Goal: Task Accomplishment & Management: Complete application form

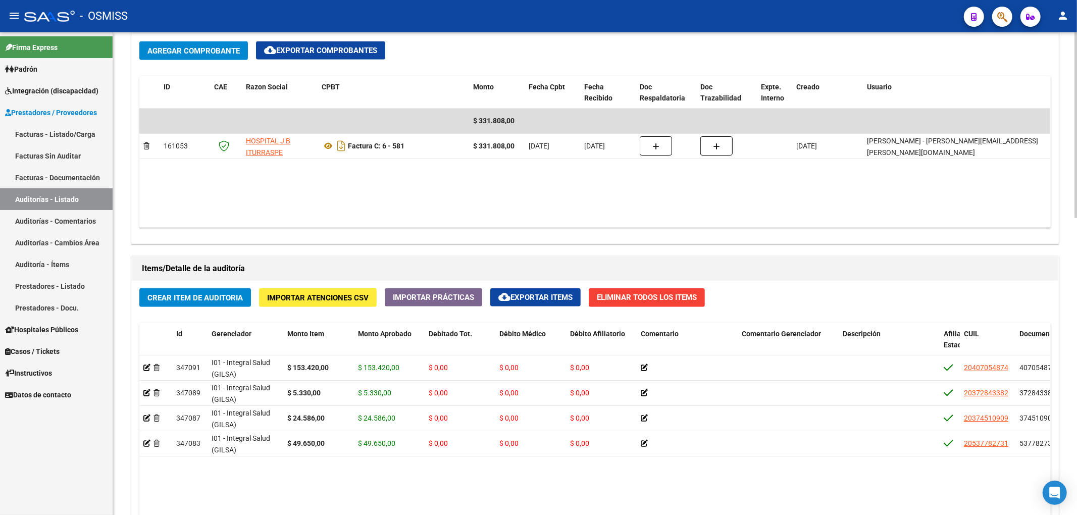
scroll to position [606, 0]
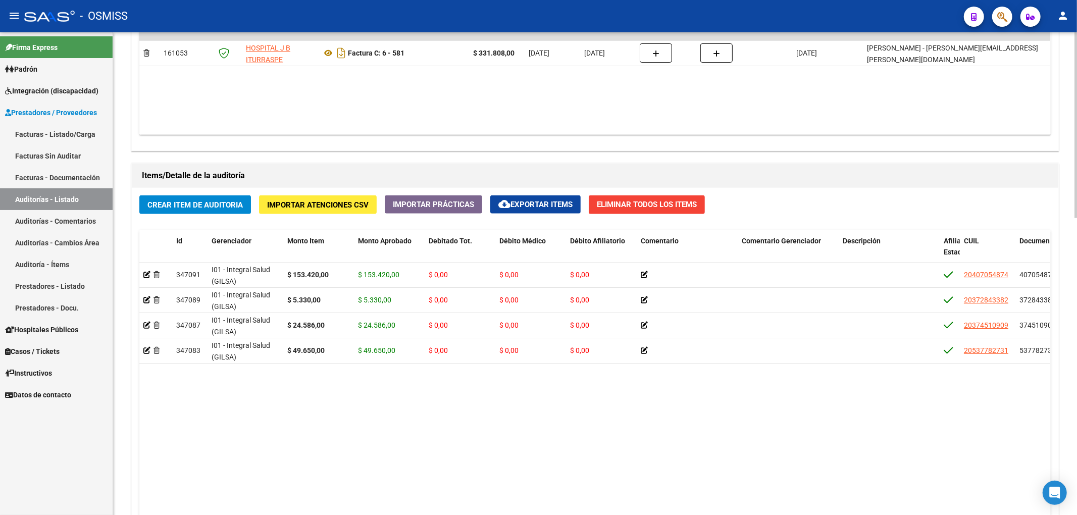
click at [231, 207] on span "Crear Item de Auditoria" at bounding box center [194, 204] width 95 height 9
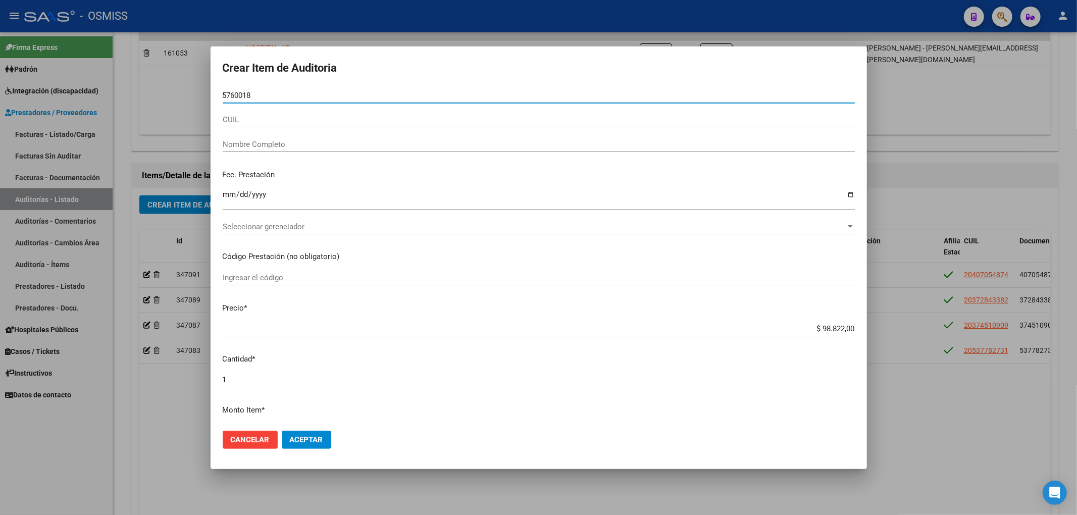
type input "57600186"
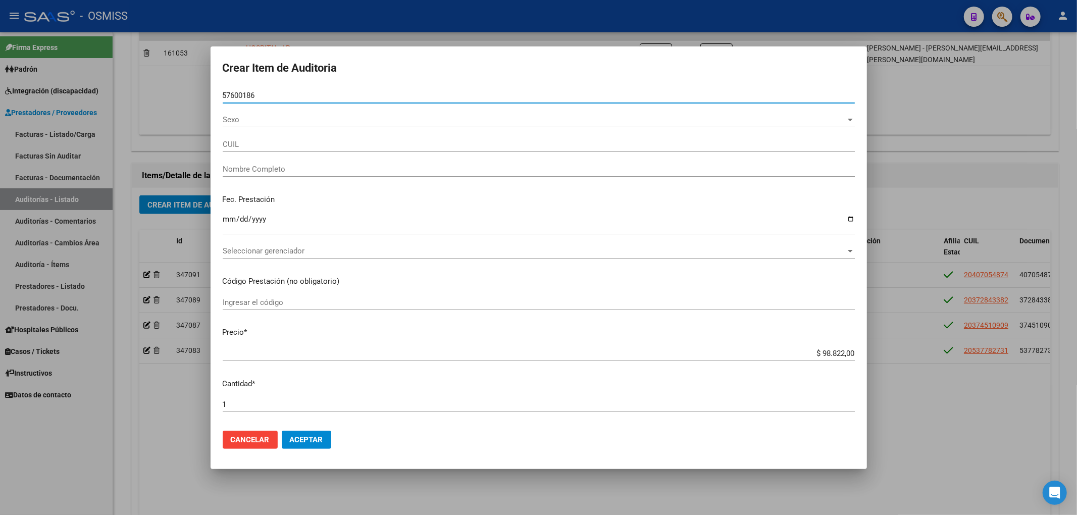
type input "20576001860"
type input "[PERSON_NAME]"
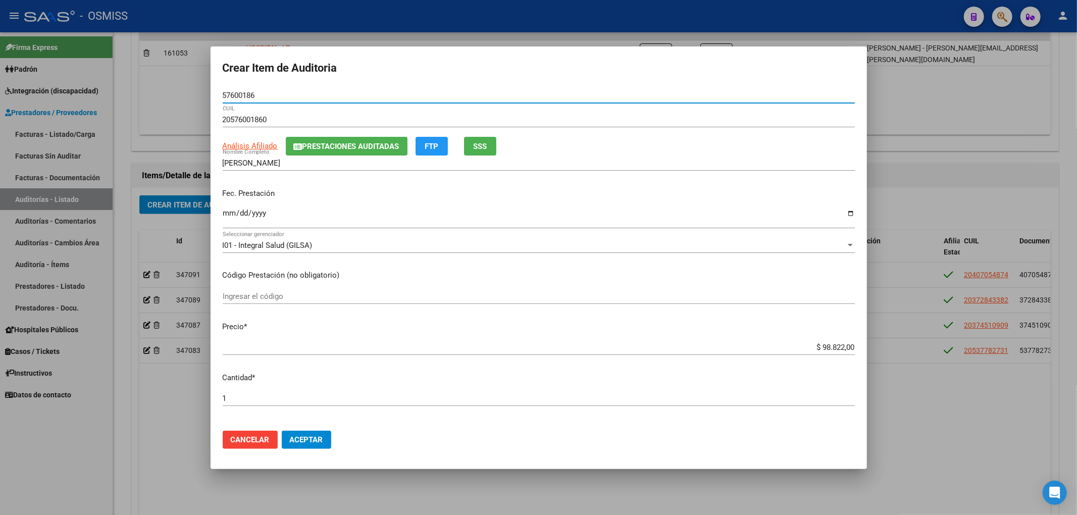
type input "57600186"
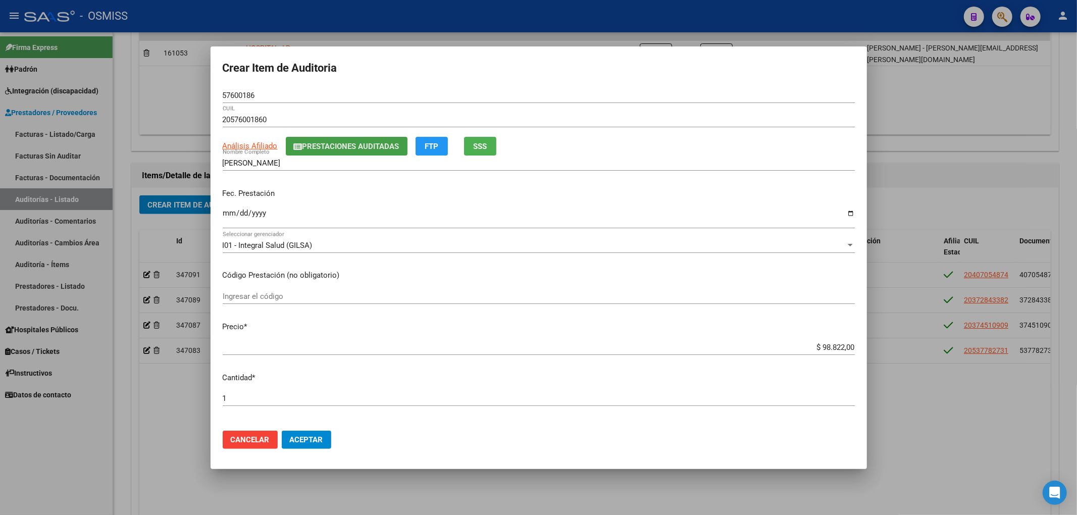
click at [314, 144] on span "Prestaciones Auditadas" at bounding box center [350, 146] width 97 height 9
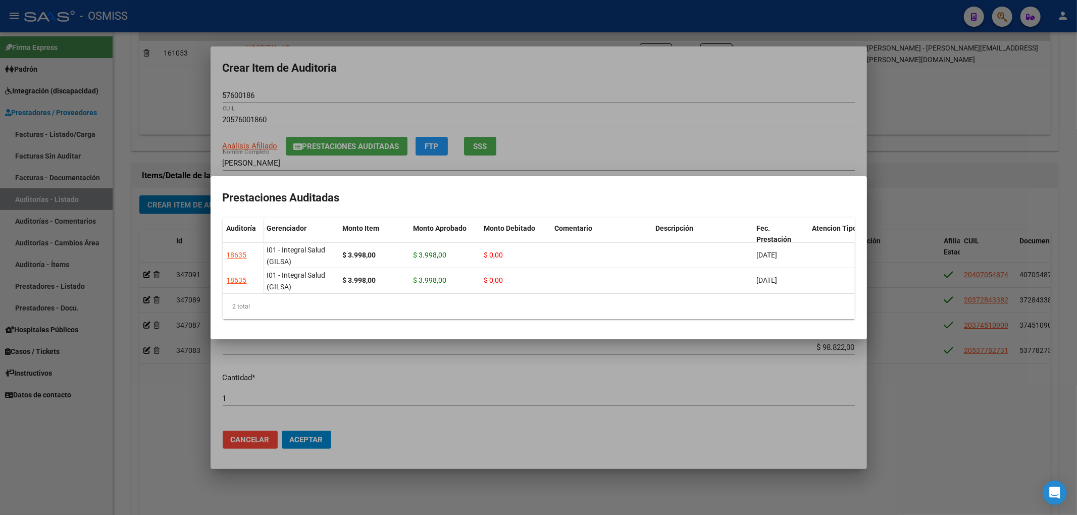
click at [571, 60] on div at bounding box center [538, 257] width 1077 height 515
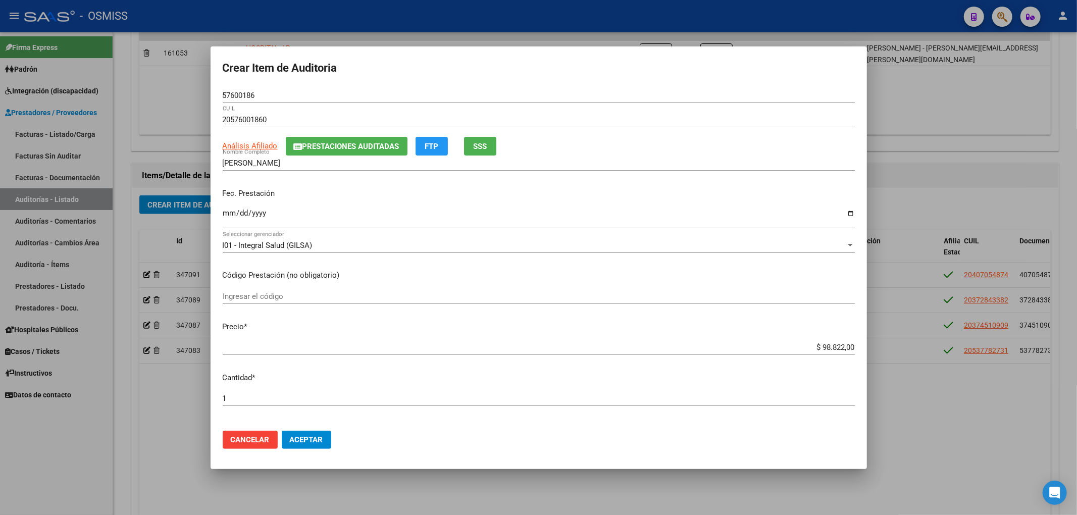
click at [229, 213] on input "Ingresar la fecha" at bounding box center [539, 217] width 632 height 16
type input "[DATE]"
drag, startPoint x: 812, startPoint y: 345, endPoint x: 901, endPoint y: 341, distance: 88.9
click at [893, 344] on div "Crear Item de Auditoria 57600186 Nro Documento 20576001860 CUIL Análisis Afilia…" at bounding box center [538, 257] width 1077 height 515
type input "$ 0,02"
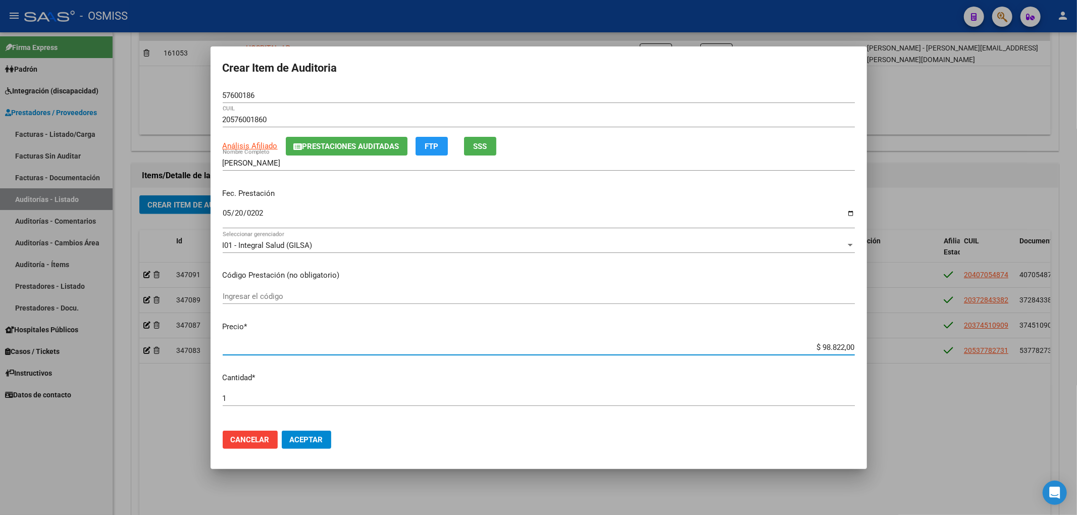
type input "$ 0,02"
type input "$ 0,24"
type input "$ 2,45"
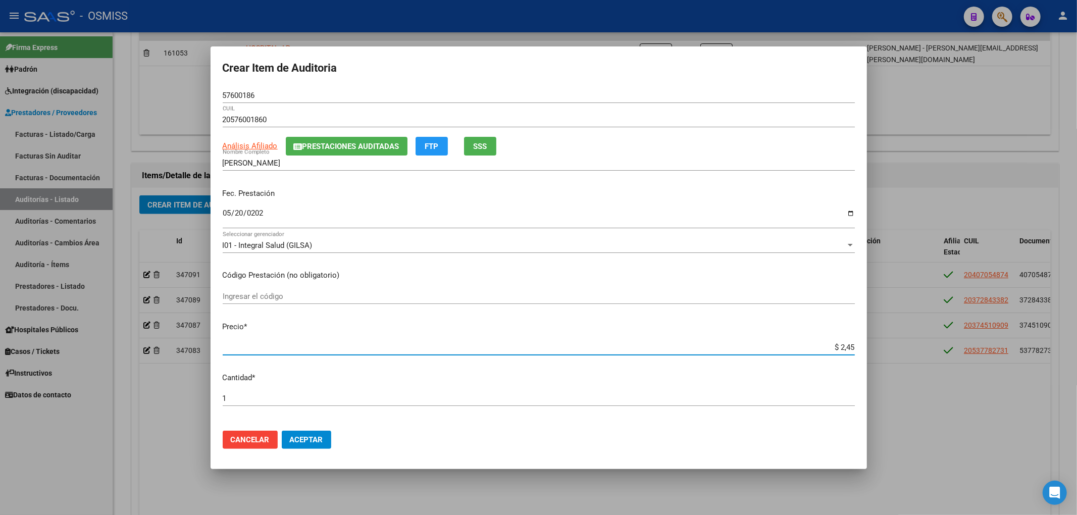
type input "$ 24,58"
type input "$ 245,86"
type input "$ 2.458,60"
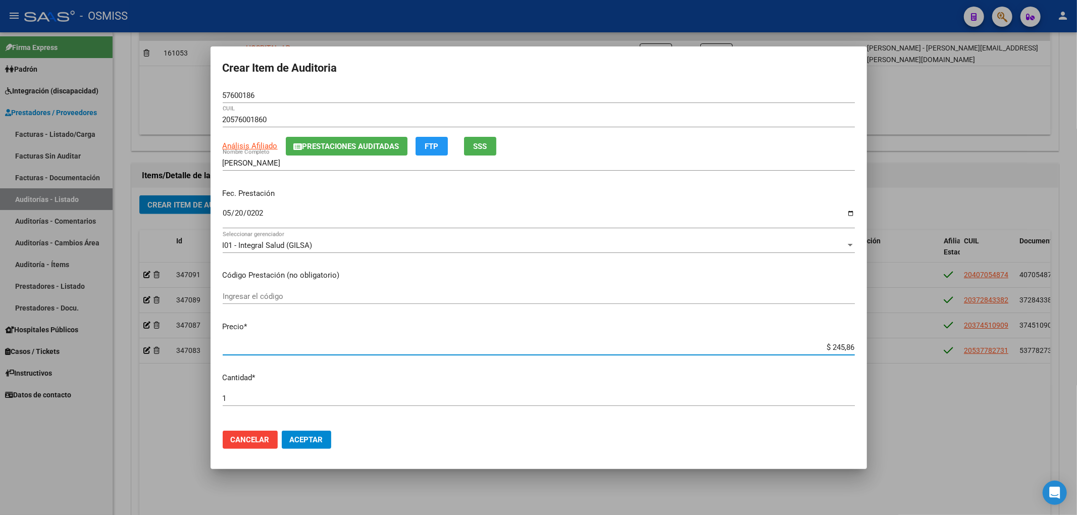
type input "$ 2.458,60"
type input "$ 24.586,00"
click at [406, 384] on mat-dialog-content "57600186 Nro Documento 20576001860 CUIL Análisis Afiliado Prestaciones Auditada…" at bounding box center [539, 255] width 656 height 335
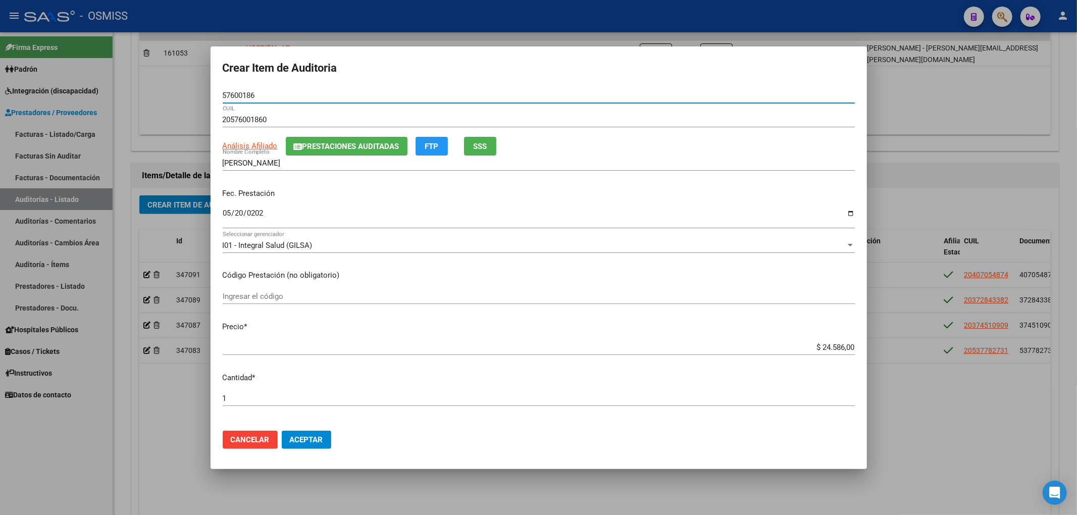
drag, startPoint x: 254, startPoint y: 99, endPoint x: 202, endPoint y: 101, distance: 52.5
click at [202, 101] on div "Crear Item de Auditoria 57600186 Nro Documento 20576001860 CUIL Análisis Afilia…" at bounding box center [538, 257] width 1077 height 515
click at [745, 204] on div "Fec. Prestación 2025-05-20 Ingresar la fecha" at bounding box center [539, 209] width 632 height 58
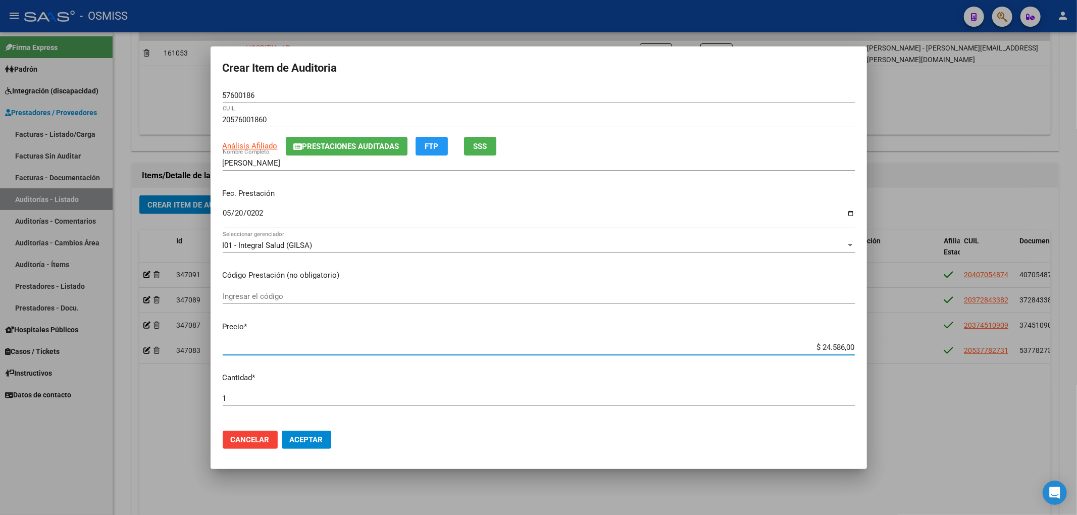
drag, startPoint x: 814, startPoint y: 345, endPoint x: 877, endPoint y: 344, distance: 63.1
click at [870, 348] on div "Crear Item de Auditoria 57600186 Nro Documento 20576001860 CUIL Análisis Afilia…" at bounding box center [538, 257] width 1077 height 515
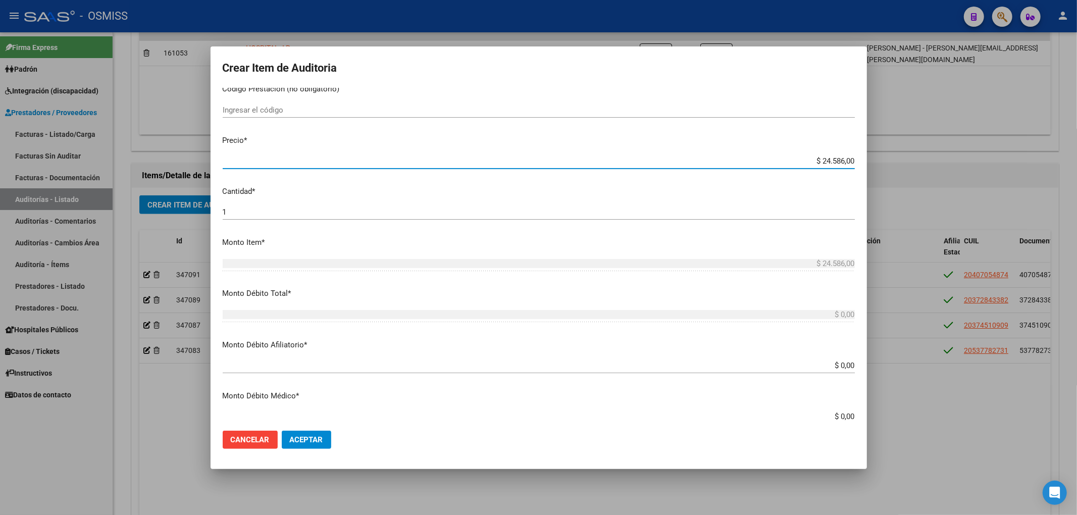
scroll to position [202, 0]
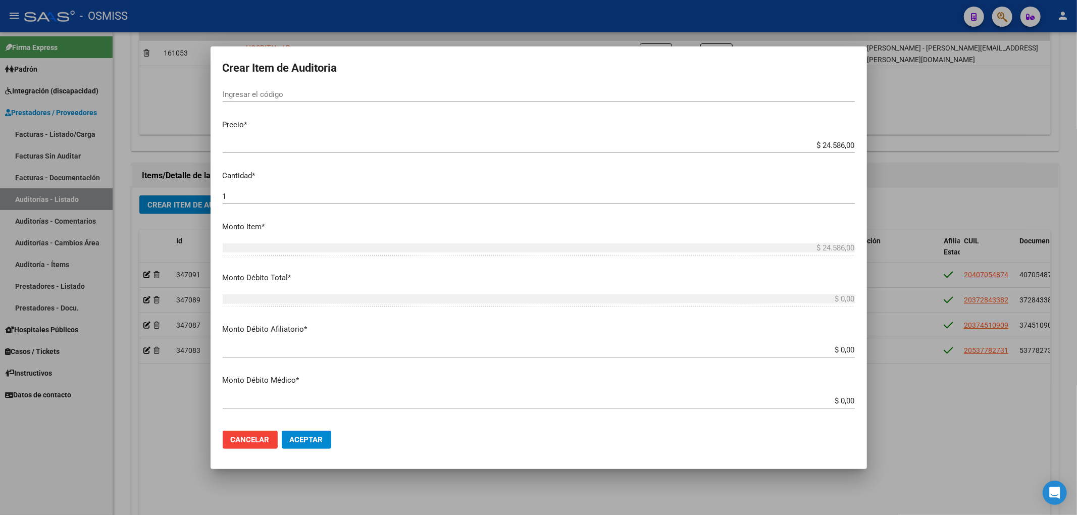
click at [847, 349] on app-form-text-field "Monto Débito Afiliatorio * $ 0,00 Ingresar el monto Afiliatorio" at bounding box center [543, 339] width 640 height 31
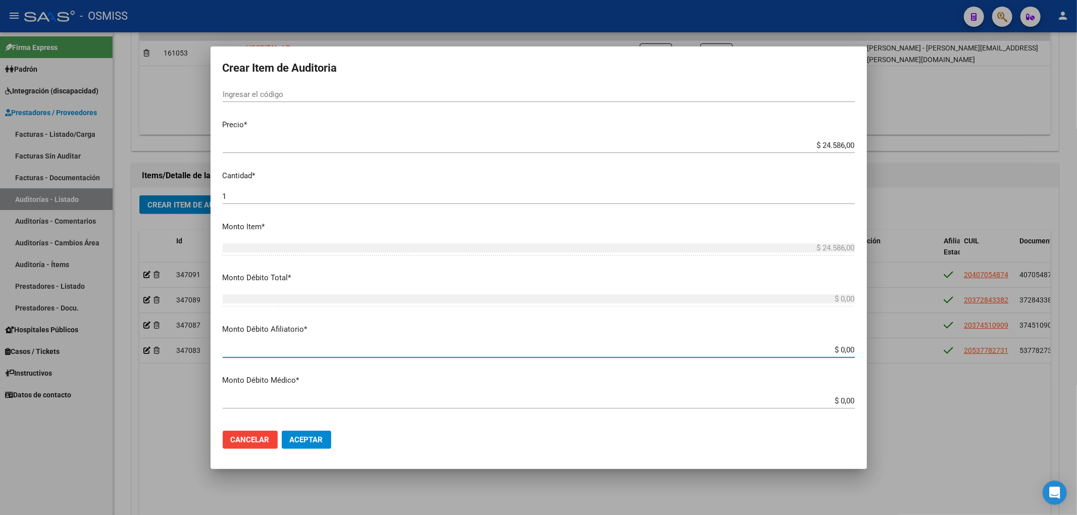
click at [845, 351] on input "$ 0,00" at bounding box center [539, 349] width 632 height 9
paste input "24.586,00"
type input "$ 0,0024.586,00"
type input "$ 24.586,00"
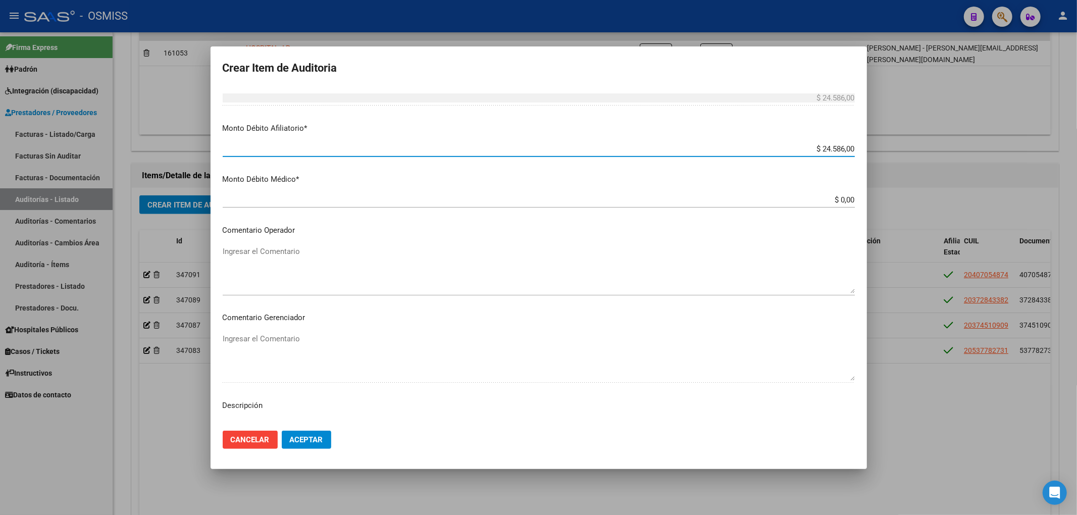
scroll to position [404, 0]
type input "$ 24.586,00"
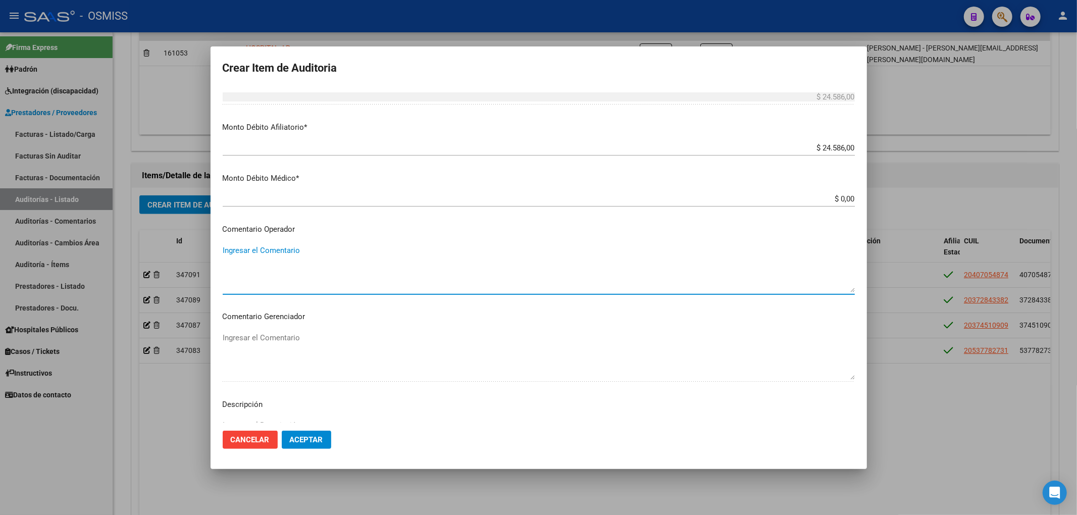
click at [309, 260] on textarea "Ingresar el Comentario" at bounding box center [539, 268] width 632 height 47
type textarea "RECHAZO"
click at [285, 330] on div "Ingresar el Comentario" at bounding box center [539, 355] width 632 height 51
click at [286, 404] on p "Descripción" at bounding box center [539, 405] width 632 height 12
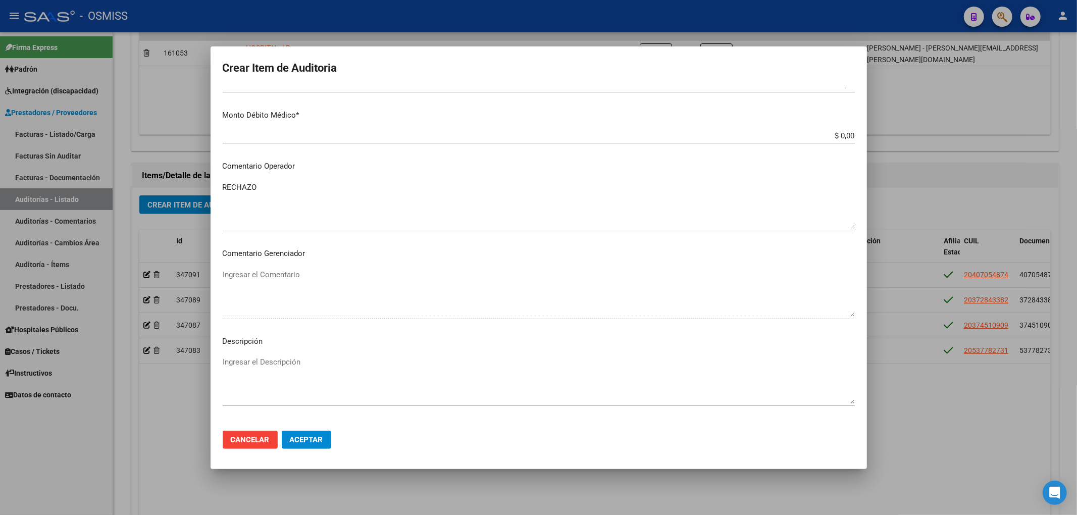
scroll to position [538, 0]
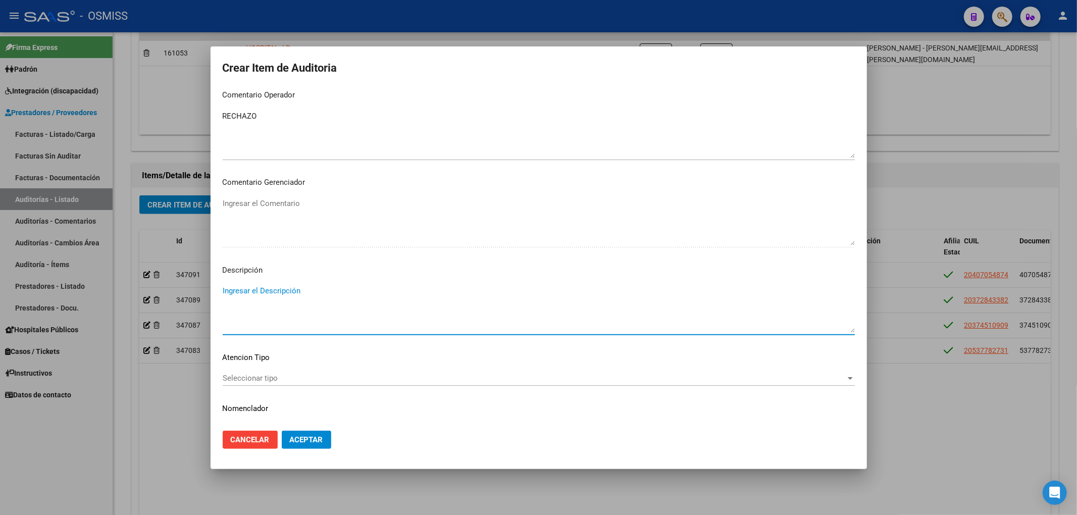
click at [260, 298] on textarea "Ingresar el Descripción" at bounding box center [539, 308] width 632 height 47
paste textarea "REMUNERACIÓN DECLARADA NO CUBRE EL MINIMO DE APORTES - Grupo familiar sin cober…"
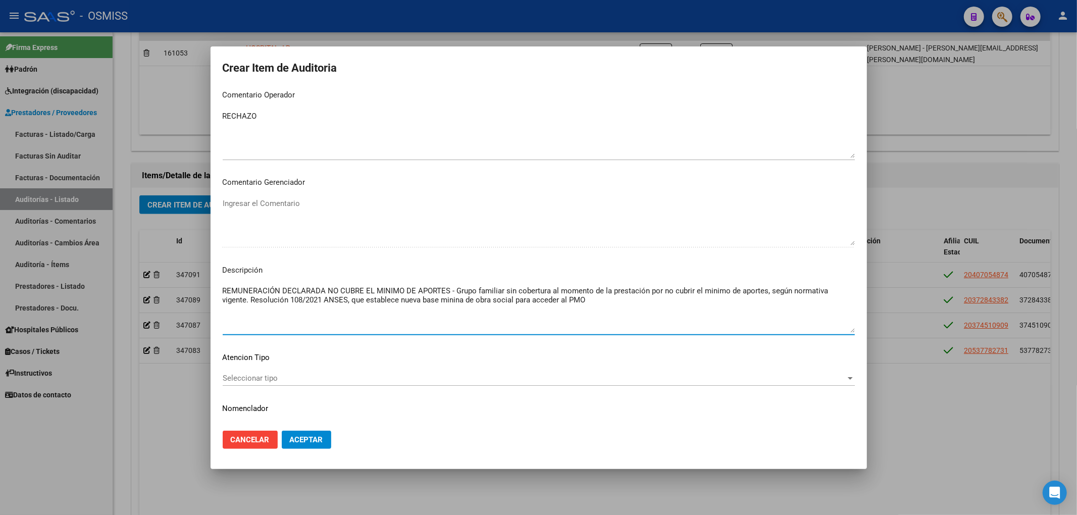
click at [633, 304] on textarea "REMUNERACIÓN DECLARADA NO CUBRE EL MINIMO DE APORTES - Grupo familiar sin cober…" at bounding box center [539, 308] width 632 height 47
drag, startPoint x: 323, startPoint y: 300, endPoint x: 250, endPoint y: 299, distance: 72.7
click at [250, 299] on textarea "REMUNERACIÓN DECLARADA NO CUBRE EL MINIMO DE APORTES - Grupo familiar sin cober…" at bounding box center [539, 308] width 632 height 47
paste textarea "ES.ANSES 211/2025"
type textarea "REMUNERACIÓN DECLARADA NO CUBRE EL MINIMO DE APORTES - Grupo familiar sin cober…"
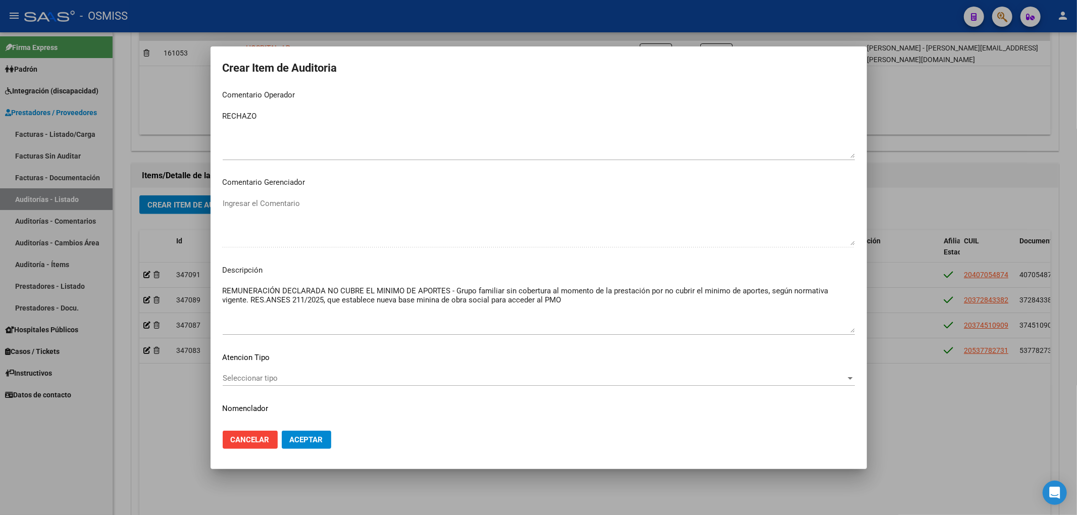
click at [740, 377] on span "Seleccionar tipo" at bounding box center [534, 378] width 623 height 9
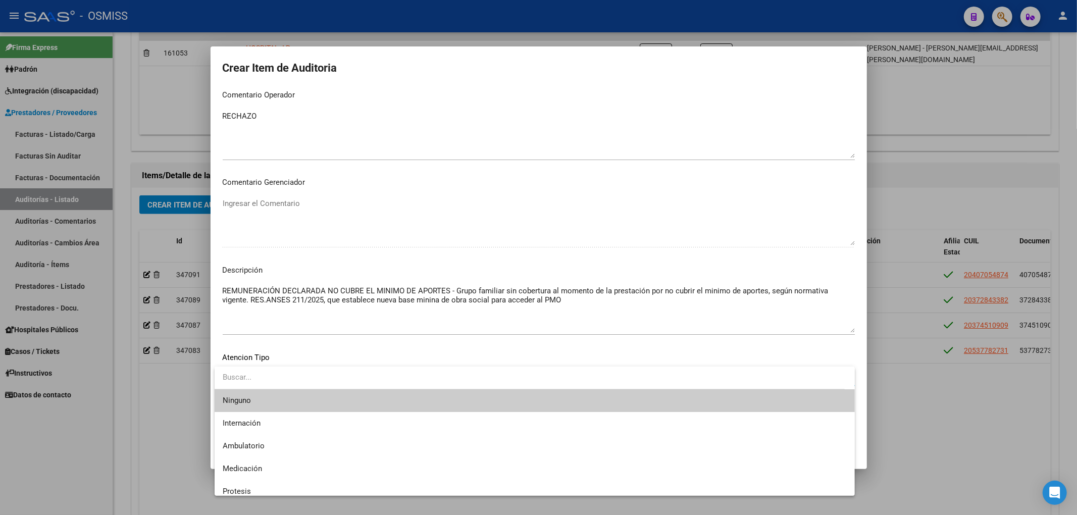
click at [830, 187] on div at bounding box center [538, 257] width 1077 height 515
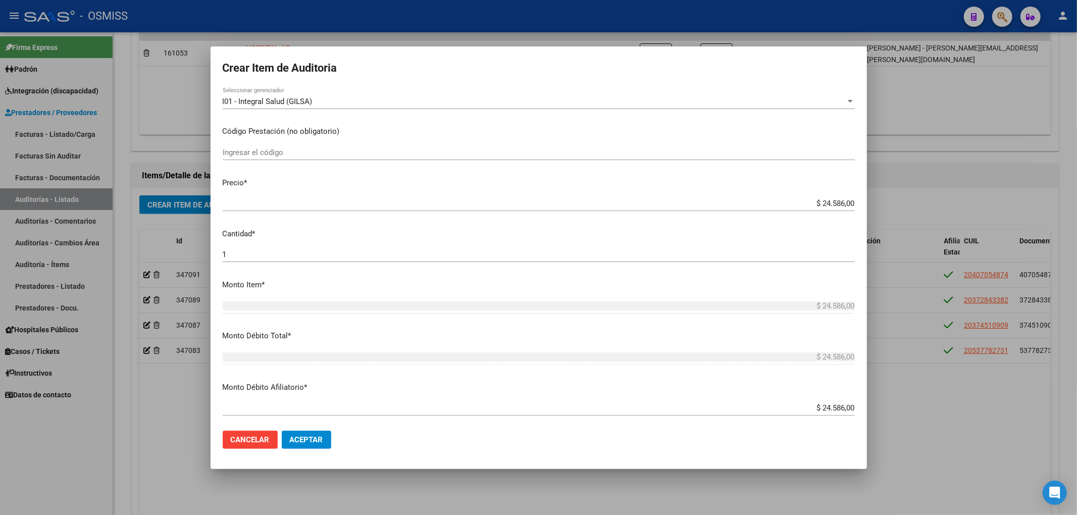
scroll to position [0, 0]
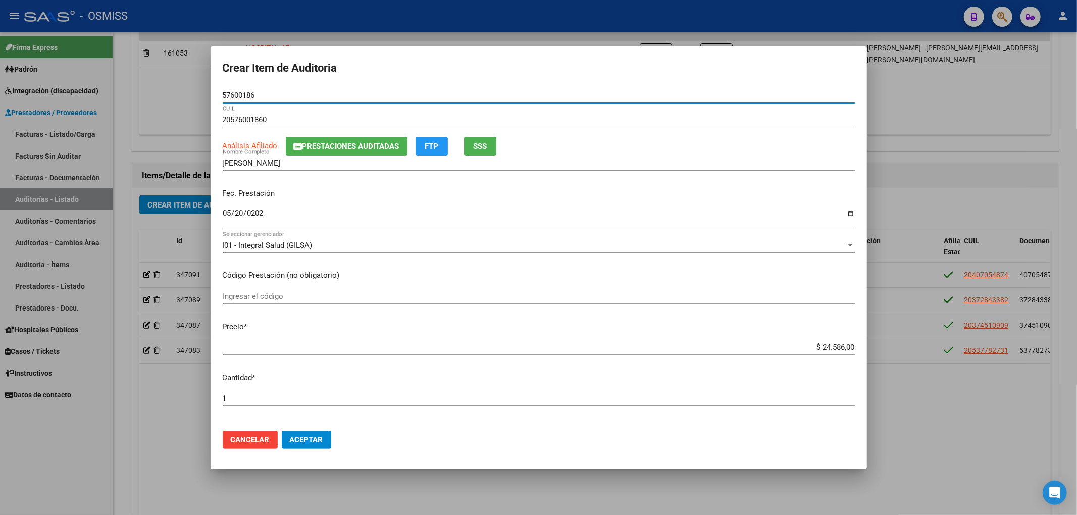
drag, startPoint x: 260, startPoint y: 99, endPoint x: 196, endPoint y: 98, distance: 63.6
click at [196, 98] on div "Crear Item de Auditoria 57600186 Nro Documento 20576001860 CUIL Análisis Afilia…" at bounding box center [538, 257] width 1077 height 515
click at [799, 198] on p "Fec. Prestación" at bounding box center [539, 194] width 632 height 12
click at [320, 439] on span "Aceptar" at bounding box center [306, 439] width 33 height 9
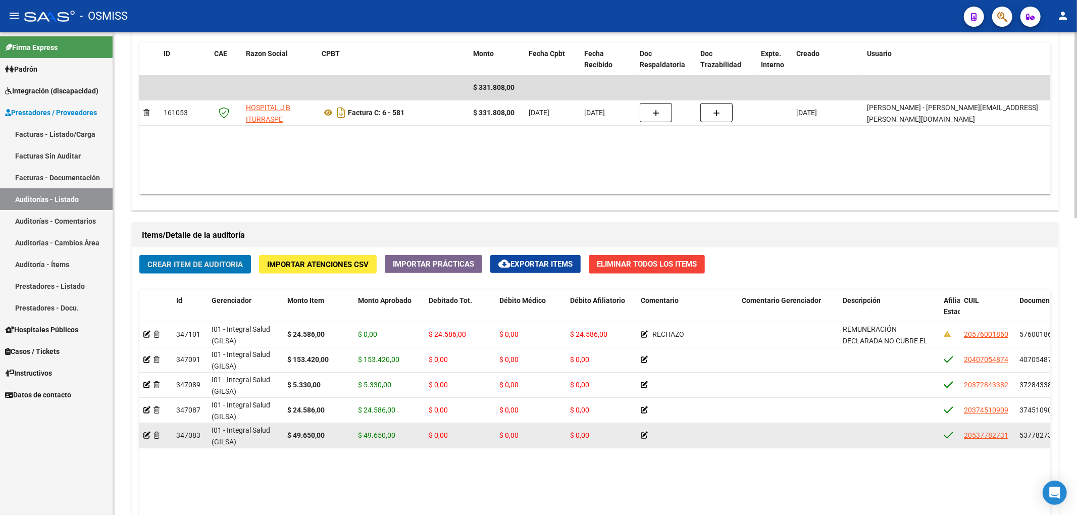
scroll to position [471, 0]
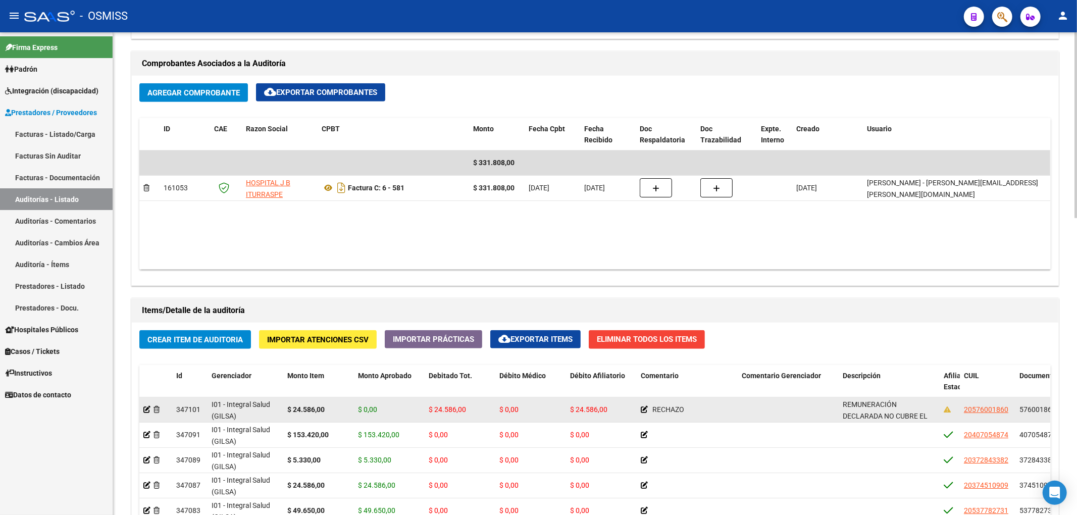
click at [150, 414] on div at bounding box center [155, 410] width 25 height 12
click at [148, 413] on icon at bounding box center [146, 409] width 7 height 7
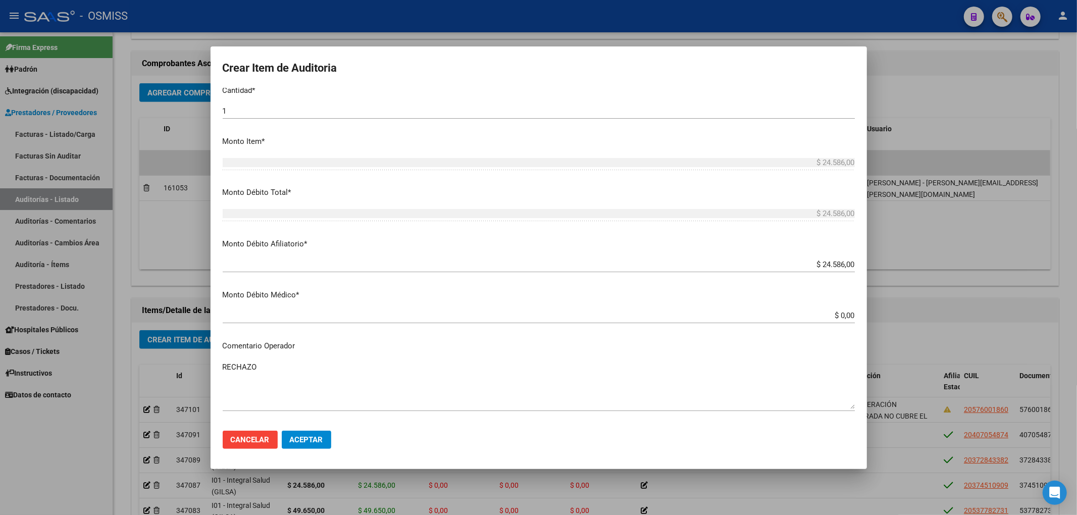
scroll to position [269, 0]
drag, startPoint x: 799, startPoint y: 262, endPoint x: 875, endPoint y: 268, distance: 77.0
click at [875, 268] on div "Crear Item de Auditoria 57600186 Nro Documento 20576001860 CUIL OLDANI ALEJO NI…" at bounding box center [538, 257] width 1077 height 515
type input "$ 0,00"
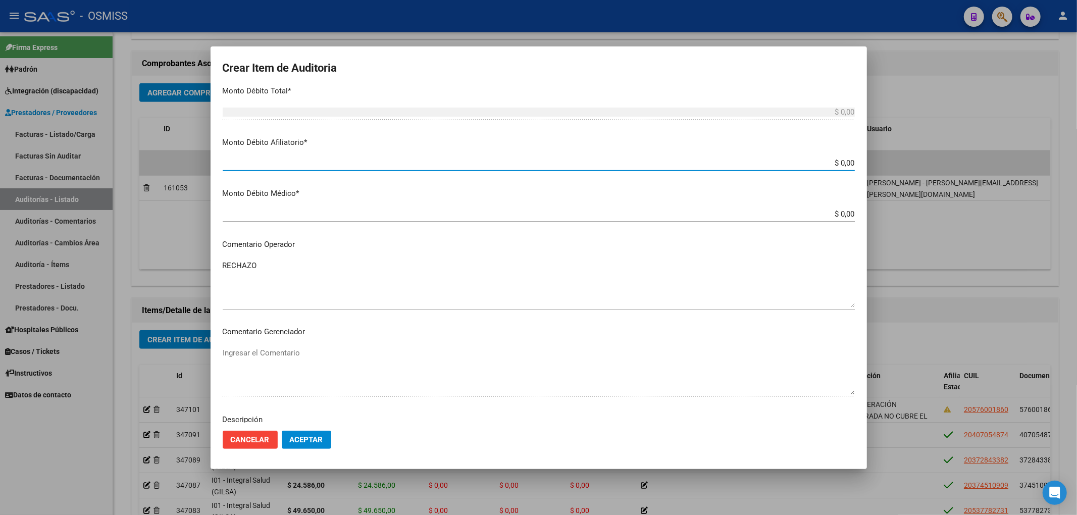
scroll to position [404, 0]
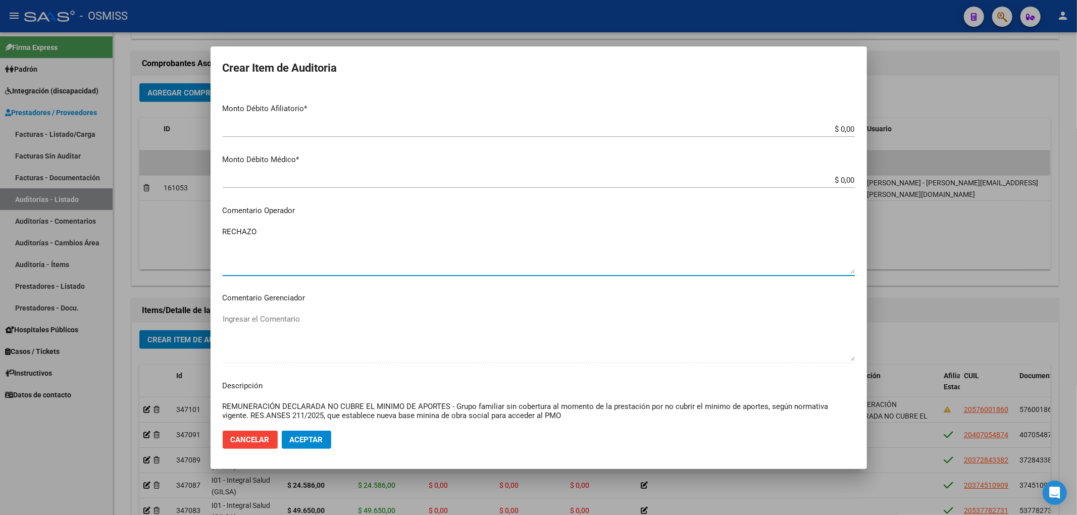
drag, startPoint x: 219, startPoint y: 229, endPoint x: 111, endPoint y: 217, distance: 108.8
click at [112, 217] on div "Crear Item de Auditoria 57600186 Nro Documento 20576001860 CUIL OLDANI ALEJO NI…" at bounding box center [538, 257] width 1077 height 515
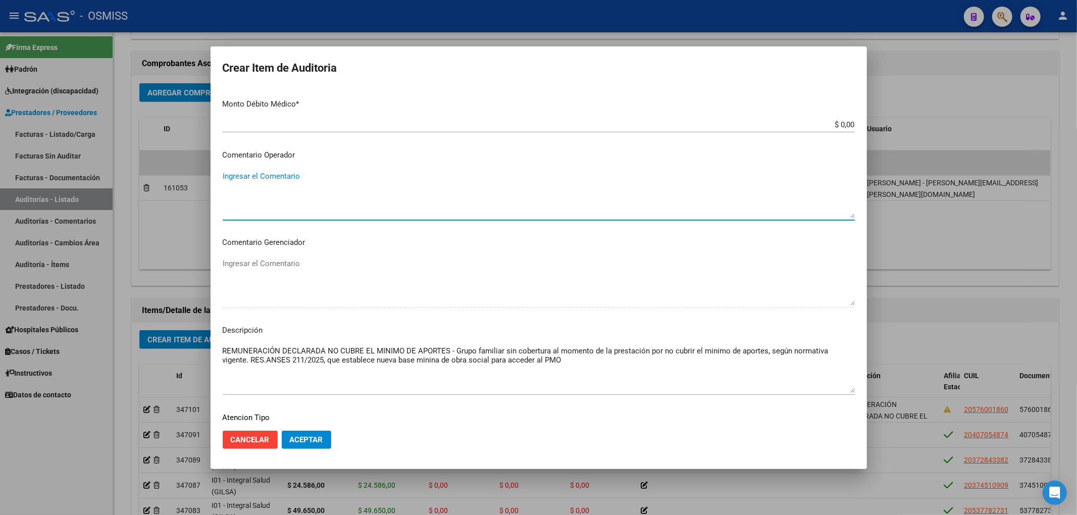
scroll to position [538, 0]
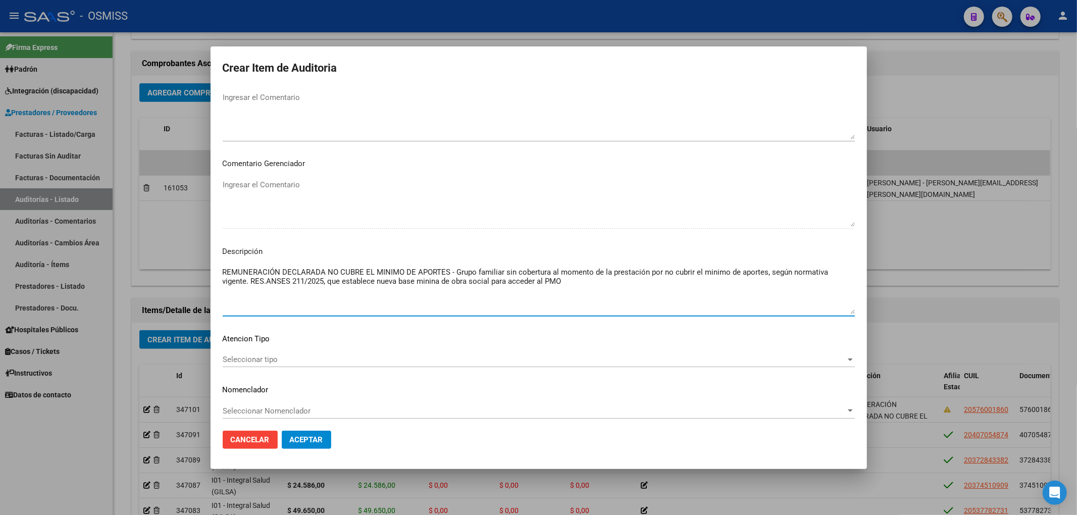
drag, startPoint x: 574, startPoint y: 275, endPoint x: 190, endPoint y: 271, distance: 383.7
click at [181, 277] on div "Crear Item de Auditoria 57600186 Nro Documento 20576001860 CUIL OLDANI ALEJO NI…" at bounding box center [538, 257] width 1077 height 515
drag, startPoint x: 222, startPoint y: 271, endPoint x: 578, endPoint y: 287, distance: 356.3
click at [578, 287] on textarea "REMUNERACIÓN DECLARADA NO CUBRE EL MINIMO DE APORTES - Grupo familiar sin cober…" at bounding box center [539, 290] width 632 height 47
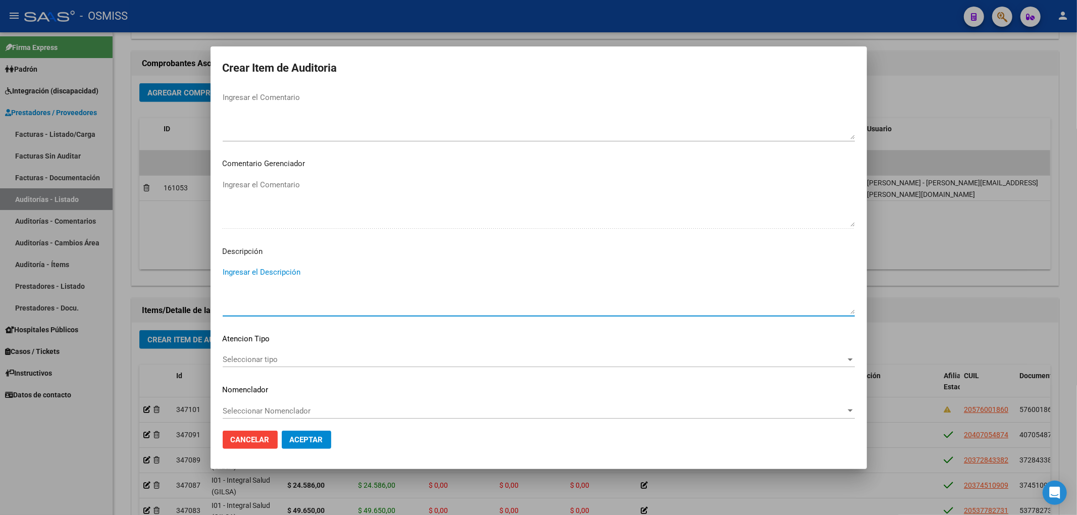
click at [323, 439] on span "Aceptar" at bounding box center [306, 439] width 33 height 9
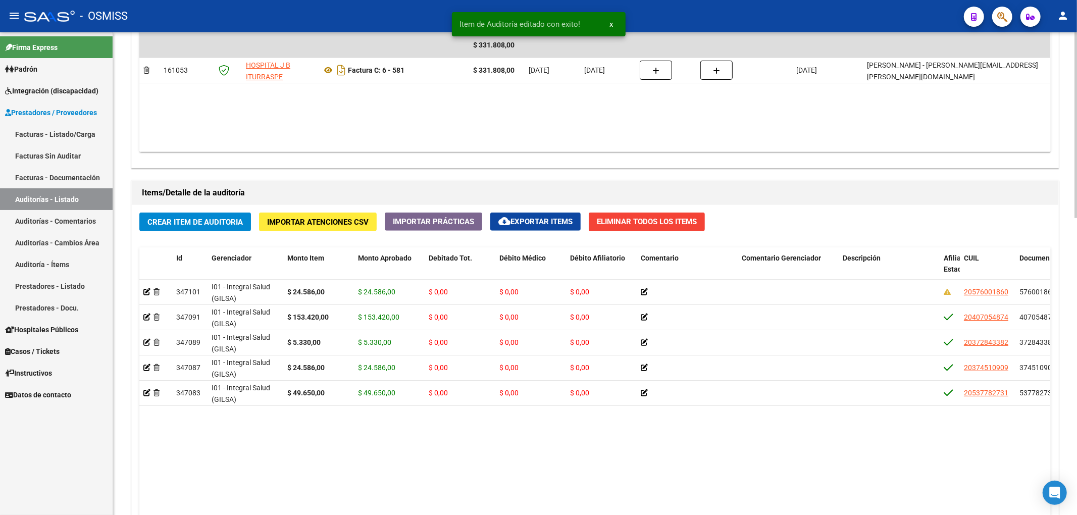
scroll to position [606, 0]
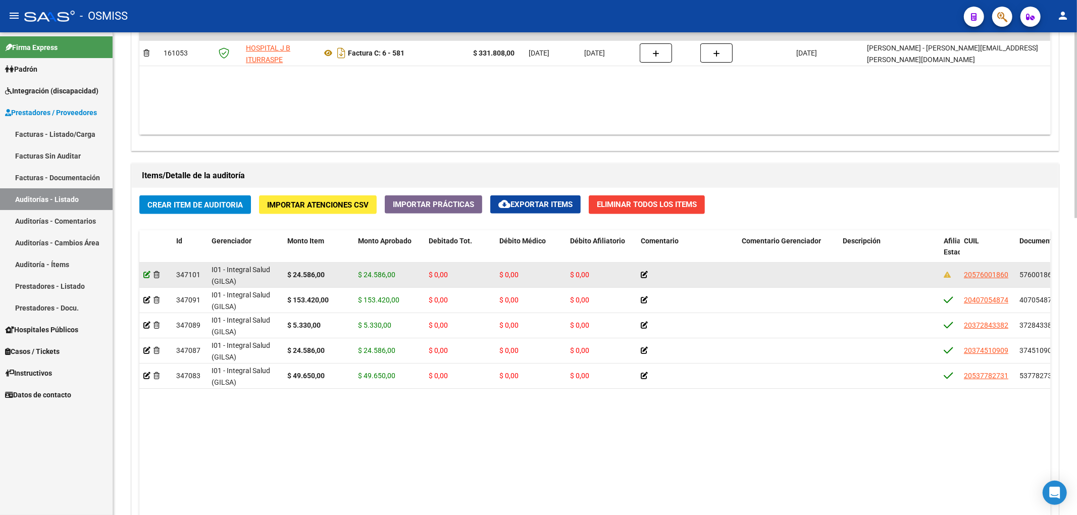
click at [148, 276] on icon at bounding box center [146, 274] width 7 height 7
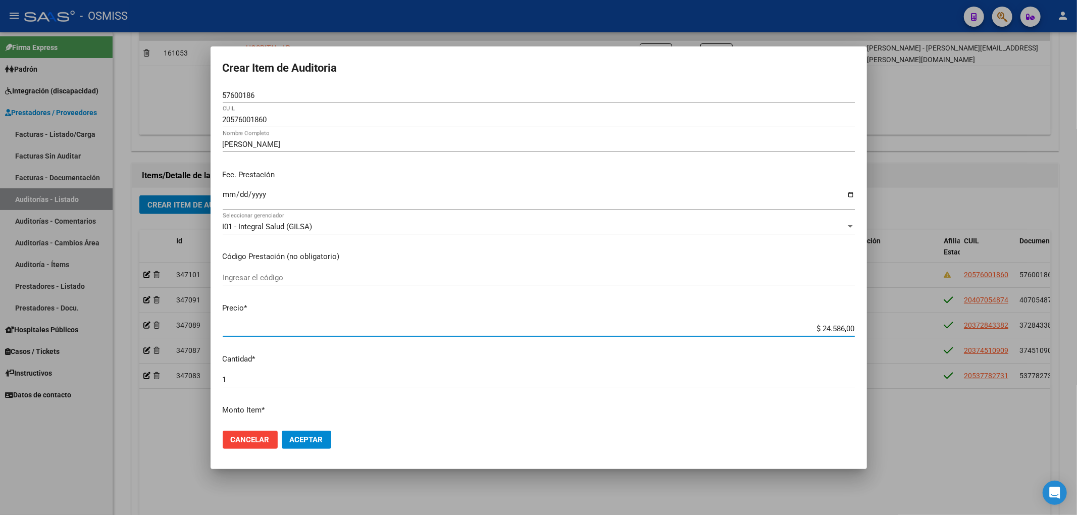
drag, startPoint x: 813, startPoint y: 327, endPoint x: 900, endPoint y: 347, distance: 89.2
click at [897, 342] on div "Crear Item de Auditoria 57600186 Nro Documento 20576001860 CUIL OLDANI ALEJO NI…" at bounding box center [538, 257] width 1077 height 515
type input "$ 0,04"
type input "$ 0,49"
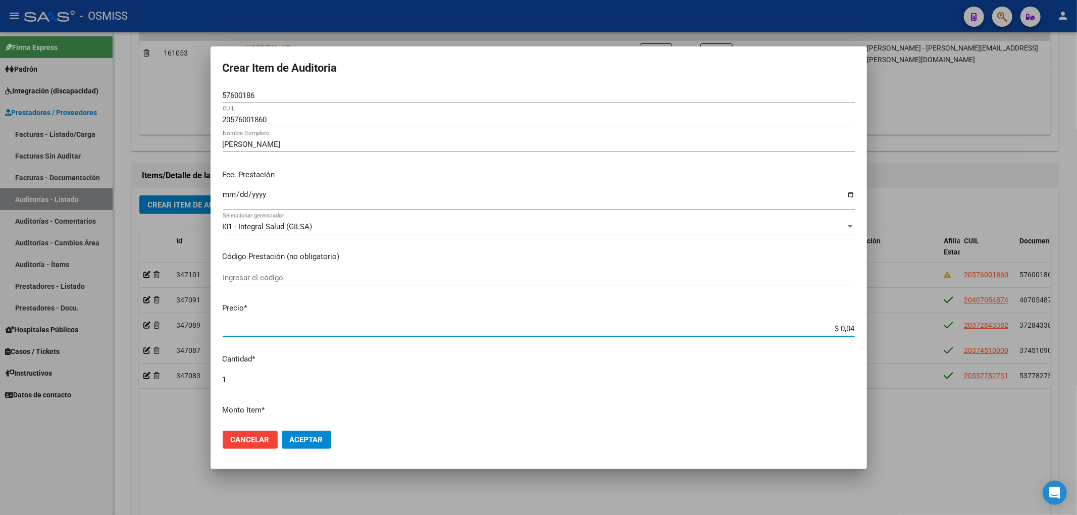
type input "$ 0,49"
type input "$ 4,91"
type input "$ 49,17"
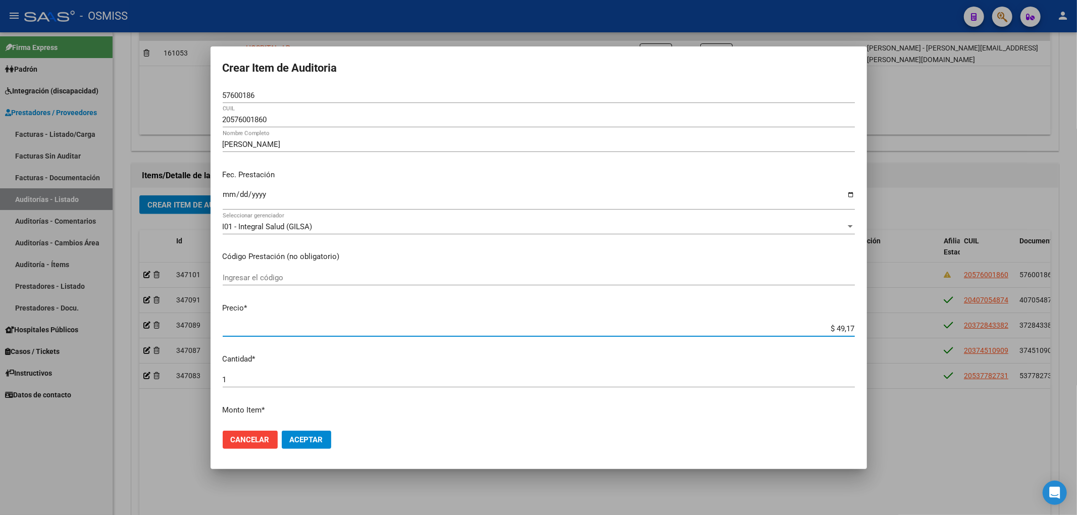
type input "$ 491,72"
type input "$ 4.917,20"
type input "$ 49.172,00"
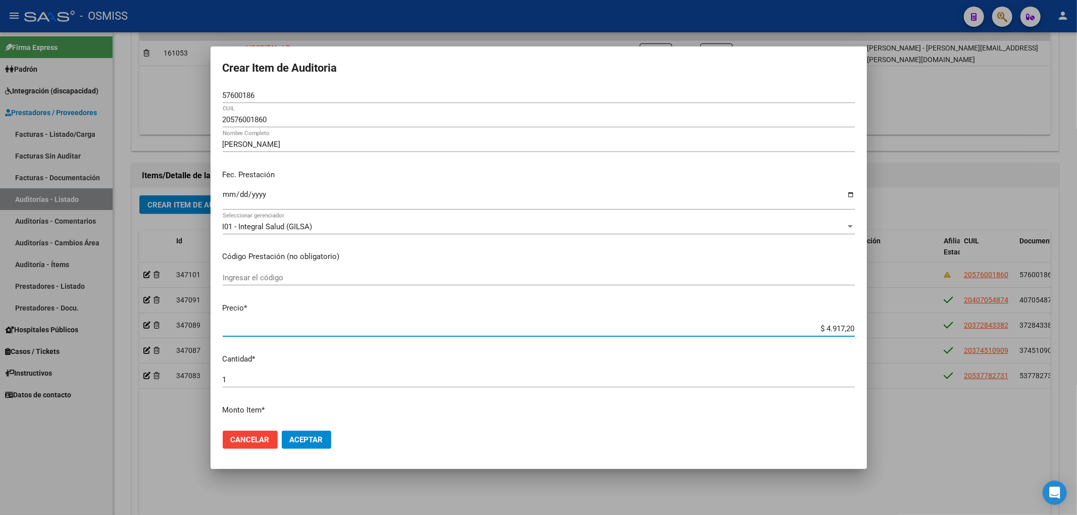
type input "$ 49.172,00"
click at [318, 439] on span "Aceptar" at bounding box center [306, 439] width 33 height 9
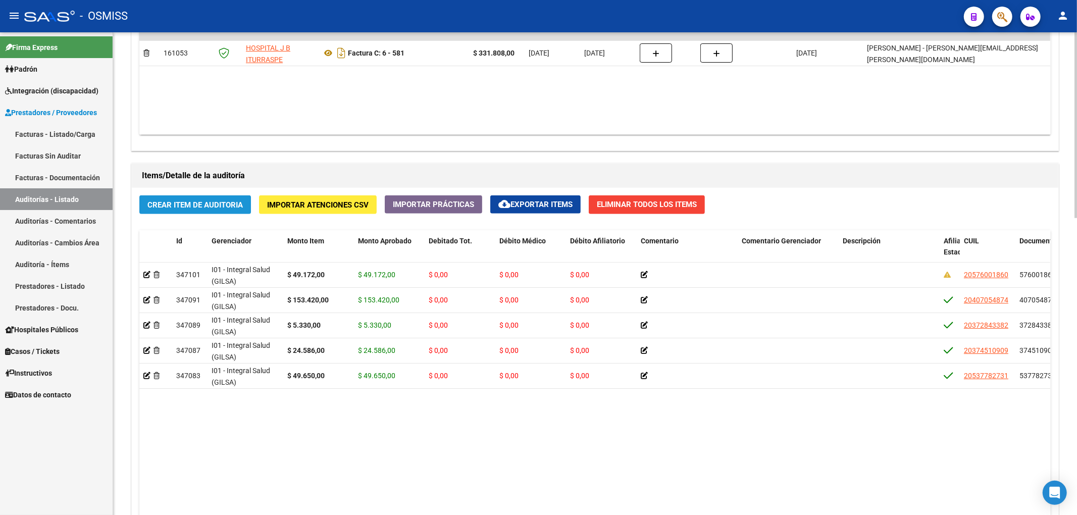
click at [204, 210] on span "Crear Item de Auditoria" at bounding box center [194, 204] width 95 height 9
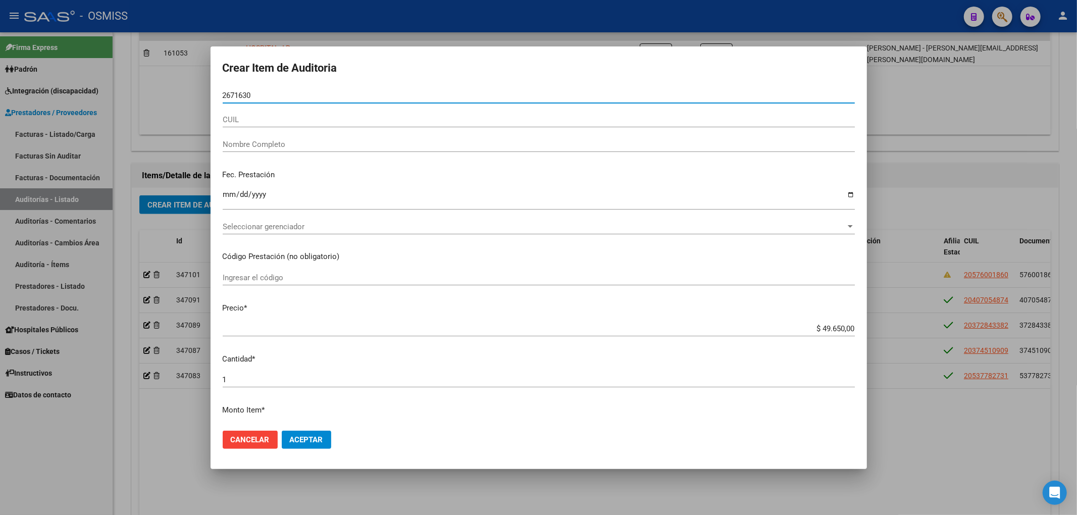
type input "26716306"
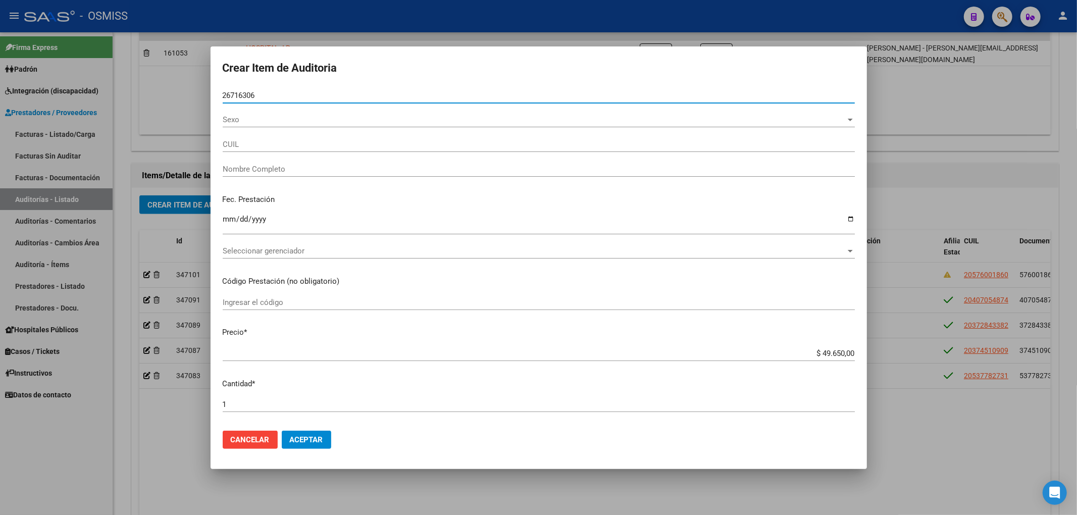
type input "20267163066"
type input "RAMOS LUCAS GERMAN"
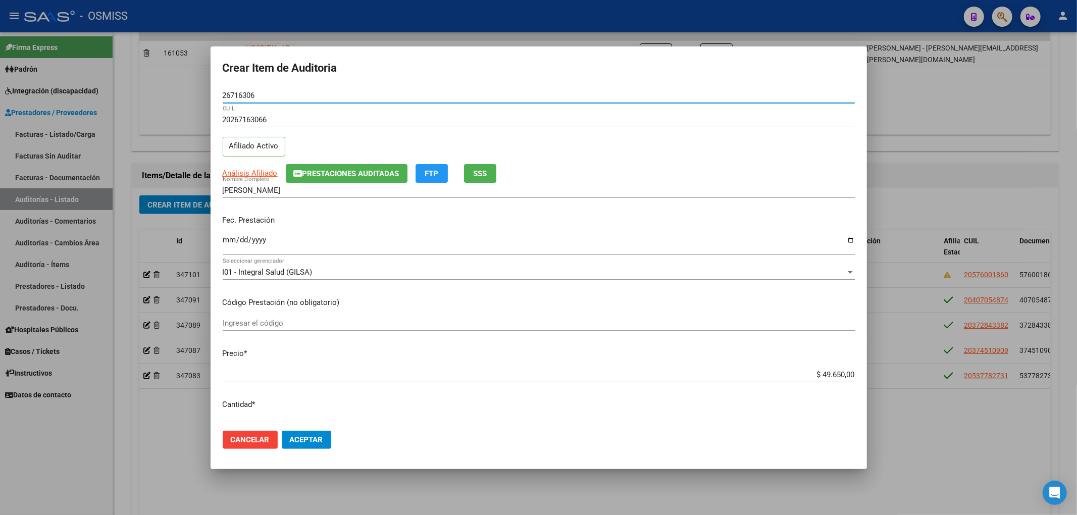
type input "26716306"
click at [307, 169] on span "Prestaciones Auditadas" at bounding box center [350, 173] width 97 height 9
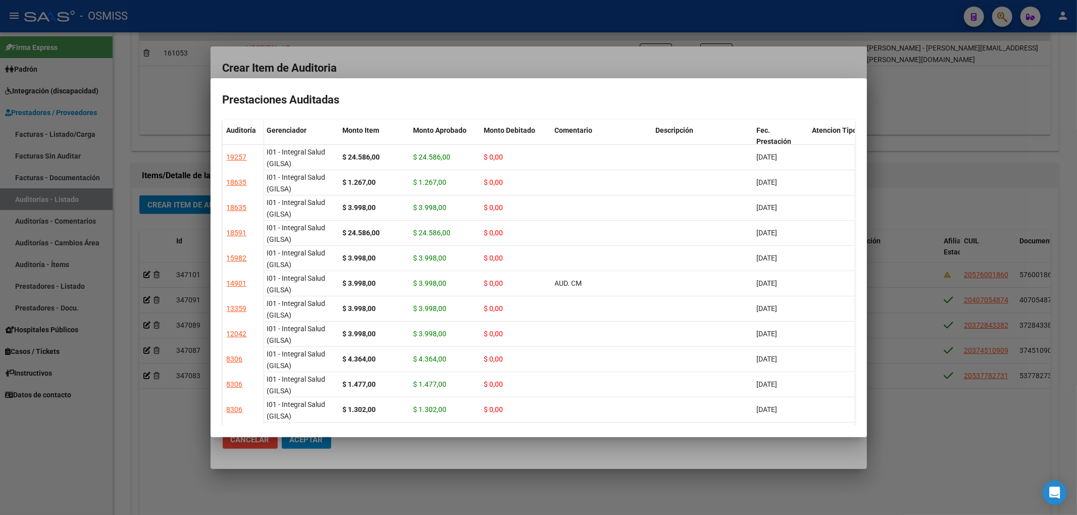
click at [403, 69] on div at bounding box center [538, 257] width 1077 height 515
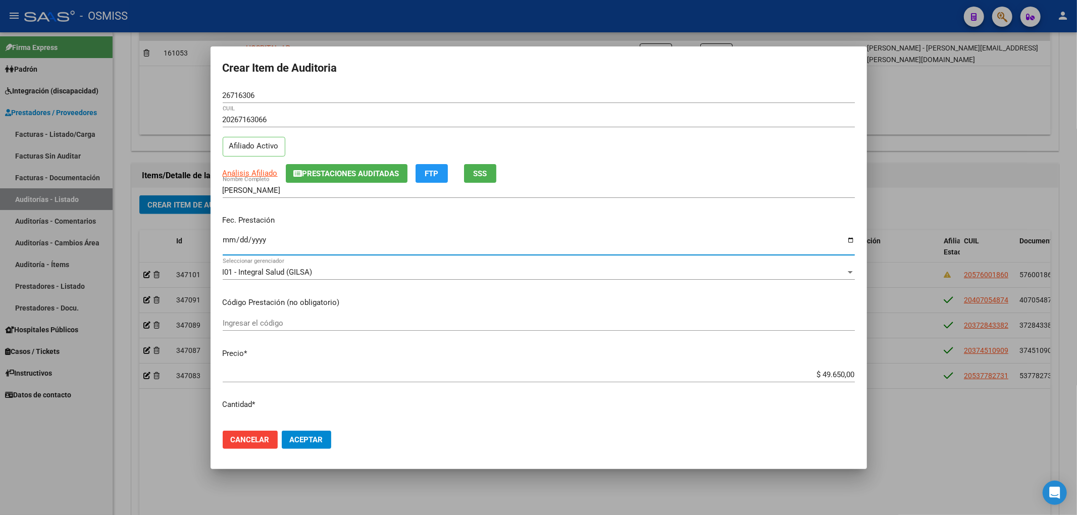
click at [227, 243] on input "Ingresar la fecha" at bounding box center [539, 244] width 632 height 16
type input "2025-04-22"
click at [313, 446] on button "Aceptar" at bounding box center [306, 440] width 49 height 18
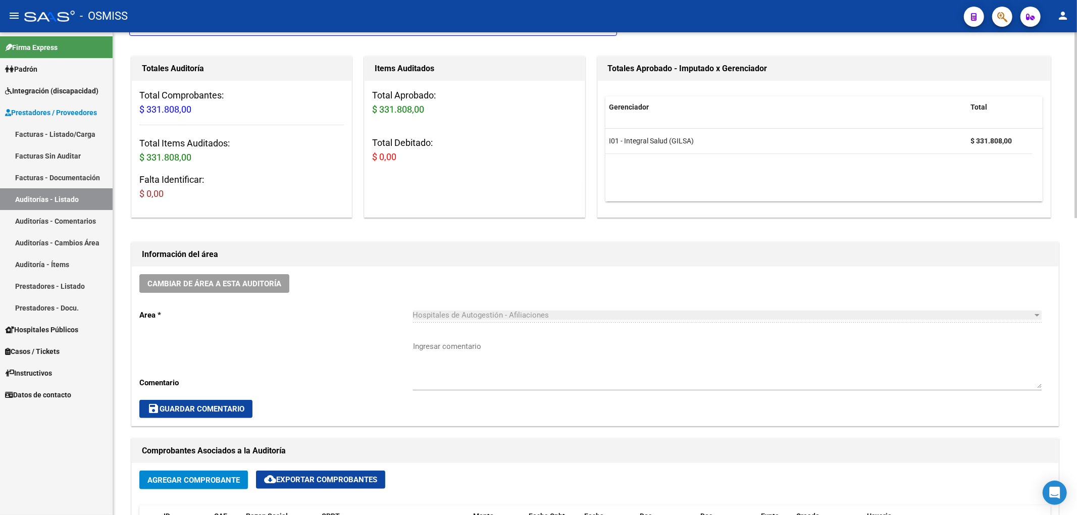
scroll to position [0, 0]
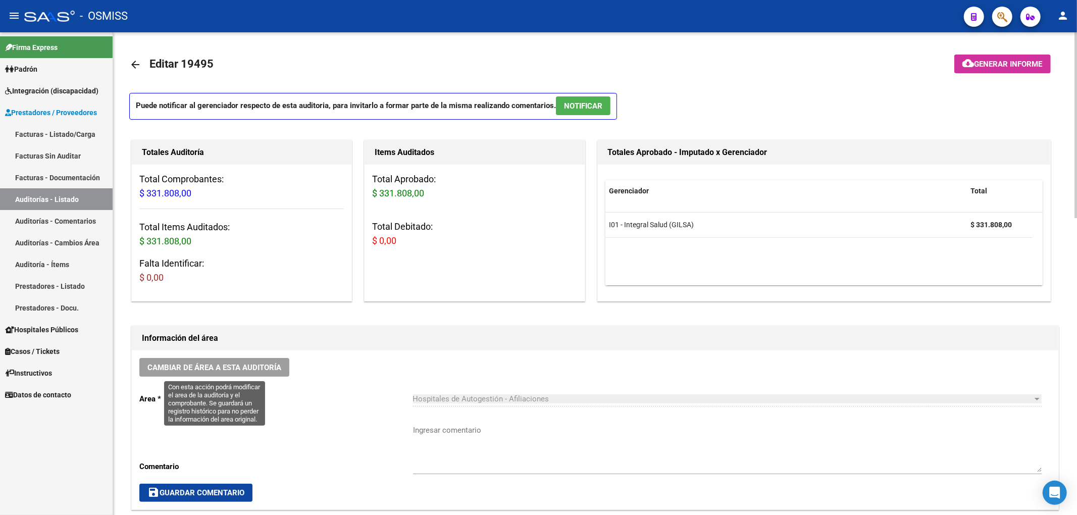
click at [268, 376] on button "Cambiar de área a esta auditoría" at bounding box center [214, 367] width 150 height 19
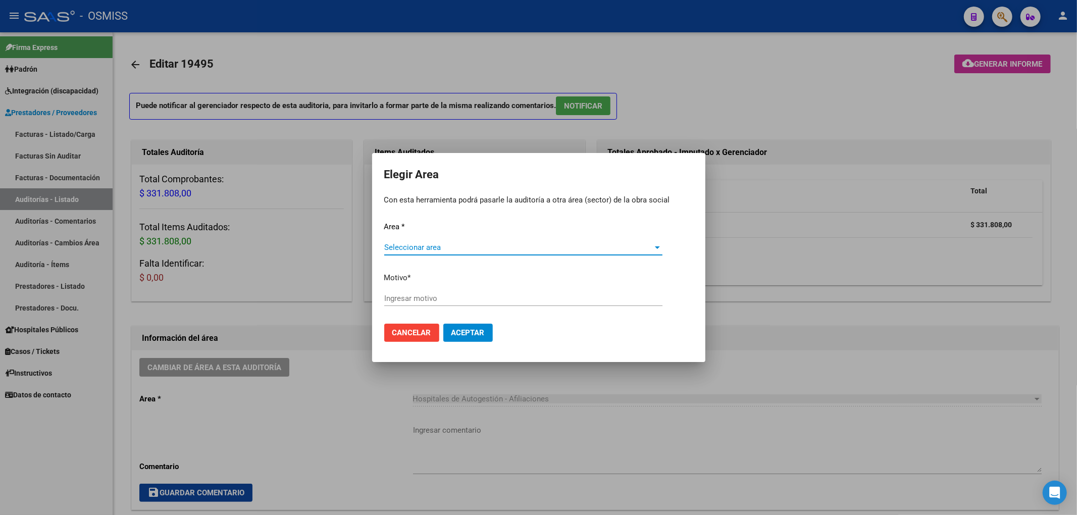
click at [434, 252] on div "Seleccionar area Seleccionar area" at bounding box center [523, 252] width 278 height 25
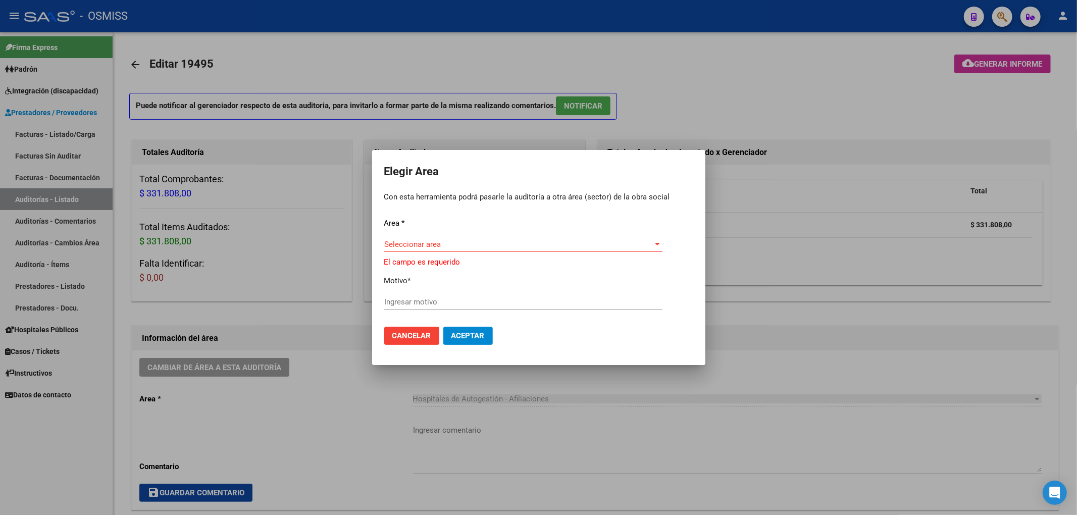
click at [434, 245] on span "Seleccionar area" at bounding box center [518, 244] width 269 height 9
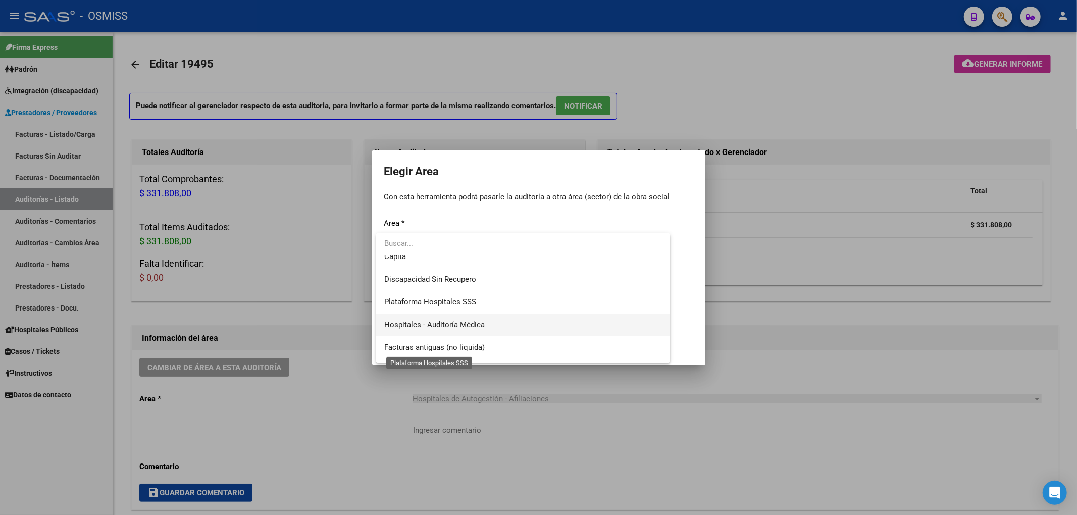
scroll to position [134, 0]
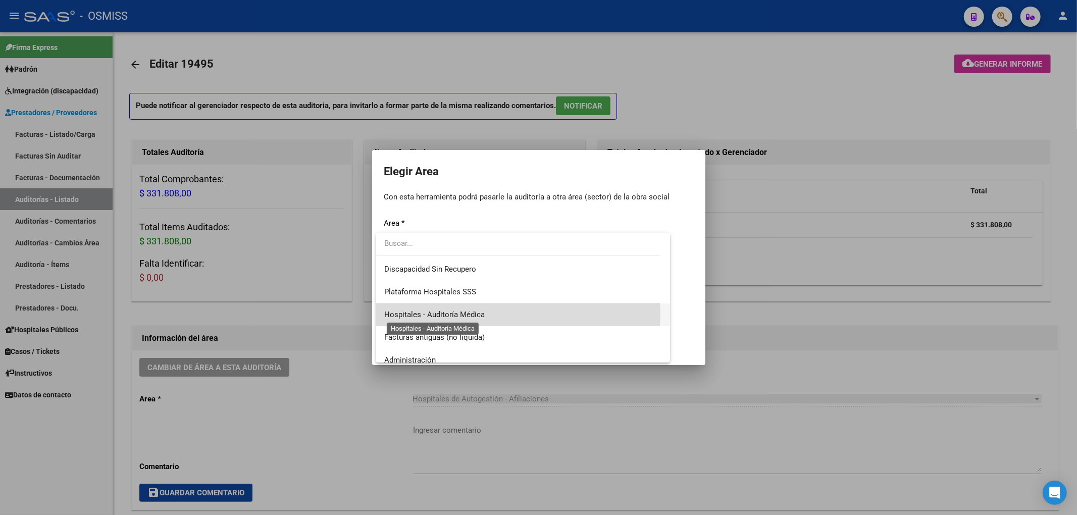
click at [456, 313] on span "Hospitales - Auditoría Médica" at bounding box center [434, 314] width 100 height 9
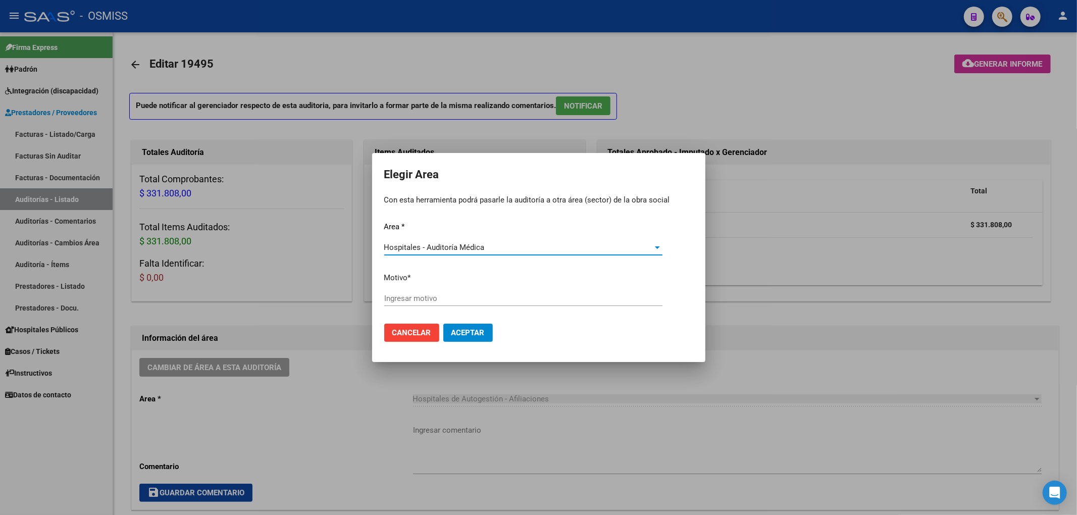
click at [424, 299] on input "Ingresar motivo" at bounding box center [523, 298] width 278 height 9
type input "AUDITADO"
click at [475, 330] on span "Aceptar" at bounding box center [467, 332] width 33 height 9
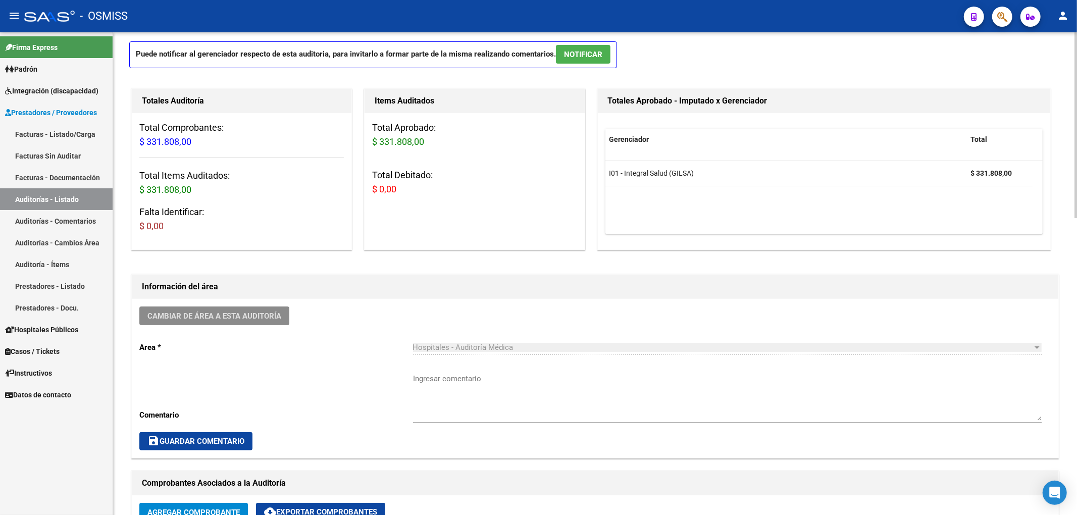
scroll to position [0, 0]
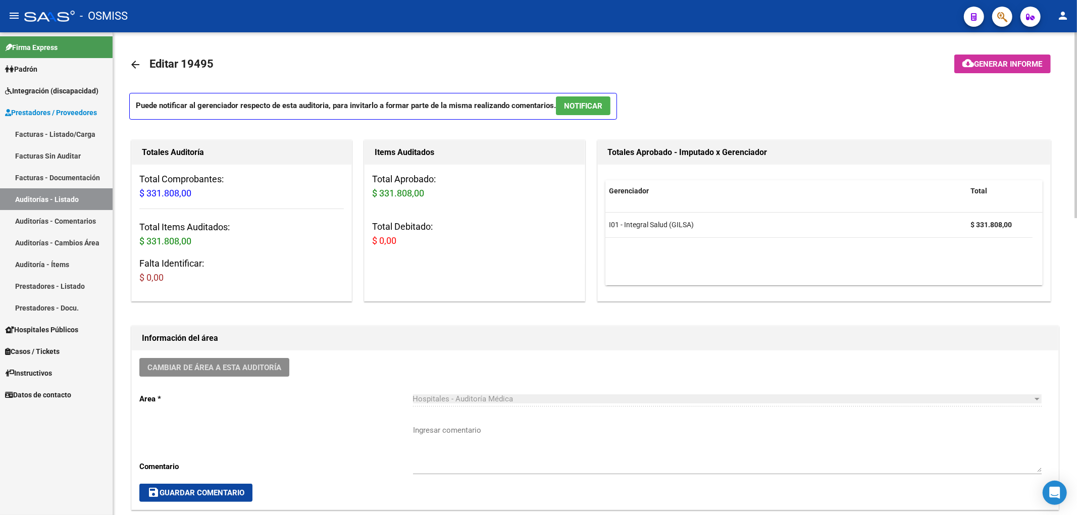
click at [133, 61] on mat-icon "arrow_back" at bounding box center [135, 65] width 12 height 12
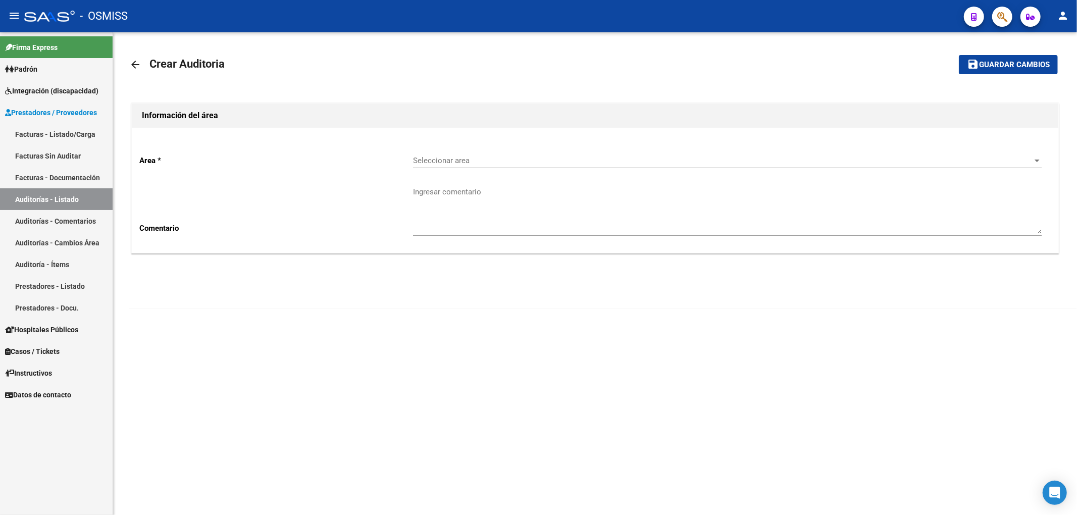
click at [426, 161] on span "Seleccionar area" at bounding box center [722, 160] width 619 height 9
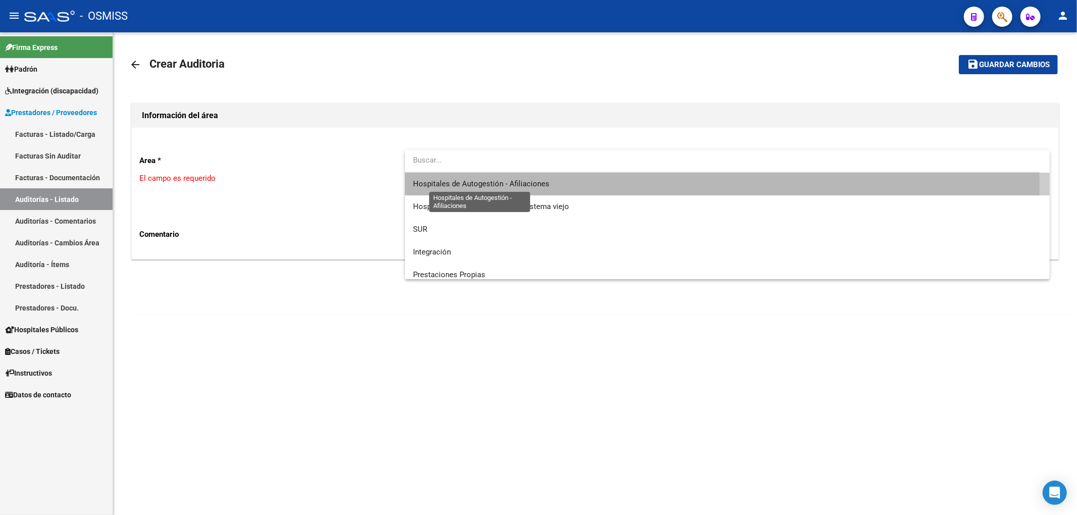
click at [434, 186] on span "Hospitales de Autogestión - Afiliaciones" at bounding box center [481, 183] width 136 height 9
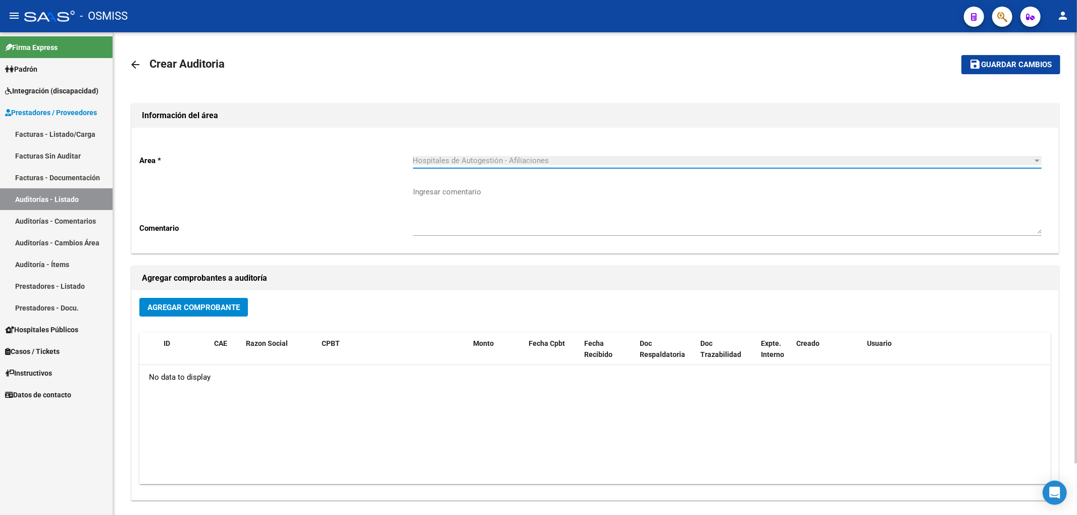
click at [239, 310] on span "Agregar Comprobante" at bounding box center [193, 307] width 92 height 9
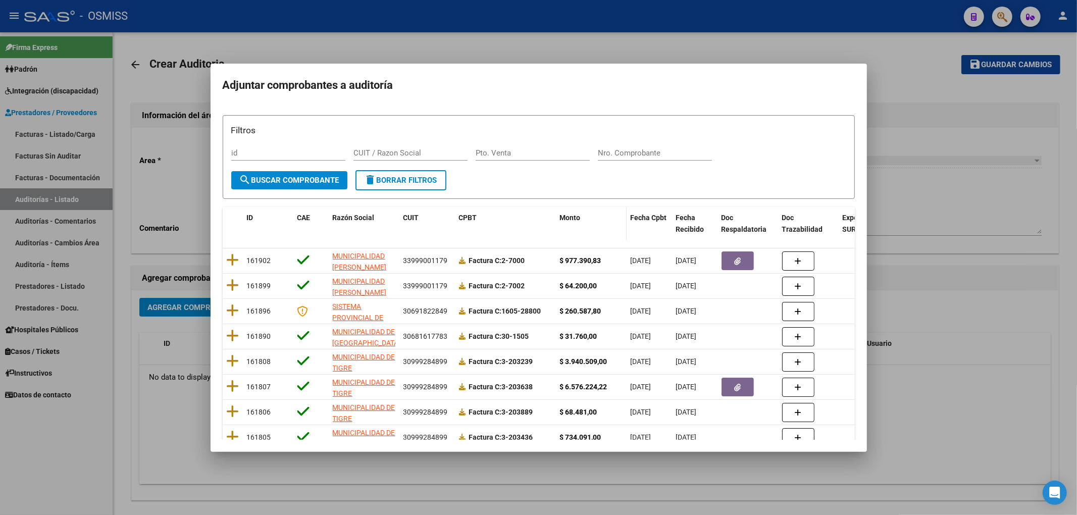
drag, startPoint x: 635, startPoint y: 146, endPoint x: 608, endPoint y: 217, distance: 75.6
click at [635, 146] on div "Nro. Comprobante" at bounding box center [655, 152] width 114 height 15
type input "2932"
click at [294, 183] on span "search Buscar Comprobante" at bounding box center [289, 180] width 100 height 9
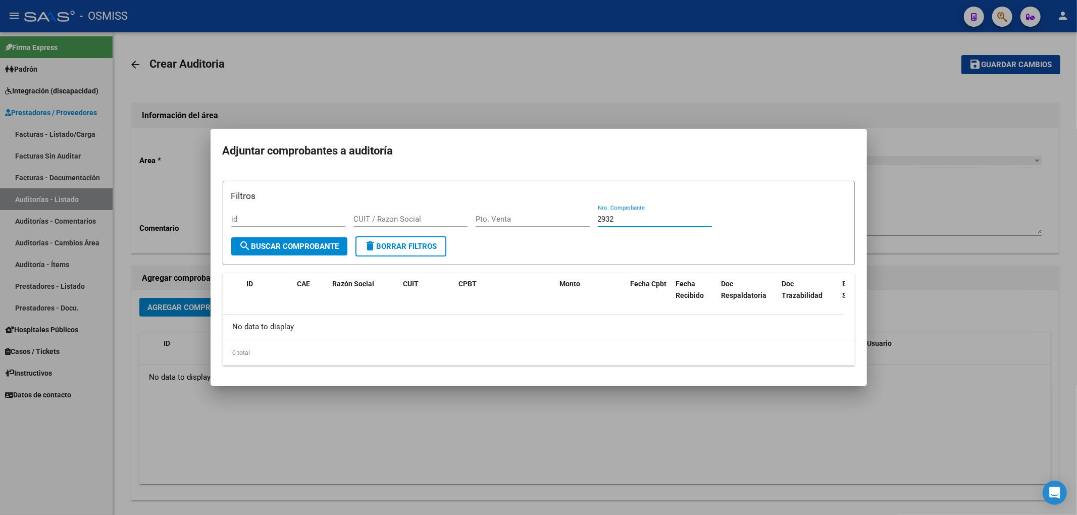
click at [629, 218] on input "2932" at bounding box center [655, 219] width 114 height 9
click at [287, 243] on span "search Buscar Comprobante" at bounding box center [289, 246] width 100 height 9
click at [532, 83] on div at bounding box center [538, 257] width 1077 height 515
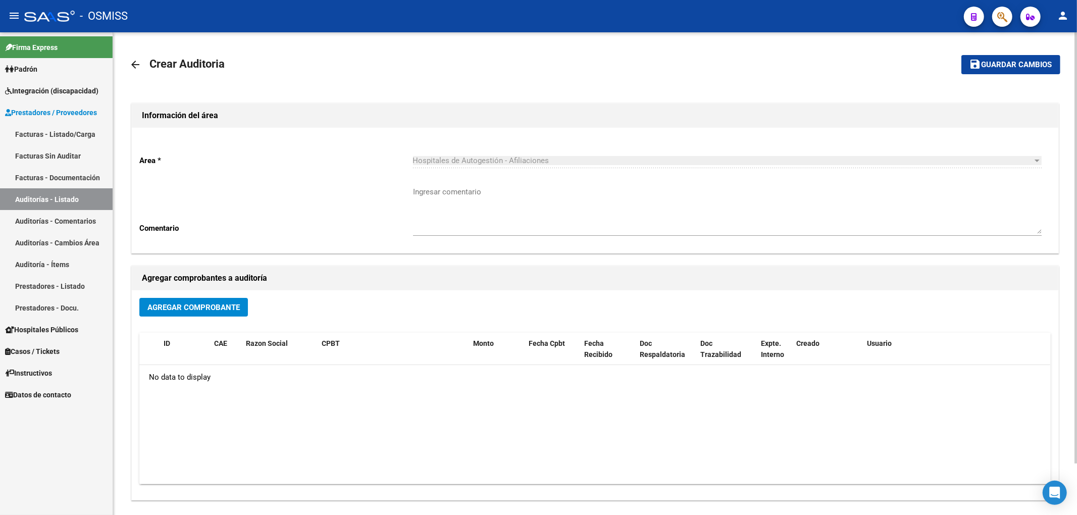
click at [130, 62] on mat-icon "arrow_back" at bounding box center [135, 65] width 12 height 12
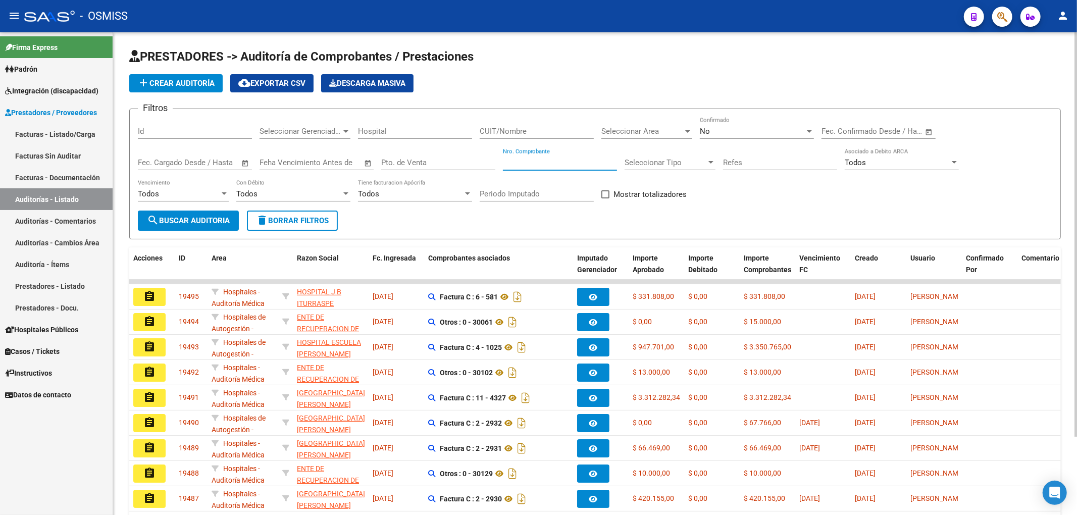
click at [542, 164] on input "Nro. Comprobante" at bounding box center [560, 162] width 114 height 9
type input "2932"
click at [201, 220] on span "search Buscar Auditoria" at bounding box center [188, 220] width 83 height 9
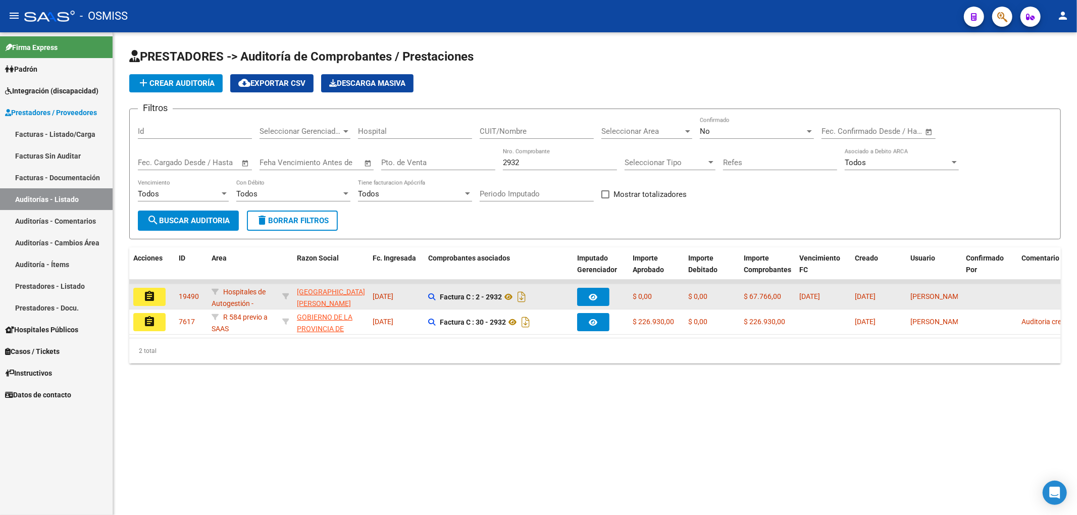
click at [145, 297] on mat-icon "assignment" at bounding box center [149, 296] width 12 height 12
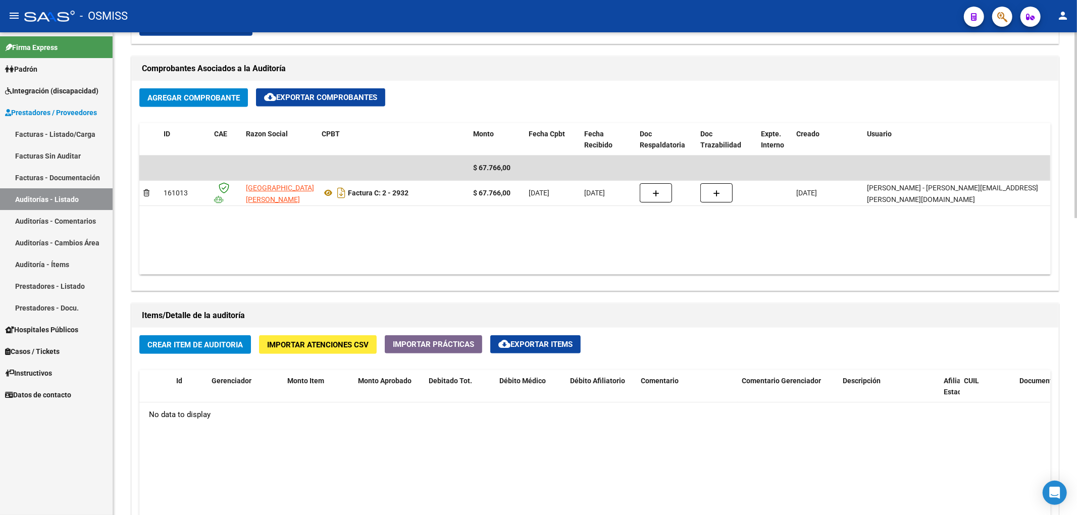
scroll to position [471, 0]
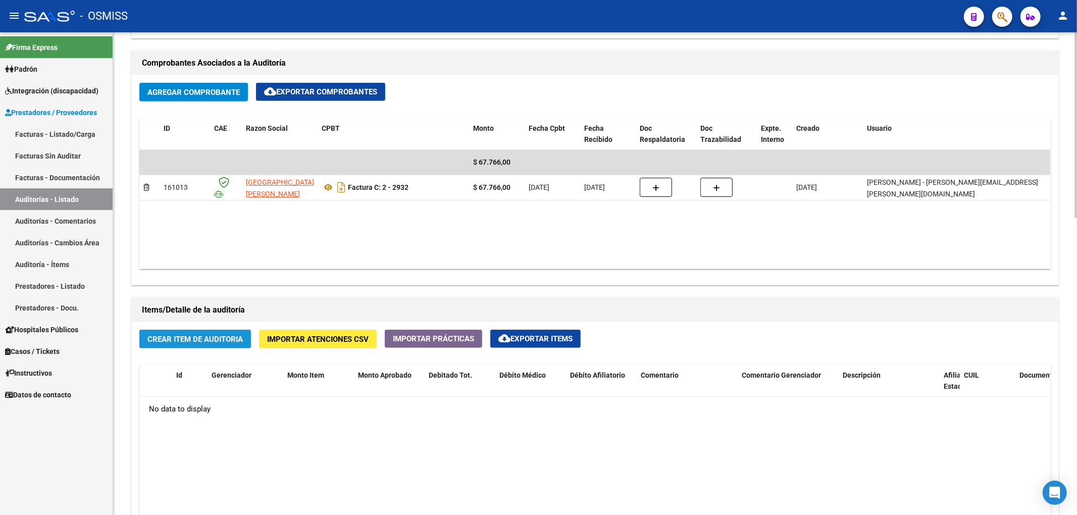
click at [223, 347] on button "Crear Item de Auditoria" at bounding box center [195, 339] width 112 height 19
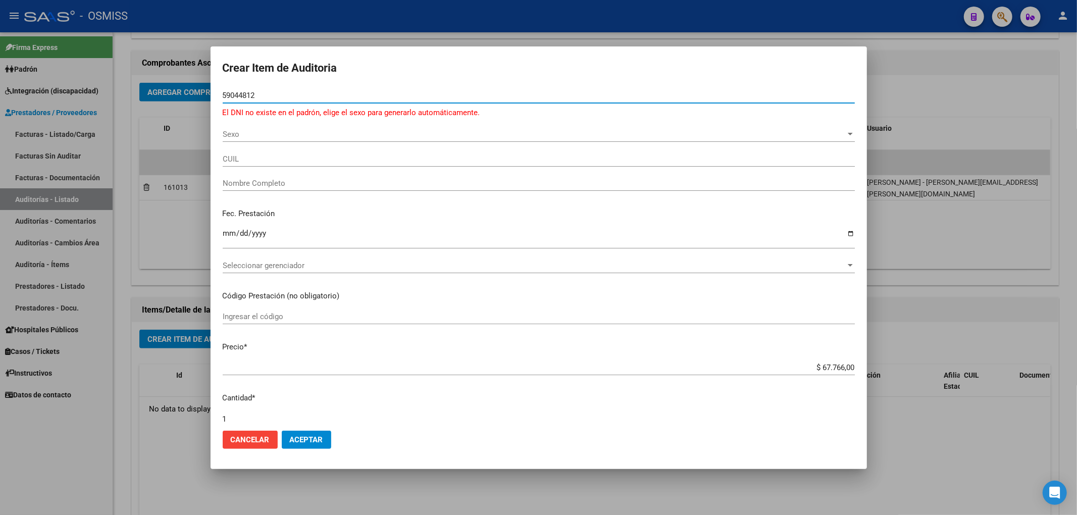
drag, startPoint x: 266, startPoint y: 98, endPoint x: 225, endPoint y: 95, distance: 40.5
click at [225, 95] on input "59044812" at bounding box center [539, 95] width 632 height 9
type input "51190631"
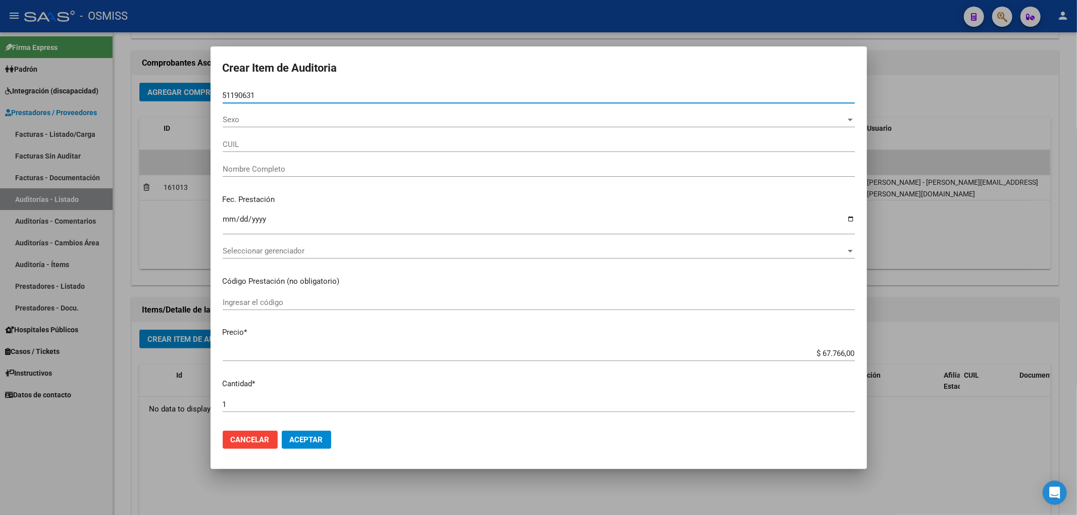
type input "27511906313"
type input "ROBLEDO ANTONELA JAZMIN"
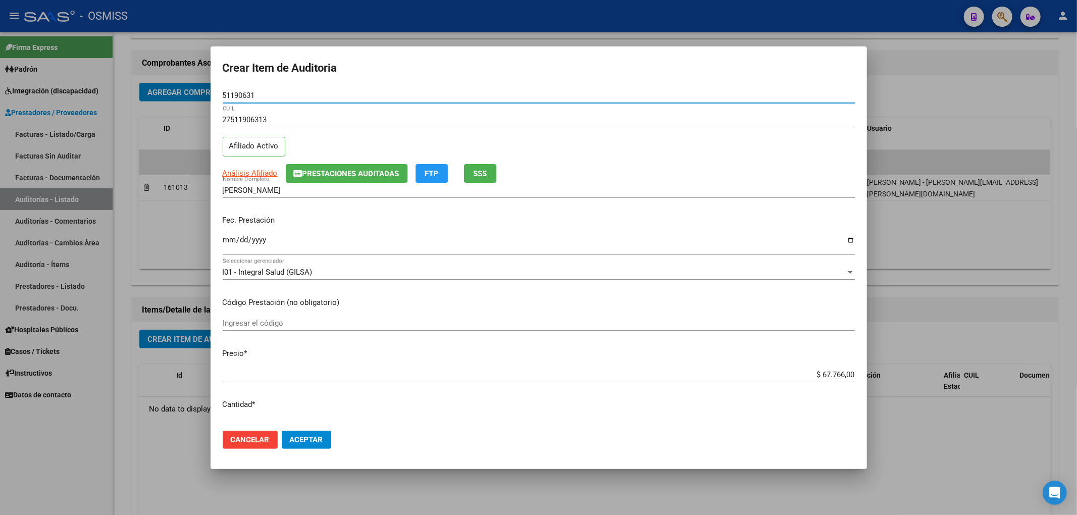
type input "51190631"
click at [376, 176] on span "Prestaciones Auditadas" at bounding box center [350, 173] width 97 height 9
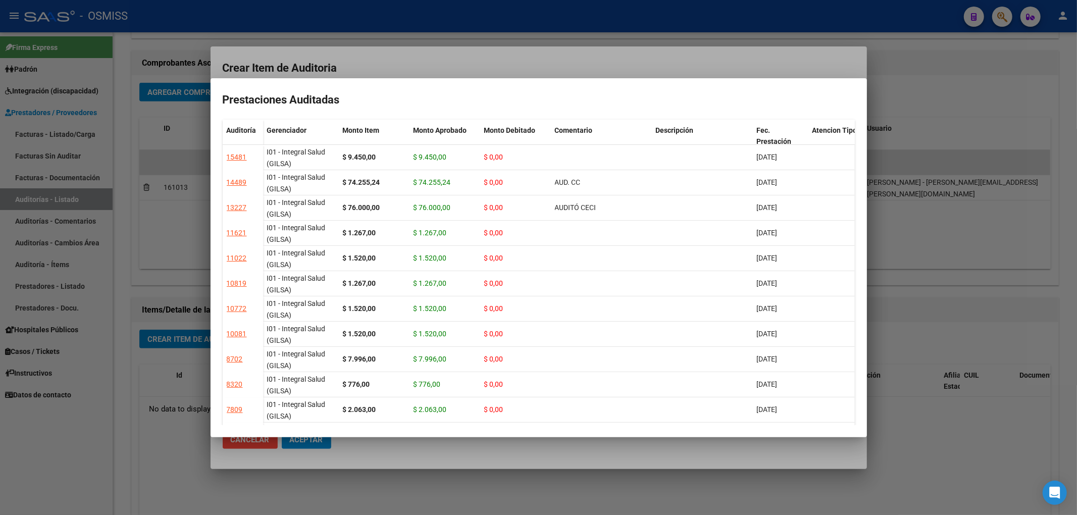
click at [672, 67] on div at bounding box center [538, 257] width 1077 height 515
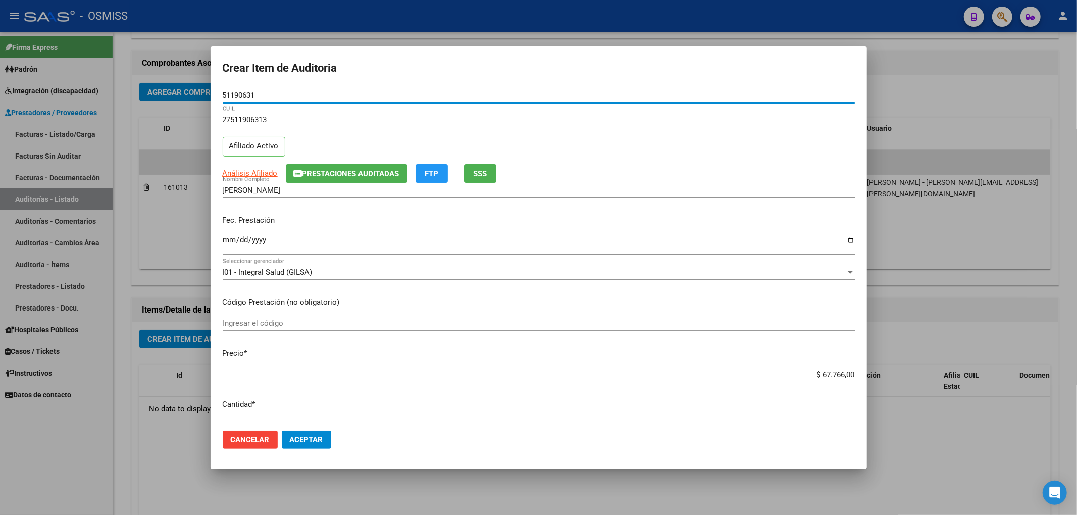
drag, startPoint x: 273, startPoint y: 92, endPoint x: 184, endPoint y: 95, distance: 88.9
click at [188, 95] on div "Crear Item de Auditoria 51190631 Nro Documento 27511906313 CUIL Afiliado Activo…" at bounding box center [538, 257] width 1077 height 515
drag, startPoint x: 726, startPoint y: 305, endPoint x: 601, endPoint y: 329, distance: 127.0
click at [725, 305] on p "Código Prestación (no obligatorio)" at bounding box center [539, 303] width 632 height 12
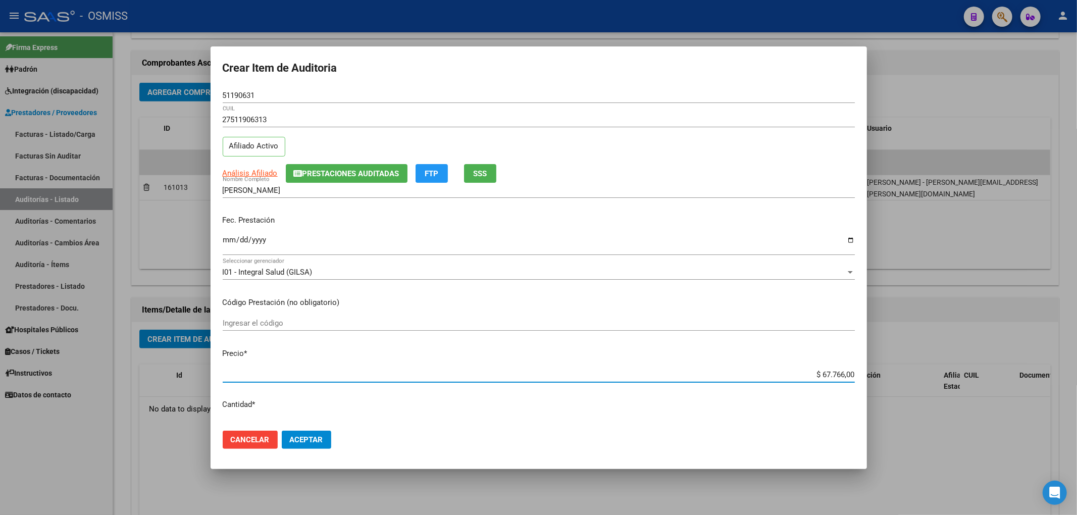
drag, startPoint x: 826, startPoint y: 376, endPoint x: 893, endPoint y: 374, distance: 66.2
click at [893, 374] on div "Crear Item de Auditoria 51190631 Nro Documento 27511906313 CUIL Afiliado Activo…" at bounding box center [538, 257] width 1077 height 515
type input "$ 0,01"
type input "$ 0,12"
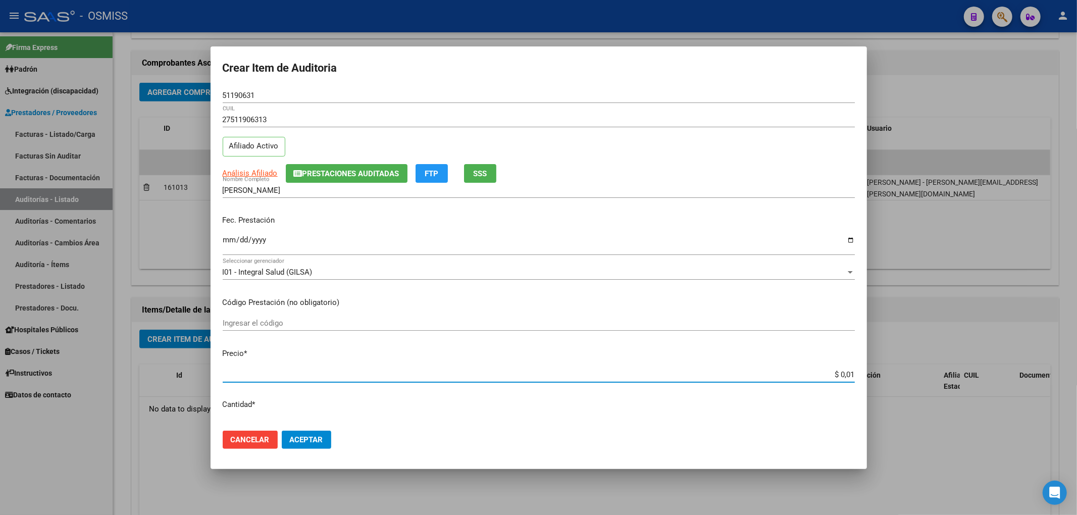
type input "$ 0,12"
type input "$ 1,22"
type input "$ 12,28"
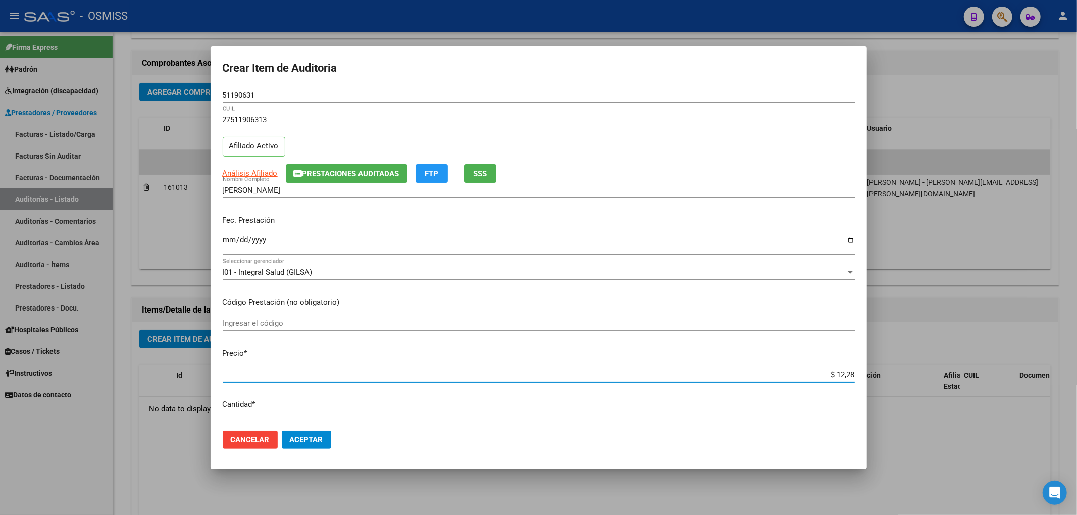
type input "$ 122,85"
type input "$ 1.228,50"
type input "$ 12.285,00"
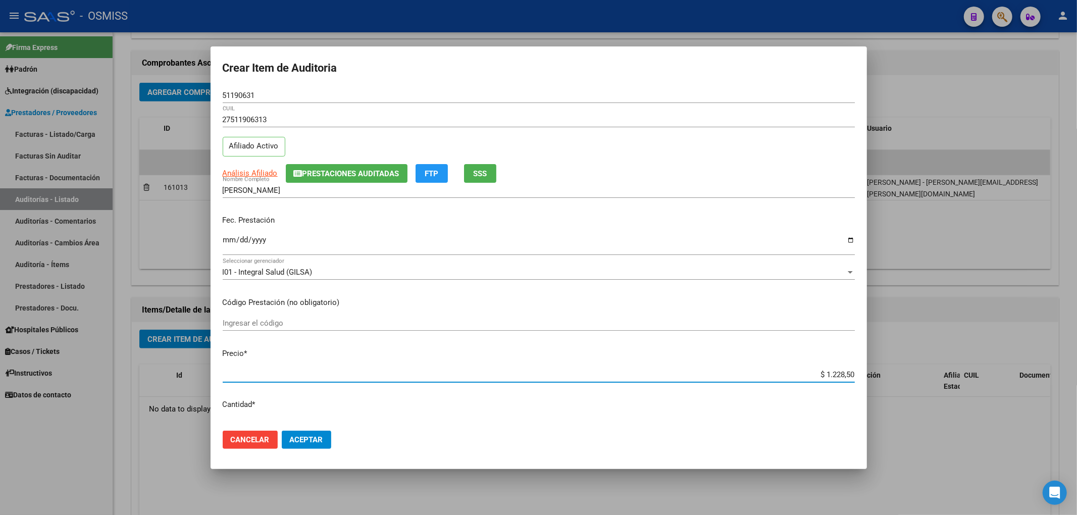
type input "$ 12.285,00"
click at [301, 435] on span "Aceptar" at bounding box center [306, 439] width 33 height 9
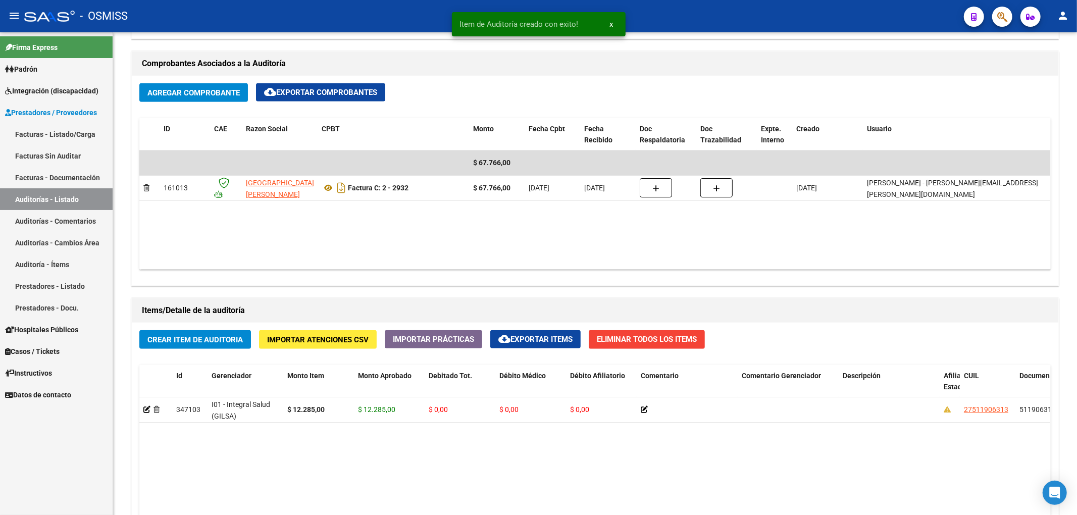
scroll to position [472, 0]
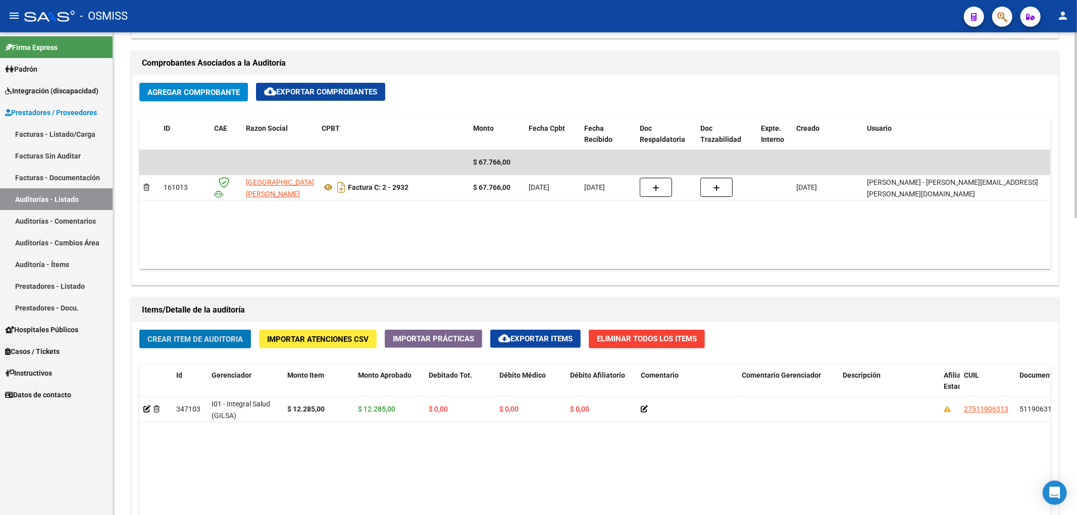
click at [230, 335] on span "Crear Item de Auditoria" at bounding box center [194, 339] width 95 height 9
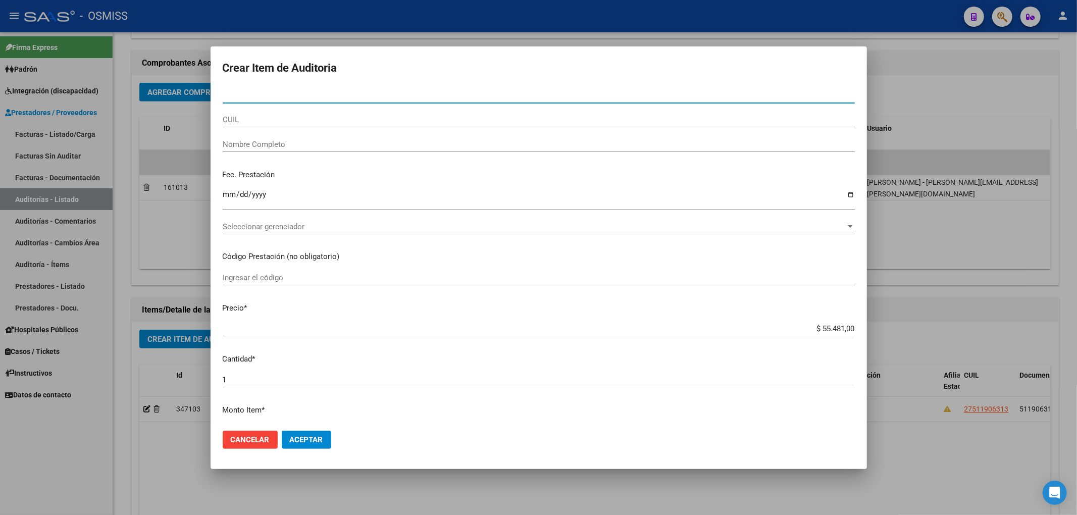
click at [182, 448] on div at bounding box center [538, 257] width 1077 height 515
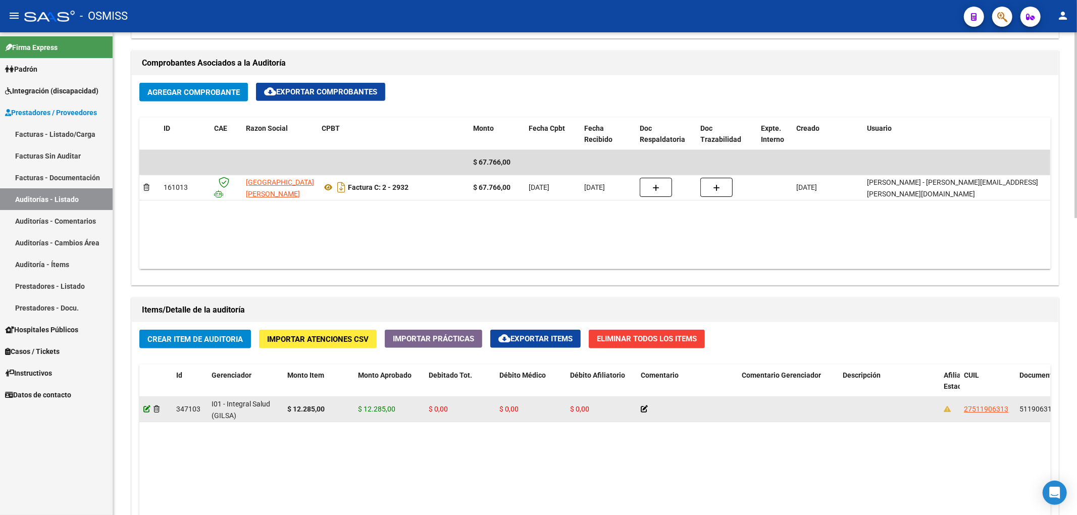
click at [143, 410] on icon at bounding box center [146, 408] width 7 height 7
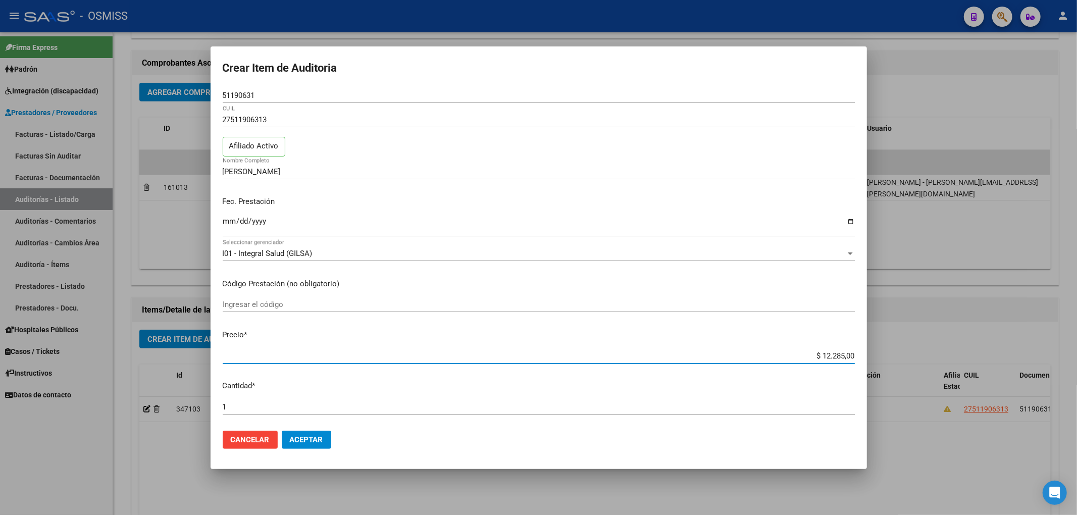
drag, startPoint x: 810, startPoint y: 359, endPoint x: 871, endPoint y: 366, distance: 61.9
click at [871, 366] on div "Crear Item de Auditoria 51190631 Nro Documento 27511906313 CUIL Afiliado Activo…" at bounding box center [538, 257] width 1077 height 515
type input "$ 0,03"
type input "$ 0,30"
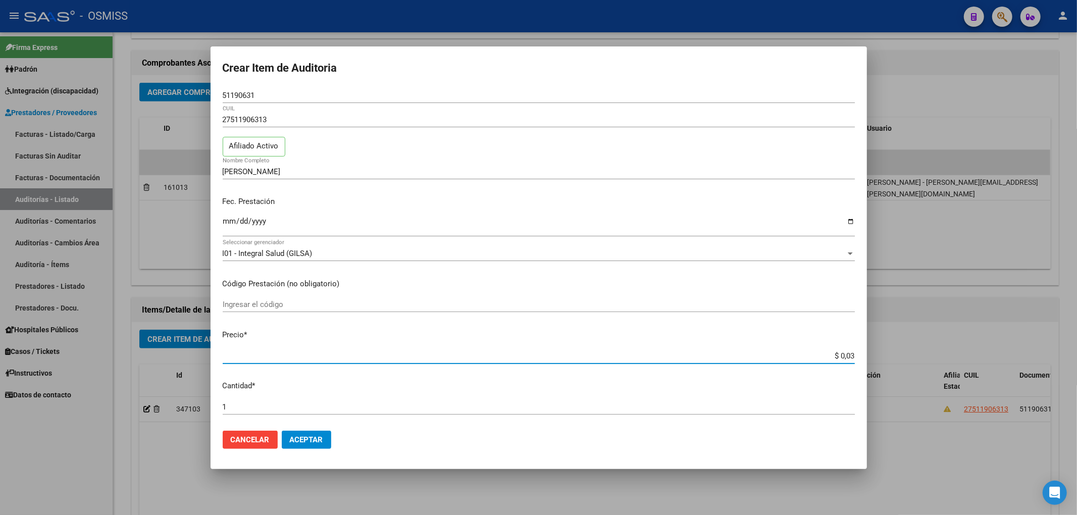
type input "$ 0,30"
type input "$ 3,09"
type input "$ 30,91"
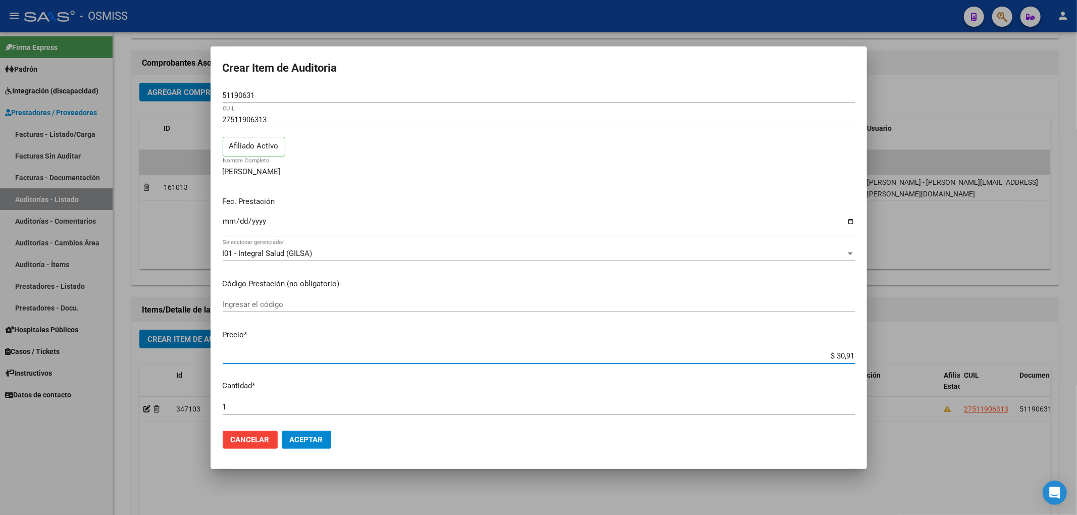
type input "$ 309,11"
type input "$ 3.091,10"
type input "$ 30.911,00"
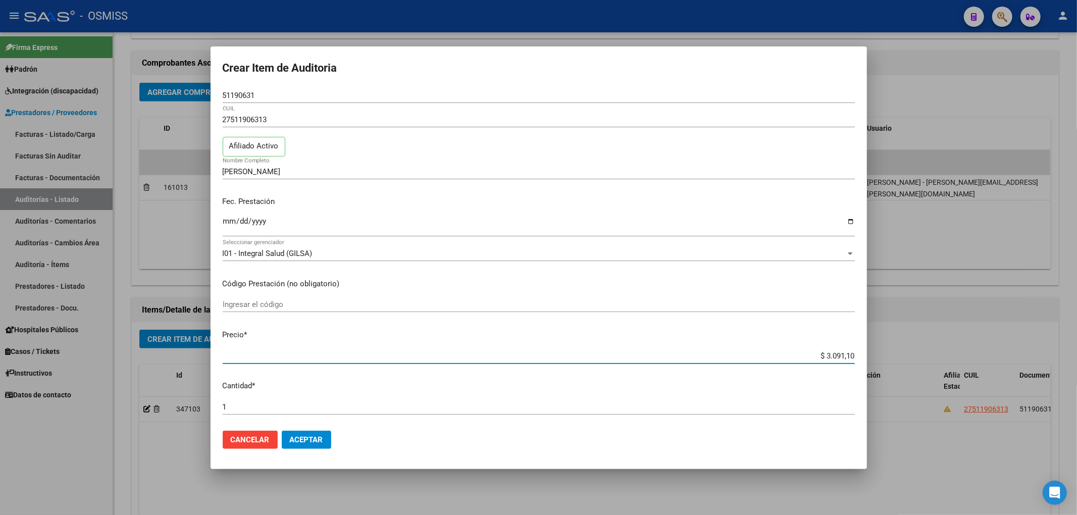
type input "$ 30.911,00"
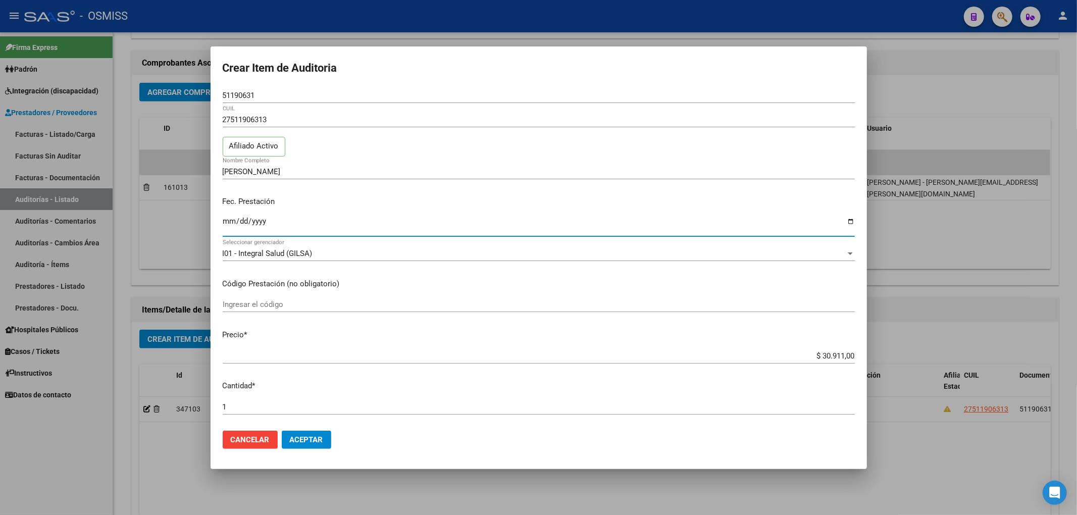
click at [224, 223] on input "Ingresar la fecha" at bounding box center [539, 225] width 632 height 16
type input "2025-03-07"
click at [306, 438] on span "Aceptar" at bounding box center [306, 439] width 33 height 9
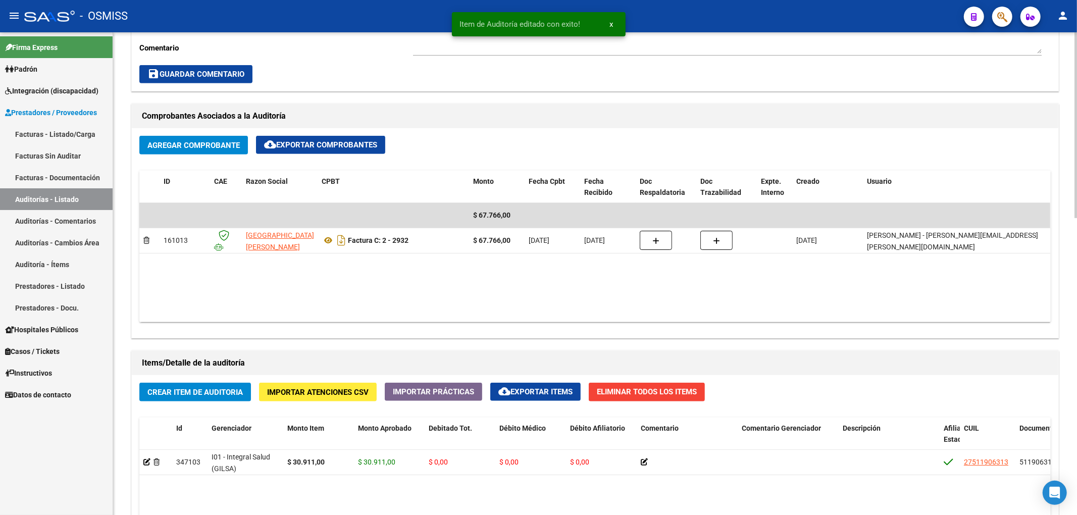
scroll to position [606, 0]
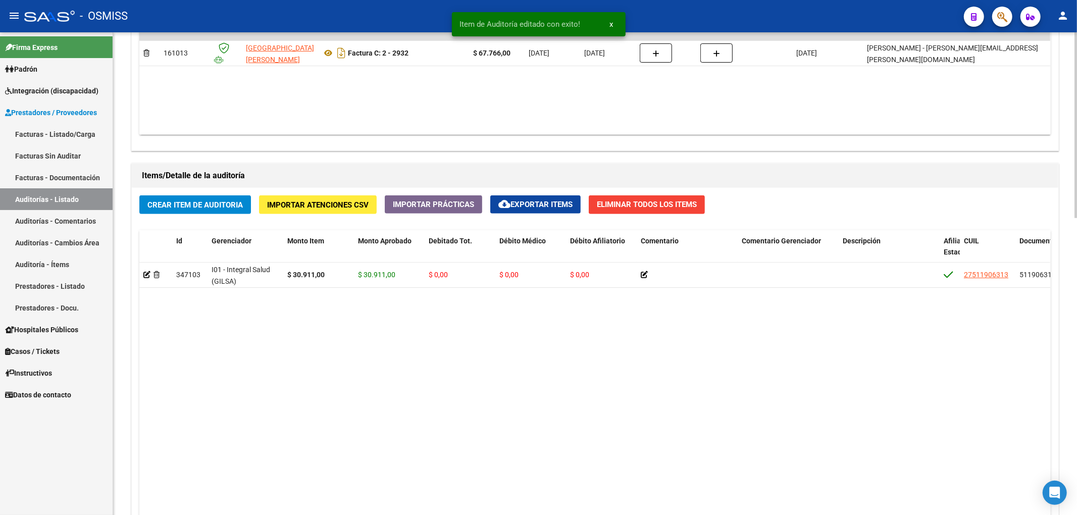
click at [208, 221] on div "Crear Item de Auditoria Importar Atenciones CSV Importar Prácticas cloud_downlo…" at bounding box center [595, 397] width 926 height 419
click at [209, 203] on span "Crear Item de Auditoria" at bounding box center [194, 204] width 95 height 9
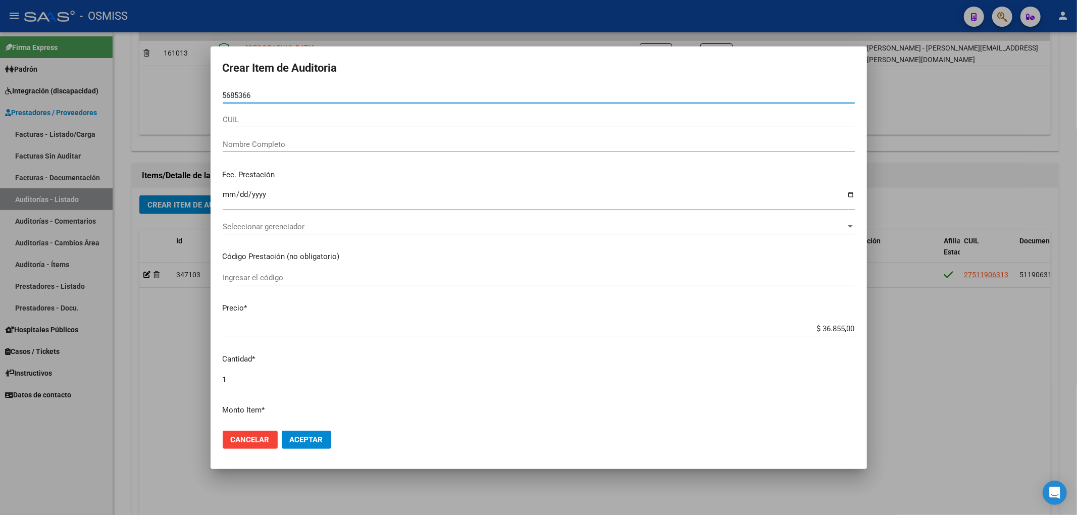
type input "56853661"
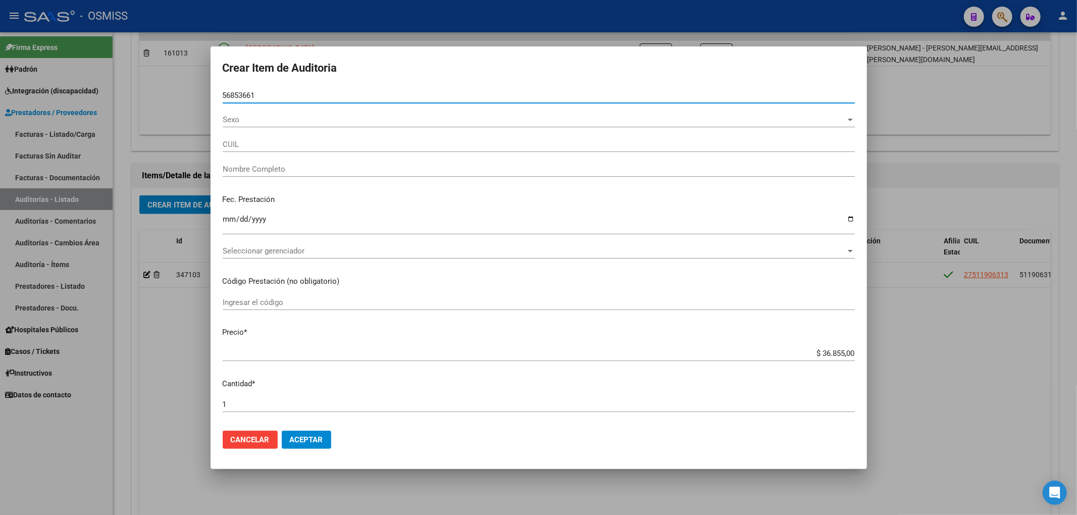
type input "20568536615"
type input "IBARRA GOMEZ BENJAMIN ABEL"
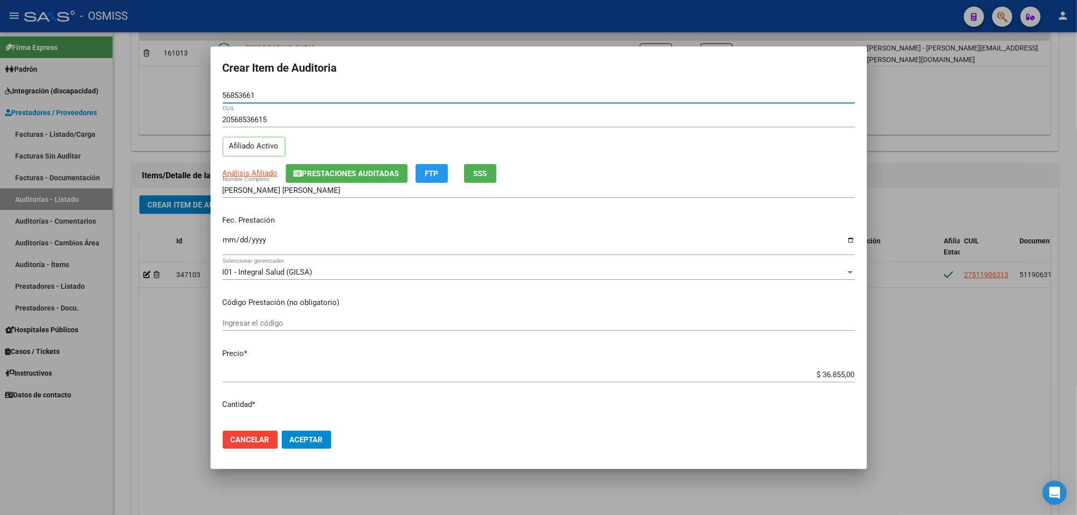
type input "56853661"
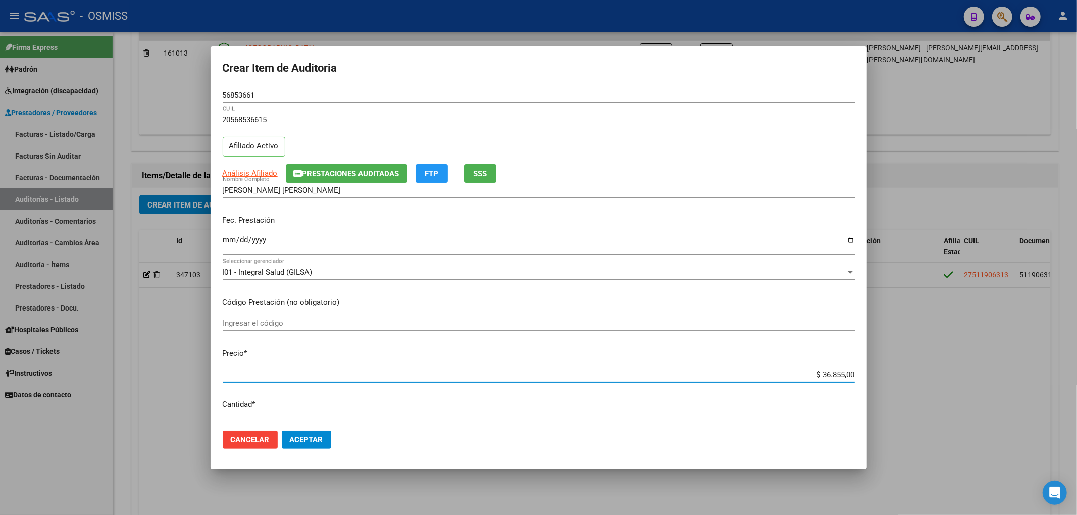
drag, startPoint x: 903, startPoint y: 370, endPoint x: 940, endPoint y: 370, distance: 37.4
click at [940, 370] on div "Crear Item de Auditoria 56853661 Nro Documento 20568536615 CUIL Afiliado Activo…" at bounding box center [538, 257] width 1077 height 515
type input "$ 0,01"
type input "$ 0,12"
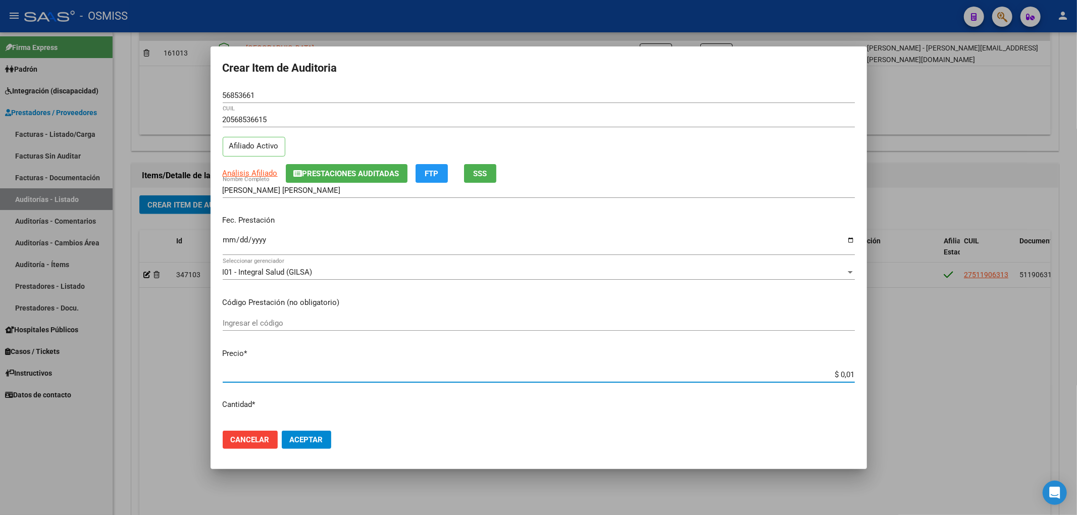
type input "$ 0,12"
type input "$ 1,22"
type input "$ 12,28"
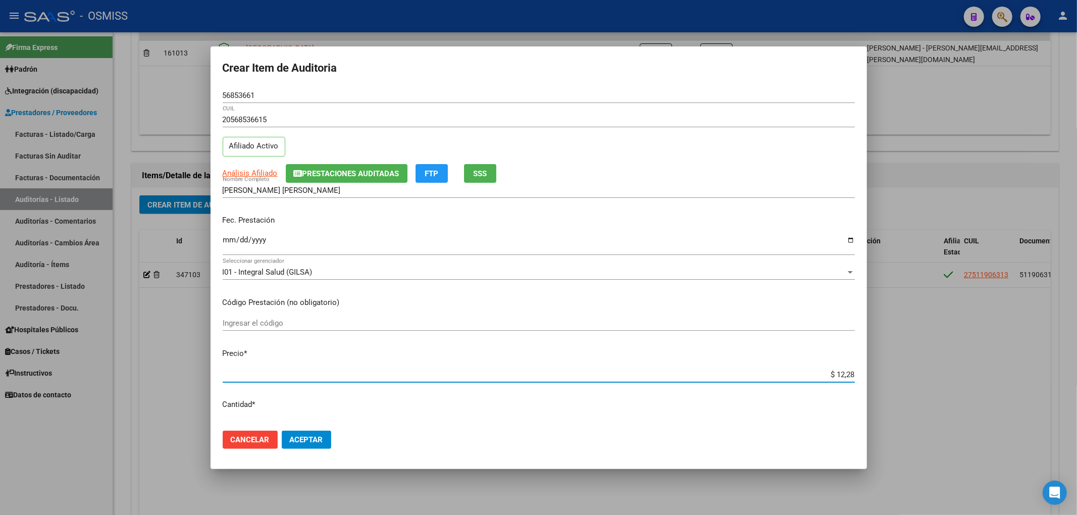
type input "$ 122,85"
type input "$ 1.228,50"
type input "$ 12.285,00"
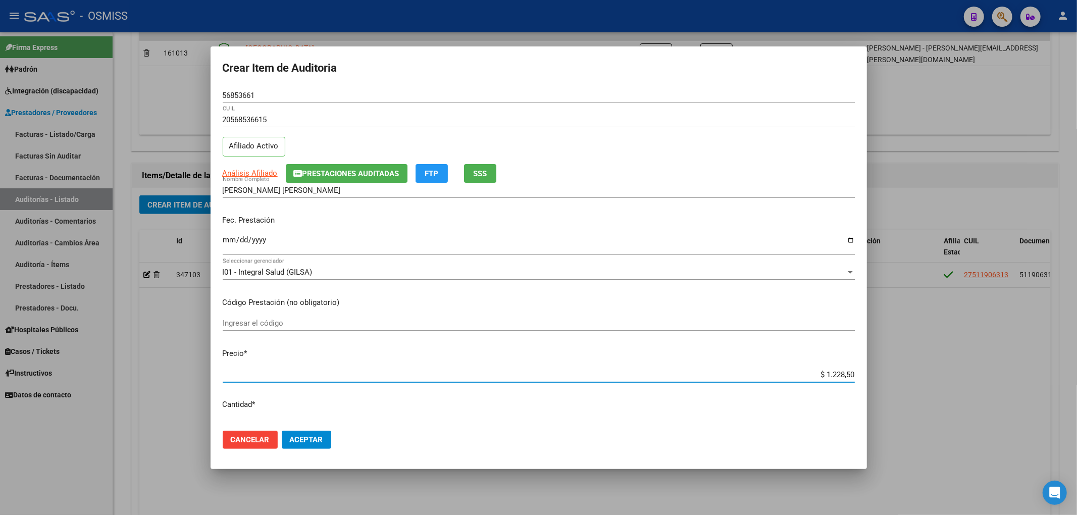
type input "$ 12.285,00"
click at [325, 437] on button "Aceptar" at bounding box center [306, 440] width 49 height 18
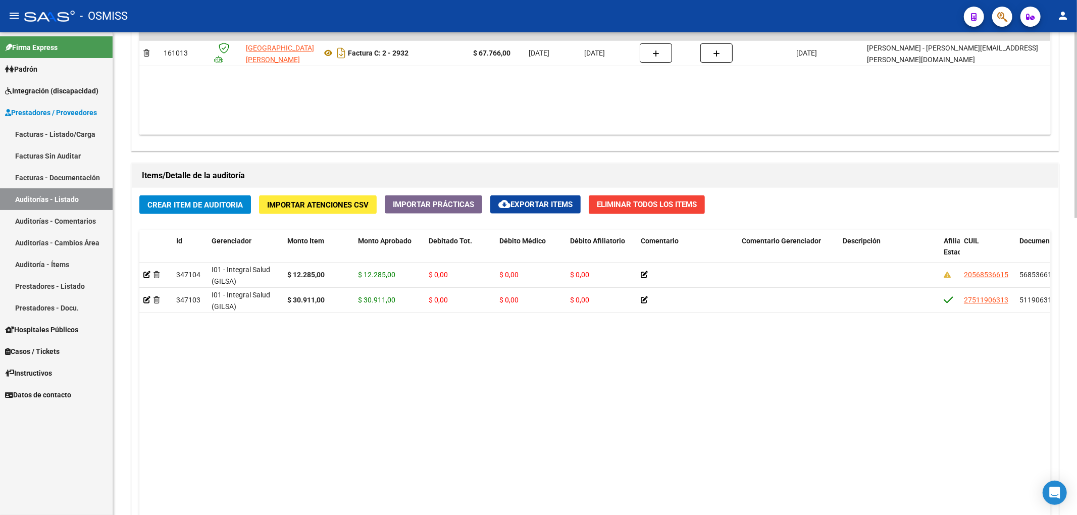
click at [225, 217] on div "Crear Item de Auditoria Importar Atenciones CSV Importar Prácticas cloud_downlo…" at bounding box center [595, 397] width 926 height 419
click at [222, 211] on button "Crear Item de Auditoria" at bounding box center [195, 204] width 112 height 19
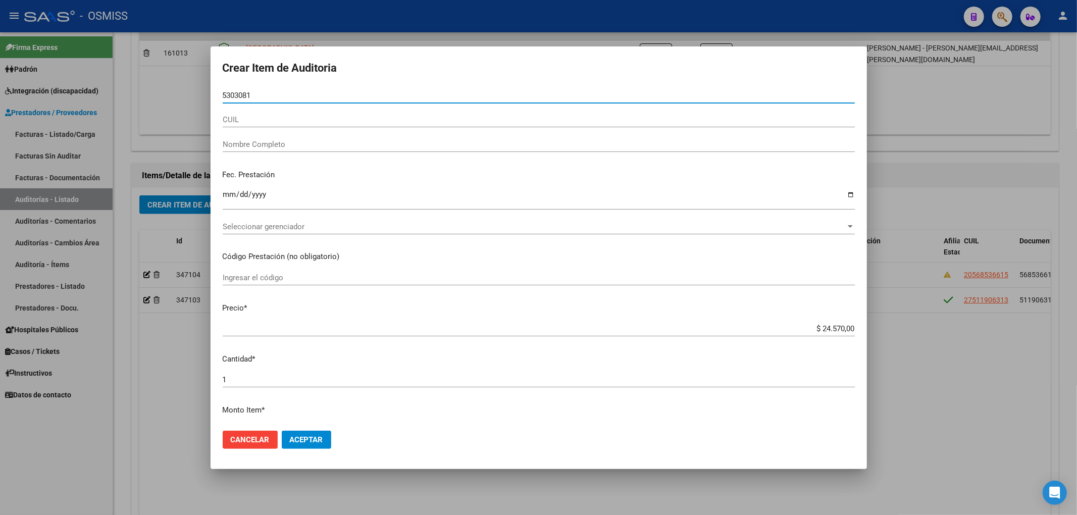
type input "53030819"
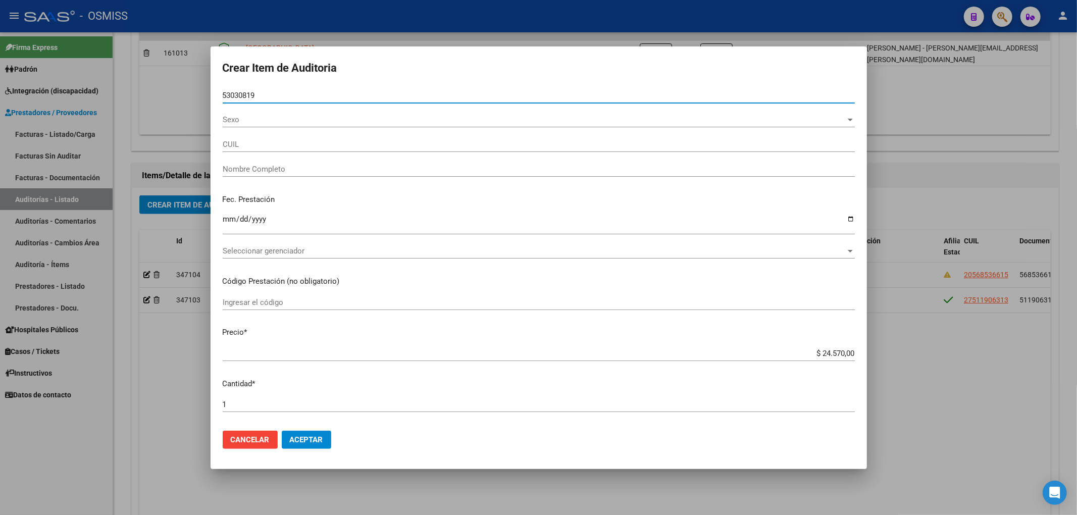
type input "20530308198"
type input "LOPEZ BRUNO NICOLAS"
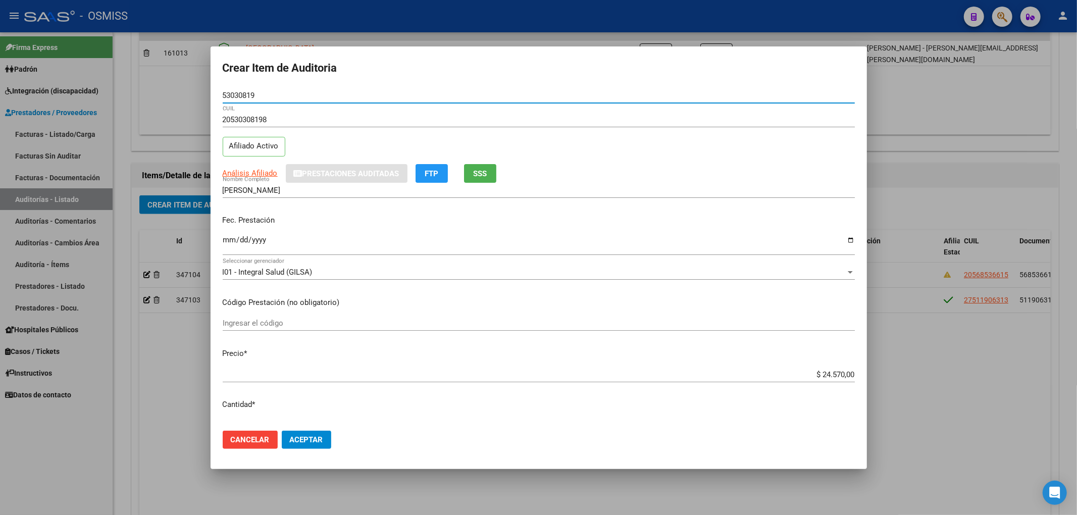
type input "53030819"
click at [233, 240] on input "Ingresar la fecha" at bounding box center [539, 244] width 632 height 16
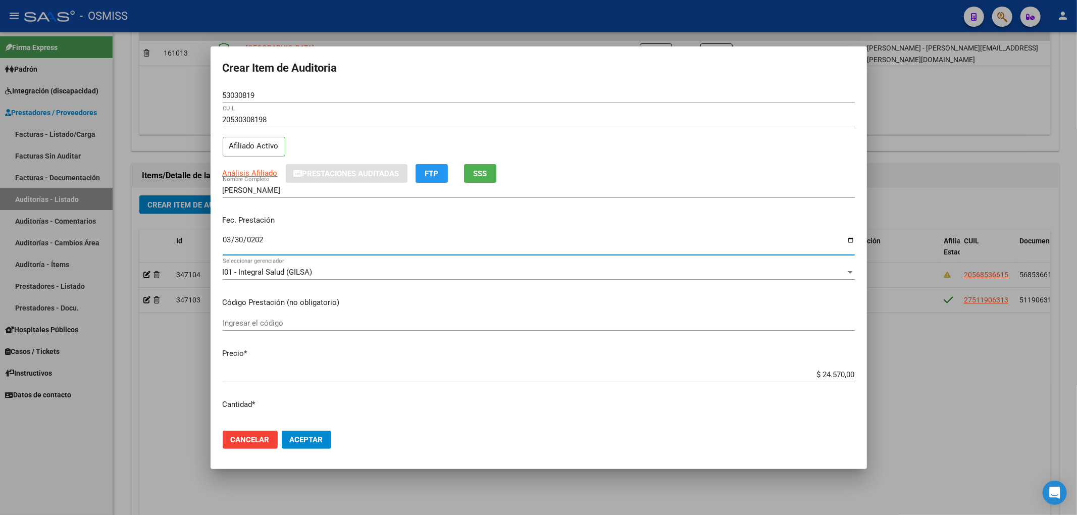
type input "2025-03-30"
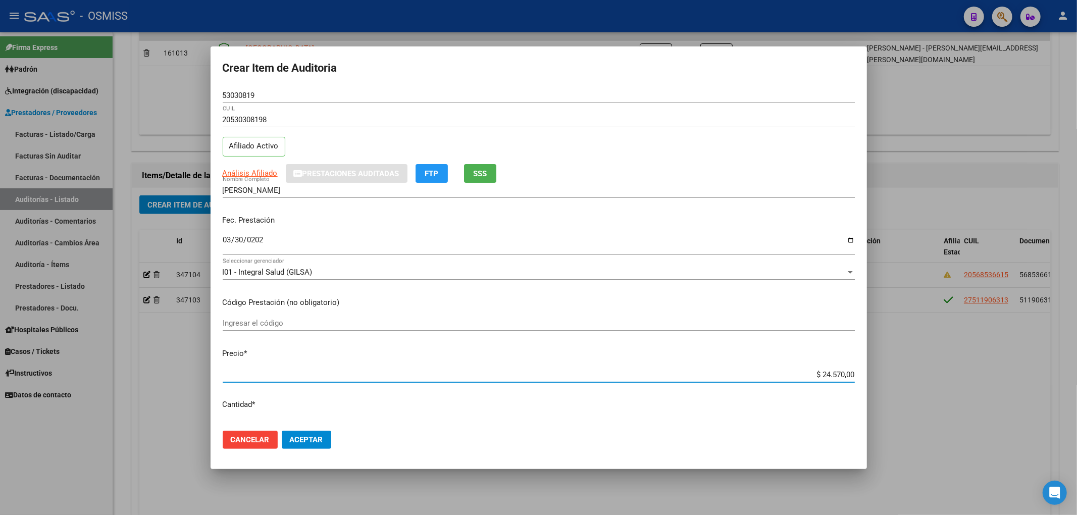
drag, startPoint x: 810, startPoint y: 377, endPoint x: 927, endPoint y: 384, distance: 117.3
click at [927, 384] on div "Crear Item de Auditoria 53030819 Nro Documento 20530308198 CUIL Afiliado Activo…" at bounding box center [538, 257] width 1077 height 515
type input "$ 0,01"
type input "$ 0,12"
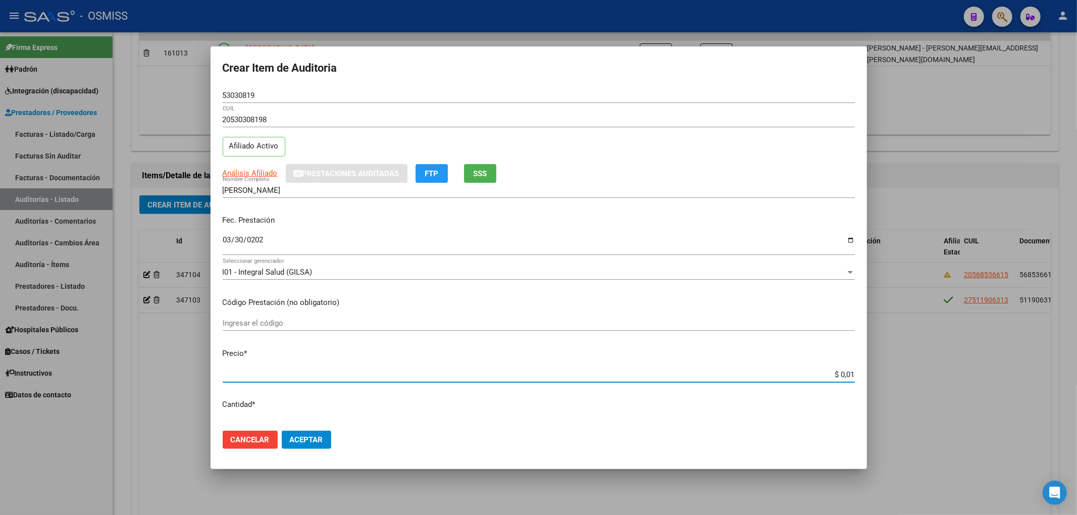
type input "$ 0,12"
type input "$ 1,22"
type input "$ 12,28"
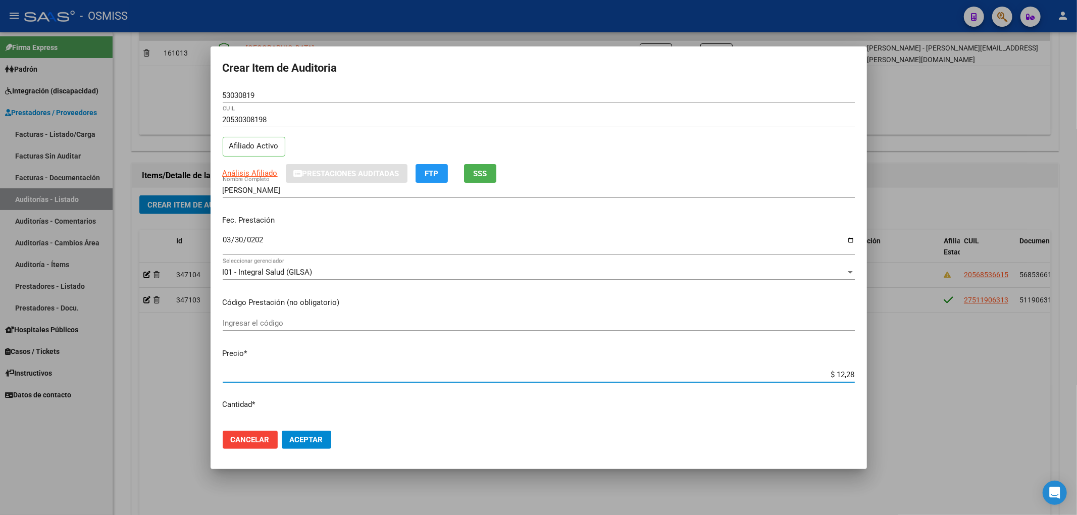
type input "$ 122,85"
type input "$ 1.228,50"
type input "$ 12.285,00"
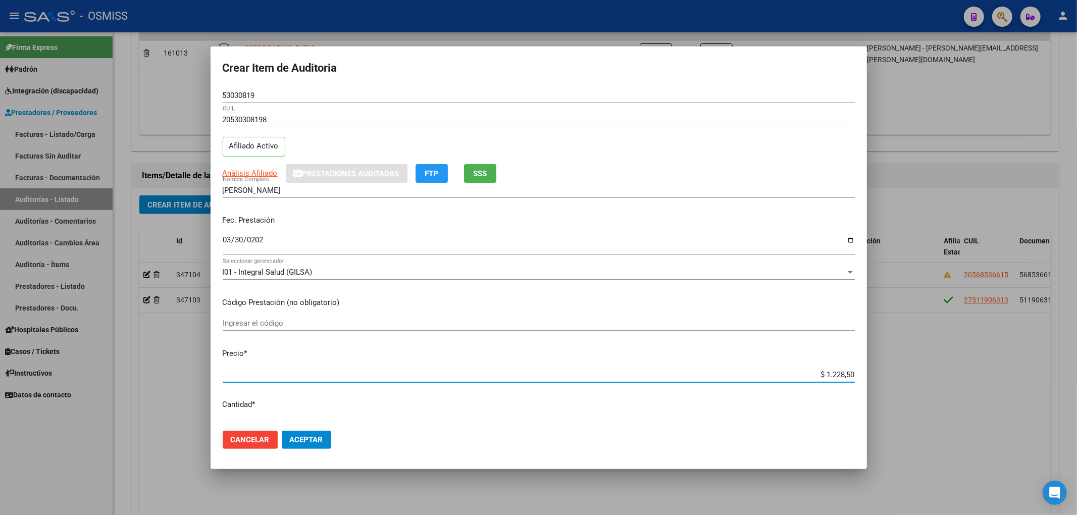
type input "$ 12.285,00"
drag, startPoint x: 261, startPoint y: 95, endPoint x: 209, endPoint y: 91, distance: 52.2
click at [213, 92] on mat-dialog-content "53030819 Nro Documento 20530308198 CUIL Afiliado Activo Análisis Afiliado Prest…" at bounding box center [539, 255] width 656 height 335
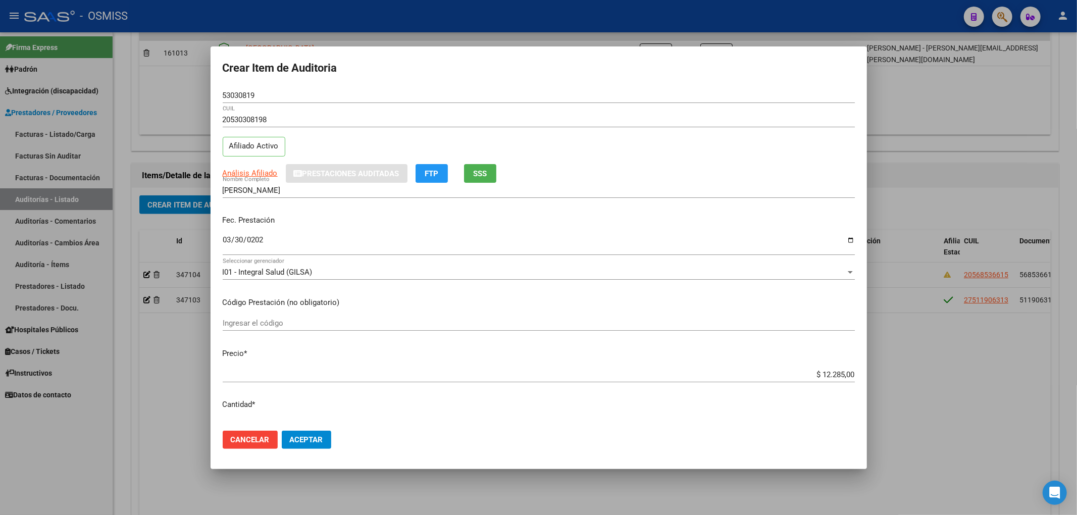
drag, startPoint x: 772, startPoint y: 333, endPoint x: 756, endPoint y: 324, distance: 19.0
click at [772, 333] on div "Ingresar el código" at bounding box center [539, 328] width 632 height 25
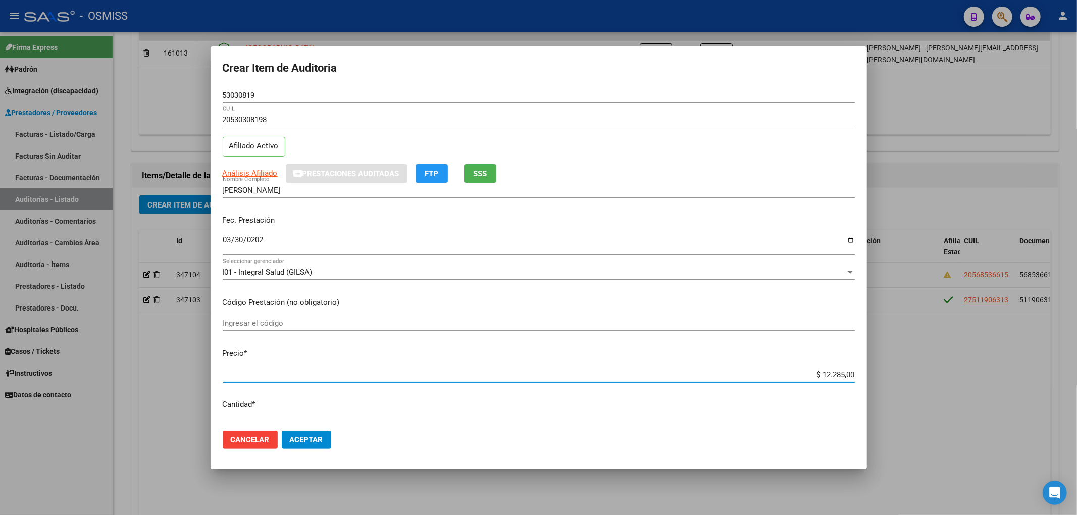
click at [816, 373] on input "$ 12.285,00" at bounding box center [539, 374] width 632 height 9
click at [814, 373] on input "$ 12.285,00" at bounding box center [539, 374] width 632 height 9
drag, startPoint x: 812, startPoint y: 374, endPoint x: 875, endPoint y: 368, distance: 62.9
click at [875, 368] on div "Crear Item de Auditoria 53030819 Nro Documento 20530308198 CUIL Afiliado Activo…" at bounding box center [538, 257] width 1077 height 515
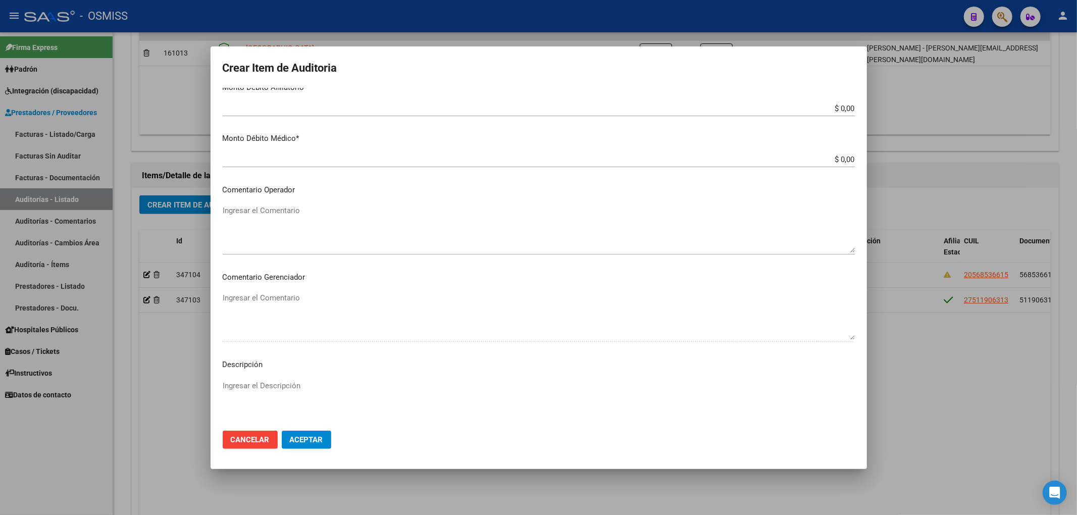
scroll to position [471, 0]
click at [333, 224] on textarea "Ingresar el Comentario" at bounding box center [539, 227] width 632 height 47
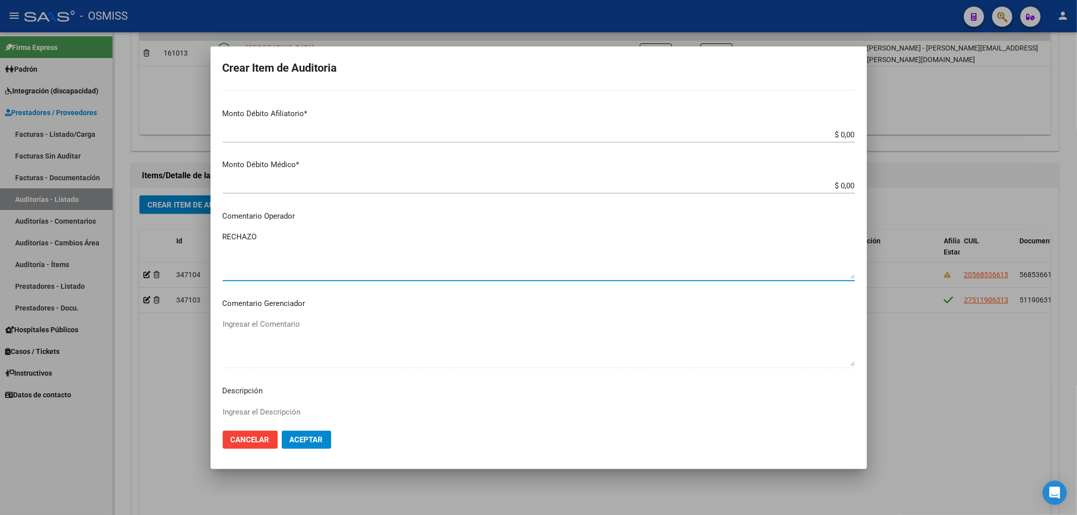
scroll to position [404, 0]
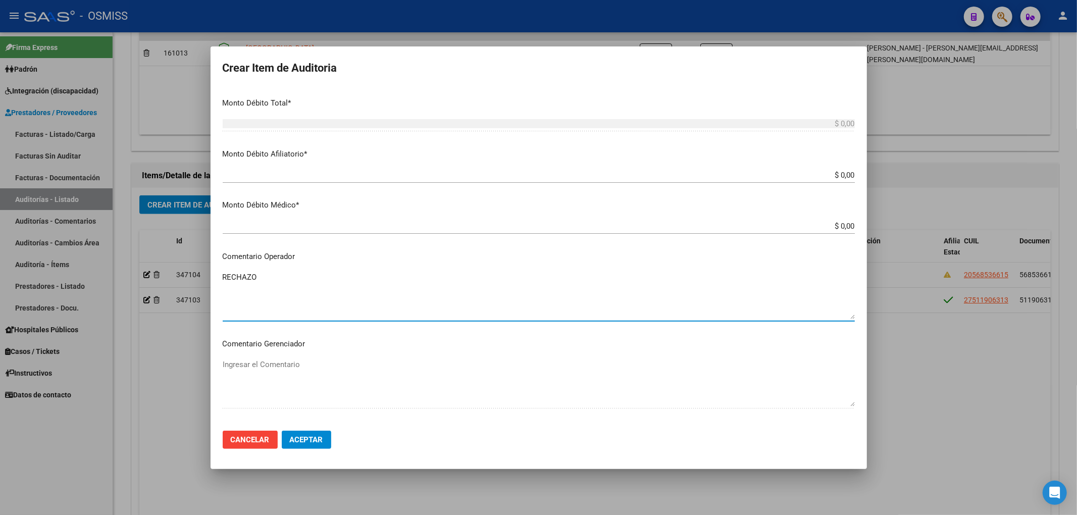
type textarea "RECHAZO"
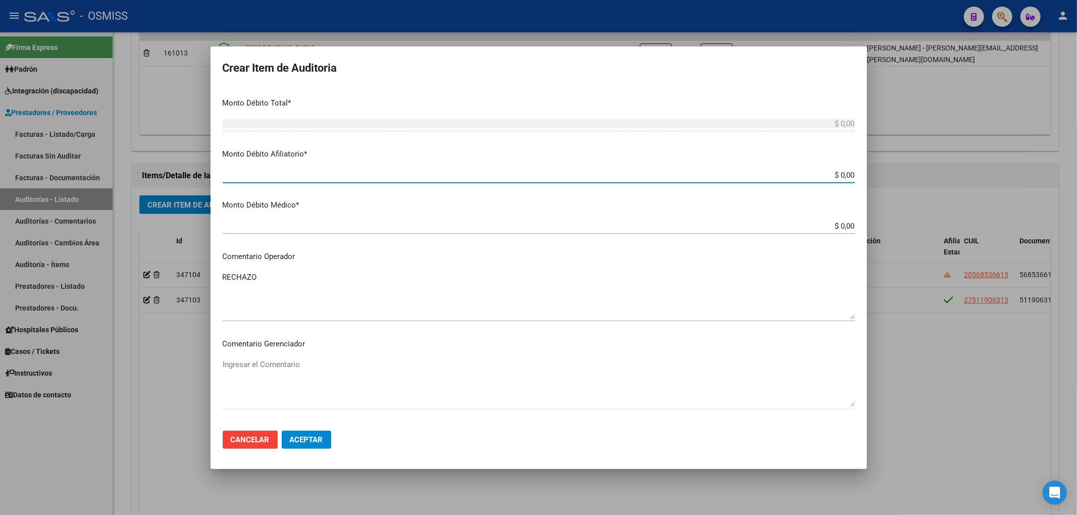
click at [844, 174] on input "$ 0,00" at bounding box center [539, 175] width 632 height 9
paste input "12.285,00"
type input "$ 0,012.285,000"
type input "$ 122.850,00"
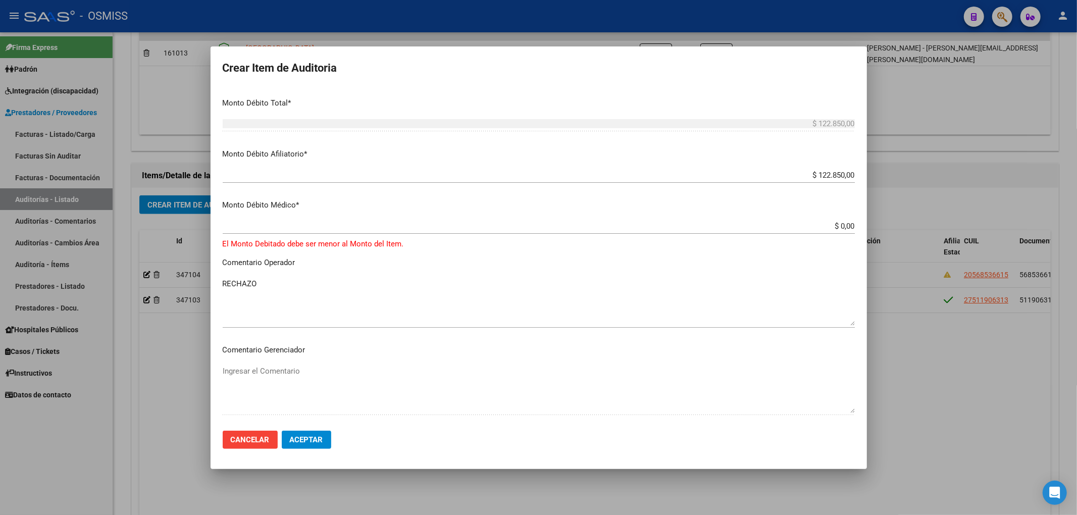
drag, startPoint x: 847, startPoint y: 176, endPoint x: 826, endPoint y: 172, distance: 20.6
click at [826, 172] on app-form-text-field "Monto Débito Afiliatorio * $ 122.850,00 Ingresar el monto Afiliatorio" at bounding box center [543, 163] width 640 height 31
drag, startPoint x: 807, startPoint y: 172, endPoint x: 854, endPoint y: 174, distance: 47.5
click at [851, 174] on app-form-text-field "Monto Débito Afiliatorio * $ 122.850,00 Ingresar el monto Afiliatorio" at bounding box center [543, 163] width 640 height 31
paste input "12.285"
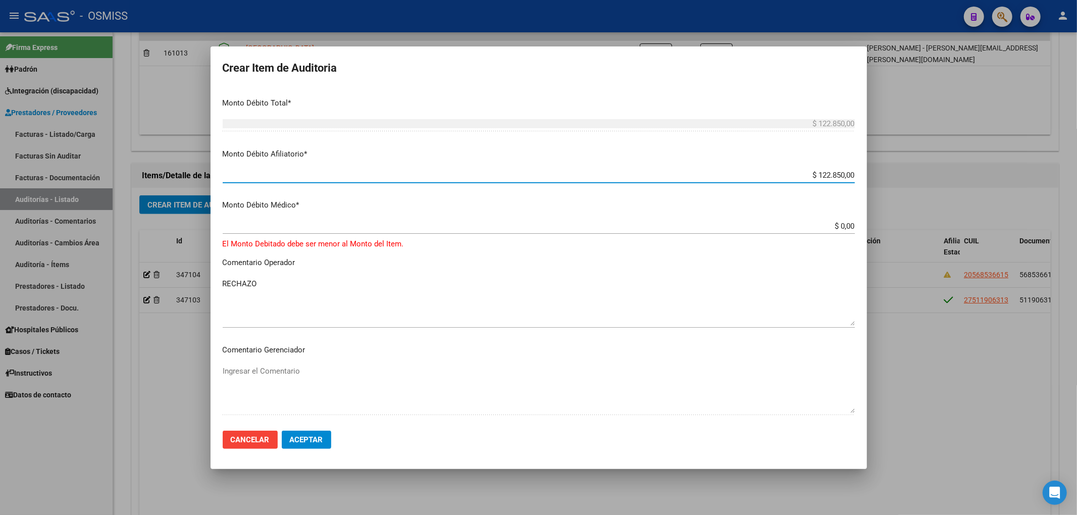
type input "$12.285,00"
type input "$ 12.285,00"
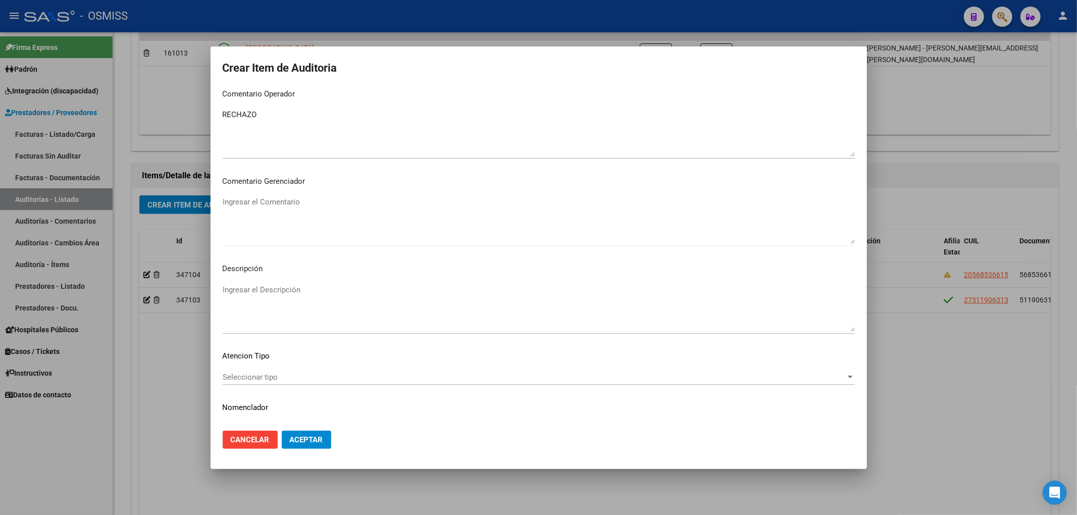
scroll to position [590, 0]
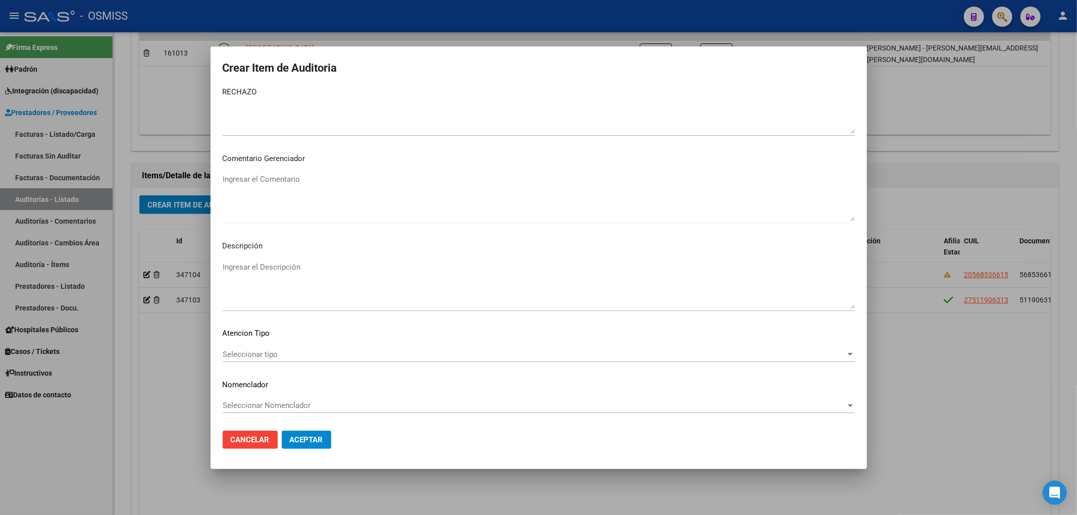
type input "$ 12.285,00"
click at [278, 279] on textarea "Ingresar el Descripción" at bounding box center [539, 285] width 632 height 47
drag, startPoint x: 288, startPoint y: 263, endPoint x: 214, endPoint y: 267, distance: 73.8
click at [225, 266] on textarea "RECHAZO" at bounding box center [539, 285] width 632 height 47
type textarea "R"
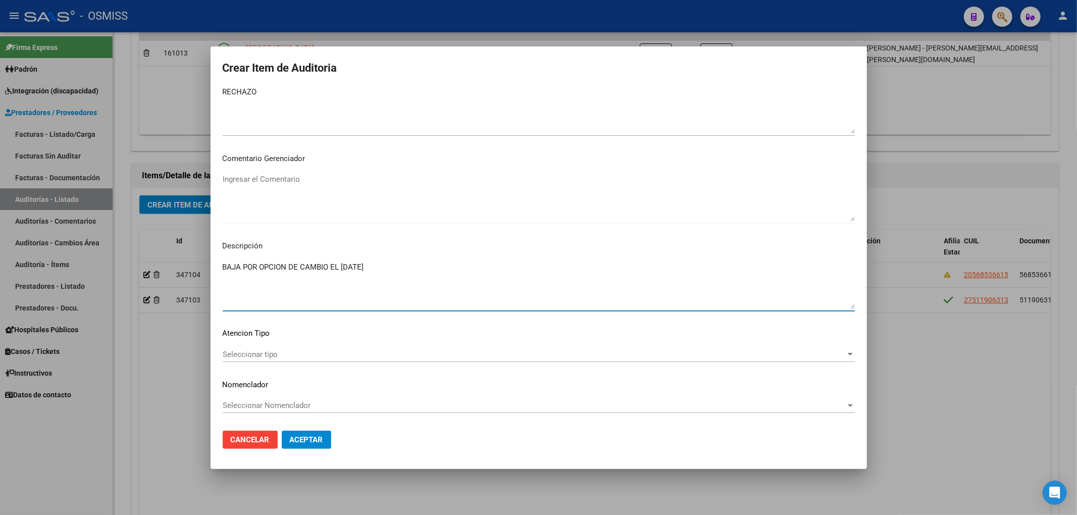
click at [279, 264] on textarea "BAJA POR OPCION DE CAMBIO EL 31/12/2024" at bounding box center [539, 285] width 632 height 47
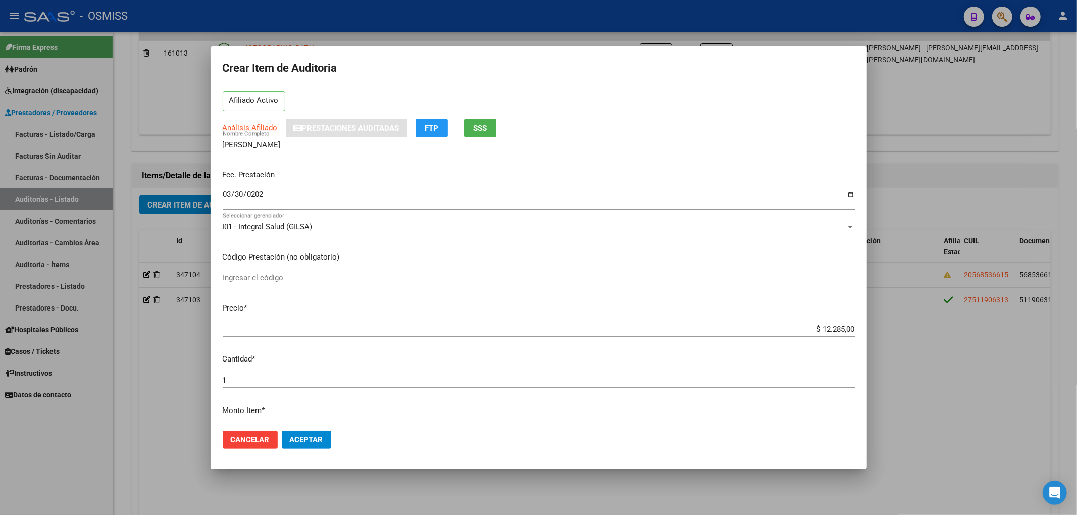
scroll to position [0, 0]
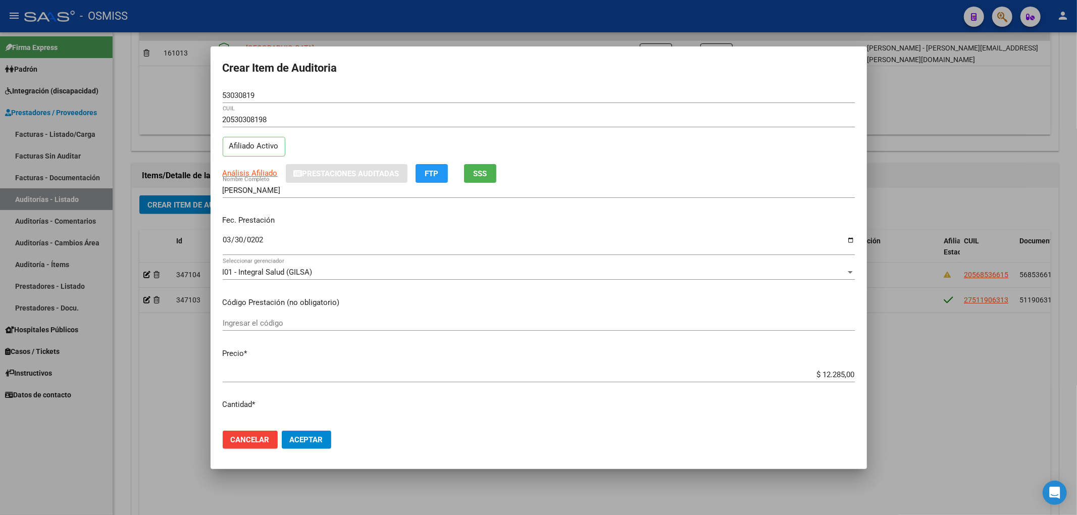
type textarea "BAJA POR OPCIÓN DE CAMBIO EL 31/12/2024"
click at [316, 442] on span "Aceptar" at bounding box center [306, 439] width 33 height 9
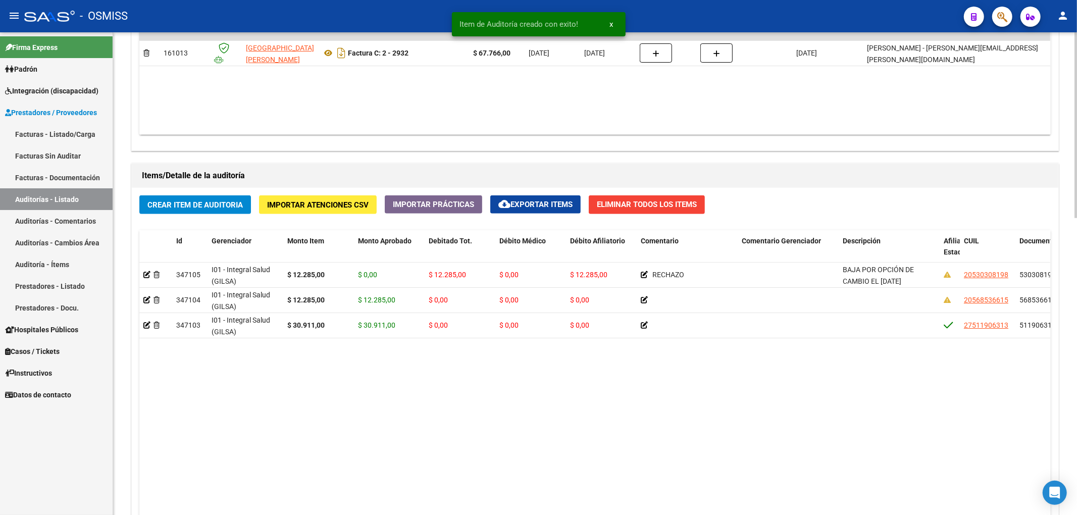
click at [653, 400] on datatable-body "347105 I01 - Integral Salud (GILSA) $ 12.285,00 $ 0,00 $ 12.285,00 $ 0,00 $ 12.…" at bounding box center [594, 414] width 911 height 303
click at [241, 211] on button "Crear Item de Auditoria" at bounding box center [195, 204] width 112 height 19
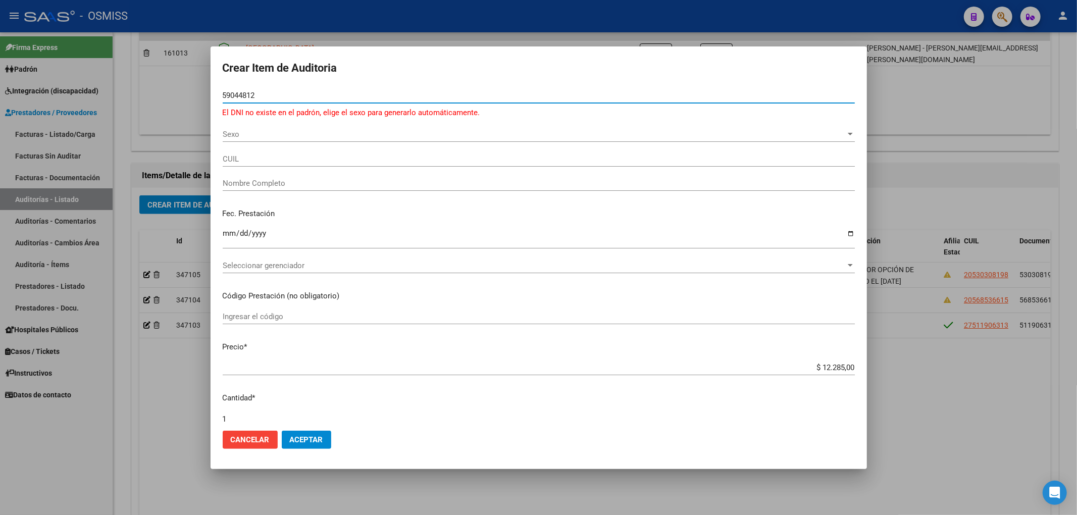
click at [254, 99] on input "59044812" at bounding box center [539, 95] width 632 height 9
drag, startPoint x: 259, startPoint y: 95, endPoint x: 185, endPoint y: 87, distance: 74.7
click at [202, 87] on div "Crear Item de Auditoria 59044812 Nro Documento El DNI no existe en el padrón, e…" at bounding box center [538, 257] width 1077 height 515
type input "59044812"
click at [237, 137] on span "Sexo" at bounding box center [534, 134] width 623 height 9
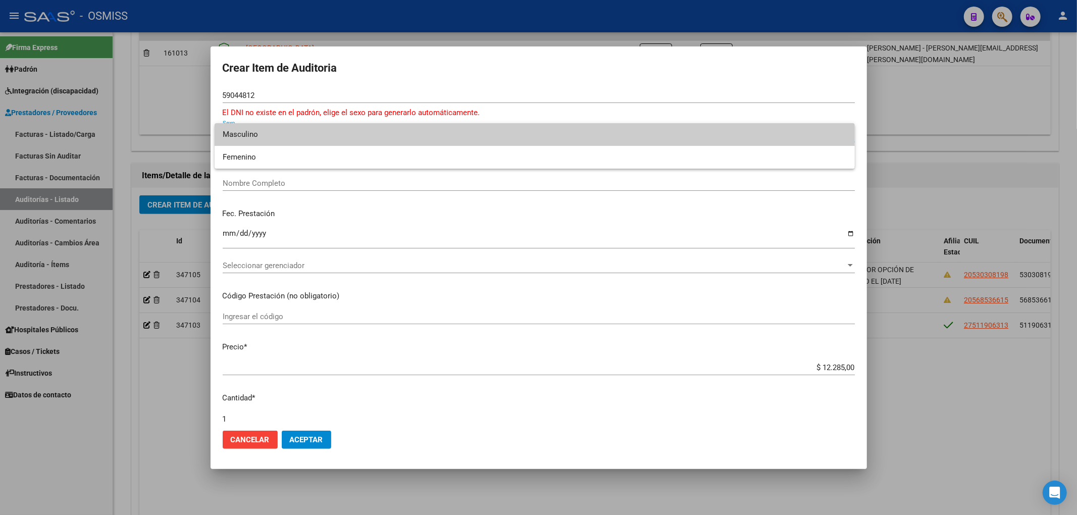
click at [272, 139] on span "Masculino" at bounding box center [535, 134] width 624 height 23
type input "20590448126"
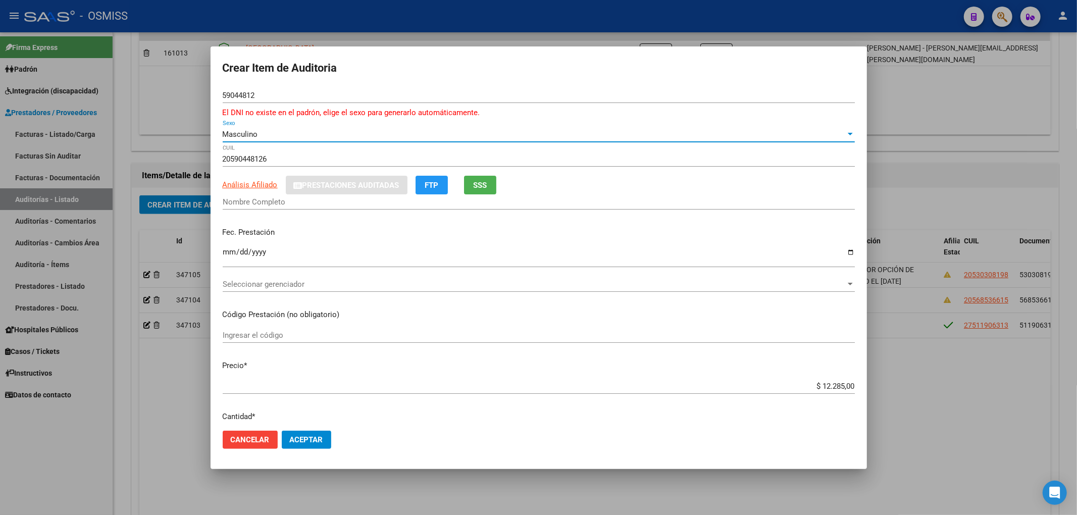
type input "ROLON MATHEO JUNIORS"
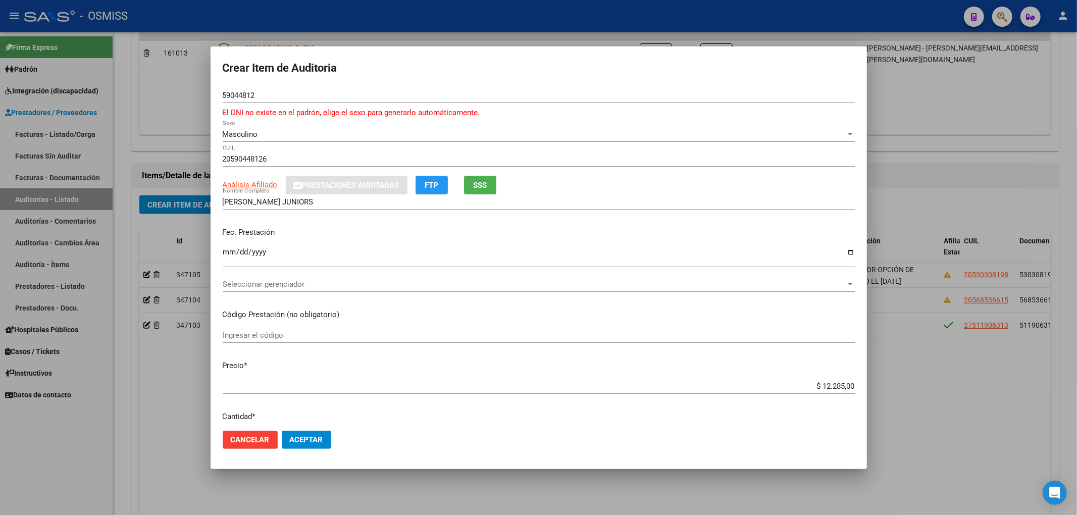
click at [713, 242] on div "Fec. Prestación Ingresar la fecha" at bounding box center [539, 248] width 632 height 58
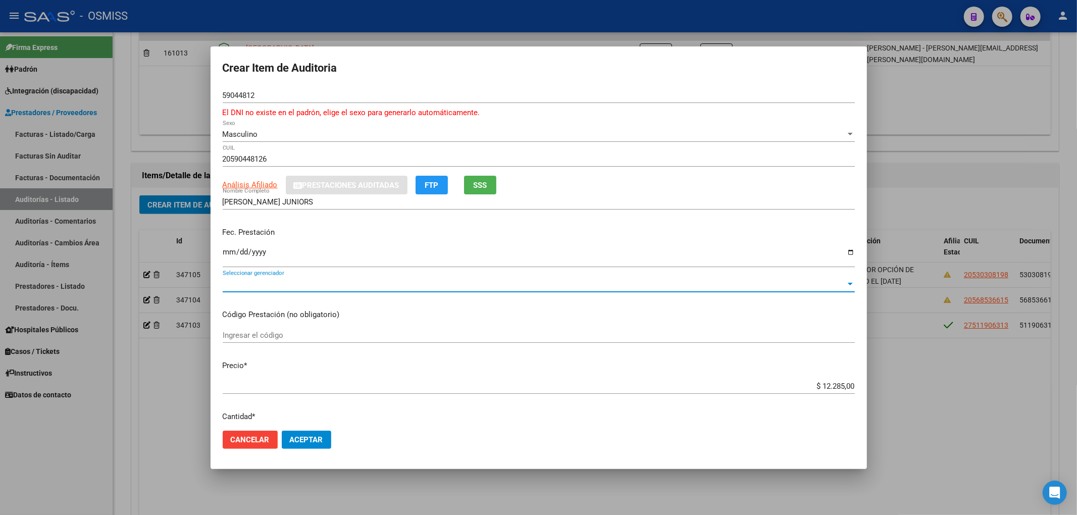
click at [277, 283] on span "Seleccionar gerenciador" at bounding box center [534, 284] width 623 height 9
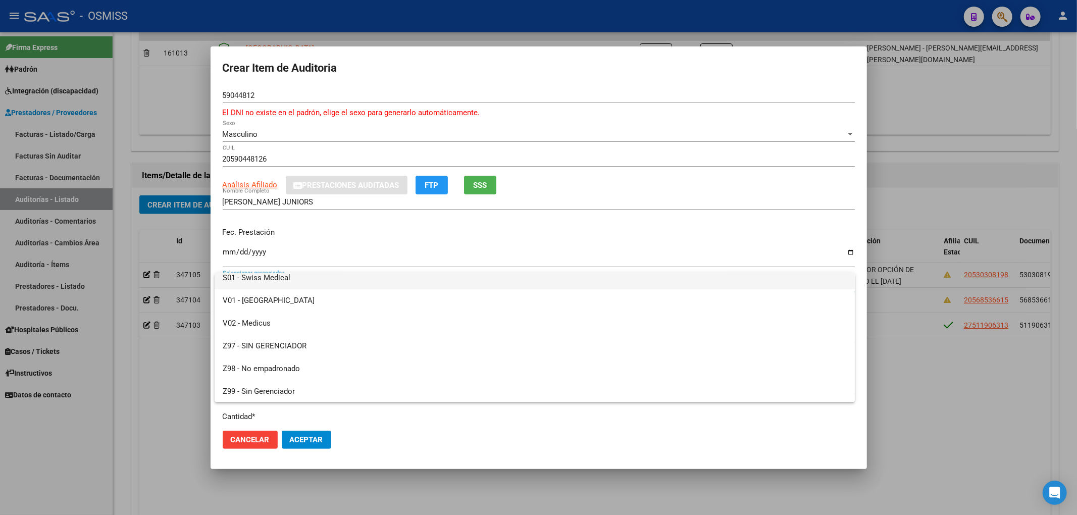
scroll to position [280, 0]
click at [283, 366] on span "Z98 - No empadronado" at bounding box center [535, 367] width 624 height 23
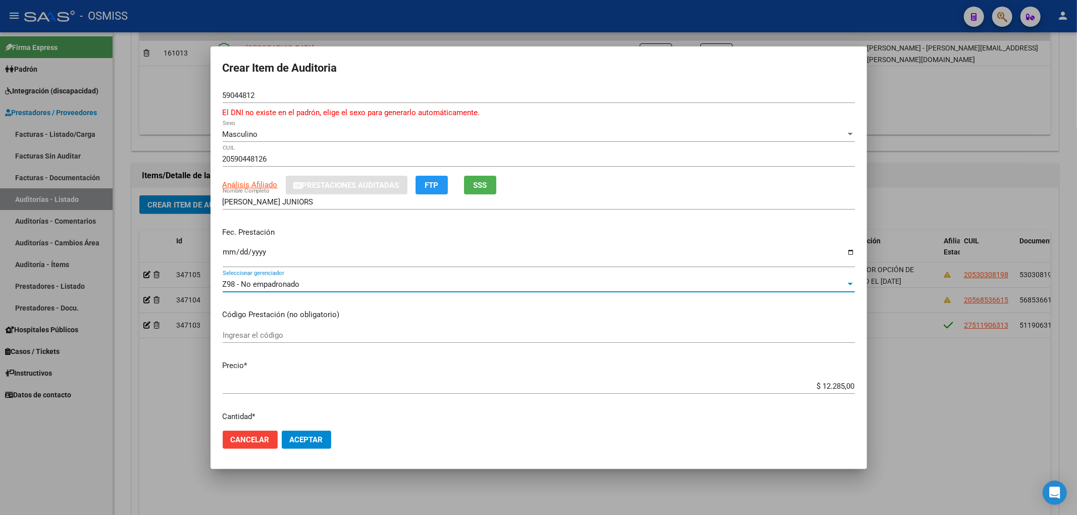
click at [226, 253] on input "Ingresar la fecha" at bounding box center [539, 256] width 632 height 16
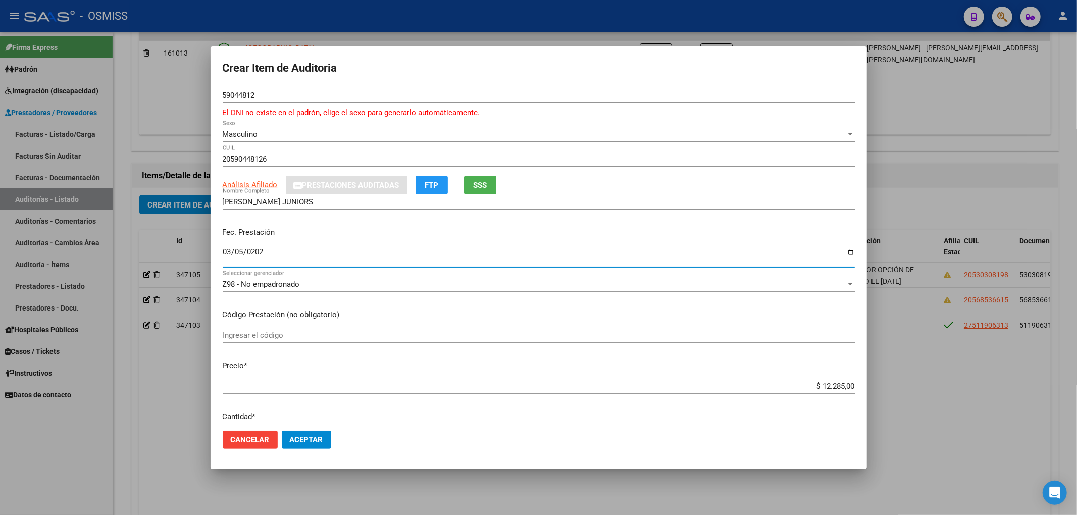
type input "2025-03-05"
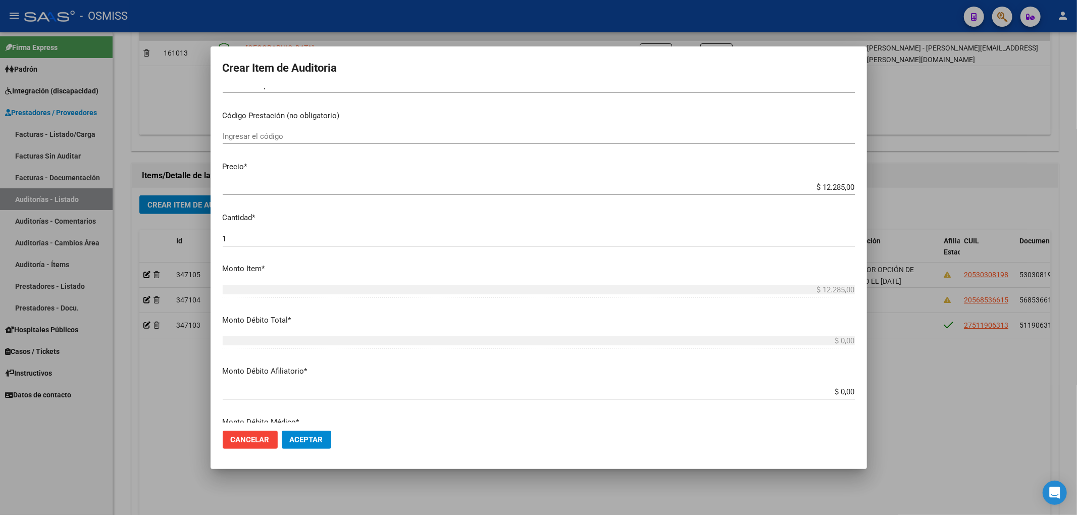
scroll to position [202, 0]
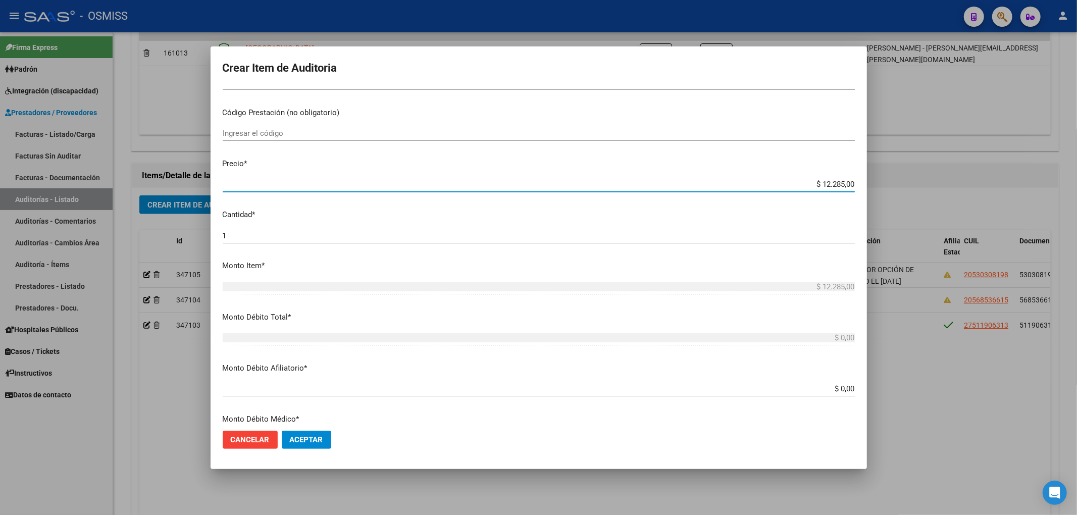
drag, startPoint x: 814, startPoint y: 186, endPoint x: 863, endPoint y: 188, distance: 49.0
click at [855, 187] on mat-dialog-content "59044812 Nro Documento El DNI no existe en el padrón, elige el sexo para genera…" at bounding box center [539, 255] width 656 height 335
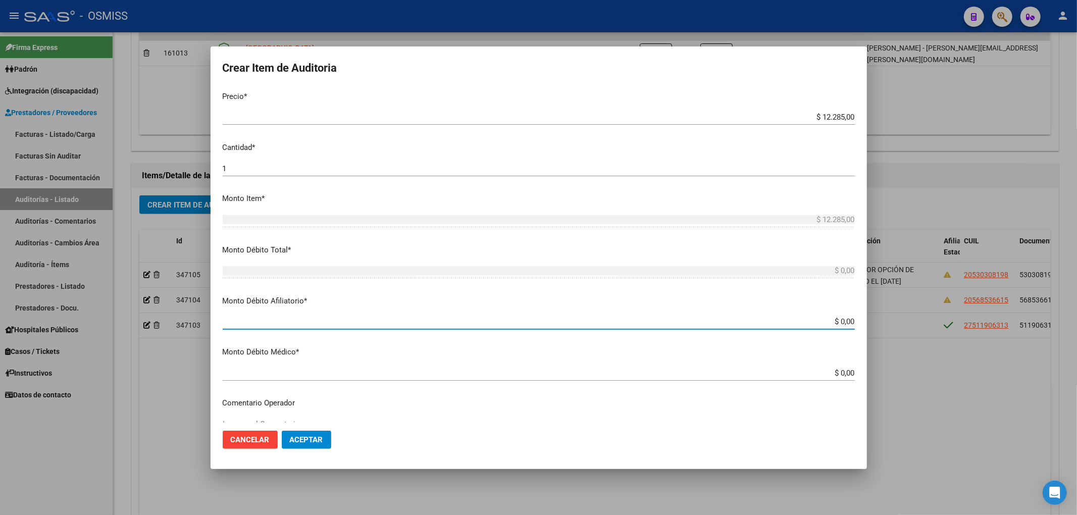
click at [845, 321] on input "$ 0,00" at bounding box center [539, 321] width 632 height 9
paste input "12.285,00"
type input "$ 0,00 12.285,00"
type input "$ 12.285,00"
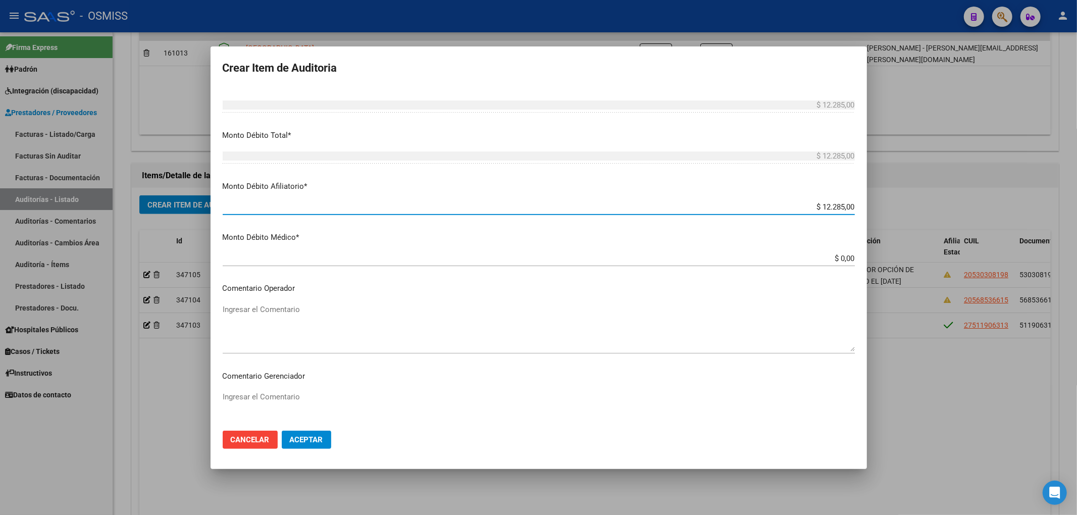
scroll to position [404, 0]
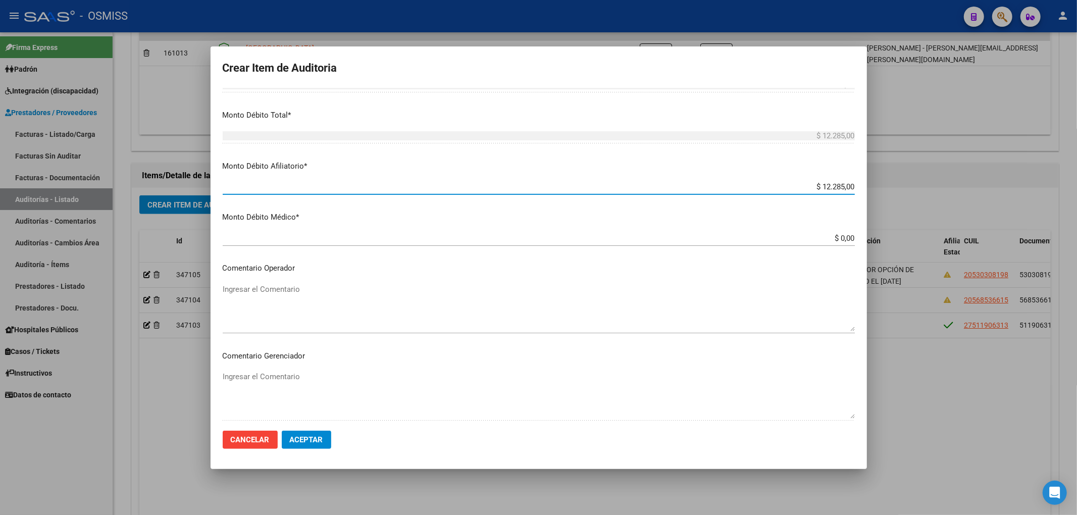
type input "$ 12.285,00"
click at [293, 288] on textarea "Ingresar el Comentario" at bounding box center [539, 307] width 632 height 47
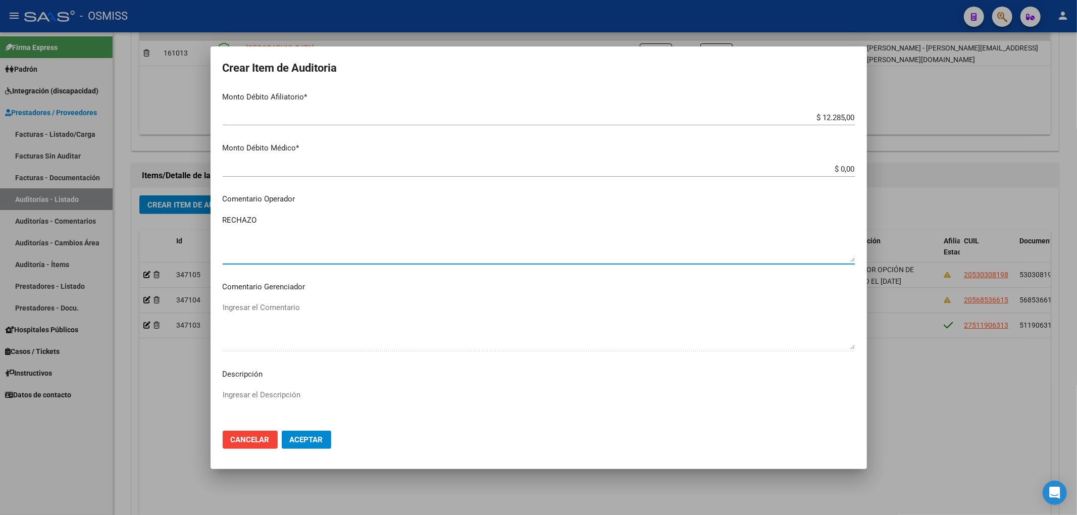
scroll to position [538, 0]
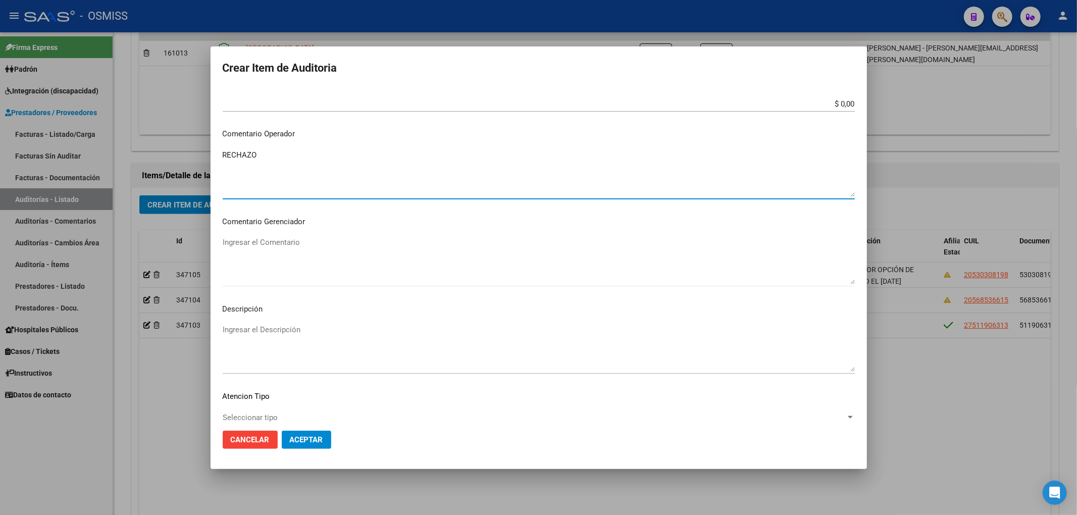
type textarea "RECHAZO"
click at [304, 326] on textarea "Ingresar el Descripción" at bounding box center [539, 347] width 632 height 47
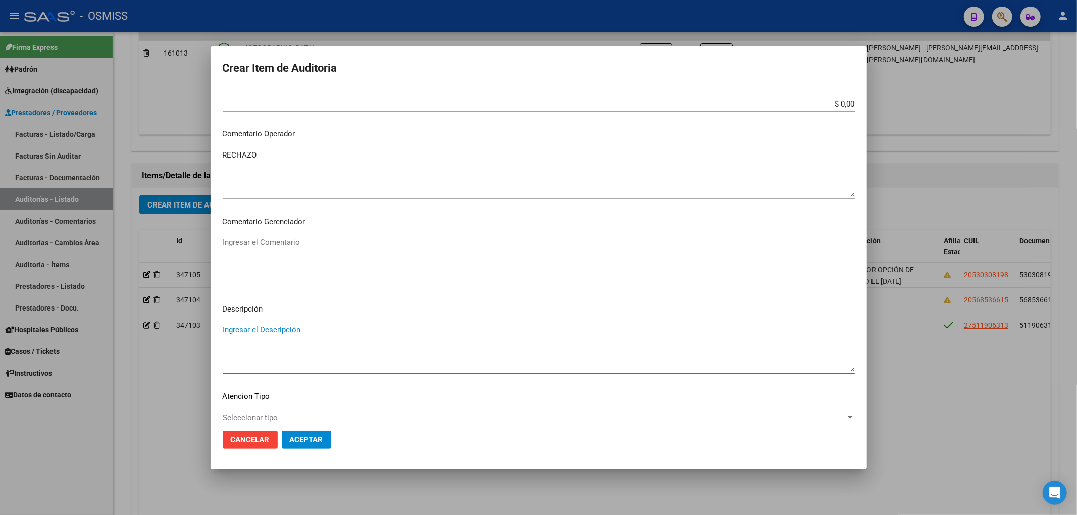
paste textarea "43580852"
click at [297, 324] on textarea "43580852 (PADRE)" at bounding box center [539, 347] width 632 height 47
click at [382, 322] on div "43580852 (PADRE) 31/01/2025 BAJA AUTOMATICA INFORMADA POR LA SSS Ingresar el De…" at bounding box center [539, 347] width 632 height 51
click at [382, 328] on textarea "43580852 (PADRE) 31/01/2025 BAJA AUTOMATICA INFORMADA POR LA SSS" at bounding box center [539, 347] width 632 height 47
click at [417, 348] on textarea "43580852 (PADRE) 31/01/2025 BAJA AUTOMÁTICA INFORMADA POR LA SSS" at bounding box center [539, 347] width 632 height 47
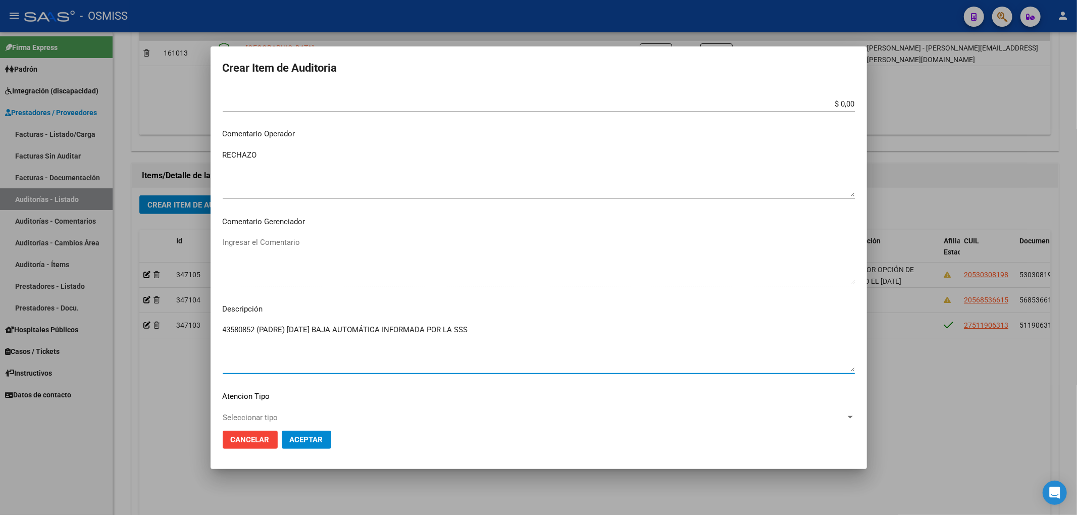
type textarea "43580852 (PADRE) 31/01/2025 BAJA AUTOMÁTICA INFORMADA POR LA SSS"
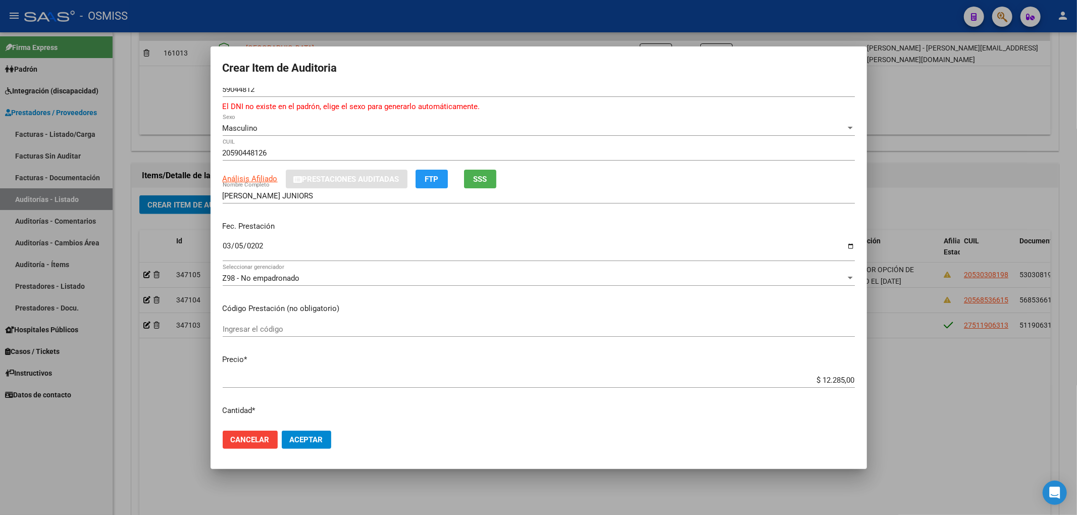
scroll to position [0, 0]
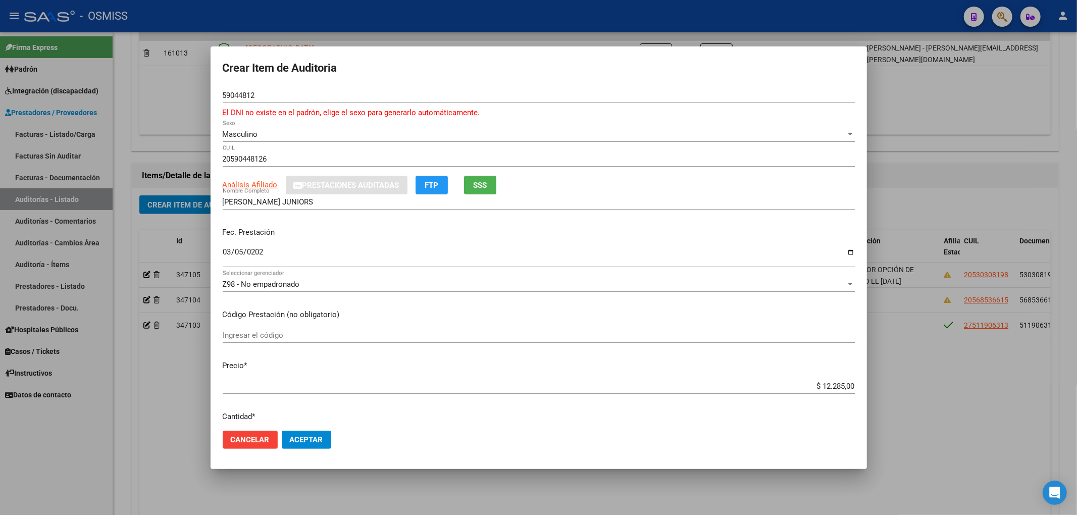
click at [324, 437] on button "Aceptar" at bounding box center [306, 440] width 49 height 18
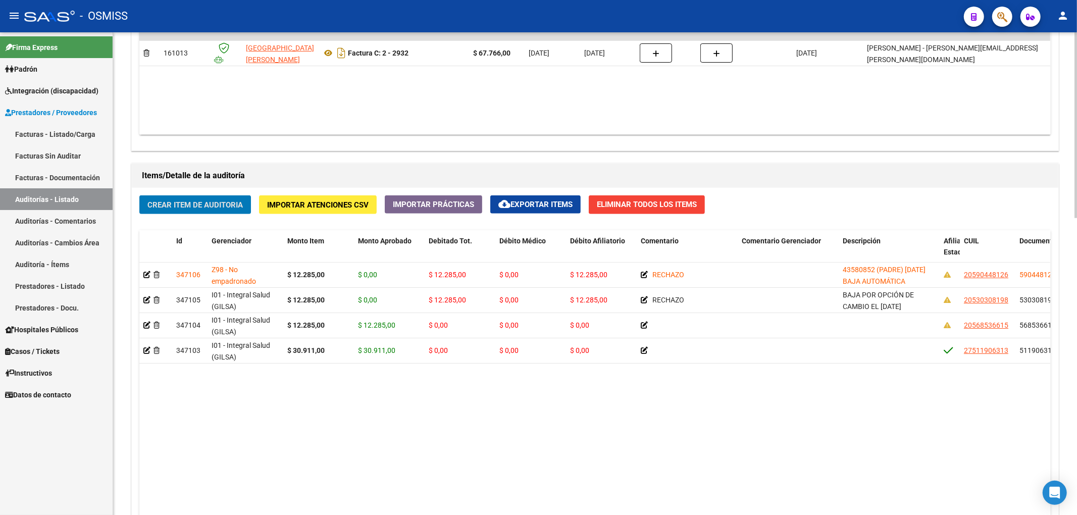
scroll to position [673, 0]
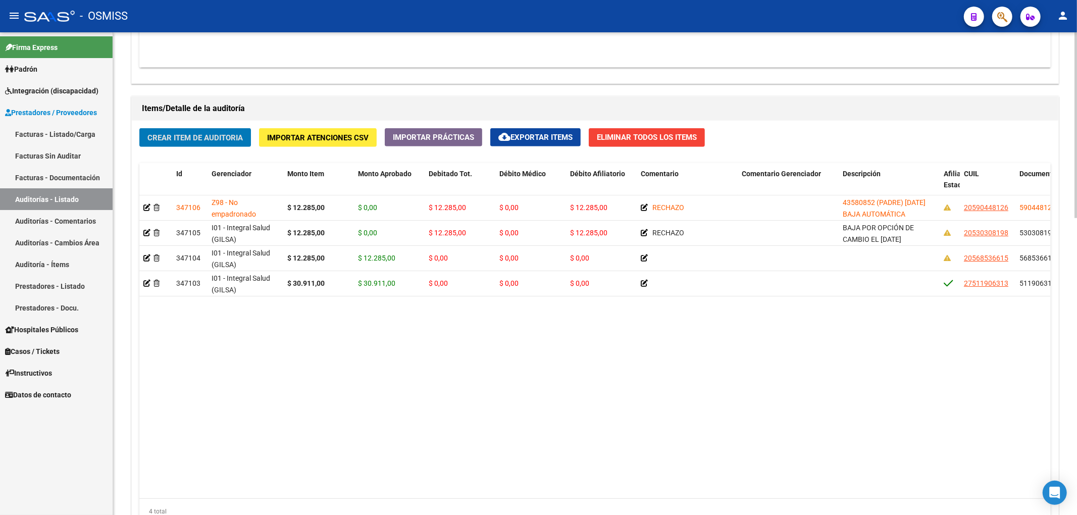
click at [604, 487] on datatable-body "347106 Z98 - No empadronado $ 12.285,00 $ 0,00 $ 12.285,00 $ 0,00 $ 12.285,00 R…" at bounding box center [594, 346] width 911 height 303
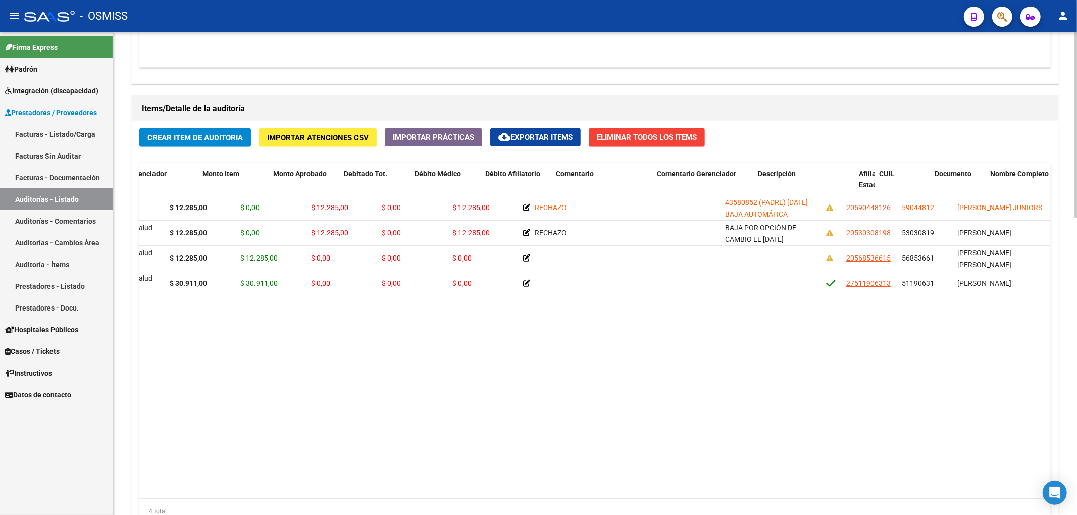
scroll to position [0, 161]
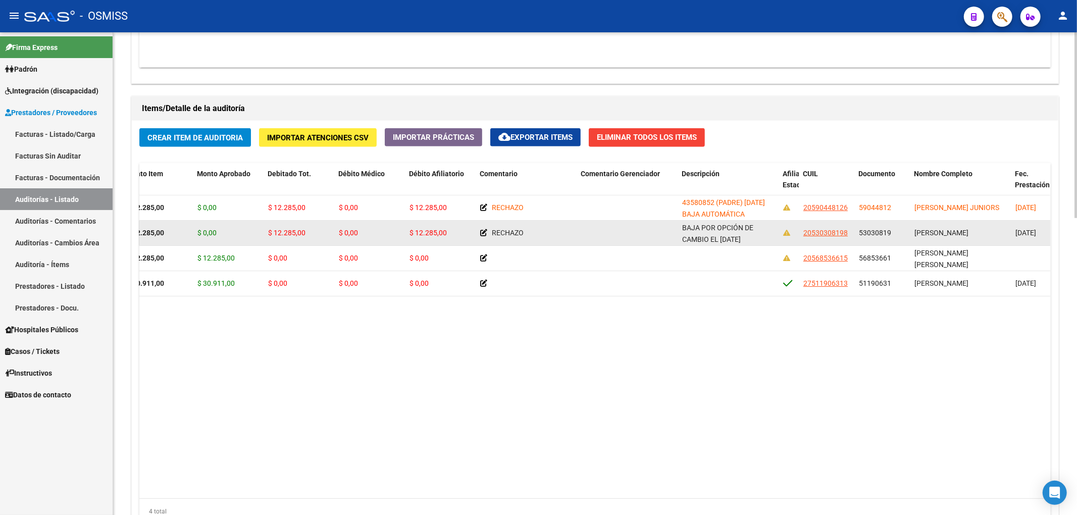
drag, startPoint x: 859, startPoint y: 232, endPoint x: 891, endPoint y: 237, distance: 31.6
click at [891, 237] on div "53030819" at bounding box center [882, 233] width 47 height 12
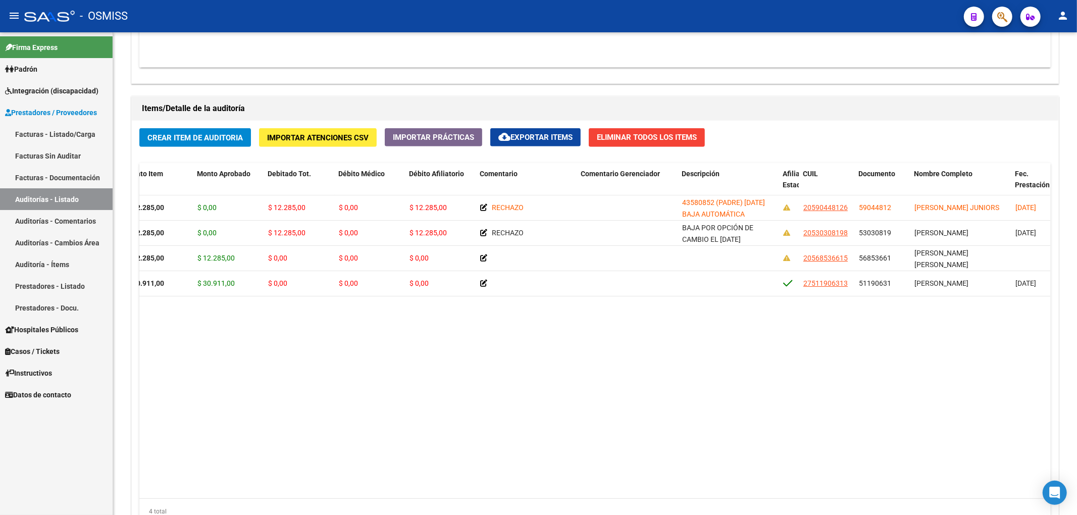
copy span "53030819"
click at [677, 369] on datatable-body "347106 Z98 - No empadronado $ 12.285,00 $ 0,00 $ 12.285,00 $ 0,00 $ 12.285,00 R…" at bounding box center [594, 346] width 911 height 303
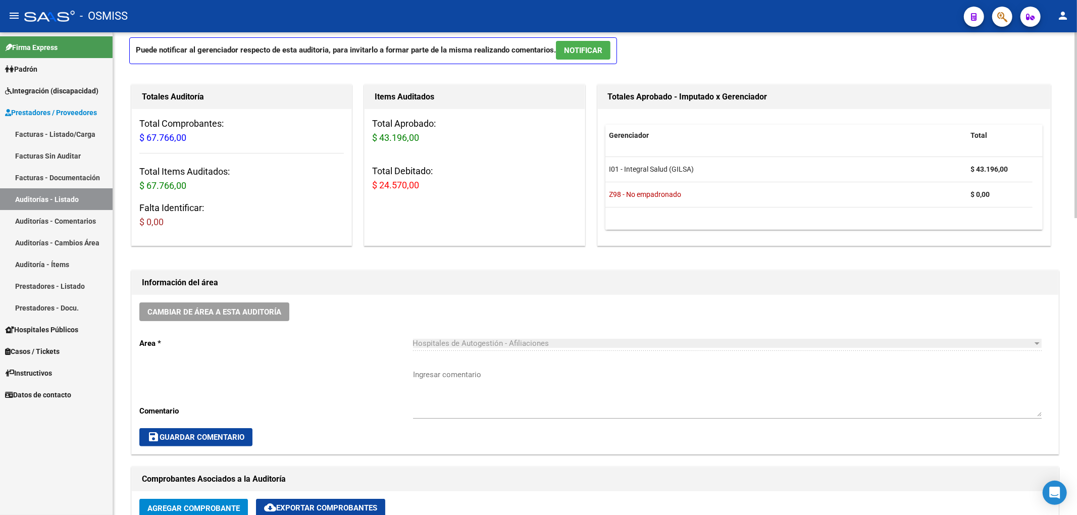
scroll to position [0, 0]
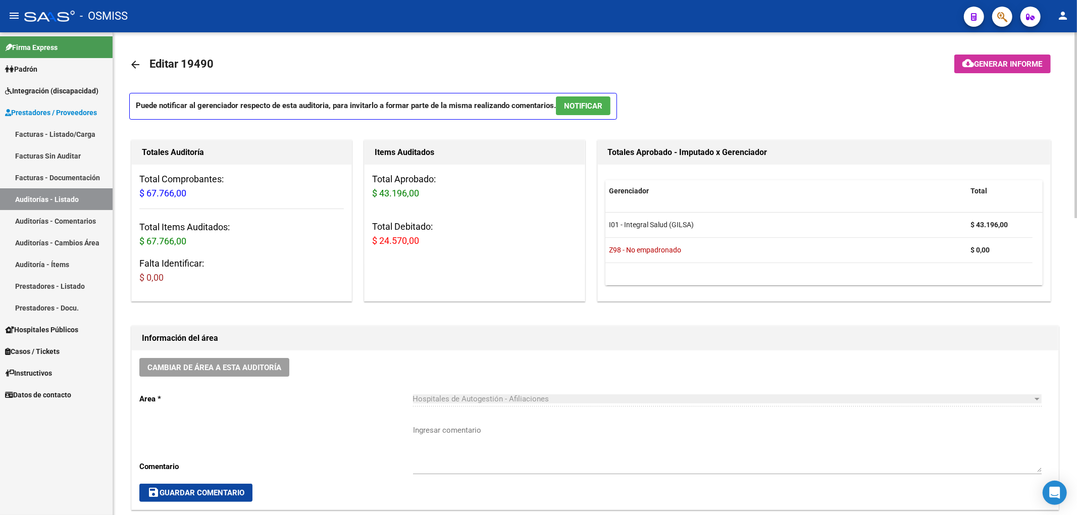
click at [1025, 72] on button "cloud_download Generar informe" at bounding box center [1002, 64] width 96 height 19
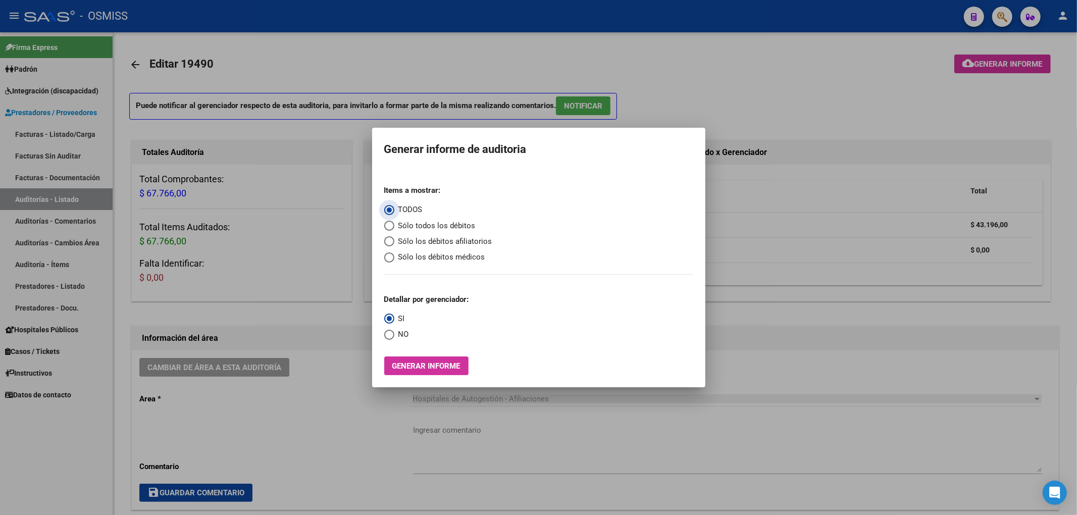
click at [419, 231] on span "Sólo todos los débitos" at bounding box center [434, 226] width 81 height 12
click at [394, 231] on input "Sólo todos los débitos" at bounding box center [389, 226] width 10 height 10
radio input "true"
click at [423, 243] on span "Sólo los débitos afiliatorios" at bounding box center [443, 242] width 98 height 12
click at [394, 243] on input "Sólo los débitos afiliatorios" at bounding box center [389, 241] width 10 height 10
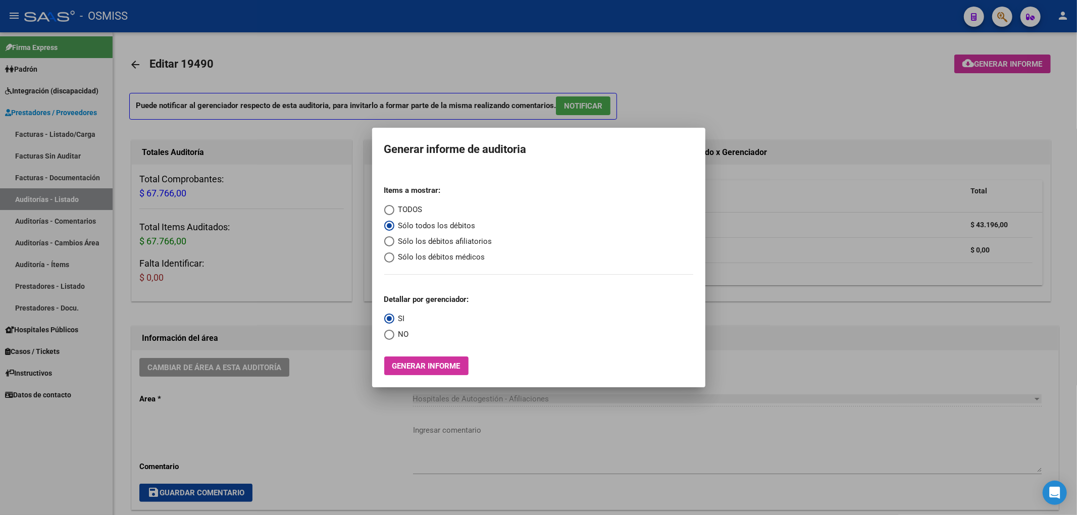
radio input "true"
click at [397, 332] on span "NO" at bounding box center [401, 335] width 15 height 12
click at [394, 332] on input "NO" at bounding box center [389, 335] width 10 height 10
radio input "true"
click at [442, 364] on span "Generar informe" at bounding box center [426, 365] width 68 height 9
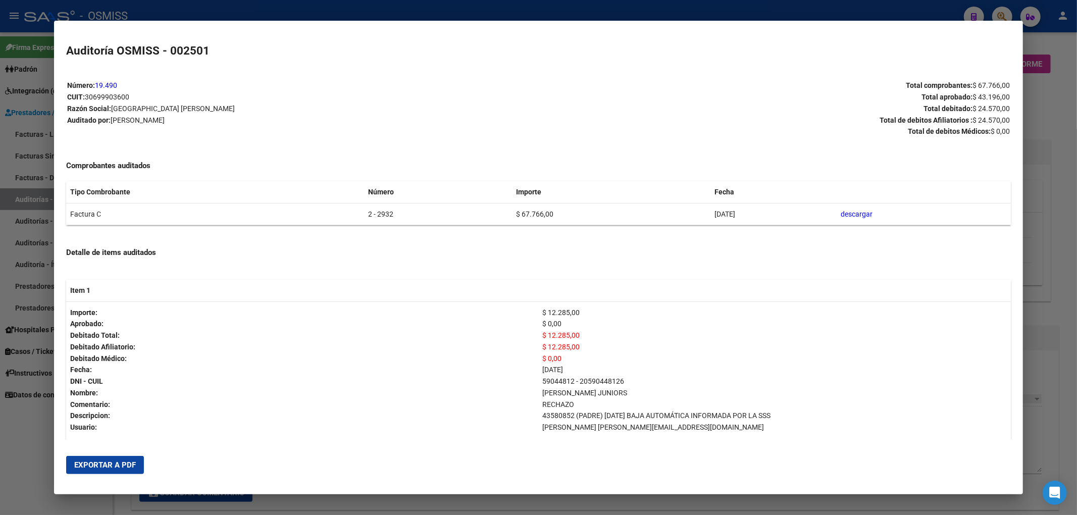
click at [118, 463] on span "Exportar a PDF" at bounding box center [105, 464] width 62 height 9
click at [137, 464] on button "Exportar a PDF" at bounding box center [105, 465] width 78 height 18
click at [1069, 111] on div at bounding box center [538, 257] width 1077 height 515
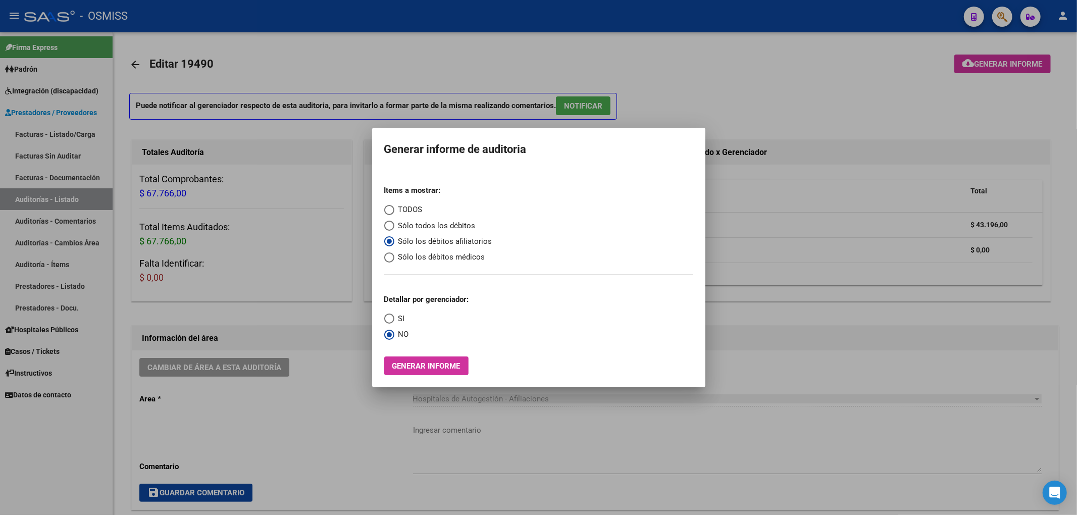
click at [1043, 102] on div at bounding box center [538, 257] width 1077 height 515
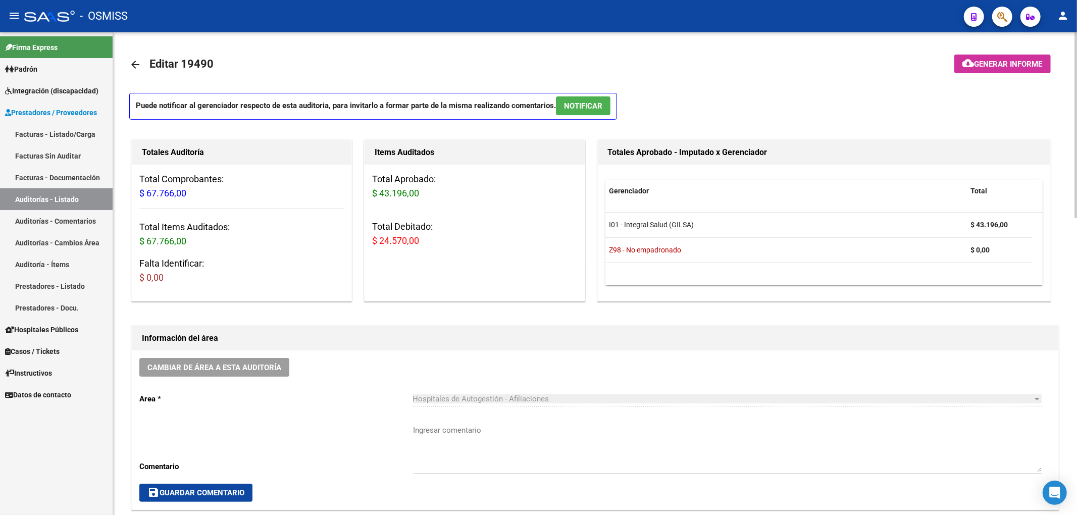
click at [750, 93] on div "Puede notificar al gerenciador respecto de esta auditoria, para invitarlo a for…" at bounding box center [594, 109] width 931 height 33
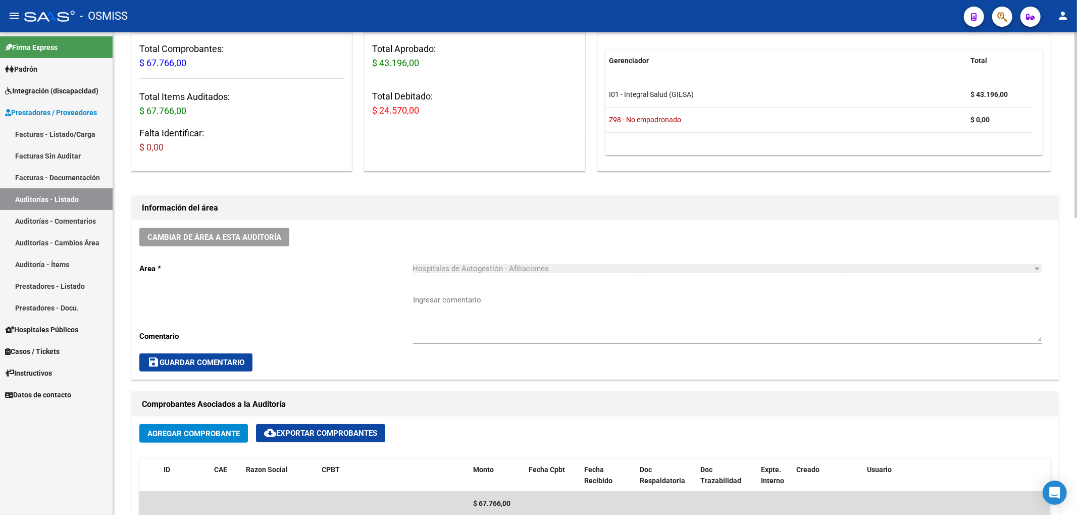
scroll to position [134, 0]
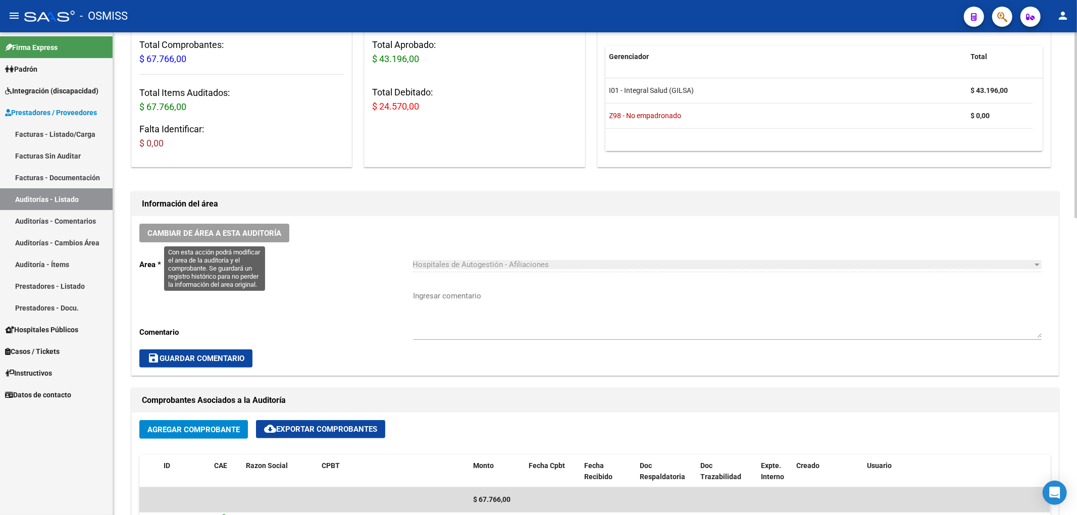
click at [239, 237] on span "Cambiar de área a esta auditoría" at bounding box center [214, 233] width 134 height 9
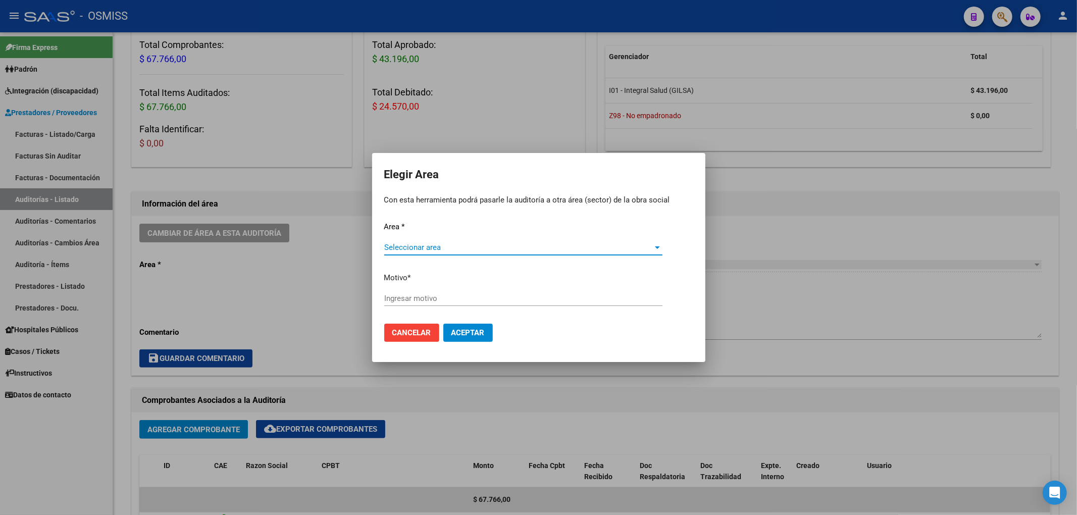
click at [396, 245] on span "Seleccionar area" at bounding box center [518, 247] width 269 height 9
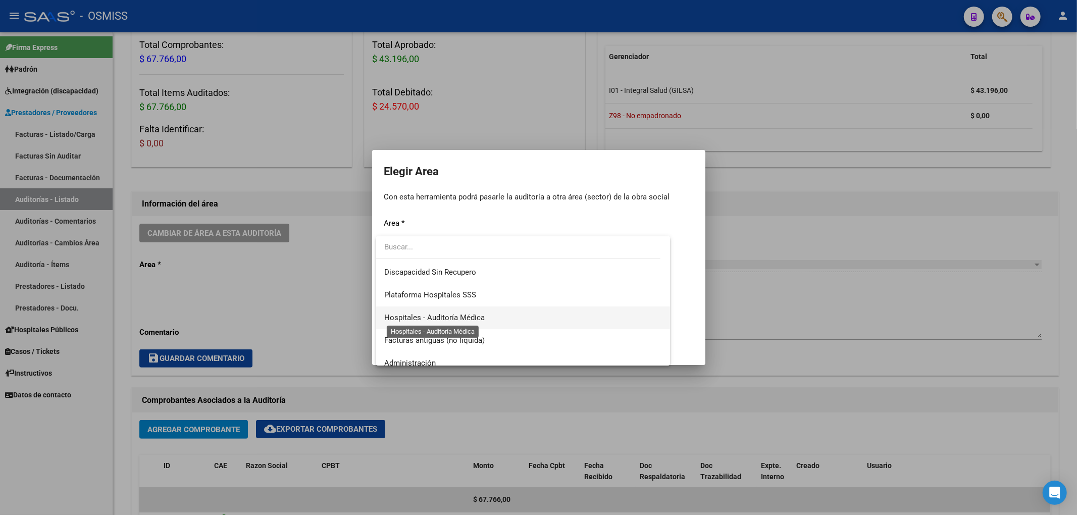
click at [427, 318] on span "Hospitales - Auditoría Médica" at bounding box center [434, 317] width 100 height 9
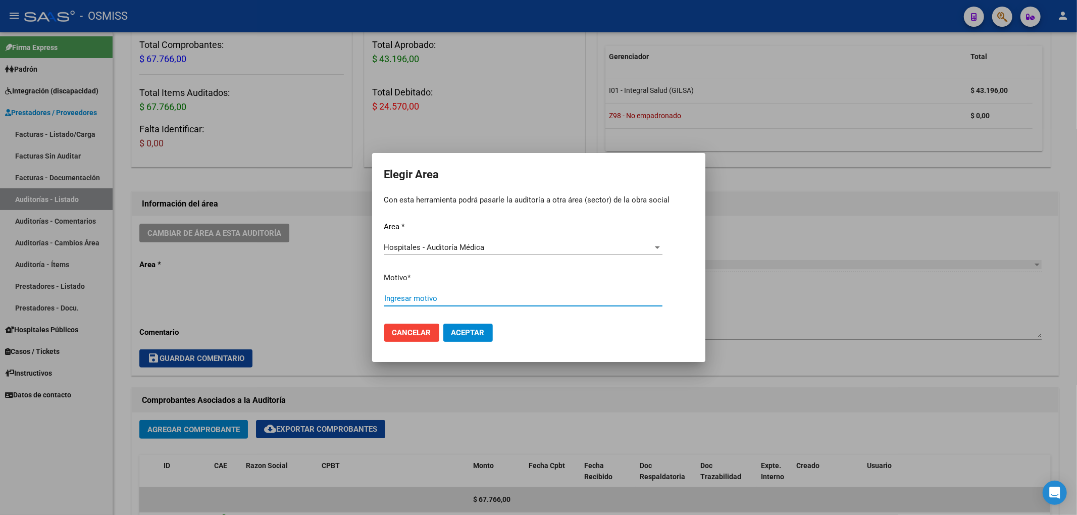
click at [398, 302] on input "Ingresar motivo" at bounding box center [523, 298] width 278 height 9
type input "AUDITADO"
click at [455, 336] on span "Aceptar" at bounding box center [467, 332] width 33 height 9
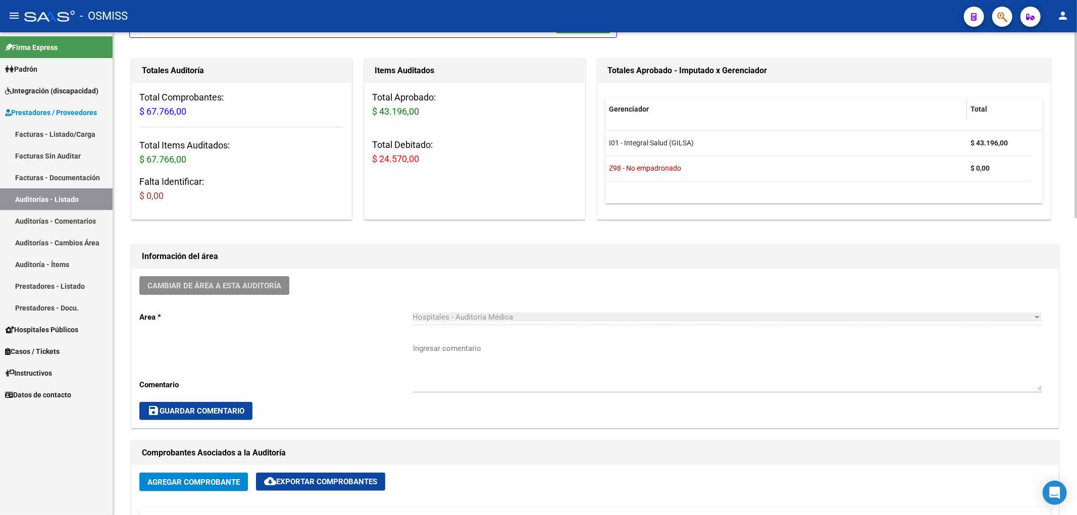
scroll to position [0, 0]
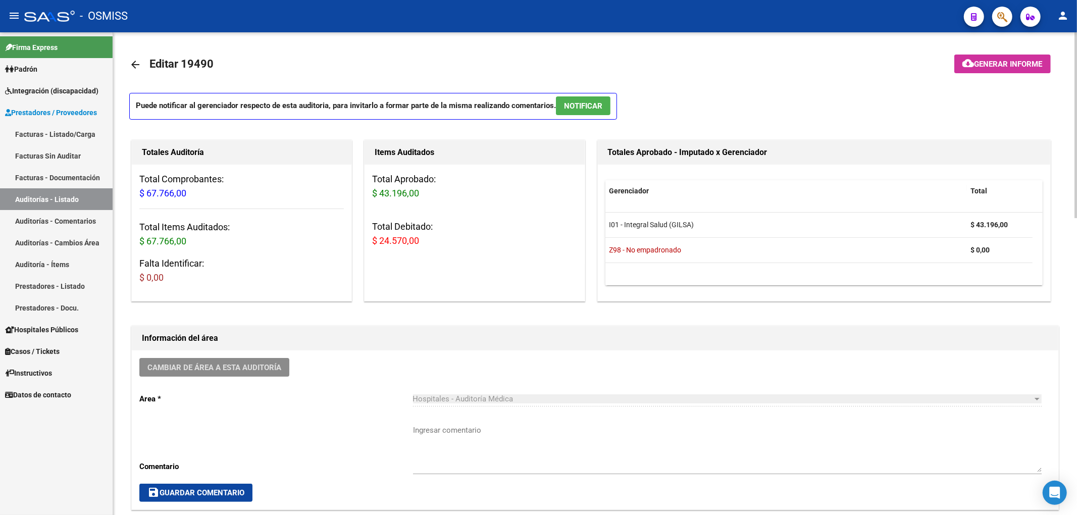
click at [136, 68] on mat-icon "arrow_back" at bounding box center [135, 65] width 12 height 12
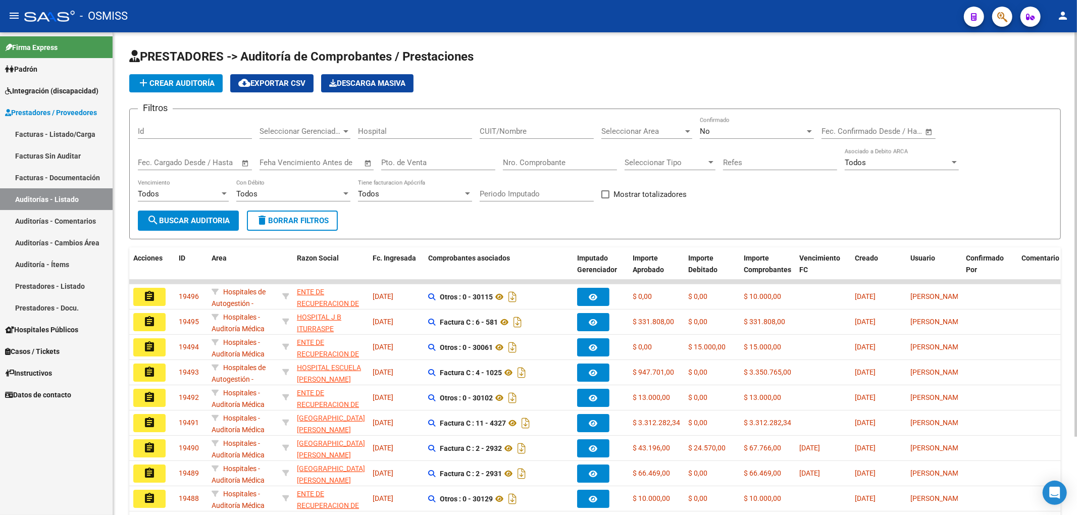
click at [181, 79] on span "add Crear Auditoría" at bounding box center [175, 83] width 77 height 9
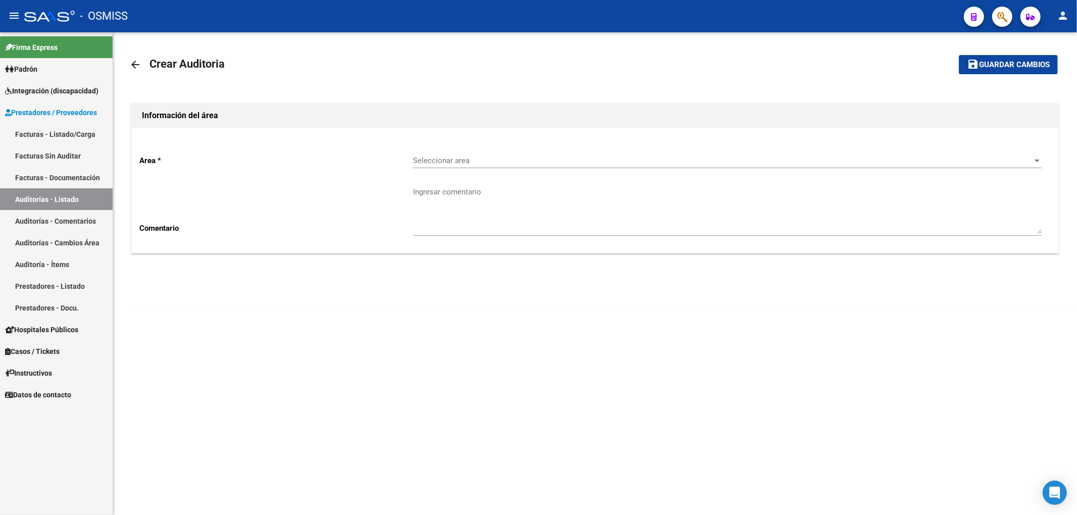
click at [441, 168] on div "Seleccionar area Seleccionar area" at bounding box center [727, 157] width 629 height 22
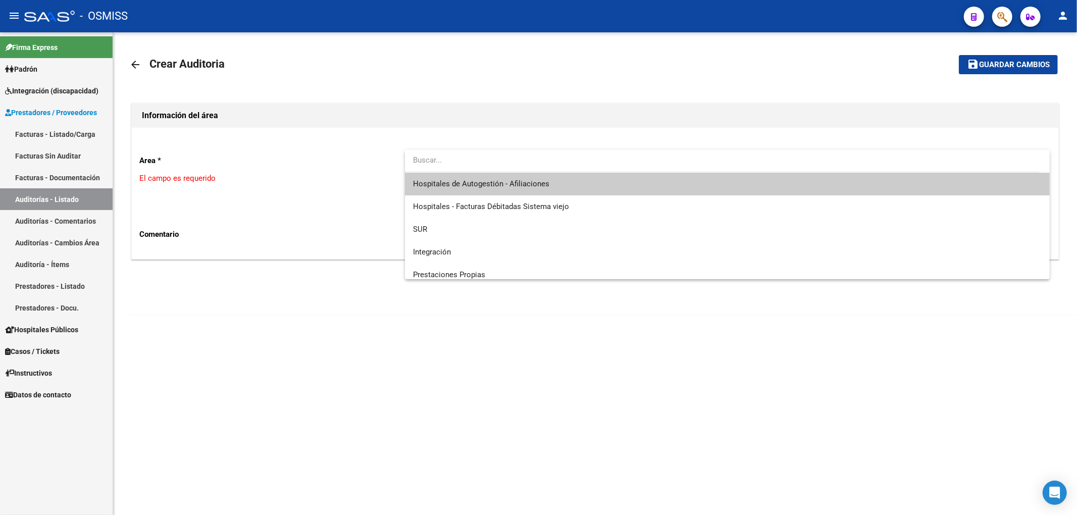
click at [499, 188] on span "Hospitales de Autogestión - Afiliaciones" at bounding box center [727, 184] width 629 height 23
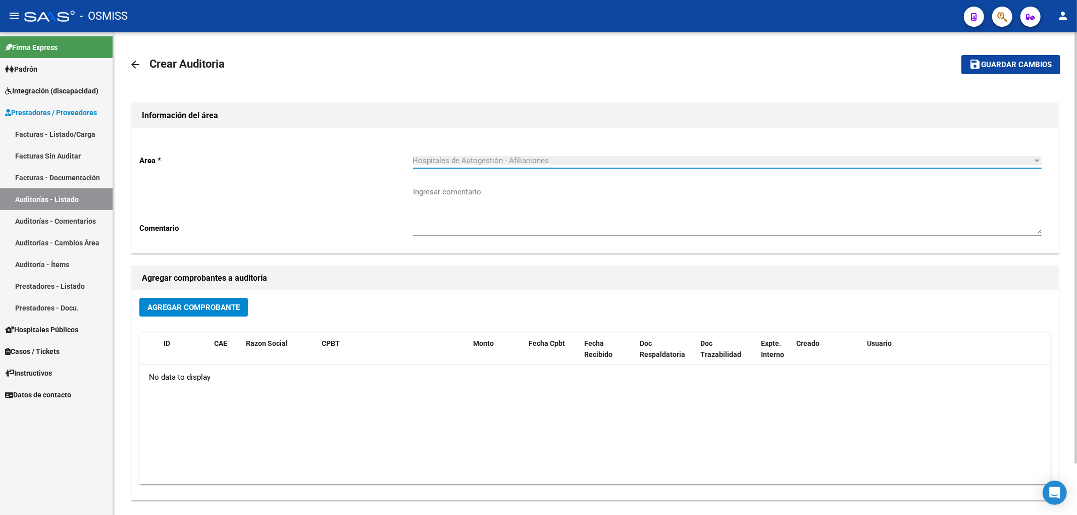
click at [238, 305] on span "Agregar Comprobante" at bounding box center [193, 307] width 92 height 9
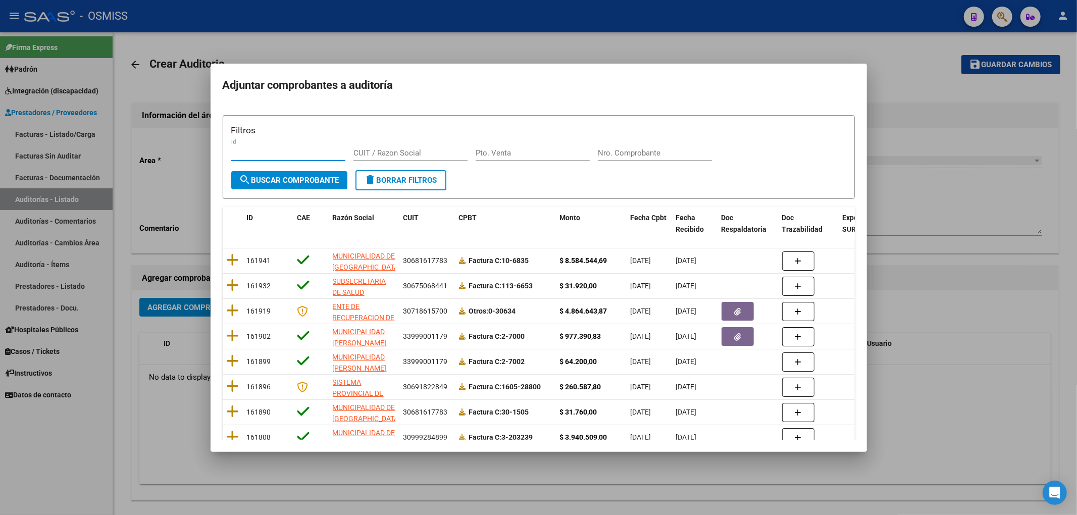
click at [604, 154] on input "Nro. Comprobante" at bounding box center [655, 152] width 114 height 9
type input "3492"
click at [265, 176] on span "search Buscar Comprobante" at bounding box center [289, 180] width 100 height 9
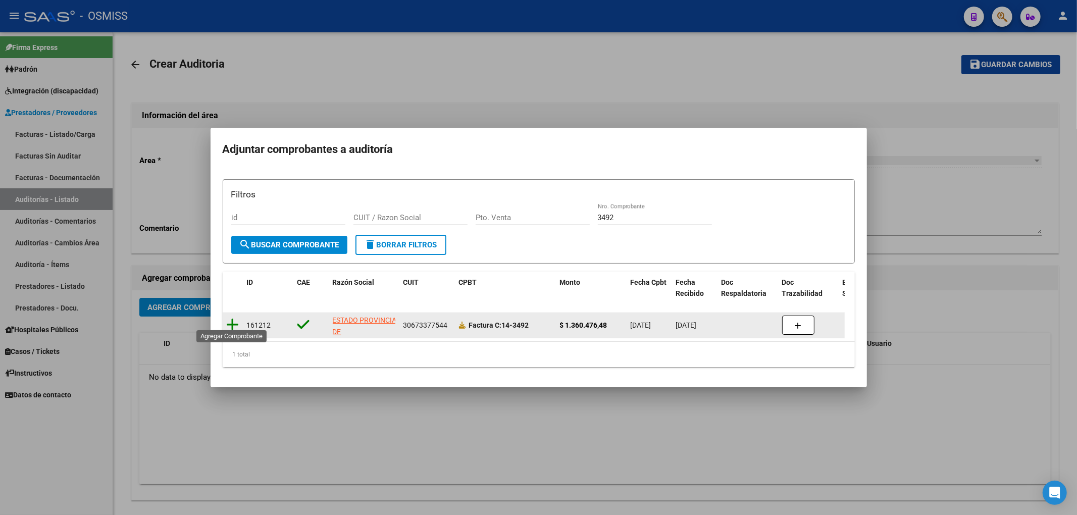
click at [234, 321] on icon at bounding box center [233, 325] width 13 height 14
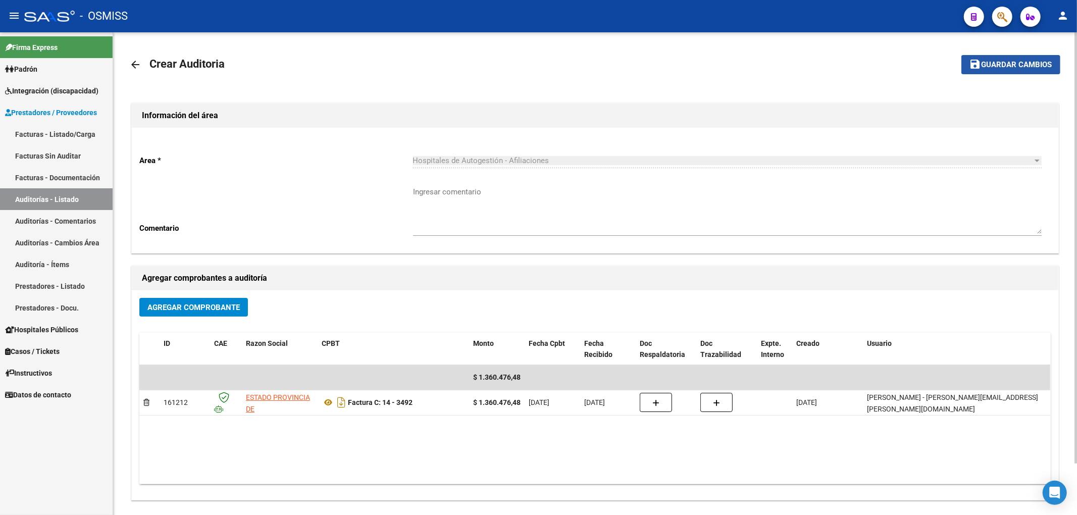
click at [1024, 65] on span "Guardar cambios" at bounding box center [1016, 65] width 71 height 9
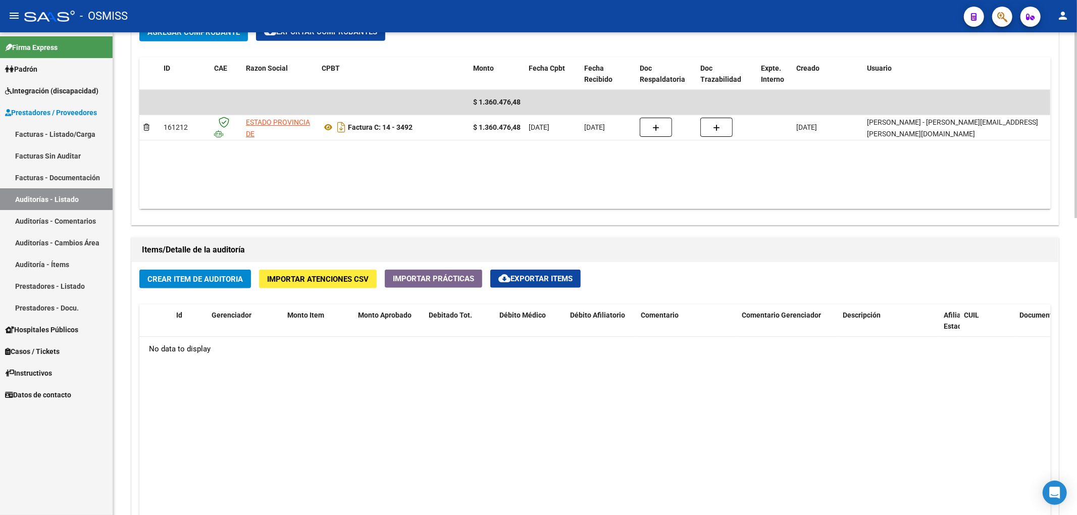
scroll to position [538, 0]
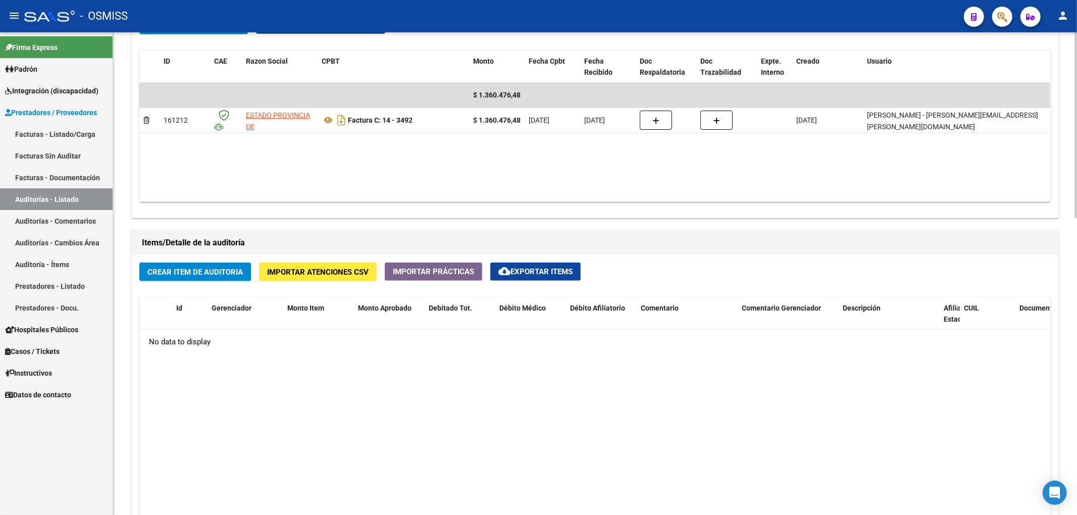
click at [186, 273] on span "Crear Item de Auditoria" at bounding box center [194, 272] width 95 height 9
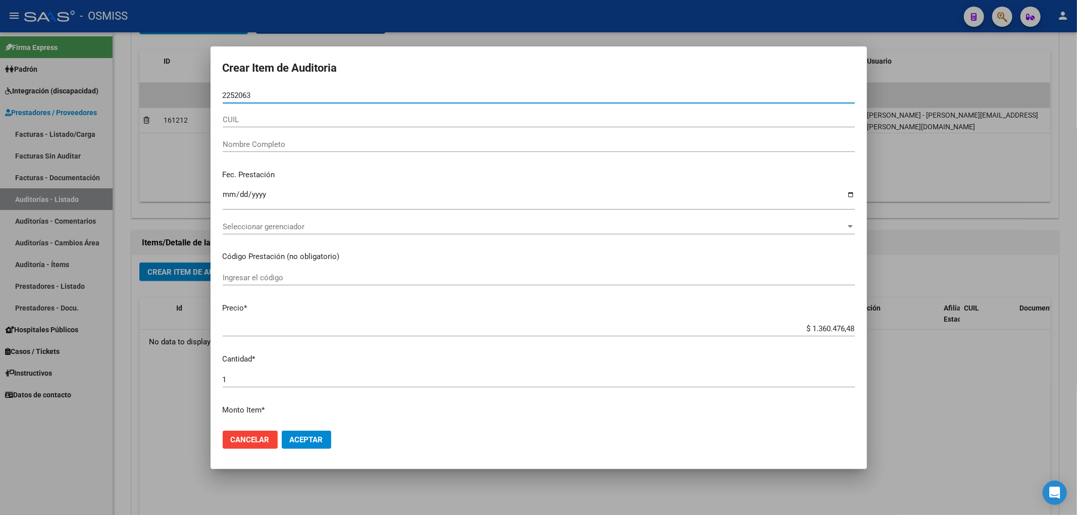
type input "22520632"
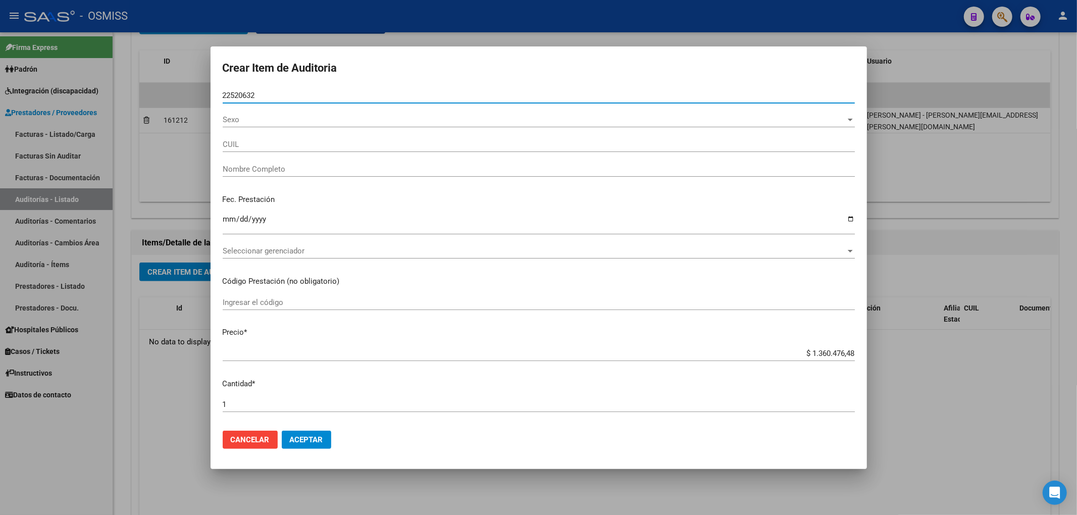
type input "27225206320"
type input "GARCIA GRACIELA ISABEL"
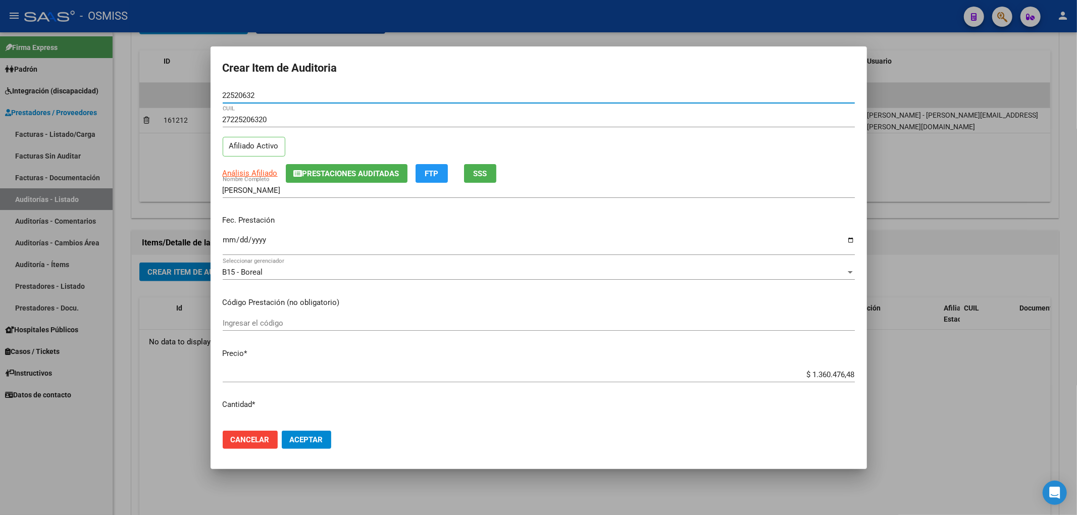
type input "22520632"
click at [338, 178] on button "Prestaciones Auditadas" at bounding box center [347, 173] width 122 height 19
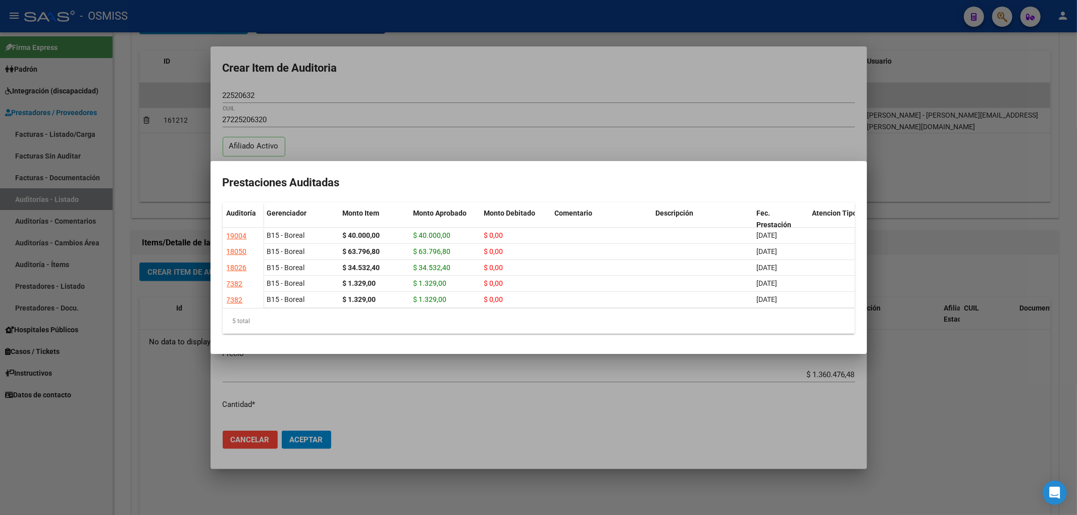
click at [331, 85] on div at bounding box center [538, 257] width 1077 height 515
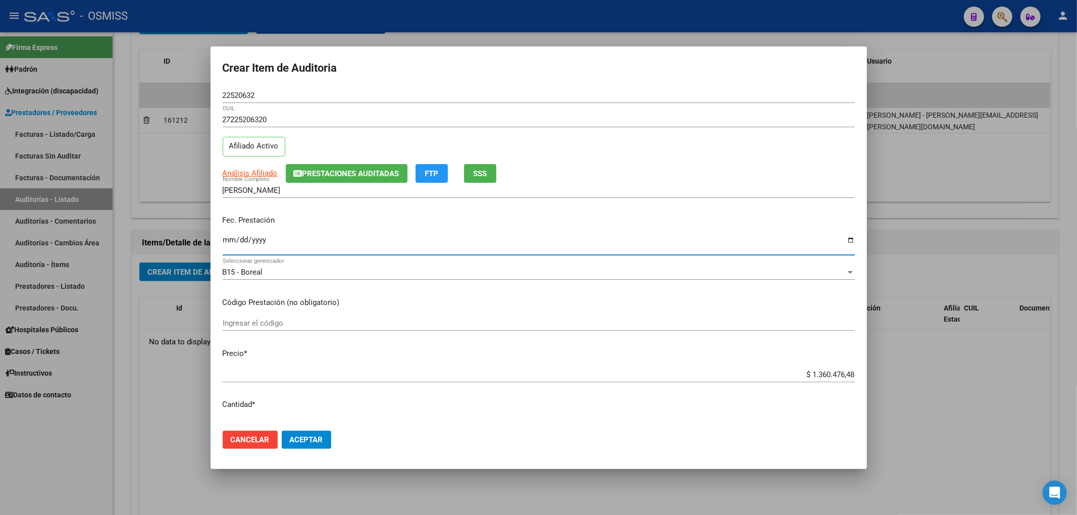
click at [223, 242] on input "Ingresar la fecha" at bounding box center [539, 244] width 632 height 16
type input "2025-07-01"
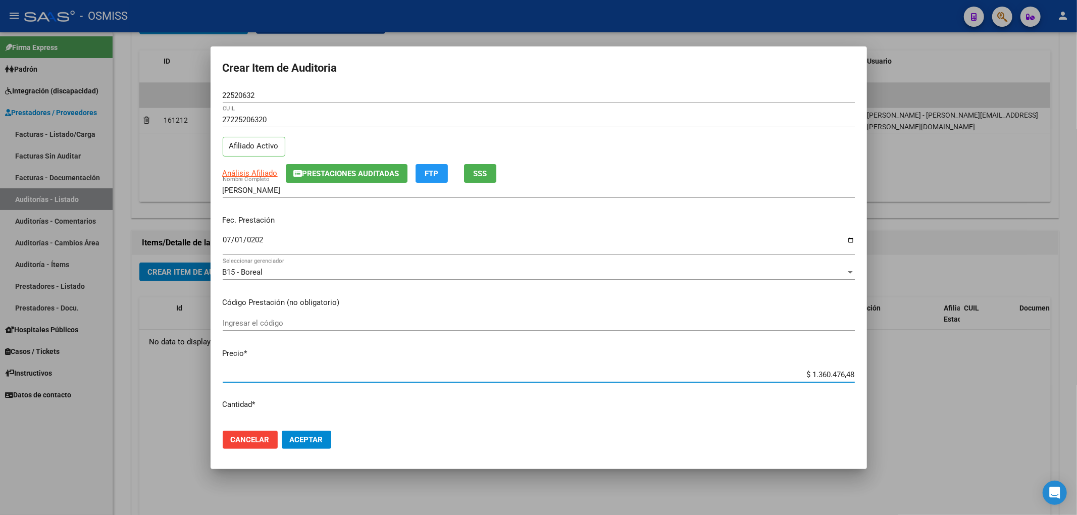
drag, startPoint x: 800, startPoint y: 377, endPoint x: 895, endPoint y: 380, distance: 95.5
click at [895, 380] on div "Crear Item de Auditoria 22520632 Nro Documento 27225206320 CUIL Afiliado Activo…" at bounding box center [538, 257] width 1077 height 515
type input "$ 0,02"
type input "$ 0,20"
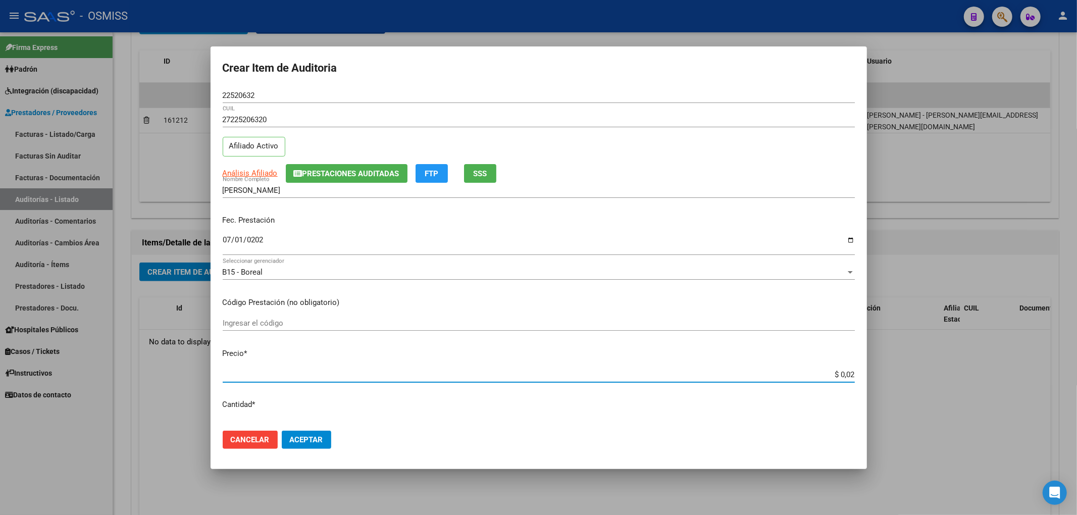
type input "$ 0,20"
type input "$ 2,00"
type input "$ 20,00"
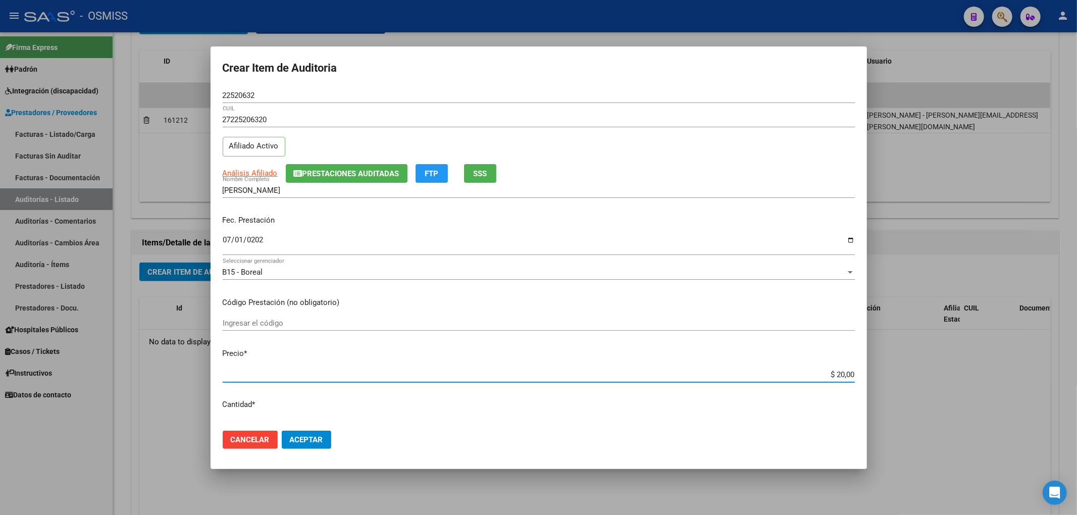
type input "$ 200,00"
type input "$ 2.000,00"
type input "$ 20.000,00"
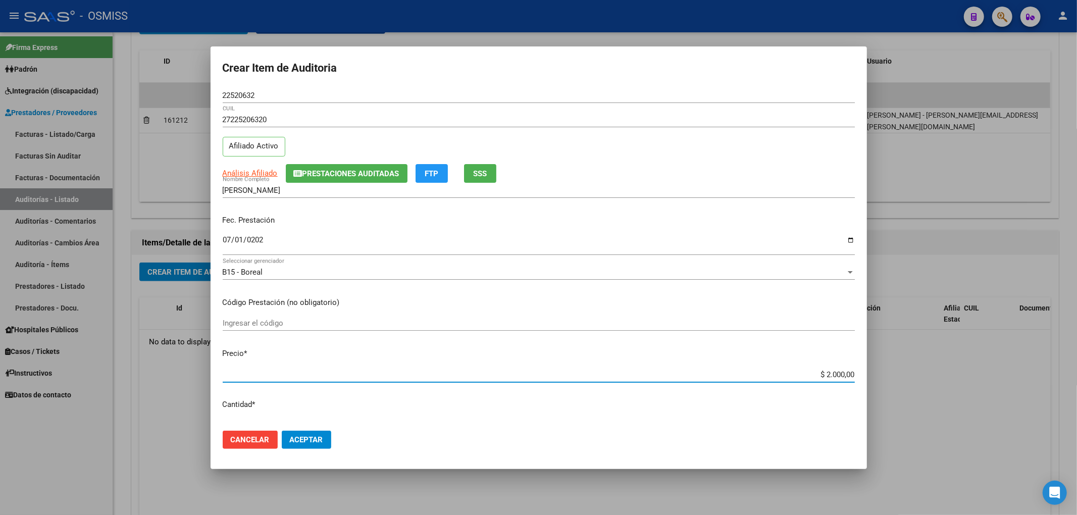
type input "$ 20.000,00"
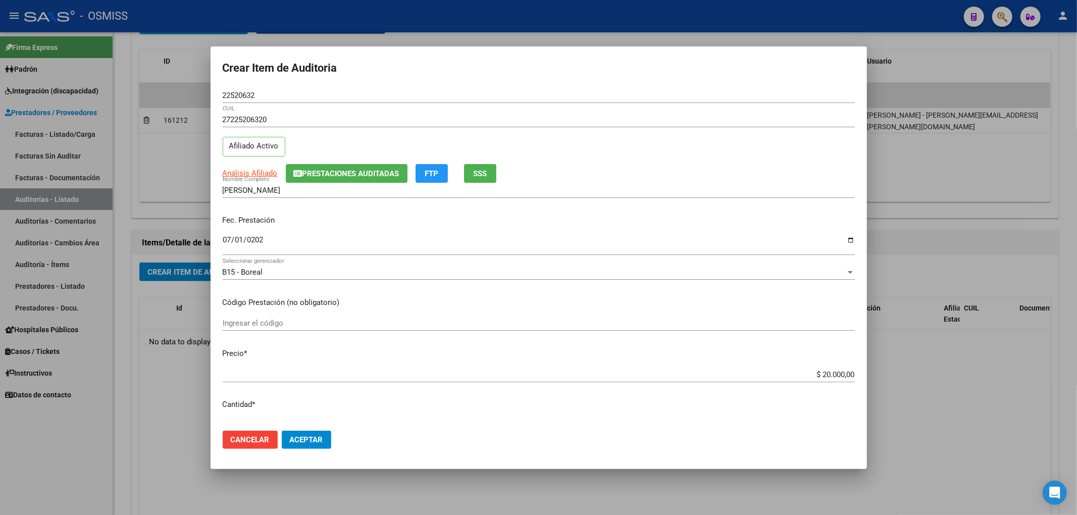
drag, startPoint x: 271, startPoint y: 100, endPoint x: 215, endPoint y: 94, distance: 56.4
click at [215, 94] on mat-dialog-content "22520632 Nro Documento 27225206320 CUIL Afiliado Activo Análisis Afiliado Prest…" at bounding box center [539, 255] width 656 height 335
click at [701, 158] on div "27225206320 CUIL Afiliado Activo" at bounding box center [539, 137] width 632 height 51
drag, startPoint x: 282, startPoint y: 89, endPoint x: 179, endPoint y: 81, distance: 103.3
click at [179, 81] on div "Crear Item de Auditoria 22520632 Nro Documento 27225206320 CUIL Afiliado Activo…" at bounding box center [538, 257] width 1077 height 515
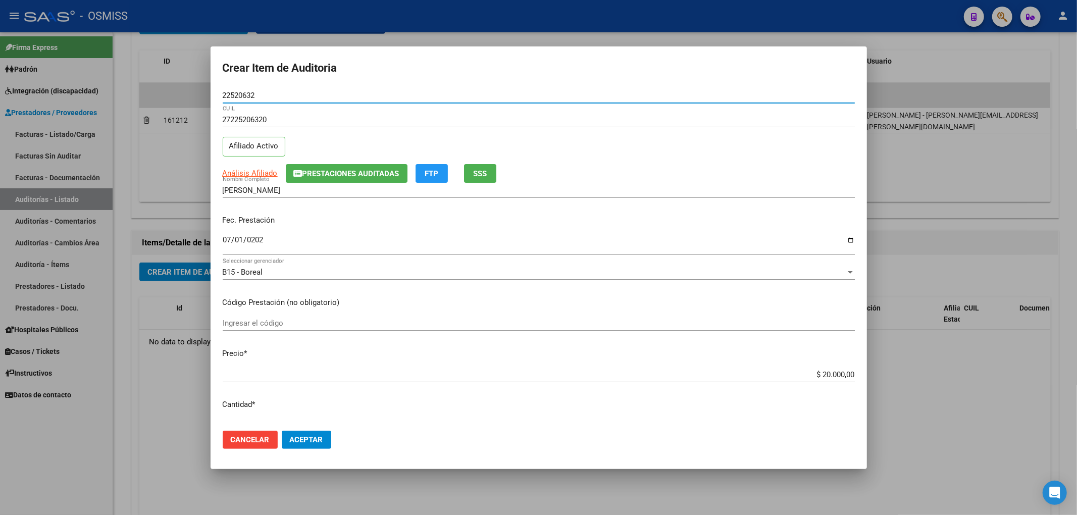
drag, startPoint x: 216, startPoint y: 86, endPoint x: 158, endPoint y: 85, distance: 58.6
click at [158, 85] on div "Crear Item de Auditoria 22520632 Nro Documento 27225206320 CUIL Afiliado Activo…" at bounding box center [538, 257] width 1077 height 515
click at [719, 299] on p "Código Prestación (no obligatorio)" at bounding box center [539, 303] width 632 height 12
click at [314, 446] on button "Aceptar" at bounding box center [306, 440] width 49 height 18
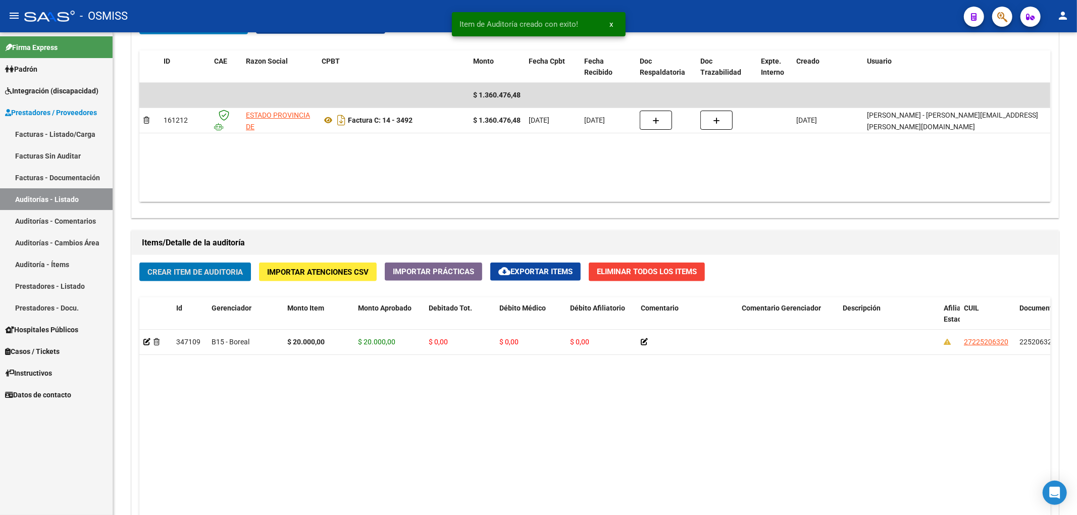
scroll to position [539, 0]
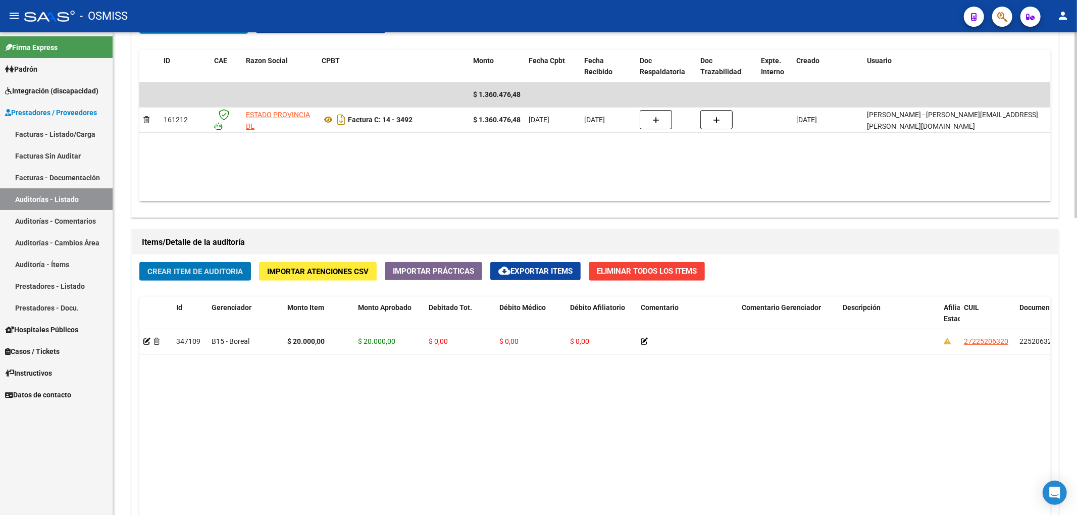
click at [233, 271] on span "Crear Item de Auditoria" at bounding box center [194, 271] width 95 height 9
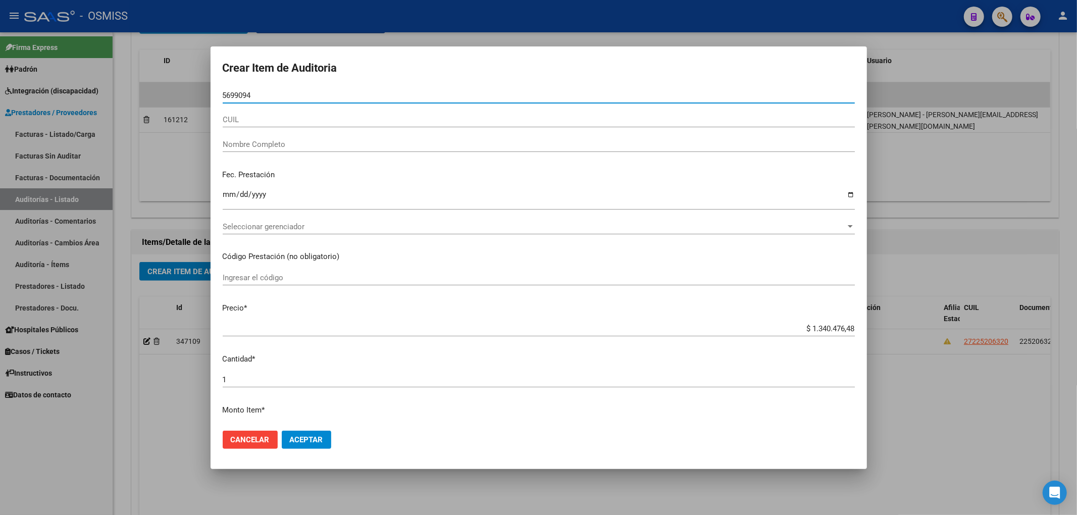
type input "56990949"
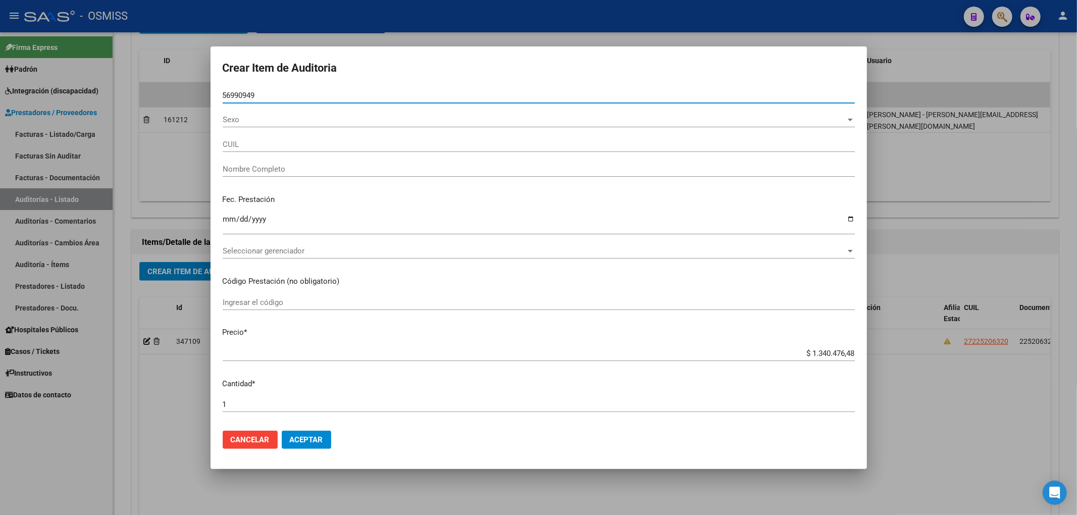
type input "27569909495"
type input "ISAGUIRRE EMMA MILAGROS"
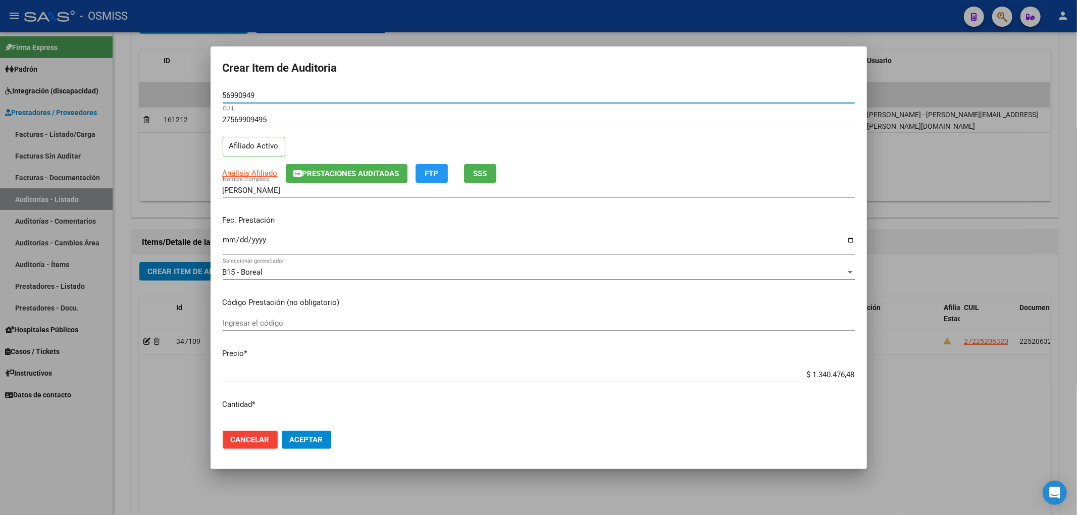
type input "56990949"
click at [229, 242] on input "Ingresar la fecha" at bounding box center [539, 244] width 632 height 16
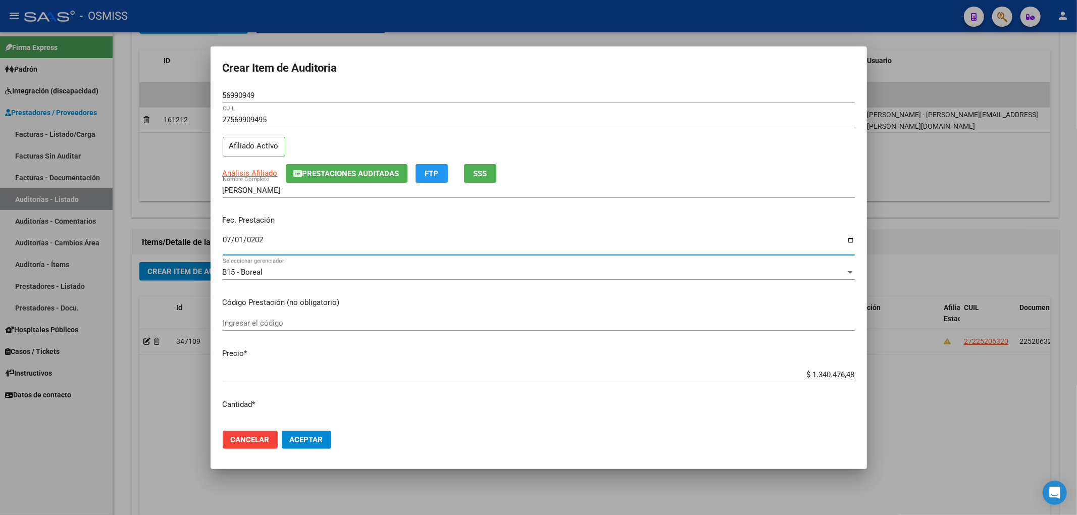
type input "2025-07-01"
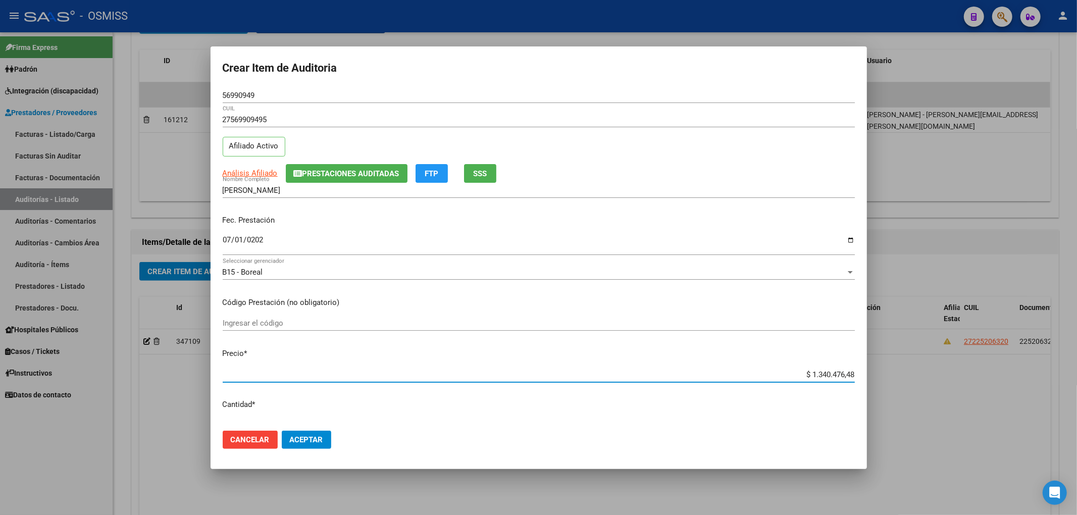
drag, startPoint x: 802, startPoint y: 374, endPoint x: 966, endPoint y: 388, distance: 164.6
click at [962, 388] on div "Crear Item de Auditoria 56990949 Nro Documento 27569909495 CUIL Afiliado Activo…" at bounding box center [538, 257] width 1077 height 515
type input "$ 0,01"
type input "$ 0,12"
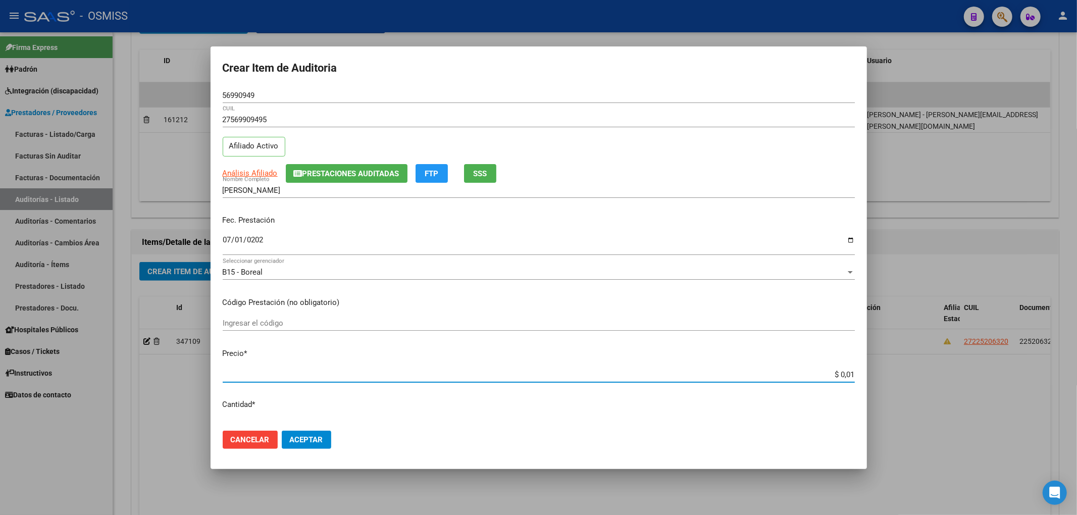
type input "$ 0,12"
type input "$ 1,20"
type input "$ 12,00"
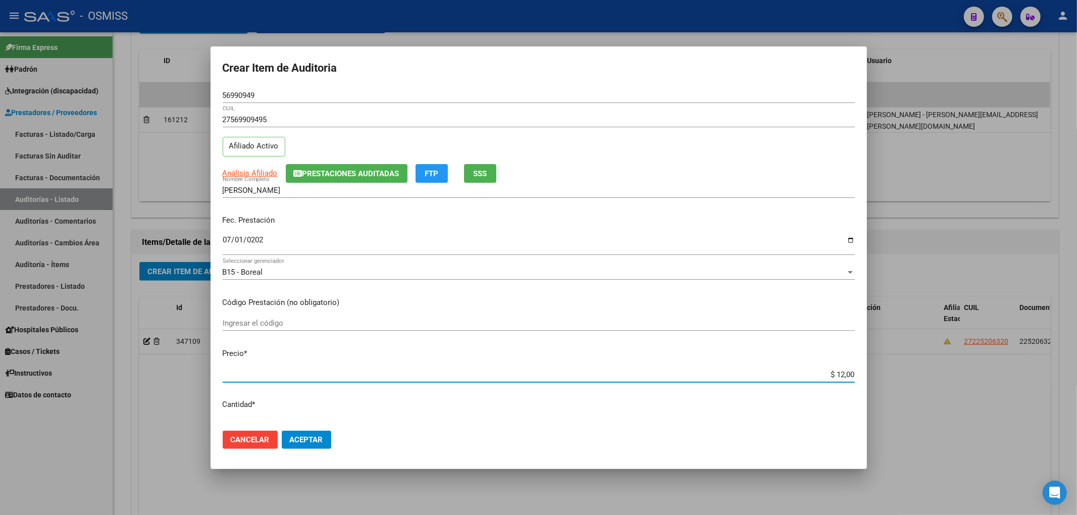
type input "$ 120,00"
type input "$ 1.200,00"
type input "$ 12.000,00"
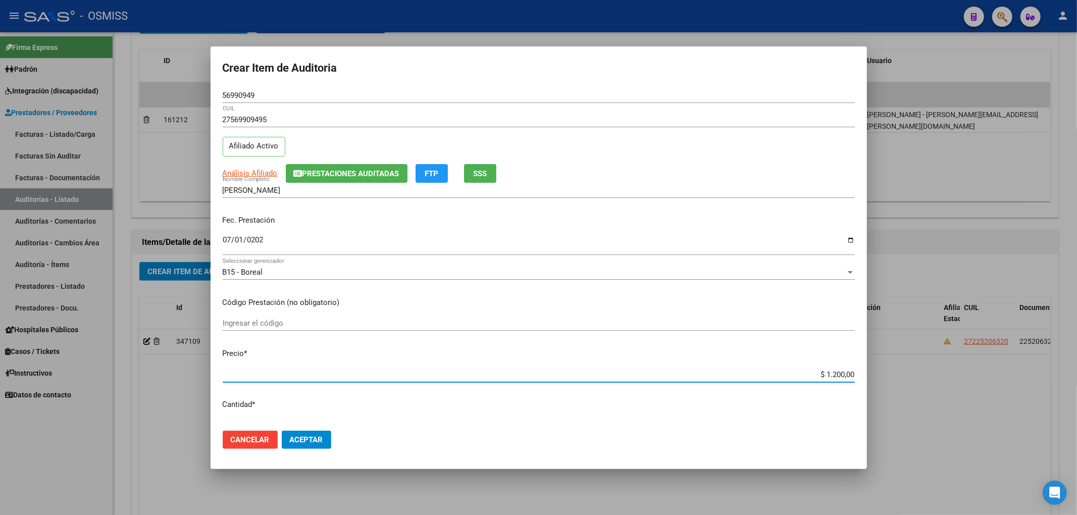
type input "$ 12.000,00"
click at [307, 441] on span "Aceptar" at bounding box center [306, 439] width 33 height 9
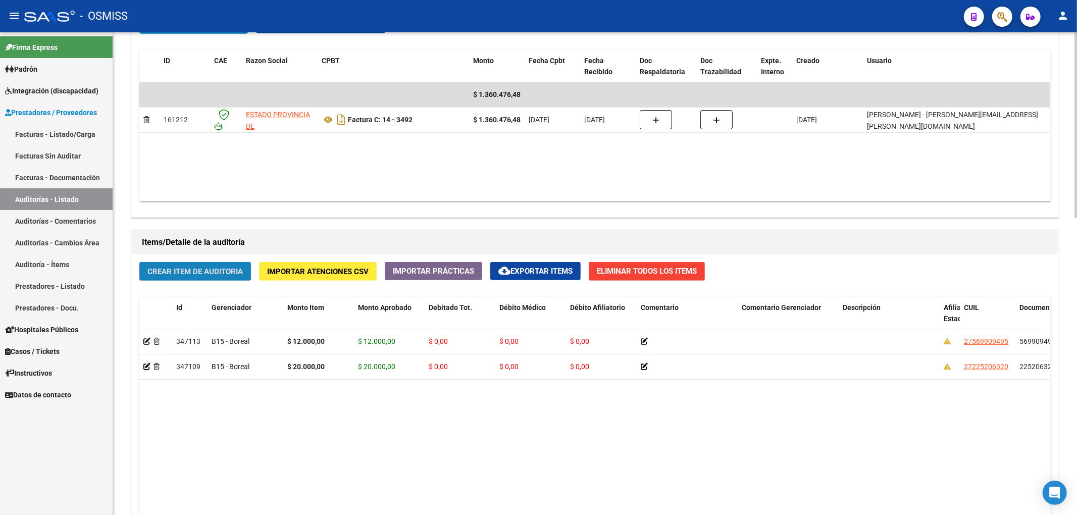
click at [234, 272] on span "Crear Item de Auditoria" at bounding box center [194, 271] width 95 height 9
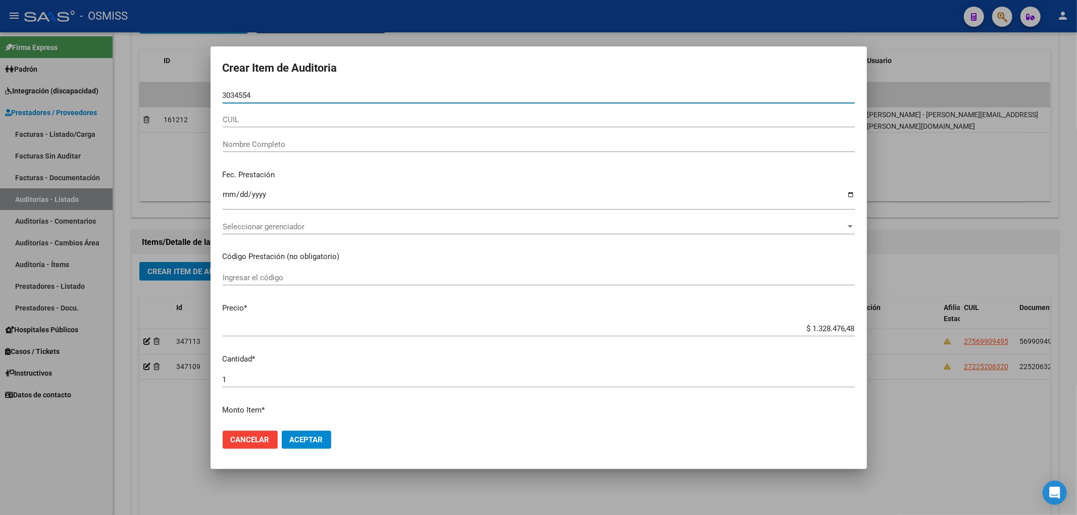
type input "30345541"
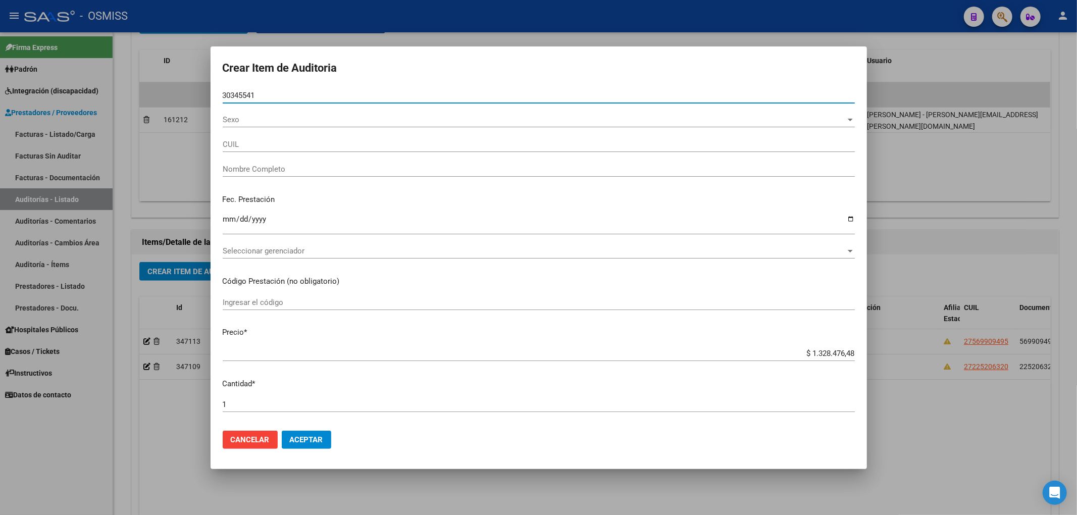
type input "27303455413"
type input "TORRES LUCERO NADIA DANIELA"
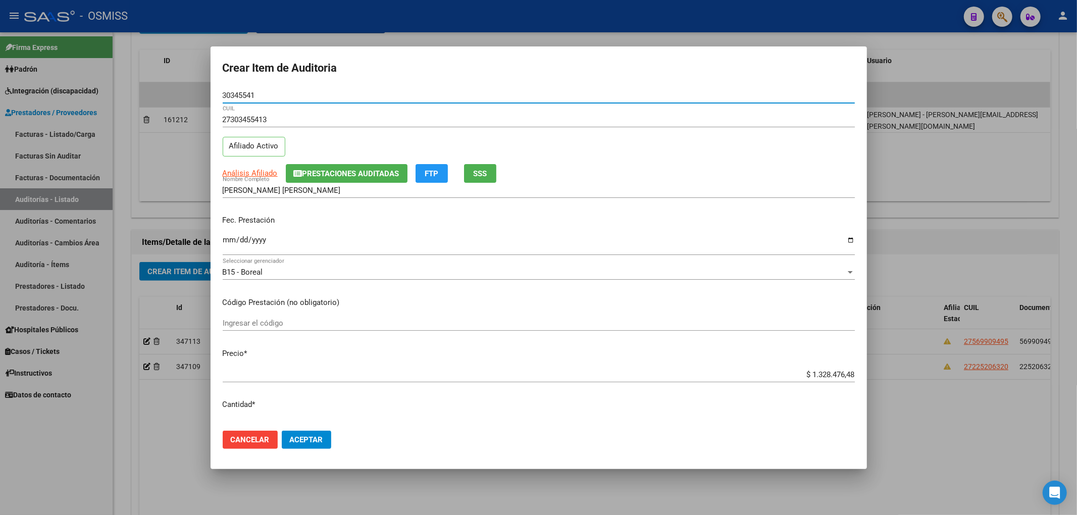
type input "30345541"
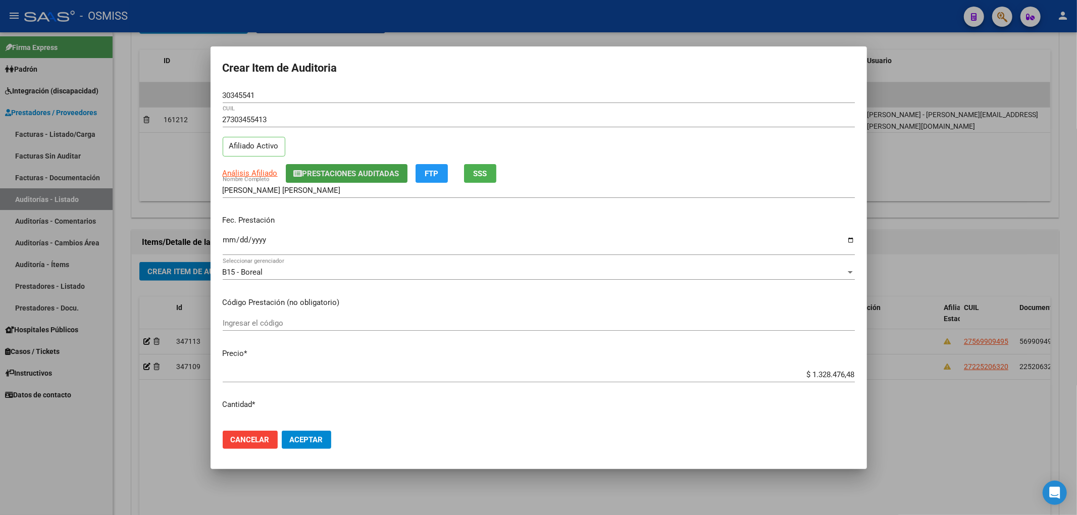
click at [318, 182] on button "Prestaciones Auditadas" at bounding box center [347, 173] width 122 height 19
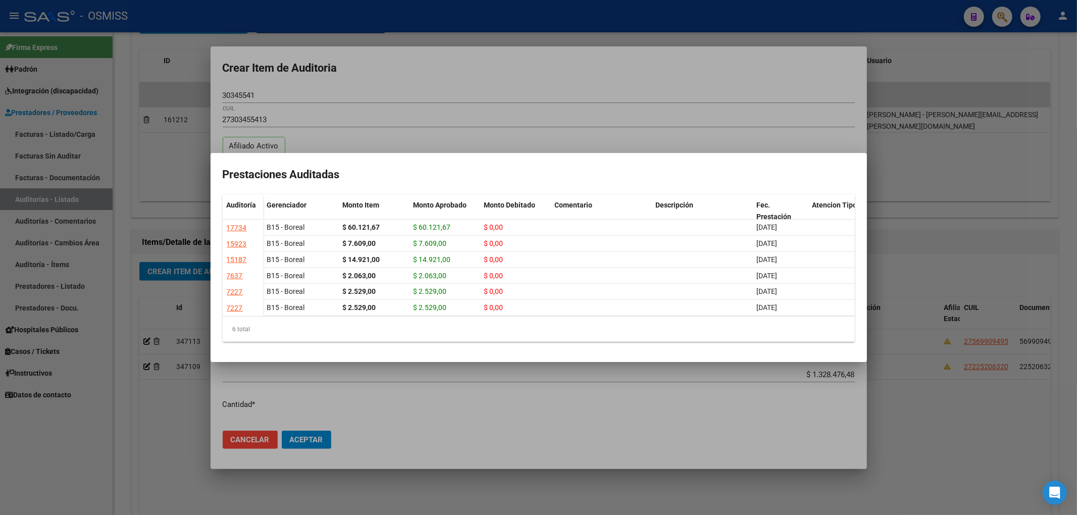
click at [459, 77] on div at bounding box center [538, 257] width 1077 height 515
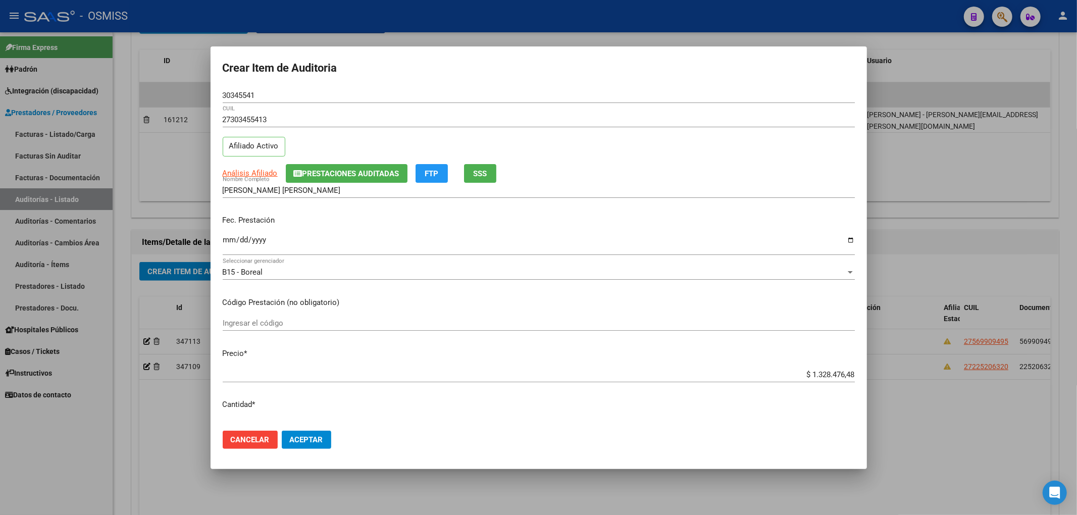
click at [225, 242] on input "Ingresar la fecha" at bounding box center [539, 244] width 632 height 16
type input "2025-07-01"
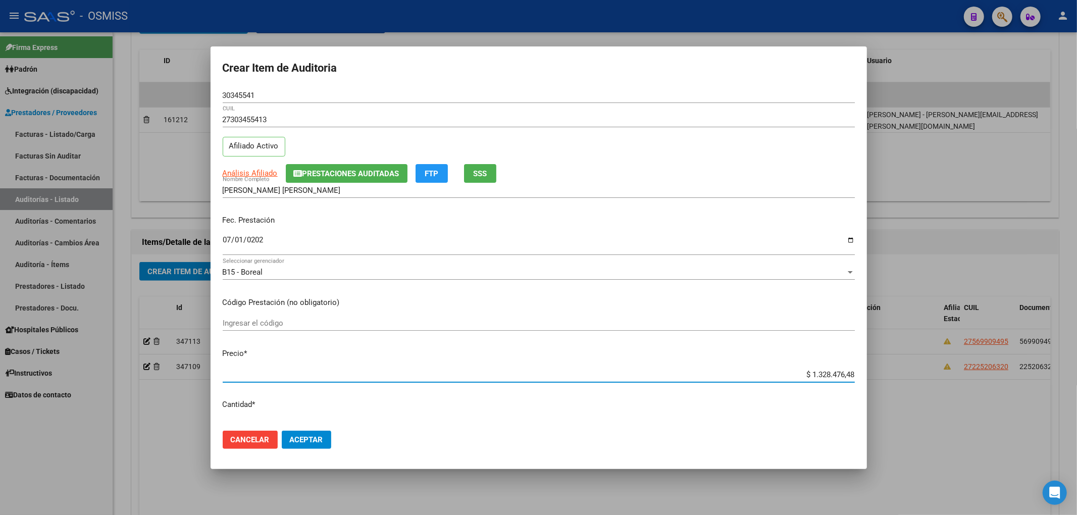
drag, startPoint x: 802, startPoint y: 375, endPoint x: 921, endPoint y: 385, distance: 119.6
click at [919, 385] on div "Crear Item de Auditoria 30345541 Nro Documento 27303455413 CUIL Afiliado Activo…" at bounding box center [538, 257] width 1077 height 515
type input "$ 0,02"
type input "$ 0,20"
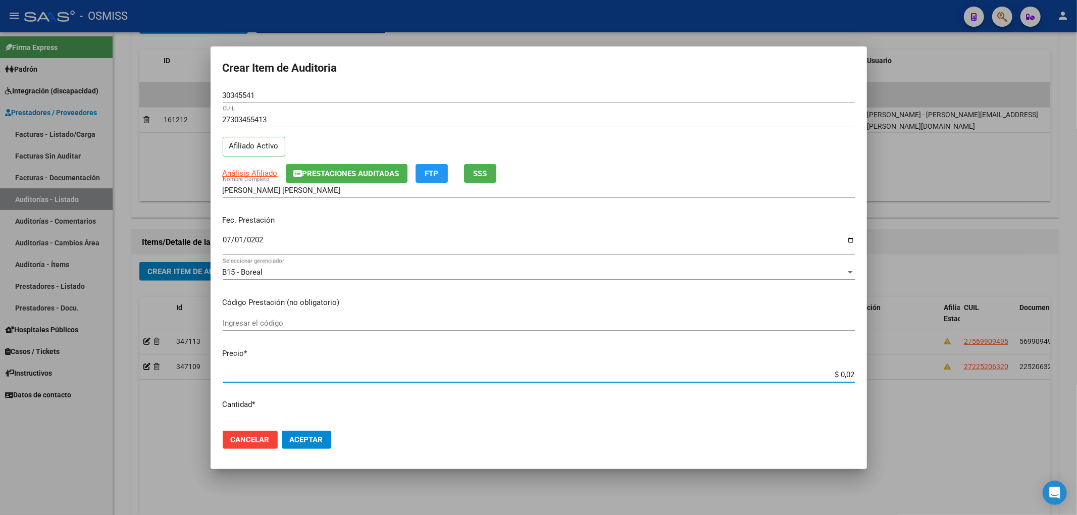
type input "$ 0,20"
type input "$ 2,00"
type input "$ 20,00"
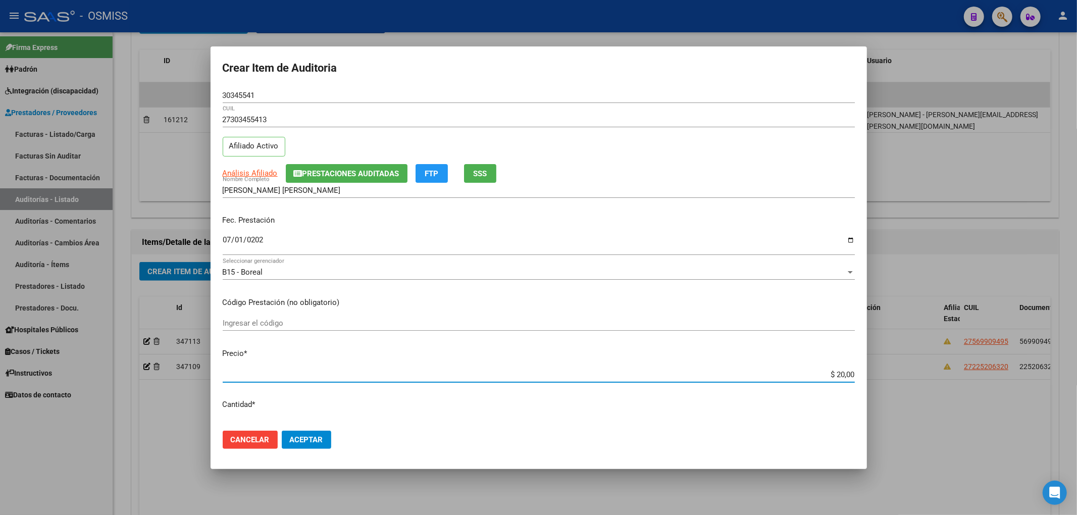
type input "$ 200,00"
type input "$ 2.000,00"
type input "$ 20.000,00"
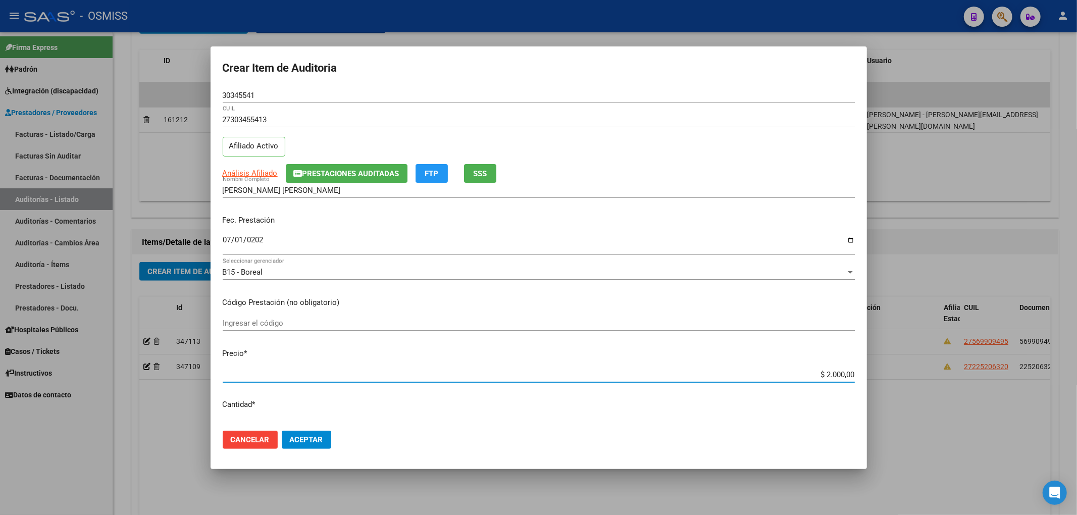
type input "$ 20.000,00"
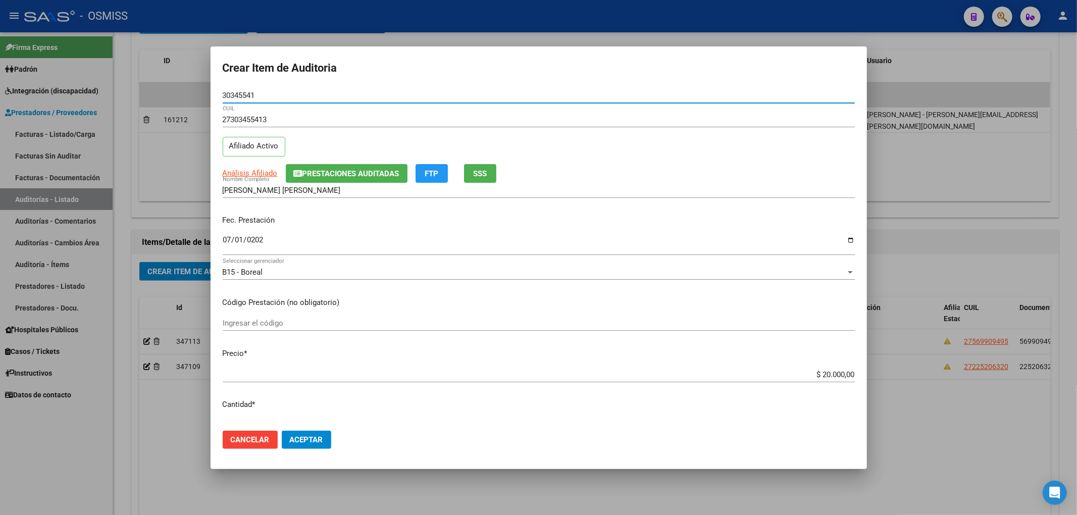
drag, startPoint x: 260, startPoint y: 99, endPoint x: 186, endPoint y: 97, distance: 73.2
click at [186, 97] on div "Crear Item de Auditoria 30345541 Nro Documento 27303455413 CUIL Afiliado Activo…" at bounding box center [538, 257] width 1077 height 515
click at [641, 165] on div "Análisis Afiliado Prestaciones Auditadas FTP SSS" at bounding box center [539, 173] width 632 height 19
drag, startPoint x: 261, startPoint y: 97, endPoint x: 204, endPoint y: 94, distance: 56.6
click at [204, 94] on div "Crear Item de Auditoria 30345541 Nro Documento 27303455413 CUIL Afiliado Activo…" at bounding box center [538, 257] width 1077 height 515
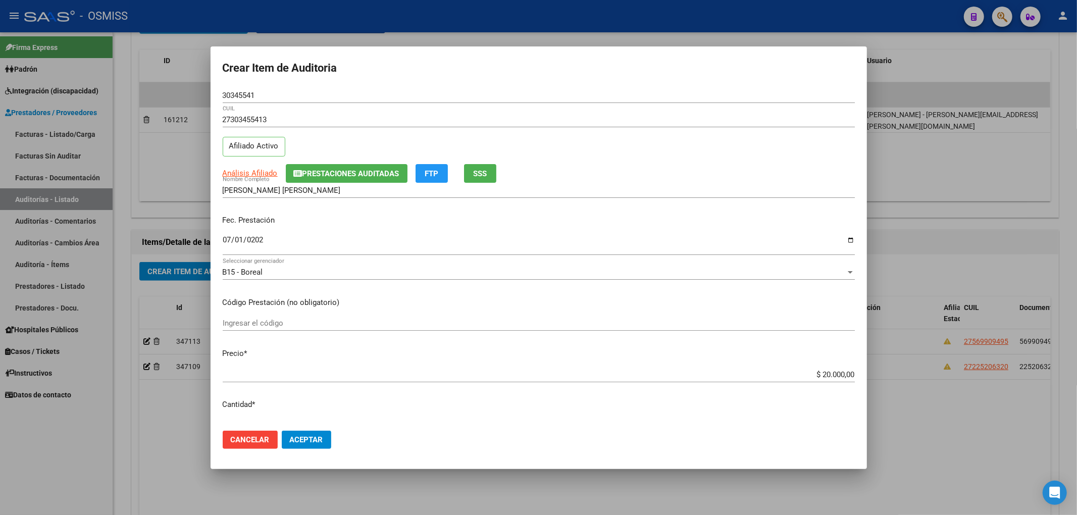
click at [734, 244] on input "2025-07-01" at bounding box center [539, 244] width 632 height 16
click at [325, 439] on button "Aceptar" at bounding box center [306, 440] width 49 height 18
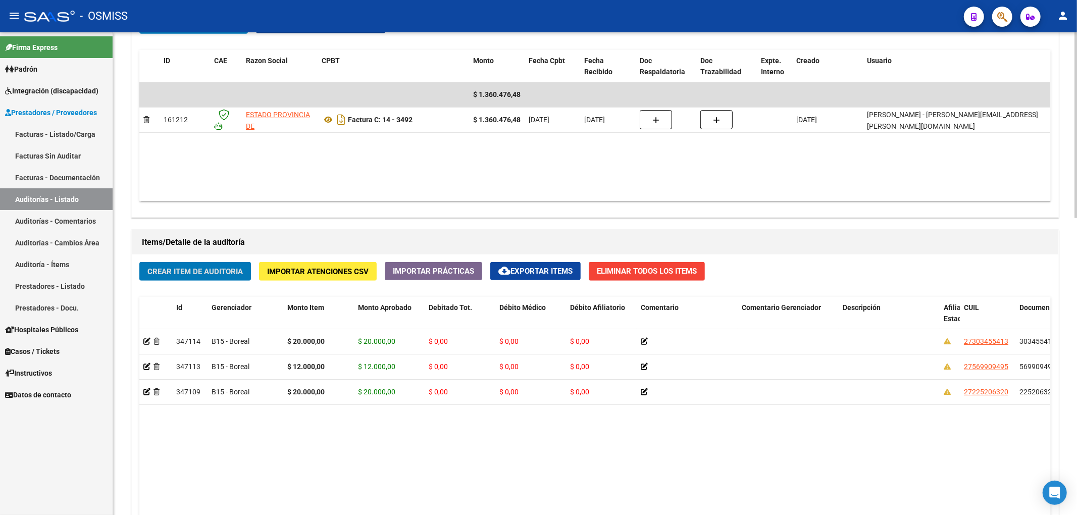
click at [217, 286] on div "Crear Item de Auditoria Importar Atenciones CSV Importar Prácticas cloud_downlo…" at bounding box center [595, 463] width 926 height 419
click at [213, 279] on button "Crear Item de Auditoria" at bounding box center [195, 271] width 112 height 19
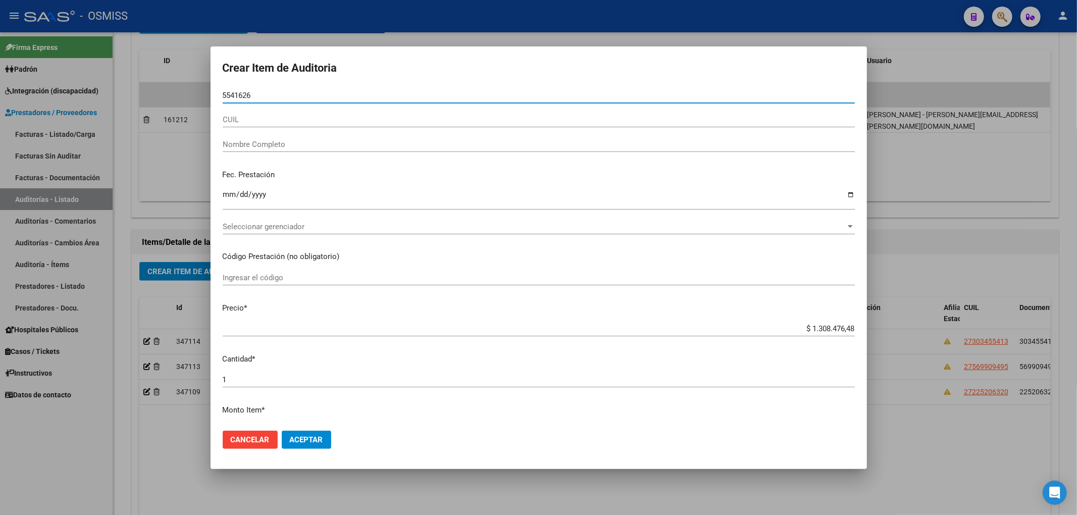
type input "55416263"
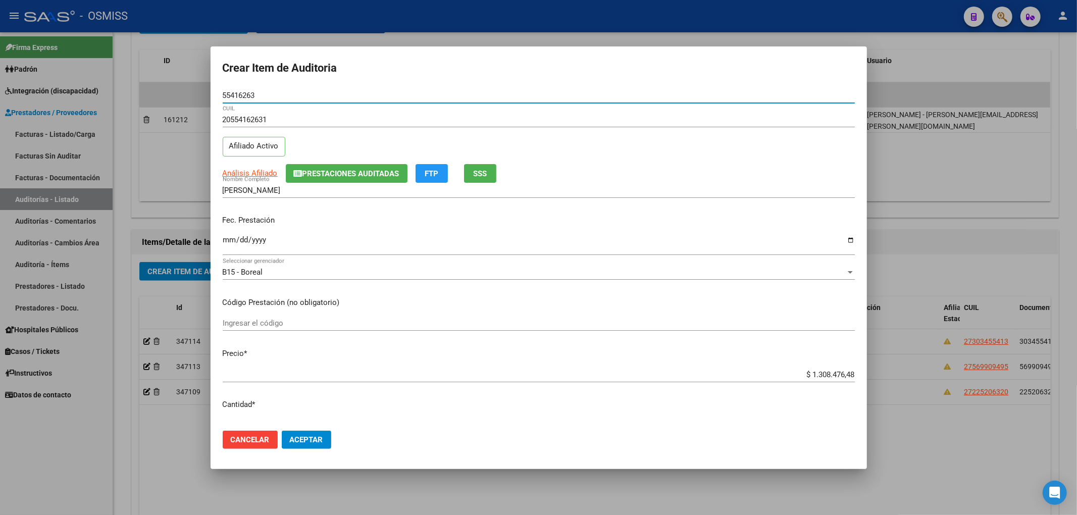
click at [328, 178] on button "Prestaciones Auditadas" at bounding box center [347, 173] width 122 height 19
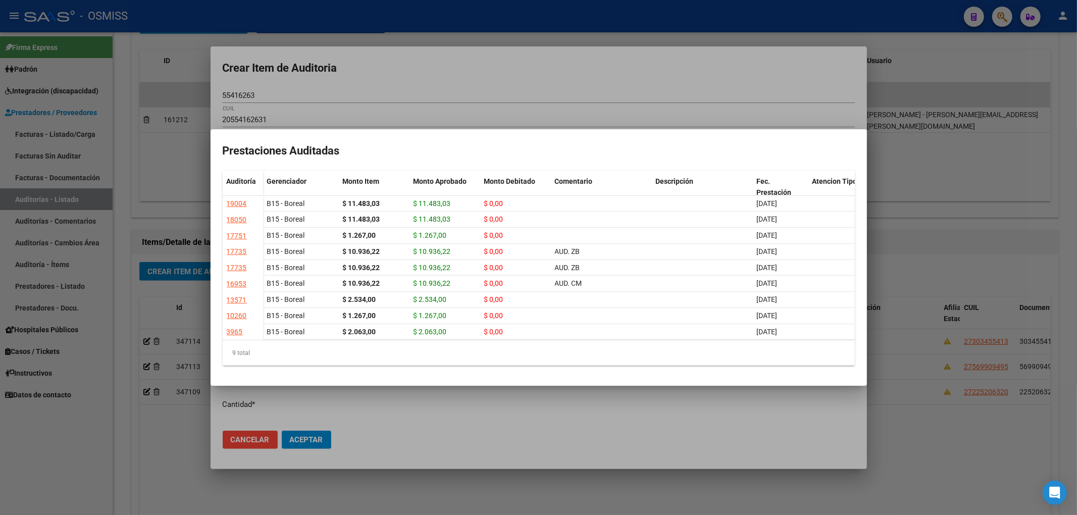
click at [457, 77] on div at bounding box center [538, 257] width 1077 height 515
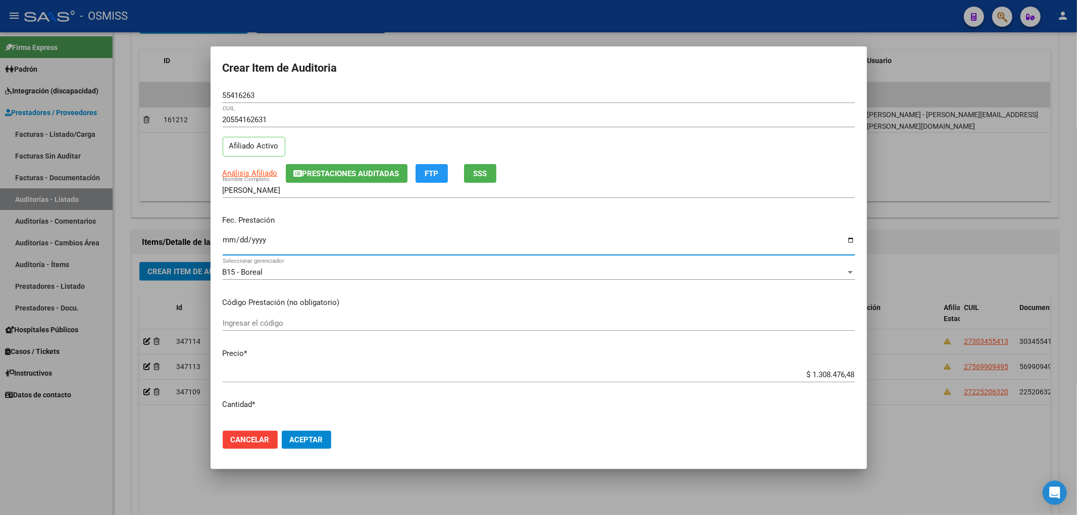
click at [223, 243] on input "Ingresar la fecha" at bounding box center [539, 244] width 632 height 16
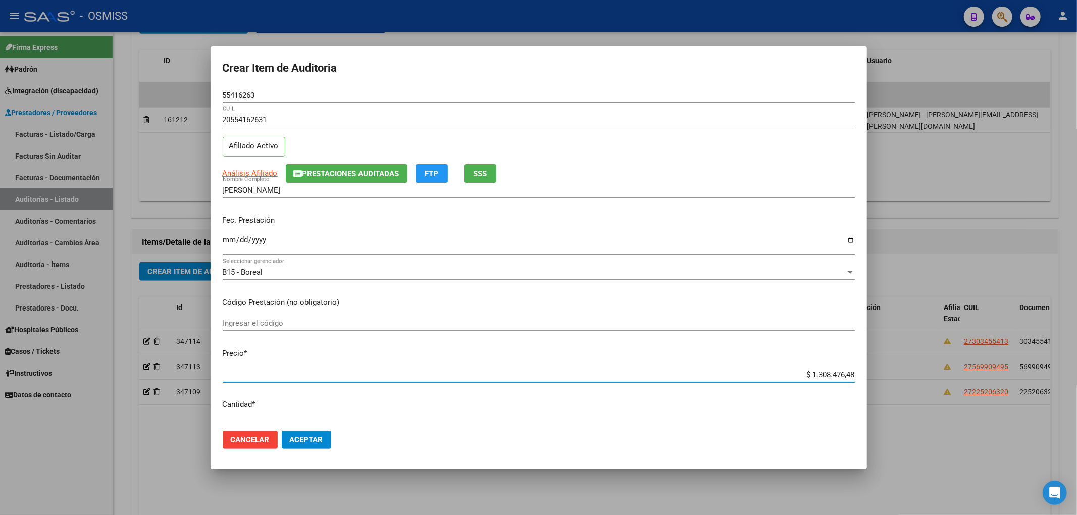
drag, startPoint x: 803, startPoint y: 377, endPoint x: 908, endPoint y: 386, distance: 105.4
click at [908, 386] on div "Crear Item de Auditoria 55416263 Nro Documento 20554162631 CUIL Afiliado Activo…" at bounding box center [538, 257] width 1077 height 515
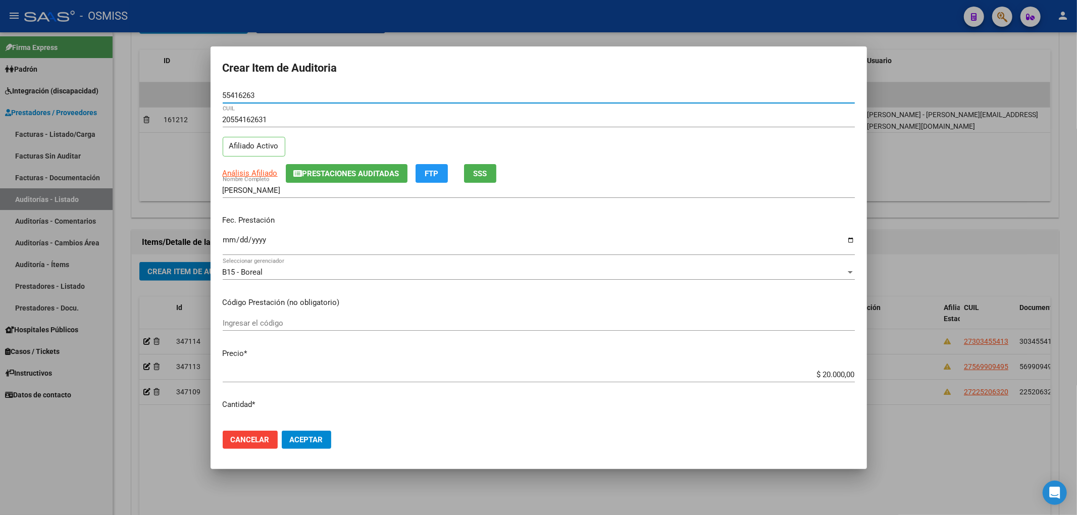
drag, startPoint x: 257, startPoint y: 94, endPoint x: 217, endPoint y: 94, distance: 40.9
click at [217, 94] on mat-dialog-content "55416263 Nro Documento 20554162631 CUIL Afiliado Activo Análisis Afiliado Prest…" at bounding box center [539, 255] width 656 height 335
click at [661, 295] on mat-dialog-content "55416263 Nro Documento 20554162631 CUIL Afiliado Activo Análisis Afiliado Prest…" at bounding box center [539, 255] width 656 height 335
drag, startPoint x: 649, startPoint y: 223, endPoint x: 641, endPoint y: 229, distance: 10.1
click at [649, 223] on p "Fec. Prestación" at bounding box center [539, 221] width 632 height 12
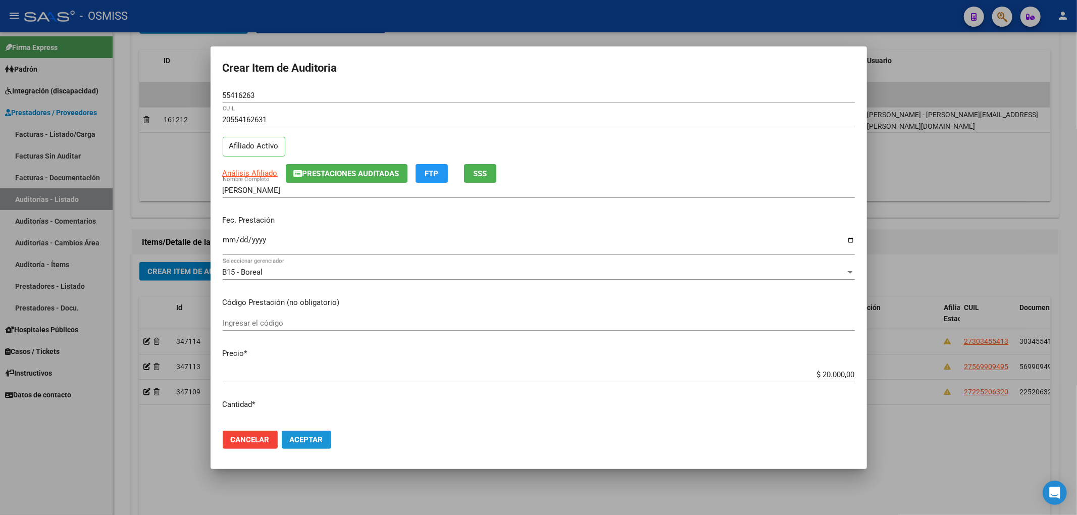
click at [304, 442] on span "Aceptar" at bounding box center [306, 439] width 33 height 9
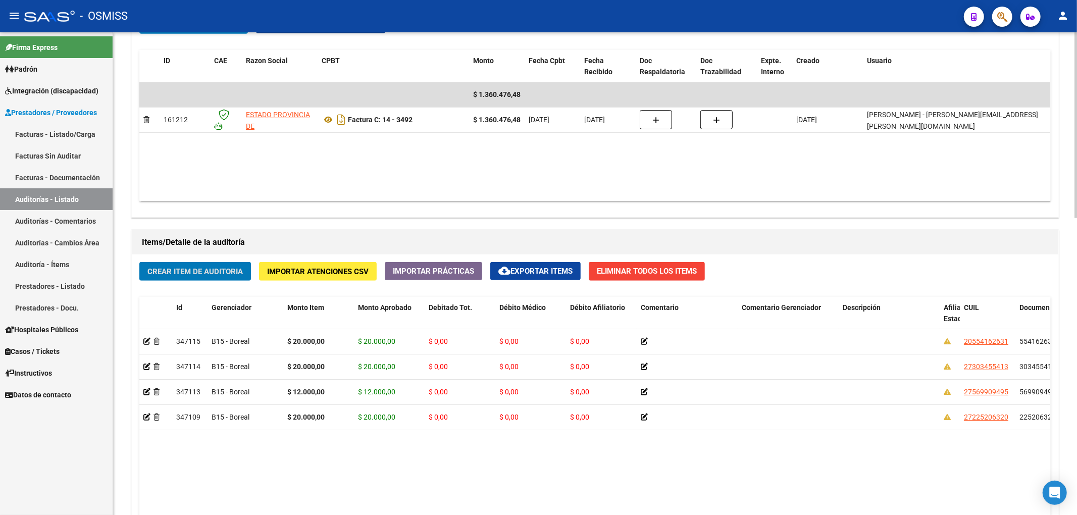
click at [206, 276] on span "Crear Item de Auditoria" at bounding box center [194, 271] width 95 height 9
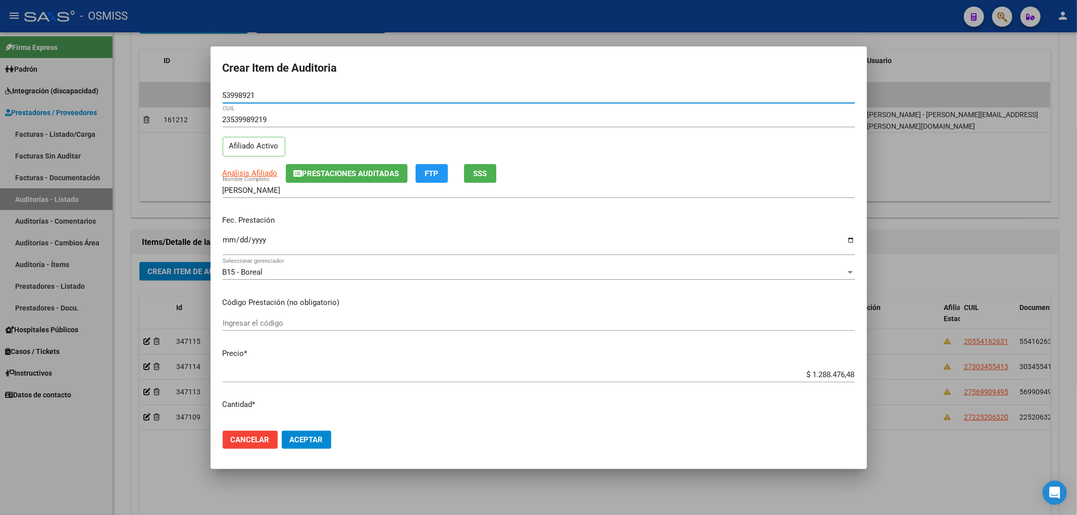
click at [231, 242] on input "Ingresar la fecha" at bounding box center [539, 244] width 632 height 16
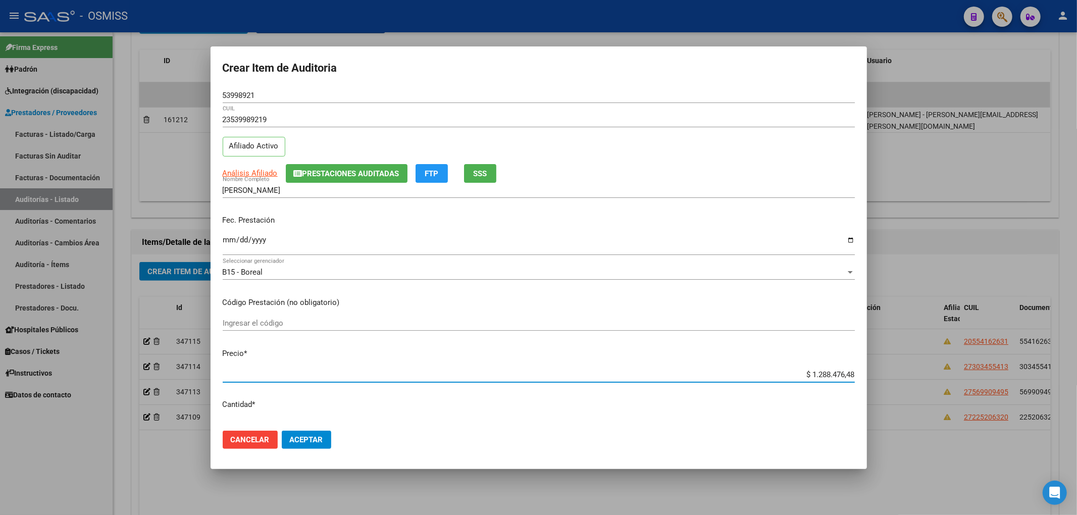
drag, startPoint x: 804, startPoint y: 372, endPoint x: 931, endPoint y: 382, distance: 128.1
click at [924, 382] on div "Crear Item de Auditoria 53998921 Nro Documento 23539989219 CUIL Afiliado Activo…" at bounding box center [538, 257] width 1077 height 515
drag, startPoint x: 260, startPoint y: 97, endPoint x: 244, endPoint y: 99, distance: 15.3
click at [244, 99] on input "53998921" at bounding box center [539, 95] width 632 height 9
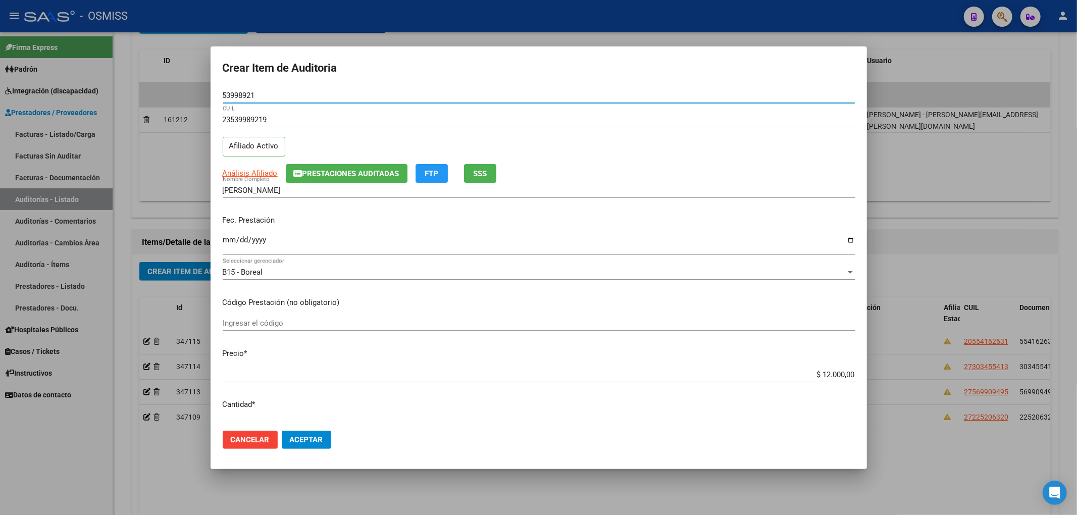
click at [258, 99] on input "53998921" at bounding box center [539, 95] width 632 height 9
drag, startPoint x: 260, startPoint y: 97, endPoint x: 196, endPoint y: 93, distance: 63.7
click at [196, 93] on div "Crear Item de Auditoria 53998921 Nro Documento 23539989219 CUIL Afiliado Activo…" at bounding box center [538, 257] width 1077 height 515
click at [700, 325] on input "Ingresar el código" at bounding box center [539, 323] width 632 height 9
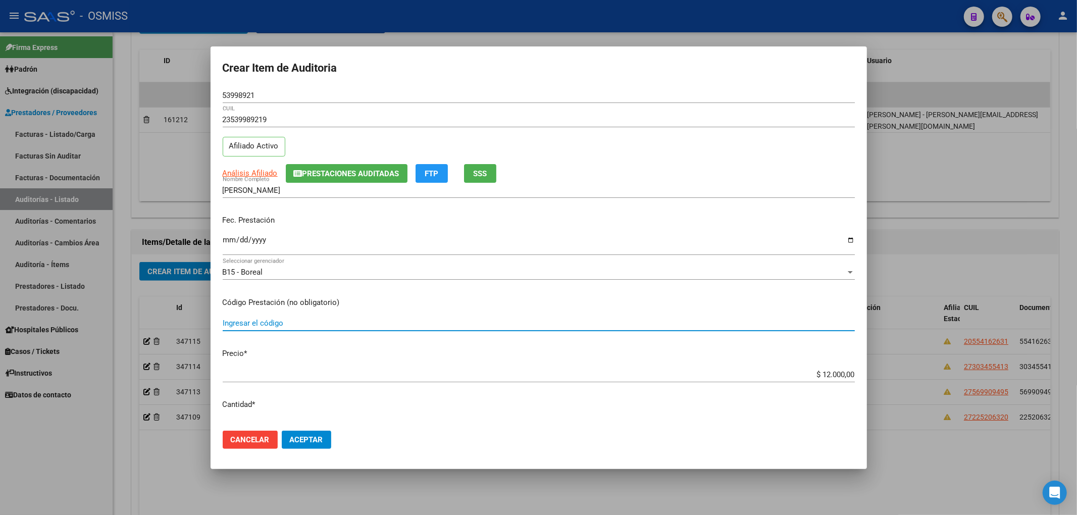
click at [316, 439] on span "Aceptar" at bounding box center [306, 439] width 33 height 9
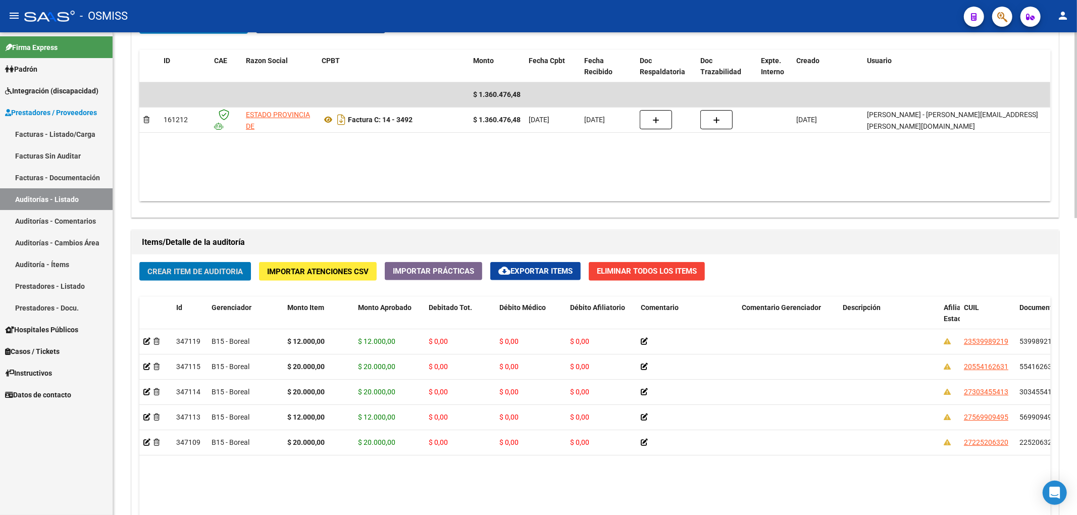
click at [214, 271] on span "Crear Item de Auditoria" at bounding box center [194, 271] width 95 height 9
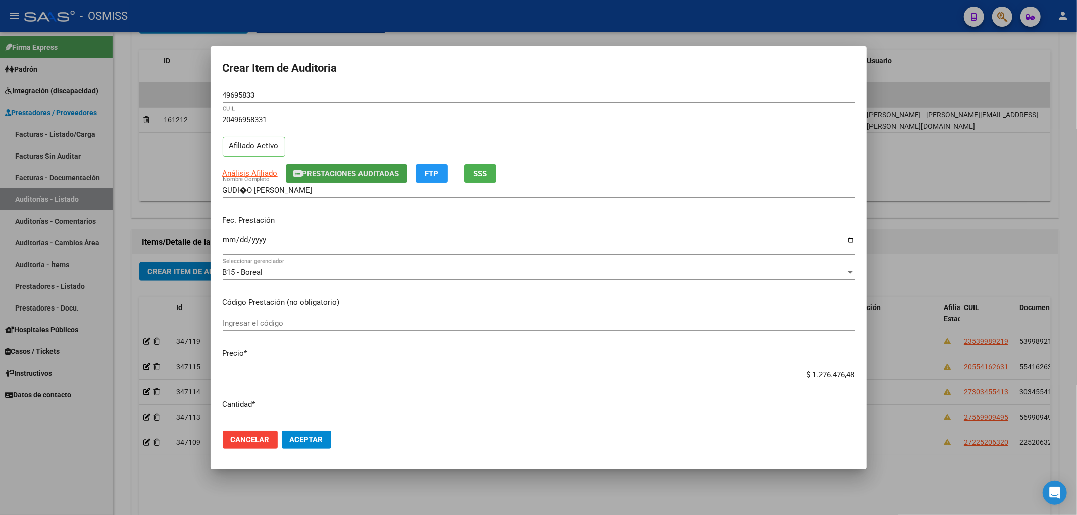
click at [317, 175] on span "Prestaciones Auditadas" at bounding box center [350, 173] width 97 height 9
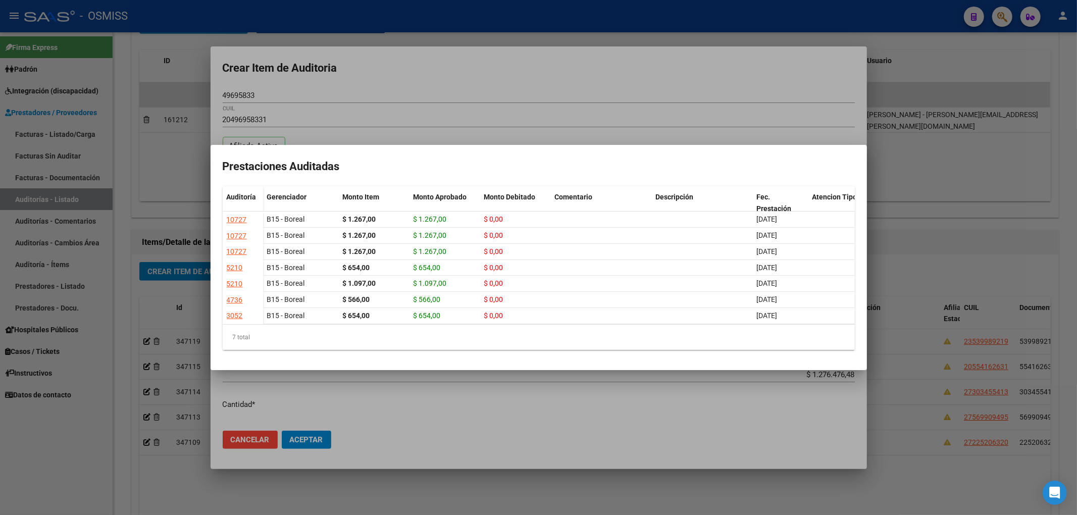
click at [499, 89] on div at bounding box center [538, 257] width 1077 height 515
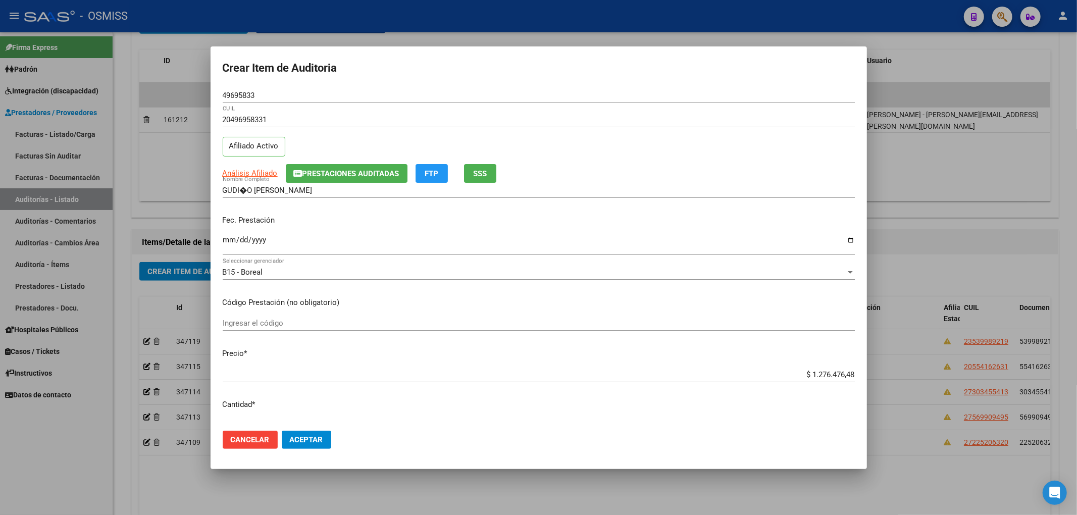
click at [226, 245] on input "Ingresar la fecha" at bounding box center [539, 244] width 632 height 16
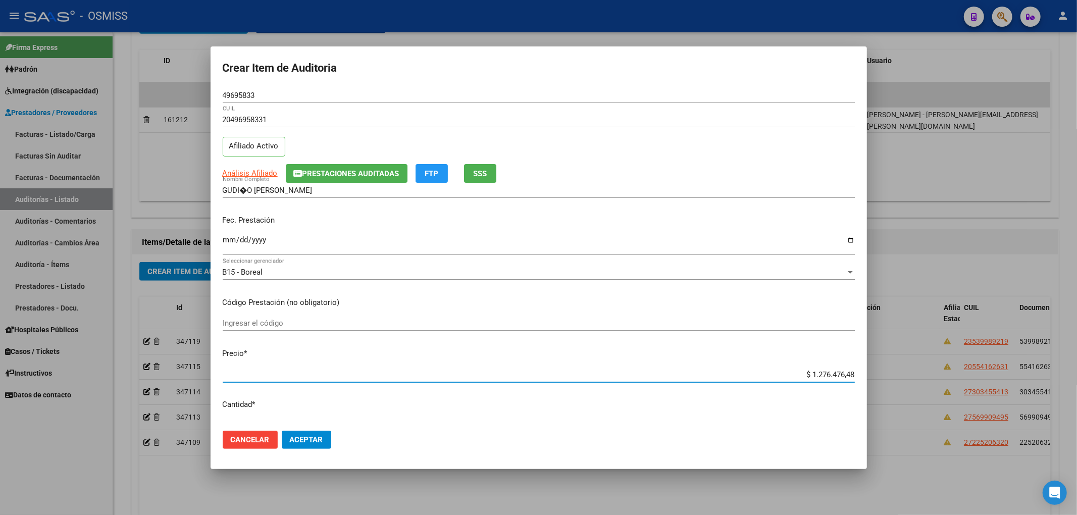
drag, startPoint x: 801, startPoint y: 372, endPoint x: 940, endPoint y: 370, distance: 139.4
click at [940, 370] on div "Crear Item de Auditoria 49695833 Nro Documento 20496958331 CUIL Afiliado Activo…" at bounding box center [538, 257] width 1077 height 515
drag, startPoint x: 255, startPoint y: 93, endPoint x: 197, endPoint y: 94, distance: 58.6
click at [197, 94] on div "Crear Item de Auditoria 49695833 Nro Documento 20496958331 CUIL Afiliado Activo…" at bounding box center [538, 257] width 1077 height 515
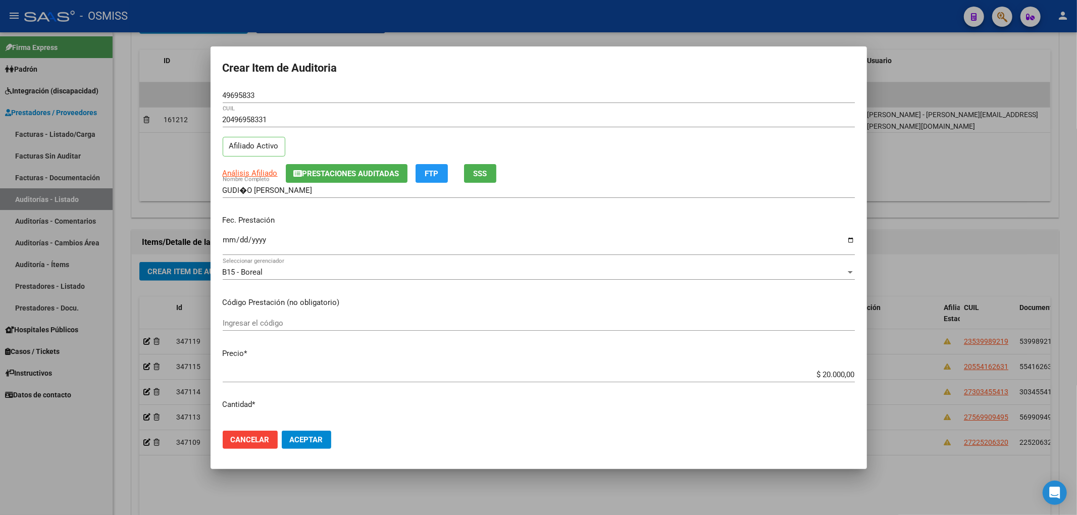
click at [748, 162] on div "20496958331 CUIL Afiliado Activo" at bounding box center [539, 137] width 632 height 51
drag, startPoint x: 257, startPoint y: 99, endPoint x: 172, endPoint y: 95, distance: 84.9
click at [172, 95] on div "Crear Item de Auditoria 49695833 Nro Documento 20496958331 CUIL Afiliado Activo…" at bounding box center [538, 257] width 1077 height 515
drag, startPoint x: 711, startPoint y: 219, endPoint x: 703, endPoint y: 225, distance: 10.0
click at [711, 219] on p "Fec. Prestación" at bounding box center [539, 221] width 632 height 12
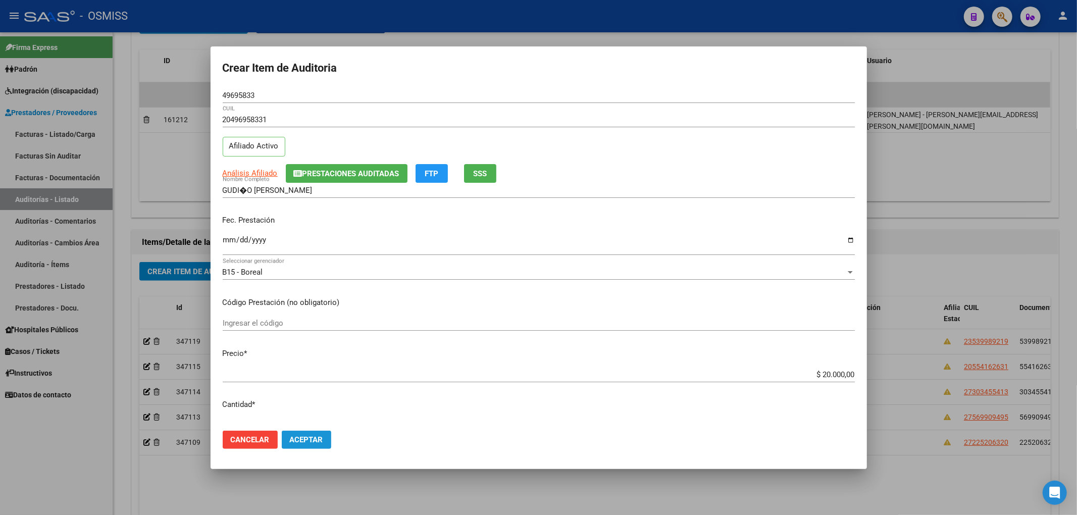
click at [326, 433] on button "Aceptar" at bounding box center [306, 440] width 49 height 18
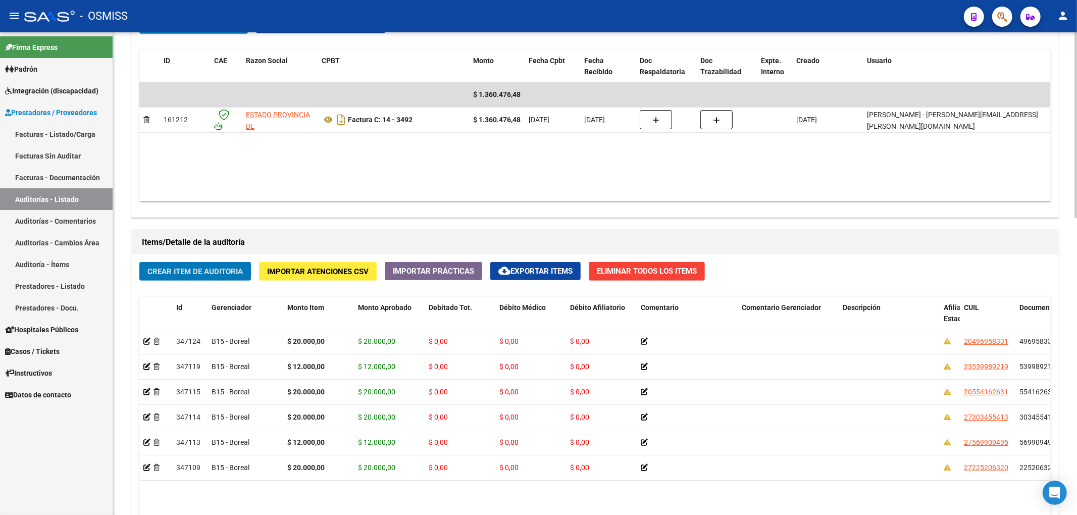
click at [230, 267] on span "Crear Item de Auditoria" at bounding box center [194, 271] width 95 height 9
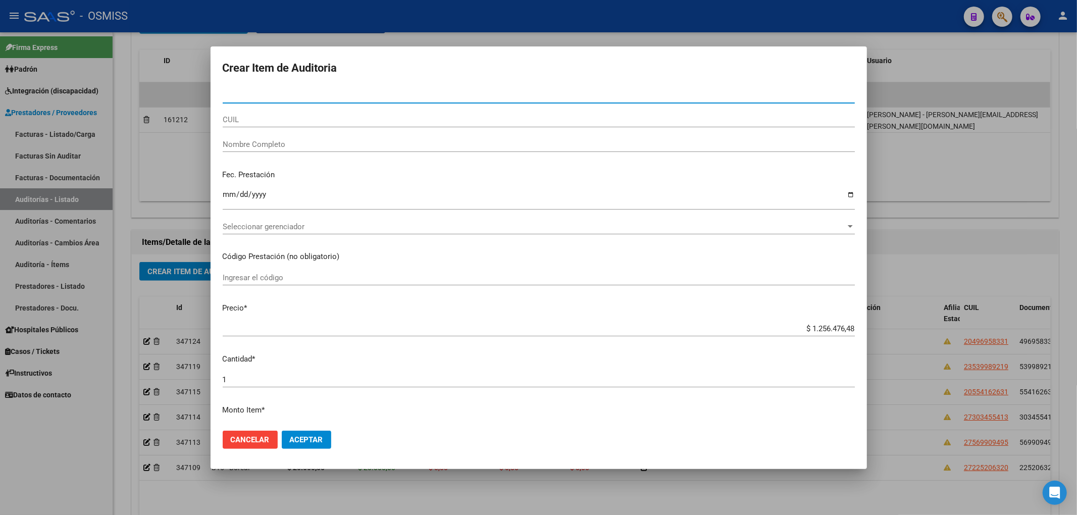
paste input "58785270"
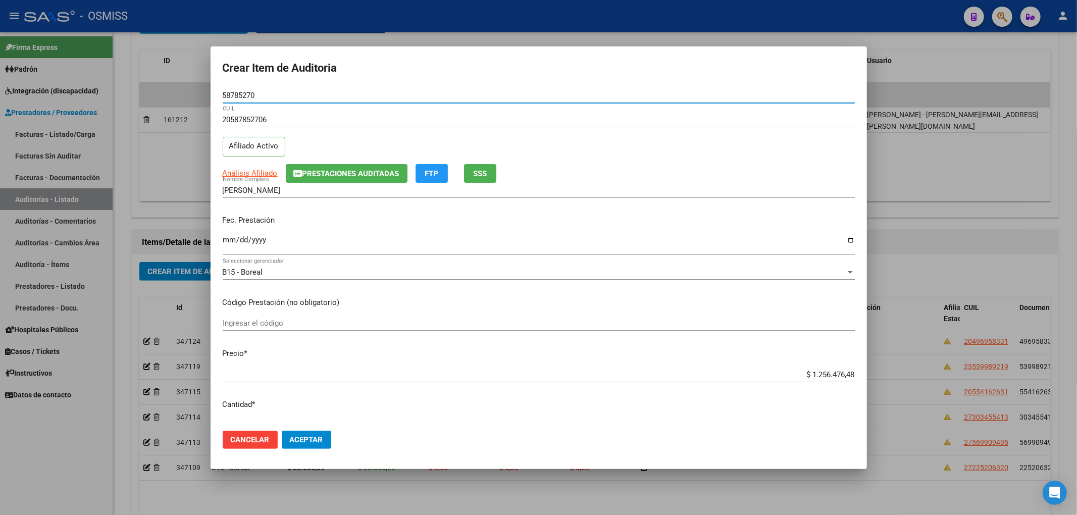
drag, startPoint x: 265, startPoint y: 99, endPoint x: 257, endPoint y: 99, distance: 8.1
click at [257, 99] on div "58785270 Nro Documento" at bounding box center [539, 95] width 632 height 15
drag, startPoint x: 257, startPoint y: 93, endPoint x: 163, endPoint y: 93, distance: 94.4
click at [163, 93] on div "Crear Item de Auditoria 58785270 Nro Documento 20587852706 CUIL Afiliado Activo…" at bounding box center [538, 257] width 1077 height 515
click at [359, 174] on span "Prestaciones Auditadas" at bounding box center [350, 173] width 97 height 9
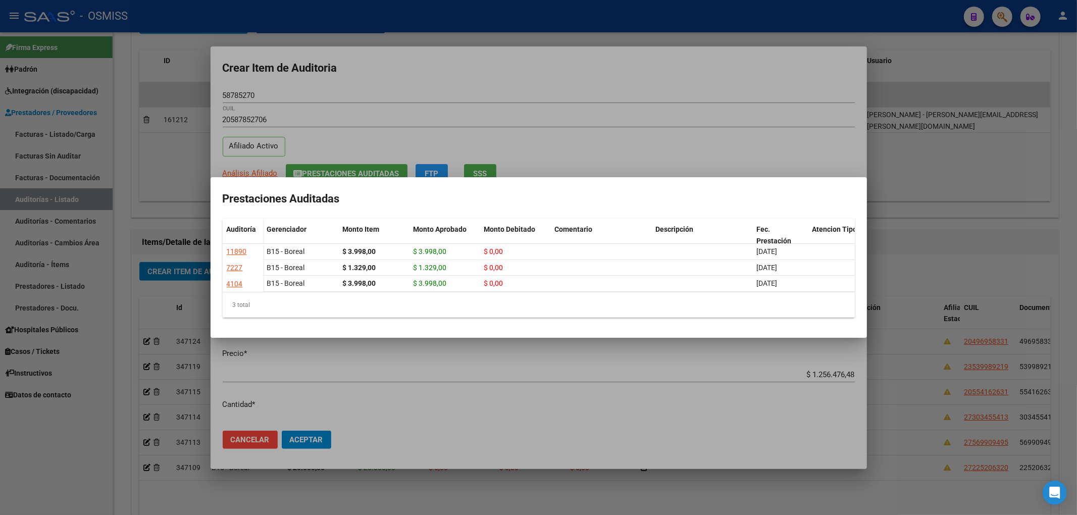
click at [396, 65] on div at bounding box center [538, 257] width 1077 height 515
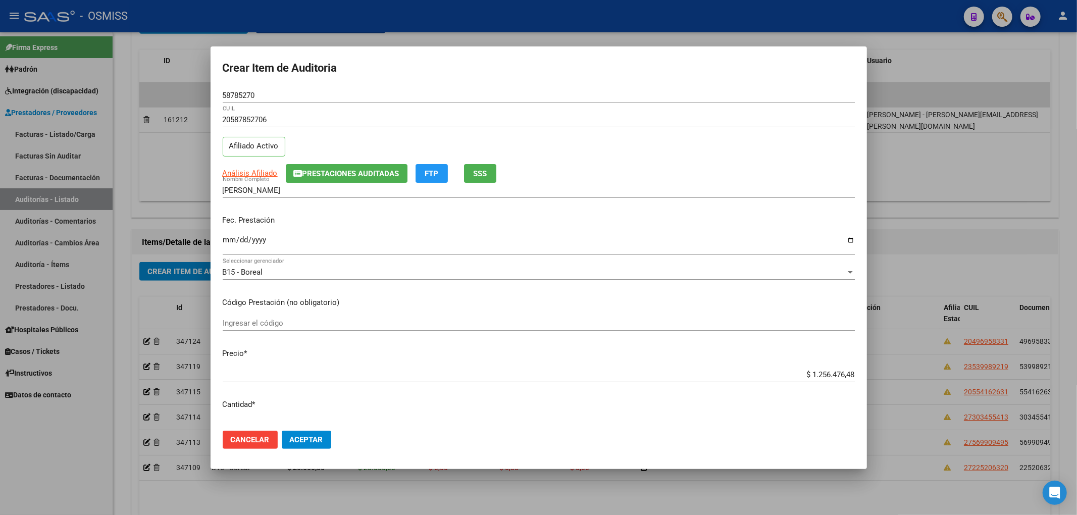
click at [782, 235] on div "Ingresar la fecha" at bounding box center [539, 245] width 632 height 22
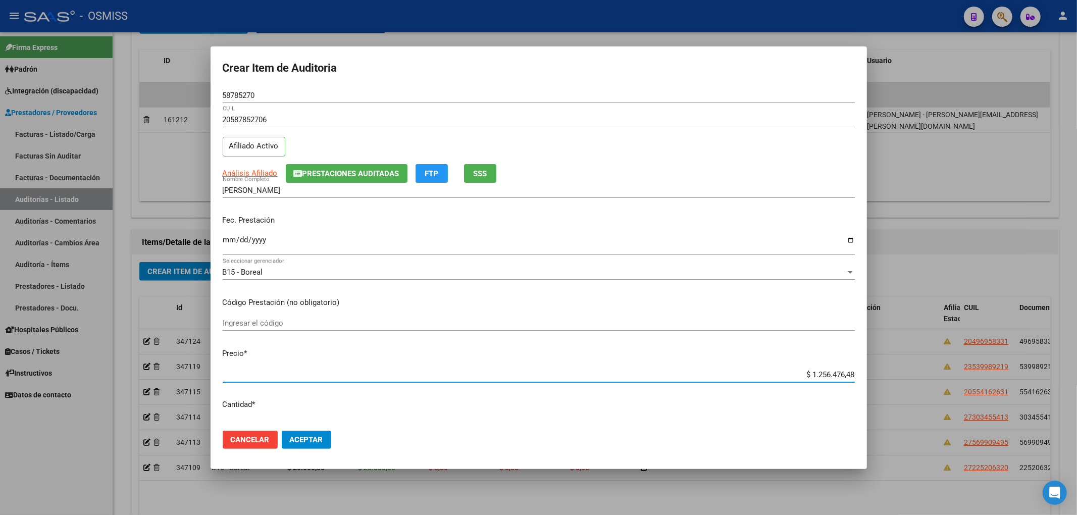
drag, startPoint x: 801, startPoint y: 373, endPoint x: 988, endPoint y: 384, distance: 187.7
click at [988, 380] on div "Crear Item de Auditoria 58785270 Nro Documento 20587852706 CUIL Afiliado Activo…" at bounding box center [538, 257] width 1077 height 515
click at [229, 237] on input "Ingresar la fecha" at bounding box center [539, 244] width 632 height 16
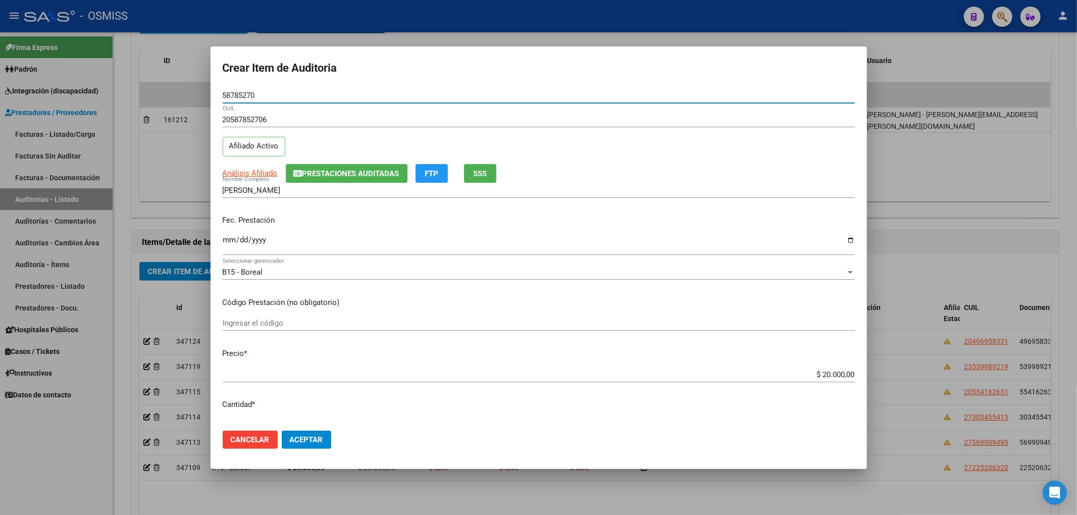
drag, startPoint x: 237, startPoint y: 97, endPoint x: 174, endPoint y: 118, distance: 66.3
click at [180, 97] on div "Crear Item de Auditoria 58785270 Nro Documento 20587852706 CUIL Afiliado Activo…" at bounding box center [538, 257] width 1077 height 515
click at [750, 241] on input "2025-07-02" at bounding box center [539, 244] width 632 height 16
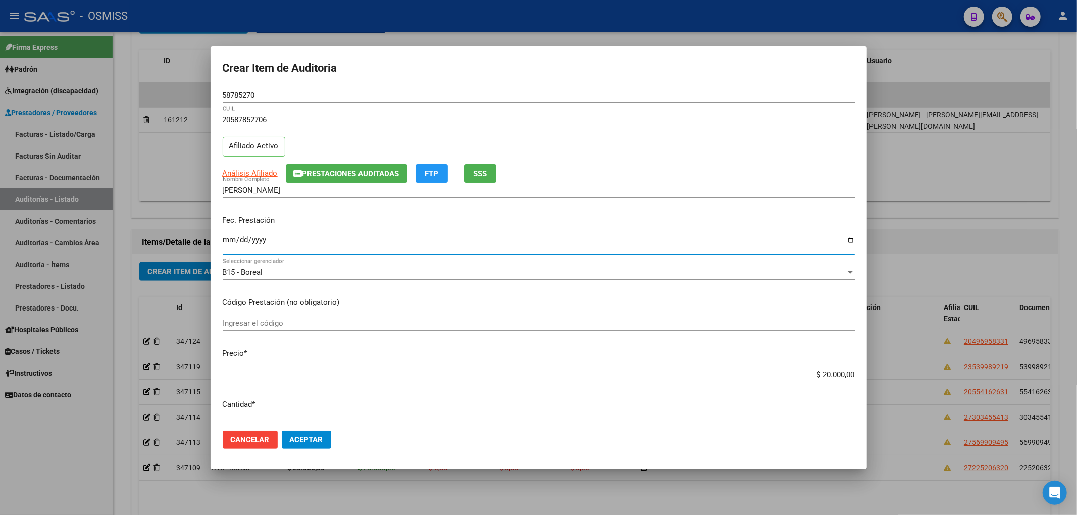
click at [318, 441] on span "Aceptar" at bounding box center [306, 439] width 33 height 9
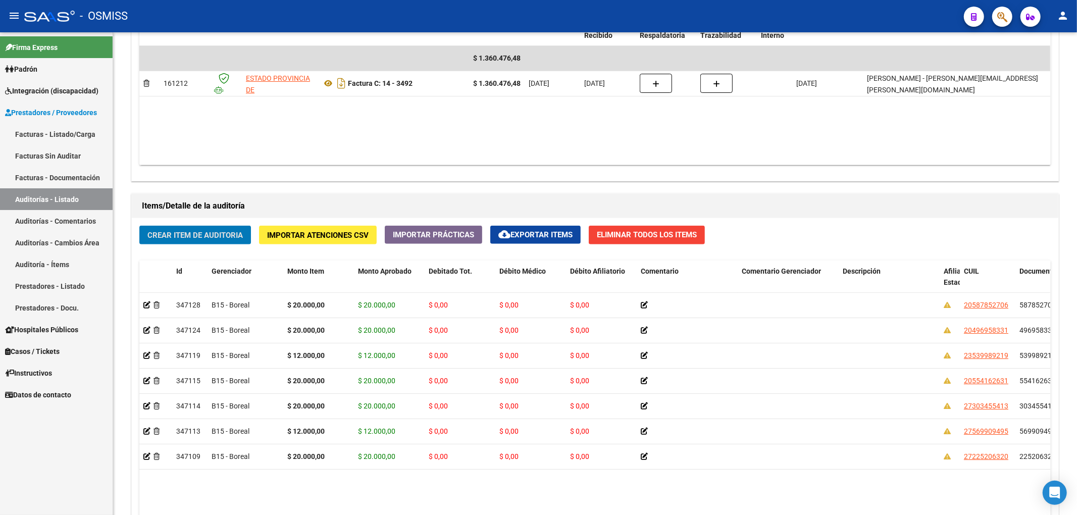
scroll to position [606, 0]
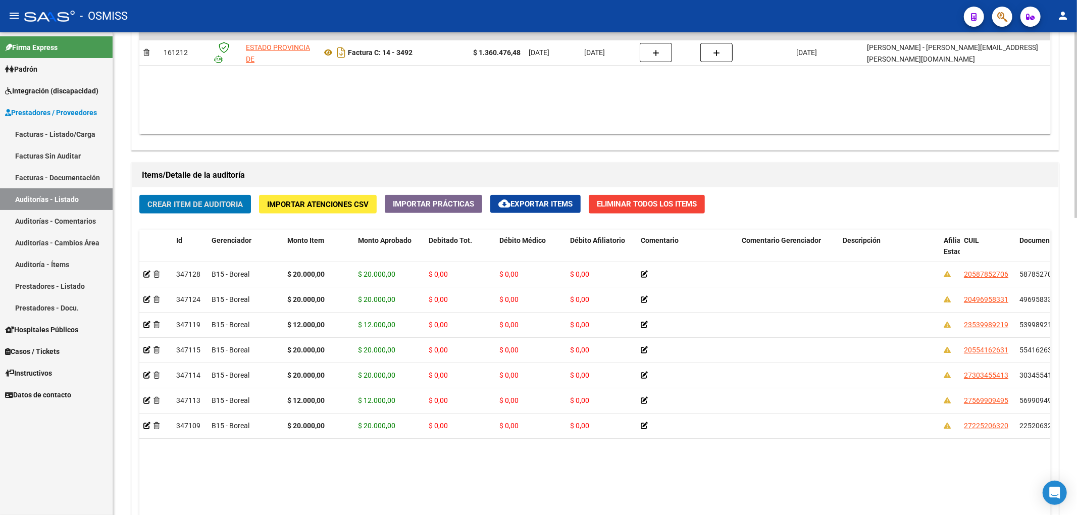
click at [225, 205] on span "Crear Item de Auditoria" at bounding box center [194, 204] width 95 height 9
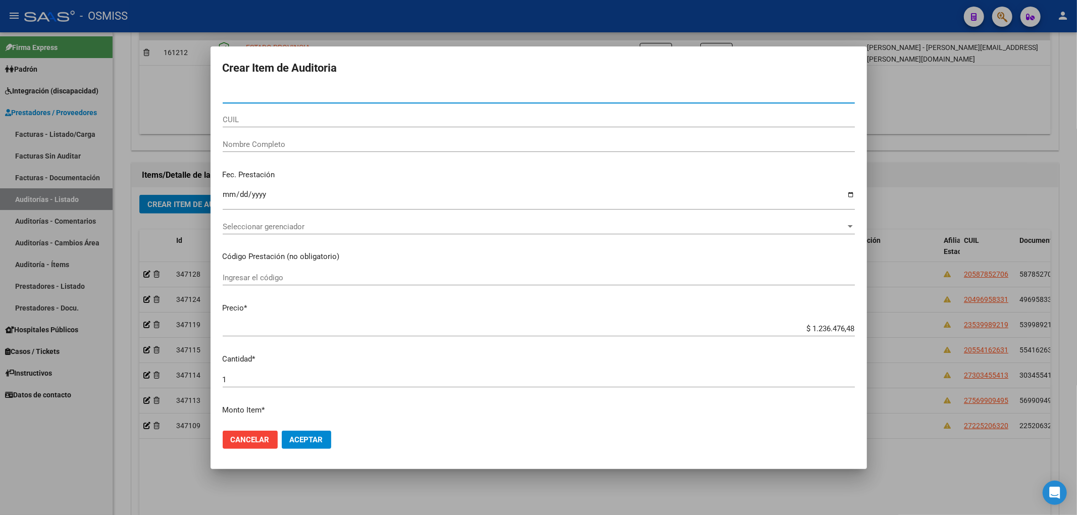
paste input "58602710"
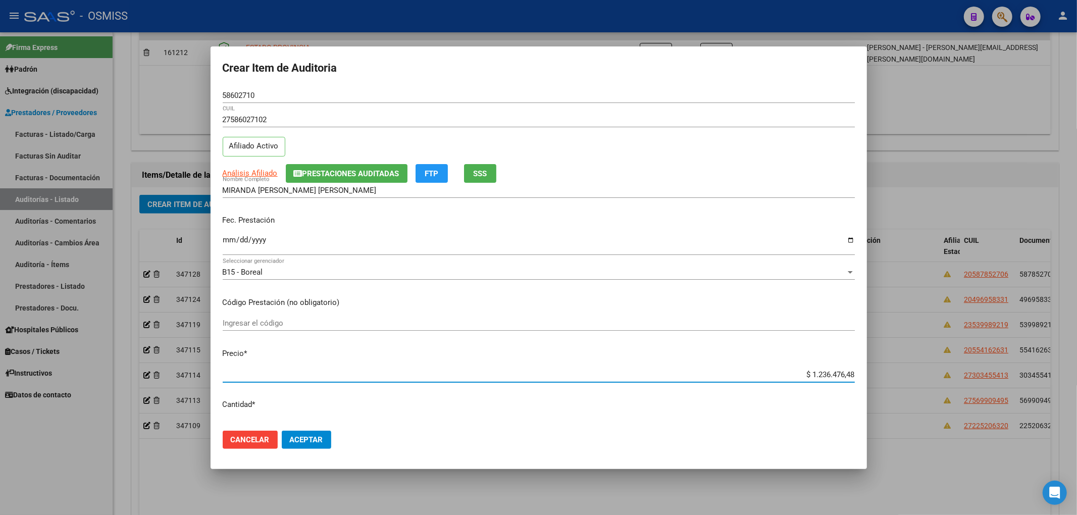
drag, startPoint x: 800, startPoint y: 374, endPoint x: 913, endPoint y: 376, distance: 113.1
click at [913, 376] on div "Crear Item de Auditoria 58602710 Nro Documento 27586027102 CUIL Afiliado Activo…" at bounding box center [538, 257] width 1077 height 515
click at [227, 244] on input "Ingresar la fecha" at bounding box center [539, 244] width 632 height 16
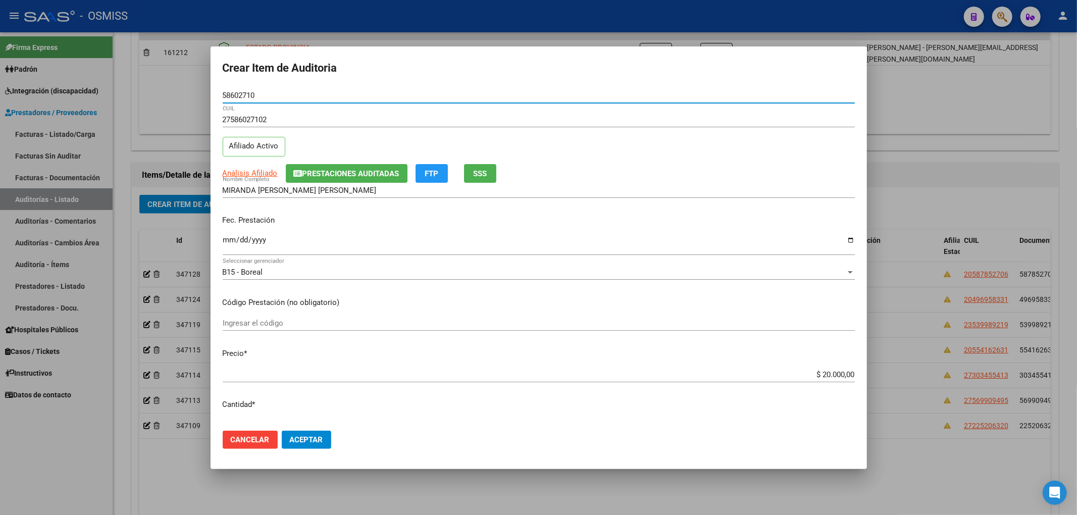
drag, startPoint x: 255, startPoint y: 95, endPoint x: 168, endPoint y: 88, distance: 88.1
click at [168, 88] on div "Crear Item de Auditoria 58602710 Nro Documento 27586027102 CUIL Afiliado Activo…" at bounding box center [538, 257] width 1077 height 515
click at [360, 176] on span "Prestaciones Auditadas" at bounding box center [350, 173] width 97 height 9
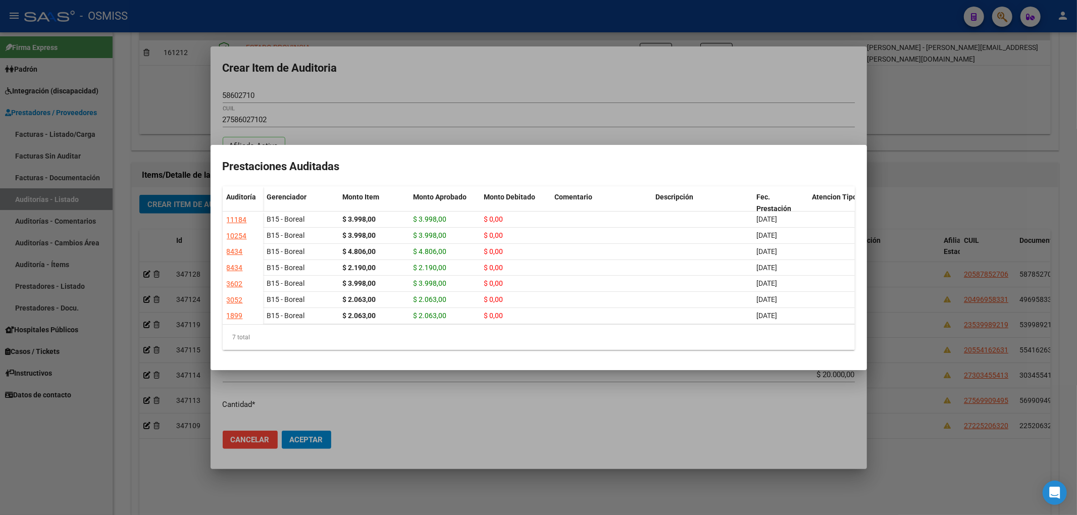
click at [465, 77] on div at bounding box center [538, 257] width 1077 height 515
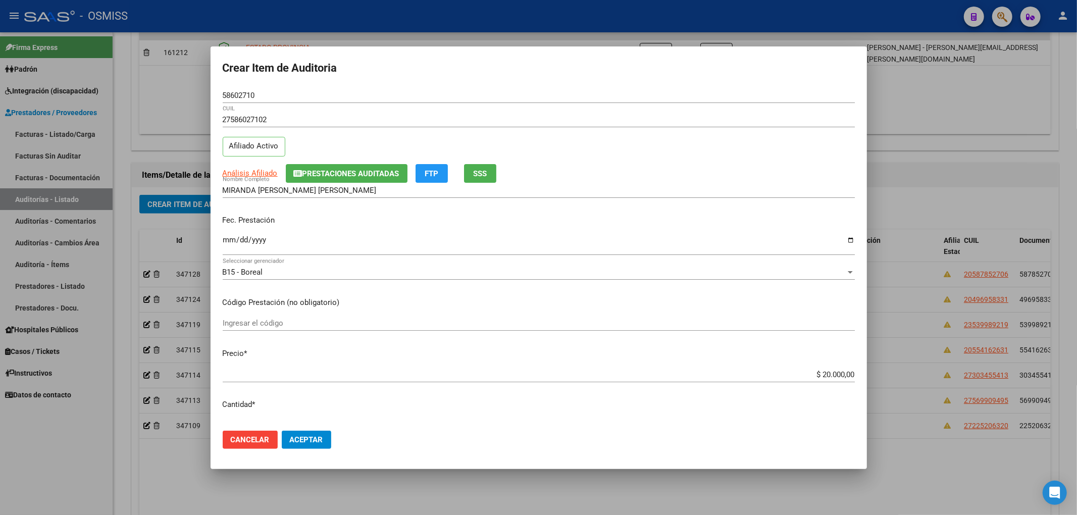
click at [787, 348] on p "Precio *" at bounding box center [539, 354] width 632 height 12
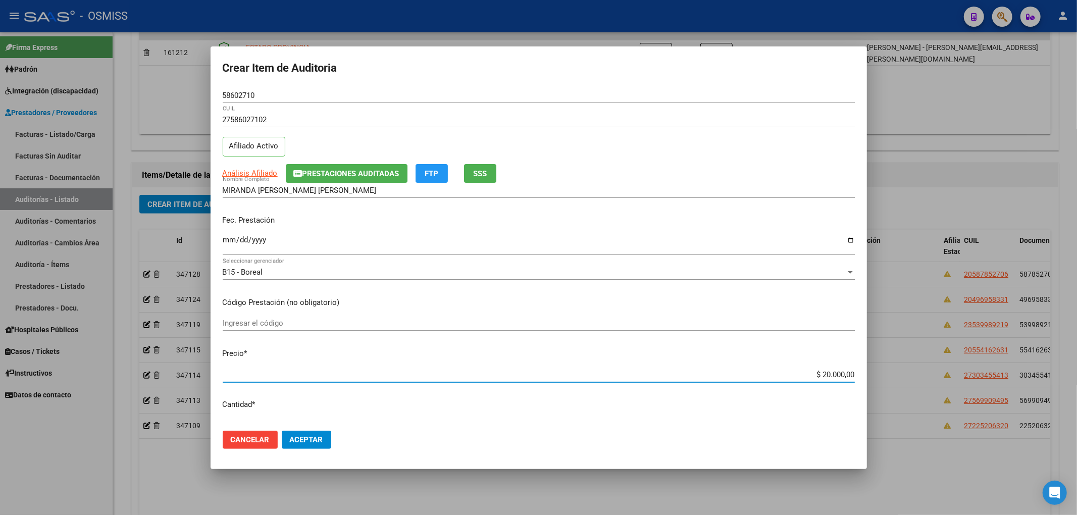
drag, startPoint x: 809, startPoint y: 372, endPoint x: 880, endPoint y: 374, distance: 71.7
click at [880, 374] on div "Crear Item de Auditoria 58602710 Nro Documento 27586027102 CUIL Afiliado Activo…" at bounding box center [538, 257] width 1077 height 515
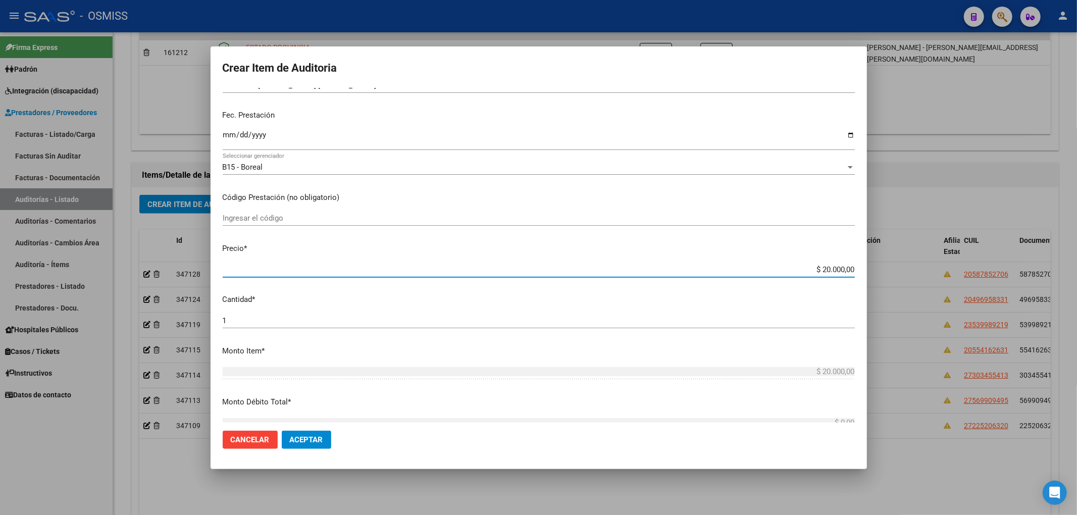
scroll to position [269, 0]
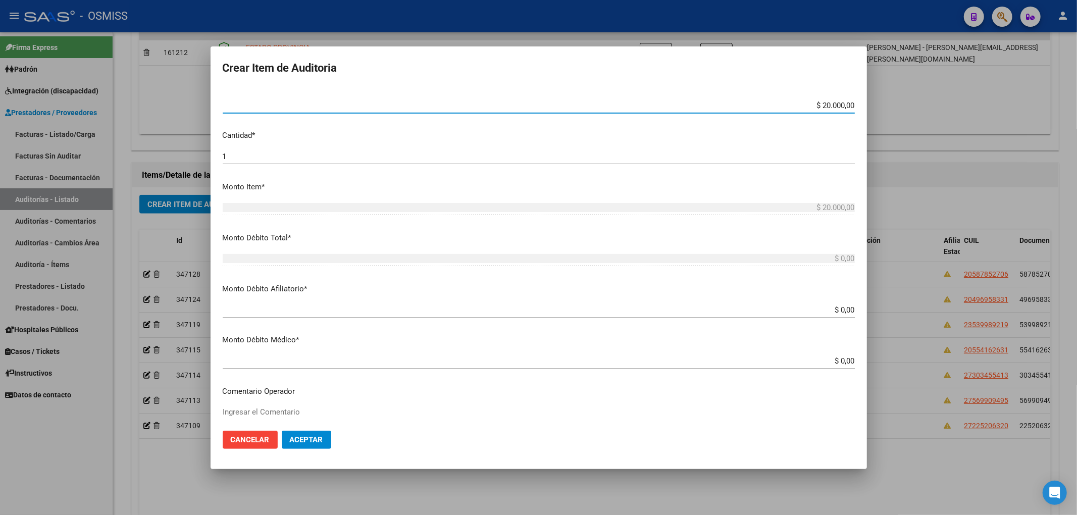
click at [843, 310] on input "$ 0,00" at bounding box center [539, 309] width 632 height 9
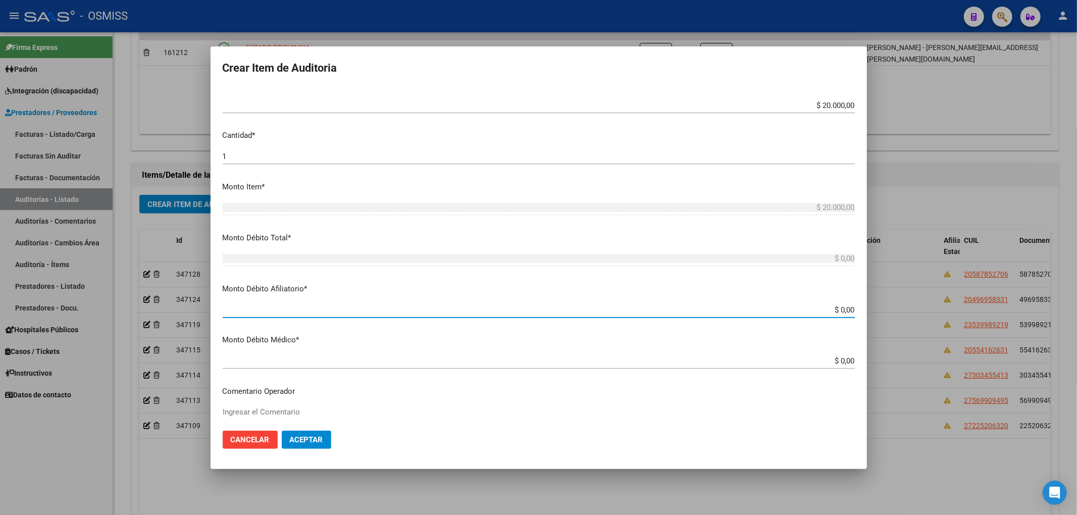
click at [845, 311] on input "$ 0,00" at bounding box center [539, 309] width 632 height 9
paste input "$ 20.000,00"
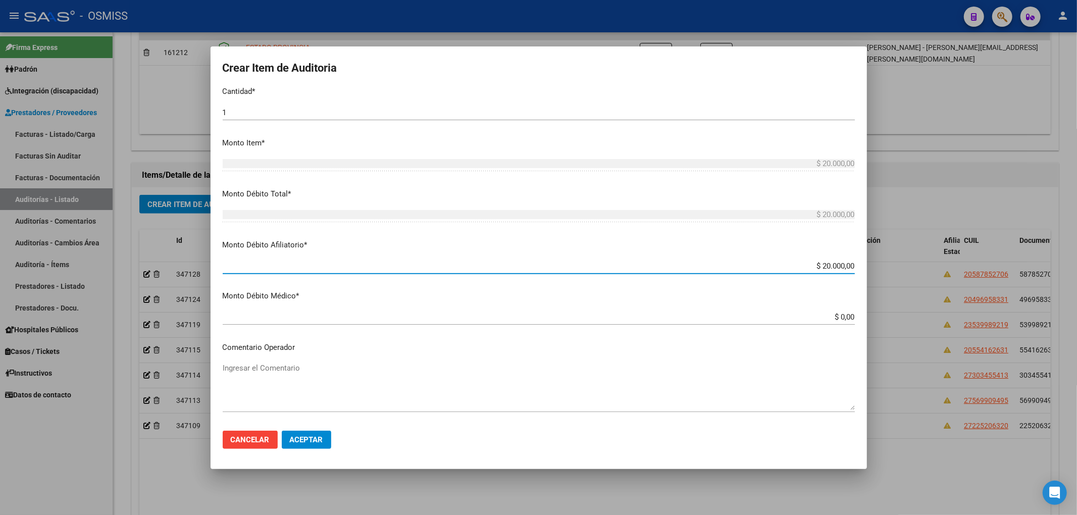
scroll to position [336, 0]
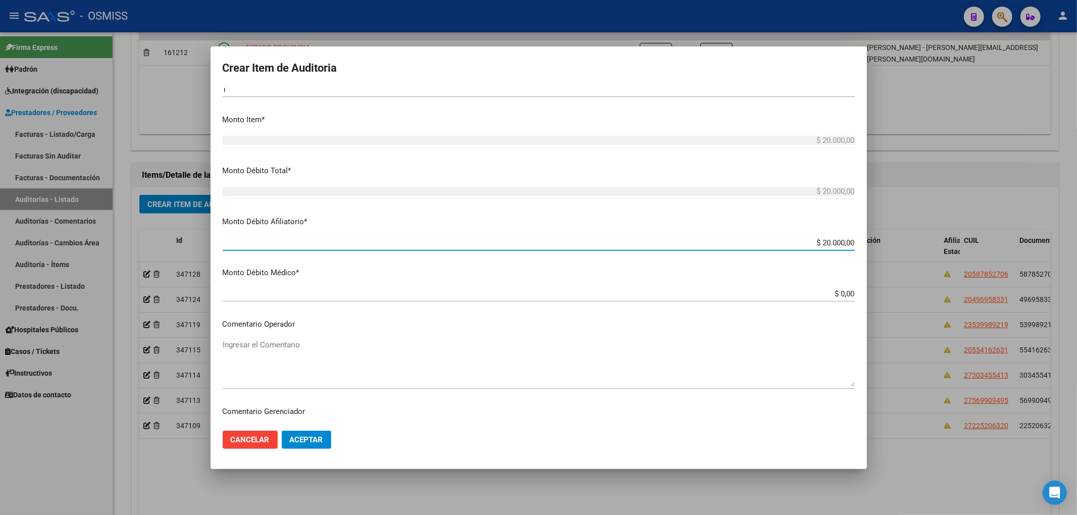
click at [311, 337] on div "Ingresar el Comentario" at bounding box center [539, 362] width 632 height 51
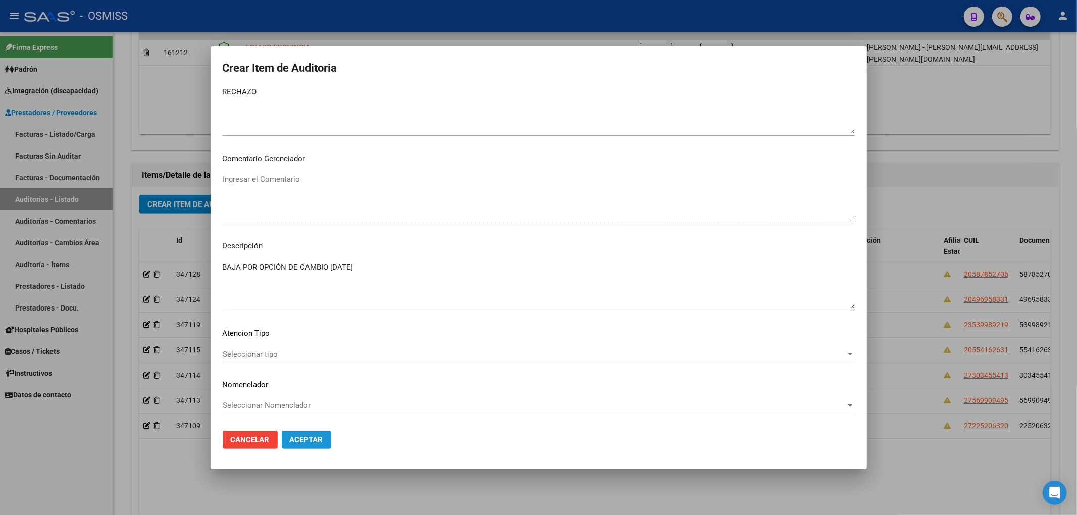
click at [320, 437] on span "Aceptar" at bounding box center [306, 439] width 33 height 9
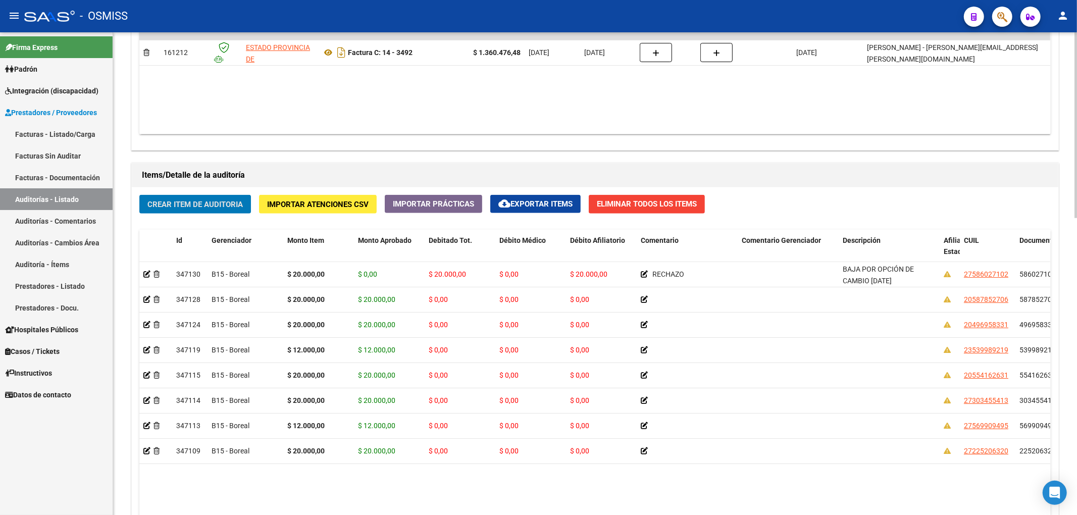
click at [236, 198] on button "Crear Item de Auditoria" at bounding box center [195, 204] width 112 height 19
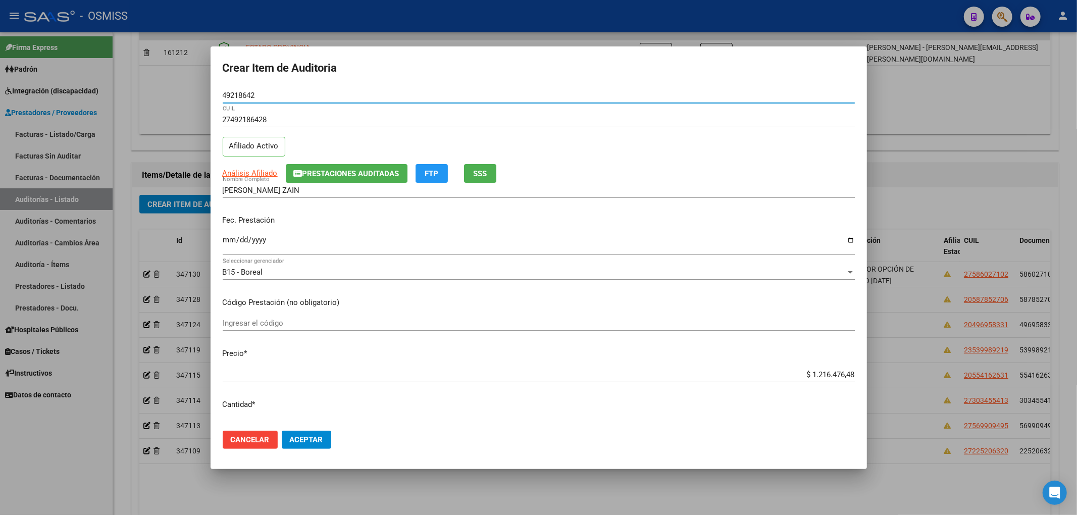
click at [317, 174] on span "Prestaciones Auditadas" at bounding box center [350, 173] width 97 height 9
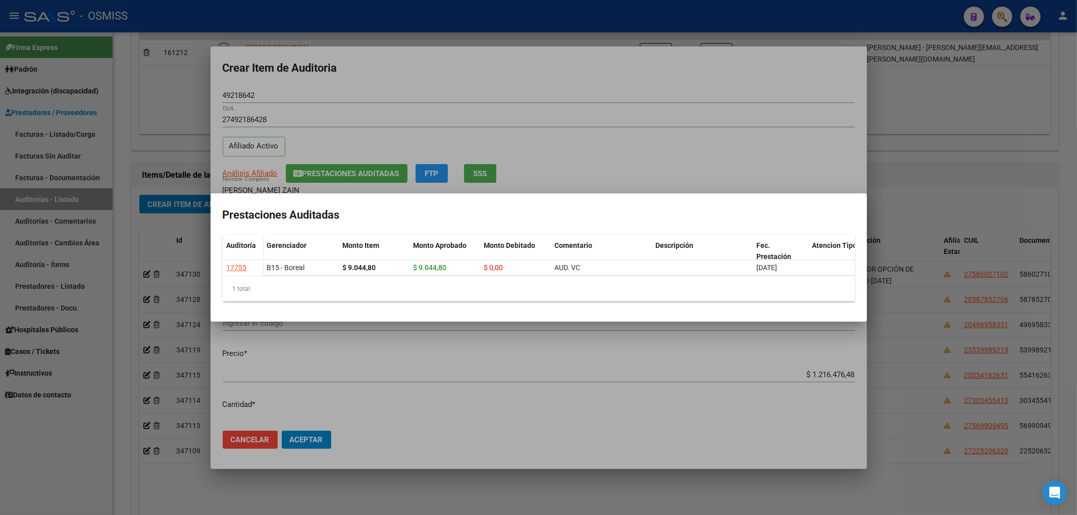
click at [358, 92] on div at bounding box center [538, 257] width 1077 height 515
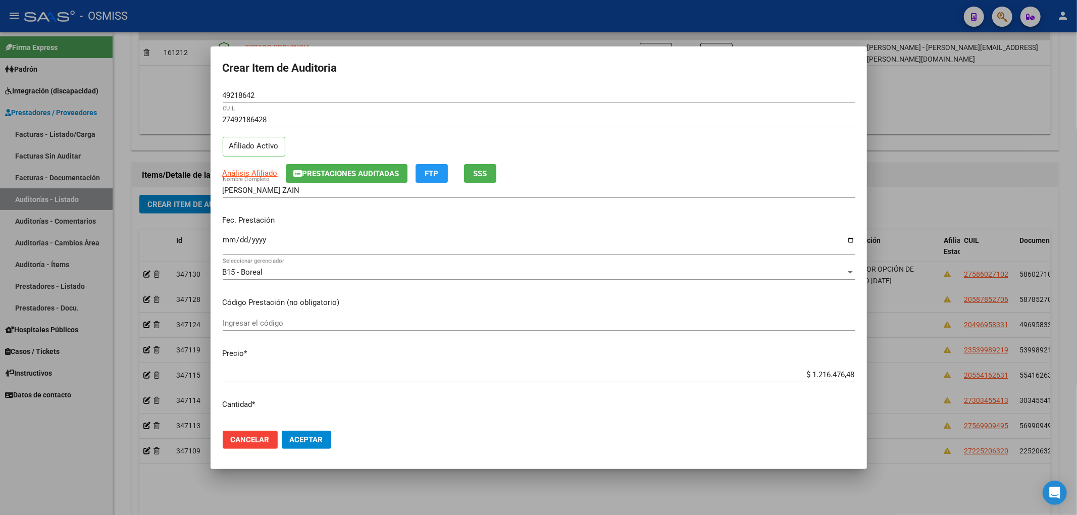
click at [227, 241] on input "Ingresar la fecha" at bounding box center [539, 244] width 632 height 16
drag, startPoint x: 259, startPoint y: 91, endPoint x: 156, endPoint y: 98, distance: 103.7
click at [156, 97] on div "Crear Item de Auditoria 49218642 Nro Documento 27492186428 CUIL Afiliado Activo…" at bounding box center [538, 257] width 1077 height 515
click at [703, 232] on div "Fec. Prestación 2025-07-04 Ingresar la fecha" at bounding box center [539, 236] width 632 height 58
drag, startPoint x: 804, startPoint y: 374, endPoint x: 974, endPoint y: 356, distance: 171.1
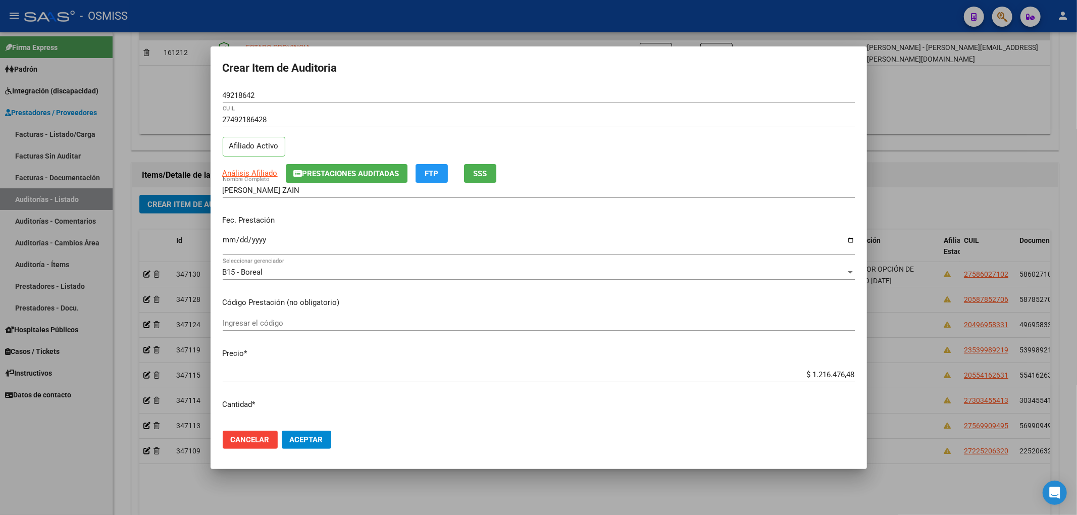
click at [952, 360] on div "Crear Item de Auditoria 49218642 Nro Documento 27492186428 CUIL Afiliado Activo…" at bounding box center [538, 257] width 1077 height 515
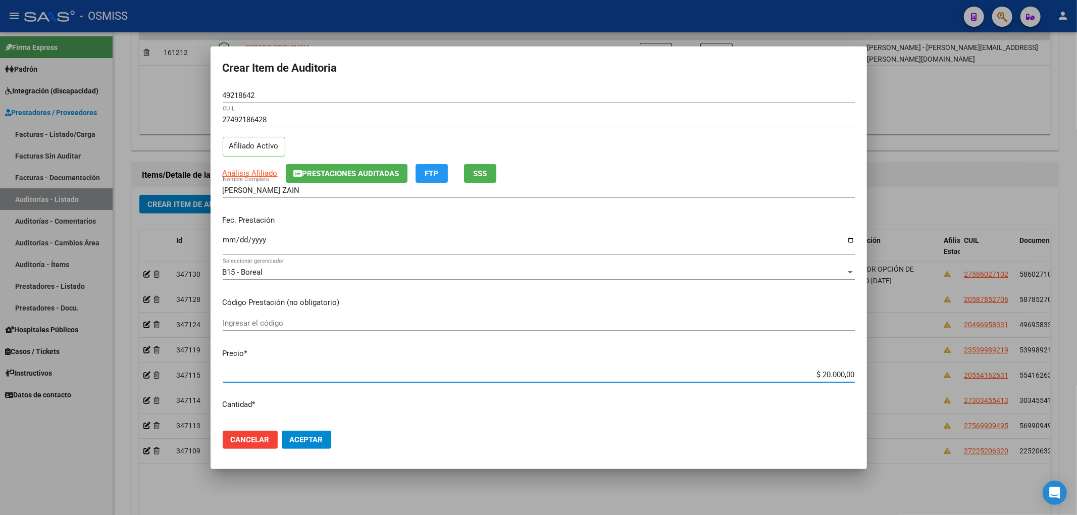
drag, startPoint x: 264, startPoint y: 97, endPoint x: 79, endPoint y: 112, distance: 185.3
click at [104, 95] on div "Crear Item de Auditoria 49218642 Nro Documento 27492186428 CUIL Afiliado Activo…" at bounding box center [538, 257] width 1077 height 515
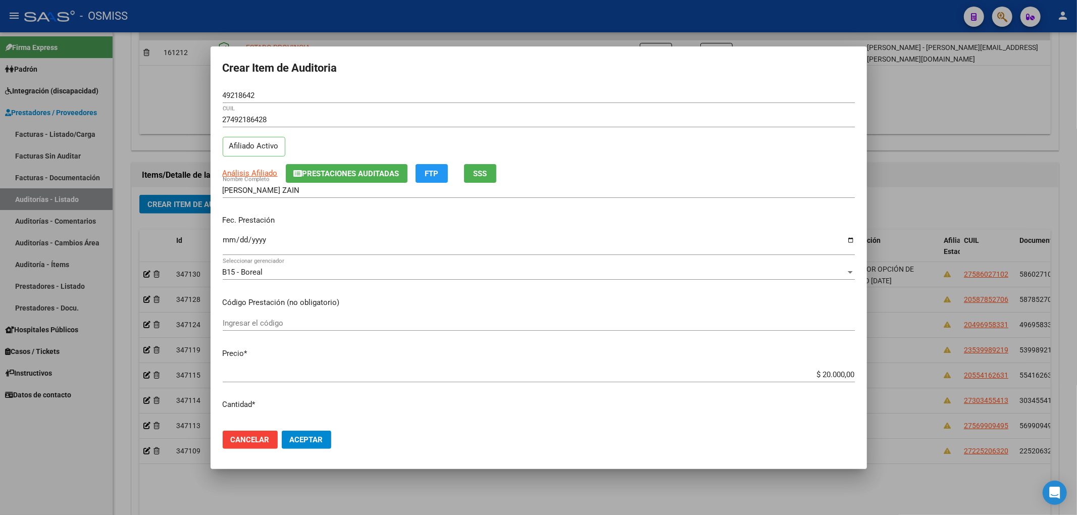
click at [762, 219] on p "Fec. Prestación" at bounding box center [539, 221] width 632 height 12
click at [781, 262] on div "2025-07-04 Ingresar la fecha" at bounding box center [539, 249] width 632 height 31
click at [297, 445] on button "Aceptar" at bounding box center [306, 440] width 49 height 18
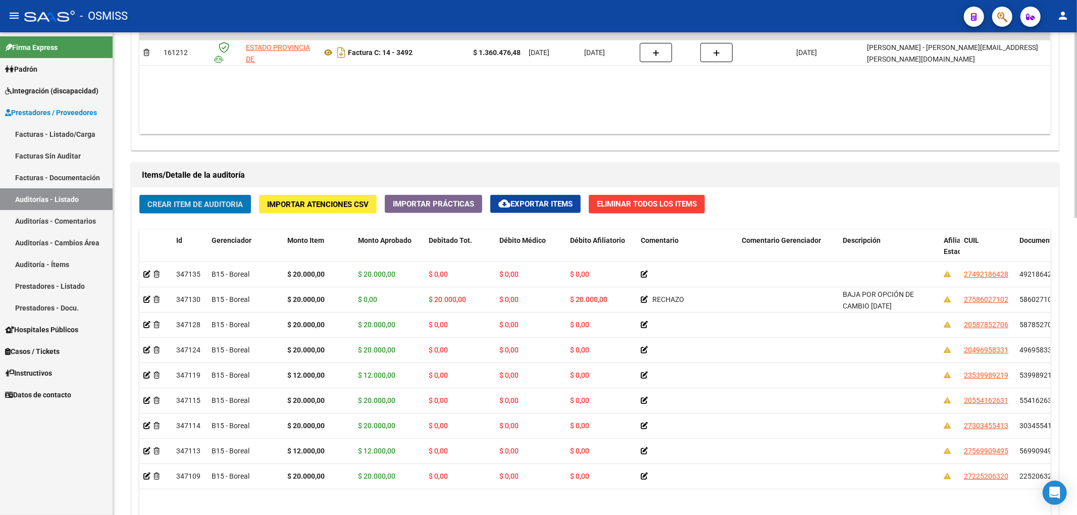
click at [221, 204] on span "Crear Item de Auditoria" at bounding box center [194, 204] width 95 height 9
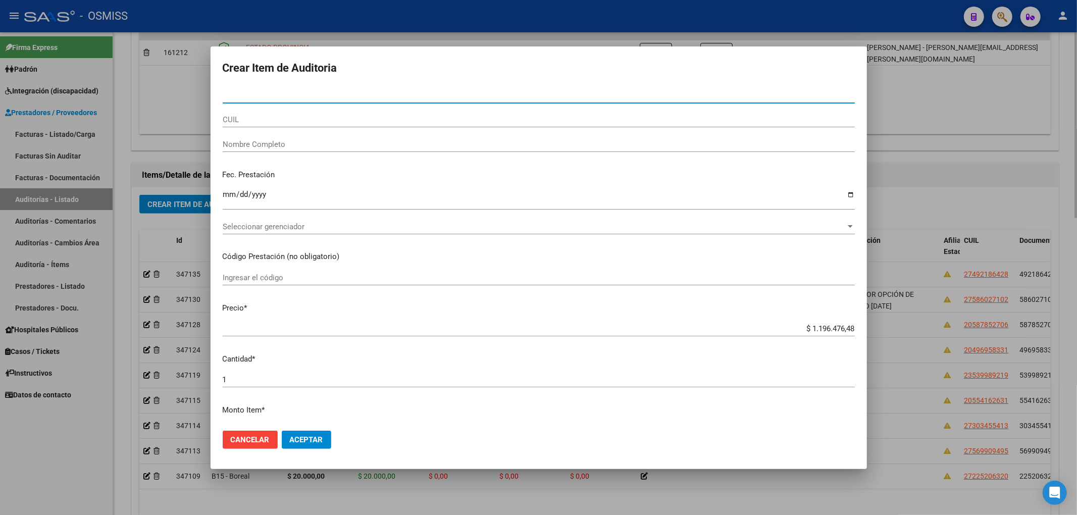
paste input "31320098"
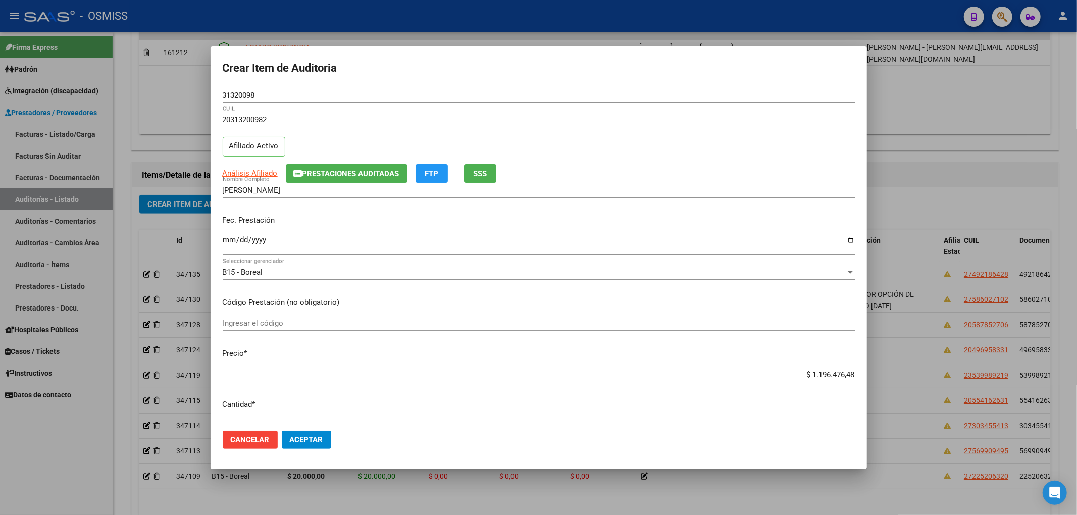
click at [747, 173] on div "Análisis Afiliado Prestaciones Auditadas FTP SSS" at bounding box center [539, 173] width 632 height 19
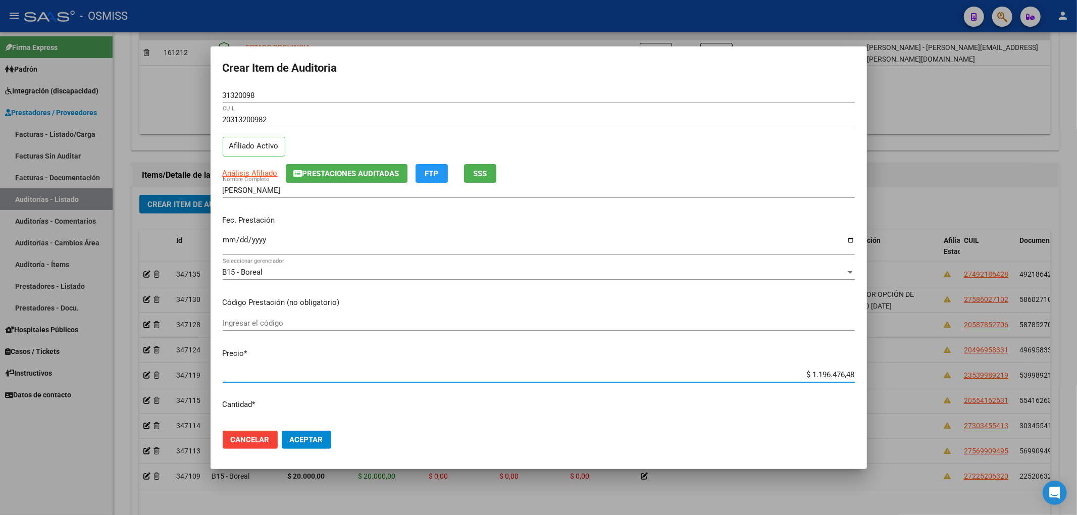
drag, startPoint x: 802, startPoint y: 377, endPoint x: 893, endPoint y: 380, distance: 90.9
click at [893, 380] on div "Crear Item de Auditoria 31320098 Nro Documento 20313200982 CUIL Afiliado Activo…" at bounding box center [538, 257] width 1077 height 515
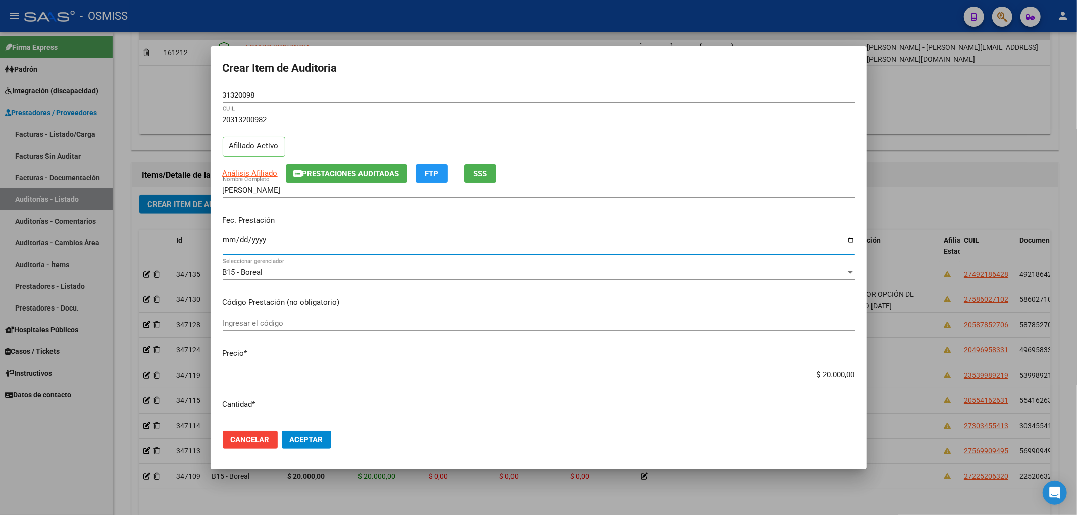
click at [223, 249] on input "Ingresar la fecha" at bounding box center [539, 244] width 632 height 16
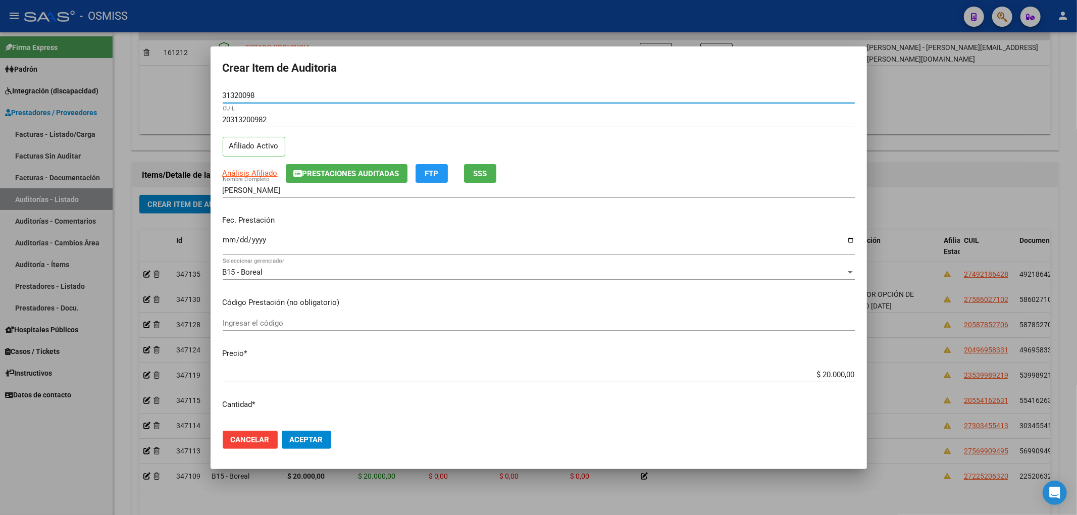
drag, startPoint x: 270, startPoint y: 97, endPoint x: 166, endPoint y: 113, distance: 105.3
click at [166, 99] on div "Crear Item de Auditoria 31320098 Nro Documento 20313200982 CUIL Afiliado Activo…" at bounding box center [538, 257] width 1077 height 515
click at [700, 297] on p "Código Prestación (no obligatorio)" at bounding box center [539, 303] width 632 height 12
click at [301, 436] on span "Aceptar" at bounding box center [306, 439] width 33 height 9
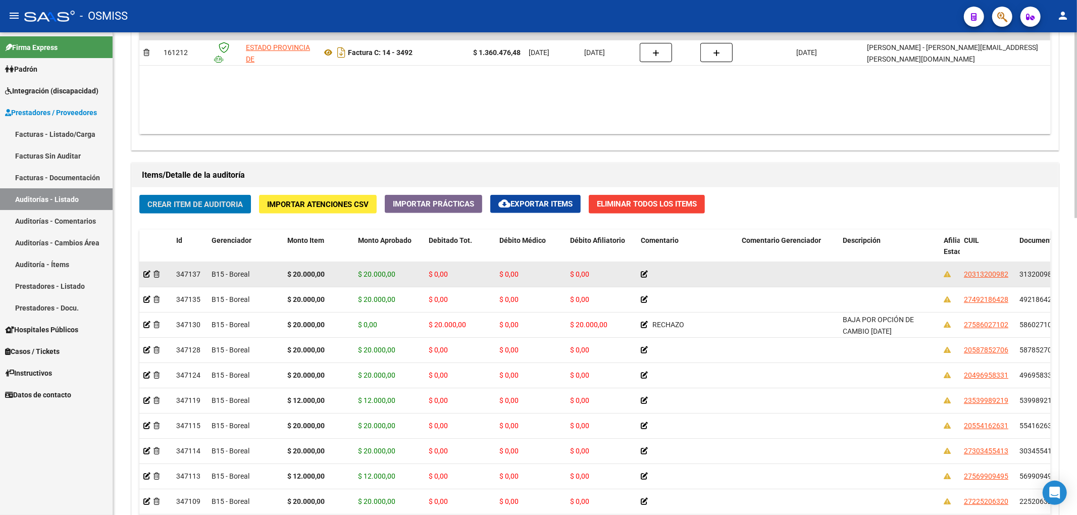
click at [144, 278] on app-auditoria-detalle at bounding box center [146, 274] width 7 height 8
click at [146, 275] on icon at bounding box center [146, 274] width 7 height 7
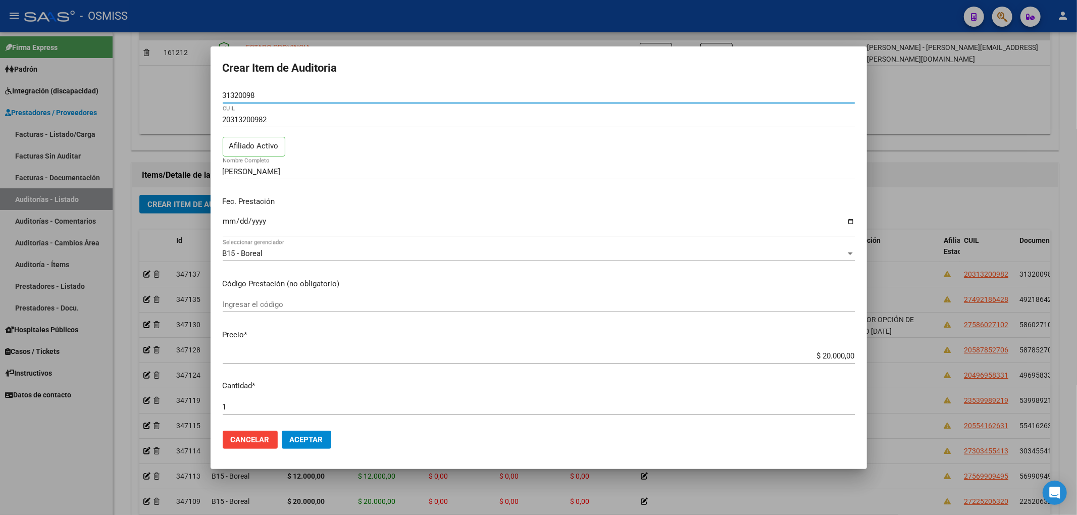
click at [116, 228] on div at bounding box center [538, 257] width 1077 height 515
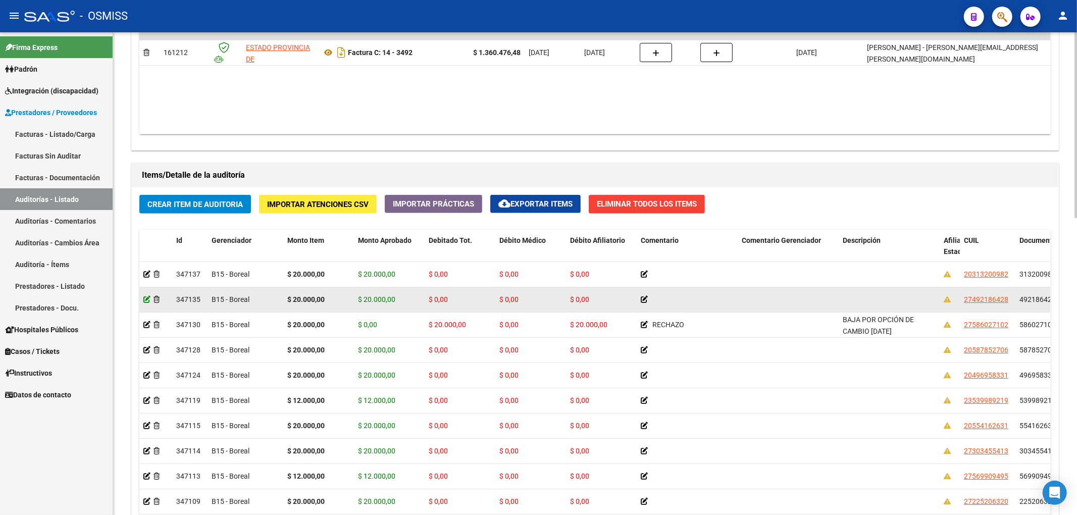
click at [148, 301] on icon at bounding box center [146, 299] width 7 height 7
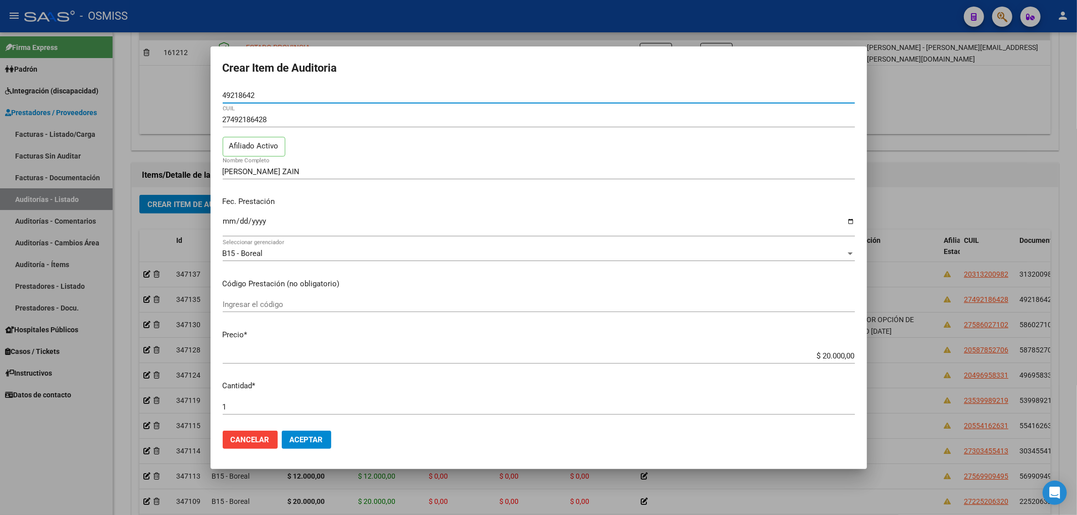
click at [130, 230] on div at bounding box center [538, 257] width 1077 height 515
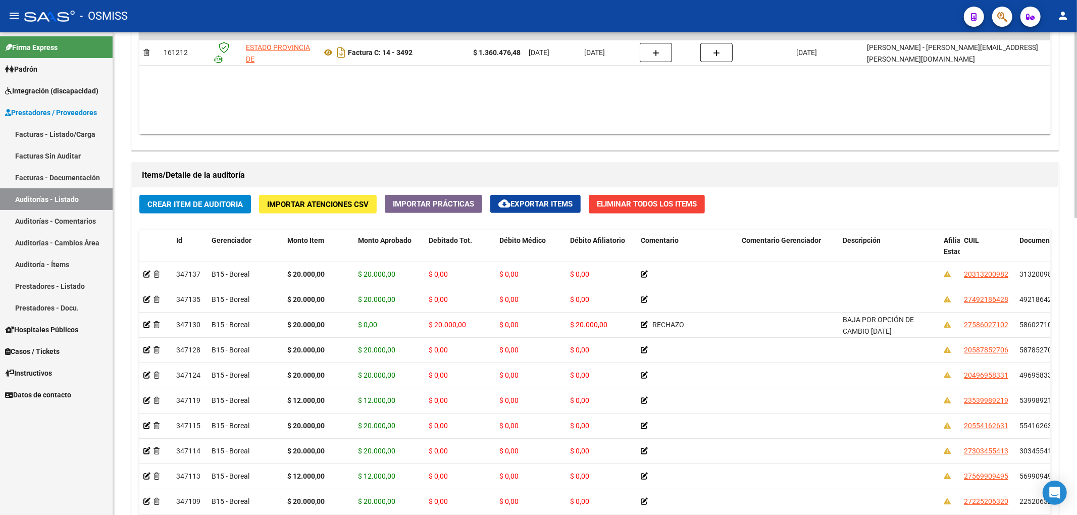
click at [202, 211] on button "Crear Item de Auditoria" at bounding box center [195, 204] width 112 height 19
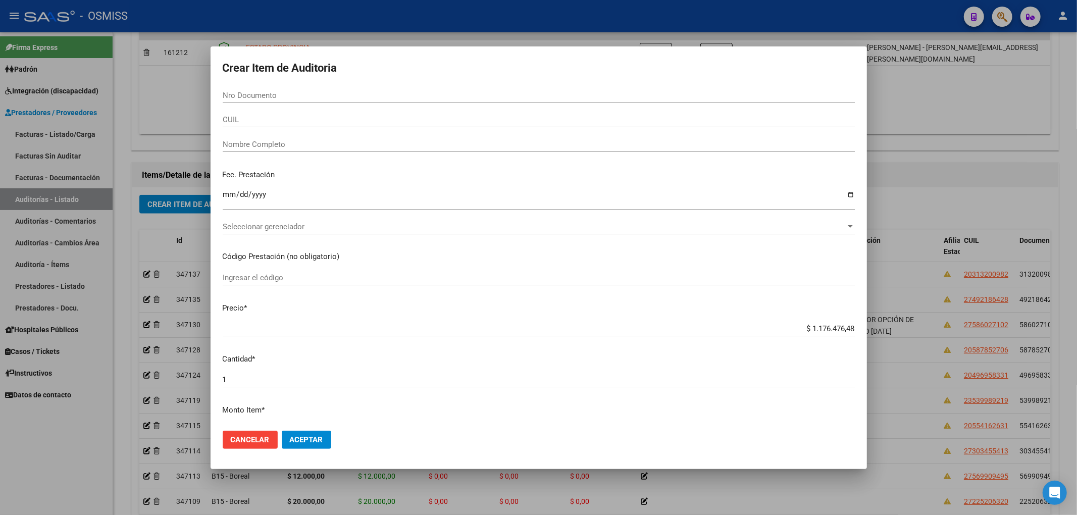
click at [673, 277] on input "Ingresar el código" at bounding box center [539, 277] width 632 height 9
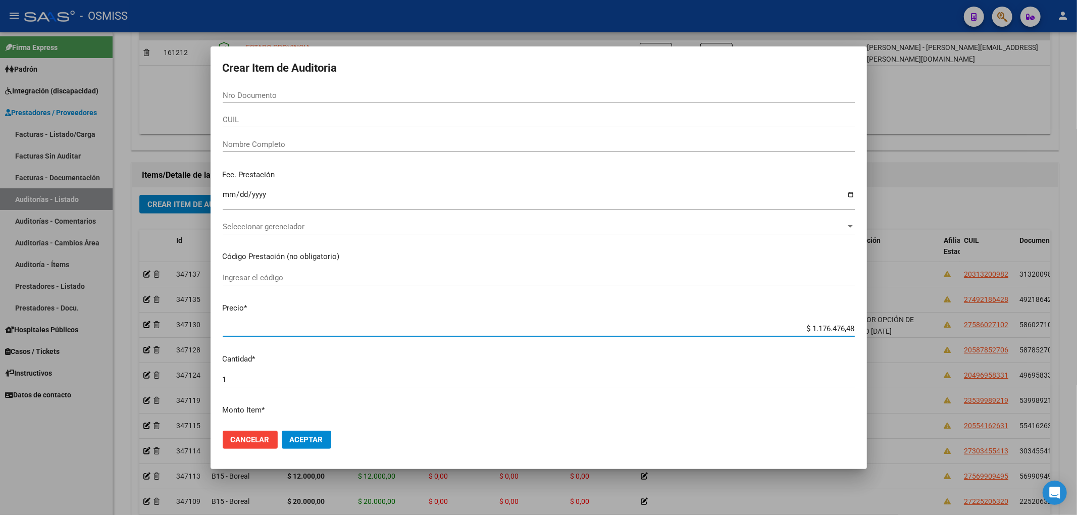
drag, startPoint x: 801, startPoint y: 329, endPoint x: 1069, endPoint y: 338, distance: 268.7
click at [1069, 338] on div "Crear Item de Auditoria Nro Documento CUIL Nombre Completo Fec. Prestación Ingr…" at bounding box center [538, 257] width 1077 height 515
click at [300, 93] on input "Nro Documento" at bounding box center [539, 95] width 632 height 9
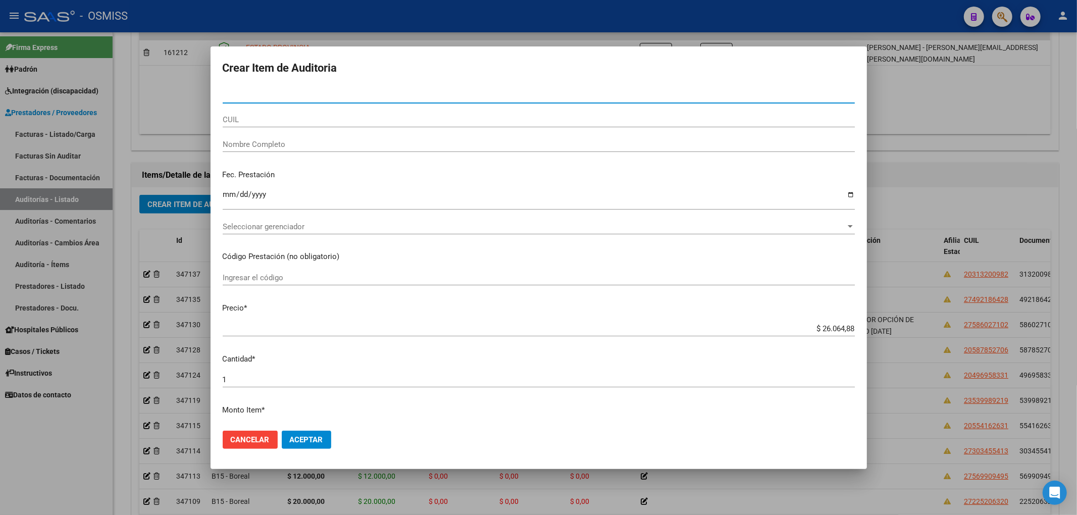
click at [300, 93] on input "Nro Documento" at bounding box center [539, 95] width 632 height 9
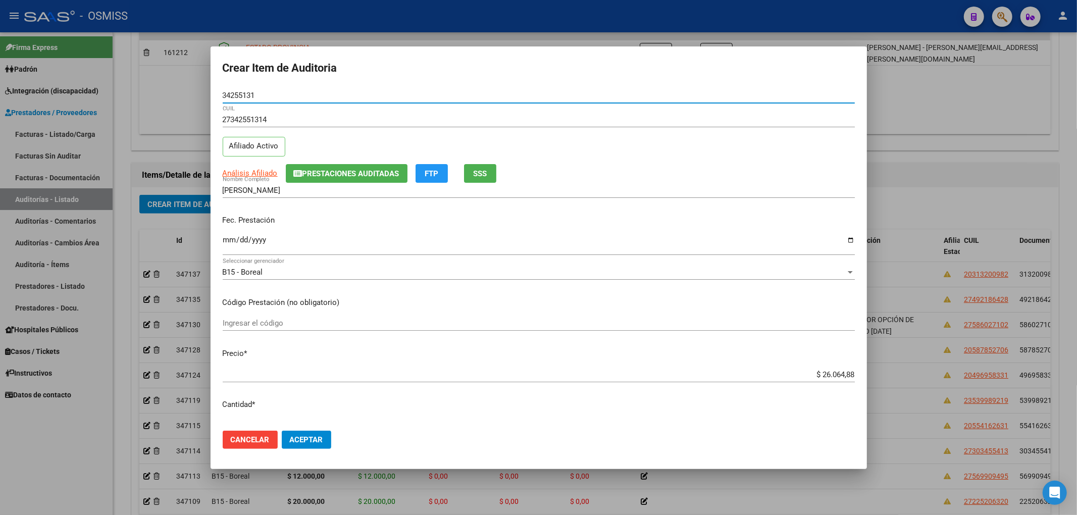
click at [223, 234] on div "Ingresar la fecha" at bounding box center [539, 245] width 632 height 22
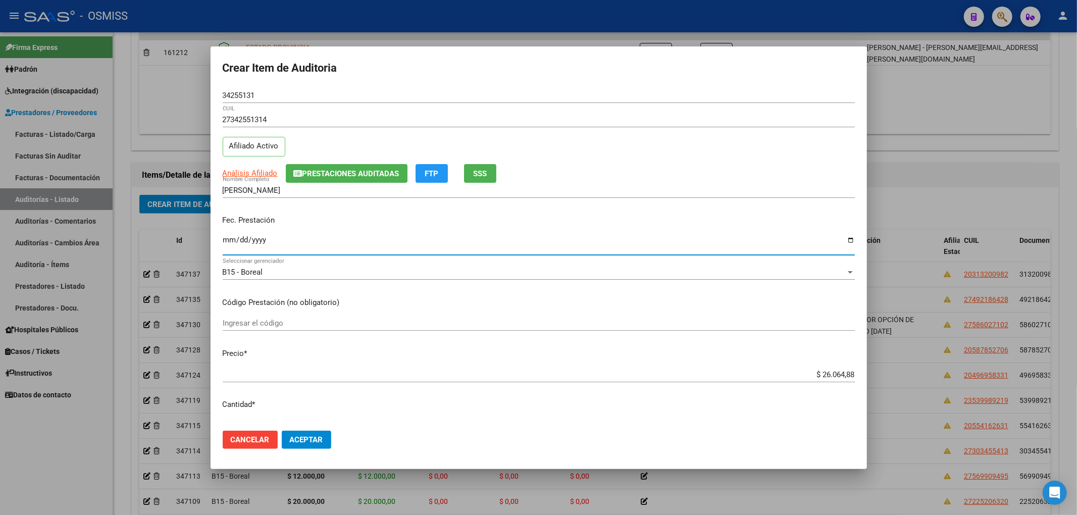
drag, startPoint x: 259, startPoint y: 96, endPoint x: 198, endPoint y: 96, distance: 61.1
click at [204, 96] on div "Crear Item de Auditoria 34255131 Nro Documento 27342551314 CUIL Afiliado Activo…" at bounding box center [538, 257] width 1077 height 515
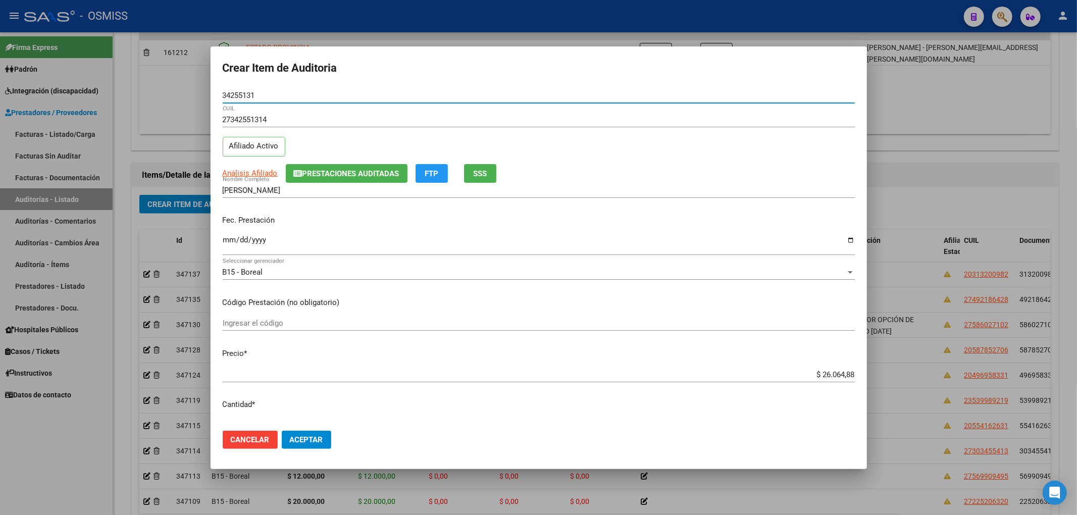
click at [313, 433] on button "Aceptar" at bounding box center [306, 440] width 49 height 18
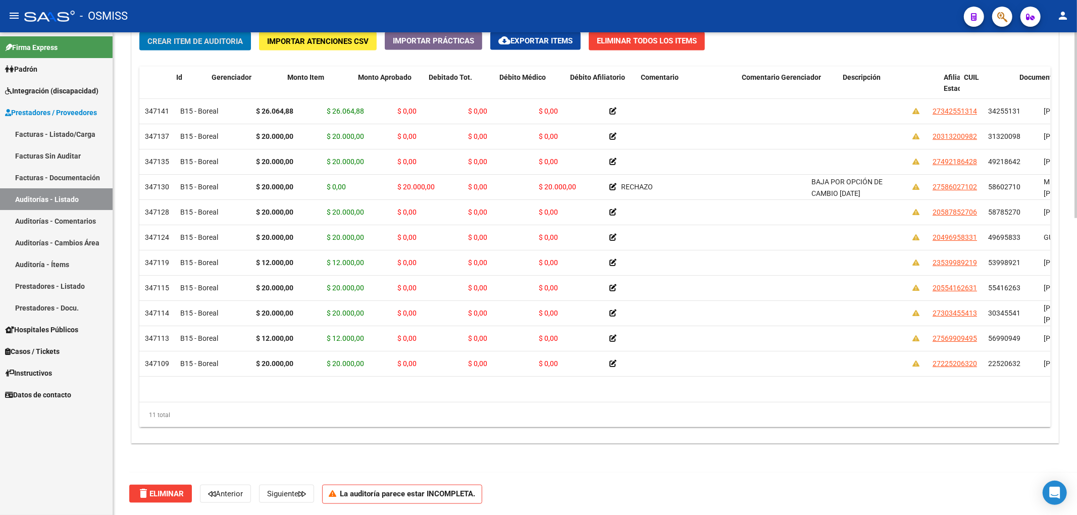
scroll to position [0, 0]
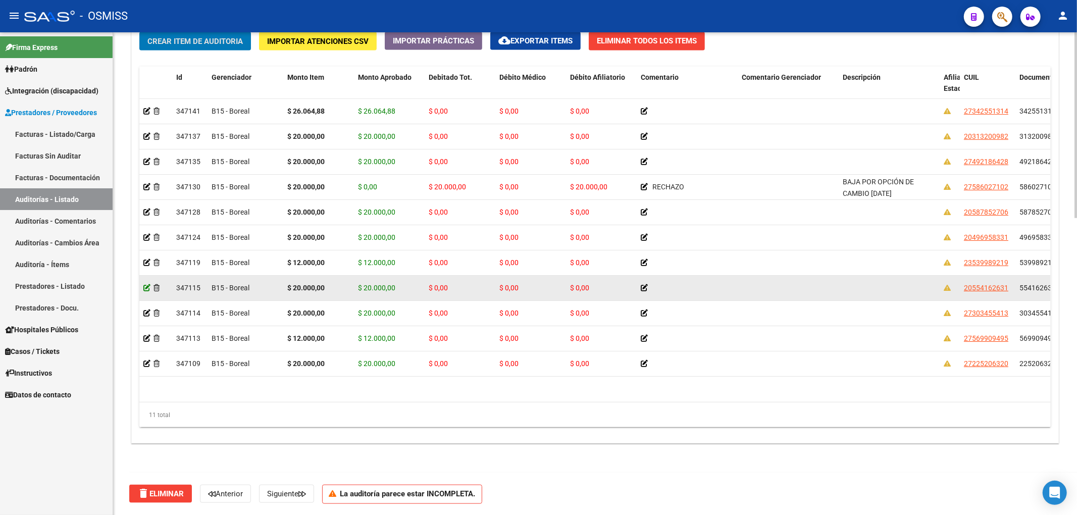
click at [146, 289] on icon at bounding box center [146, 287] width 7 height 7
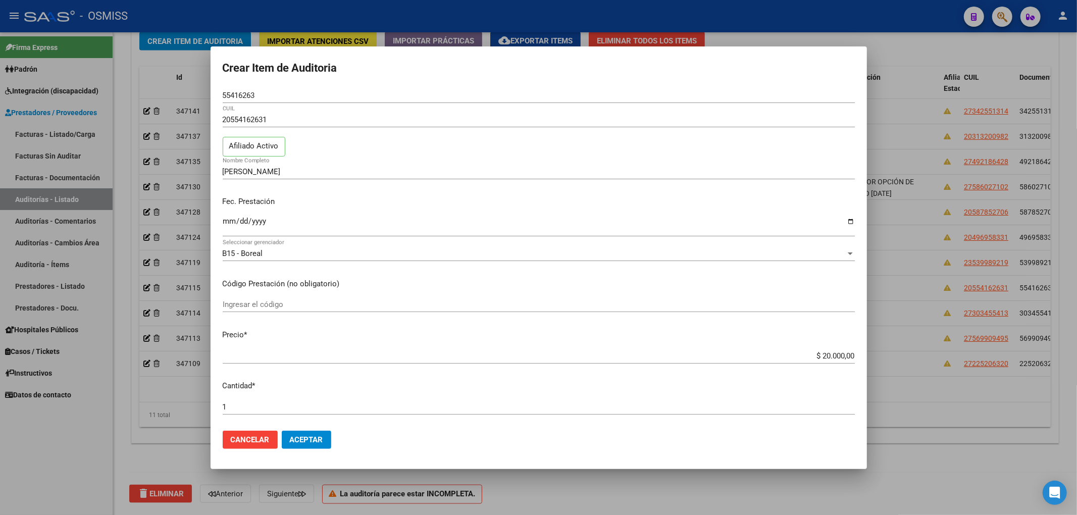
drag, startPoint x: 813, startPoint y: 350, endPoint x: 912, endPoint y: 360, distance: 99.5
click at [907, 360] on div "Crear Item de Auditoria 55416263 Nro Documento 20554162631 CUIL Afiliado Activo…" at bounding box center [538, 257] width 1077 height 515
click at [811, 362] on div "$ 20.000,00 Ingresar el precio" at bounding box center [539, 355] width 632 height 15
drag, startPoint x: 810, startPoint y: 354, endPoint x: 950, endPoint y: 357, distance: 139.9
click at [950, 357] on div "Crear Item de Auditoria 55416263 Nro Documento 20554162631 CUIL Afiliado Activo…" at bounding box center [538, 257] width 1077 height 515
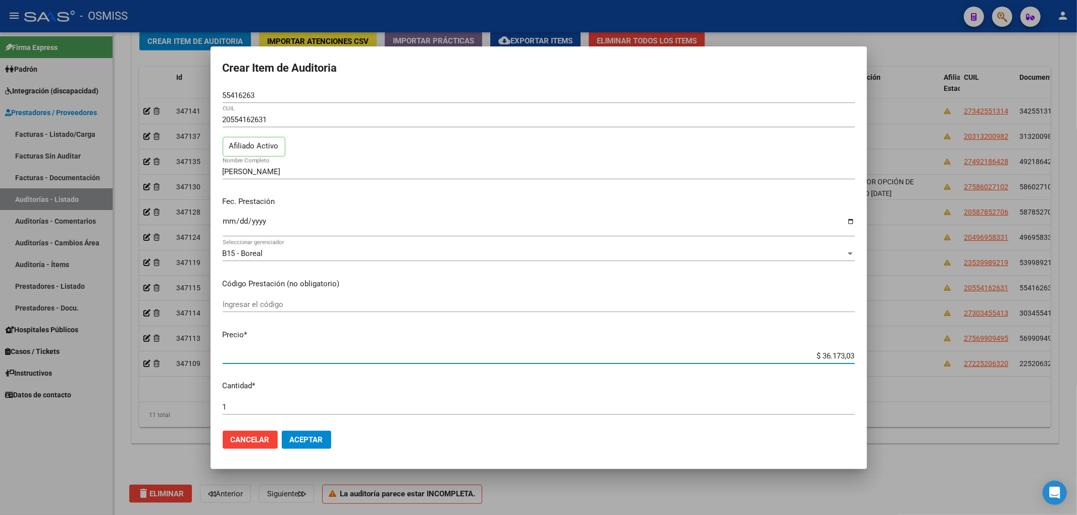
click at [307, 433] on button "Aceptar" at bounding box center [306, 440] width 49 height 18
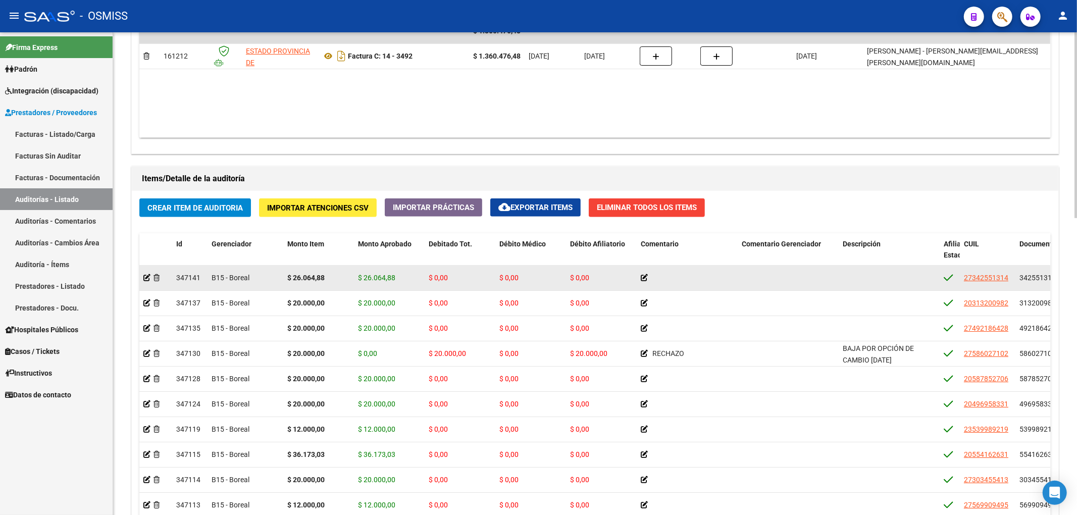
scroll to position [606, 0]
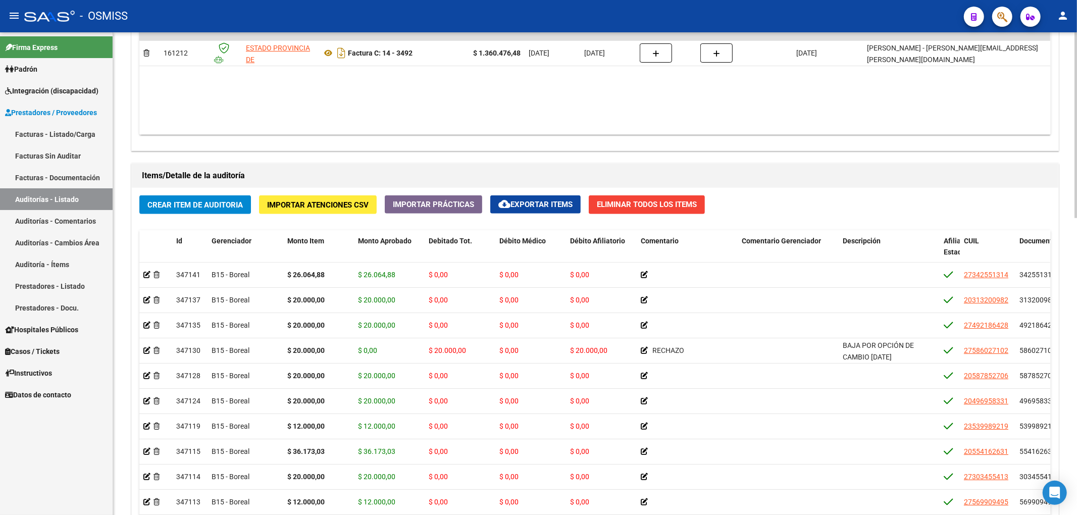
click at [208, 206] on span "Crear Item de Auditoria" at bounding box center [194, 204] width 95 height 9
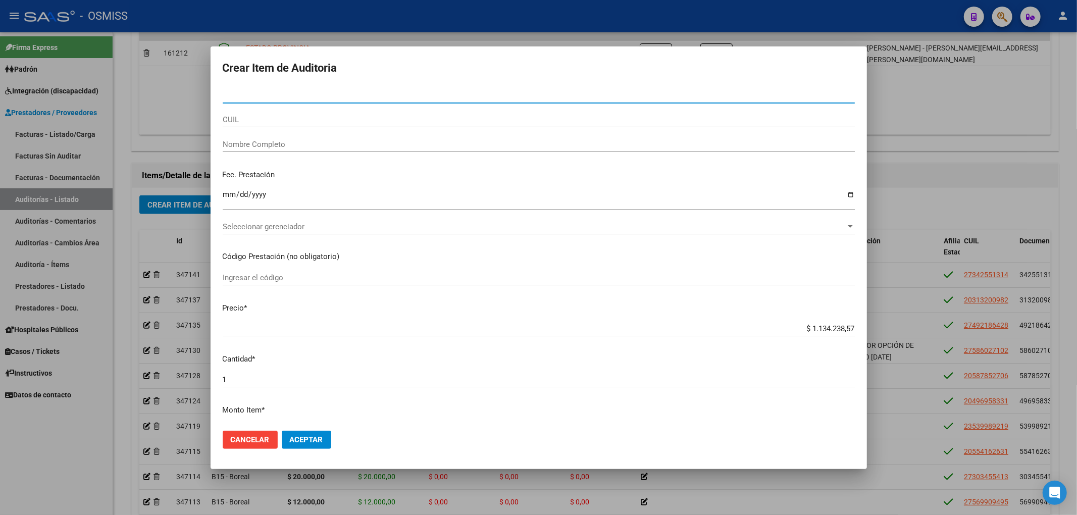
paste input "33890355"
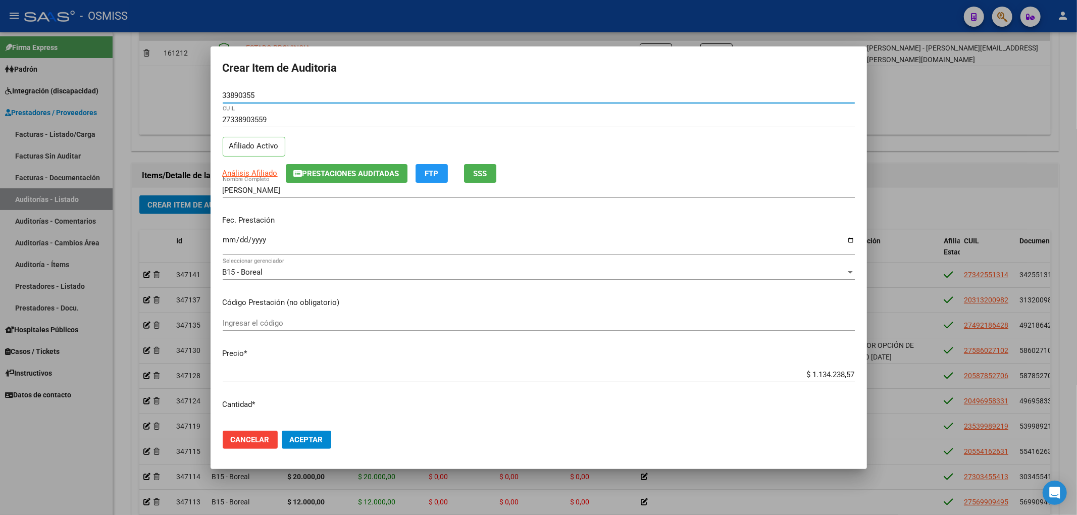
click at [354, 175] on span "Prestaciones Auditadas" at bounding box center [350, 173] width 97 height 9
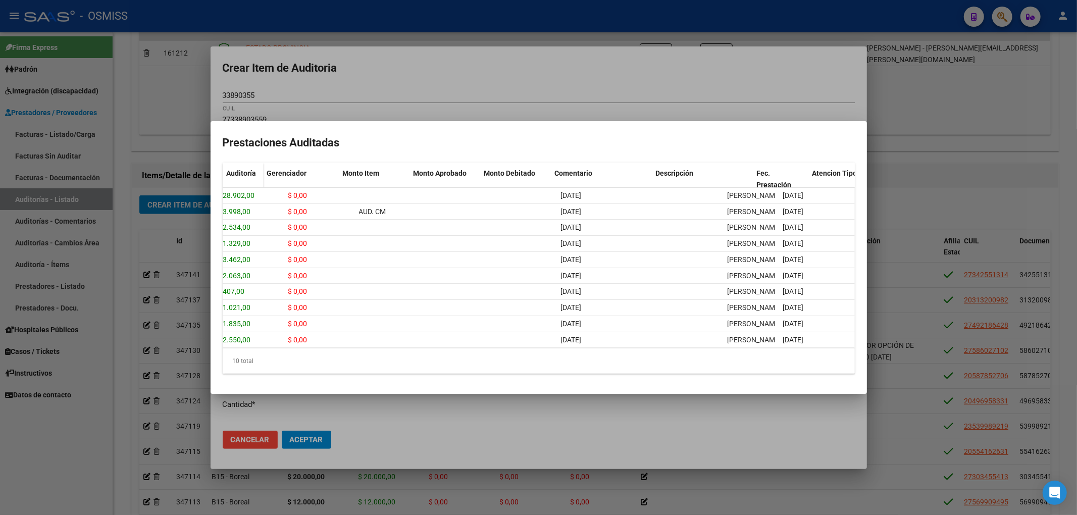
scroll to position [0, 0]
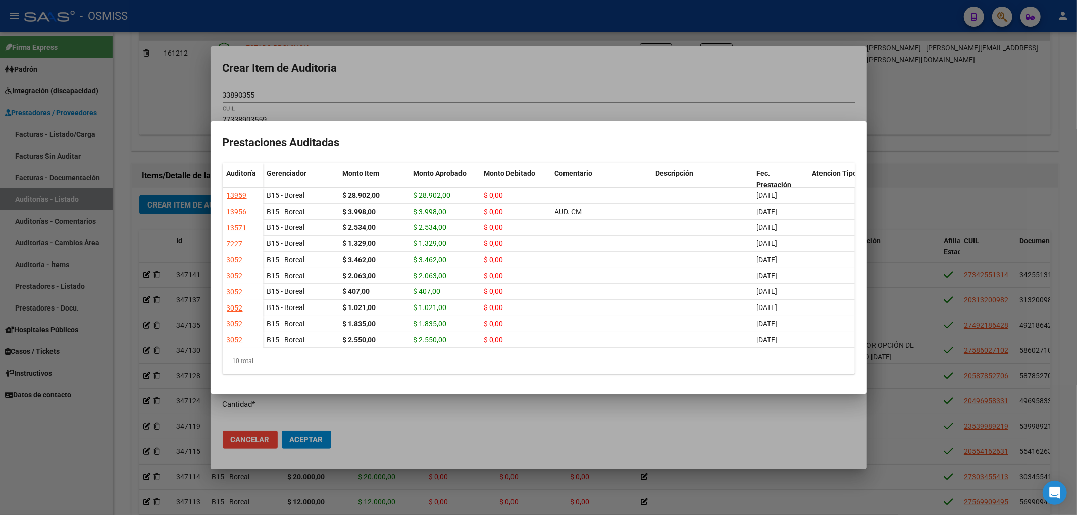
click at [446, 68] on div at bounding box center [538, 257] width 1077 height 515
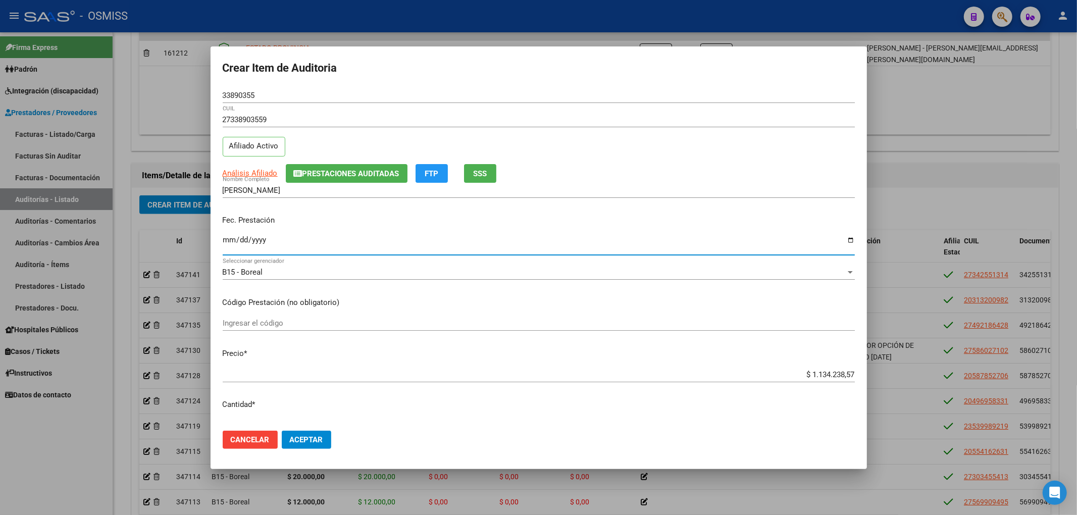
click at [225, 247] on input "Ingresar la fecha" at bounding box center [539, 244] width 632 height 16
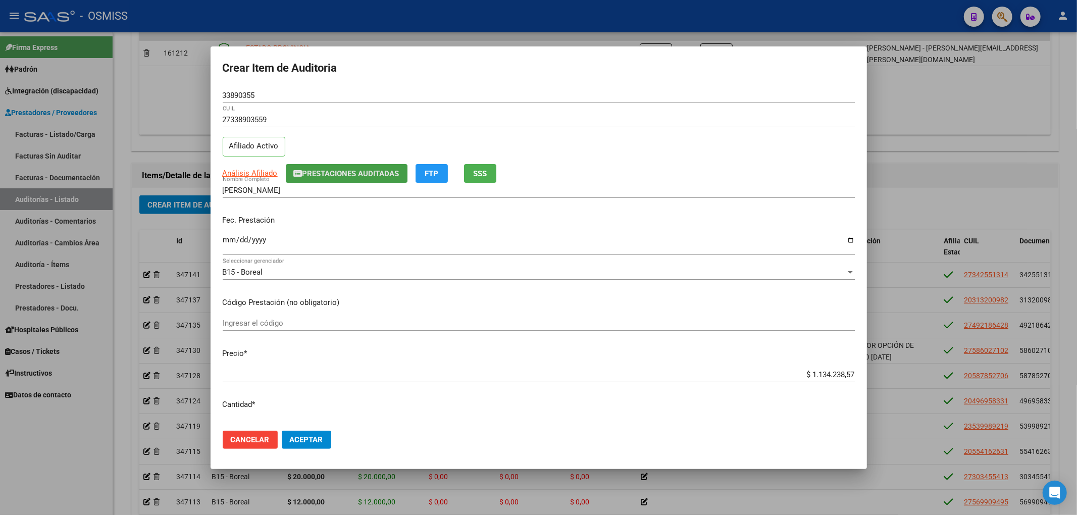
click at [349, 177] on span "Prestaciones Auditadas" at bounding box center [350, 173] width 97 height 9
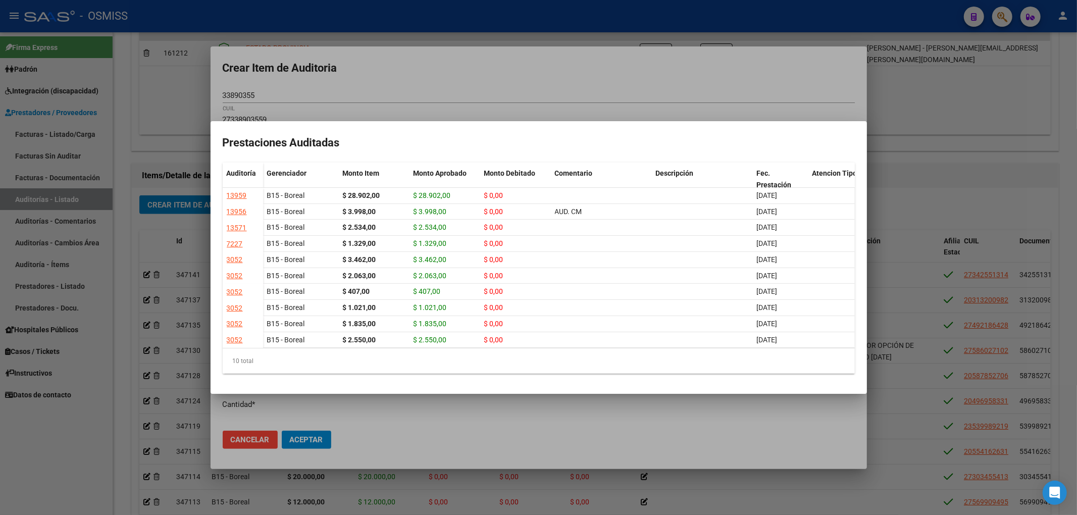
click at [437, 43] on div at bounding box center [538, 257] width 1077 height 515
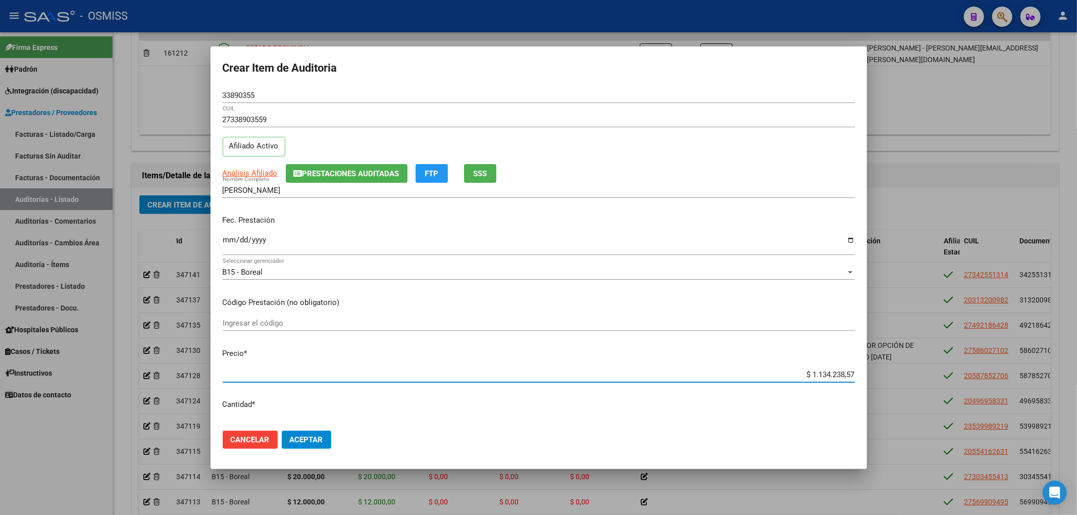
drag, startPoint x: 802, startPoint y: 372, endPoint x: 920, endPoint y: 373, distance: 118.1
click at [914, 372] on div "Crear Item de Auditoria 33890355 Nro Documento 27338903559 CUIL Afiliado Activo…" at bounding box center [538, 257] width 1077 height 515
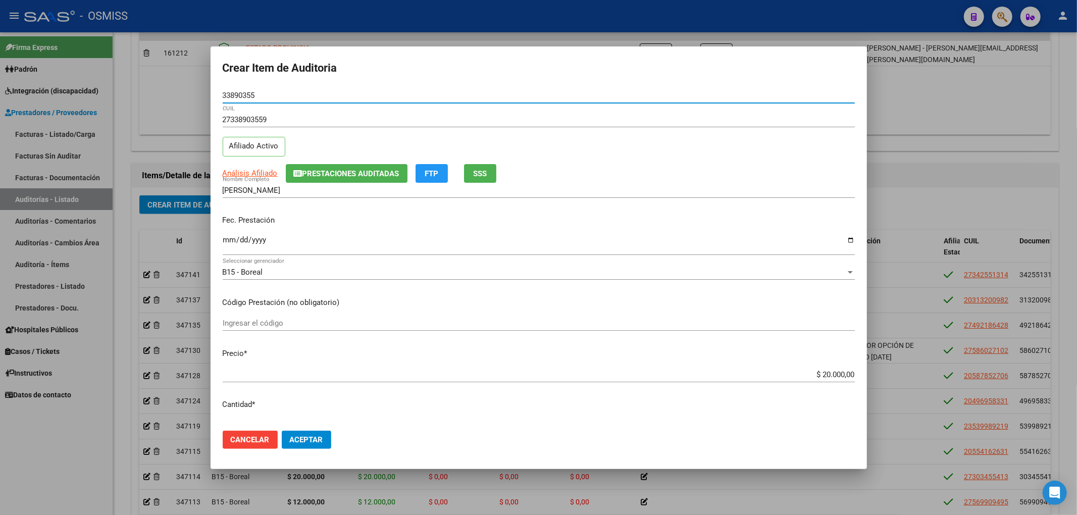
drag, startPoint x: 267, startPoint y: 97, endPoint x: 152, endPoint y: 126, distance: 118.2
click at [146, 99] on div "Crear Item de Auditoria 33890355 Nro Documento 27338903559 CUIL Afiliado Activo…" at bounding box center [538, 257] width 1077 height 515
drag, startPoint x: 783, startPoint y: 162, endPoint x: 551, endPoint y: 233, distance: 241.9
click at [783, 162] on div "27338903559 CUIL Afiliado Activo" at bounding box center [539, 137] width 632 height 51
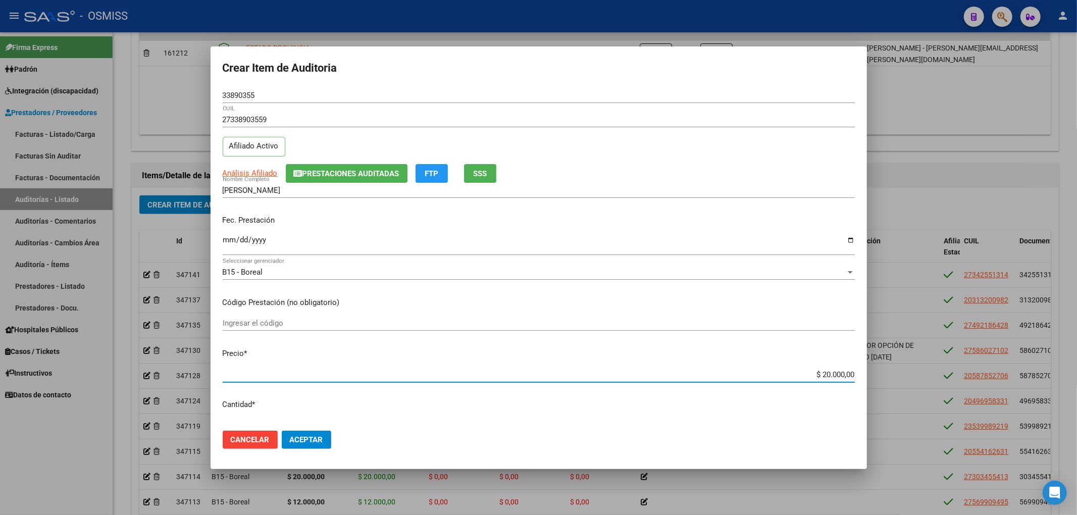
click at [818, 372] on input "$ 20.000,00" at bounding box center [539, 374] width 632 height 9
click at [318, 443] on span "Aceptar" at bounding box center [306, 439] width 33 height 9
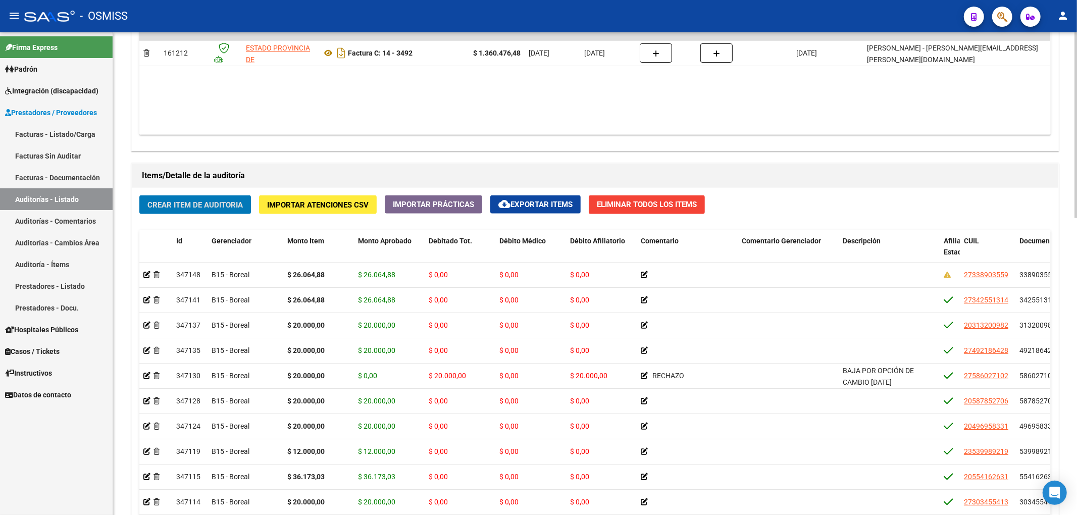
click at [239, 204] on span "Crear Item de Auditoria" at bounding box center [194, 204] width 95 height 9
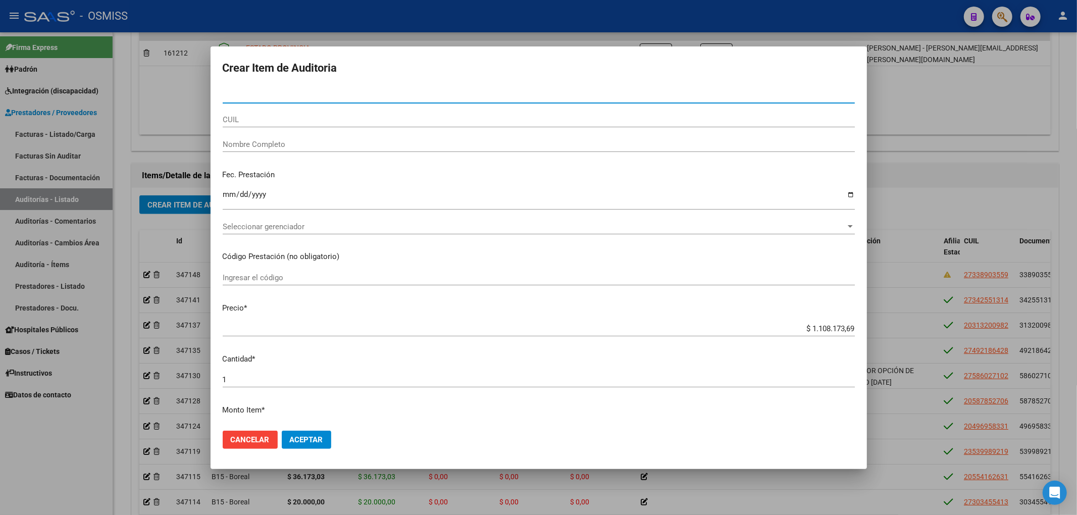
paste input "22406669"
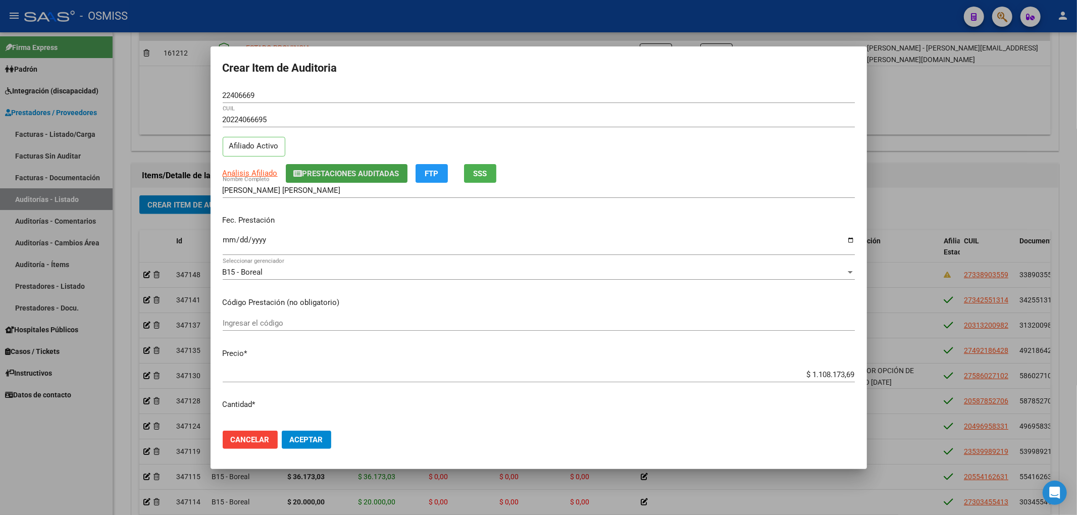
click at [388, 175] on span "Prestaciones Auditadas" at bounding box center [350, 173] width 97 height 9
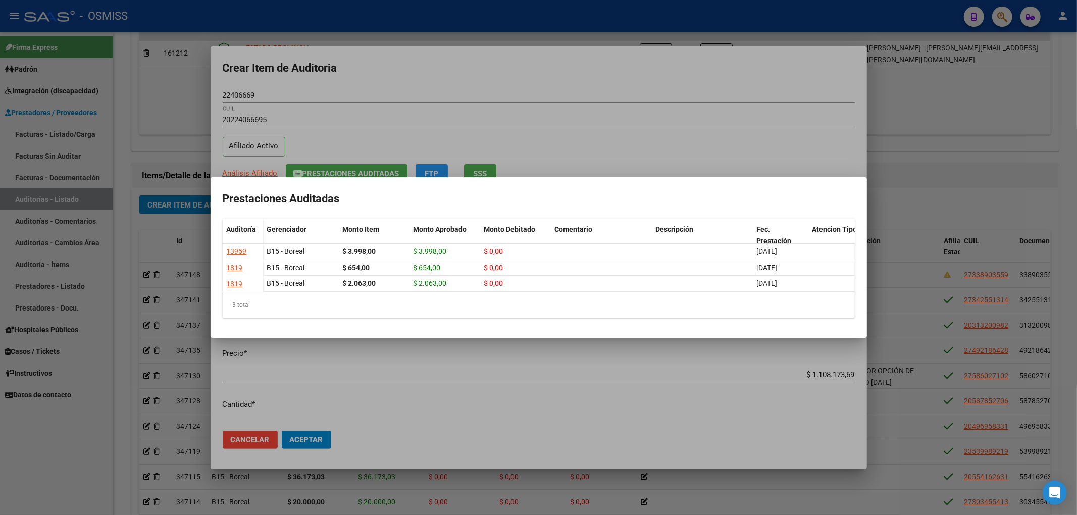
click at [367, 75] on div at bounding box center [538, 257] width 1077 height 515
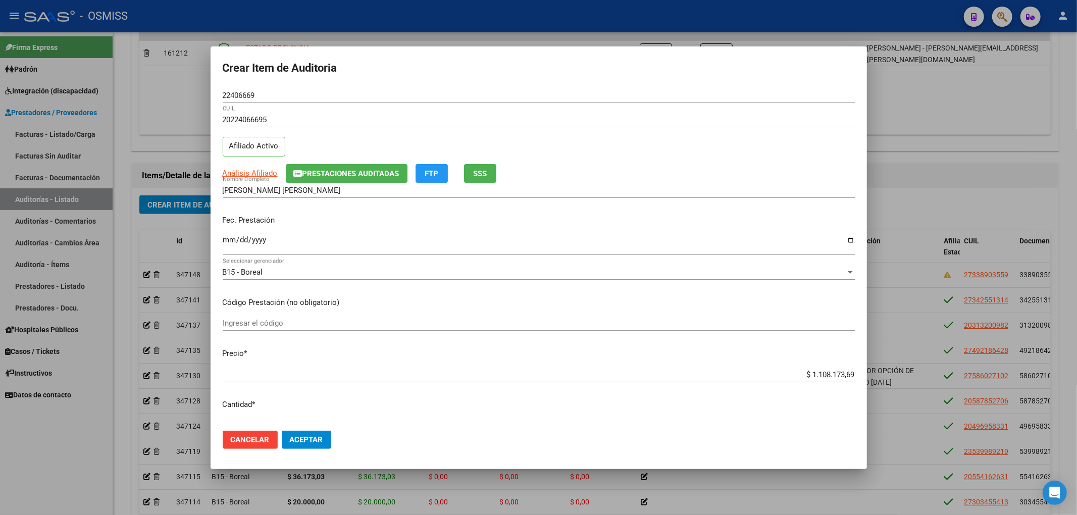
click at [223, 236] on input "Ingresar la fecha" at bounding box center [539, 244] width 632 height 16
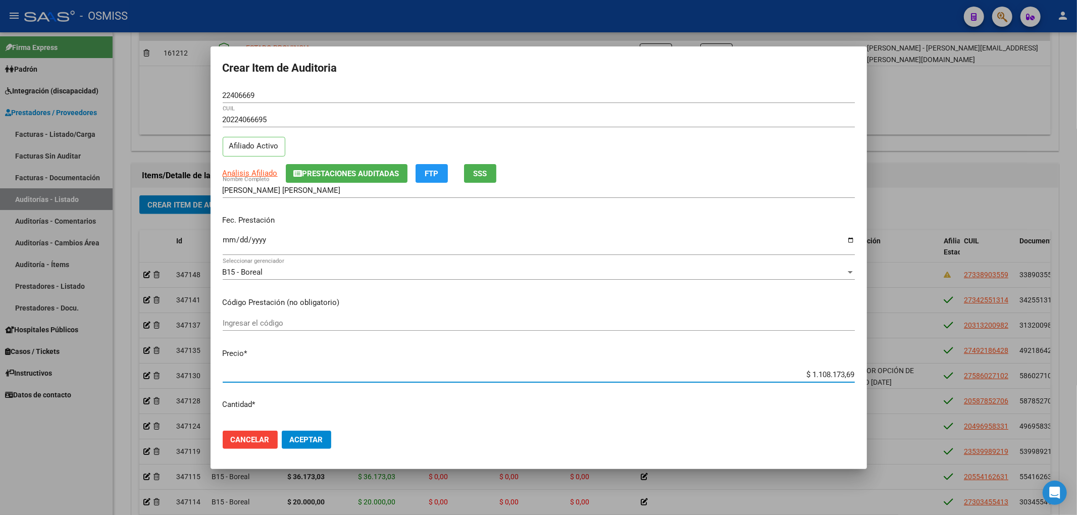
drag, startPoint x: 800, startPoint y: 371, endPoint x: 922, endPoint y: 386, distance: 123.2
click at [927, 380] on div "Crear Item de Auditoria 22406669 Nro Documento 20224066695 CUIL Afiliado Activo…" at bounding box center [538, 257] width 1077 height 515
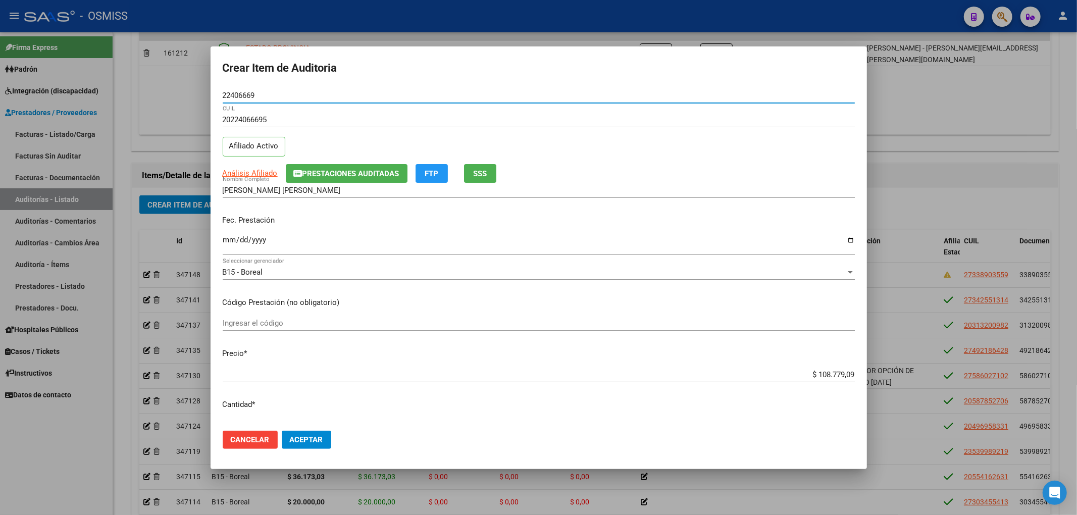
drag, startPoint x: 260, startPoint y: 95, endPoint x: 144, endPoint y: 102, distance: 115.3
click at [130, 89] on div "Crear Item de Auditoria 22406669 Nro Documento 20224066695 CUIL Afiliado Activo…" at bounding box center [538, 257] width 1077 height 515
drag, startPoint x: 726, startPoint y: 224, endPoint x: 711, endPoint y: 235, distance: 18.5
click at [726, 224] on p "Fec. Prestación" at bounding box center [539, 221] width 632 height 12
click at [316, 435] on span "Aceptar" at bounding box center [306, 439] width 33 height 9
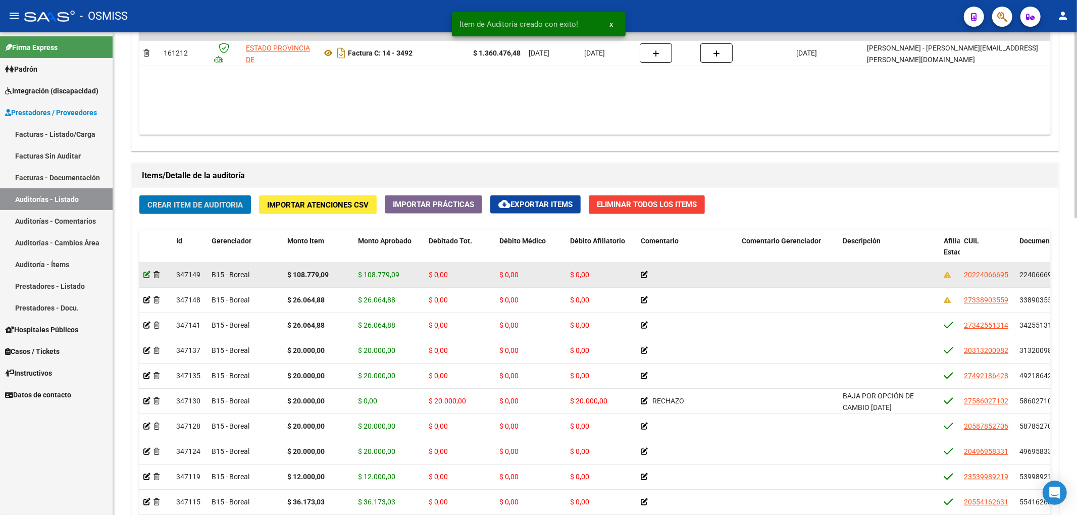
click at [144, 275] on icon at bounding box center [146, 274] width 7 height 7
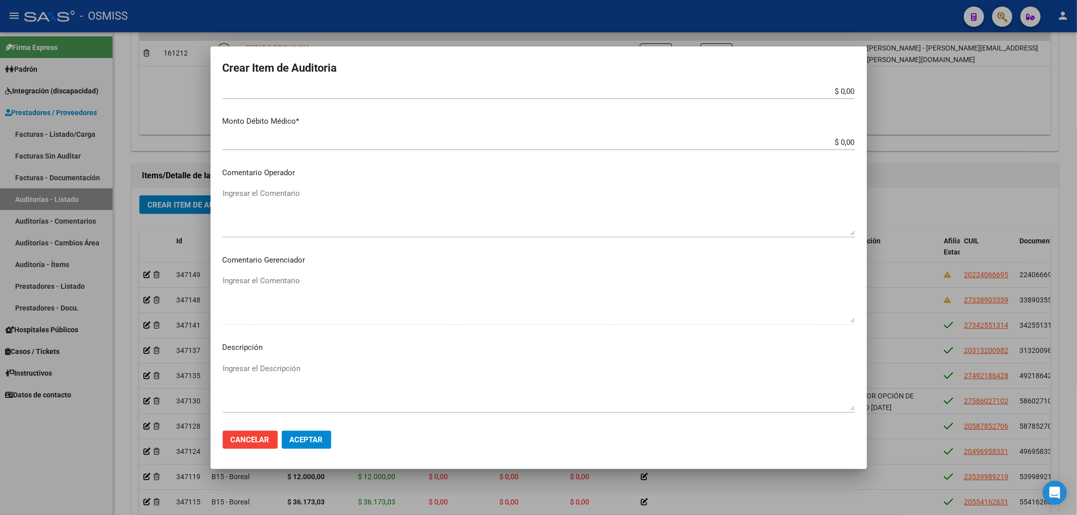
scroll to position [471, 0]
click at [124, 227] on div at bounding box center [538, 257] width 1077 height 515
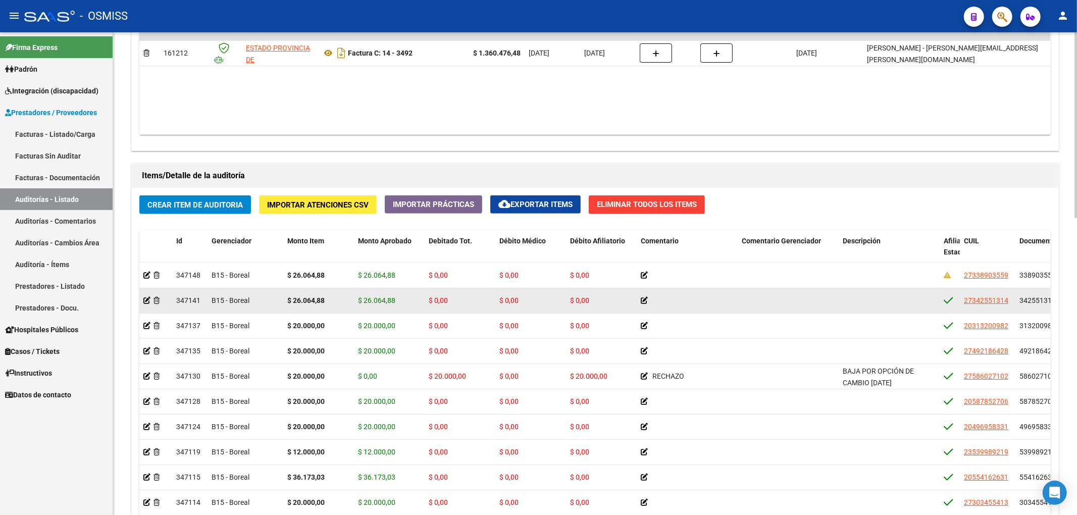
scroll to position [38, 0]
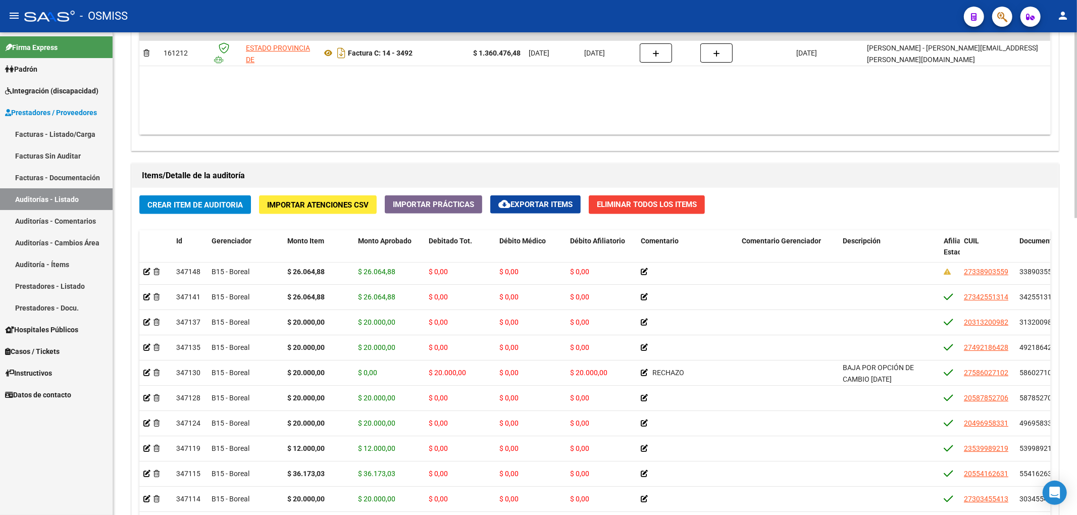
click at [234, 218] on div "Crear Item de Auditoria Importar Atenciones CSV Importar Prácticas cloud_downlo…" at bounding box center [595, 397] width 926 height 419
click at [237, 212] on button "Crear Item de Auditoria" at bounding box center [195, 204] width 112 height 19
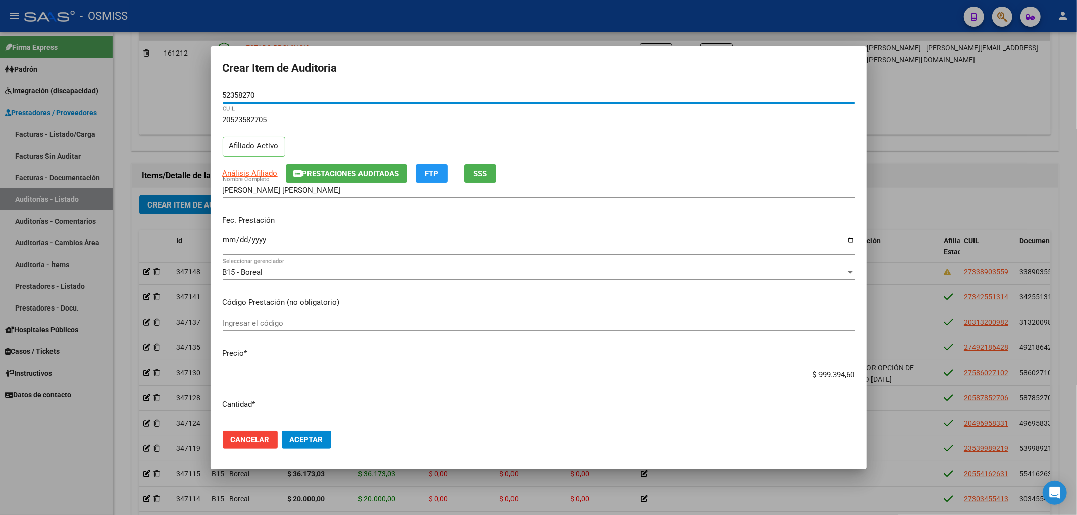
click at [348, 170] on span "Prestaciones Auditadas" at bounding box center [350, 173] width 97 height 9
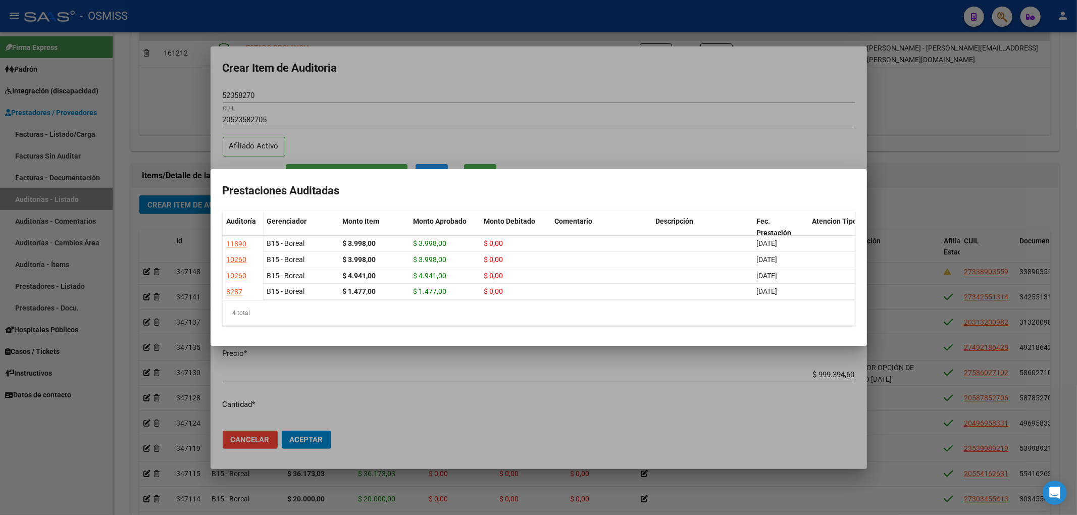
click at [429, 79] on div at bounding box center [538, 257] width 1077 height 515
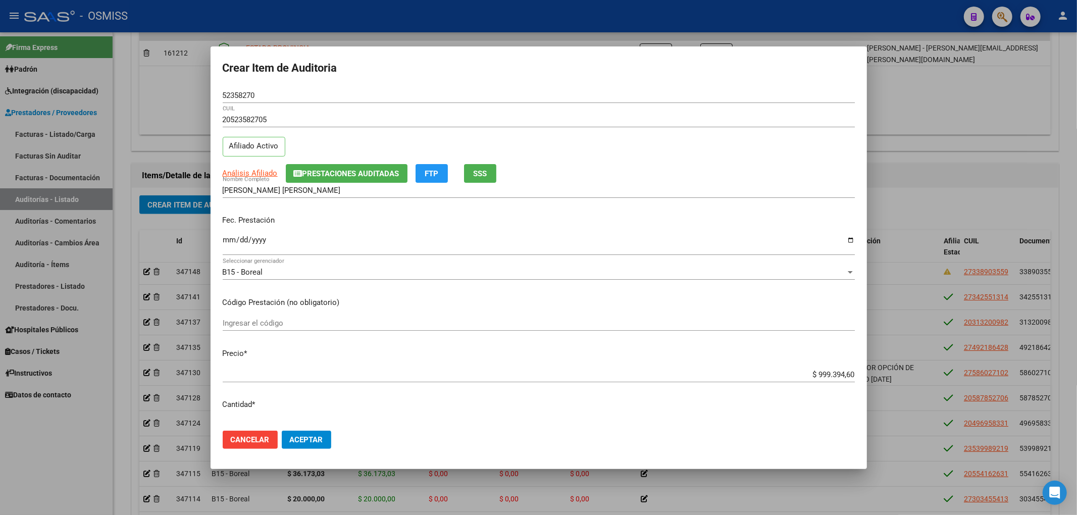
click at [713, 294] on mat-dialog-content "52358270 Nro Documento 20523582705 CUIL Afiliado Activo Análisis Afiliado Prest…" at bounding box center [539, 255] width 656 height 335
click at [677, 270] on div "B15 - Boreal" at bounding box center [534, 272] width 623 height 9
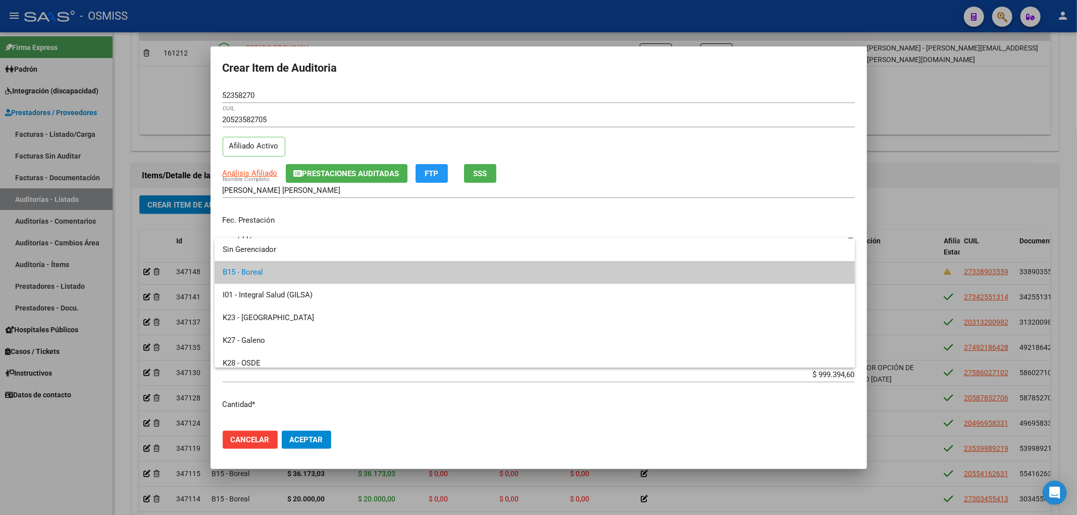
click at [624, 198] on div at bounding box center [538, 257] width 1077 height 515
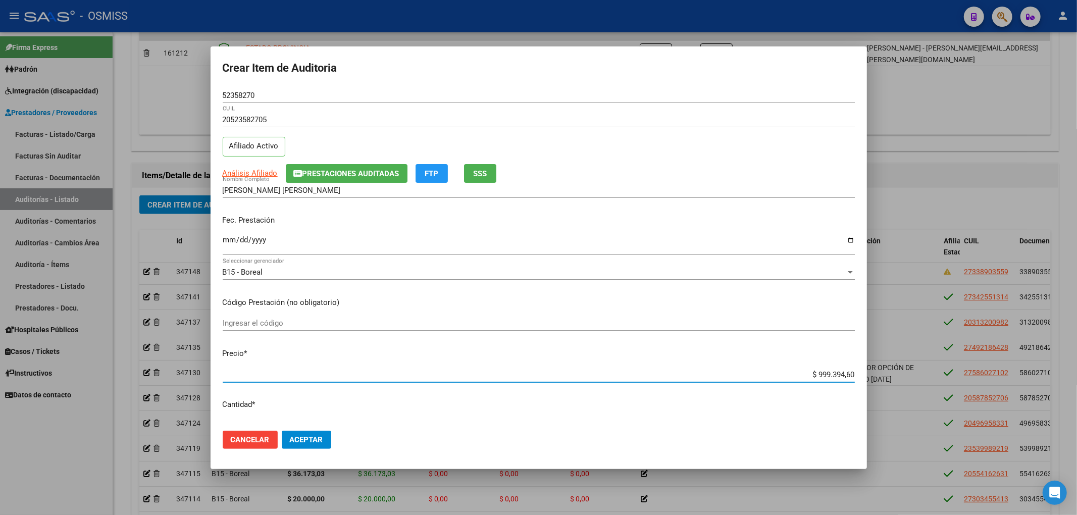
drag, startPoint x: 869, startPoint y: 372, endPoint x: 877, endPoint y: 372, distance: 8.1
click at [877, 372] on div "Crear Item de Auditoria 52358270 Nro Documento 20523582705 CUIL Afiliado Activo…" at bounding box center [538, 257] width 1077 height 515
click at [225, 236] on input "Ingresar la fecha" at bounding box center [539, 244] width 632 height 16
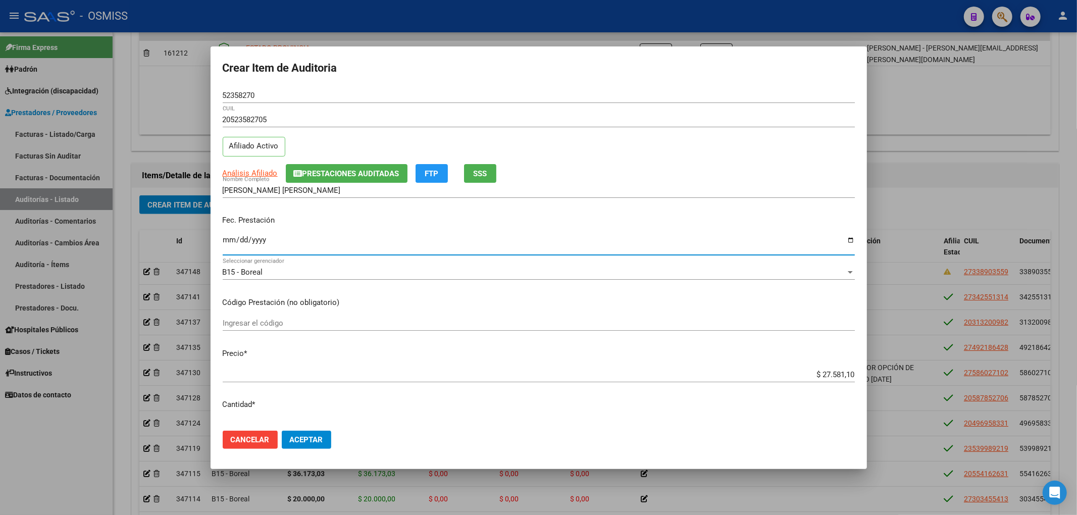
click at [309, 449] on mat-dialog-actions "Cancelar Aceptar" at bounding box center [539, 440] width 632 height 34
click at [310, 443] on span "Aceptar" at bounding box center [306, 439] width 33 height 9
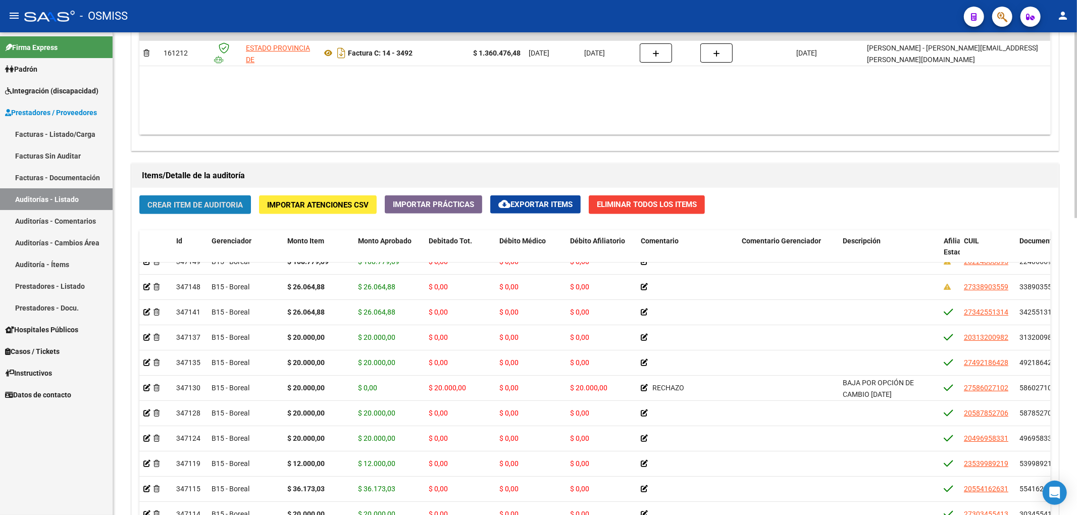
click at [196, 210] on span "Crear Item de Auditoria" at bounding box center [194, 204] width 95 height 9
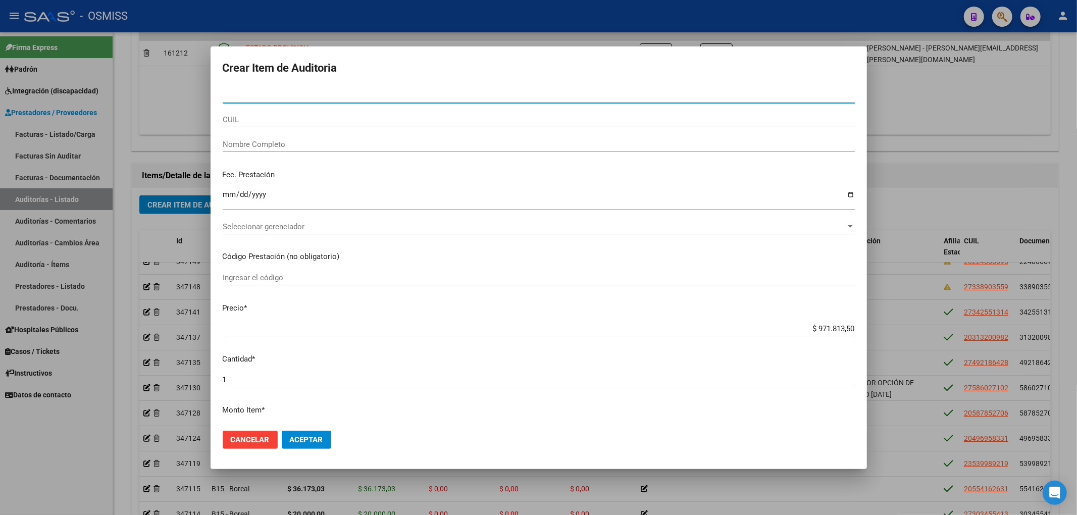
paste input "50118059"
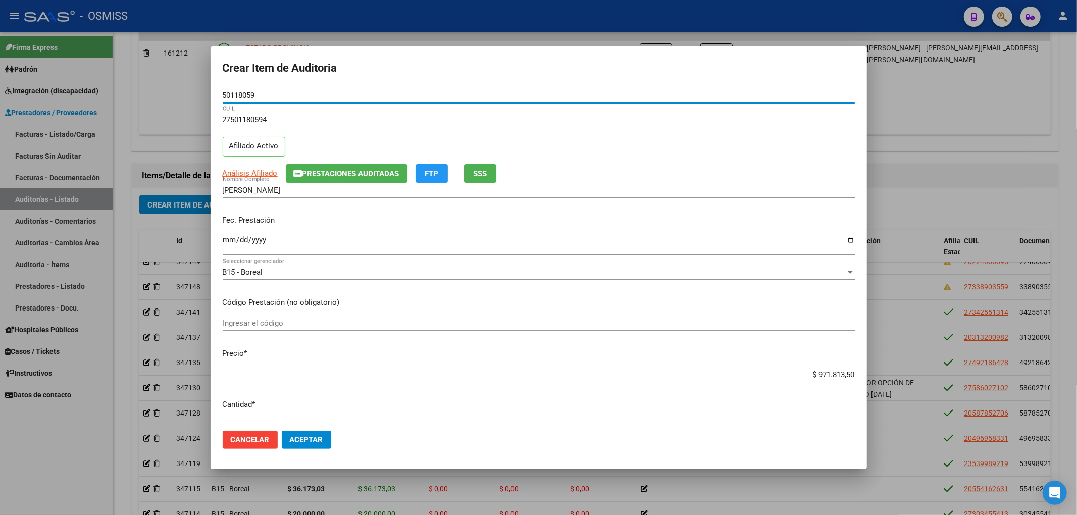
click at [365, 172] on span "Prestaciones Auditadas" at bounding box center [350, 173] width 97 height 9
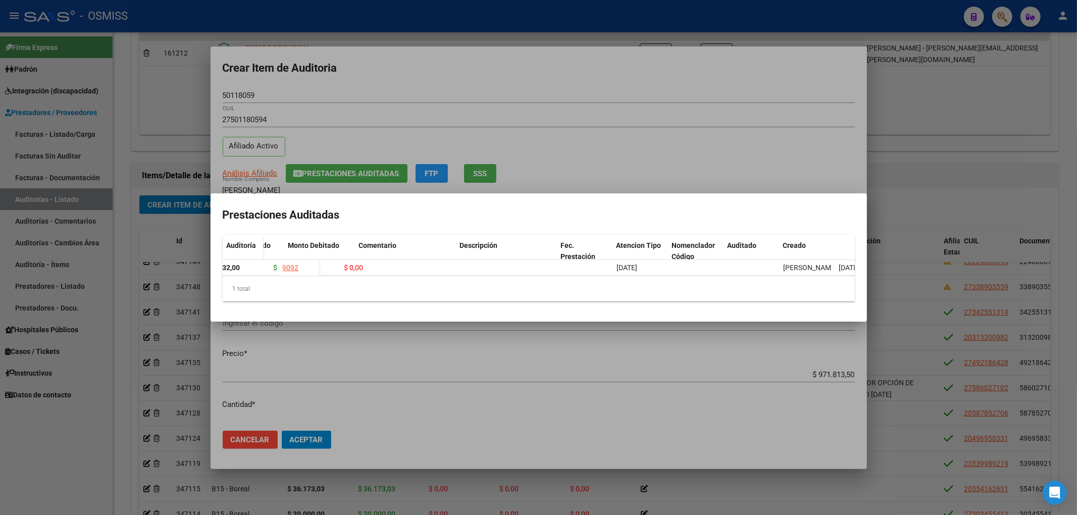
scroll to position [0, 196]
click at [558, 75] on div at bounding box center [538, 257] width 1077 height 515
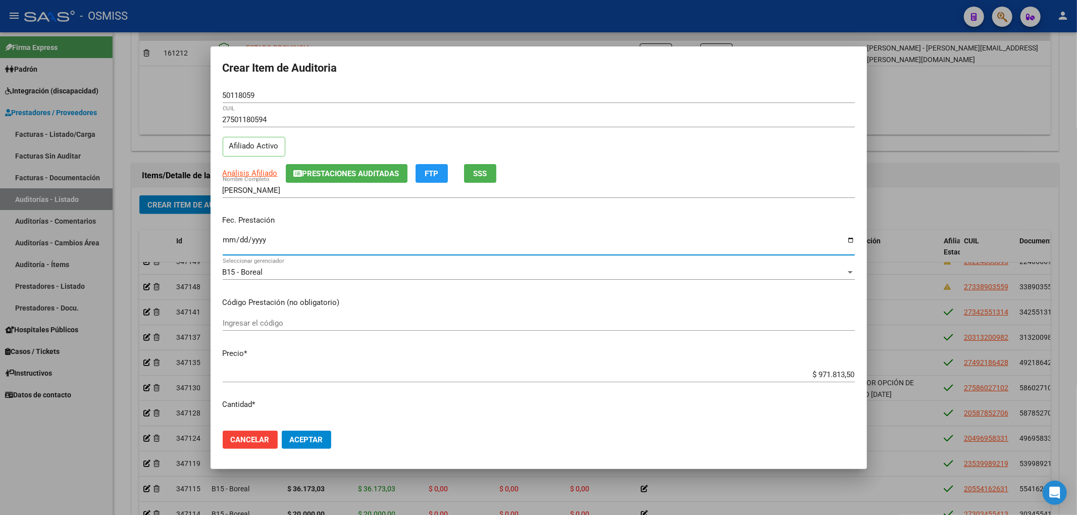
click at [223, 243] on input "Ingresar la fecha" at bounding box center [539, 244] width 632 height 16
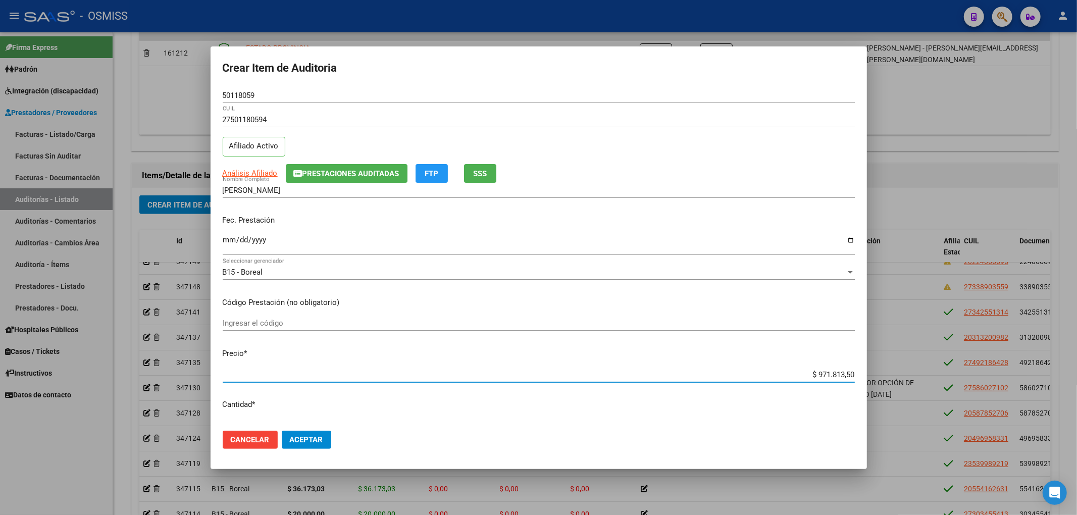
drag, startPoint x: 806, startPoint y: 377, endPoint x: 870, endPoint y: 373, distance: 64.7
click at [869, 374] on div "Crear Item de Auditoria 50118059 Nro Documento 27501180594 CUIL Afiliado Activo…" at bounding box center [538, 257] width 1077 height 515
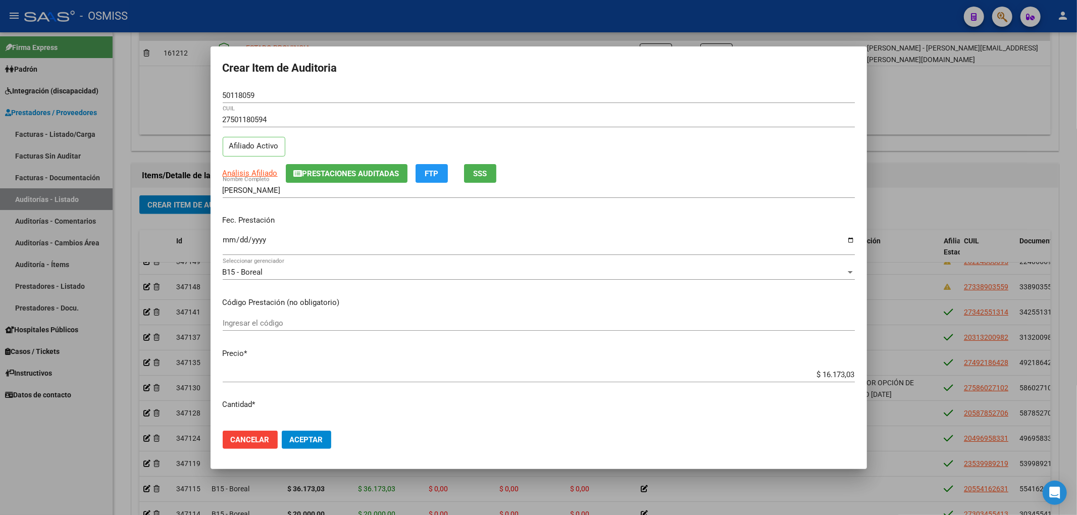
drag, startPoint x: 263, startPoint y: 87, endPoint x: 247, endPoint y: 95, distance: 17.6
click at [247, 95] on div "50118059 Nro Documento" at bounding box center [539, 95] width 632 height 15
drag, startPoint x: 263, startPoint y: 94, endPoint x: 207, endPoint y: 99, distance: 55.8
click at [207, 99] on div "Crear Item de Auditoria 50118059 Nro Documento 27501180594 CUIL Afiliado Activo…" at bounding box center [538, 257] width 1077 height 515
click at [705, 319] on input "Ingresar el código" at bounding box center [539, 323] width 632 height 9
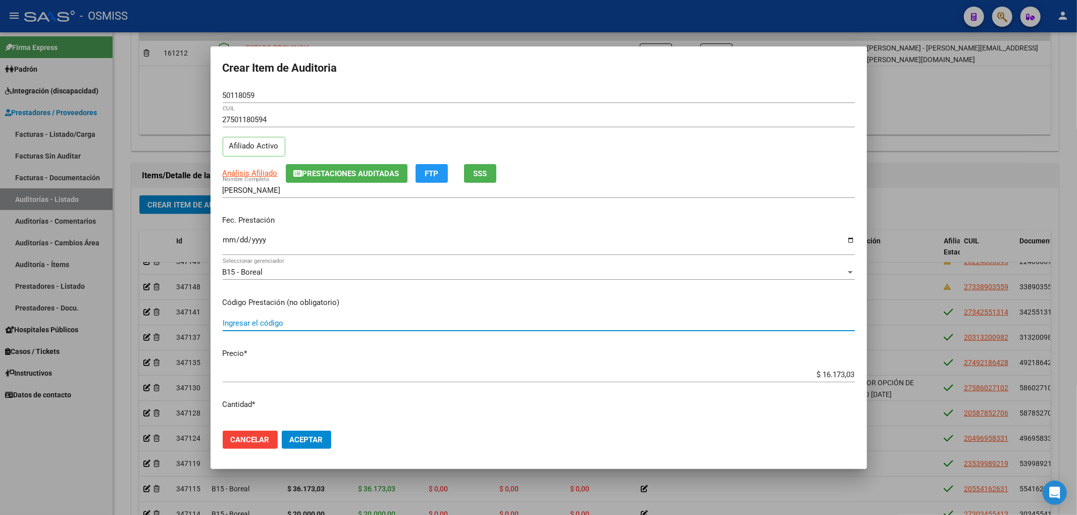
click at [417, 351] on p "Precio *" at bounding box center [539, 354] width 632 height 12
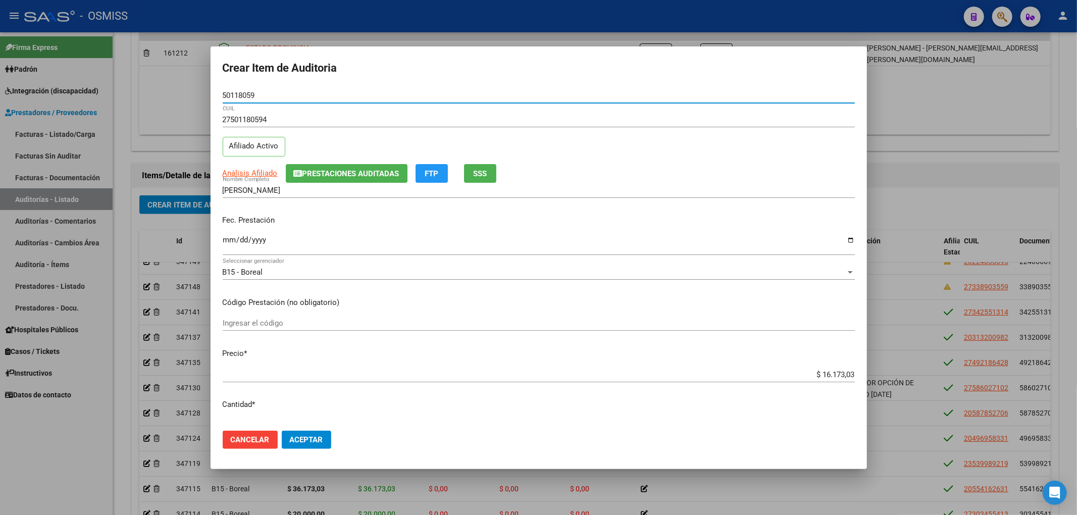
drag, startPoint x: 284, startPoint y: 95, endPoint x: 168, endPoint y: 115, distance: 117.8
click at [168, 115] on div "Crear Item de Auditoria 50118059 Nro Documento 27501180594 CUIL Afiliado Activo…" at bounding box center [538, 257] width 1077 height 515
drag, startPoint x: 783, startPoint y: 235, endPoint x: 771, endPoint y: 247, distance: 16.1
click at [783, 236] on input "2025-07-10" at bounding box center [539, 244] width 632 height 16
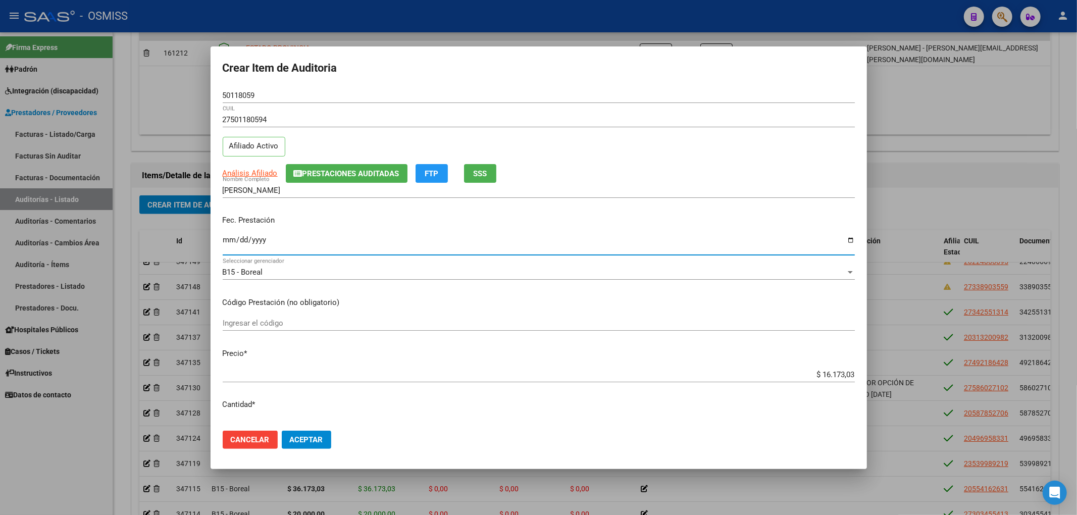
click at [326, 443] on button "Aceptar" at bounding box center [306, 440] width 49 height 18
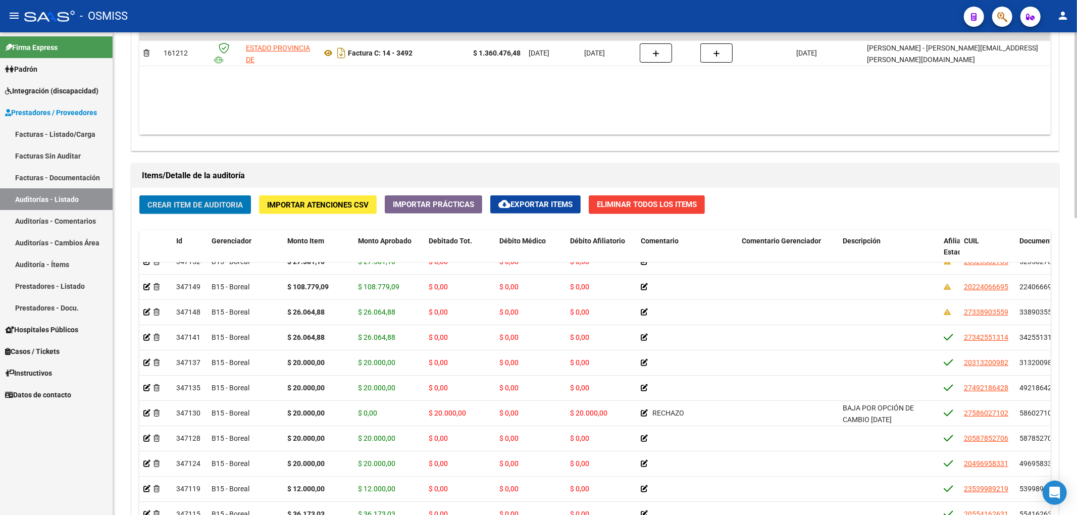
click at [239, 204] on span "Crear Item de Auditoria" at bounding box center [194, 204] width 95 height 9
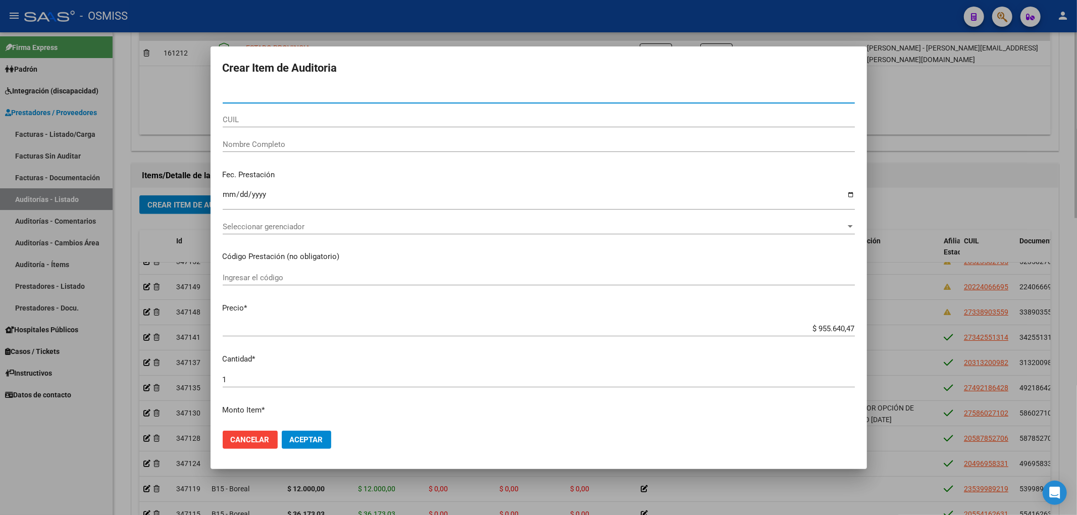
paste input "25597570"
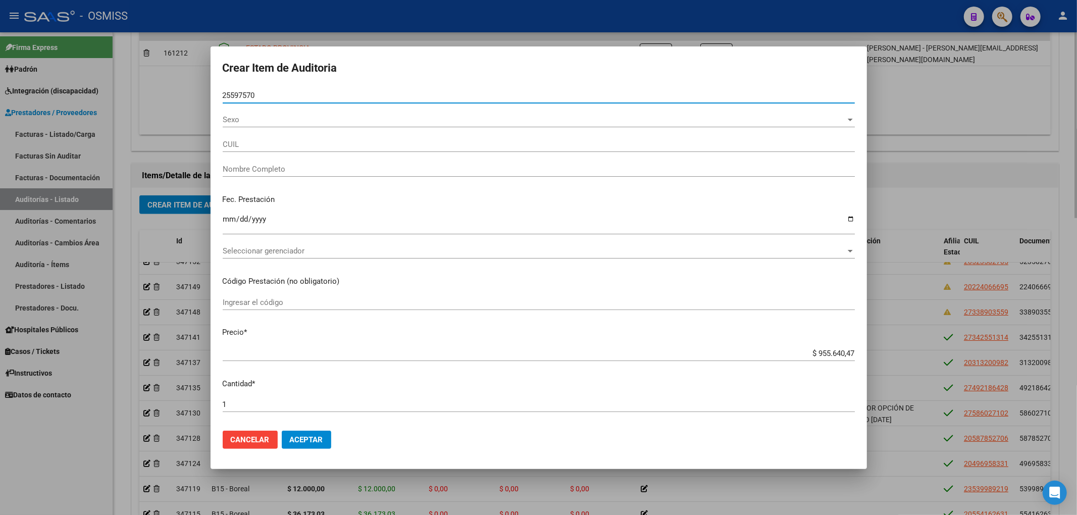
click at [282, 431] on button "Aceptar" at bounding box center [306, 440] width 49 height 18
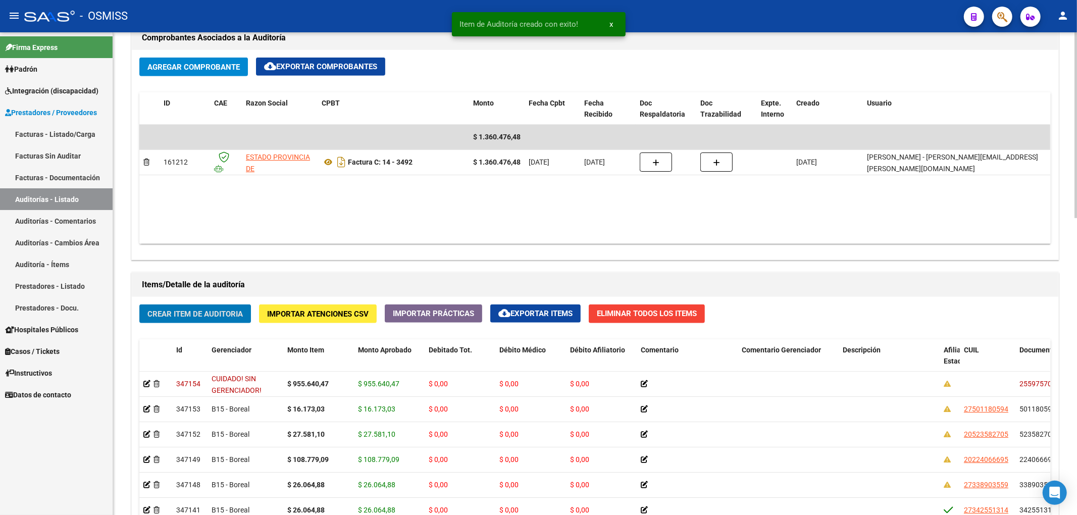
scroll to position [606, 0]
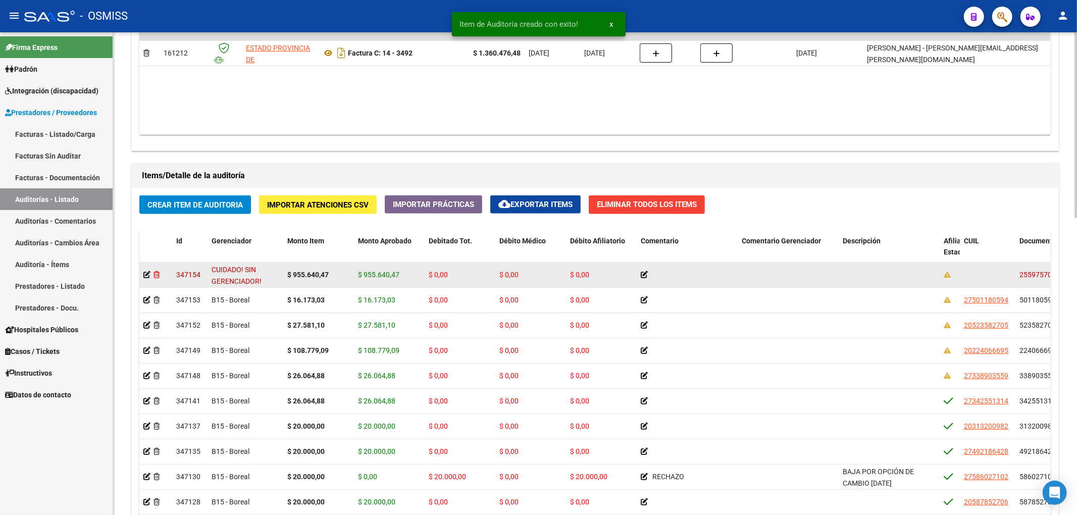
click at [160, 277] on icon at bounding box center [156, 274] width 6 height 7
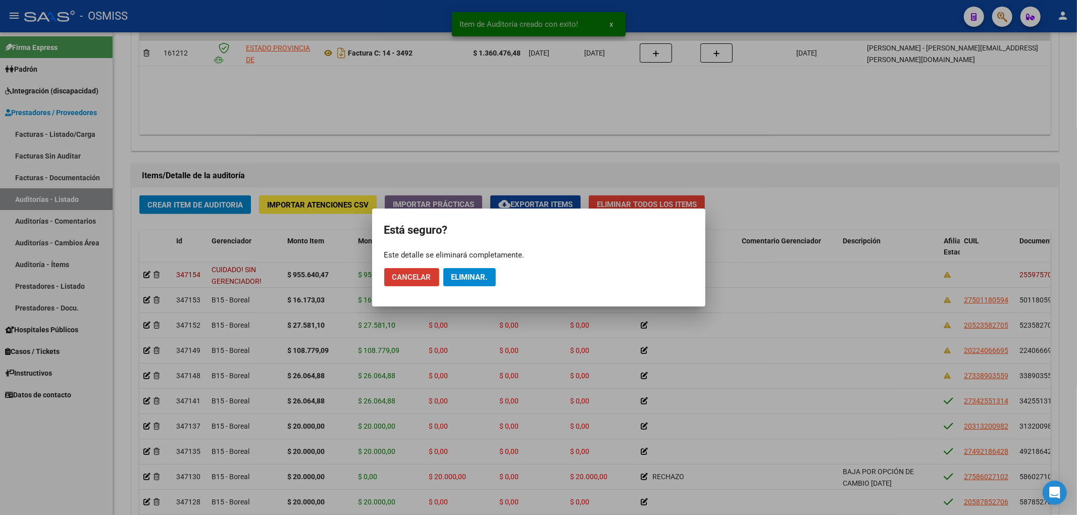
click at [496, 274] on mat-dialog-actions "Cancelar Eliminar." at bounding box center [538, 277] width 309 height 34
click at [488, 273] on button "Eliminar." at bounding box center [469, 277] width 53 height 18
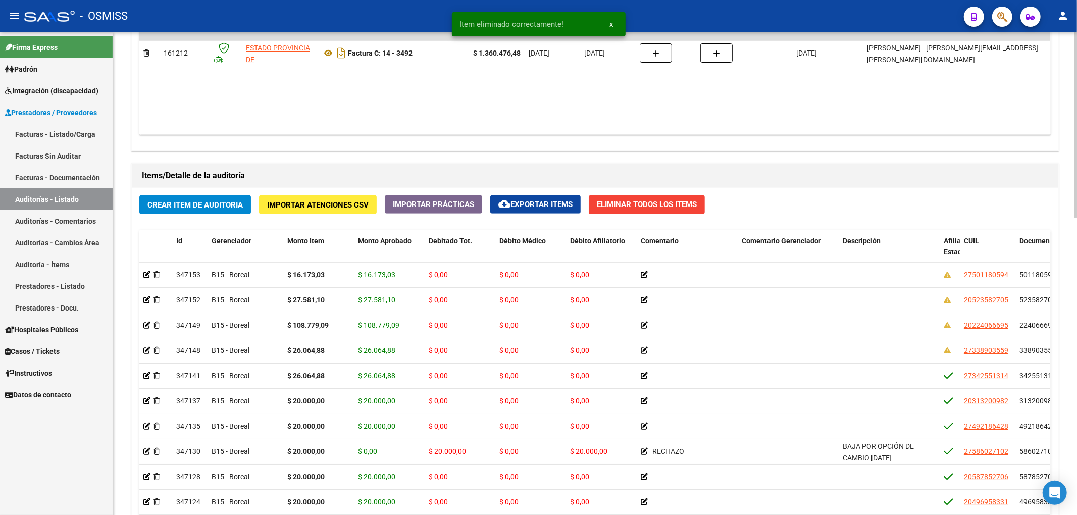
click at [186, 216] on div "Crear Item de Auditoria Importar Atenciones CSV Importar Prácticas cloud_downlo…" at bounding box center [595, 397] width 926 height 419
click at [194, 206] on span "Crear Item de Auditoria" at bounding box center [194, 204] width 95 height 9
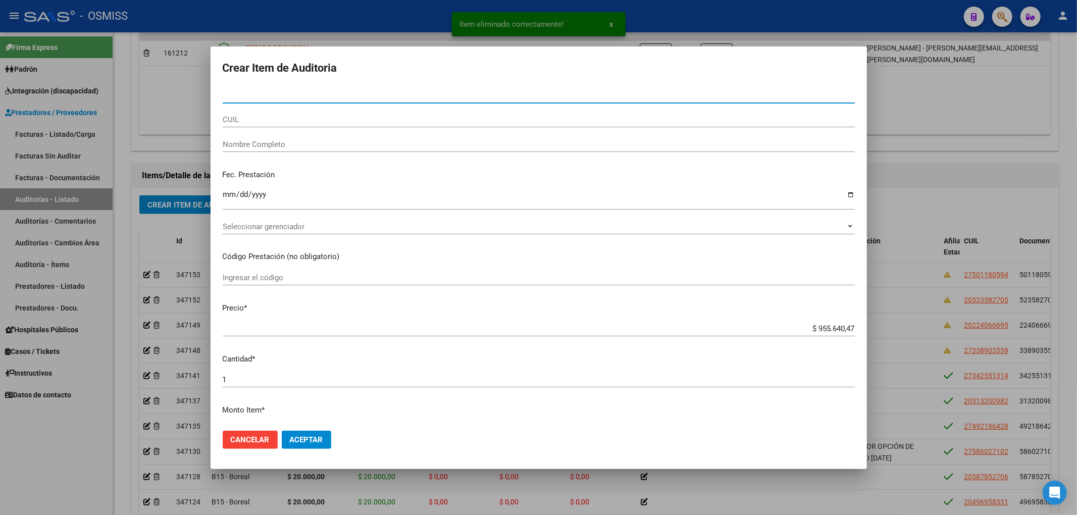
paste input "25597570"
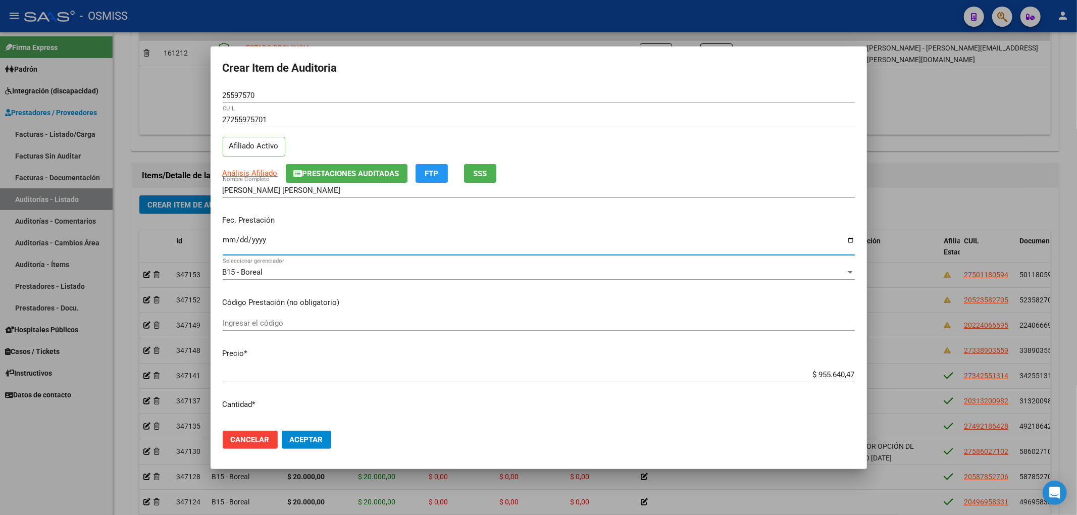
click at [226, 239] on input "Ingresar la fecha" at bounding box center [539, 244] width 632 height 16
drag, startPoint x: 257, startPoint y: 94, endPoint x: 182, endPoint y: 87, distance: 75.5
click at [182, 87] on div "Crear Item de Auditoria 25597570 Nro Documento 27255975701 CUIL Afiliado Activo…" at bounding box center [538, 257] width 1077 height 515
click at [734, 311] on mat-dialog-content "25597570 Nro Documento 27255975701 CUIL Afiliado Activo Análisis Afiliado Prest…" at bounding box center [539, 255] width 656 height 335
drag, startPoint x: 808, startPoint y: 374, endPoint x: 895, endPoint y: 376, distance: 86.9
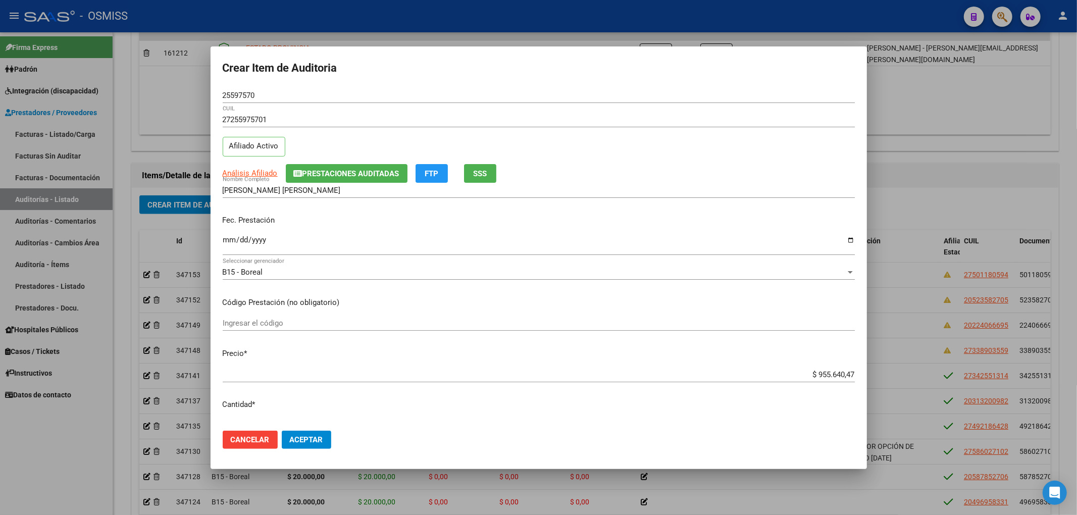
click at [895, 376] on div "Crear Item de Auditoria 25597570 Nro Documento 27255975701 CUIL Afiliado Activo…" at bounding box center [538, 257] width 1077 height 515
drag, startPoint x: 268, startPoint y: 96, endPoint x: 204, endPoint y: 91, distance: 63.3
click at [204, 91] on div "Crear Item de Auditoria 25597570 Nro Documento 27255975701 CUIL Afiliado Activo…" at bounding box center [538, 257] width 1077 height 515
click at [661, 215] on p "Fec. Prestación" at bounding box center [539, 221] width 632 height 12
drag, startPoint x: 324, startPoint y: 437, endPoint x: 330, endPoint y: 439, distance: 6.7
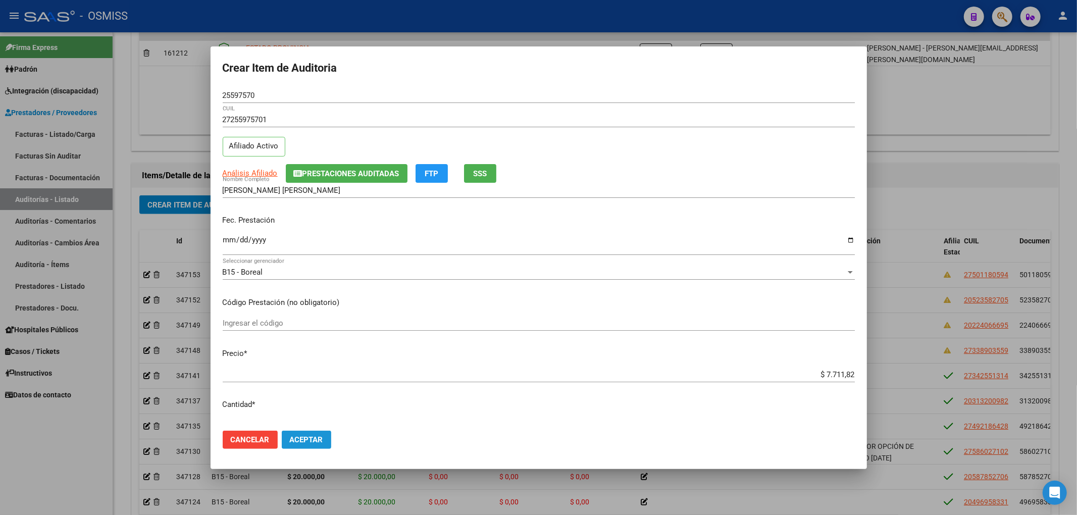
click at [326, 438] on button "Aceptar" at bounding box center [306, 440] width 49 height 18
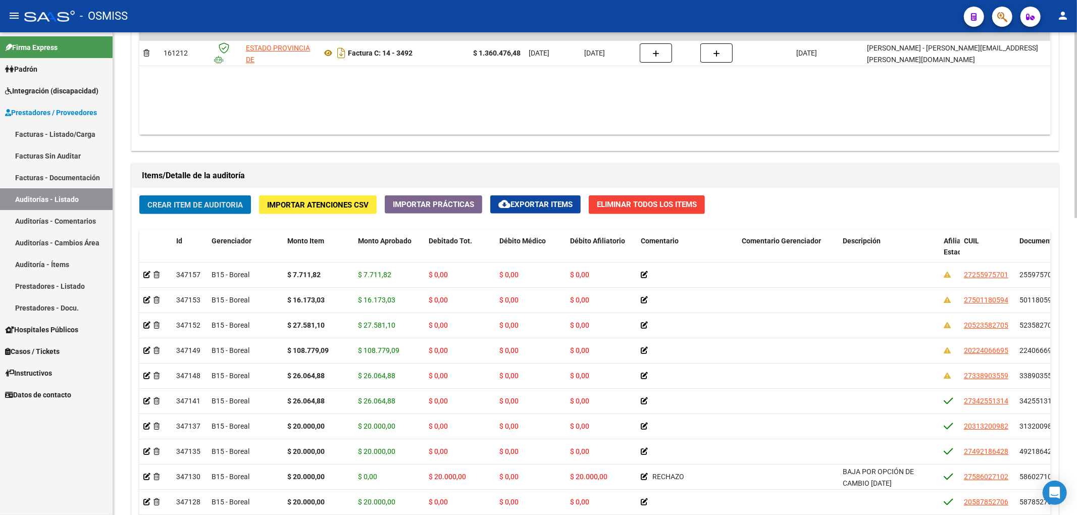
click at [234, 205] on span "Crear Item de Auditoria" at bounding box center [194, 204] width 95 height 9
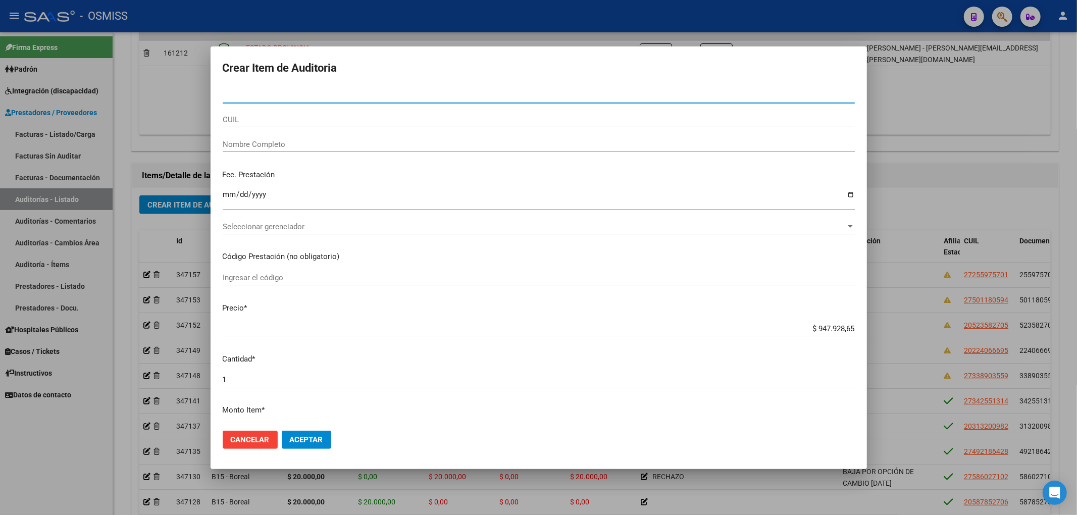
paste input "28646900"
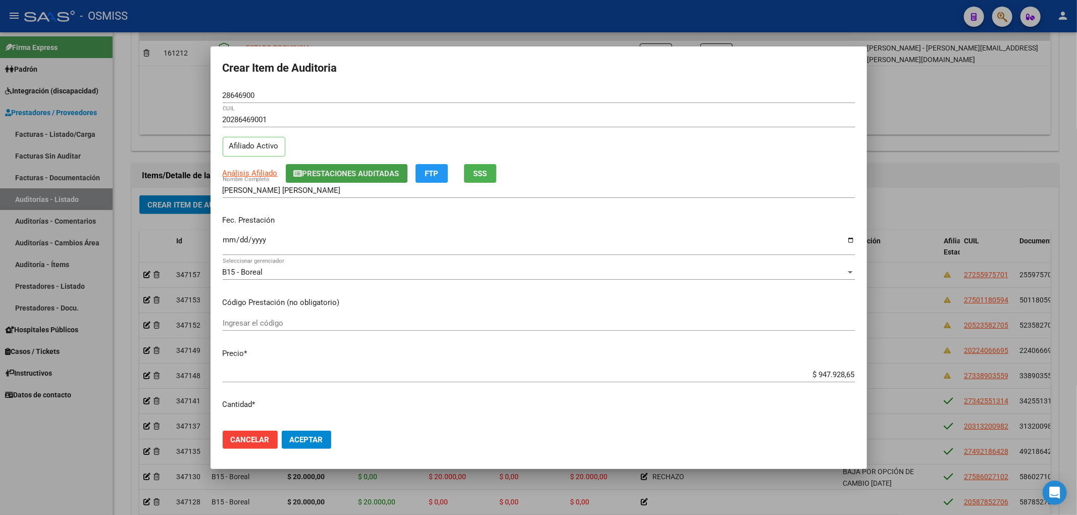
click at [348, 169] on span "Prestaciones Auditadas" at bounding box center [350, 173] width 97 height 9
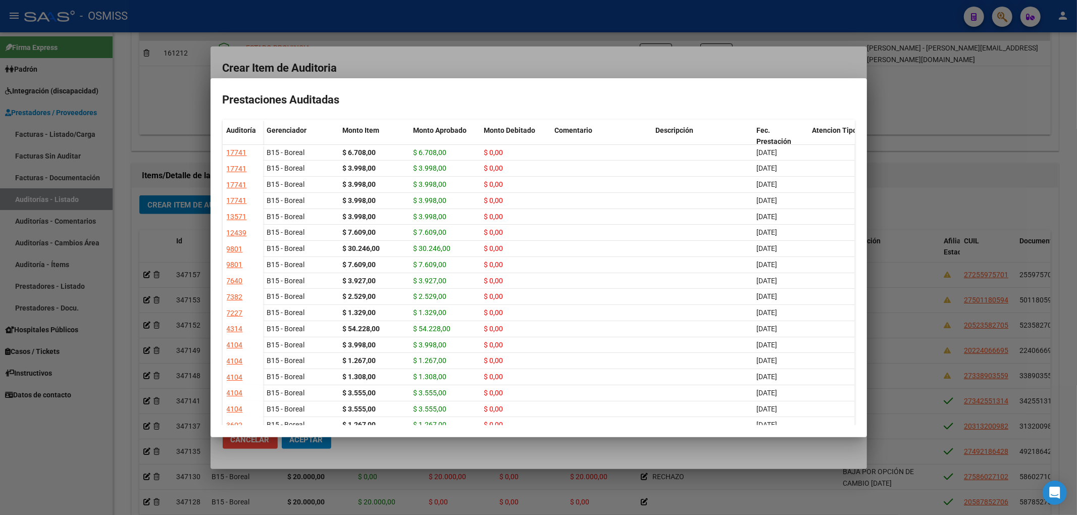
click at [531, 69] on div at bounding box center [538, 257] width 1077 height 515
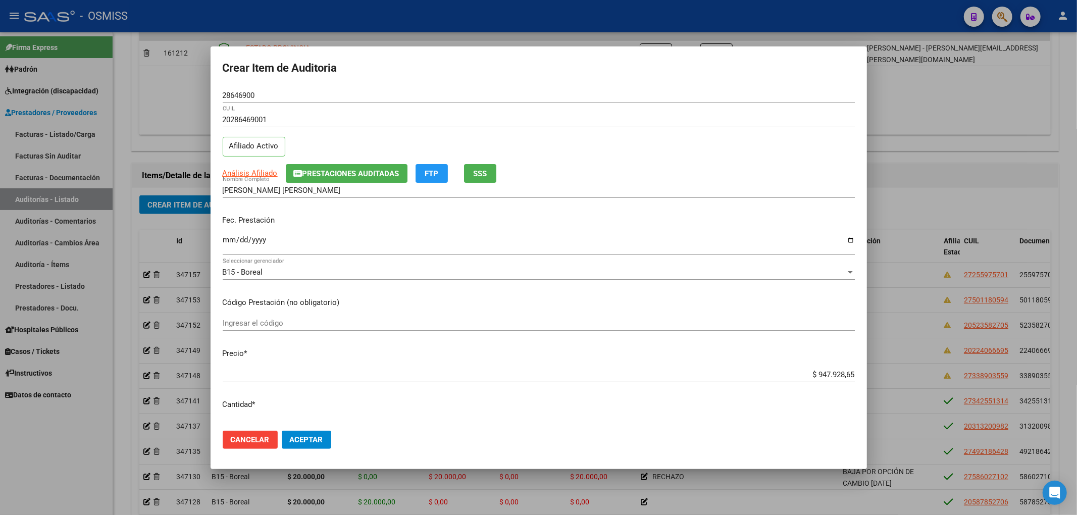
click at [231, 245] on input "Ingresar la fecha" at bounding box center [539, 244] width 632 height 16
drag, startPoint x: 807, startPoint y: 376, endPoint x: 1045, endPoint y: 383, distance: 238.4
click at [1045, 383] on div "Crear Item de Auditoria 28646900 Nro Documento 20286469001 CUIL Afiliado Activo…" at bounding box center [538, 257] width 1077 height 515
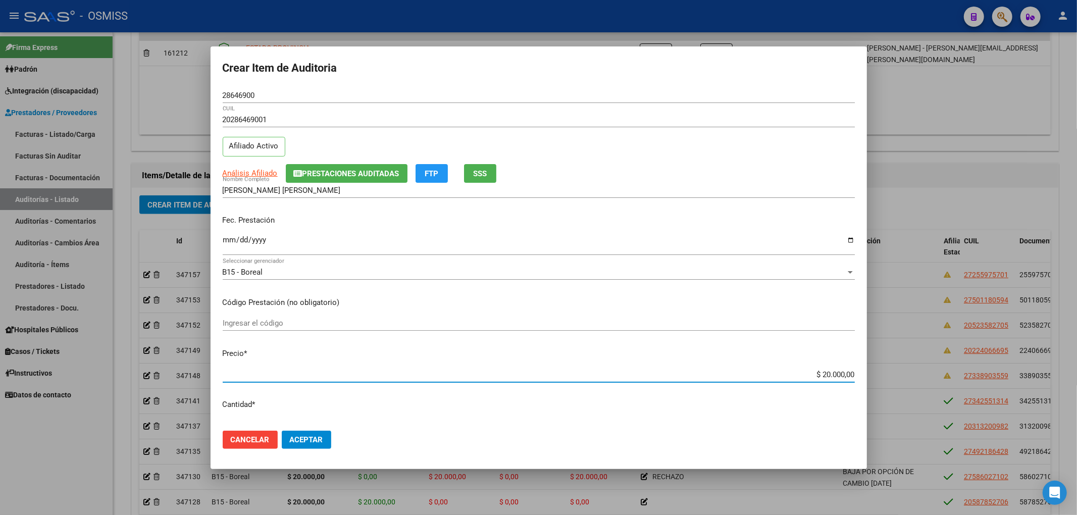
drag, startPoint x: 263, startPoint y: 95, endPoint x: 175, endPoint y: 97, distance: 87.9
click at [175, 97] on div "Crear Item de Auditoria 28646900 Nro Documento 20286469001 CUIL Afiliado Activo…" at bounding box center [538, 257] width 1077 height 515
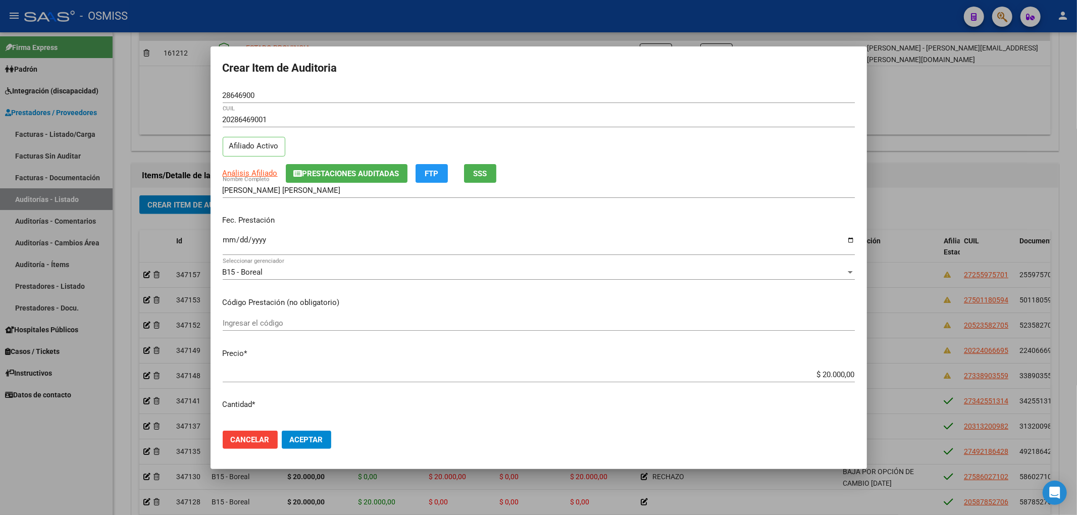
click at [760, 221] on p "Fec. Prestación" at bounding box center [539, 221] width 632 height 12
click at [310, 439] on span "Aceptar" at bounding box center [306, 439] width 33 height 9
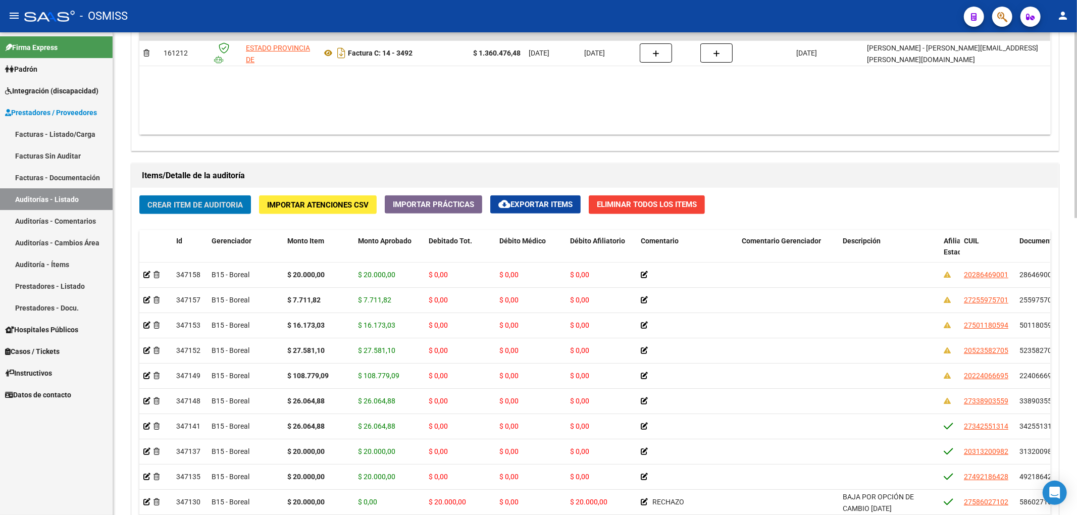
click at [211, 202] on span "Crear Item de Auditoria" at bounding box center [194, 204] width 95 height 9
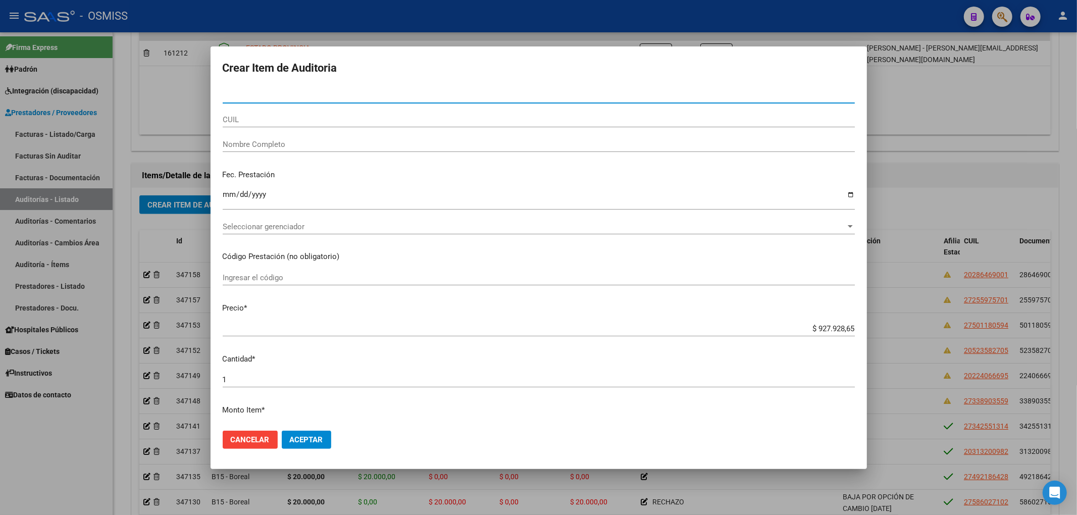
paste input "52555865"
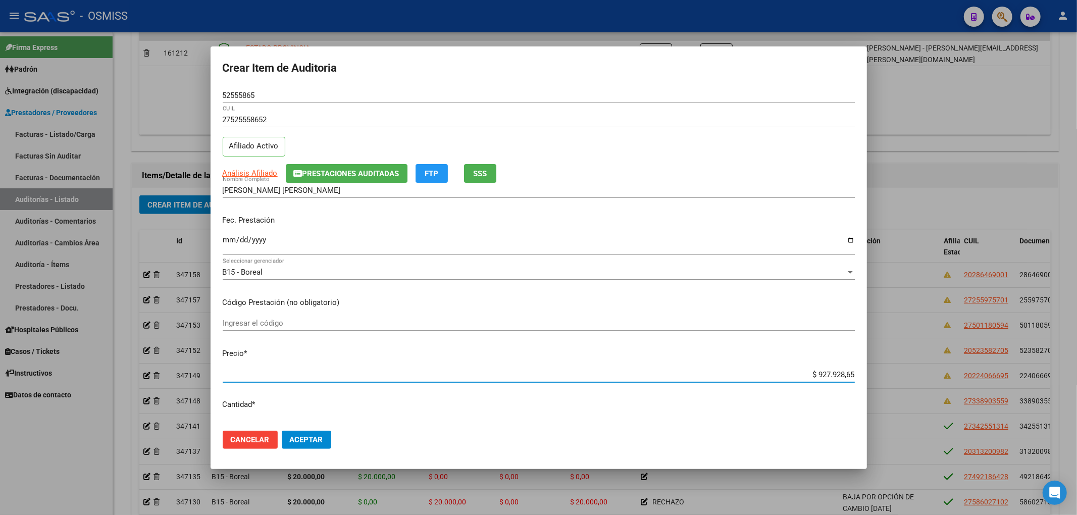
drag, startPoint x: 844, startPoint y: 375, endPoint x: 883, endPoint y: 376, distance: 38.9
click at [883, 376] on div "Crear Item de Auditoria 52555865 Nro Documento 27525558652 CUIL Afiliado Activo…" at bounding box center [538, 257] width 1077 height 515
click at [226, 247] on input "Ingresar la fecha" at bounding box center [539, 244] width 632 height 16
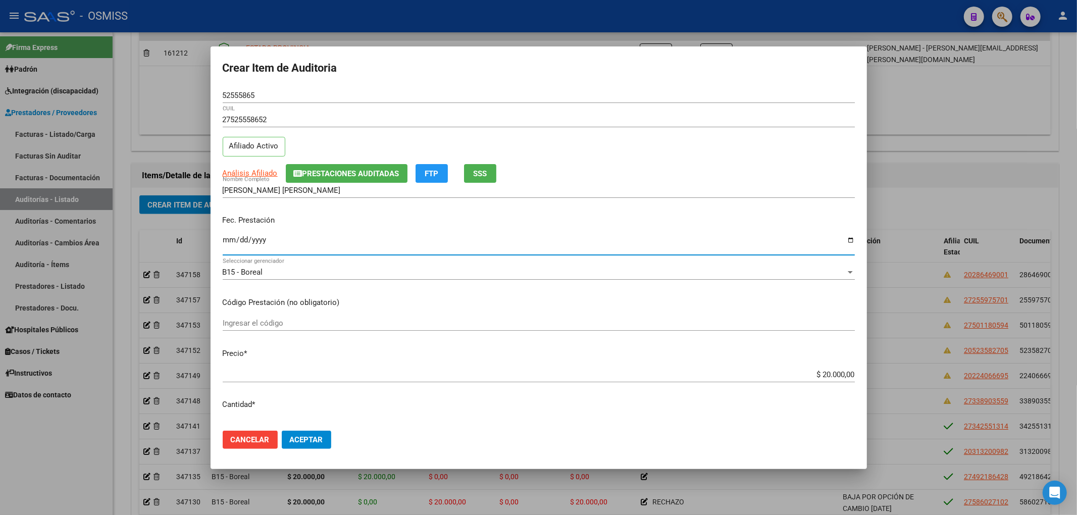
click at [301, 433] on button "Aceptar" at bounding box center [306, 440] width 49 height 18
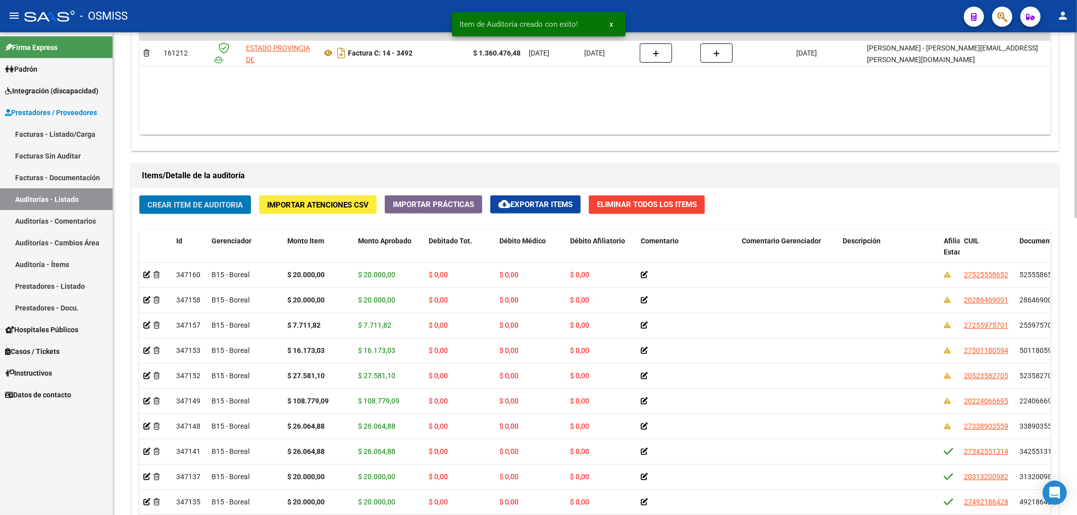
click at [236, 200] on span "Crear Item de Auditoria" at bounding box center [194, 204] width 95 height 9
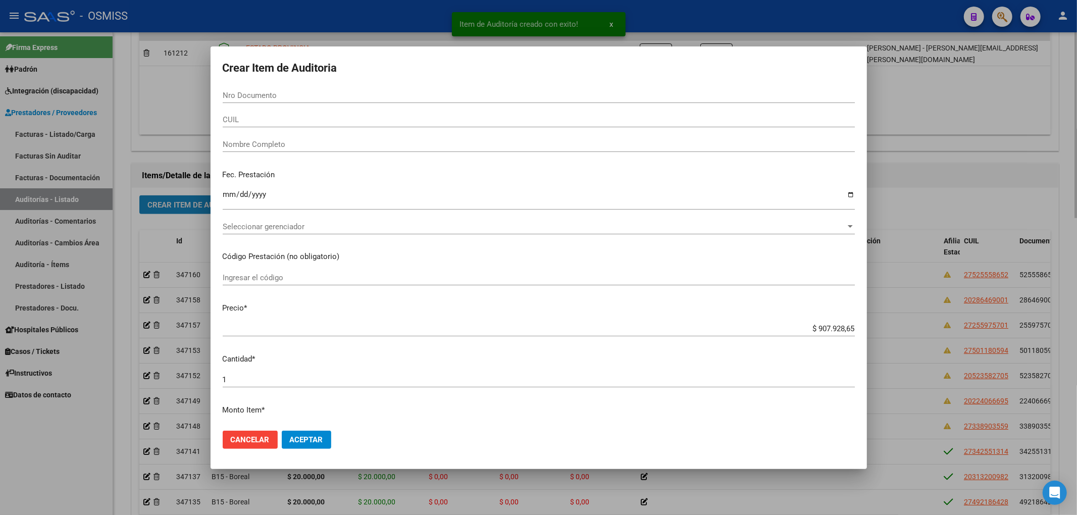
paste input "34255131"
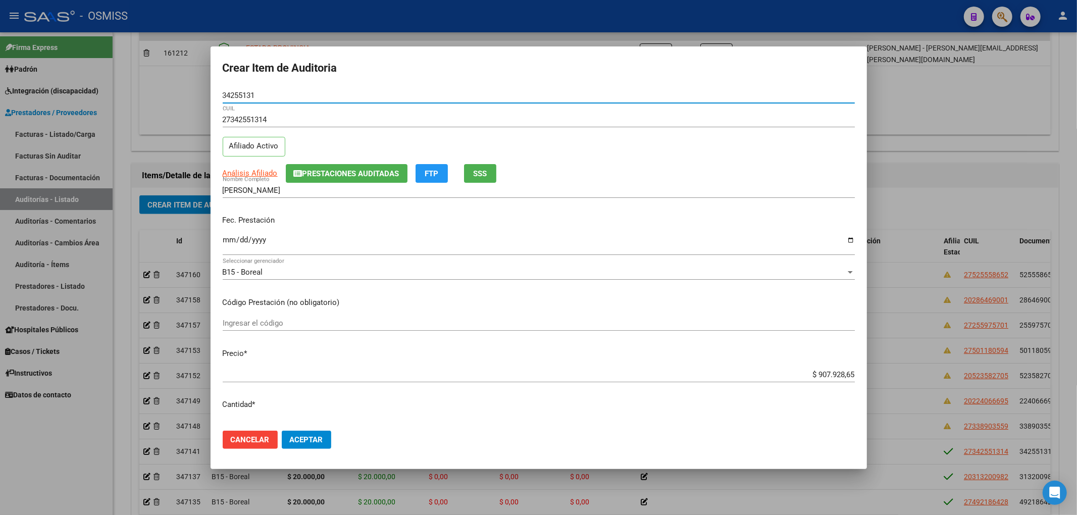
click at [351, 164] on button "Prestaciones Auditadas" at bounding box center [347, 173] width 122 height 19
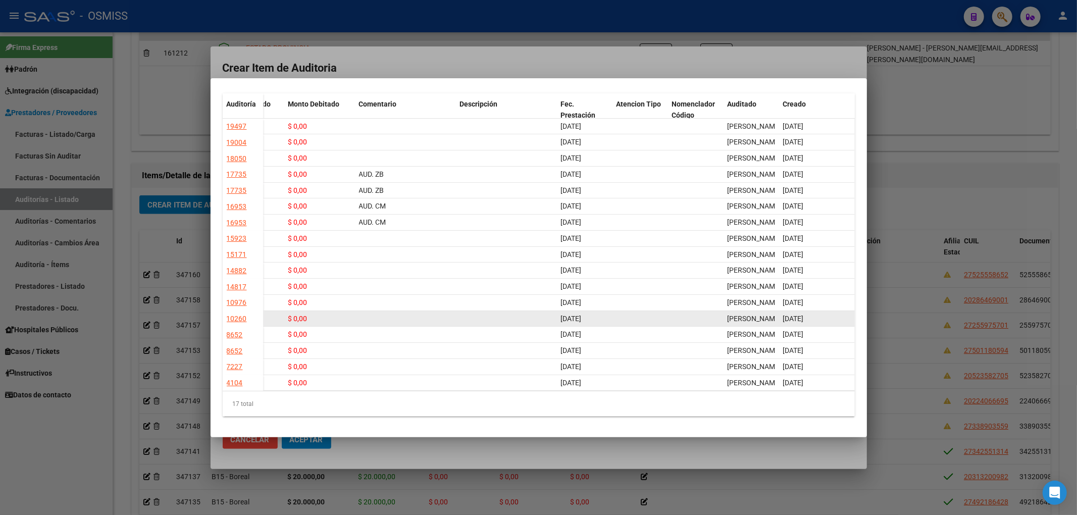
scroll to position [0, 0]
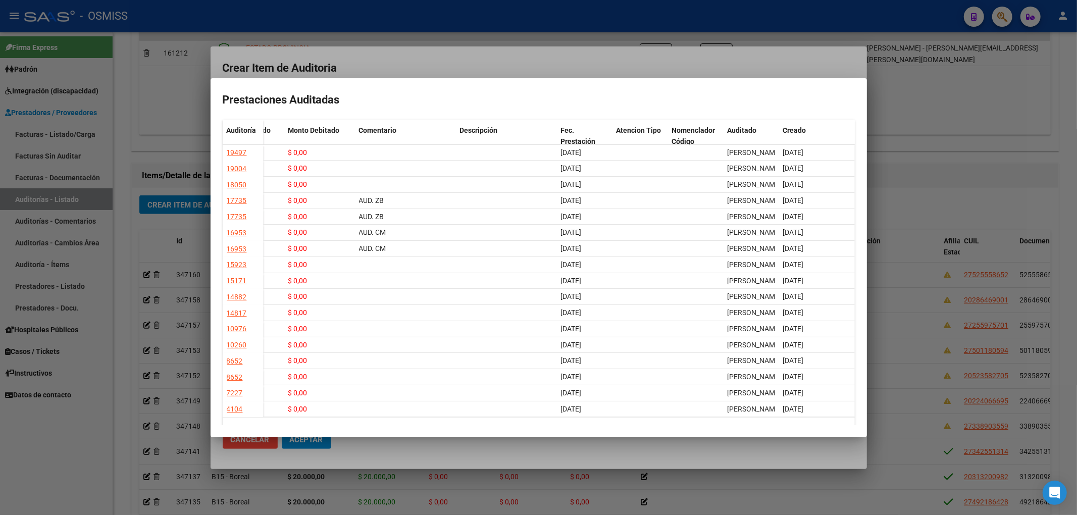
click at [569, 59] on div at bounding box center [538, 257] width 1077 height 515
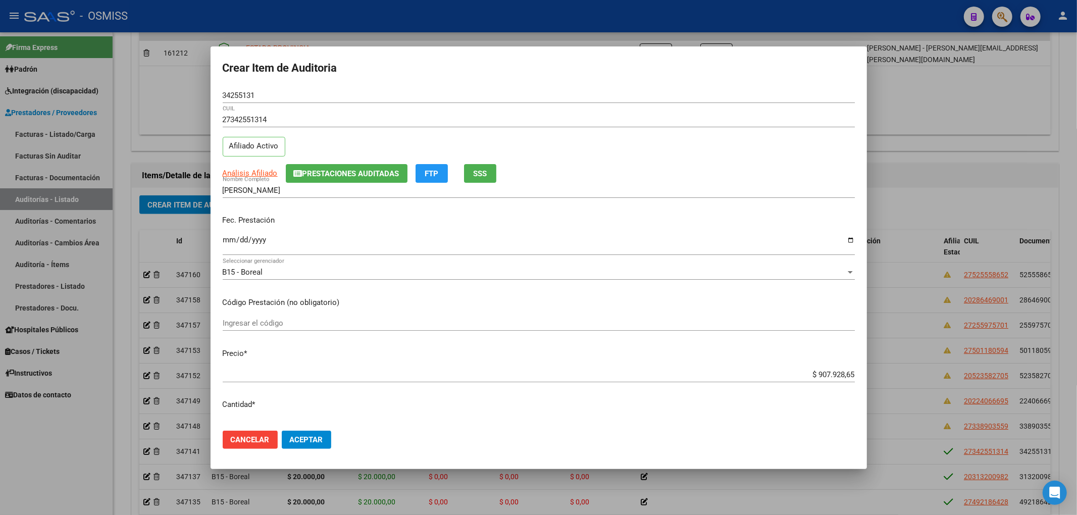
click at [256, 438] on span "Cancelar" at bounding box center [250, 439] width 39 height 9
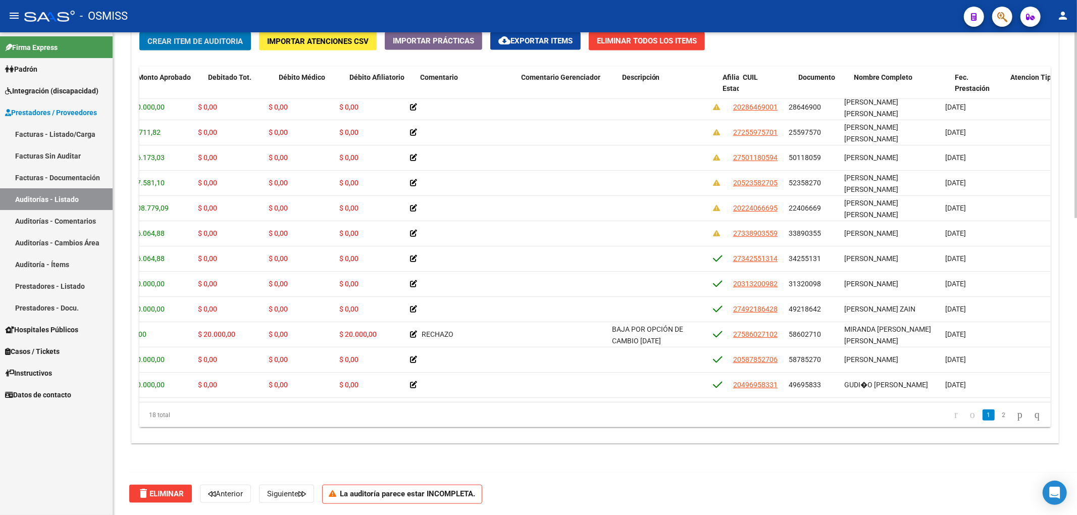
scroll to position [29, 0]
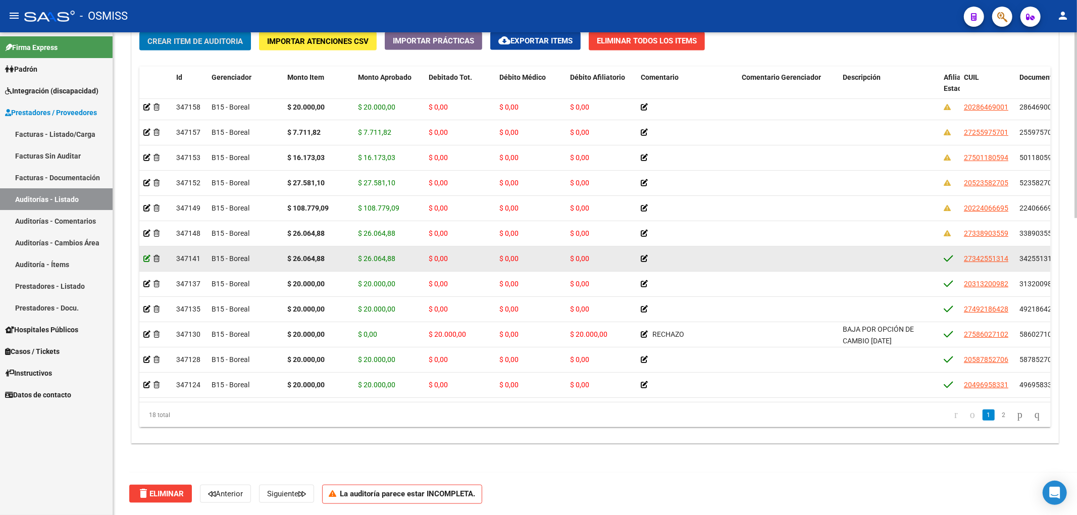
click at [145, 257] on icon at bounding box center [146, 258] width 7 height 7
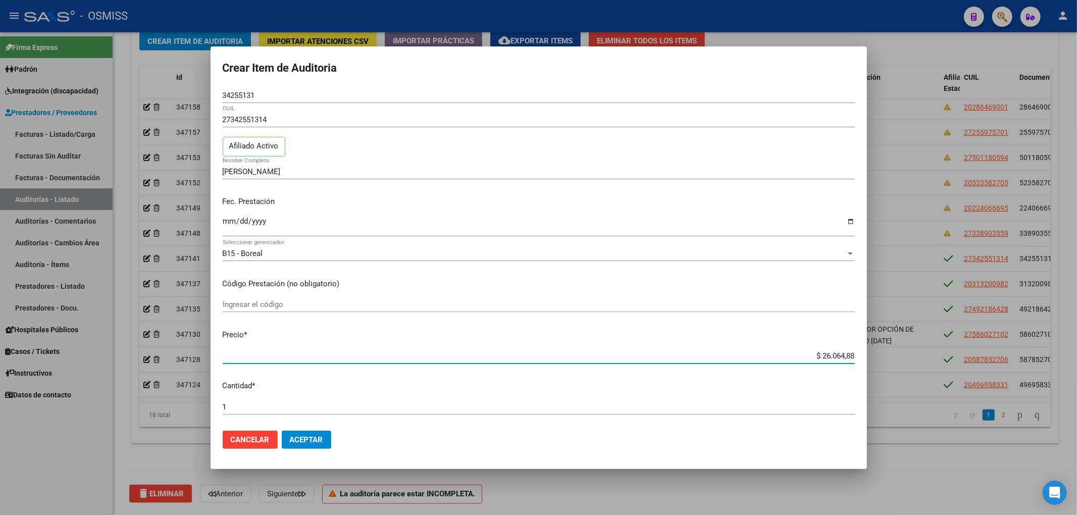
click at [813, 353] on input "$ 26.064,88" at bounding box center [539, 355] width 632 height 9
click at [314, 441] on span "Aceptar" at bounding box center [306, 439] width 33 height 9
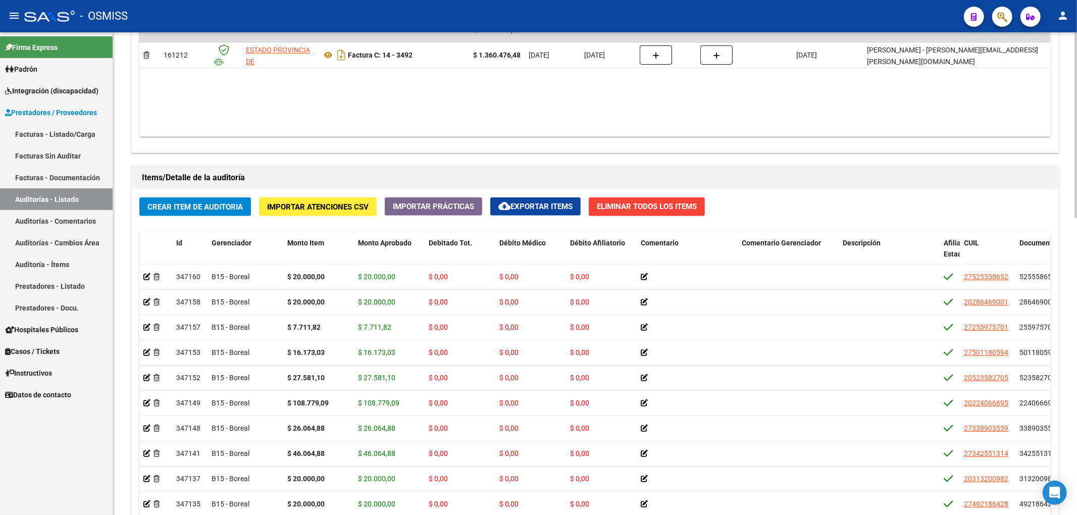
scroll to position [606, 0]
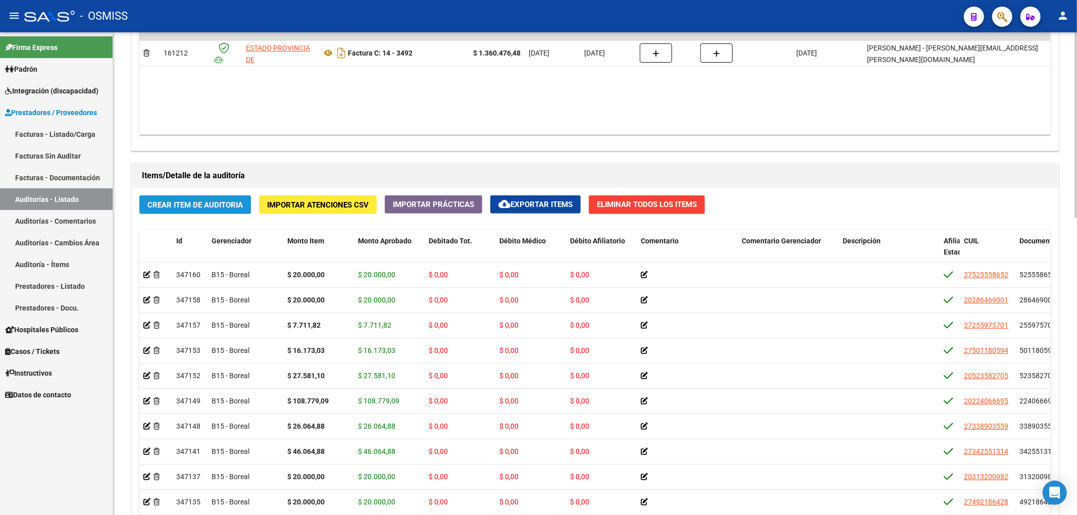
click at [219, 213] on button "Crear Item de Auditoria" at bounding box center [195, 204] width 112 height 19
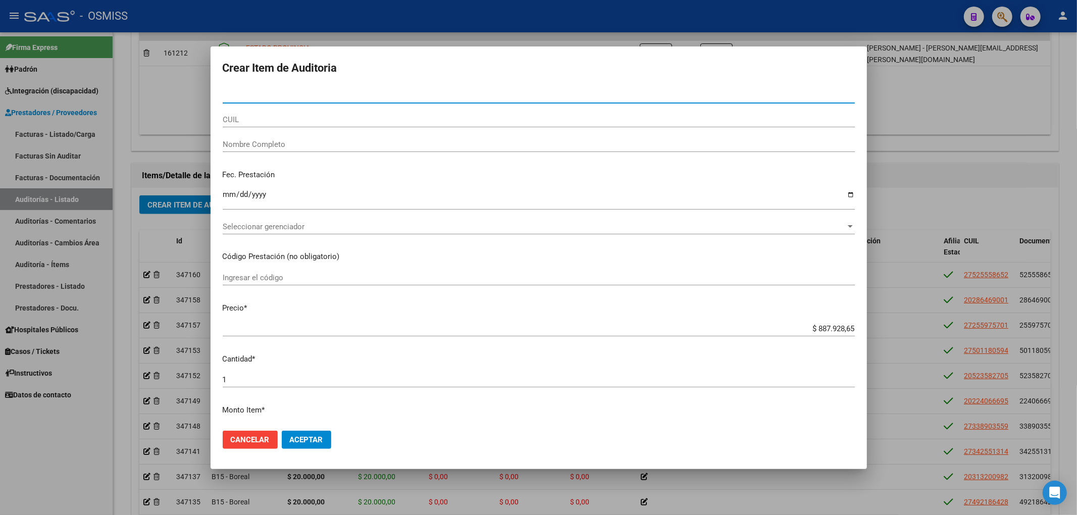
paste input "46617632"
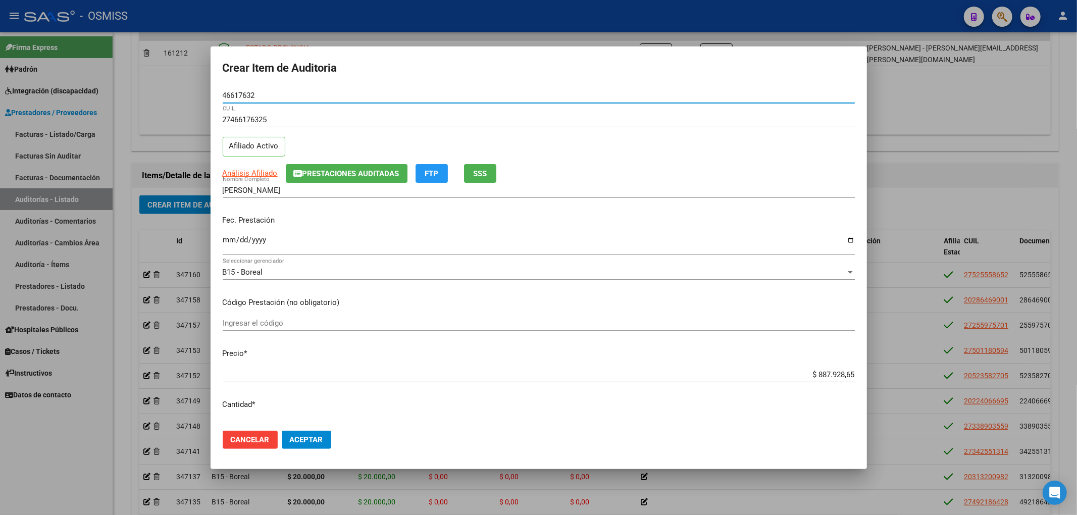
drag, startPoint x: 808, startPoint y: 378, endPoint x: 909, endPoint y: 379, distance: 101.0
click at [909, 379] on div "Crear Item de Auditoria 46617632 Nro Documento 27466176325 CUIL Afiliado Activo…" at bounding box center [538, 257] width 1077 height 515
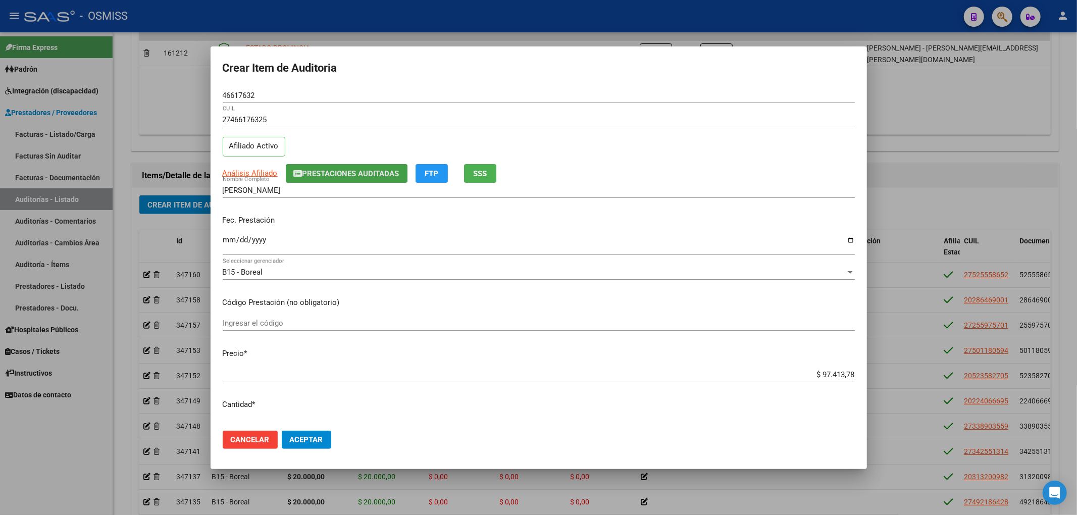
click at [323, 180] on button "Prestaciones Auditadas" at bounding box center [347, 173] width 122 height 19
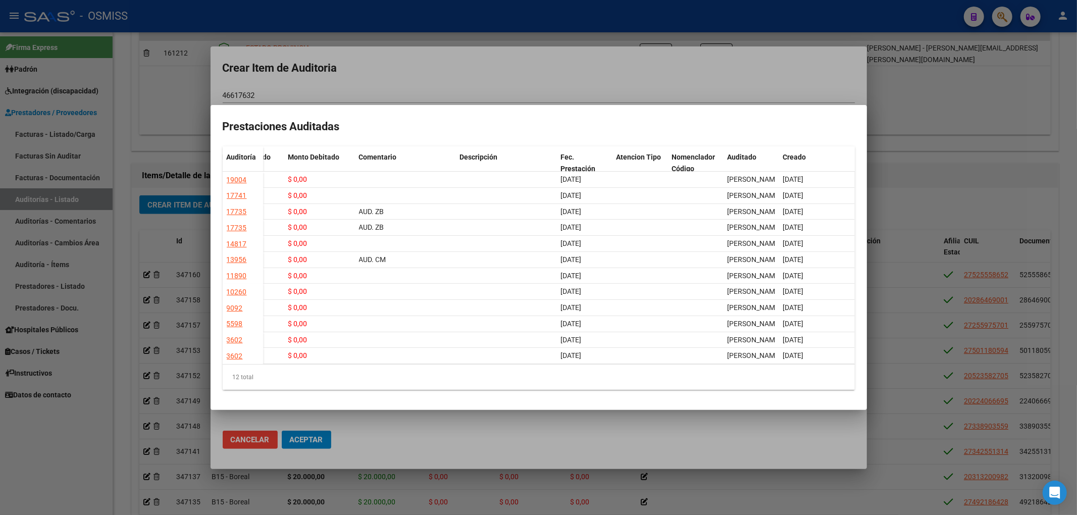
scroll to position [0, 0]
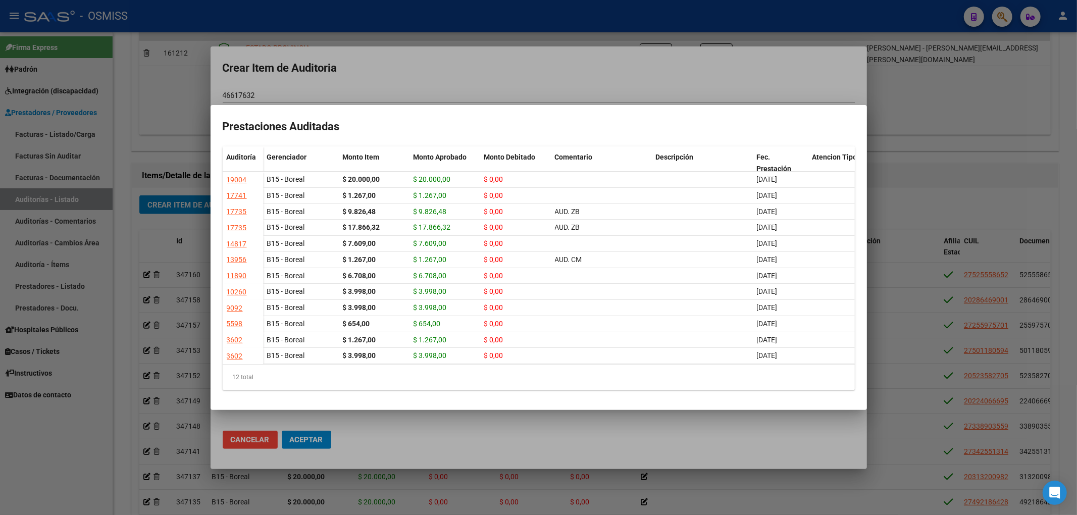
click at [750, 68] on div at bounding box center [538, 257] width 1077 height 515
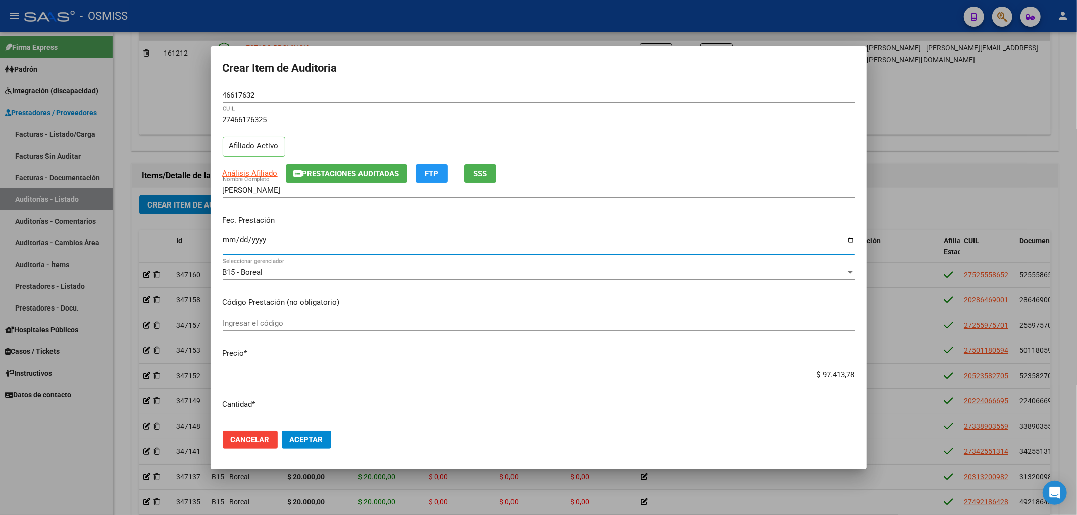
click at [228, 241] on input "Ingresar la fecha" at bounding box center [539, 244] width 632 height 16
click at [318, 438] on span "Aceptar" at bounding box center [306, 439] width 33 height 9
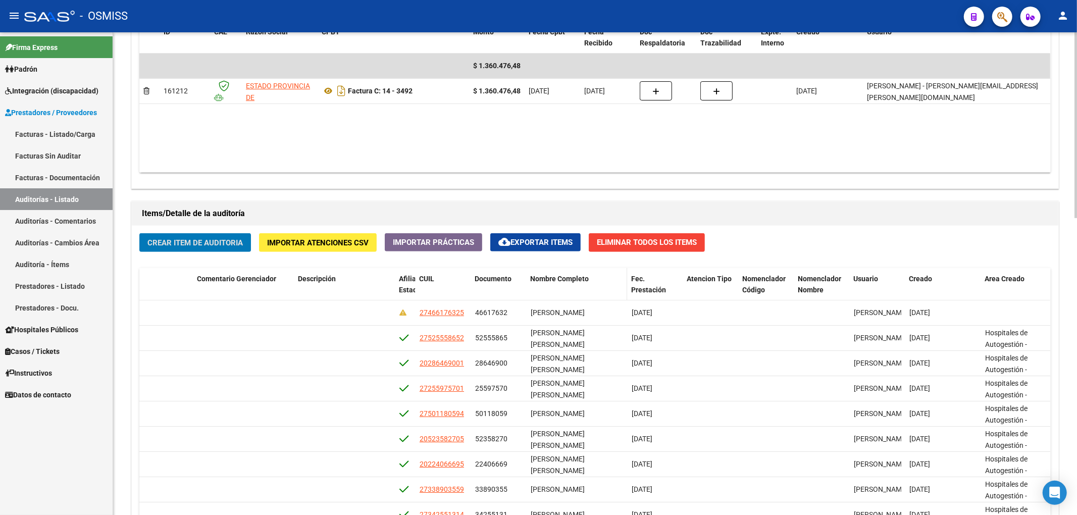
scroll to position [568, 0]
click at [571, 280] on span "Nombre Completo" at bounding box center [559, 278] width 59 height 8
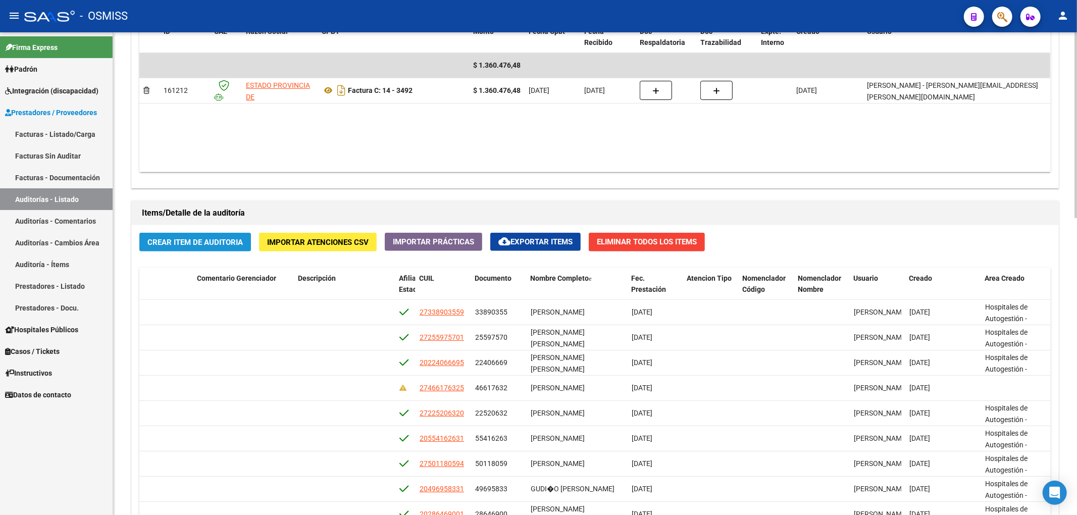
click at [198, 241] on span "Crear Item de Auditoria" at bounding box center [194, 242] width 95 height 9
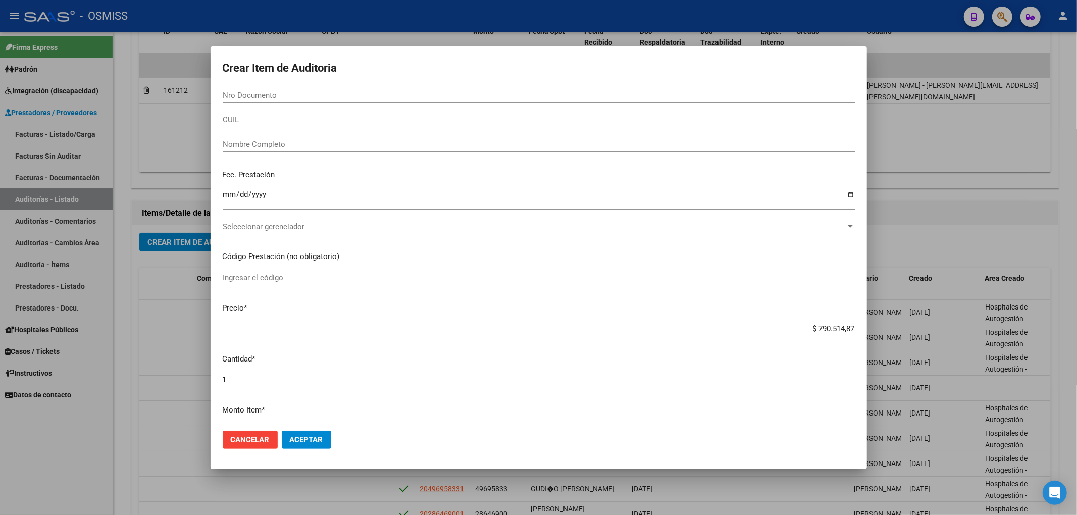
paste input "27488763"
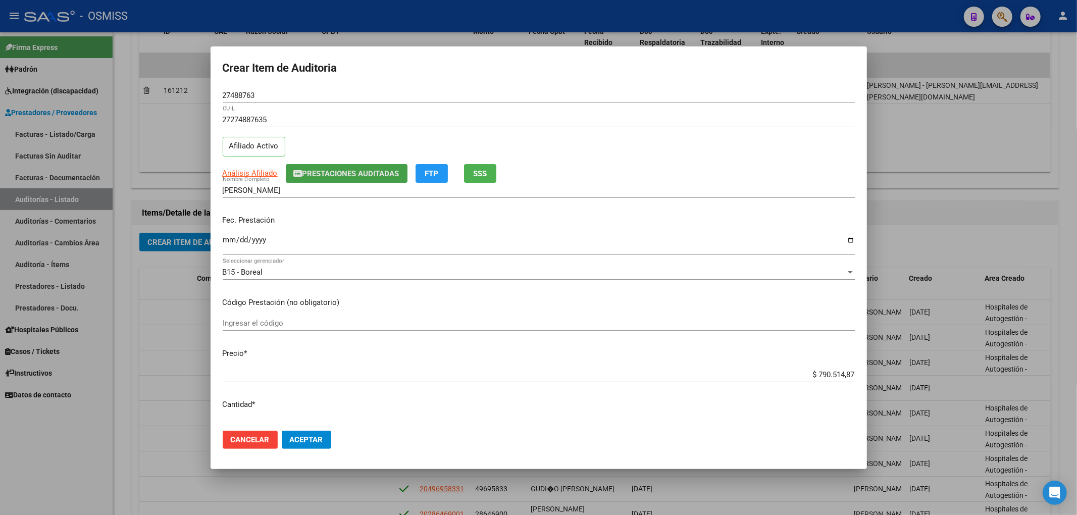
click at [319, 176] on span "Prestaciones Auditadas" at bounding box center [350, 173] width 97 height 9
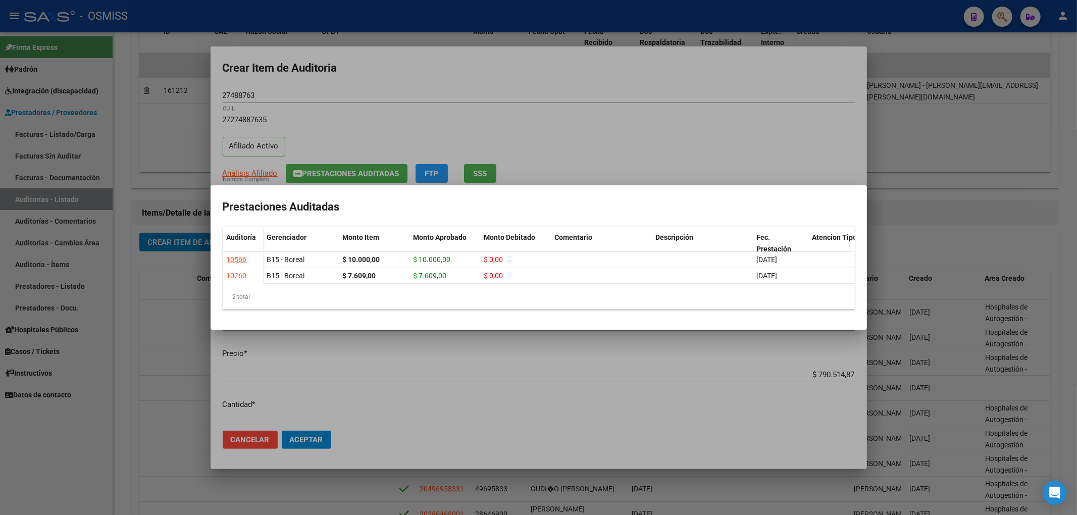
click at [340, 70] on div at bounding box center [538, 257] width 1077 height 515
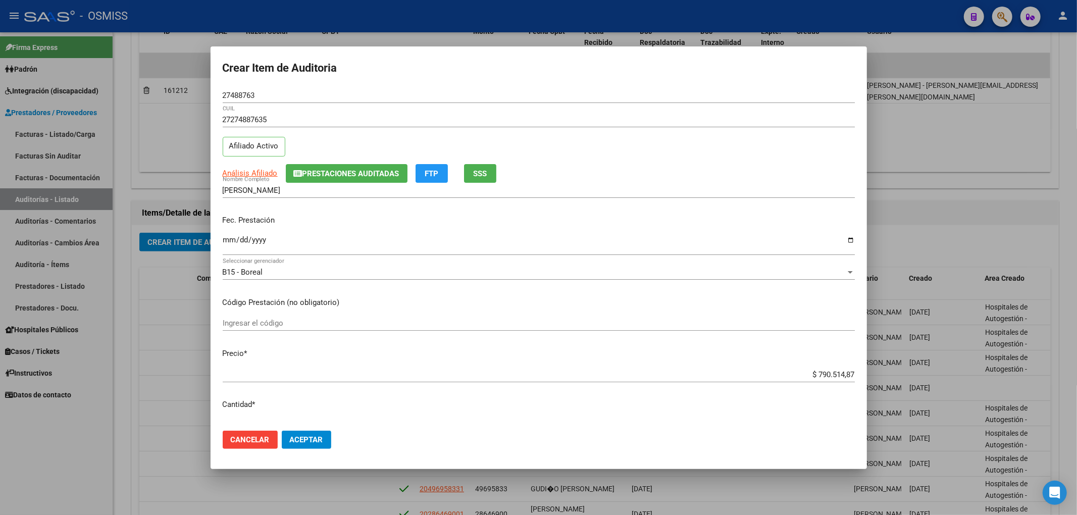
click at [221, 245] on mat-dialog-content "27488763 Nro Documento 27274887635 CUIL Afiliado Activo Análisis Afiliado Prest…" at bounding box center [539, 255] width 656 height 335
click at [229, 244] on input "Ingresar la fecha" at bounding box center [539, 244] width 632 height 16
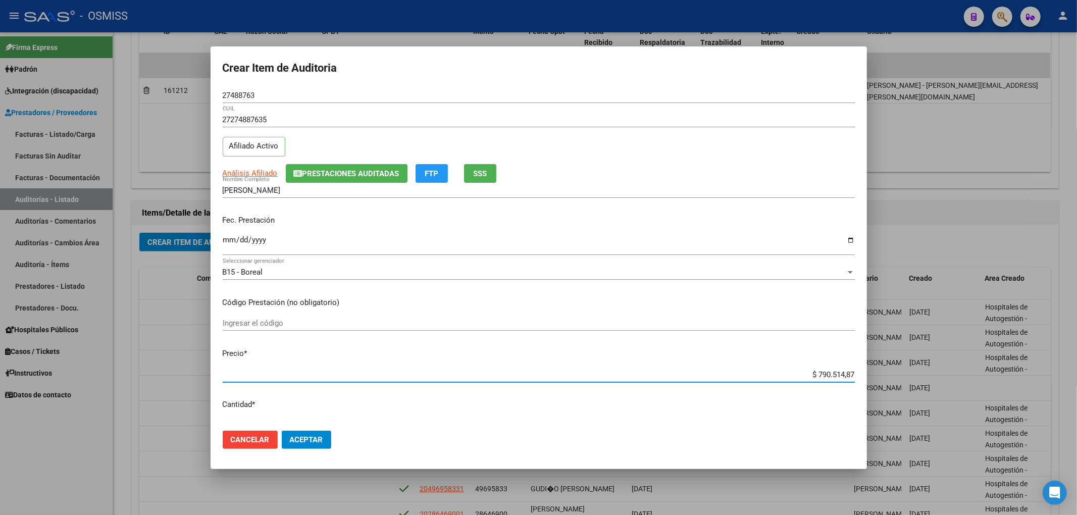
drag, startPoint x: 807, startPoint y: 375, endPoint x: 900, endPoint y: 364, distance: 93.5
click at [899, 366] on div "Crear Item de Auditoria 27488763 Nro Documento 27274887635 CUIL Afiliado Activo…" at bounding box center [538, 257] width 1077 height 515
drag, startPoint x: 257, startPoint y: 92, endPoint x: 194, endPoint y: 95, distance: 63.2
click at [189, 91] on div "Crear Item de Auditoria 27488763 Nro Documento 27274887635 CUIL Afiliado Activo…" at bounding box center [538, 257] width 1077 height 515
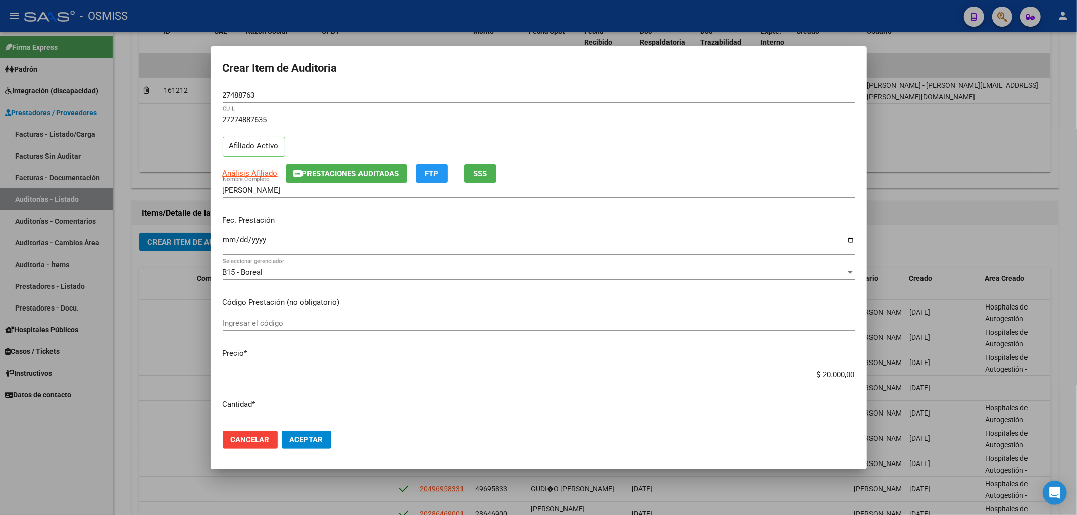
click at [687, 180] on div "Análisis Afiliado Prestaciones Auditadas FTP SSS" at bounding box center [539, 173] width 632 height 19
drag, startPoint x: 796, startPoint y: 178, endPoint x: 720, endPoint y: 184, distance: 76.5
click at [796, 178] on div "Análisis Afiliado Prestaciones Auditadas FTP SSS" at bounding box center [539, 173] width 632 height 19
click at [295, 444] on button "Aceptar" at bounding box center [306, 440] width 49 height 18
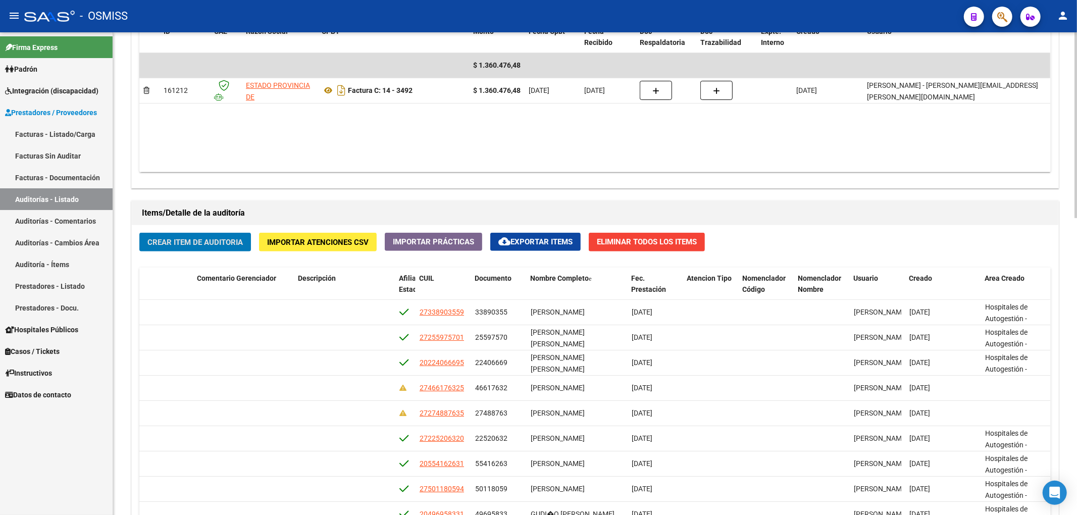
click at [221, 248] on button "Crear Item de Auditoria" at bounding box center [195, 242] width 112 height 19
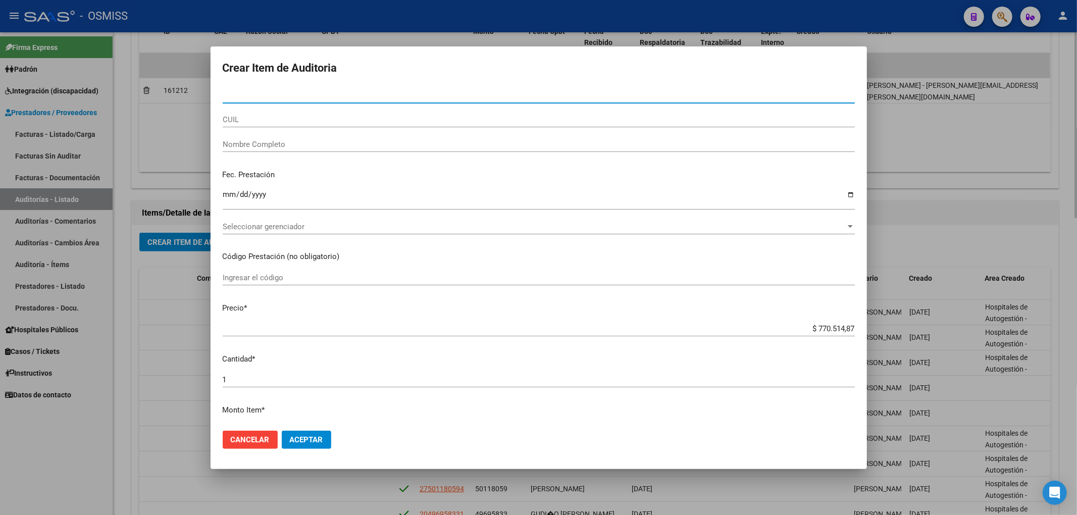
paste input "27488763"
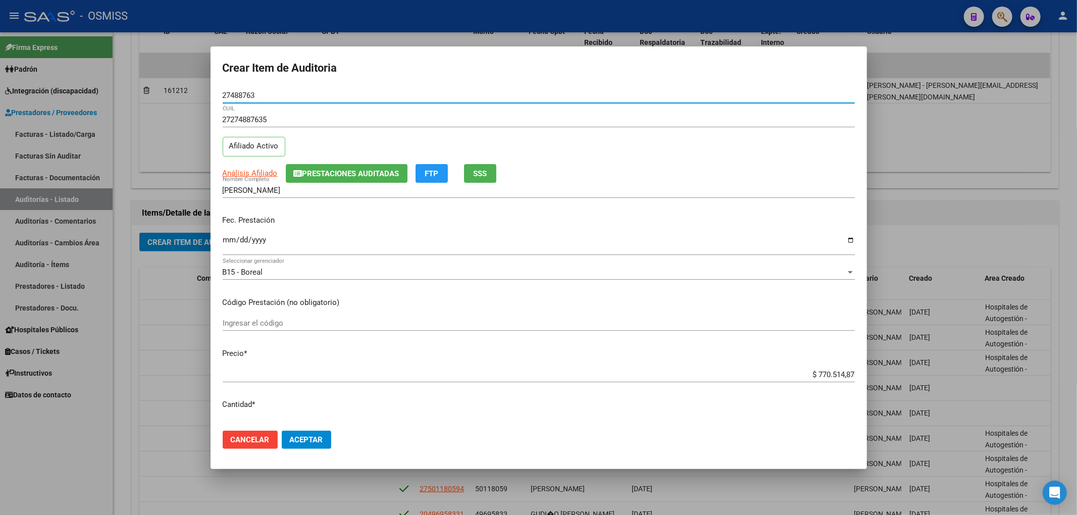
click at [384, 174] on span "Prestaciones Auditadas" at bounding box center [350, 173] width 97 height 9
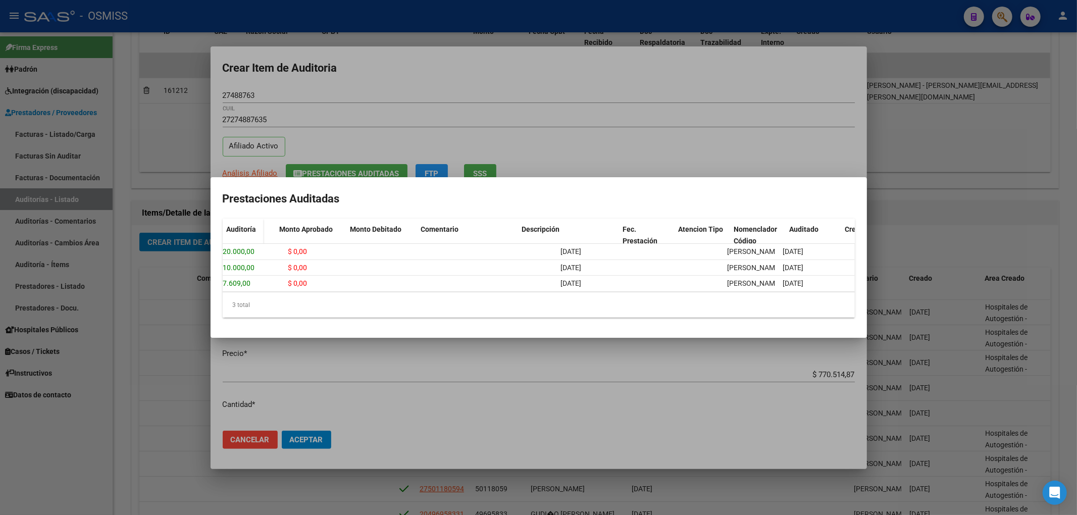
scroll to position [0, 0]
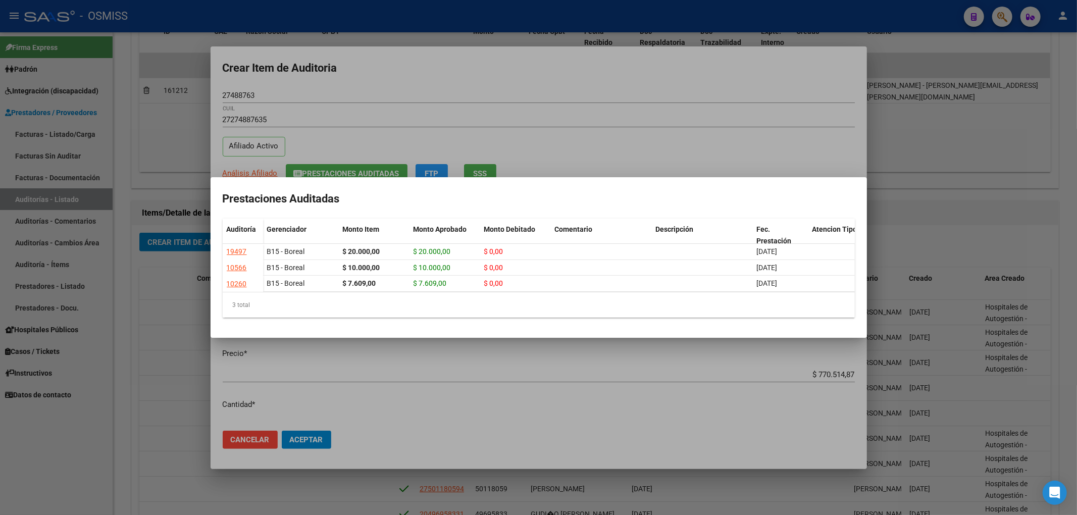
click at [706, 147] on div at bounding box center [538, 257] width 1077 height 515
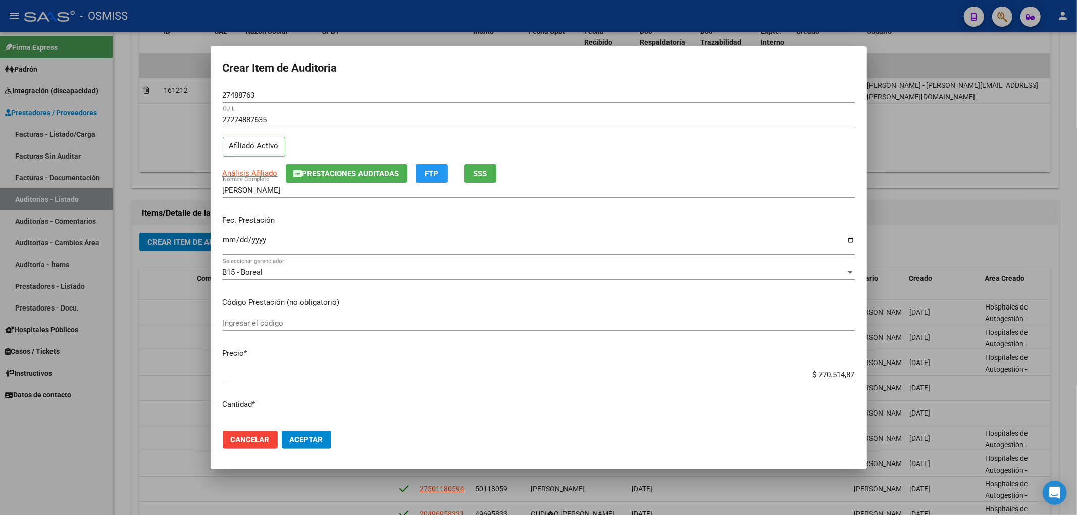
click at [267, 436] on span "Cancelar" at bounding box center [250, 439] width 39 height 9
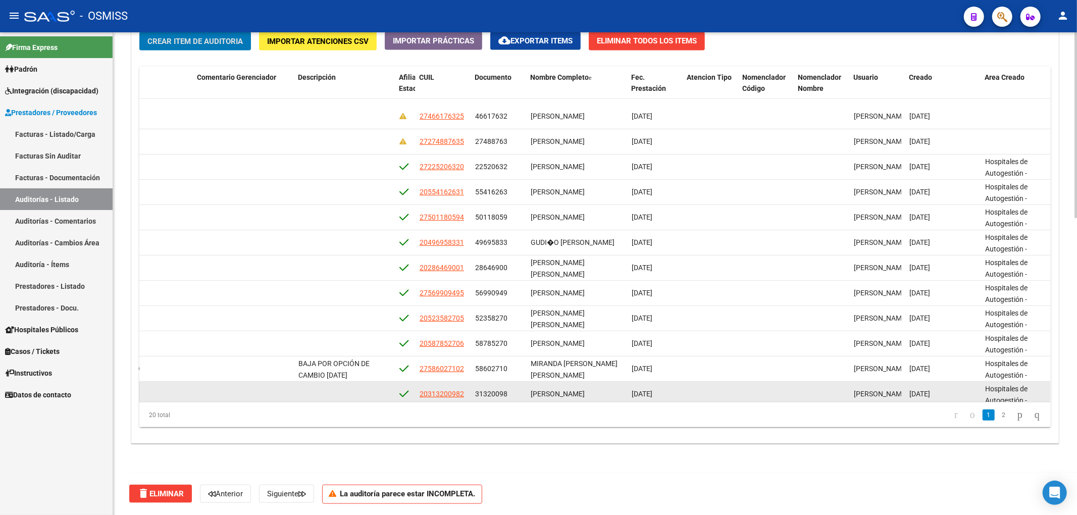
scroll to position [13, 544]
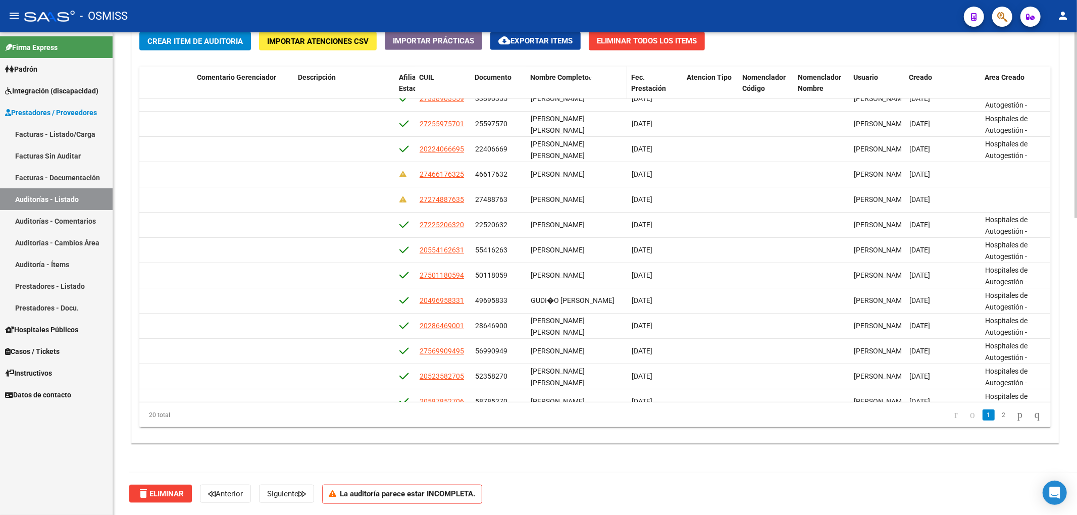
click at [572, 77] on span "Nombre Completo" at bounding box center [559, 77] width 59 height 8
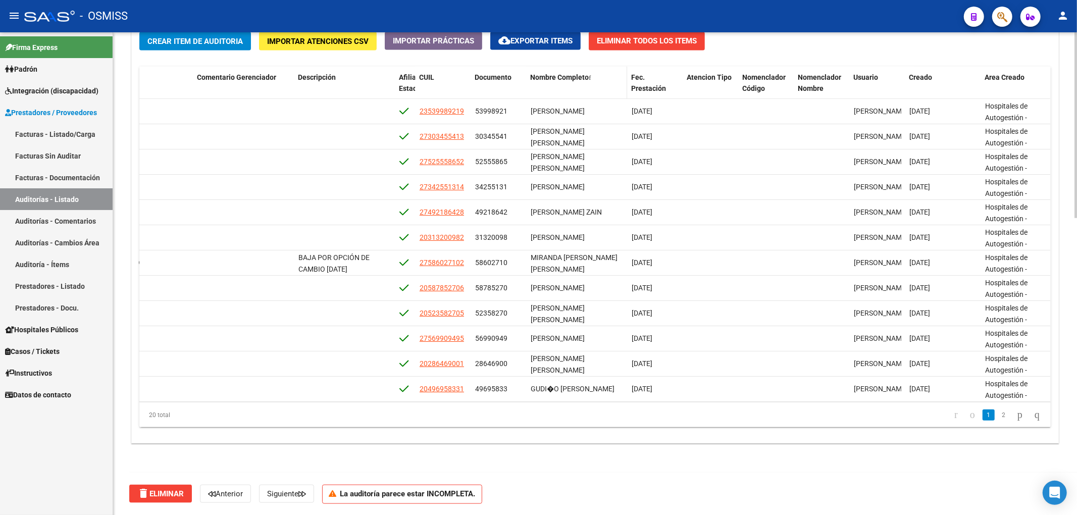
click at [572, 77] on span "Nombre Completo" at bounding box center [559, 77] width 59 height 8
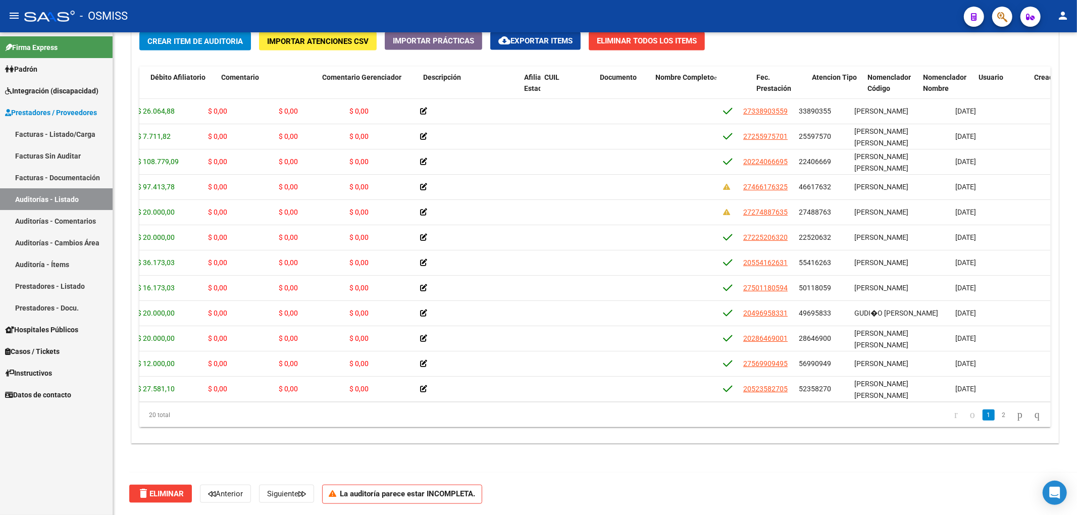
scroll to position [0, 0]
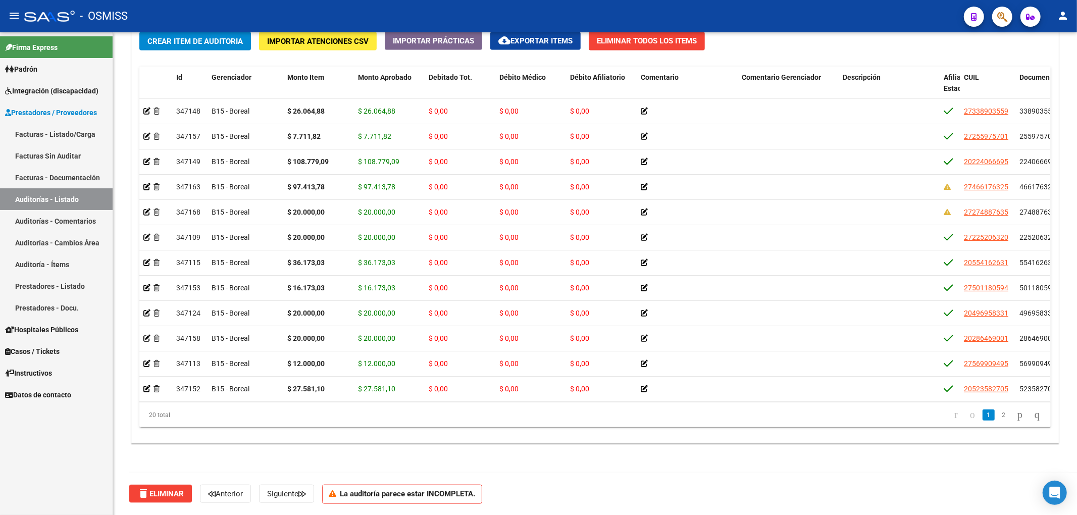
click at [219, 42] on span "Crear Item de Auditoria" at bounding box center [194, 41] width 95 height 9
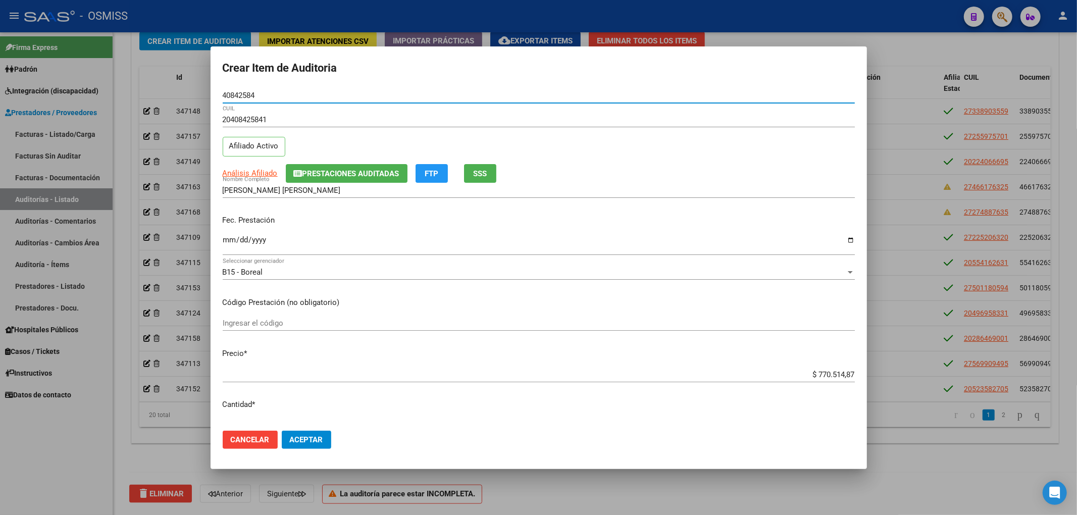
click at [352, 170] on span "Prestaciones Auditadas" at bounding box center [350, 173] width 97 height 9
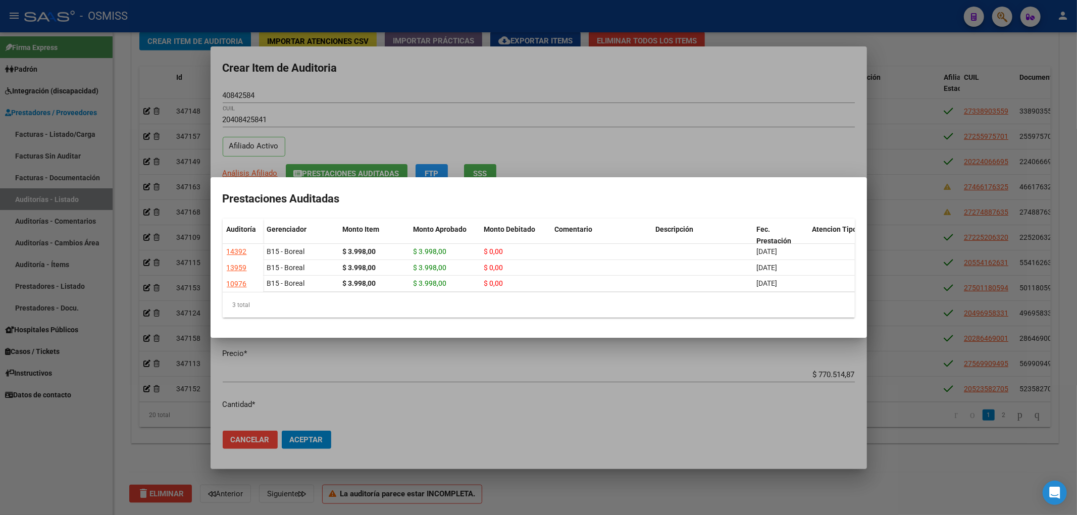
drag, startPoint x: 358, startPoint y: 297, endPoint x: 408, endPoint y: 289, distance: 51.1
click at [408, 289] on datatable-body "14392 B15 - Boreal $ 3.998,00 $ 3.998,00 $ 0,00 05/10/2024 Sabrina Corton 13/12…" at bounding box center [539, 268] width 632 height 48
click at [385, 84] on div at bounding box center [538, 257] width 1077 height 515
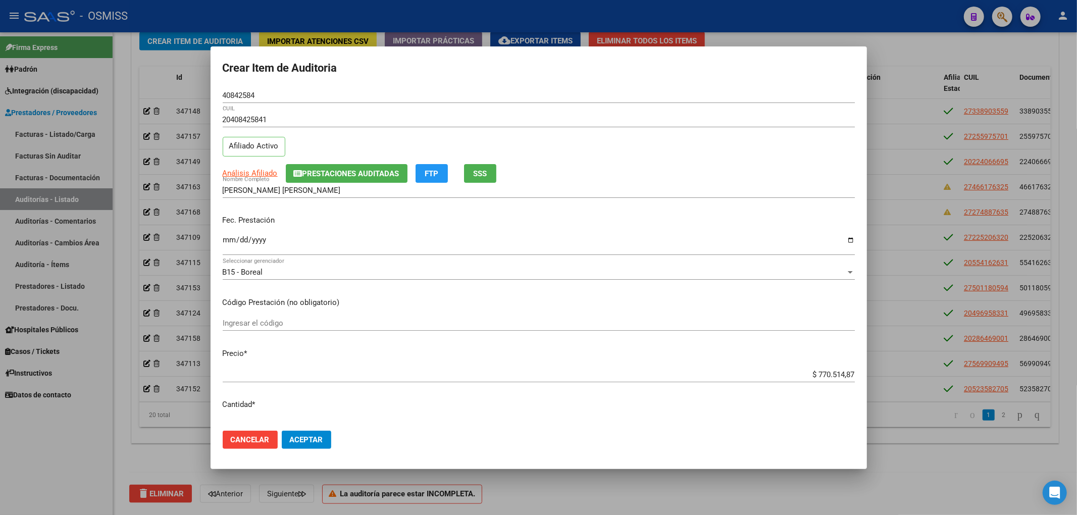
click at [231, 241] on input "Ingresar la fecha" at bounding box center [539, 244] width 632 height 16
click at [231, 241] on input "2025-06-21" at bounding box center [539, 244] width 632 height 16
click at [225, 239] on input "2025-06-21" at bounding box center [539, 244] width 632 height 16
drag, startPoint x: 804, startPoint y: 374, endPoint x: 875, endPoint y: 377, distance: 71.8
click at [873, 377] on div "Crear Item de Auditoria 40842584 Nro Documento 20408425841 CUIL Afiliado Activo…" at bounding box center [538, 257] width 1077 height 515
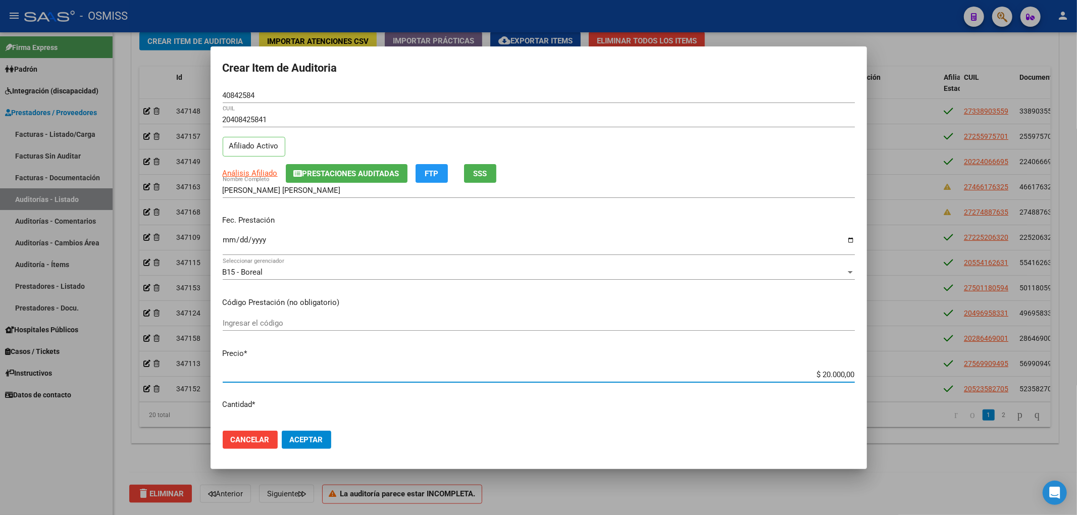
click at [198, 89] on div "Crear Item de Auditoria 40842584 Nro Documento 20408425841 CUIL Afiliado Activo…" at bounding box center [538, 257] width 1077 height 515
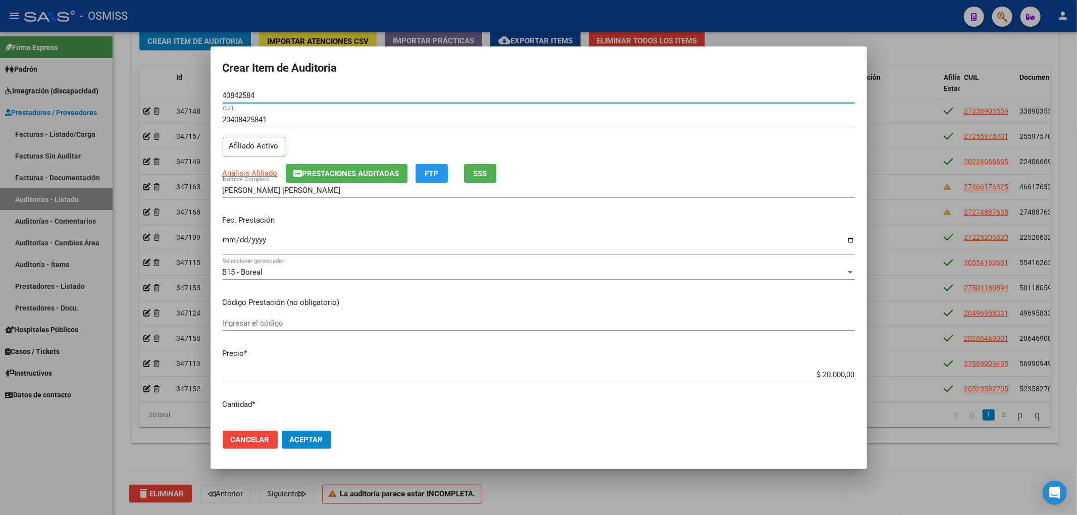
click at [309, 435] on span "Aceptar" at bounding box center [306, 439] width 33 height 9
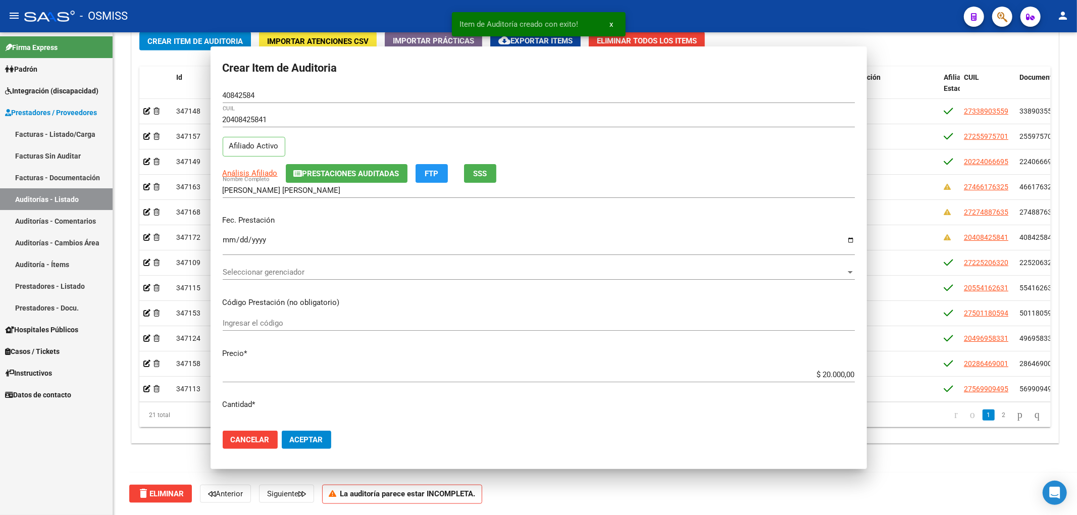
scroll to position [770, 0]
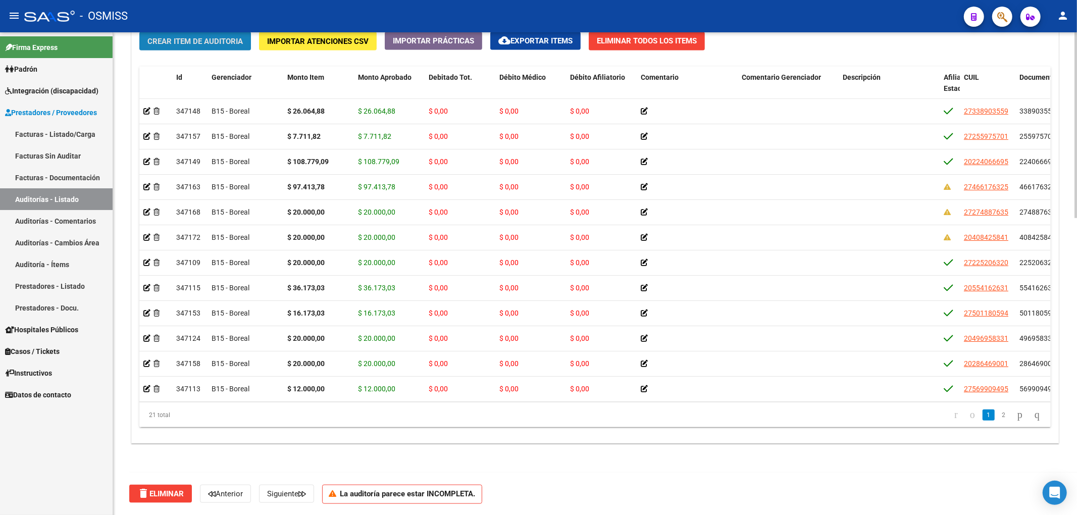
click at [203, 45] on span "Crear Item de Auditoria" at bounding box center [194, 41] width 95 height 9
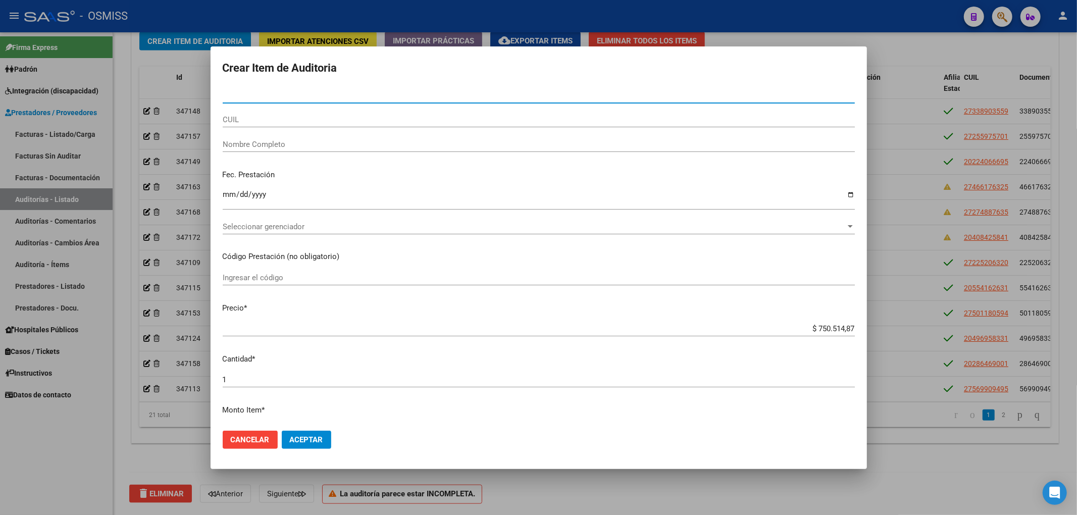
click at [900, 40] on div at bounding box center [538, 257] width 1077 height 515
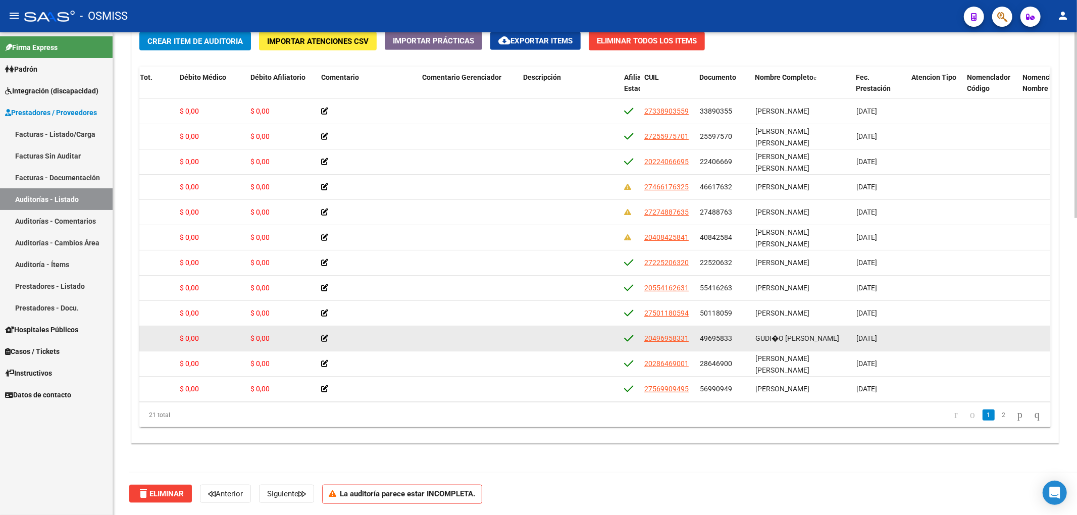
scroll to position [27, 320]
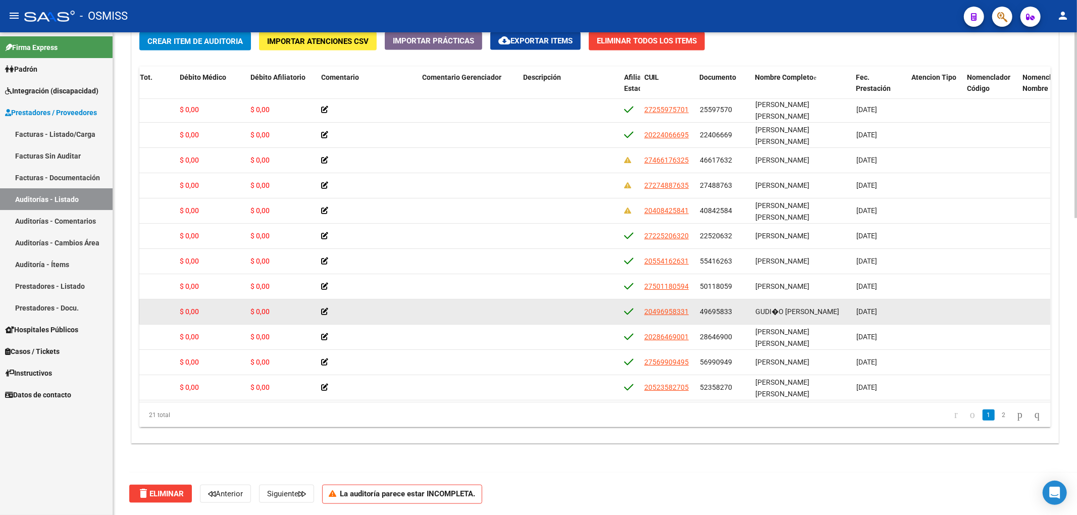
drag, startPoint x: 770, startPoint y: 402, endPoint x: 316, endPoint y: 320, distance: 461.8
click at [340, 333] on datatable-body "347148 B15 - Boreal $ 26.064,88 $ 26.064,88 $ 0,00 $ 0,00 $ 0,00 27338903559 33…" at bounding box center [594, 250] width 911 height 303
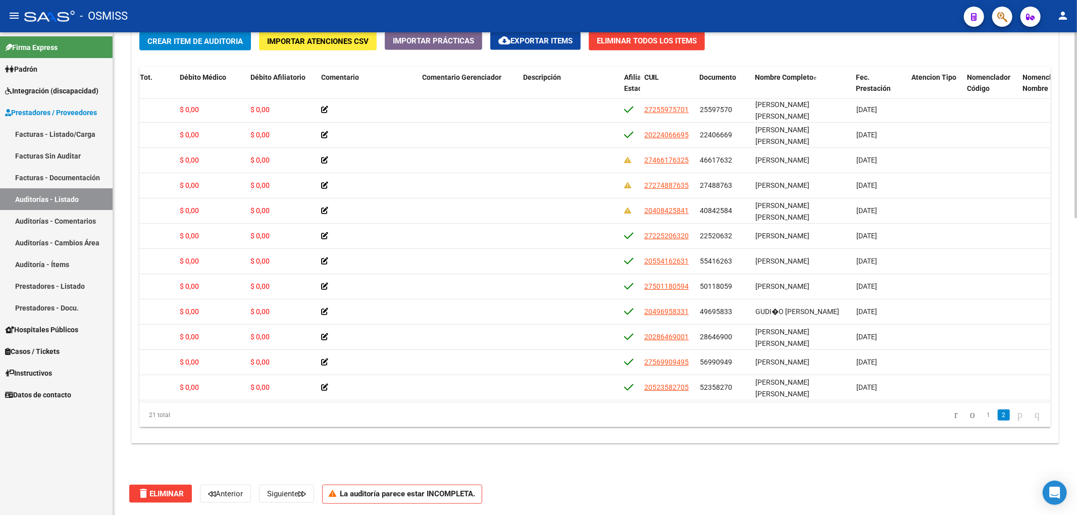
click at [195, 46] on button "Crear Item de Auditoria" at bounding box center [195, 41] width 112 height 19
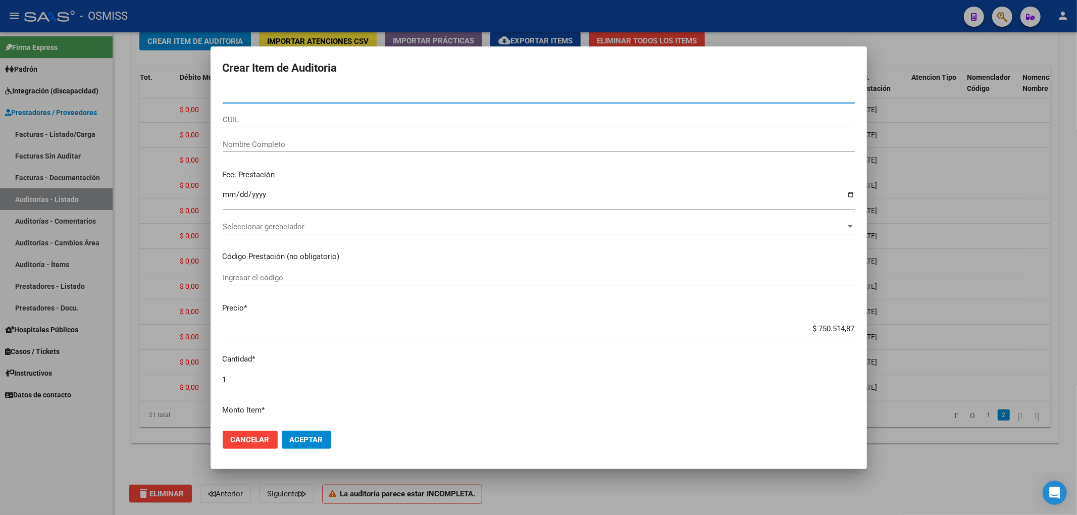
paste input "53998921"
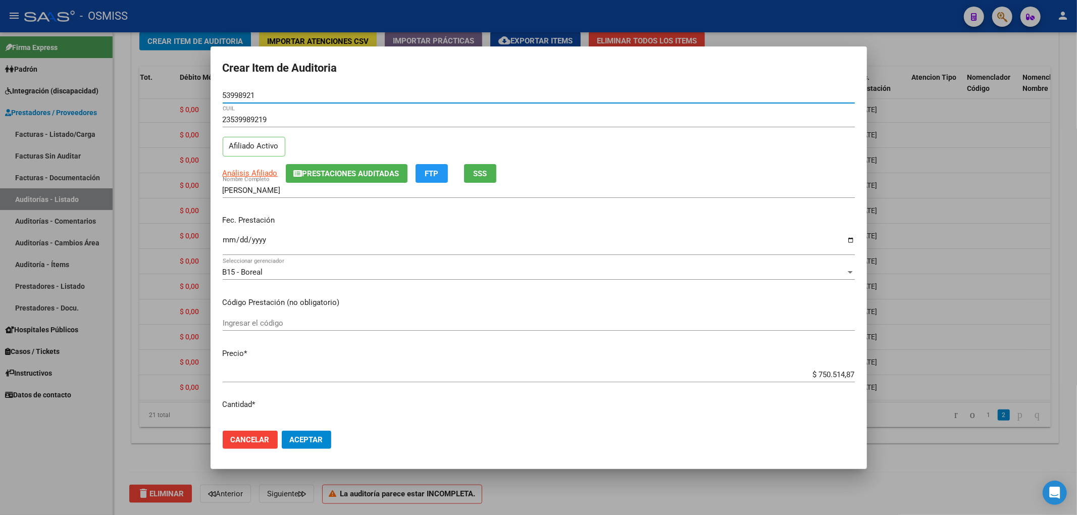
click at [223, 241] on input "Ingresar la fecha" at bounding box center [539, 244] width 632 height 16
drag, startPoint x: 258, startPoint y: 92, endPoint x: 177, endPoint y: 95, distance: 81.8
click at [178, 95] on div "Crear Item de Auditoria 53998921 Nro Documento 23539989219 CUIL Afiliado Activo…" at bounding box center [538, 257] width 1077 height 515
drag, startPoint x: 740, startPoint y: 178, endPoint x: 508, endPoint y: 219, distance: 235.2
click at [740, 178] on div "Análisis Afiliado Prestaciones Auditadas FTP SSS" at bounding box center [539, 173] width 632 height 19
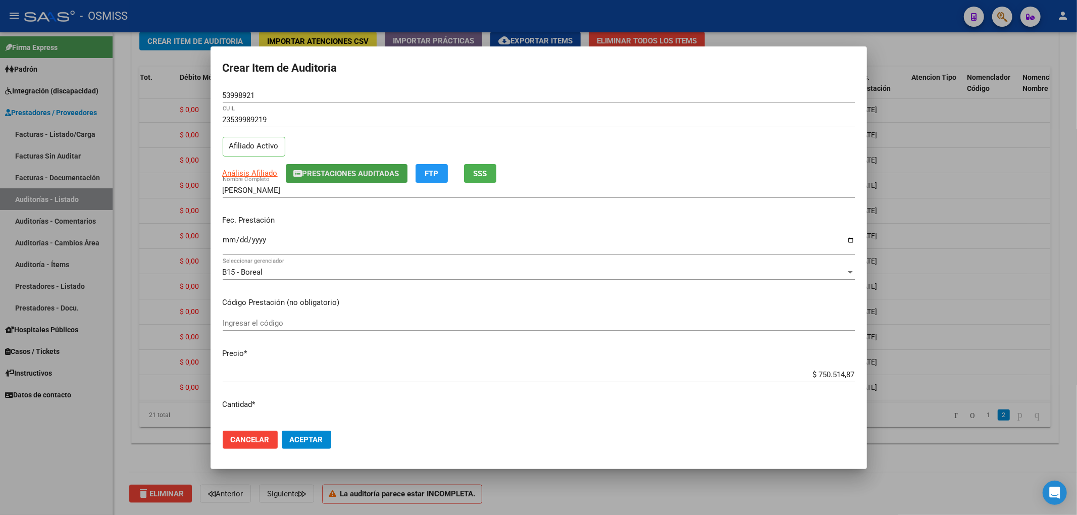
click at [324, 170] on span "Prestaciones Auditadas" at bounding box center [350, 173] width 97 height 9
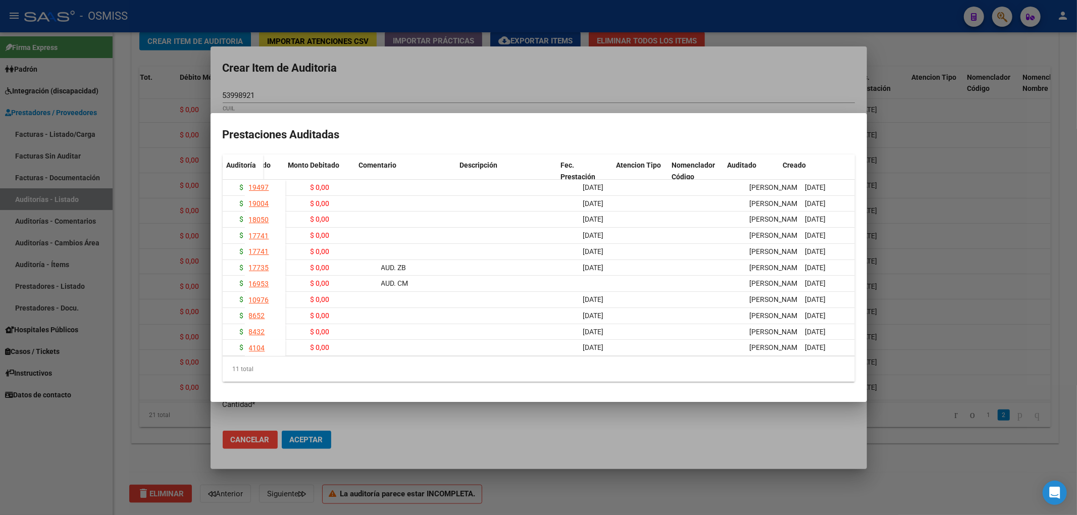
scroll to position [0, 196]
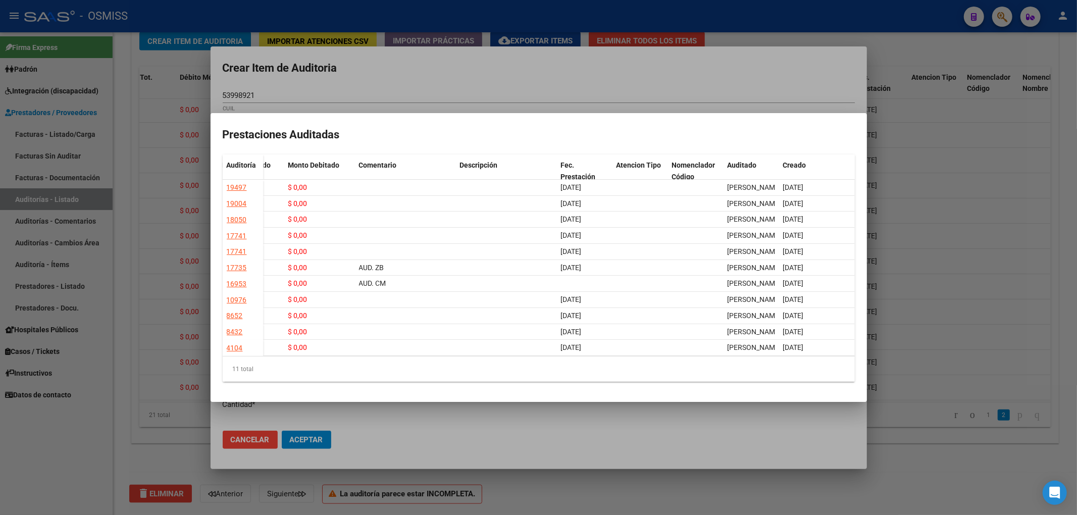
click at [728, 63] on div at bounding box center [538, 257] width 1077 height 515
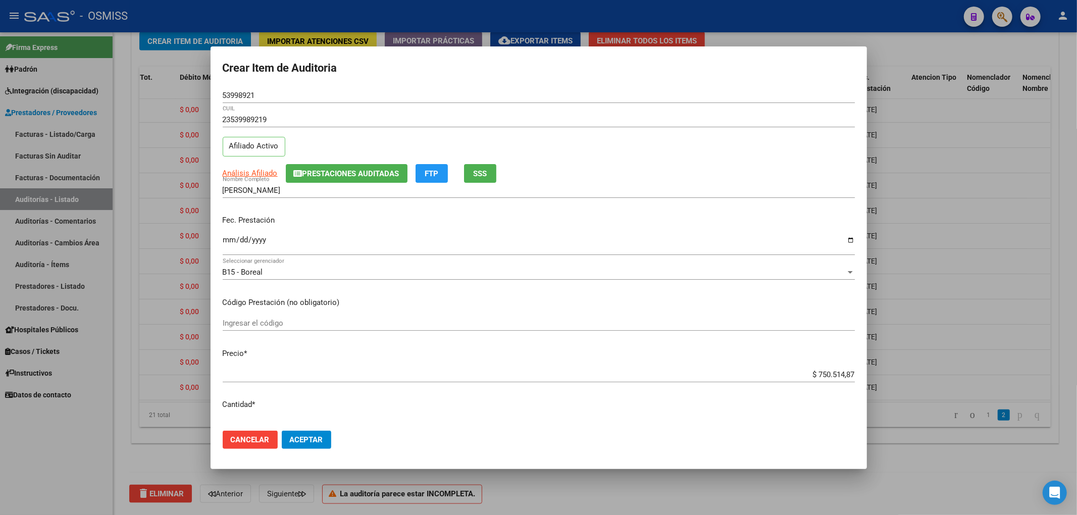
click at [243, 436] on span "Cancelar" at bounding box center [250, 439] width 39 height 9
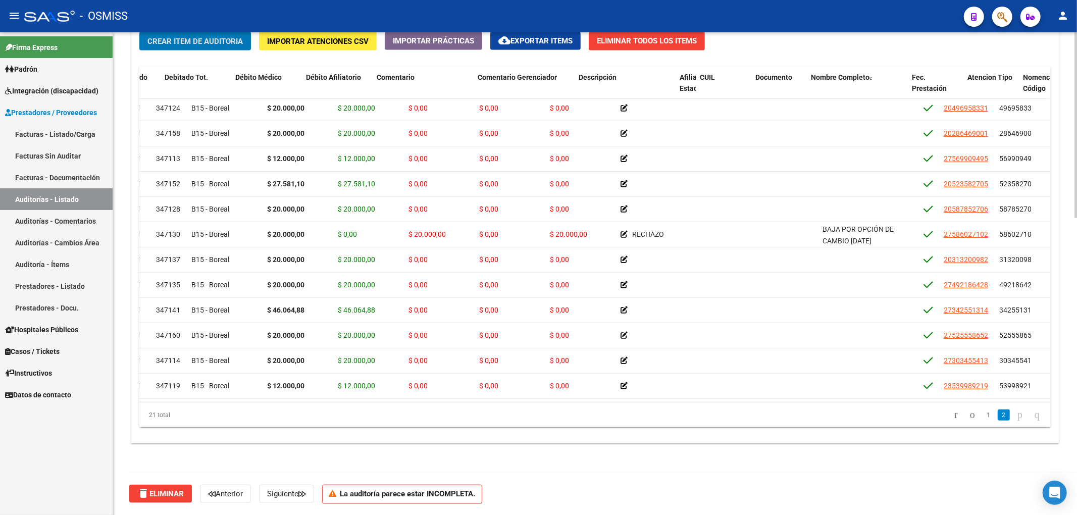
scroll to position [240, 0]
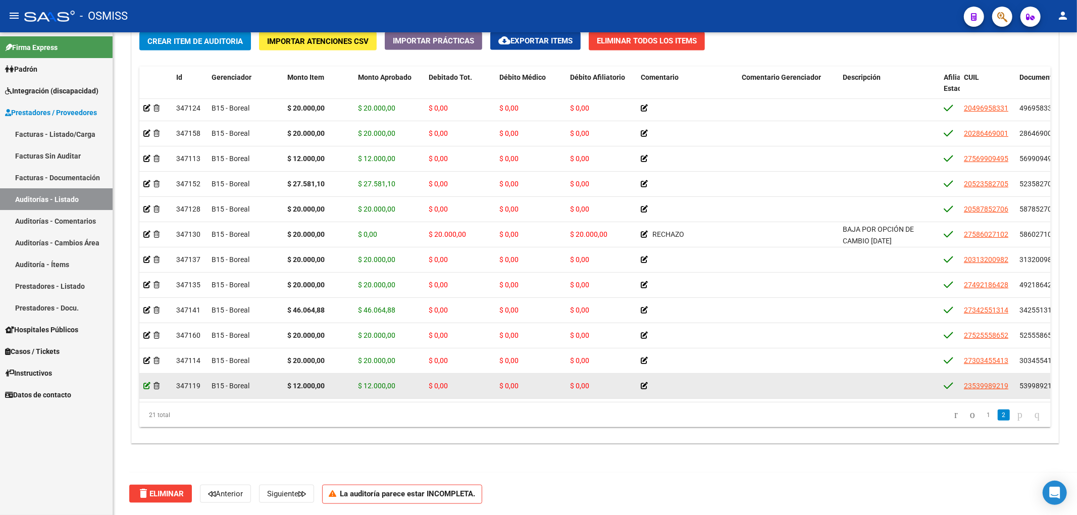
click at [147, 382] on icon at bounding box center [146, 385] width 7 height 7
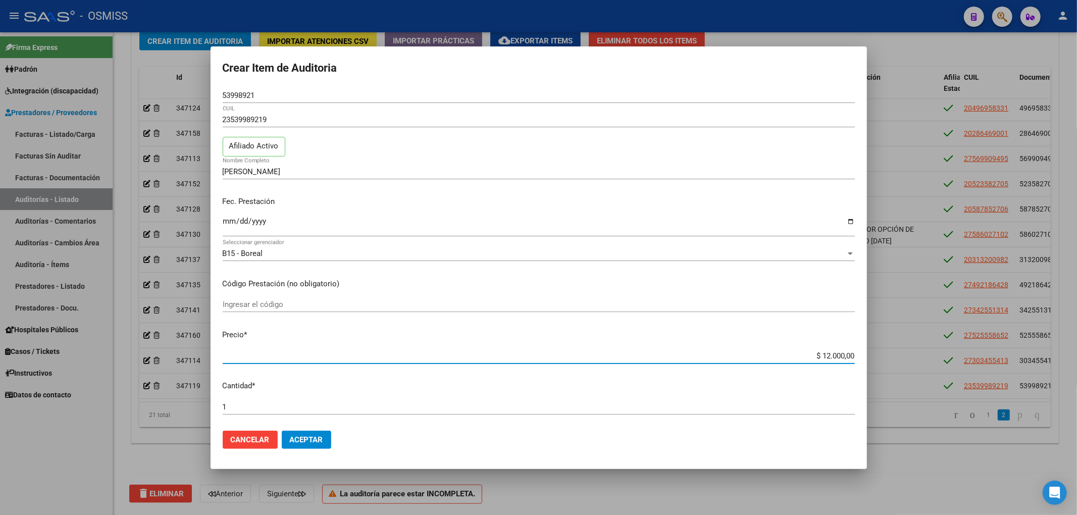
click at [816, 360] on input "$ 12.000,00" at bounding box center [539, 355] width 632 height 9
drag, startPoint x: 847, startPoint y: 356, endPoint x: 798, endPoint y: 359, distance: 49.6
click at [798, 359] on app-form-text-field "Precio * $ 20,00 Ingresar el precio" at bounding box center [543, 344] width 640 height 31
click at [798, 359] on input "$ 20,00" at bounding box center [539, 355] width 632 height 9
drag, startPoint x: 841, startPoint y: 356, endPoint x: 858, endPoint y: 356, distance: 17.7
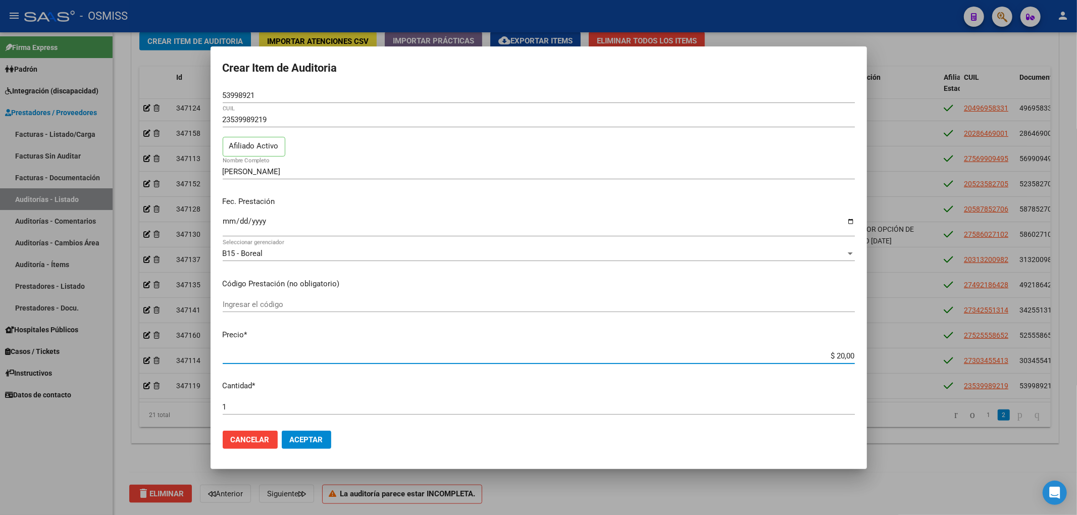
click at [841, 356] on input "$ 20,00" at bounding box center [539, 355] width 632 height 9
drag, startPoint x: 845, startPoint y: 354, endPoint x: 827, endPoint y: 354, distance: 17.7
click at [827, 354] on input "$ 20,00" at bounding box center [539, 355] width 632 height 9
click at [325, 434] on button "Aceptar" at bounding box center [306, 440] width 49 height 18
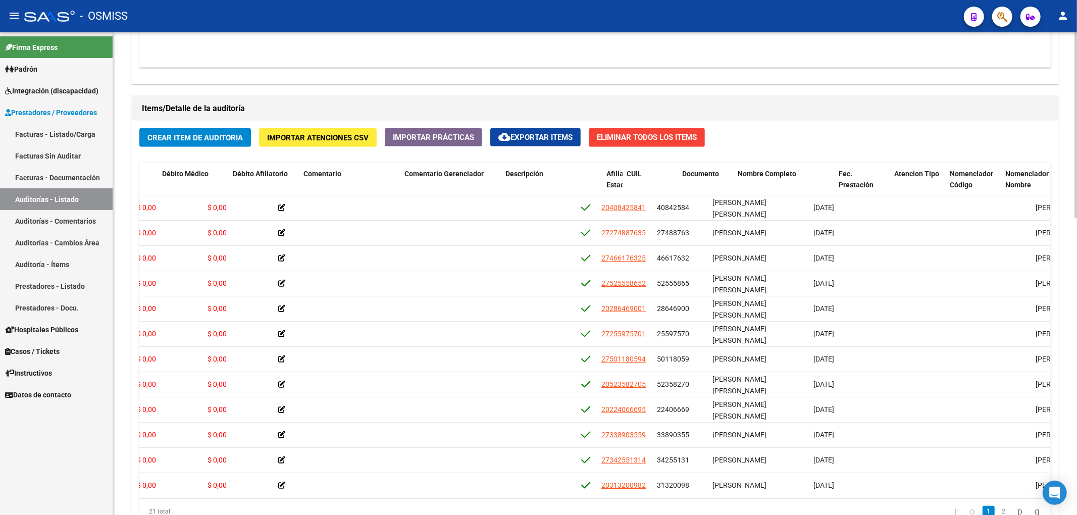
scroll to position [0, 371]
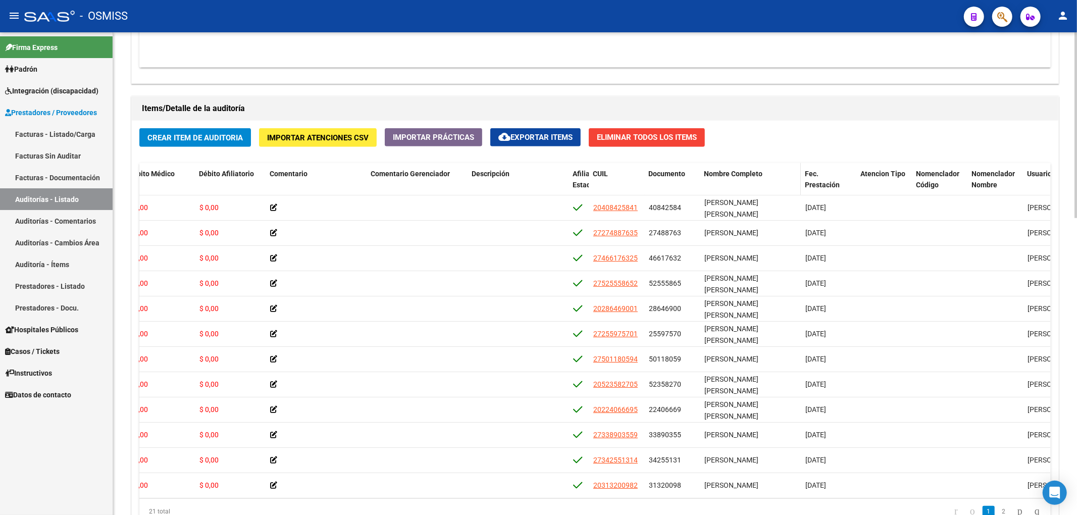
click at [721, 178] on span "Nombre Completo" at bounding box center [733, 174] width 59 height 8
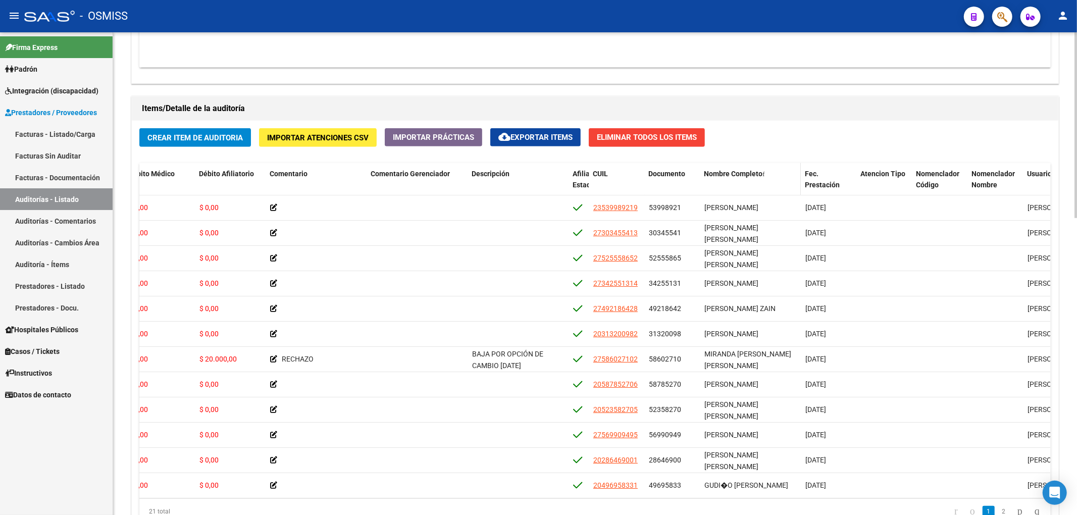
click at [721, 178] on span "Nombre Completo" at bounding box center [733, 174] width 59 height 8
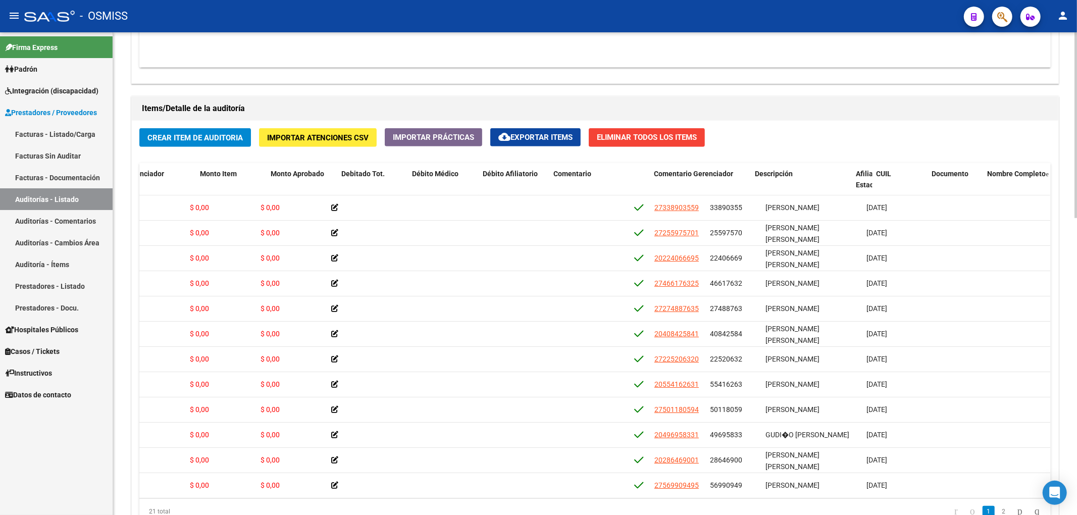
scroll to position [0, 0]
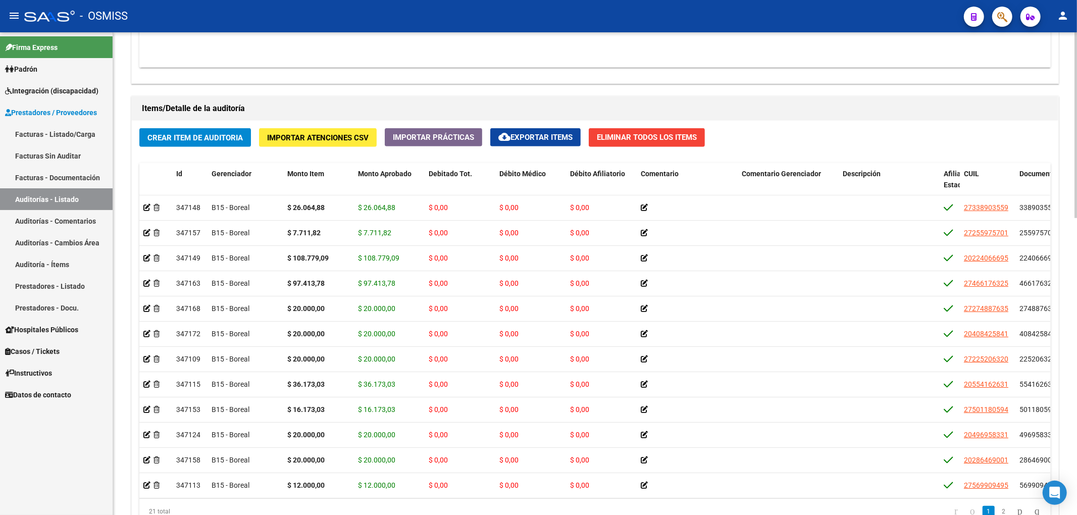
click at [229, 128] on button "Crear Item de Auditoria" at bounding box center [195, 137] width 112 height 19
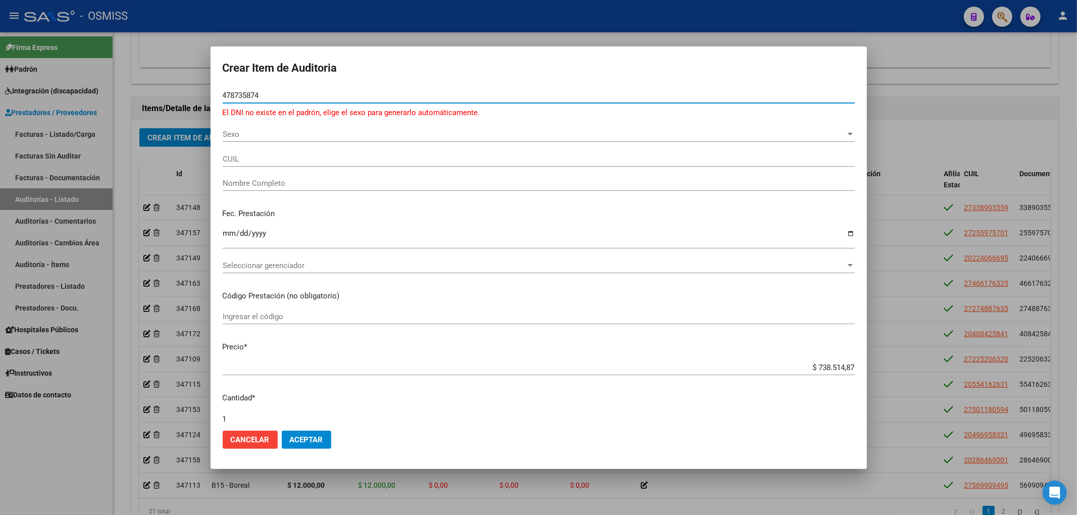
click at [256, 95] on input "478735874" at bounding box center [539, 95] width 632 height 9
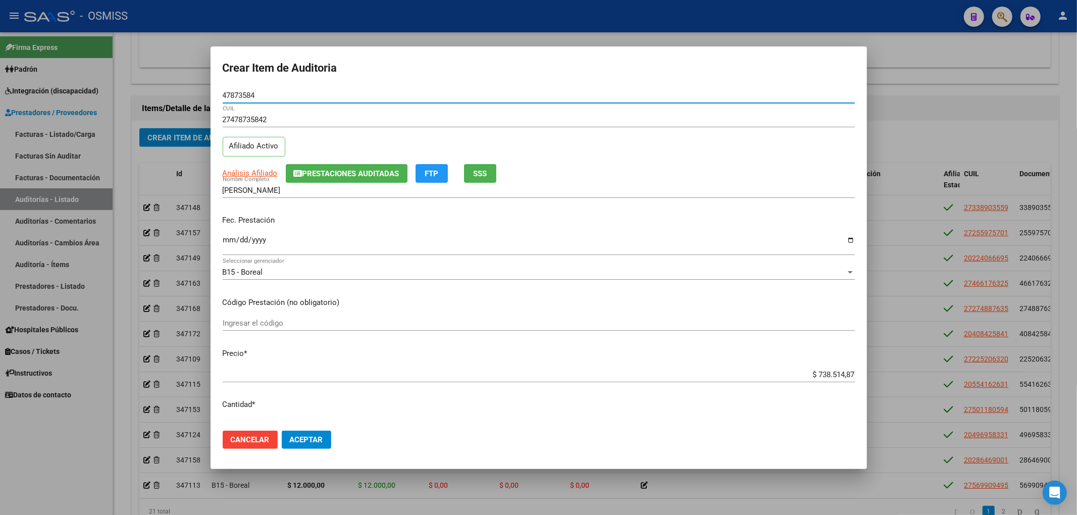
click at [330, 175] on span "Prestaciones Auditadas" at bounding box center [350, 173] width 97 height 9
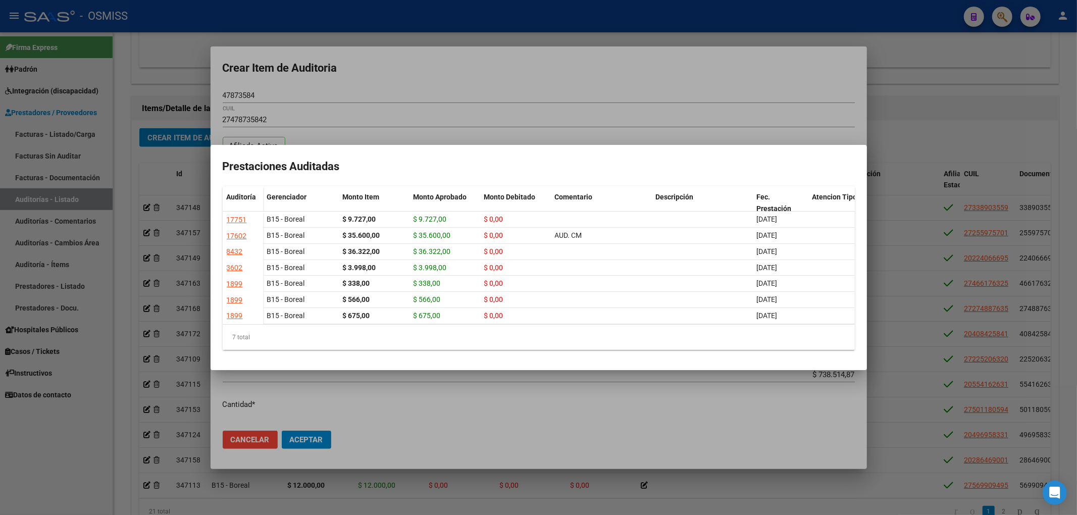
click at [394, 82] on div at bounding box center [538, 257] width 1077 height 515
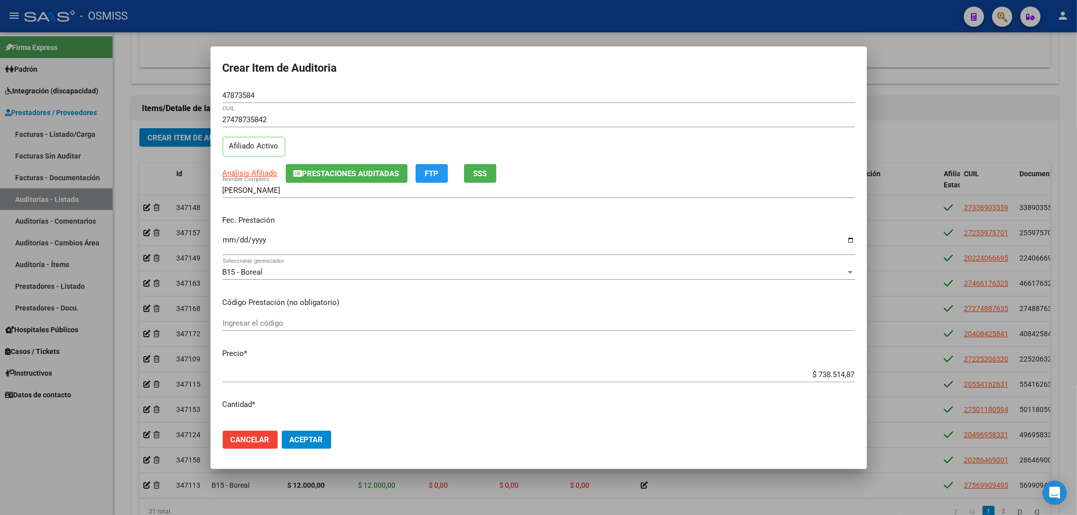
click at [225, 243] on input "Ingresar la fecha" at bounding box center [539, 244] width 632 height 16
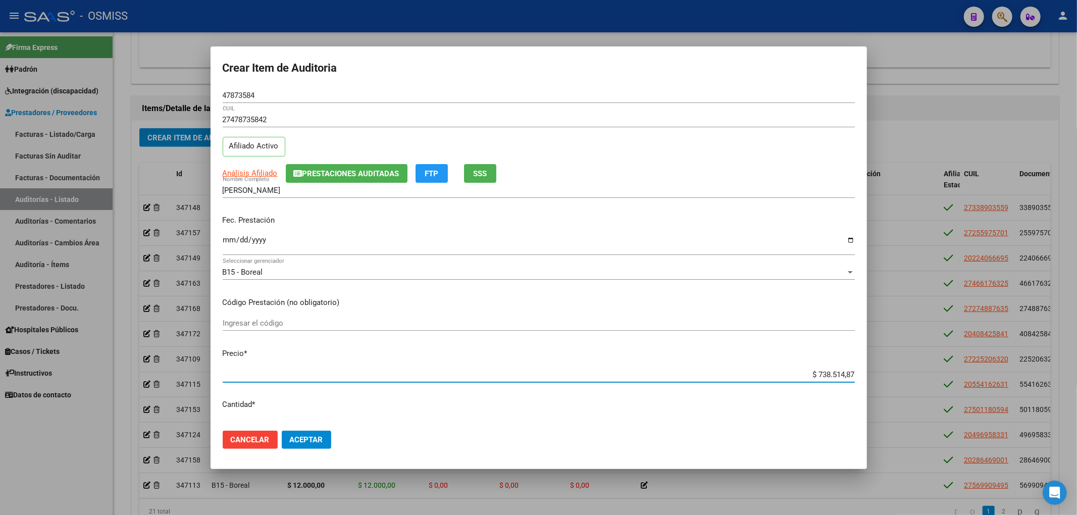
drag, startPoint x: 809, startPoint y: 373, endPoint x: 927, endPoint y: 374, distance: 118.1
click at [914, 374] on div "Crear Item de Auditoria 47873584 Nro Documento 27478735842 CUIL Afiliado Activo…" at bounding box center [538, 257] width 1077 height 515
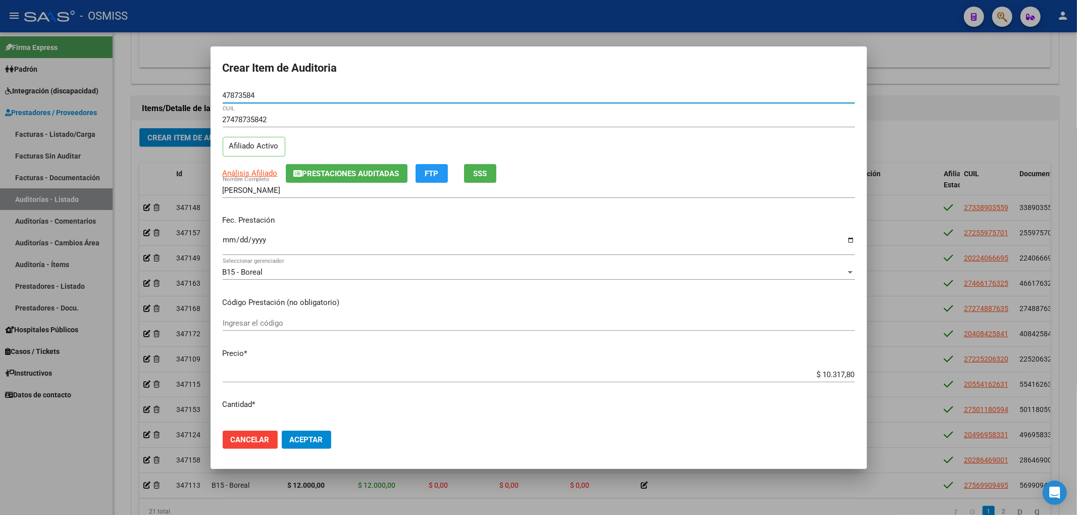
drag, startPoint x: 209, startPoint y: 89, endPoint x: 218, endPoint y: 130, distance: 42.5
click at [206, 89] on div "Crear Item de Auditoria 47873584 Nro Documento 27478735842 CUIL Afiliado Activo…" at bounding box center [538, 257] width 1077 height 515
click at [758, 255] on div "2025-07-17 Ingresar la fecha" at bounding box center [539, 249] width 632 height 31
click at [312, 431] on button "Aceptar" at bounding box center [306, 440] width 49 height 18
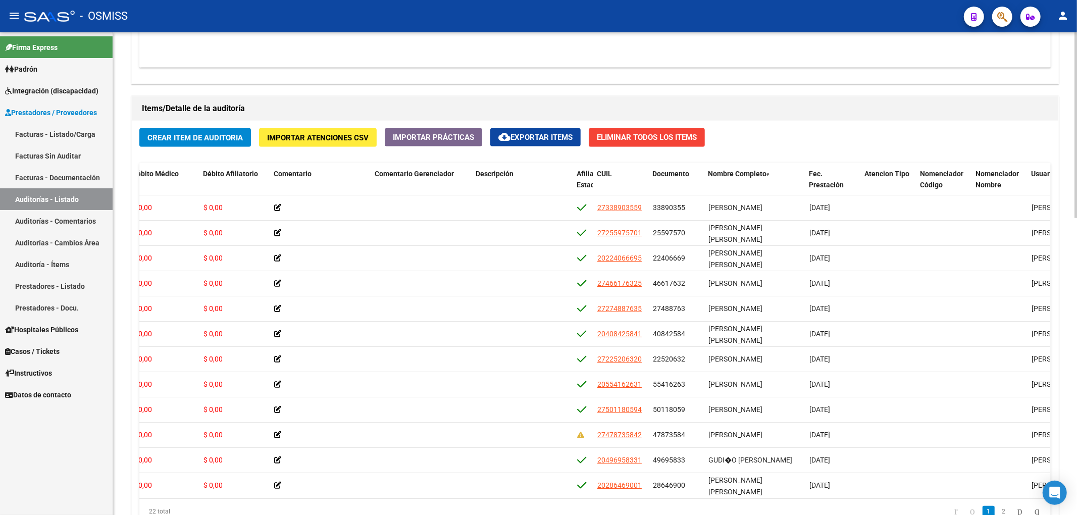
scroll to position [73, 367]
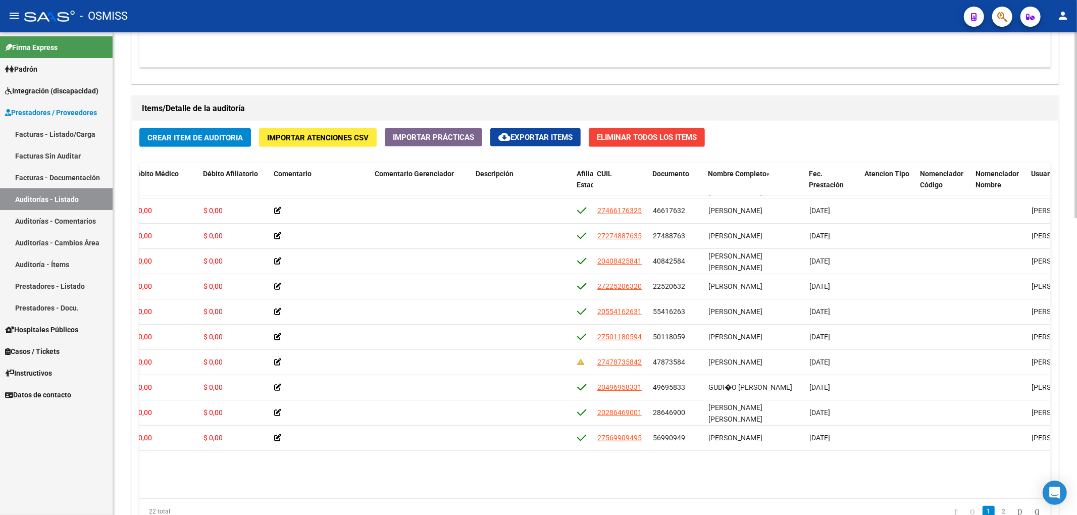
drag, startPoint x: 770, startPoint y: 501, endPoint x: 336, endPoint y: 489, distance: 434.4
click at [336, 489] on div "Id Gerenciador Monto Item Monto Aprobado Debitado Tot. Débito Médico Débito Afi…" at bounding box center [594, 343] width 911 height 361
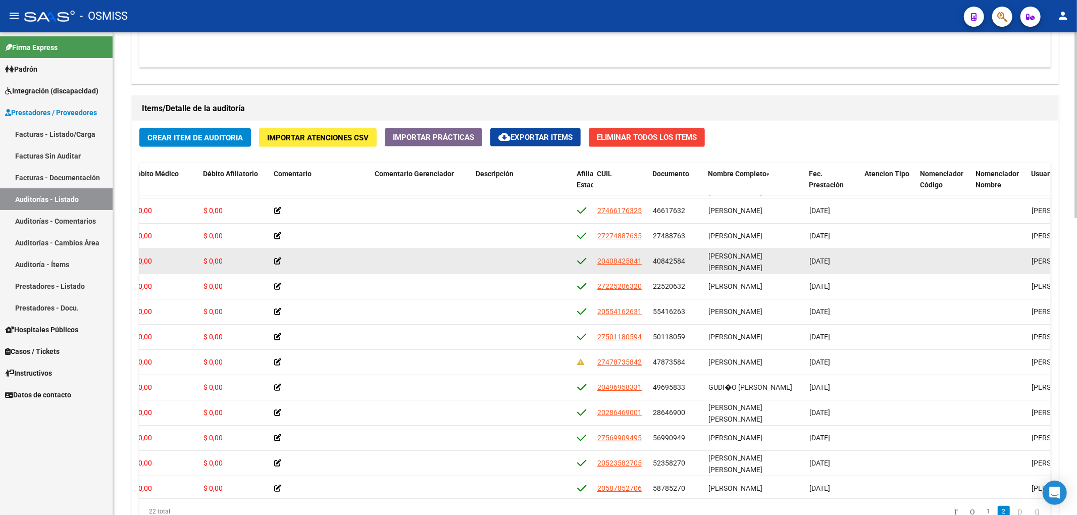
click at [950, 272] on datatable-body-cell at bounding box center [944, 261] width 56 height 25
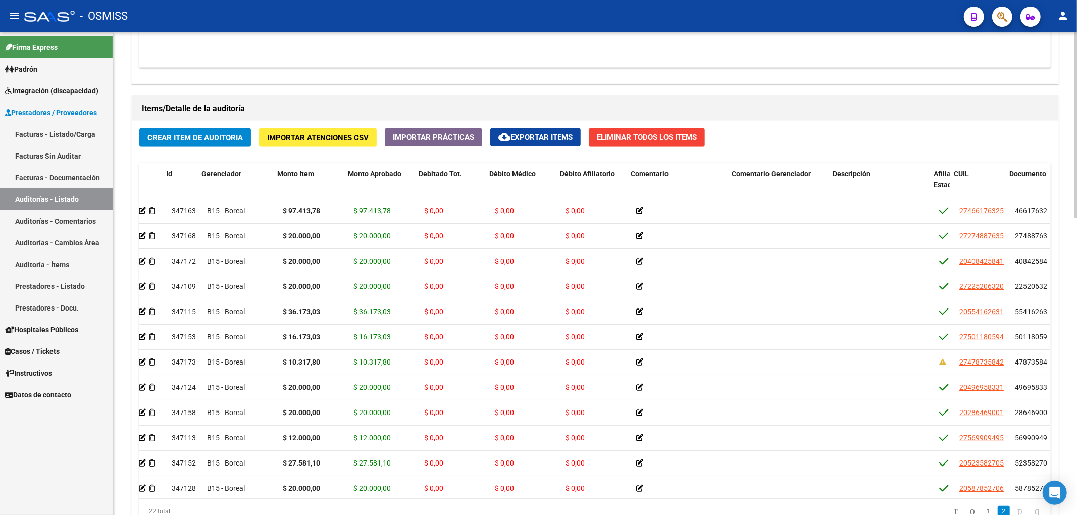
scroll to position [73, 0]
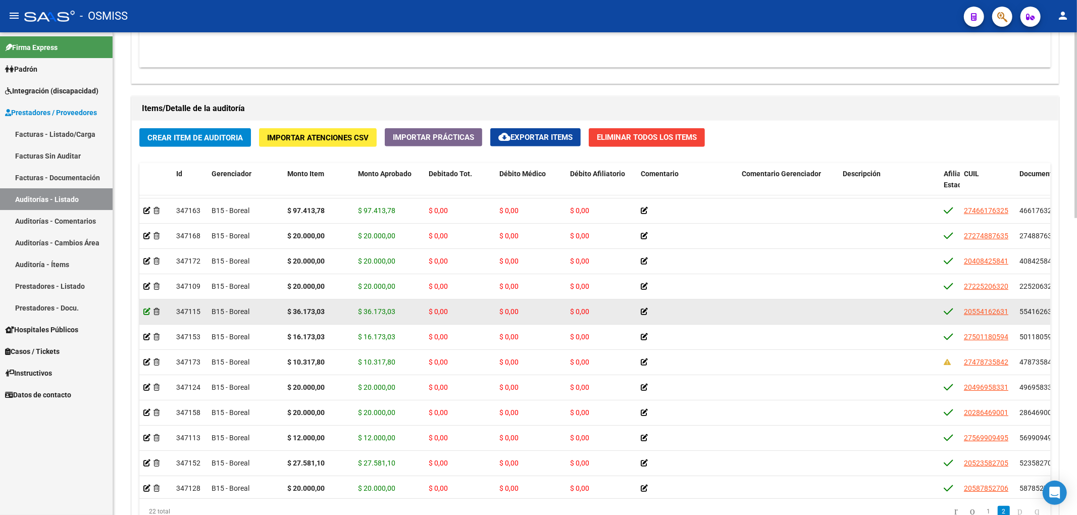
click at [147, 313] on icon at bounding box center [146, 311] width 7 height 7
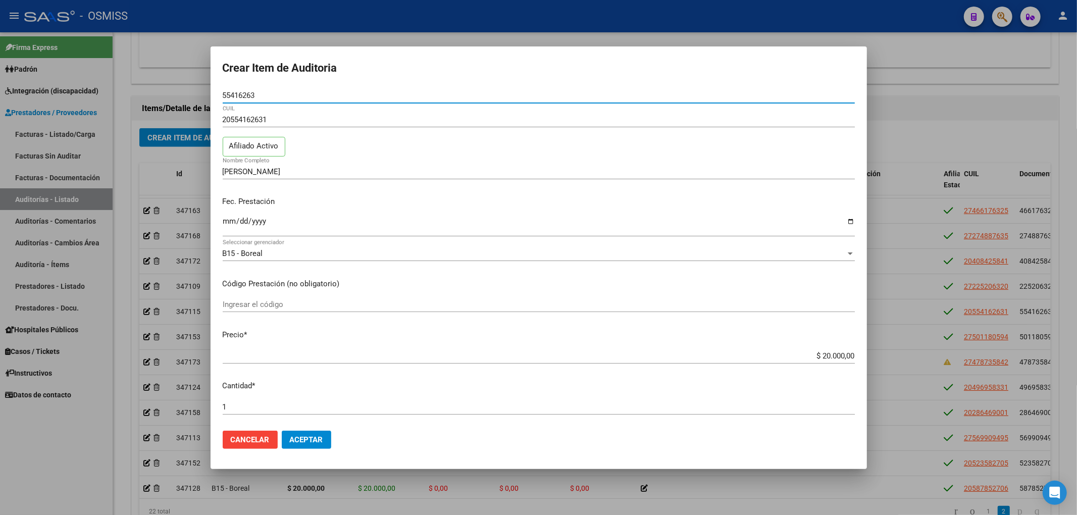
click at [816, 355] on input "$ 20.000,00" at bounding box center [539, 355] width 632 height 9
click at [320, 439] on span "Aceptar" at bounding box center [306, 439] width 33 height 9
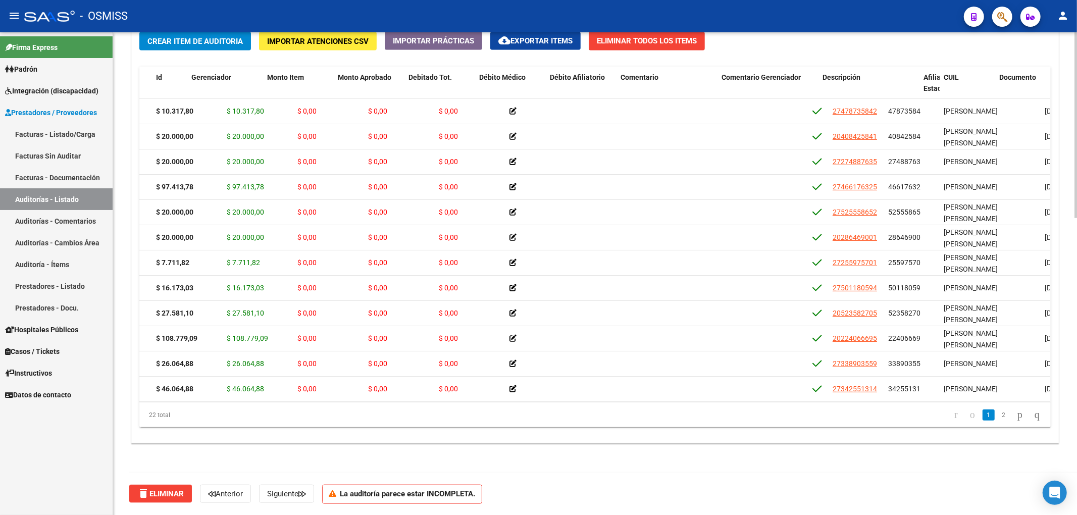
scroll to position [0, 0]
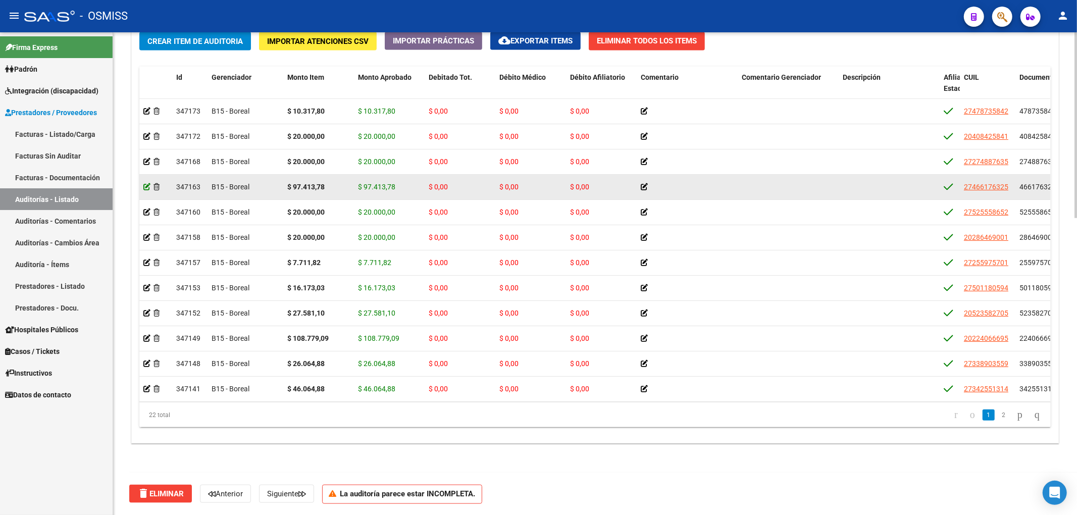
click at [146, 188] on icon at bounding box center [146, 186] width 7 height 7
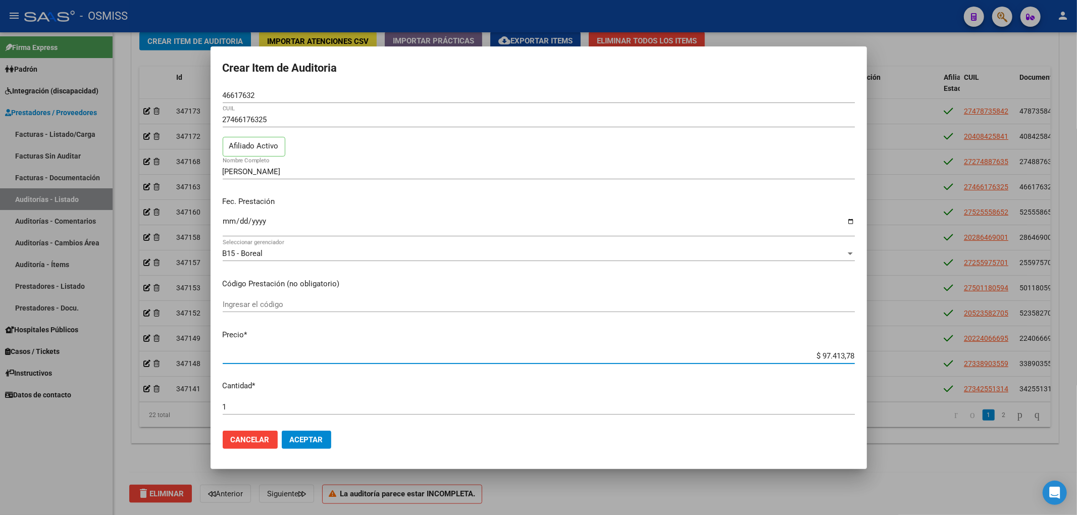
drag, startPoint x: 811, startPoint y: 354, endPoint x: 950, endPoint y: 352, distance: 139.4
click at [950, 352] on div "Crear Item de Auditoria 46617632 Nro Documento 27466176325 CUIL Afiliado Activo…" at bounding box center [538, 257] width 1077 height 515
click at [314, 443] on span "Aceptar" at bounding box center [306, 439] width 33 height 9
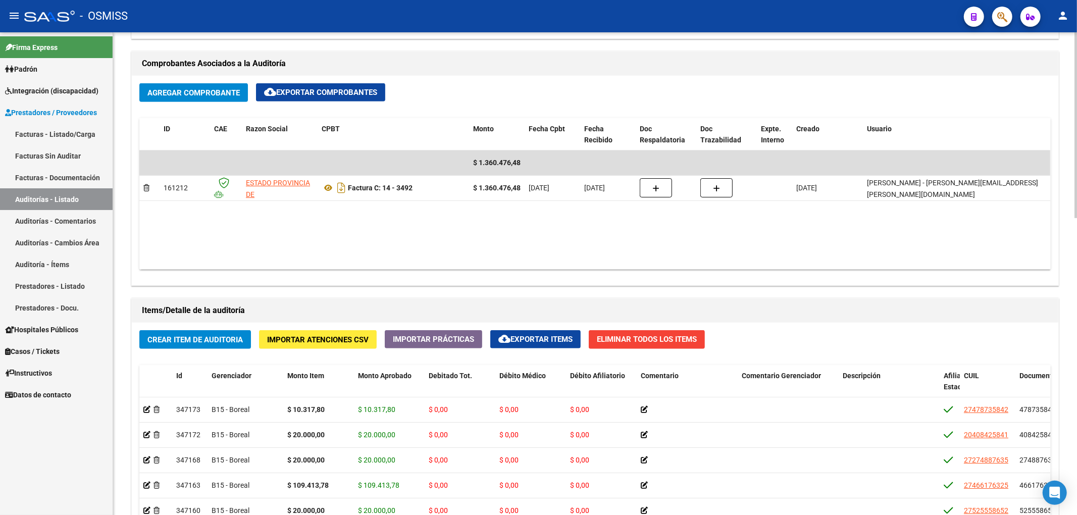
scroll to position [606, 0]
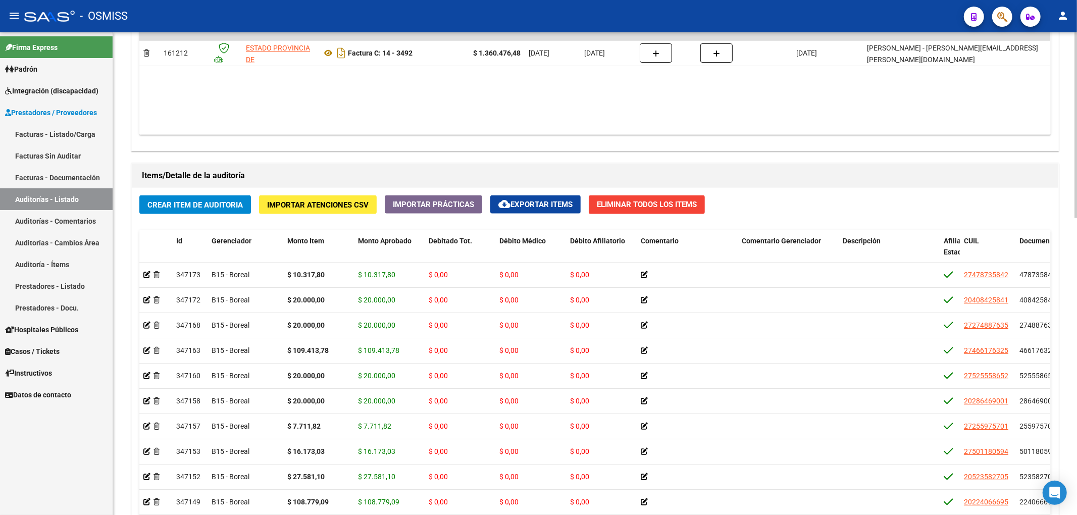
click at [209, 213] on button "Crear Item de Auditoria" at bounding box center [195, 204] width 112 height 19
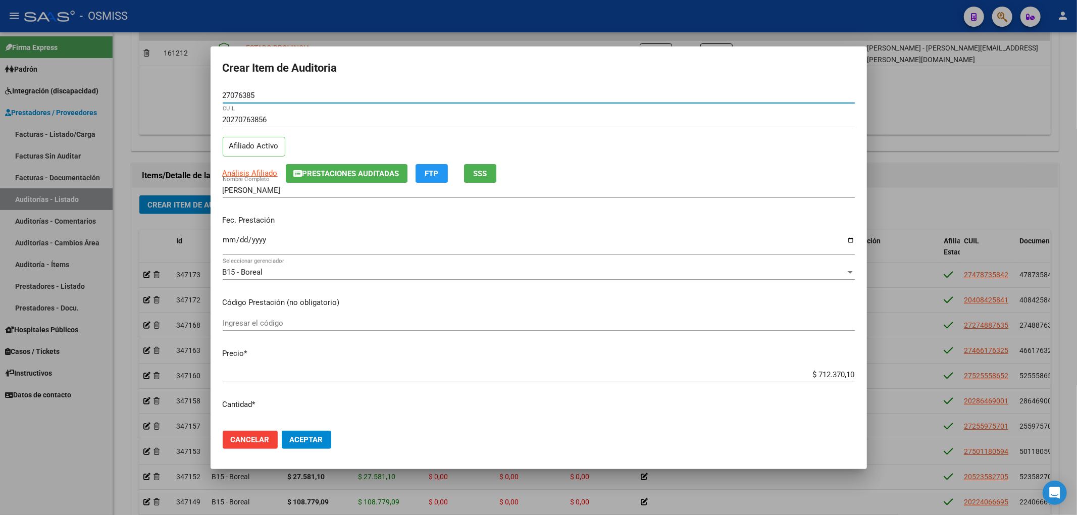
click at [229, 243] on input "Ingresar la fecha" at bounding box center [539, 244] width 632 height 16
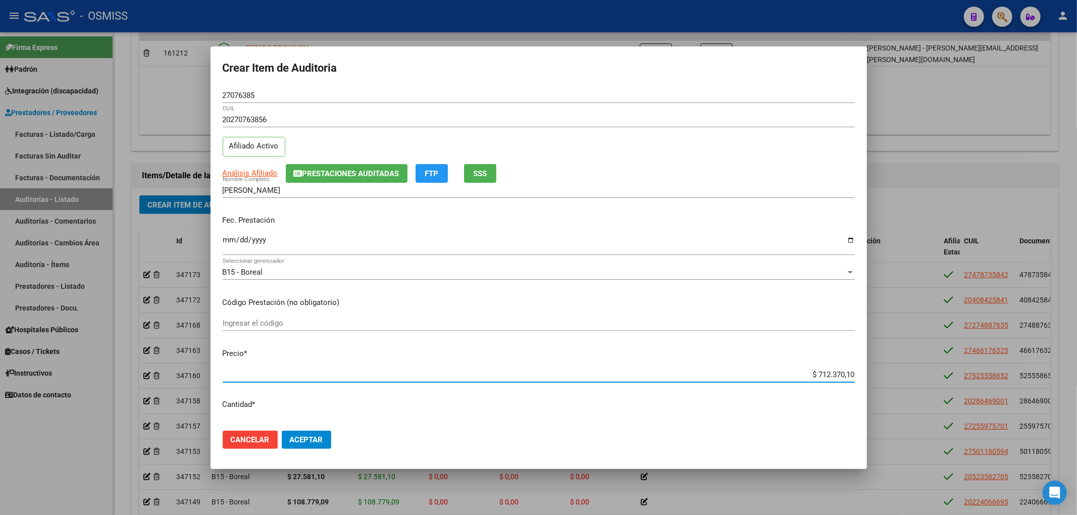
drag, startPoint x: 809, startPoint y: 374, endPoint x: 894, endPoint y: 360, distance: 86.0
click at [890, 361] on div "Crear Item de Auditoria 27076385 Nro Documento 20270763856 CUIL Afiliado Activo…" at bounding box center [538, 257] width 1077 height 515
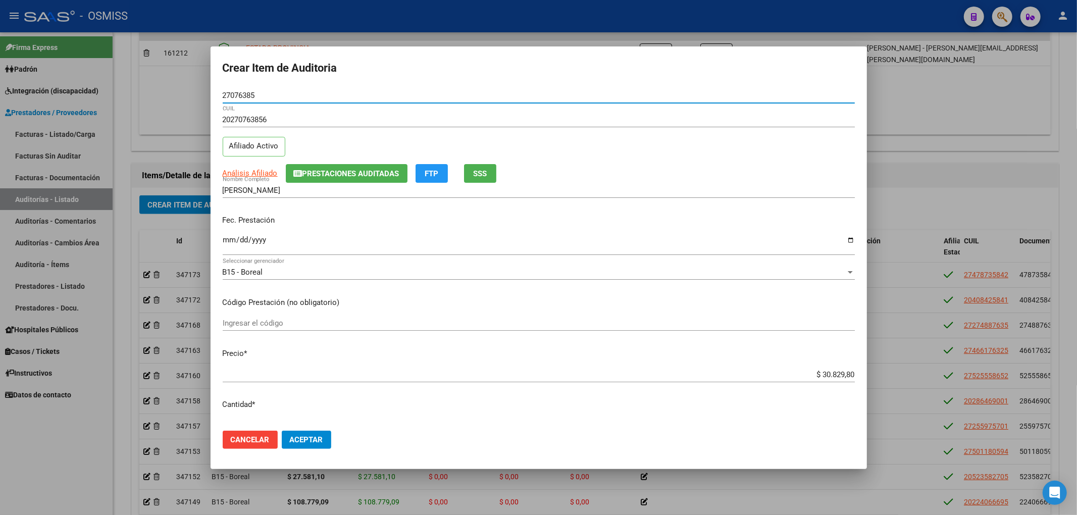
drag, startPoint x: 257, startPoint y: 98, endPoint x: 143, endPoint y: 92, distance: 114.3
click at [152, 93] on div "Crear Item de Auditoria 27076385 Nro Documento 20270763856 CUIL Afiliado Activo…" at bounding box center [538, 257] width 1077 height 515
click at [699, 219] on p "Fec. Prestación" at bounding box center [539, 221] width 632 height 12
click at [320, 444] on button "Aceptar" at bounding box center [306, 440] width 49 height 18
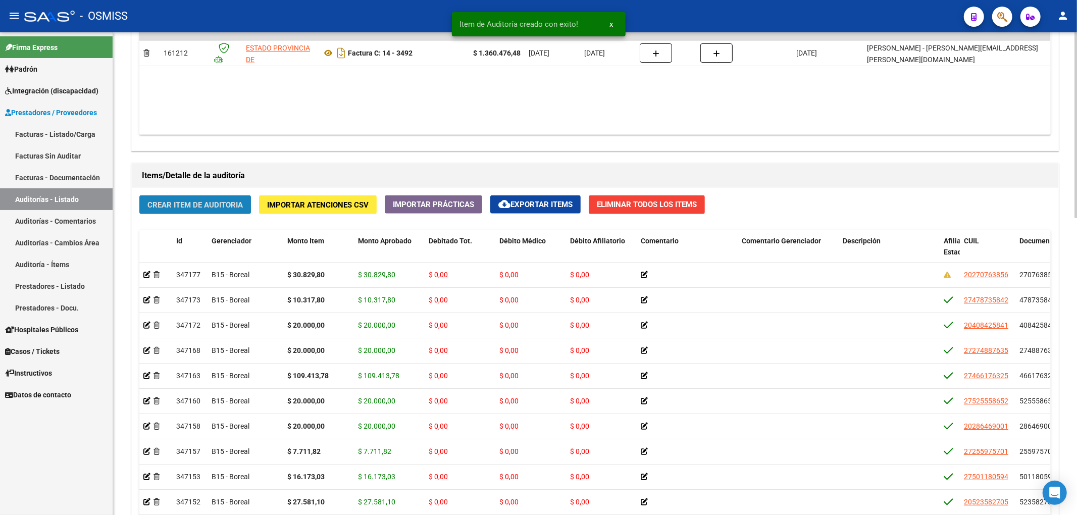
click at [188, 202] on span "Crear Item de Auditoria" at bounding box center [194, 204] width 95 height 9
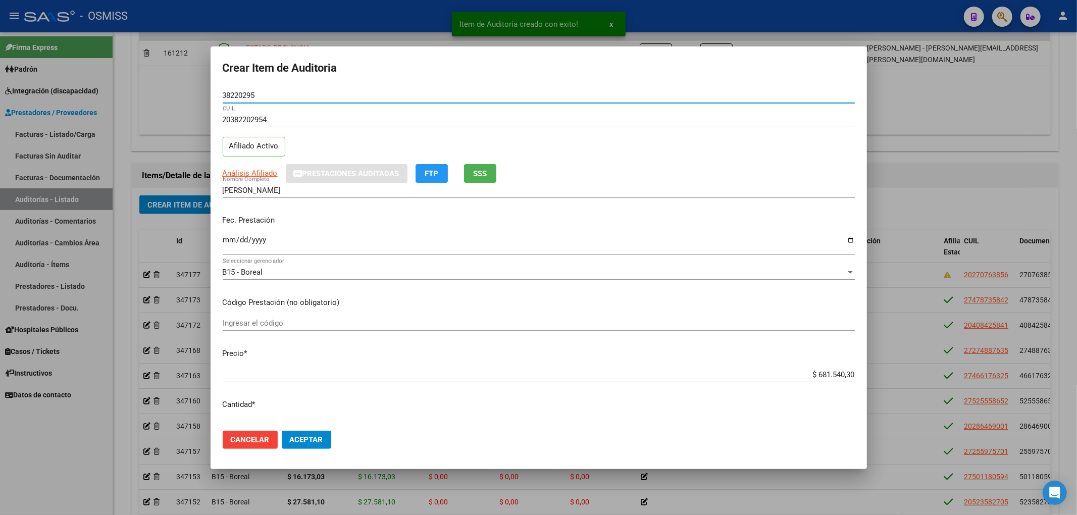
click at [225, 241] on input "Ingresar la fecha" at bounding box center [539, 244] width 632 height 16
drag, startPoint x: 259, startPoint y: 97, endPoint x: 166, endPoint y: 89, distance: 93.2
click at [170, 91] on div "Crear Item de Auditoria 38220295 Nro Documento 20382202954 CUIL Afiliado Activo…" at bounding box center [538, 257] width 1077 height 515
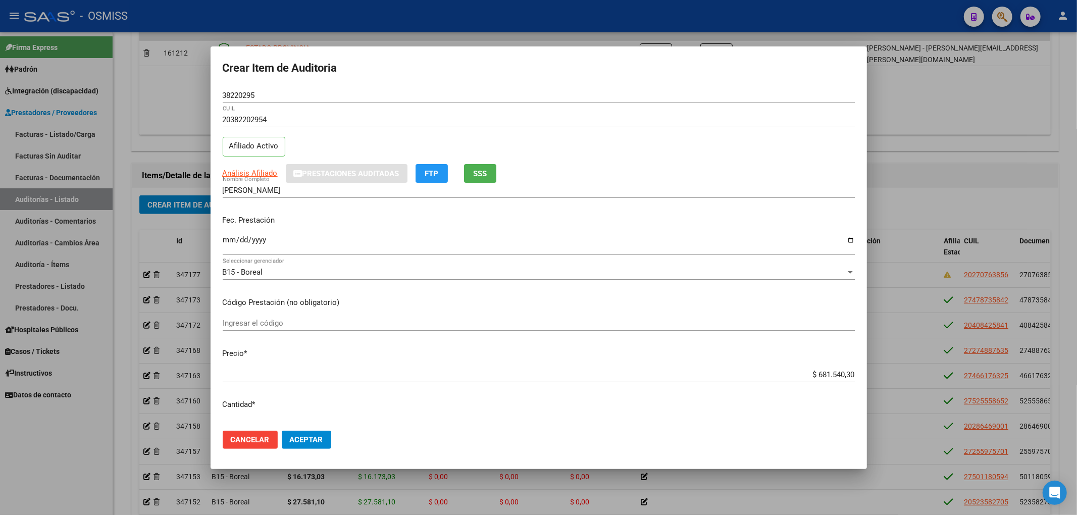
click at [733, 207] on div "Fec. Prestación 2025-07-21 Ingresar la fecha" at bounding box center [539, 236] width 632 height 58
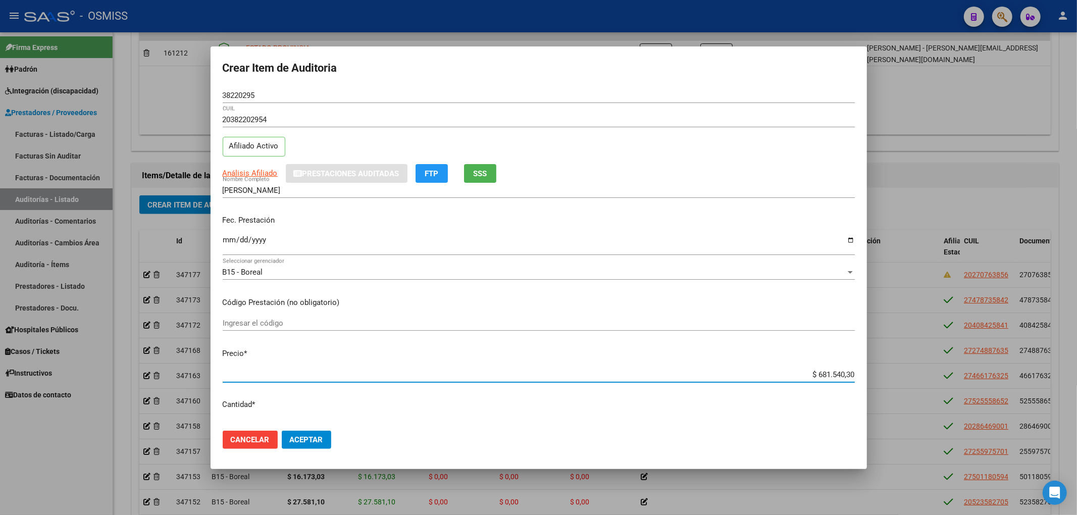
drag, startPoint x: 804, startPoint y: 374, endPoint x: 1000, endPoint y: 380, distance: 196.0
click at [982, 378] on div "Crear Item de Auditoria 38220295 Nro Documento 20382202954 CUIL Afiliado Activo…" at bounding box center [538, 257] width 1077 height 515
click at [325, 445] on button "Aceptar" at bounding box center [306, 440] width 49 height 18
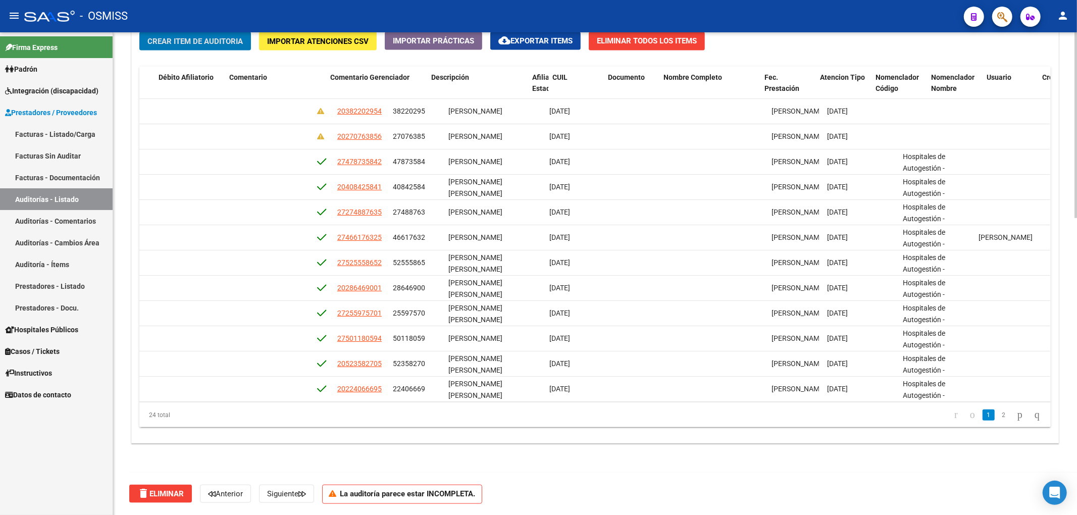
scroll to position [0, 0]
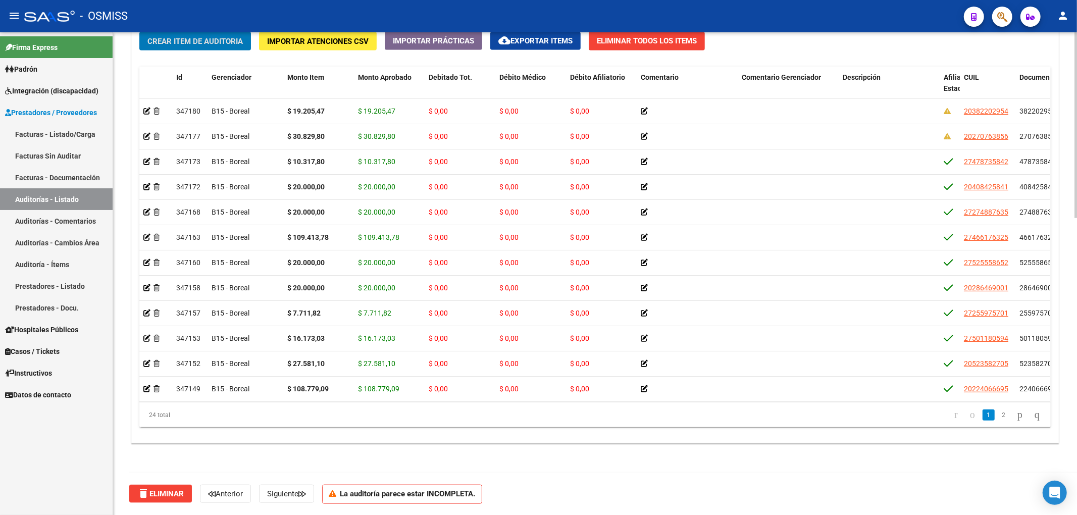
click at [204, 45] on span "Crear Item de Auditoria" at bounding box center [194, 41] width 95 height 9
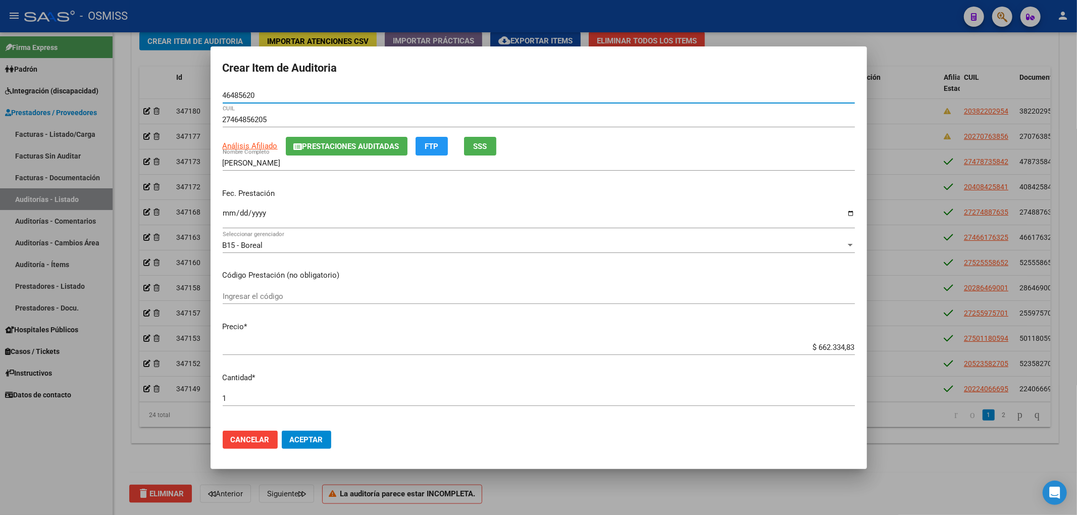
click at [227, 210] on input "Ingresar la fecha" at bounding box center [539, 217] width 632 height 16
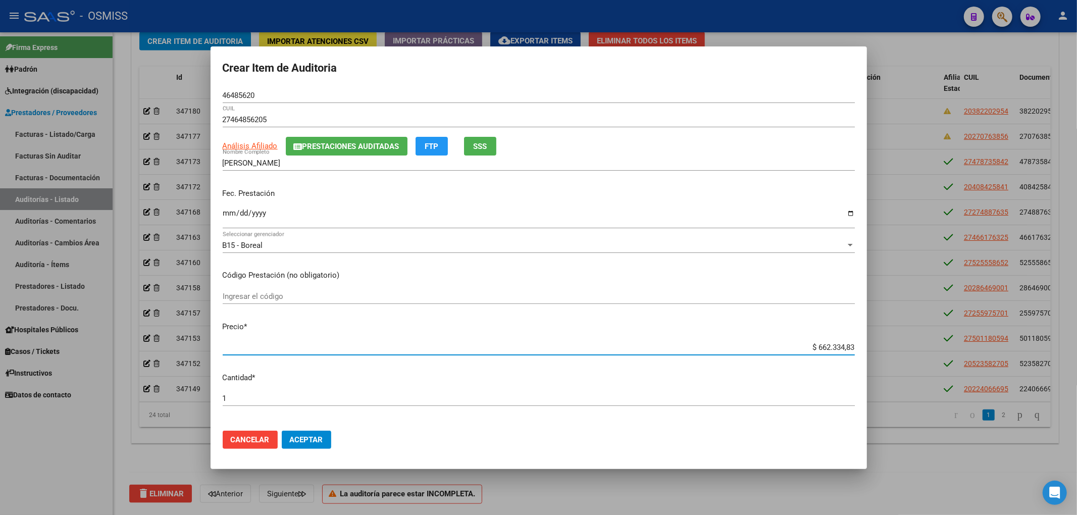
drag, startPoint x: 807, startPoint y: 347, endPoint x: 917, endPoint y: 349, distance: 110.1
click at [915, 350] on div "Crear Item de Auditoria 46485620 Nro Documento 27464856205 CUIL Análisis Afilia…" at bounding box center [538, 257] width 1077 height 515
drag, startPoint x: 257, startPoint y: 97, endPoint x: 130, endPoint y: 97, distance: 127.7
click at [168, 92] on div "Crear Item de Auditoria 46485620 Nro Documento 27464856205 CUIL Análisis Afilia…" at bounding box center [538, 257] width 1077 height 515
click at [804, 214] on input "2025-07-22" at bounding box center [539, 217] width 632 height 16
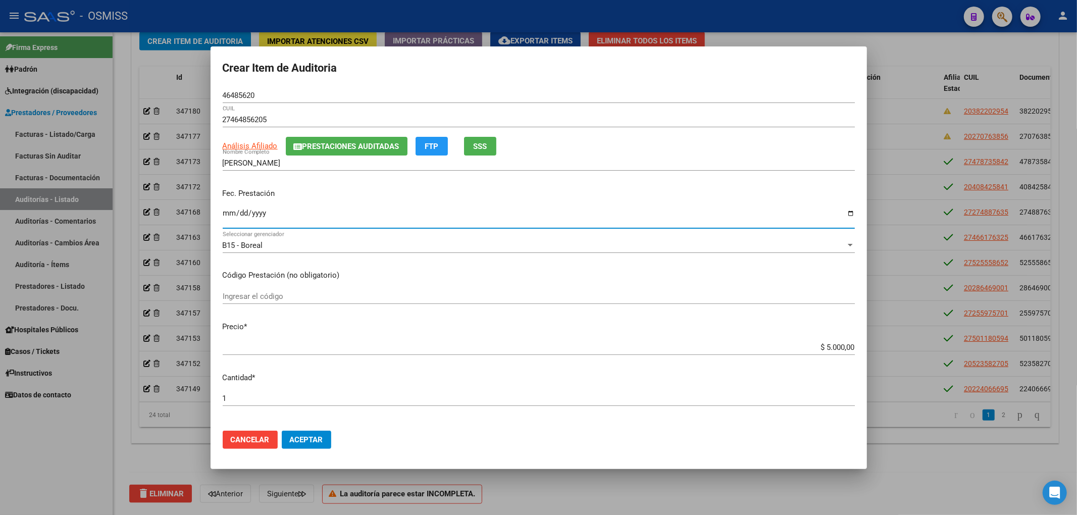
click at [164, 95] on div "Crear Item de Auditoria 46485620 Nro Documento 27464856205 CUIL Análisis Afilia…" at bounding box center [538, 257] width 1077 height 515
click at [313, 437] on span "Aceptar" at bounding box center [306, 439] width 33 height 9
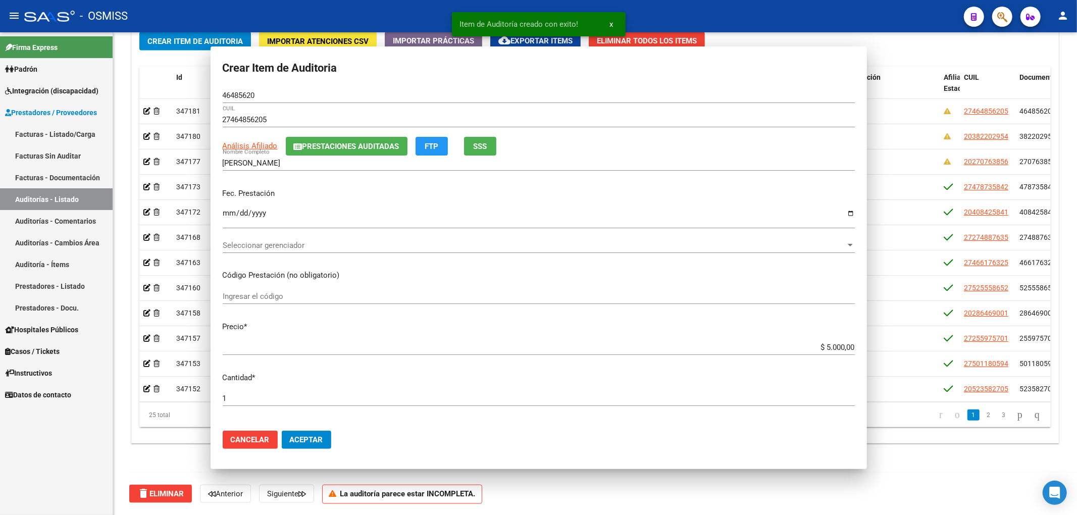
scroll to position [770, 0]
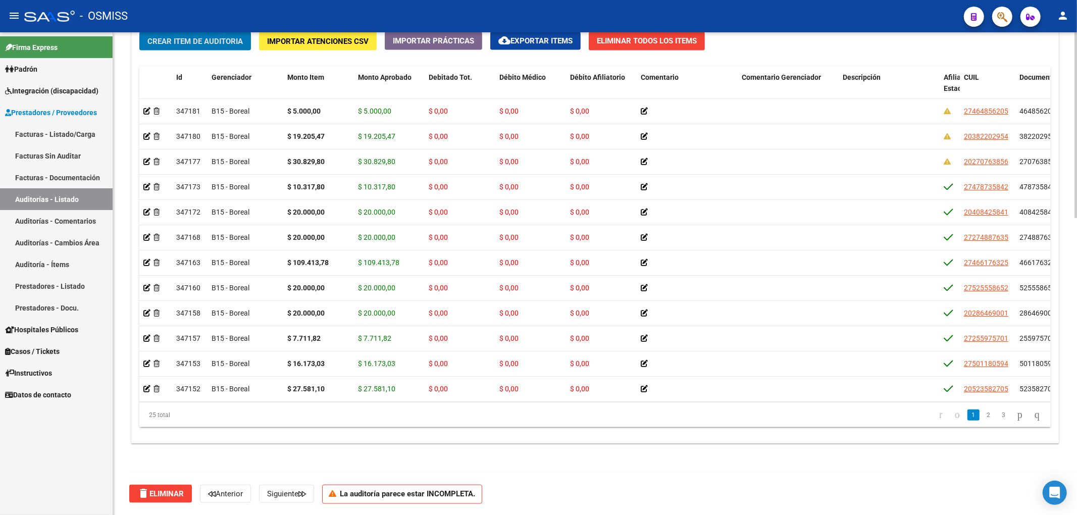
click at [200, 48] on button "Crear Item de Auditoria" at bounding box center [195, 41] width 112 height 19
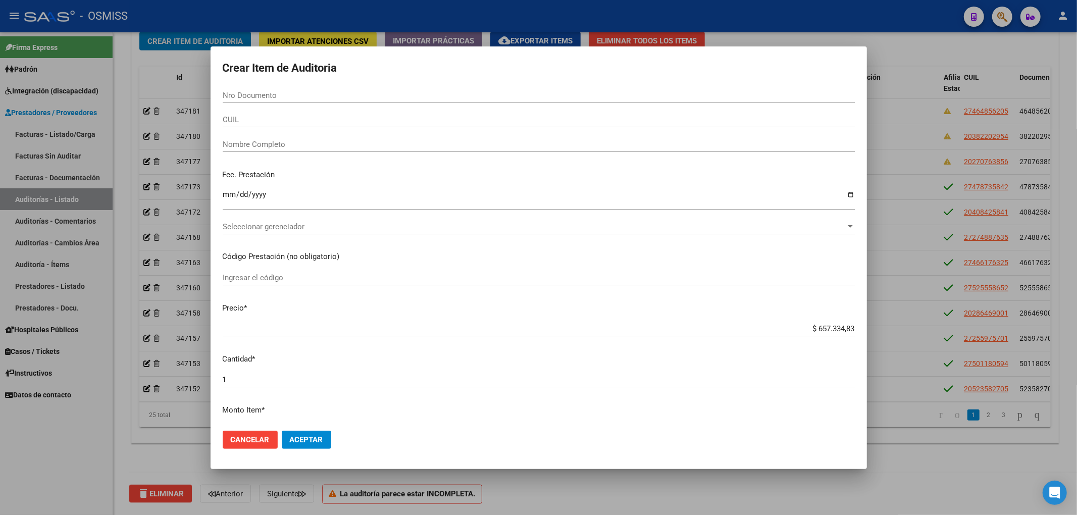
paste input "47873584"
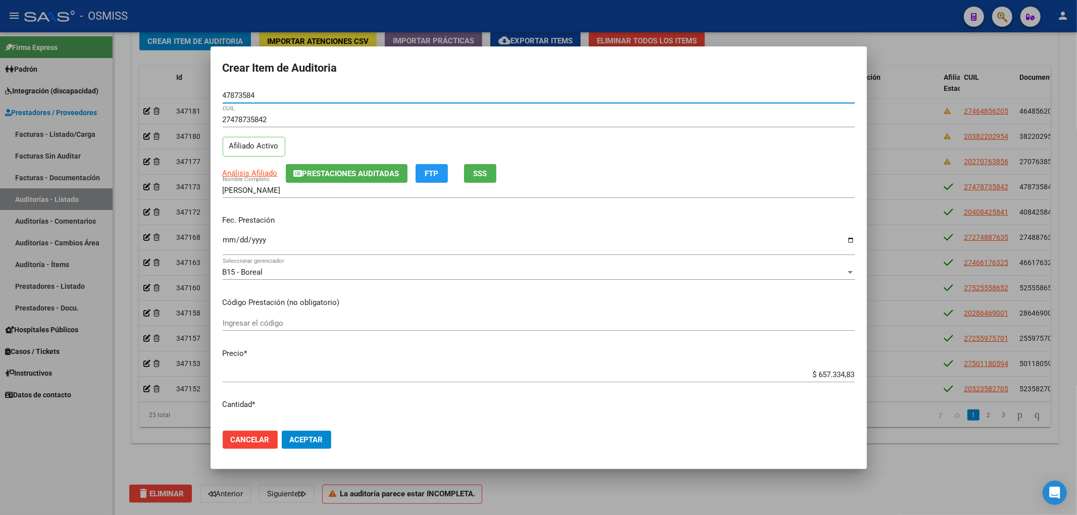
click at [349, 169] on span "Prestaciones Auditadas" at bounding box center [350, 173] width 97 height 9
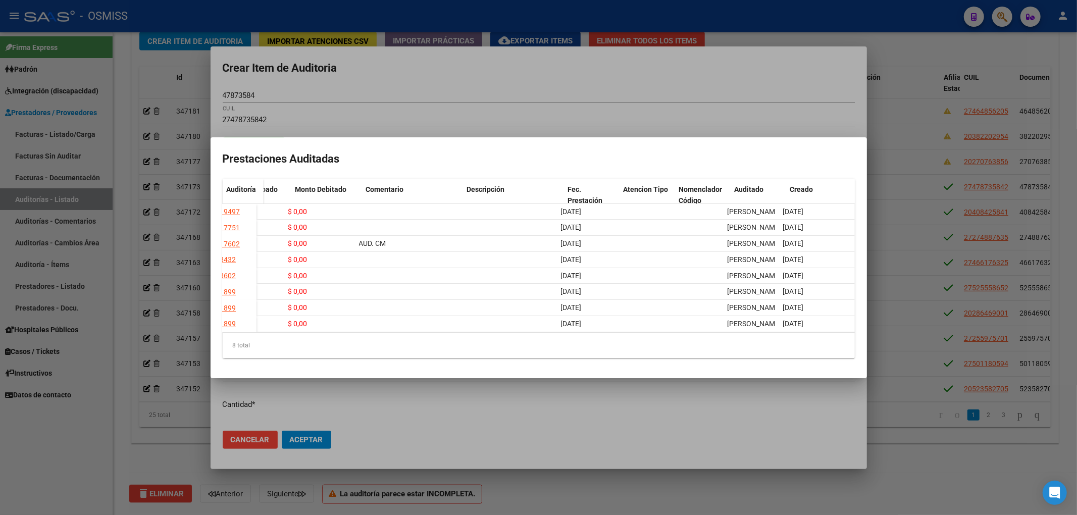
scroll to position [0, 0]
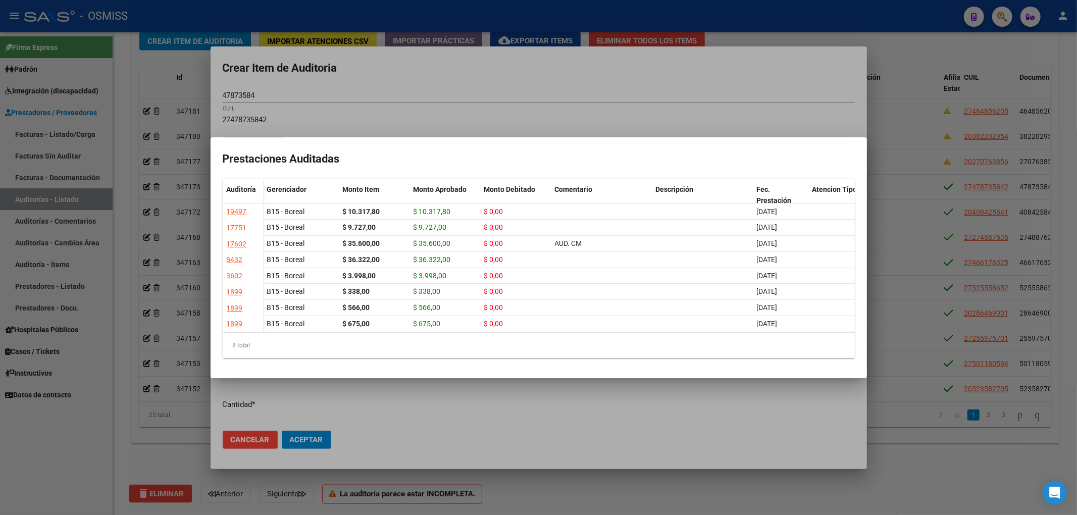
click at [418, 77] on div at bounding box center [538, 257] width 1077 height 515
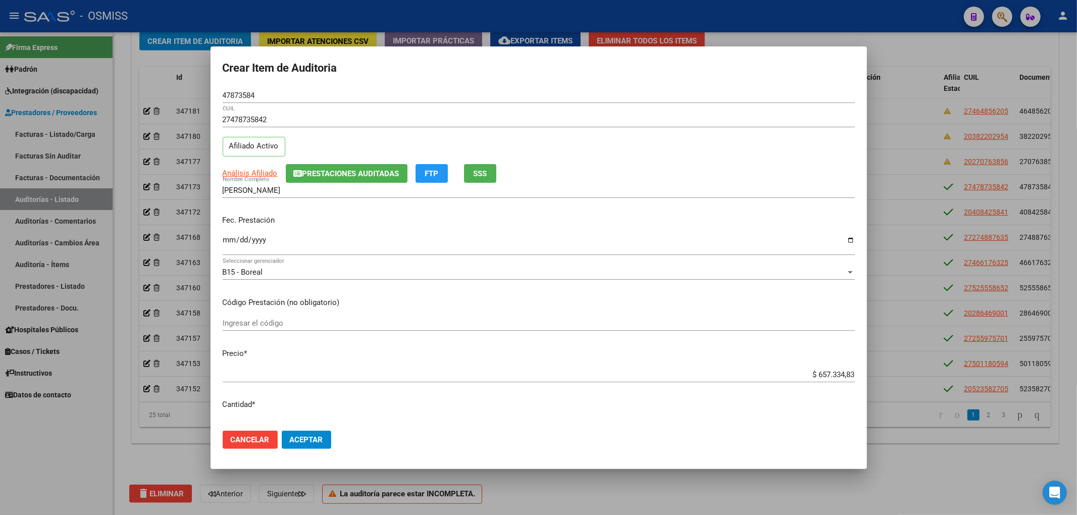
click at [262, 435] on span "Cancelar" at bounding box center [250, 439] width 39 height 9
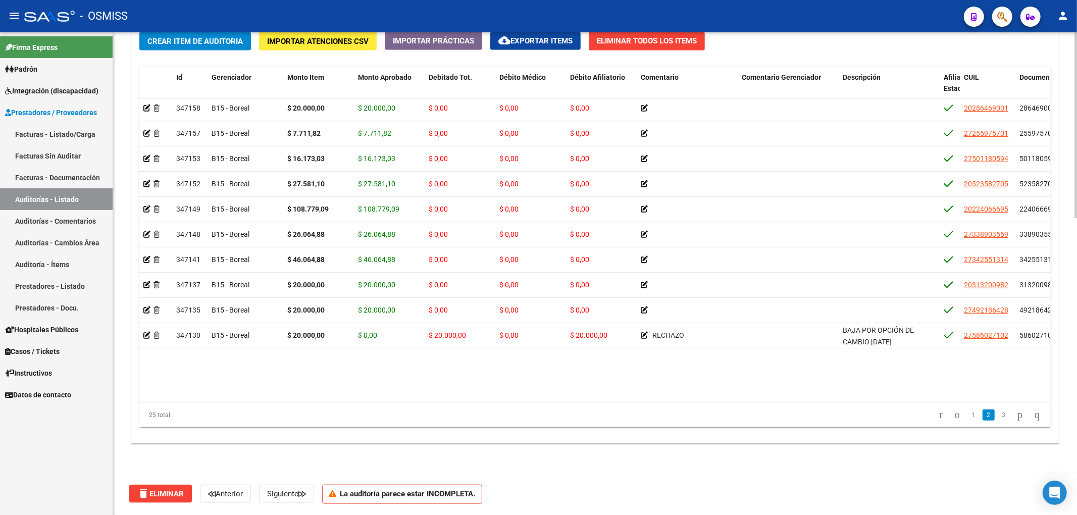
scroll to position [341, 0]
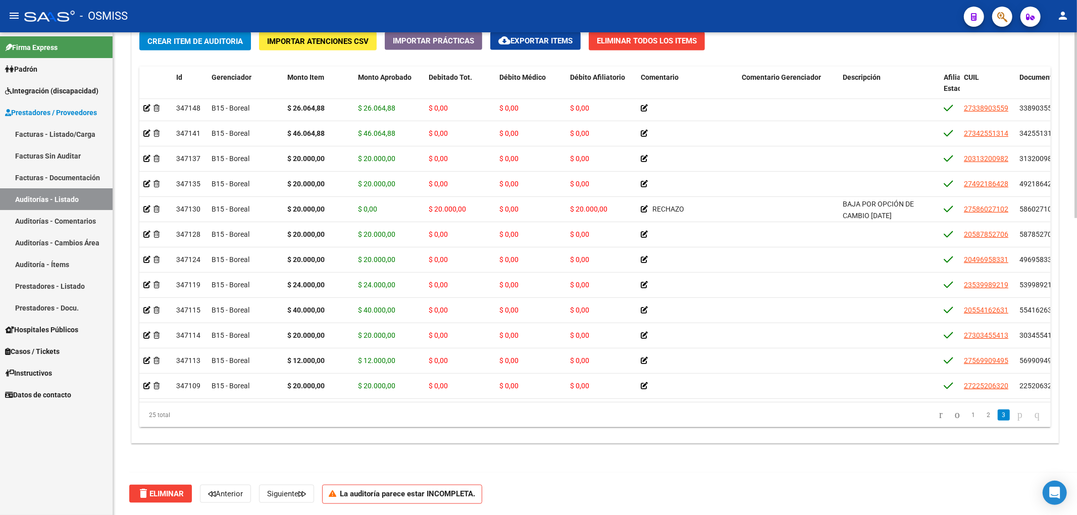
drag, startPoint x: 469, startPoint y: 391, endPoint x: 637, endPoint y: 401, distance: 168.9
click at [580, 468] on div "Información del área Cambiar de área a esta auditoría Area * Hospitales de Auto…" at bounding box center [594, 12] width 931 height 932
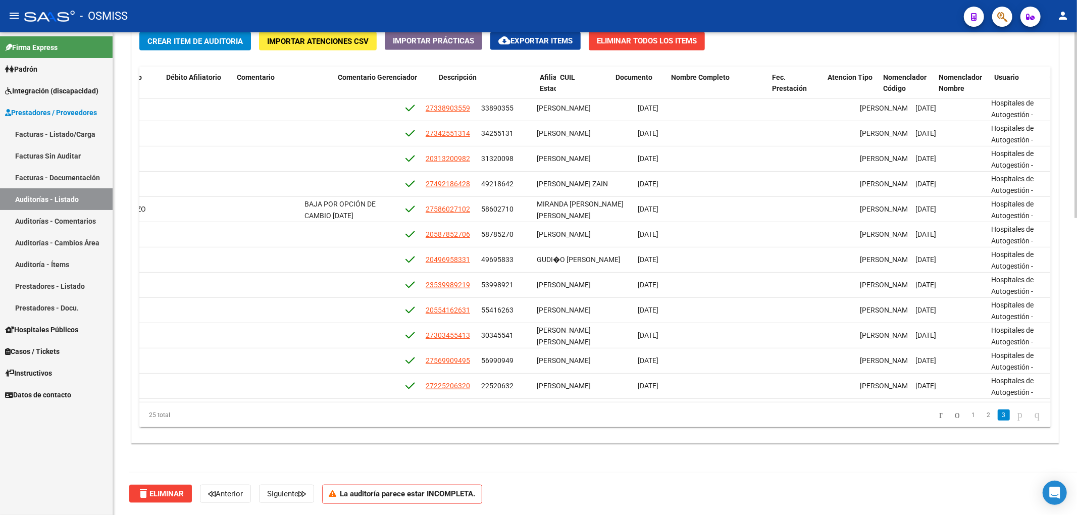
scroll to position [341, 637]
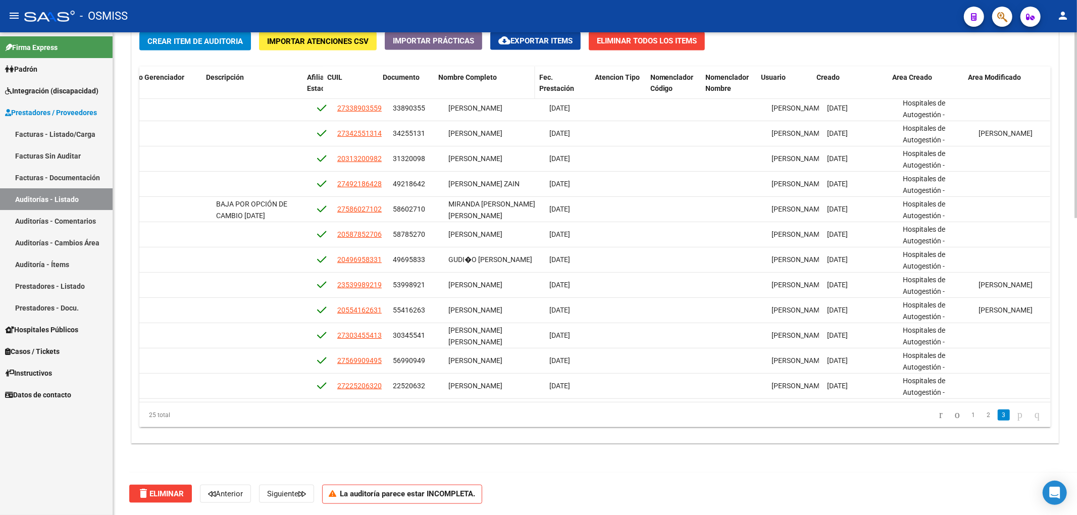
click at [495, 83] on div "Nombre Completo" at bounding box center [484, 78] width 93 height 12
click at [477, 76] on span "Nombre Completo" at bounding box center [467, 77] width 59 height 8
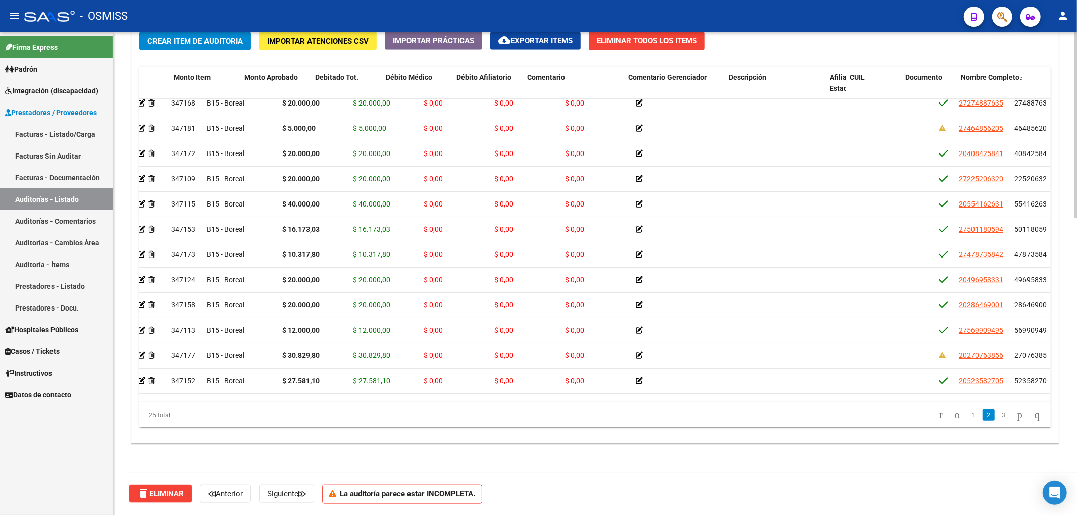
scroll to position [134, 0]
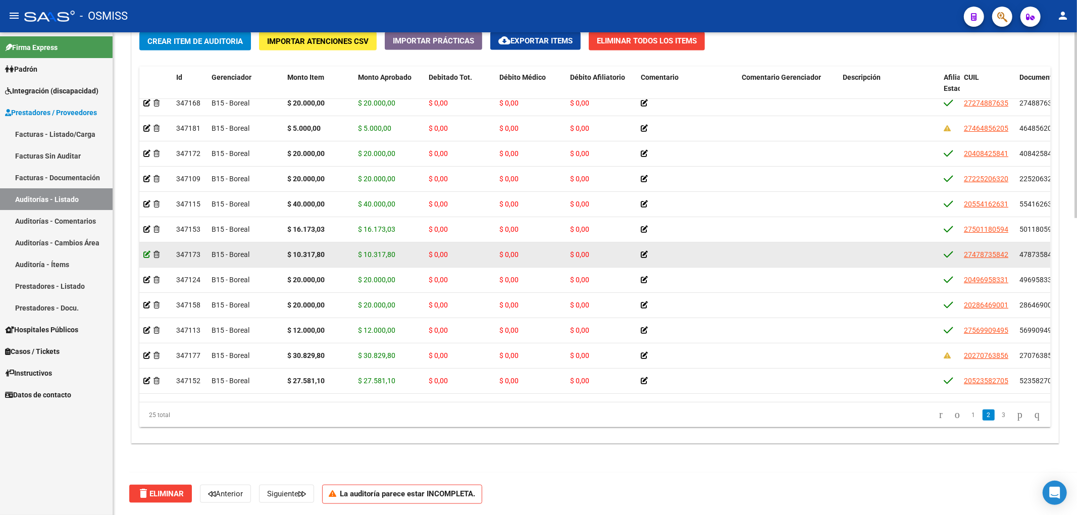
click at [148, 255] on icon at bounding box center [146, 254] width 7 height 7
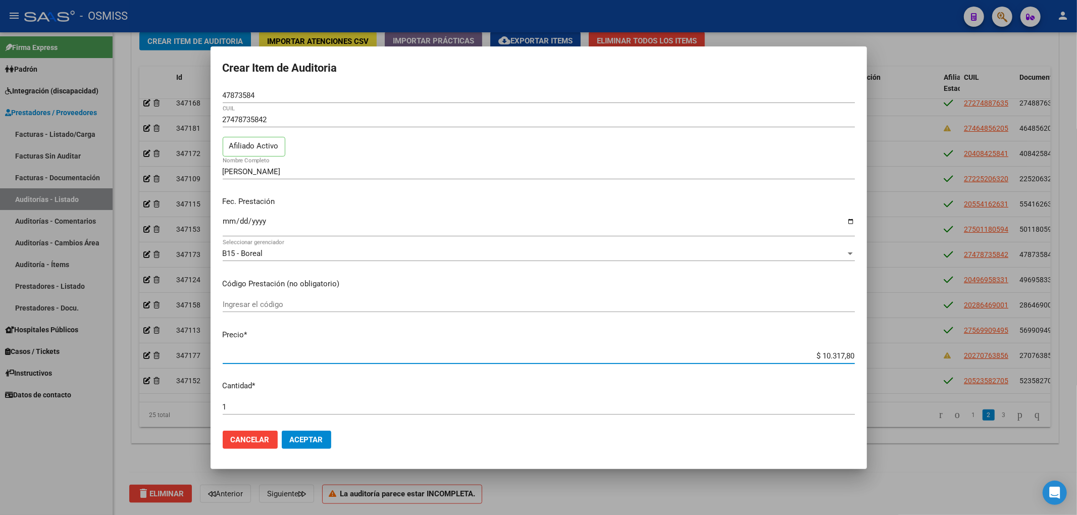
drag, startPoint x: 814, startPoint y: 356, endPoint x: 925, endPoint y: 364, distance: 110.9
click at [921, 364] on div "Crear Item de Auditoria 47873584 Nro Documento 27478735842 CUIL Afiliado Activo…" at bounding box center [538, 257] width 1077 height 515
click at [322, 441] on span "Aceptar" at bounding box center [306, 439] width 33 height 9
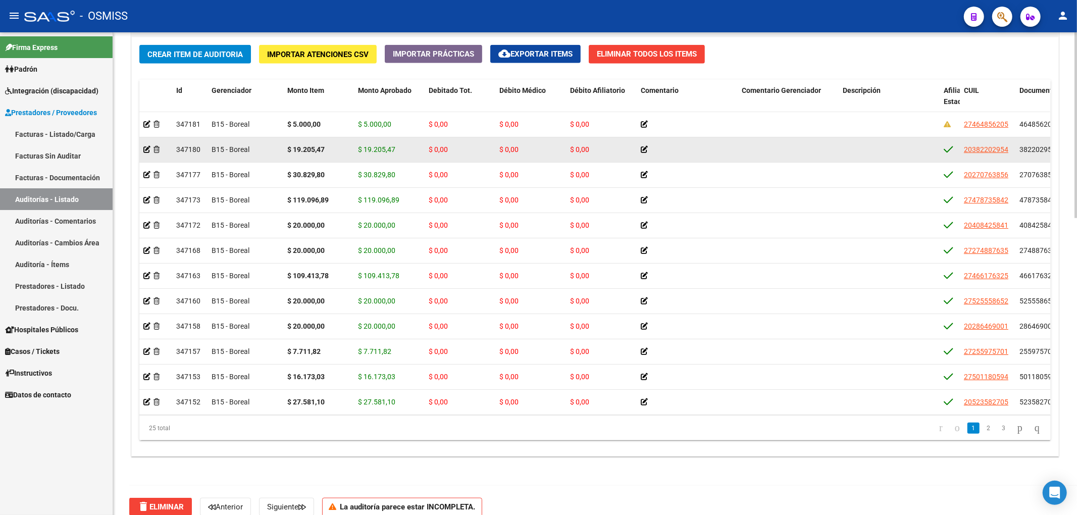
scroll to position [757, 0]
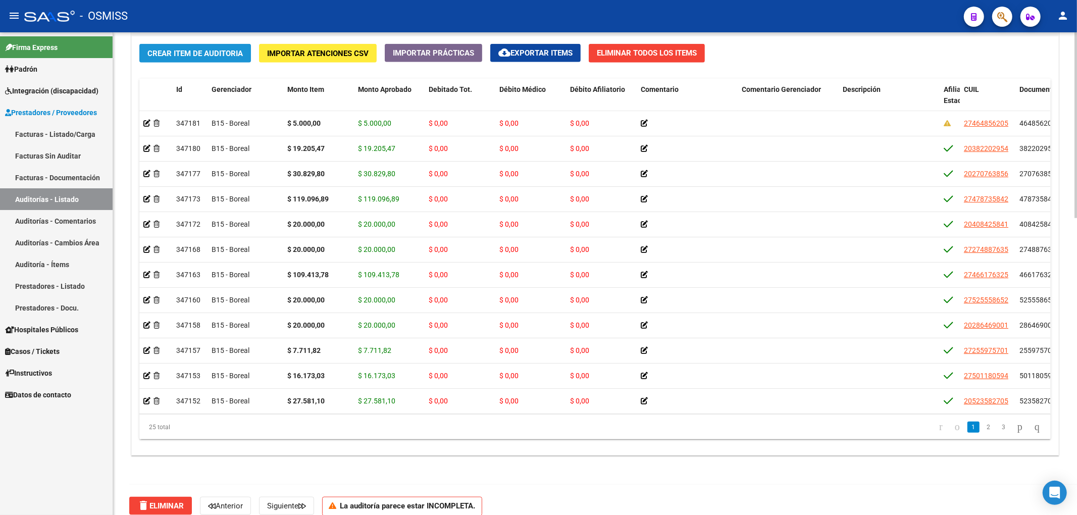
click at [202, 51] on span "Crear Item de Auditoria" at bounding box center [194, 53] width 95 height 9
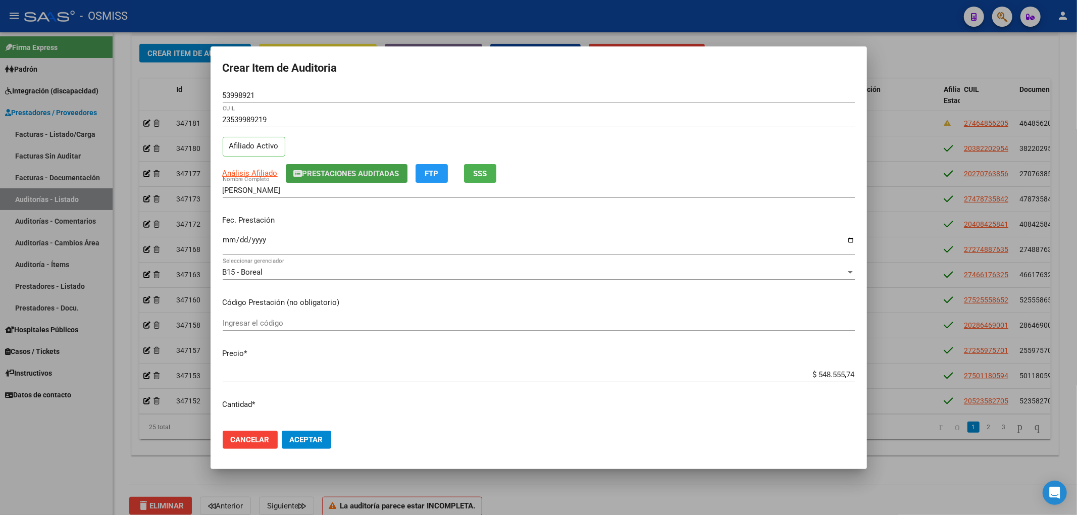
click at [388, 180] on button "Prestaciones Auditadas" at bounding box center [347, 173] width 122 height 19
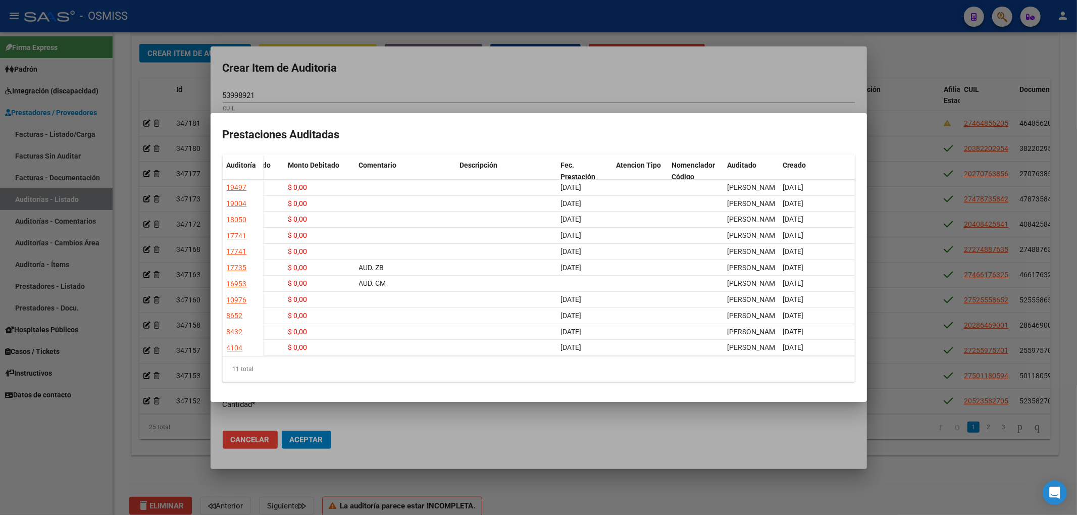
scroll to position [0, 0]
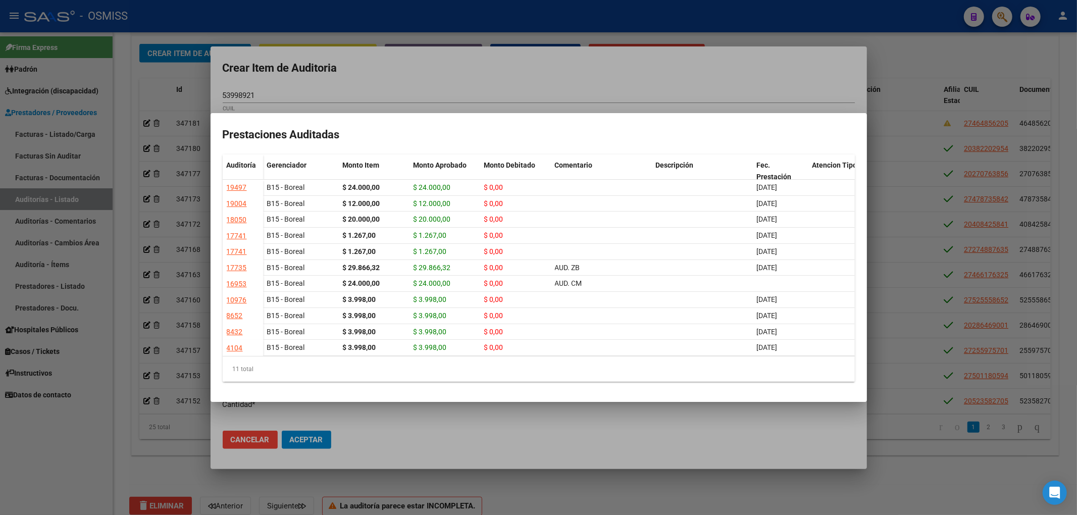
click at [124, 83] on div at bounding box center [538, 257] width 1077 height 515
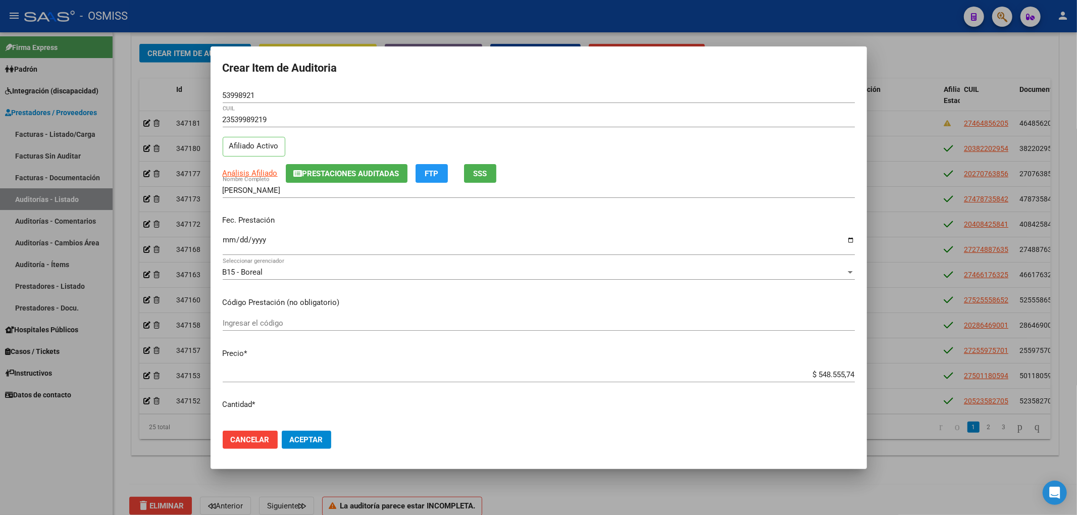
click at [120, 108] on div at bounding box center [538, 257] width 1077 height 515
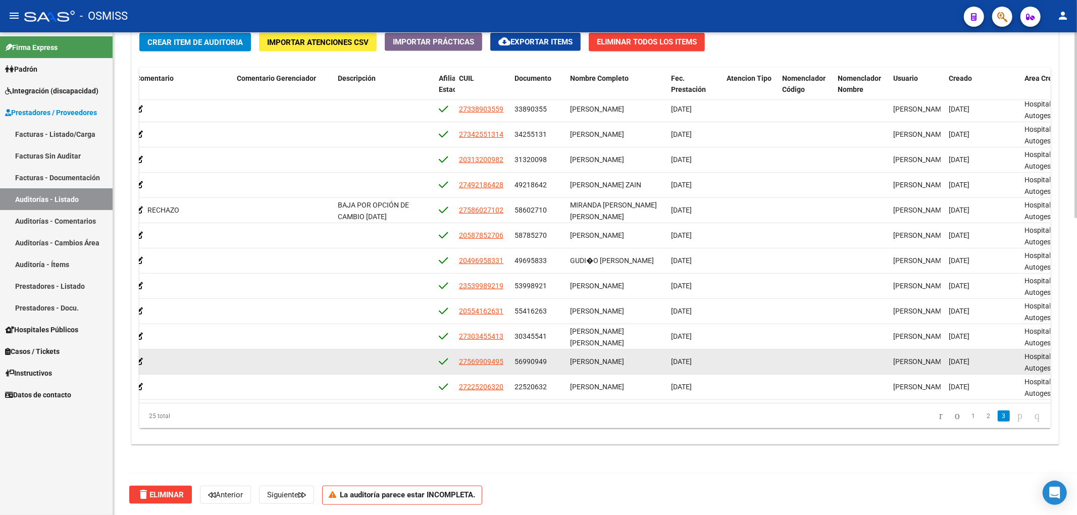
scroll to position [770, 0]
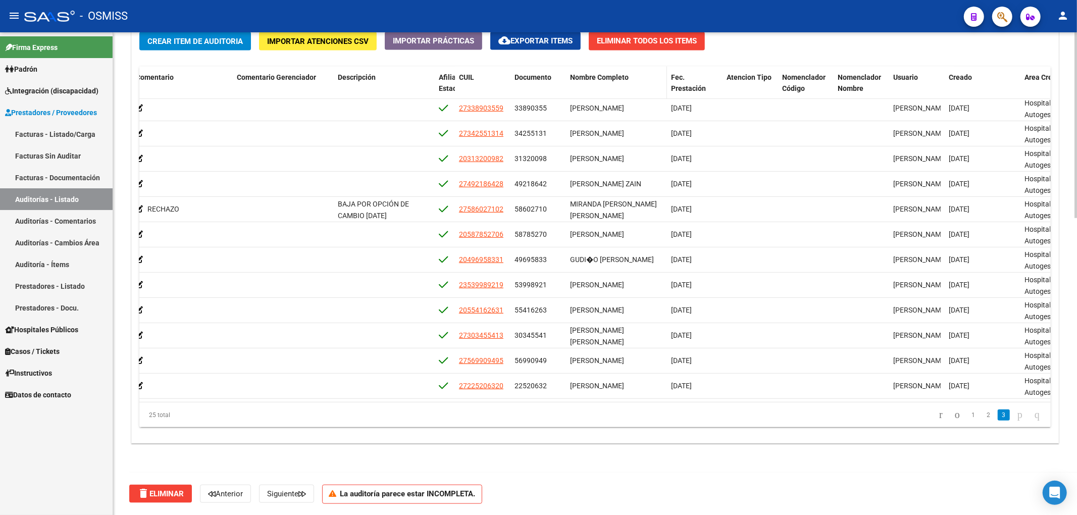
click at [588, 79] on span "Nombre Completo" at bounding box center [599, 77] width 59 height 8
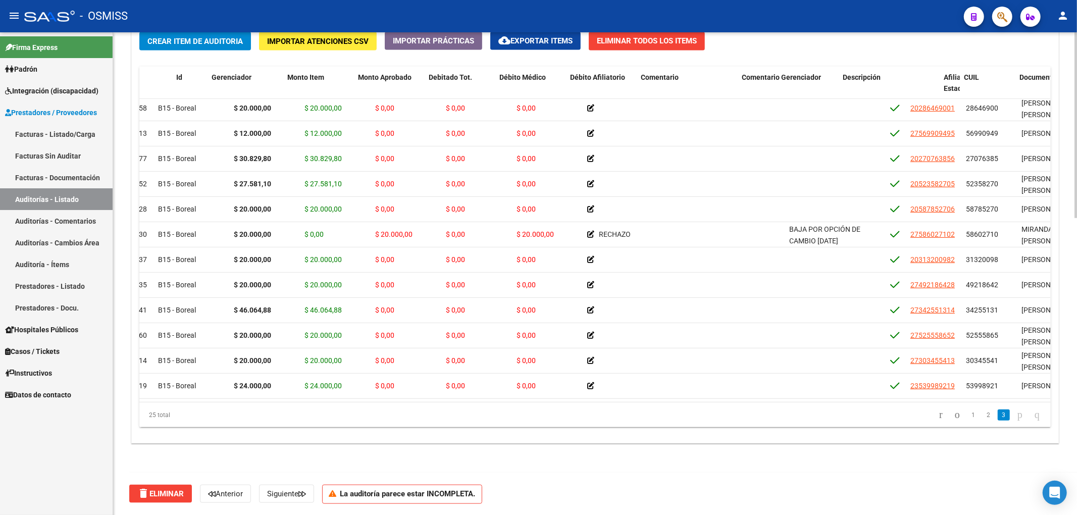
scroll to position [341, 0]
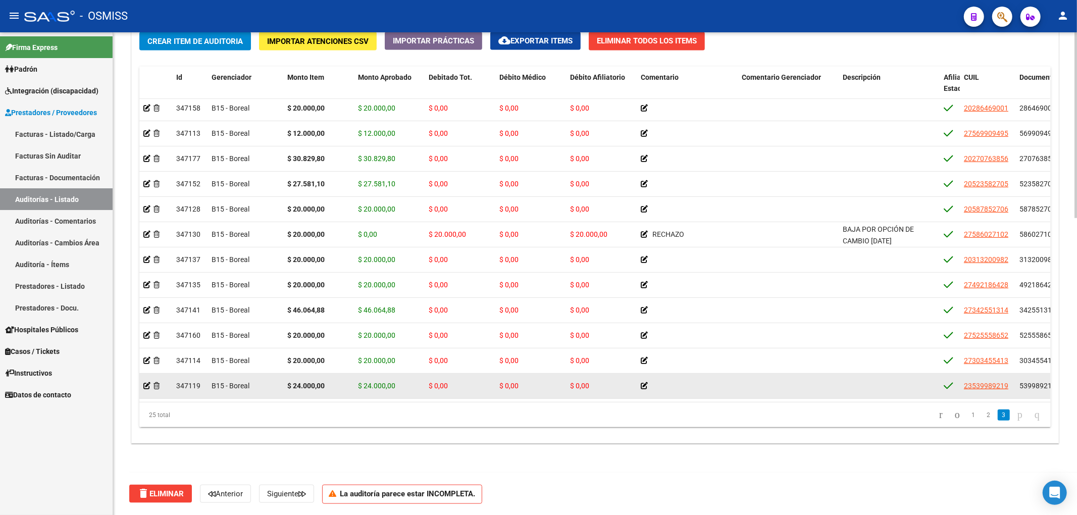
click at [143, 382] on app-auditoria-detalle at bounding box center [146, 386] width 7 height 8
click at [146, 382] on icon at bounding box center [146, 385] width 7 height 7
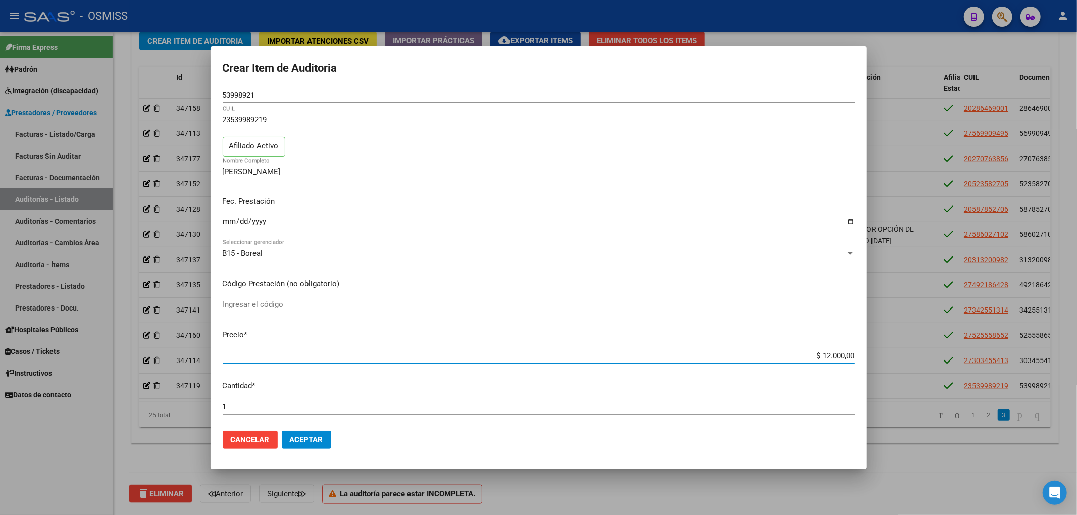
drag, startPoint x: 821, startPoint y: 356, endPoint x: 814, endPoint y: 354, distance: 6.9
click at [814, 354] on input "$ 12.000,00" at bounding box center [539, 355] width 632 height 9
click at [300, 447] on button "Aceptar" at bounding box center [306, 440] width 49 height 18
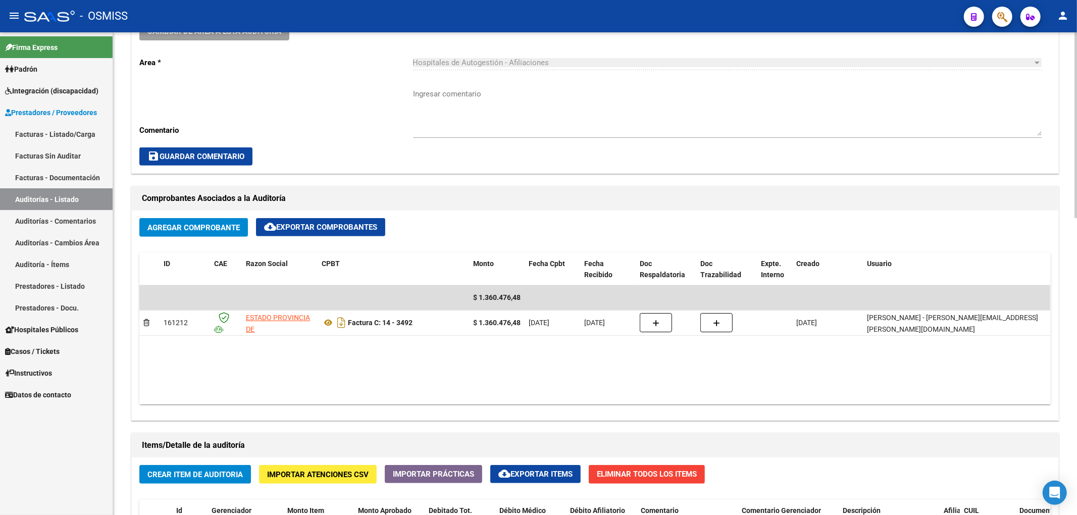
scroll to position [538, 0]
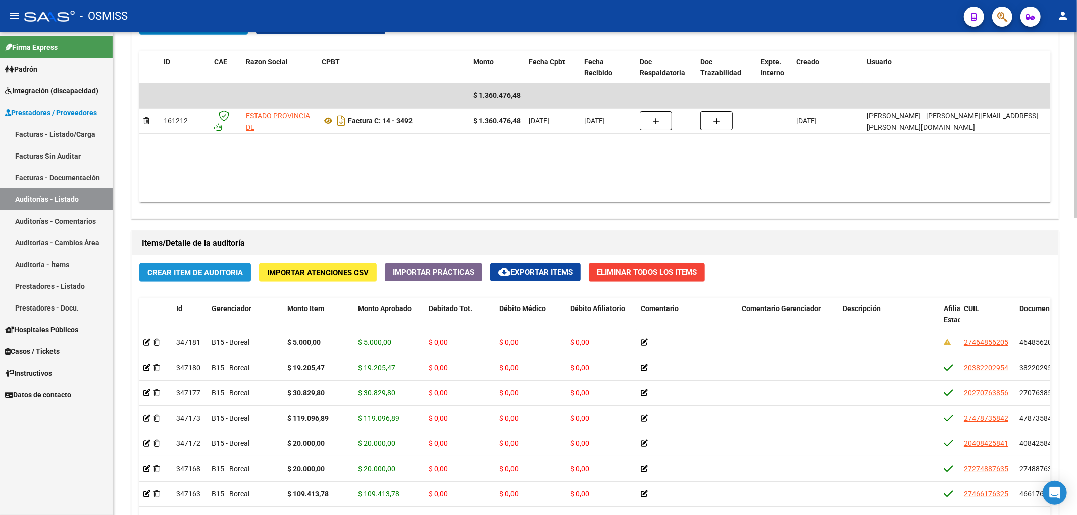
click at [214, 264] on button "Crear Item de Auditoria" at bounding box center [195, 272] width 112 height 19
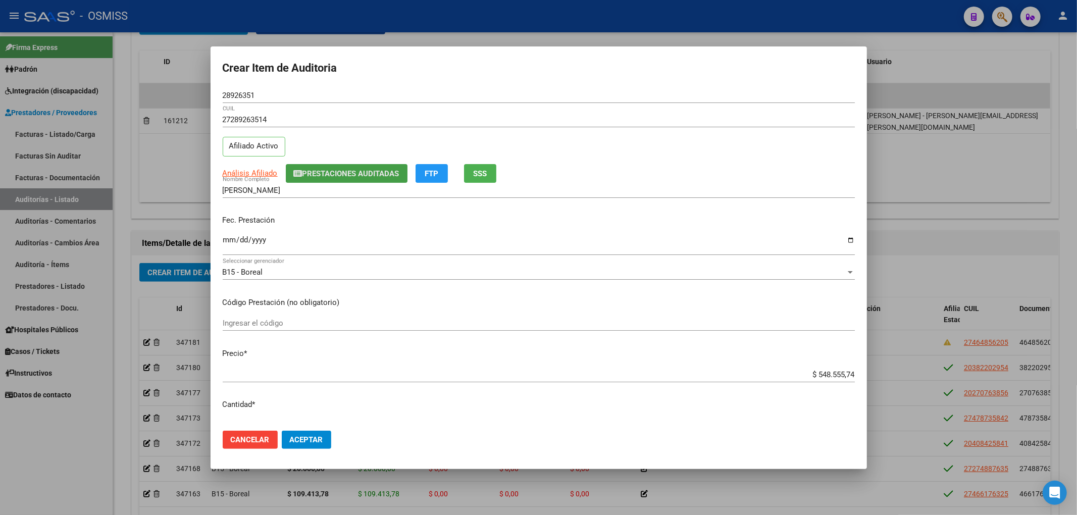
click at [365, 178] on button "Prestaciones Auditadas" at bounding box center [347, 173] width 122 height 19
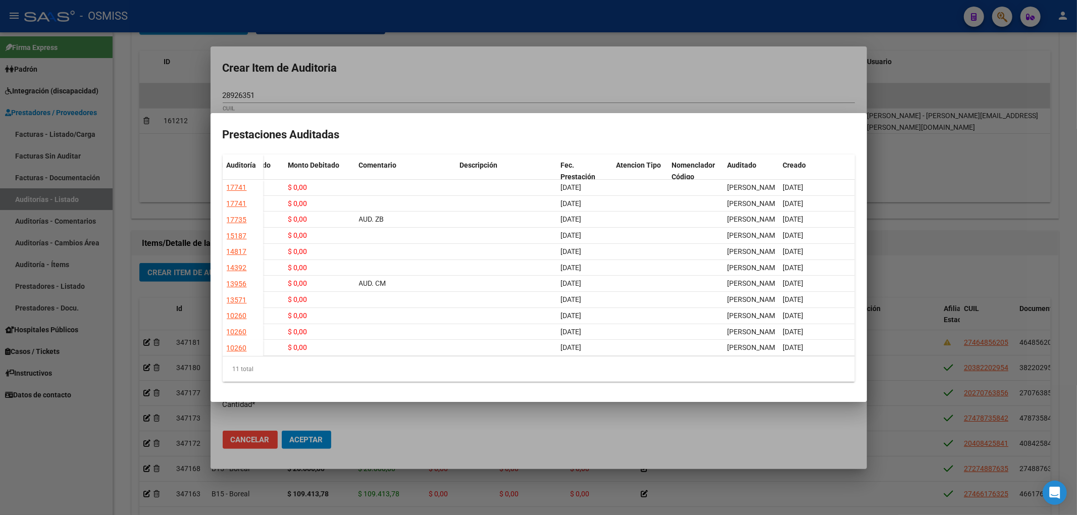
scroll to position [0, 0]
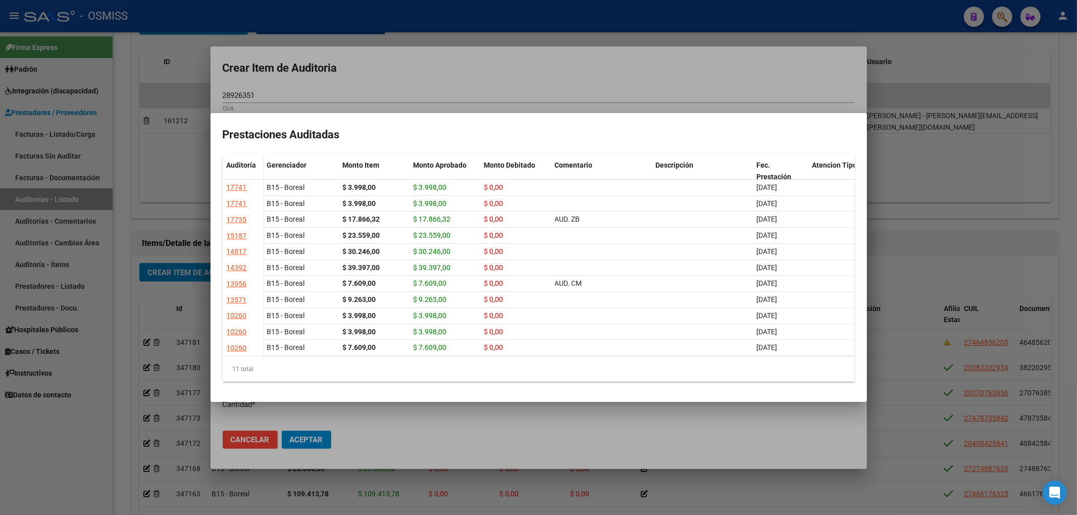
click at [397, 76] on div at bounding box center [538, 257] width 1077 height 515
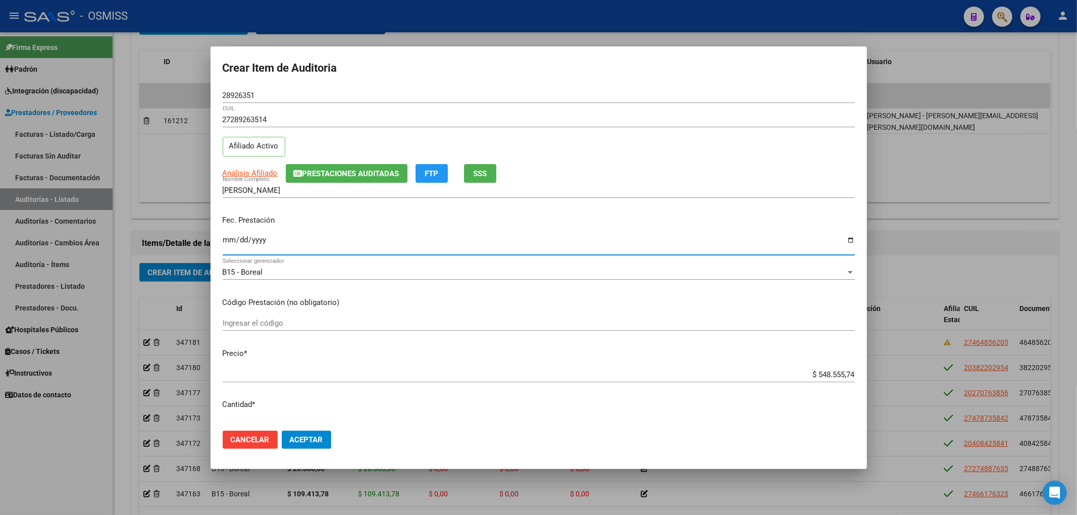
click at [228, 241] on input "Ingresar la fecha" at bounding box center [539, 244] width 632 height 16
drag, startPoint x: 808, startPoint y: 373, endPoint x: 938, endPoint y: 375, distance: 129.8
click at [919, 375] on div "Crear Item de Auditoria 28926351 Nro Documento 27289263514 CUIL Afiliado Activo…" at bounding box center [538, 257] width 1077 height 515
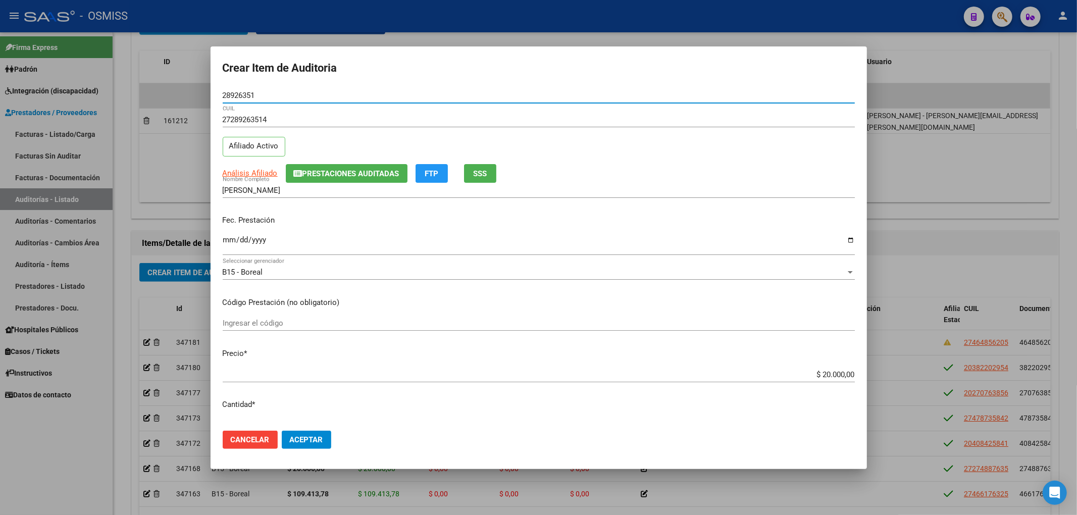
drag, startPoint x: 258, startPoint y: 95, endPoint x: 162, endPoint y: 89, distance: 96.6
click at [164, 90] on div "Crear Item de Auditoria 28926351 Nro Documento 27289263514 CUIL Afiliado Activo…" at bounding box center [538, 257] width 1077 height 515
drag, startPoint x: 689, startPoint y: 234, endPoint x: 670, endPoint y: 252, distance: 25.7
click at [689, 234] on div "2025-07-24 Ingresar la fecha" at bounding box center [539, 245] width 632 height 22
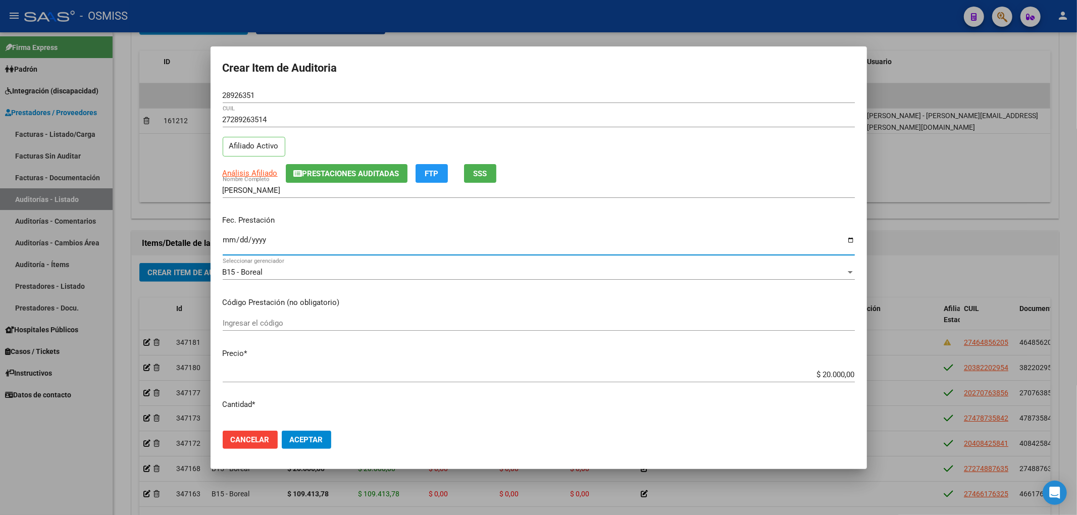
click at [324, 445] on button "Aceptar" at bounding box center [306, 440] width 49 height 18
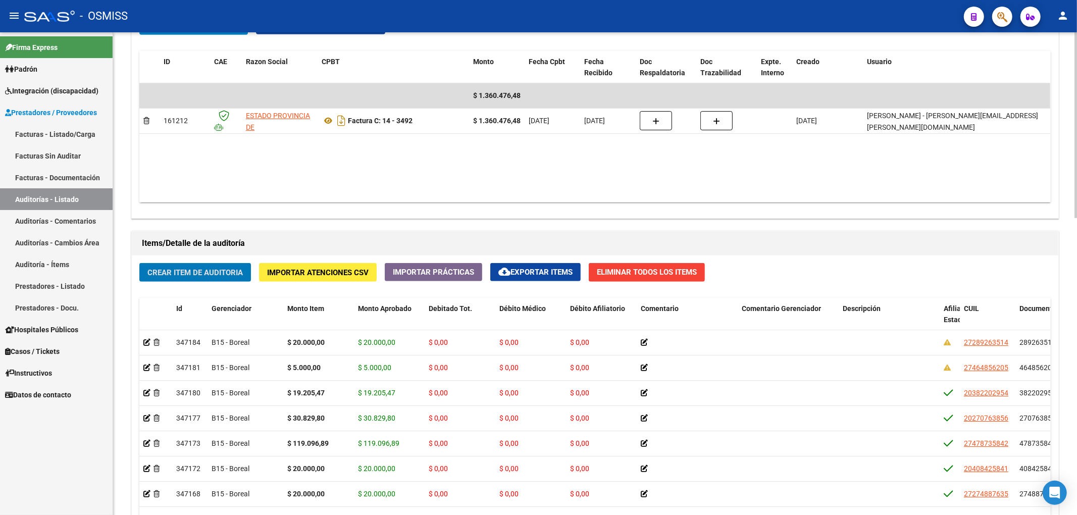
click at [220, 271] on span "Crear Item de Auditoria" at bounding box center [194, 272] width 95 height 9
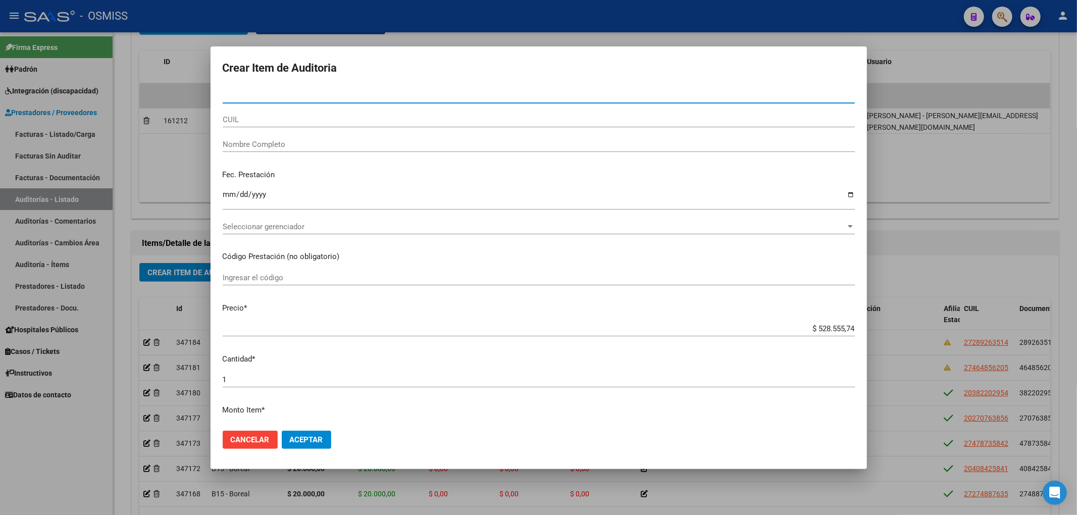
paste input "48149094"
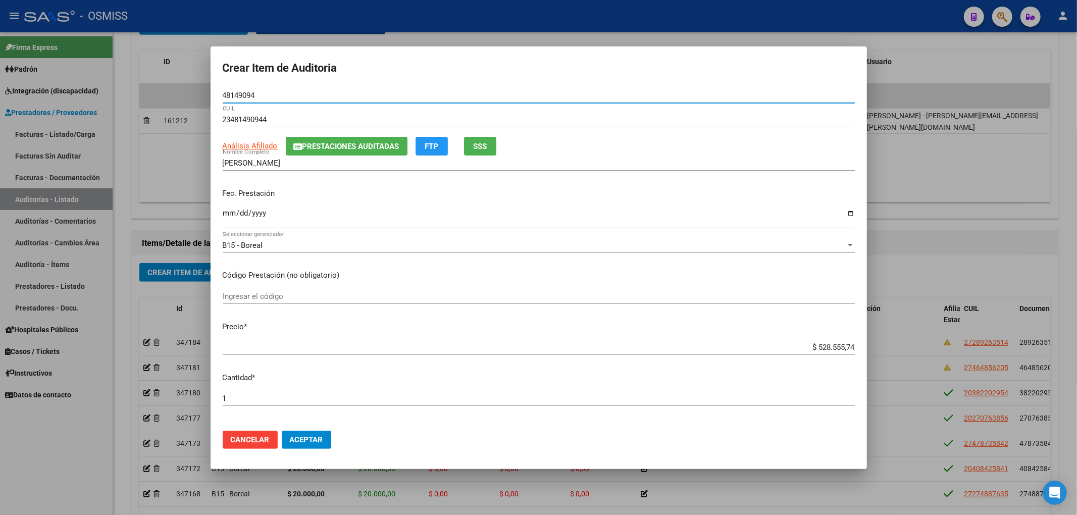
click at [384, 156] on div "QUINTANA VICTORIA Nombre Completo" at bounding box center [539, 163] width 632 height 15
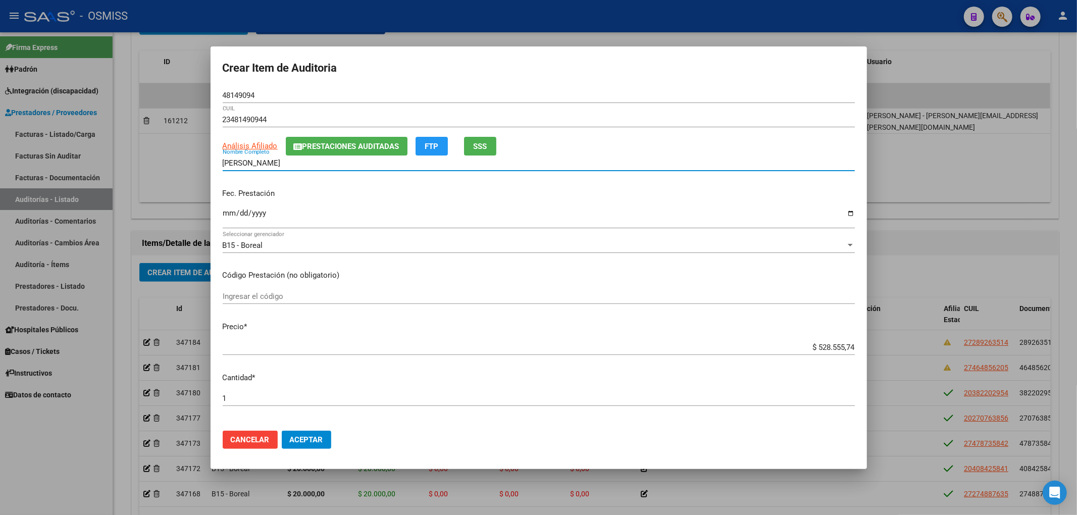
click at [381, 147] on span "Prestaciones Auditadas" at bounding box center [350, 146] width 97 height 9
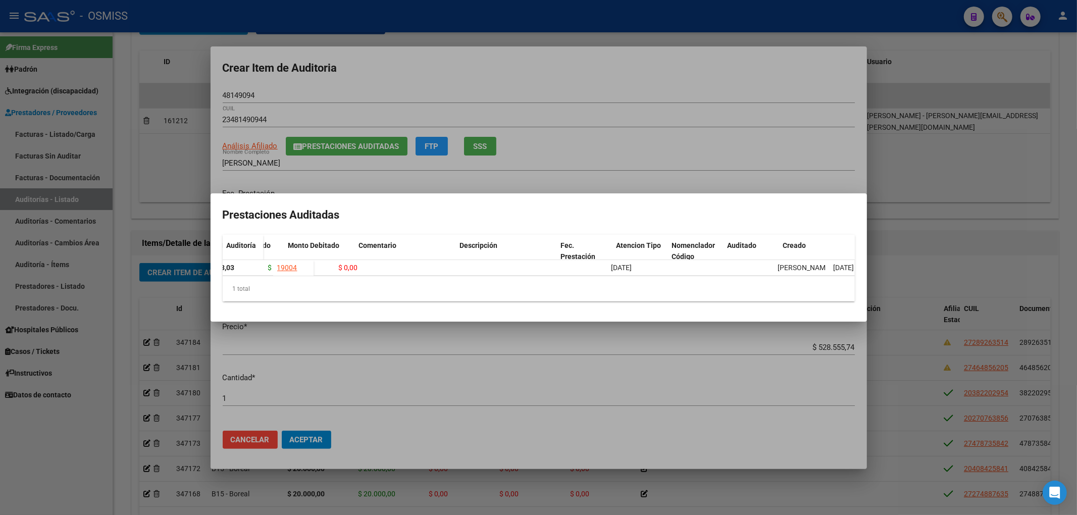
scroll to position [0, 196]
click at [558, 87] on div at bounding box center [538, 257] width 1077 height 515
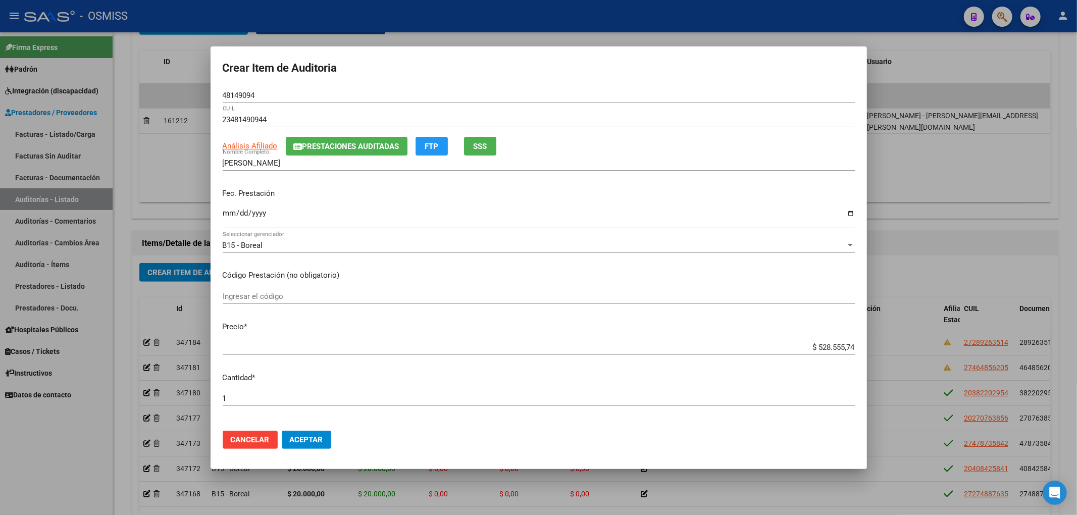
click at [223, 216] on input "Ingresar la fecha" at bounding box center [539, 217] width 632 height 16
drag, startPoint x: 812, startPoint y: 350, endPoint x: 857, endPoint y: 345, distance: 45.7
click at [857, 345] on mat-dialog-content "48149094 Nro Documento 23481490944 CUIL Análisis Afiliado Prestaciones Auditada…" at bounding box center [539, 255] width 656 height 335
click at [307, 439] on span "Aceptar" at bounding box center [306, 439] width 33 height 9
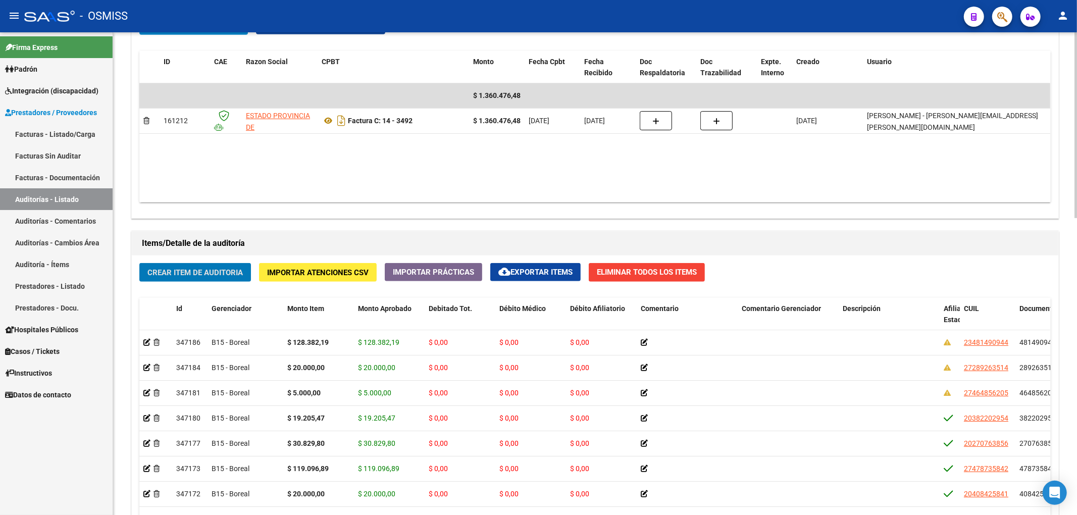
click at [235, 271] on span "Crear Item de Auditoria" at bounding box center [194, 272] width 95 height 9
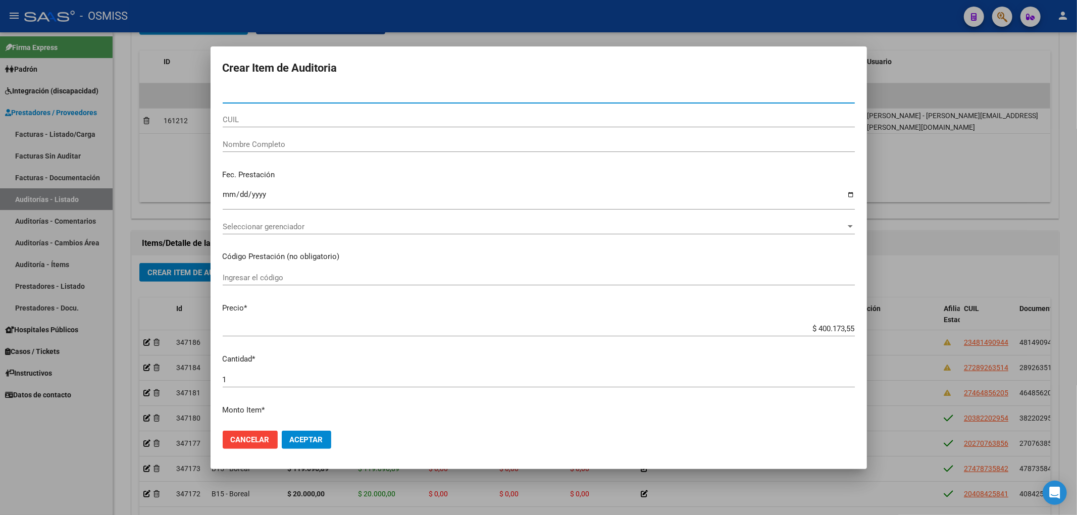
paste input "31489013"
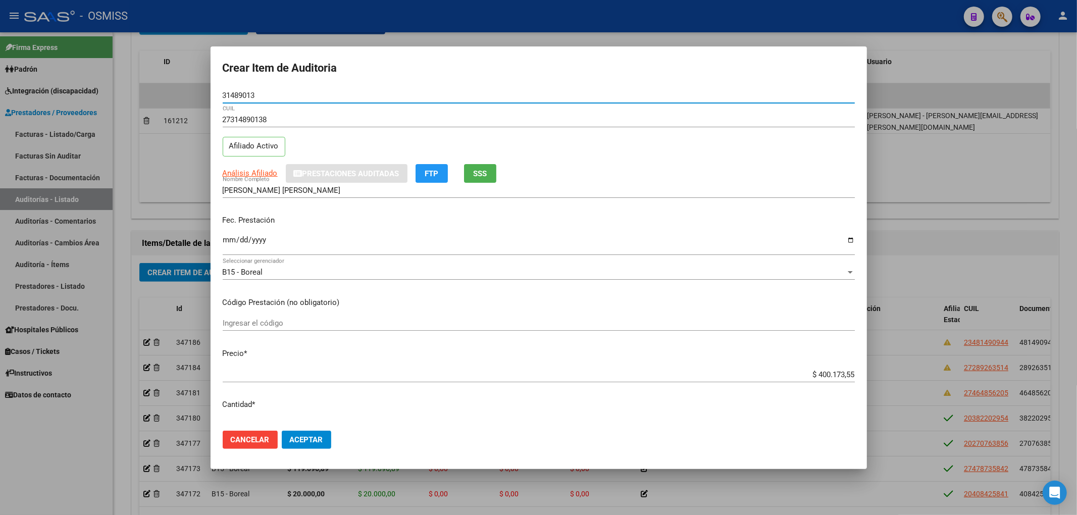
click at [229, 239] on input "Ingresar la fecha" at bounding box center [539, 244] width 632 height 16
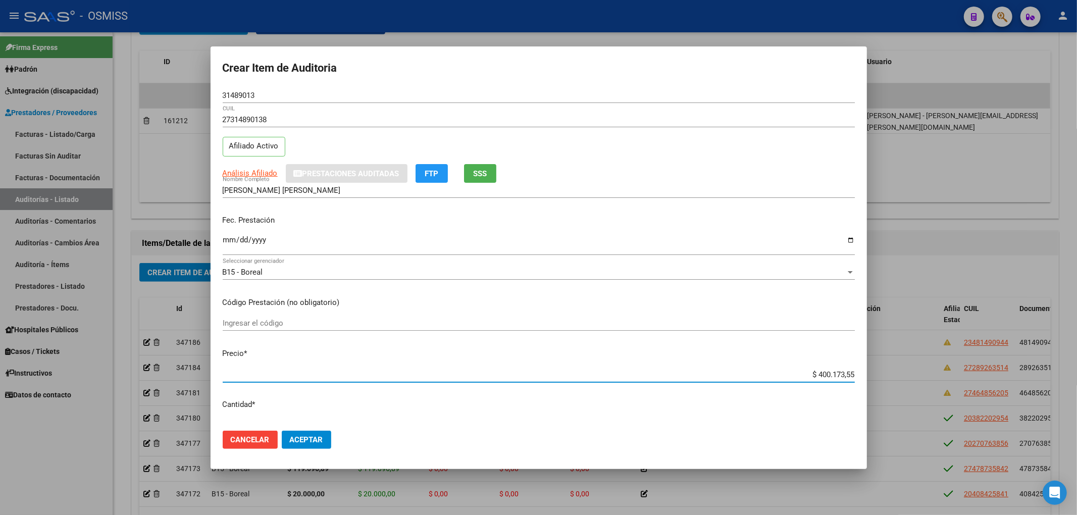
drag, startPoint x: 808, startPoint y: 377, endPoint x: 887, endPoint y: 374, distance: 79.3
click at [884, 374] on div "Crear Item de Auditoria 31489013 Nro Documento 27314890138 CUIL Afiliado Activo…" at bounding box center [538, 257] width 1077 height 515
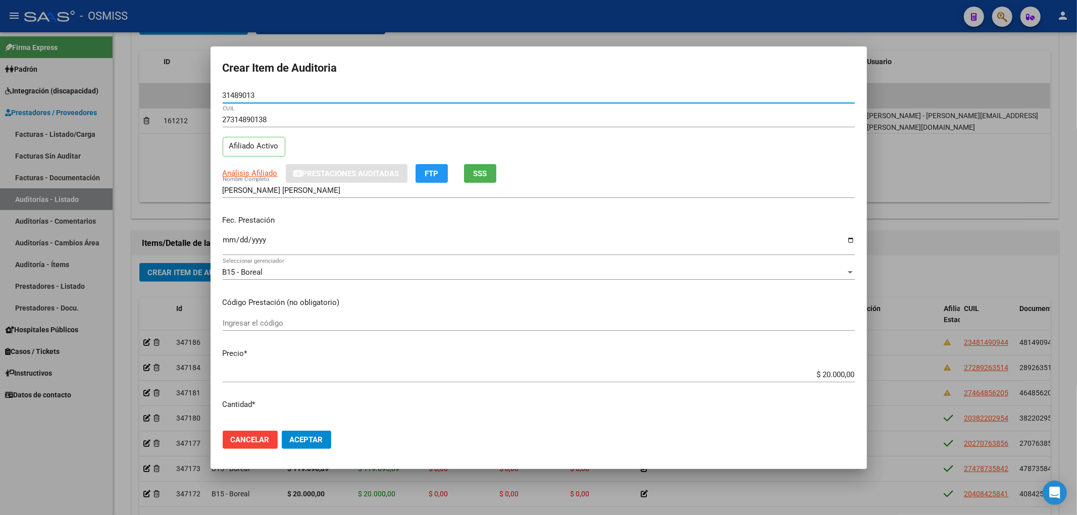
drag, startPoint x: 261, startPoint y: 96, endPoint x: 166, endPoint y: 97, distance: 94.9
click at [181, 91] on div "Crear Item de Auditoria 31489013 Nro Documento 27314890138 CUIL Afiliado Activo…" at bounding box center [538, 257] width 1077 height 515
click at [664, 239] on input "2025-07-24" at bounding box center [539, 244] width 632 height 16
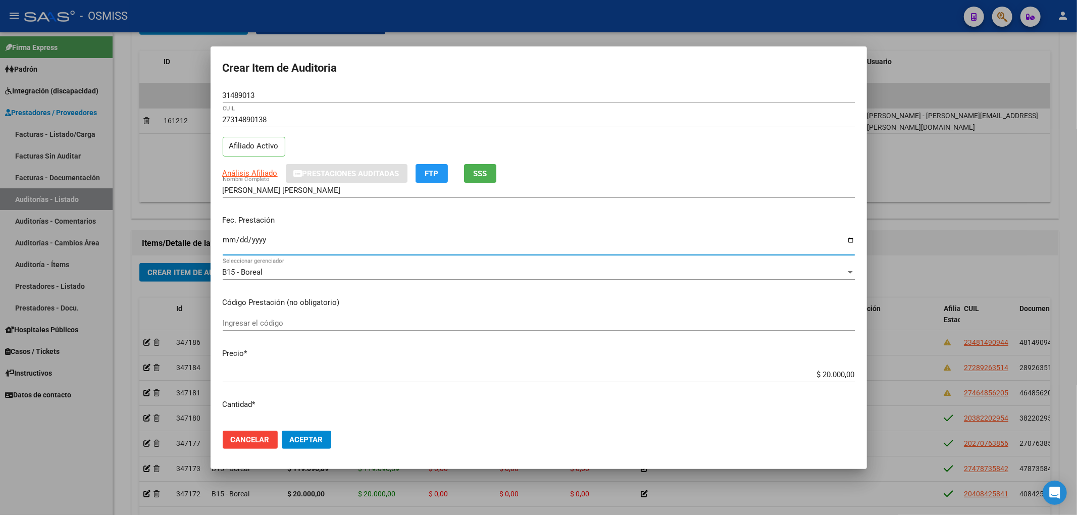
click at [312, 435] on span "Aceptar" at bounding box center [306, 439] width 33 height 9
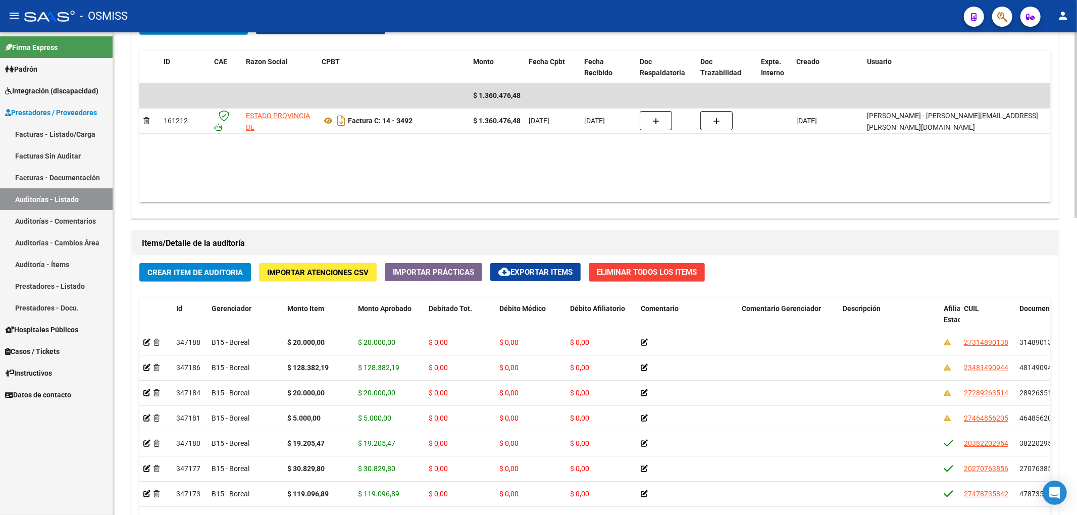
click at [242, 284] on div "Crear Item de Auditoria Importar Atenciones CSV Importar Prácticas cloud_downlo…" at bounding box center [595, 464] width 926 height 419
click at [236, 280] on button "Crear Item de Auditoria" at bounding box center [195, 272] width 112 height 19
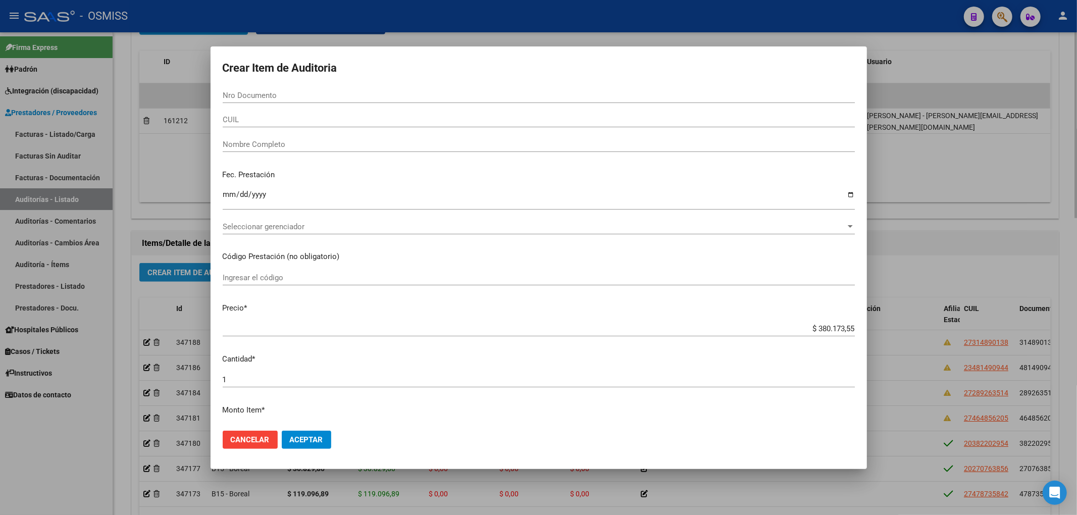
paste input "46617638"
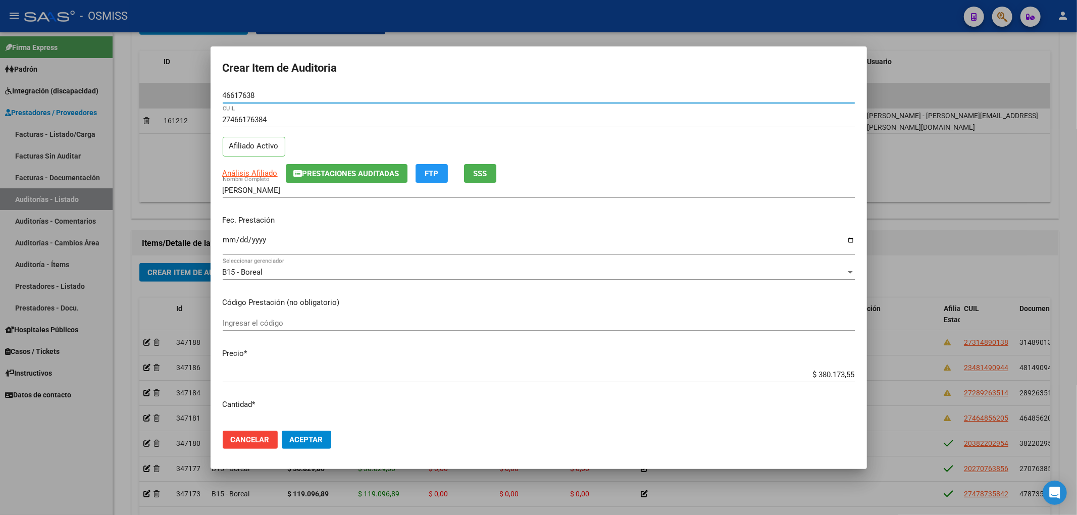
click at [333, 172] on span "Prestaciones Auditadas" at bounding box center [350, 173] width 97 height 9
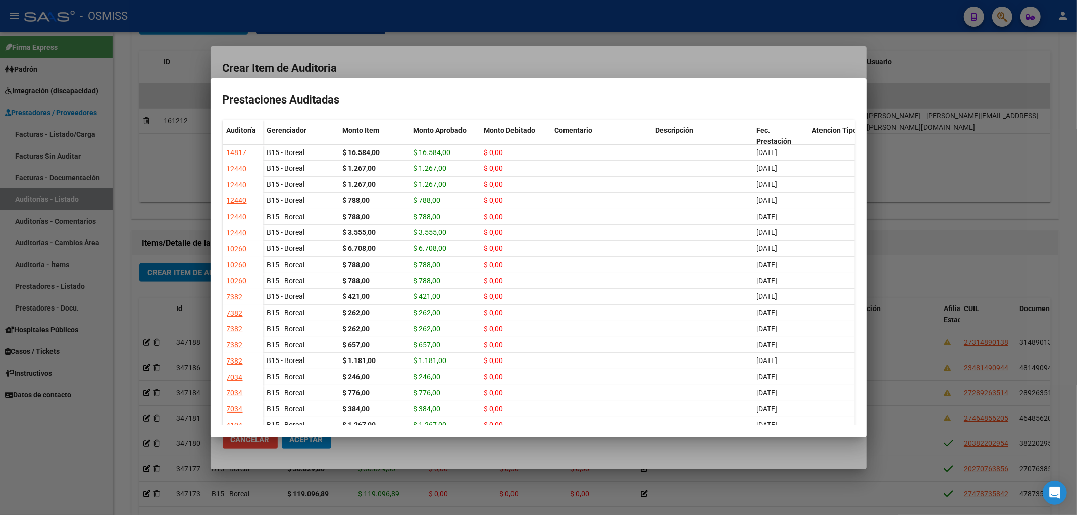
click at [445, 63] on div at bounding box center [538, 257] width 1077 height 515
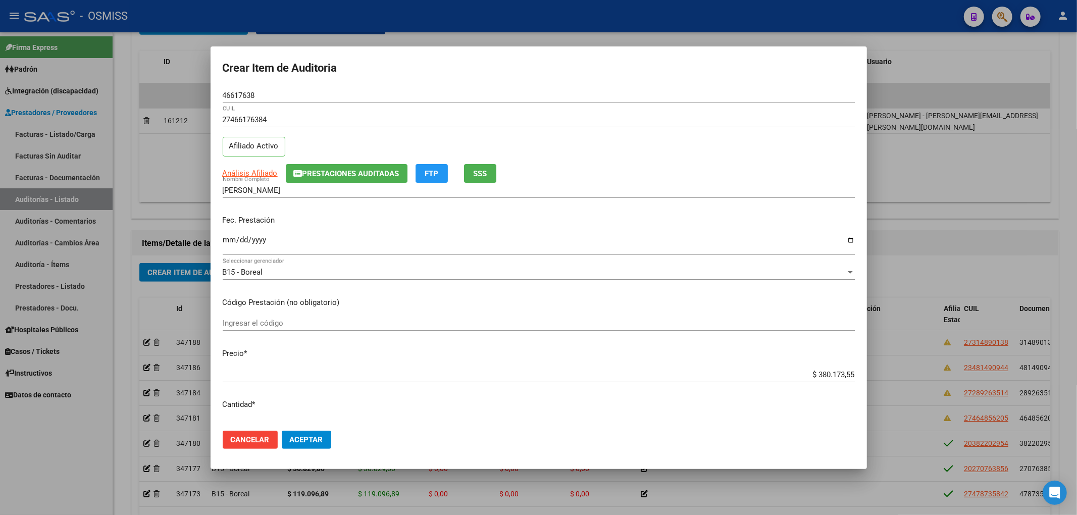
click at [227, 239] on input "Ingresar la fecha" at bounding box center [539, 244] width 632 height 16
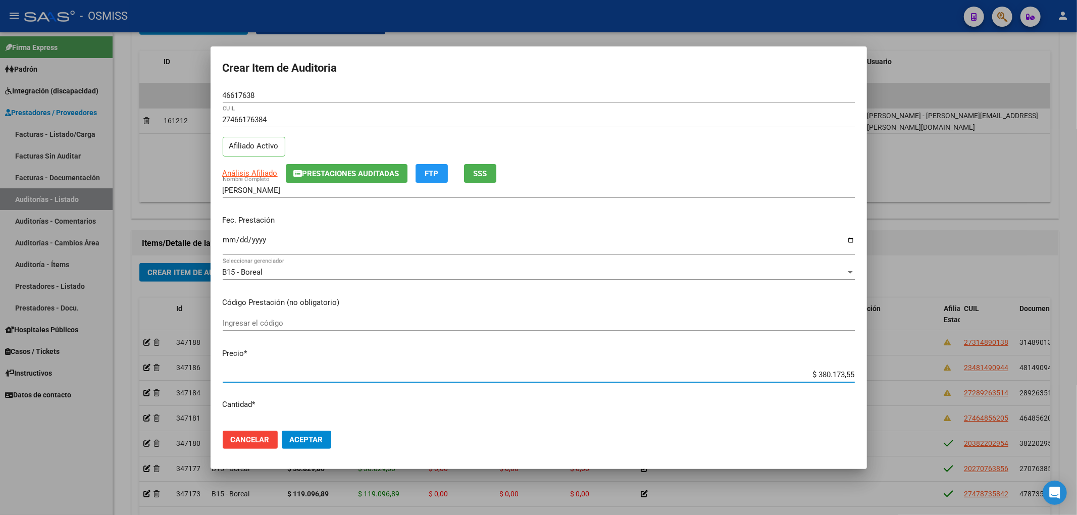
drag, startPoint x: 810, startPoint y: 376, endPoint x: 888, endPoint y: 382, distance: 78.0
click at [888, 382] on div "Crear Item de Auditoria 46617638 Nro Documento 27466176384 CUIL Afiliado Activo…" at bounding box center [538, 257] width 1077 height 515
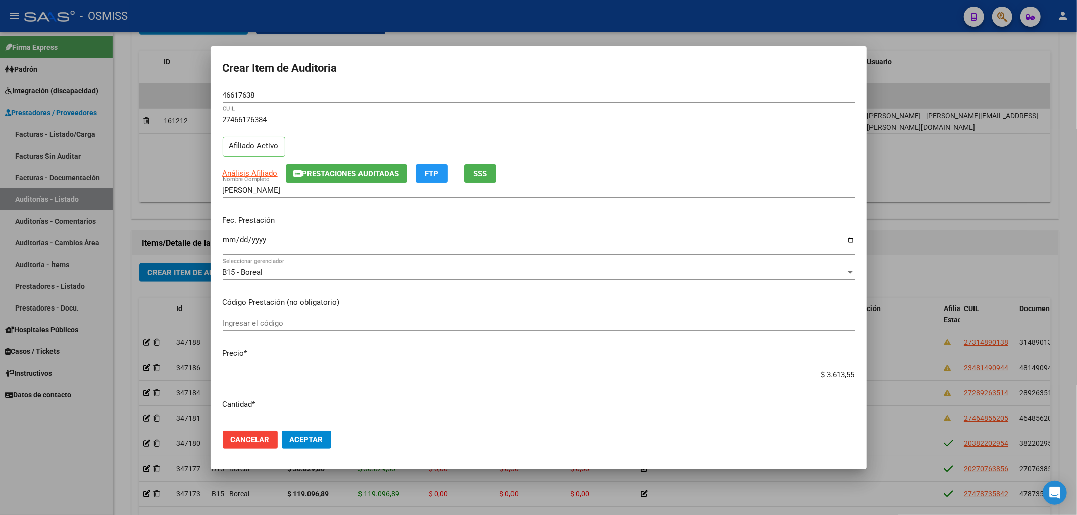
drag, startPoint x: 847, startPoint y: 371, endPoint x: 798, endPoint y: 376, distance: 49.2
click at [798, 376] on app-form-text-field "Precio * $ 3.613,55 Ingresar el precio" at bounding box center [543, 363] width 640 height 31
click at [822, 372] on input "$ 3.613,55" at bounding box center [539, 374] width 632 height 9
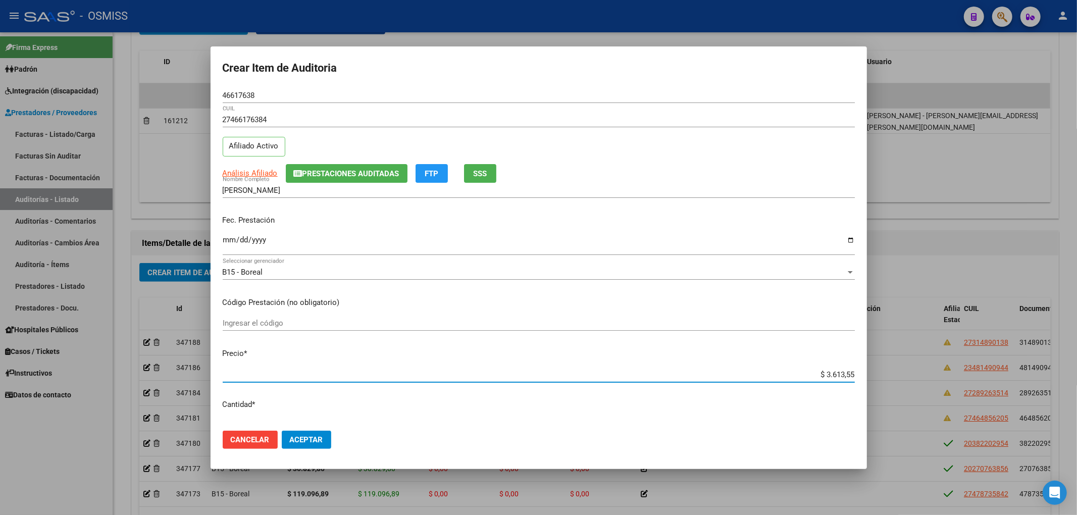
drag, startPoint x: 847, startPoint y: 376, endPoint x: 799, endPoint y: 376, distance: 48.5
click at [804, 372] on app-form-text-field "Precio * $ 3.613,55 Ingresar el precio" at bounding box center [543, 363] width 640 height 31
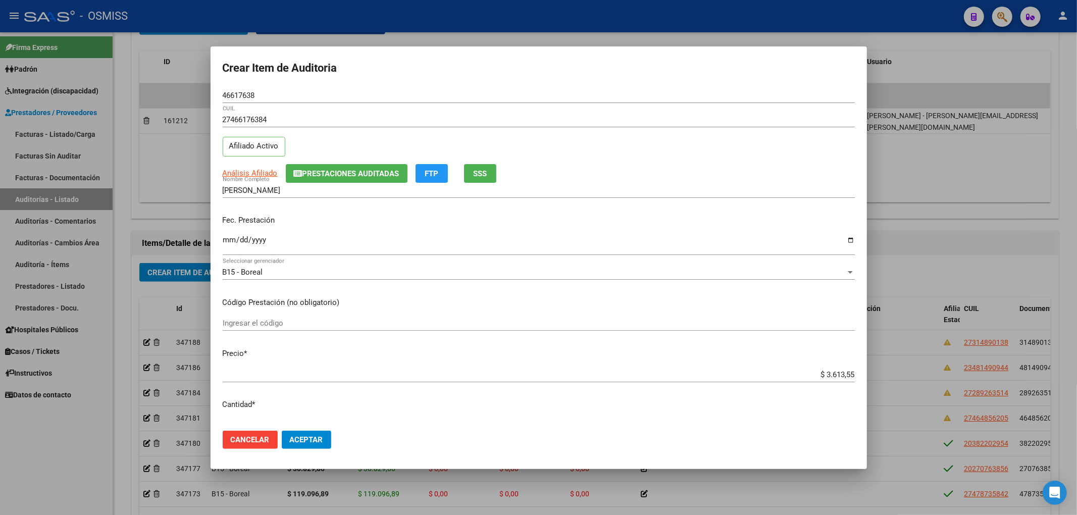
click at [807, 380] on div "$ 3.613,55 Ingresar el precio" at bounding box center [539, 374] width 632 height 15
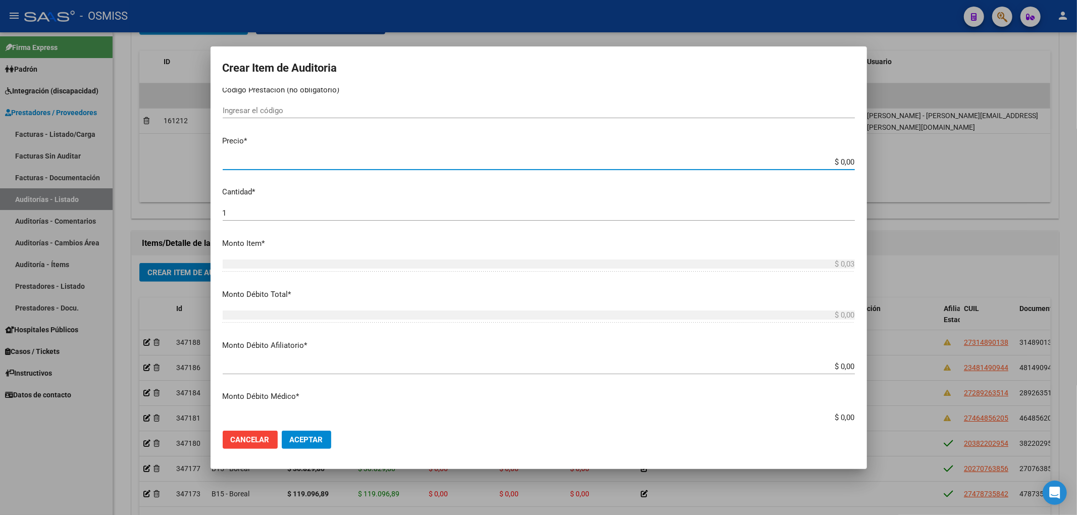
scroll to position [359, 0]
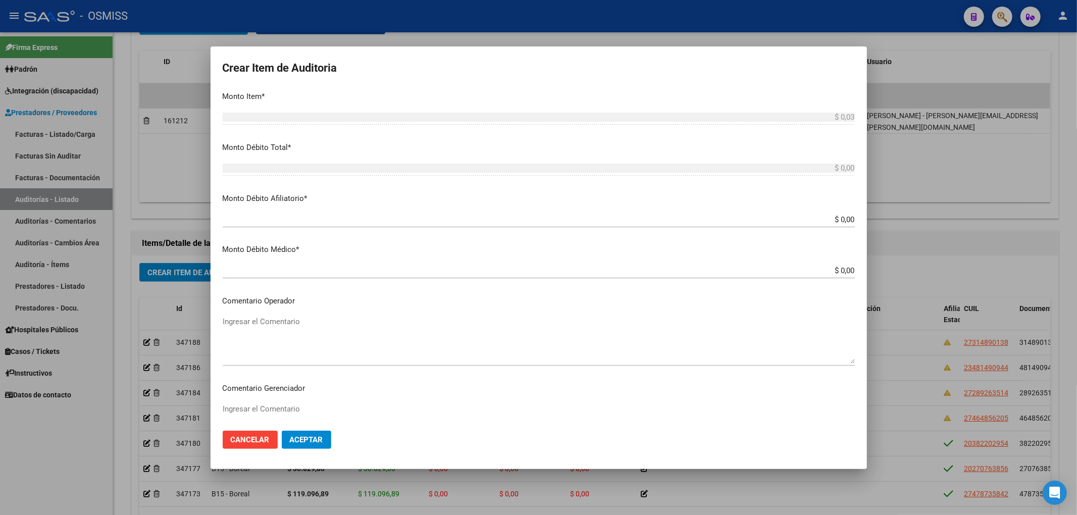
click at [841, 123] on div "$ 0,03 Ingresar el monto" at bounding box center [539, 117] width 632 height 15
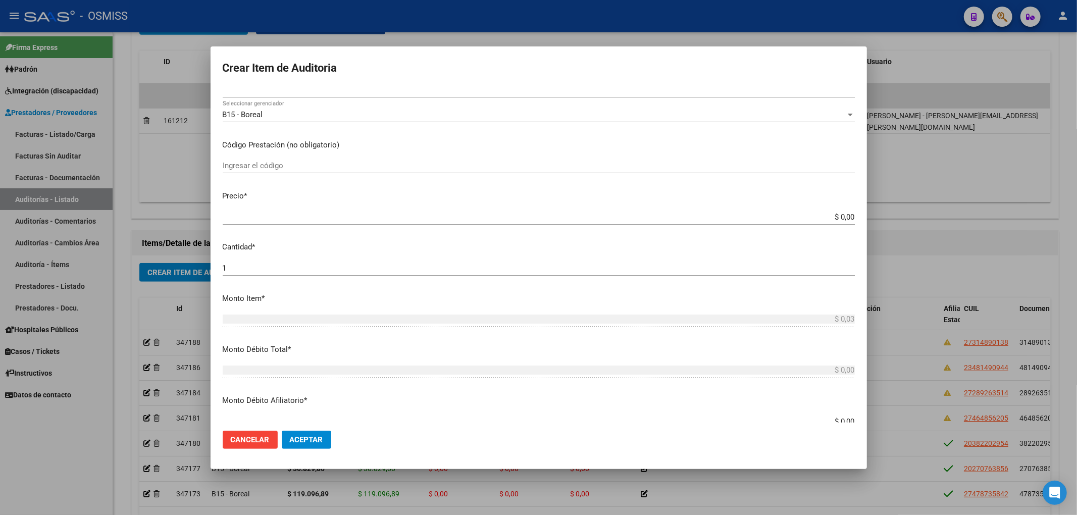
click at [835, 220] on input "$ 0,00" at bounding box center [539, 217] width 632 height 9
click at [847, 217] on app-form-text-field "Precio * $ 0,00 Ingresar el precio" at bounding box center [543, 205] width 640 height 31
click at [845, 216] on input "$ 0,00" at bounding box center [539, 217] width 632 height 9
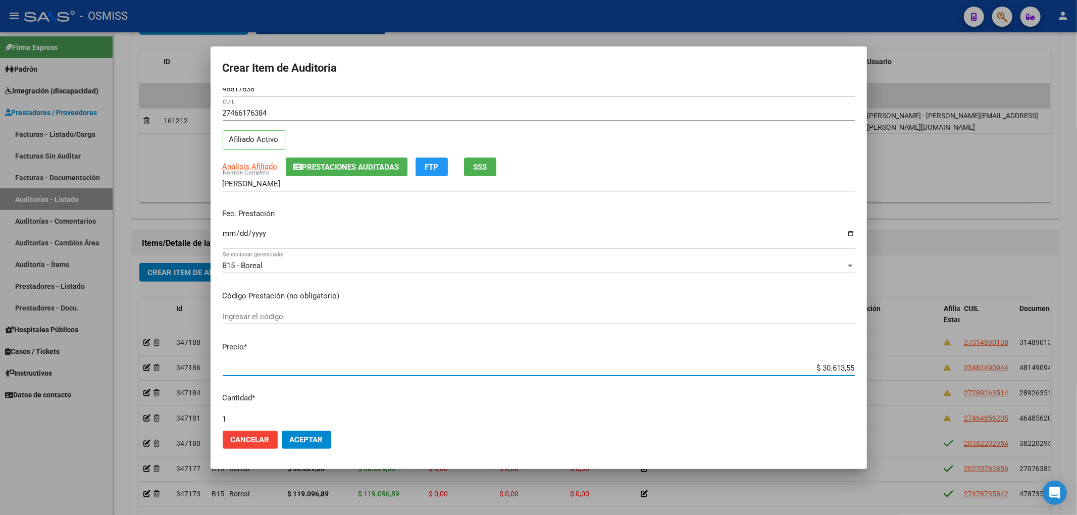
scroll to position [0, 0]
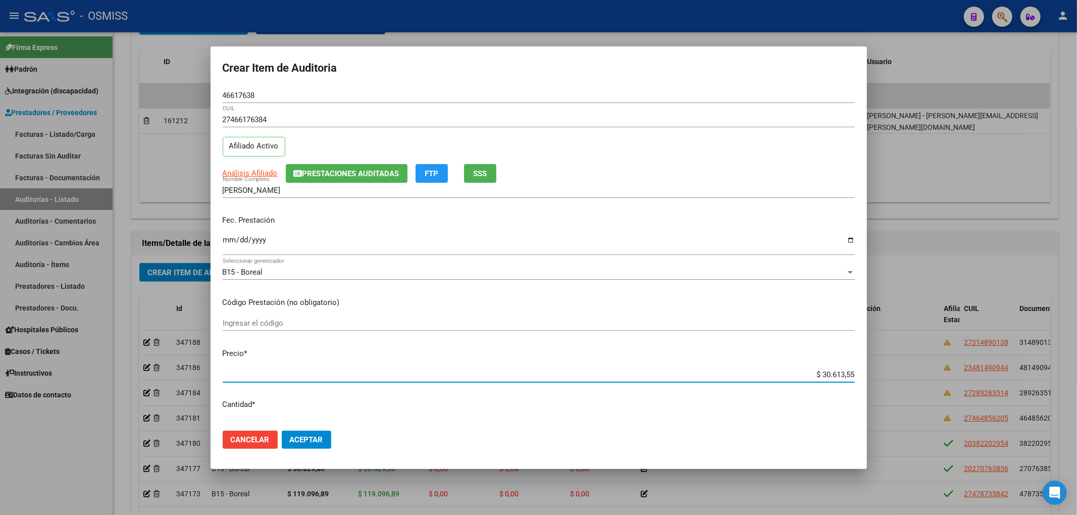
click at [153, 83] on div "Crear Item de Auditoria 46617638 Nro Documento 27466176384 CUIL Afiliado Activo…" at bounding box center [538, 257] width 1077 height 515
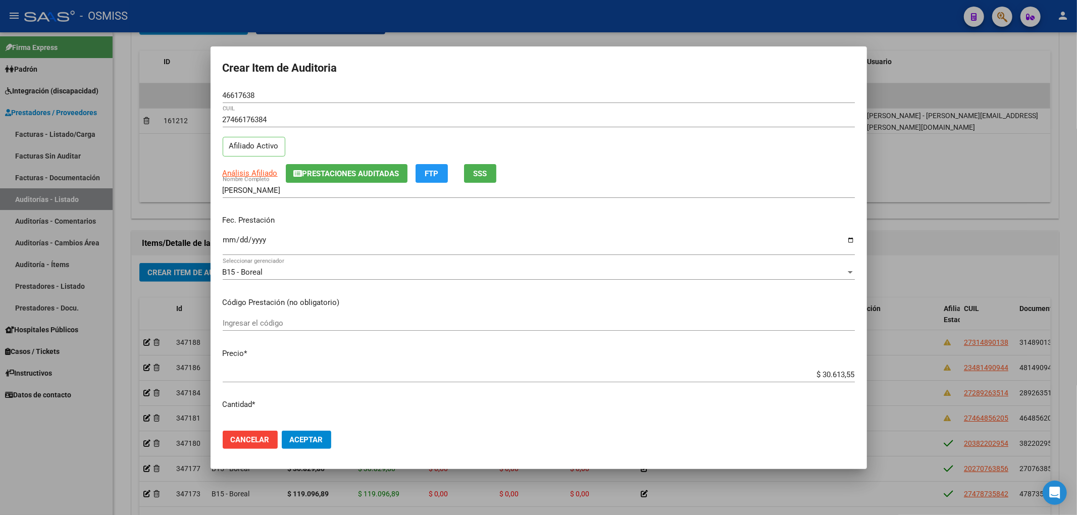
click at [710, 305] on p "Código Prestación (no obligatorio)" at bounding box center [539, 303] width 632 height 12
click at [309, 439] on span "Aceptar" at bounding box center [306, 439] width 33 height 9
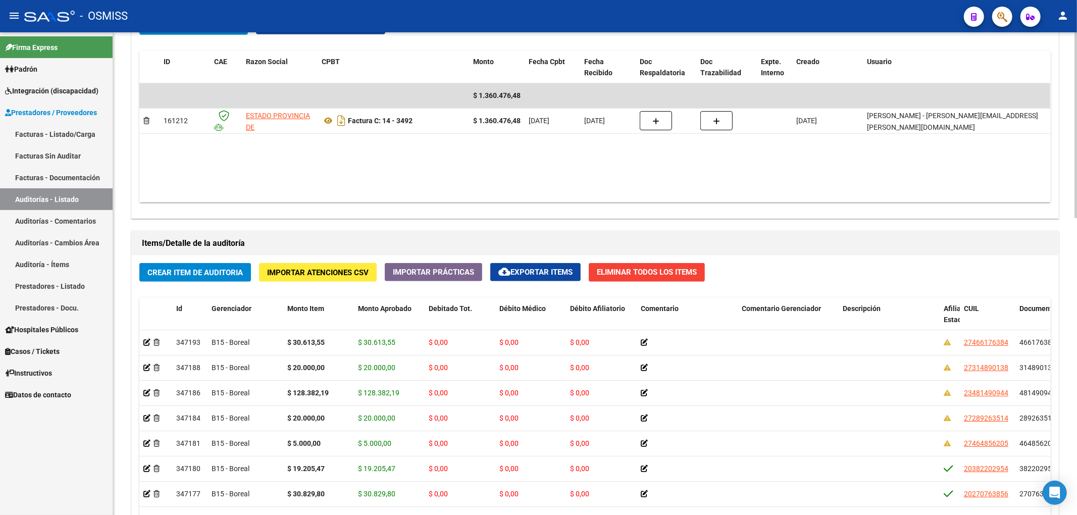
click at [858, 268] on div "Crear Item de Auditoria Importar Atenciones CSV Importar Prácticas cloud_downlo…" at bounding box center [595, 464] width 926 height 419
click at [236, 265] on button "Crear Item de Auditoria" at bounding box center [195, 272] width 112 height 19
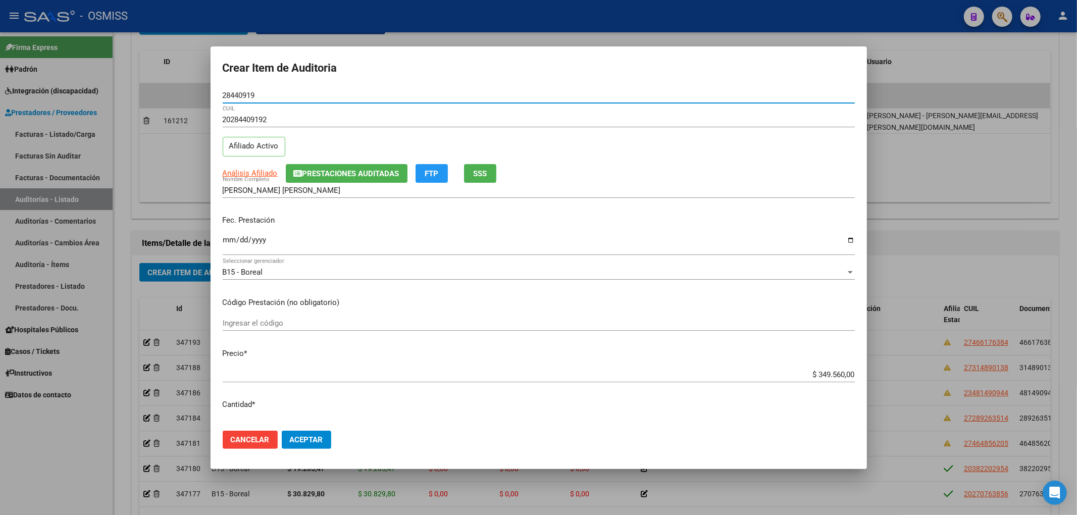
click at [356, 171] on span "Prestaciones Auditadas" at bounding box center [350, 173] width 97 height 9
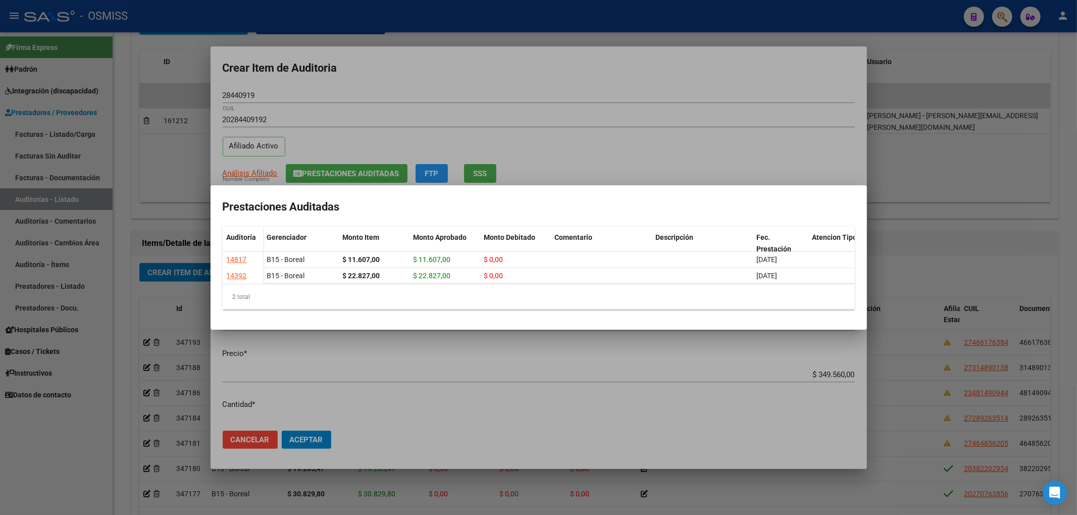
click at [519, 79] on div at bounding box center [538, 257] width 1077 height 515
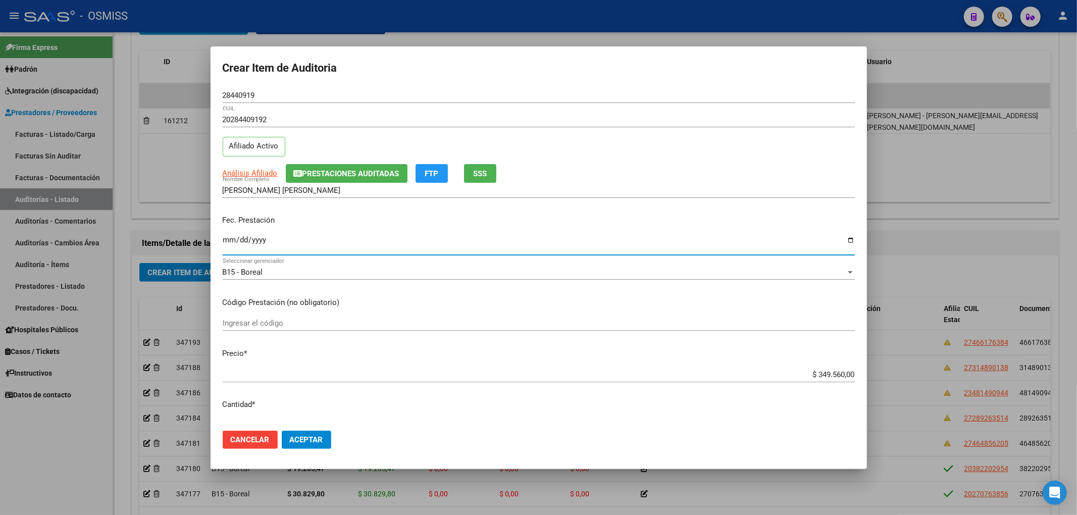
click at [229, 239] on input "Ingresar la fecha" at bounding box center [539, 244] width 632 height 16
drag, startPoint x: 812, startPoint y: 375, endPoint x: 960, endPoint y: 365, distance: 148.3
click at [941, 366] on div "Crear Item de Auditoria 28440919 Nro Documento 20284409192 CUIL Afiliado Activo…" at bounding box center [538, 257] width 1077 height 515
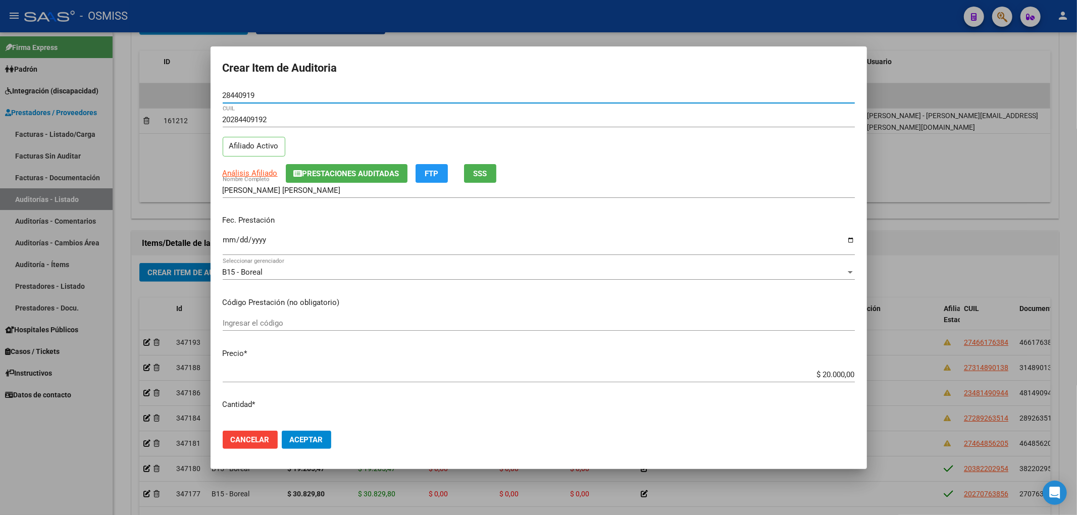
drag, startPoint x: 263, startPoint y: 96, endPoint x: 166, endPoint y: 101, distance: 96.6
click at [180, 95] on div "Crear Item de Auditoria 28440919 Nro Documento 20284409192 CUIL Afiliado Activo…" at bounding box center [538, 257] width 1077 height 515
click at [661, 228] on div "Fec. Prestación 2025-07-25 Ingresar la fecha" at bounding box center [539, 236] width 632 height 58
click at [721, 301] on p "Código Prestación (no obligatorio)" at bounding box center [539, 303] width 632 height 12
click at [327, 435] on button "Aceptar" at bounding box center [306, 440] width 49 height 18
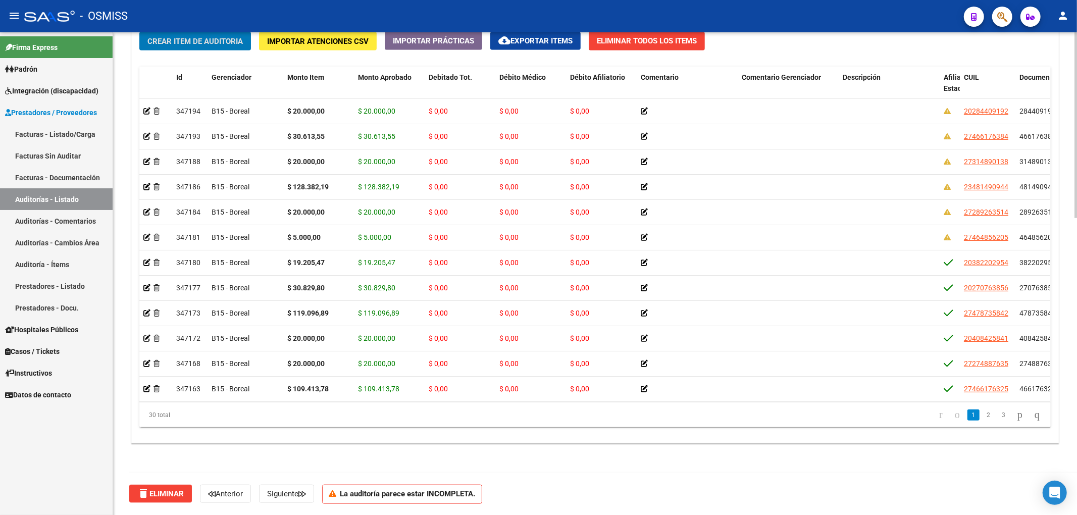
click at [206, 46] on button "Crear Item de Auditoria" at bounding box center [195, 41] width 112 height 19
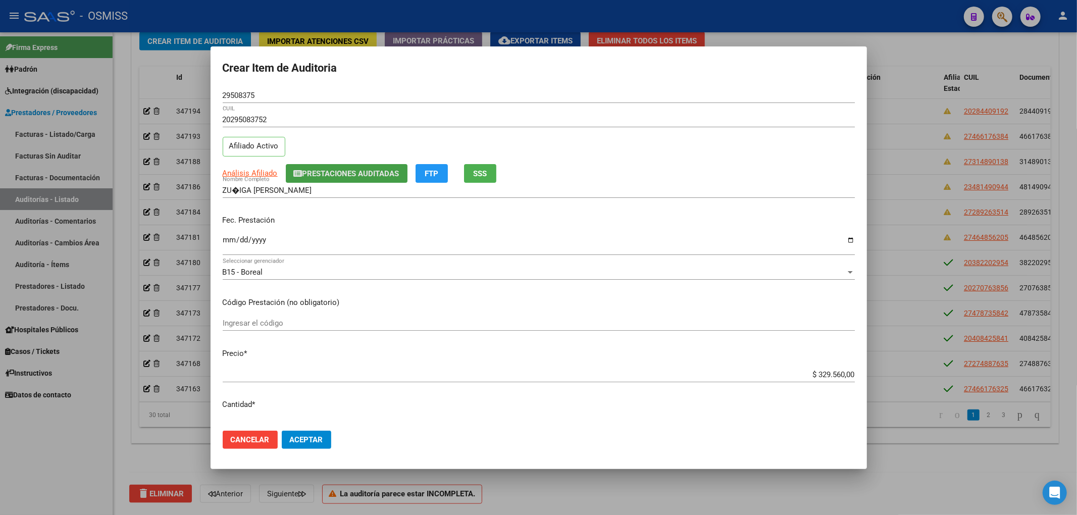
click at [378, 169] on span "Prestaciones Auditadas" at bounding box center [350, 173] width 97 height 9
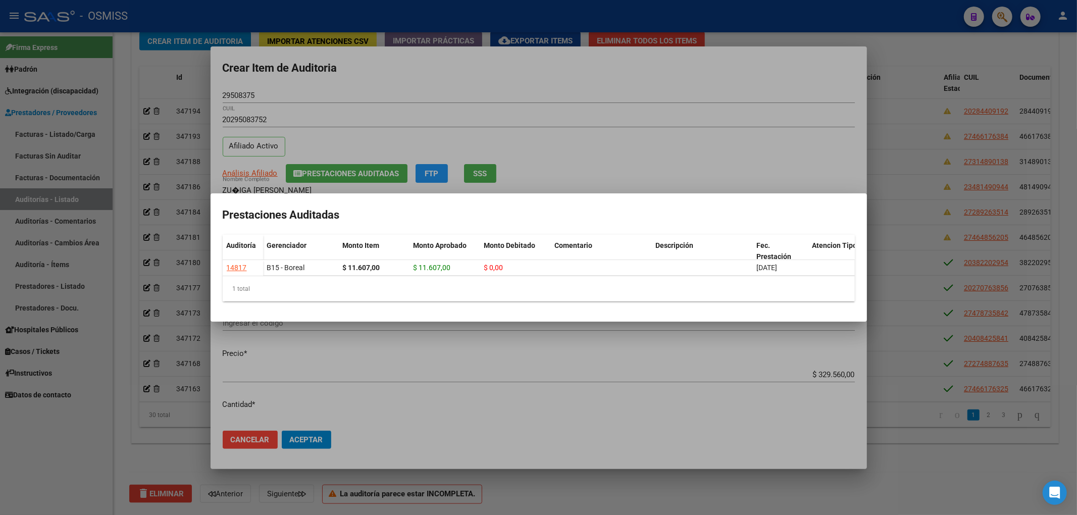
click at [464, 87] on div at bounding box center [538, 257] width 1077 height 515
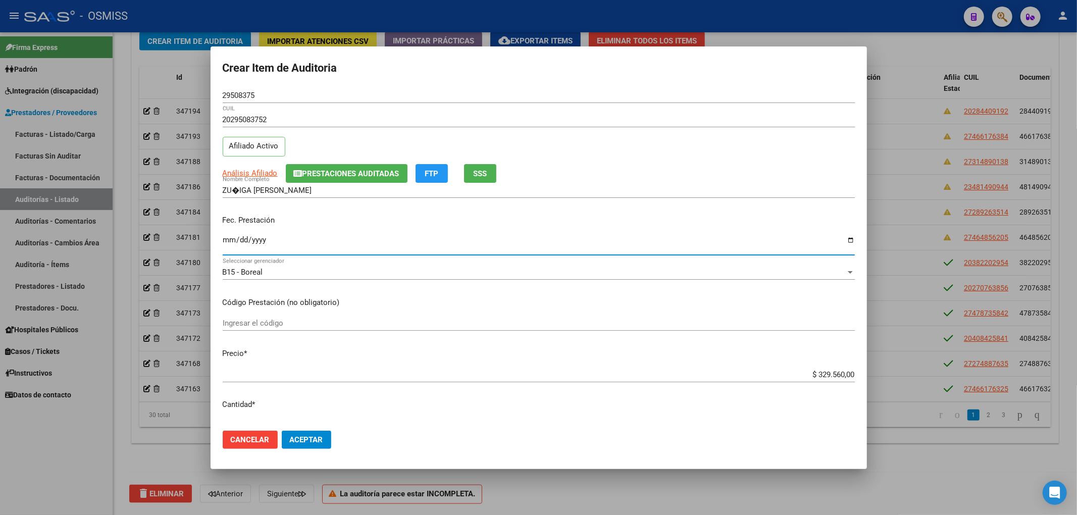
click at [230, 240] on input "Ingresar la fecha" at bounding box center [539, 244] width 632 height 16
drag, startPoint x: 809, startPoint y: 378, endPoint x: 909, endPoint y: 376, distance: 100.5
click at [909, 376] on div "Crear Item de Auditoria 29508375 Nro Documento 20295083752 CUIL Afiliado Activo…" at bounding box center [538, 257] width 1077 height 515
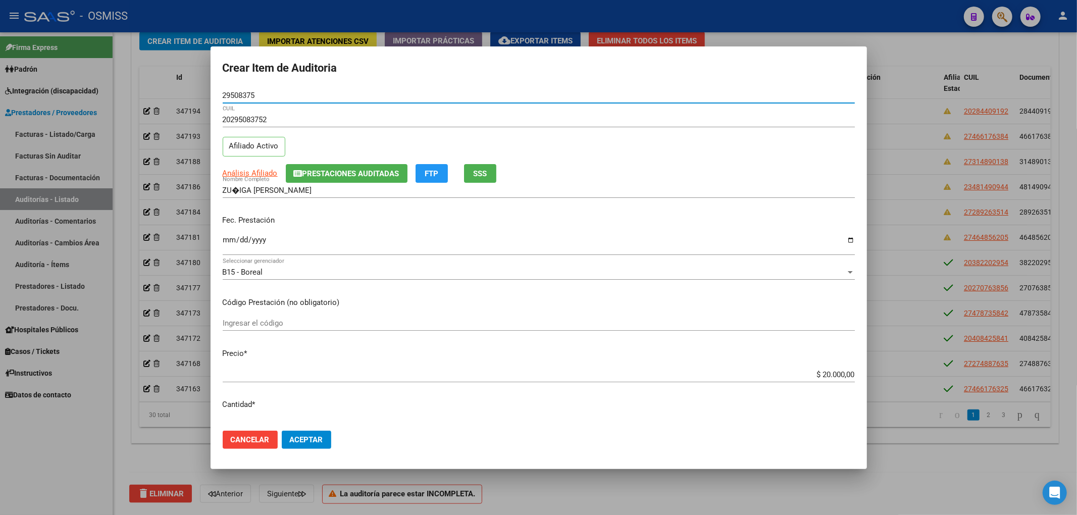
drag, startPoint x: 262, startPoint y: 99, endPoint x: 178, endPoint y: 130, distance: 89.0
click at [176, 107] on div "Crear Item de Auditoria 29508375 Nro Documento 20295083752 CUIL Afiliado Activo…" at bounding box center [538, 257] width 1077 height 515
click at [648, 169] on div "Análisis Afiliado Prestaciones Auditadas FTP SSS" at bounding box center [539, 173] width 632 height 19
click at [324, 441] on button "Aceptar" at bounding box center [306, 440] width 49 height 18
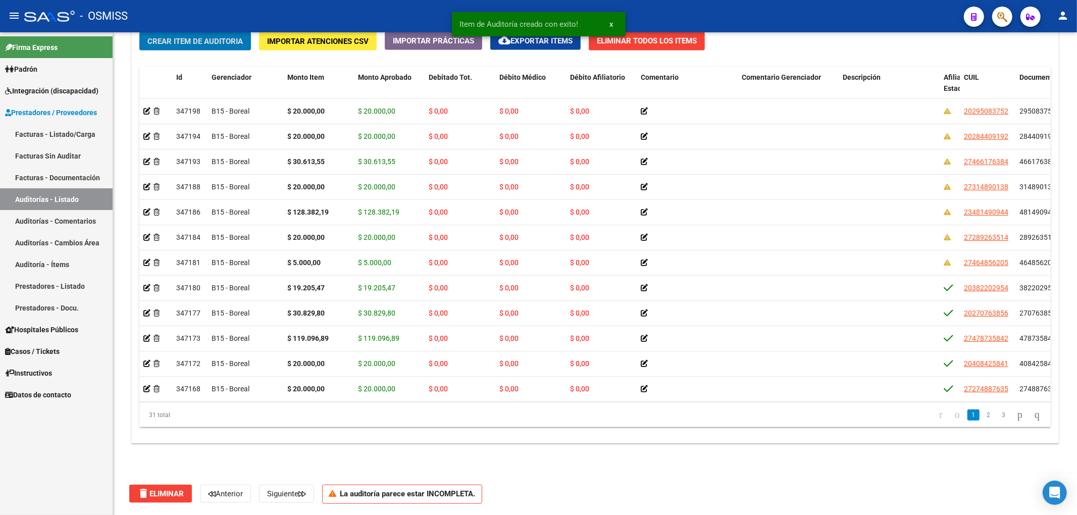
scroll to position [770, 0]
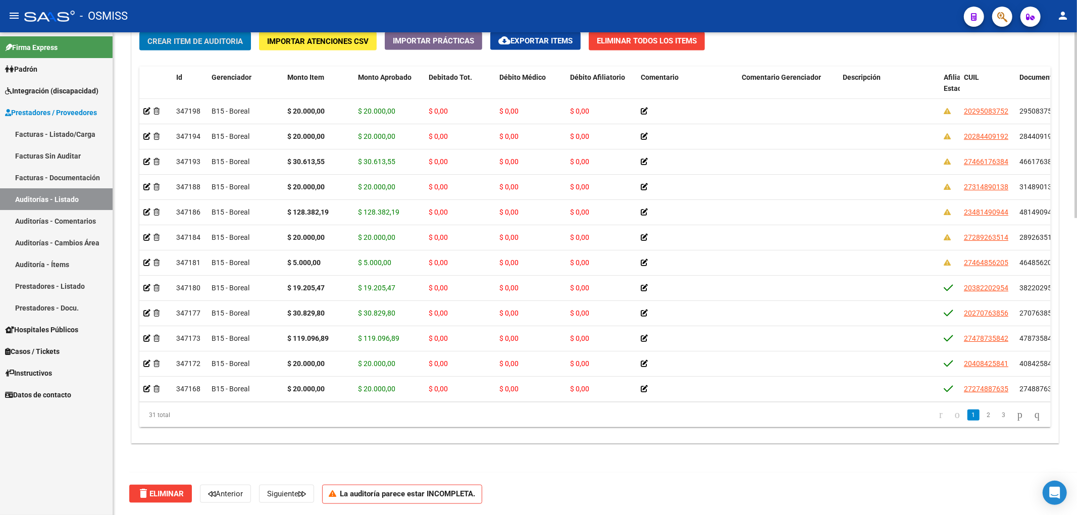
click at [239, 46] on button "Crear Item de Auditoria" at bounding box center [195, 41] width 112 height 19
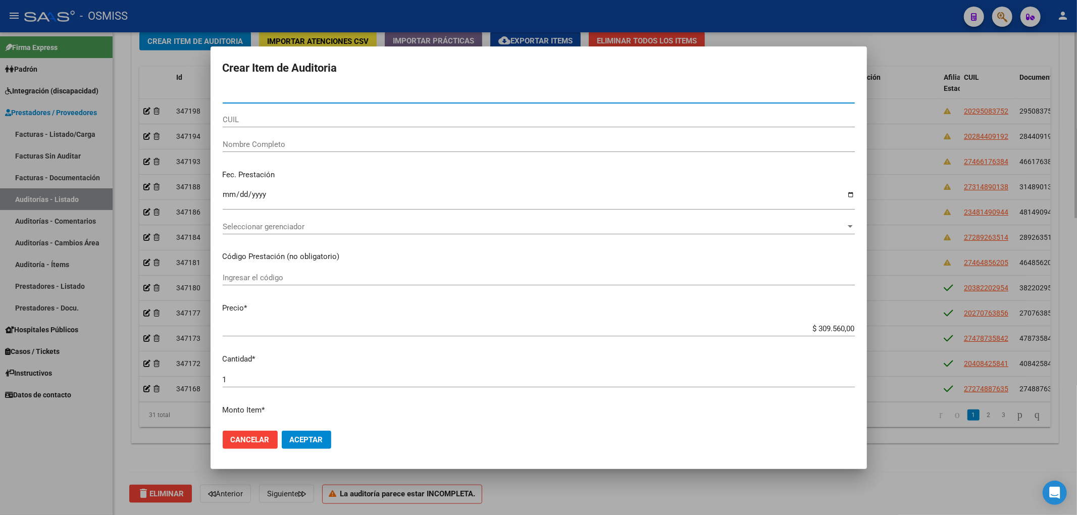
paste input "27267702"
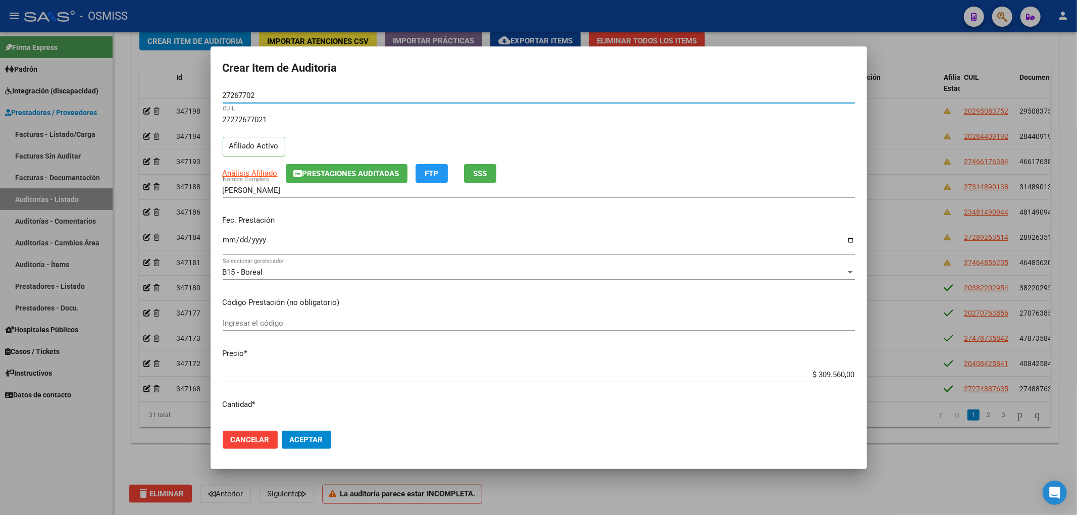
click at [219, 235] on mat-dialog-content "27267702 Nro Documento 27272677021 CUIL Afiliado Activo Análisis Afiliado Prest…" at bounding box center [539, 255] width 656 height 335
click at [223, 239] on input "Ingresar la fecha" at bounding box center [539, 244] width 632 height 16
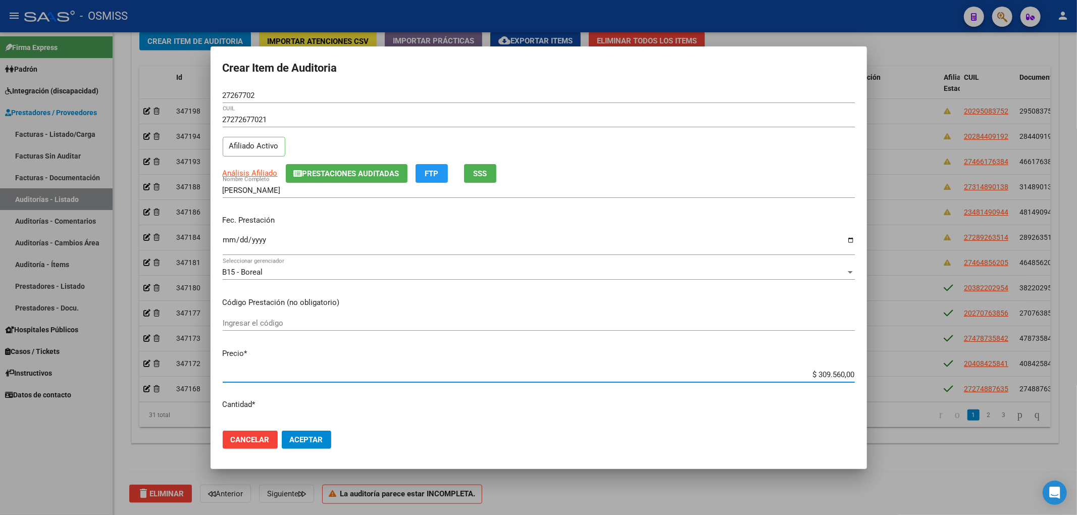
drag, startPoint x: 803, startPoint y: 377, endPoint x: 869, endPoint y: 377, distance: 66.6
click at [869, 377] on div "Crear Item de Auditoria 27267702 Nro Documento 27272677021 CUIL Afiliado Activo…" at bounding box center [538, 257] width 1077 height 515
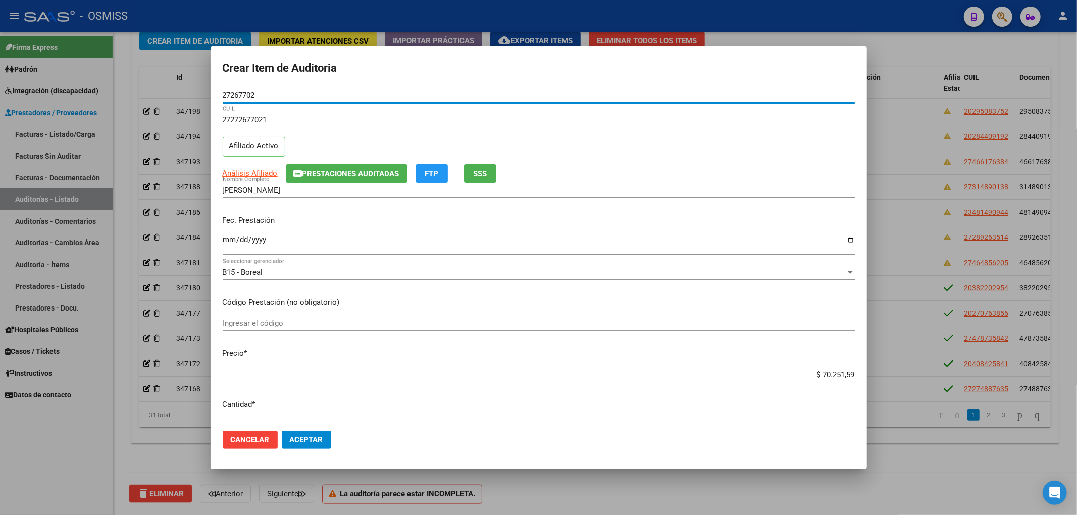
drag, startPoint x: 251, startPoint y: 95, endPoint x: 144, endPoint y: 102, distance: 107.2
click at [168, 99] on div "Crear Item de Auditoria 27267702 Nro Documento 27272677021 CUIL Afiliado Activo…" at bounding box center [538, 257] width 1077 height 515
click at [679, 179] on div "Análisis Afiliado Prestaciones Auditadas FTP SSS" at bounding box center [539, 173] width 632 height 19
drag, startPoint x: 258, startPoint y: 98, endPoint x: 158, endPoint y: 92, distance: 100.7
click at [159, 92] on div "Crear Item de Auditoria 27267702 Nro Documento 27272677021 CUIL Afiliado Activo…" at bounding box center [538, 257] width 1077 height 515
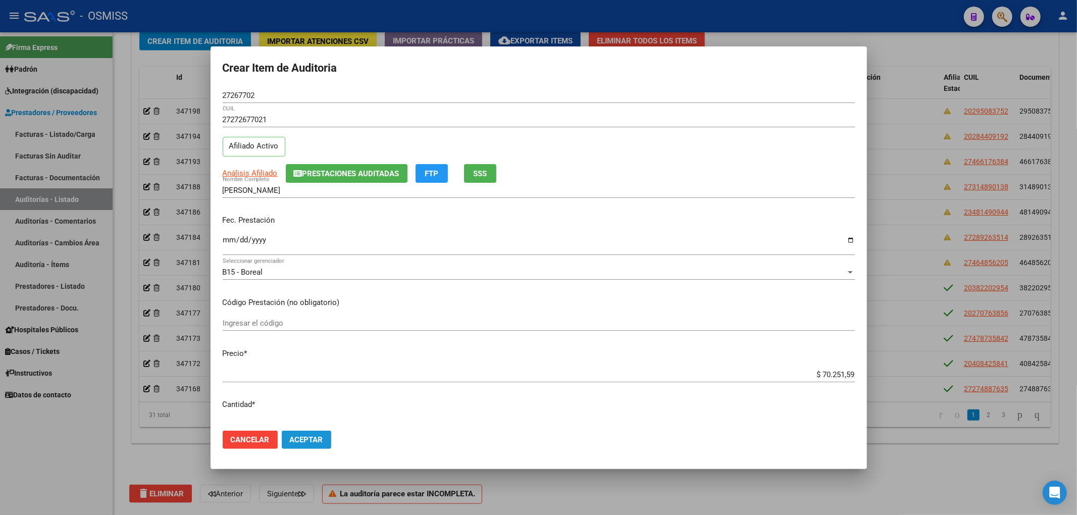
click at [298, 432] on button "Aceptar" at bounding box center [306, 440] width 49 height 18
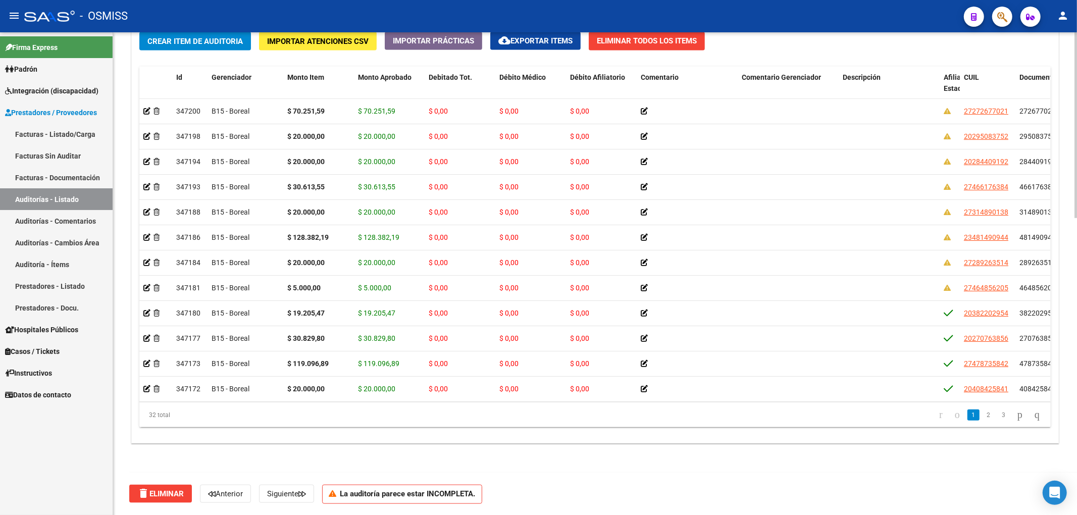
drag, startPoint x: 765, startPoint y: 488, endPoint x: 762, endPoint y: 484, distance: 5.4
click at [765, 488] on div "delete Eliminar Anterior Siguiente La auditoría parece estar INCOMPLETA." at bounding box center [599, 494] width 940 height 42
click at [200, 37] on span "Crear Item de Auditoria" at bounding box center [194, 41] width 95 height 9
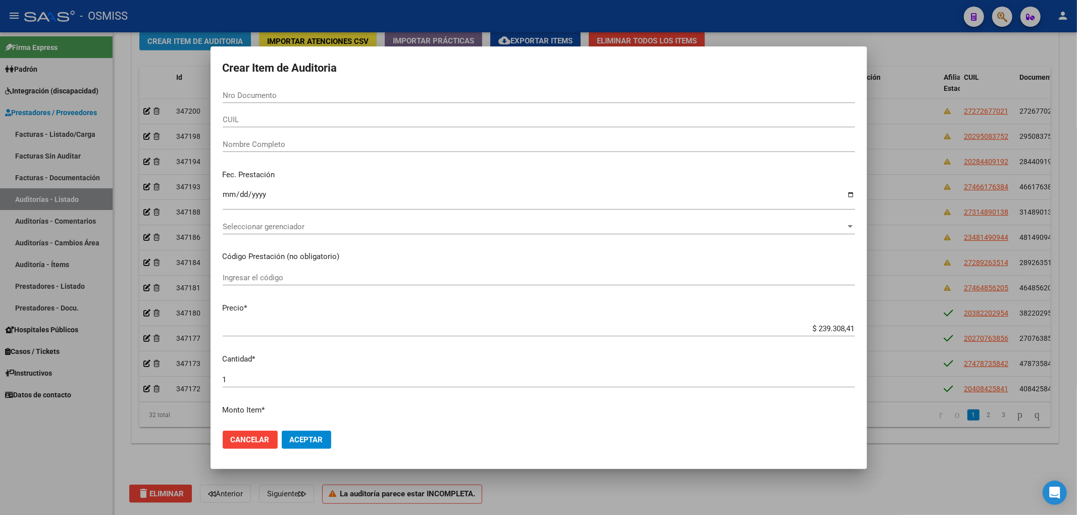
paste input "20134341"
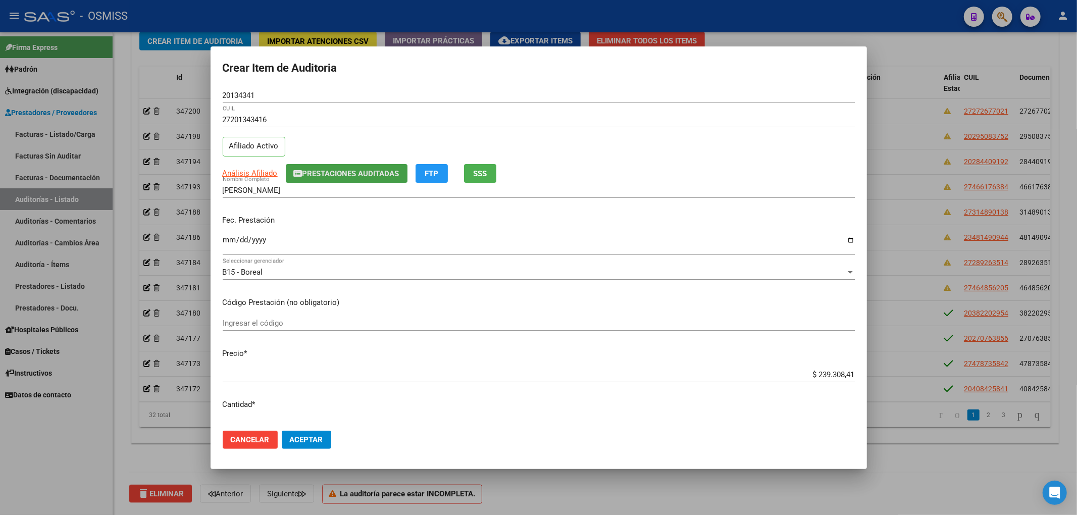
click at [361, 179] on button "Prestaciones Auditadas" at bounding box center [347, 173] width 122 height 19
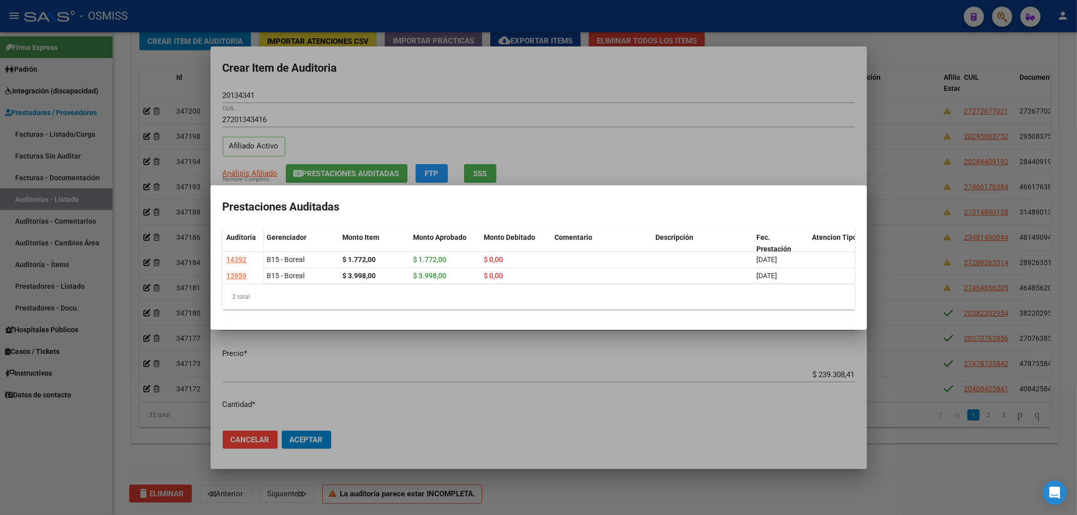
click at [429, 78] on div at bounding box center [538, 257] width 1077 height 515
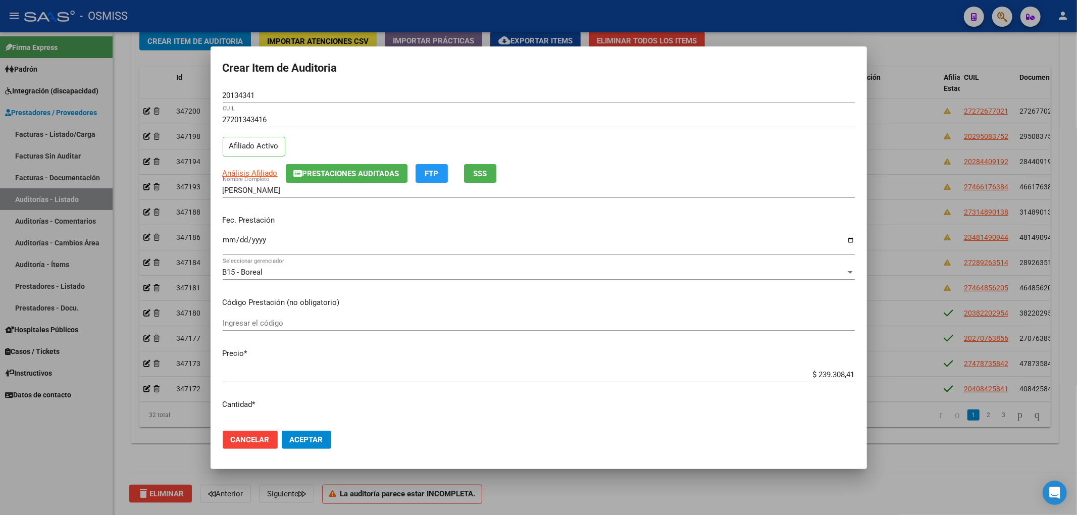
click at [231, 237] on input "Ingresar la fecha" at bounding box center [539, 244] width 632 height 16
click at [233, 242] on input "2025-01-28" at bounding box center [539, 244] width 632 height 16
click at [239, 241] on input "2025-01-28" at bounding box center [539, 244] width 632 height 16
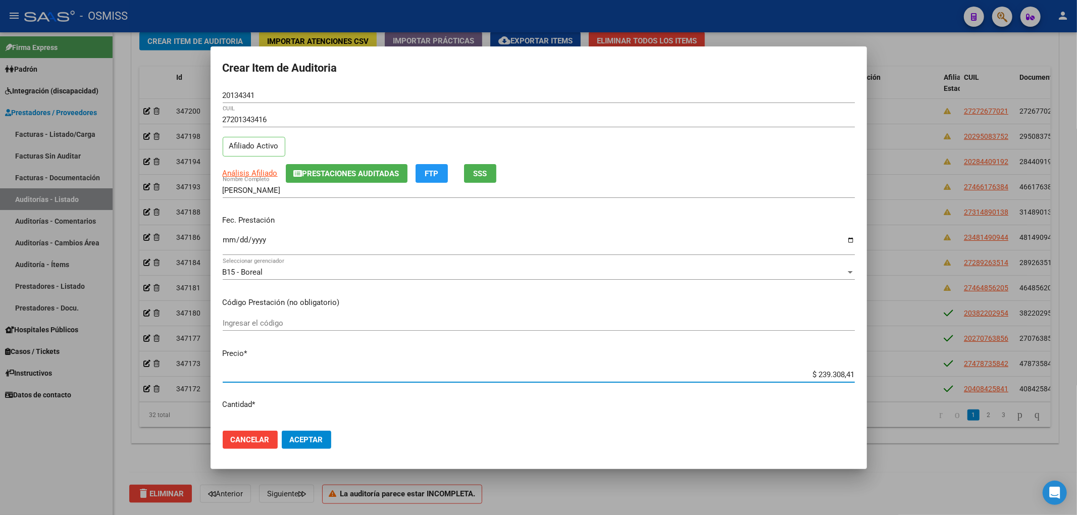
drag, startPoint x: 805, startPoint y: 377, endPoint x: 896, endPoint y: 370, distance: 91.1
click at [896, 370] on div "Crear Item de Auditoria 20134341 Nro Documento 27201343416 CUIL Afiliado Activo…" at bounding box center [538, 257] width 1077 height 515
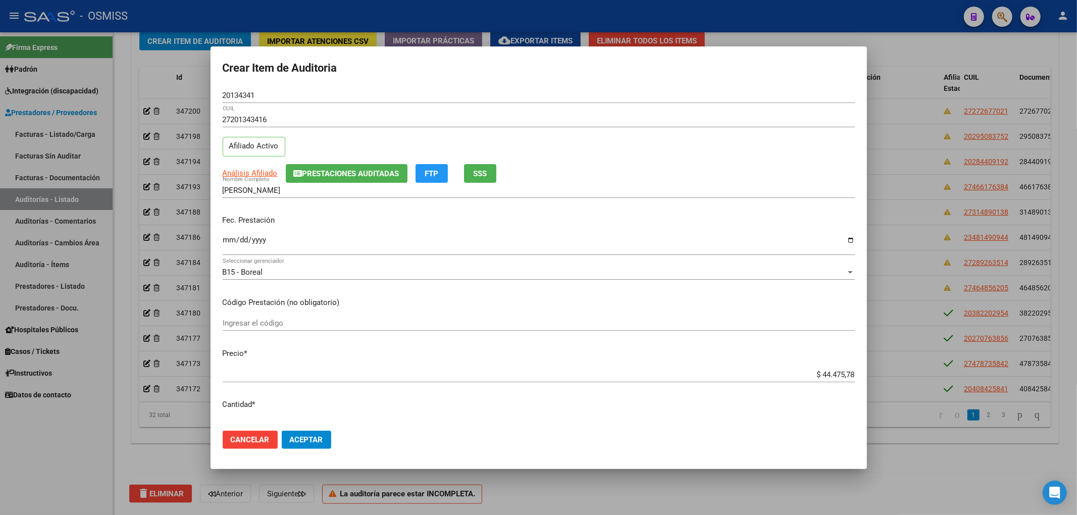
click at [260, 103] on div "20134341 Nro Documento" at bounding box center [539, 100] width 632 height 25
drag, startPoint x: 257, startPoint y: 97, endPoint x: 211, endPoint y: 94, distance: 46.5
click at [228, 94] on input "20134341" at bounding box center [539, 95] width 632 height 9
click at [276, 94] on input "20134341" at bounding box center [539, 95] width 632 height 9
drag, startPoint x: 269, startPoint y: 95, endPoint x: 190, endPoint y: 97, distance: 78.8
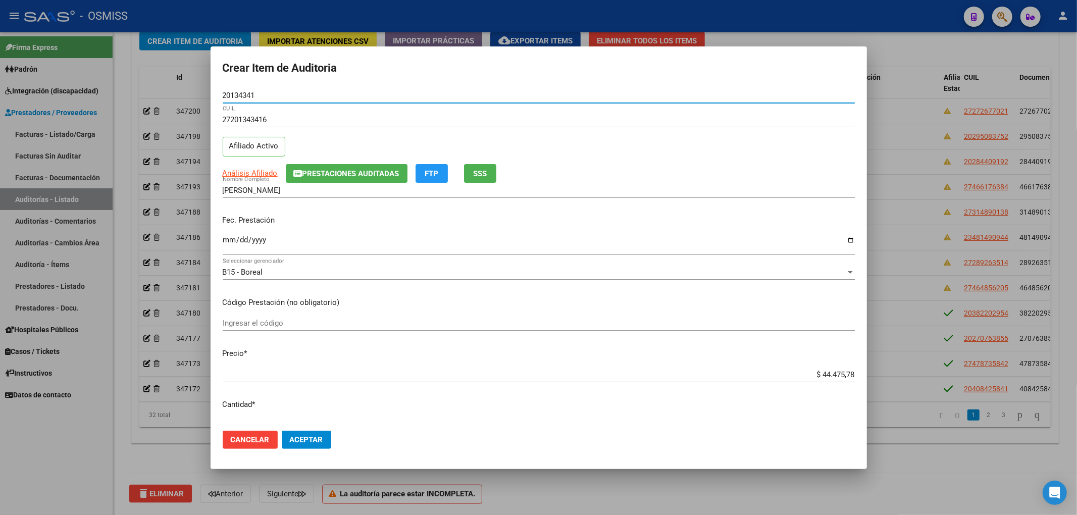
click at [192, 96] on div "Crear Item de Auditoria 20134341 Nro Documento 27201343416 CUIL Afiliado Activo…" at bounding box center [538, 257] width 1077 height 515
click at [907, 501] on div at bounding box center [538, 257] width 1077 height 515
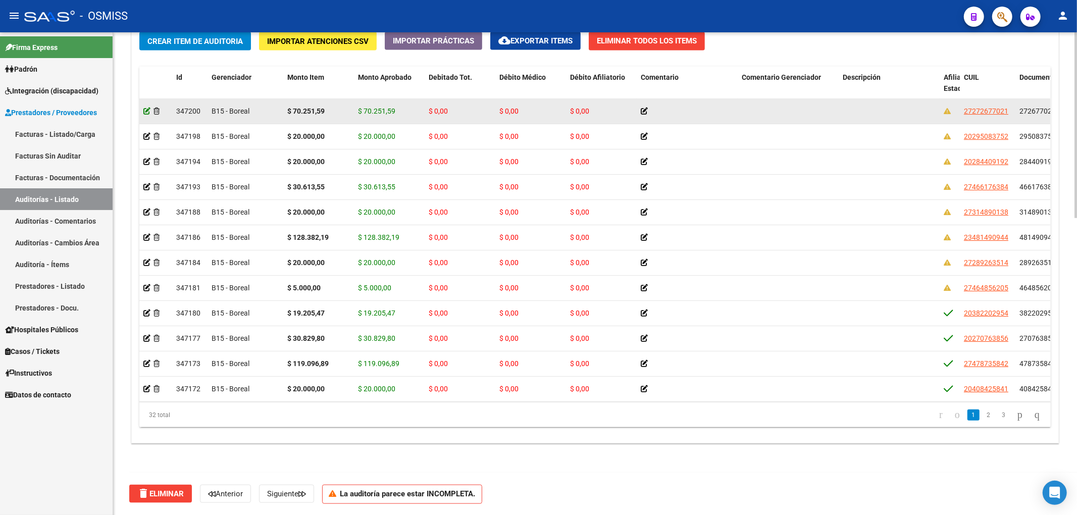
click at [144, 110] on icon at bounding box center [146, 111] width 7 height 7
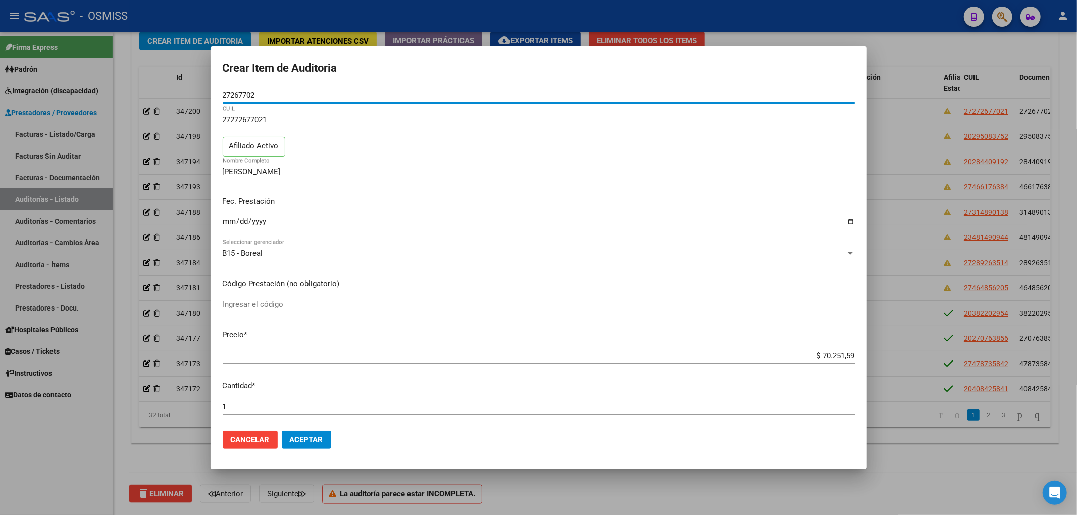
click at [157, 457] on div at bounding box center [538, 257] width 1077 height 515
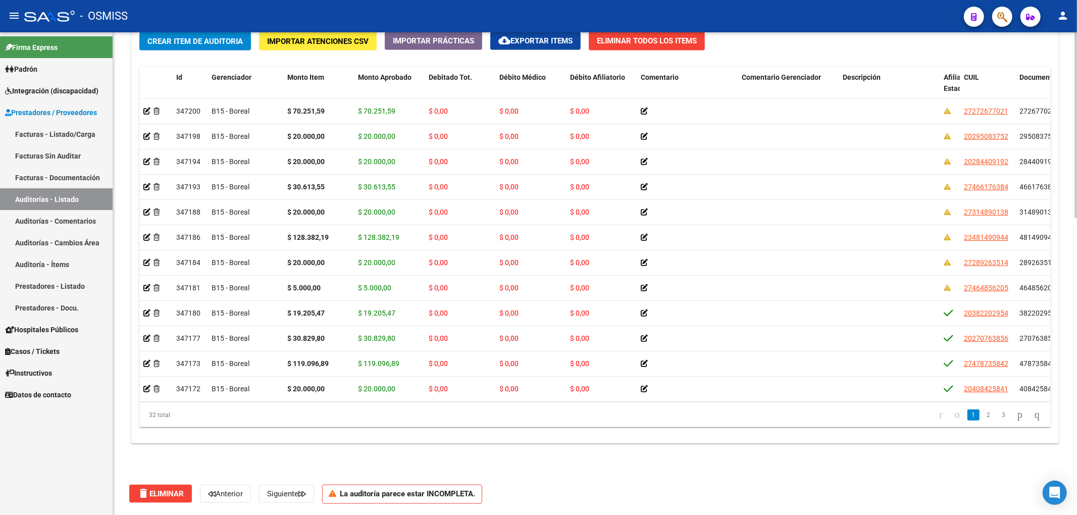
click at [182, 43] on span "Crear Item de Auditoria" at bounding box center [194, 41] width 95 height 9
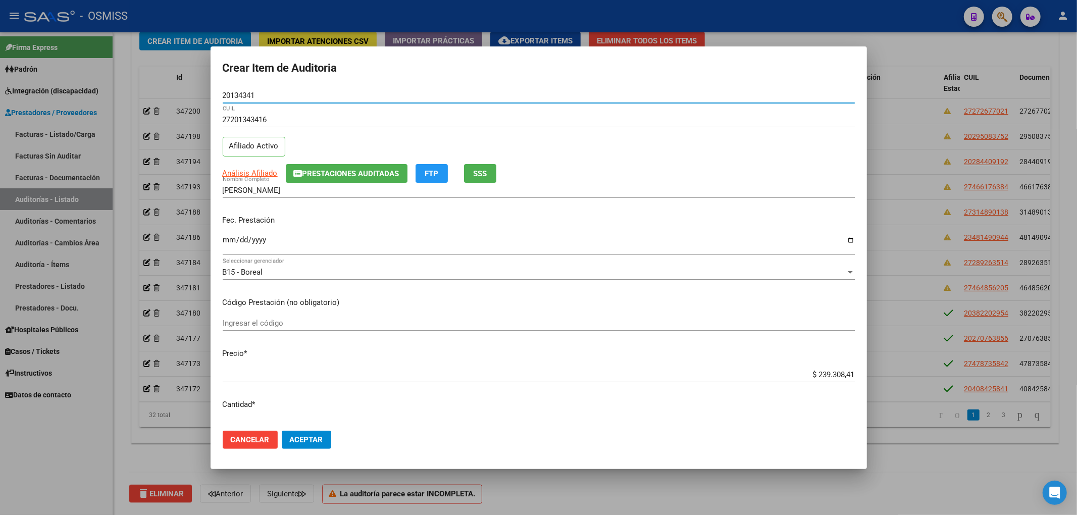
click at [399, 180] on button "Prestaciones Auditadas" at bounding box center [347, 173] width 122 height 19
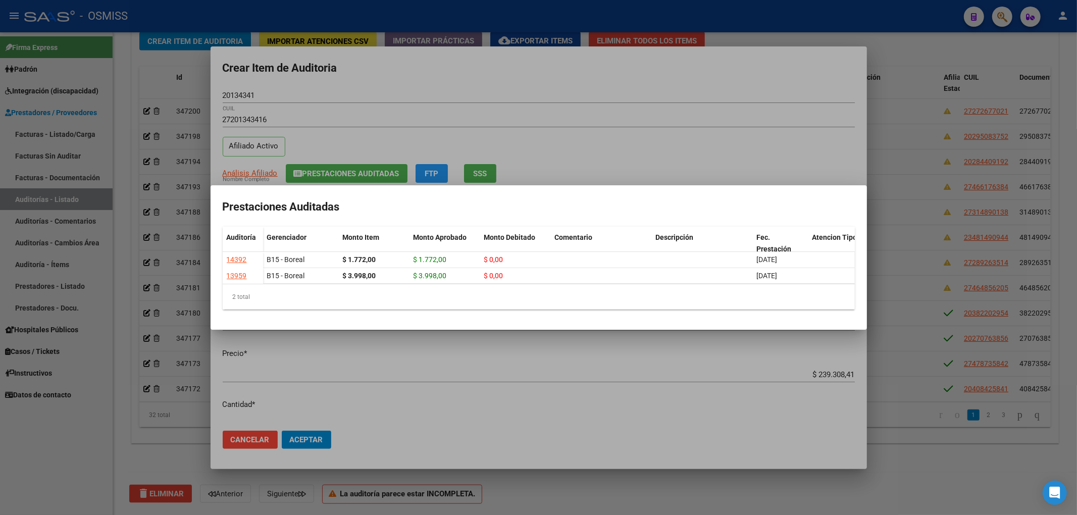
click at [471, 74] on div at bounding box center [538, 257] width 1077 height 515
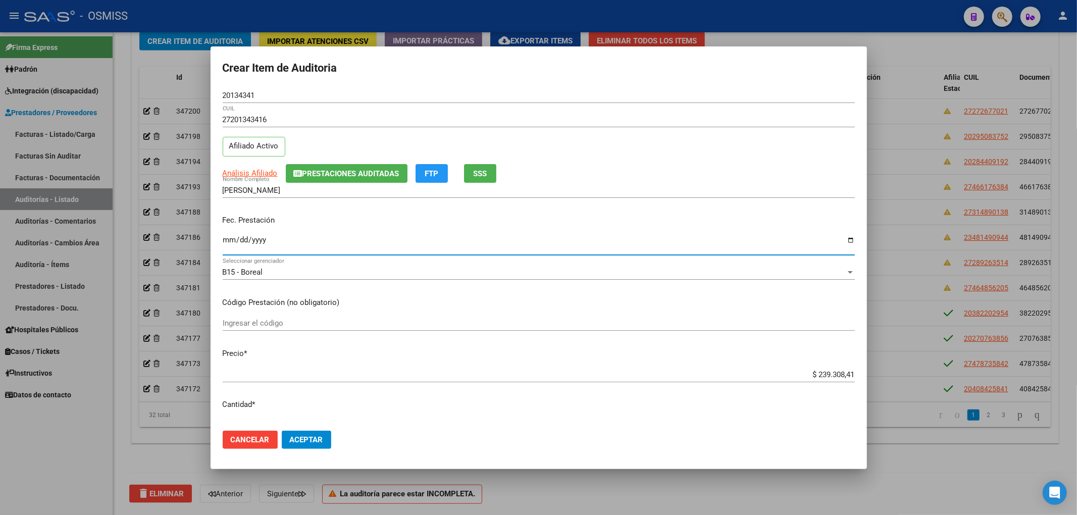
click at [228, 242] on input "Ingresar la fecha" at bounding box center [539, 244] width 632 height 16
drag, startPoint x: 806, startPoint y: 373, endPoint x: 897, endPoint y: 372, distance: 90.9
click at [897, 372] on div "Crear Item de Auditoria 20134341 Nro Documento 27201343416 CUIL Afiliado Activo…" at bounding box center [538, 257] width 1077 height 515
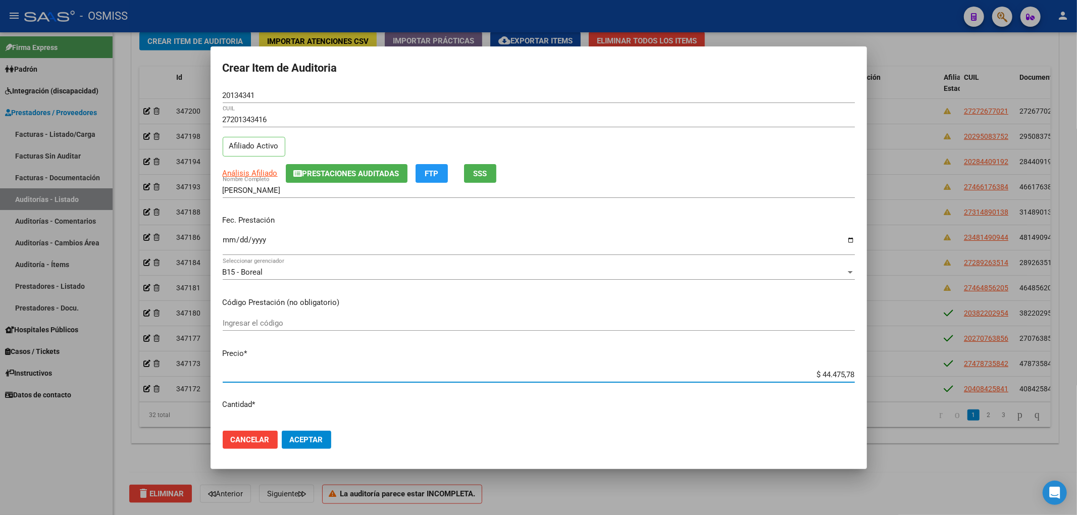
click at [194, 93] on div "Crear Item de Auditoria 20134341 Nro Documento 27201343416 CUIL Afiliado Activo…" at bounding box center [538, 257] width 1077 height 515
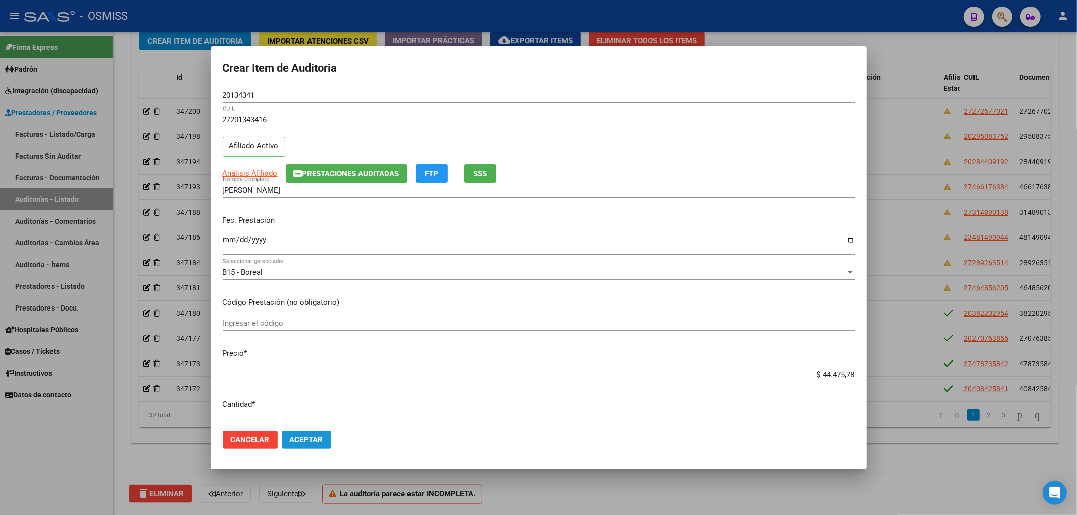
click at [318, 441] on span "Aceptar" at bounding box center [306, 439] width 33 height 9
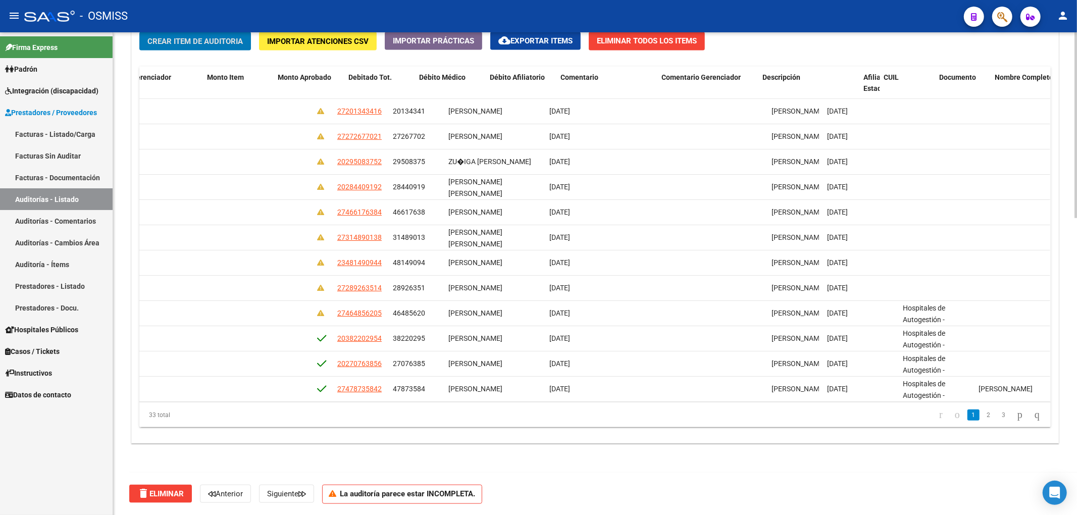
scroll to position [0, 0]
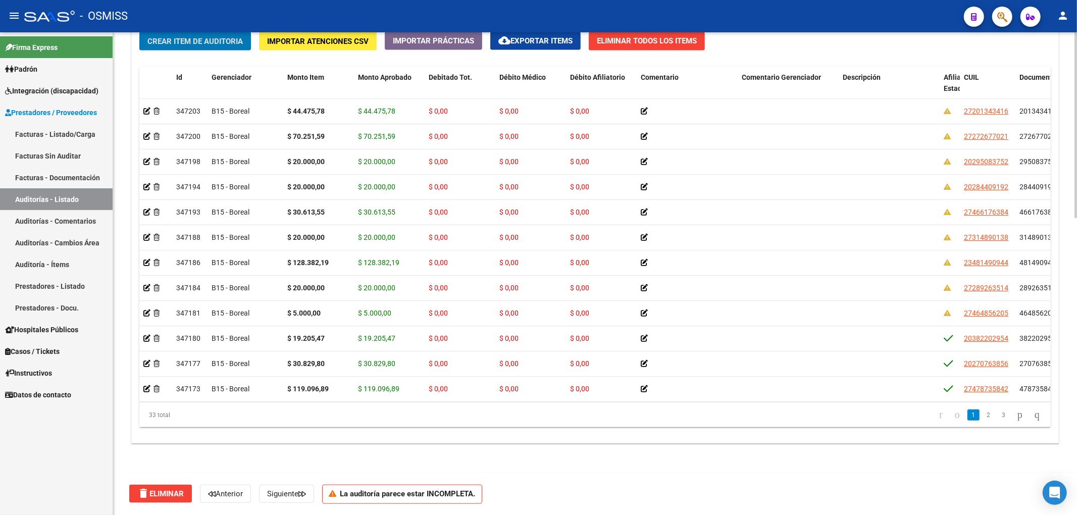
click at [209, 39] on span "Crear Item de Auditoria" at bounding box center [194, 41] width 95 height 9
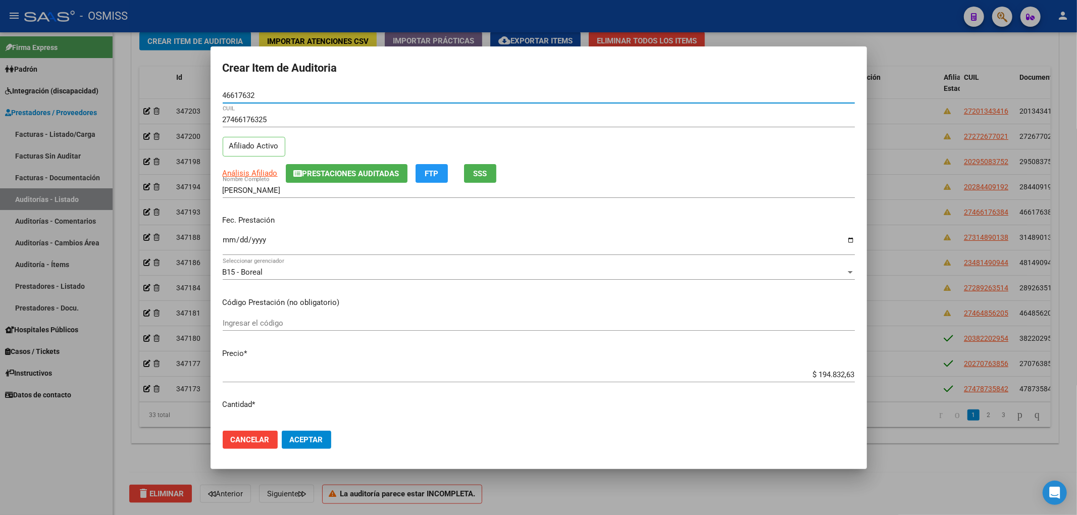
click at [403, 177] on button "Prestaciones Auditadas" at bounding box center [347, 173] width 122 height 19
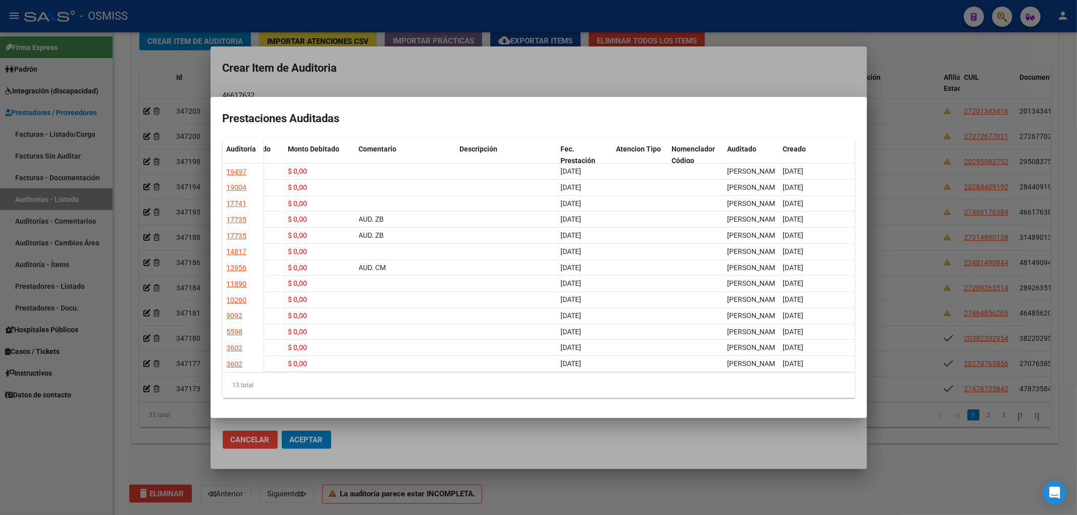
click at [638, 66] on div at bounding box center [538, 257] width 1077 height 515
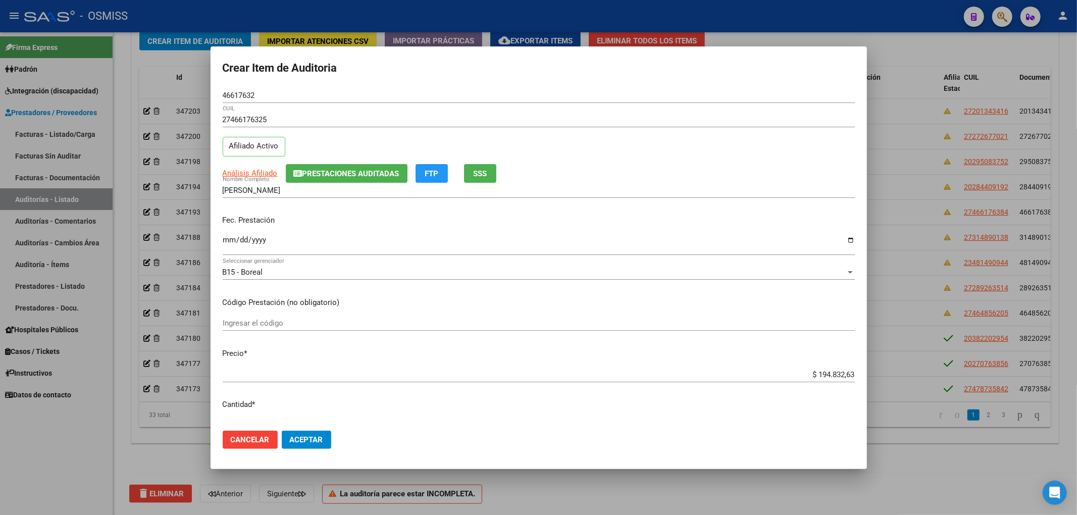
click at [937, 40] on div at bounding box center [538, 257] width 1077 height 515
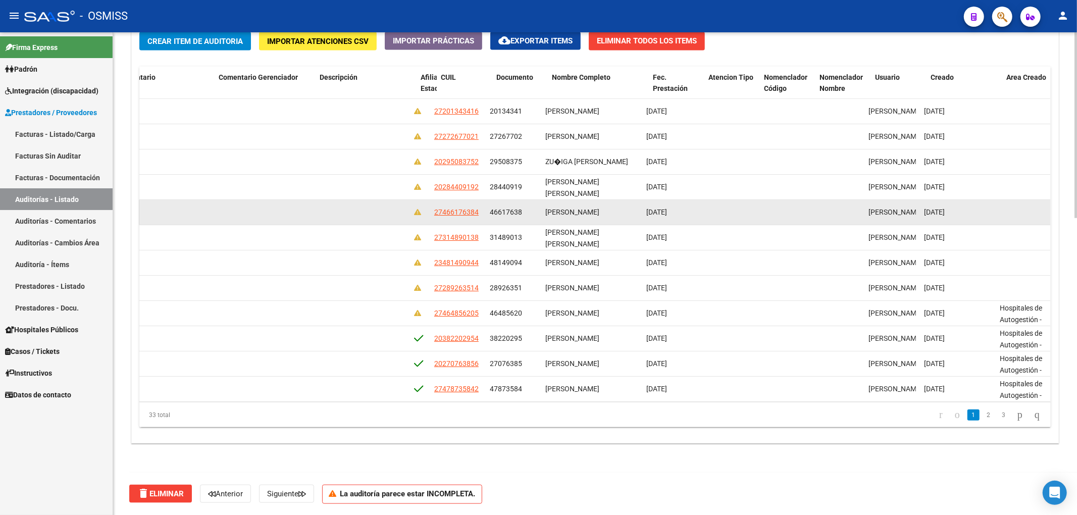
scroll to position [0, 523]
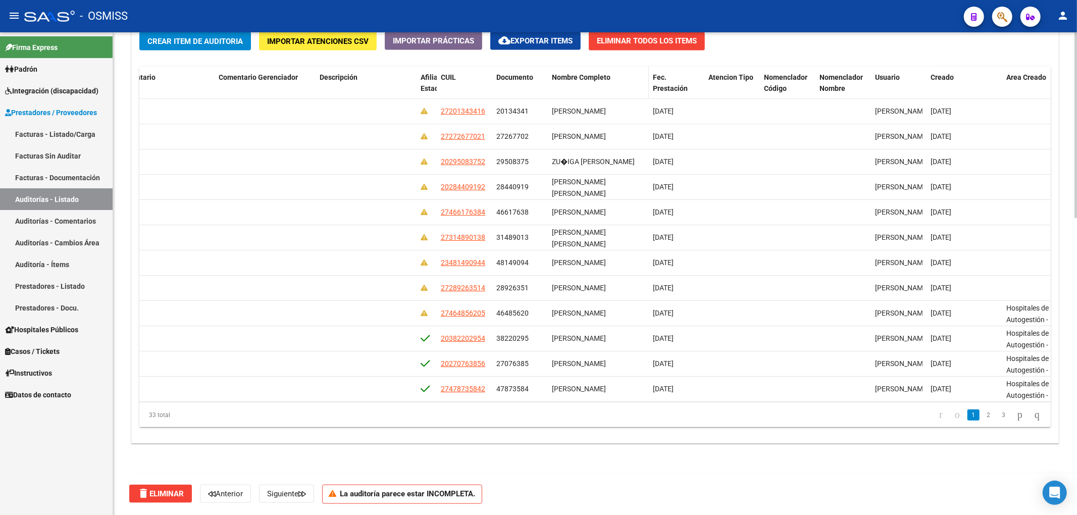
click at [568, 81] on span "Nombre Completo" at bounding box center [581, 77] width 59 height 8
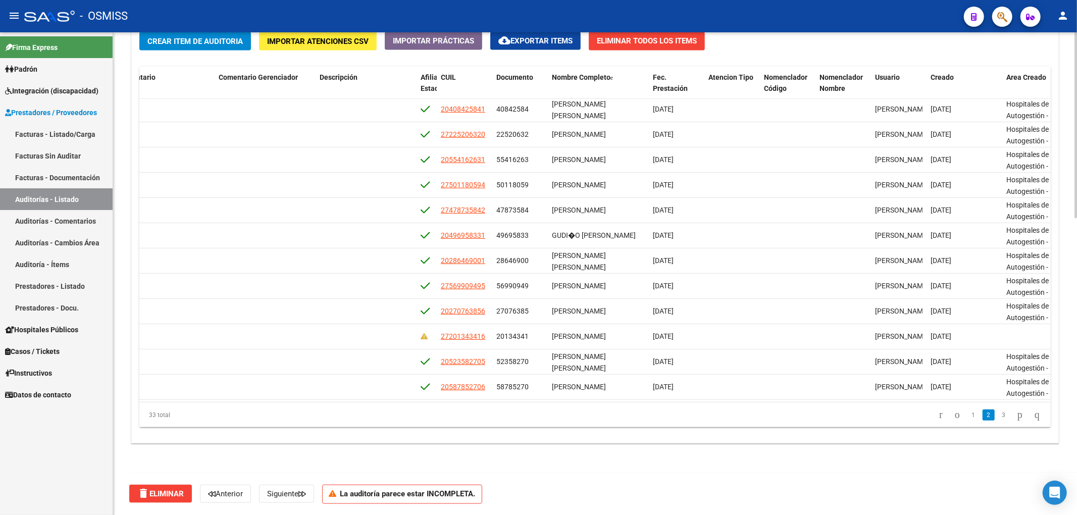
drag, startPoint x: 651, startPoint y: 402, endPoint x: 520, endPoint y: 398, distance: 130.8
click at [513, 396] on div "Id Gerenciador Monto Item Monto Aprobado Debitado Tot. Débito Médico Débito Afi…" at bounding box center [594, 247] width 911 height 361
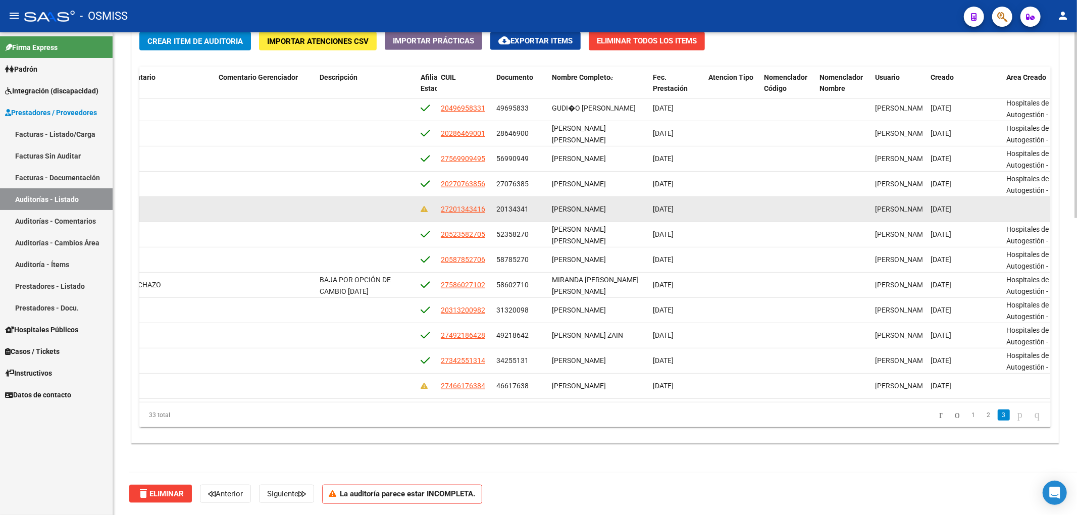
click at [824, 202] on datatable-body-cell at bounding box center [843, 209] width 56 height 25
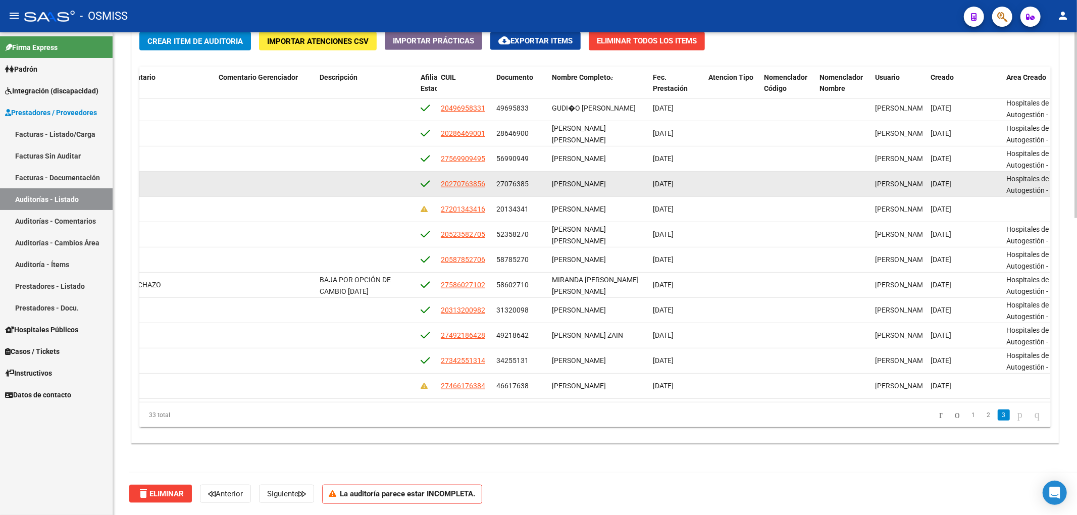
click at [1012, 183] on span "Hospitales de Autogestión - Afiliaciones" at bounding box center [1027, 190] width 42 height 31
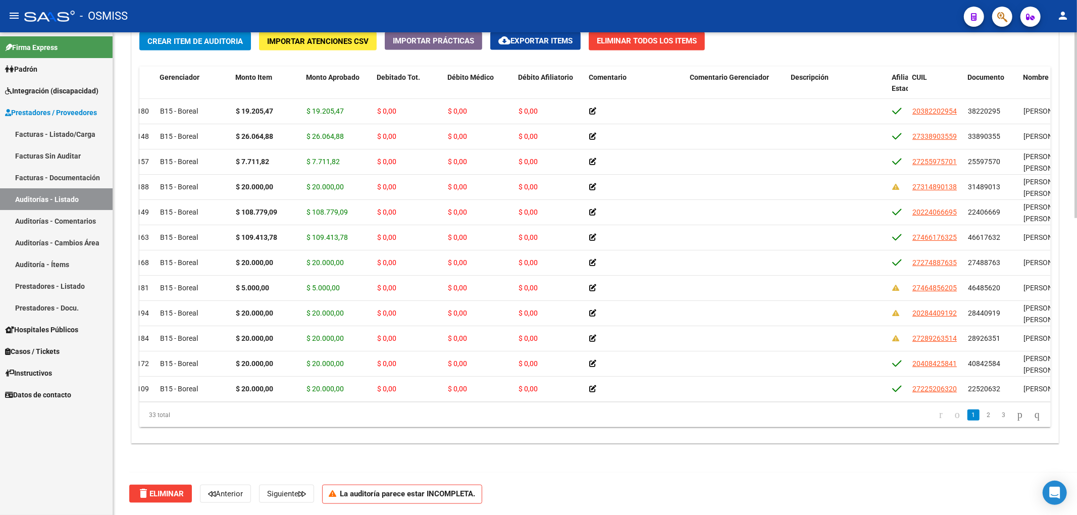
scroll to position [0, 0]
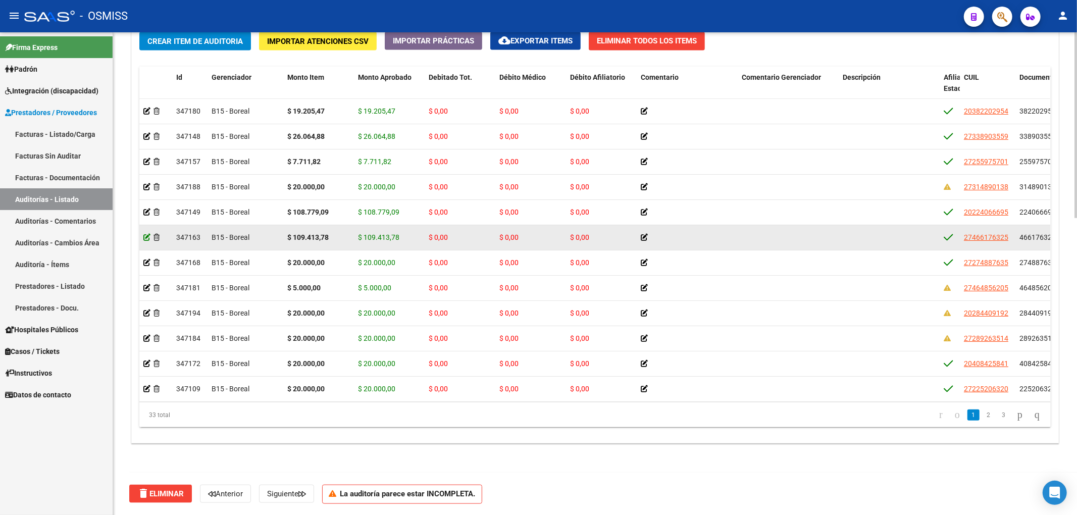
click at [149, 235] on icon at bounding box center [146, 237] width 7 height 7
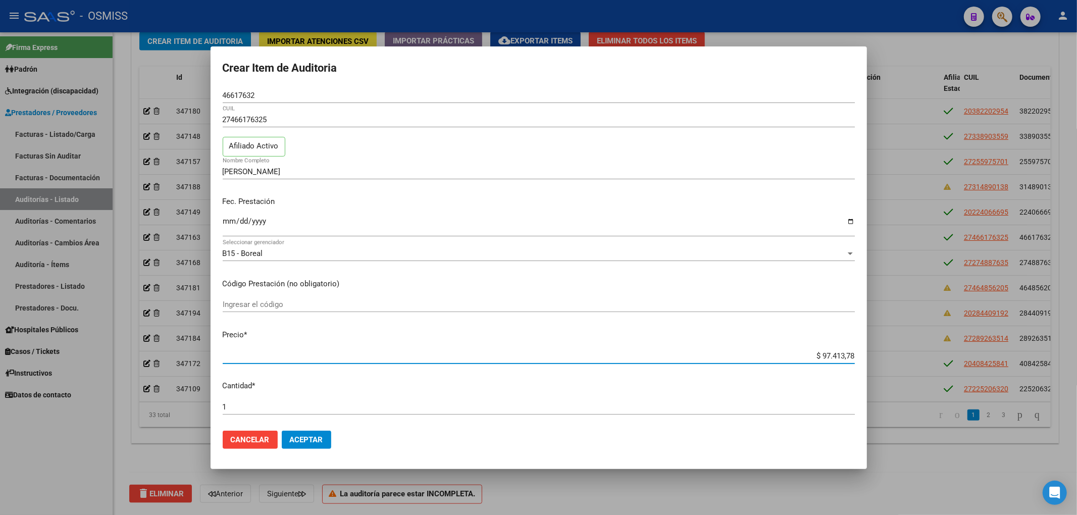
drag, startPoint x: 821, startPoint y: 354, endPoint x: 814, endPoint y: 354, distance: 7.1
click at [814, 354] on input "$ 97.413,78" at bounding box center [539, 355] width 632 height 9
click at [305, 441] on span "Aceptar" at bounding box center [306, 439] width 33 height 9
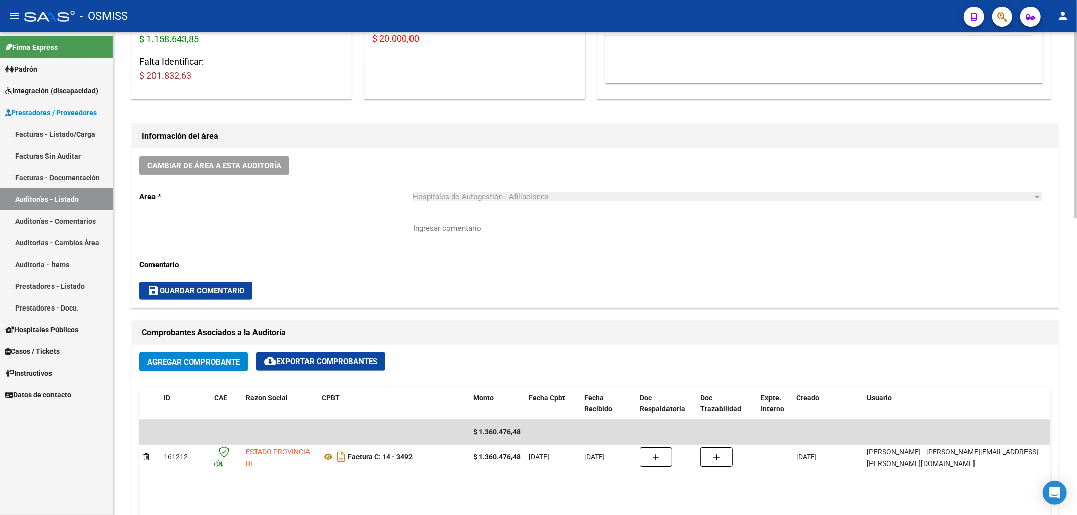
scroll to position [471, 0]
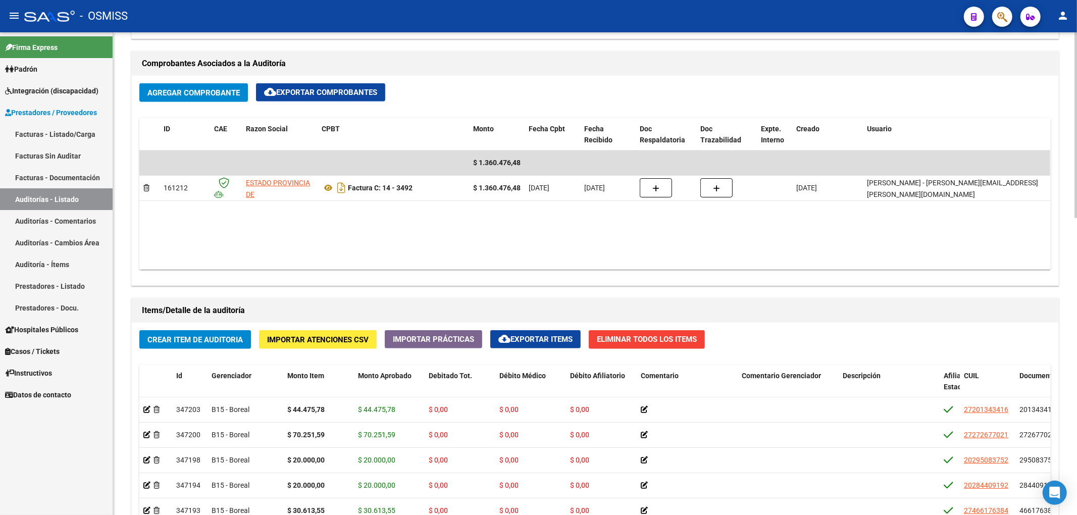
click at [235, 333] on button "Crear Item de Auditoria" at bounding box center [195, 339] width 112 height 19
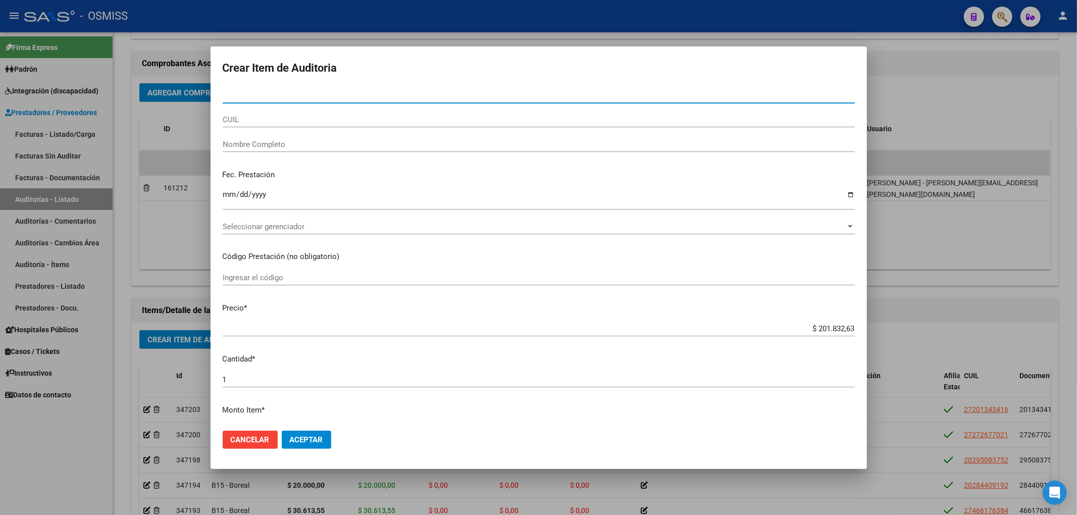
click at [267, 86] on form "Crear Item de Auditoria Nro Documento CUIL Nombre Completo Fec. Prestación Ingr…" at bounding box center [539, 258] width 632 height 398
click at [271, 96] on input "Nro Documento" at bounding box center [539, 95] width 632 height 9
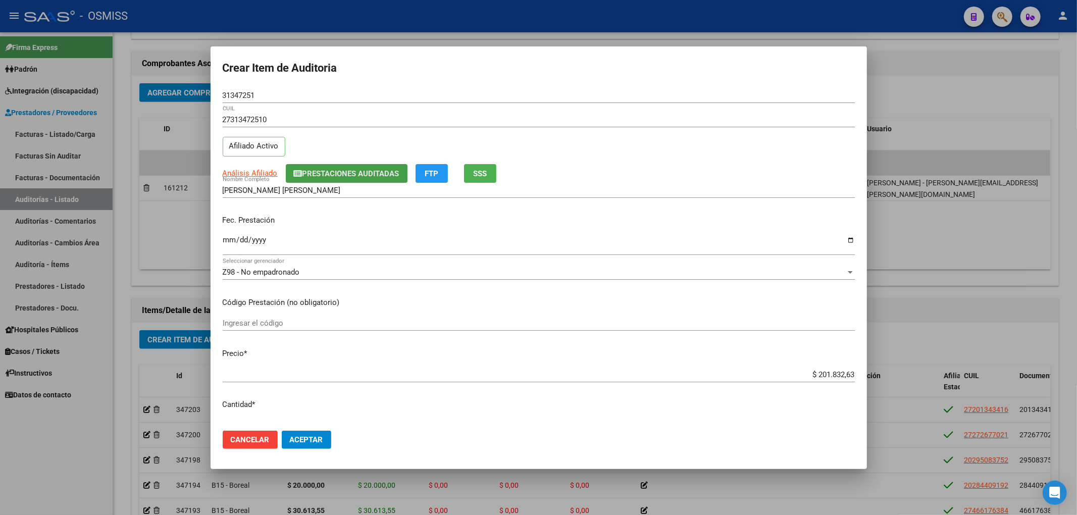
click at [309, 177] on span "Prestaciones Auditadas" at bounding box center [350, 173] width 97 height 9
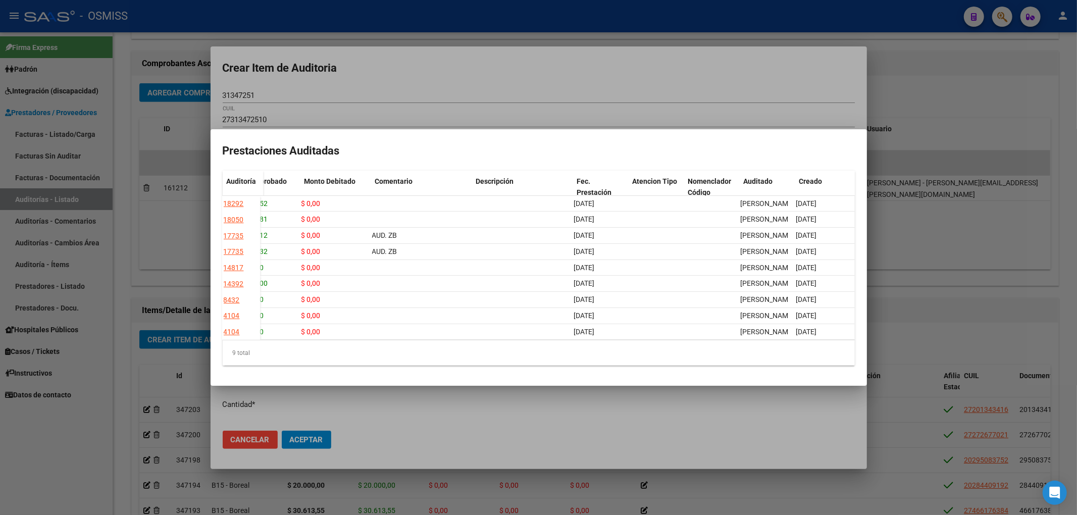
scroll to position [0, 196]
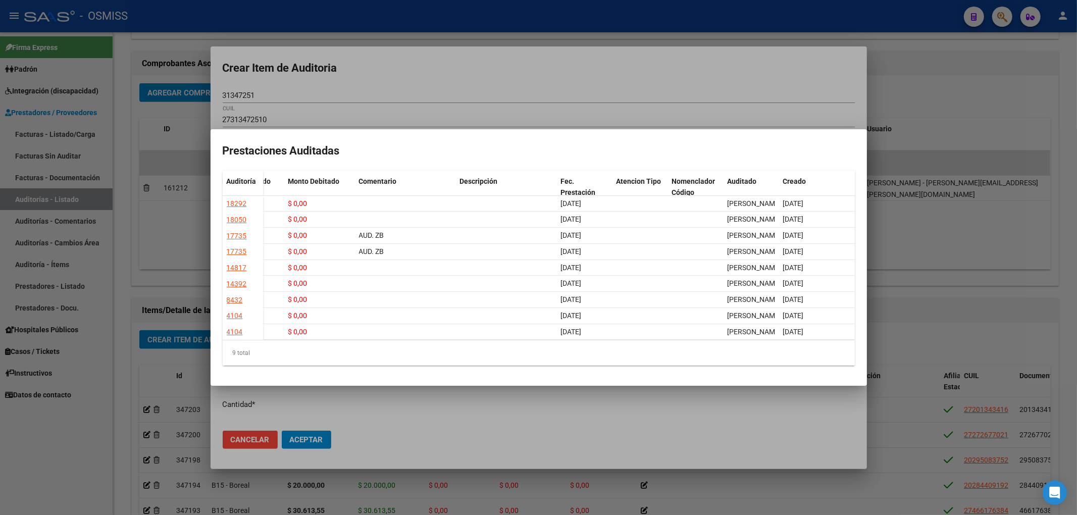
drag, startPoint x: 576, startPoint y: 75, endPoint x: 384, endPoint y: 89, distance: 192.4
click at [575, 75] on div at bounding box center [538, 257] width 1077 height 515
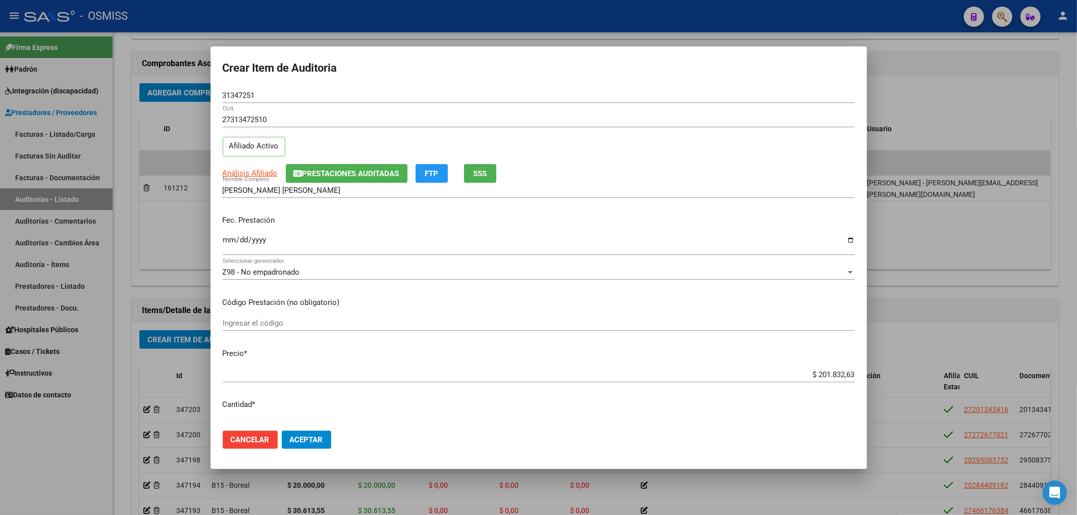
click at [227, 245] on input "Ingresar la fecha" at bounding box center [539, 244] width 632 height 16
click at [820, 379] on input "$ 201.832,63" at bounding box center [539, 374] width 632 height 9
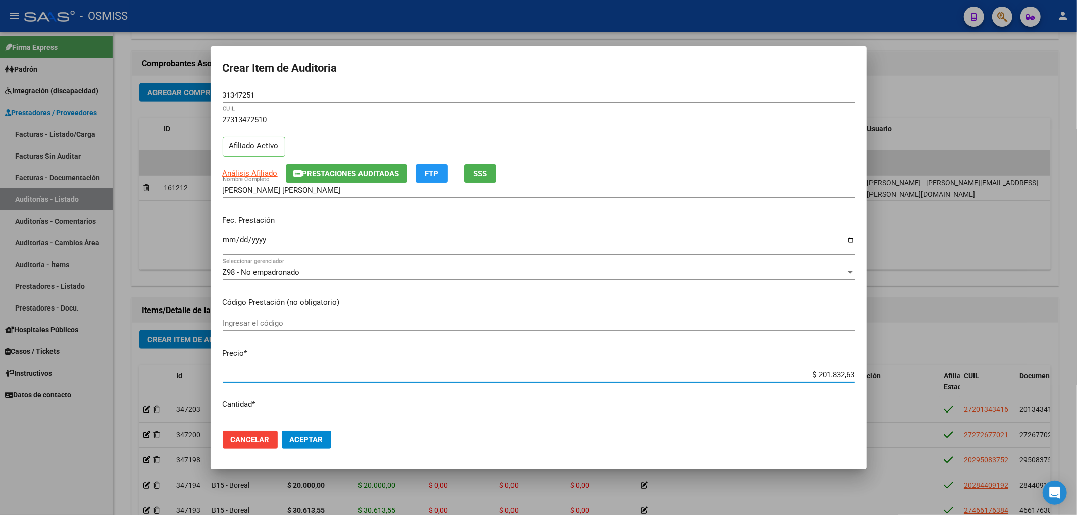
drag, startPoint x: 808, startPoint y: 372, endPoint x: 901, endPoint y: 369, distance: 93.0
click at [897, 370] on div "Crear Item de Auditoria 31347251 Nro Documento 27313472510 CUIL Afiliado Activo…" at bounding box center [538, 257] width 1077 height 515
drag, startPoint x: 233, startPoint y: 89, endPoint x: 167, endPoint y: 87, distance: 66.7
click at [167, 87] on div "Crear Item de Auditoria 31347251 Nro Documento 27313472510 CUIL Afiliado Activo…" at bounding box center [538, 257] width 1077 height 515
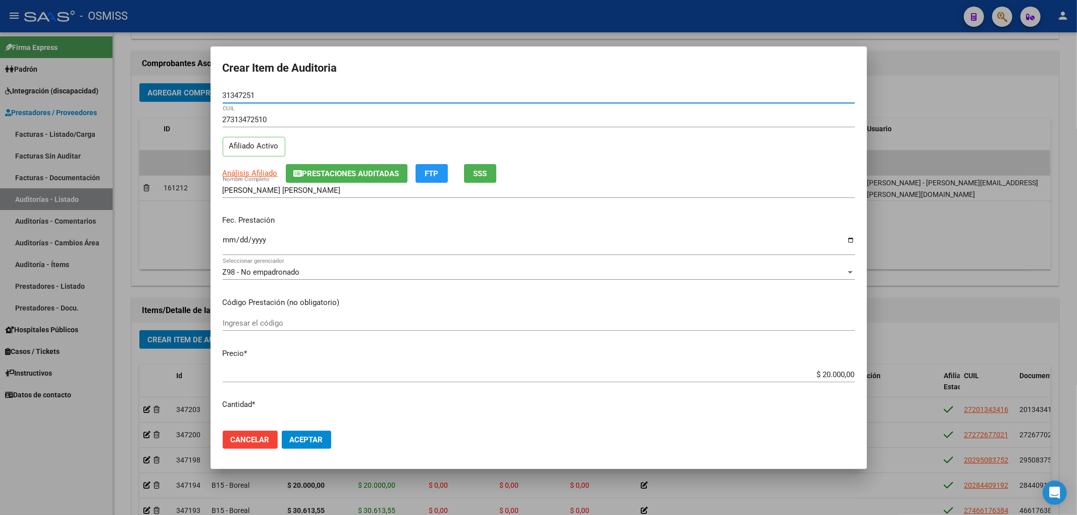
drag, startPoint x: 271, startPoint y: 97, endPoint x: 168, endPoint y: 82, distance: 104.2
click at [170, 83] on div "Crear Item de Auditoria 31347251 Nro Documento 27313472510 CUIL Afiliado Activo…" at bounding box center [538, 257] width 1077 height 515
click at [769, 227] on div "Fec. Prestación 2025-07-28 Ingresar la fecha" at bounding box center [539, 236] width 632 height 58
click at [329, 437] on button "Aceptar" at bounding box center [306, 440] width 49 height 18
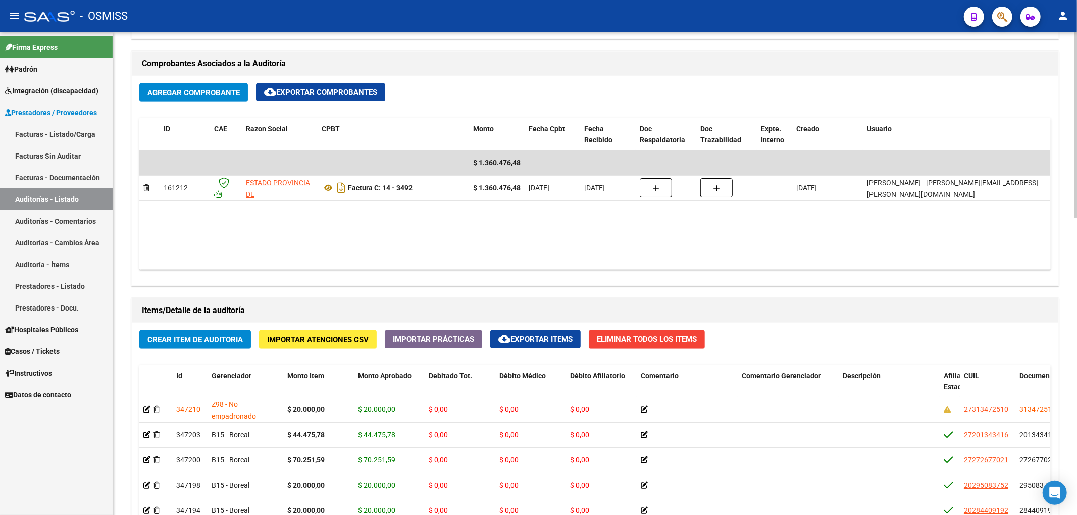
click at [216, 346] on button "Crear Item de Auditoria" at bounding box center [195, 339] width 112 height 19
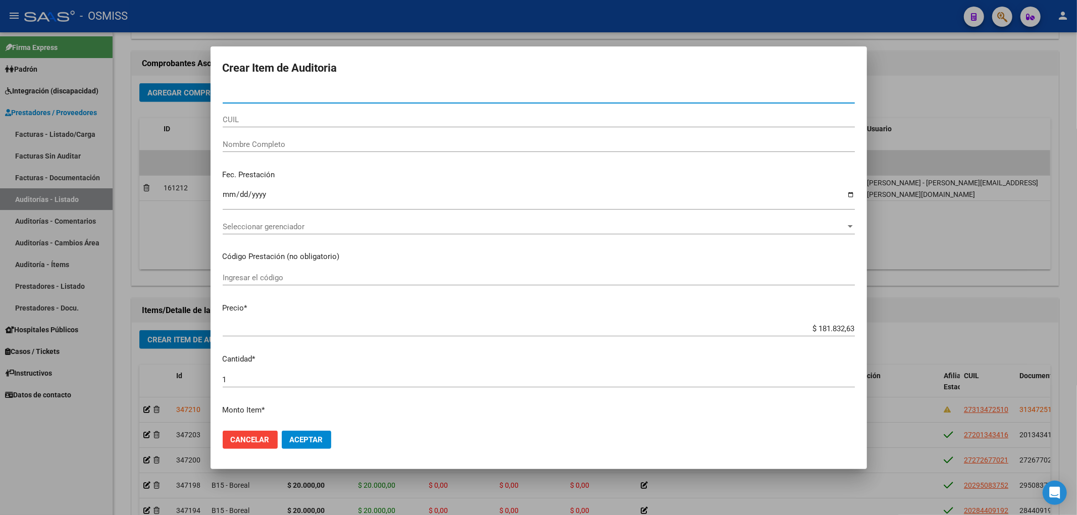
paste input "56744724"
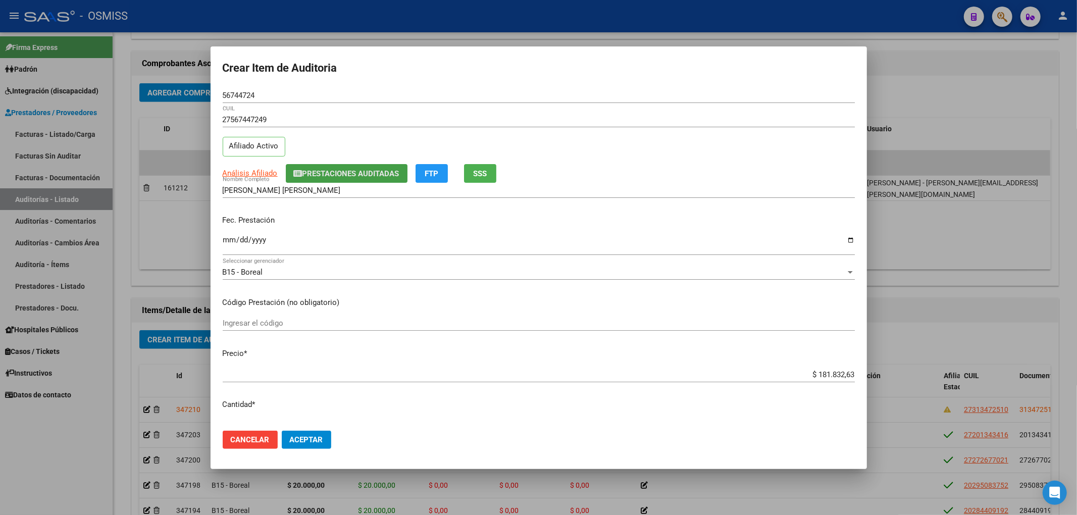
click at [330, 167] on button "Prestaciones Auditadas" at bounding box center [347, 173] width 122 height 19
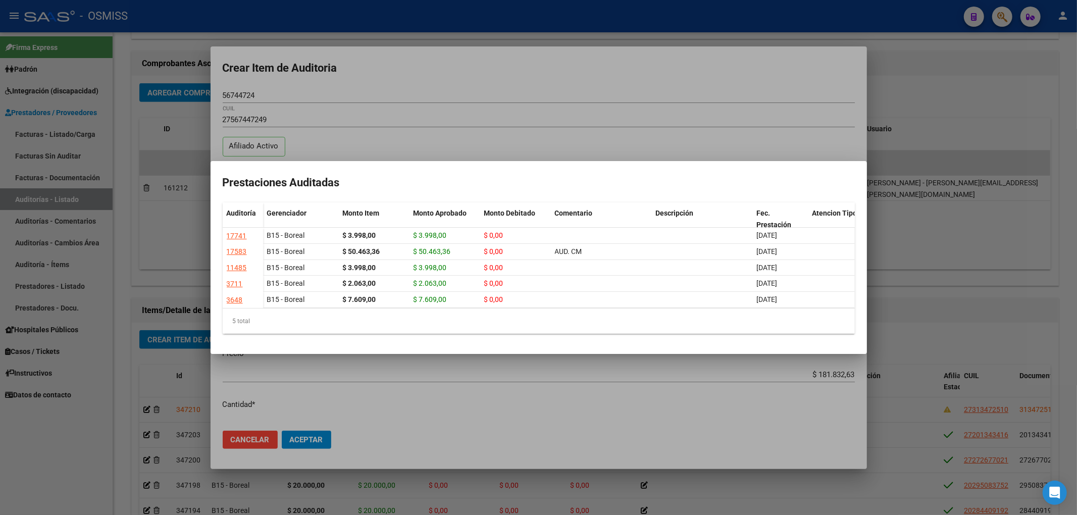
click at [412, 81] on div at bounding box center [538, 257] width 1077 height 515
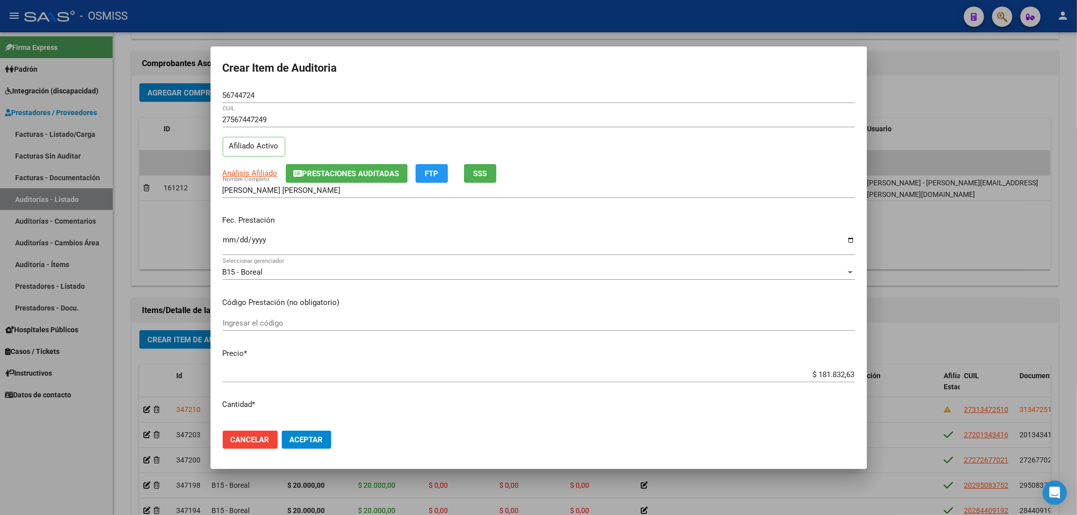
drag, startPoint x: 229, startPoint y: 100, endPoint x: 220, endPoint y: 93, distance: 11.2
click at [227, 98] on div "56744724 Nro Documento" at bounding box center [539, 95] width 632 height 15
drag, startPoint x: 263, startPoint y: 97, endPoint x: 176, endPoint y: 83, distance: 88.5
click at [180, 83] on div "Crear Item de Auditoria 56744724 Nro Documento 27567447249 CUIL Afiliado Activo…" at bounding box center [538, 257] width 1077 height 515
click at [833, 285] on div "B15 - Boreal Seleccionar gerenciador" at bounding box center [539, 277] width 632 height 25
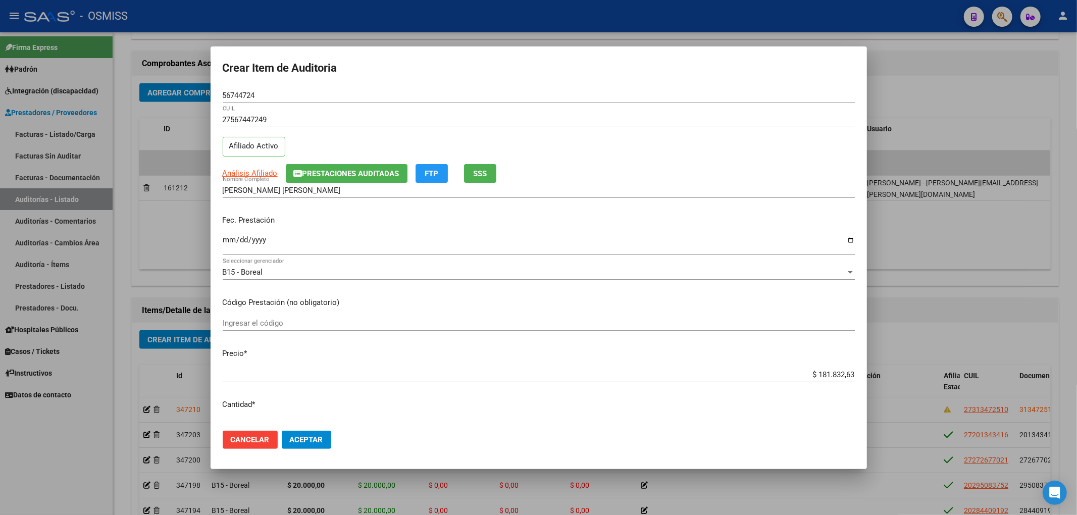
click at [221, 241] on mat-dialog-content "56744724 Nro Documento 27567447249 CUIL Afiliado Activo Análisis Afiliado Prest…" at bounding box center [539, 255] width 656 height 335
click at [221, 238] on mat-dialog-content "56744724 Nro Documento 27567447249 CUIL Afiliado Activo Análisis Afiliado Prest…" at bounding box center [539, 255] width 656 height 335
click at [223, 238] on input "Ingresar la fecha" at bounding box center [539, 244] width 632 height 16
drag, startPoint x: 808, startPoint y: 374, endPoint x: 903, endPoint y: 370, distance: 95.0
click at [891, 371] on div "Crear Item de Auditoria 56744724 Nro Documento 27567447249 CUIL Afiliado Activo…" at bounding box center [538, 257] width 1077 height 515
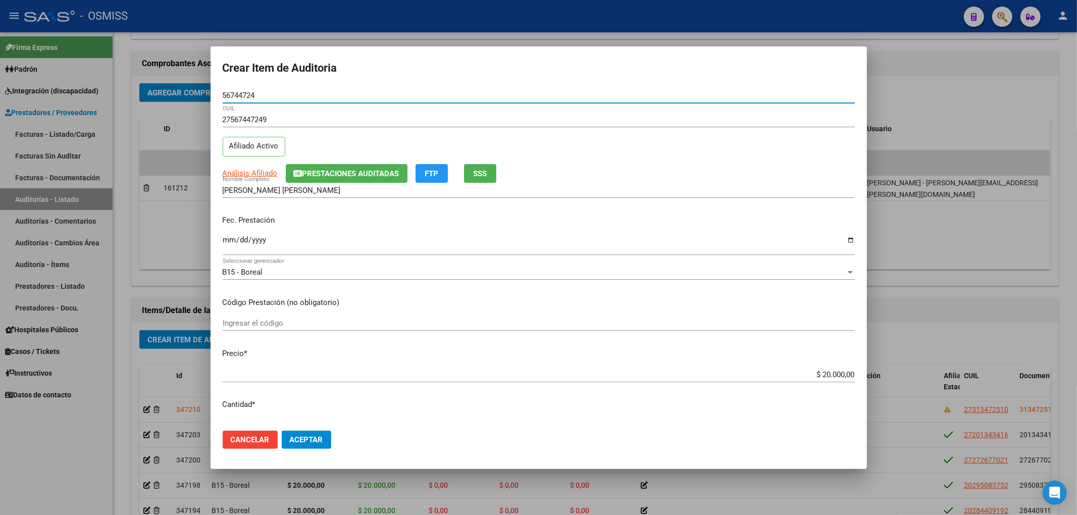
drag, startPoint x: 267, startPoint y: 93, endPoint x: 141, endPoint y: 85, distance: 125.4
click at [143, 85] on div "Crear Item de Auditoria 56744724 Nro Documento 27567447249 CUIL Afiliado Activo…" at bounding box center [538, 257] width 1077 height 515
click at [752, 278] on div "B15 - Boreal Seleccionar gerenciador" at bounding box center [539, 272] width 632 height 15
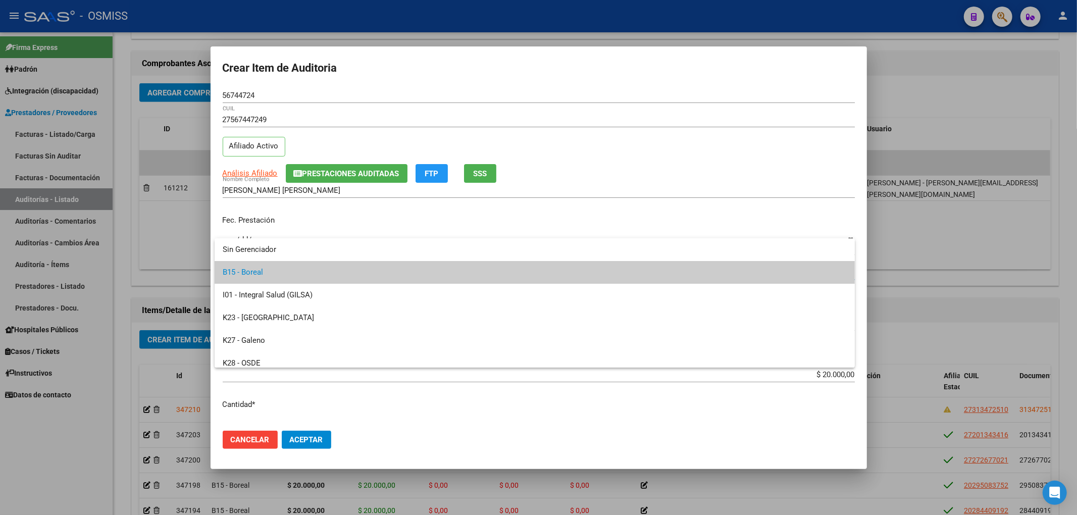
click at [491, 406] on div at bounding box center [538, 257] width 1077 height 515
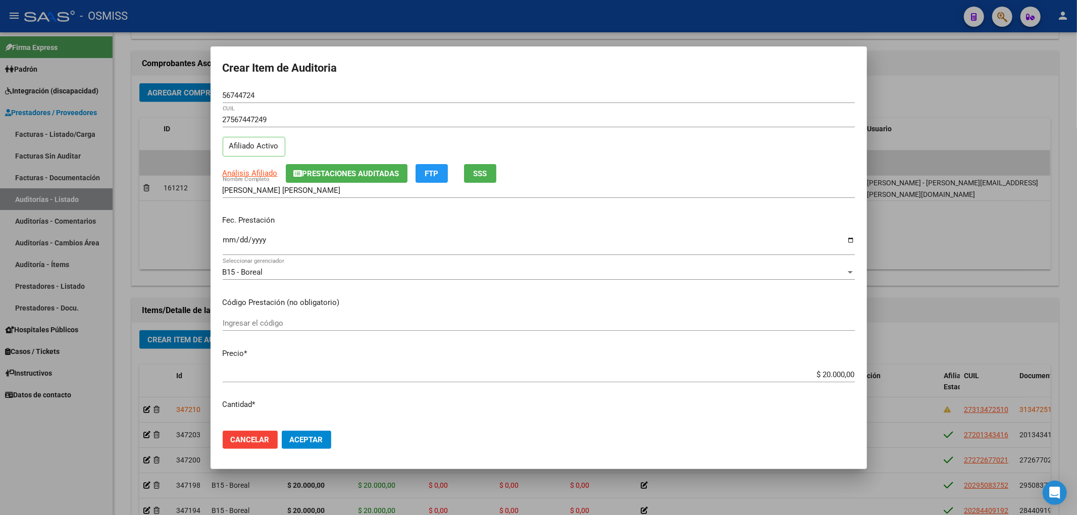
click at [314, 440] on span "Aceptar" at bounding box center [306, 439] width 33 height 9
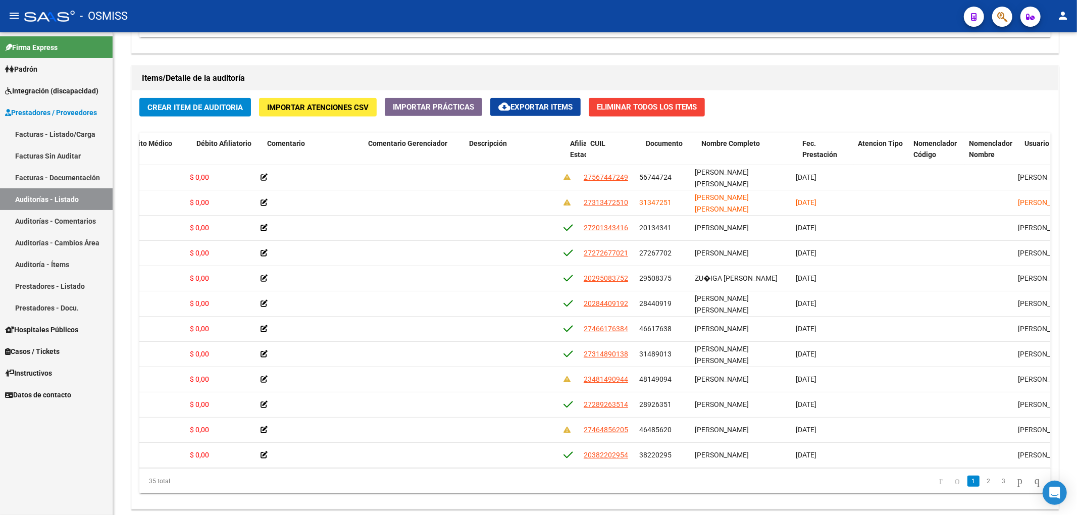
scroll to position [0, 0]
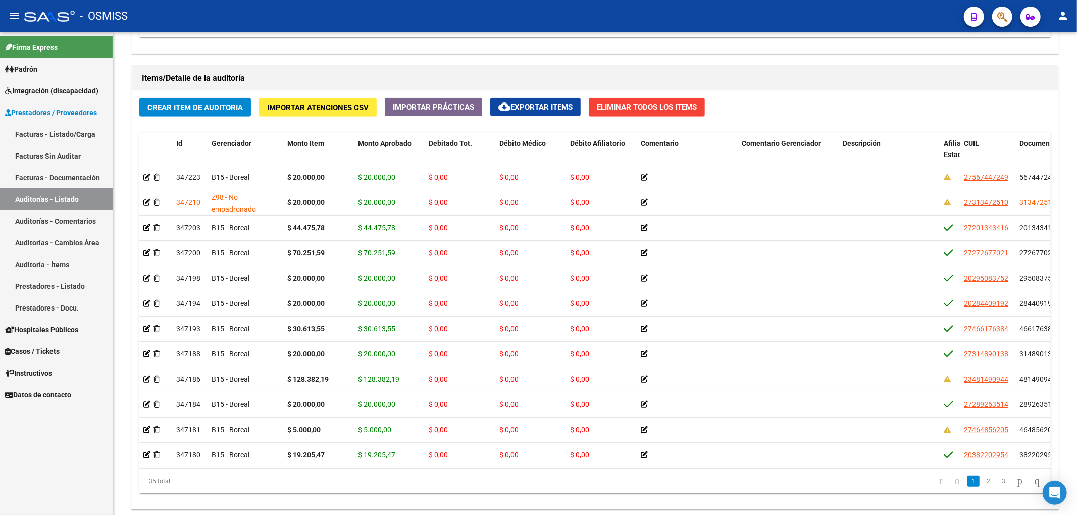
click at [225, 110] on span "Crear Item de Auditoria" at bounding box center [194, 107] width 95 height 9
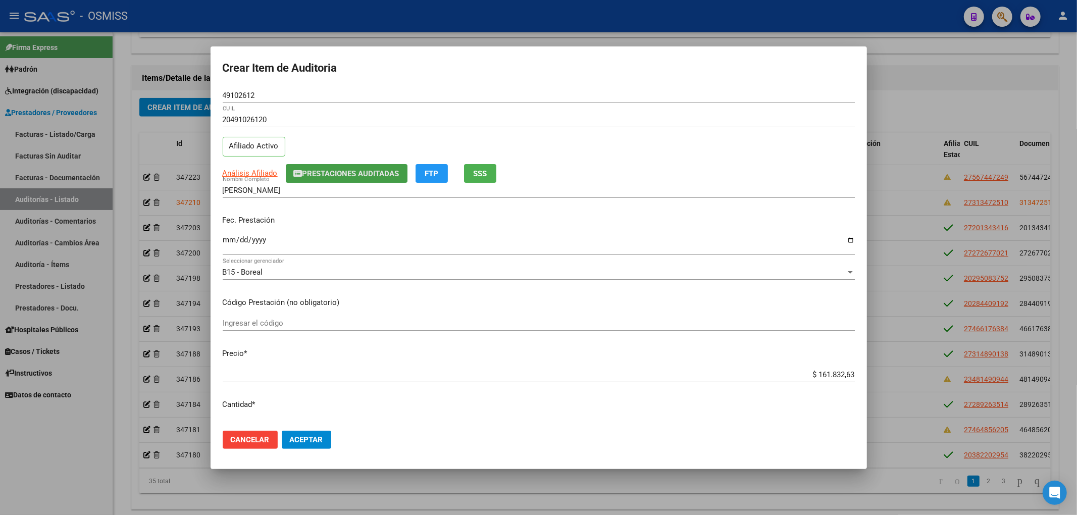
click at [344, 175] on span "Prestaciones Auditadas" at bounding box center [350, 173] width 97 height 9
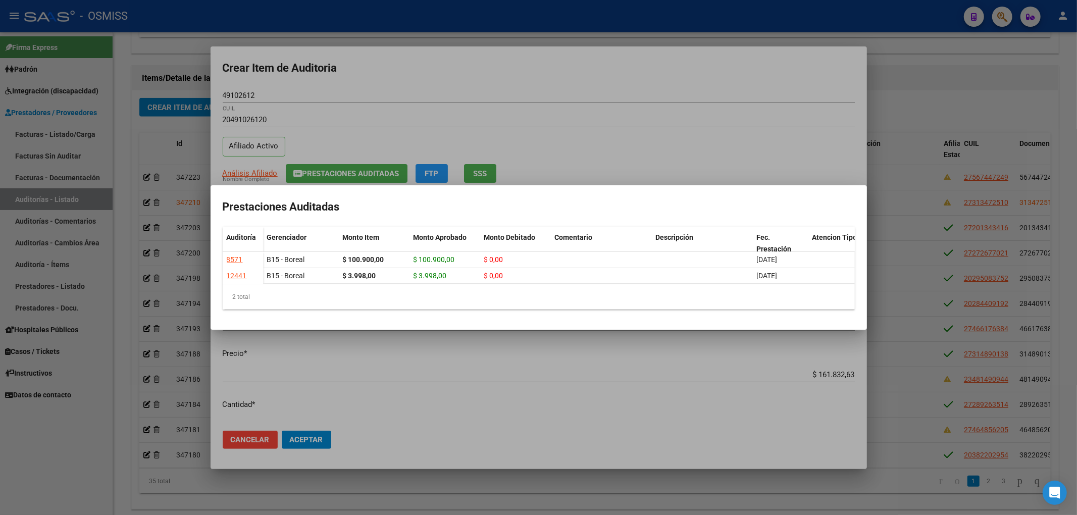
click at [493, 61] on div at bounding box center [538, 257] width 1077 height 515
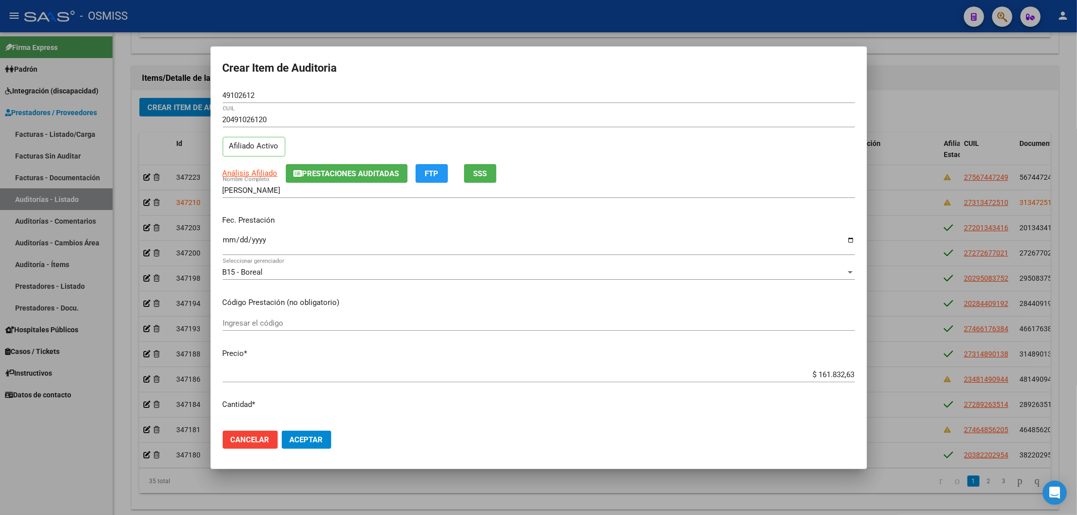
click at [225, 241] on input "Ingresar la fecha" at bounding box center [539, 244] width 632 height 16
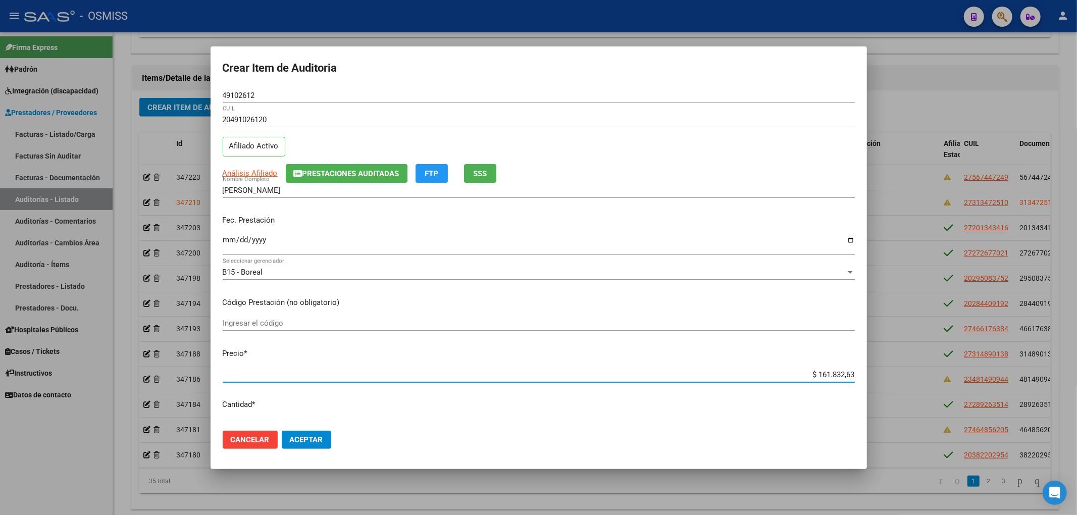
drag, startPoint x: 835, startPoint y: 374, endPoint x: 959, endPoint y: 362, distance: 124.7
click at [958, 359] on div "Crear Item de Auditoria 49102612 Nro Documento 20491026120 CUIL Afiliado Activo…" at bounding box center [538, 257] width 1077 height 515
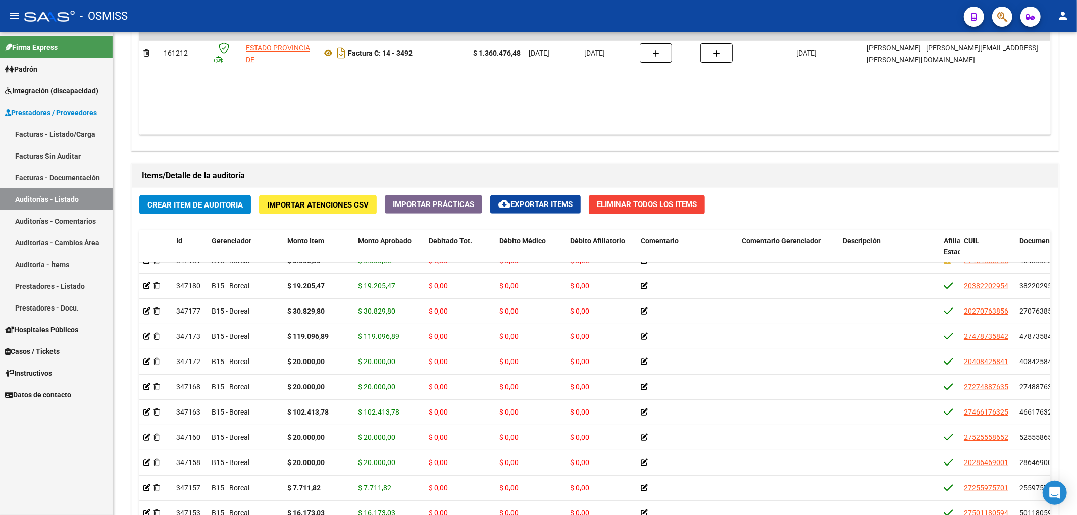
scroll to position [269, 0]
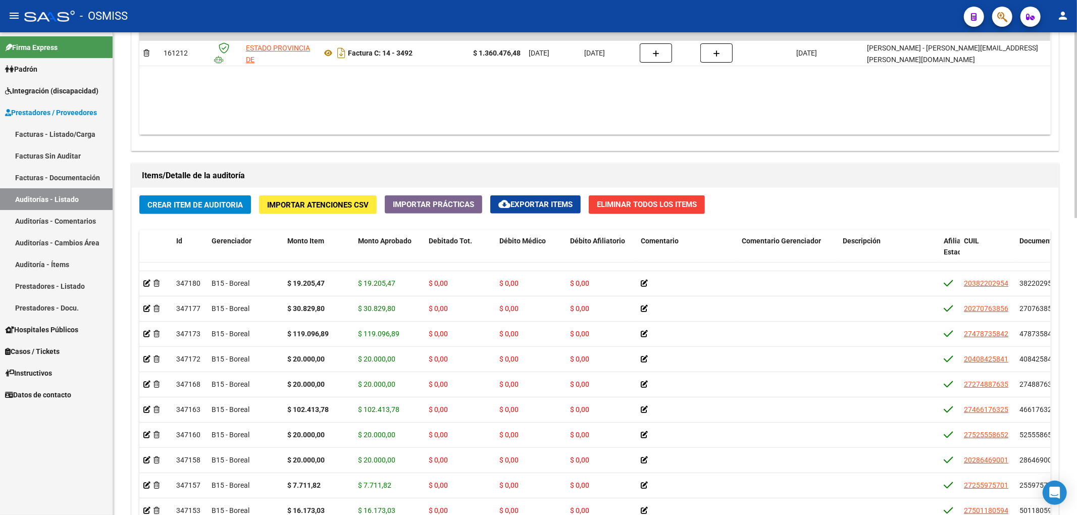
click at [229, 209] on span "Crear Item de Auditoria" at bounding box center [194, 204] width 95 height 9
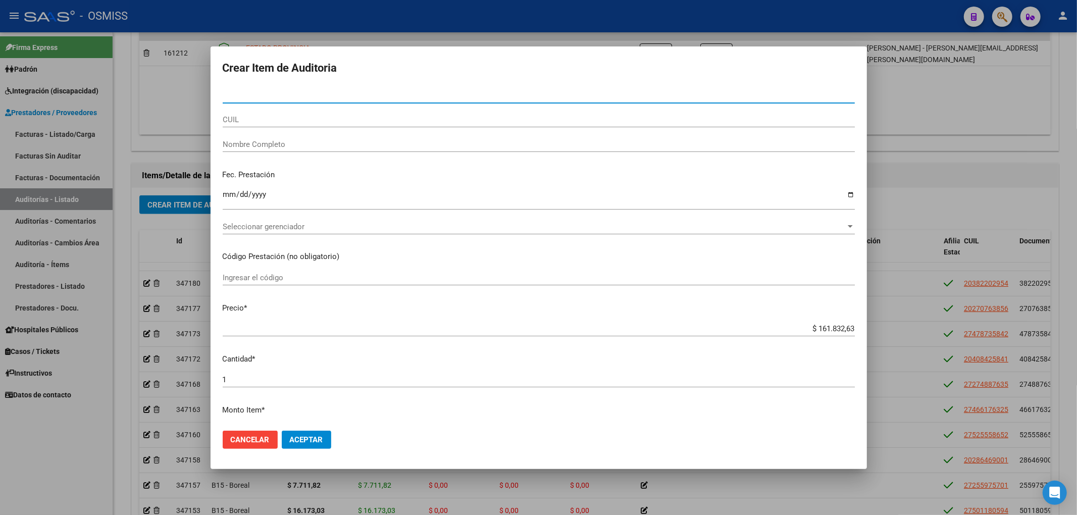
paste input "49102612"
type input "49102612"
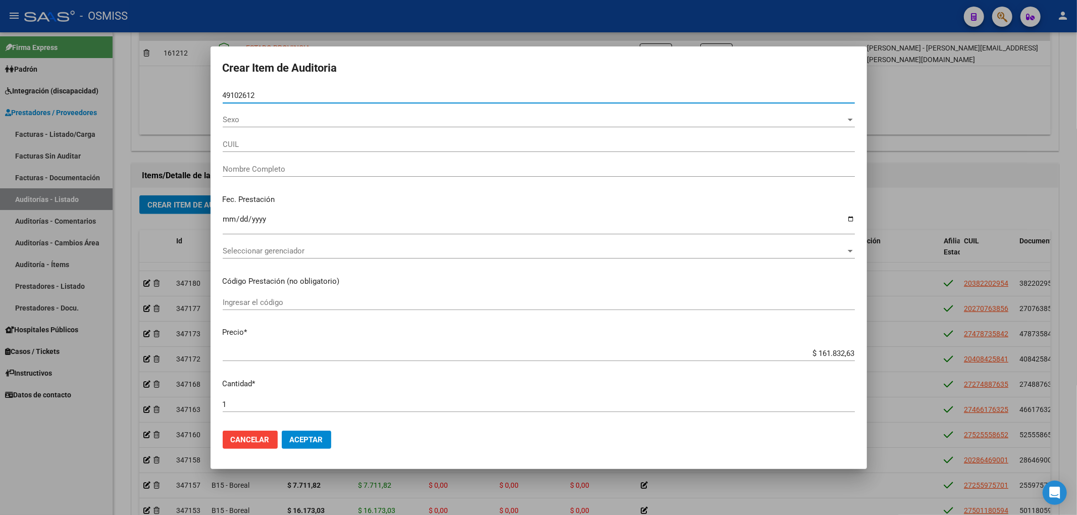
type input "20491026120"
type input "[PERSON_NAME]"
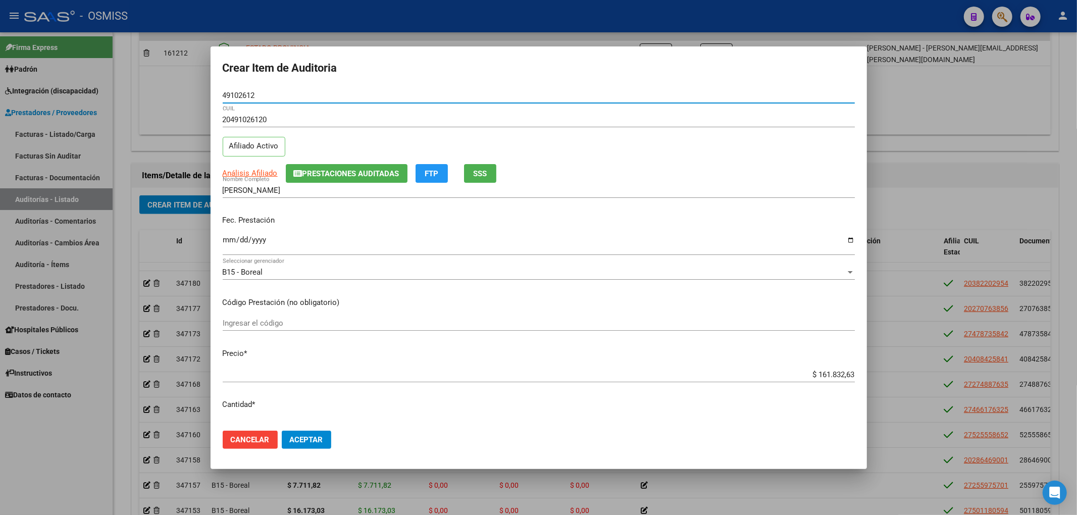
type input "49102612"
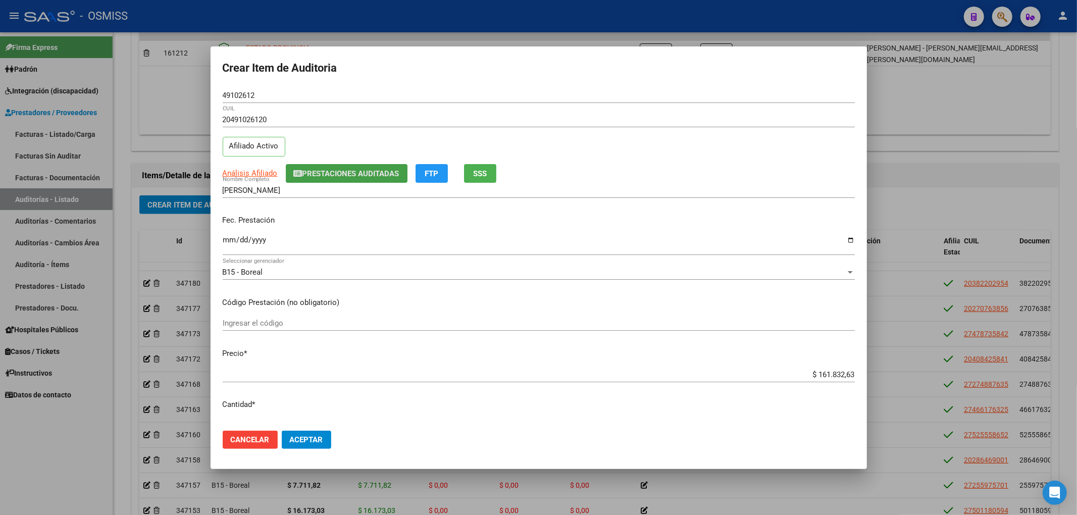
click at [349, 167] on button "Prestaciones Auditadas" at bounding box center [347, 173] width 122 height 19
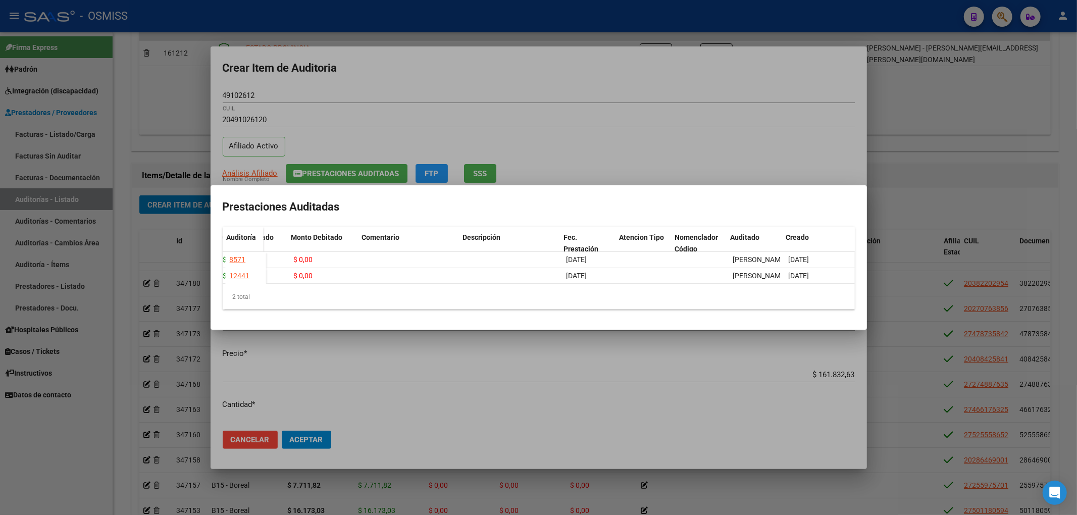
scroll to position [0, 193]
click at [497, 79] on div at bounding box center [538, 257] width 1077 height 515
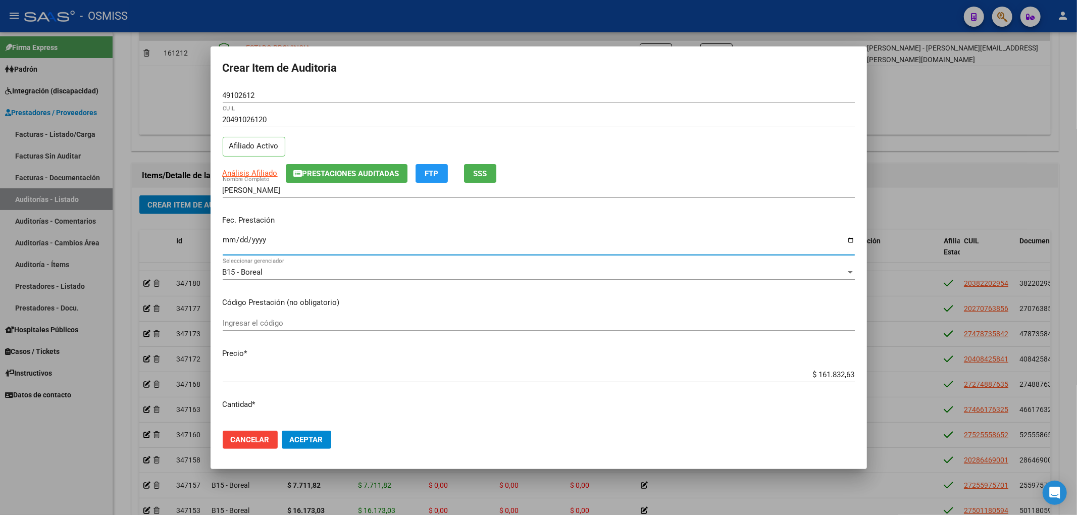
click at [230, 239] on input "Ingresar la fecha" at bounding box center [539, 244] width 632 height 16
type input "[DATE]"
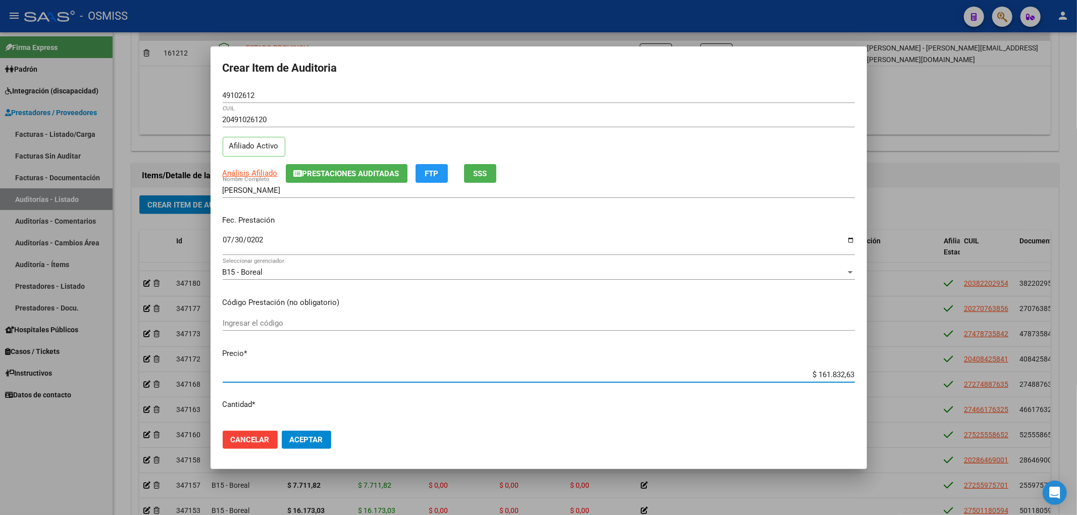
drag, startPoint x: 809, startPoint y: 376, endPoint x: 874, endPoint y: 370, distance: 65.9
click at [874, 370] on div "Crear Item de Auditoria 49102612 Nro Documento 20491026120 CUIL Afiliado Activo…" at bounding box center [538, 257] width 1077 height 515
type input "$ 0,02"
type input "$ 0,20"
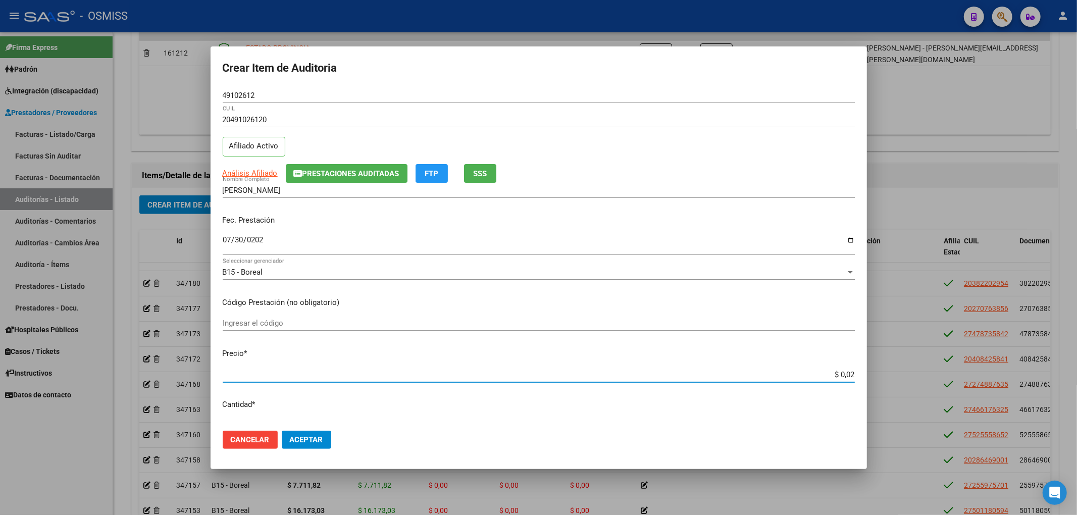
type input "$ 0,20"
type input "$ 2,00"
type input "$ 20,00"
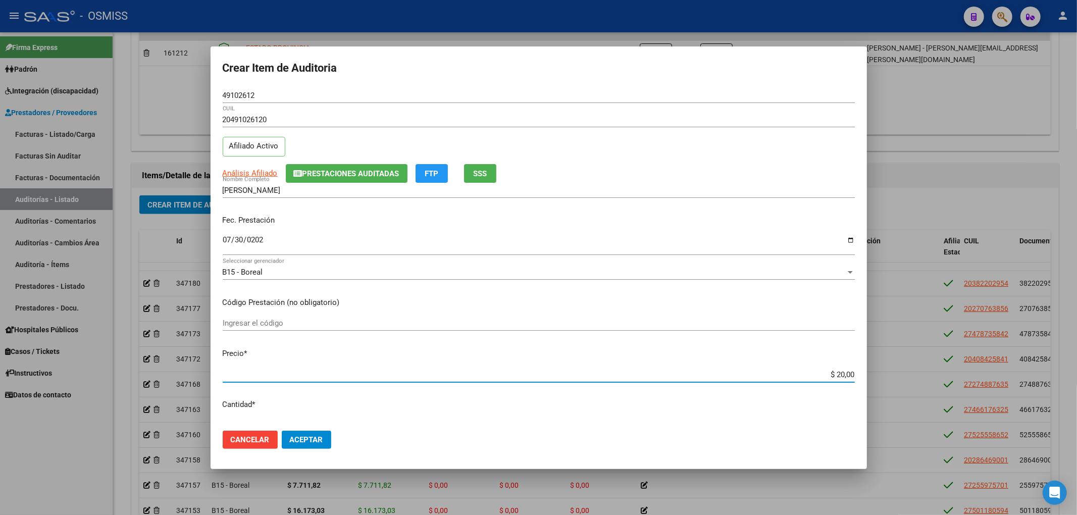
type input "$ 200,00"
type input "$ 2.000,00"
type input "$ 20.000,00"
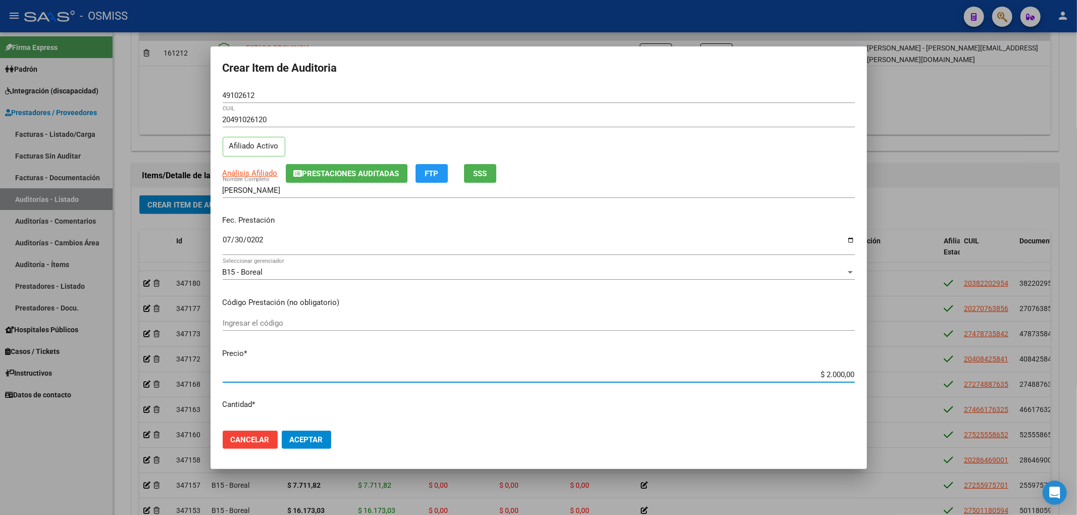
type input "$ 20.000,00"
type input "$ 200.000,00"
type input "$ 20.000,00"
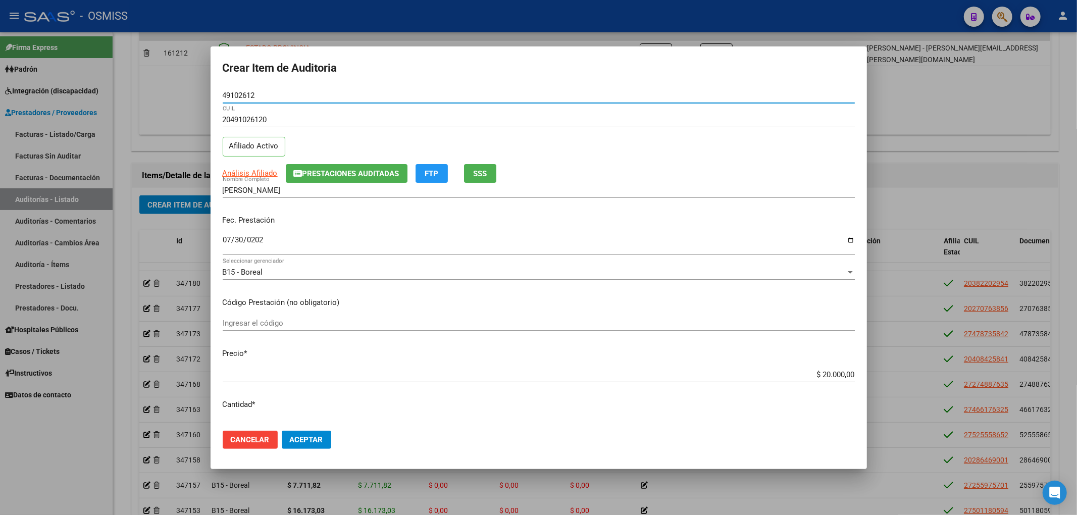
drag, startPoint x: 257, startPoint y: 95, endPoint x: 198, endPoint y: 104, distance: 59.7
click at [198, 101] on div "Crear Item de Auditoria 49102612 Nro Documento 20491026120 CUIL Afiliado Activo…" at bounding box center [538, 257] width 1077 height 515
click at [718, 305] on p "Código Prestación (no obligatorio)" at bounding box center [539, 303] width 632 height 12
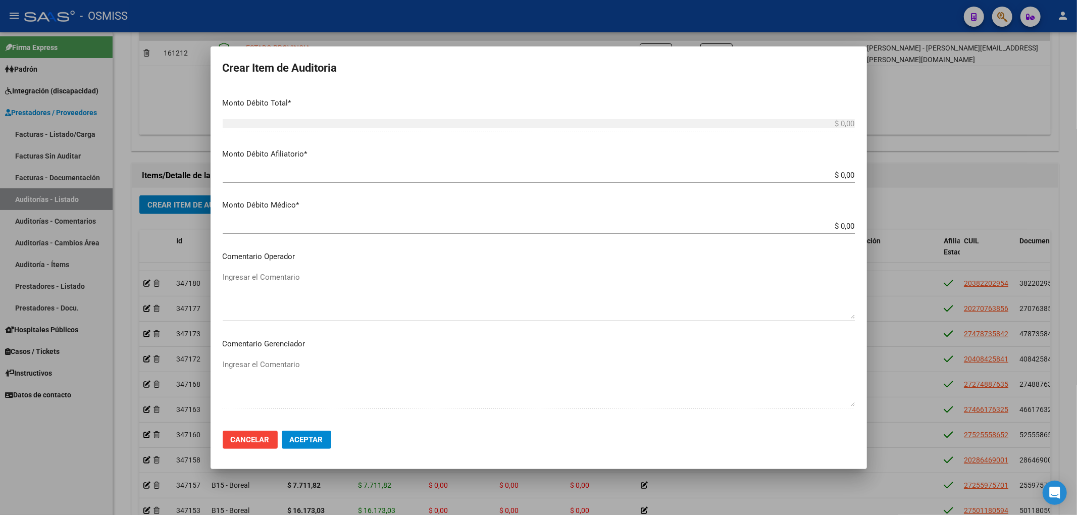
scroll to position [471, 0]
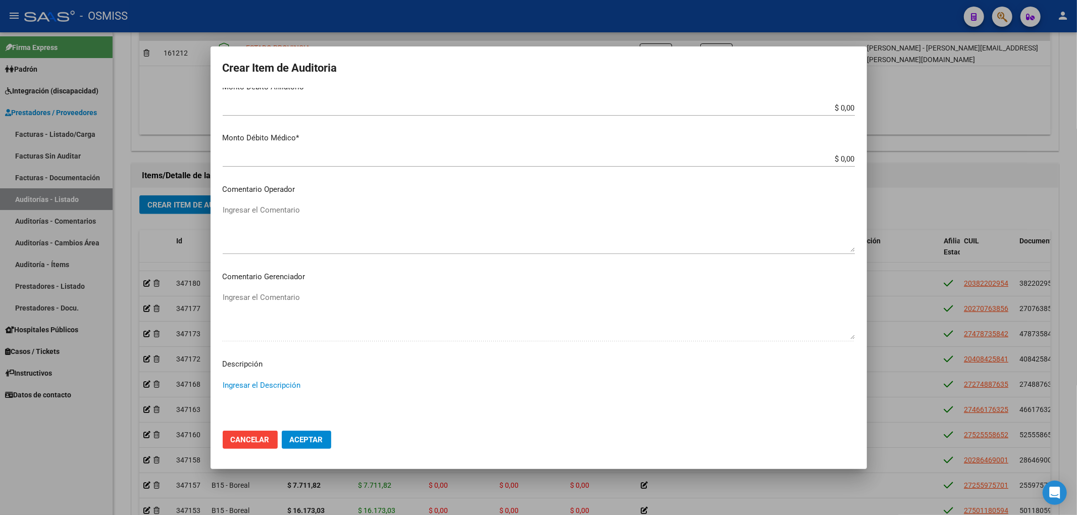
click at [283, 380] on textarea "Ingresar el Descripción" at bounding box center [539, 403] width 632 height 47
click at [311, 384] on textarea "baja por opcion de cambio al 28/02/2025" at bounding box center [539, 403] width 632 height 47
click at [227, 386] on textarea "baja por opcion de cambio al 28/02/2025" at bounding box center [539, 403] width 632 height 47
click at [272, 386] on textarea "Baja por opcion de cambio al 28/02/2025" at bounding box center [539, 403] width 632 height 47
drag, startPoint x: 320, startPoint y: 382, endPoint x: 189, endPoint y: 383, distance: 131.3
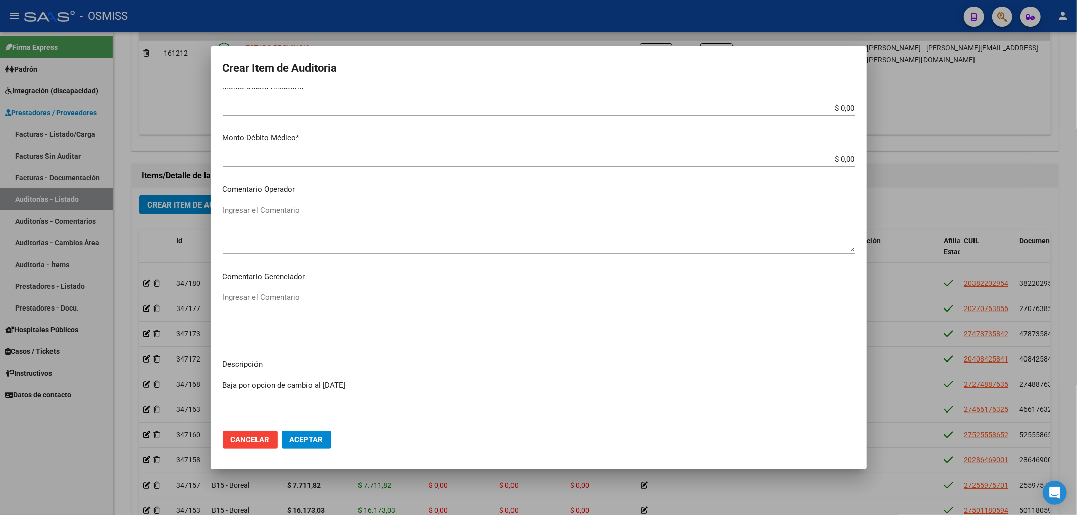
click at [189, 383] on div "Crear Item de Auditoria 49102612 Nro Documento 20491026120 CUIL Afiliado Activo…" at bounding box center [538, 257] width 1077 height 515
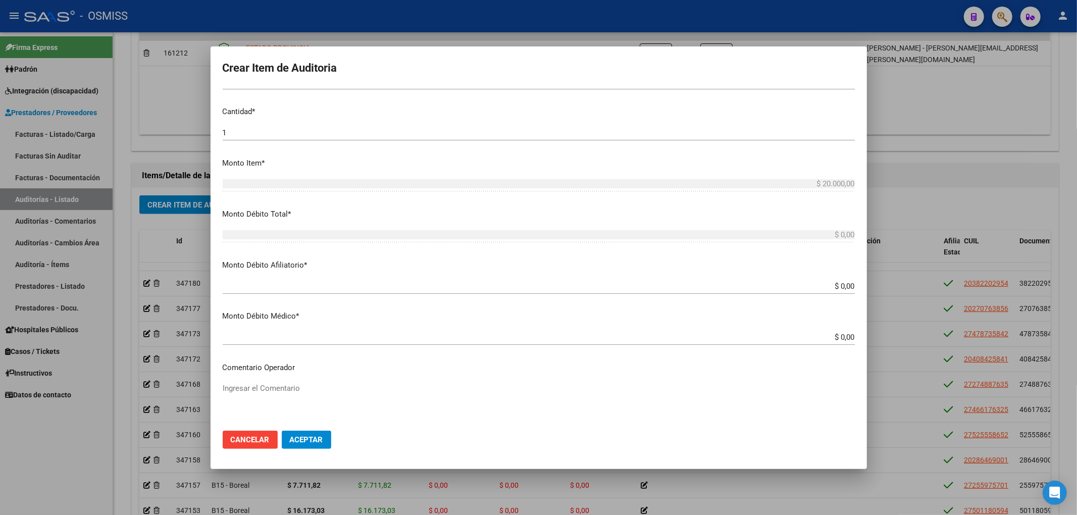
scroll to position [67, 0]
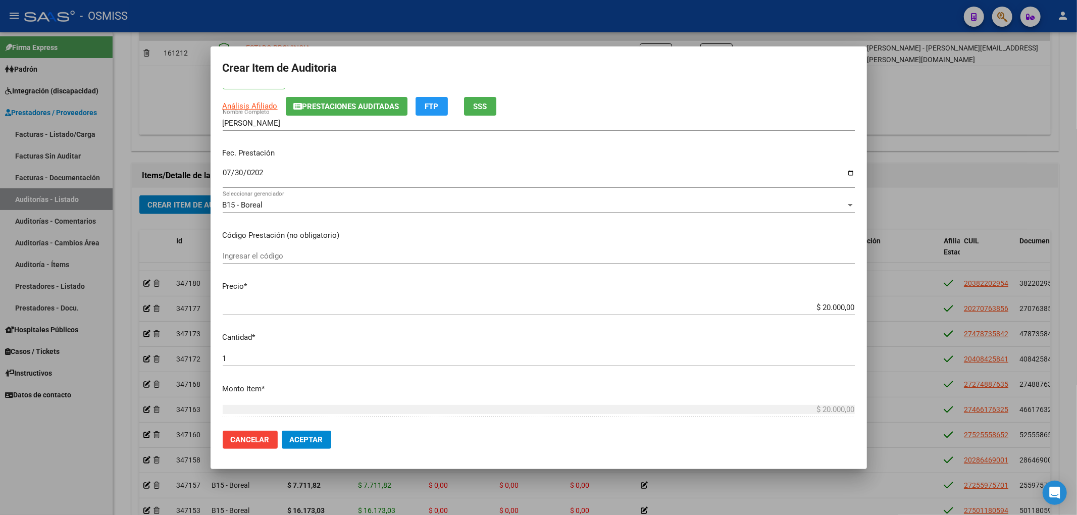
type textarea "BAJA POR OPCION DE CAMBIO AL 28/02/2025"
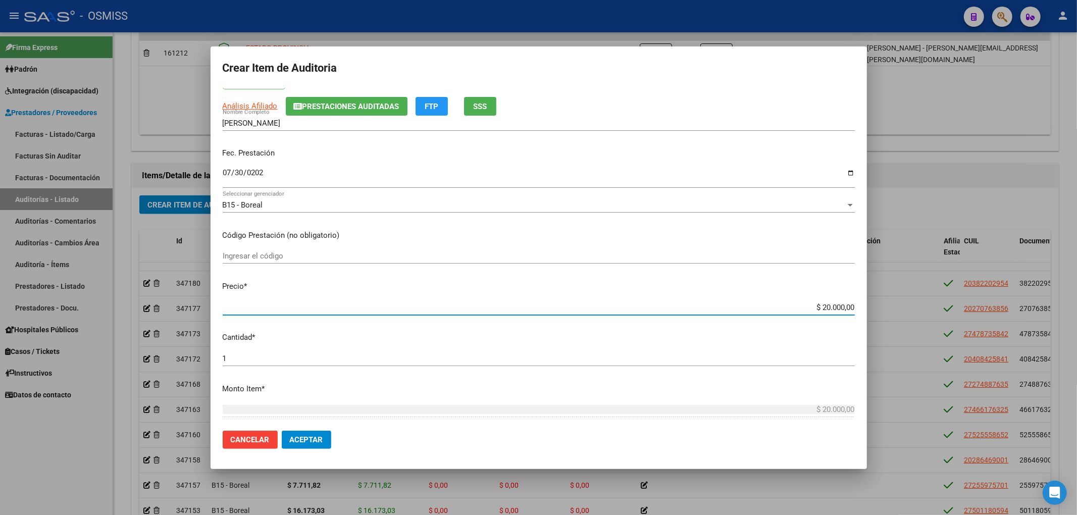
drag, startPoint x: 813, startPoint y: 308, endPoint x: 845, endPoint y: 307, distance: 32.3
click at [843, 307] on input "$ 20.000,00" at bounding box center [539, 307] width 632 height 9
drag, startPoint x: 846, startPoint y: 309, endPoint x: 812, endPoint y: 309, distance: 34.3
click at [812, 309] on input "$ 20.000,00" at bounding box center [539, 307] width 632 height 9
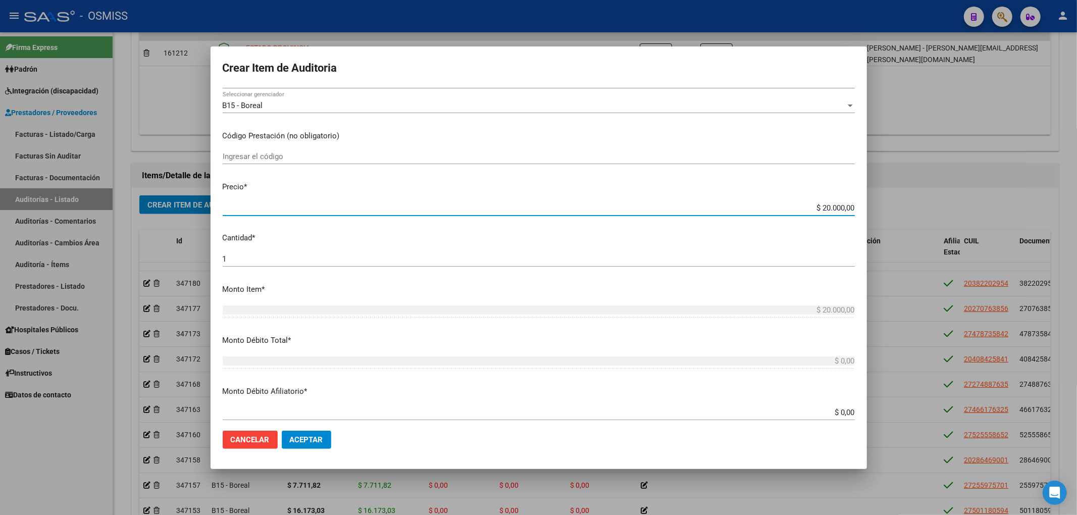
scroll to position [269, 0]
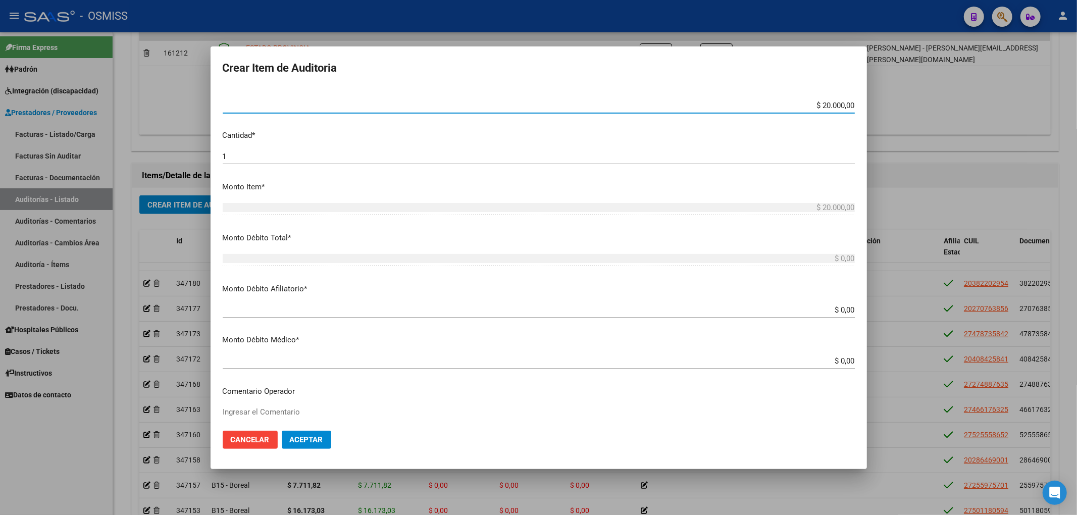
click at [845, 309] on input "$ 0,00" at bounding box center [539, 309] width 632 height 9
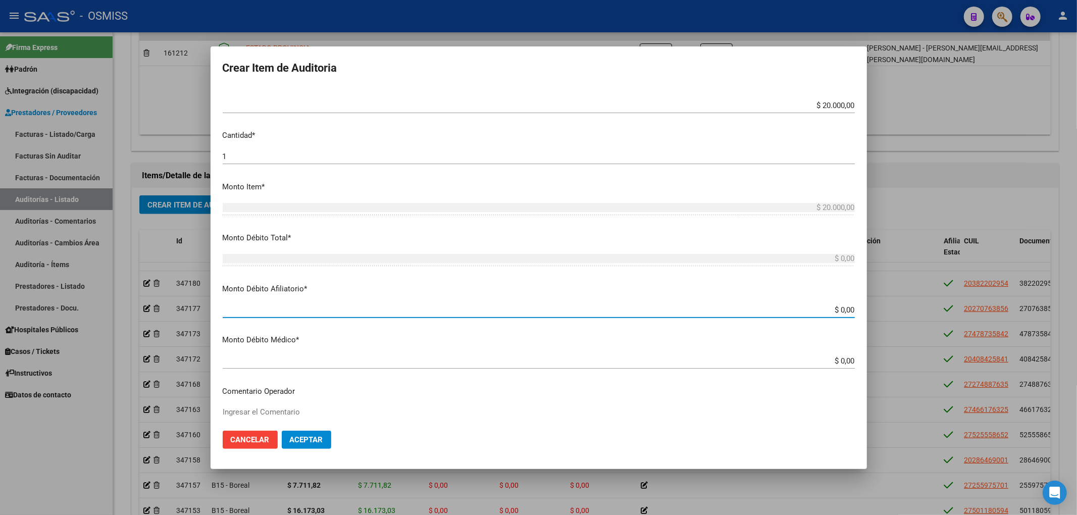
paste input "20.000,00"
type input "$ 0,00 20.000,00"
type input "$ 20.000,00"
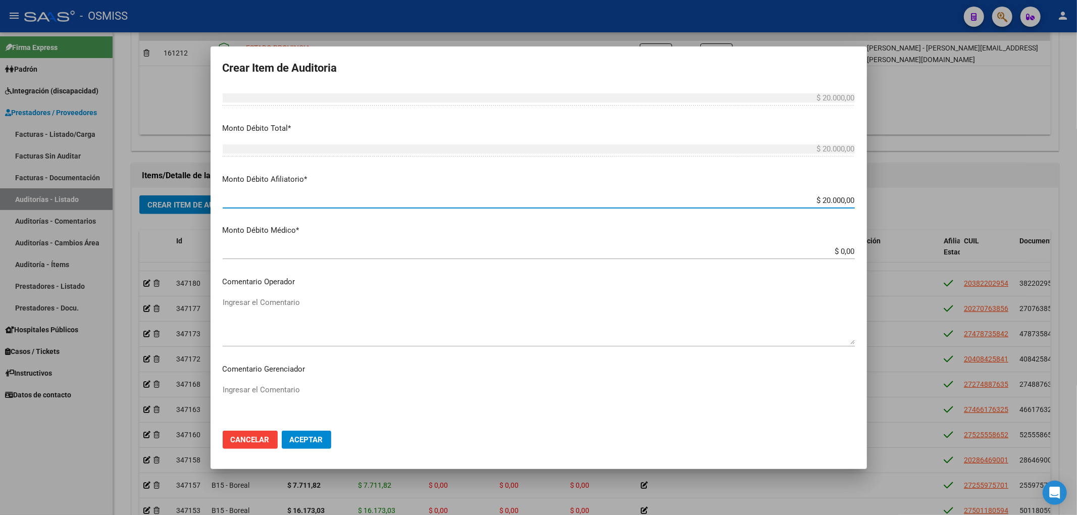
scroll to position [404, 0]
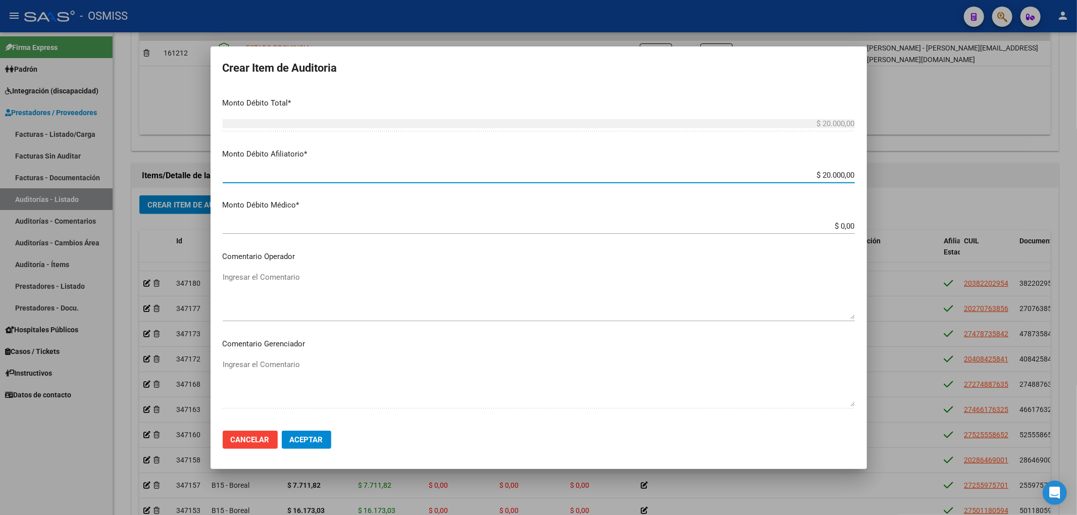
type input "$ 20.000,00"
click at [300, 285] on textarea "Ingresar el Comentario" at bounding box center [539, 295] width 632 height 47
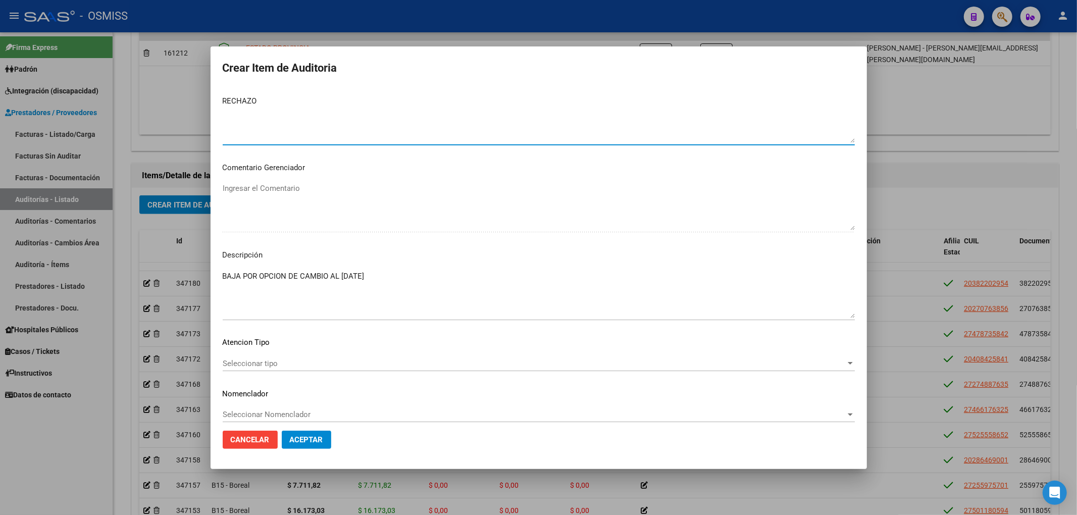
scroll to position [590, 0]
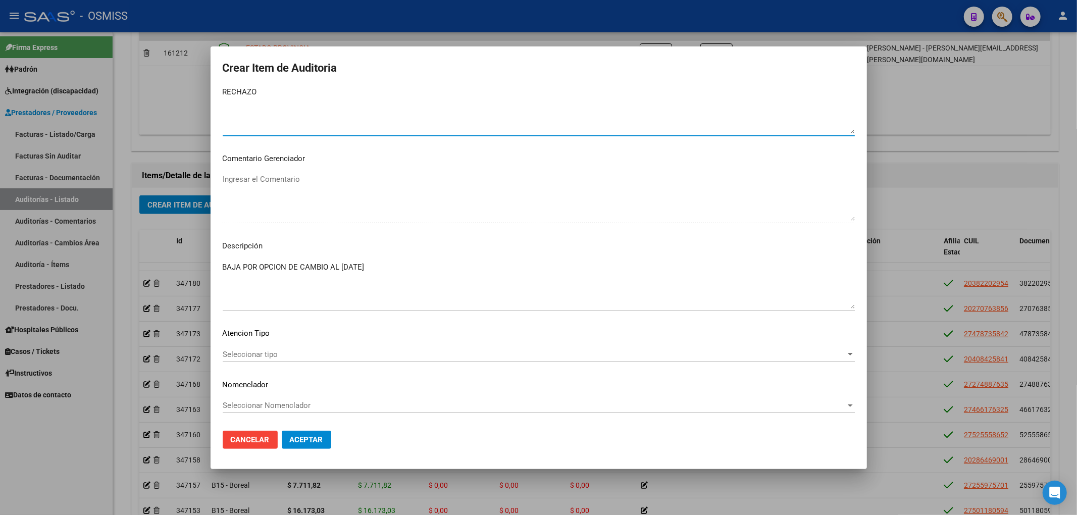
type textarea "RECHAZO"
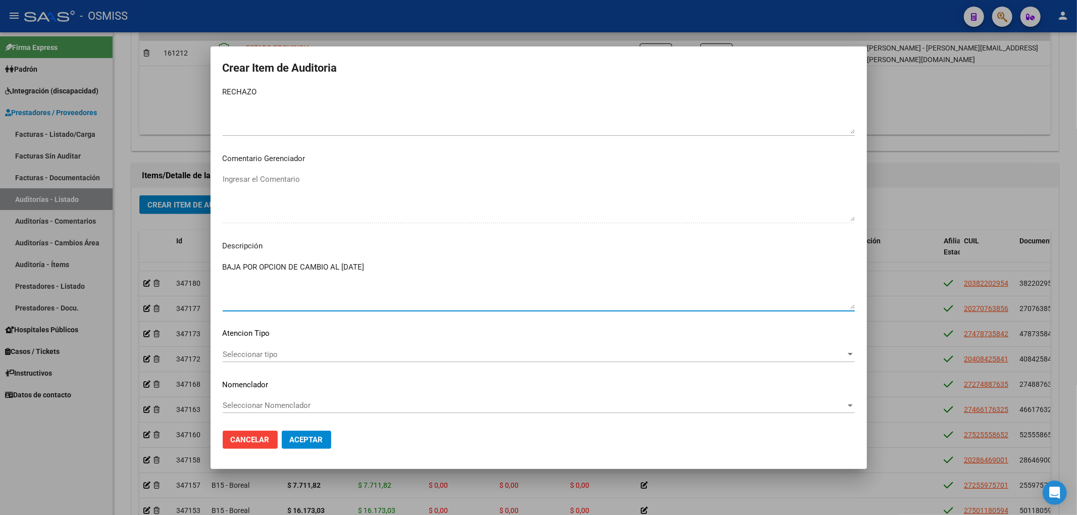
drag, startPoint x: 386, startPoint y: 269, endPoint x: 217, endPoint y: 263, distance: 168.7
click at [217, 263] on mat-dialog-content "49102612 Nro Documento 20491026120 CUIL Afiliado Activo Análisis Afiliado Prest…" at bounding box center [539, 255] width 656 height 335
click at [307, 443] on span "Aceptar" at bounding box center [306, 439] width 33 height 9
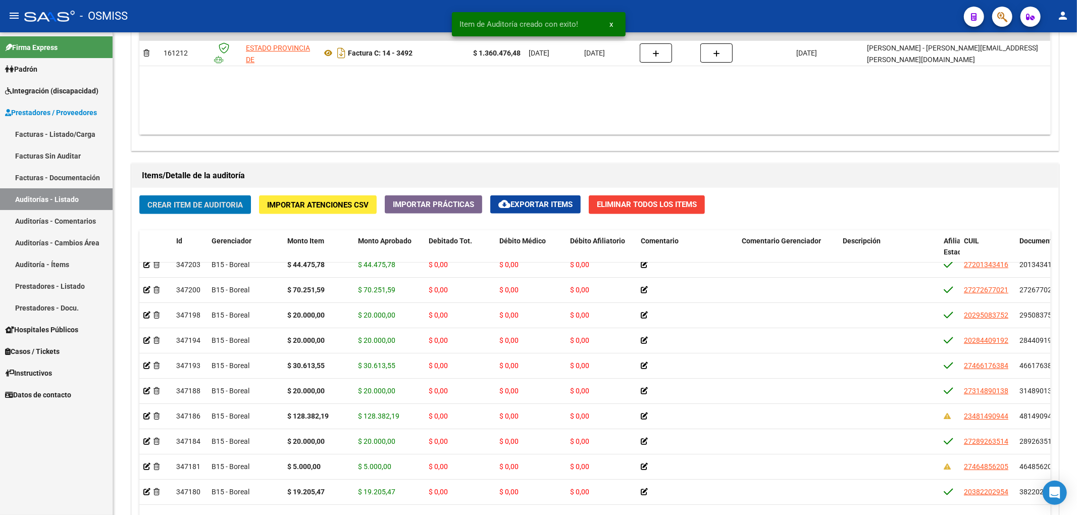
scroll to position [0, 0]
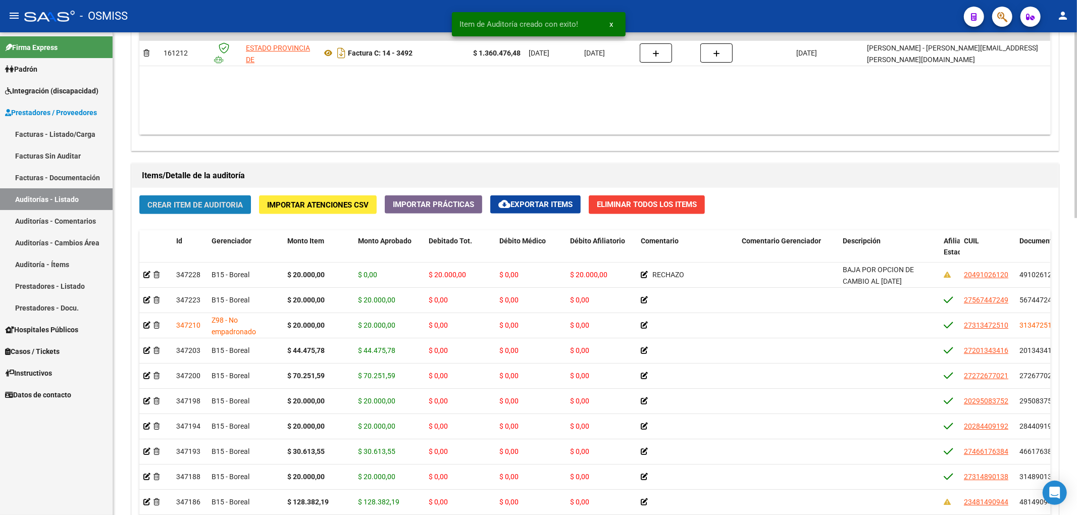
click at [196, 209] on span "Crear Item de Auditoria" at bounding box center [194, 204] width 95 height 9
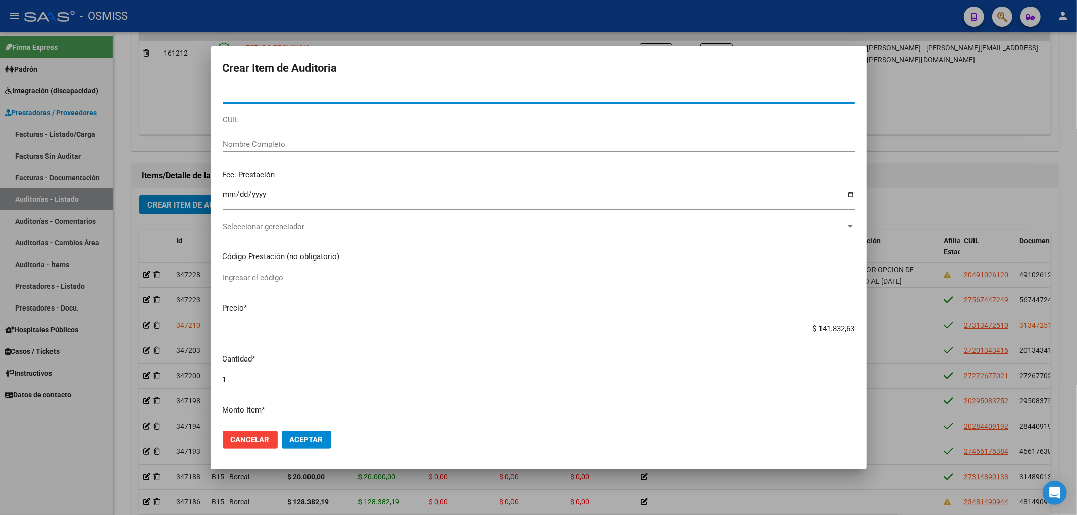
click at [120, 156] on div at bounding box center [538, 257] width 1077 height 515
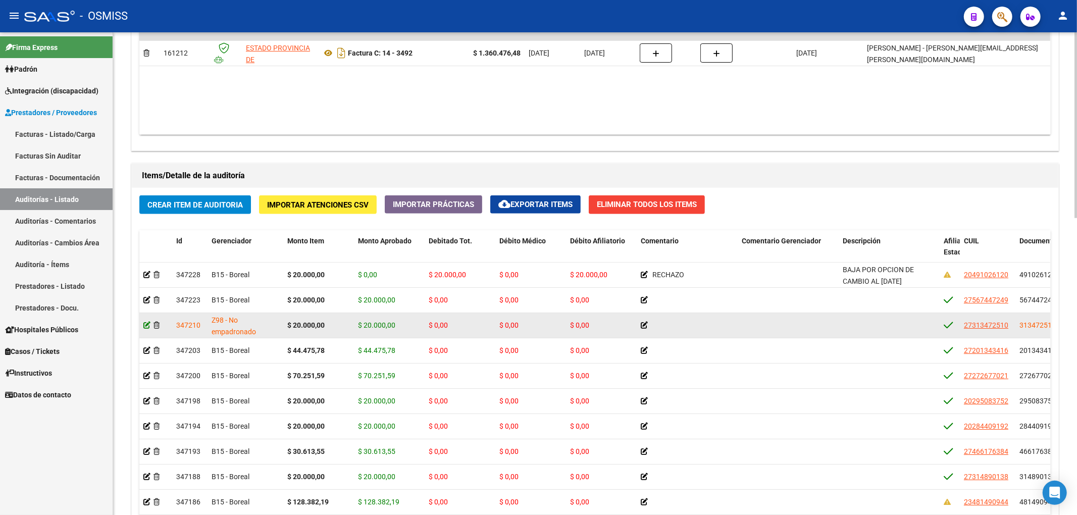
click at [150, 328] on icon at bounding box center [146, 325] width 7 height 7
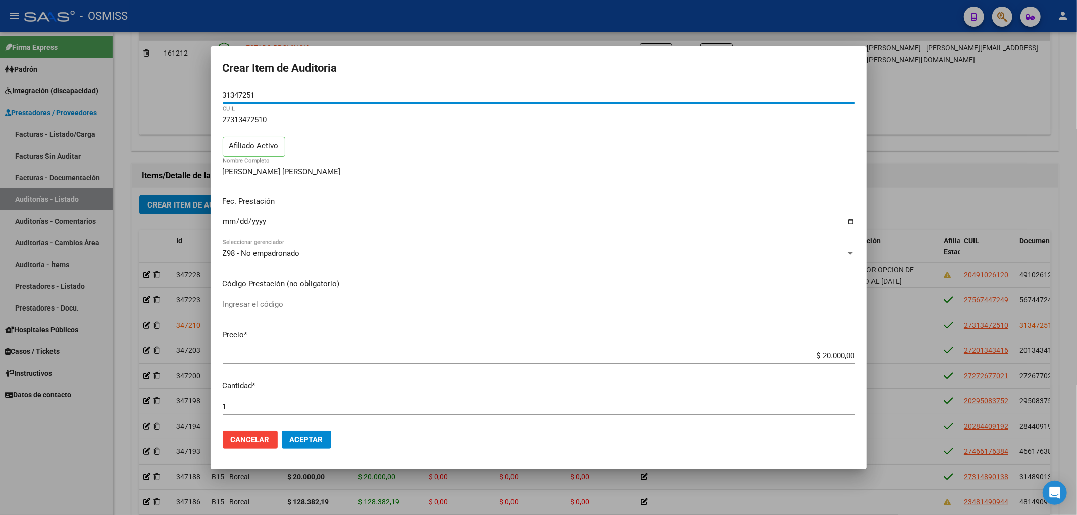
drag, startPoint x: 265, startPoint y: 98, endPoint x: 207, endPoint y: 96, distance: 58.1
click at [207, 96] on div "Crear Item de Auditoria 31347251 Nro Documento 27313472510 CUIL Afiliado Activo…" at bounding box center [538, 257] width 1077 height 515
click at [659, 162] on div "27313472510 CUIL Afiliado Activo" at bounding box center [539, 137] width 632 height 51
click at [128, 235] on div at bounding box center [538, 257] width 1077 height 515
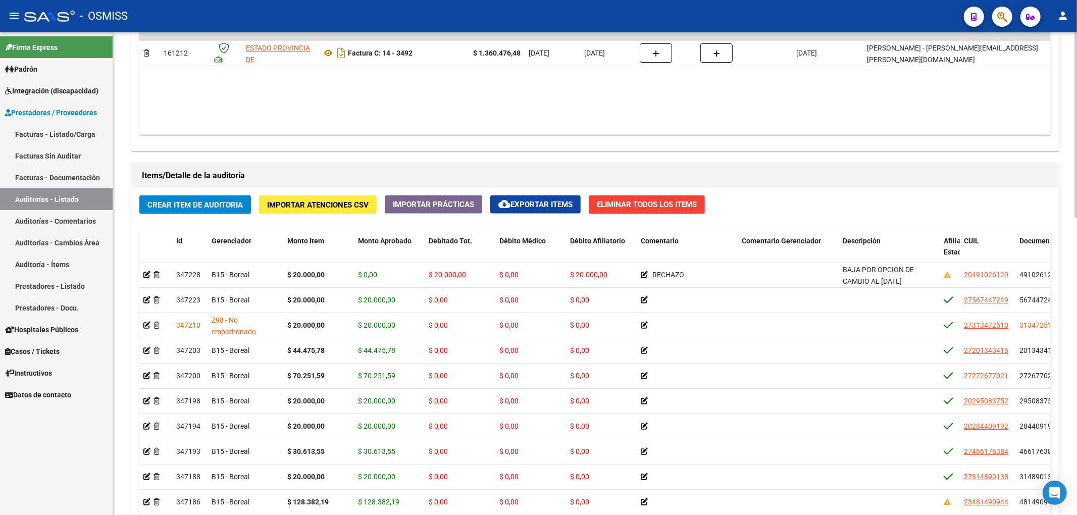
click at [150, 203] on span "Crear Item de Auditoria" at bounding box center [194, 204] width 95 height 9
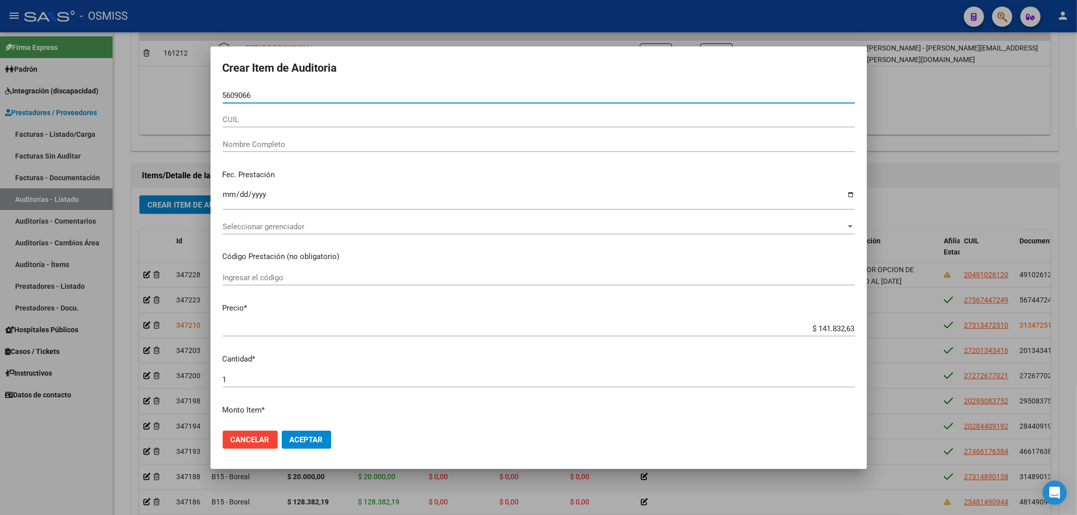
type input "56090668"
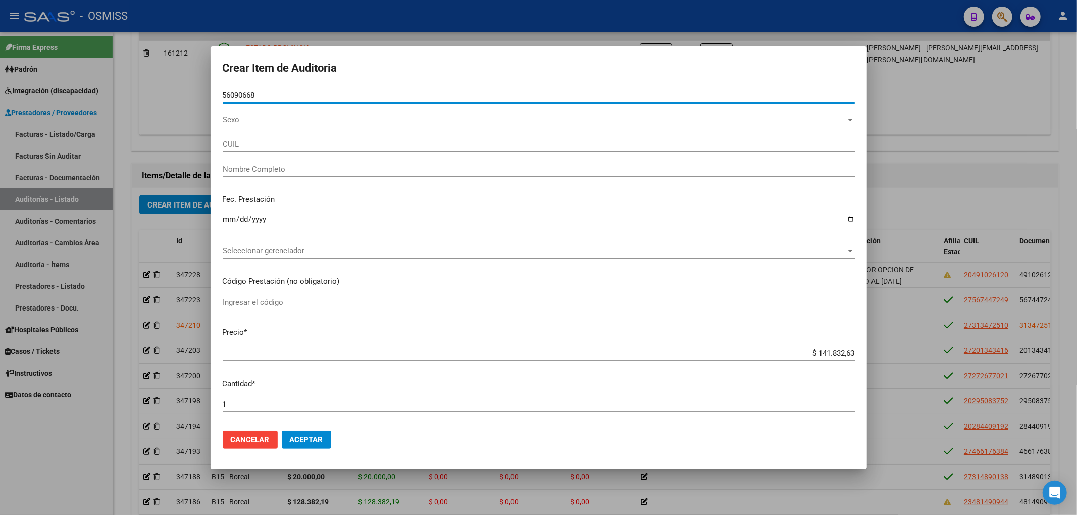
type input "23560906684"
type input "DOMINGUEZ ANGELINA ARACELI"
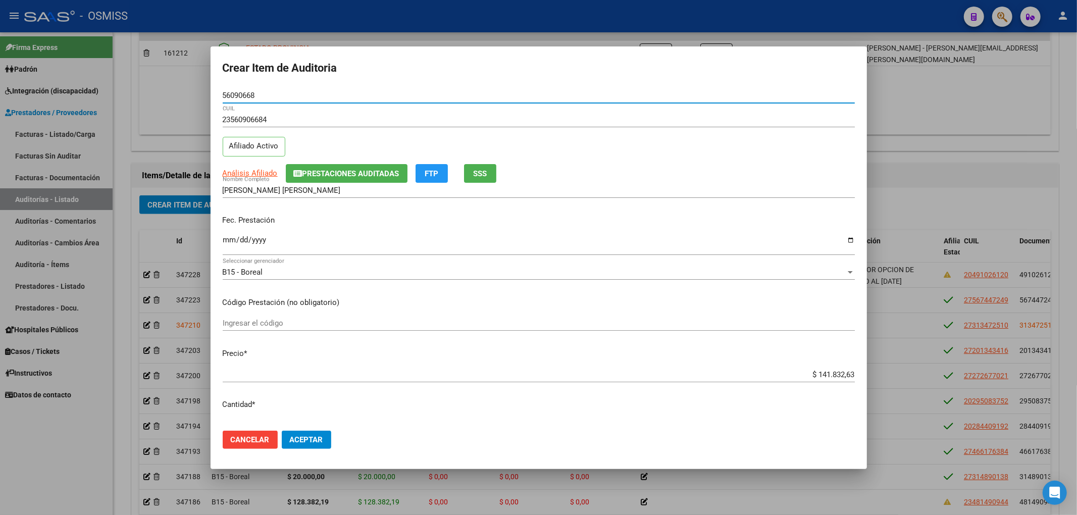
type input "56090668"
click at [309, 172] on span "Prestaciones Auditadas" at bounding box center [350, 173] width 97 height 9
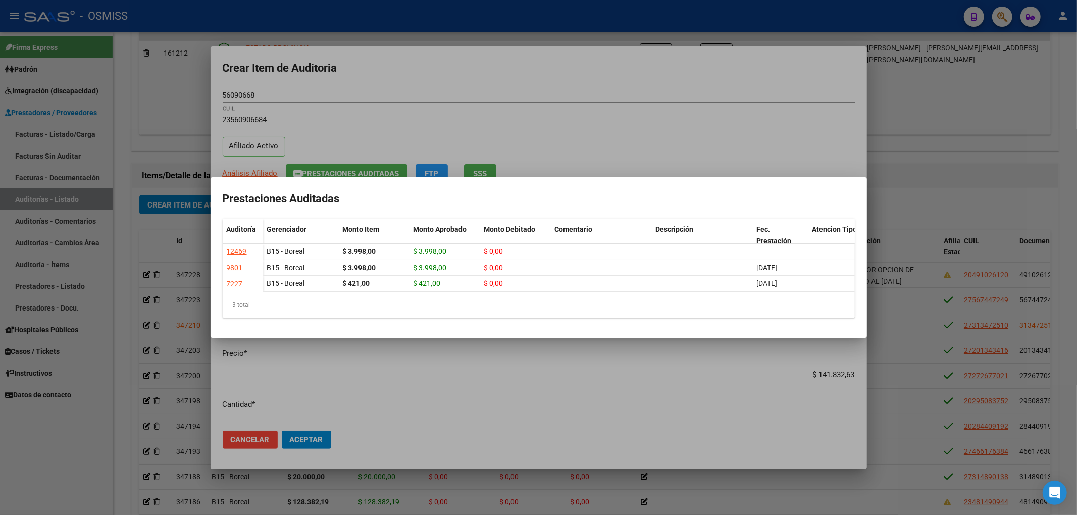
drag, startPoint x: 473, startPoint y: 75, endPoint x: 439, endPoint y: 138, distance: 71.6
click at [476, 77] on div at bounding box center [538, 257] width 1077 height 515
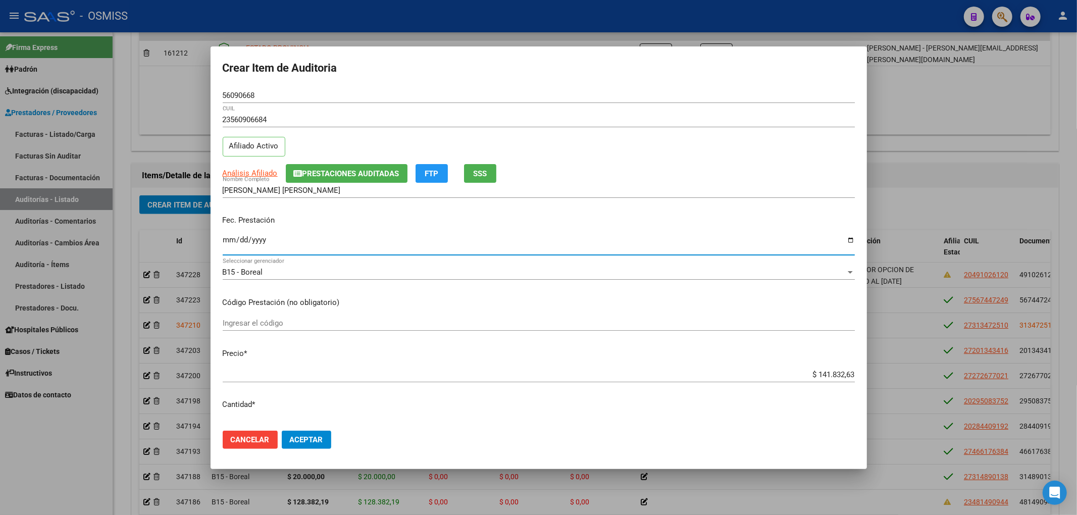
click at [232, 245] on input "Ingresar la fecha" at bounding box center [539, 244] width 632 height 16
type input "2025-07-31"
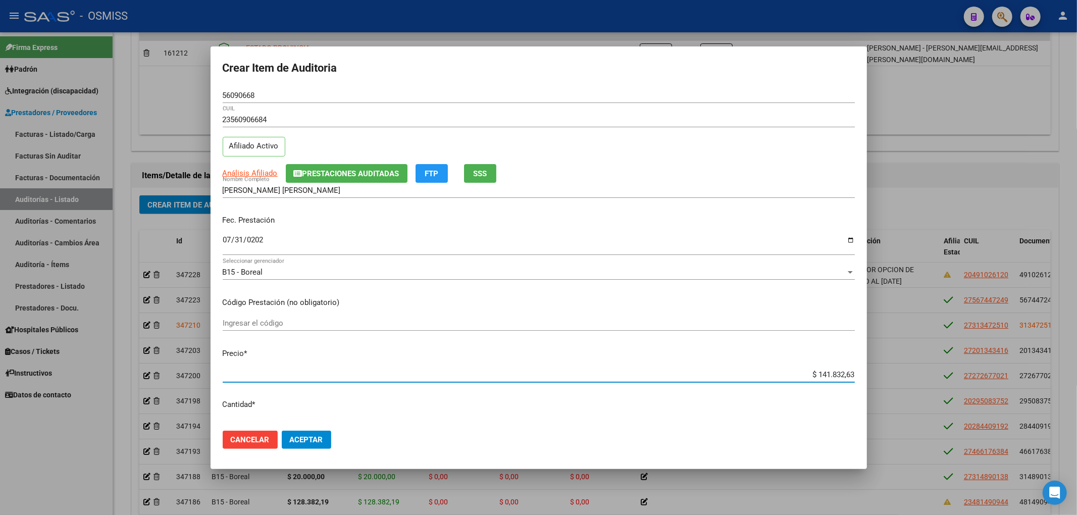
drag, startPoint x: 809, startPoint y: 378, endPoint x: 866, endPoint y: 374, distance: 57.7
click at [859, 376] on mat-dialog-content "56090668 Nro Documento 23560906684 CUIL Afiliado Activo Análisis Afiliado Prest…" at bounding box center [539, 255] width 656 height 335
type input "$ 0,02"
type input "$ 0,20"
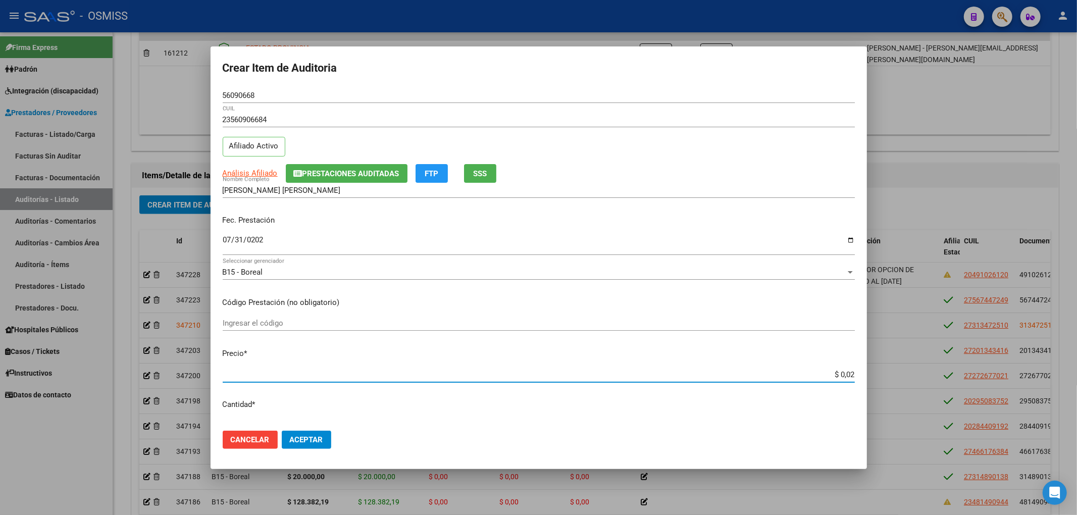
type input "$ 0,20"
type input "$ 2,00"
type input "$ 20,00"
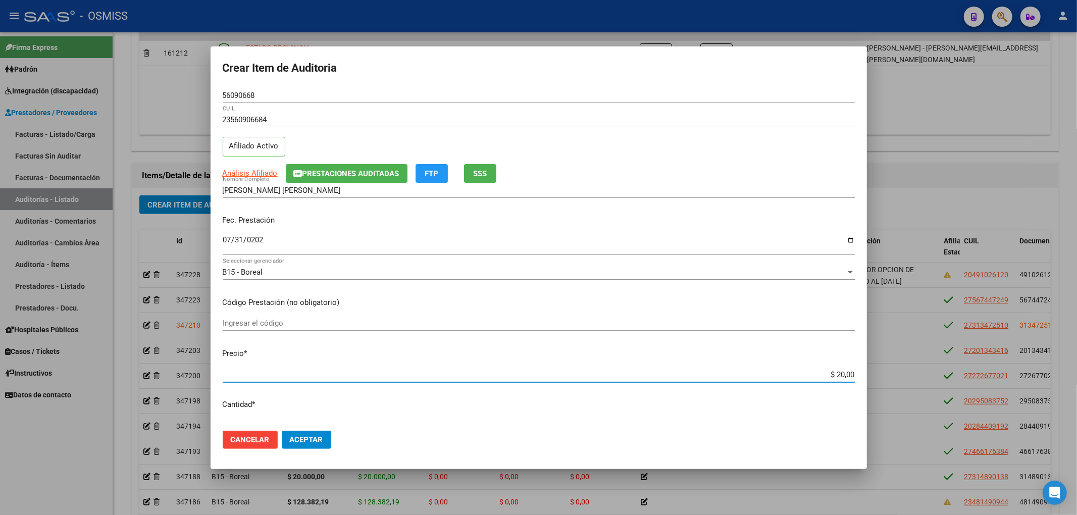
type input "$ 200,00"
type input "$ 2.000,00"
type input "$ 20.000,00"
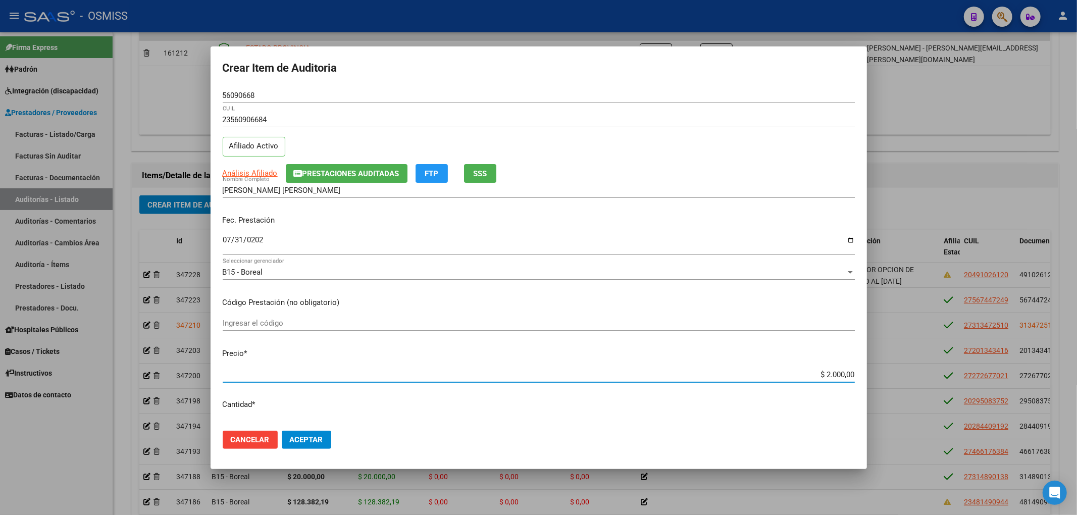
type input "$ 20.000,00"
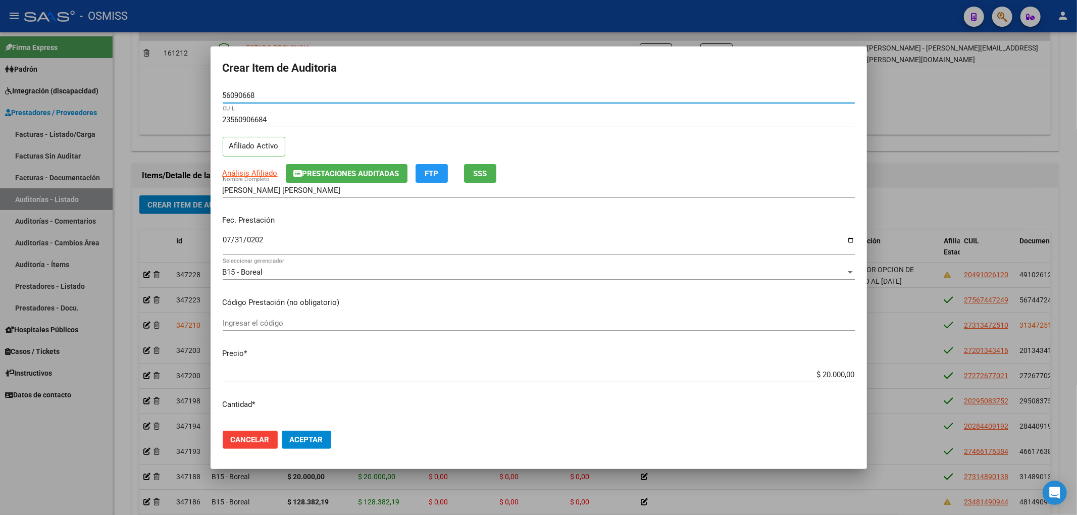
drag, startPoint x: 256, startPoint y: 94, endPoint x: 156, endPoint y: 92, distance: 100.5
click at [158, 92] on div "Crear Item de Auditoria 56090668 Nro Documento 23560906684 CUIL Afiliado Activo…" at bounding box center [538, 257] width 1077 height 515
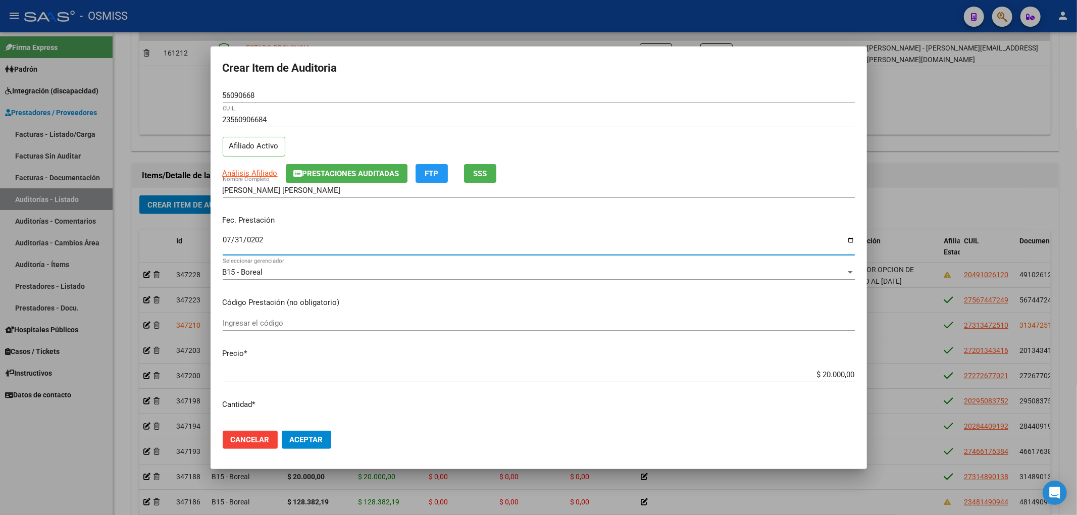
click at [690, 239] on input "2025-07-31" at bounding box center [539, 244] width 632 height 16
click at [305, 447] on button "Aceptar" at bounding box center [306, 440] width 49 height 18
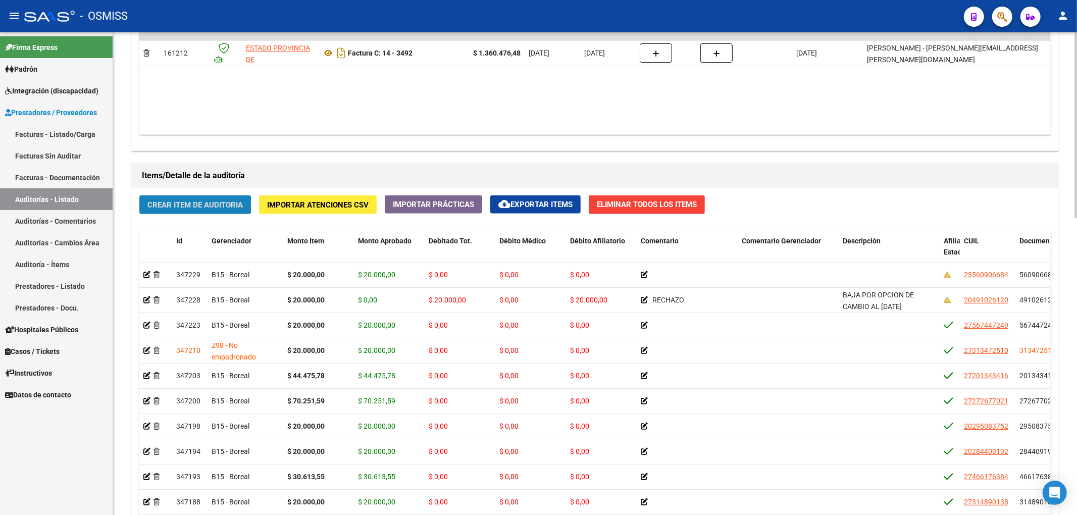
click at [232, 202] on span "Crear Item de Auditoria" at bounding box center [194, 204] width 95 height 9
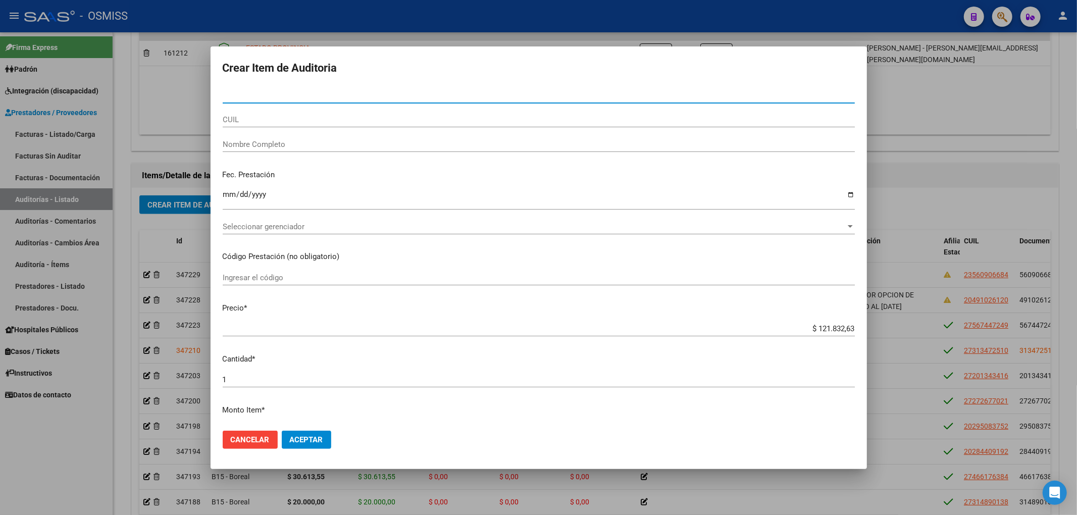
type input "23325090"
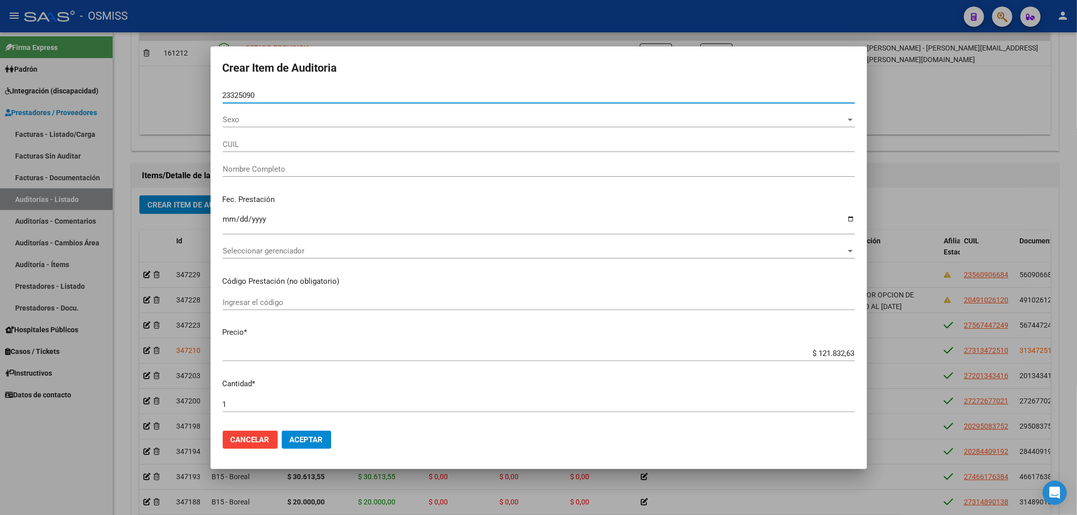
type input "20233250903"
type input "MANRIQUE JOSE ARMANDO"
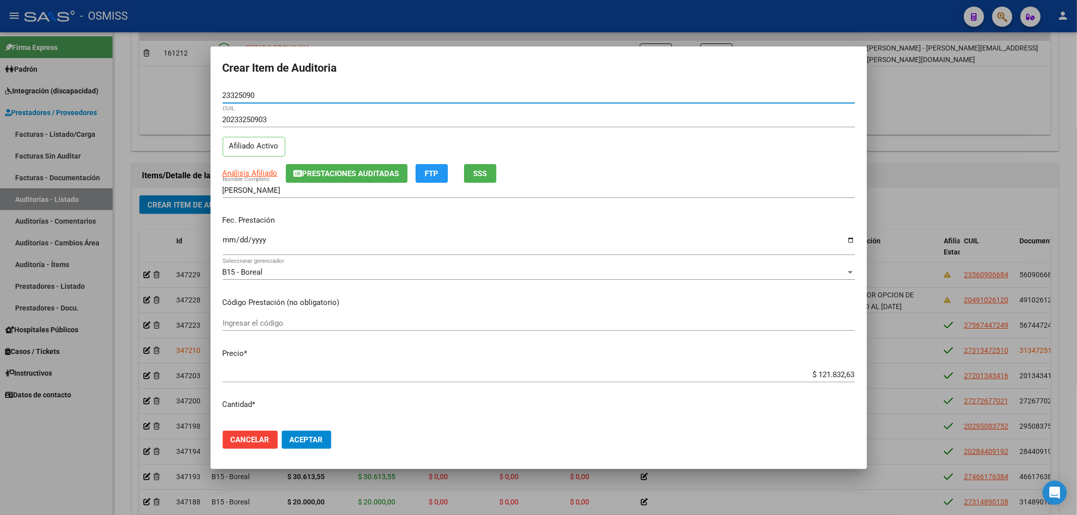
type input "23325090"
click at [360, 170] on span "Prestaciones Auditadas" at bounding box center [350, 173] width 97 height 9
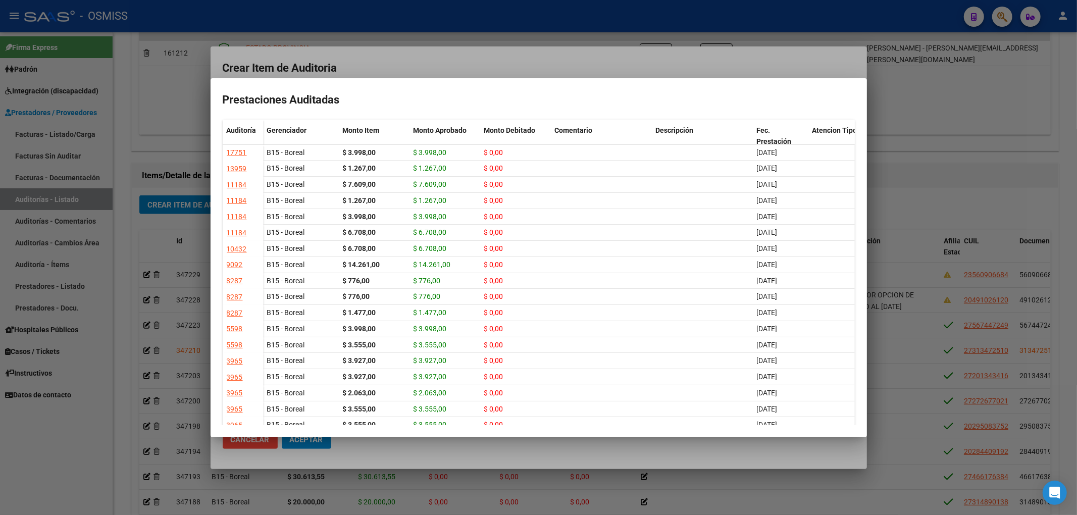
click at [566, 61] on div at bounding box center [538, 257] width 1077 height 515
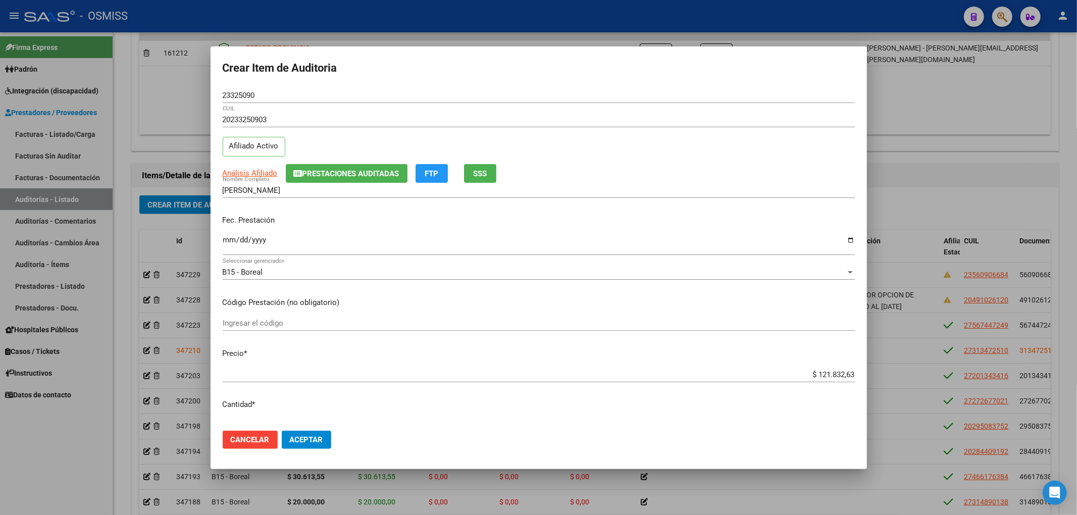
click at [225, 238] on input "Ingresar la fecha" at bounding box center [539, 244] width 632 height 16
type input "2025-07-31"
drag, startPoint x: 262, startPoint y: 95, endPoint x: 204, endPoint y: 89, distance: 57.8
click at [204, 89] on div "Crear Item de Auditoria 23325090 Nro Documento 20233250903 CUIL Afiliado Activo…" at bounding box center [538, 257] width 1077 height 515
click at [682, 309] on mat-dialog-content "23325090 Nro Documento 20233250903 CUIL Afiliado Activo Análisis Afiliado Prest…" at bounding box center [539, 255] width 656 height 335
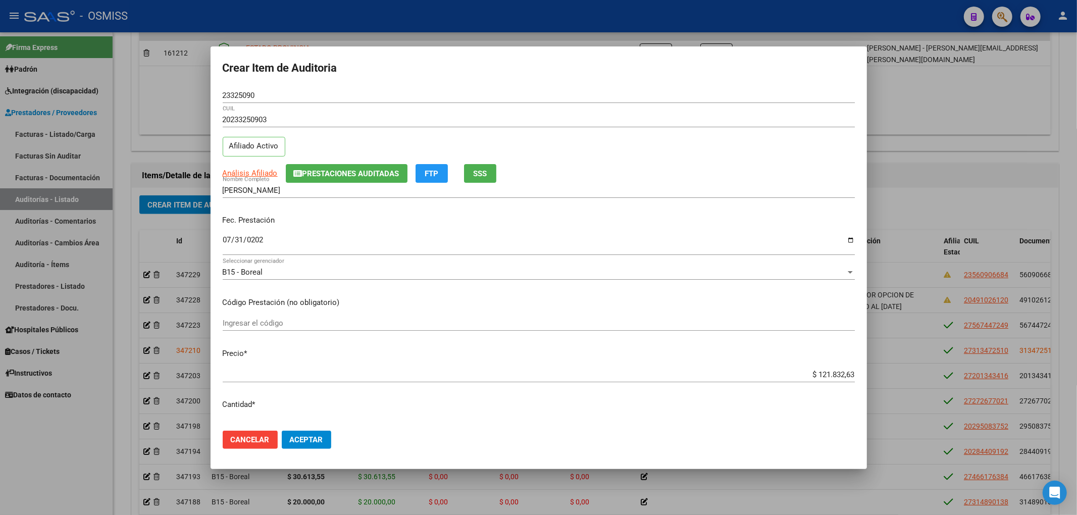
click at [693, 158] on div "20233250903 CUIL Afiliado Activo" at bounding box center [539, 137] width 632 height 51
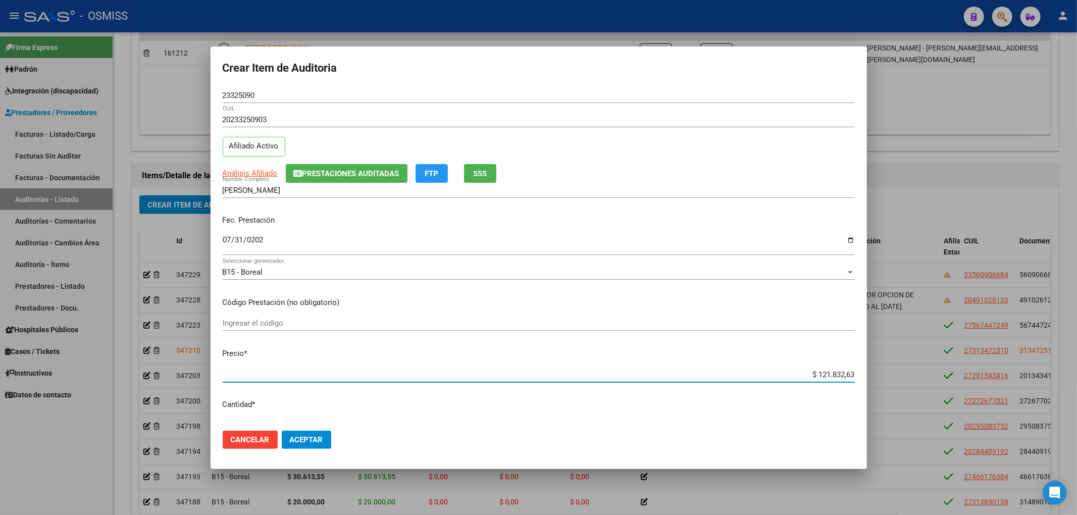
drag, startPoint x: 812, startPoint y: 373, endPoint x: 853, endPoint y: 376, distance: 41.6
click at [853, 376] on mat-dialog-content "23325090 Nro Documento 20233250903 CUIL Afiliado Activo Análisis Afiliado Prest…" at bounding box center [539, 255] width 656 height 335
type input "$ 0,01"
type input "$ 0,02"
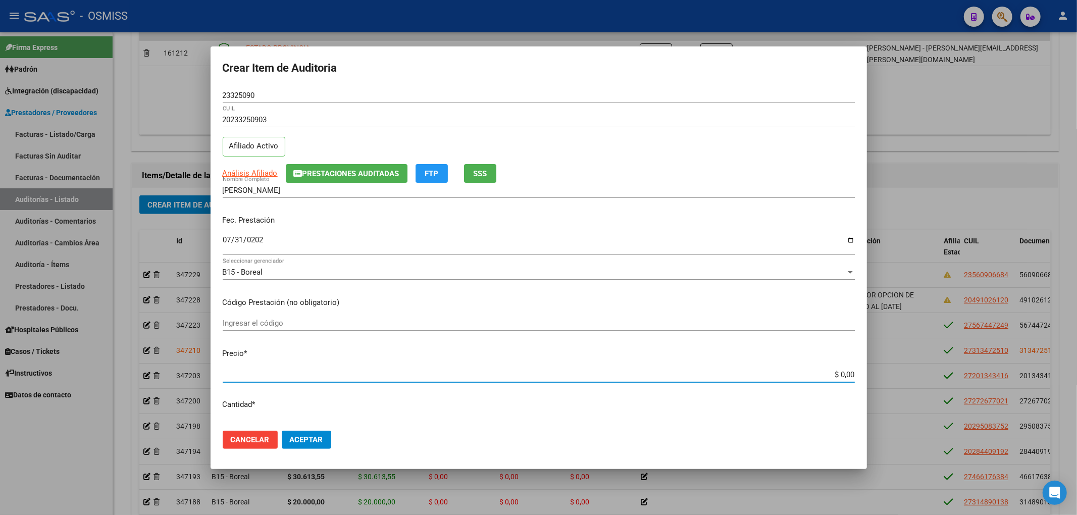
type input "$ 0,02"
type input "$ 0,20"
type input "$ 2,00"
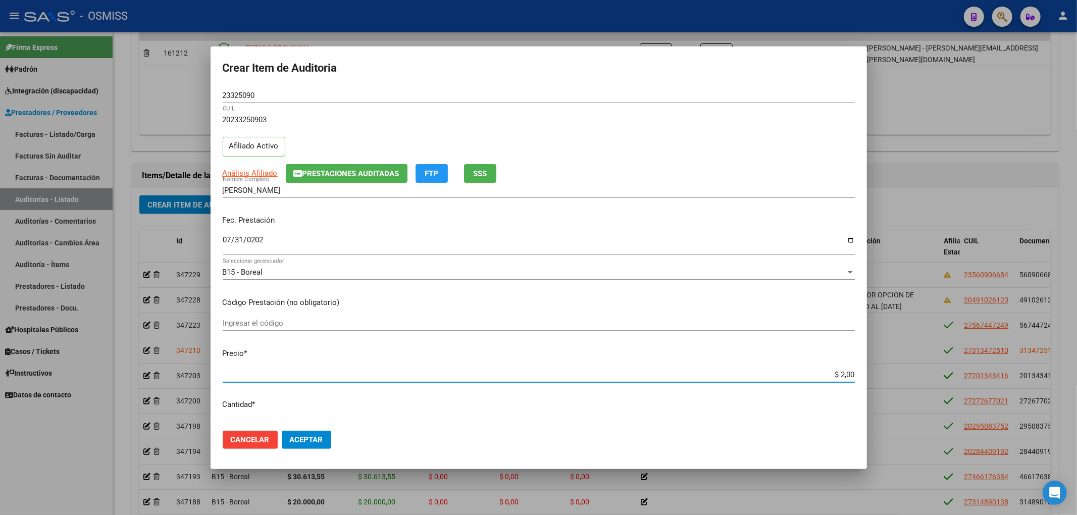
type input "$ 20,00"
type input "$ 200,00"
type input "$ 2.000,00"
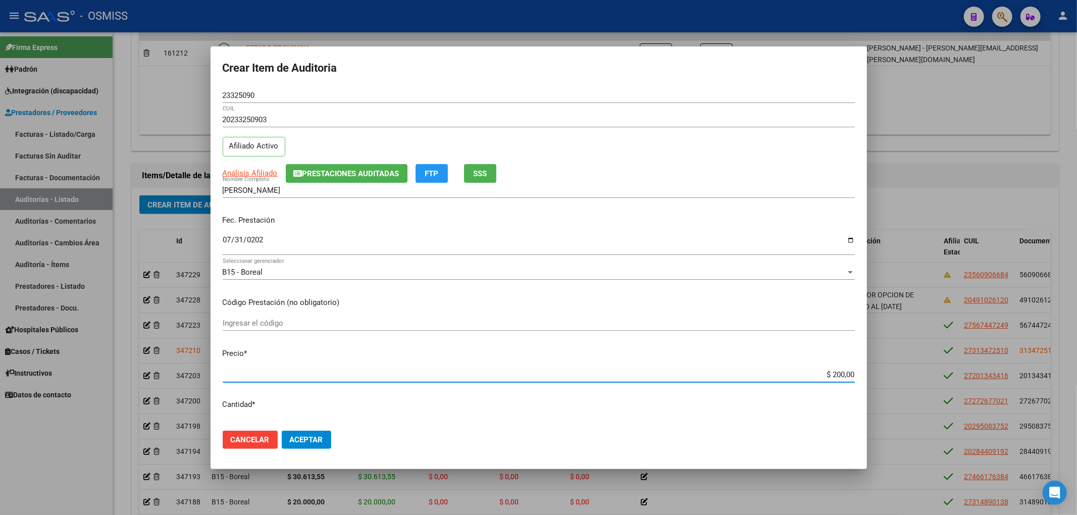
type input "$ 2.000,00"
type input "$ 20.000,00"
click at [320, 435] on span "Aceptar" at bounding box center [306, 439] width 33 height 9
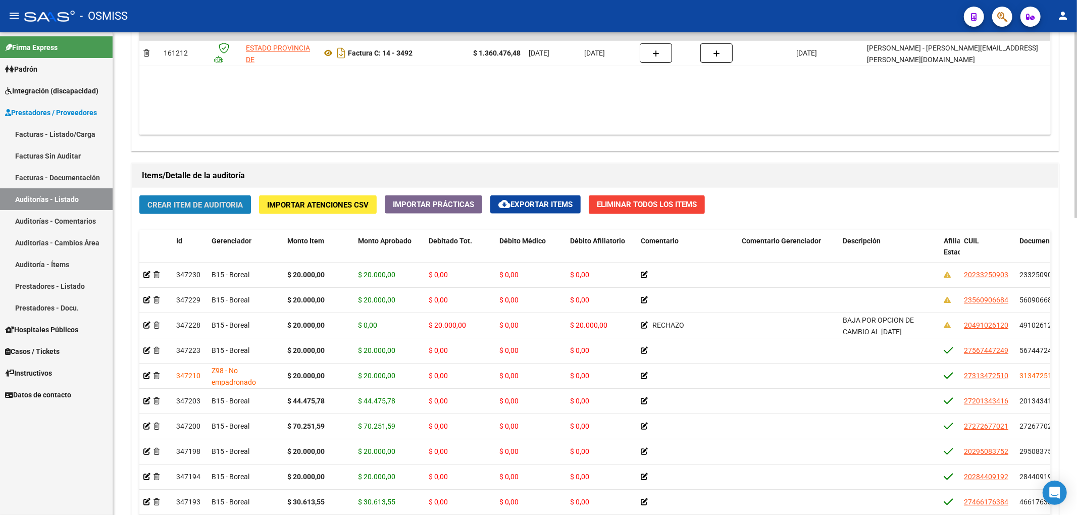
click at [242, 206] on span "Crear Item de Auditoria" at bounding box center [194, 204] width 95 height 9
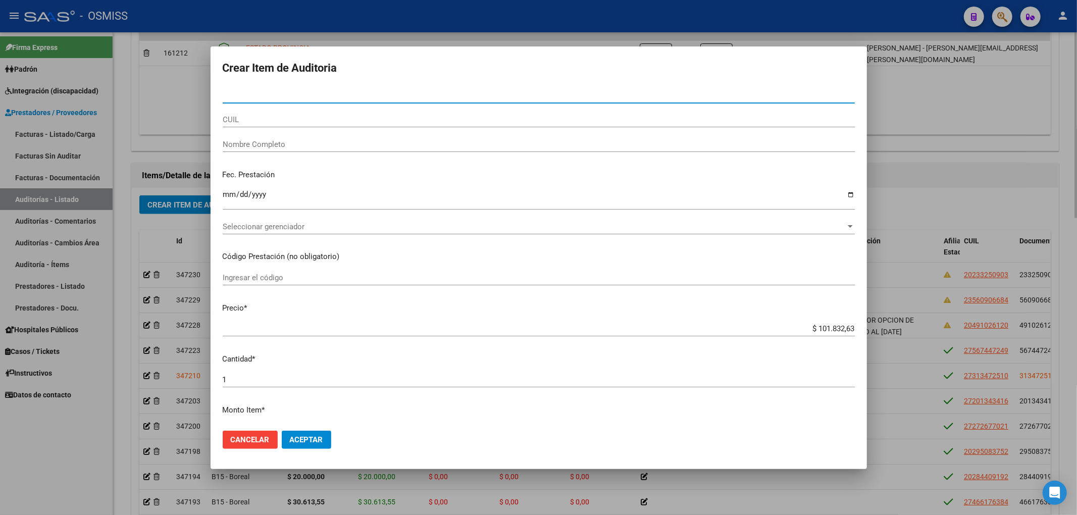
type input "25870035"
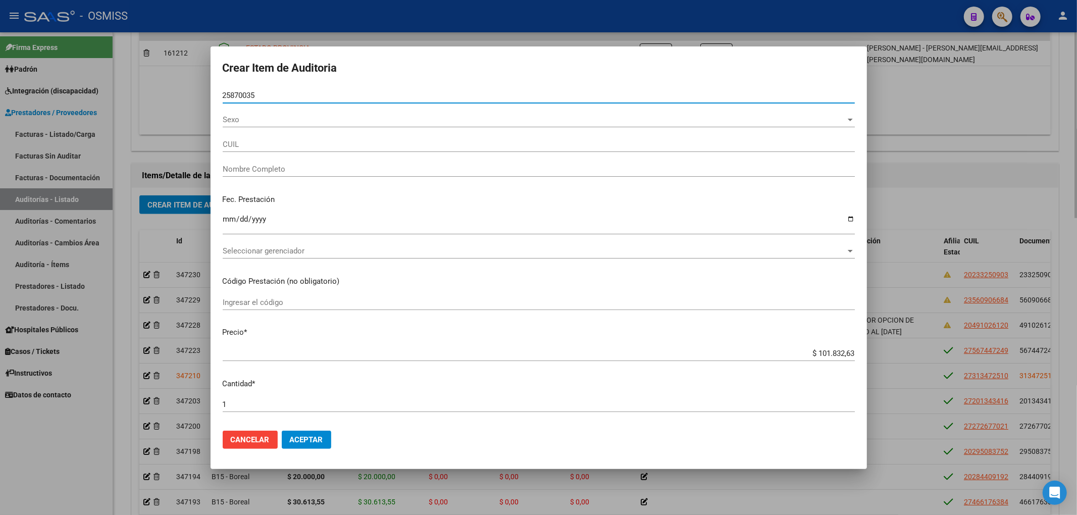
type input "20258700350"
type input "ABECILLA RICARDO ARIEL"
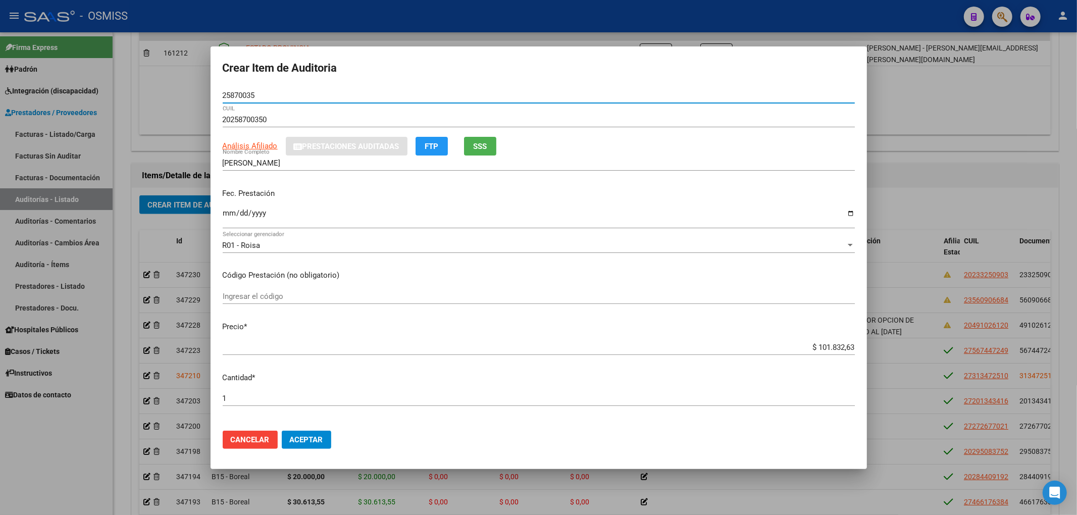
type input "25870035"
click at [227, 213] on input "Ingresar la fecha" at bounding box center [539, 217] width 632 height 16
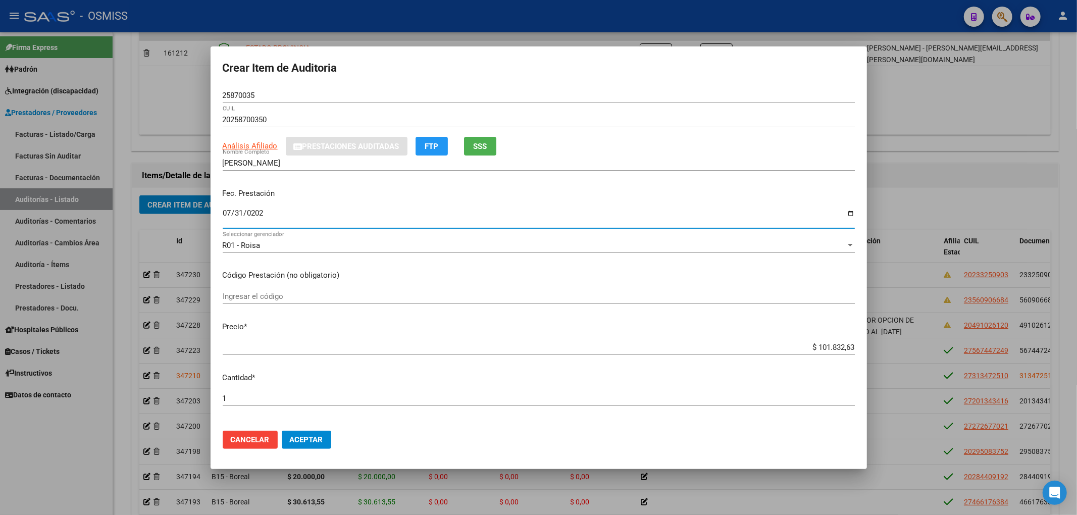
type input "2025-07-31"
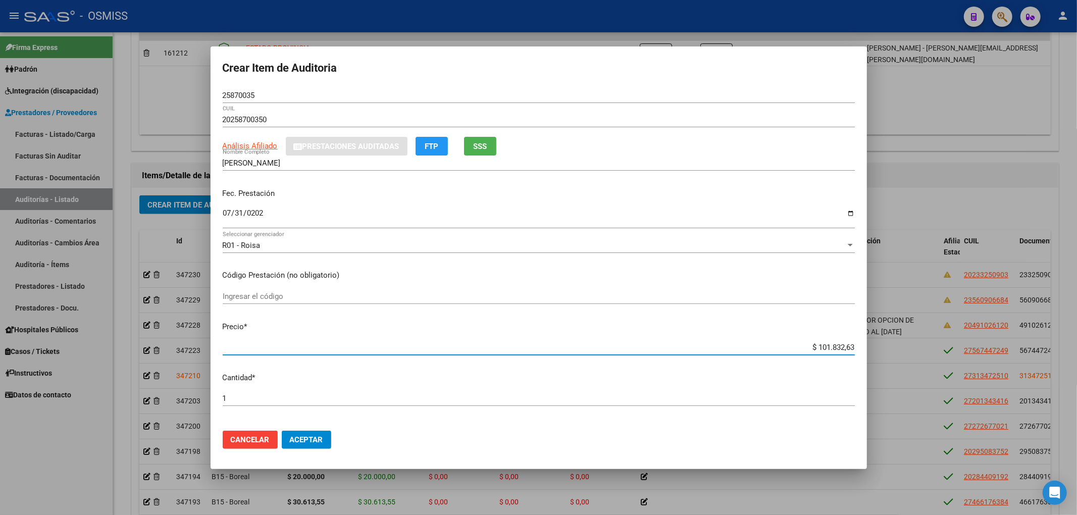
drag, startPoint x: 808, startPoint y: 346, endPoint x: 855, endPoint y: 348, distance: 47.0
click at [855, 348] on mat-dialog-content "25870035 Nro Documento 20258700350 CUIL Análisis Afiliado Prestaciones Auditada…" at bounding box center [539, 255] width 656 height 335
type input "$ 0,03"
type input "$ 0,30"
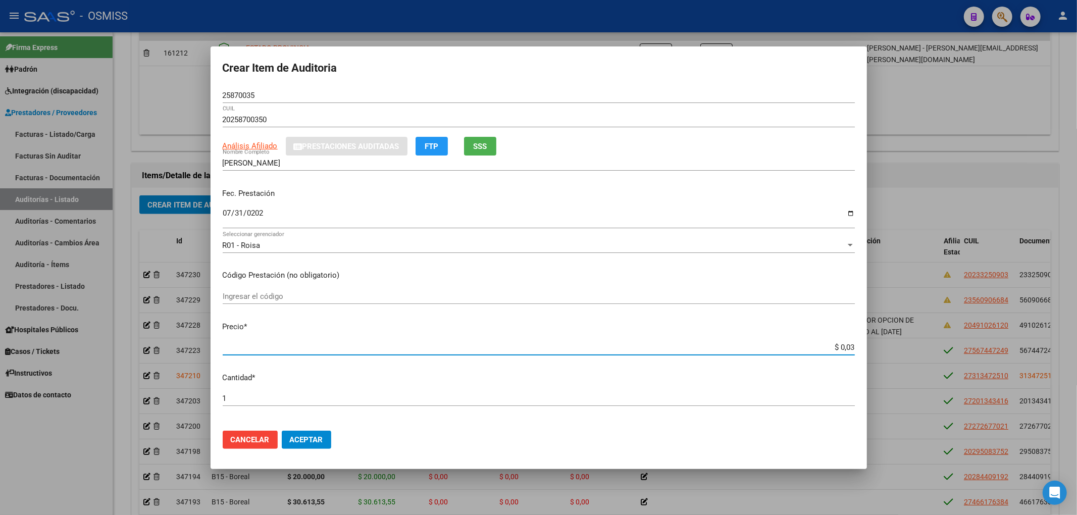
type input "$ 0,30"
type input "$ 3,08"
type input "$ 30,82"
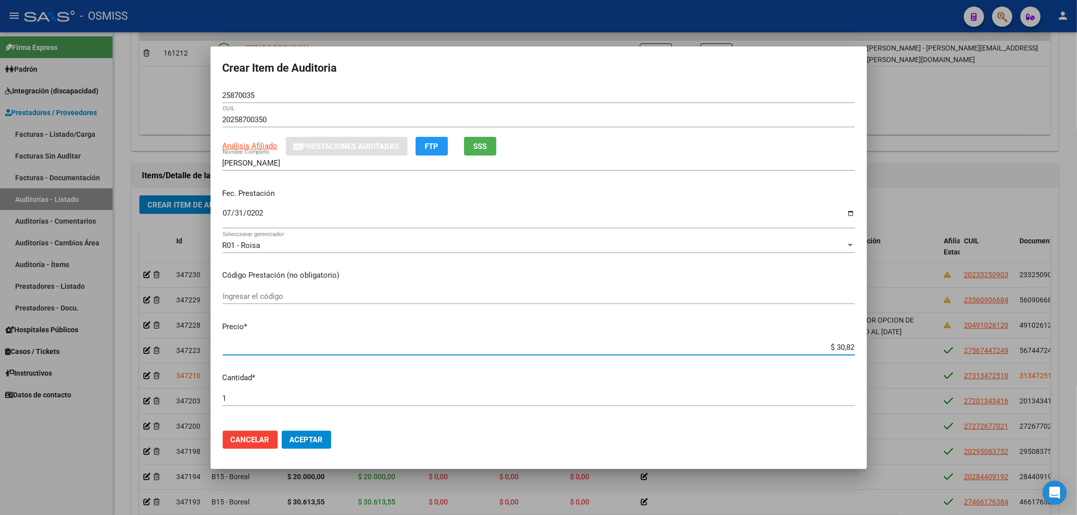
type input "$ 308,29"
type input "$ 3.082,98"
type input "$ 30.829,80"
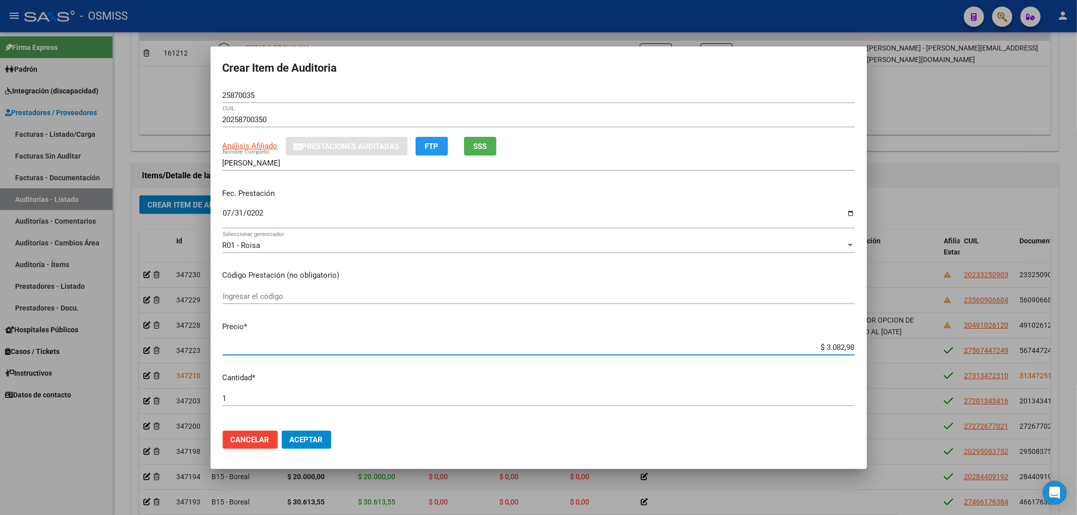
type input "$ 30.829,80"
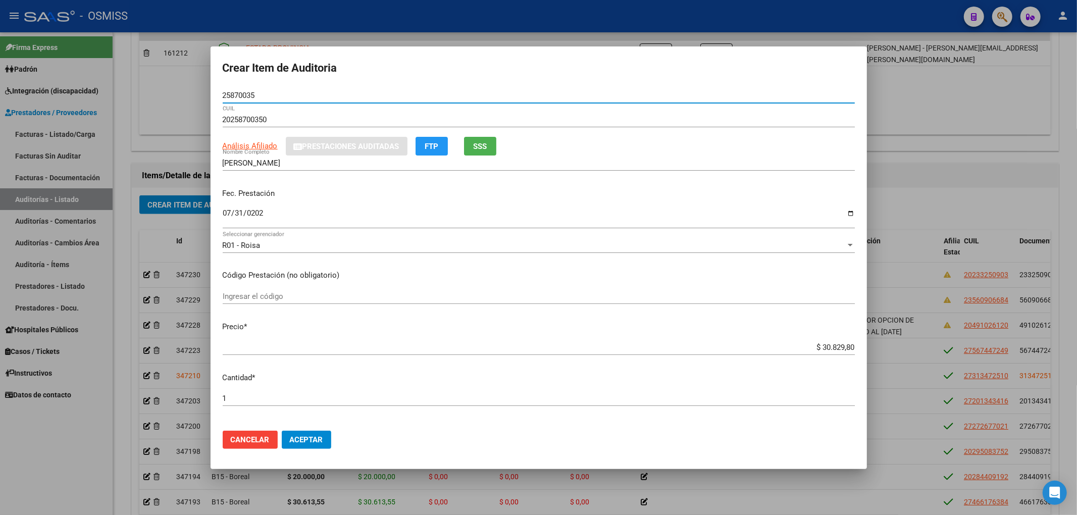
drag, startPoint x: 258, startPoint y: 95, endPoint x: 193, endPoint y: 95, distance: 65.6
click at [195, 94] on div "Crear Item de Auditoria 25870035 Nro Documento 20258700350 CUIL Análisis Afilia…" at bounding box center [538, 257] width 1077 height 515
click at [648, 274] on p "Código Prestación (no obligatorio)" at bounding box center [539, 276] width 632 height 12
click at [327, 435] on button "Aceptar" at bounding box center [306, 440] width 49 height 18
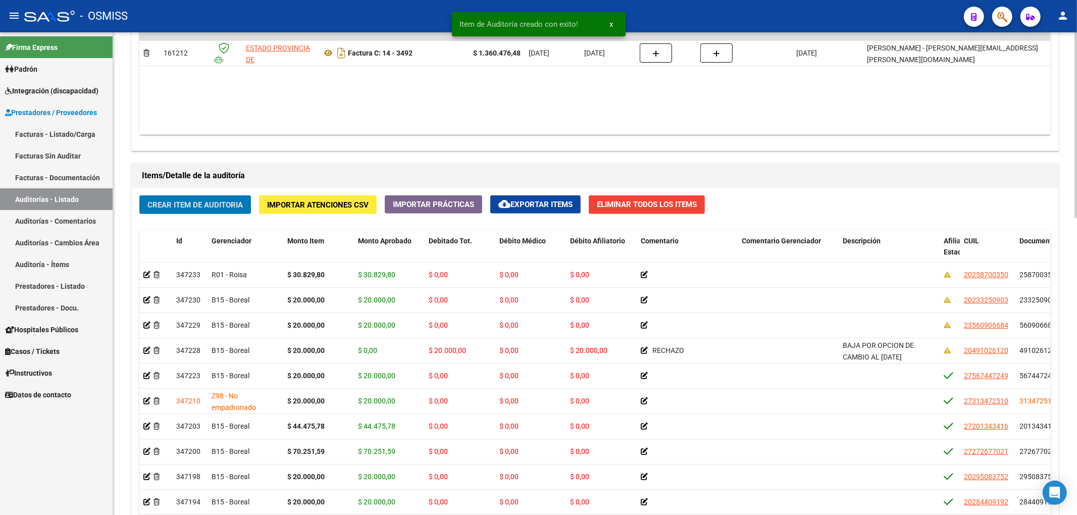
click at [224, 200] on span "Crear Item de Auditoria" at bounding box center [194, 204] width 95 height 9
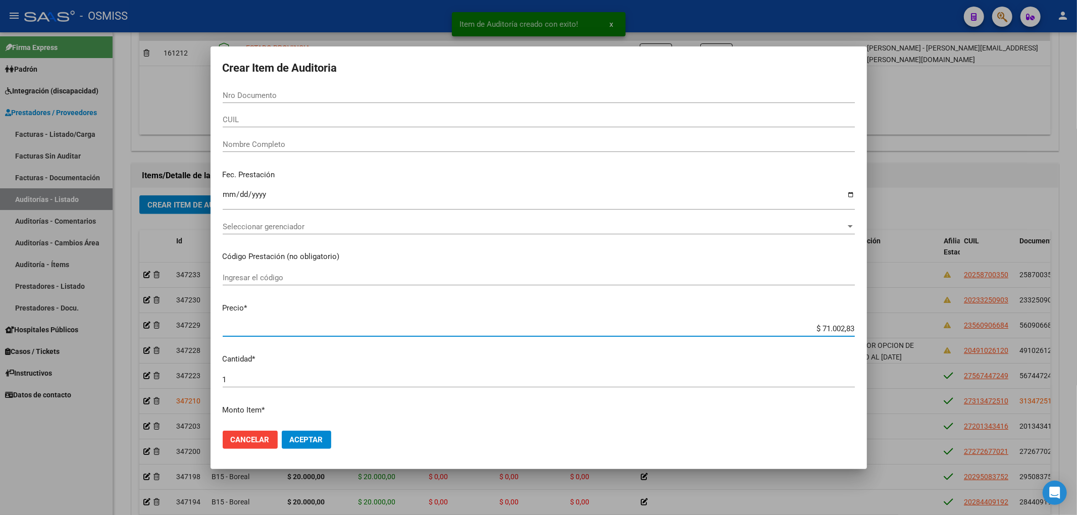
drag, startPoint x: 814, startPoint y: 327, endPoint x: 875, endPoint y: 328, distance: 60.6
click at [875, 328] on div "Item de Auditoría creado con exito! x Crear Item de Auditoria Nro Documento CUI…" at bounding box center [538, 257] width 1077 height 515
type input "$ 0,03"
type input "$ 0,30"
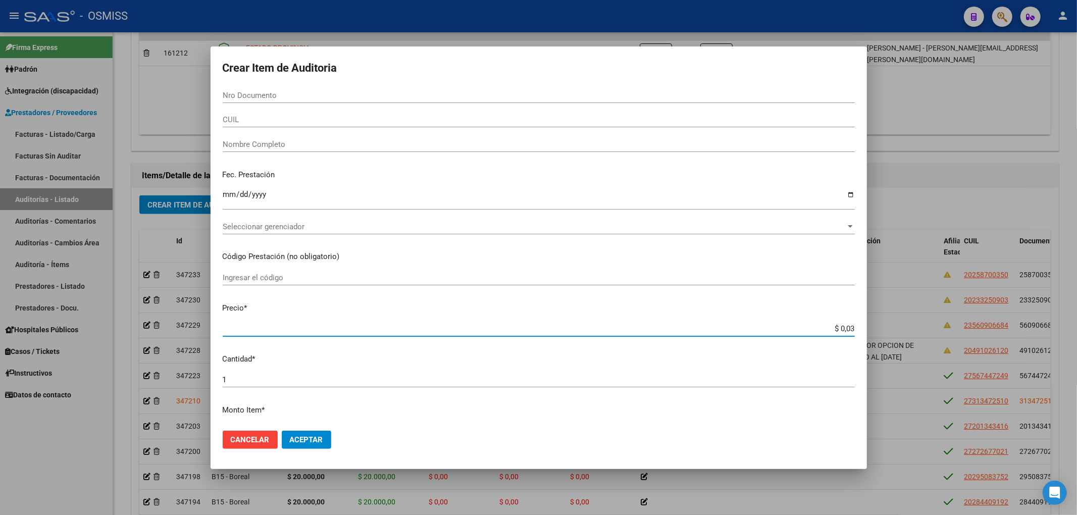
type input "$ 0,30"
type input "$ 3,08"
type input "$ 30,82"
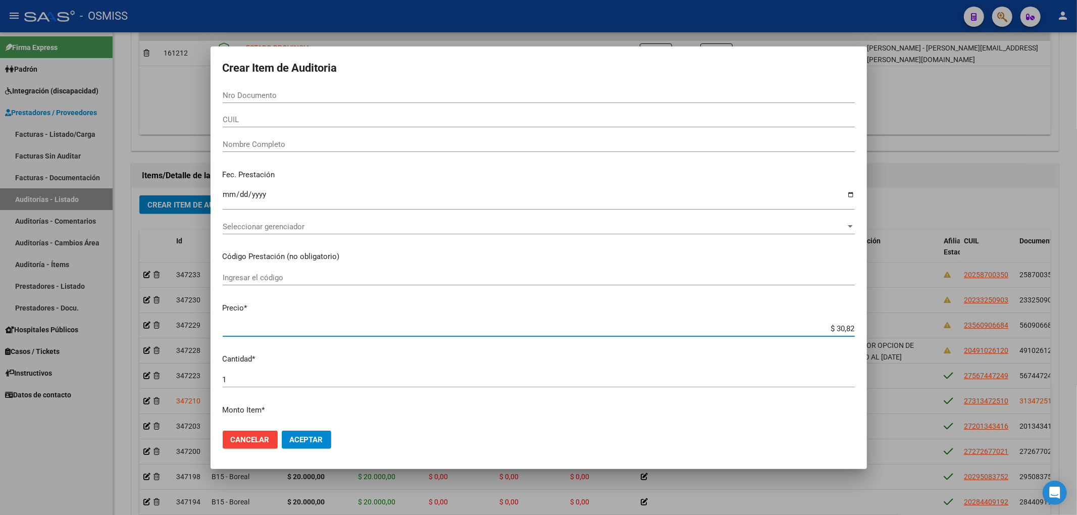
type input "$ 308,29"
type input "$ 3.082,98"
type input "$ 30.829,80"
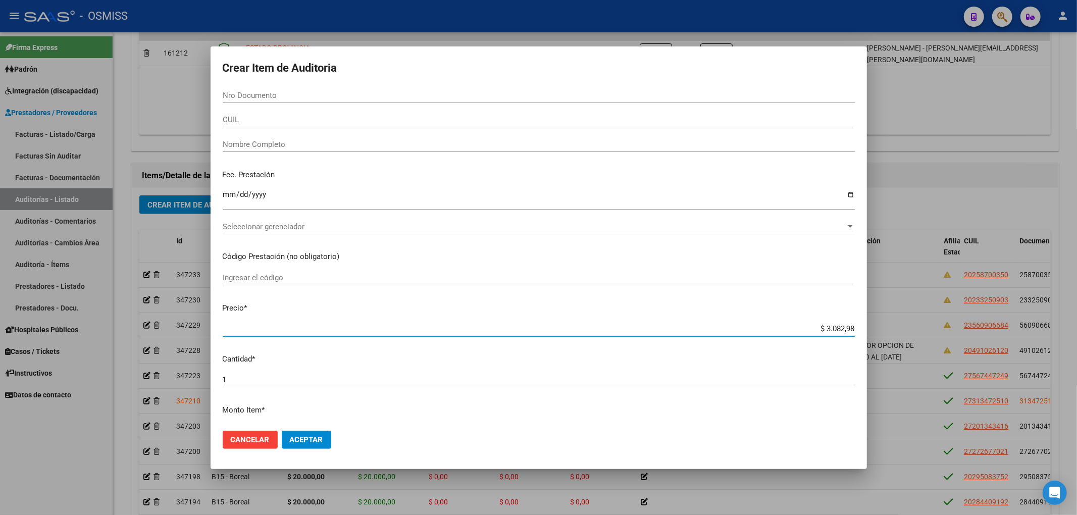
type input "$ 30.829,80"
click at [264, 99] on input "Nro Documento" at bounding box center [539, 95] width 632 height 9
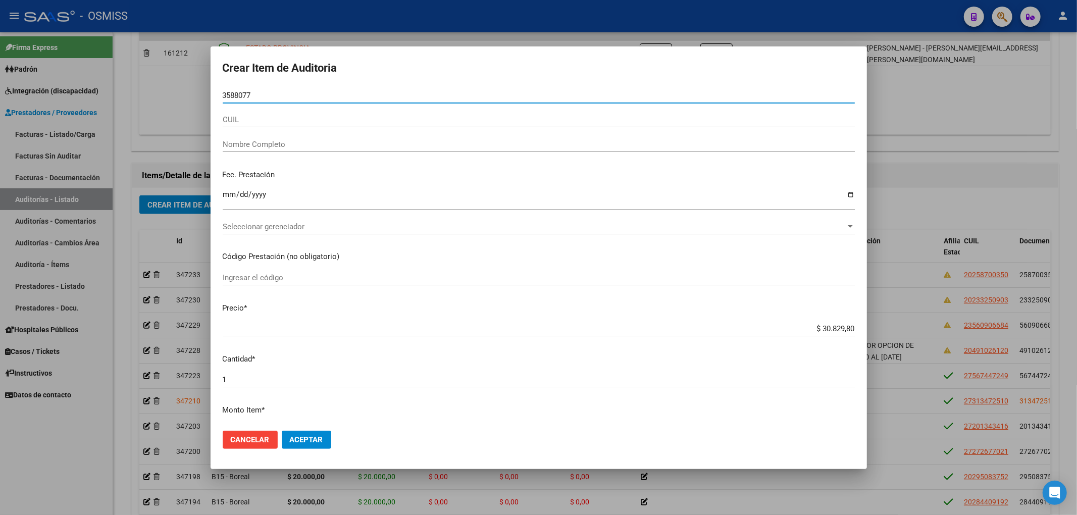
type input "35880775"
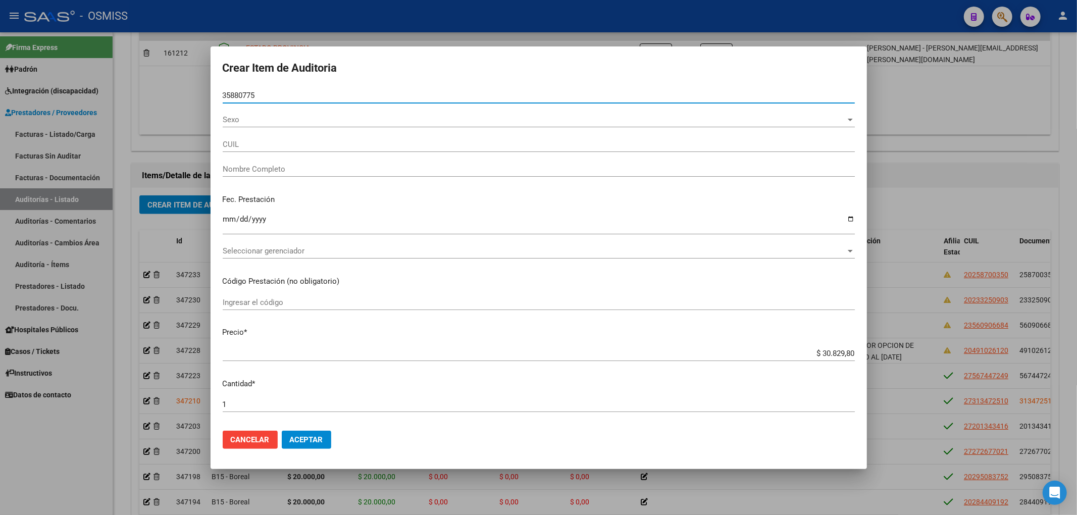
type input "27358807750"
type input "JUAREZ TAMARA JIMENA"
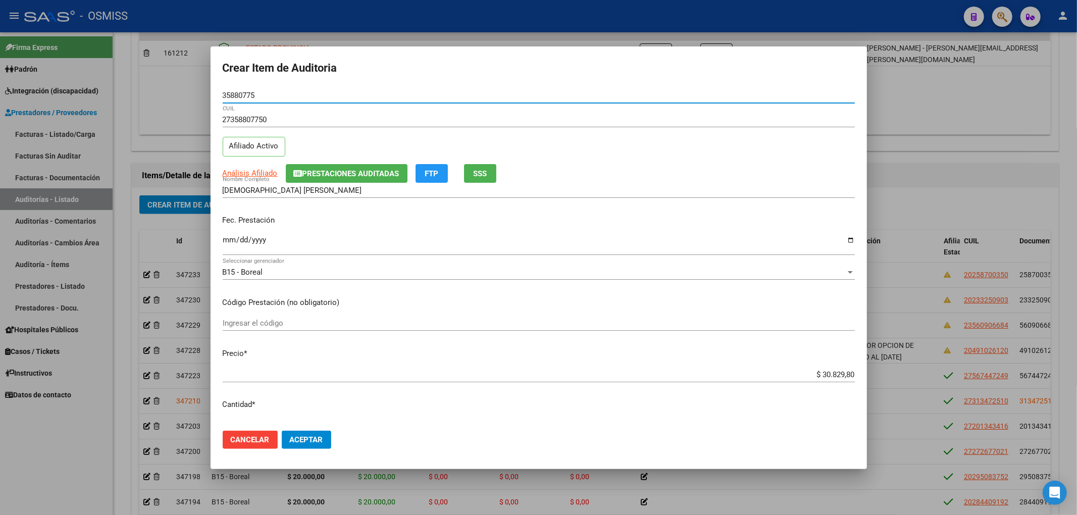
type input "35880775"
click at [334, 173] on span "Prestaciones Auditadas" at bounding box center [350, 173] width 97 height 9
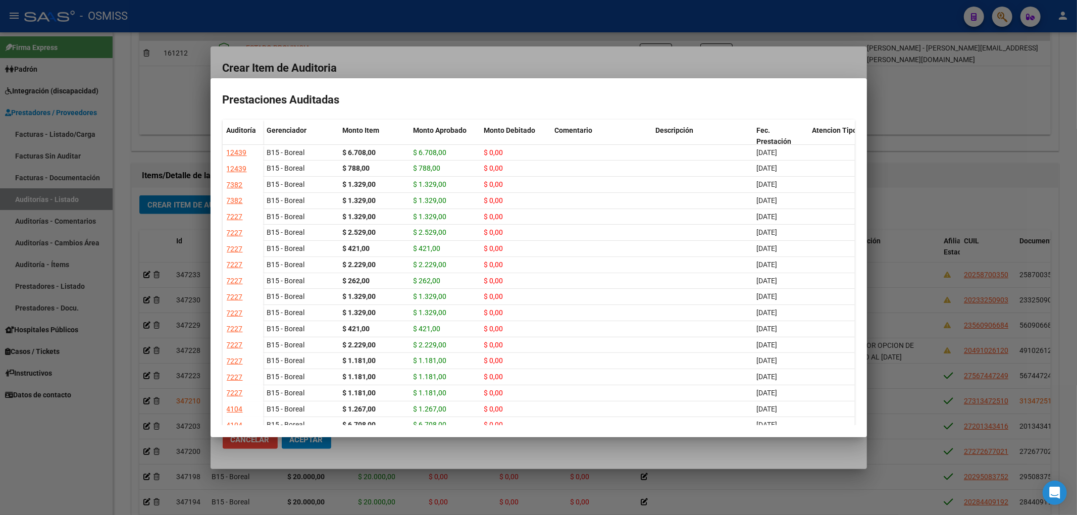
click at [352, 63] on div at bounding box center [538, 257] width 1077 height 515
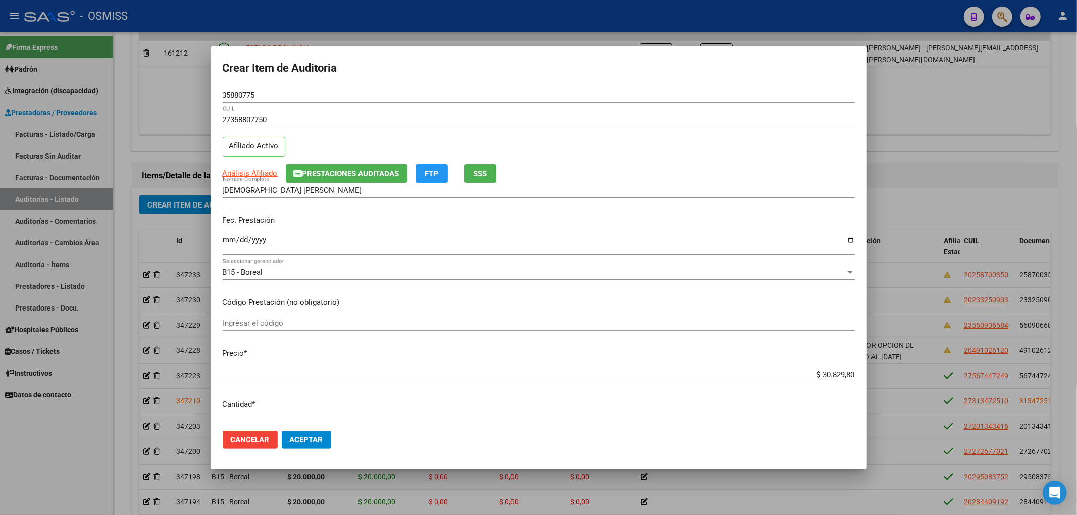
click at [229, 241] on input "Ingresar la fecha" at bounding box center [539, 244] width 632 height 16
type input "2025-07-31"
drag, startPoint x: 260, startPoint y: 99, endPoint x: 192, endPoint y: 97, distance: 67.2
click at [192, 97] on div "Crear Item de Auditoria 35880775 Nro Documento 27358807750 CUIL Afiliado Activo…" at bounding box center [538, 257] width 1077 height 515
click at [745, 320] on input "Ingresar el código" at bounding box center [539, 323] width 632 height 9
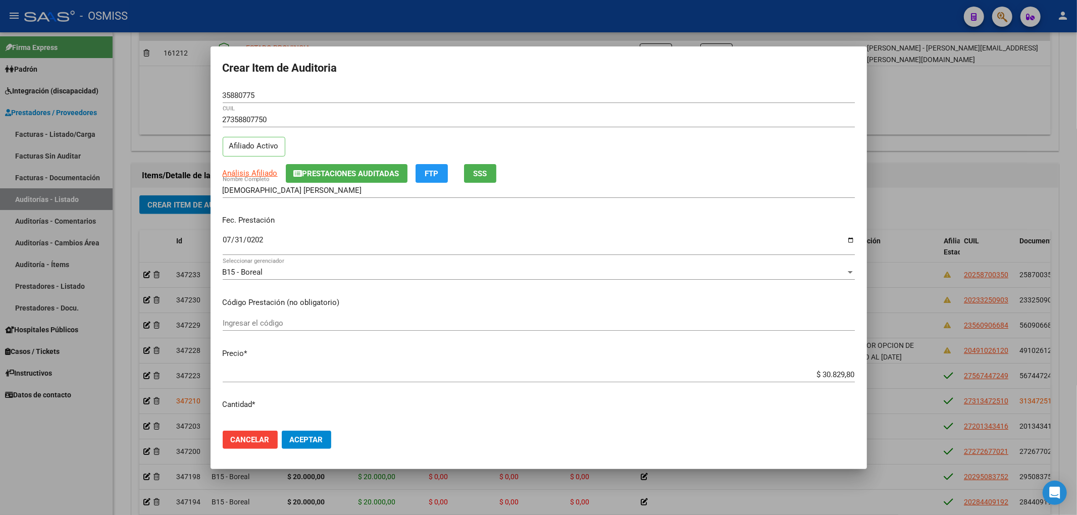
drag, startPoint x: 723, startPoint y: 289, endPoint x: 730, endPoint y: 309, distance: 21.2
click at [723, 289] on div "B15 - Boreal Seleccionar gerenciador" at bounding box center [539, 277] width 632 height 25
click at [315, 433] on button "Aceptar" at bounding box center [306, 440] width 49 height 18
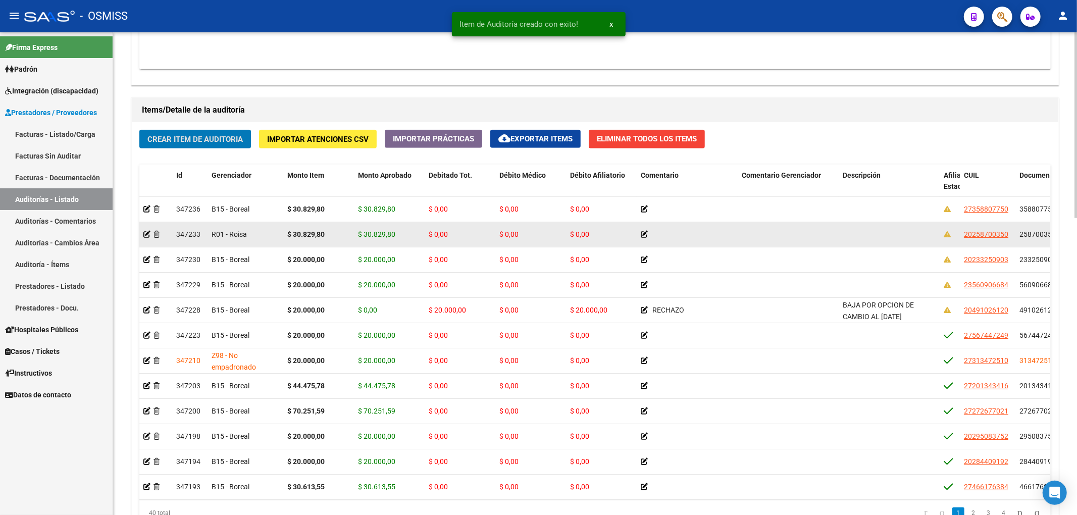
scroll to position [673, 0]
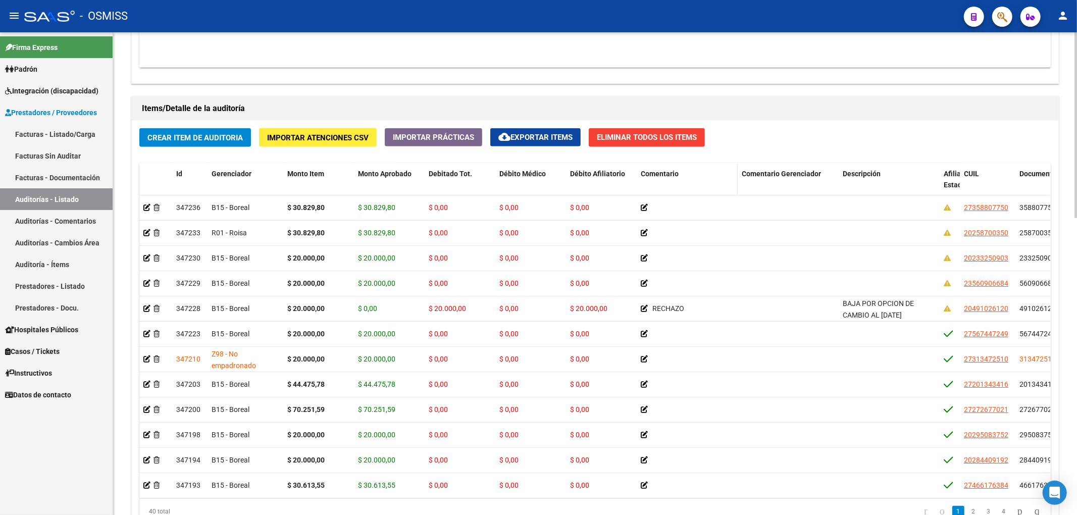
click at [668, 176] on span "Comentario" at bounding box center [660, 174] width 38 height 8
click at [669, 176] on span "Comentario" at bounding box center [660, 174] width 38 height 8
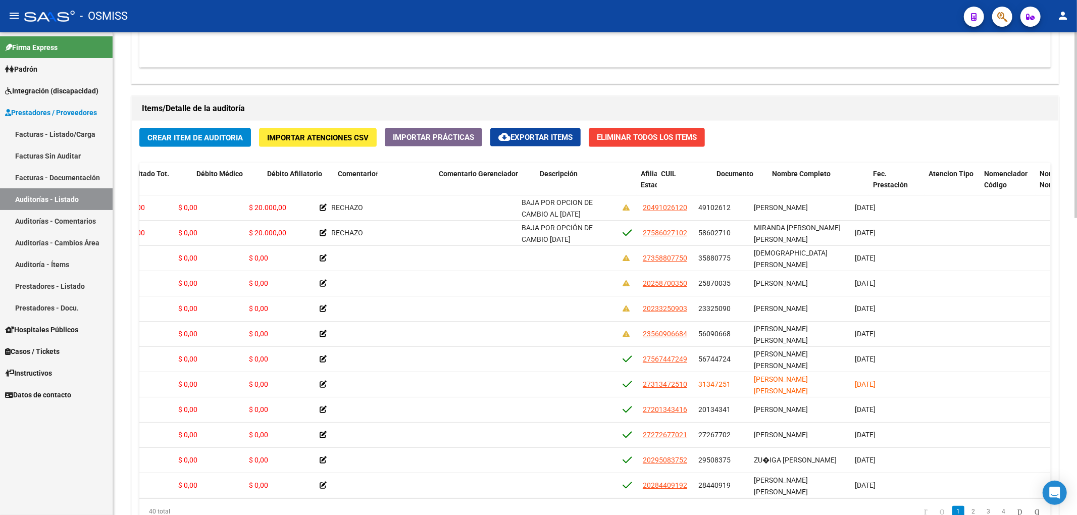
scroll to position [0, 327]
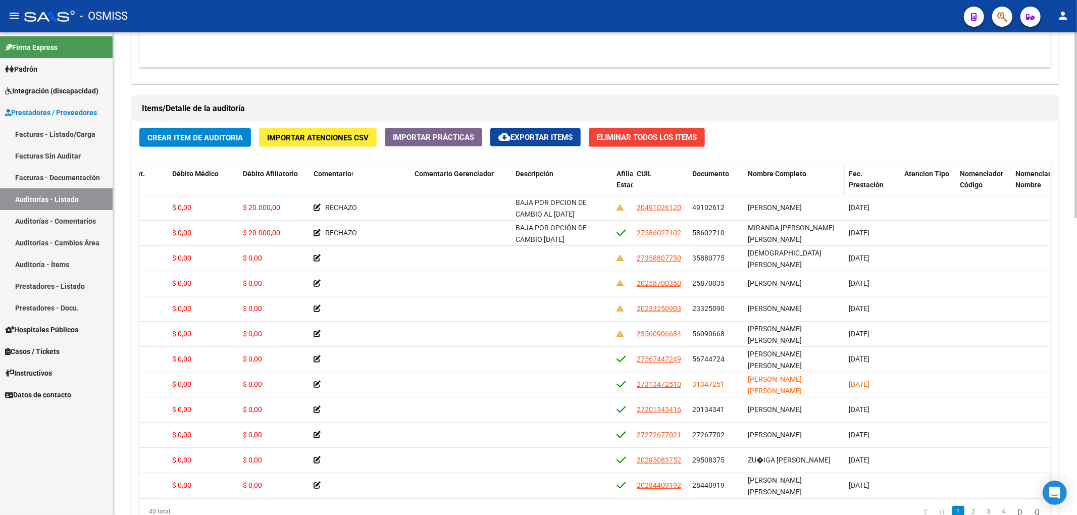
click at [794, 178] on span "Nombre Completo" at bounding box center [777, 174] width 59 height 8
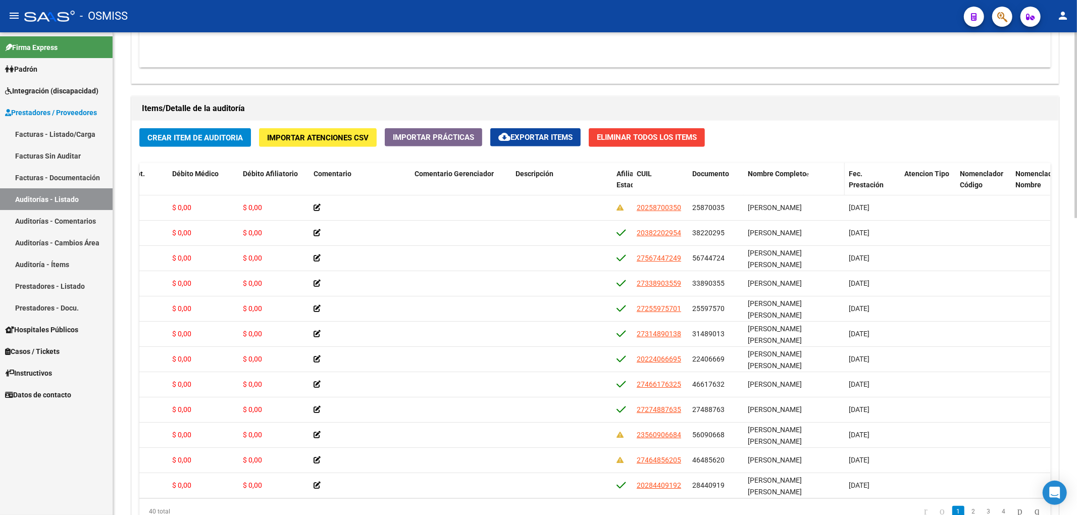
click at [794, 178] on span "Nombre Completo" at bounding box center [777, 174] width 59 height 8
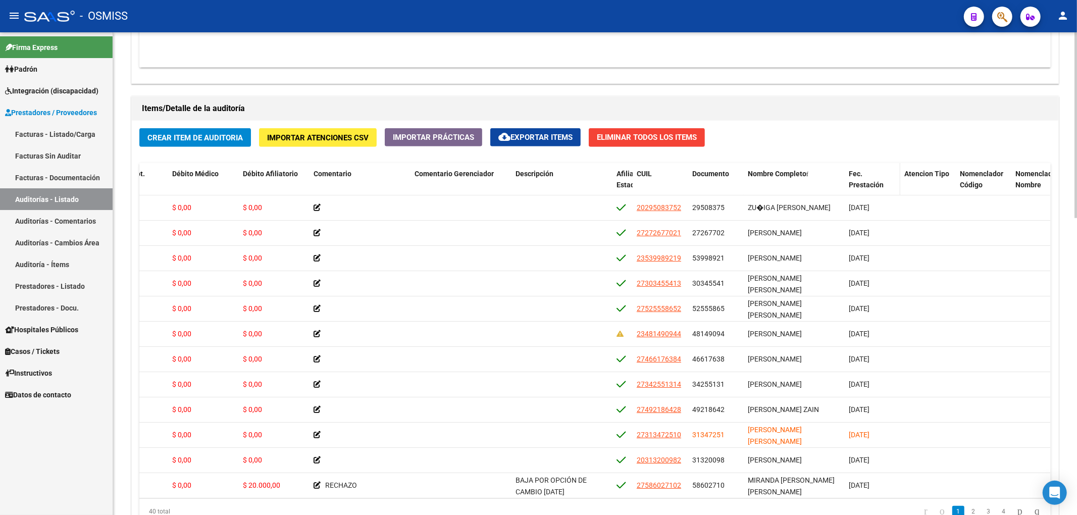
click at [855, 177] on span "Fec. Prestación" at bounding box center [866, 180] width 35 height 20
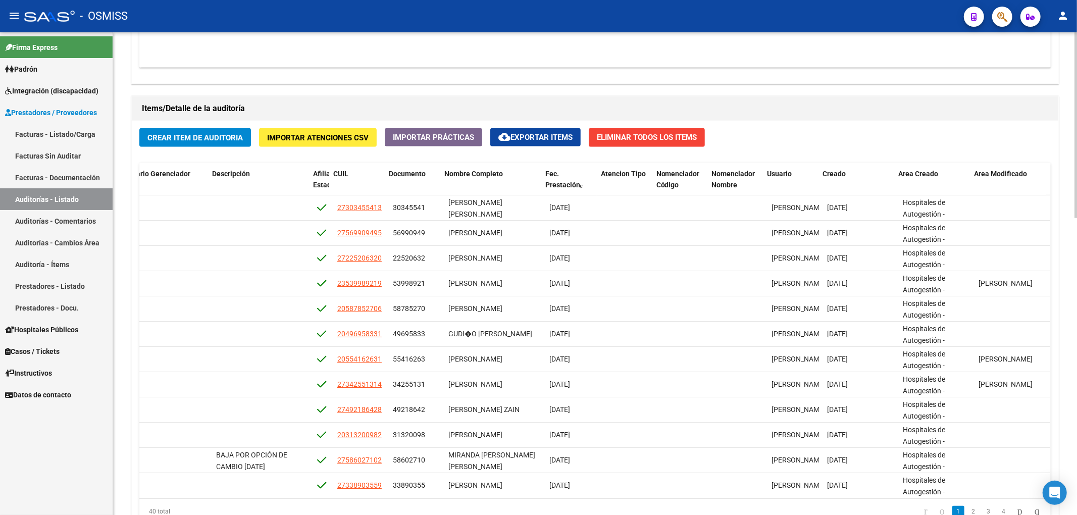
scroll to position [0, 637]
click at [833, 174] on span "Creado" at bounding box center [828, 174] width 23 height 8
click at [834, 175] on span "Creado" at bounding box center [828, 174] width 23 height 8
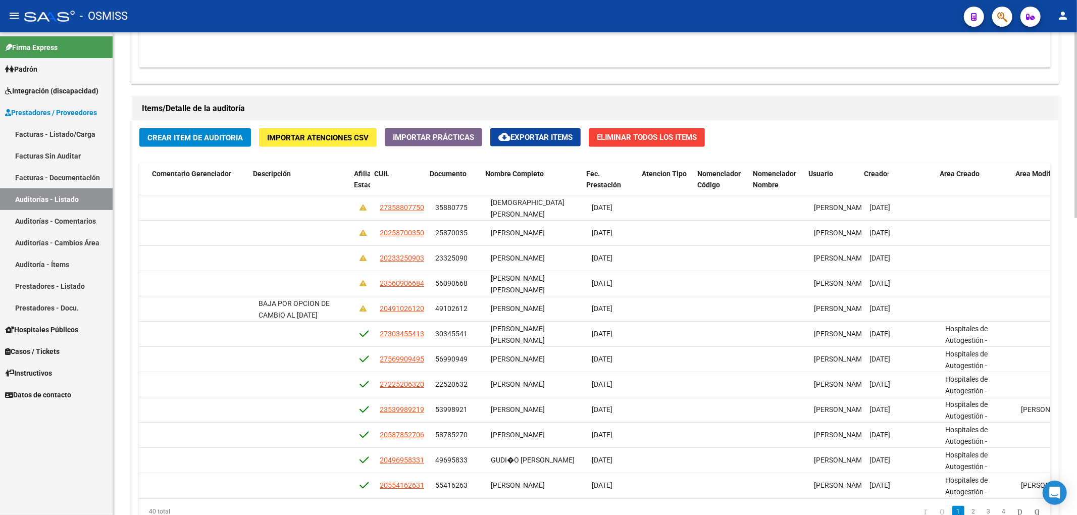
scroll to position [0, 590]
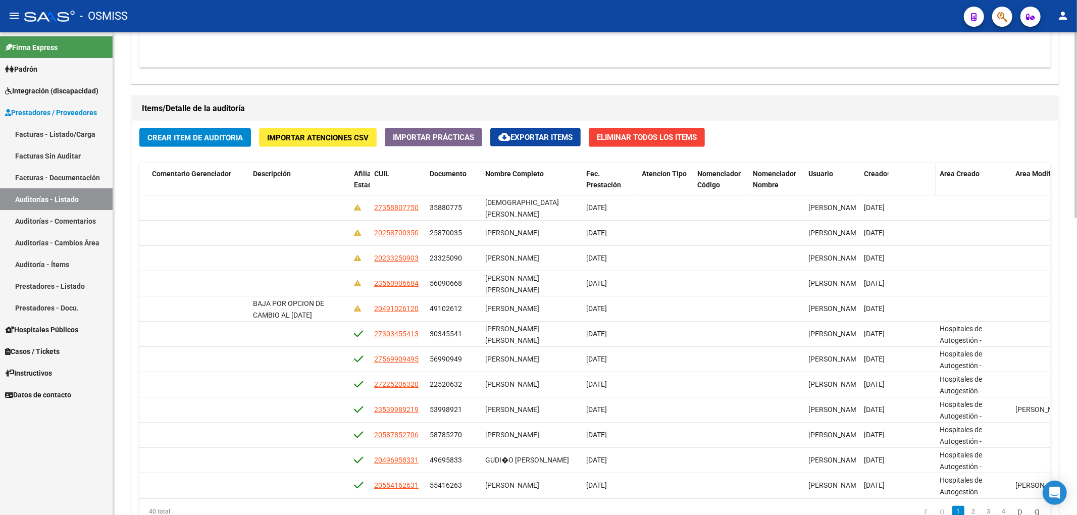
click at [889, 176] on span at bounding box center [888, 174] width 2 height 6
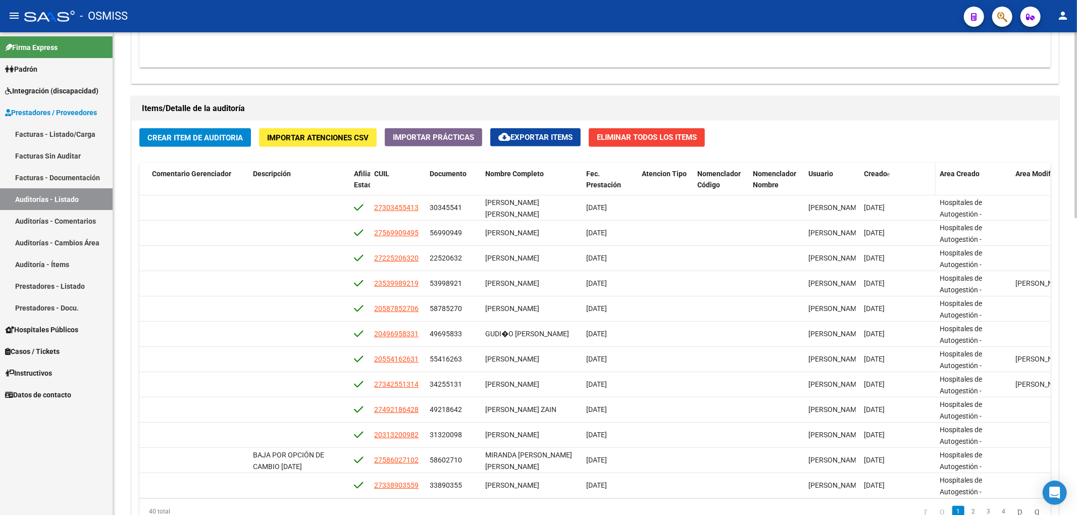
click at [887, 177] on span "Creado" at bounding box center [875, 174] width 23 height 8
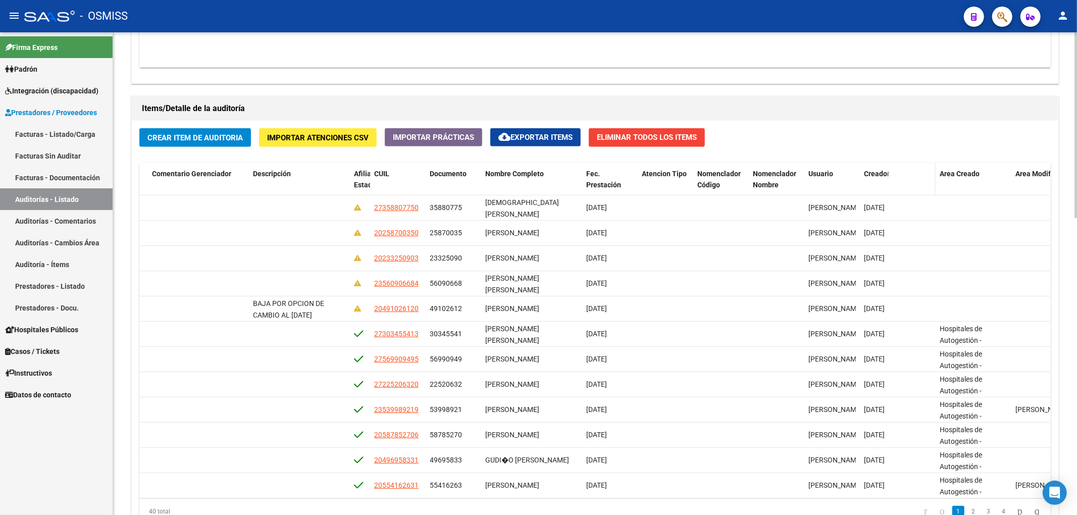
click at [885, 176] on span "Creado" at bounding box center [875, 174] width 23 height 8
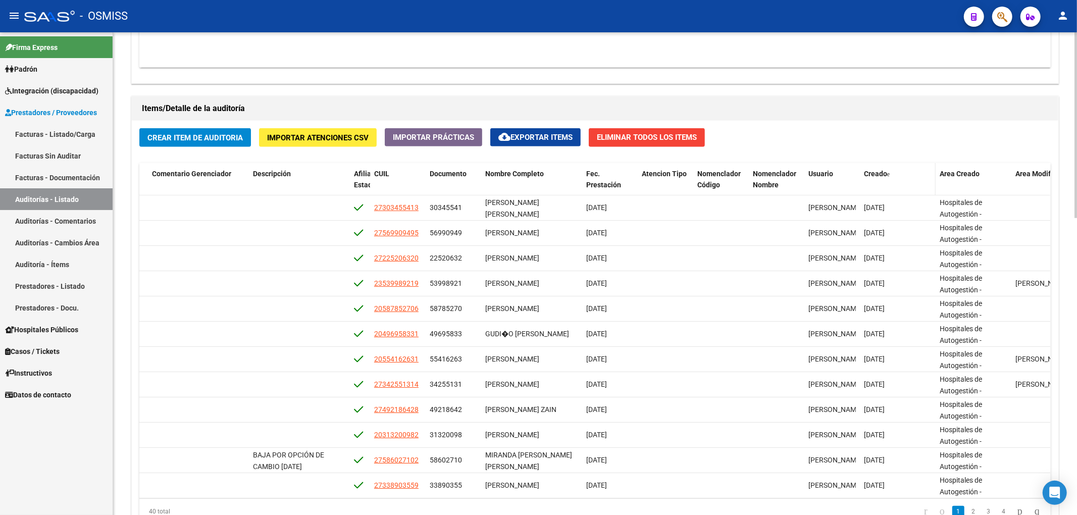
click at [885, 176] on span "Creado" at bounding box center [875, 174] width 23 height 8
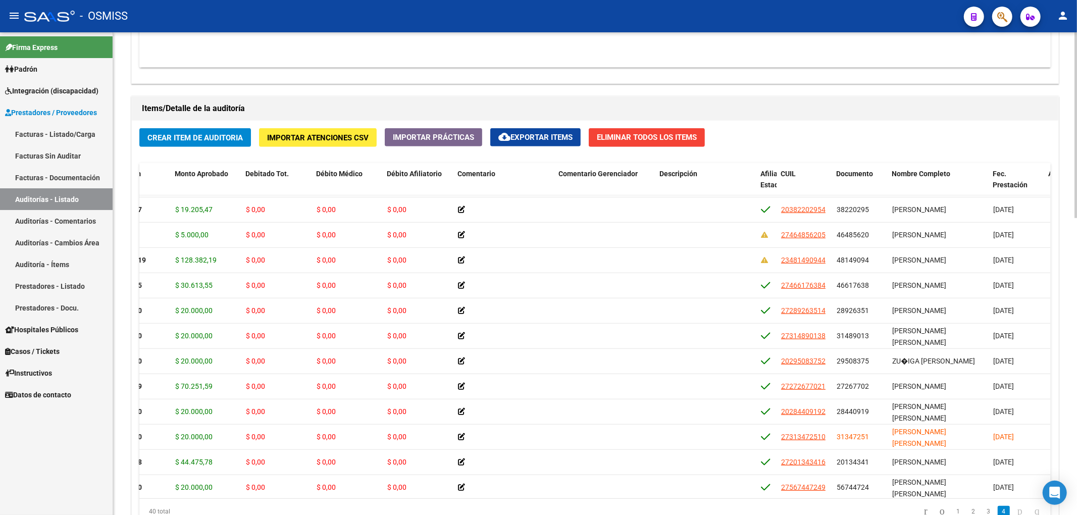
scroll to position [719, 183]
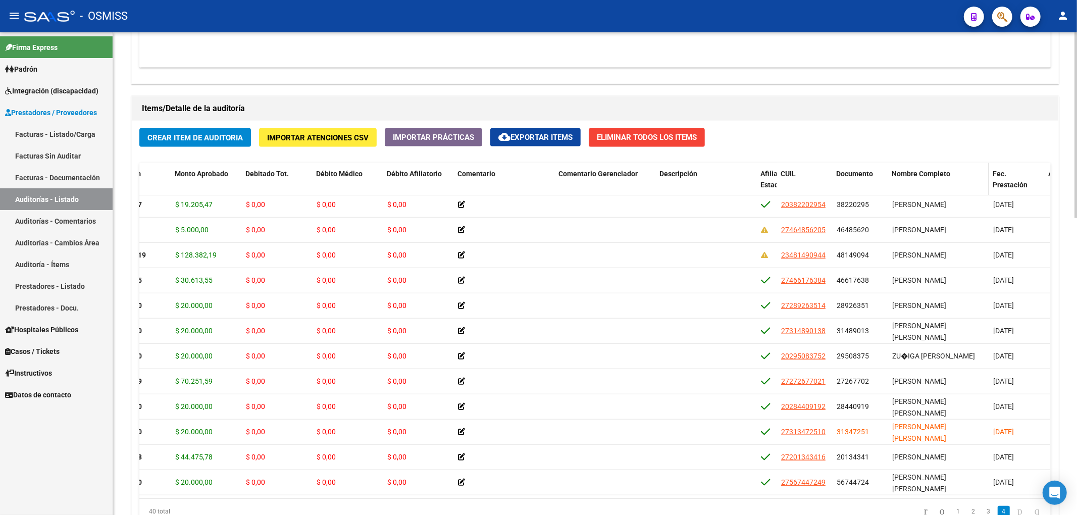
click at [923, 177] on span "Nombre Completo" at bounding box center [921, 174] width 59 height 8
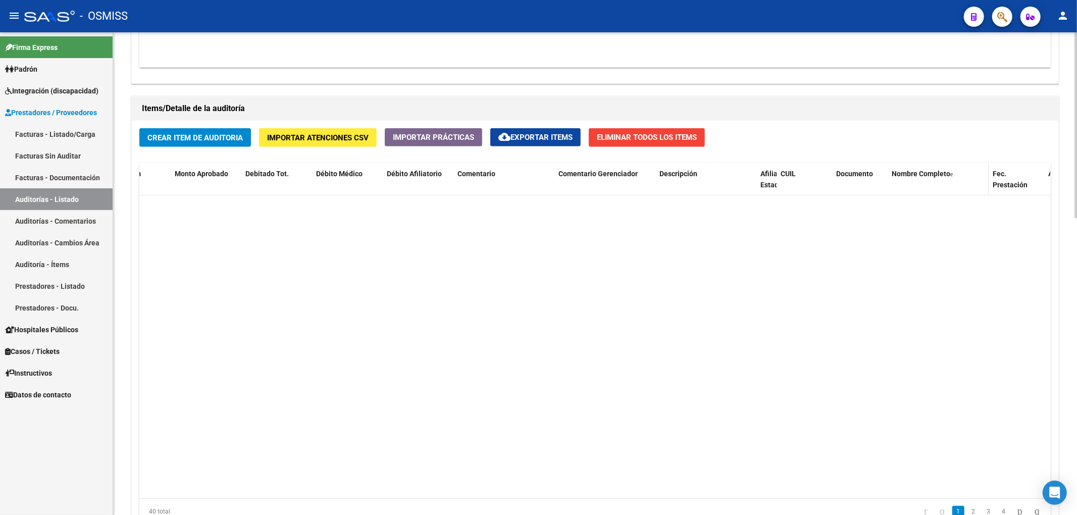
scroll to position [0, 183]
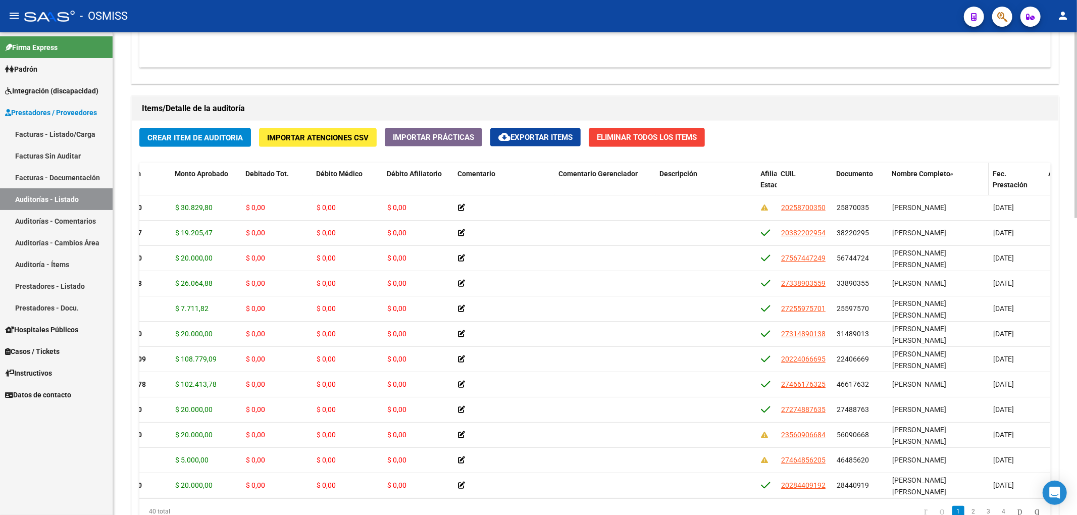
click at [925, 177] on span "Nombre Completo" at bounding box center [921, 174] width 59 height 8
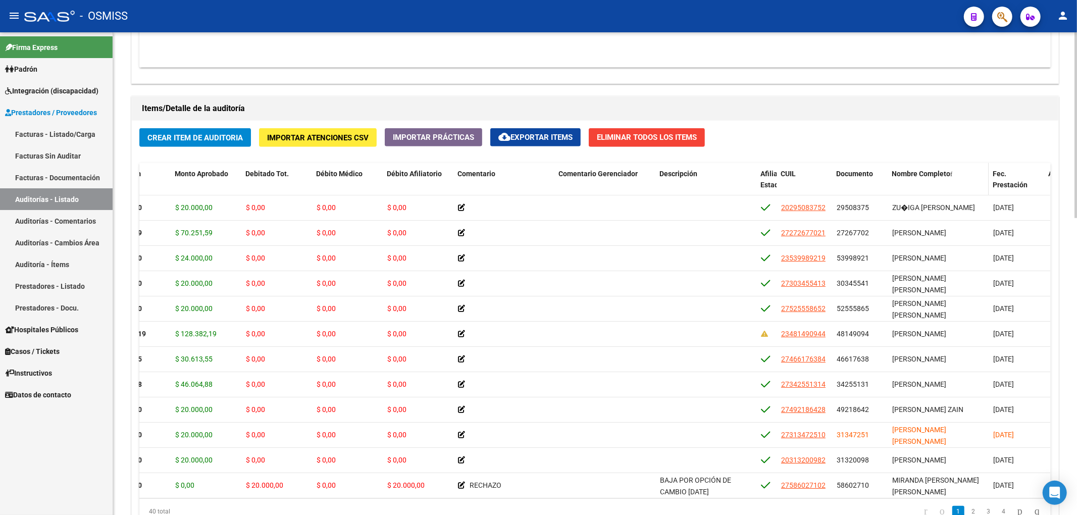
click at [925, 177] on span "Nombre Completo" at bounding box center [921, 174] width 59 height 8
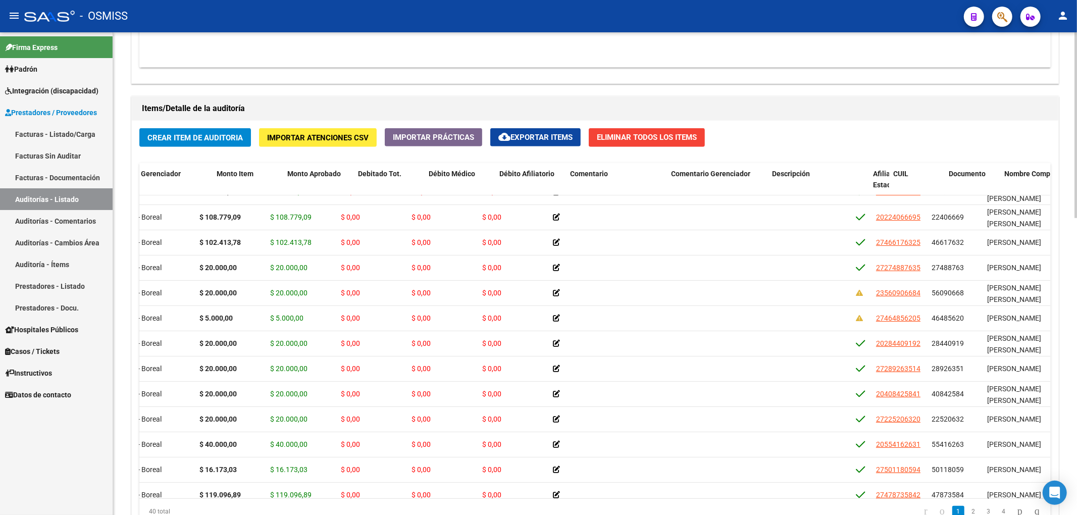
scroll to position [142, 0]
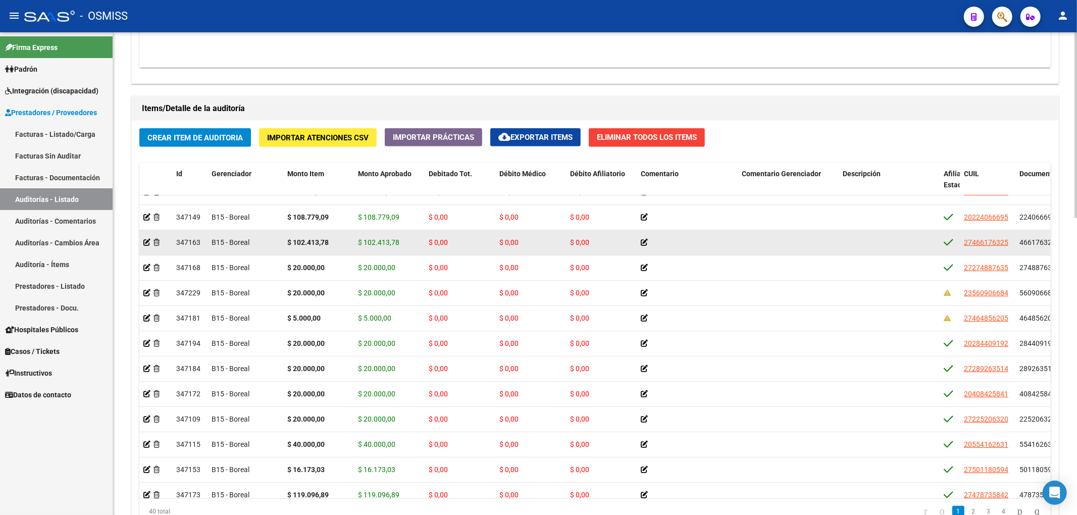
click at [144, 249] on datatable-body-cell at bounding box center [155, 242] width 33 height 25
click at [147, 244] on icon at bounding box center [146, 242] width 7 height 7
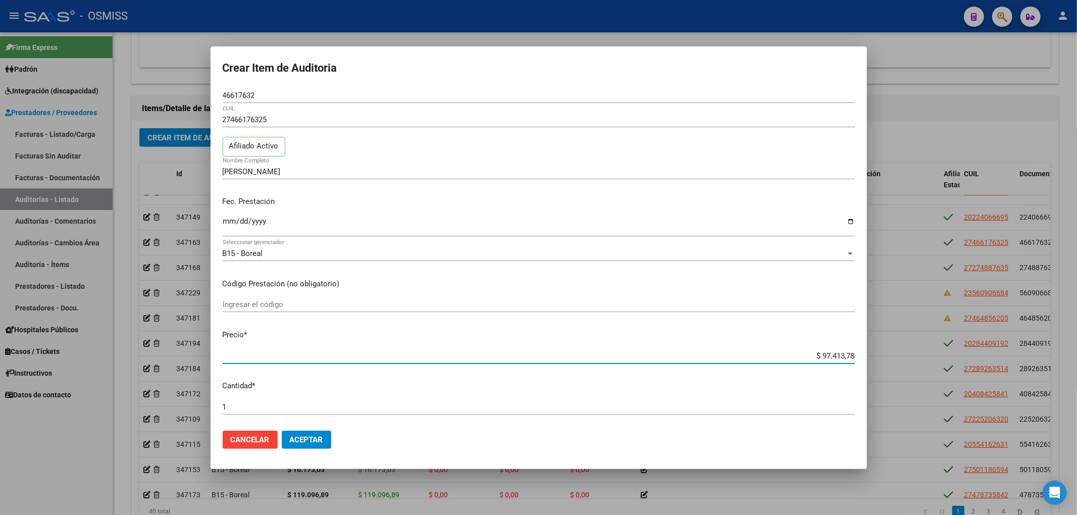
drag, startPoint x: 810, startPoint y: 356, endPoint x: 877, endPoint y: 354, distance: 67.2
click at [877, 354] on div "Crear Item de Auditoria 46617632 Nro Documento 27466176325 CUIL Afiliado Activo…" at bounding box center [538, 257] width 1077 height 515
type input "$ 0,01"
type input "$ 0,11"
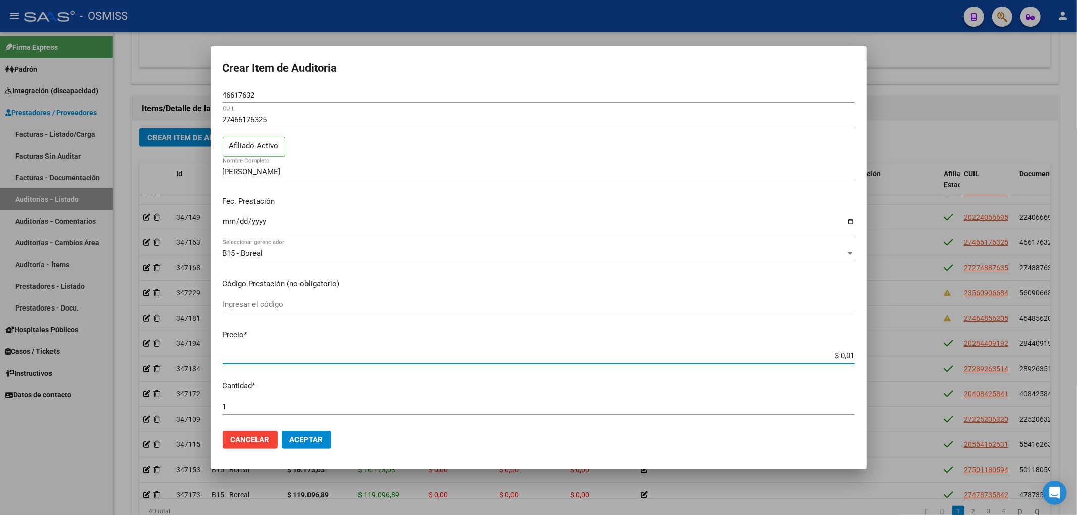
type input "$ 0,11"
type input "$ 1,14"
type input "$ 11,44"
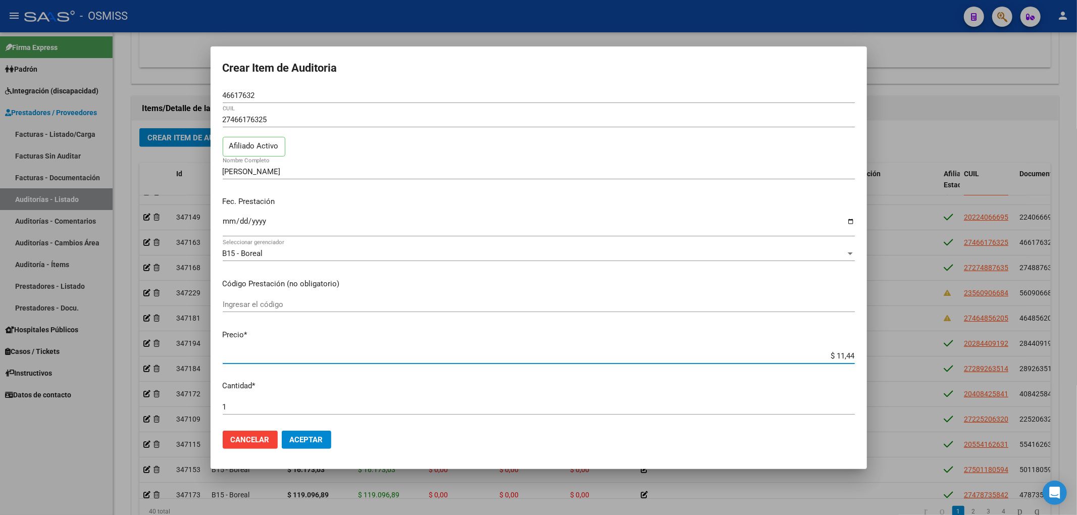
type input "$ 114,41"
type input "$ 1.144,13"
type input "$ 11.441,37"
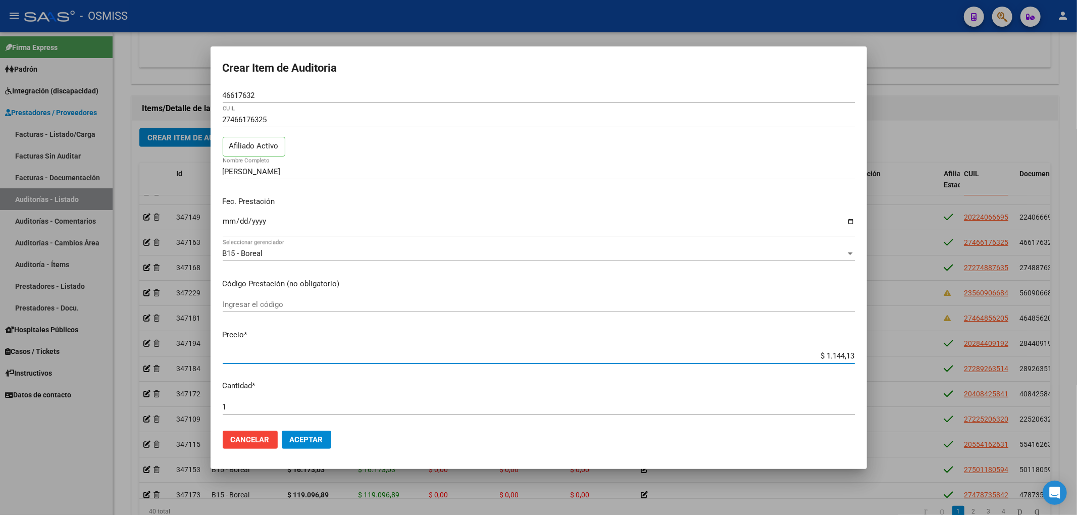
type input "$ 11.441,37"
type input "$ 114.413,78"
click at [301, 437] on span "Aceptar" at bounding box center [306, 439] width 33 height 9
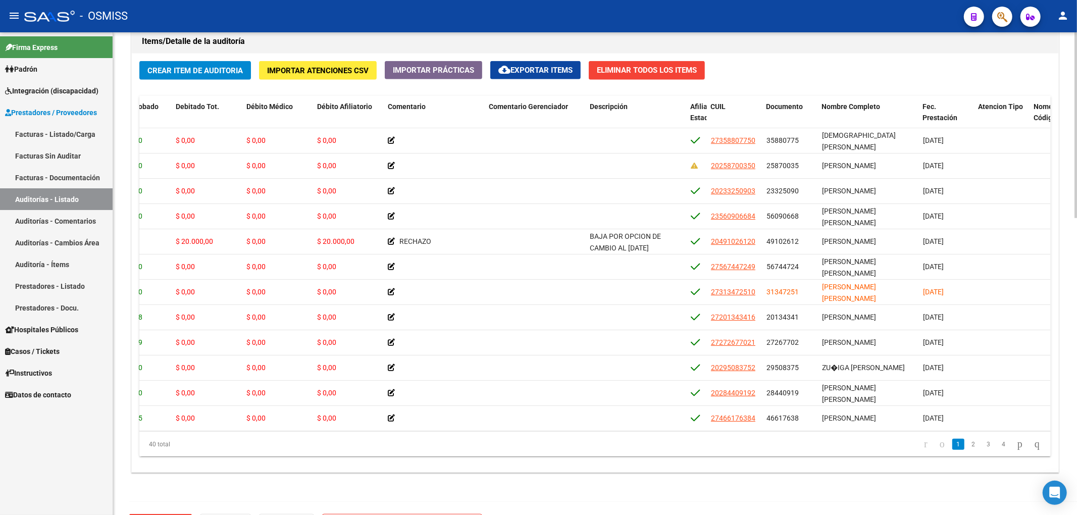
scroll to position [0, 275]
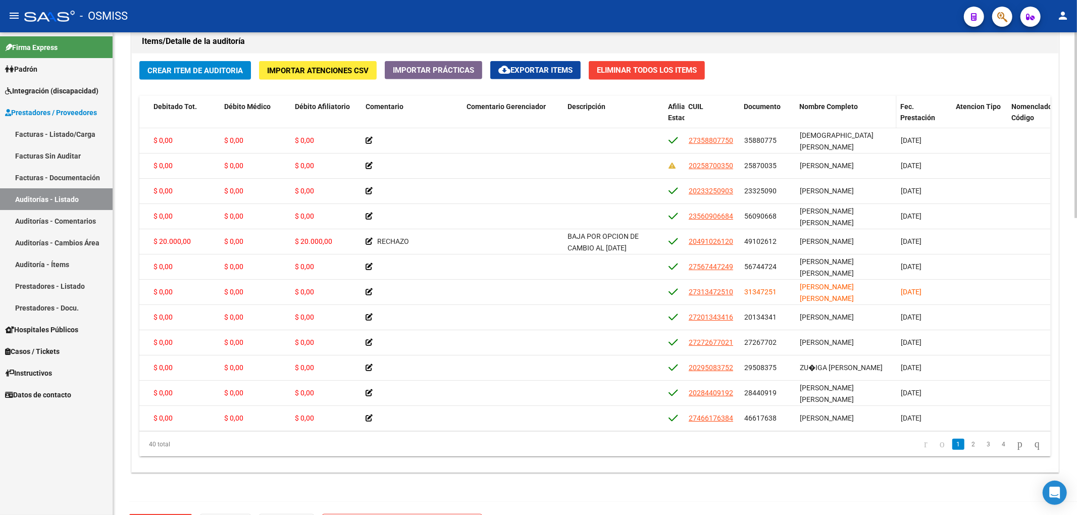
click at [839, 112] on div "Nombre Completo" at bounding box center [846, 107] width 93 height 12
click at [839, 106] on span "Nombre Completo" at bounding box center [829, 106] width 59 height 8
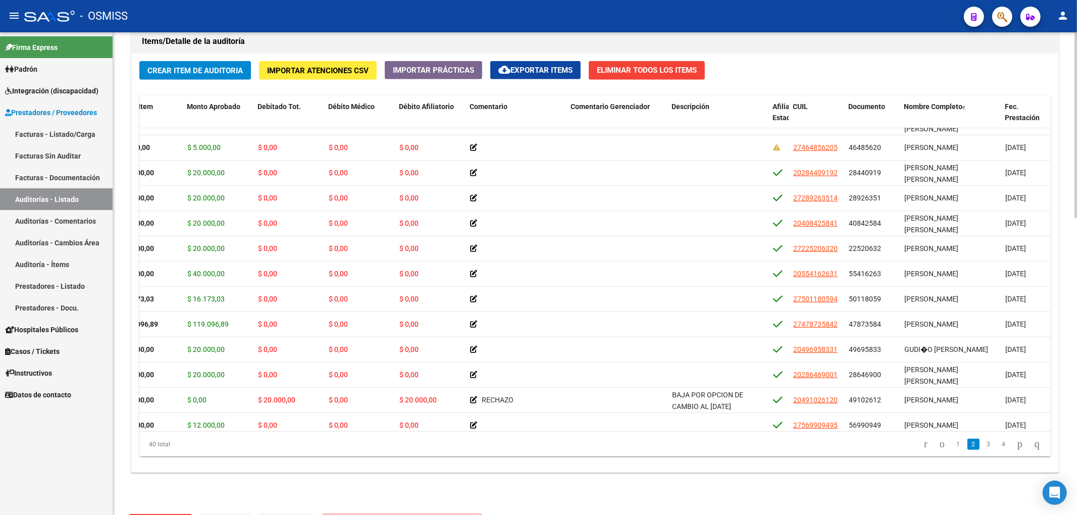
scroll to position [245, 0]
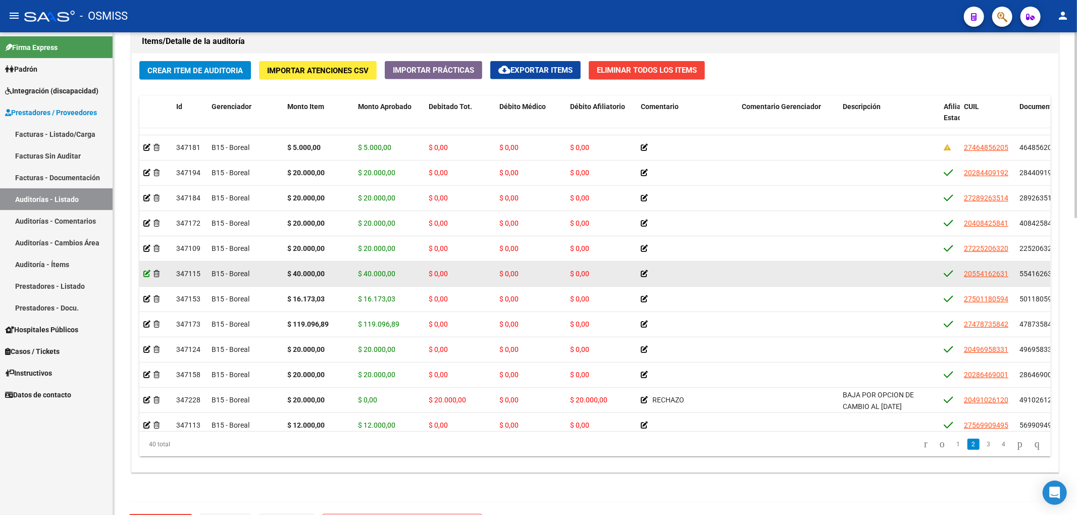
click at [149, 277] on icon at bounding box center [146, 273] width 7 height 7
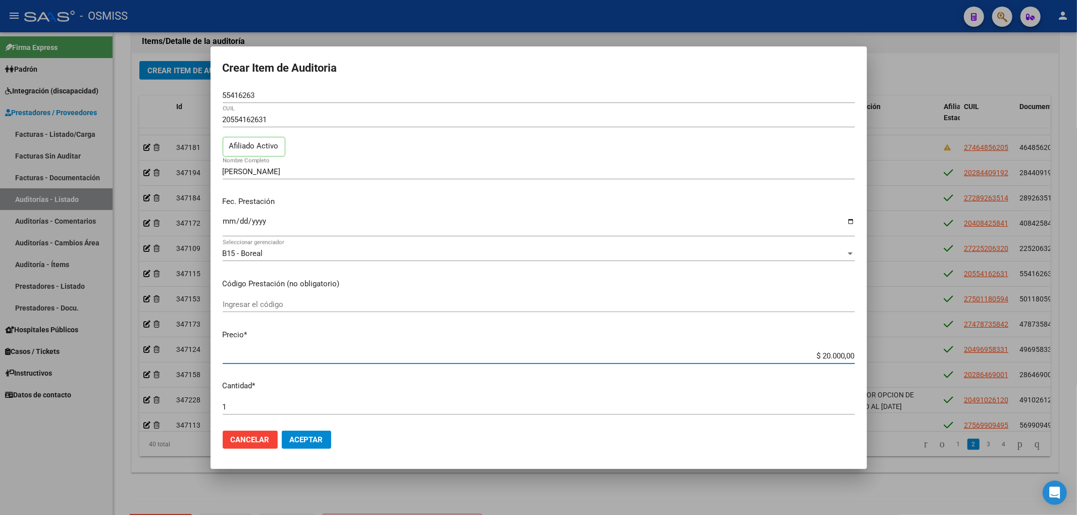
drag, startPoint x: 814, startPoint y: 356, endPoint x: 873, endPoint y: 354, distance: 59.6
click at [873, 354] on div "Crear Item de Auditoria 55416263 Nro Documento 20554162631 CUIL Afiliado Activo…" at bounding box center [538, 257] width 1077 height 515
type input "$ 0,05"
type input "$ 0,56"
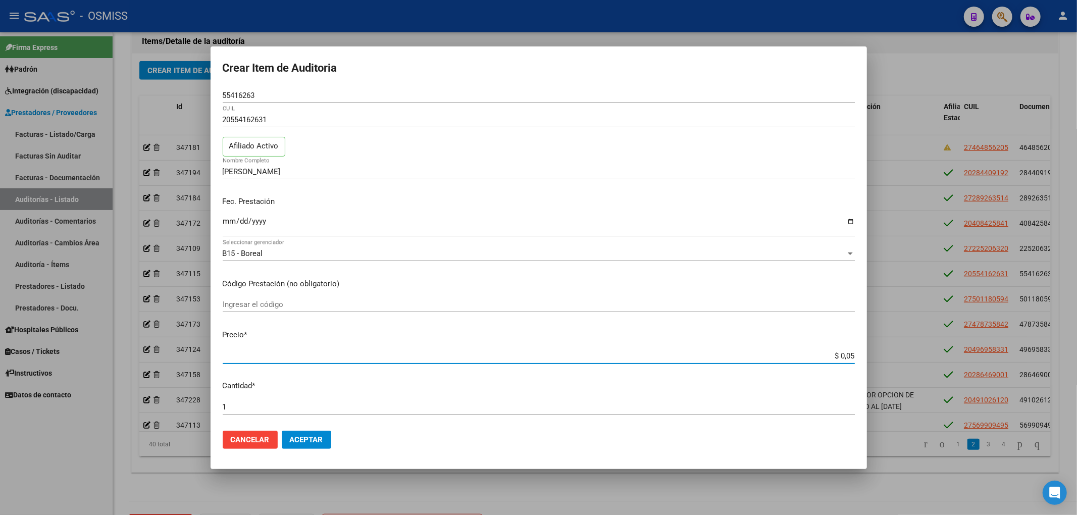
type input "$ 0,56"
type input "$ 5,61"
type input "$ 56,17"
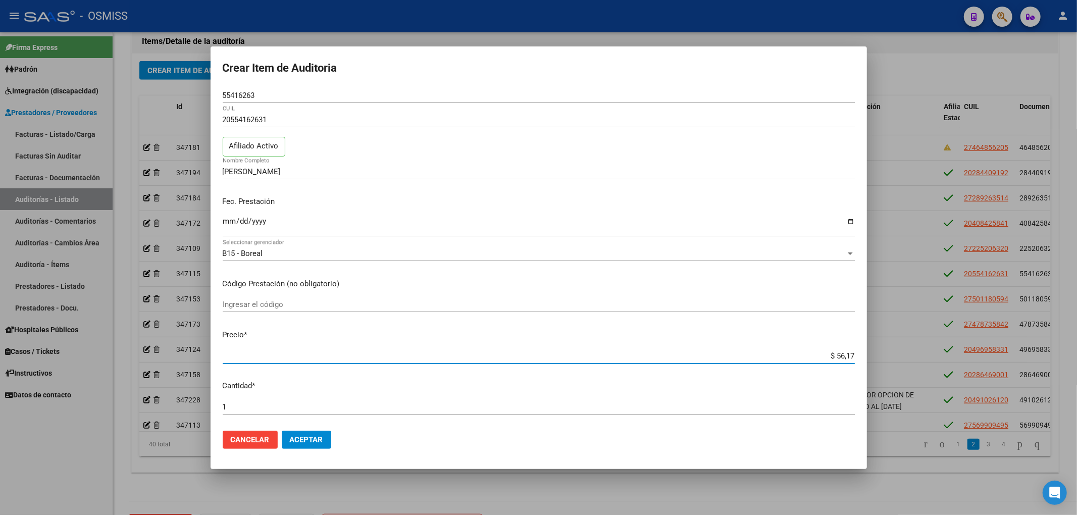
type input "$ 561,73"
type input "$ 5.617,30"
type input "$ 56.173,03"
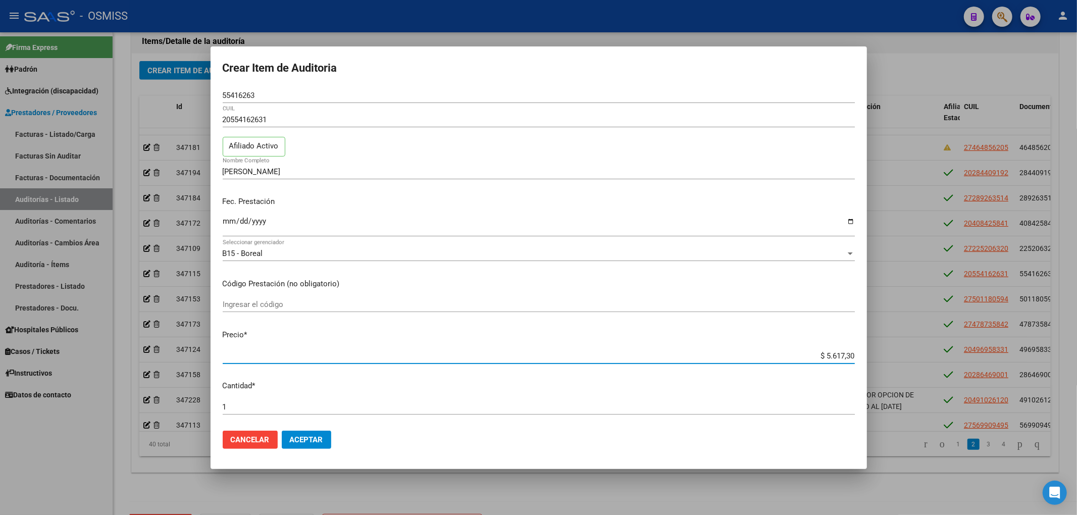
type input "$ 56.173,03"
click at [298, 435] on span "Aceptar" at bounding box center [306, 439] width 33 height 9
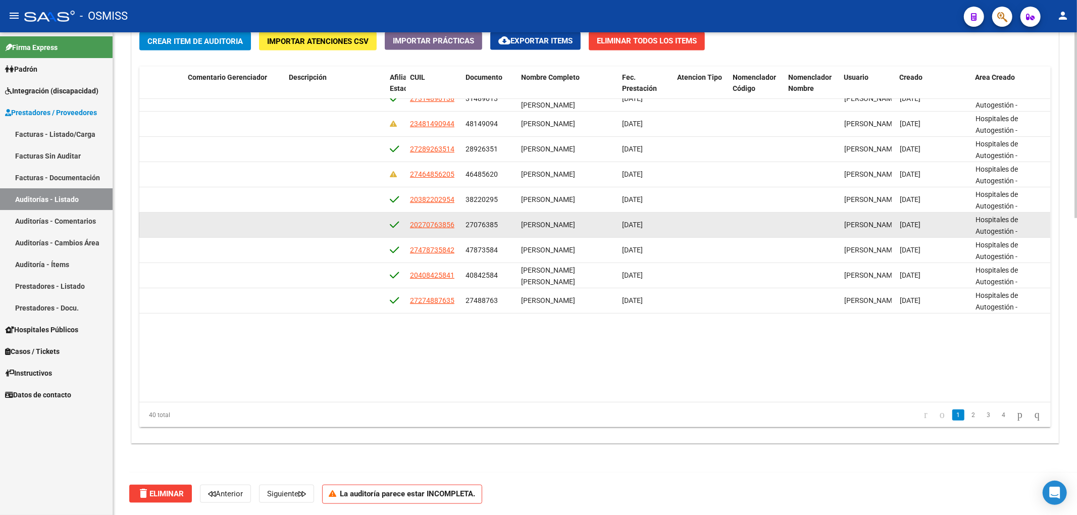
scroll to position [0, 554]
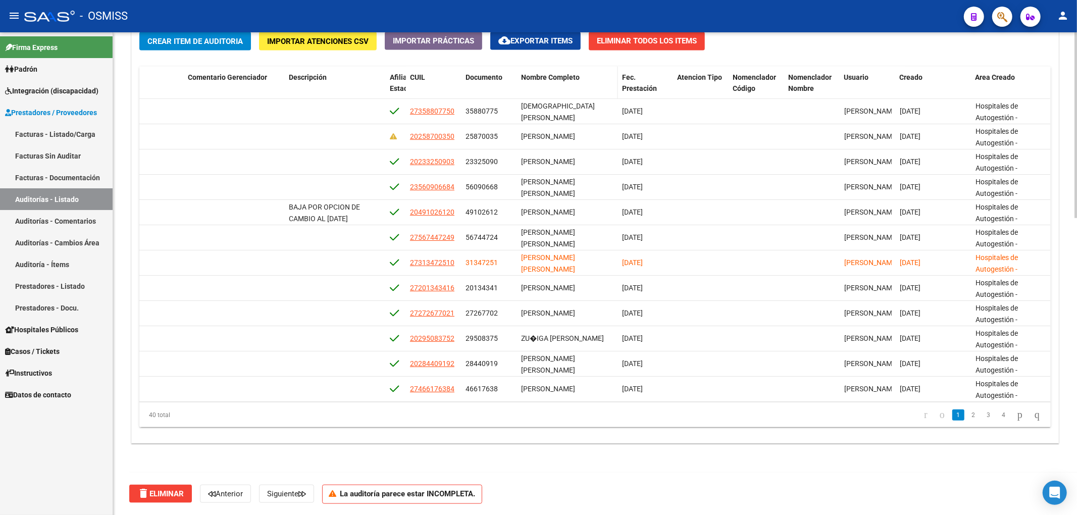
click at [558, 79] on span "Nombre Completo" at bounding box center [550, 77] width 59 height 8
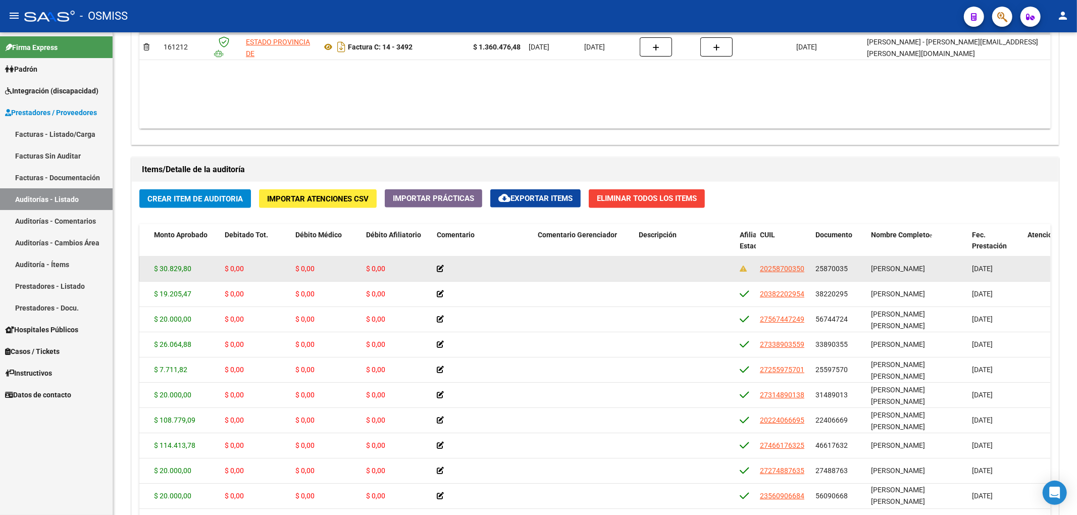
scroll to position [636, 0]
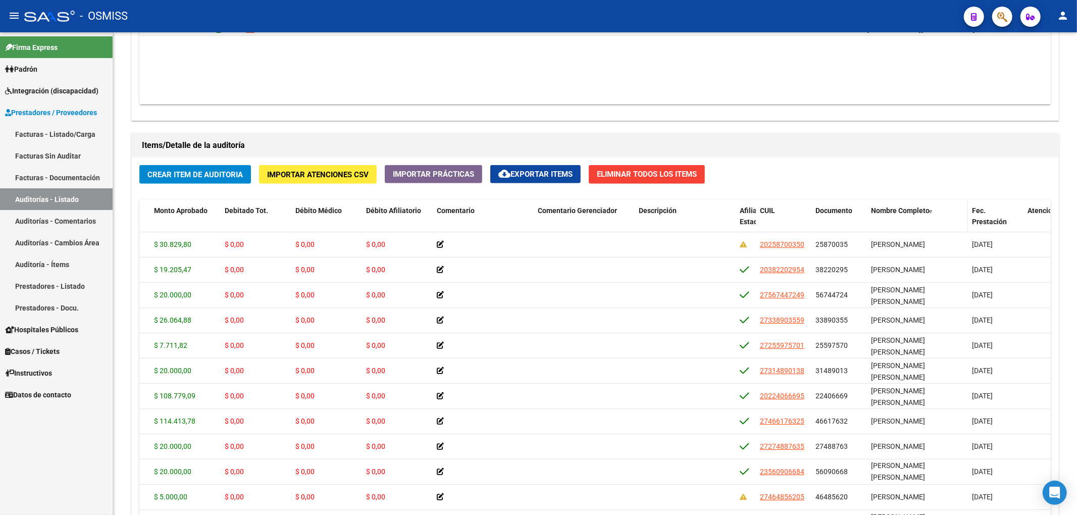
click at [914, 217] on div "Nombre Completo" at bounding box center [917, 211] width 93 height 12
click at [913, 215] on span "Nombre Completo" at bounding box center [900, 210] width 59 height 8
click at [916, 215] on span "Nombre Completo" at bounding box center [900, 210] width 59 height 8
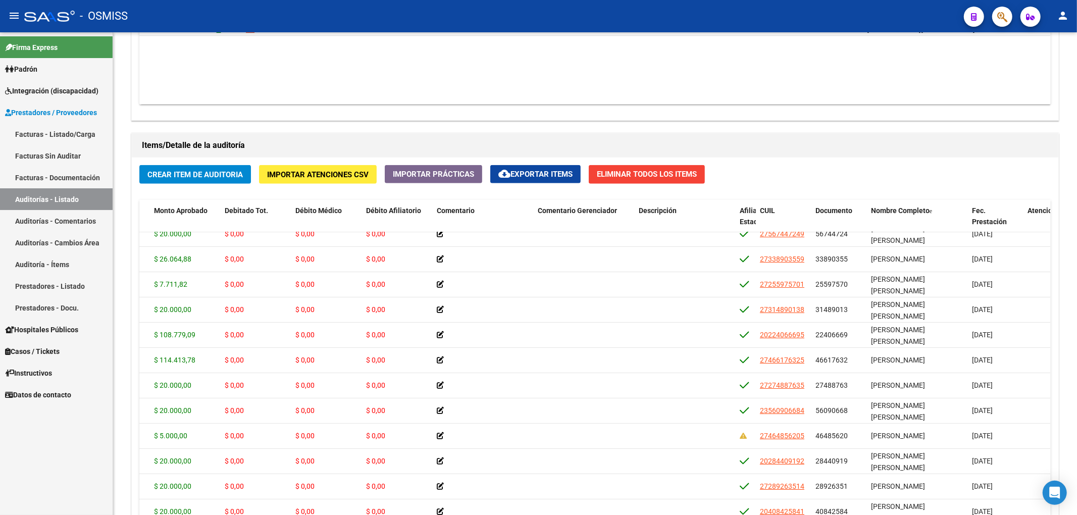
scroll to position [48, 204]
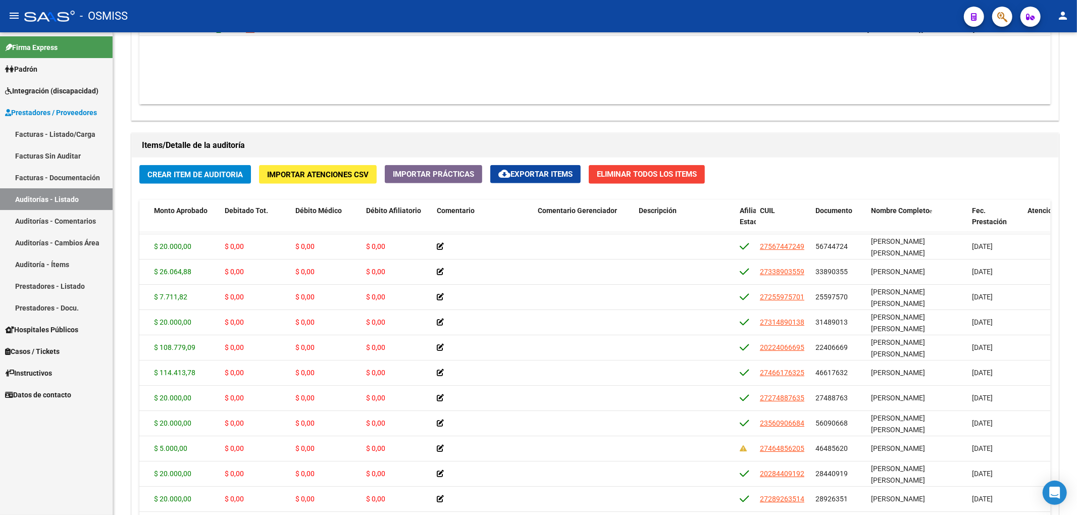
drag, startPoint x: 1051, startPoint y: 299, endPoint x: 1048, endPoint y: 345, distance: 46.0
click at [1048, 345] on div "Crear Item de Auditoria Importar Atenciones CSV Importar Prácticas cloud_downlo…" at bounding box center [595, 367] width 926 height 419
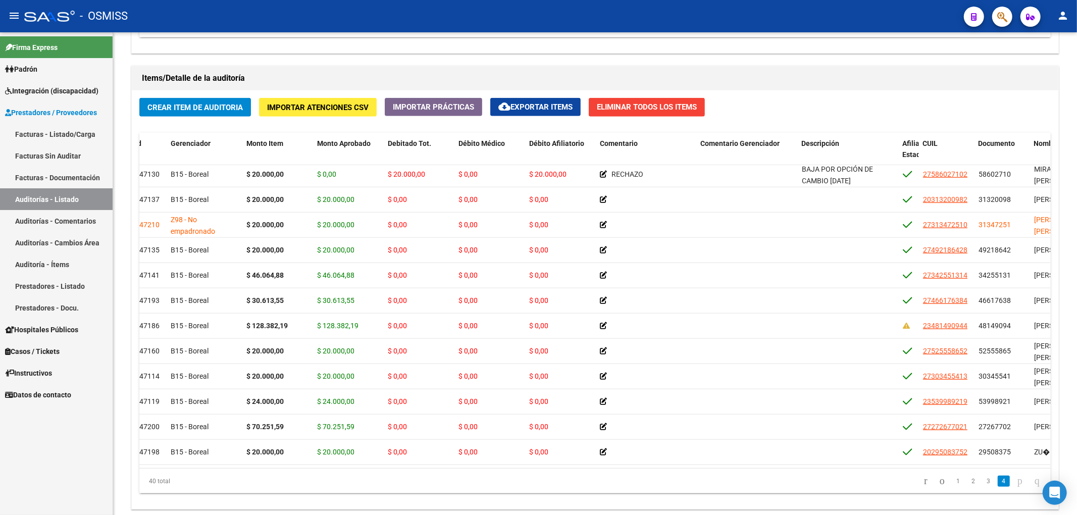
scroll to position [719, 0]
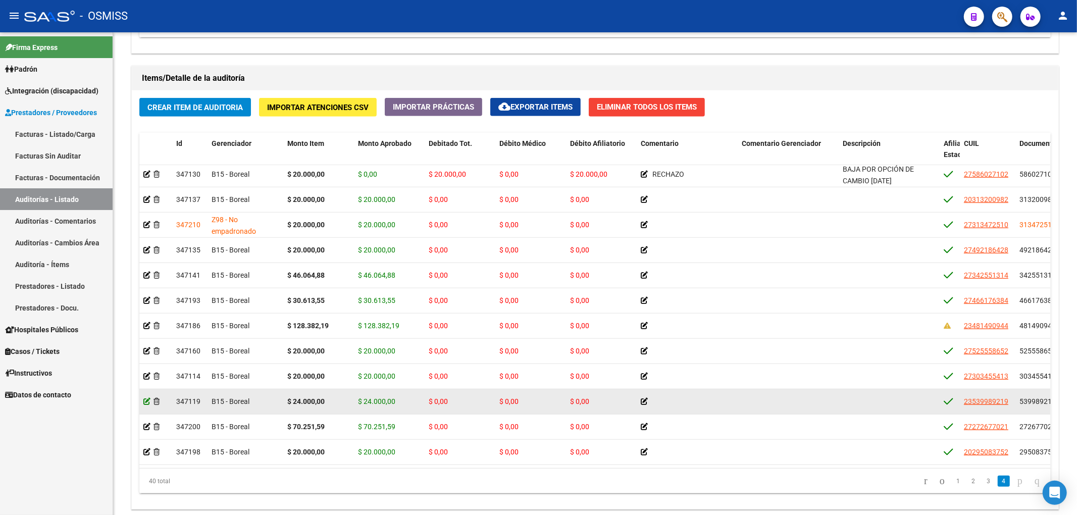
click at [146, 398] on icon at bounding box center [146, 401] width 7 height 7
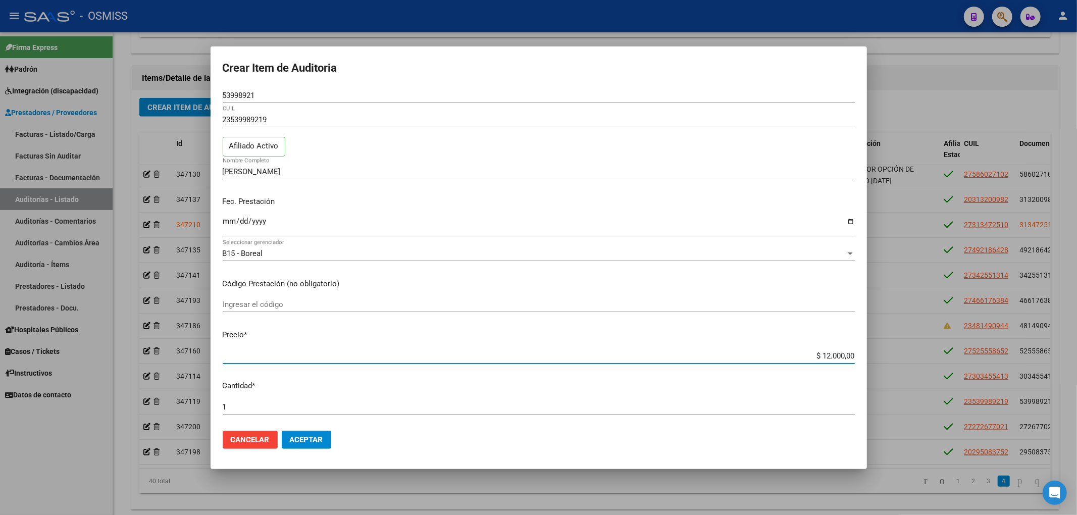
drag, startPoint x: 812, startPoint y: 355, endPoint x: 879, endPoint y: 353, distance: 66.7
click at [879, 353] on div "Crear Item de Auditoria 53998921 Nro Documento 23539989219 CUIL Afiliado Activo…" at bounding box center [538, 257] width 1077 height 515
type input "$ 0,03"
type input "$ 0,36"
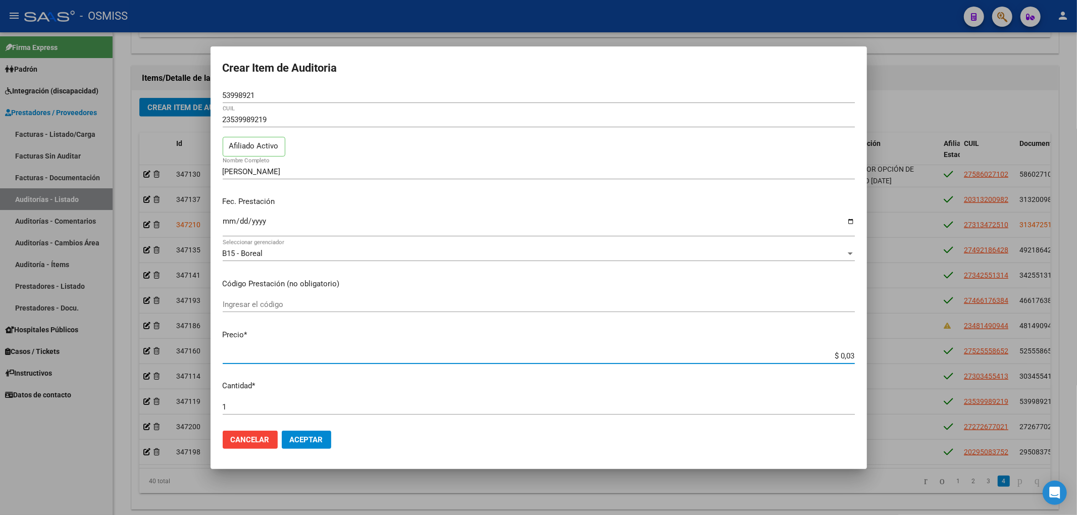
type input "$ 0,36"
type input "$ 3,60"
type input "$ 36,00"
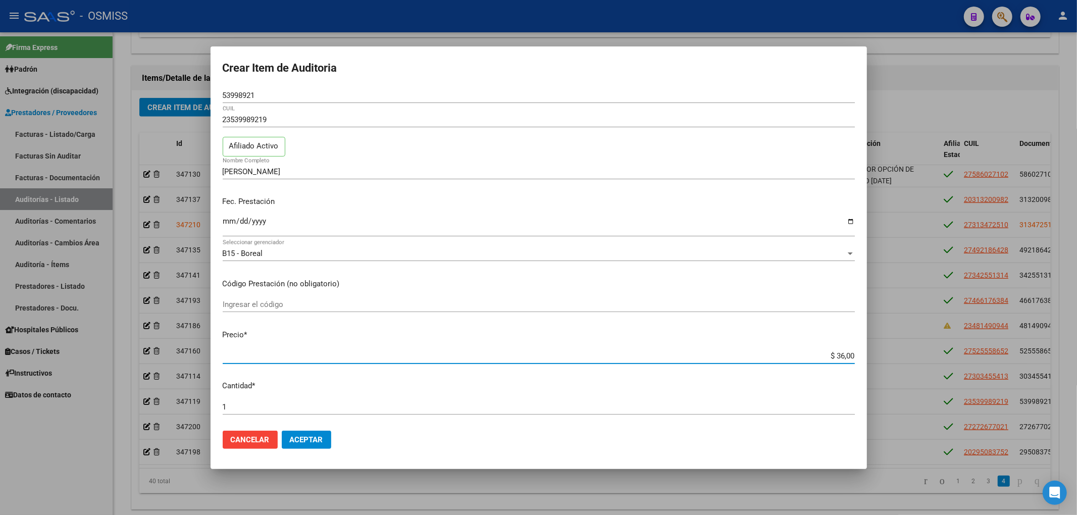
type input "$ 360,00"
type input "$ 3.600,00"
type input "$ 36.000,00"
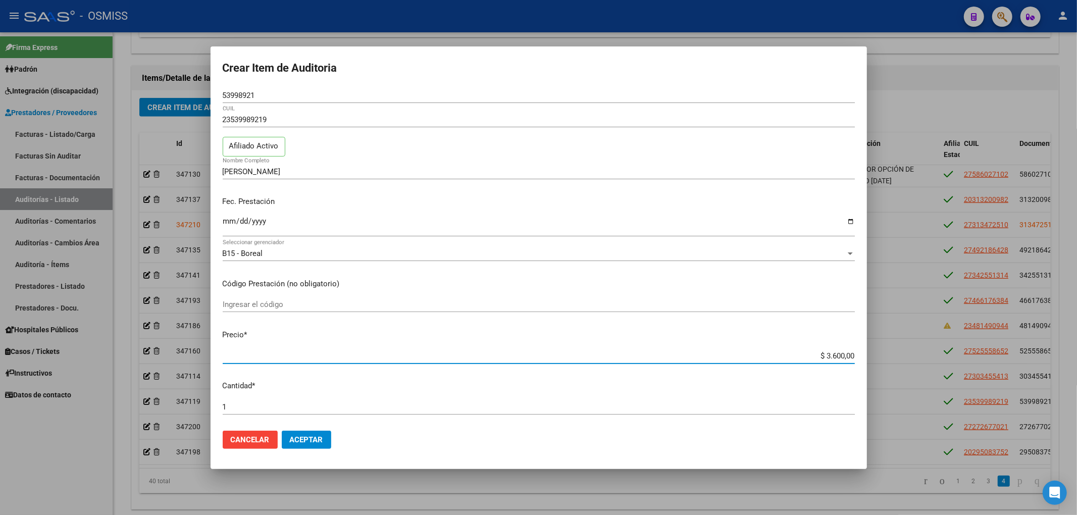
type input "$ 36.000,00"
type input "$ 360.000,00"
type input "$ 36.000,00"
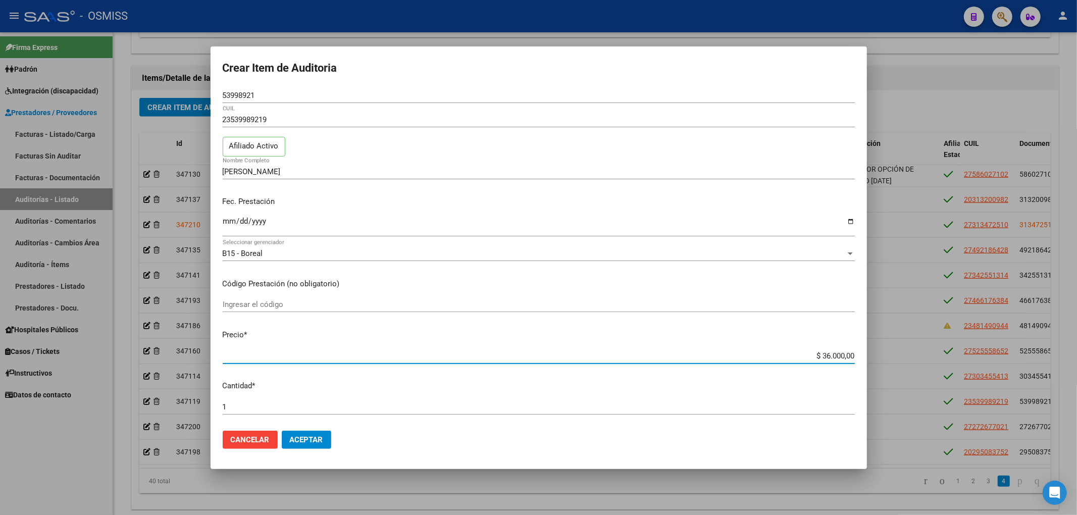
click at [290, 433] on button "Aceptar" at bounding box center [306, 440] width 49 height 18
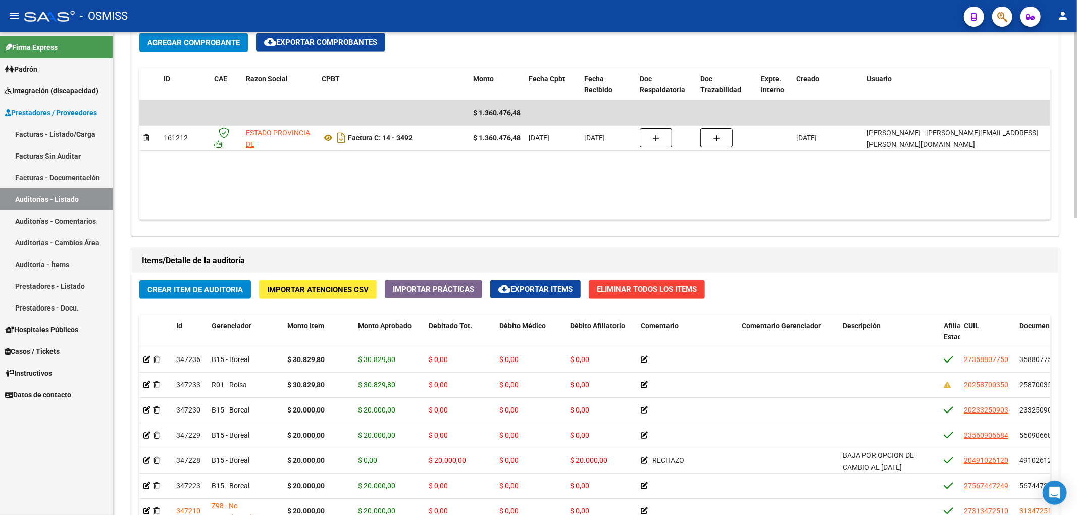
scroll to position [673, 0]
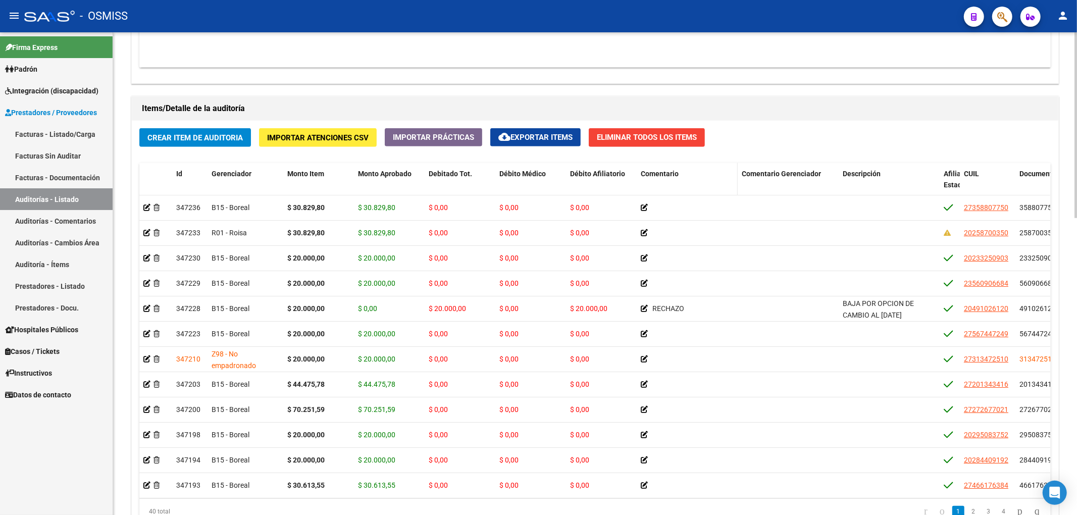
click at [659, 178] on span "Comentario" at bounding box center [660, 174] width 38 height 8
click at [686, 189] on datatable-header-cell "Comentario" at bounding box center [687, 185] width 101 height 44
click at [655, 174] on span "Comentario" at bounding box center [660, 174] width 38 height 8
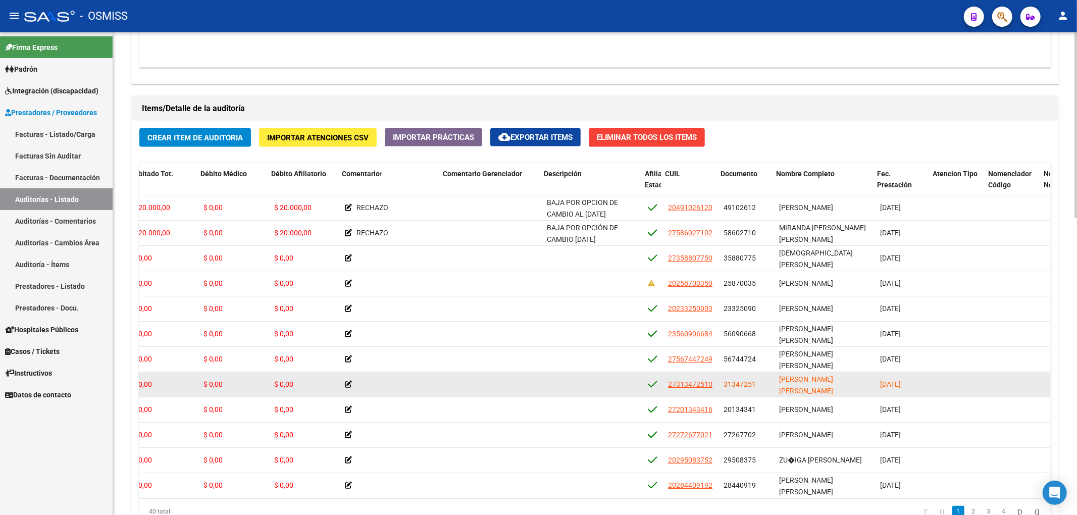
scroll to position [0, 299]
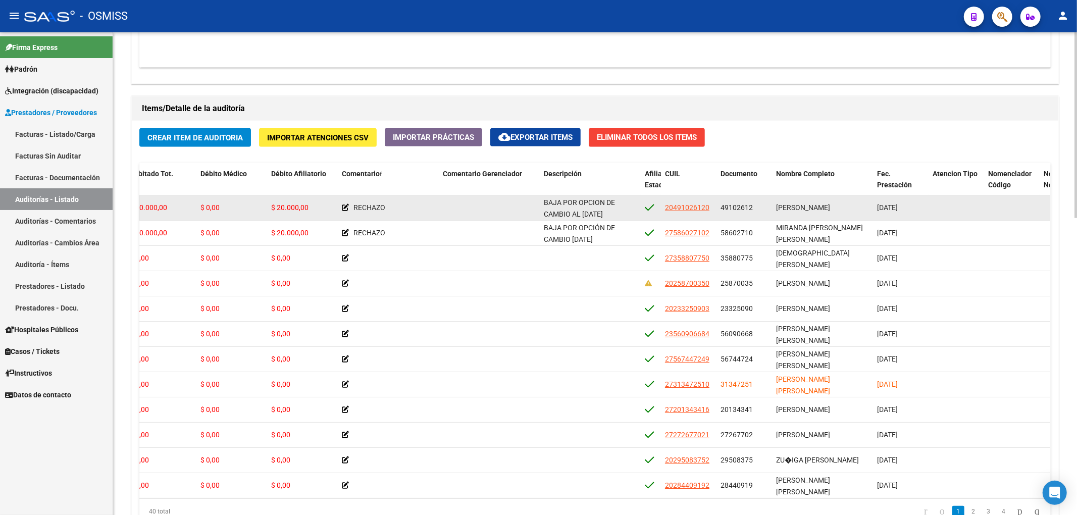
click at [723, 202] on datatable-body-cell "49102612" at bounding box center [744, 207] width 56 height 25
drag, startPoint x: 720, startPoint y: 207, endPoint x: 762, endPoint y: 207, distance: 42.4
click at [760, 207] on div "49102612" at bounding box center [743, 208] width 47 height 12
copy span "49102612"
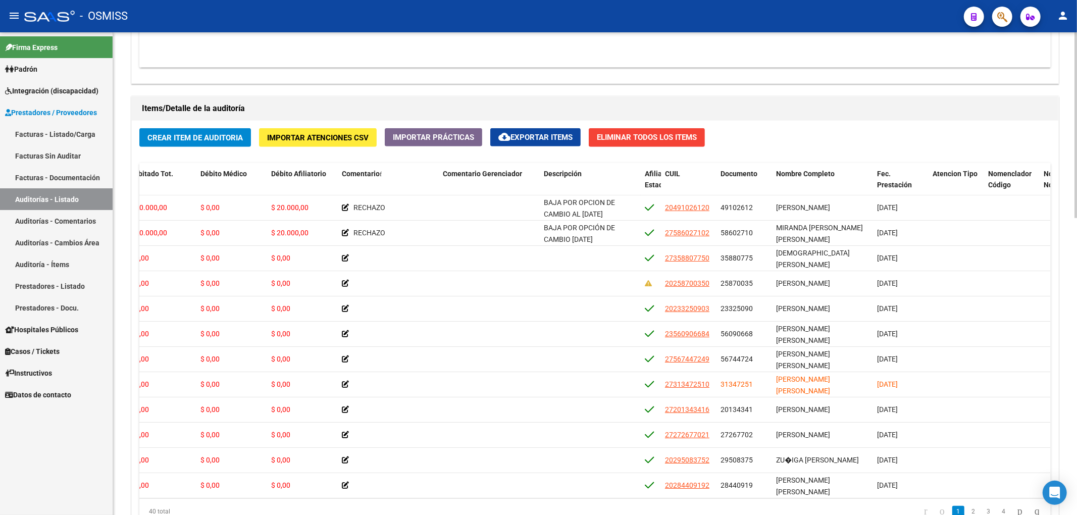
copy span "49102612"
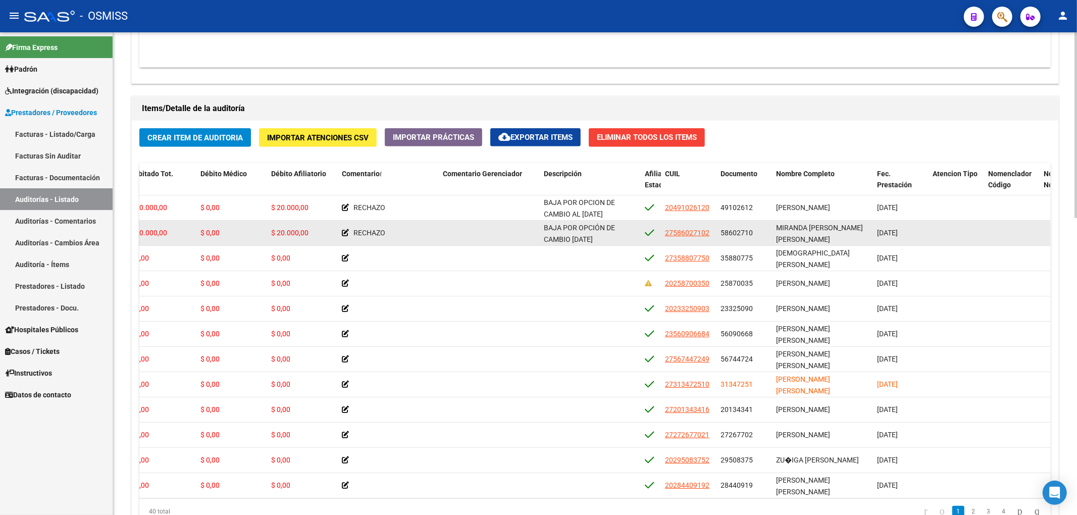
drag, startPoint x: 720, startPoint y: 235, endPoint x: 753, endPoint y: 236, distance: 33.3
click at [753, 236] on div "58602710" at bounding box center [743, 233] width 47 height 12
copy span "58602710"
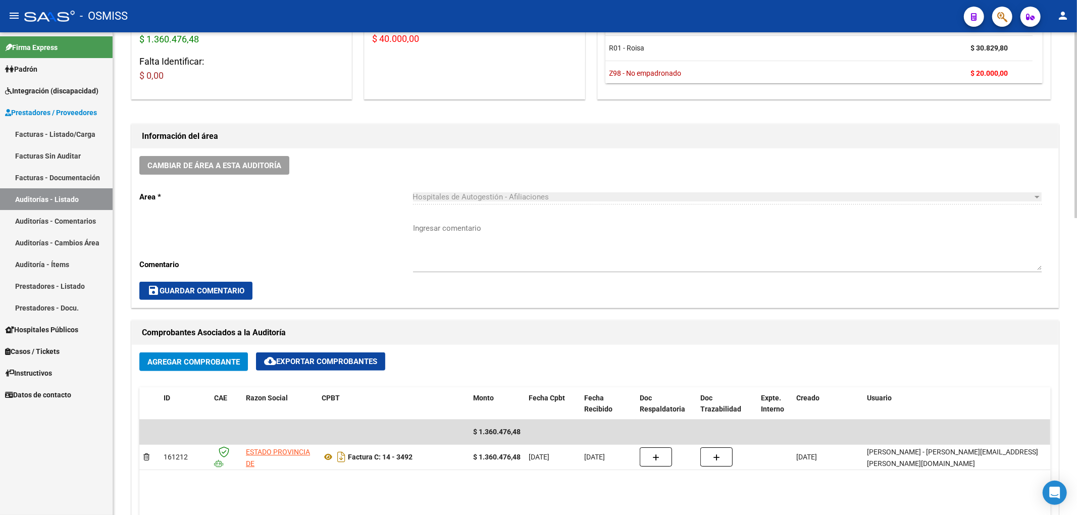
scroll to position [0, 0]
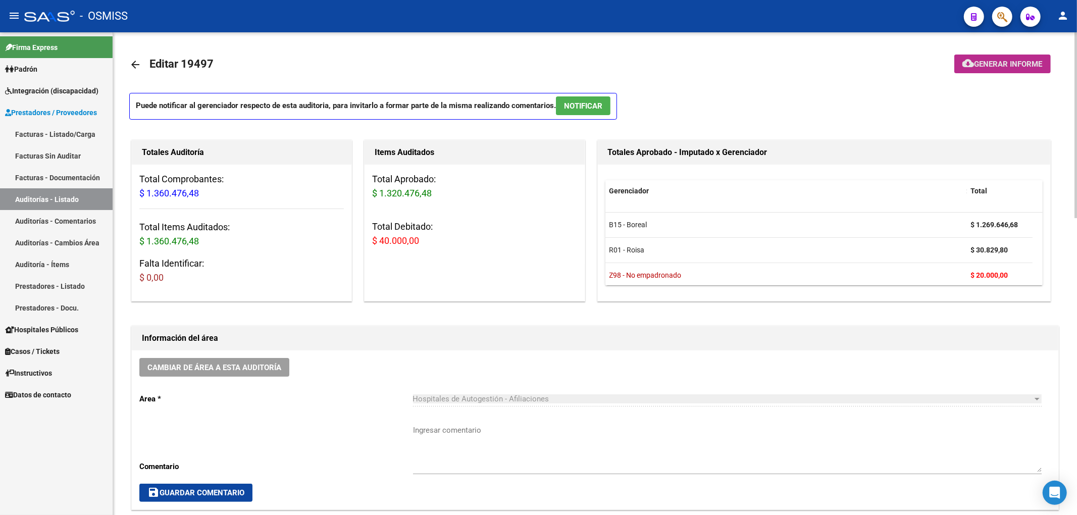
click at [996, 63] on span "Generar informe" at bounding box center [1008, 64] width 68 height 9
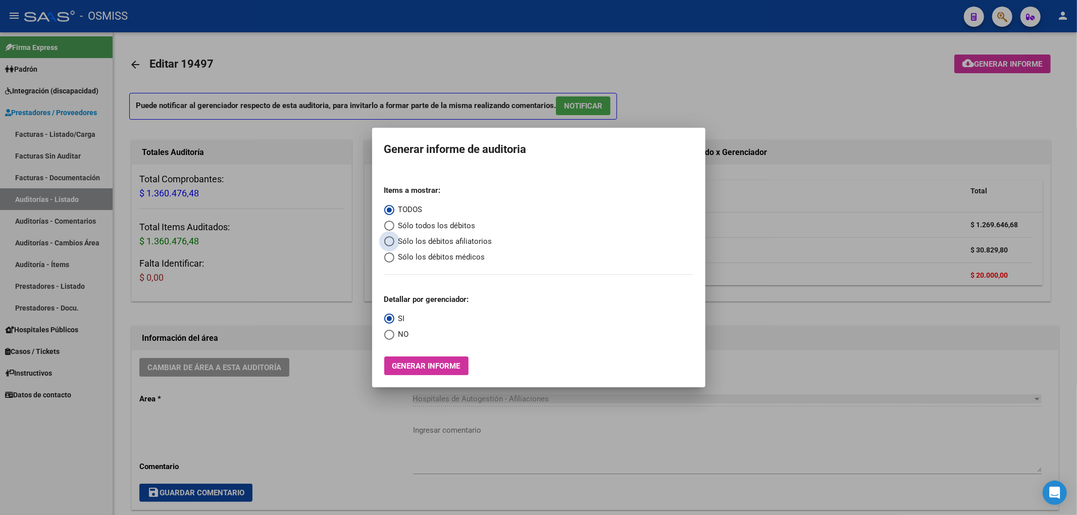
click at [428, 243] on span "Sólo los débitos afiliatorios" at bounding box center [443, 242] width 98 height 12
click at [394, 243] on input "Sólo los débitos afiliatorios" at bounding box center [389, 241] width 10 height 10
radio input "true"
click at [387, 338] on span "Select an option" at bounding box center [389, 335] width 10 height 10
click at [387, 338] on input "NO" at bounding box center [389, 335] width 10 height 10
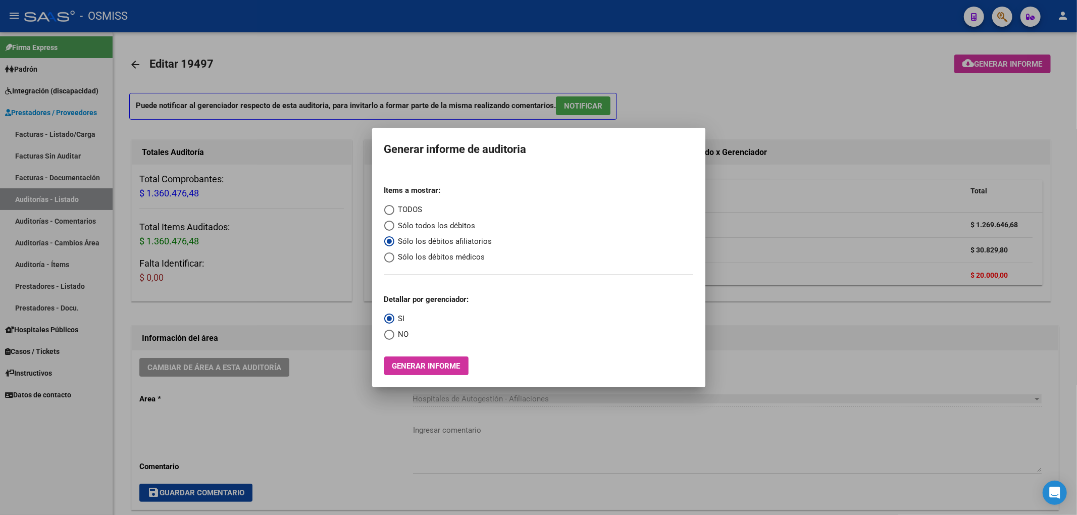
radio input "true"
click at [417, 371] on button "Generar informe" at bounding box center [426, 365] width 84 height 19
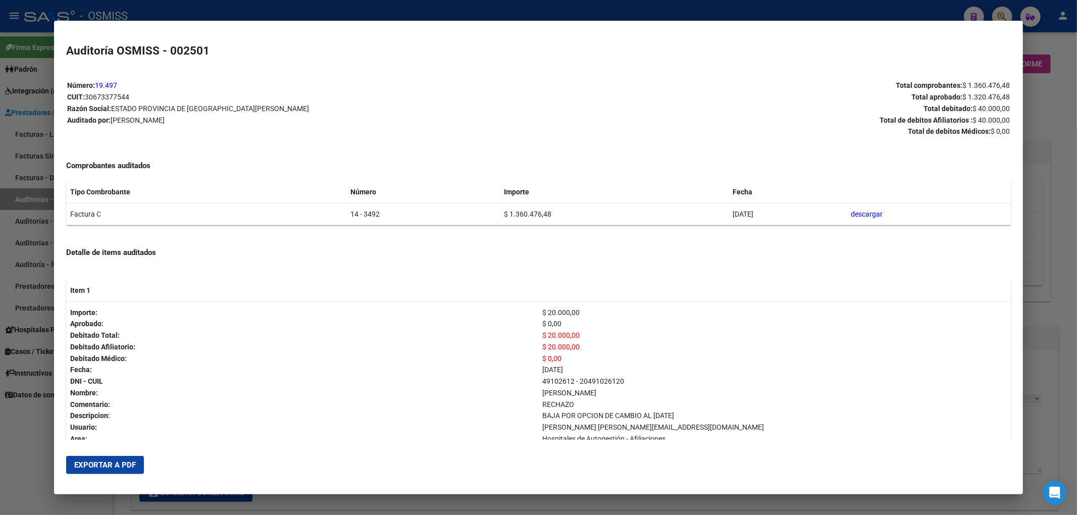
click at [132, 460] on span "Exportar a PDF" at bounding box center [105, 464] width 62 height 9
click at [1059, 120] on div at bounding box center [538, 257] width 1077 height 515
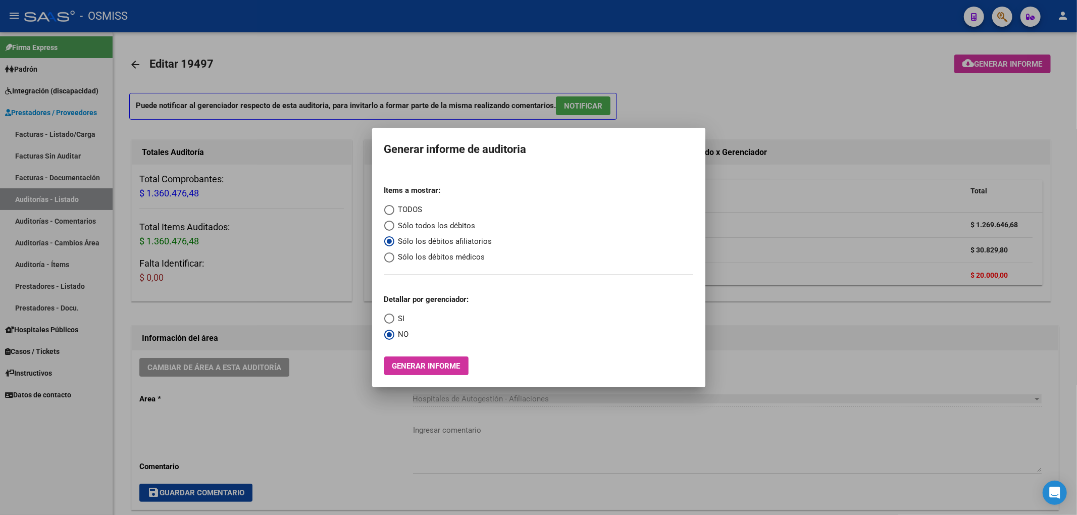
click at [758, 83] on div at bounding box center [538, 257] width 1077 height 515
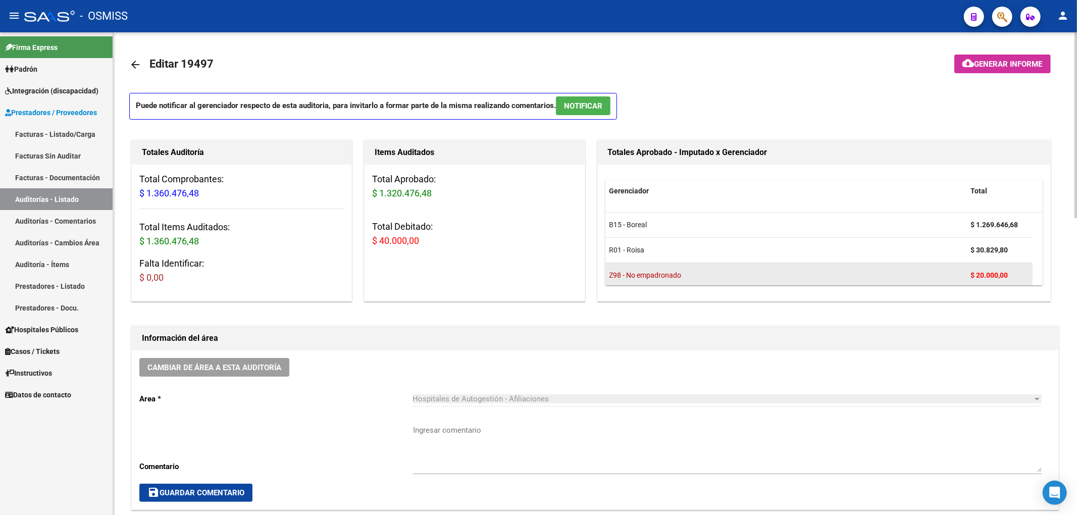
scroll to position [6, 0]
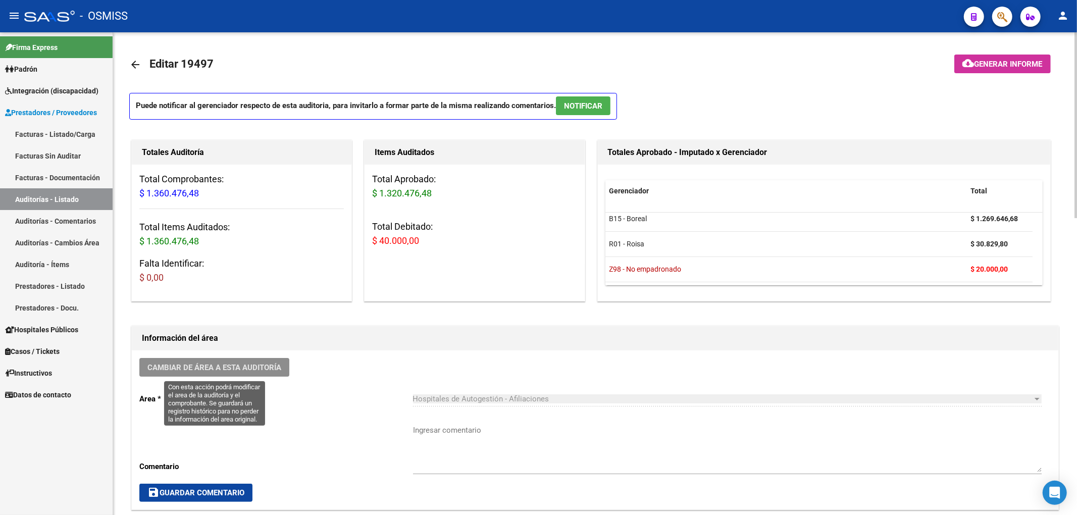
click at [220, 366] on span "Cambiar de área a esta auditoría" at bounding box center [214, 367] width 134 height 9
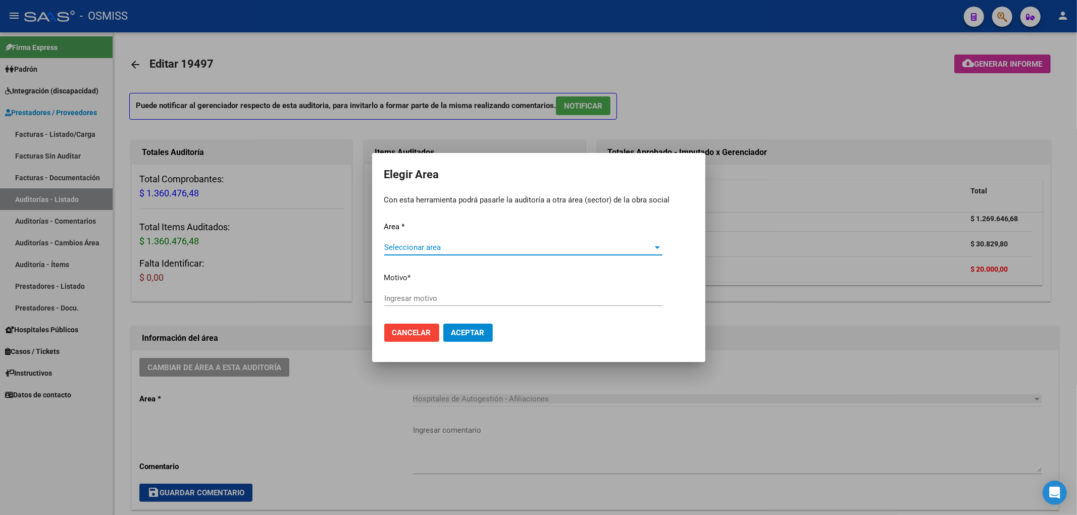
click at [455, 251] on span "Seleccionar area" at bounding box center [518, 247] width 269 height 9
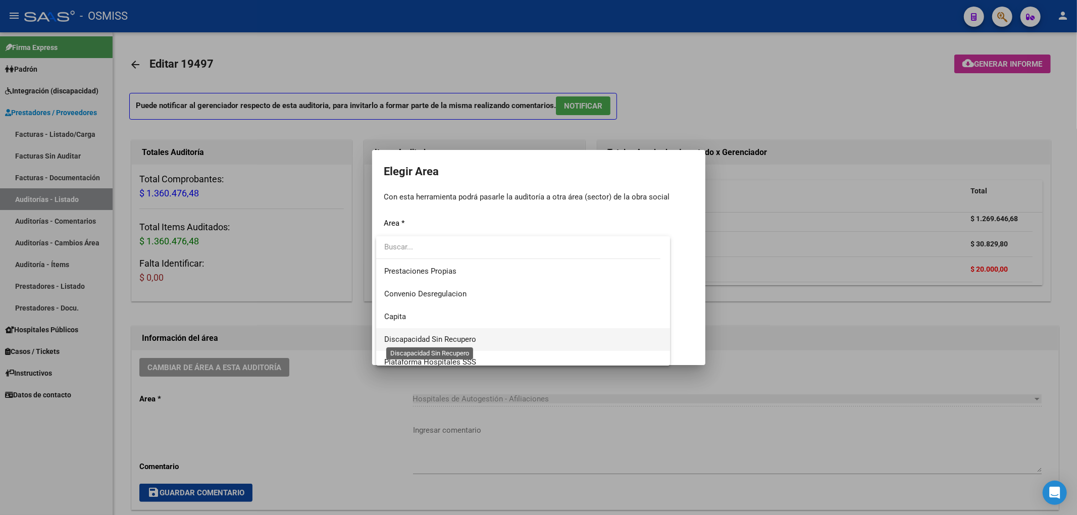
scroll to position [134, 0]
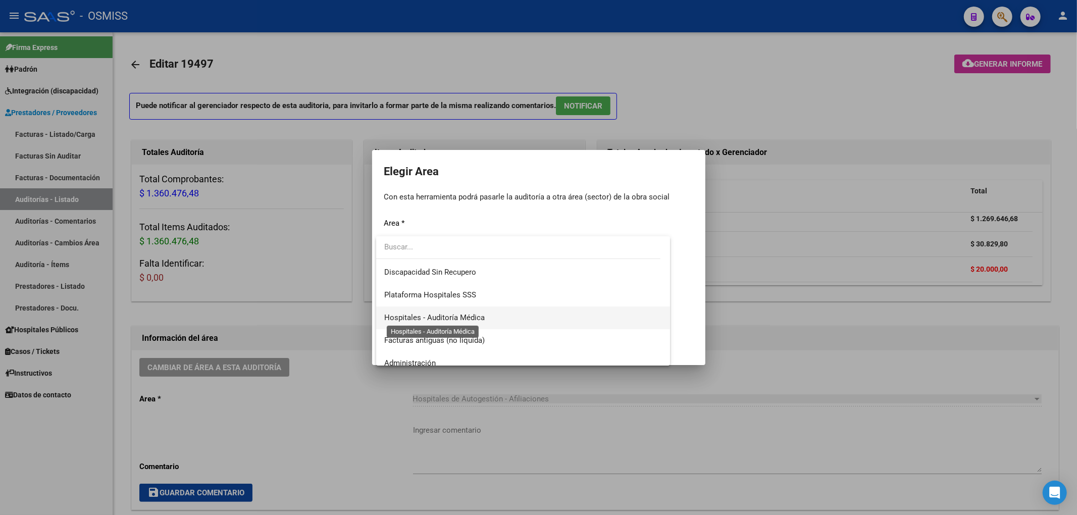
click at [477, 314] on span "Hospitales - Auditoría Médica" at bounding box center [434, 317] width 100 height 9
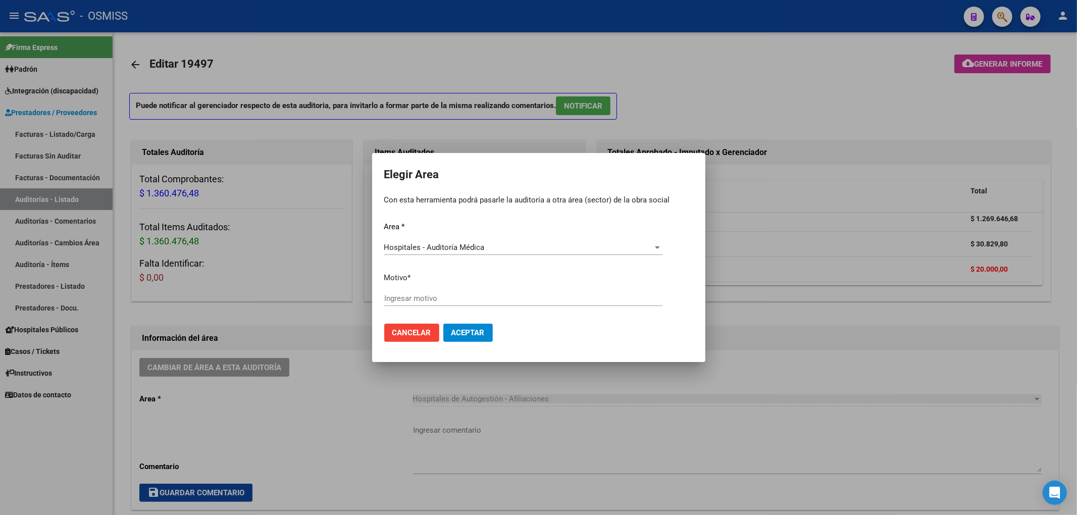
click at [435, 305] on div "Ingresar motivo" at bounding box center [523, 298] width 278 height 15
click at [432, 296] on input "Ingresar motivo" at bounding box center [523, 298] width 278 height 9
type input "a"
type input "AUDITADO"
click at [463, 331] on span "Aceptar" at bounding box center [467, 332] width 33 height 9
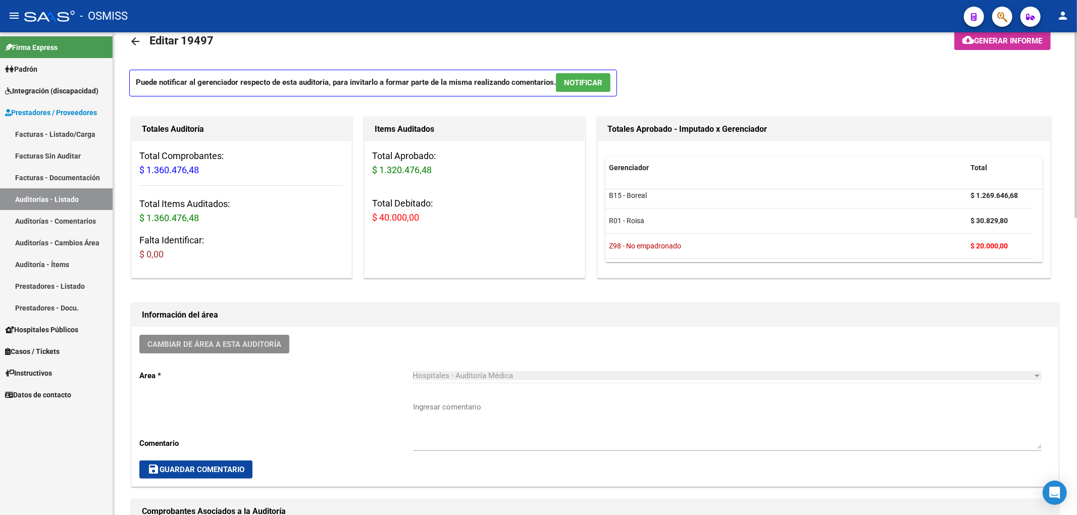
scroll to position [0, 0]
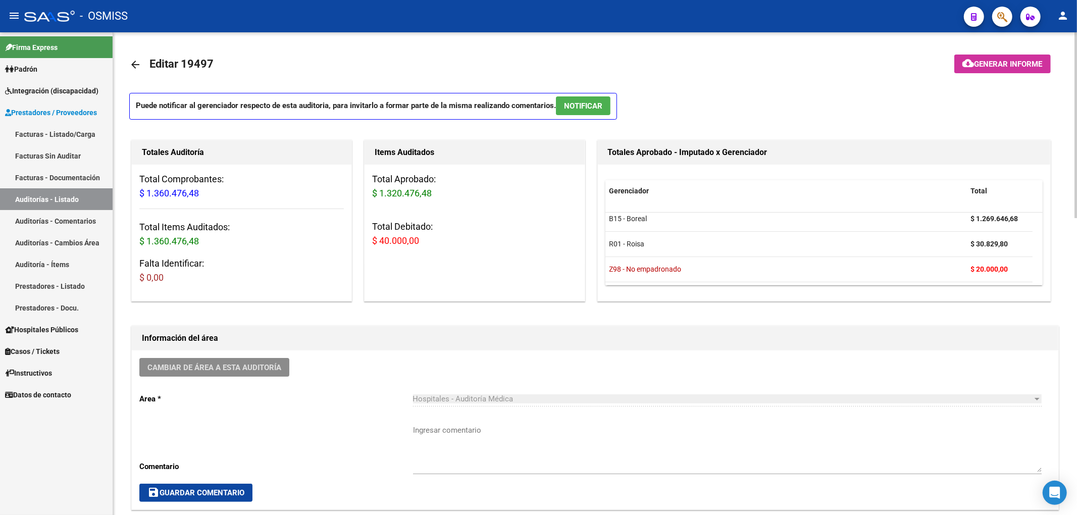
click at [133, 63] on mat-icon "arrow_back" at bounding box center [135, 65] width 12 height 12
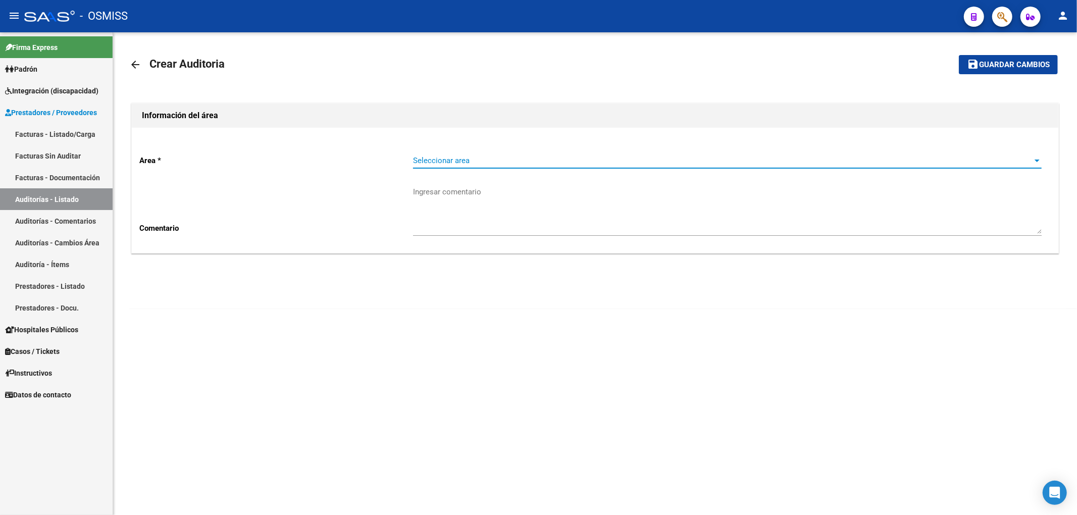
click at [470, 160] on span "Seleccionar area" at bounding box center [722, 160] width 619 height 9
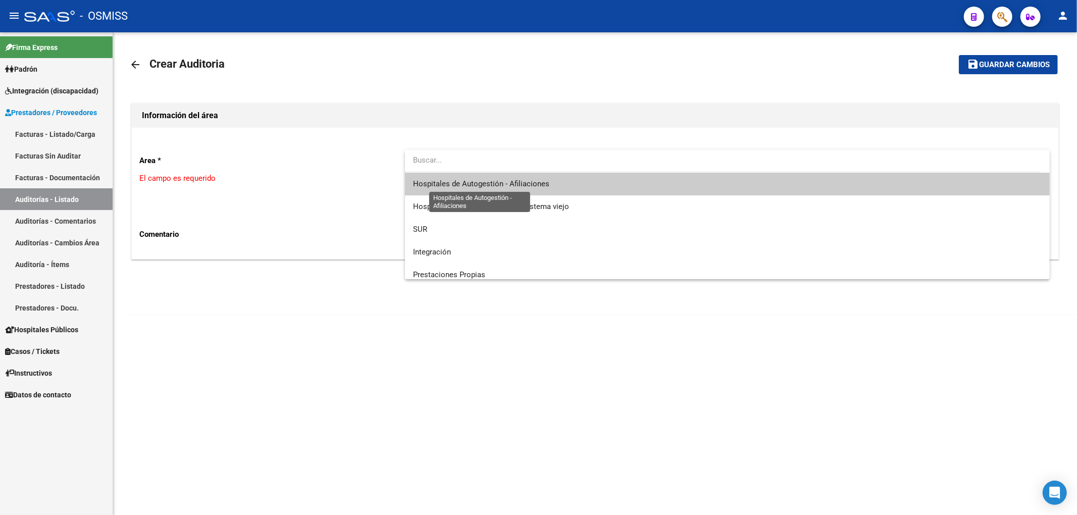
click at [527, 184] on span "Hospitales de Autogestión - Afiliaciones" at bounding box center [481, 183] width 136 height 9
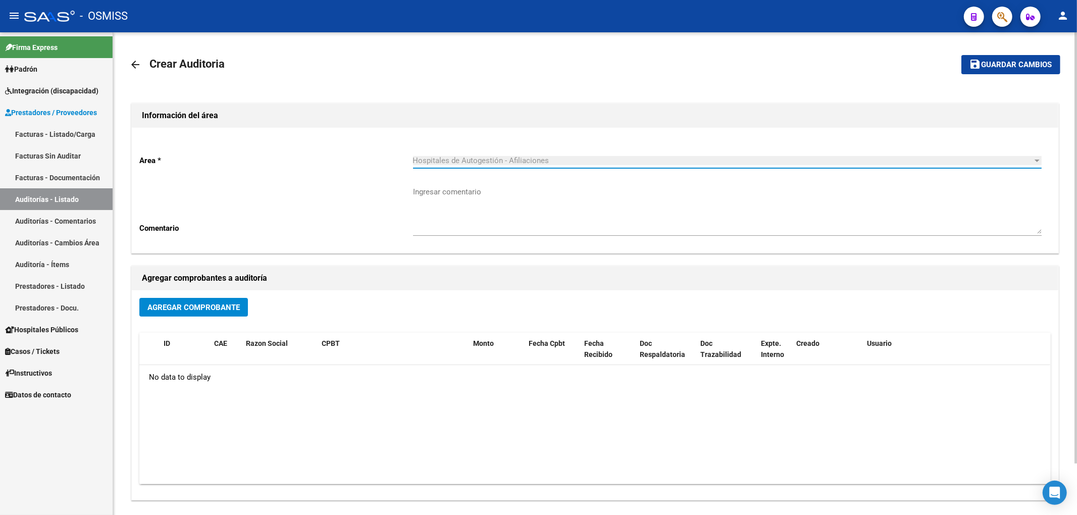
click at [227, 301] on button "Agregar Comprobante" at bounding box center [193, 307] width 109 height 19
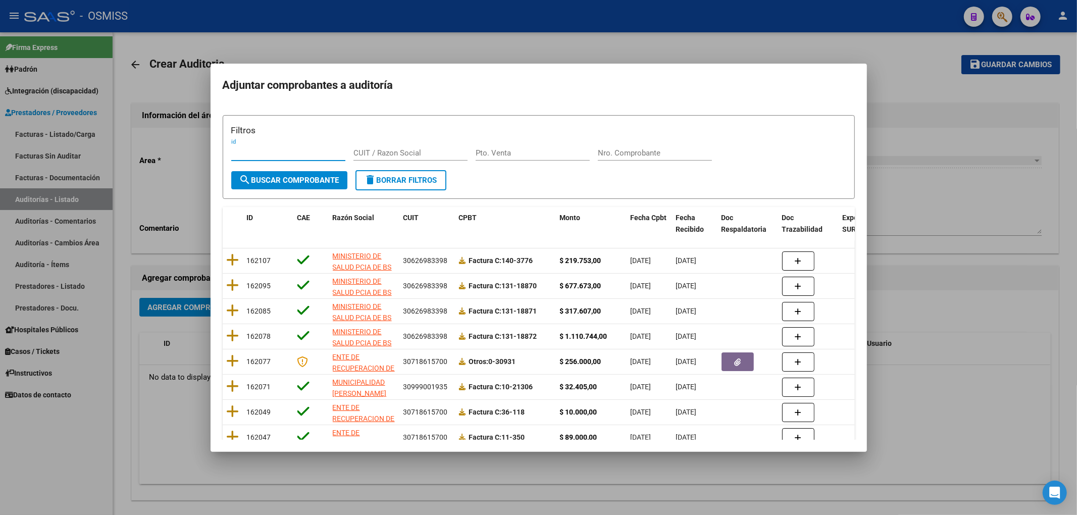
click at [618, 152] on input "Nro. Comprobante" at bounding box center [655, 152] width 114 height 9
type input "1423"
click at [276, 184] on span "search Buscar Comprobante" at bounding box center [289, 180] width 100 height 9
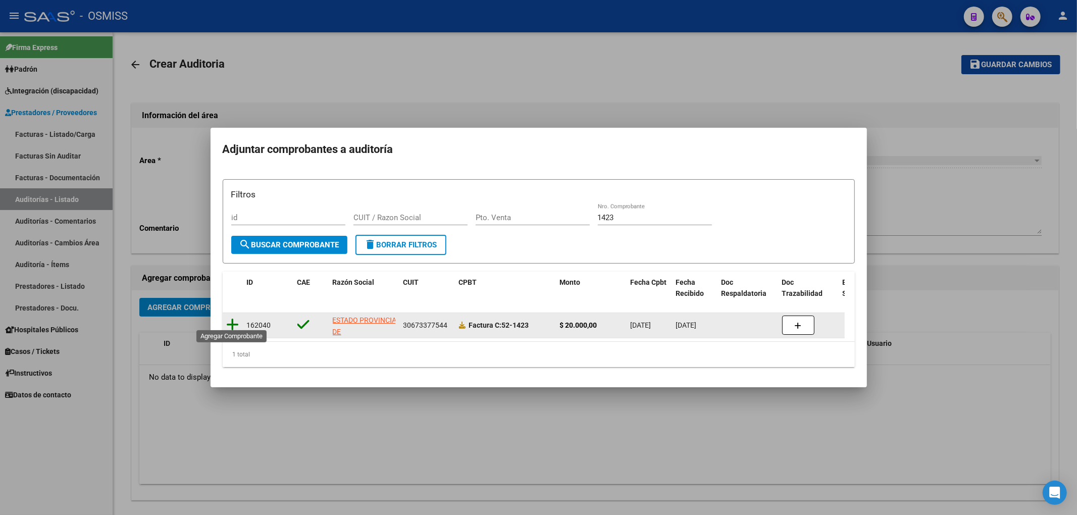
click at [232, 322] on icon at bounding box center [233, 325] width 13 height 14
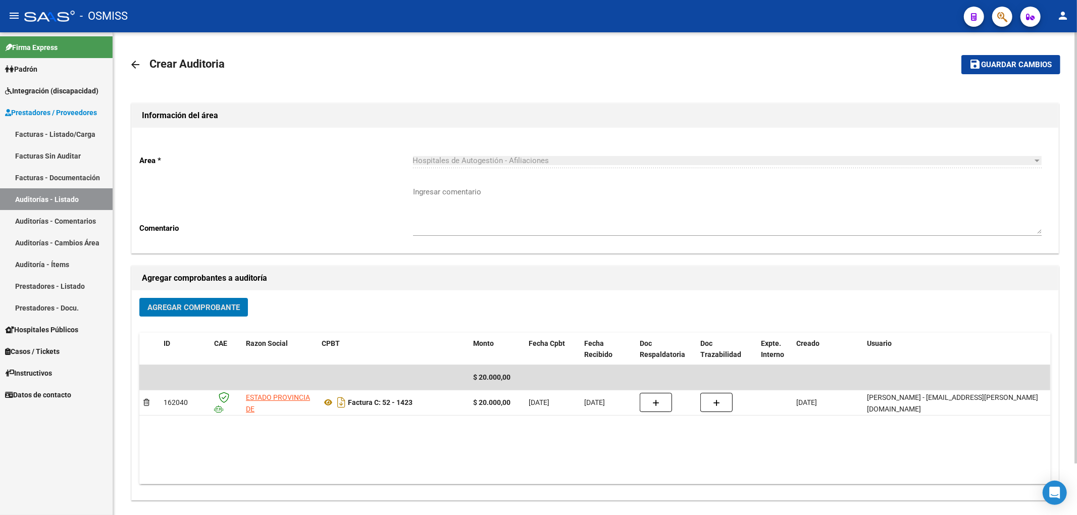
click at [999, 67] on span "Guardar cambios" at bounding box center [1016, 65] width 71 height 9
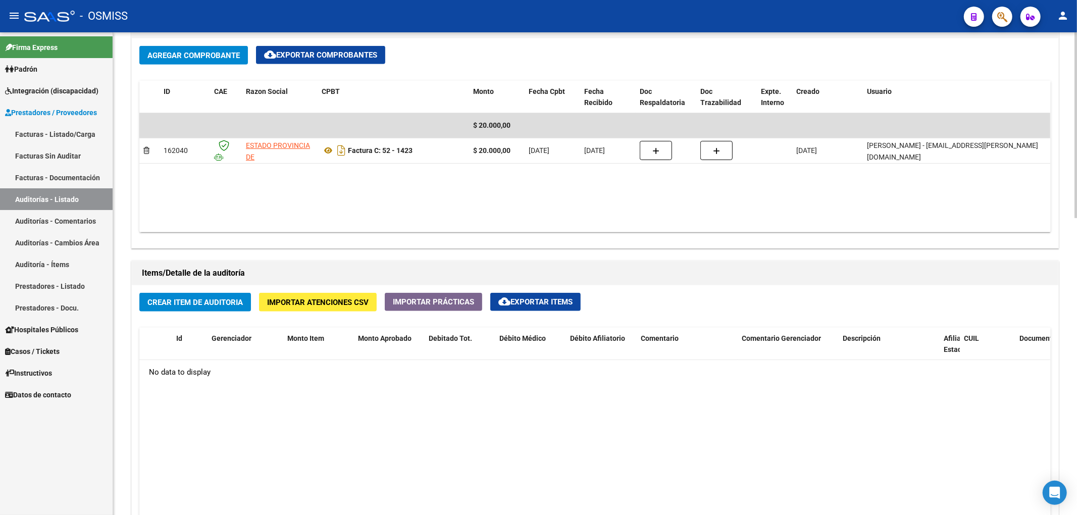
scroll to position [673, 0]
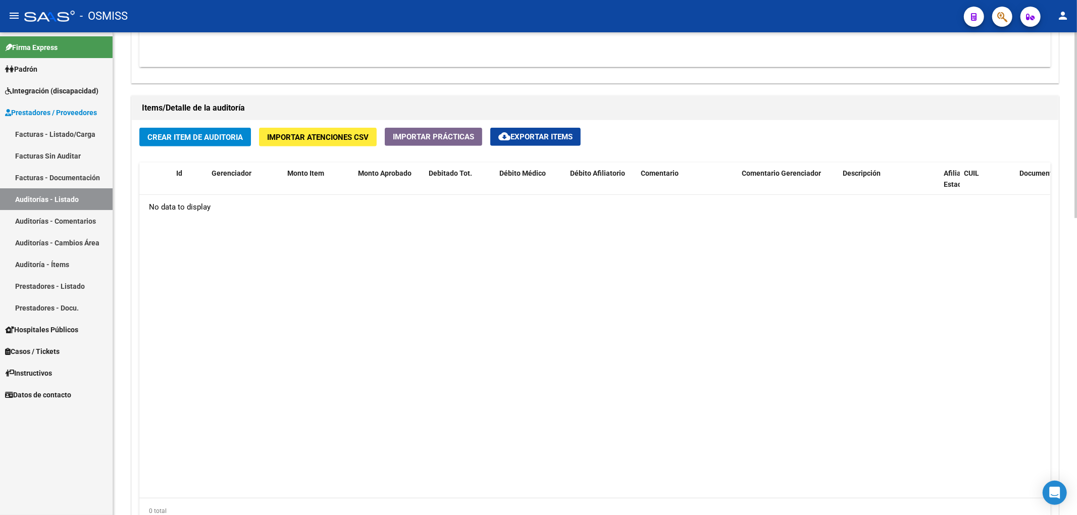
click at [198, 136] on span "Crear Item de Auditoria" at bounding box center [194, 137] width 95 height 9
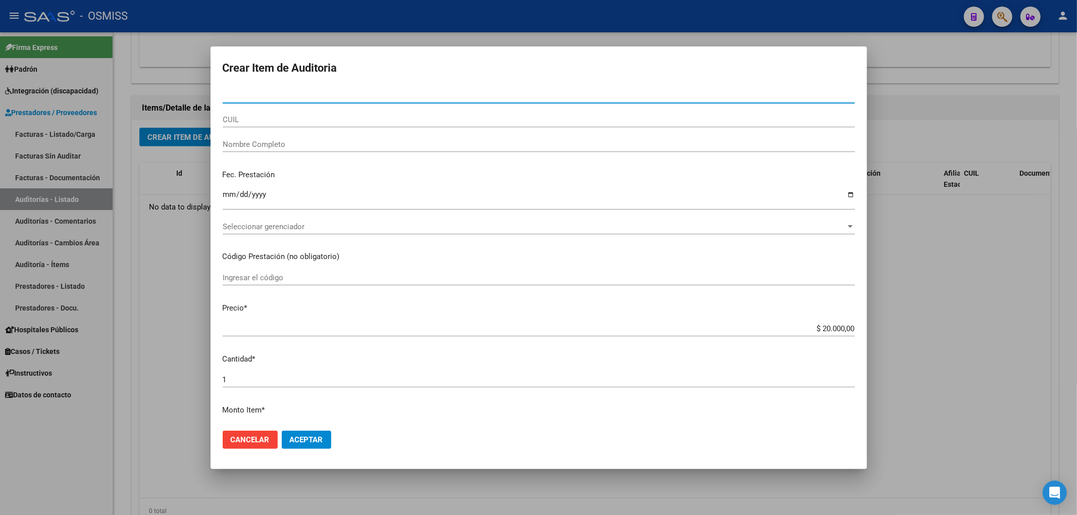
paste input "54160286"
type input "54160286"
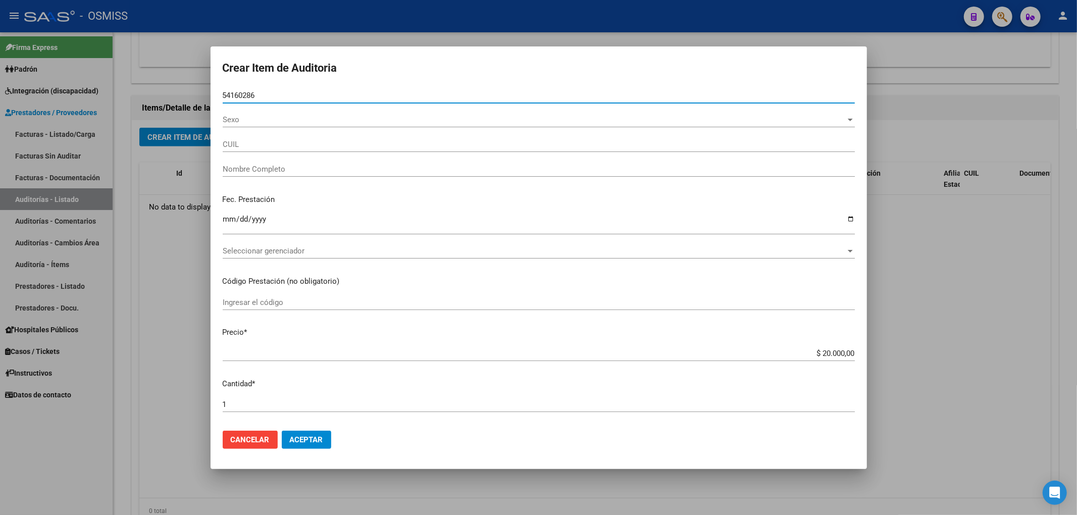
type input "27541602866"
type input "SALINAS ZEVALLES TATIANA GUADA"
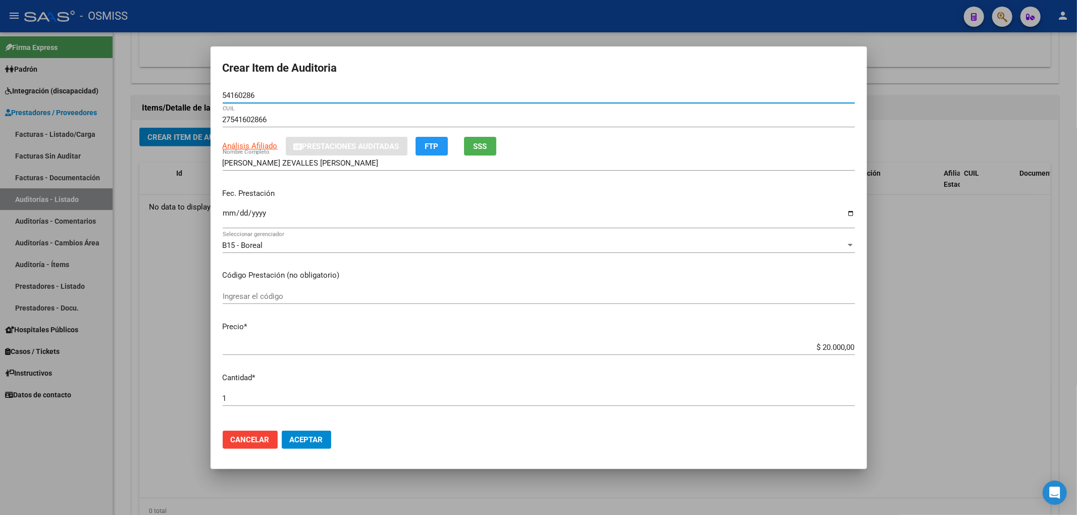
type input "54160286"
click at [227, 206] on div "Ingresar la fecha" at bounding box center [539, 217] width 632 height 22
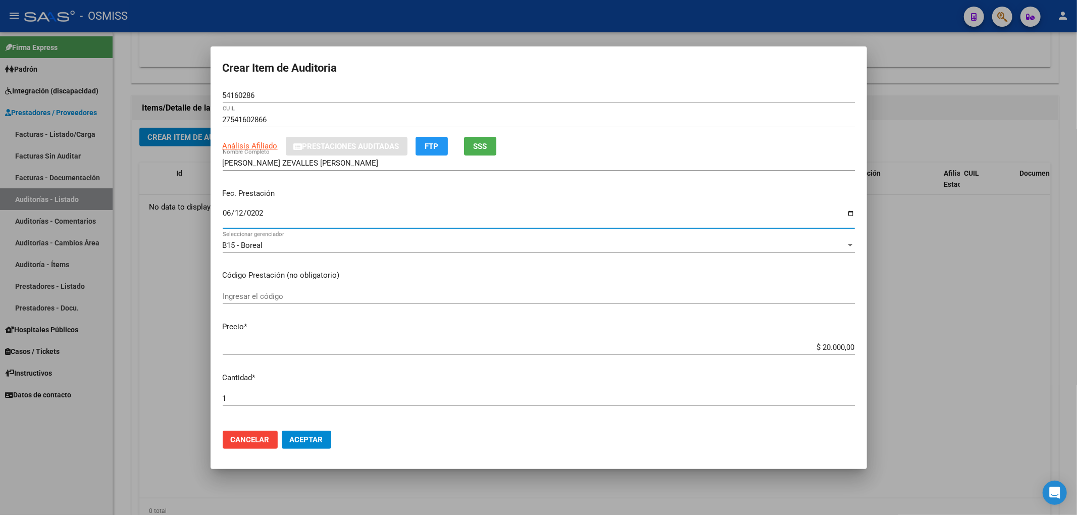
type input "2025-06-12"
drag, startPoint x: 259, startPoint y: 99, endPoint x: 186, endPoint y: 103, distance: 73.3
click at [186, 103] on div "Crear Item de Auditoria 54160286 Nro Documento 27541602866 CUIL Análisis Afilia…" at bounding box center [538, 257] width 1077 height 515
click at [703, 213] on input "2025-06-12" at bounding box center [539, 217] width 632 height 16
click at [326, 434] on button "Aceptar" at bounding box center [306, 440] width 49 height 18
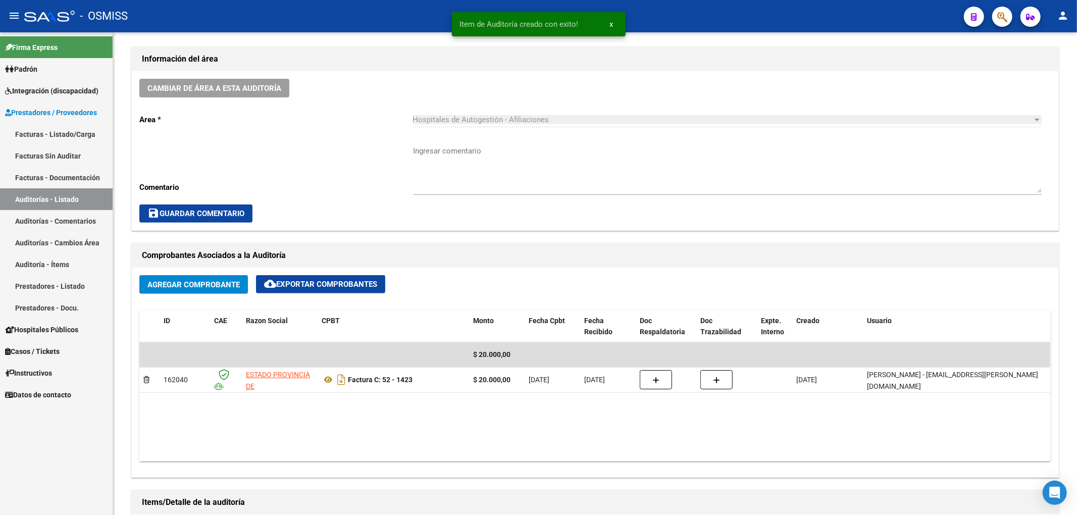
scroll to position [202, 0]
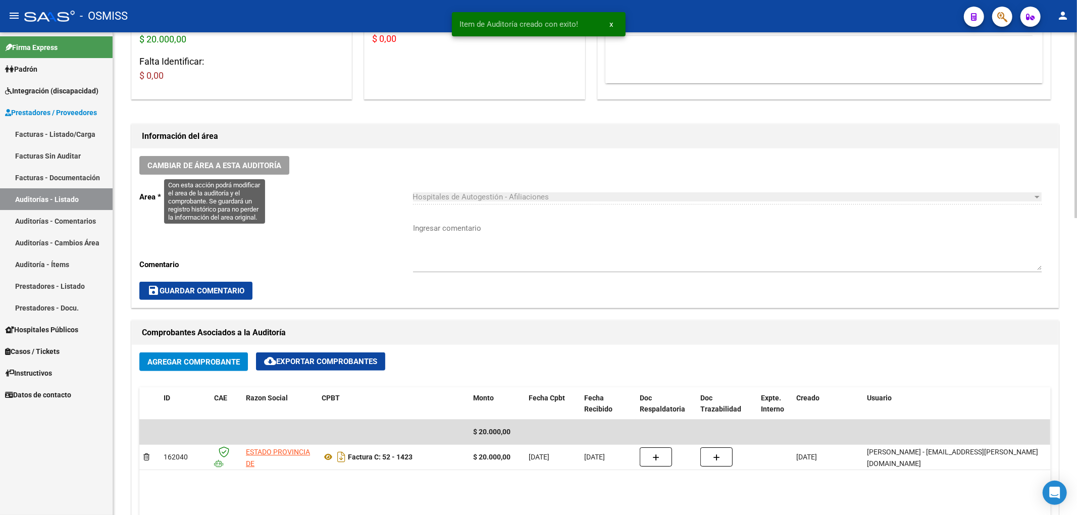
click at [247, 164] on span "Cambiar de área a esta auditoría" at bounding box center [214, 165] width 134 height 9
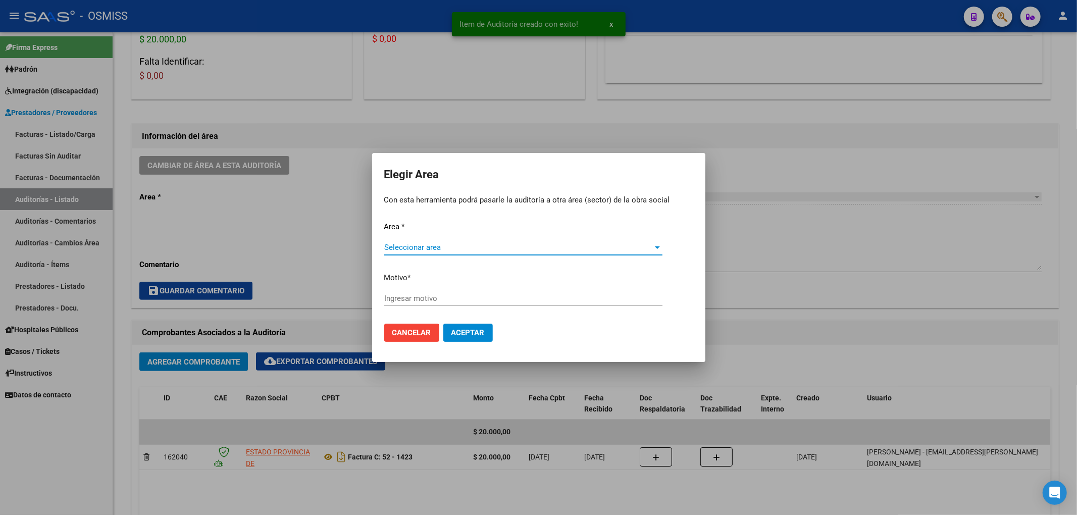
click at [420, 253] on div "Seleccionar area Seleccionar area" at bounding box center [523, 252] width 278 height 25
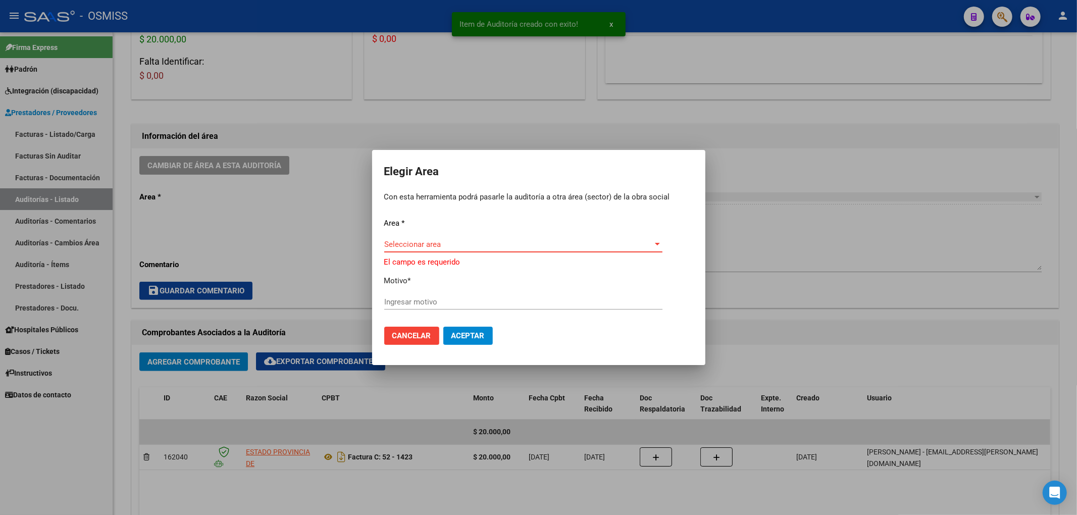
click at [421, 242] on span "Seleccionar area" at bounding box center [518, 244] width 269 height 9
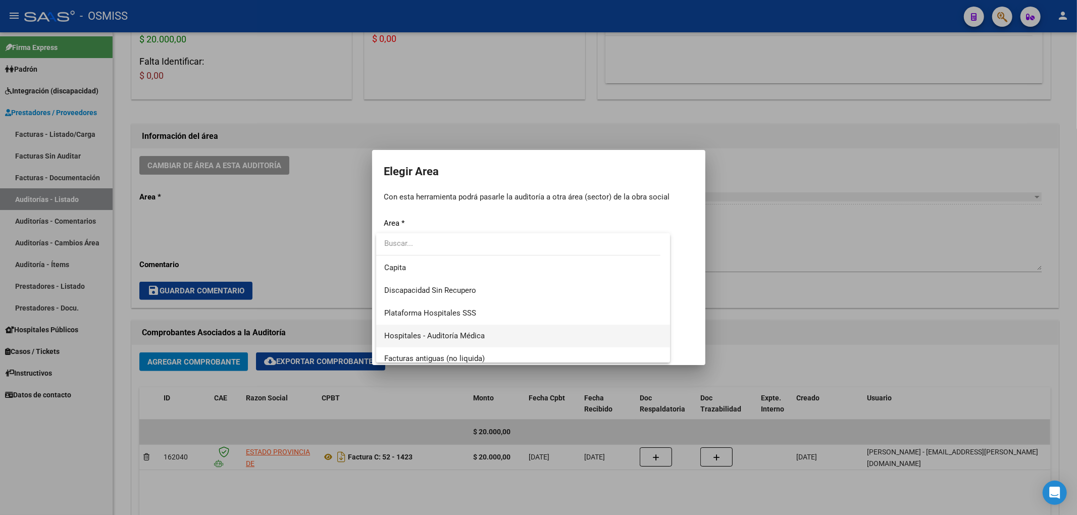
scroll to position [134, 0]
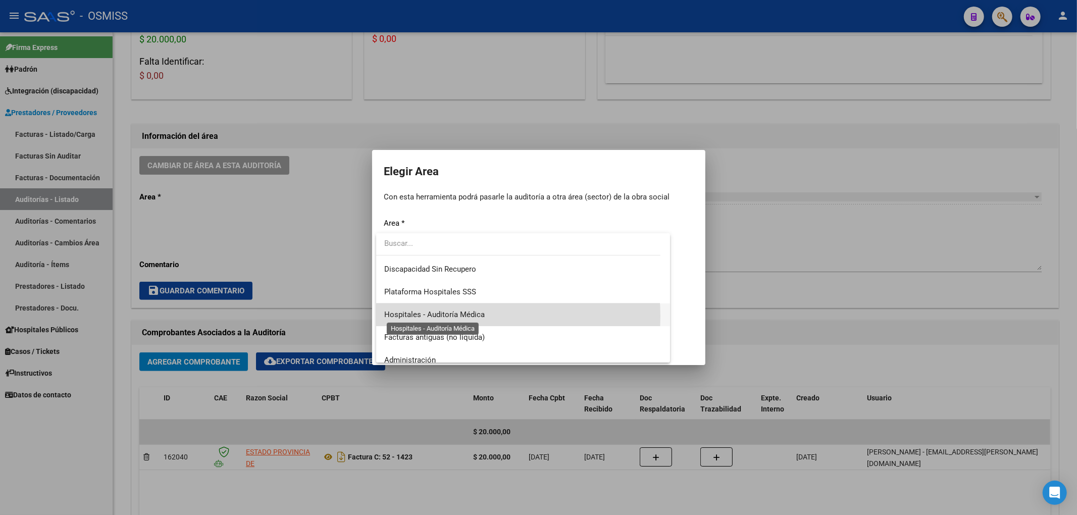
click at [451, 316] on span "Hospitales - Auditoría Médica" at bounding box center [434, 314] width 100 height 9
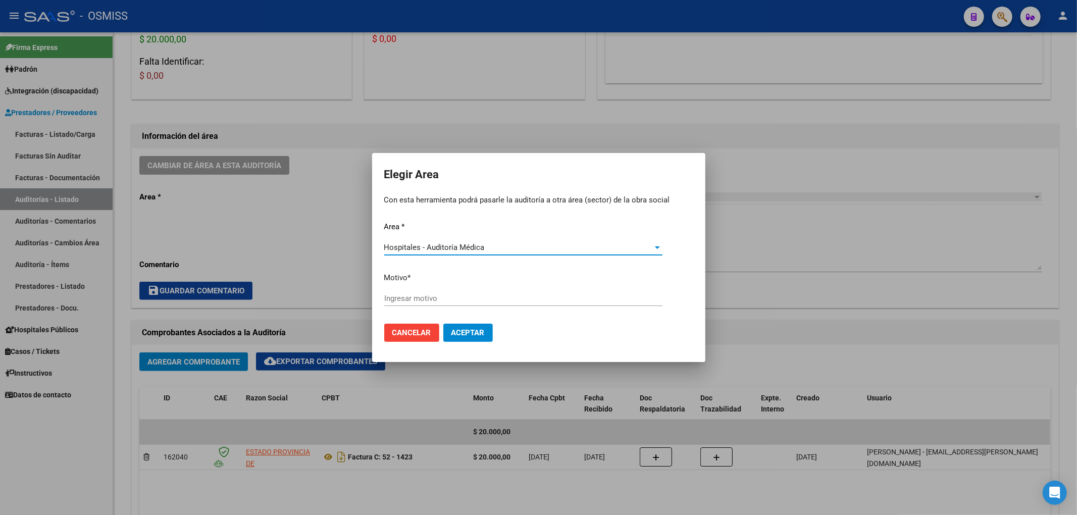
click at [445, 294] on input "Ingresar motivo" at bounding box center [523, 298] width 278 height 9
type input "a"
type input "AUDITADO"
click at [478, 324] on button "Aceptar" at bounding box center [467, 333] width 49 height 18
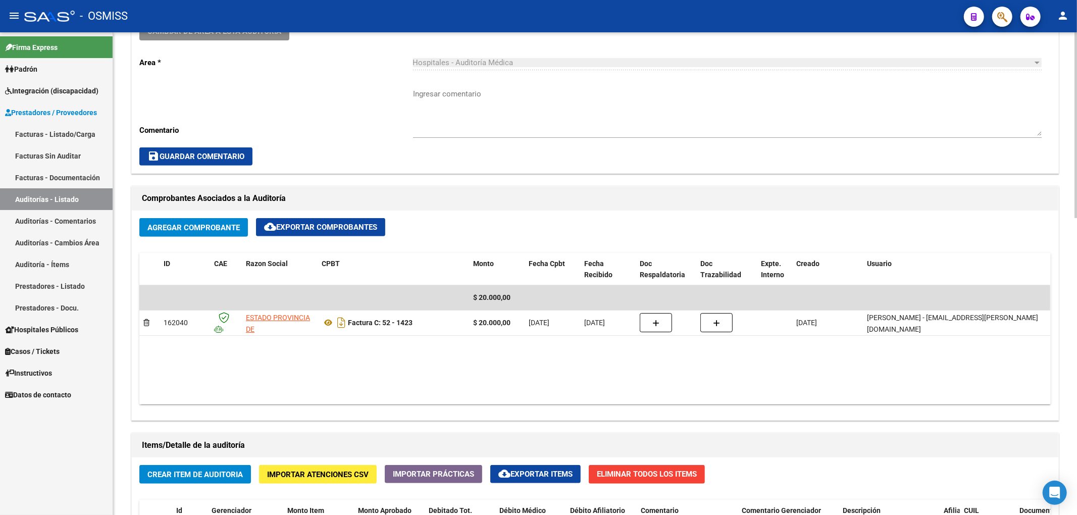
scroll to position [0, 0]
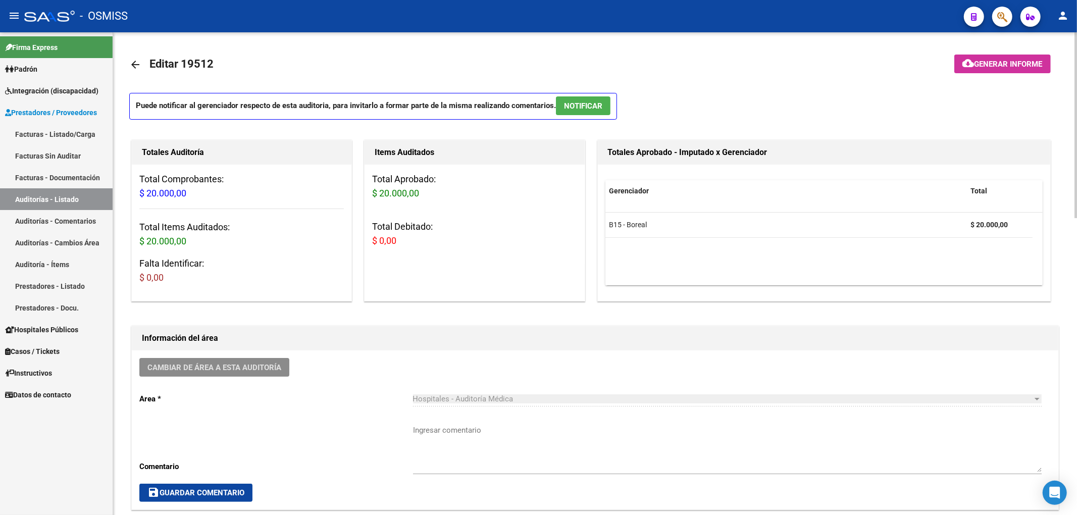
click at [136, 71] on link "arrow_back" at bounding box center [139, 65] width 20 height 24
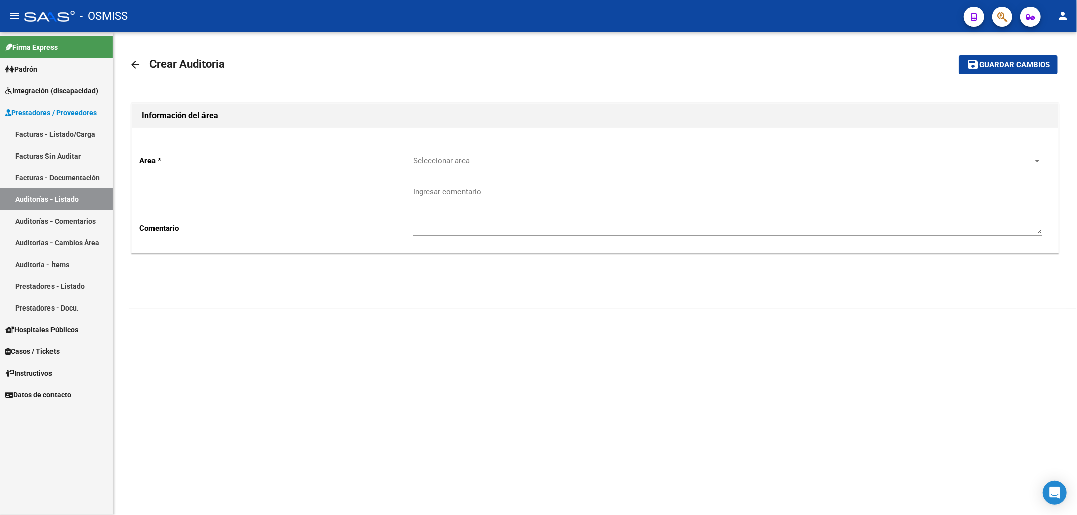
click at [465, 164] on span "Seleccionar area" at bounding box center [722, 160] width 619 height 9
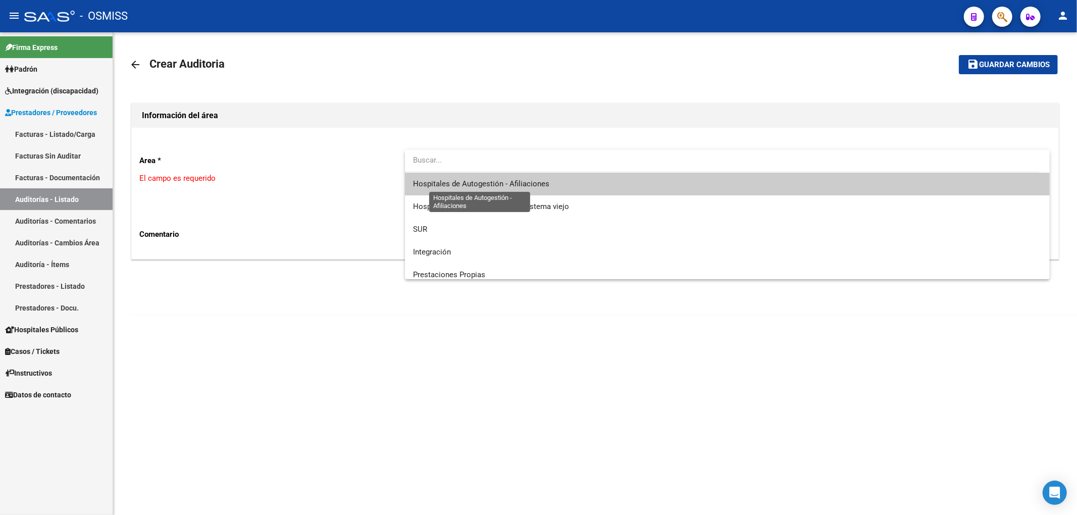
click at [483, 185] on span "Hospitales de Autogestión - Afiliaciones" at bounding box center [481, 183] width 136 height 9
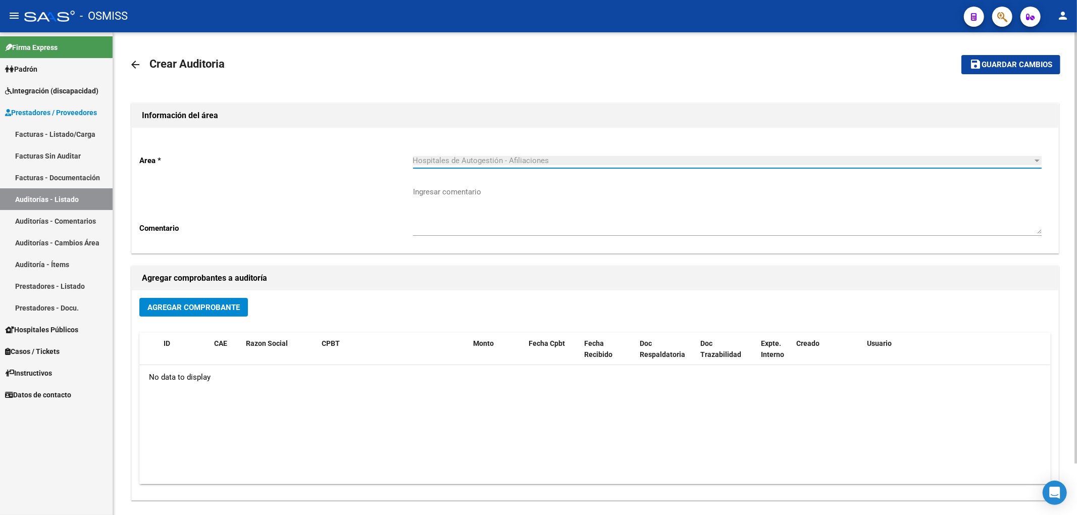
click at [235, 305] on span "Agregar Comprobante" at bounding box center [193, 307] width 92 height 9
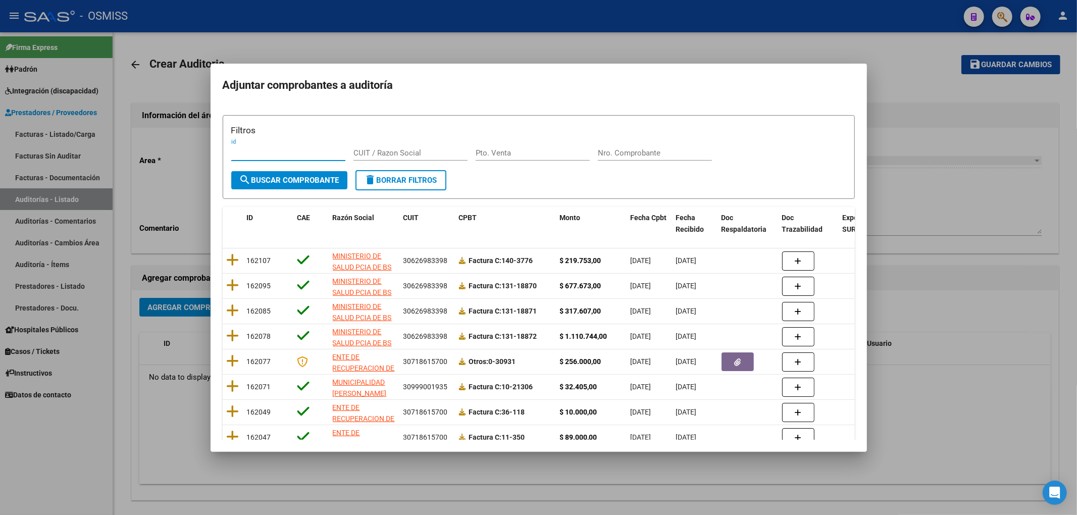
click at [614, 148] on input "Nro. Comprobante" at bounding box center [655, 152] width 114 height 9
type input "1245"
click at [312, 186] on button "search Buscar Comprobante" at bounding box center [289, 180] width 116 height 18
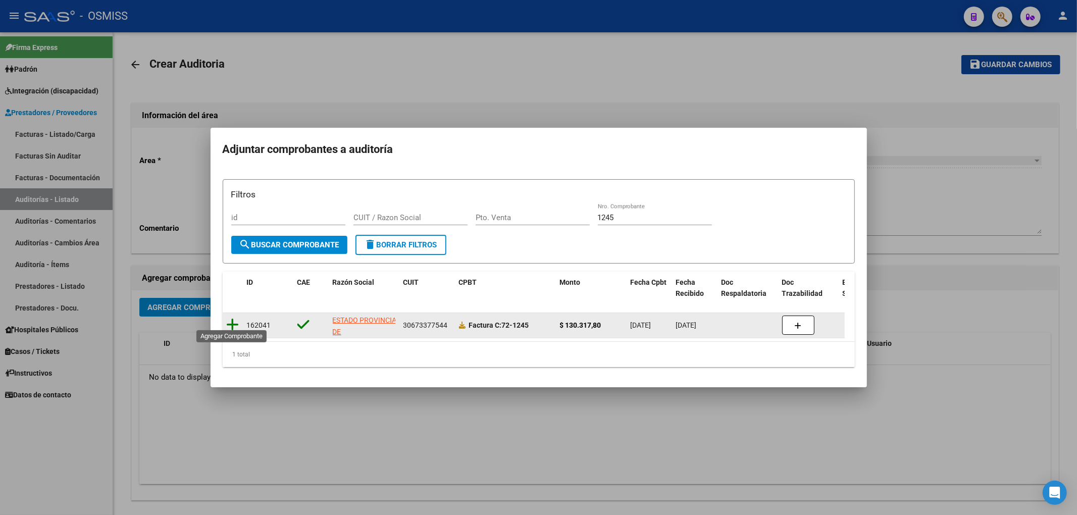
click at [234, 320] on icon at bounding box center [233, 325] width 13 height 14
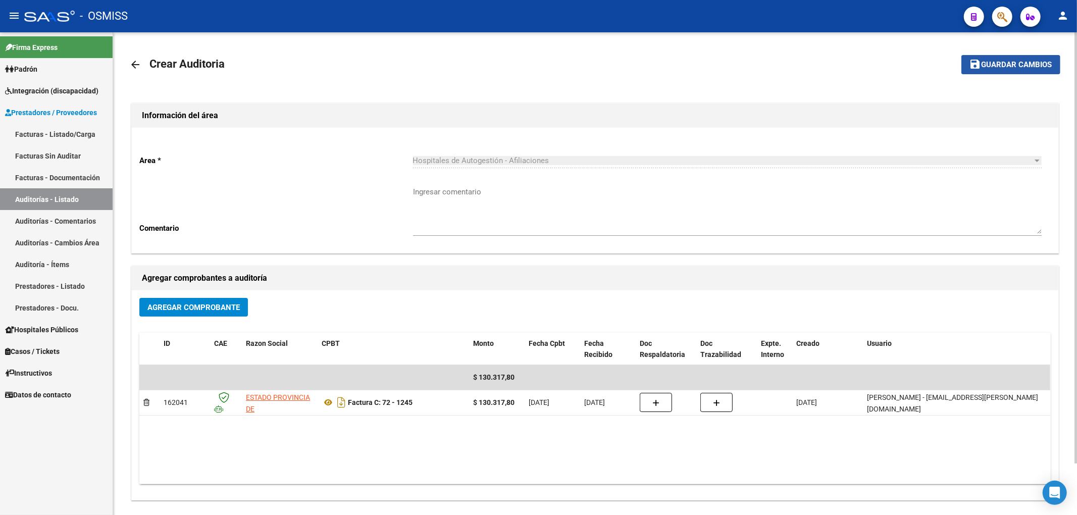
click at [1023, 65] on span "Guardar cambios" at bounding box center [1016, 65] width 71 height 9
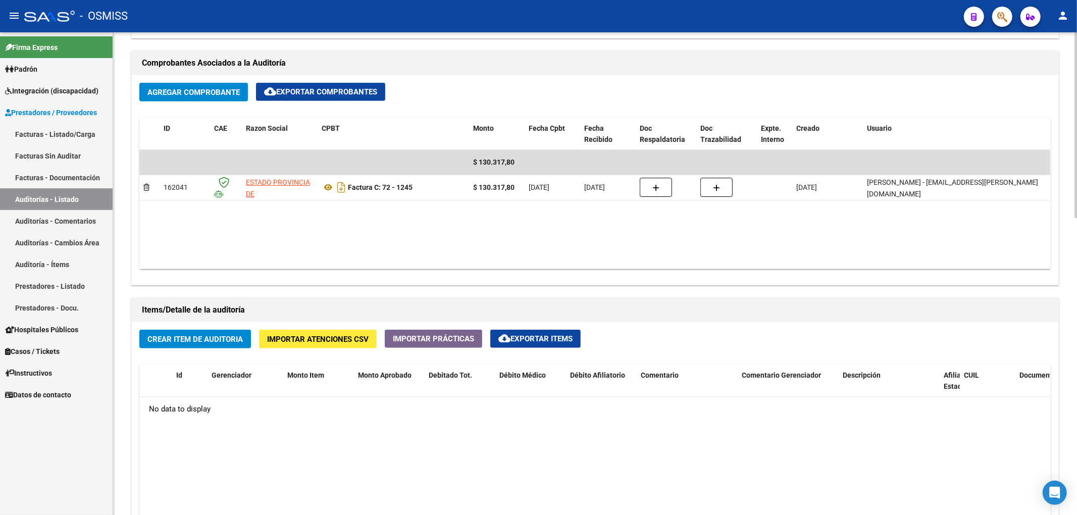
scroll to position [538, 0]
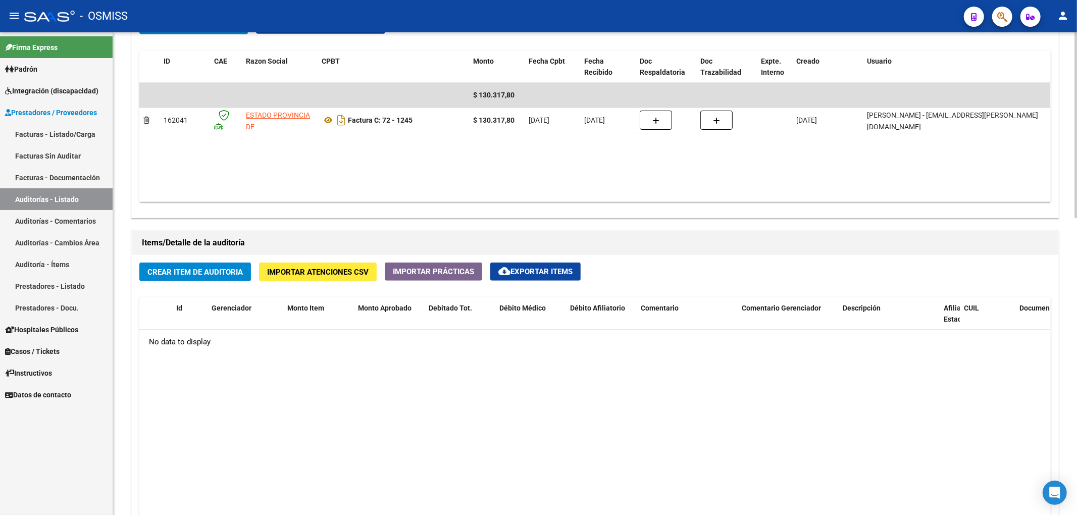
click at [361, 276] on span "Importar Atenciones CSV" at bounding box center [317, 272] width 101 height 9
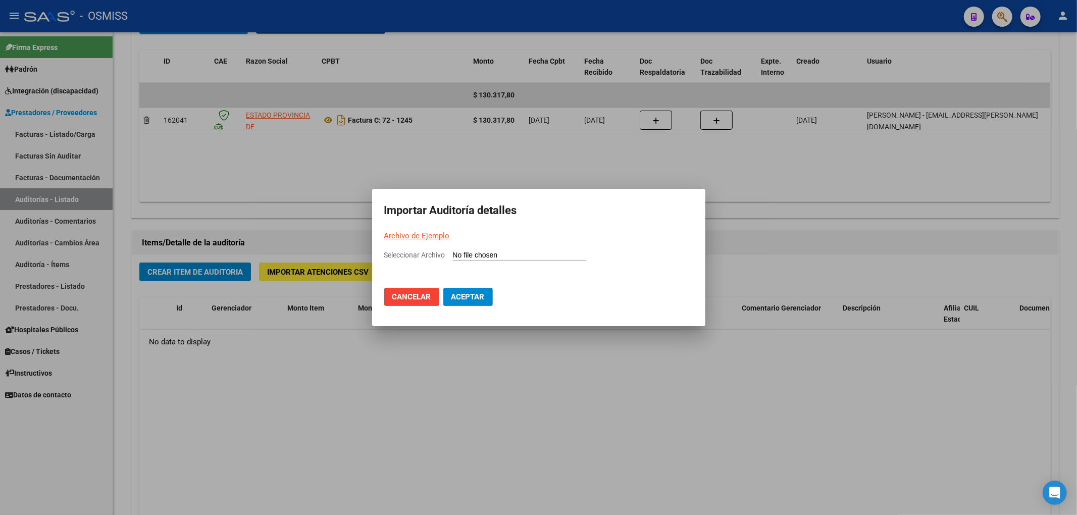
click at [428, 236] on link "Archivo de Ejemplo" at bounding box center [417, 235] width 66 height 9
click at [479, 252] on input "Seleccionar Archivo" at bounding box center [520, 256] width 134 height 10
type input "C:\fakepath\Auditoria-demo-saas (12).csv"
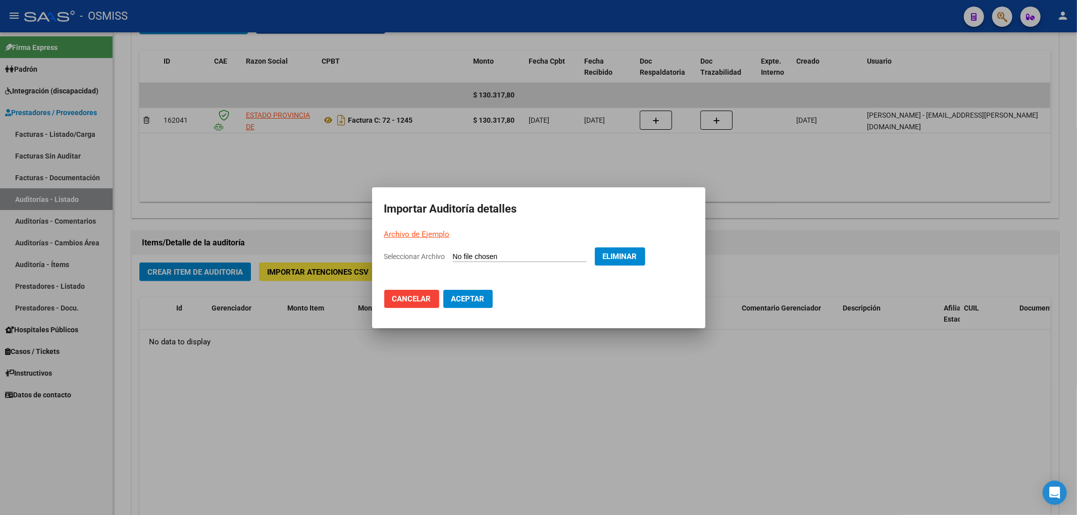
click at [480, 296] on span "Aceptar" at bounding box center [467, 298] width 33 height 9
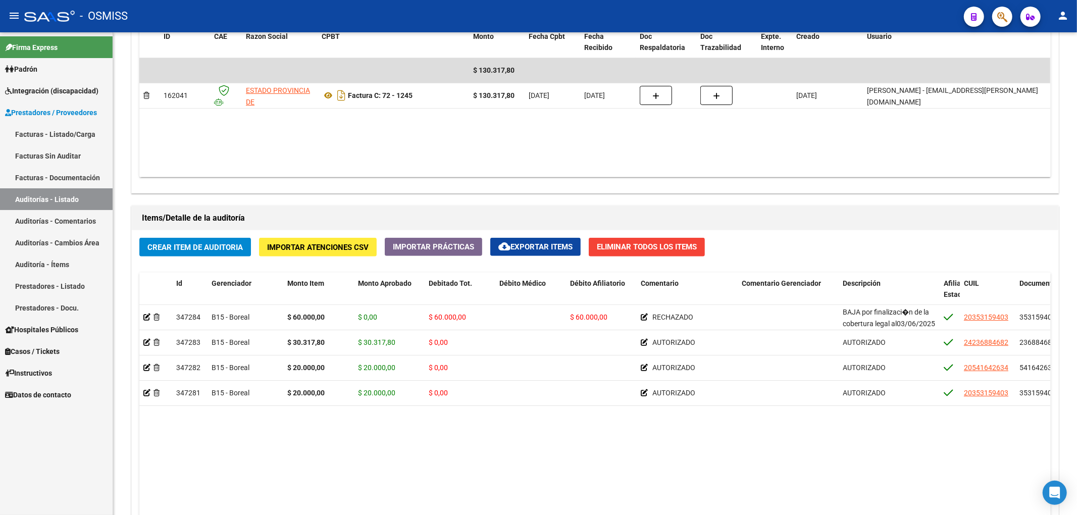
scroll to position [606, 0]
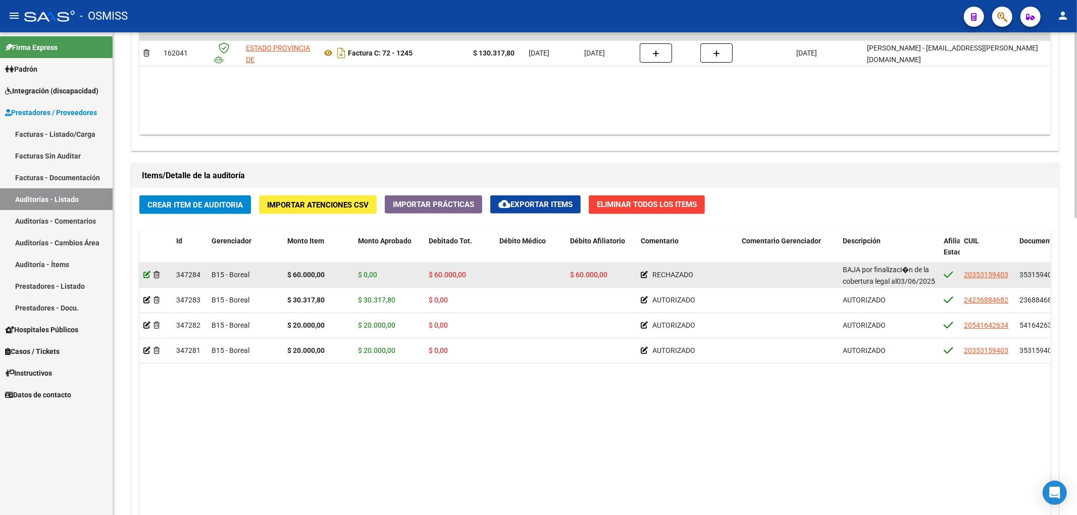
click at [144, 275] on icon at bounding box center [146, 274] width 7 height 7
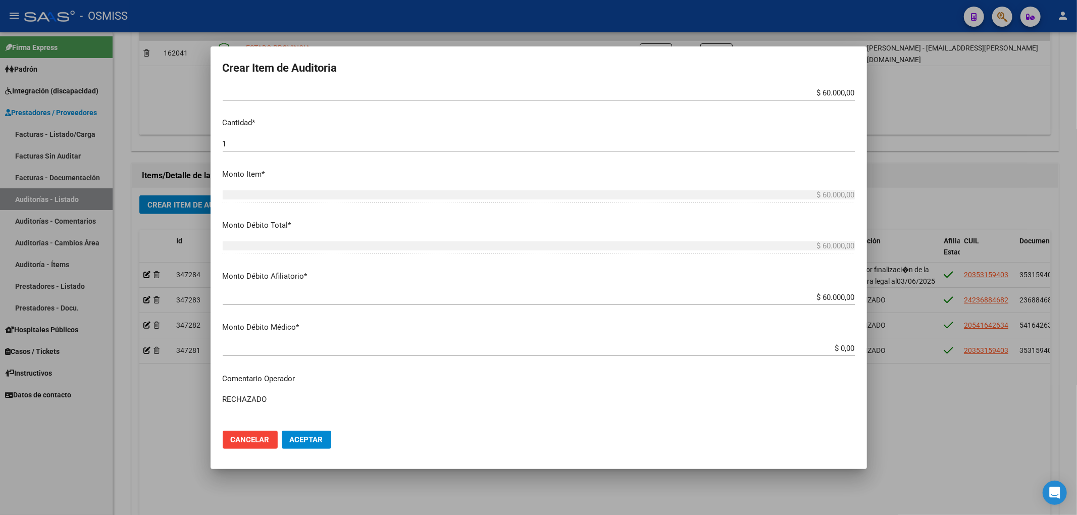
scroll to position [269, 0]
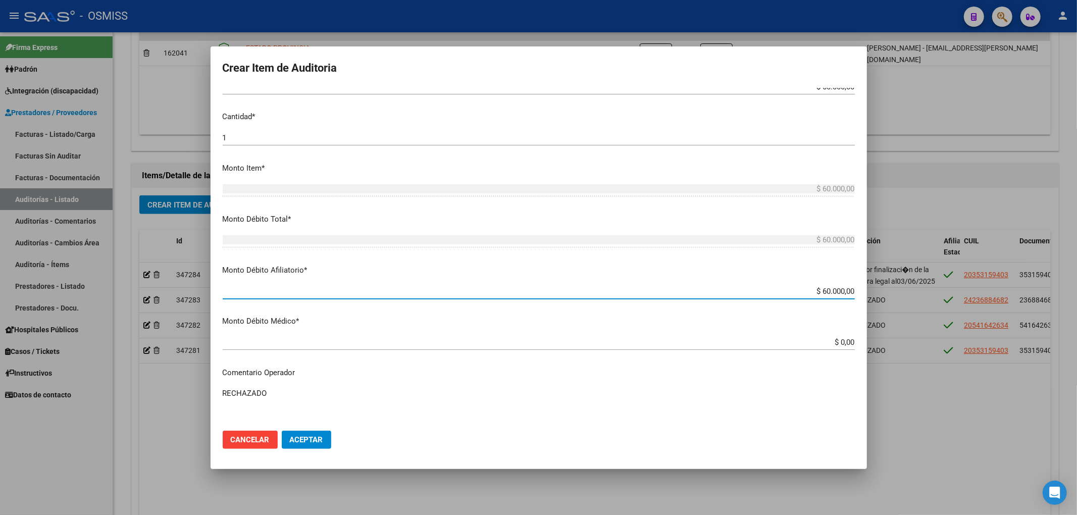
drag, startPoint x: 813, startPoint y: 289, endPoint x: 876, endPoint y: 291, distance: 63.6
click at [876, 291] on div "Crear Item de Auditoria 35315940 Nro Documento 20353159403 CUIL Afiliado Activo…" at bounding box center [538, 257] width 1077 height 515
type input "$ 0,00"
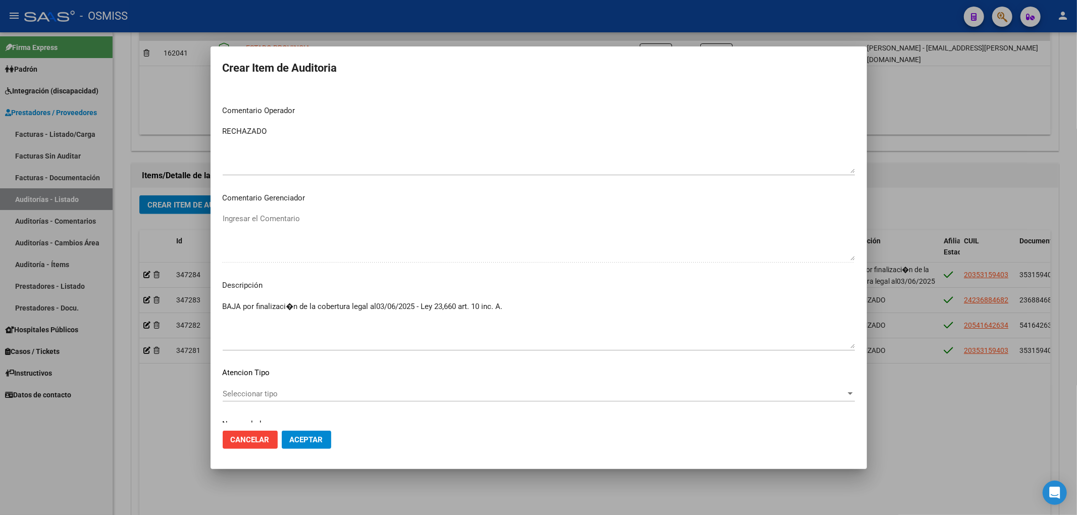
scroll to position [538, 0]
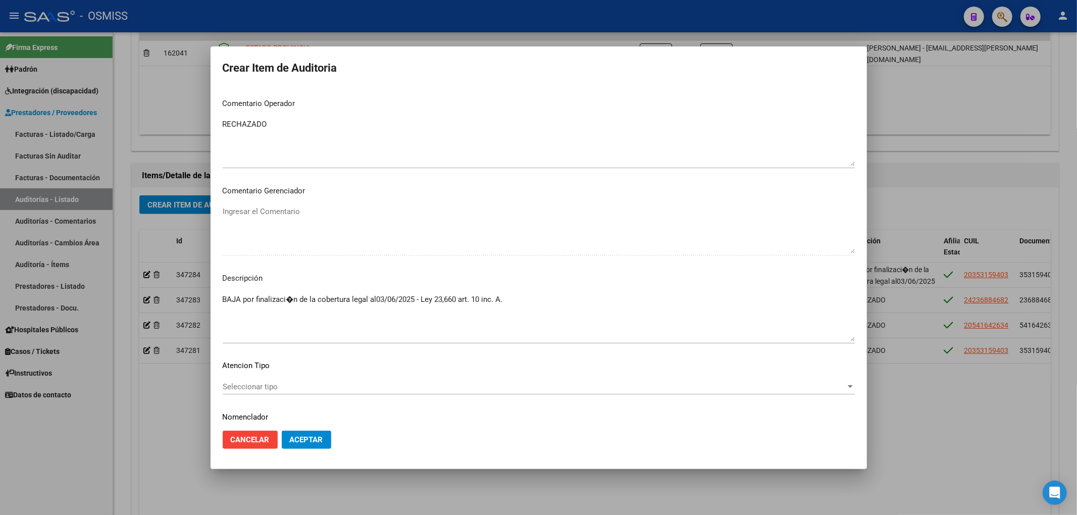
drag, startPoint x: 146, startPoint y: 126, endPoint x: 118, endPoint y: 130, distance: 28.6
click at [122, 126] on div "Crear Item de Auditoria 35315940 Nro Documento 20353159403 CUIL Afiliado Activo…" at bounding box center [538, 257] width 1077 height 515
drag, startPoint x: 493, startPoint y: 299, endPoint x: 216, endPoint y: 309, distance: 277.3
click at [216, 309] on mat-dialog-content "35315940 Nro Documento 20353159403 CUIL Afiliado Activo MU�OZ DOMINGO EMANUEL N…" at bounding box center [539, 255] width 656 height 335
click at [278, 119] on textarea "Ingresar el Comentario" at bounding box center [539, 142] width 632 height 47
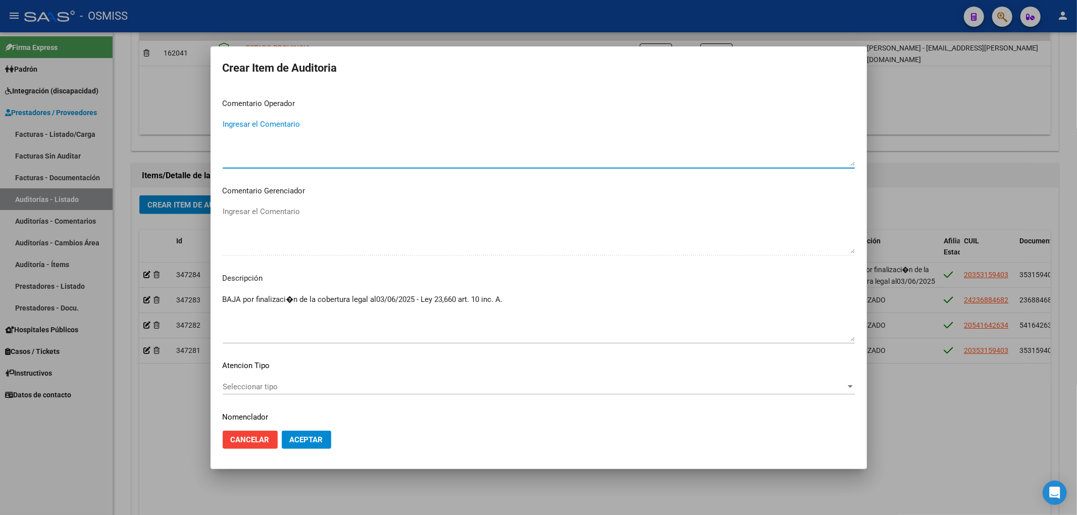
paste textarea "BAJA por finalizaci�n de la cobertura legal al03/06/2025 - Ley 23,660 art. 10 i…"
click at [223, 124] on textarea "BAJA por finalizaci�n de la cobertura legal al03/06/2025 - Ley 23,660 art. 10 i…" at bounding box center [539, 142] width 632 height 47
drag, startPoint x: 326, startPoint y: 122, endPoint x: 316, endPoint y: 122, distance: 9.6
click at [316, 122] on textarea "No corresponde autorizar. BAJA por finalizaci�n de la cobertura legal al03/06/2…" at bounding box center [539, 142] width 632 height 47
drag, startPoint x: 589, startPoint y: 122, endPoint x: 219, endPoint y: 134, distance: 370.3
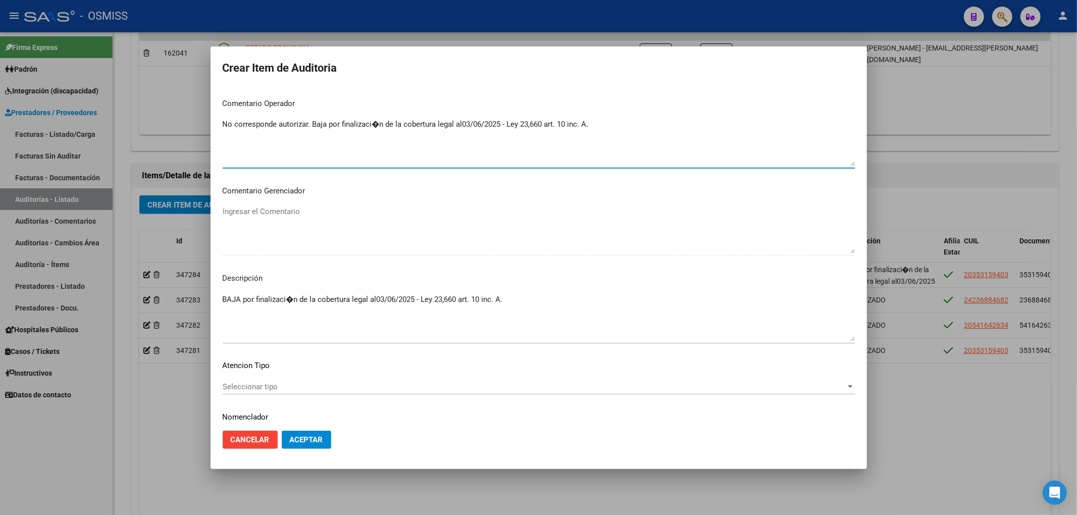
click at [219, 134] on mat-dialog-content "35315940 Nro Documento 20353159403 CUIL Afiliado Activo MU�OZ DOMINGO EMANUEL N…" at bounding box center [539, 255] width 656 height 335
type textarea "No corresponde autorizar. Baja por finalizaci�n de la cobertura legal al03/06/2…"
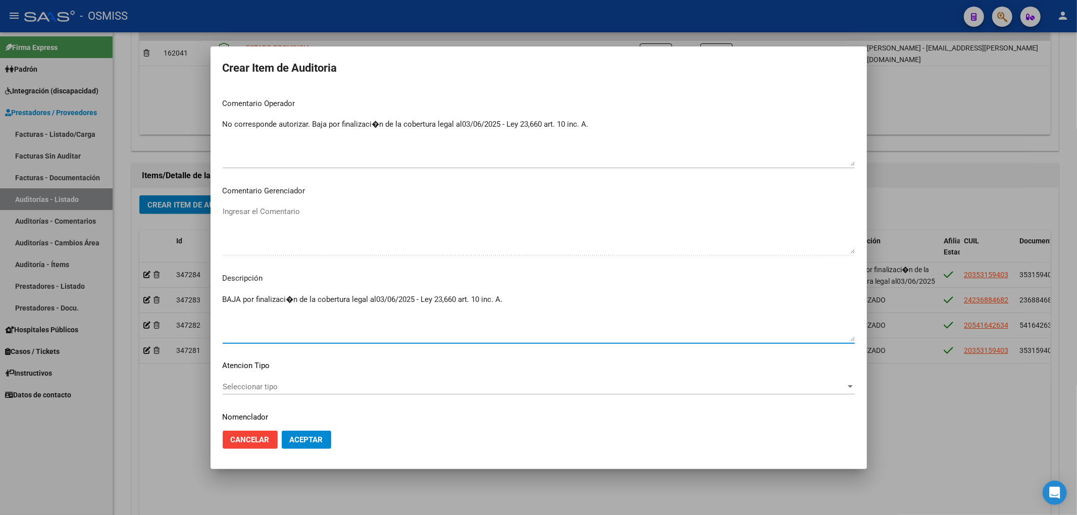
drag, startPoint x: 505, startPoint y: 297, endPoint x: 215, endPoint y: 300, distance: 289.8
click at [215, 300] on mat-dialog-content "35315940 Nro Documento 20353159403 CUIL Afiliado Activo MU�OZ DOMINGO EMANUEL N…" at bounding box center [539, 255] width 656 height 335
paste textarea "No corresponde autorizar. Baja"
type textarea "No corresponde autorizar. Baja por finalizaci�n de la cobertura legal al03/06/2…"
click at [317, 443] on button "Aceptar" at bounding box center [306, 440] width 49 height 18
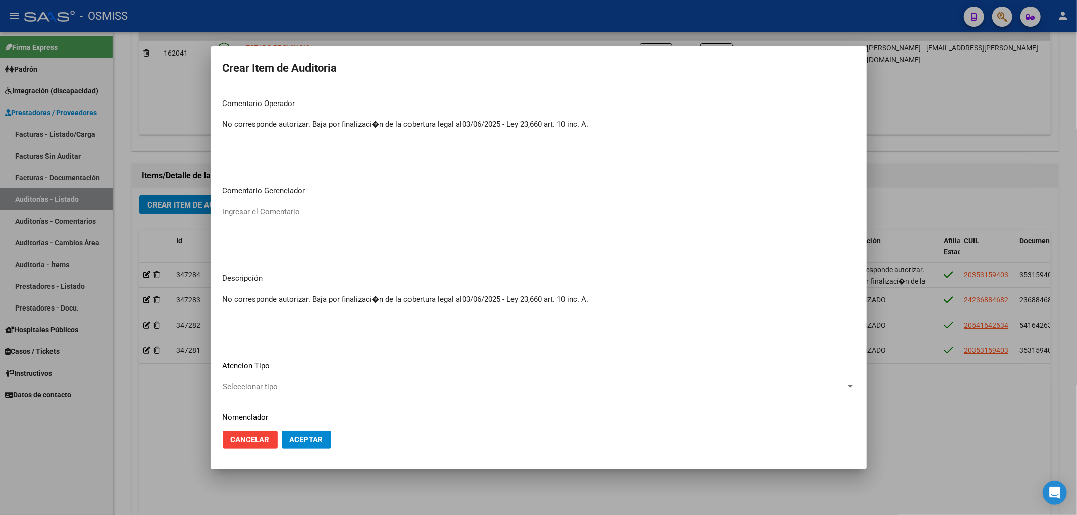
click at [311, 441] on span "Aceptar" at bounding box center [306, 439] width 33 height 9
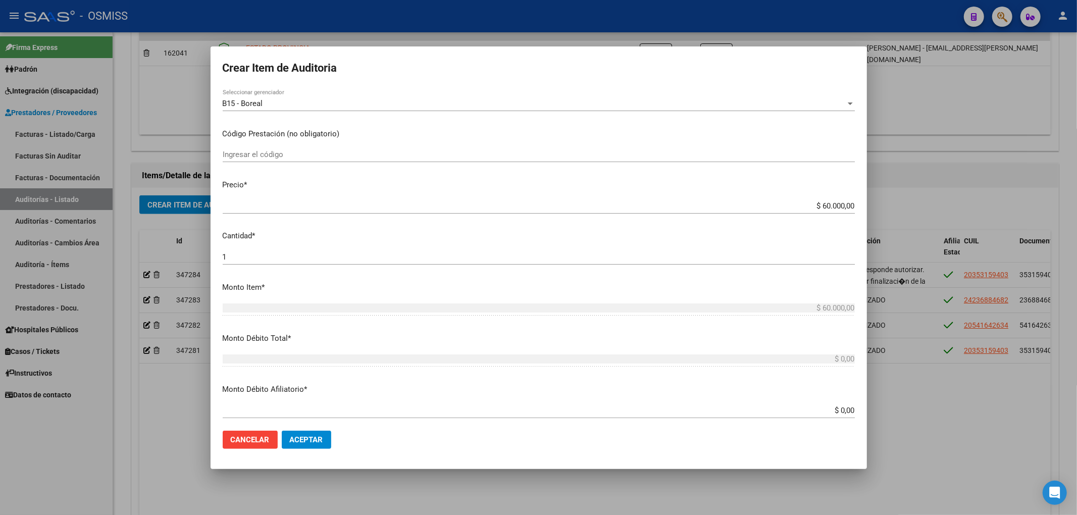
scroll to position [269, 0]
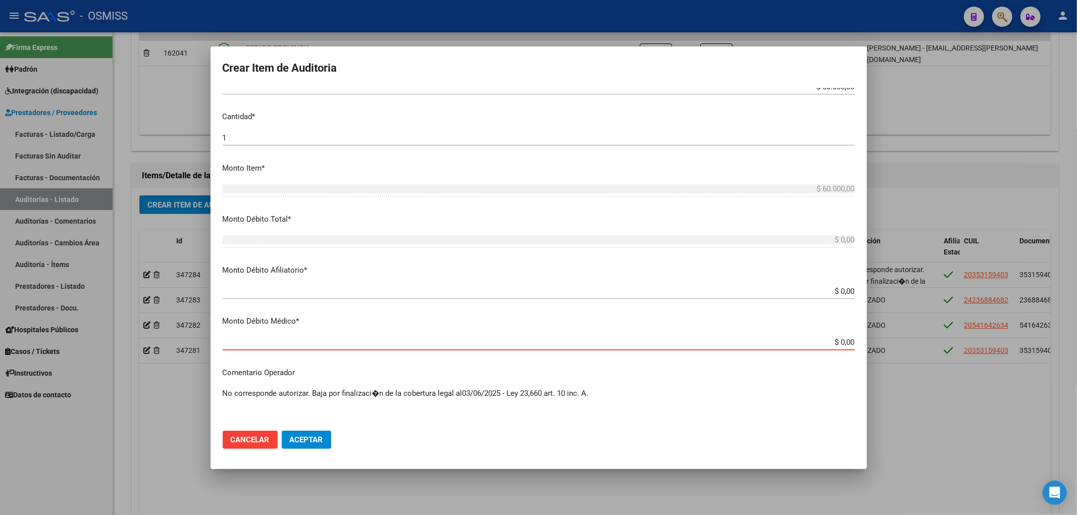
click at [845, 345] on input "$ 0,00" at bounding box center [539, 342] width 632 height 9
type input "$ 0,00"
click at [329, 435] on button "Aceptar" at bounding box center [306, 440] width 49 height 18
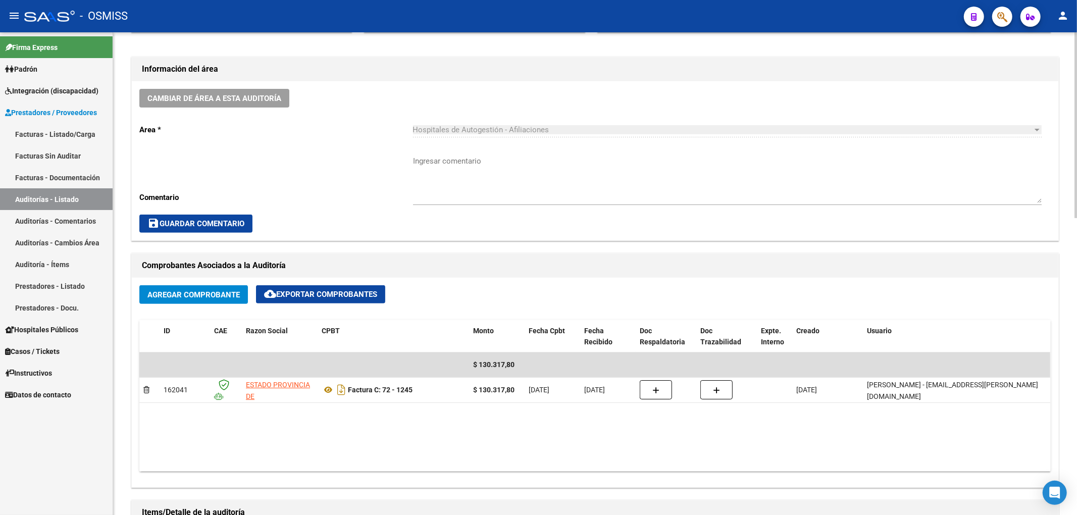
scroll to position [202, 0]
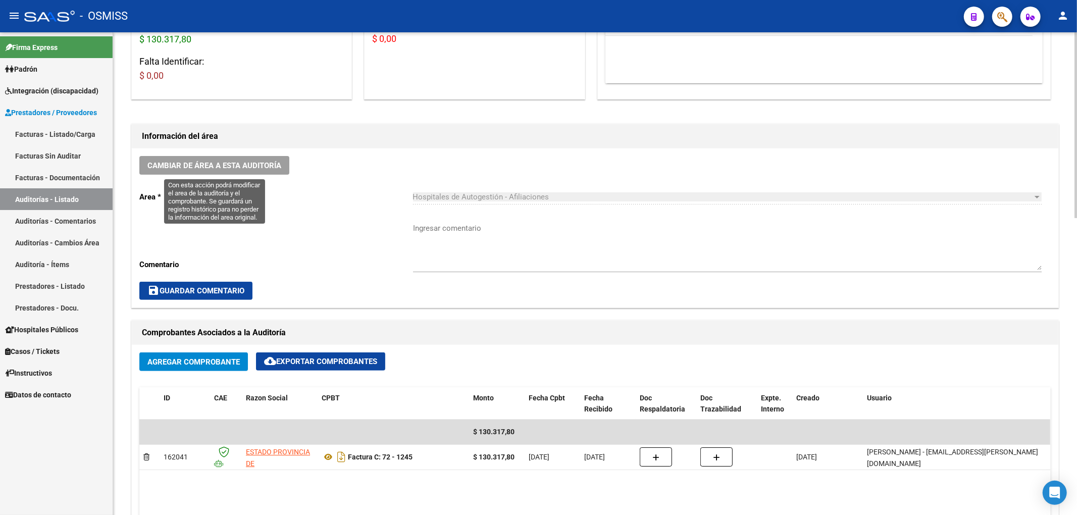
click at [277, 169] on span "Cambiar de área a esta auditoría" at bounding box center [214, 165] width 134 height 9
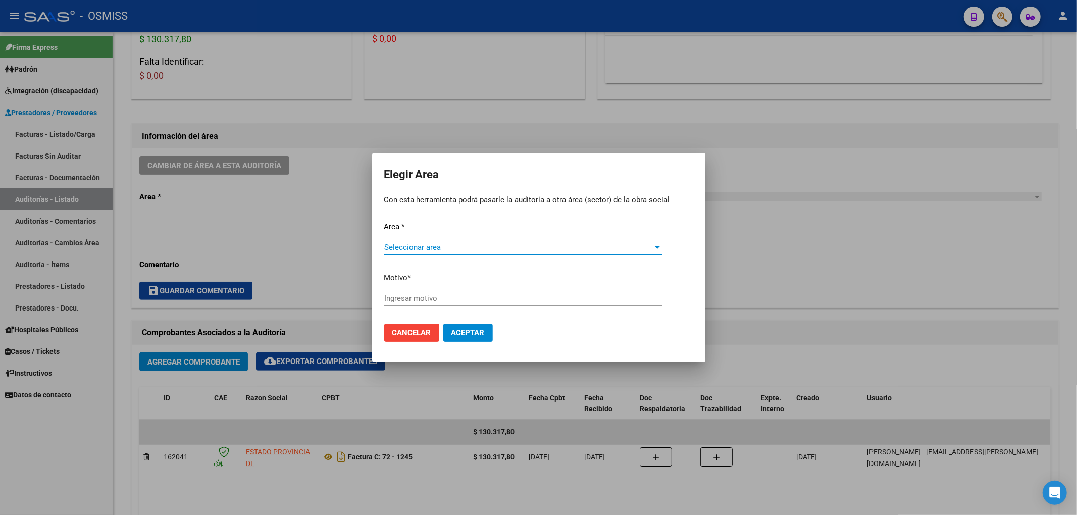
click at [437, 247] on span "Seleccionar area" at bounding box center [518, 247] width 269 height 9
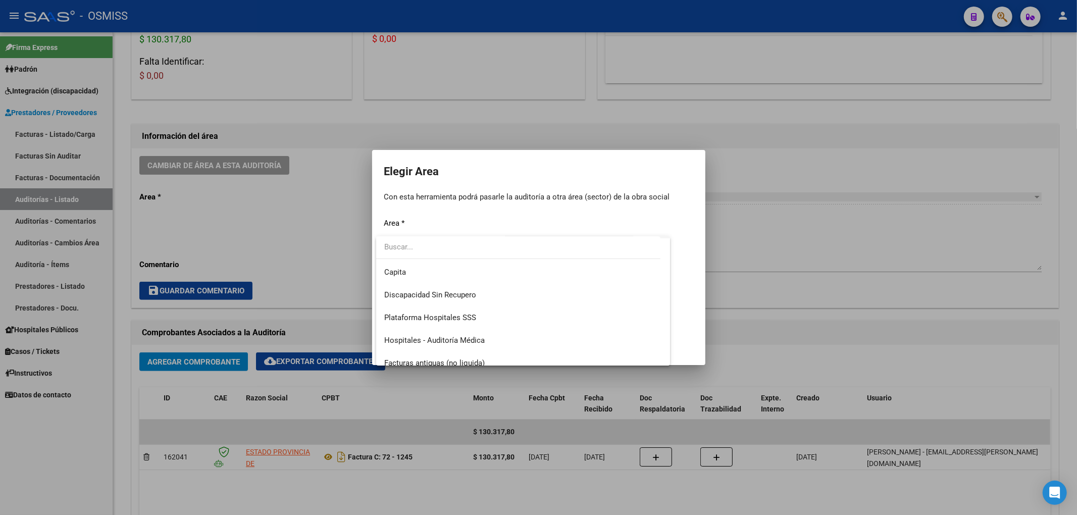
scroll to position [134, 0]
click at [463, 321] on span "Hospitales - Auditoría Médica" at bounding box center [434, 317] width 100 height 9
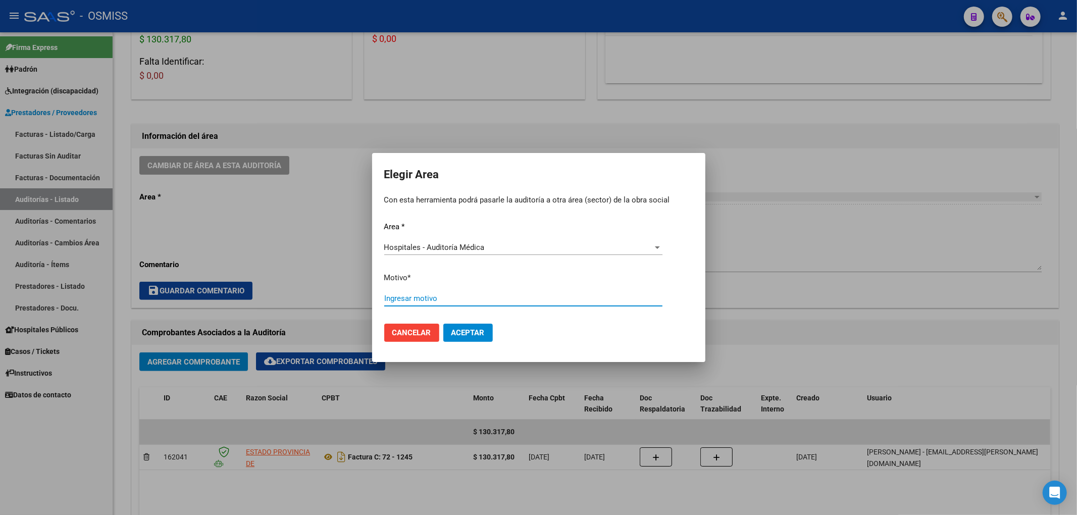
click at [418, 299] on input "Ingresar motivo" at bounding box center [523, 298] width 278 height 9
type input "a"
type input "AUDITADO"
click at [468, 335] on span "Aceptar" at bounding box center [467, 332] width 33 height 9
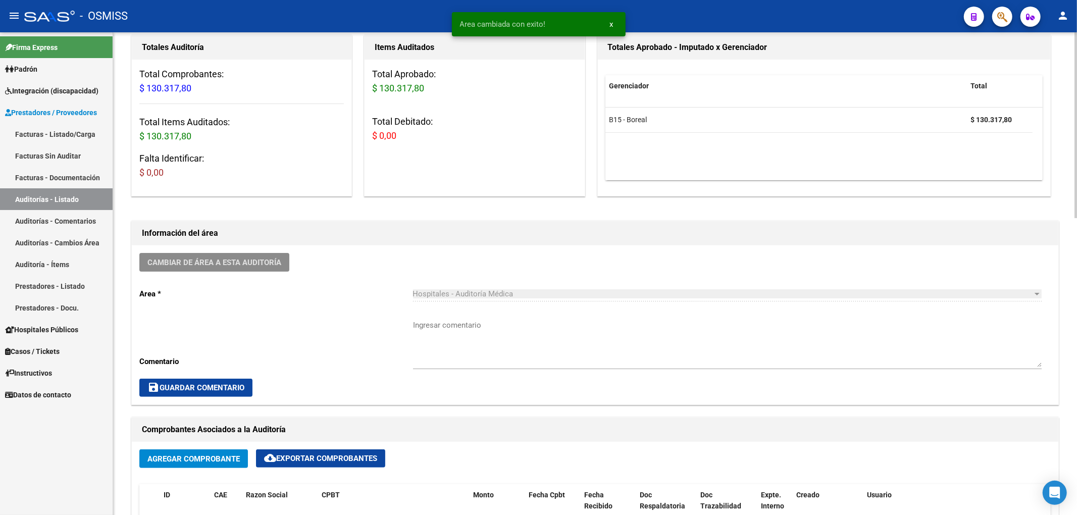
scroll to position [0, 0]
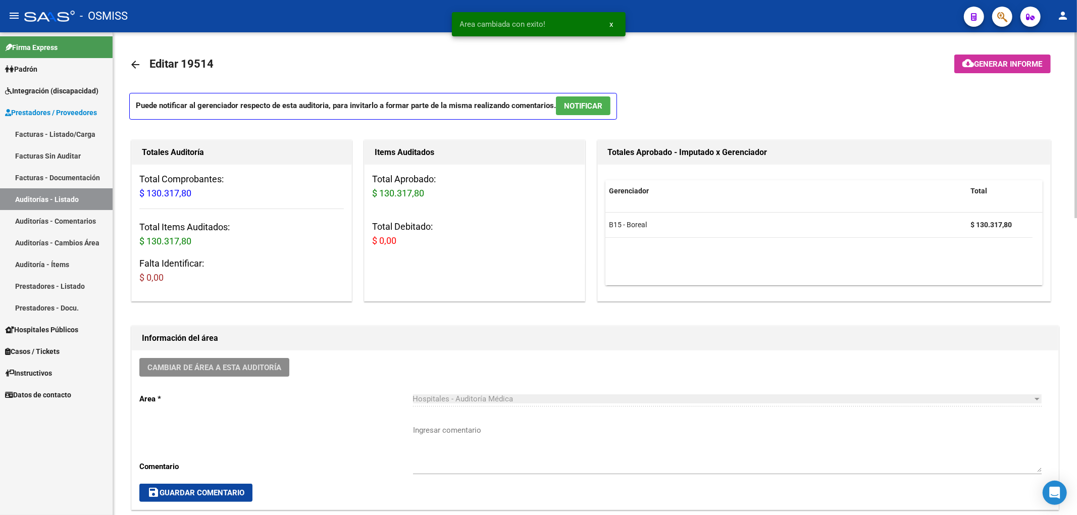
click at [129, 65] on mat-icon "arrow_back" at bounding box center [135, 65] width 12 height 12
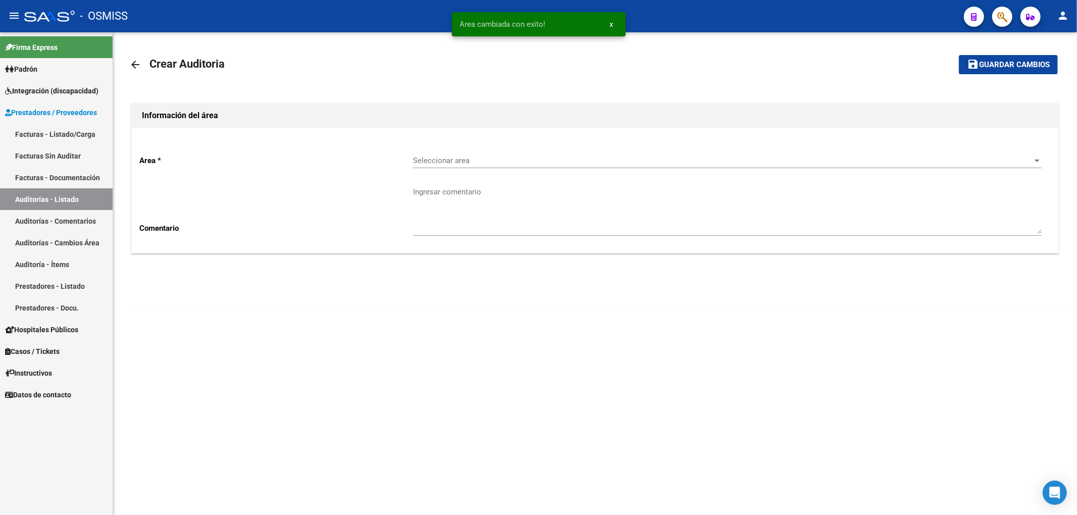
click at [445, 154] on div "Seleccionar area Seleccionar area" at bounding box center [727, 157] width 629 height 22
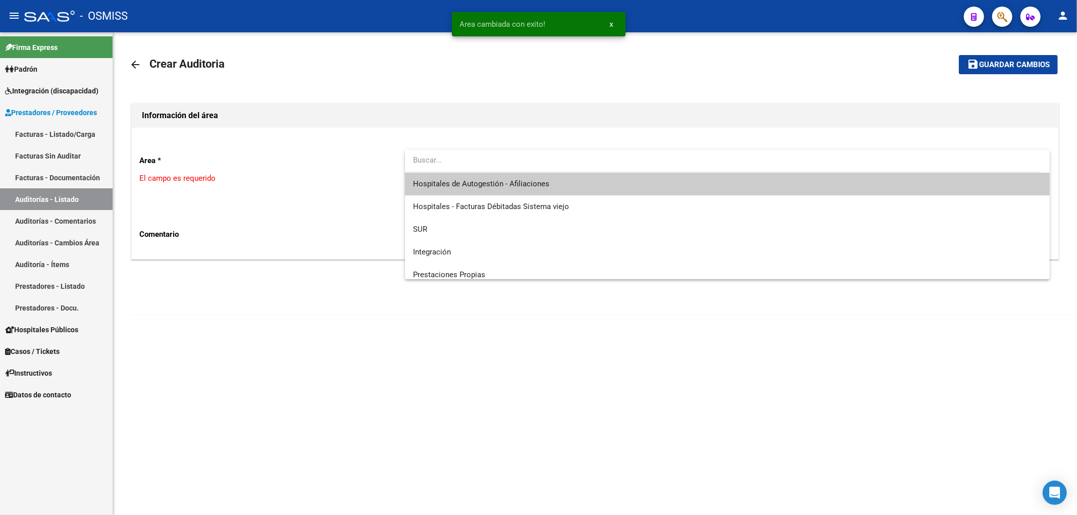
click at [469, 190] on span "Hospitales de Autogestión - Afiliaciones" at bounding box center [727, 184] width 629 height 23
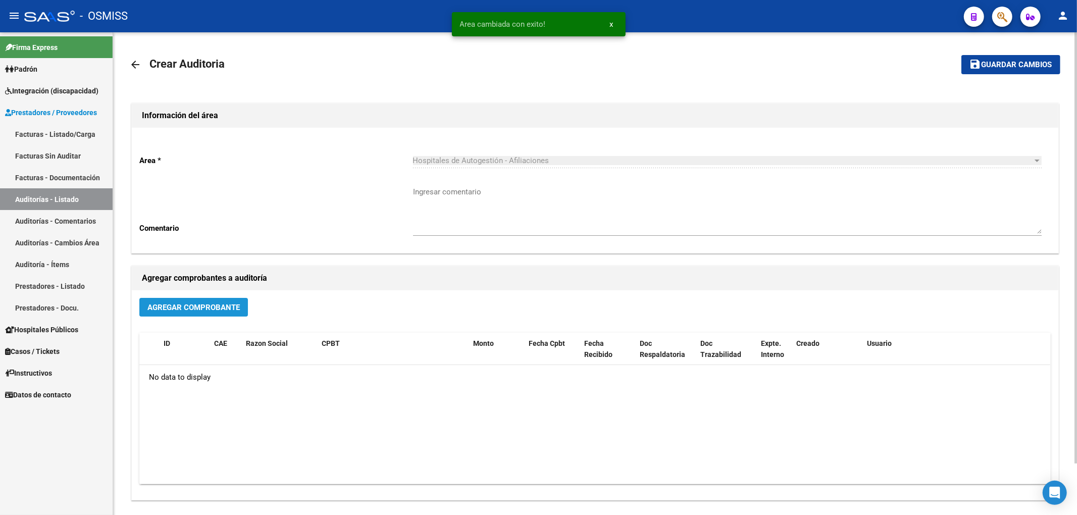
click at [215, 301] on button "Agregar Comprobante" at bounding box center [193, 307] width 109 height 19
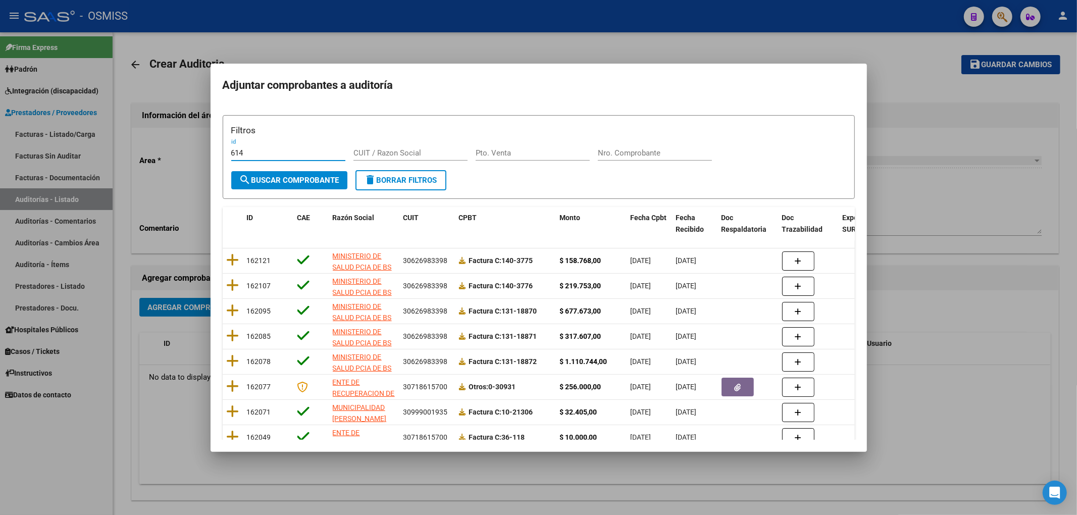
click at [223, 153] on form "Filtros 614 id CUIT / Razon Social Pto. Venta Nro. Comprobante search Buscar Co…" at bounding box center [539, 157] width 632 height 84
drag, startPoint x: 230, startPoint y: 160, endPoint x: 239, endPoint y: 161, distance: 8.6
click at [235, 162] on form "Filtros 614 id CUIT / Razon Social Pto. Venta Nro. Comprobante search Buscar Co…" at bounding box center [539, 157] width 632 height 84
click at [274, 148] on div "614 id" at bounding box center [288, 152] width 114 height 15
click at [257, 153] on input "614" at bounding box center [288, 152] width 114 height 9
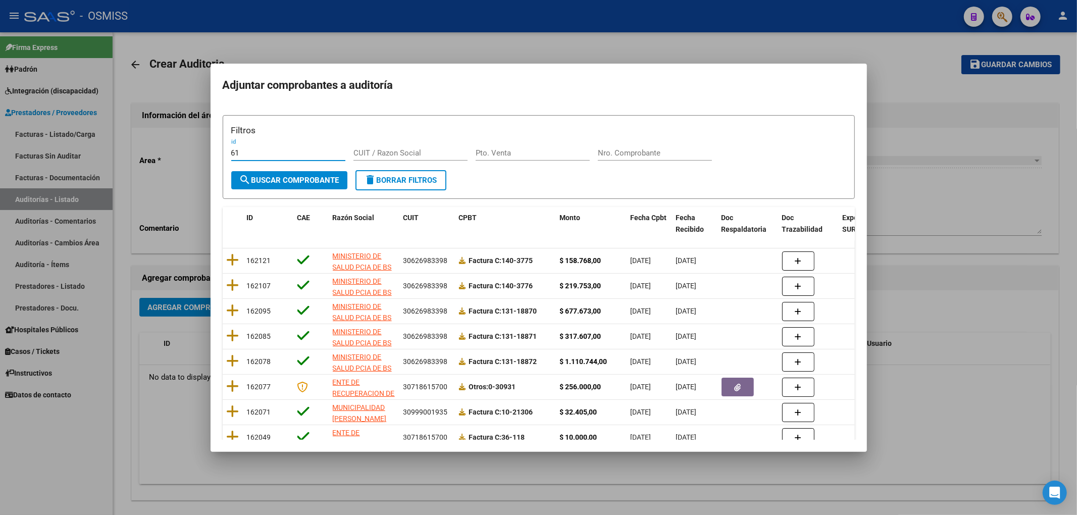
type input "6"
click at [623, 148] on div "Nro. Comprobante" at bounding box center [655, 152] width 114 height 15
type input "614"
click at [328, 178] on span "search Buscar Comprobante" at bounding box center [289, 180] width 100 height 9
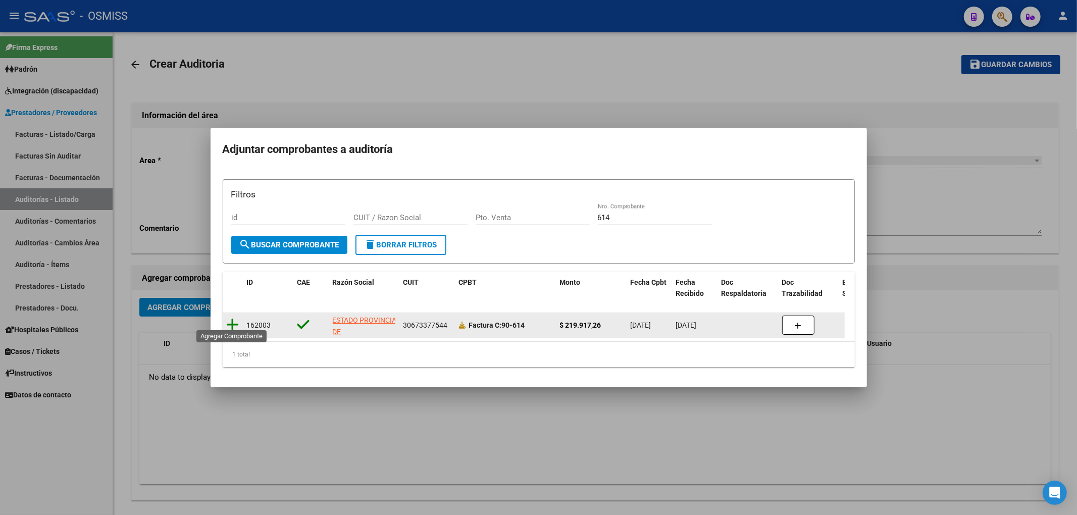
click at [233, 319] on icon at bounding box center [233, 325] width 13 height 14
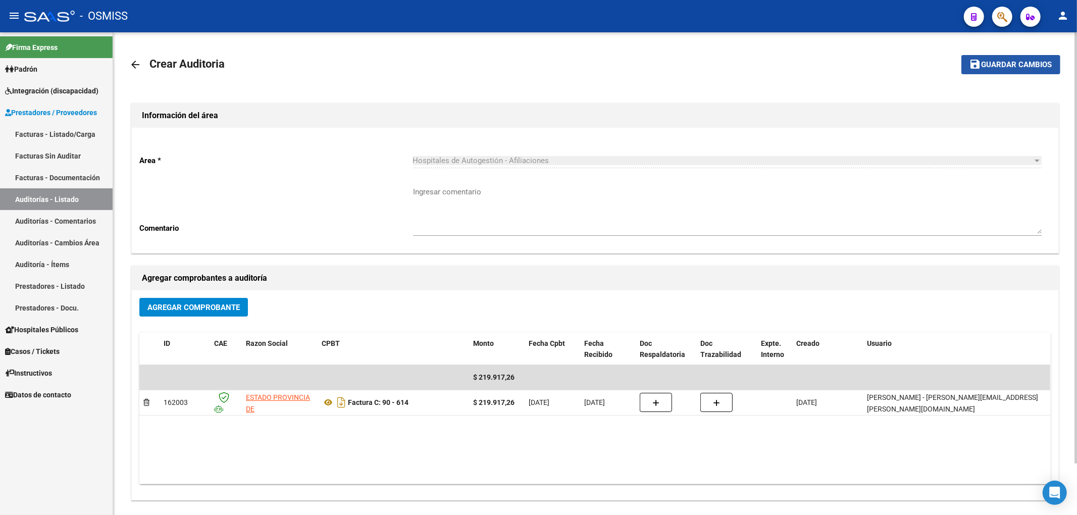
click at [993, 67] on span "Guardar cambios" at bounding box center [1016, 65] width 71 height 9
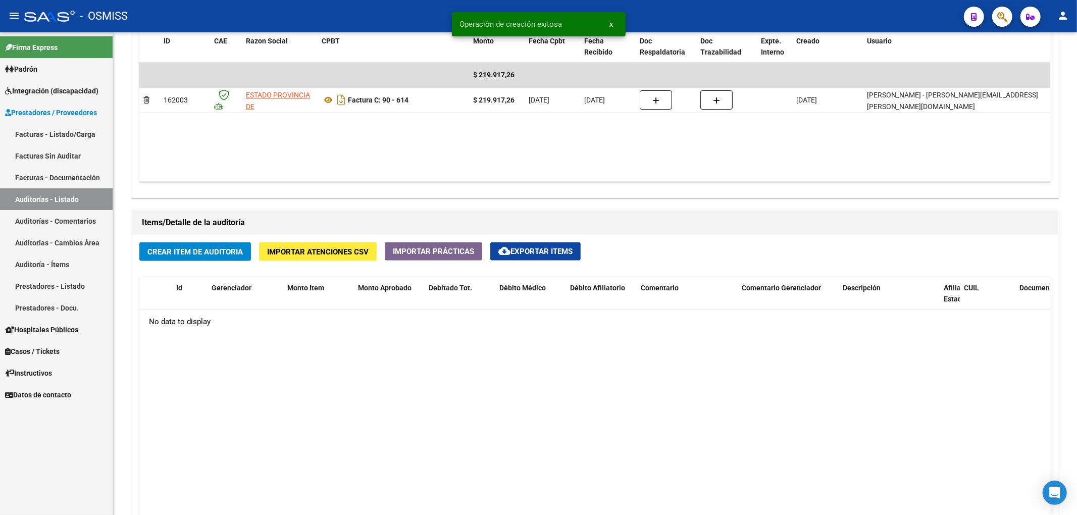
scroll to position [606, 0]
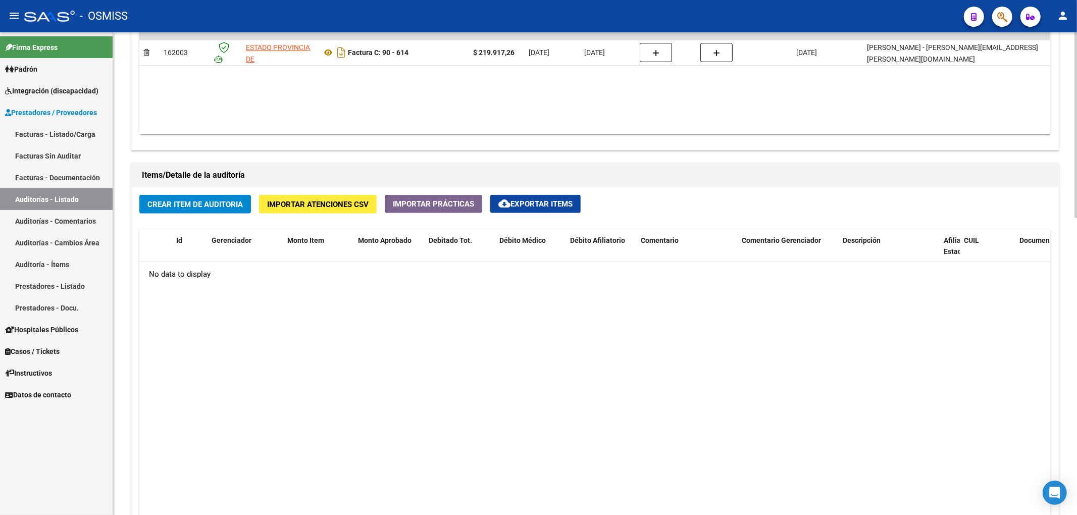
click at [259, 327] on datatable-body "No data to display" at bounding box center [594, 413] width 911 height 303
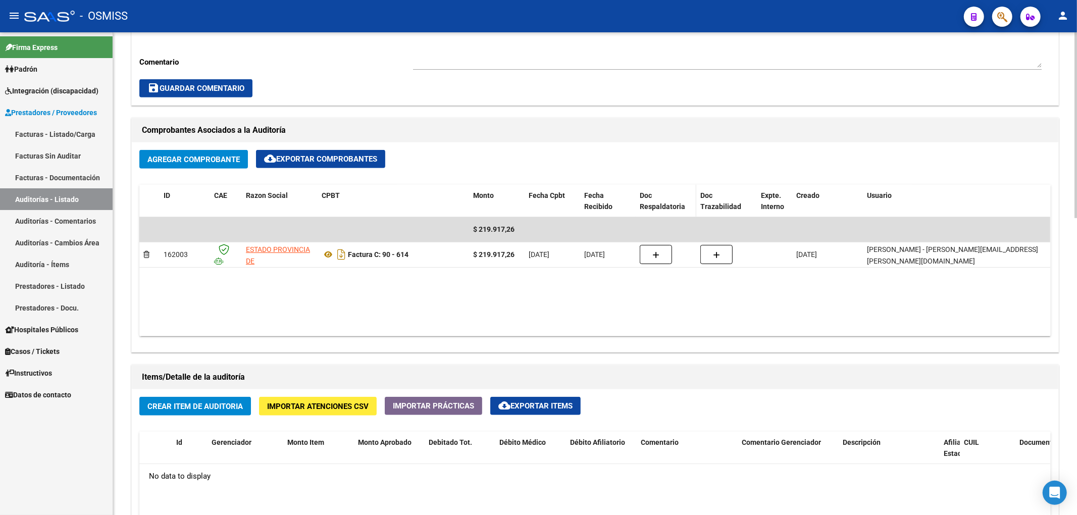
scroll to position [471, 0]
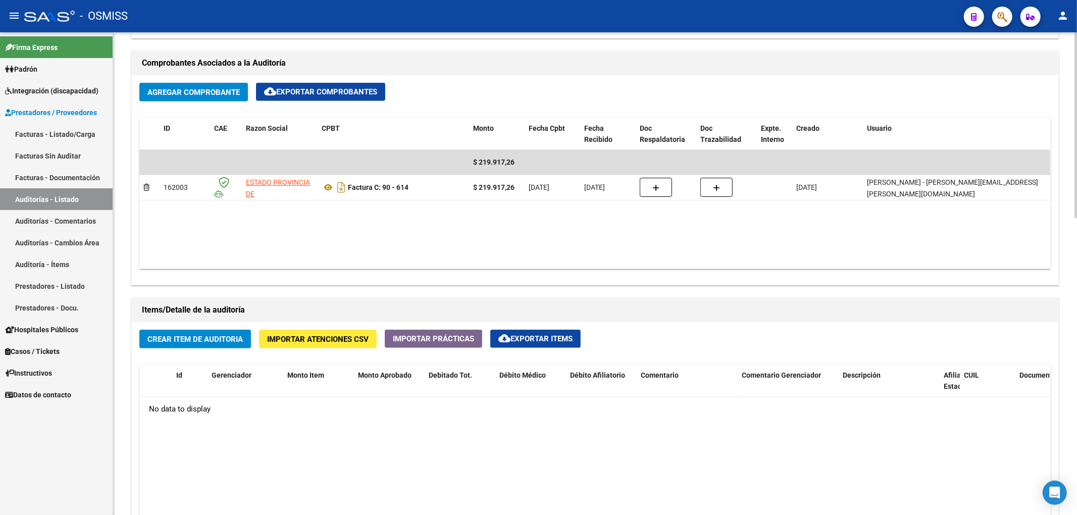
click at [286, 341] on span "Importar Atenciones CSV" at bounding box center [317, 339] width 101 height 9
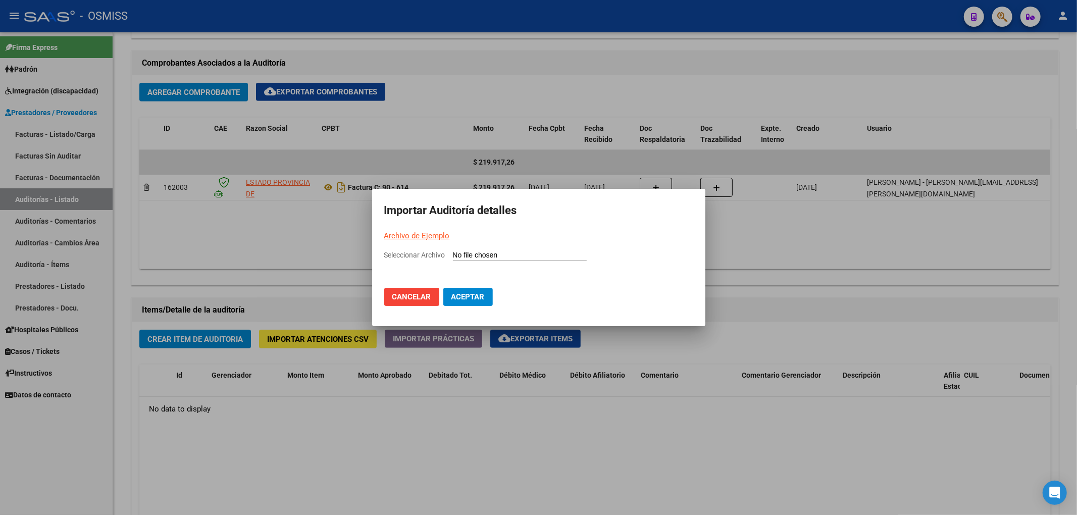
click at [473, 255] on input "Seleccionar Archivo" at bounding box center [520, 256] width 134 height 10
type input "C:\fakepath\Auditoria-demo-saas (12).csv"
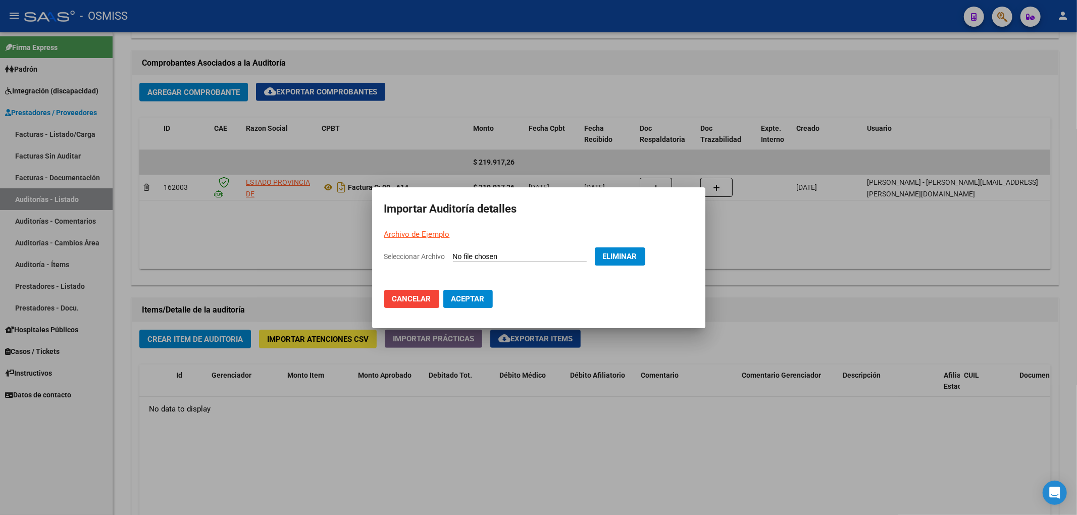
click at [453, 290] on button "Aceptar" at bounding box center [467, 299] width 49 height 18
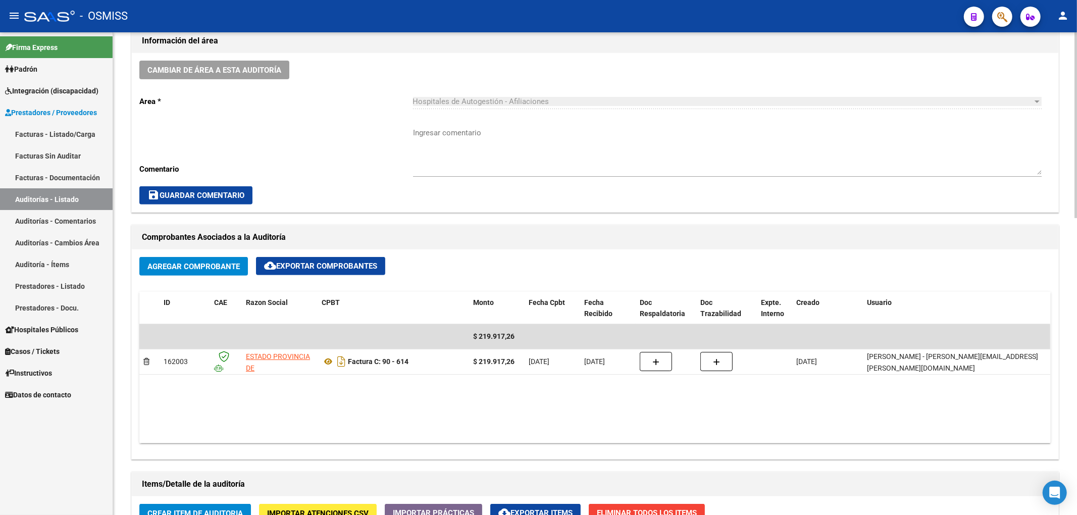
scroll to position [269, 0]
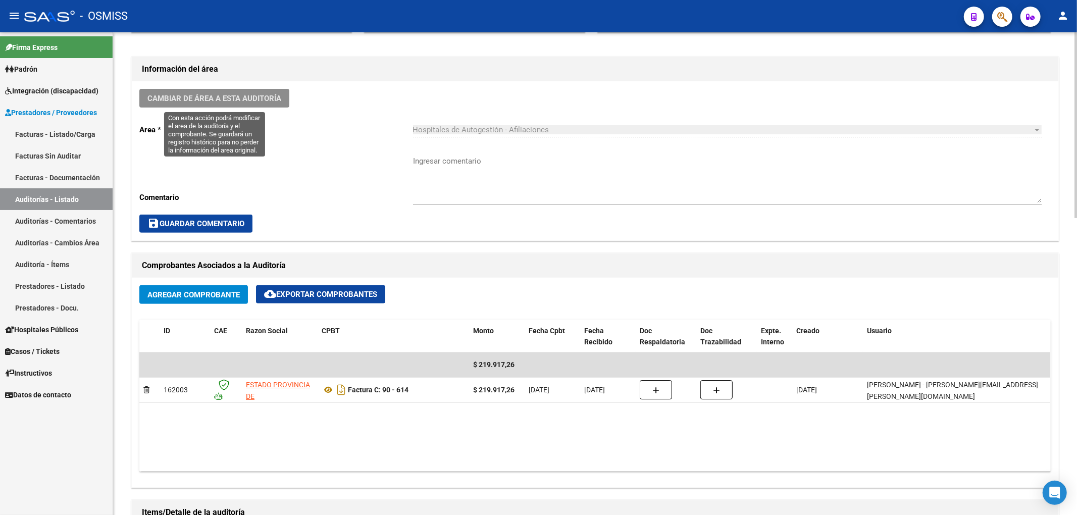
click at [243, 102] on span "Cambiar de área a esta auditoría" at bounding box center [214, 98] width 134 height 9
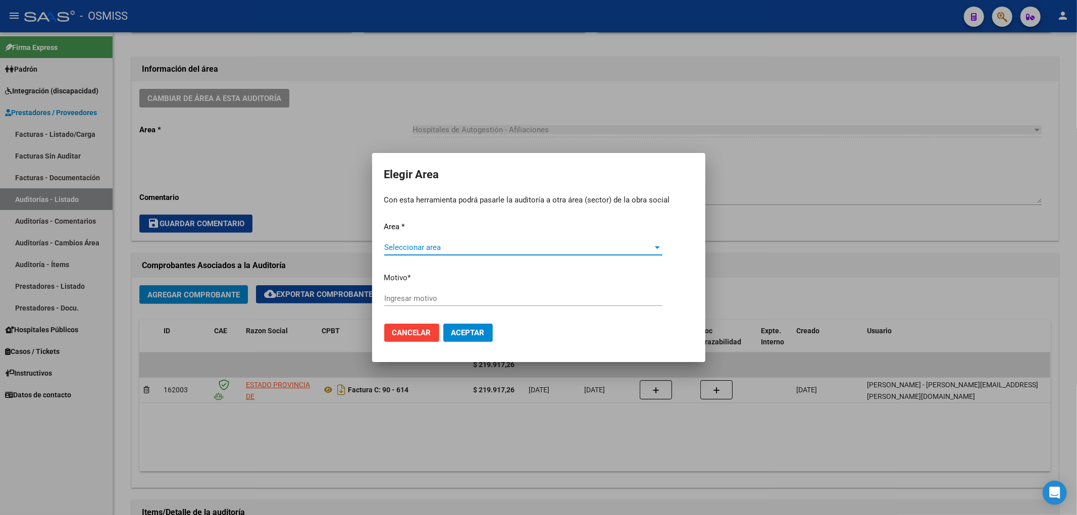
click at [443, 249] on span "Seleccionar area" at bounding box center [518, 247] width 269 height 9
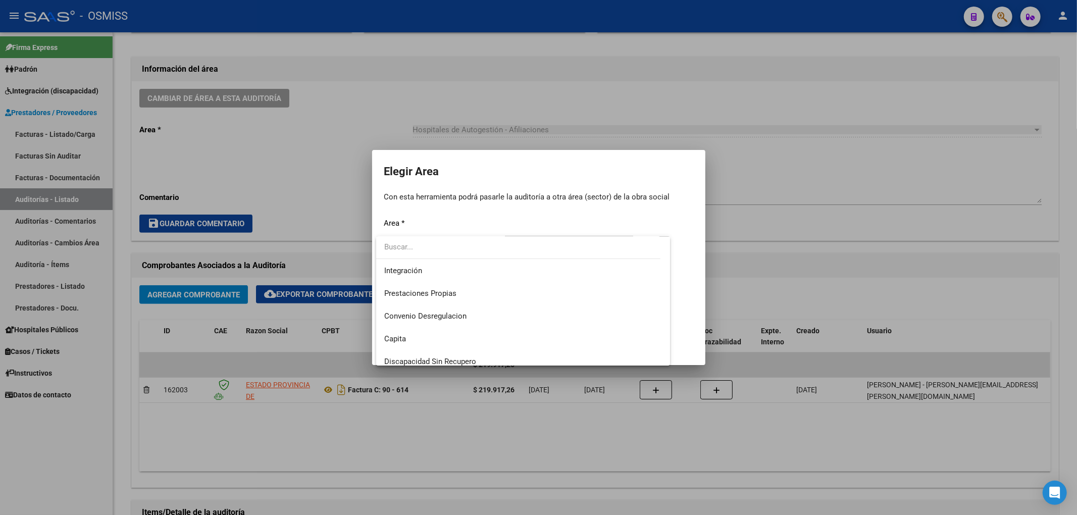
scroll to position [134, 0]
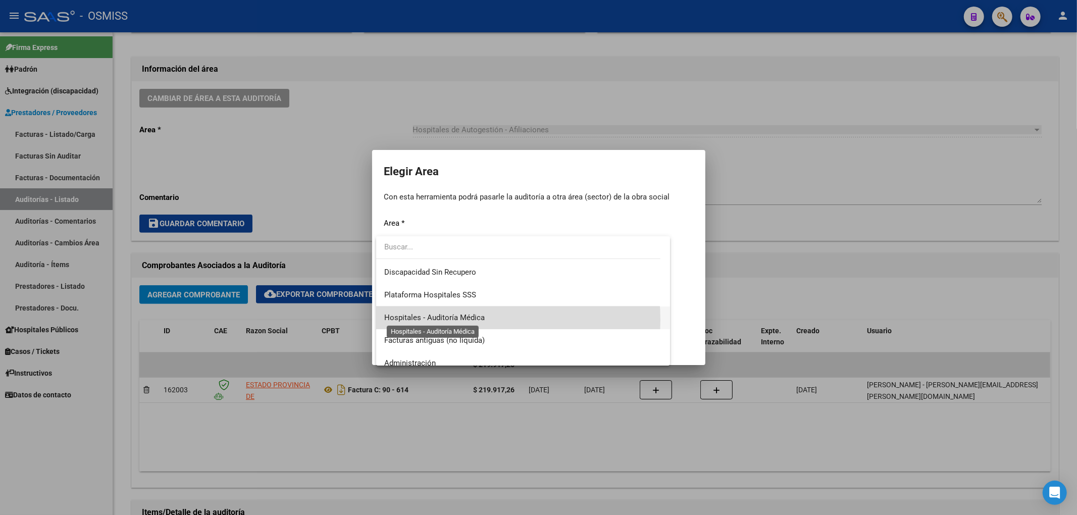
click at [463, 320] on span "Hospitales - Auditoría Médica" at bounding box center [434, 317] width 100 height 9
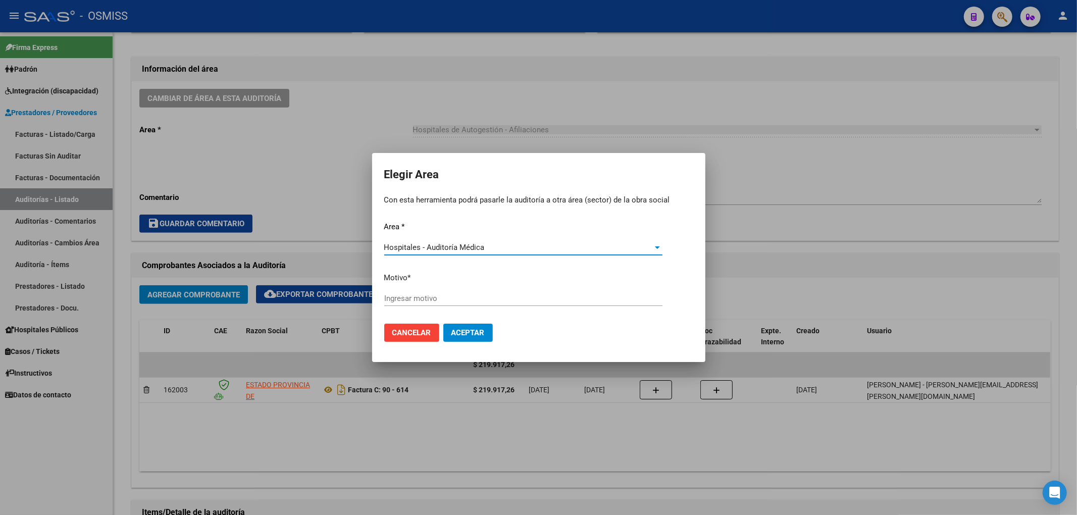
click at [412, 295] on input "Ingresar motivo" at bounding box center [523, 298] width 278 height 9
type input "AUDITADO"
click at [465, 342] on mat-dialog-actions "Cancelar Aceptar" at bounding box center [538, 333] width 309 height 34
click at [463, 338] on button "Aceptar" at bounding box center [467, 333] width 49 height 18
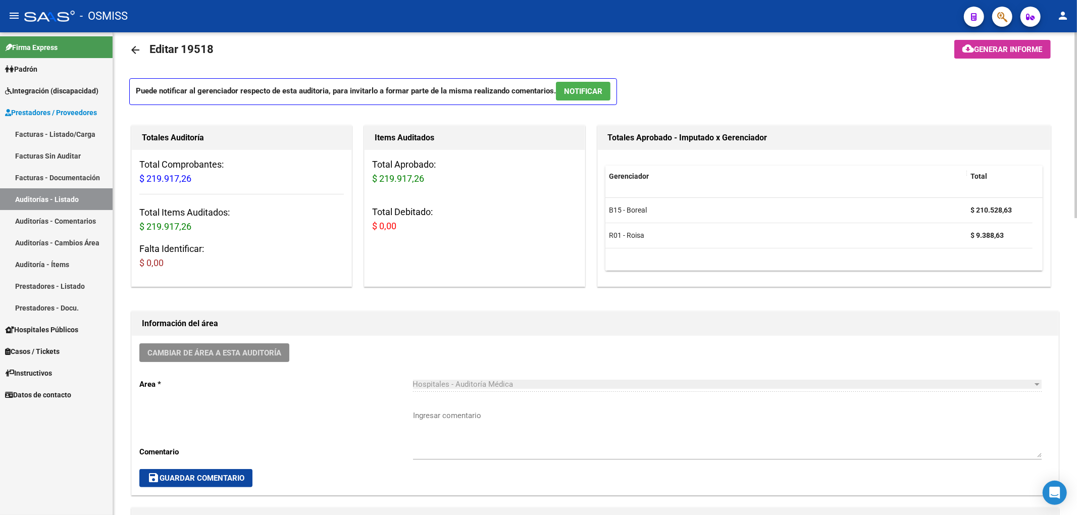
scroll to position [0, 0]
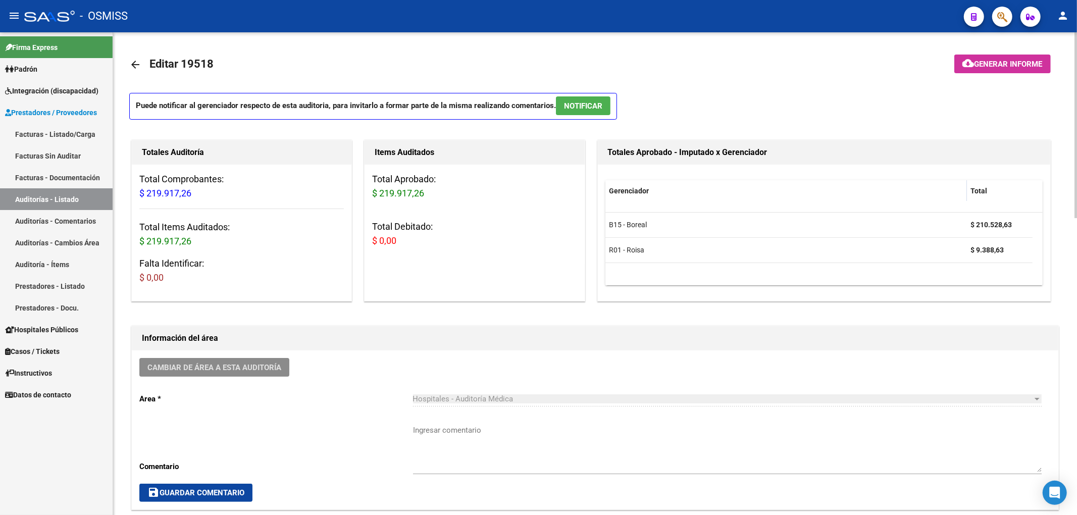
click at [133, 65] on mat-icon "arrow_back" at bounding box center [135, 65] width 12 height 12
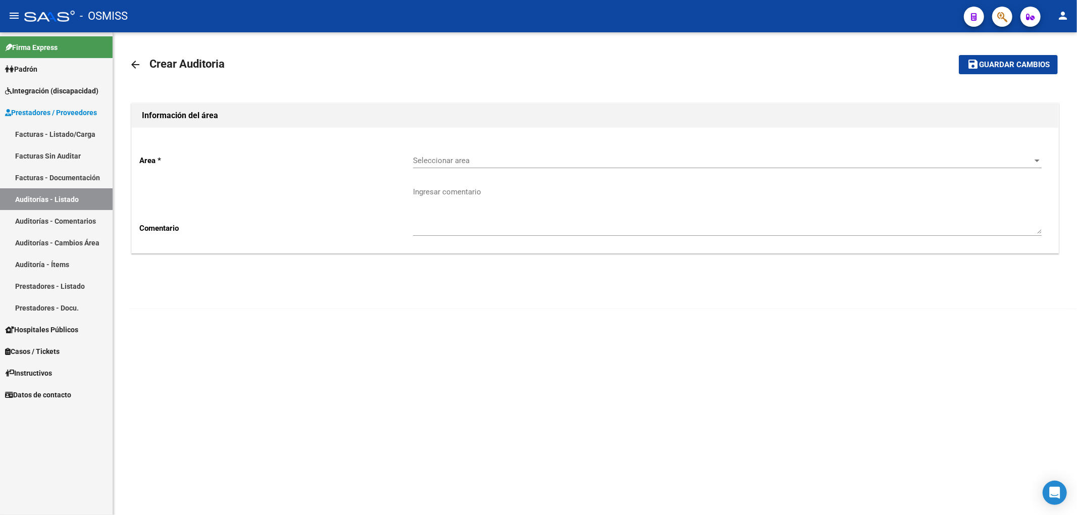
click at [141, 72] on link "arrow_back" at bounding box center [139, 65] width 20 height 24
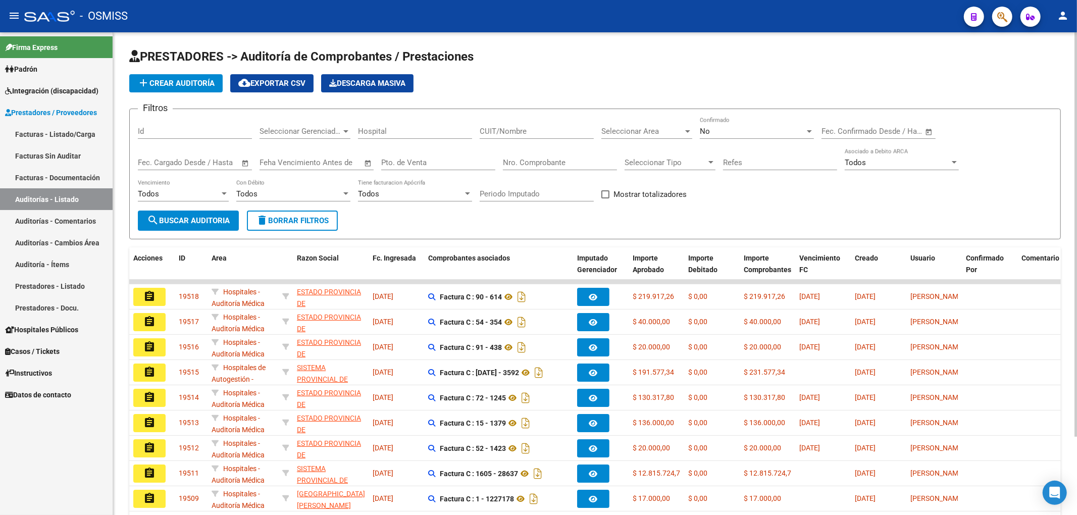
click at [627, 136] on div "Seleccionar Area Seleccionar Area" at bounding box center [646, 128] width 91 height 22
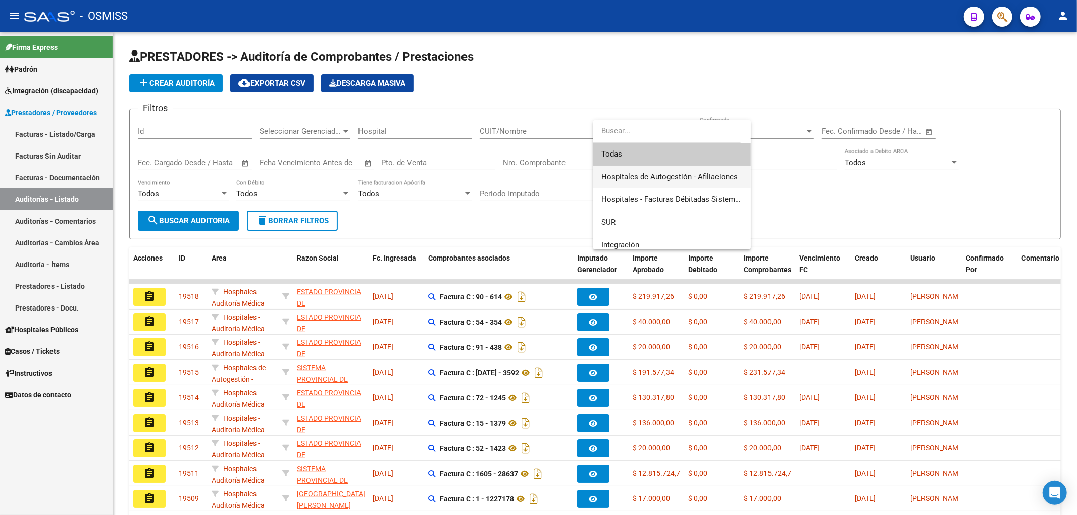
click at [635, 180] on span "Hospitales de Autogestión - Afiliaciones" at bounding box center [669, 176] width 136 height 9
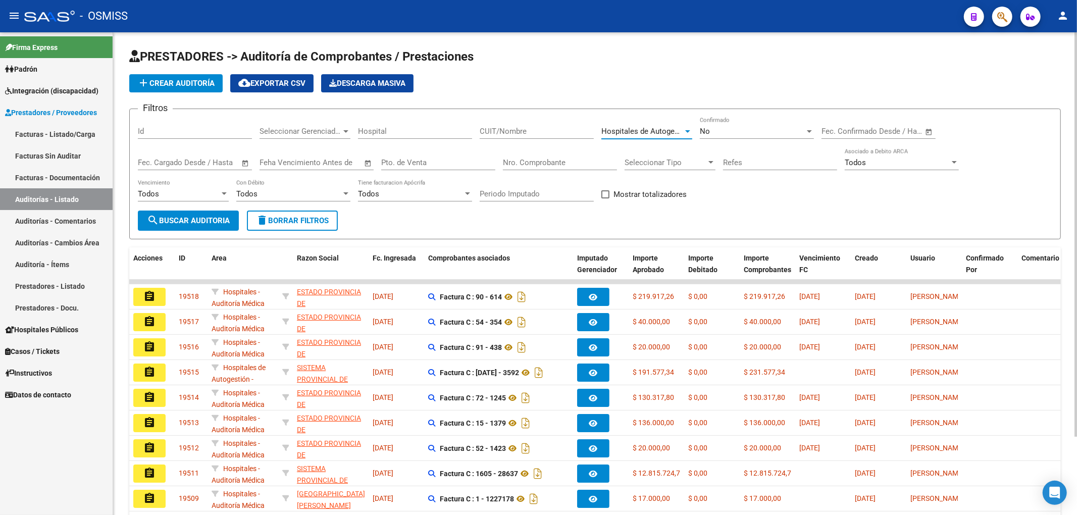
click at [218, 223] on span "search Buscar Auditoria" at bounding box center [188, 220] width 83 height 9
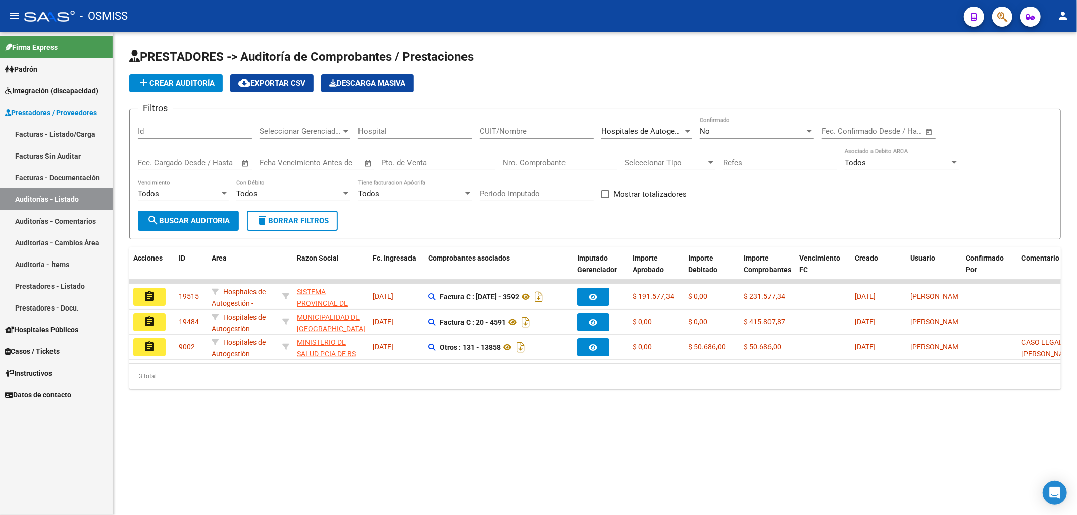
click at [218, 93] on app-list-header "PRESTADORES -> Auditoría de Comprobantes / Prestaciones add Crear Auditoría clo…" at bounding box center [594, 143] width 931 height 191
click at [215, 90] on button "add Crear Auditoría" at bounding box center [175, 83] width 93 height 18
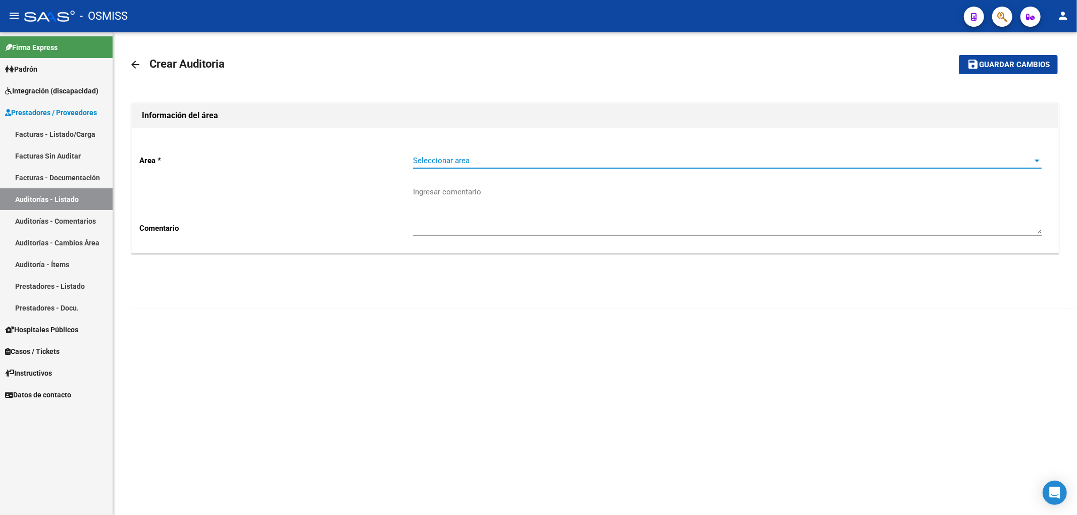
click at [452, 162] on span "Seleccionar area" at bounding box center [722, 160] width 619 height 9
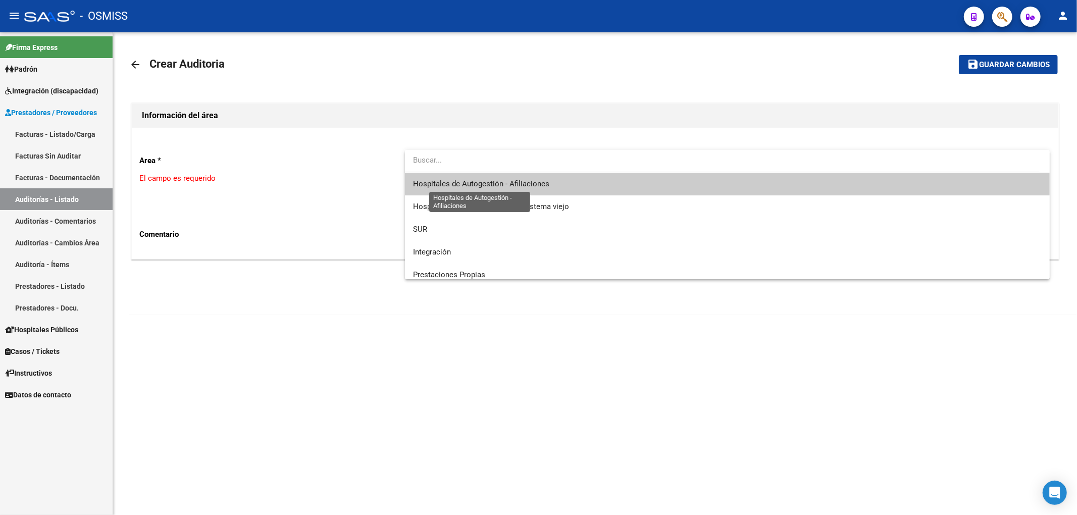
click at [512, 190] on span "Hospitales de Autogestión - Afiliaciones" at bounding box center [727, 184] width 629 height 23
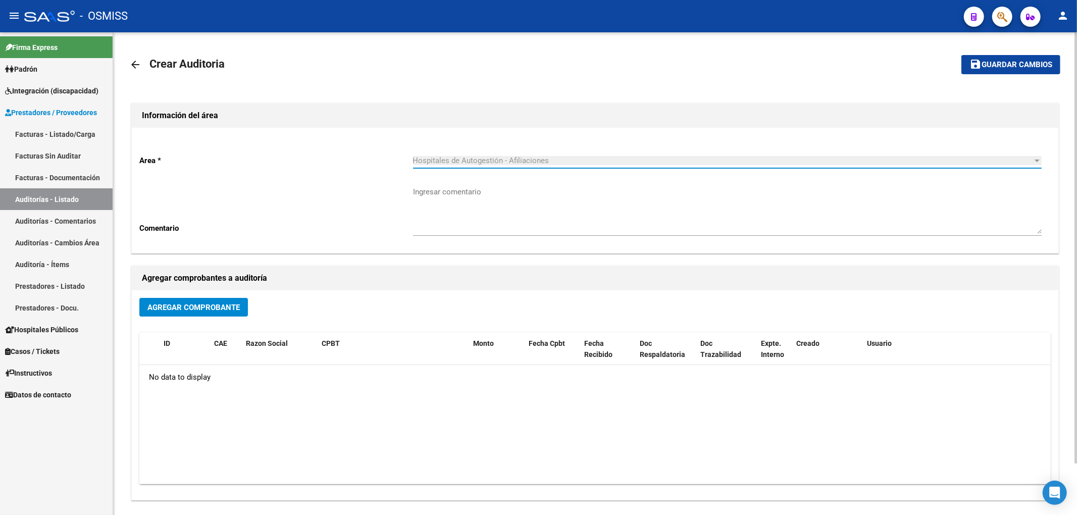
click at [230, 304] on span "Agregar Comprobante" at bounding box center [193, 307] width 92 height 9
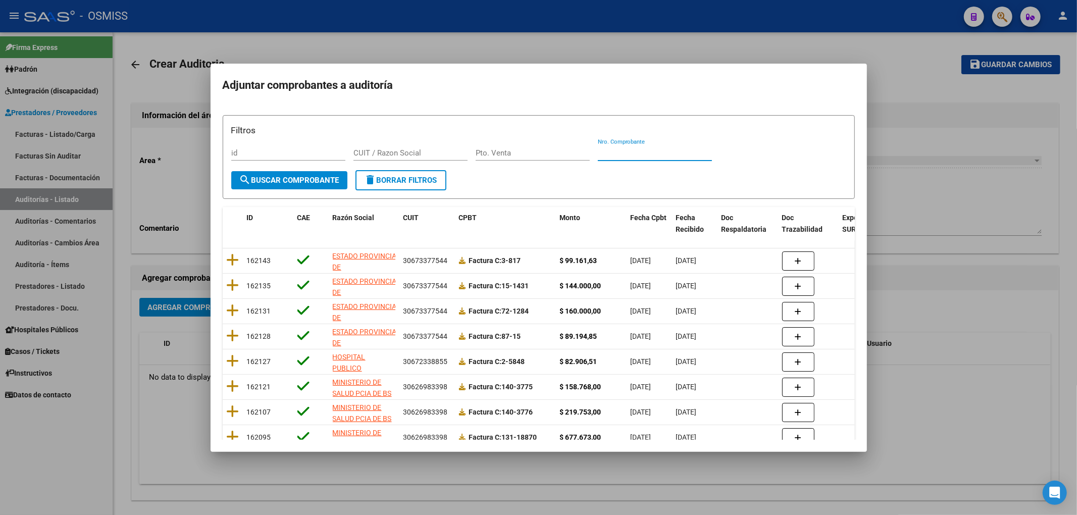
click at [608, 153] on input "Nro. Comprobante" at bounding box center [655, 152] width 114 height 9
type input "120"
click at [344, 182] on button "search Buscar Comprobante" at bounding box center [289, 180] width 116 height 18
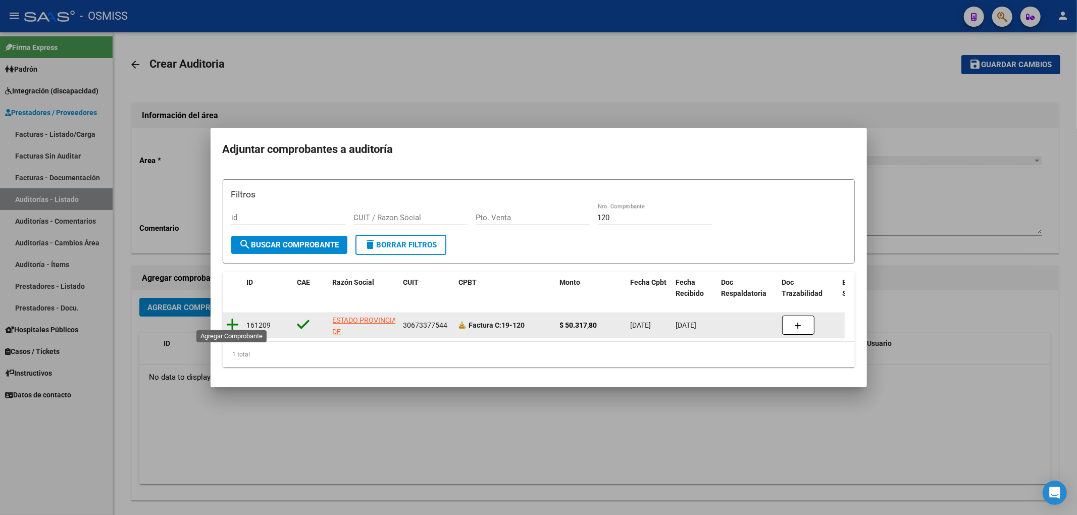
click at [231, 324] on icon at bounding box center [233, 325] width 13 height 14
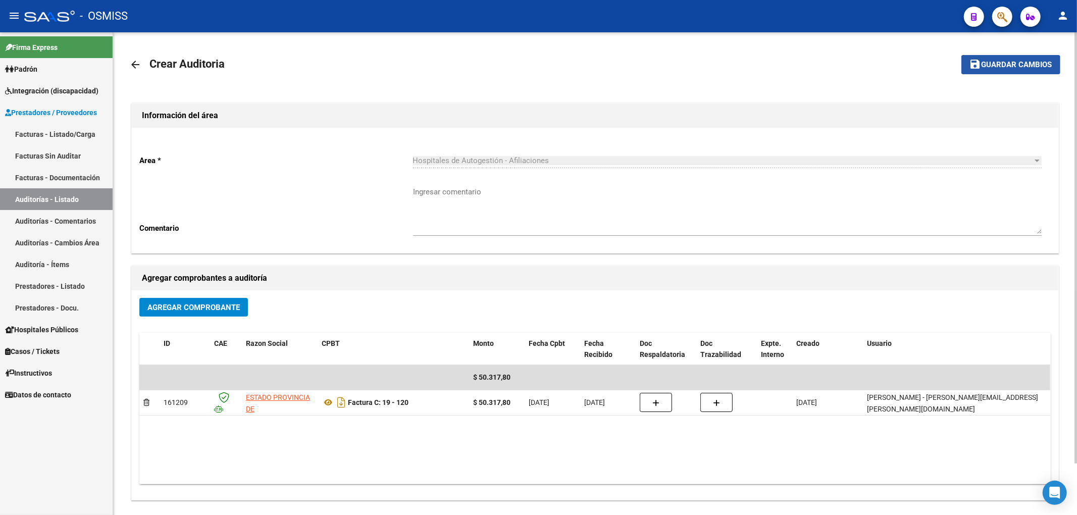
click at [982, 65] on span "Guardar cambios" at bounding box center [1016, 65] width 71 height 9
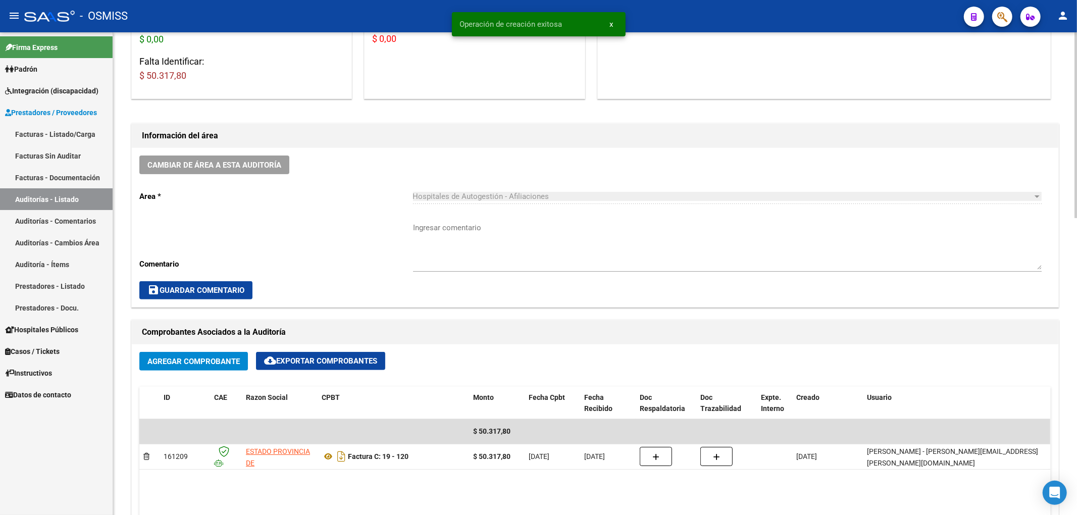
scroll to position [404, 0]
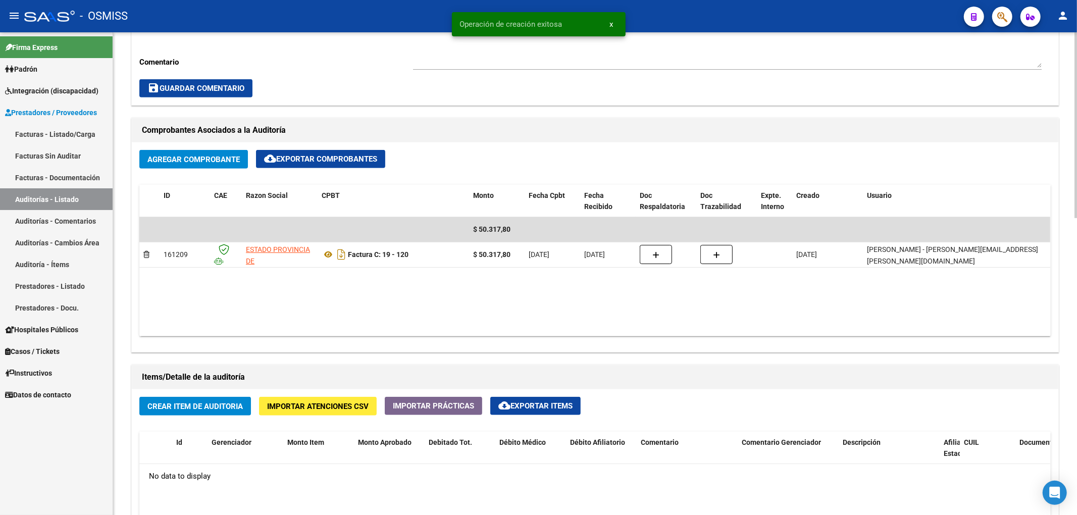
click at [223, 412] on button "Crear Item de Auditoria" at bounding box center [195, 406] width 112 height 19
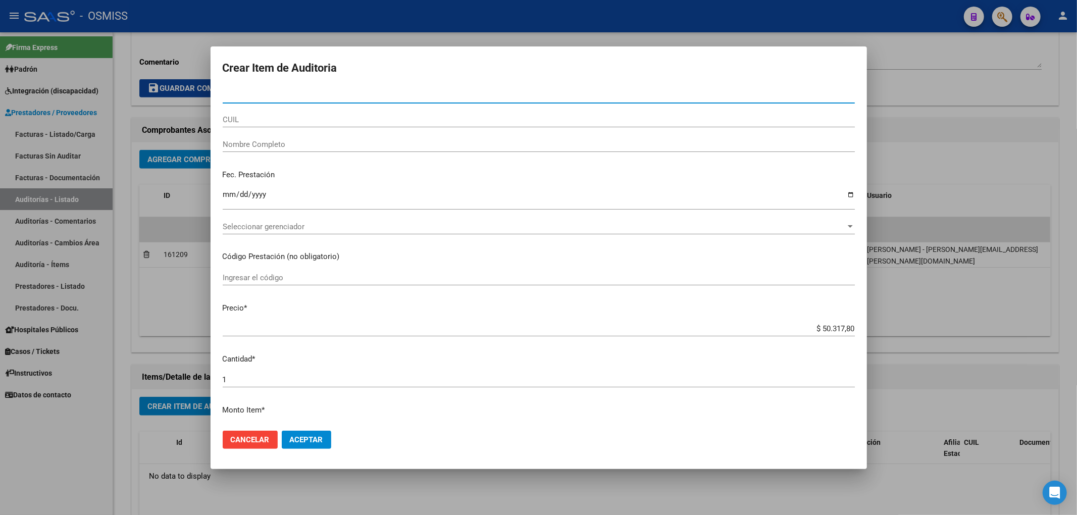
paste input "35052988"
type input "35052988"
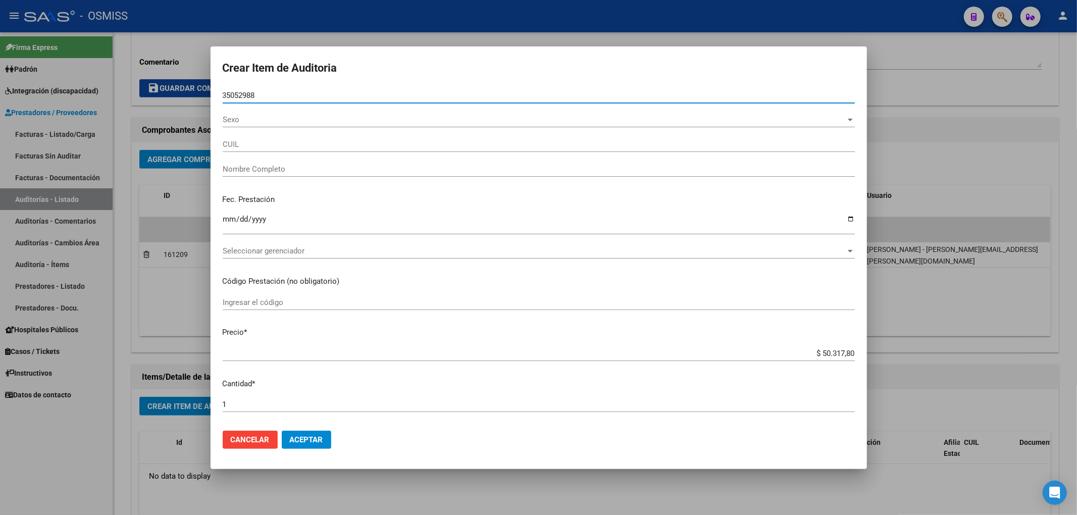
type input "20350529889"
type input "BARRIOS RODRIGO MAXIMILIANO"
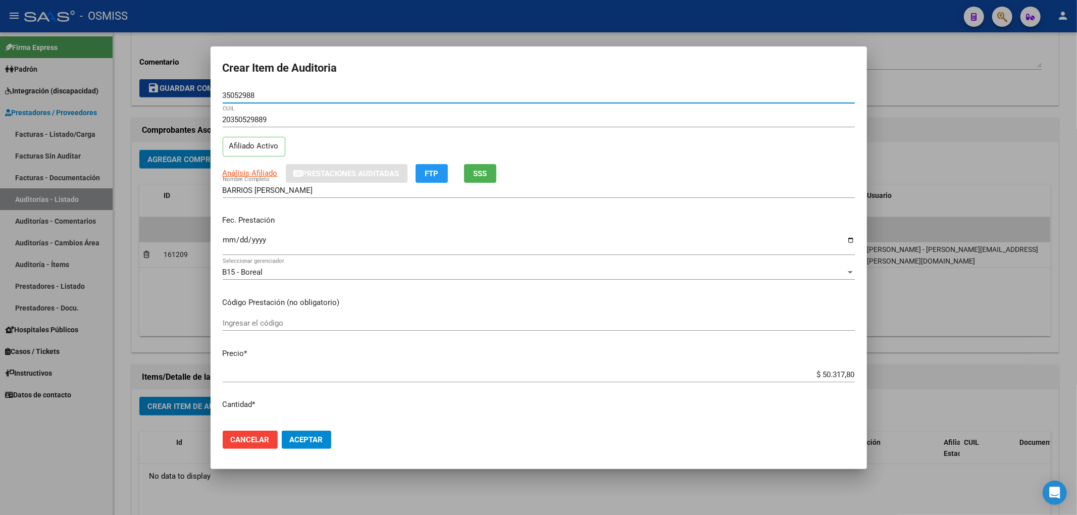
type input "35052988"
click at [322, 138] on div "20350529889 CUIL Afiliado Activo" at bounding box center [539, 137] width 632 height 51
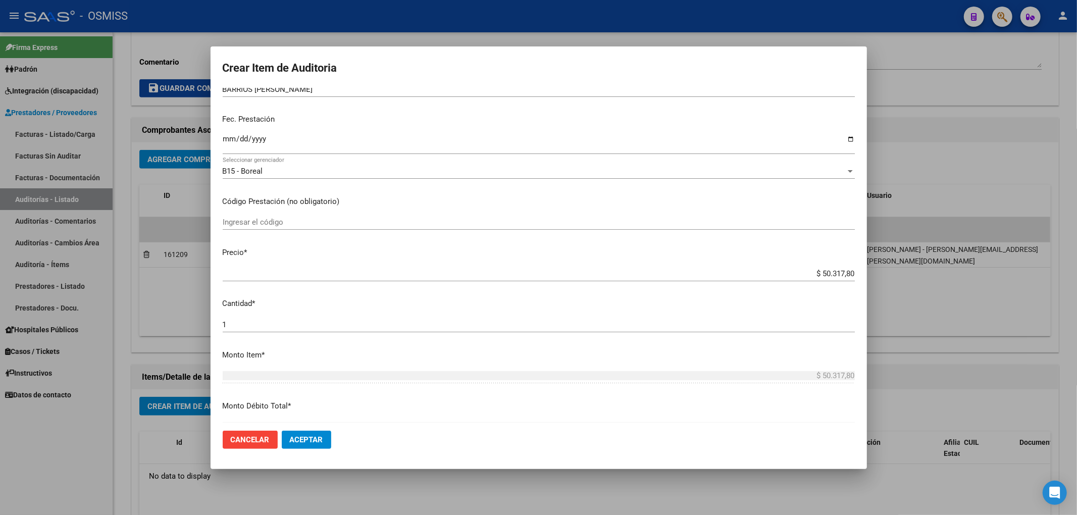
scroll to position [0, 0]
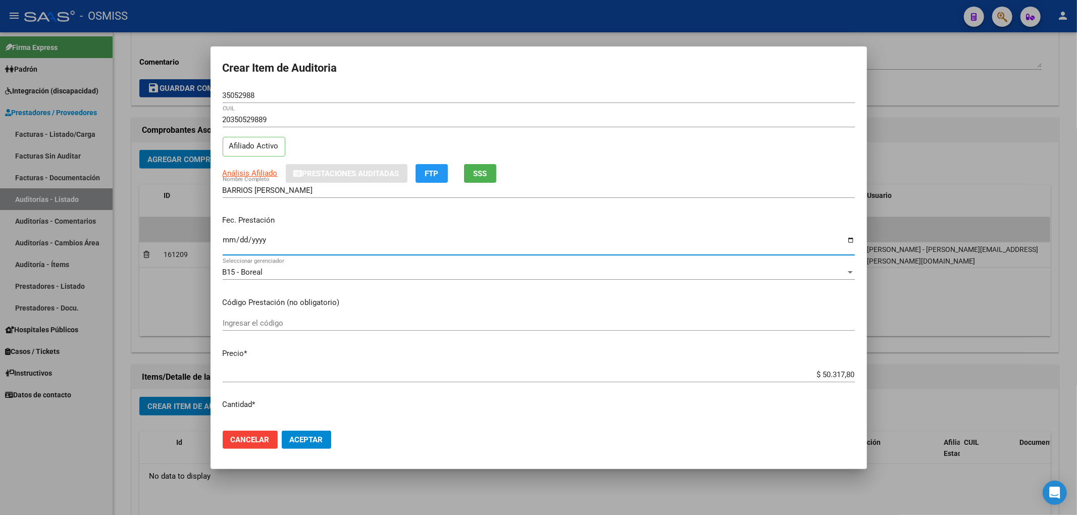
click at [223, 241] on input "Ingresar la fecha" at bounding box center [539, 244] width 632 height 16
type input "2025-07-14"
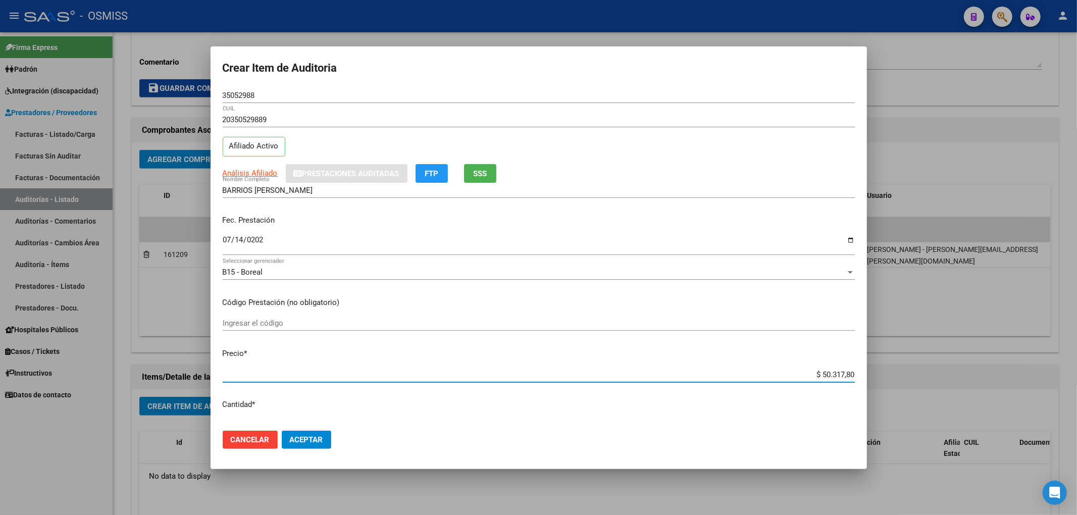
click at [816, 376] on input "$ 50.317,80" at bounding box center [539, 374] width 632 height 9
type input "$ 317,80"
type input "$ 1.317,80"
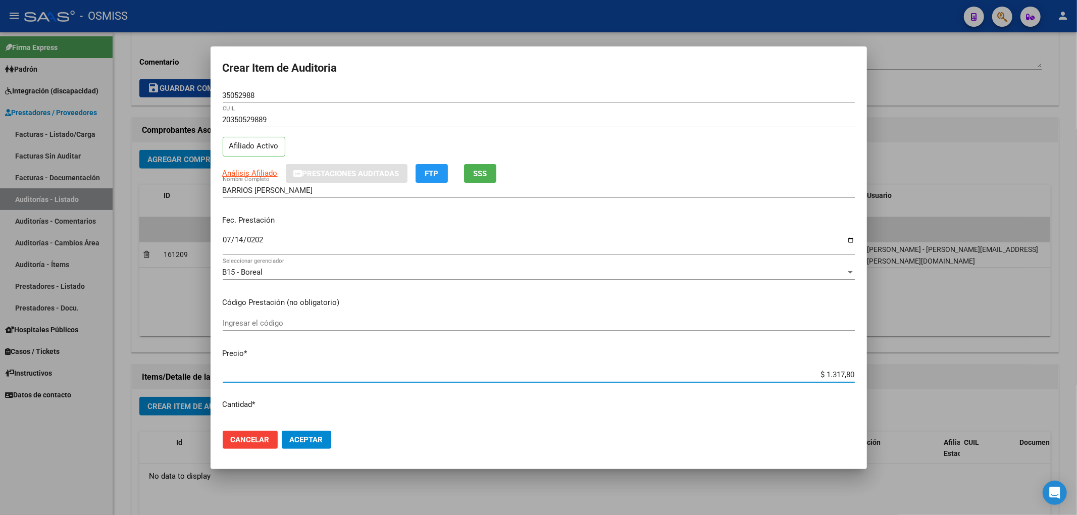
type input "$ 10.317,80"
drag, startPoint x: 808, startPoint y: 374, endPoint x: 887, endPoint y: 365, distance: 79.3
click at [887, 365] on div "Crear Item de Auditoria 35052988 Nro Documento 20350529889 CUIL Afiliado Activo…" at bounding box center [538, 257] width 1077 height 515
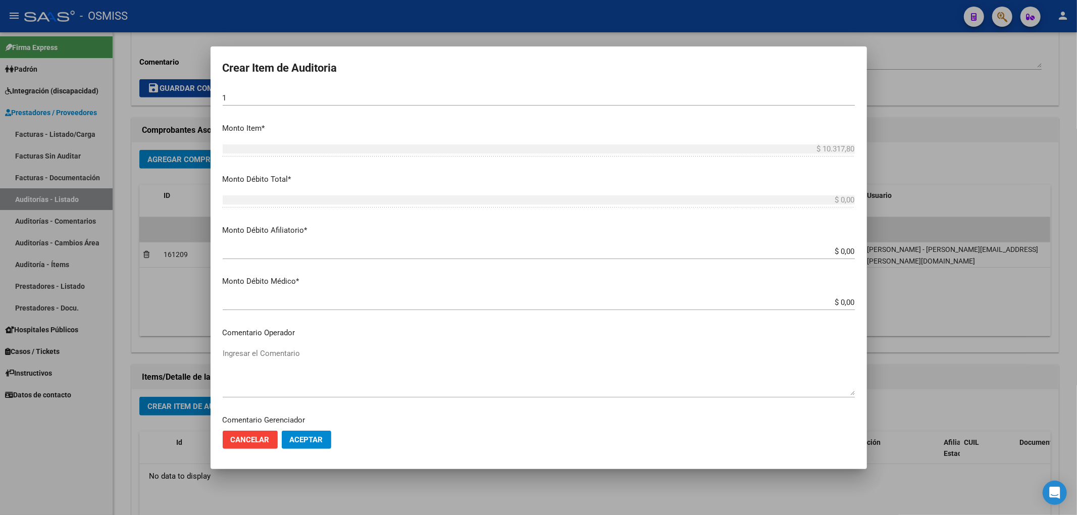
scroll to position [336, 0]
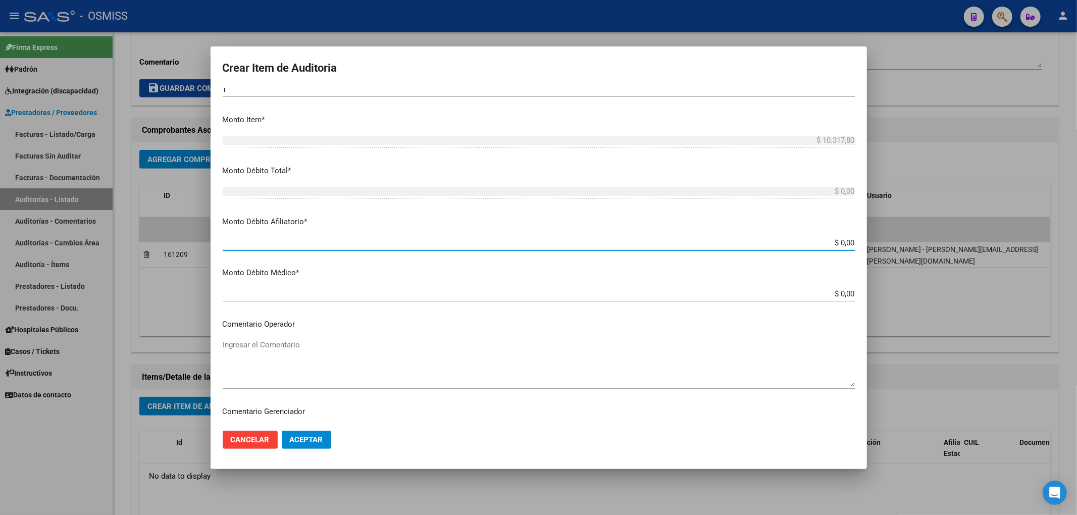
click at [845, 241] on input "$ 0,00" at bounding box center [539, 242] width 632 height 9
paste input "$ 10.317,80"
type input "$ 0,00$ 10.317,80"
type input "$ 10.317,80"
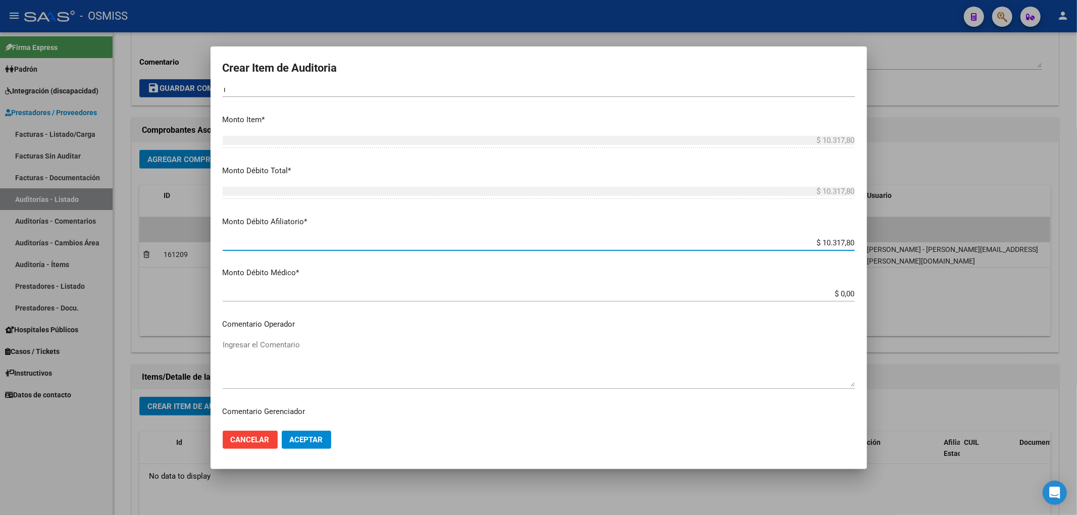
click at [275, 344] on textarea "Ingresar el Comentario" at bounding box center [539, 362] width 632 height 47
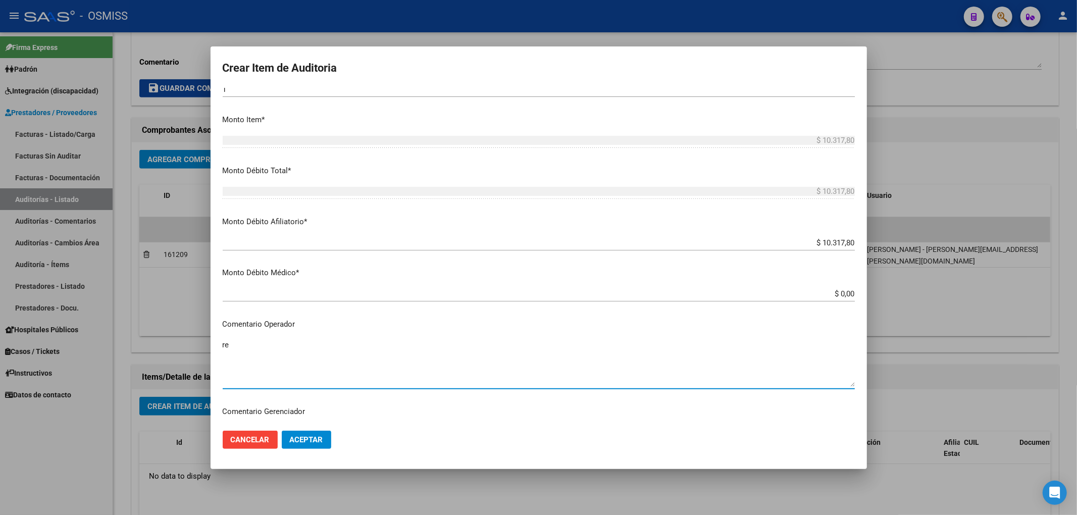
type textarea "r"
type textarea "RECHAZO"
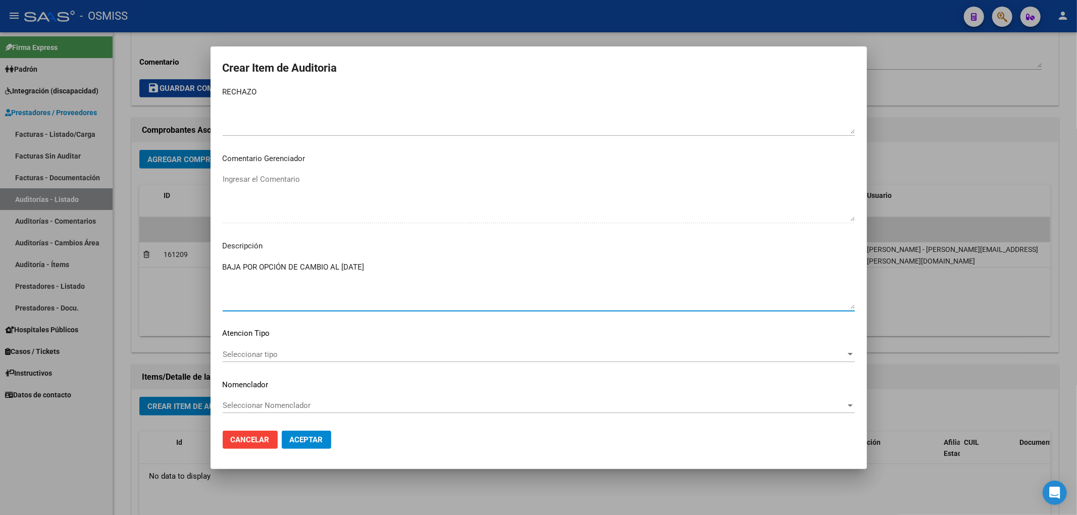
type textarea "BAJA POR OPCIÓN DE CAMBIO AL 31/01/2025"
click at [307, 433] on button "Aceptar" at bounding box center [306, 440] width 49 height 18
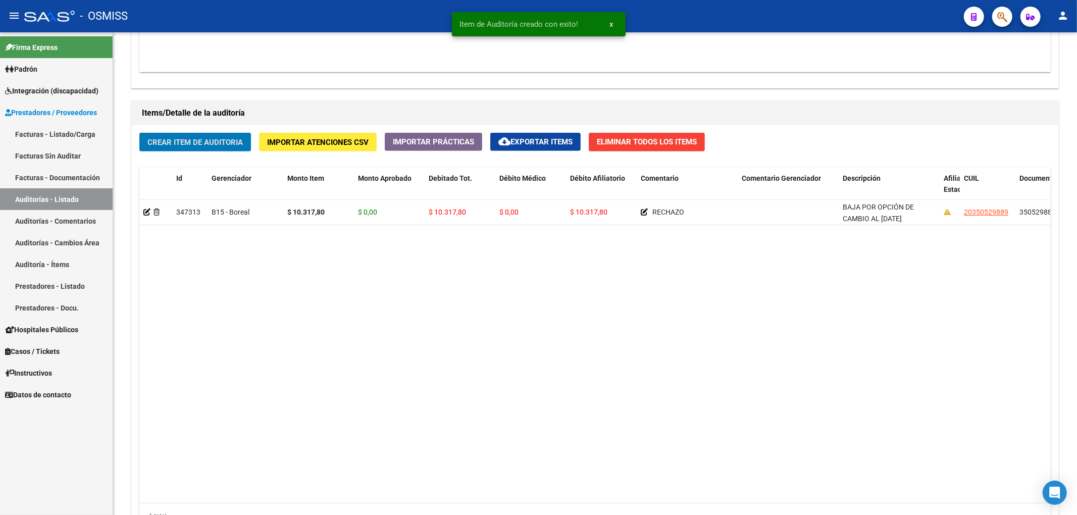
scroll to position [673, 0]
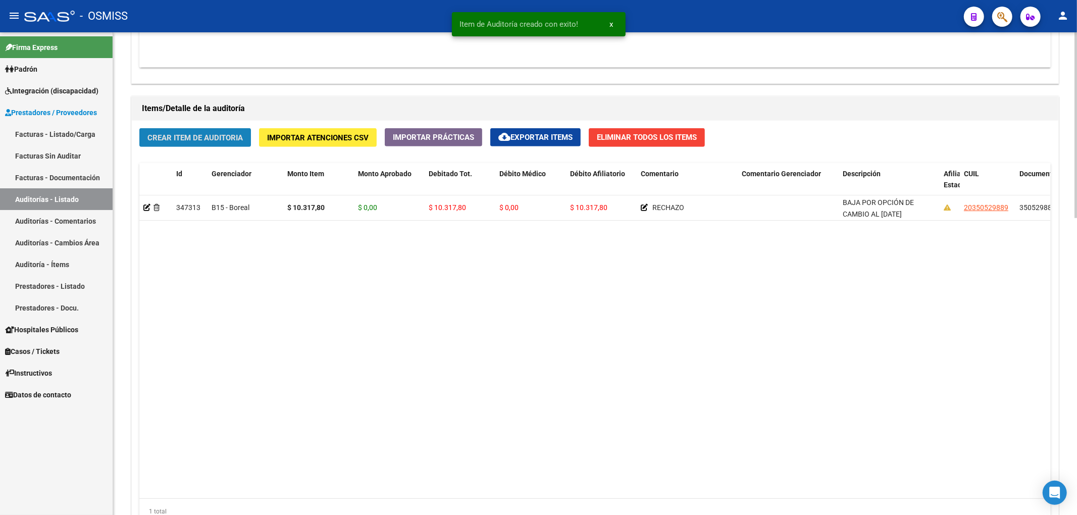
click at [237, 141] on span "Crear Item de Auditoria" at bounding box center [194, 137] width 95 height 9
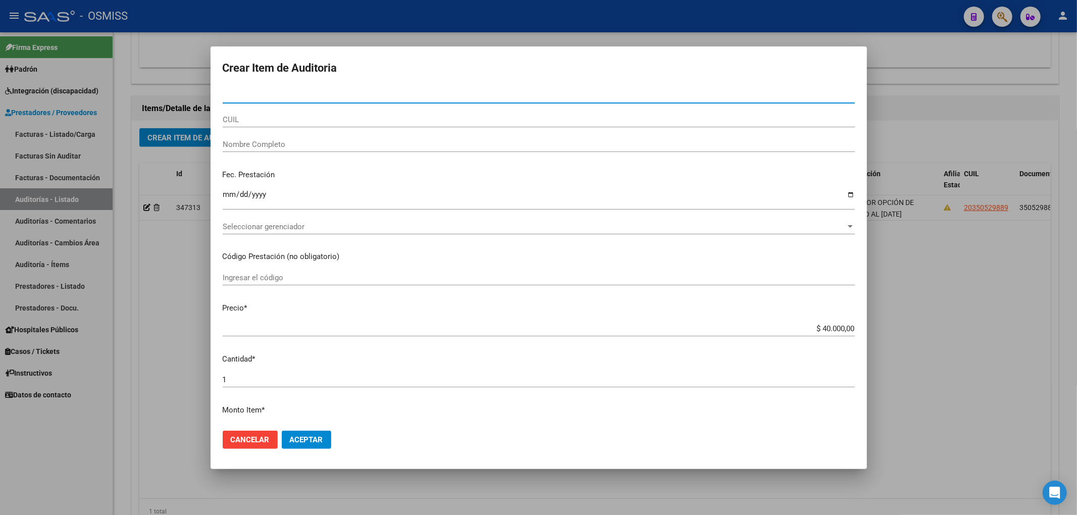
paste input "29452536"
type input "29452536"
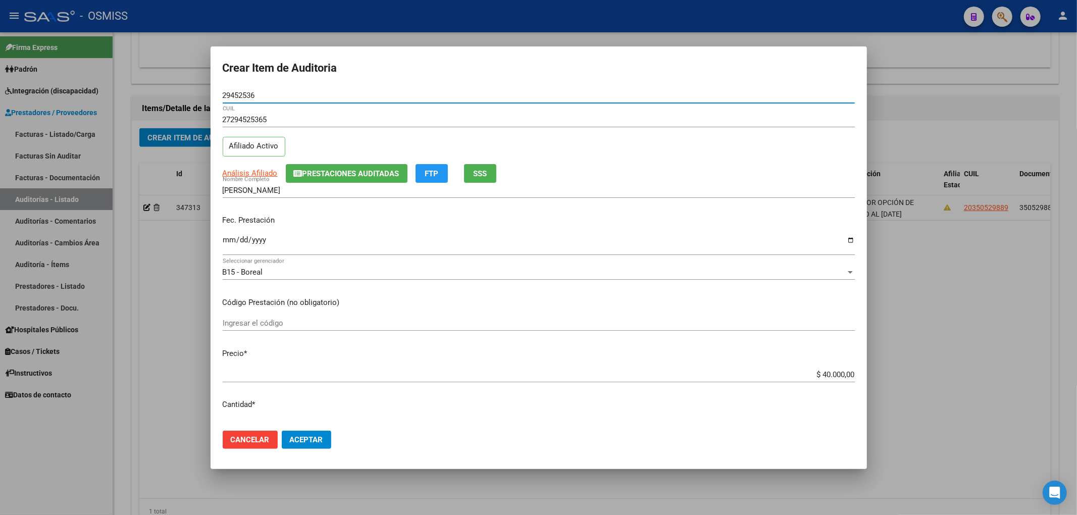
click at [302, 174] on span "Prestaciones Auditadas" at bounding box center [350, 173] width 97 height 9
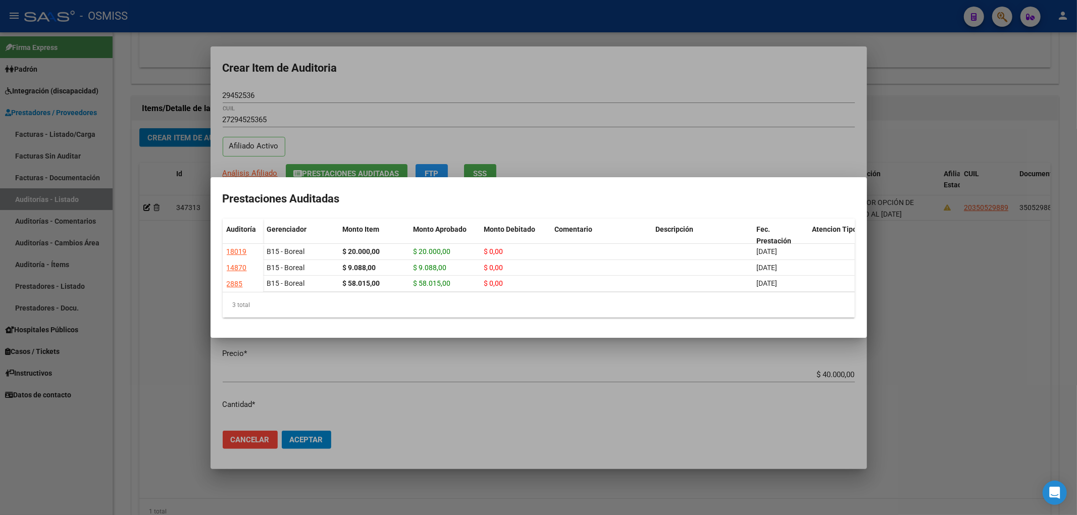
click at [397, 91] on div at bounding box center [538, 257] width 1077 height 515
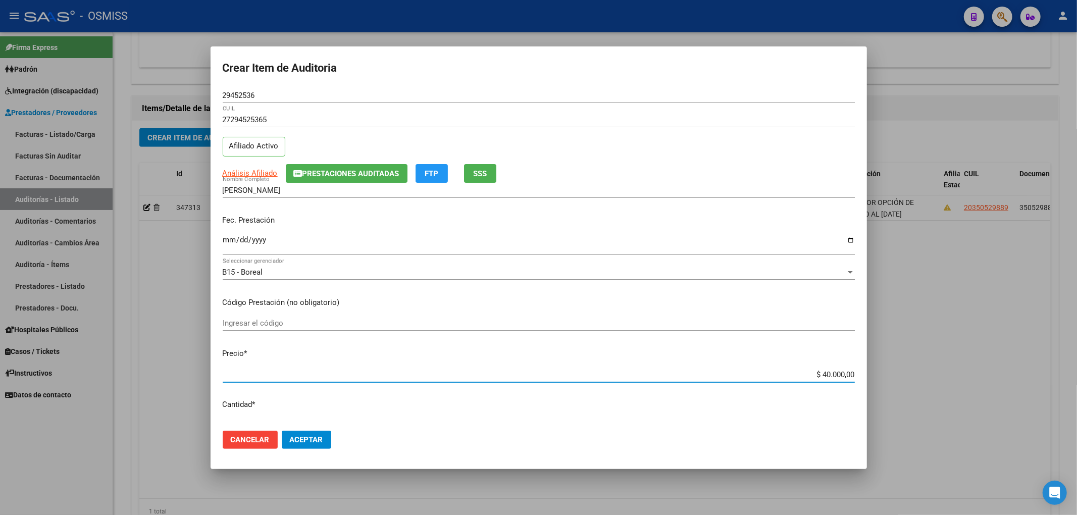
click at [818, 376] on input "$ 40.000,00" at bounding box center [539, 374] width 632 height 9
drag, startPoint x: 822, startPoint y: 374, endPoint x: 814, endPoint y: 374, distance: 8.1
click at [814, 374] on input "$ 40.000,00" at bounding box center [539, 374] width 632 height 9
click at [226, 238] on input "Ingresar la fecha" at bounding box center [539, 244] width 632 height 16
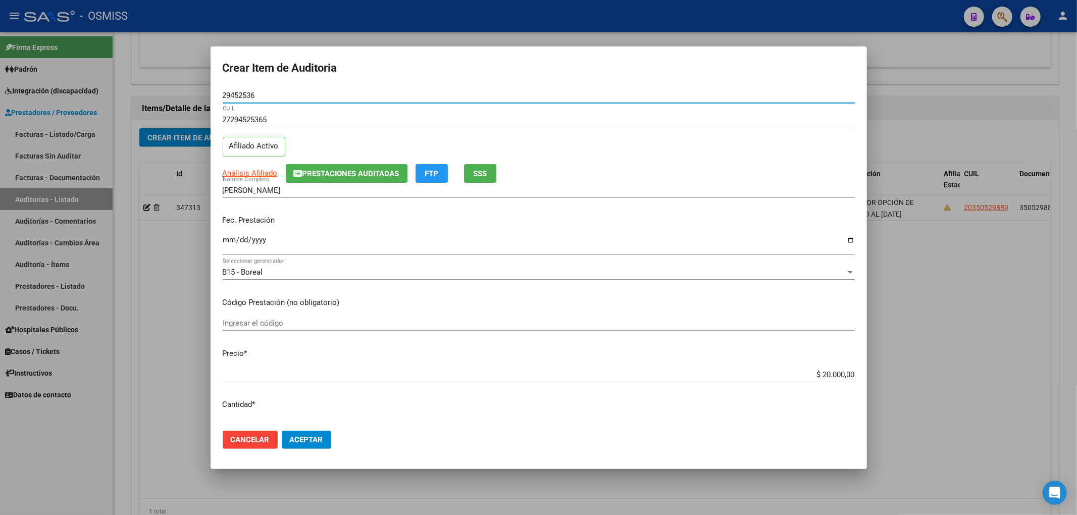
drag, startPoint x: 247, startPoint y: 97, endPoint x: 177, endPoint y: 101, distance: 70.3
click at [159, 83] on div "Crear Item de Auditoria 29452536 Nro Documento 27294525365 CUIL Afiliado Activo…" at bounding box center [538, 257] width 1077 height 515
click at [348, 228] on div "Fec. Prestación 2025-07-25 Ingresar la fecha" at bounding box center [539, 236] width 632 height 58
click at [354, 181] on button "Prestaciones Auditadas" at bounding box center [347, 173] width 122 height 19
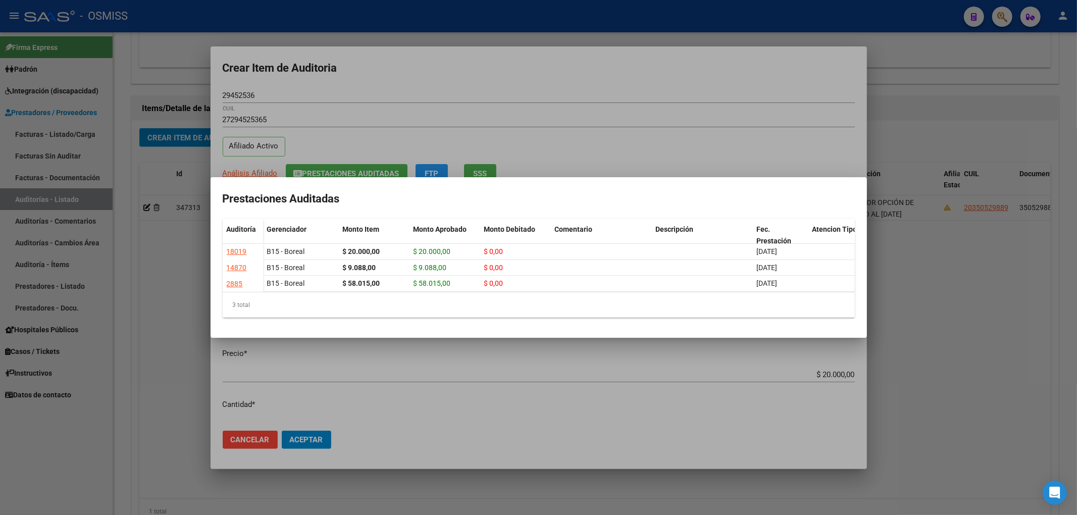
scroll to position [0, 196]
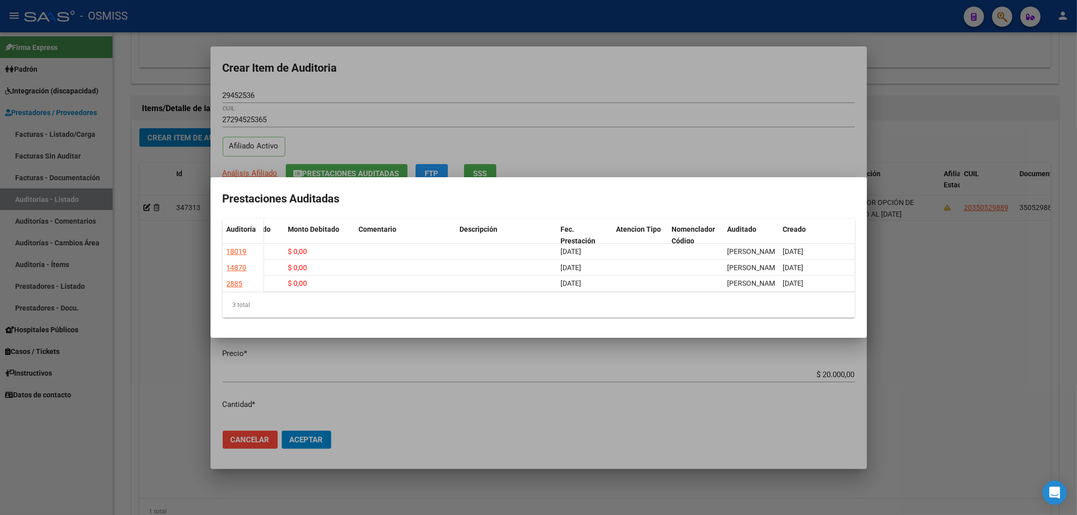
click at [580, 95] on div at bounding box center [538, 257] width 1077 height 515
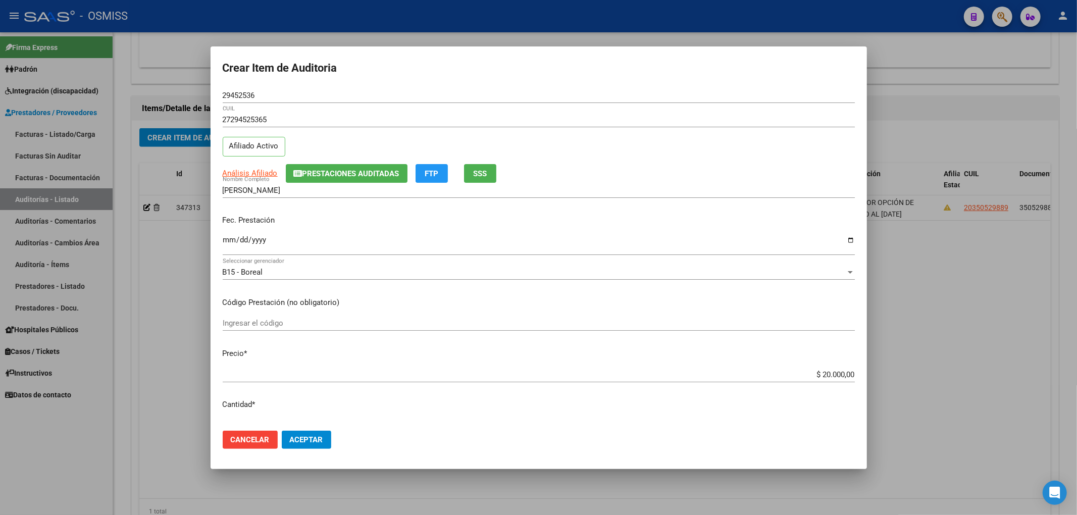
click at [307, 442] on span "Aceptar" at bounding box center [306, 439] width 33 height 9
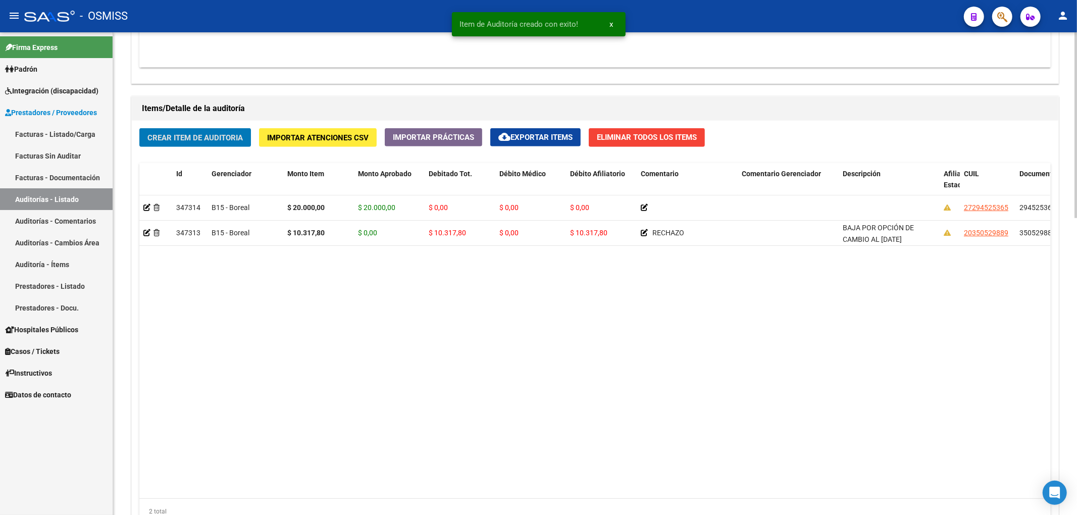
click at [216, 142] on span "Crear Item de Auditoria" at bounding box center [194, 137] width 95 height 9
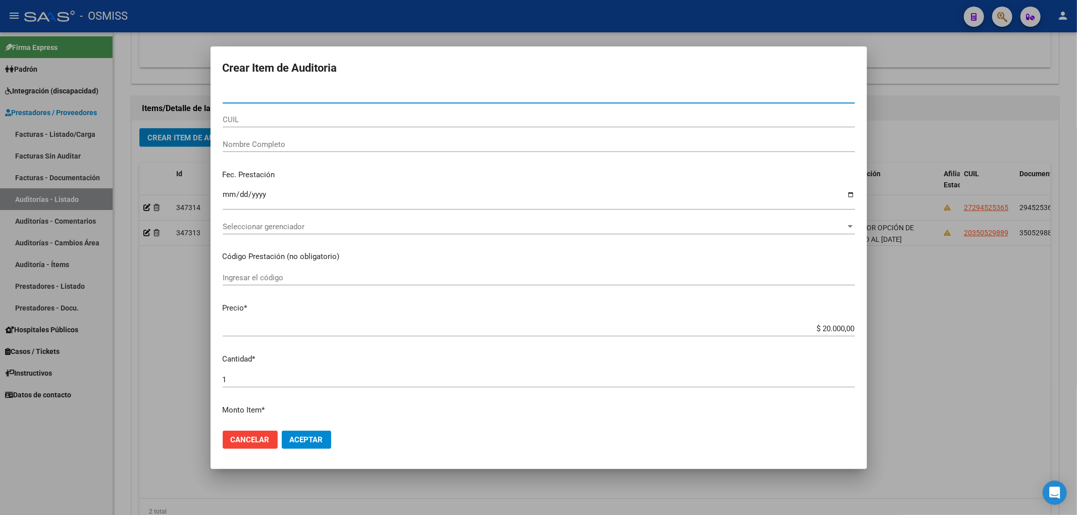
paste input "22408606"
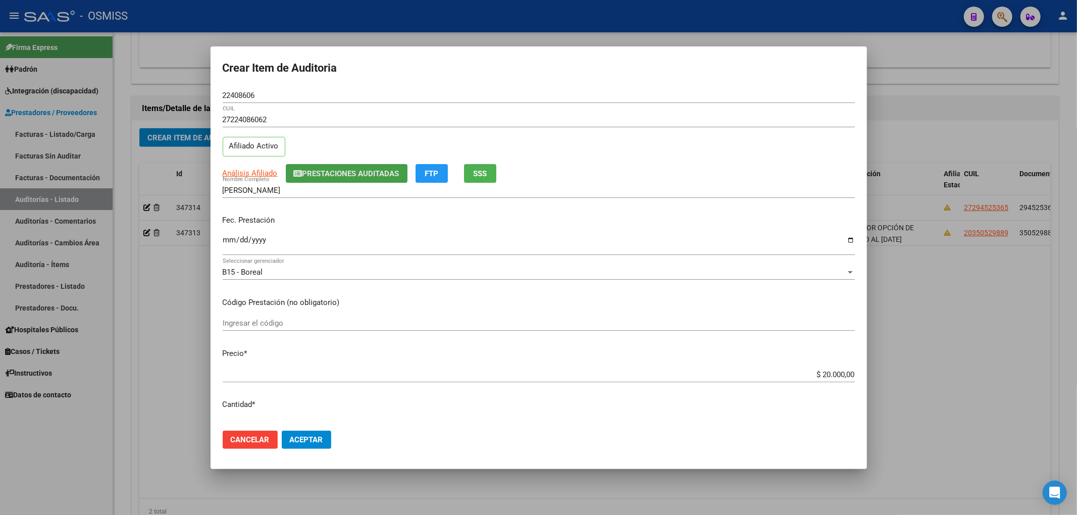
click at [359, 170] on span "Prestaciones Auditadas" at bounding box center [350, 173] width 97 height 9
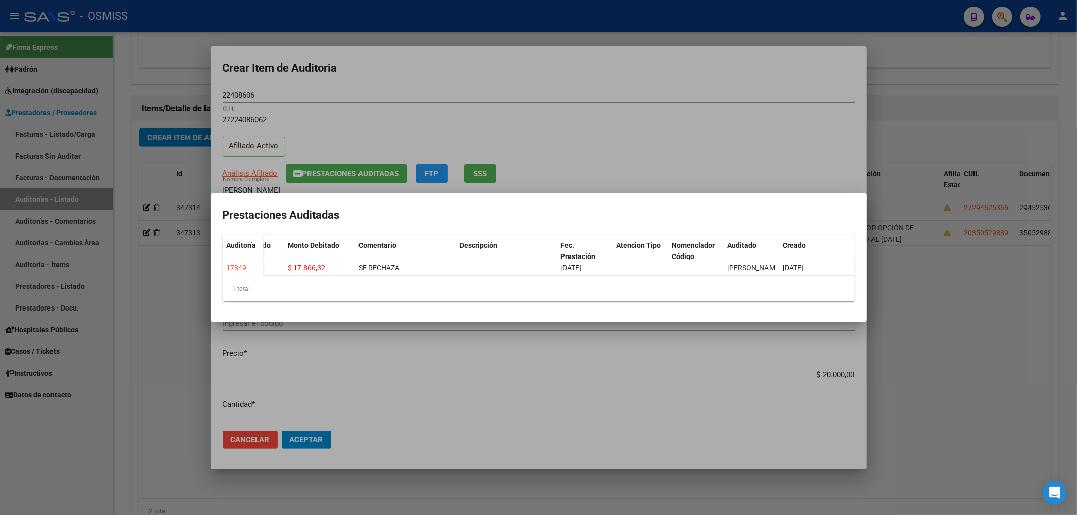
scroll to position [0, 0]
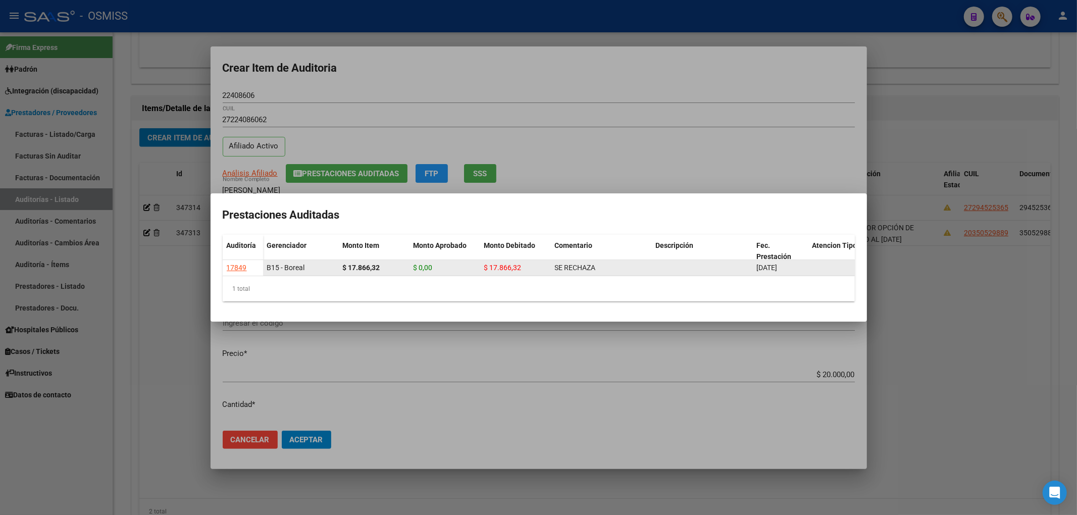
click at [227, 260] on datatable-body-cell "17849" at bounding box center [243, 268] width 40 height 16
click at [236, 267] on div "17849" at bounding box center [237, 268] width 20 height 12
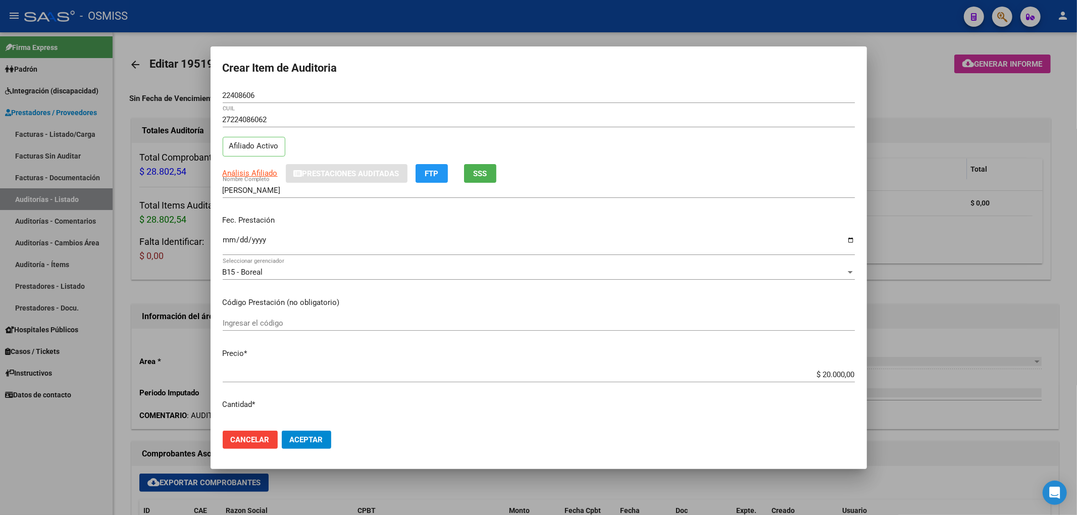
click at [915, 95] on div at bounding box center [538, 257] width 1077 height 515
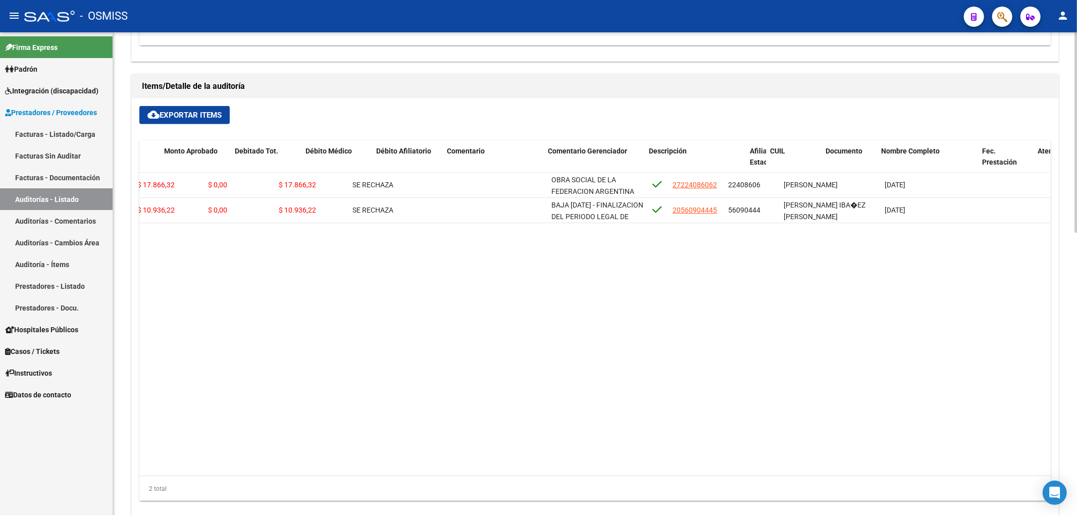
scroll to position [0, 269]
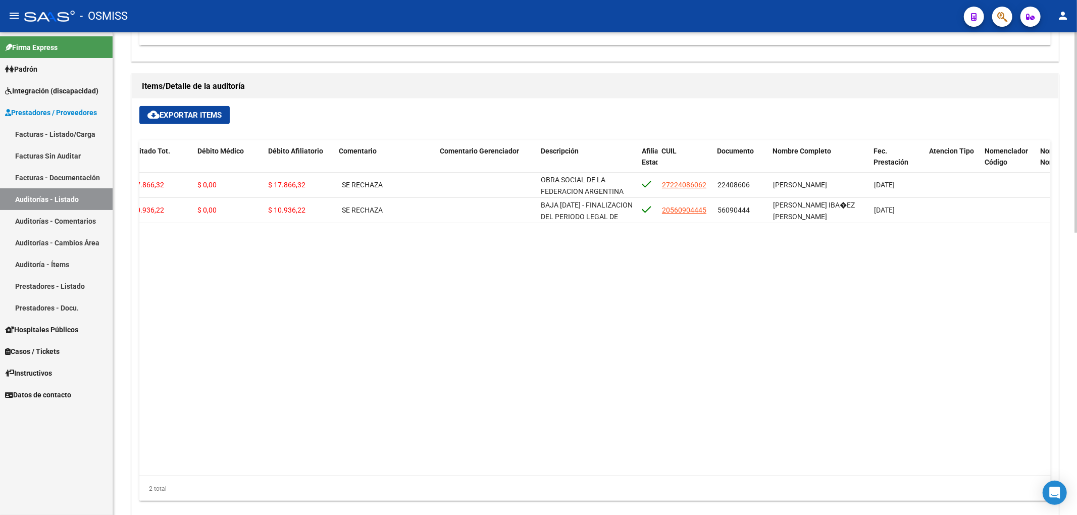
drag, startPoint x: 293, startPoint y: 299, endPoint x: 203, endPoint y: 277, distance: 92.5
click at [285, 300] on datatable-body "331532 B15 - Boreal $ 17.866,32 $ 0,00 $ 17.866,32 $ 0,00 $ 17.866,32 SE RECHAZ…" at bounding box center [594, 324] width 911 height 303
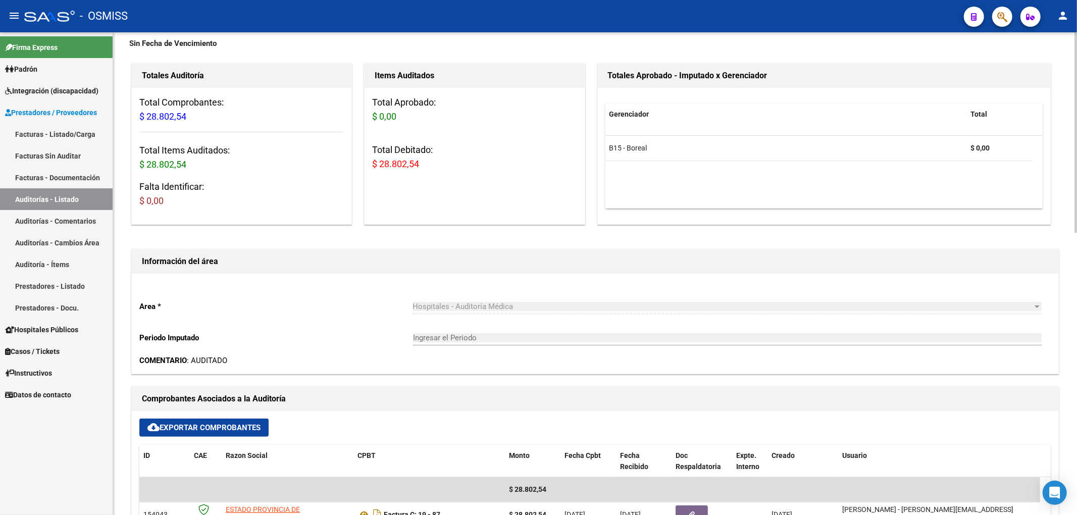
scroll to position [0, 0]
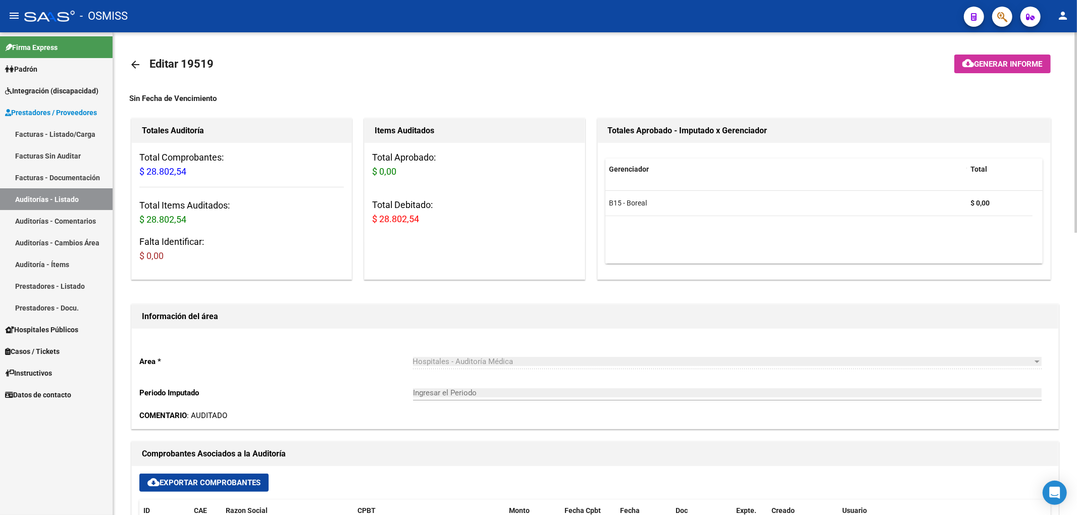
click at [135, 71] on link "arrow_back" at bounding box center [139, 65] width 20 height 24
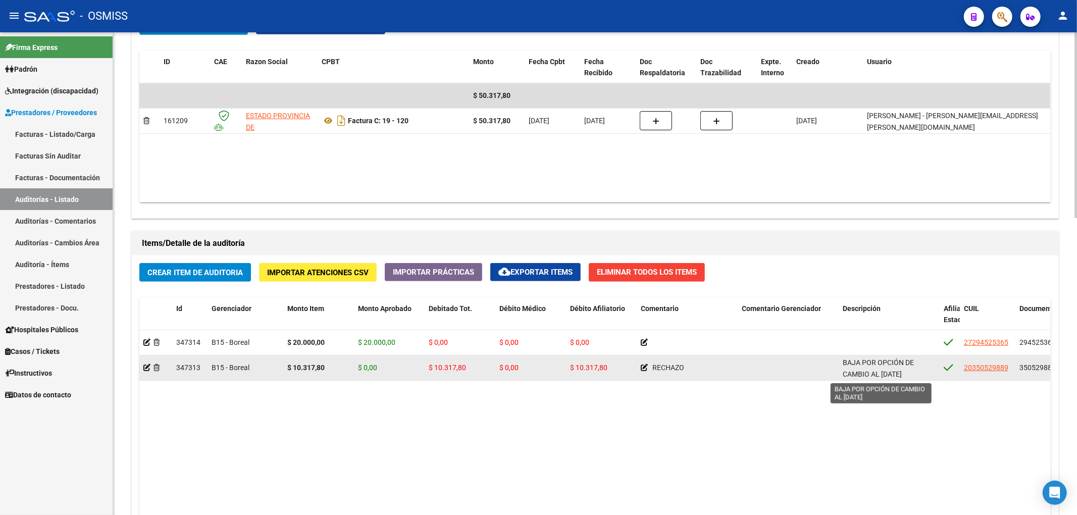
scroll to position [1, 0]
drag, startPoint x: 842, startPoint y: 362, endPoint x: 923, endPoint y: 380, distance: 82.7
click at [923, 380] on datatable-body-cell "BAJA POR OPCIÓN DE CAMBIO AL 31/01/2025" at bounding box center [889, 367] width 101 height 25
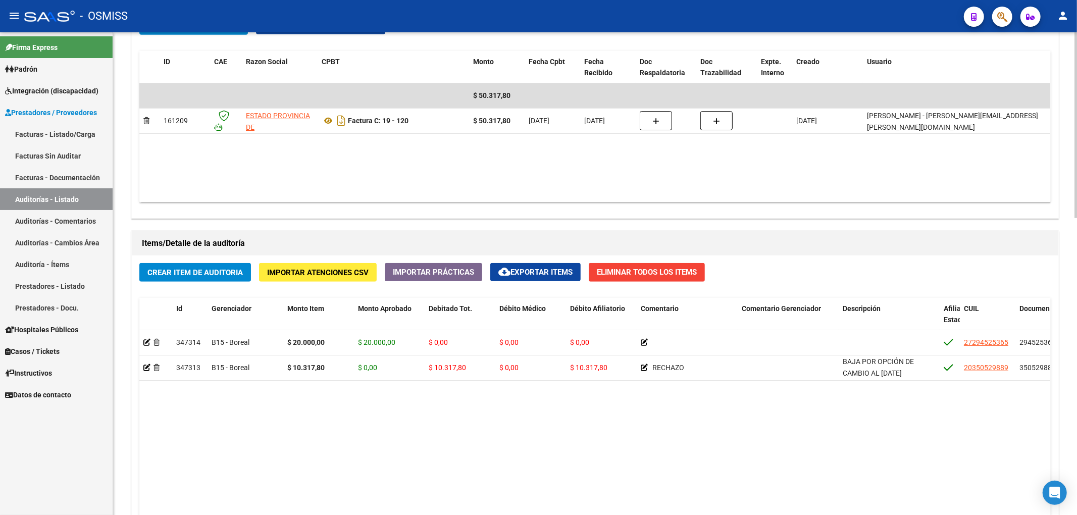
copy span "BAJA POR OPCIÓN DE CAMBIO AL 31/01/2025"
click at [191, 272] on span "Crear Item de Auditoria" at bounding box center [194, 272] width 95 height 9
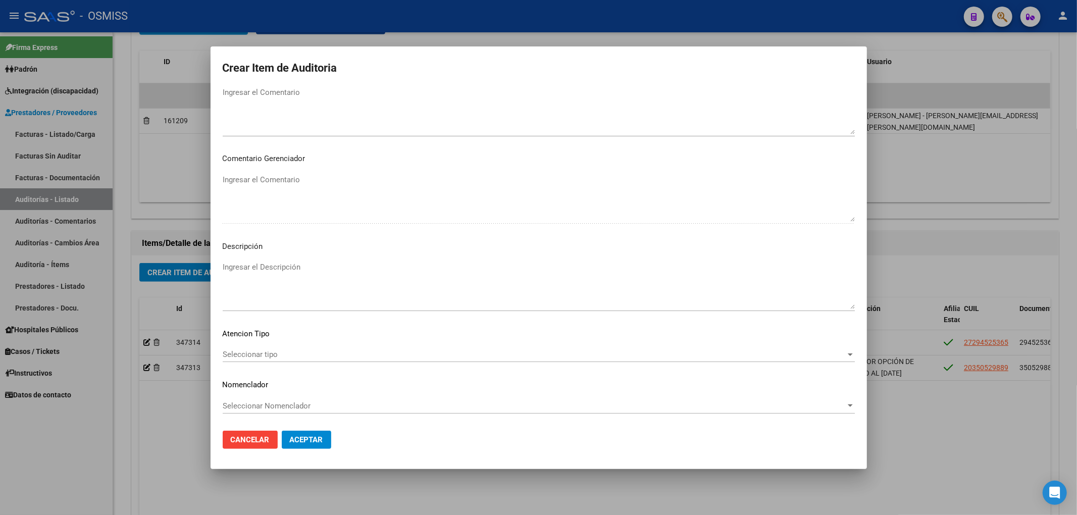
scroll to position [544, 0]
click at [257, 270] on textarea "Ingresar el Descripción" at bounding box center [539, 284] width 632 height 47
paste textarea "BAJA POR OPCIÓN DE CAMBIO AL 31/01/2025"
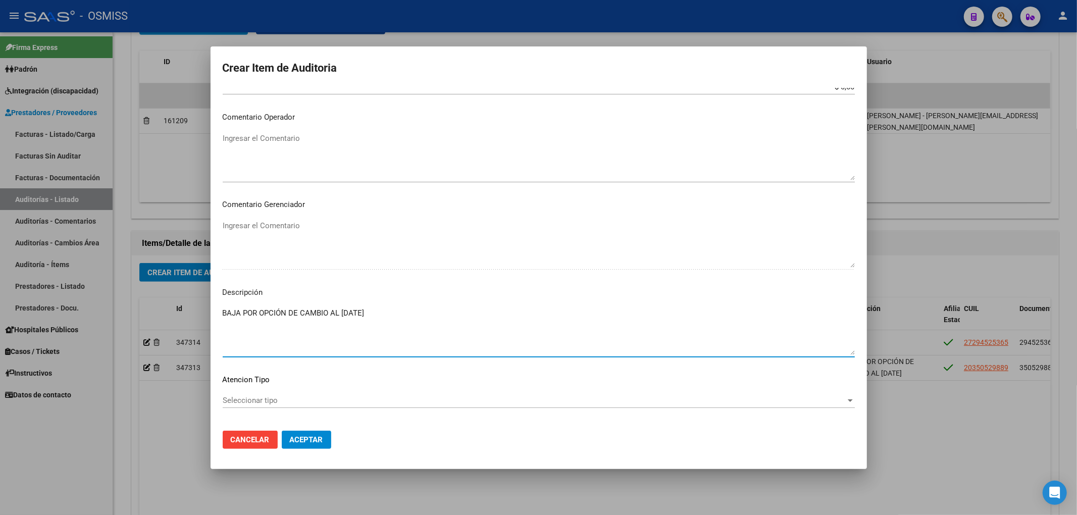
scroll to position [477, 0]
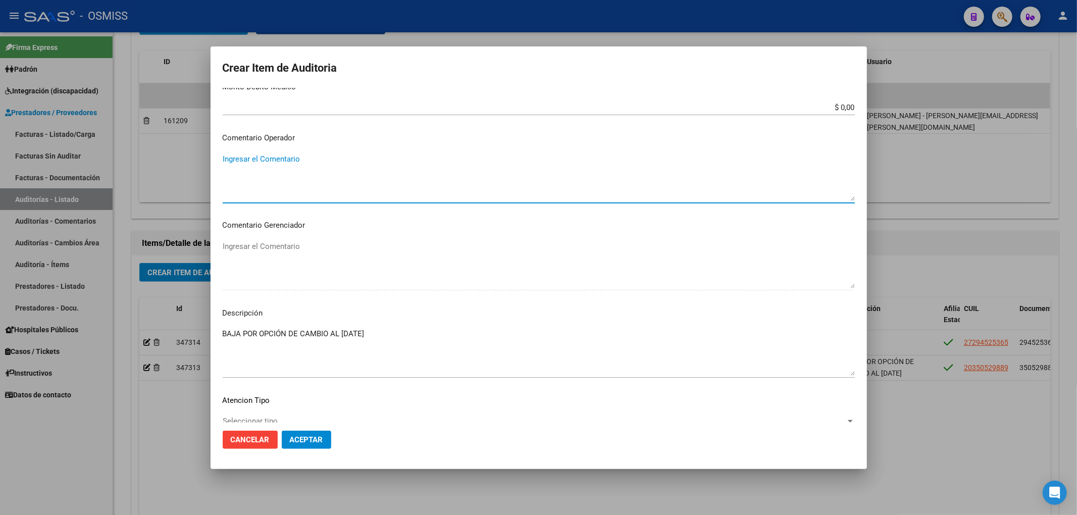
click at [257, 160] on textarea "Ingresar el Comentario" at bounding box center [539, 176] width 632 height 47
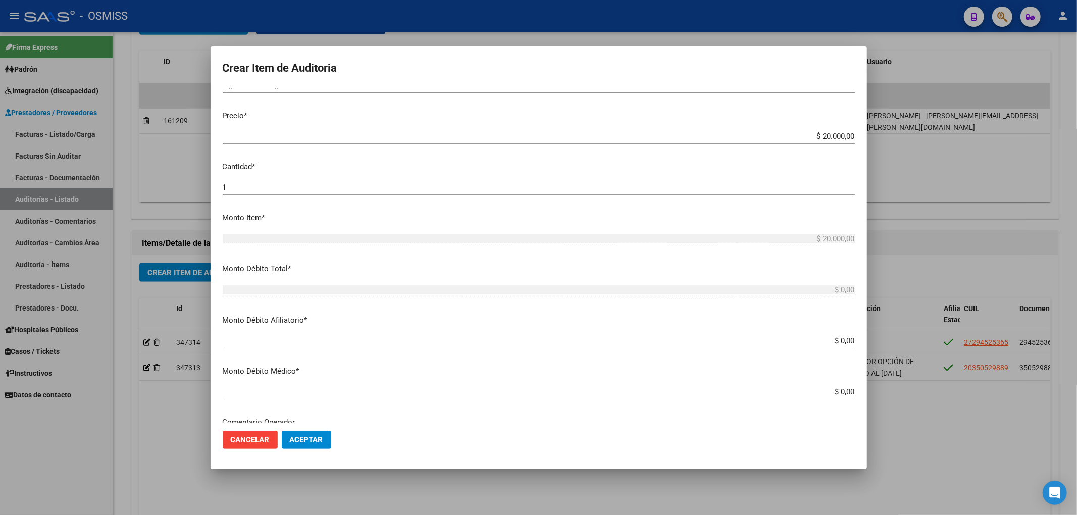
scroll to position [73, 0]
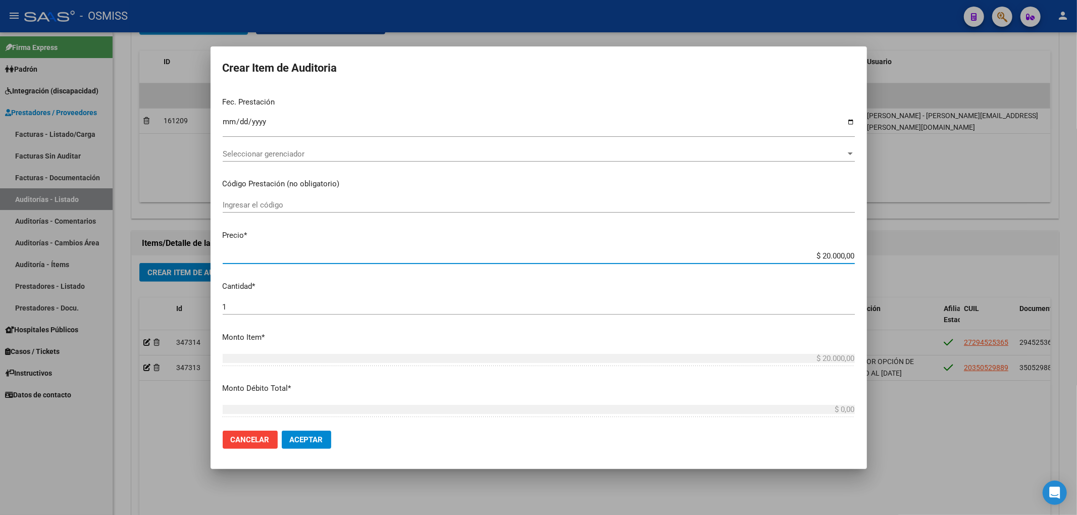
drag, startPoint x: 809, startPoint y: 253, endPoint x: 867, endPoint y: 272, distance: 61.3
click at [869, 263] on div "Crear Item de Auditoria Nro Documento CUIL Nombre Completo Fec. Prestación Ingr…" at bounding box center [538, 257] width 1077 height 515
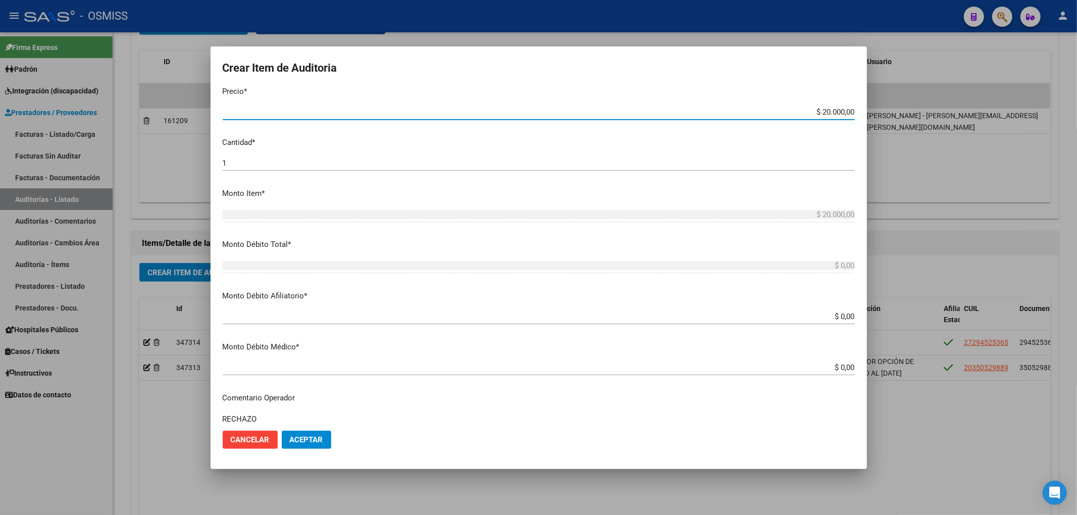
scroll to position [275, 0]
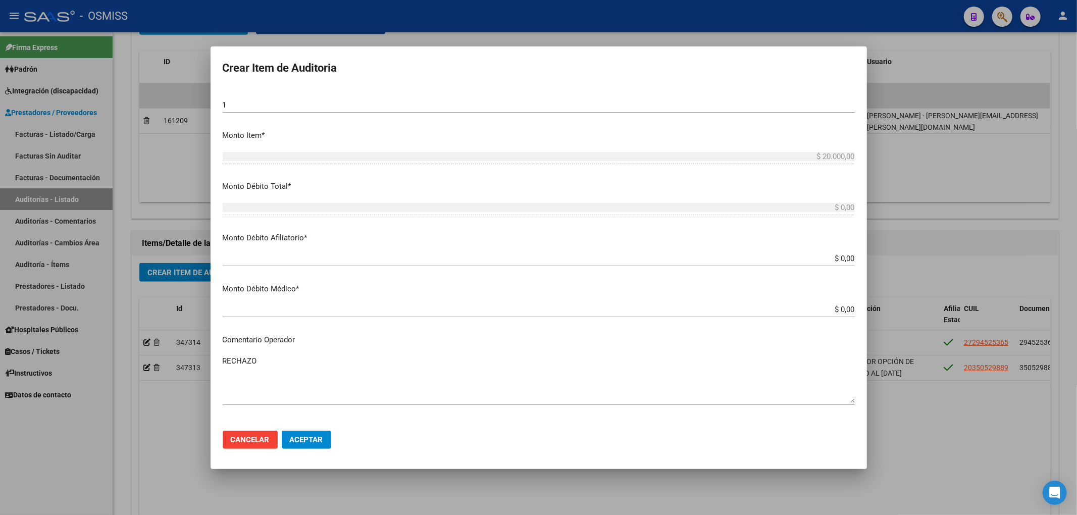
click at [844, 259] on input "$ 0,00" at bounding box center [539, 258] width 632 height 9
click at [843, 258] on input "$ 0,00" at bounding box center [539, 258] width 632 height 9
paste input "$ 20.000,00"
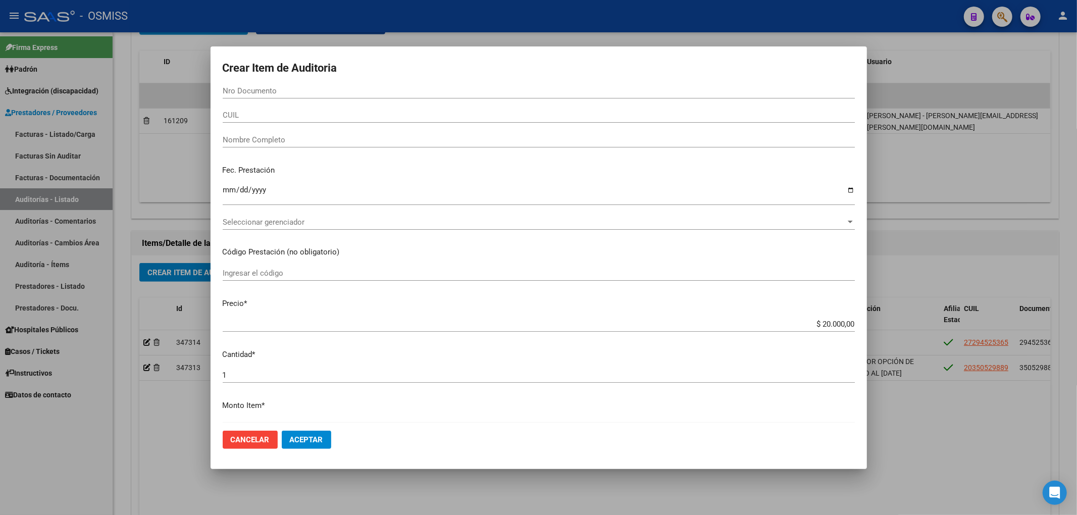
scroll to position [0, 0]
click at [231, 95] on input "Nro Documento" at bounding box center [539, 95] width 632 height 9
paste input "22408606"
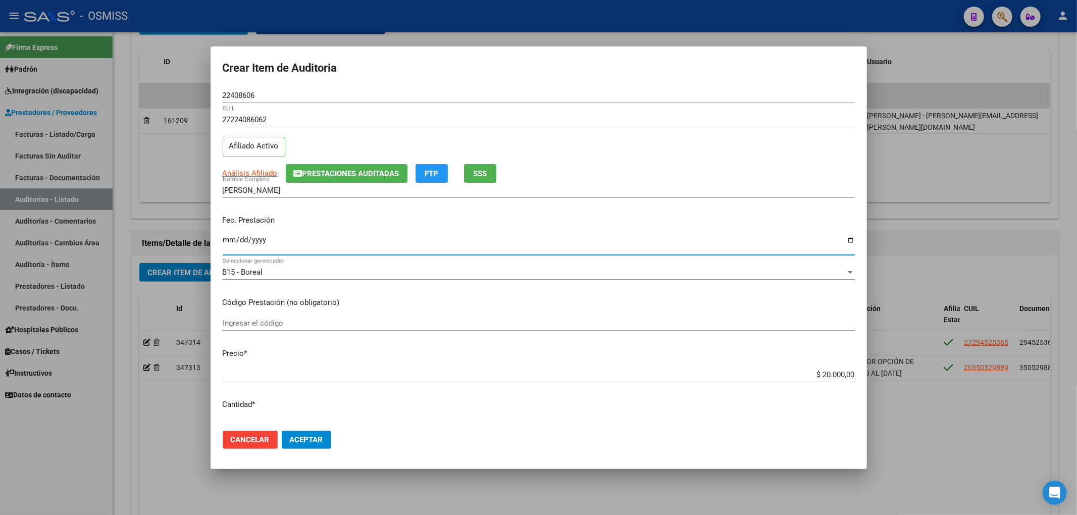
click at [227, 243] on input "Ingresar la fecha" at bounding box center [539, 244] width 632 height 16
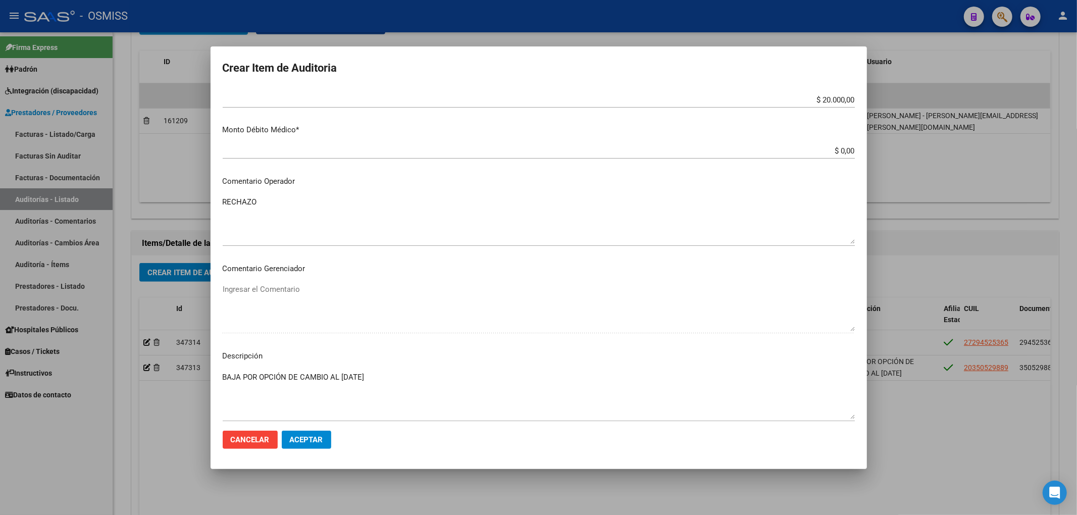
scroll to position [590, 0]
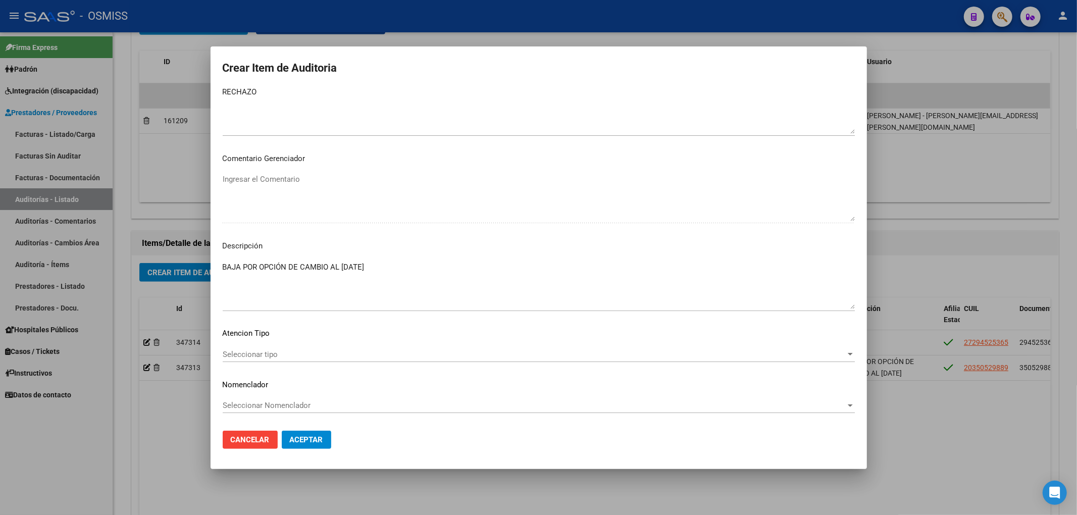
click at [305, 431] on button "Aceptar" at bounding box center [306, 440] width 49 height 18
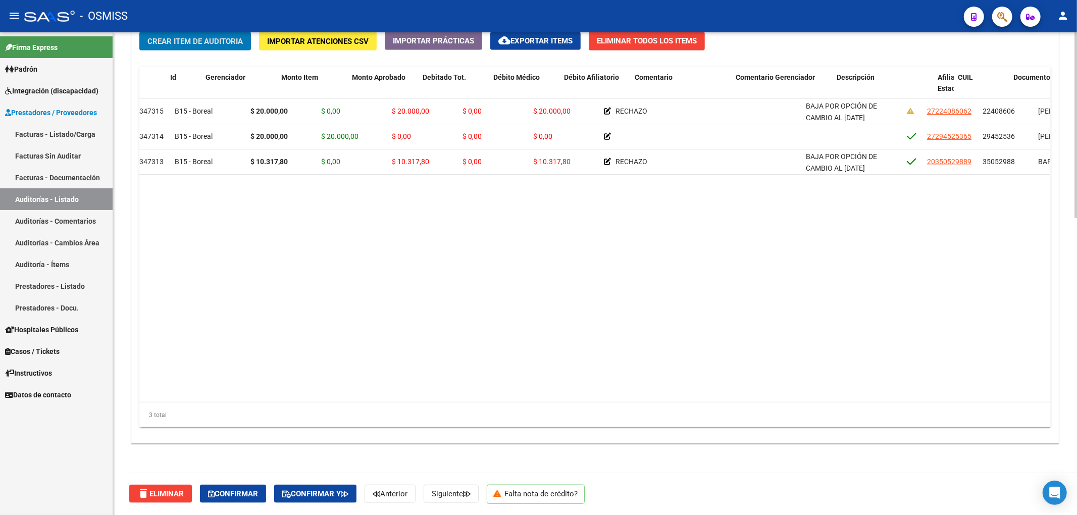
scroll to position [0, 0]
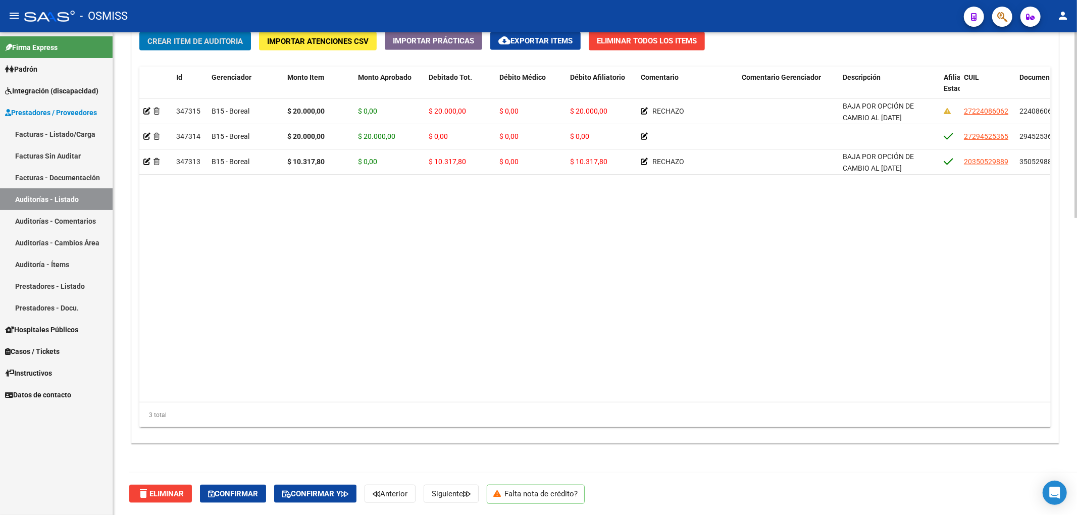
drag, startPoint x: 505, startPoint y: 330, endPoint x: 473, endPoint y: 326, distance: 32.6
click at [482, 328] on datatable-body "347315 B15 - Boreal $ 20.000,00 $ 0,00 $ 20.000,00 $ 0,00 $ 20.000,00 RECHAZO B…" at bounding box center [594, 250] width 911 height 303
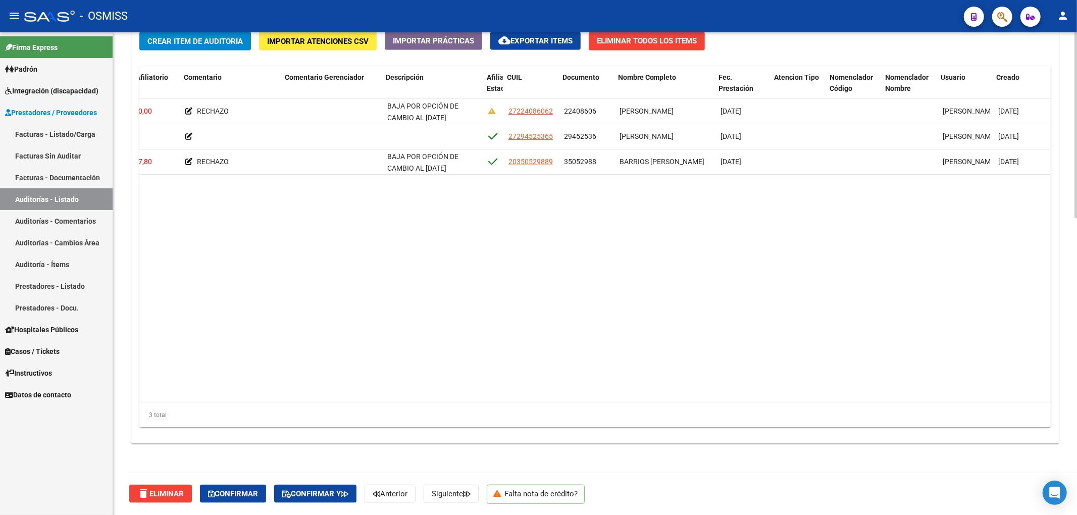
scroll to position [0, 460]
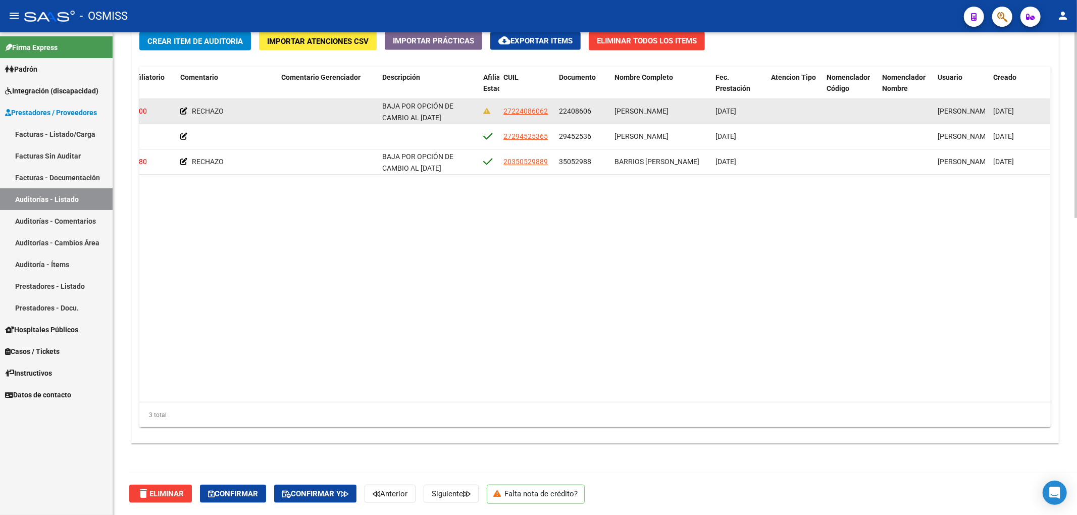
drag, startPoint x: 570, startPoint y: 102, endPoint x: 592, endPoint y: 108, distance: 23.0
click at [592, 108] on datatable-body-cell "22408606" at bounding box center [583, 111] width 56 height 25
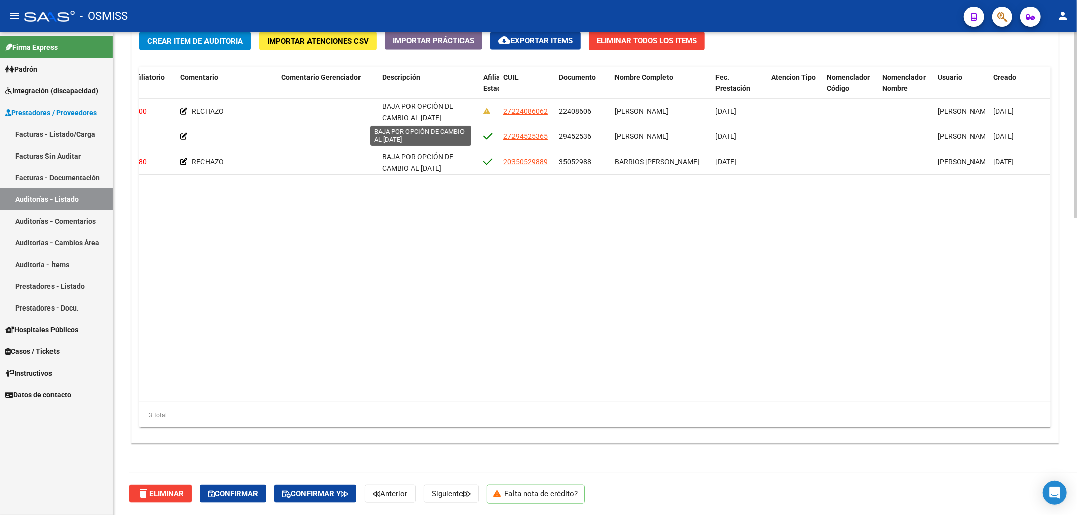
copy span "22408606"
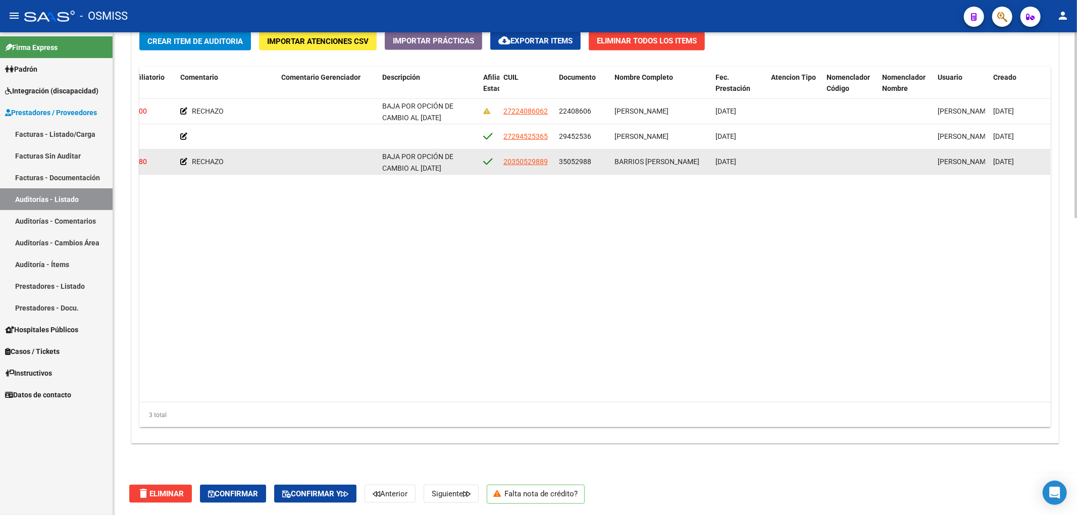
click at [560, 162] on span "35052988" at bounding box center [575, 162] width 32 height 8
drag, startPoint x: 558, startPoint y: 162, endPoint x: 593, endPoint y: 159, distance: 34.5
click at [593, 159] on div "35052988" at bounding box center [582, 162] width 47 height 12
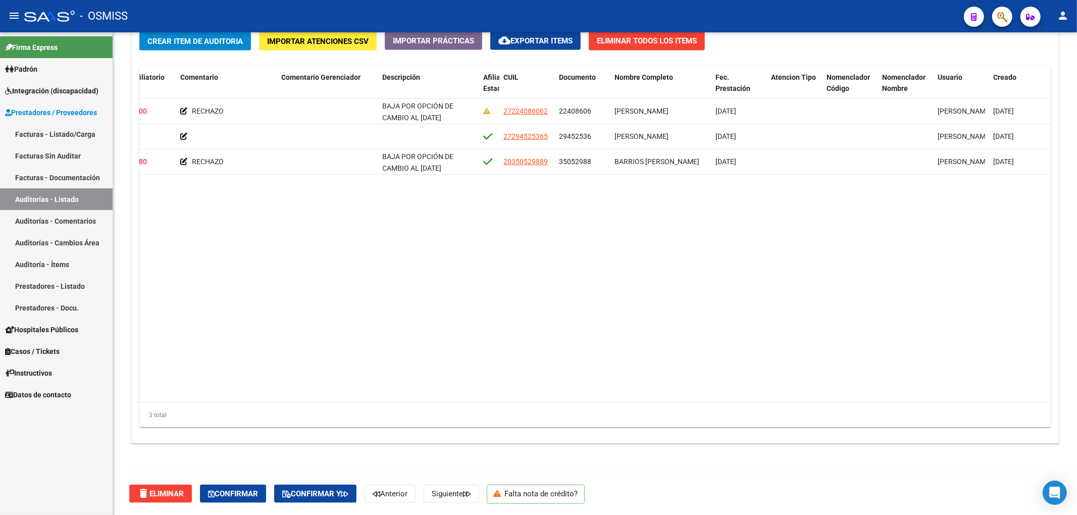
copy span "35052988"
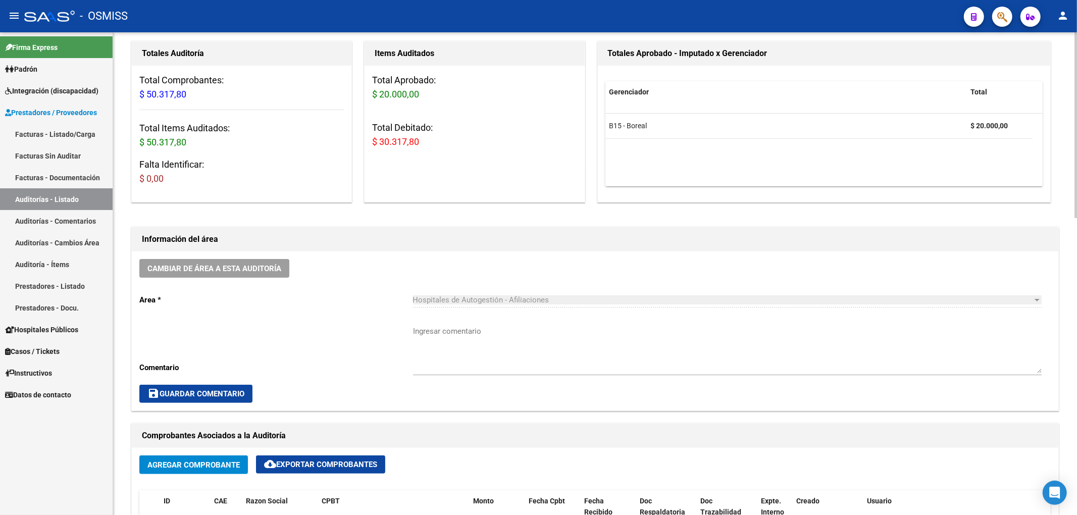
scroll to position [0, 0]
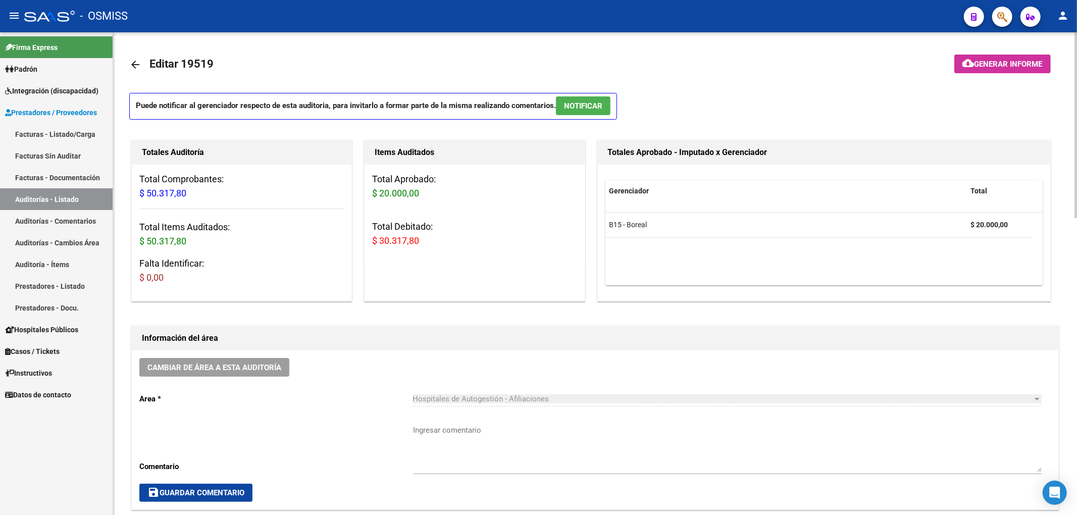
click at [975, 63] on span "Generar informe" at bounding box center [1008, 64] width 68 height 9
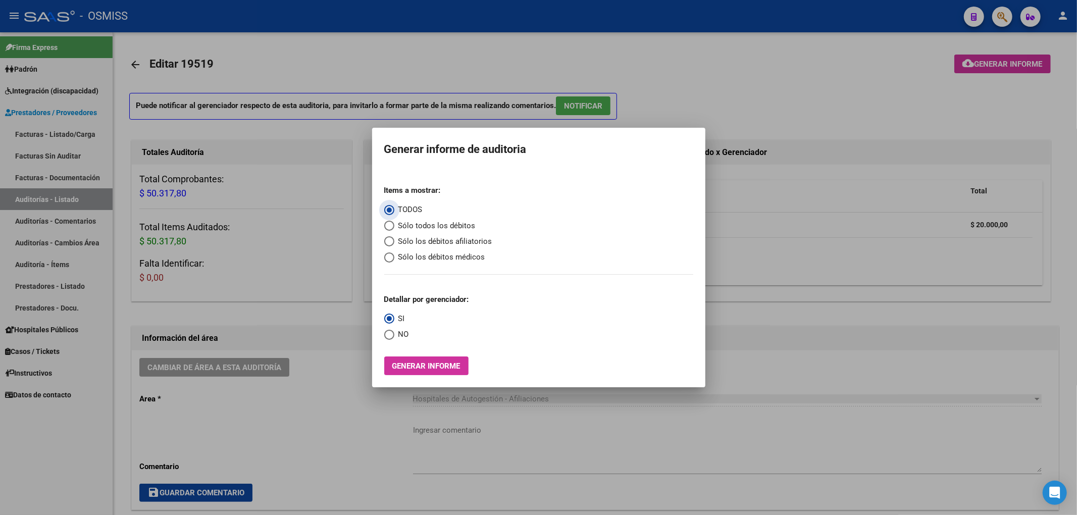
click at [413, 245] on span "Sólo los débitos afiliatorios" at bounding box center [443, 242] width 98 height 12
click at [394, 245] on input "Sólo los débitos afiliatorios" at bounding box center [389, 241] width 10 height 10
click at [400, 327] on mat-radio-group "Detallar por gerenciador: SI NO" at bounding box center [426, 313] width 85 height 54
click at [401, 336] on span "NO" at bounding box center [401, 335] width 15 height 12
click at [394, 336] on input "NO" at bounding box center [389, 335] width 10 height 10
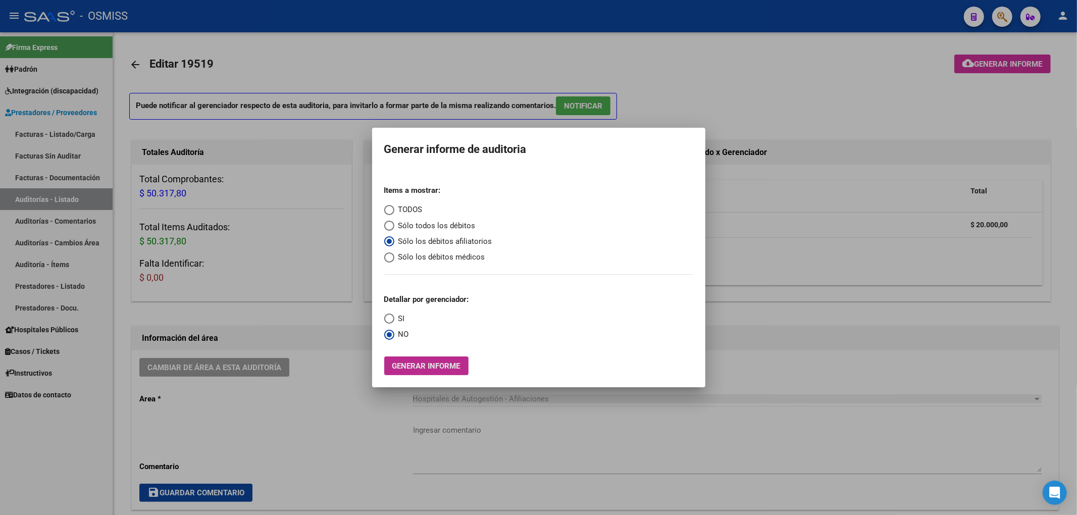
click at [415, 365] on span "Generar informe" at bounding box center [426, 365] width 68 height 9
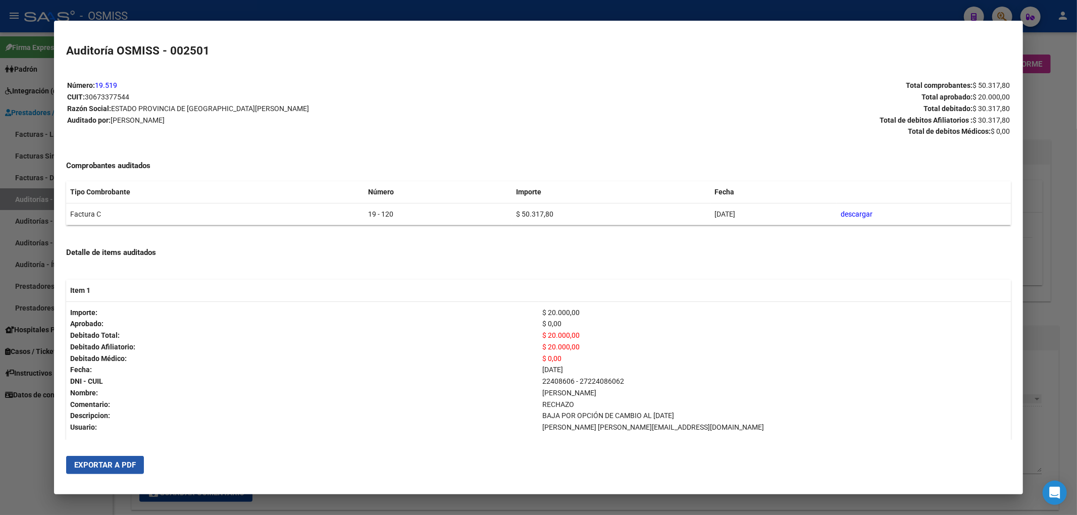
click at [137, 459] on button "Exportar a PDF" at bounding box center [105, 465] width 78 height 18
click at [1065, 136] on div at bounding box center [538, 257] width 1077 height 515
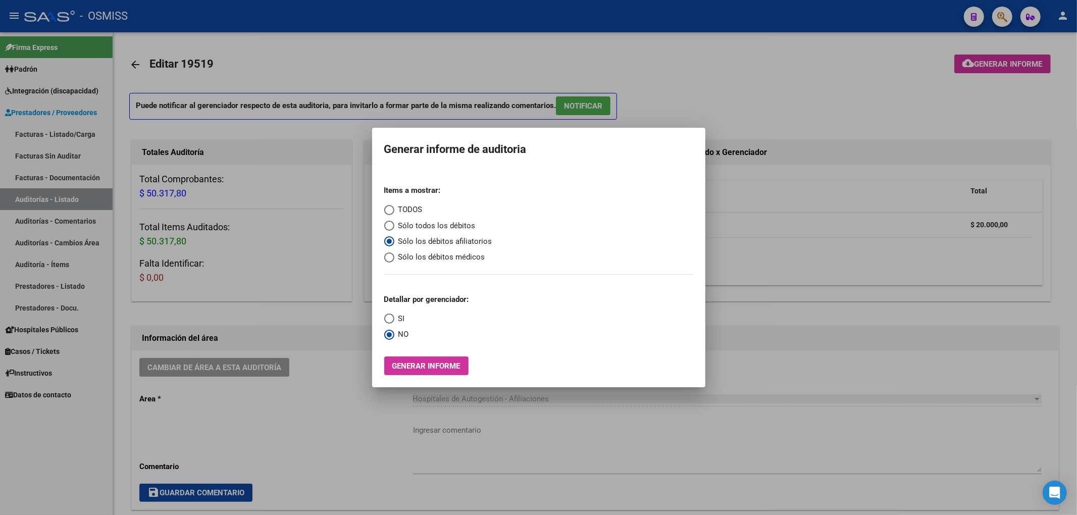
click at [723, 89] on div at bounding box center [538, 257] width 1077 height 515
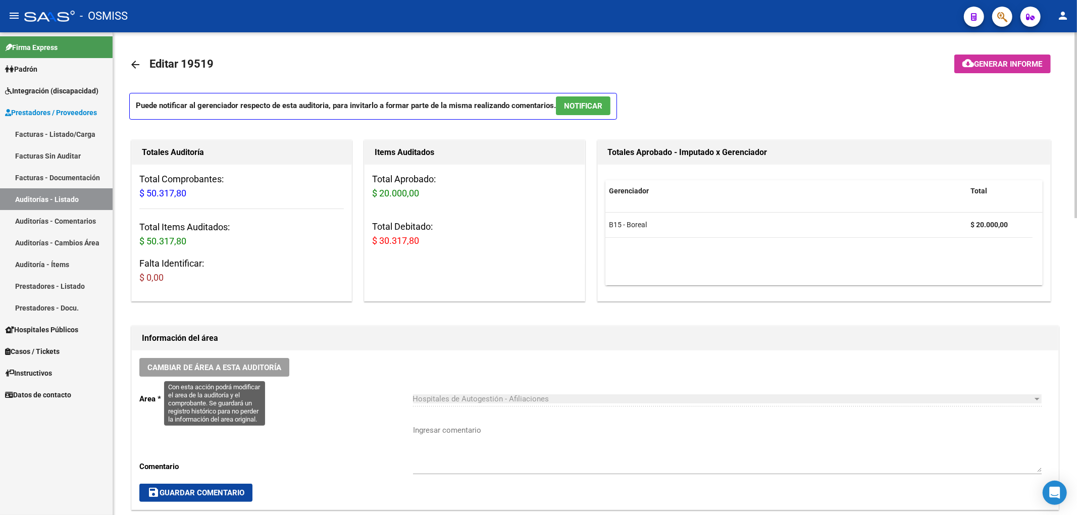
click at [279, 366] on span "Cambiar de área a esta auditoría" at bounding box center [214, 367] width 134 height 9
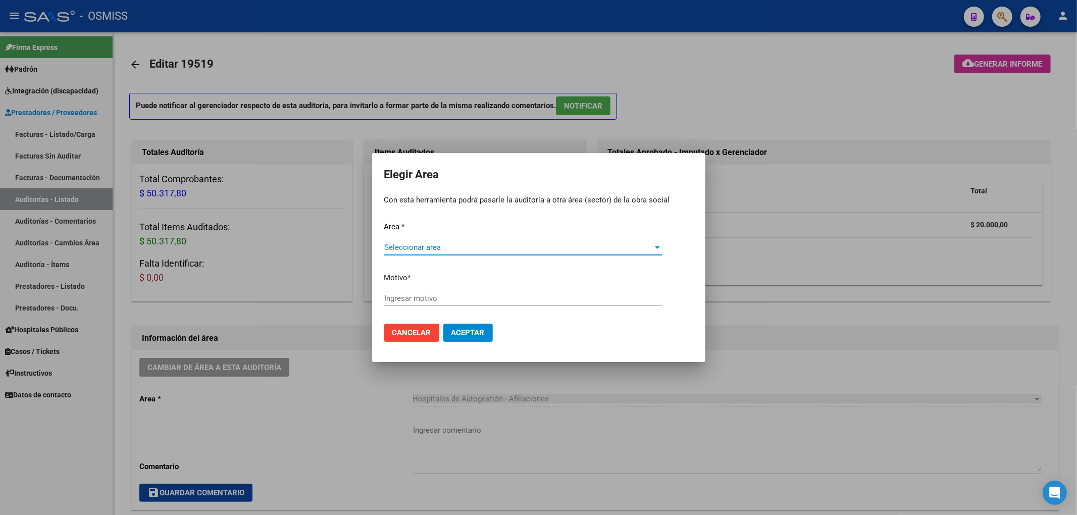
click at [427, 253] on div "Seleccionar area Seleccionar area" at bounding box center [523, 252] width 278 height 25
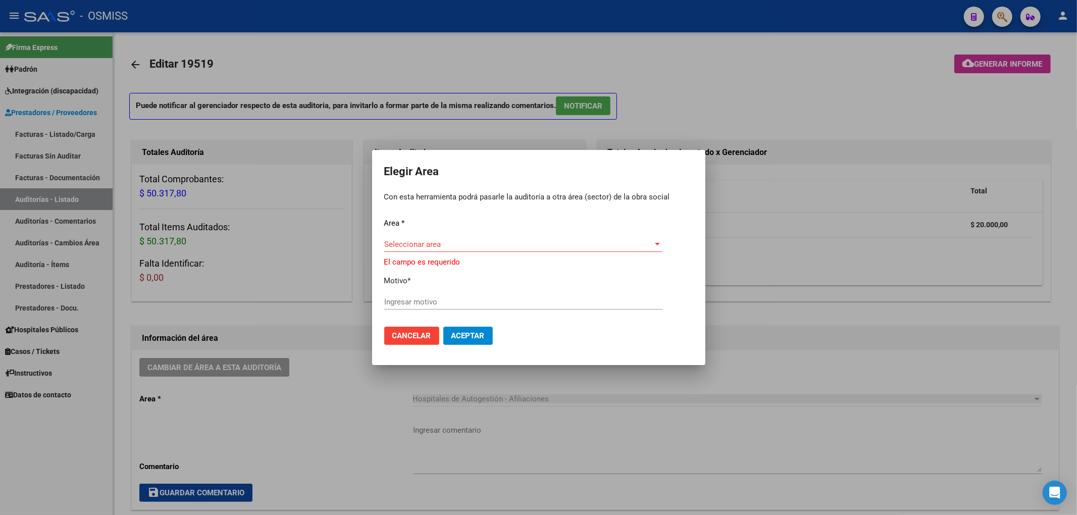
click at [440, 246] on span "Seleccionar area" at bounding box center [518, 244] width 269 height 9
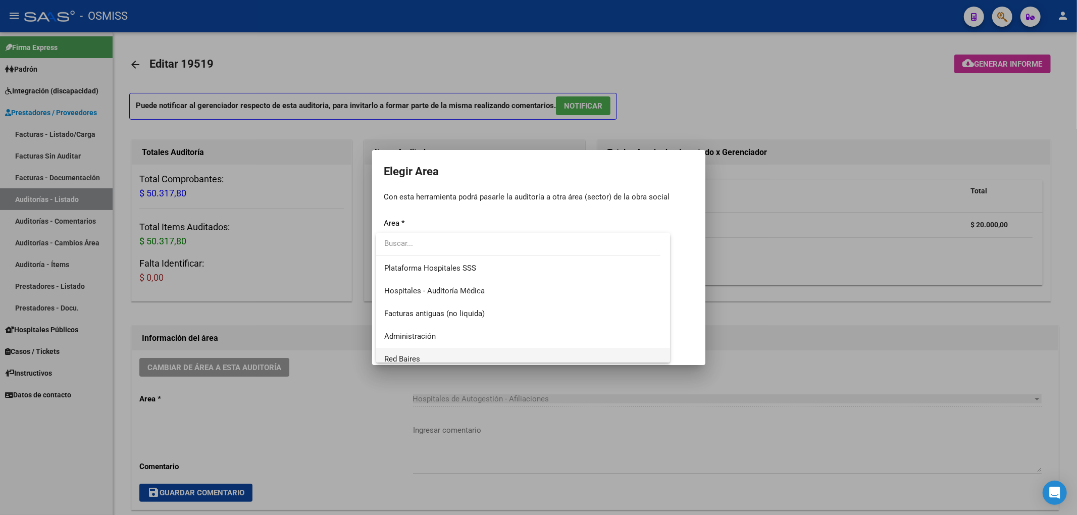
scroll to position [134, 0]
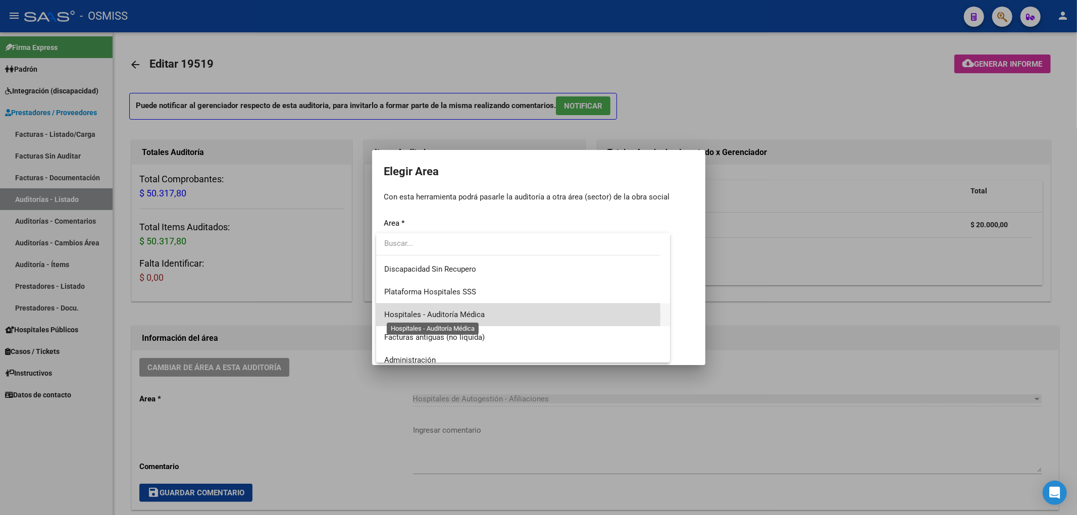
click at [437, 315] on span "Hospitales - Auditoría Médica" at bounding box center [434, 314] width 100 height 9
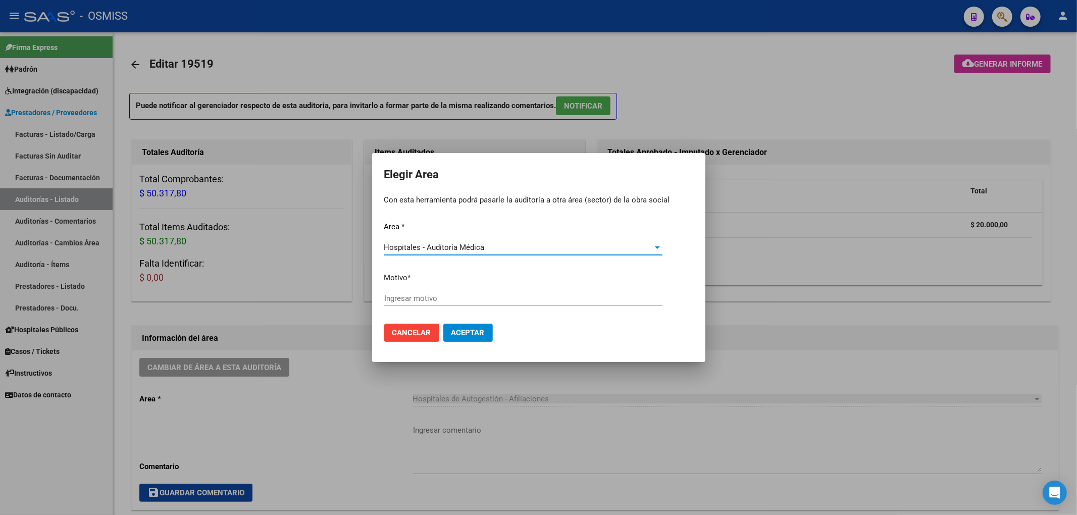
click at [414, 295] on input "Ingresar motivo" at bounding box center [523, 298] width 278 height 9
drag, startPoint x: 419, startPoint y: 295, endPoint x: 327, endPoint y: 294, distance: 91.4
click at [327, 294] on div "Elegir Area Con esta herramienta podrá pasarle la auditoría a otra área (sector…" at bounding box center [538, 257] width 1077 height 515
click at [469, 328] on span "Aceptar" at bounding box center [467, 332] width 33 height 9
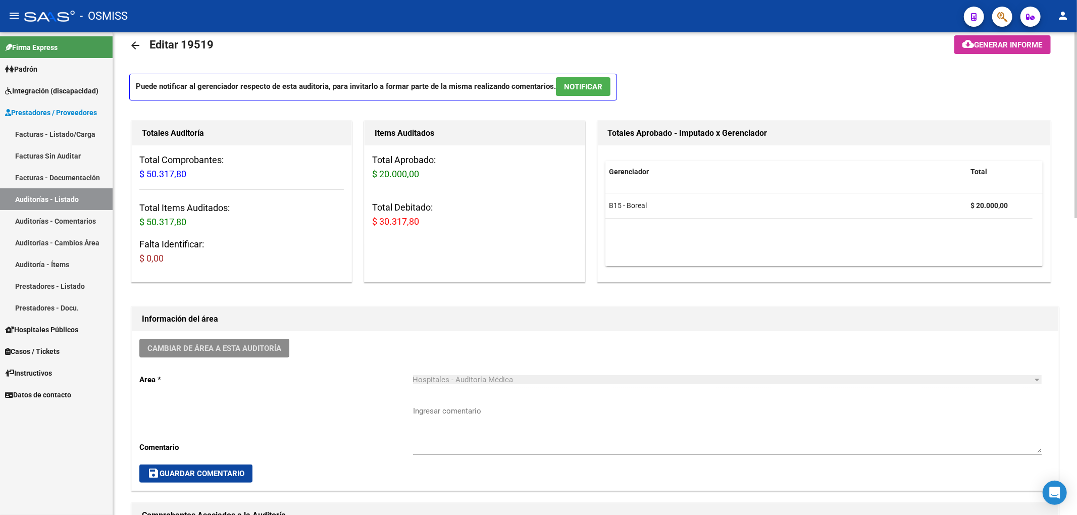
scroll to position [0, 0]
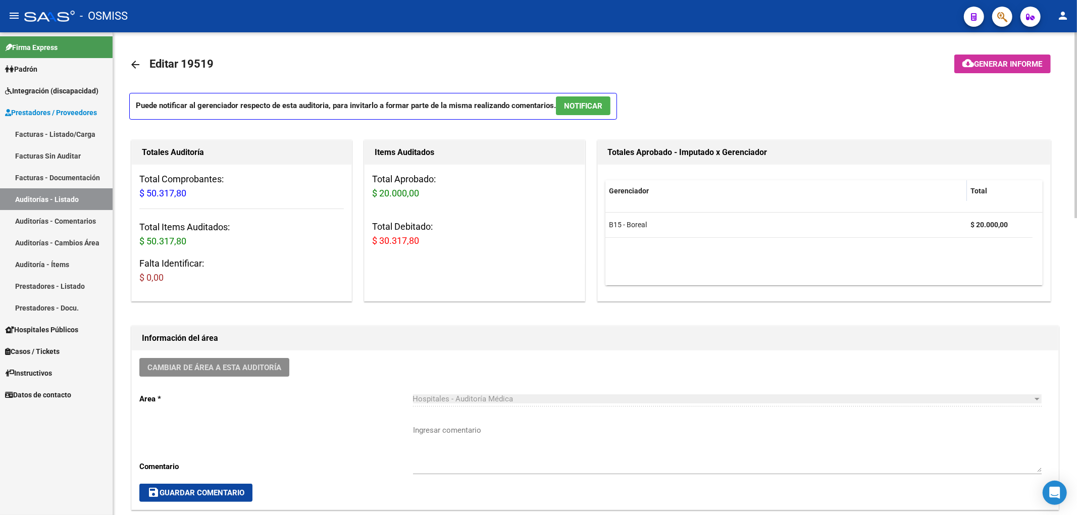
click at [135, 64] on mat-icon "arrow_back" at bounding box center [135, 65] width 12 height 12
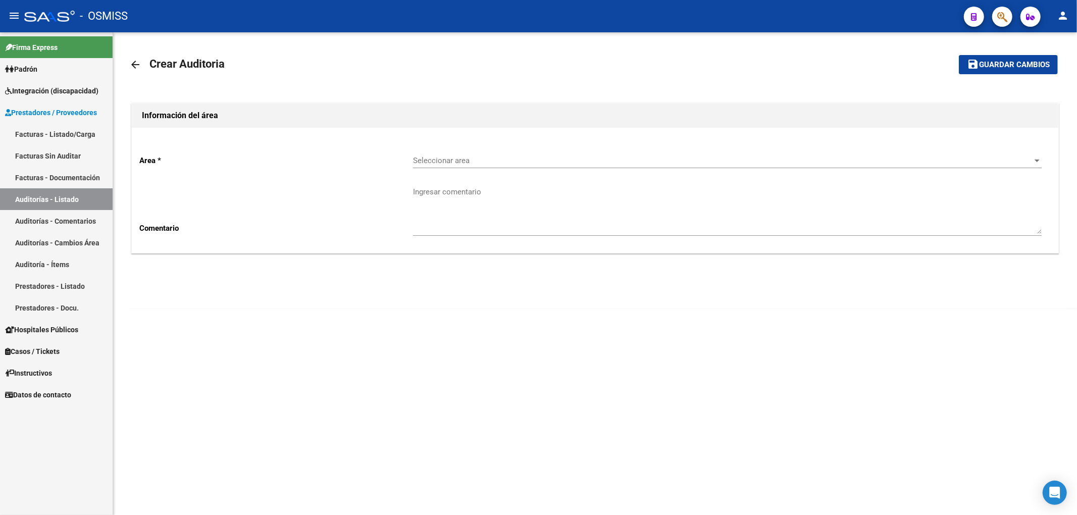
click at [477, 153] on div "Seleccionar area Seleccionar area" at bounding box center [727, 157] width 629 height 22
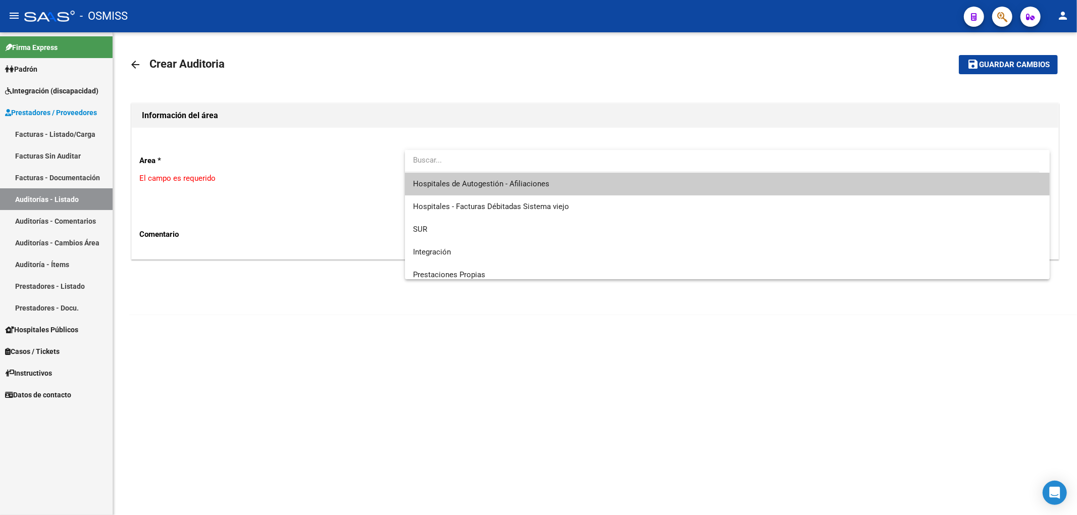
click at [482, 174] on span "Hospitales de Autogestión - Afiliaciones" at bounding box center [727, 184] width 629 height 23
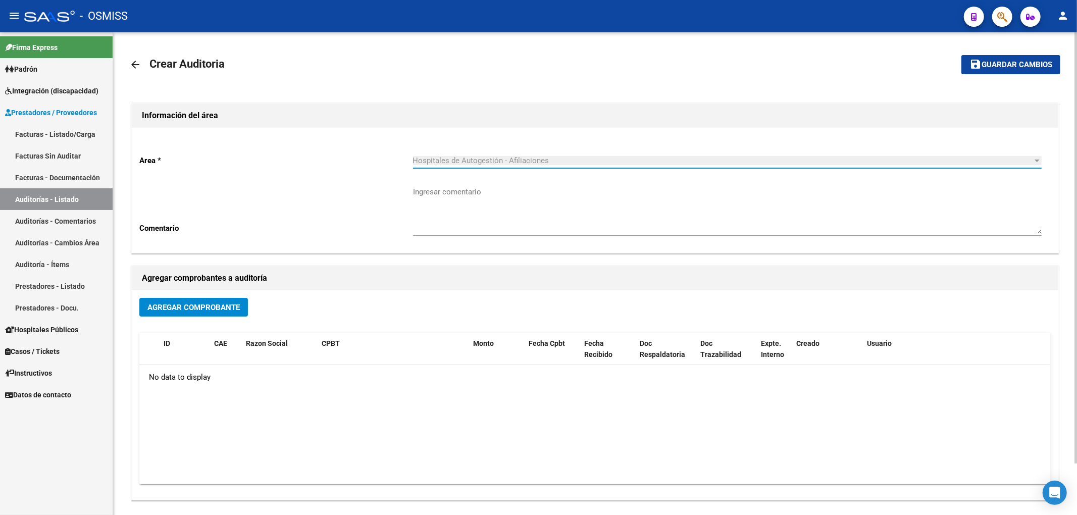
click at [241, 301] on button "Agregar Comprobante" at bounding box center [193, 307] width 109 height 19
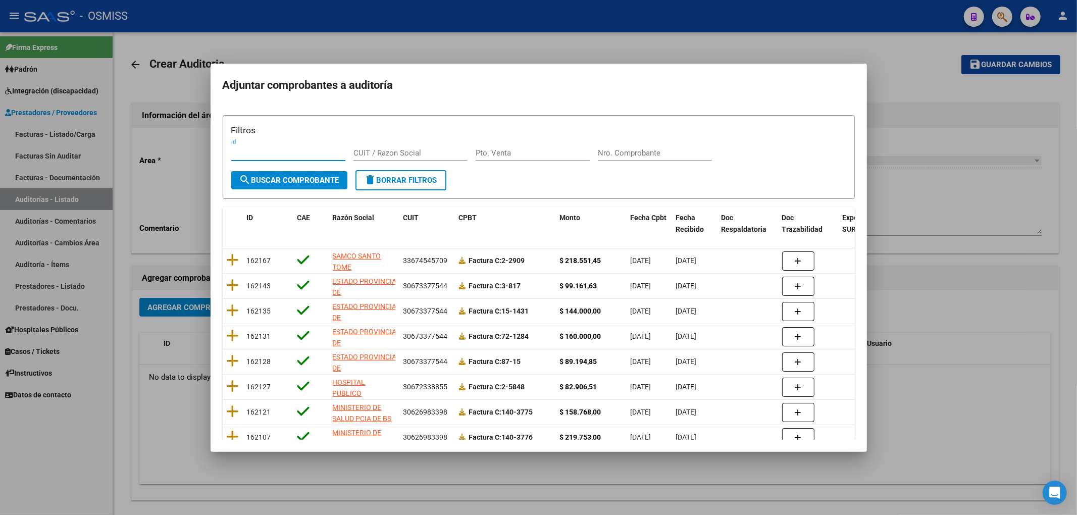
click at [606, 150] on input "Nro. Comprobante" at bounding box center [655, 152] width 114 height 9
click at [241, 192] on form "Filtros id CUIT / Razon Social Pto. Venta 1824 Nro. Comprobante search Buscar C…" at bounding box center [539, 157] width 632 height 84
click at [256, 186] on button "search Buscar Comprobante" at bounding box center [289, 180] width 116 height 18
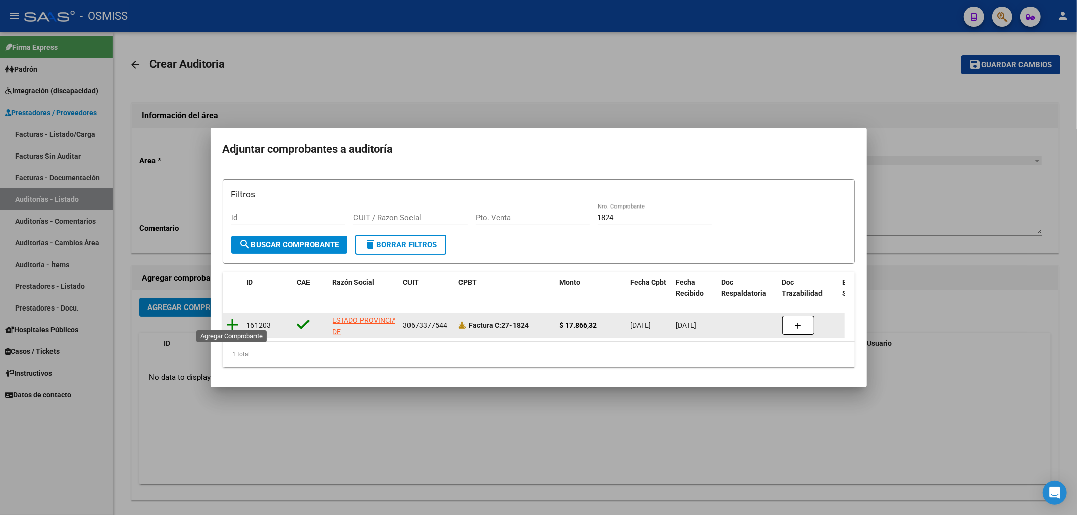
click at [231, 318] on icon at bounding box center [233, 325] width 13 height 14
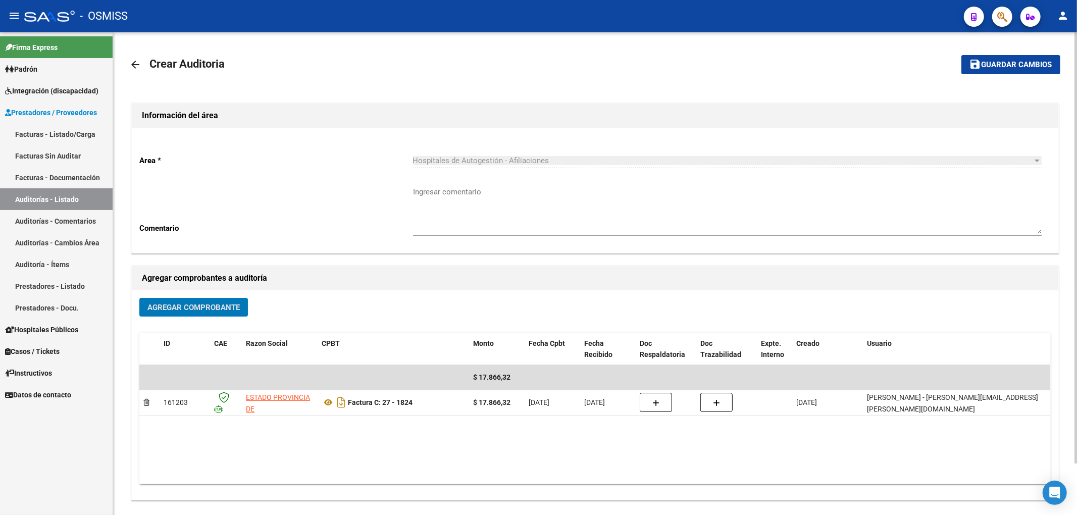
click at [1014, 65] on span "Guardar cambios" at bounding box center [1016, 65] width 71 height 9
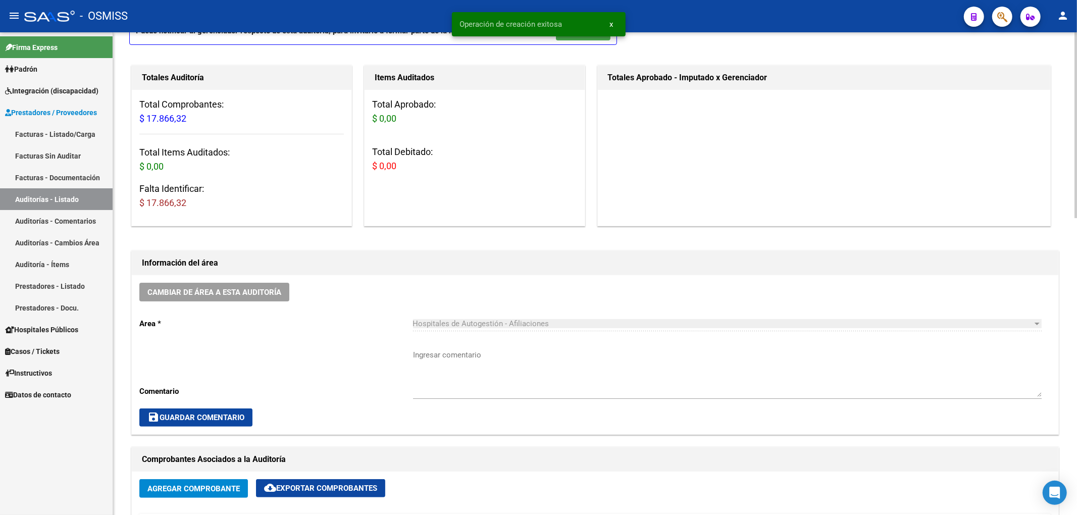
scroll to position [404, 0]
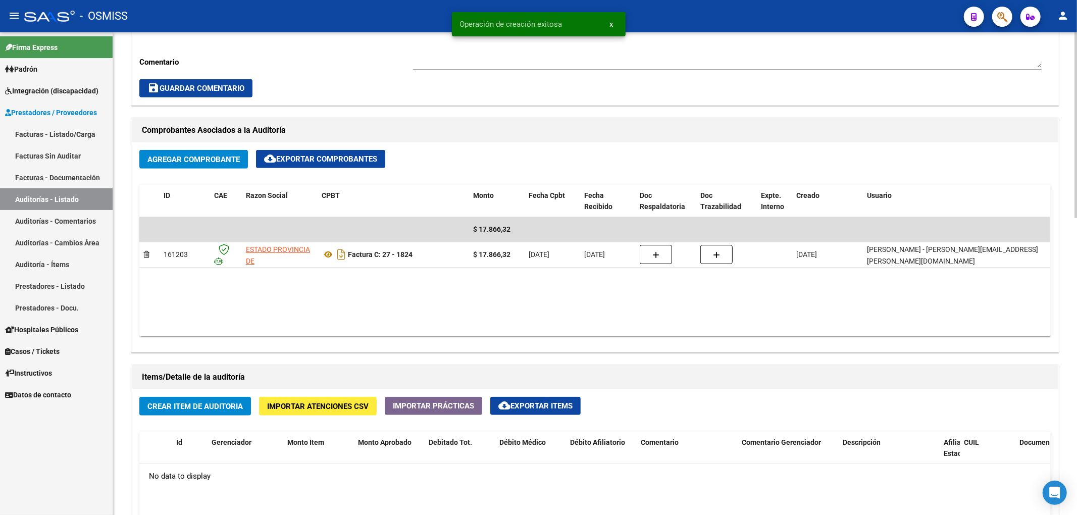
click at [219, 404] on span "Crear Item de Auditoria" at bounding box center [194, 406] width 95 height 9
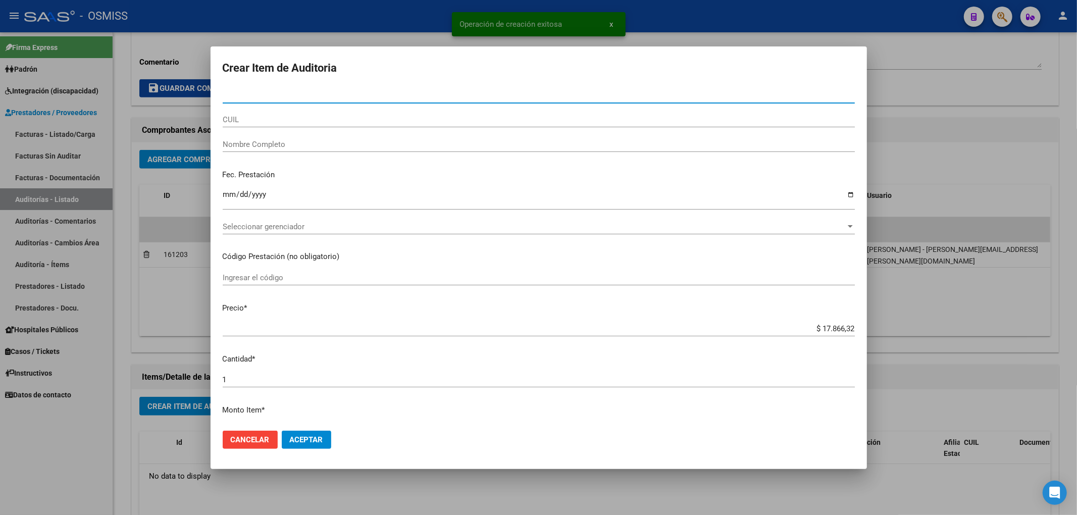
paste input "57733517"
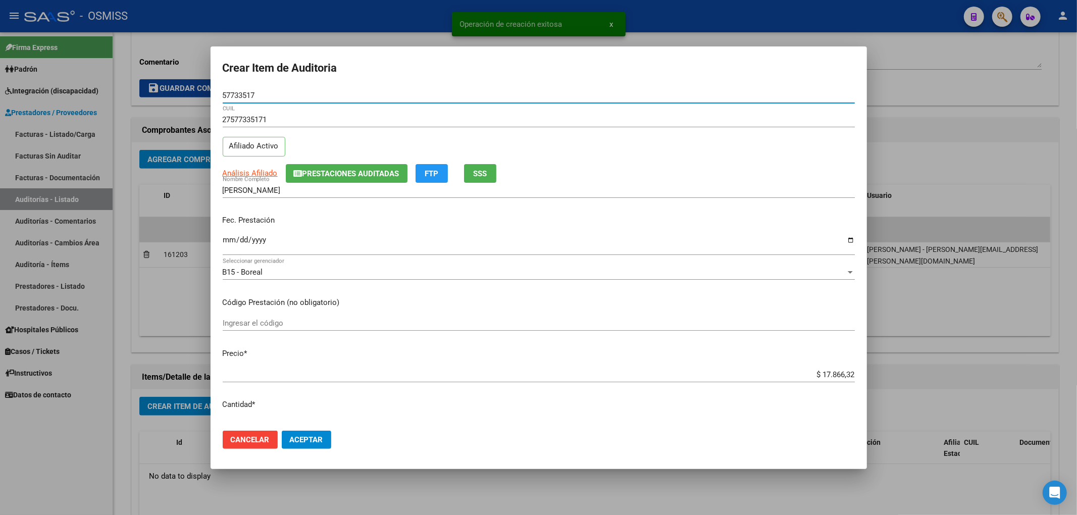
click at [338, 171] on span "Prestaciones Auditadas" at bounding box center [350, 173] width 97 height 9
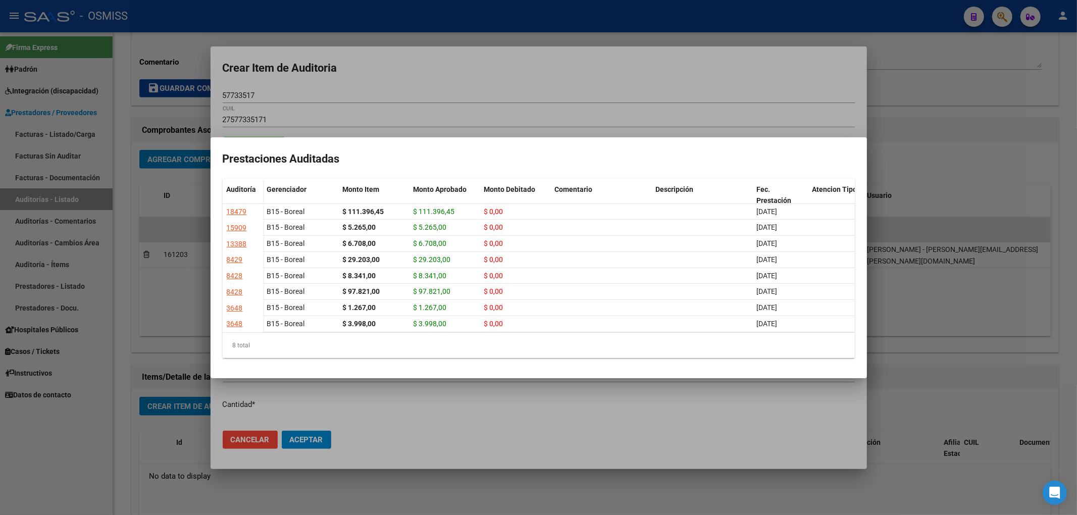
click at [413, 75] on div at bounding box center [538, 257] width 1077 height 515
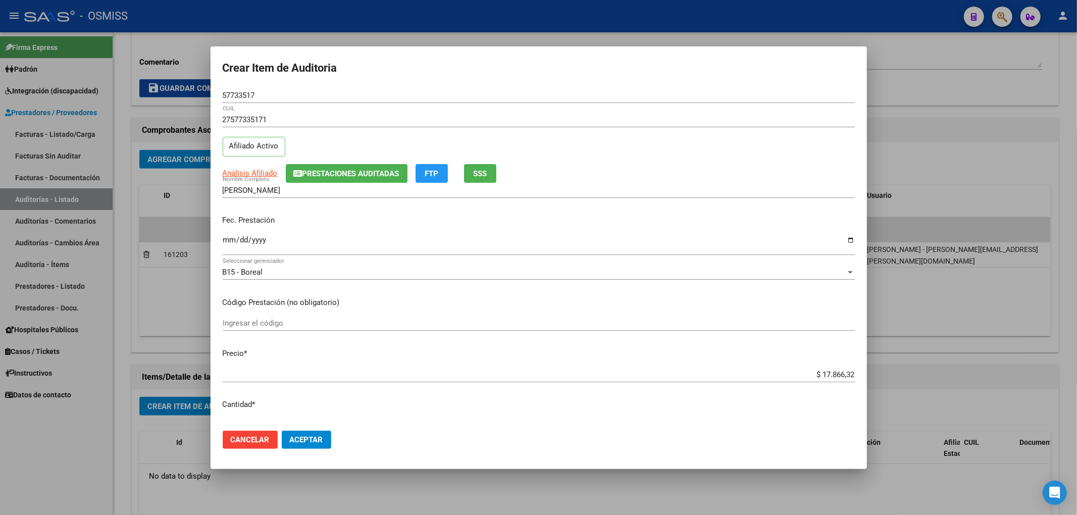
click at [347, 230] on div "Fec. Prestación Ingresar la fecha" at bounding box center [539, 236] width 632 height 58
click at [224, 242] on input "Ingresar la fecha" at bounding box center [539, 244] width 632 height 16
click at [315, 443] on span "Aceptar" at bounding box center [306, 439] width 33 height 9
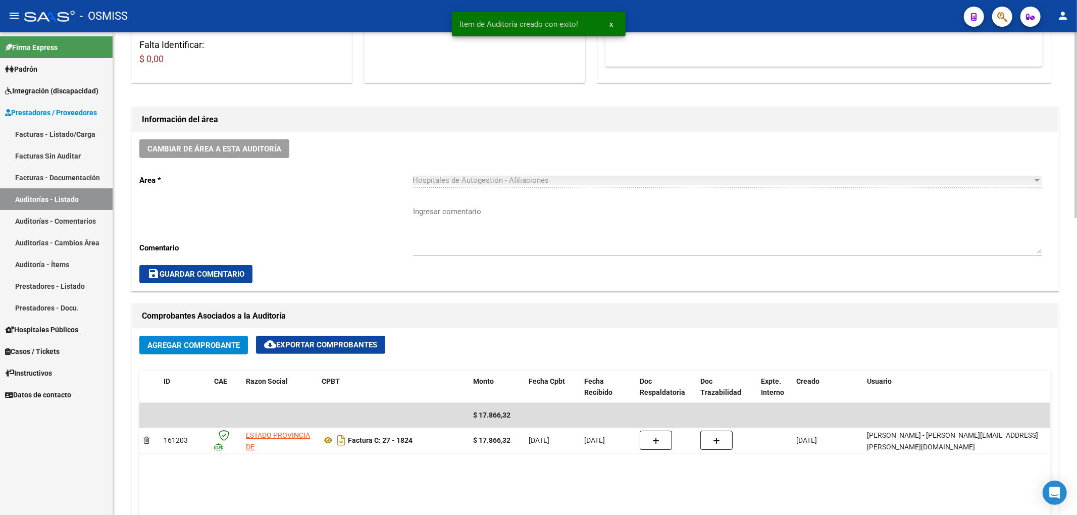
scroll to position [202, 0]
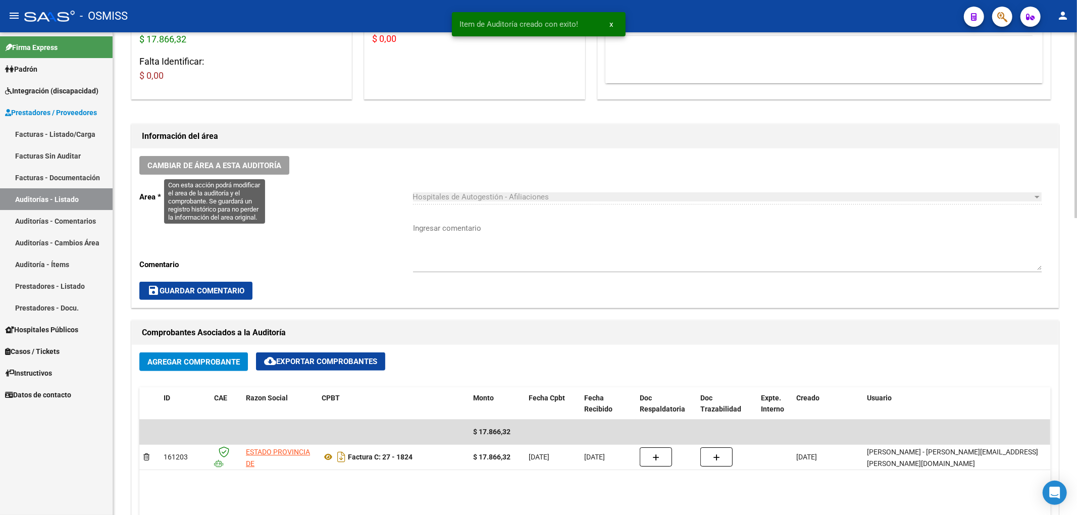
click at [259, 168] on span "Cambiar de área a esta auditoría" at bounding box center [214, 165] width 134 height 9
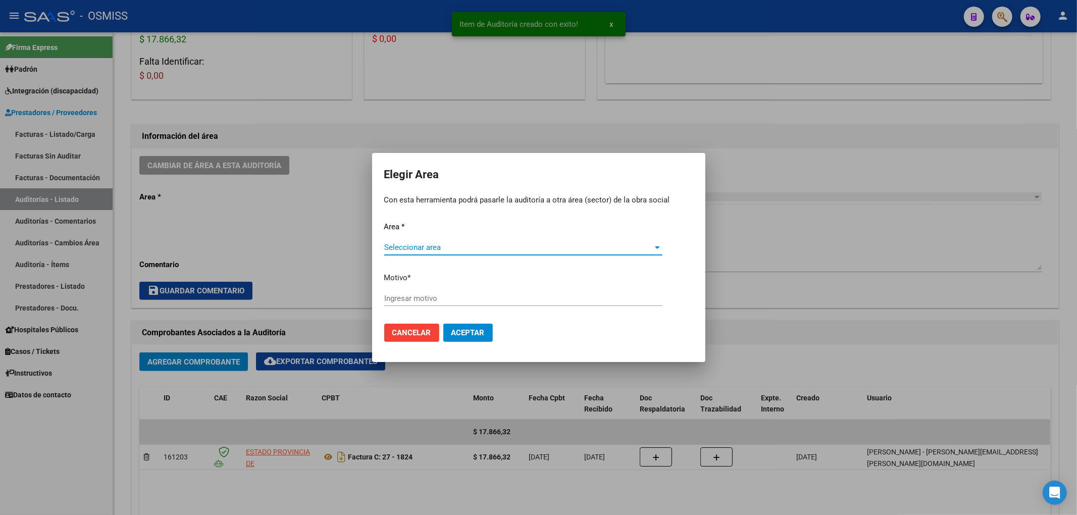
click at [405, 247] on span "Seleccionar area" at bounding box center [518, 247] width 269 height 9
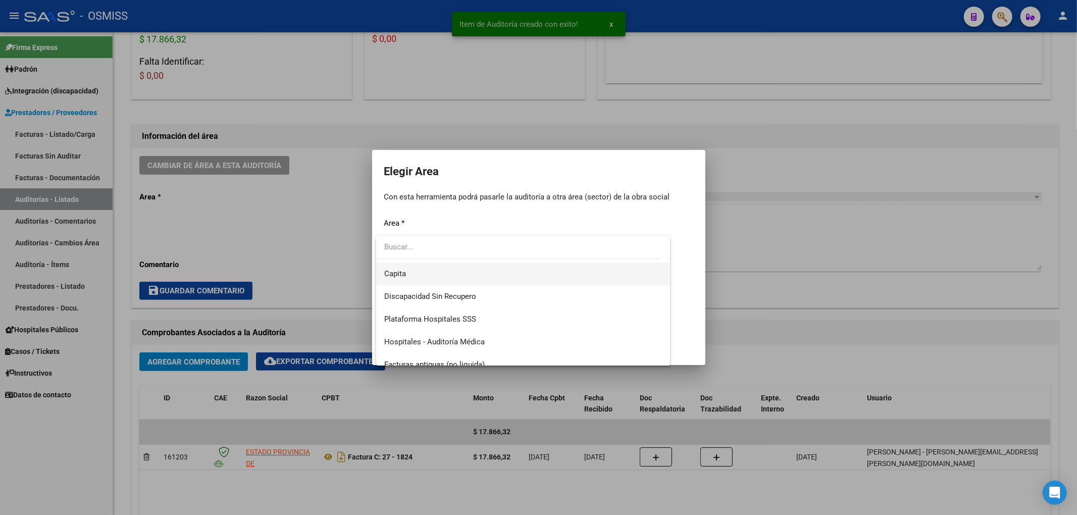
scroll to position [134, 0]
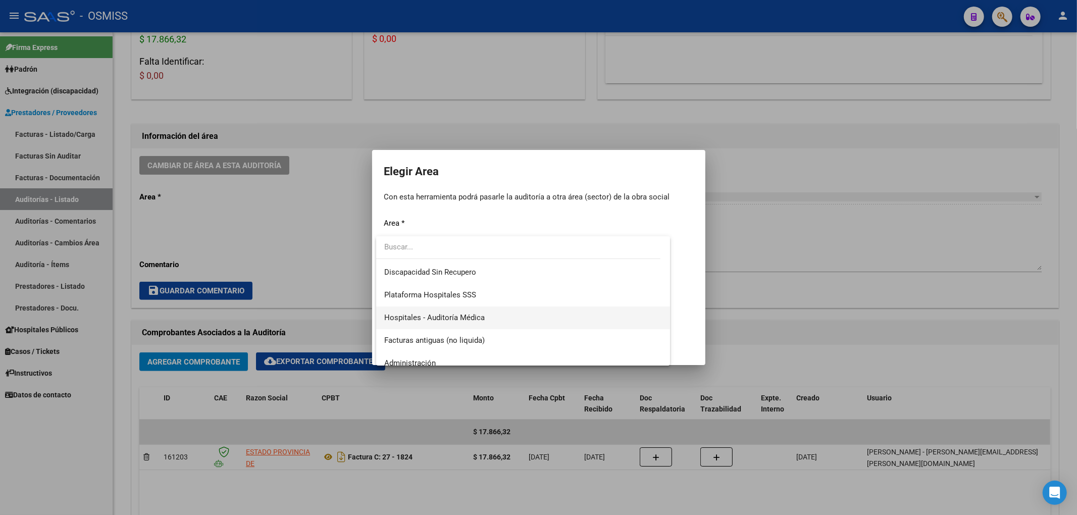
click at [435, 317] on span "Hospitales - Auditoría Médica" at bounding box center [434, 317] width 100 height 9
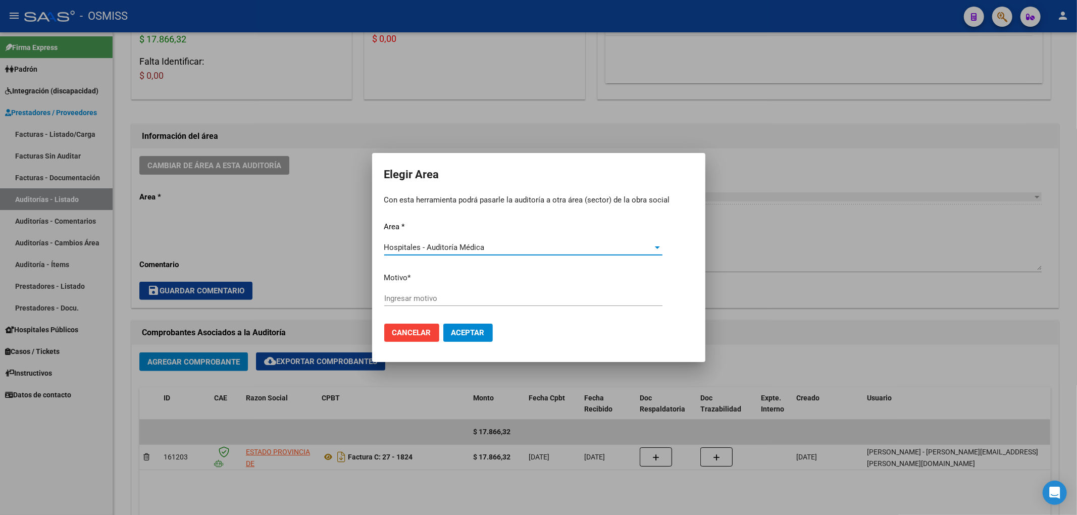
click at [414, 297] on input "Ingresar motivo" at bounding box center [523, 298] width 278 height 9
click at [451, 332] on span "Aceptar" at bounding box center [467, 332] width 33 height 9
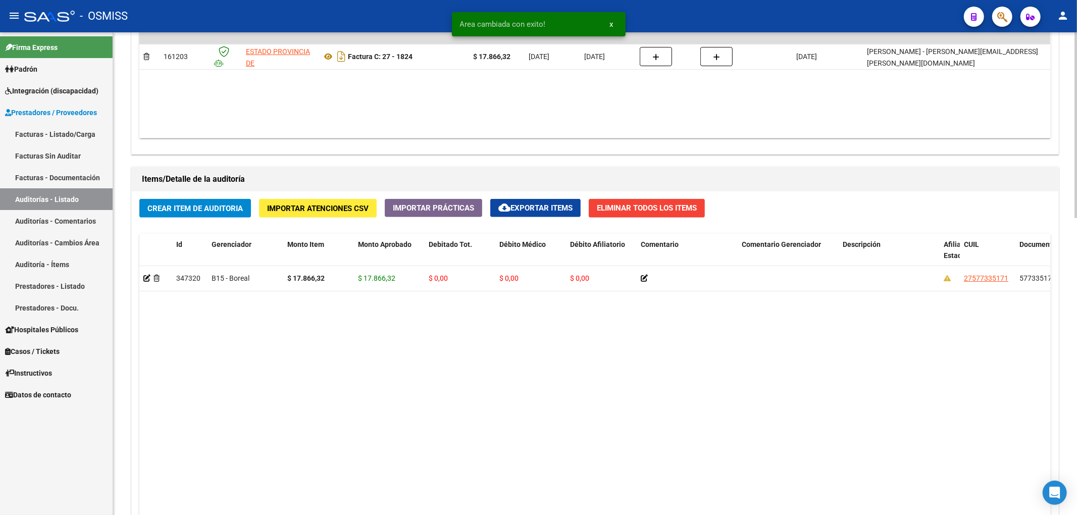
scroll to position [606, 0]
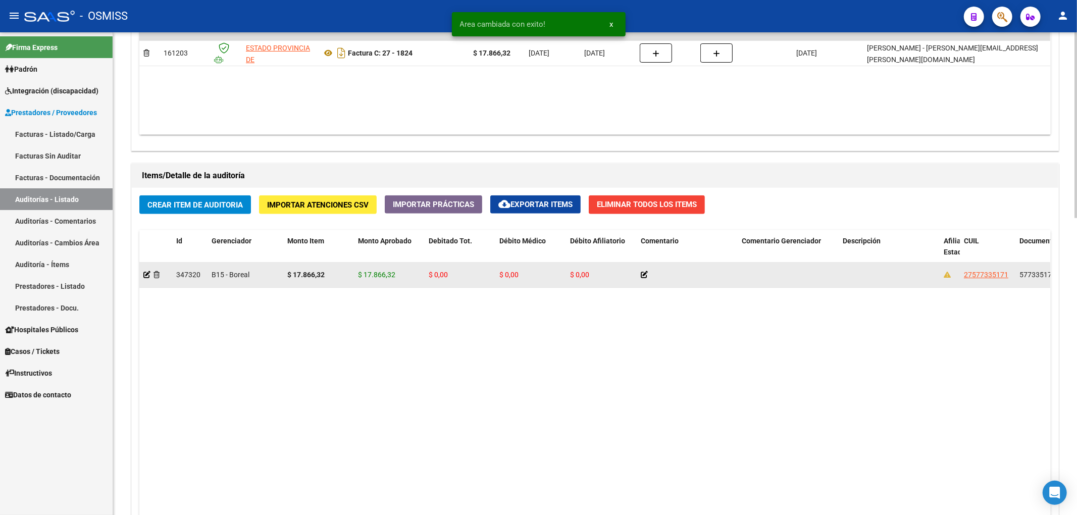
click at [150, 277] on div at bounding box center [155, 275] width 25 height 12
click at [149, 278] on icon at bounding box center [146, 274] width 7 height 7
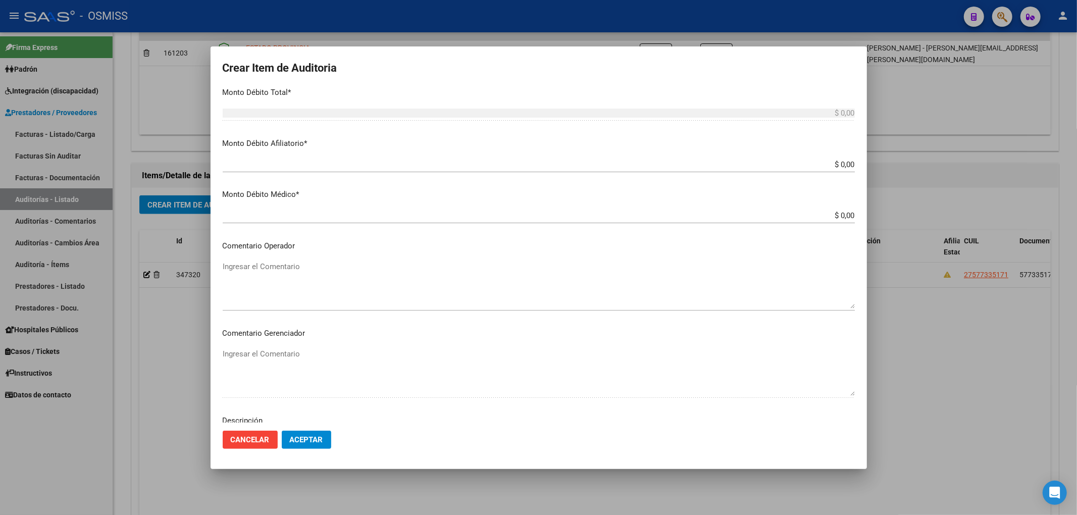
scroll to position [404, 0]
click at [141, 365] on div at bounding box center [538, 257] width 1077 height 515
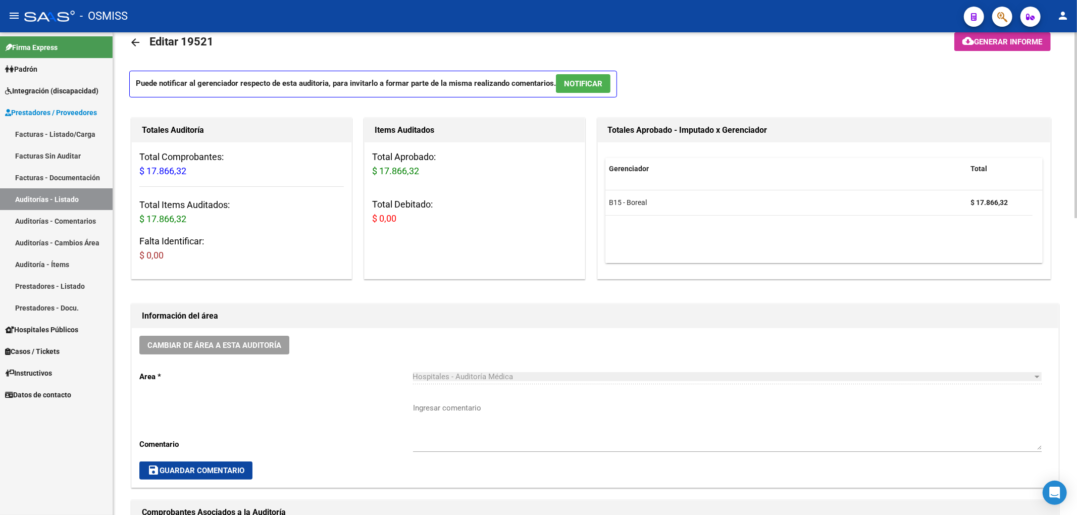
scroll to position [0, 0]
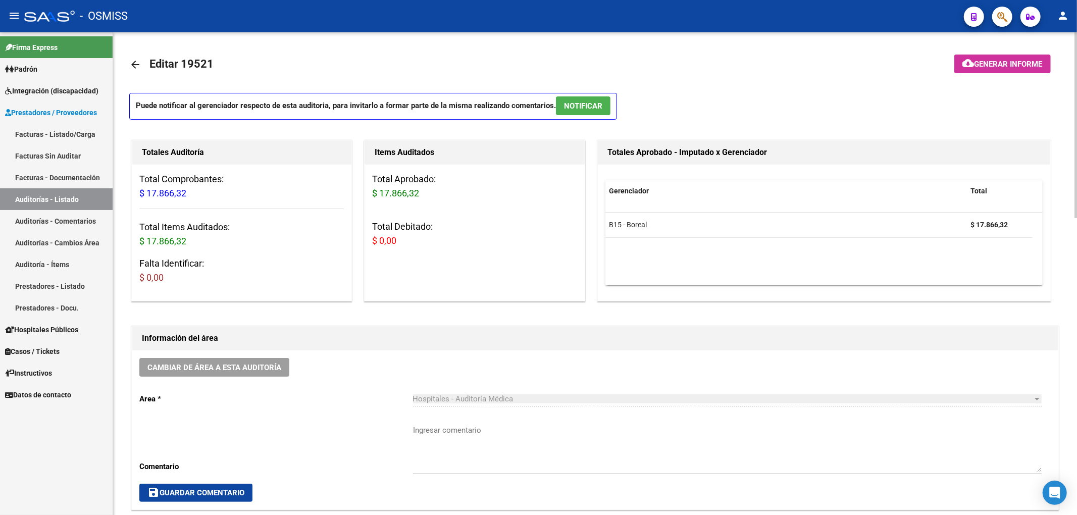
click at [131, 57] on link "arrow_back" at bounding box center [139, 65] width 20 height 24
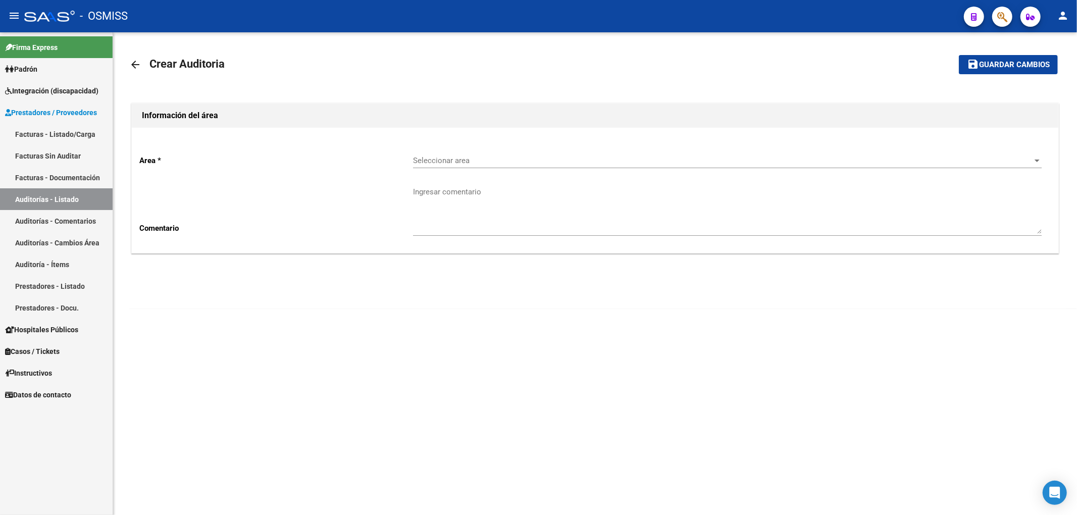
click at [619, 172] on div "Seleccionar area Seleccionar area" at bounding box center [727, 161] width 629 height 31
click at [558, 168] on div "Seleccionar area Seleccionar area" at bounding box center [727, 157] width 629 height 22
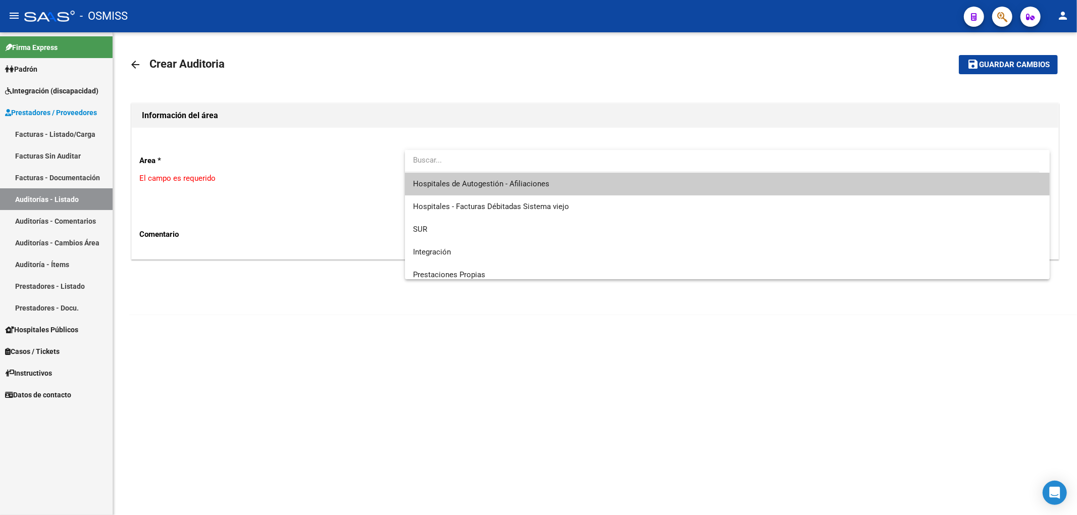
click at [562, 184] on span "Hospitales de Autogestión - Afiliaciones" at bounding box center [727, 184] width 629 height 23
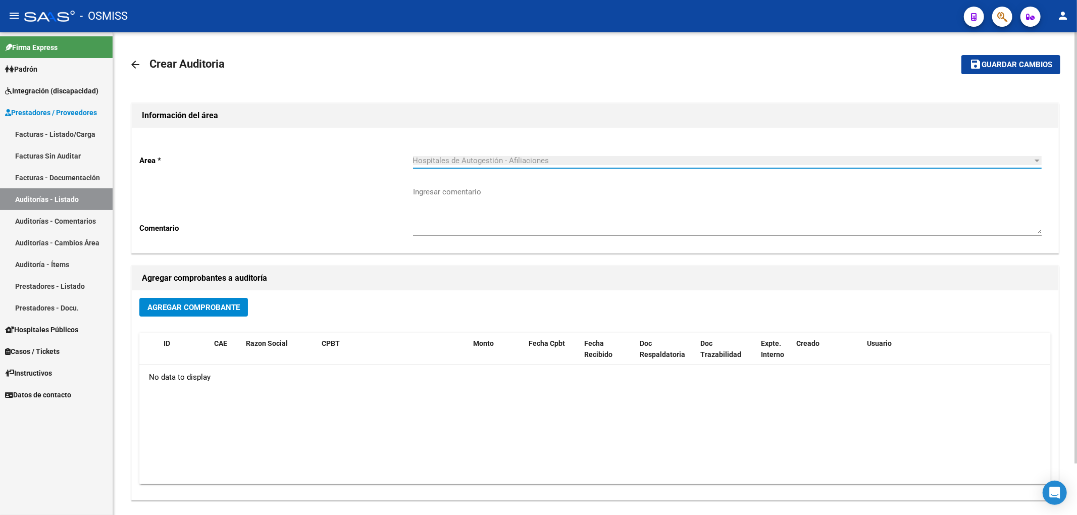
click at [206, 314] on button "Agregar Comprobante" at bounding box center [193, 307] width 109 height 19
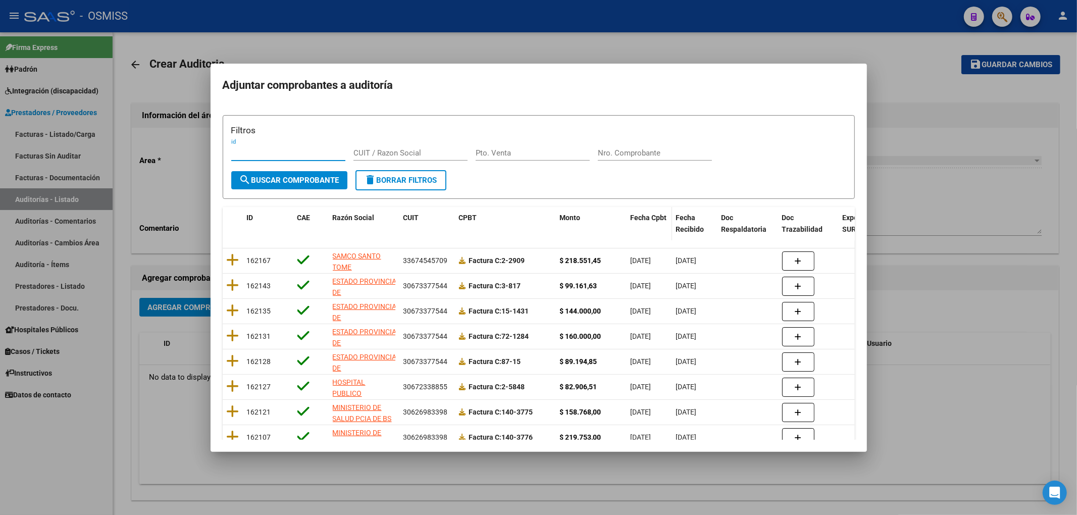
click at [662, 229] on datatable-header-cell "Fecha Cpbt" at bounding box center [649, 223] width 45 height 33
click at [616, 136] on h3 "Filtros" at bounding box center [538, 130] width 615 height 13
click at [617, 154] on input "Nro. Comprobante" at bounding box center [655, 152] width 114 height 9
click at [289, 185] on button "search Buscar Comprobante" at bounding box center [289, 180] width 116 height 18
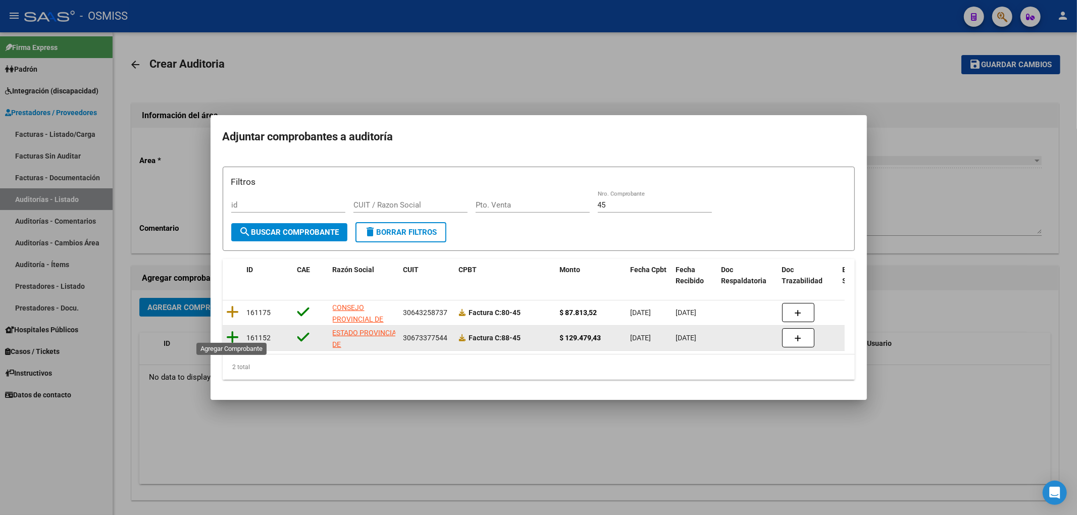
click at [235, 333] on icon at bounding box center [233, 337] width 13 height 14
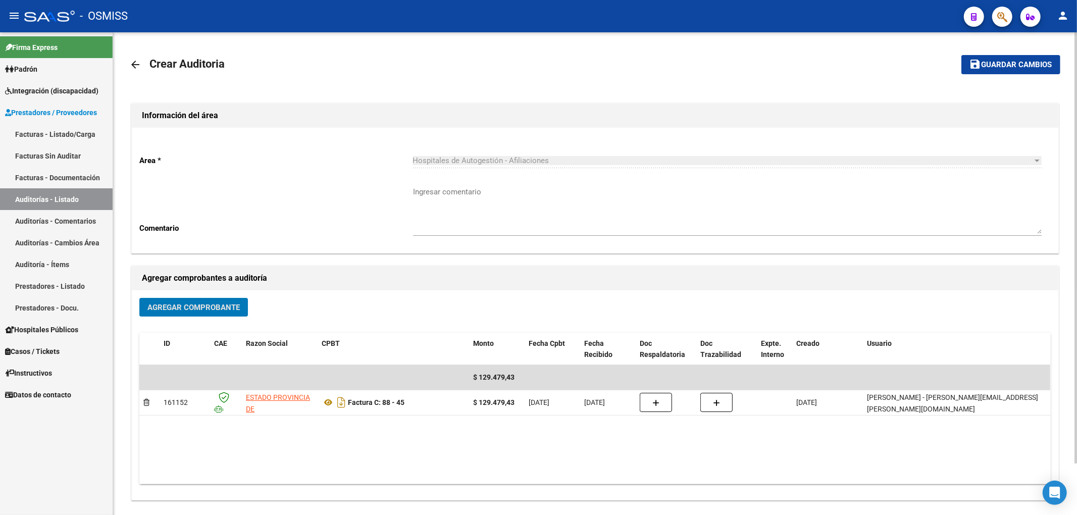
click at [986, 66] on span "Guardar cambios" at bounding box center [1016, 65] width 71 height 9
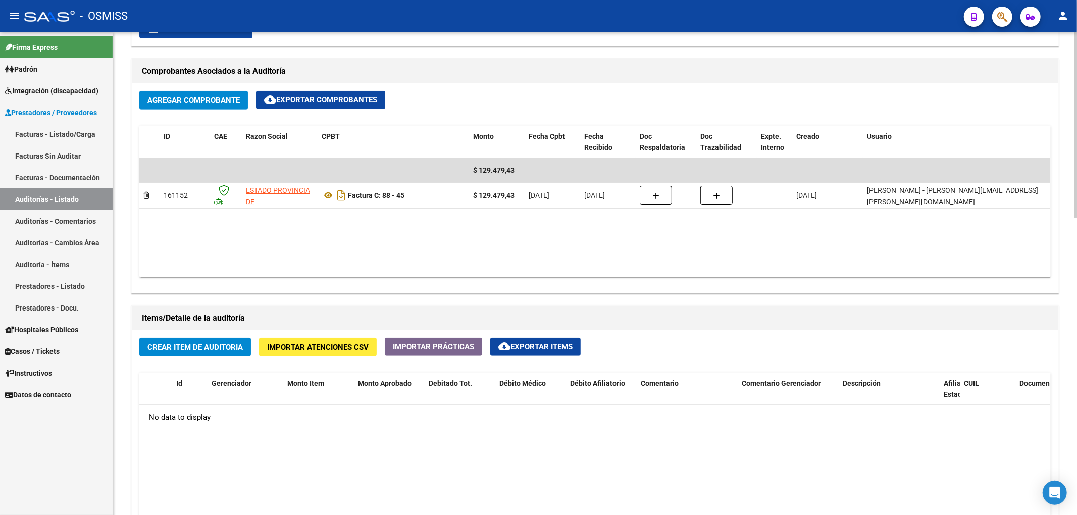
scroll to position [538, 0]
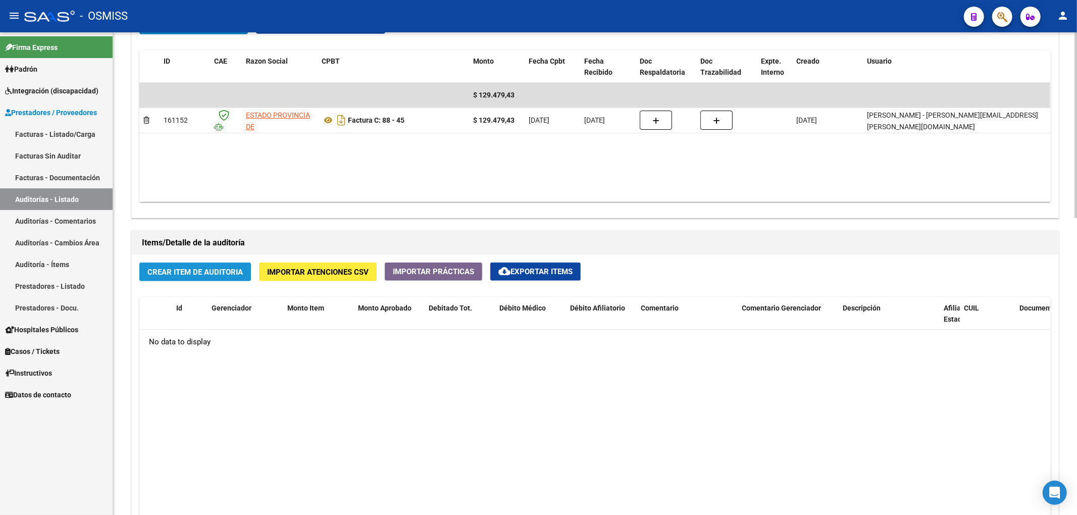
click at [239, 276] on span "Crear Item de Auditoria" at bounding box center [194, 272] width 95 height 9
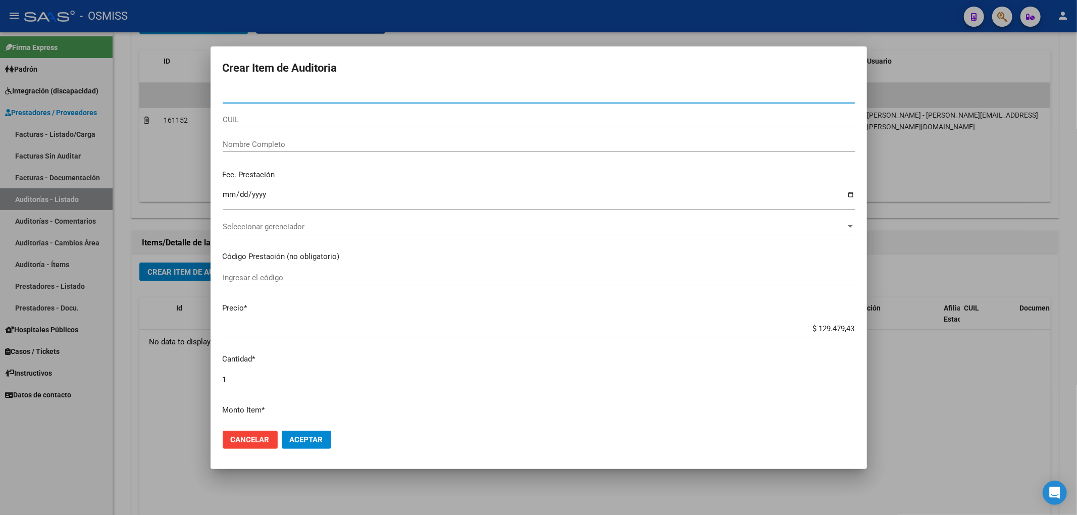
paste input "55154018"
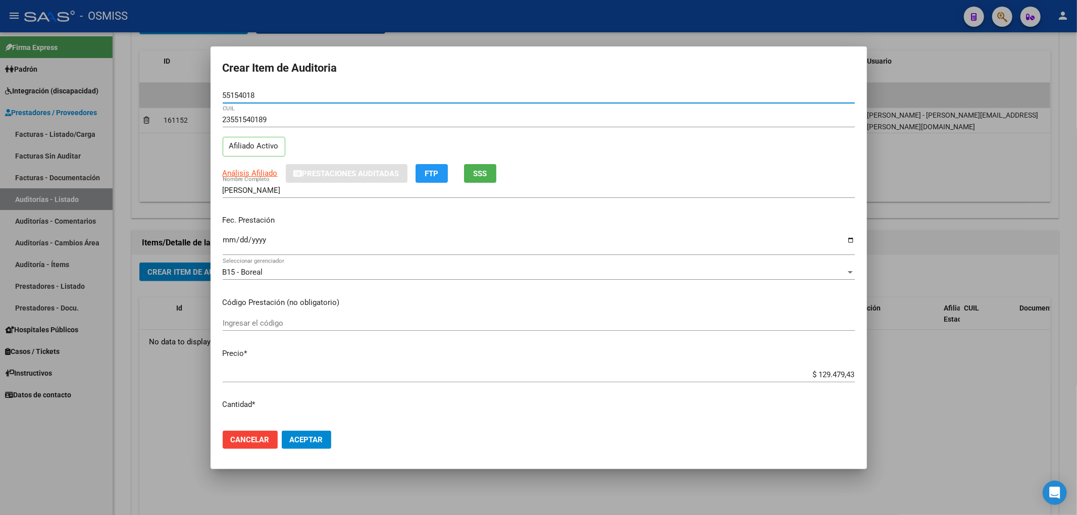
drag, startPoint x: 261, startPoint y: 90, endPoint x: 104, endPoint y: 90, distance: 156.5
click at [122, 90] on div "Crear Item de Auditoria 55154018 Nro Documento 23551540189 CUIL Afiliado Activo…" at bounding box center [538, 257] width 1077 height 515
drag, startPoint x: 312, startPoint y: 229, endPoint x: 326, endPoint y: 240, distance: 18.4
click at [312, 229] on div "Fec. Prestación Ingresar la fecha" at bounding box center [539, 236] width 632 height 58
click at [223, 241] on input "Ingresar la fecha" at bounding box center [539, 244] width 632 height 16
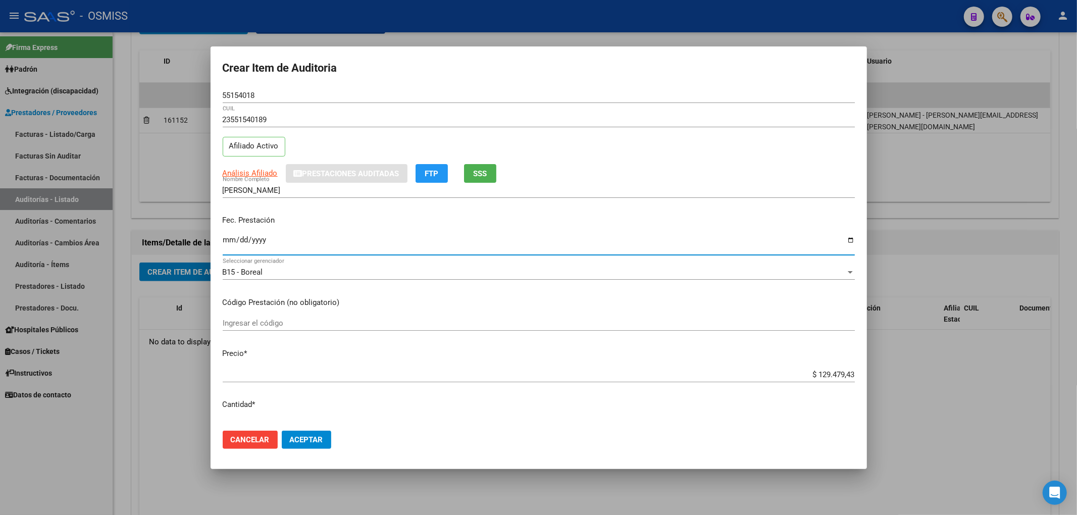
drag, startPoint x: 805, startPoint y: 370, endPoint x: 939, endPoint y: 371, distance: 134.3
click at [939, 371] on div "Crear Item de Auditoria 55154018 Nro Documento 23551540189 CUIL Afiliado Activo…" at bounding box center [538, 257] width 1077 height 515
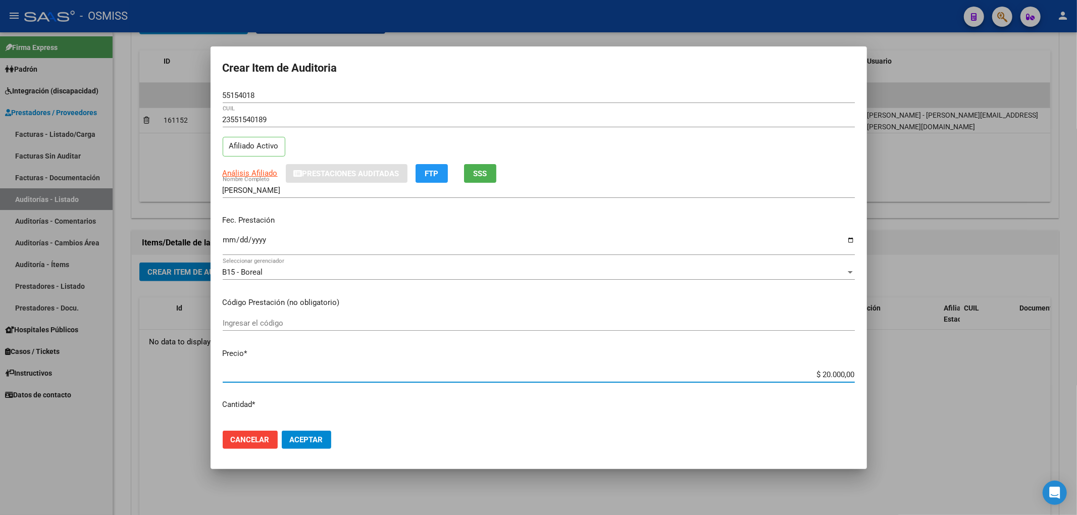
drag, startPoint x: 261, startPoint y: 94, endPoint x: 145, endPoint y: 73, distance: 117.0
click at [177, 79] on div "Crear Item de Auditoria 55154018 Nro Documento 23551540189 CUIL Afiliado Activo…" at bounding box center [538, 257] width 1077 height 515
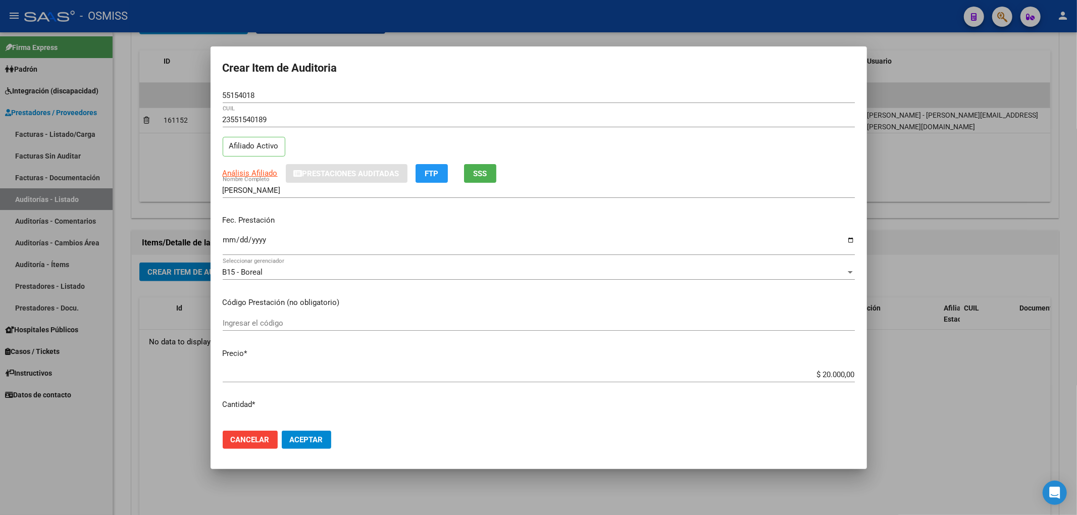
click at [745, 153] on div "23551540189 CUIL Afiliado Activo" at bounding box center [539, 137] width 632 height 51
click at [334, 231] on div "Fec. Prestación 2025-07-03 Ingresar la fecha" at bounding box center [539, 236] width 632 height 58
click at [332, 441] on mat-dialog-actions "Cancelar Aceptar" at bounding box center [539, 440] width 632 height 34
click at [304, 442] on span "Aceptar" at bounding box center [306, 439] width 33 height 9
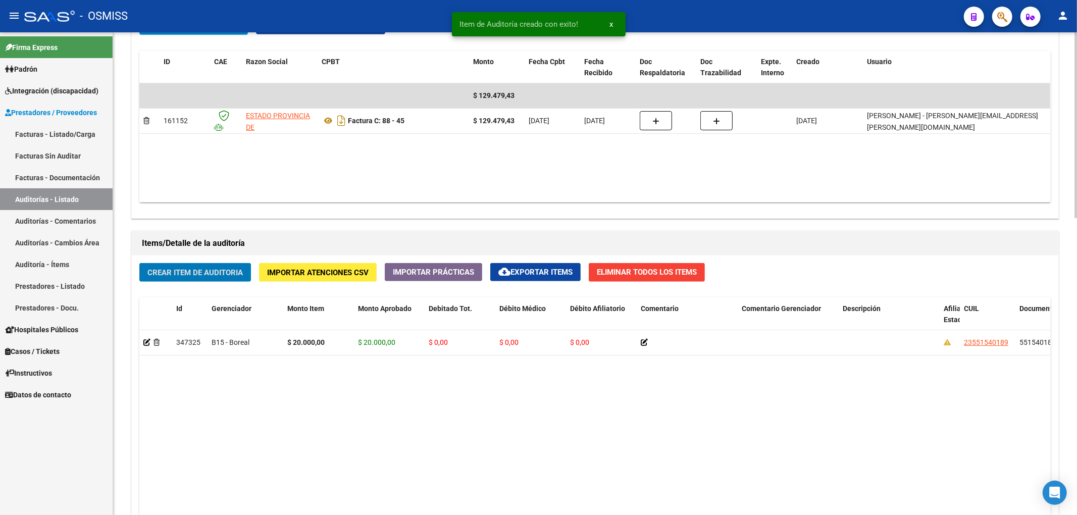
scroll to position [539, 0]
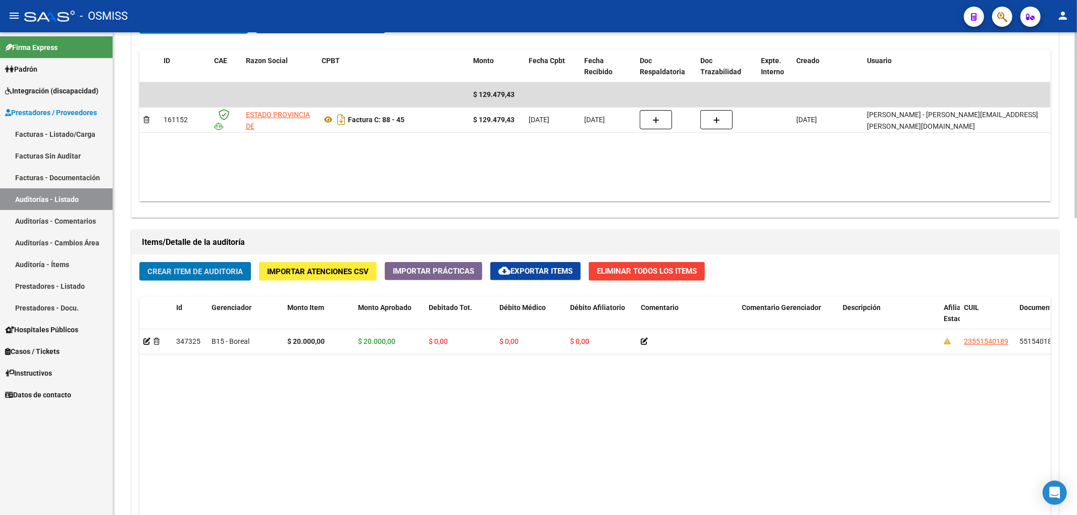
click at [227, 268] on span "Crear Item de Auditoria" at bounding box center [194, 271] width 95 height 9
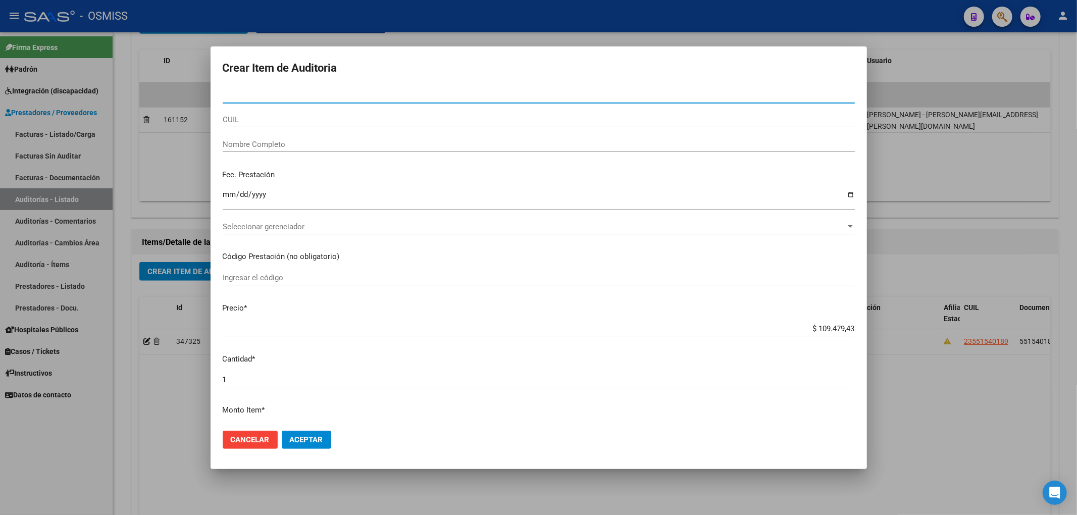
paste input "58038838"
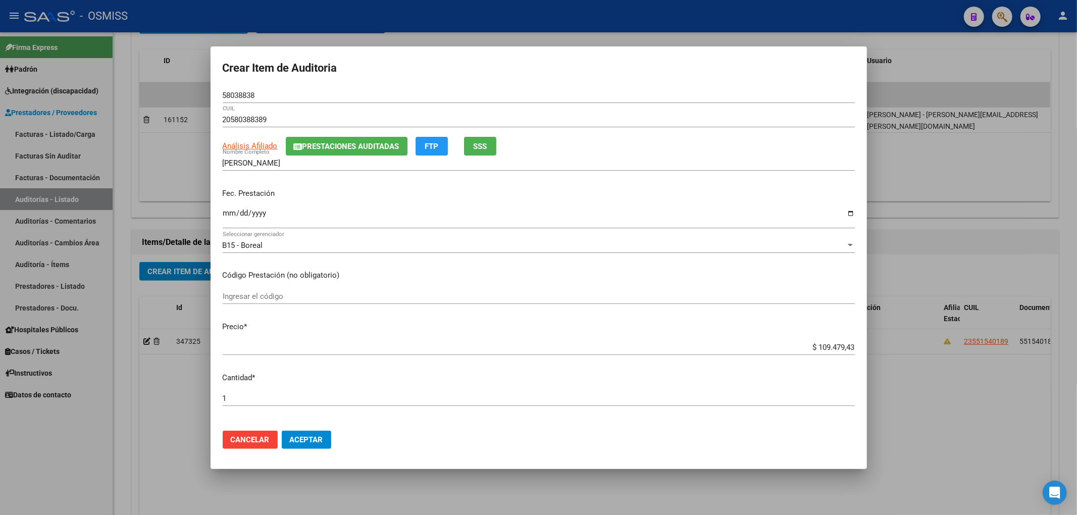
click at [309, 198] on p "Fec. Prestación" at bounding box center [539, 194] width 632 height 12
drag, startPoint x: 809, startPoint y: 350, endPoint x: 936, endPoint y: 344, distance: 127.3
click at [934, 344] on div "Crear Item de Auditoria 58038838 Nro Documento 20580388389 CUIL Análisis Afilia…" at bounding box center [538, 257] width 1077 height 515
drag, startPoint x: 810, startPoint y: 344, endPoint x: 877, endPoint y: 340, distance: 67.3
click at [869, 340] on div "Crear Item de Auditoria 58038838 Nro Documento 20580388389 CUIL Análisis Afilia…" at bounding box center [538, 257] width 1077 height 515
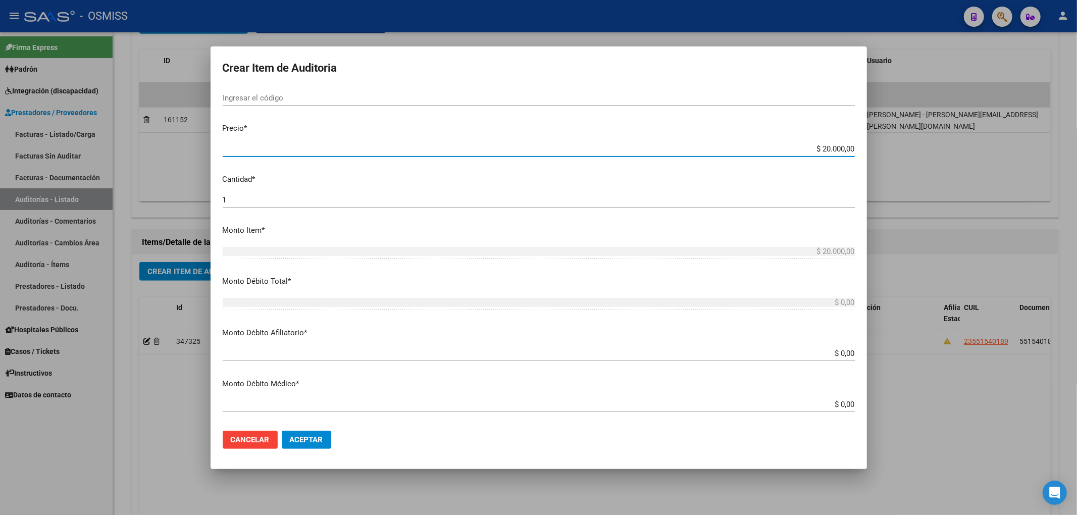
scroll to position [202, 0]
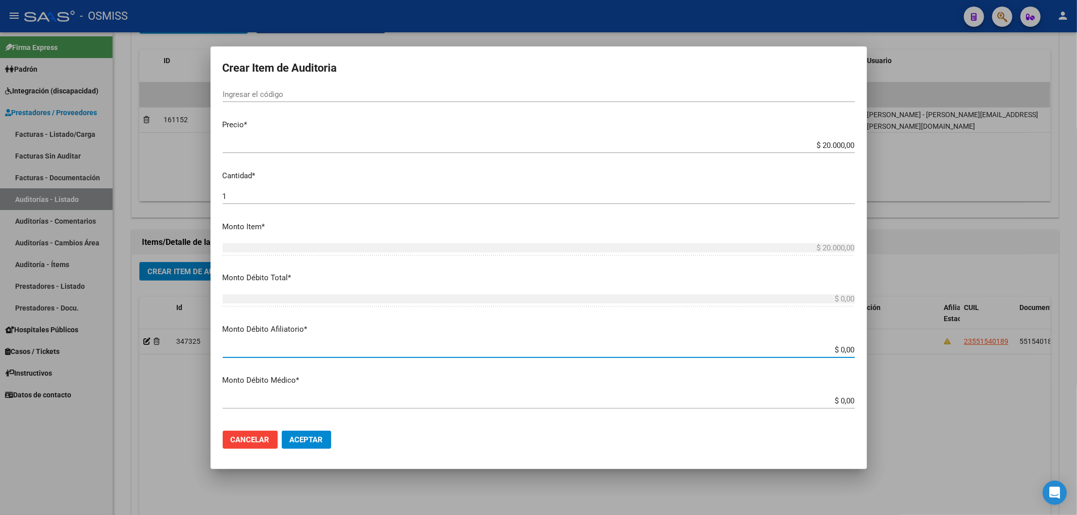
click at [846, 350] on input "$ 0,00" at bounding box center [539, 349] width 632 height 9
paste input "20.000,00"
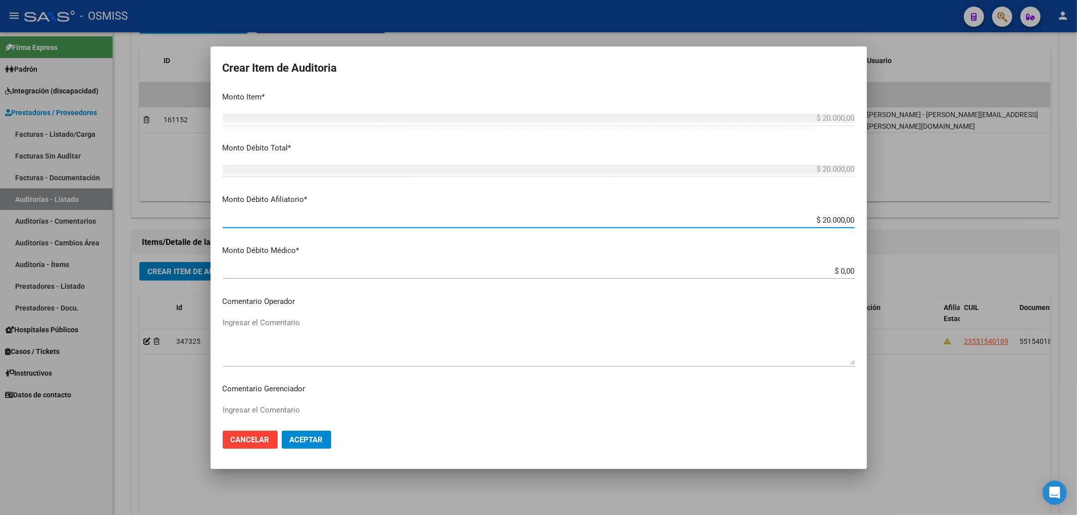
scroll to position [336, 0]
click at [286, 318] on textarea "Ingresar el Comentario" at bounding box center [539, 336] width 632 height 47
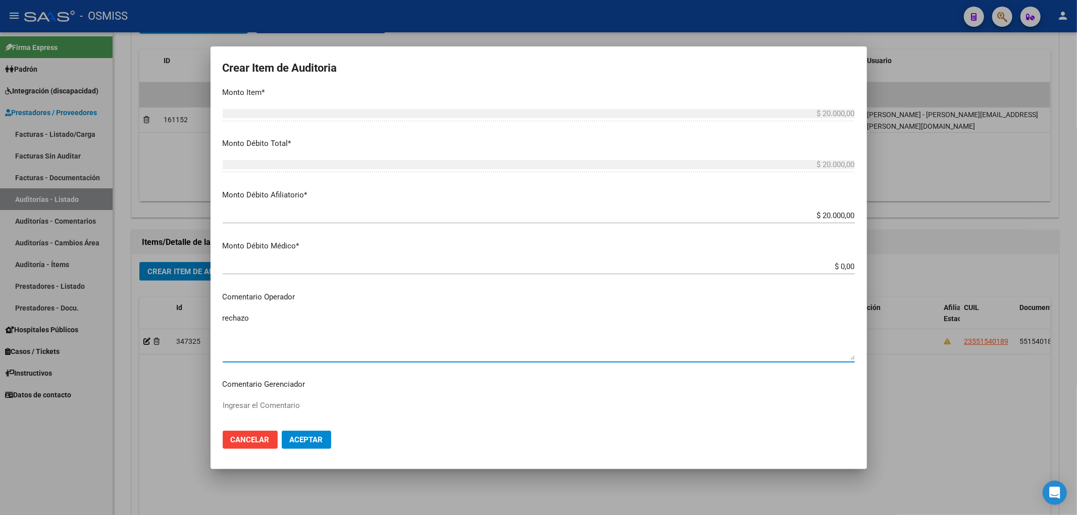
drag, startPoint x: 257, startPoint y: 318, endPoint x: 77, endPoint y: 309, distance: 180.4
click at [104, 312] on div "Crear Item de Auditoria 58038838 Nro Documento 20580388389 CUIL Análisis Afilia…" at bounding box center [538, 257] width 1077 height 515
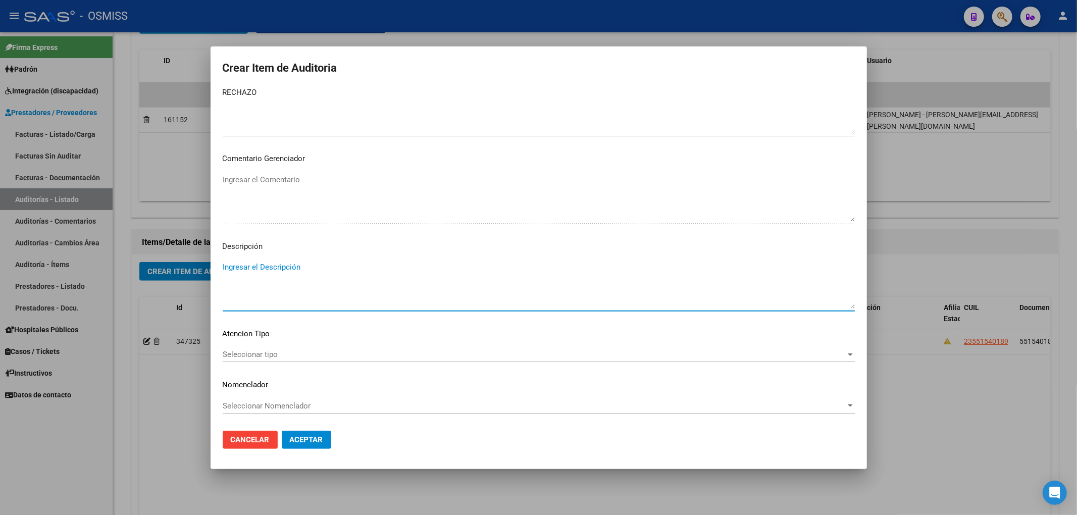
paste textarea "BAJA por finalización de la cobertura legal al ……. - Ley 23,660 art. 10 inc. A."
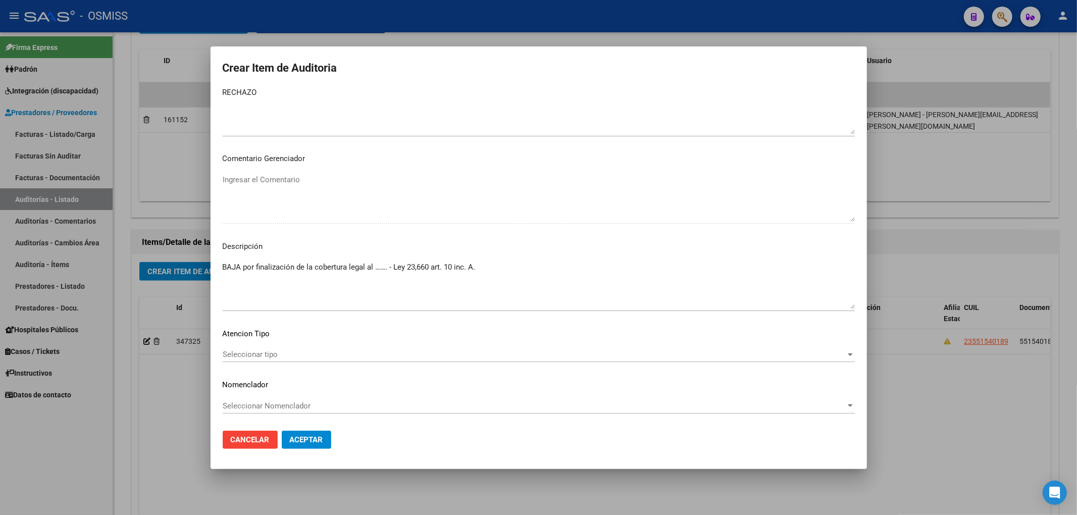
click at [333, 120] on textarea "RECHAZO" at bounding box center [539, 110] width 632 height 47
drag, startPoint x: 388, startPoint y: 263, endPoint x: 374, endPoint y: 262, distance: 13.7
click at [374, 262] on textarea "BAJA por finalización de la cobertura legal al ……. - Ley 23,660 art. 10 inc. A." at bounding box center [539, 285] width 632 height 47
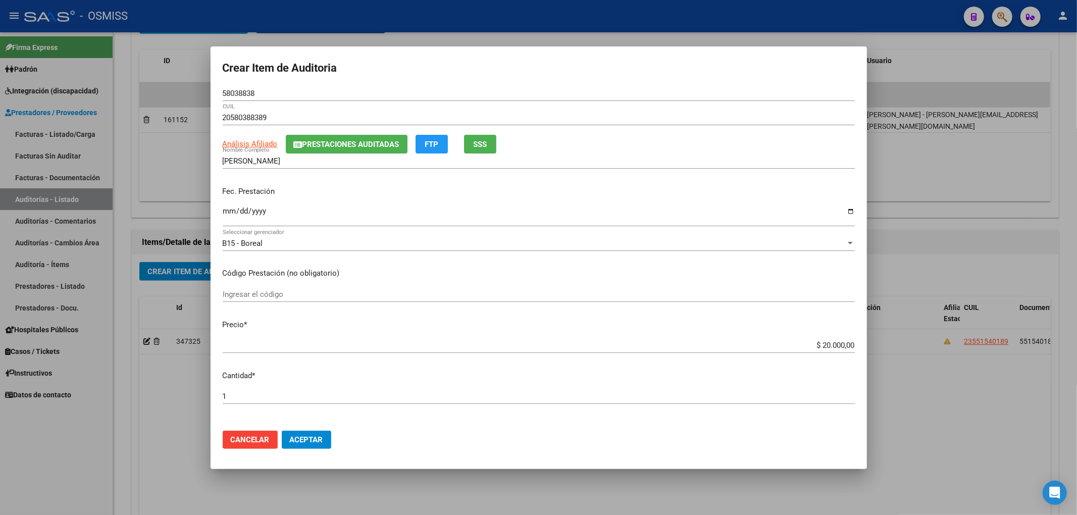
scroll to position [0, 0]
click at [215, 203] on mat-dialog-content "58038838 Nro Documento 20580388389 CUIL Análisis Afiliado Prestaciones Auditada…" at bounding box center [539, 255] width 656 height 335
click at [224, 212] on input "Ingresar la fecha" at bounding box center [539, 217] width 632 height 16
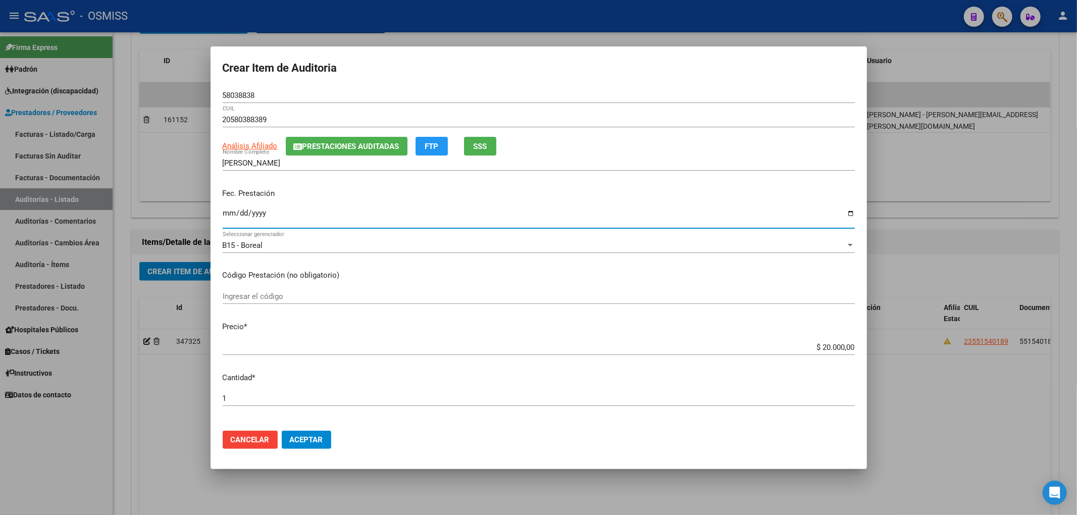
click at [314, 441] on span "Aceptar" at bounding box center [306, 439] width 33 height 9
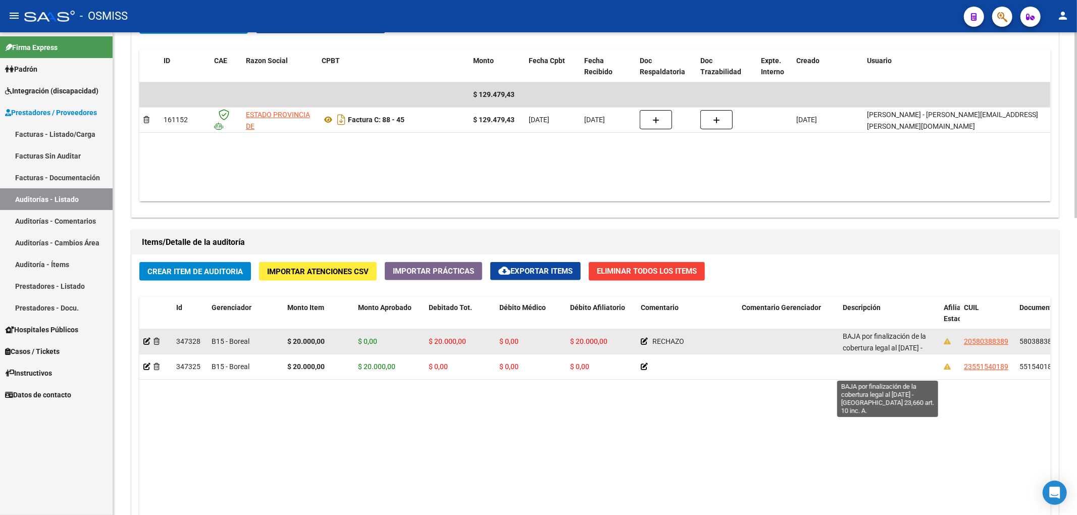
scroll to position [24, 0]
drag, startPoint x: 842, startPoint y: 339, endPoint x: 894, endPoint y: 352, distance: 53.0
click at [894, 352] on datatable-body-cell "BAJA por finalización de la cobertura legal al [DATE] - [GEOGRAPHIC_DATA] 23,66…" at bounding box center [889, 341] width 101 height 25
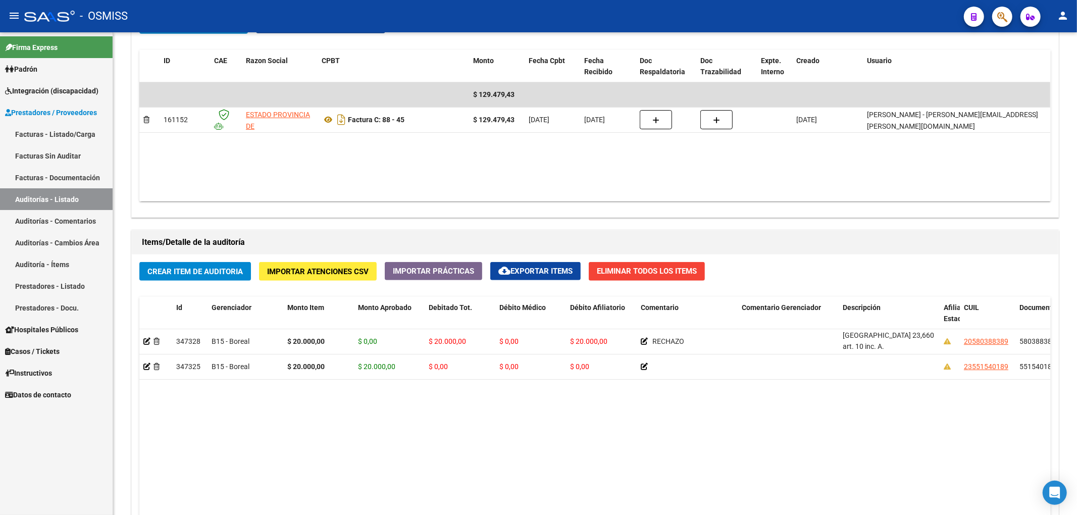
copy span "BAJA por finalización de la cobertura legal al [DATE] - [GEOGRAPHIC_DATA] 23,66…"
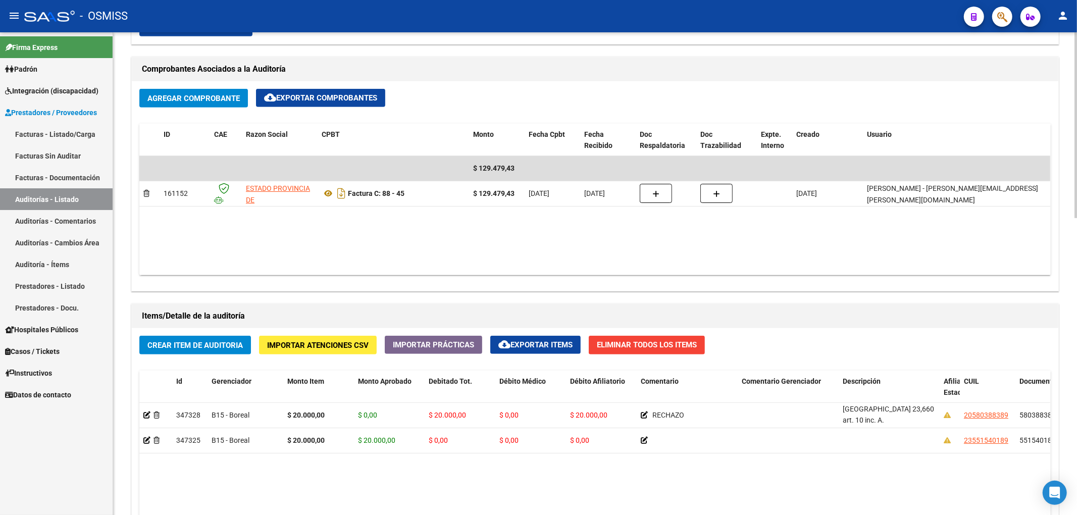
scroll to position [606, 0]
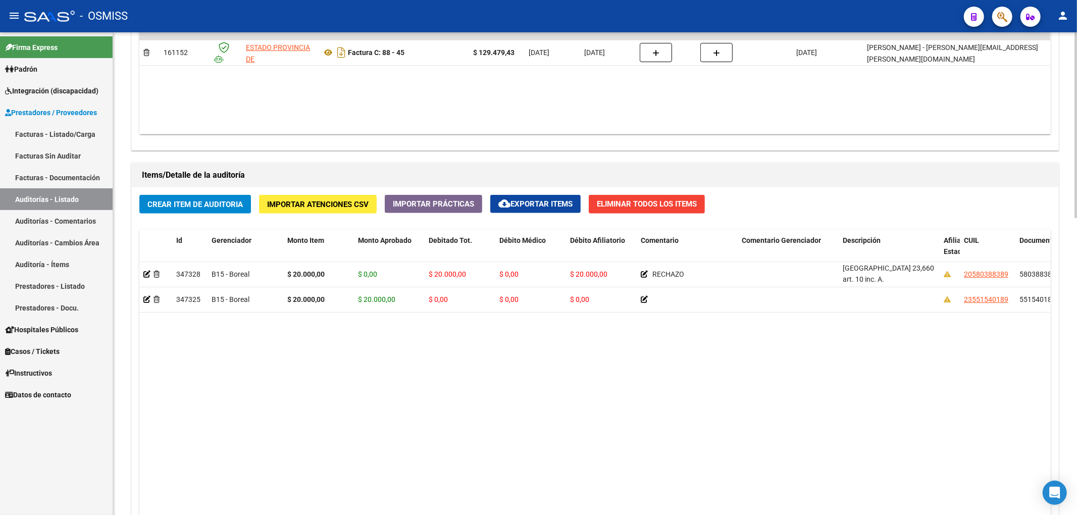
click at [191, 200] on span "Crear Item de Auditoria" at bounding box center [194, 204] width 95 height 9
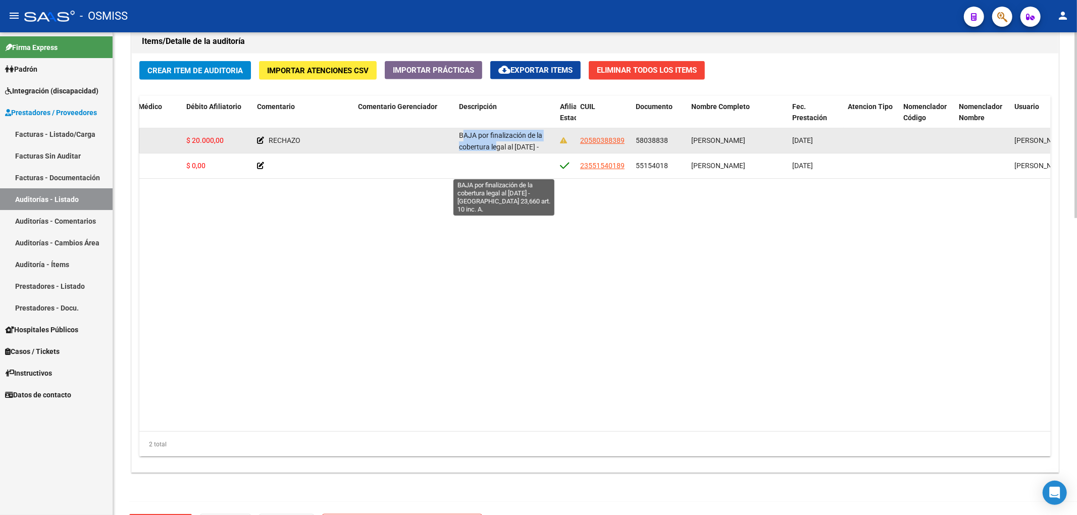
scroll to position [24, 0]
drag, startPoint x: 459, startPoint y: 135, endPoint x: 497, endPoint y: 145, distance: 38.7
click at [497, 145] on div "BAJA por finalización de la cobertura legal al [DATE] - [GEOGRAPHIC_DATA] 23,66…" at bounding box center [505, 140] width 93 height 21
copy span "BAJA por finalización de la cobertura legal al [DATE] - [GEOGRAPHIC_DATA] 23,66…"
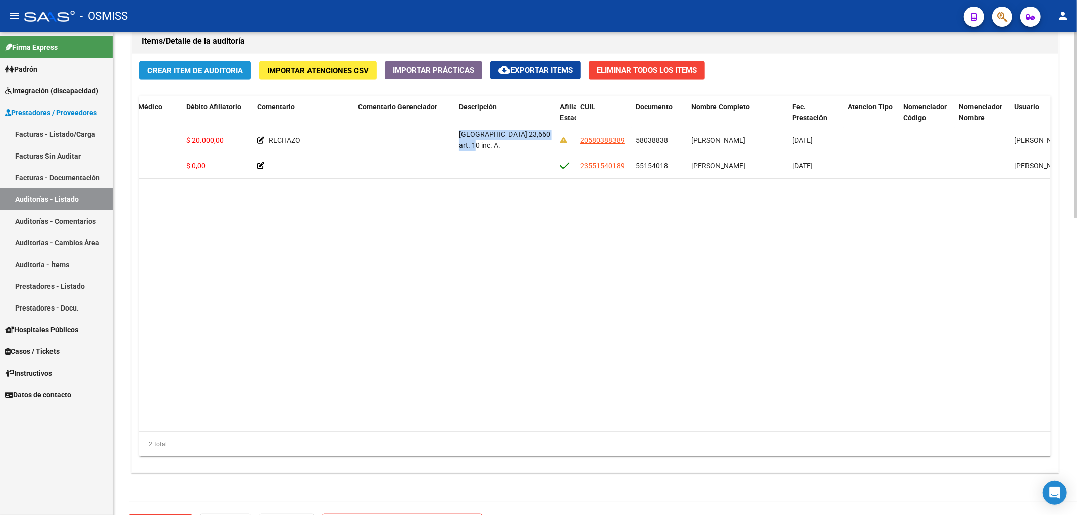
click at [196, 77] on button "Crear Item de Auditoria" at bounding box center [195, 70] width 112 height 19
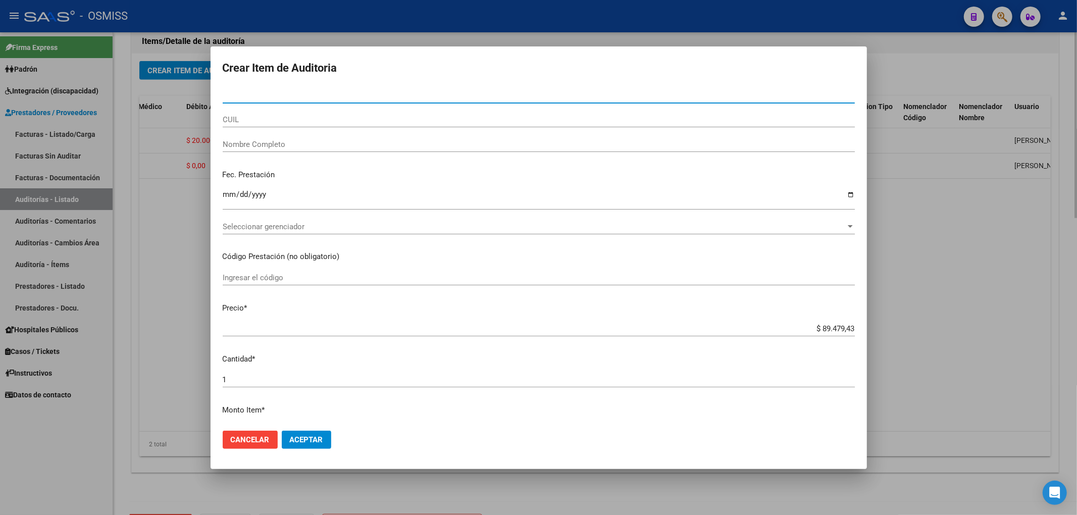
paste input "30244153"
type input "30244153"
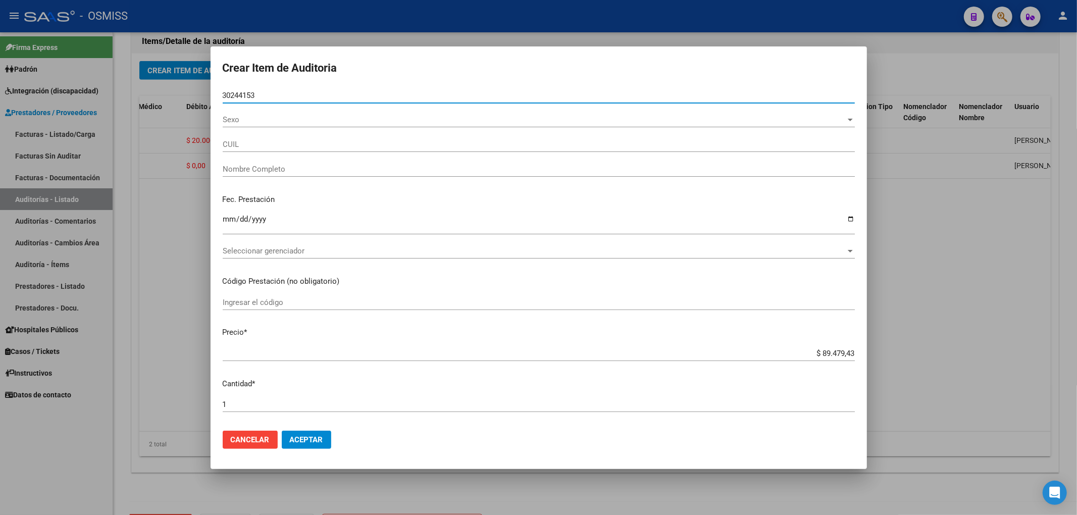
type input "27302441532"
type input "[PERSON_NAME][DEMOGRAPHIC_DATA]"
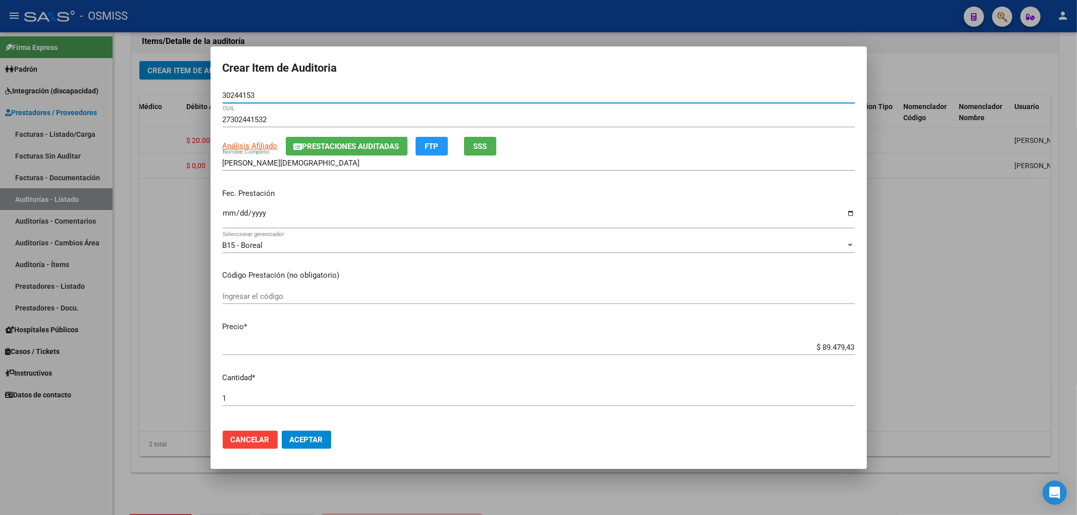
type input "30244153"
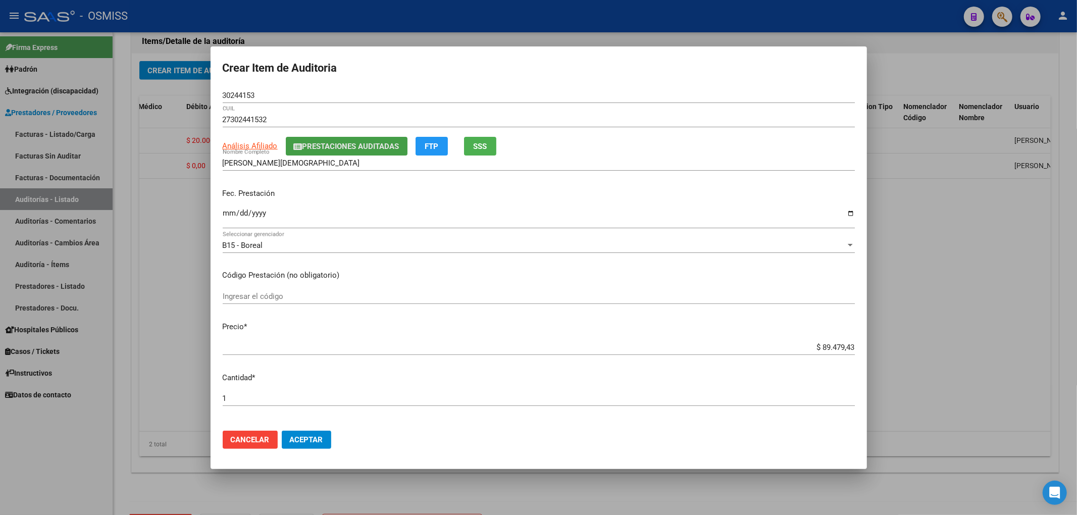
click at [360, 144] on span "Prestaciones Auditadas" at bounding box center [350, 146] width 97 height 9
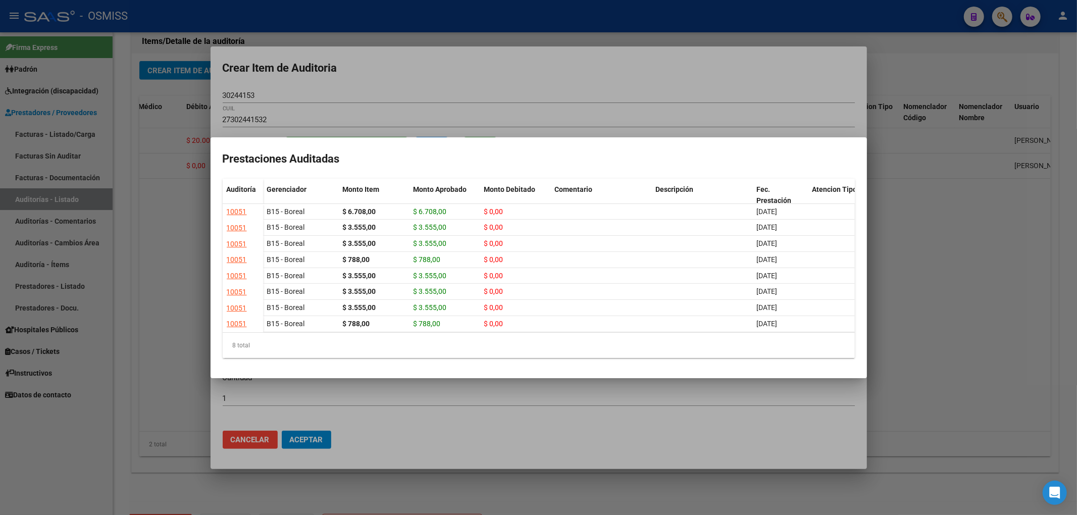
click at [430, 81] on div at bounding box center [538, 257] width 1077 height 515
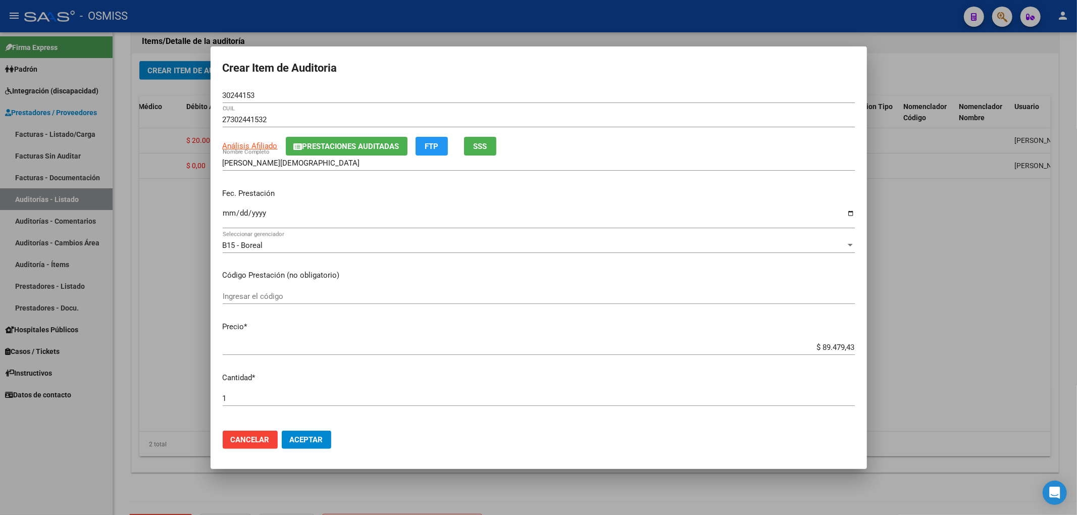
click at [387, 201] on div "Fec. Prestación Ingresar la fecha" at bounding box center [539, 209] width 632 height 58
click at [223, 214] on input "Ingresar la fecha" at bounding box center [539, 217] width 632 height 16
type input "0001-05-15"
type input "2025-07-15"
drag, startPoint x: 814, startPoint y: 345, endPoint x: 936, endPoint y: 348, distance: 122.2
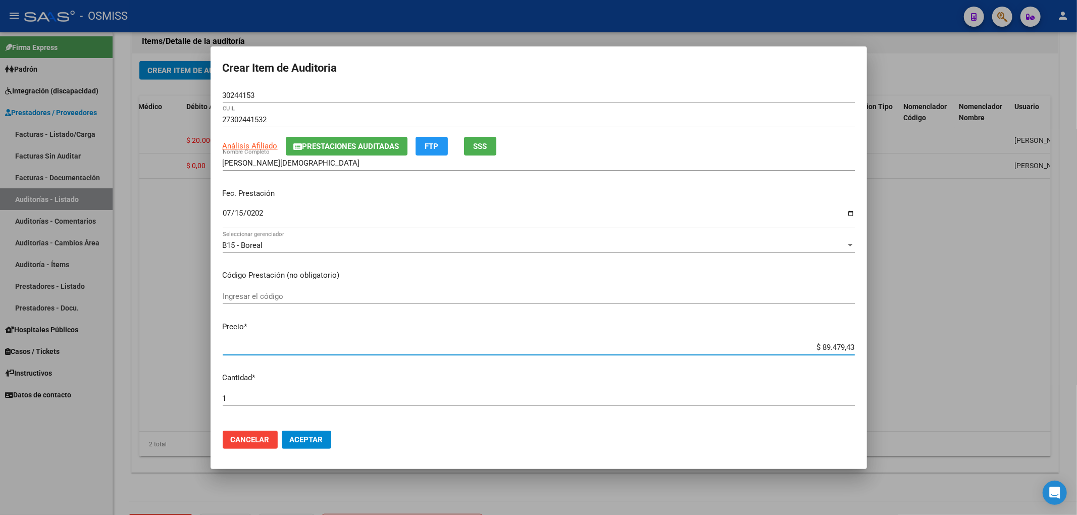
click at [931, 346] on div "Crear Item de Auditoria 30244153 Nro Documento 27302441532 CUIL Análisis Afilia…" at bounding box center [538, 257] width 1077 height 515
type input "$ 0,02"
type input "$ 0,20"
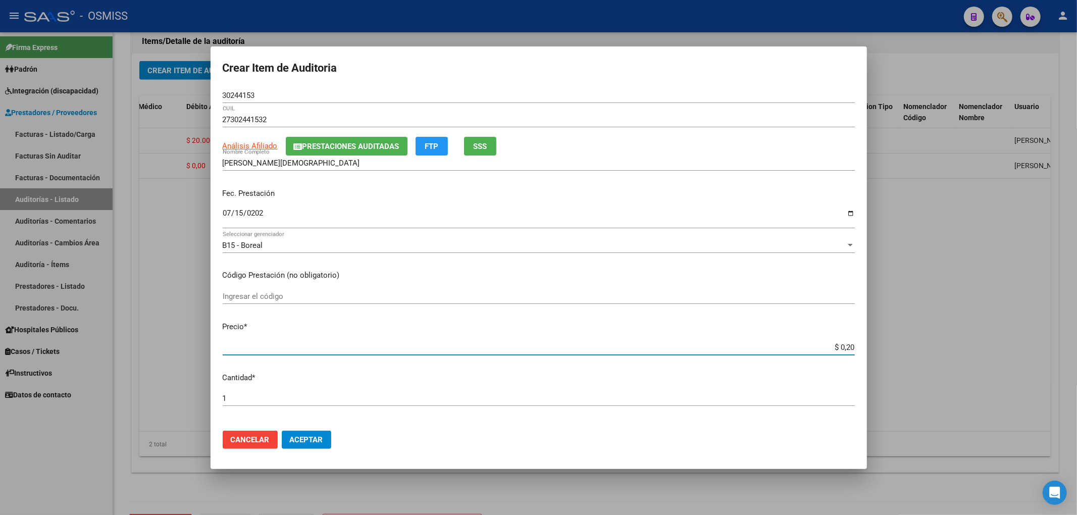
type input "$ 2,00"
type input "$ 20,00"
type input "$ 200,00"
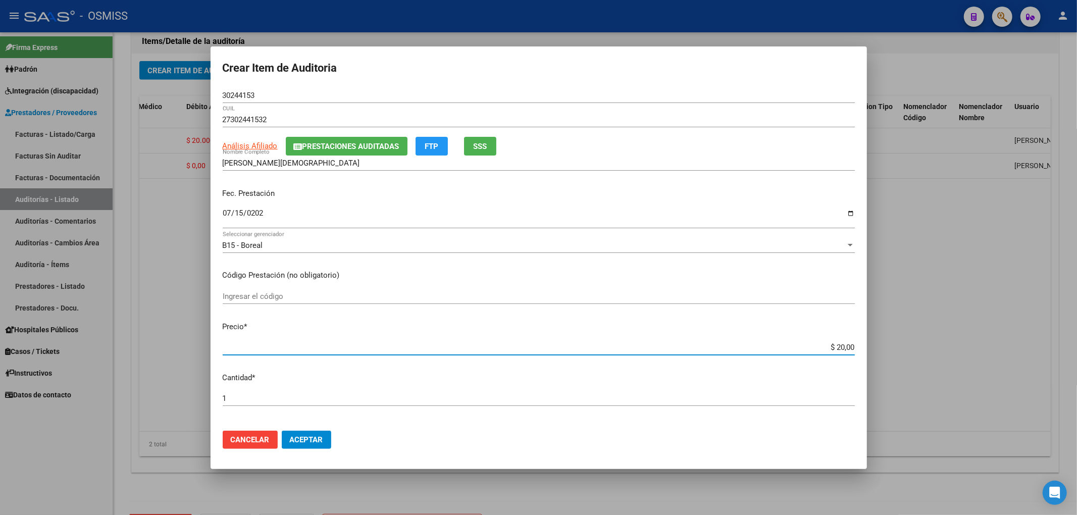
type input "$ 200,00"
type input "$ 2.000,00"
type input "$ 20.000,00"
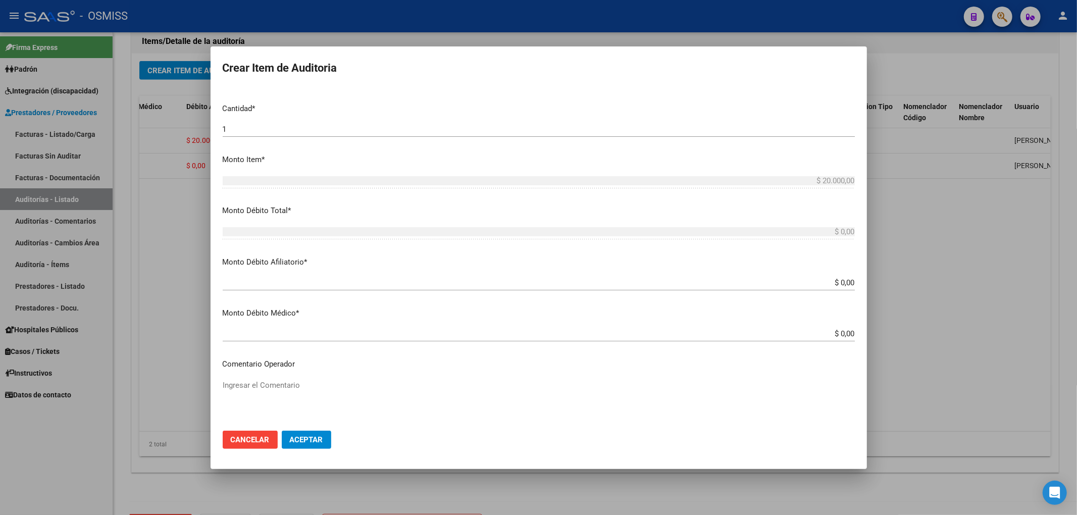
scroll to position [0, 0]
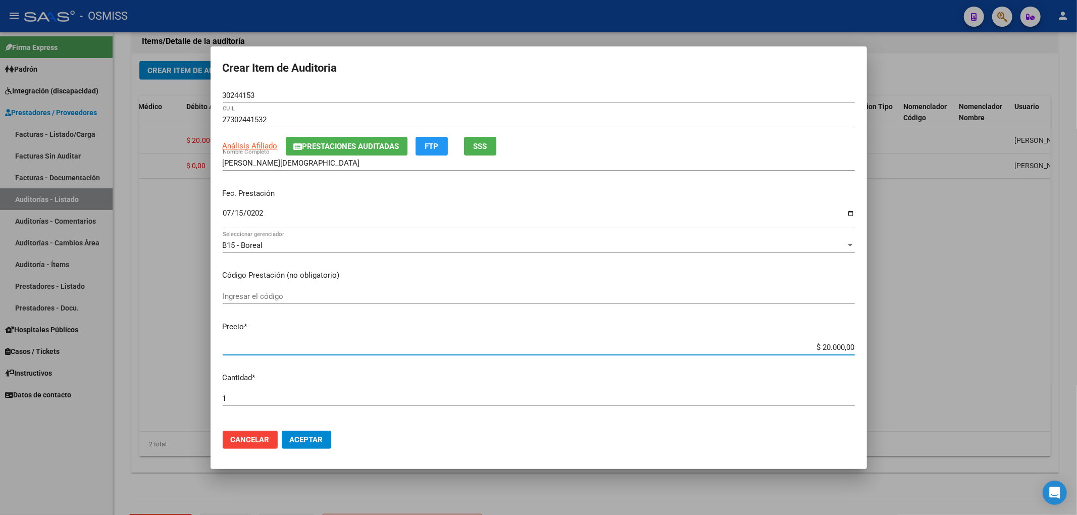
drag, startPoint x: 809, startPoint y: 346, endPoint x: 865, endPoint y: 351, distance: 56.8
click at [864, 347] on mat-dialog-content "30244153 Nro Documento 27302441532 CUIL Análisis Afiliado Prestaciones Auditada…" at bounding box center [539, 255] width 656 height 335
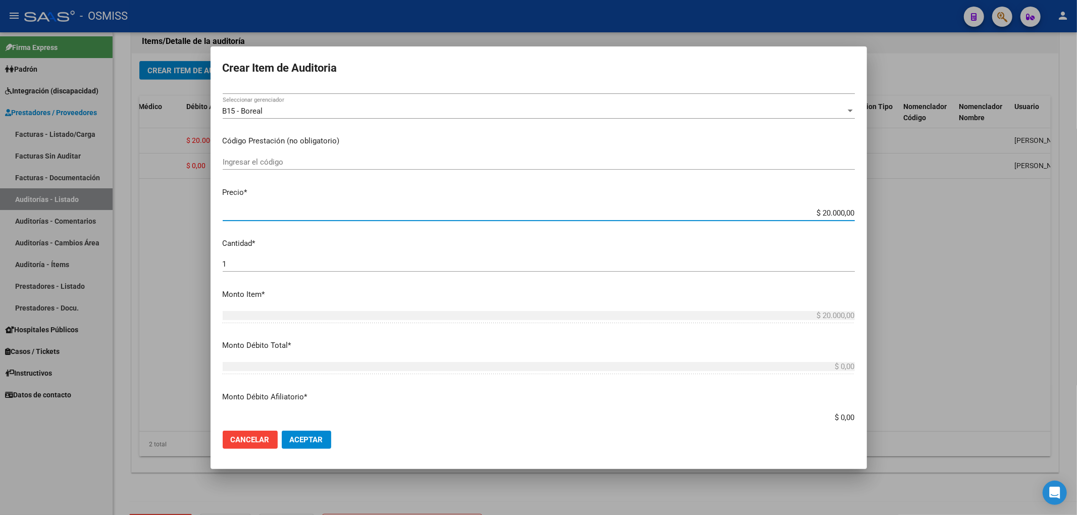
scroll to position [202, 0]
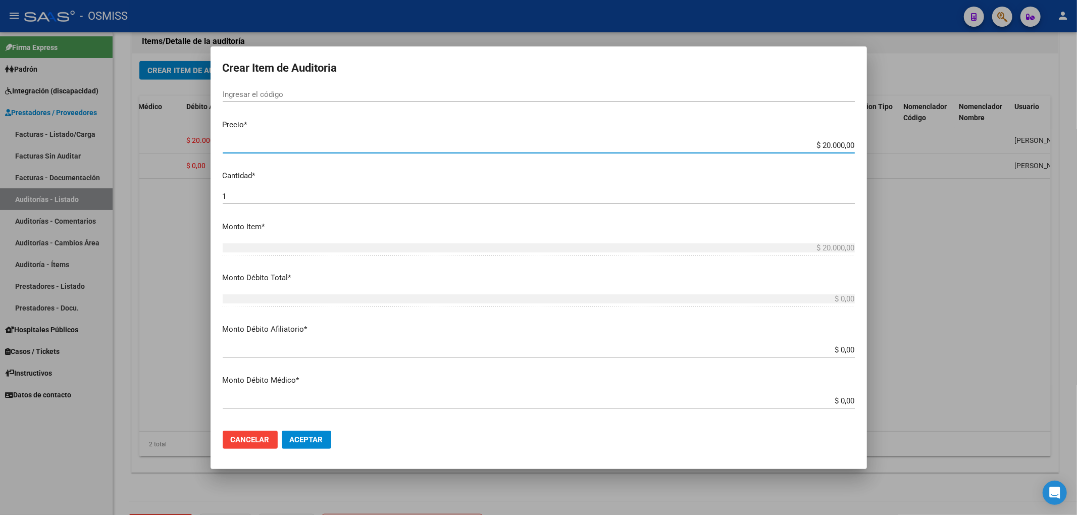
click at [845, 350] on input "$ 0,00" at bounding box center [539, 349] width 632 height 9
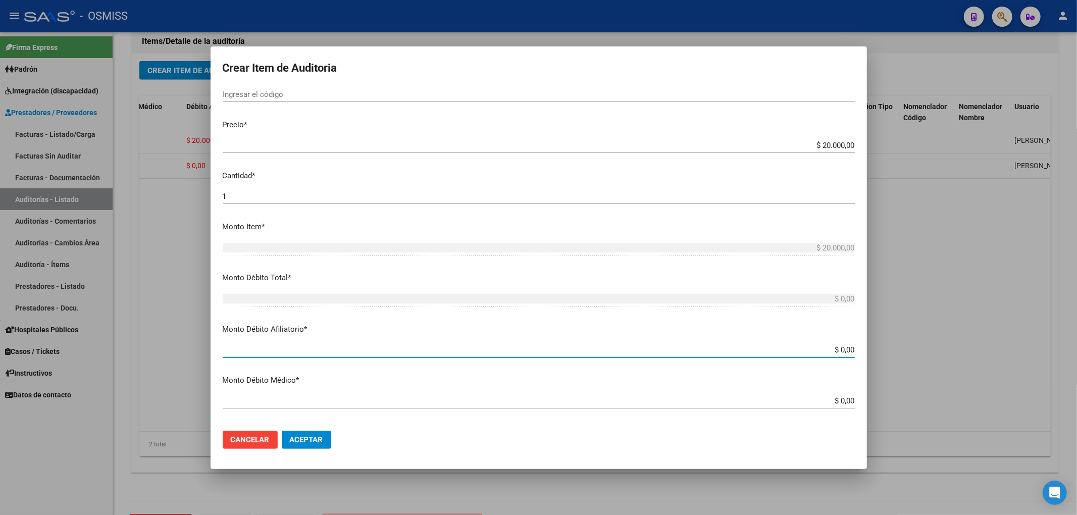
paste input "$ 20.000,00"
type input "$ 0,00$ 20.000,00"
type input "$ 20.000,00"
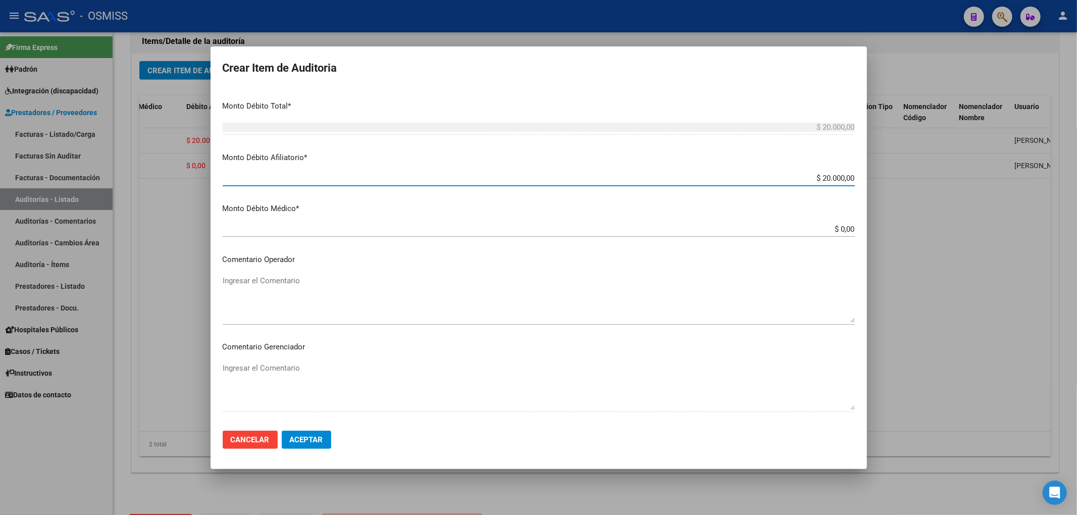
scroll to position [404, 0]
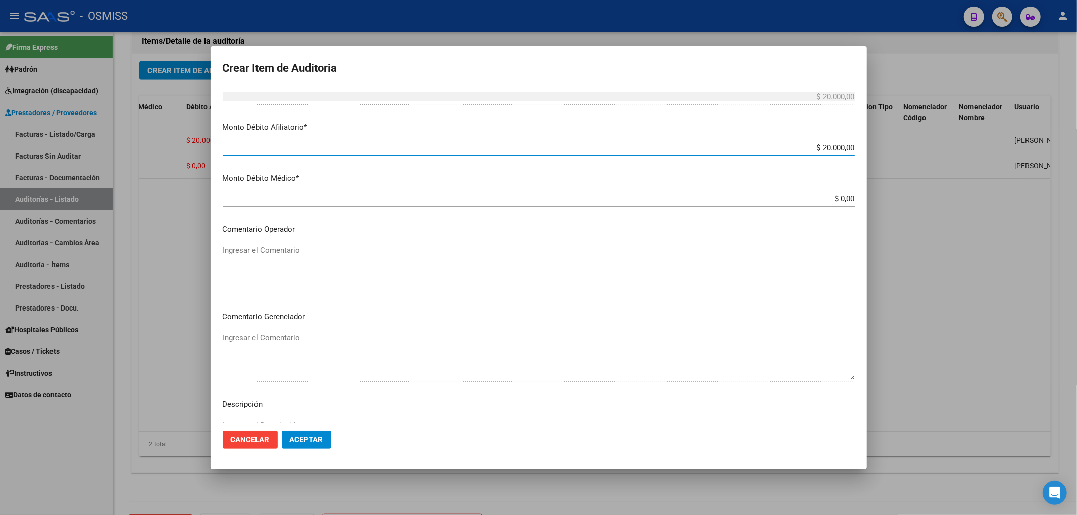
type input "$ 20.000,00"
click at [290, 253] on textarea "Ingresar el Comentario" at bounding box center [539, 268] width 632 height 47
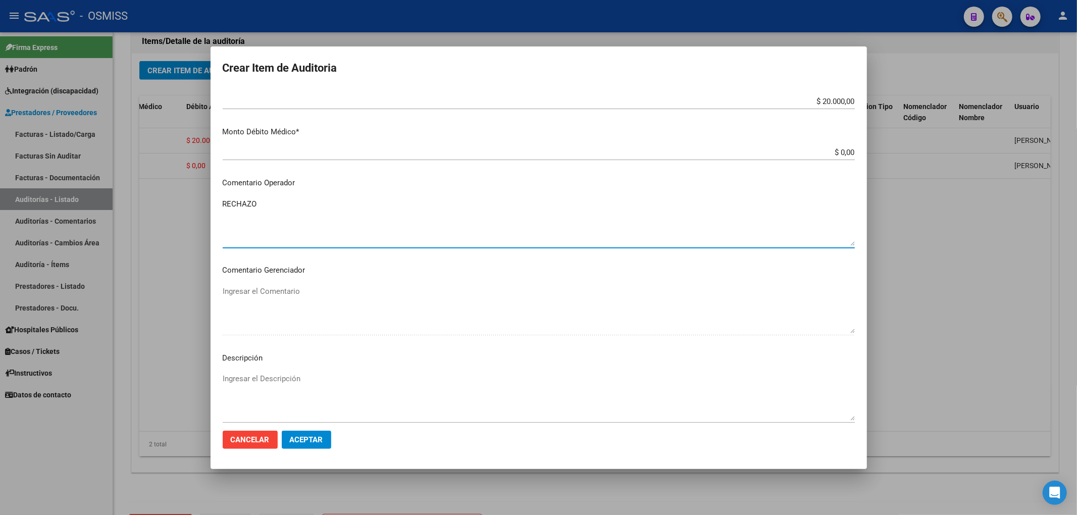
scroll to position [471, 0]
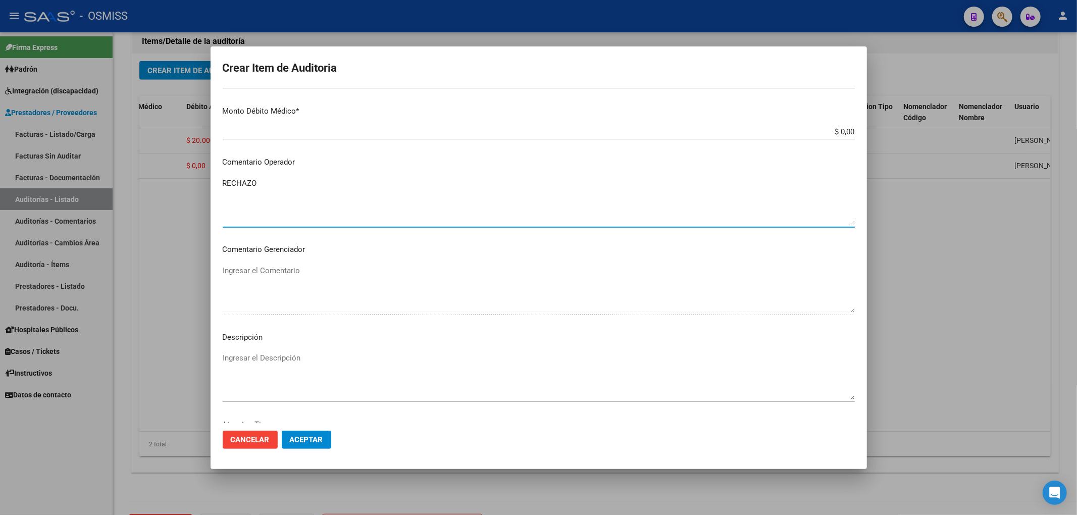
type textarea "RECHAZO"
click at [295, 366] on textarea "Ingresar el Descripción" at bounding box center [539, 375] width 632 height 47
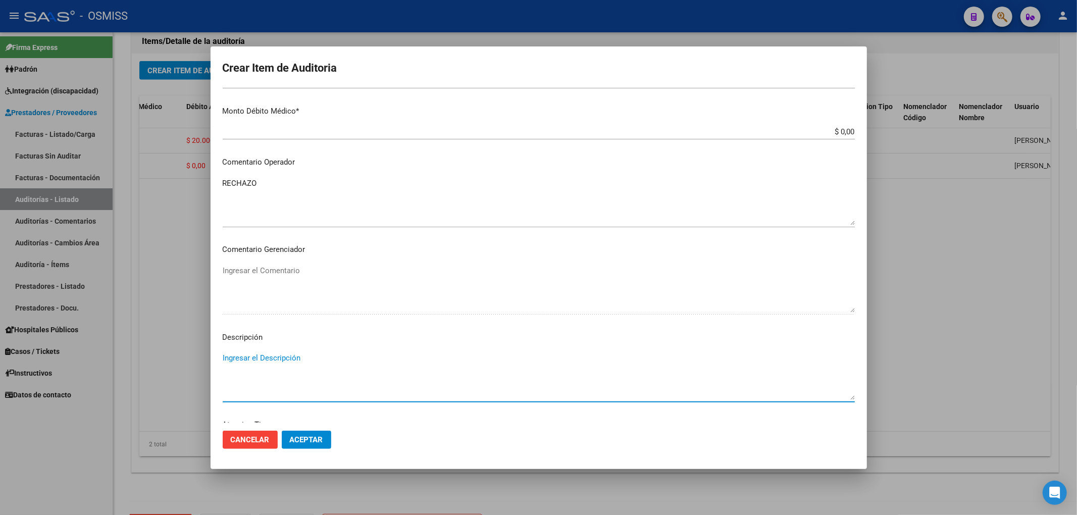
paste textarea "BAJA por finalización de la cobertura legal al ……. - Ley 23,660 art. 10 inc. A."
drag, startPoint x: 388, startPoint y: 358, endPoint x: 374, endPoint y: 362, distance: 14.6
click at [374, 362] on textarea "BAJA por finalización de la cobertura legal al ……. - Ley 23,660 art. 10 inc. A." at bounding box center [539, 375] width 632 height 47
type textarea "BAJA por finalización de la cobertura legal al [DATE]- Ley 23,660 art. 10 inc. …"
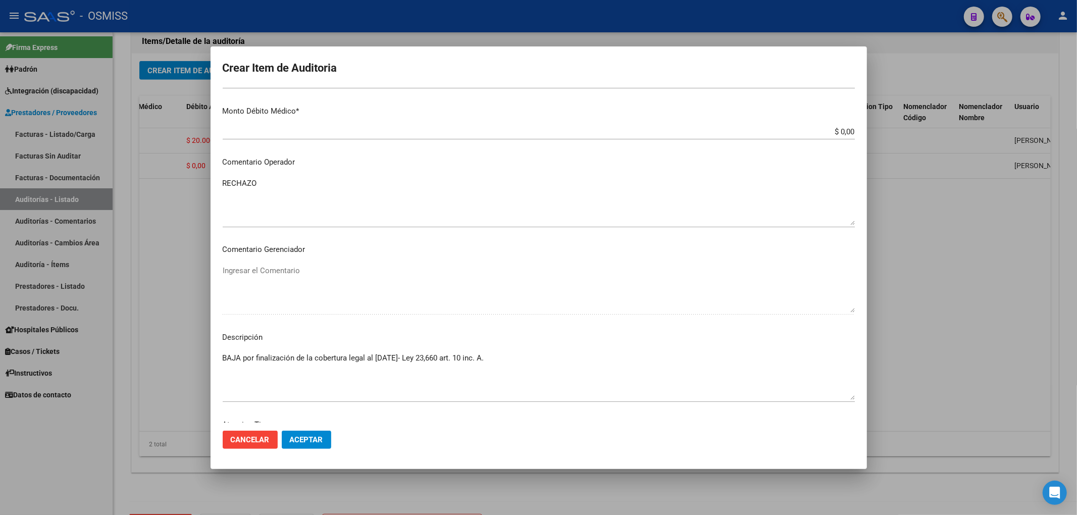
drag, startPoint x: 221, startPoint y: 362, endPoint x: 380, endPoint y: 358, distance: 159.6
click at [380, 358] on mat-dialog-content "30244153 Nro Documento 27302441532 CUIL Análisis Afiliado Prestaciones Auditada…" at bounding box center [539, 255] width 656 height 335
drag, startPoint x: 225, startPoint y: 358, endPoint x: 548, endPoint y: 357, distance: 323.1
click at [548, 357] on mat-dialog-content "30244153 Nro Documento 27302441532 CUIL Análisis Afiliado Prestaciones Auditada…" at bounding box center [539, 255] width 656 height 335
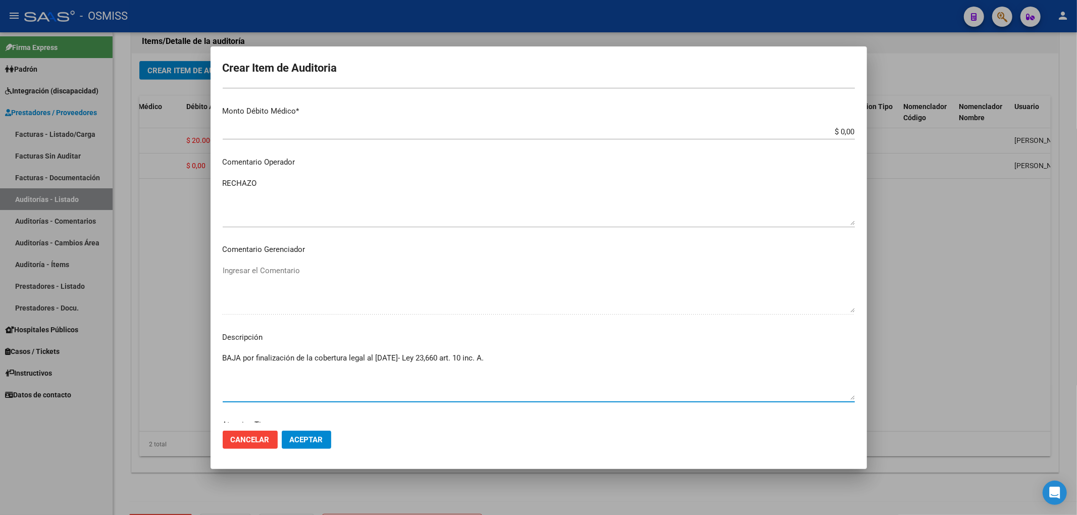
drag, startPoint x: 503, startPoint y: 359, endPoint x: 178, endPoint y: 368, distance: 325.3
click at [178, 368] on div "Crear Item de Auditoria 30244153 Nro Documento 27302441532 CUIL Análisis Afilia…" at bounding box center [538, 257] width 1077 height 515
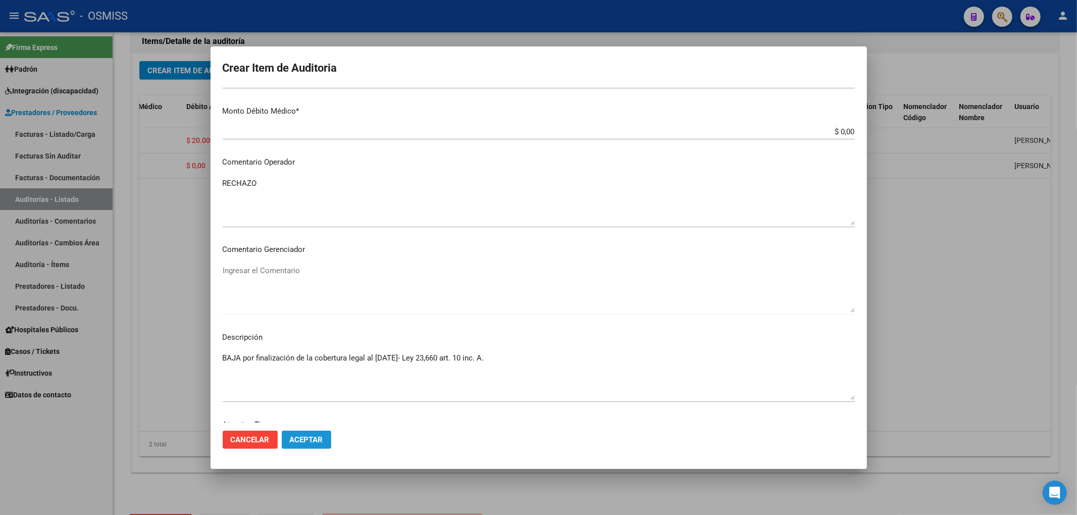
click at [303, 441] on span "Aceptar" at bounding box center [306, 439] width 33 height 9
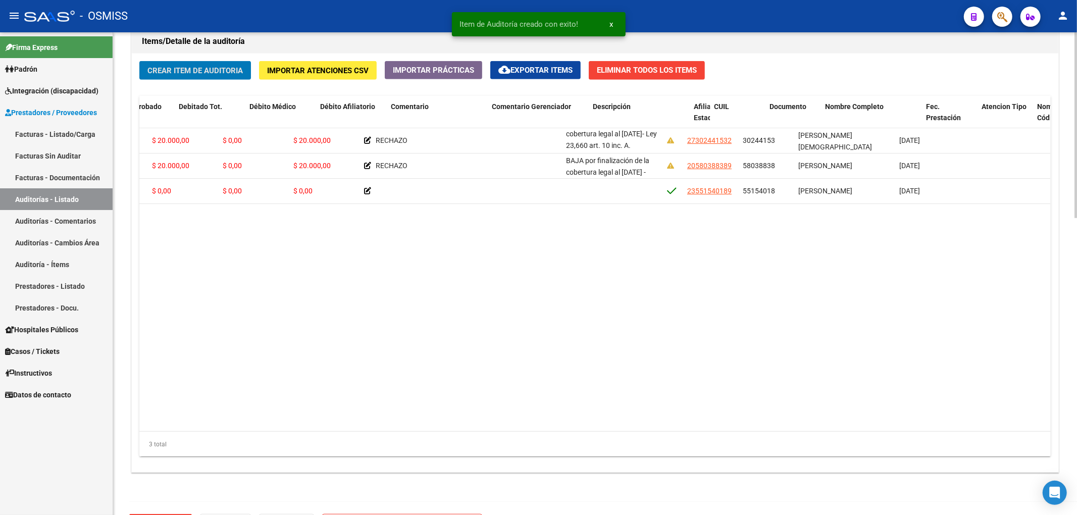
scroll to position [0, 121]
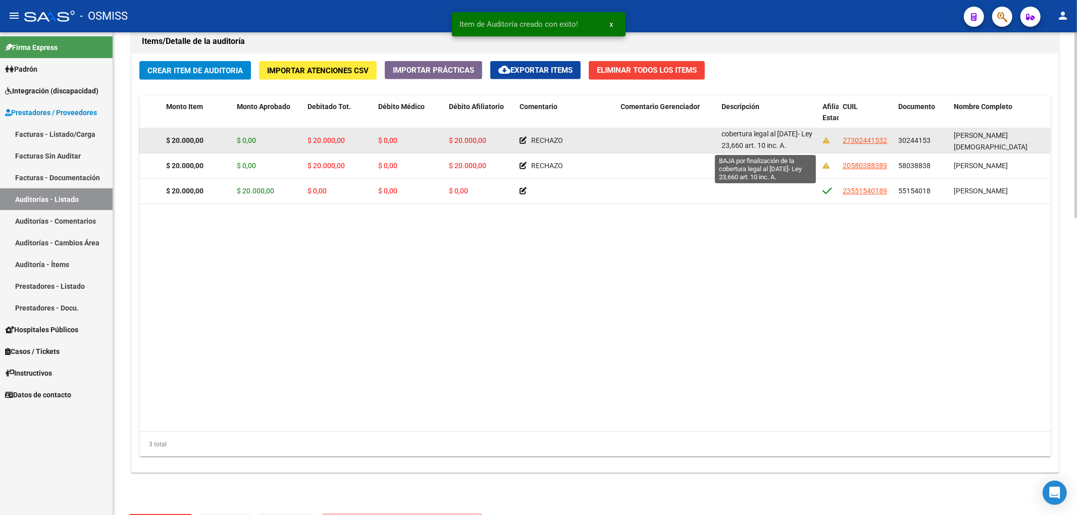
click at [748, 144] on span "BAJA por finalización de la cobertura legal al [DATE]- Ley 23,660 art. 10 inc. …" at bounding box center [766, 133] width 91 height 31
click at [760, 152] on datatable-body-cell "BAJA por finalización de la cobertura legal al [DATE]- Ley 23,660 art. 10 inc. …" at bounding box center [767, 140] width 101 height 25
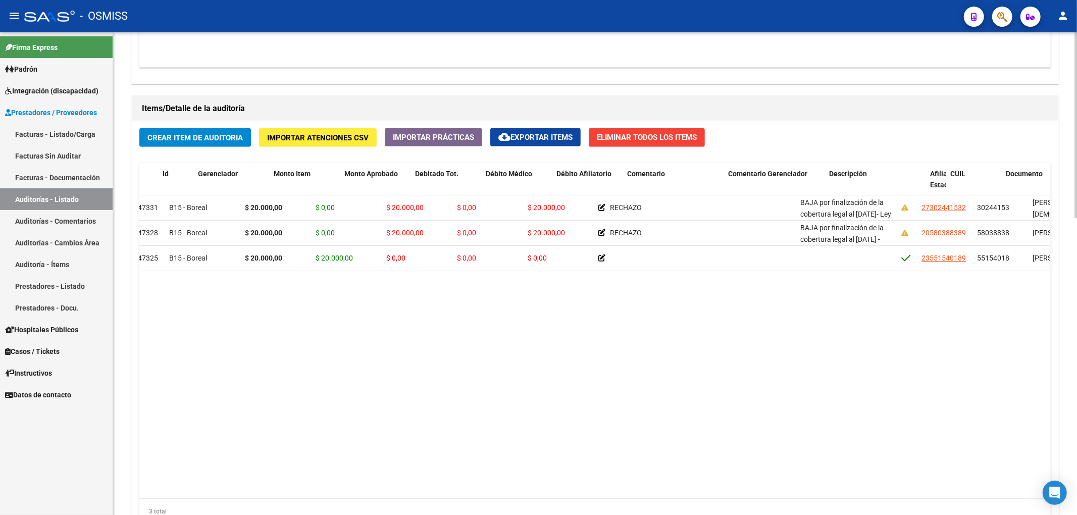
scroll to position [0, 0]
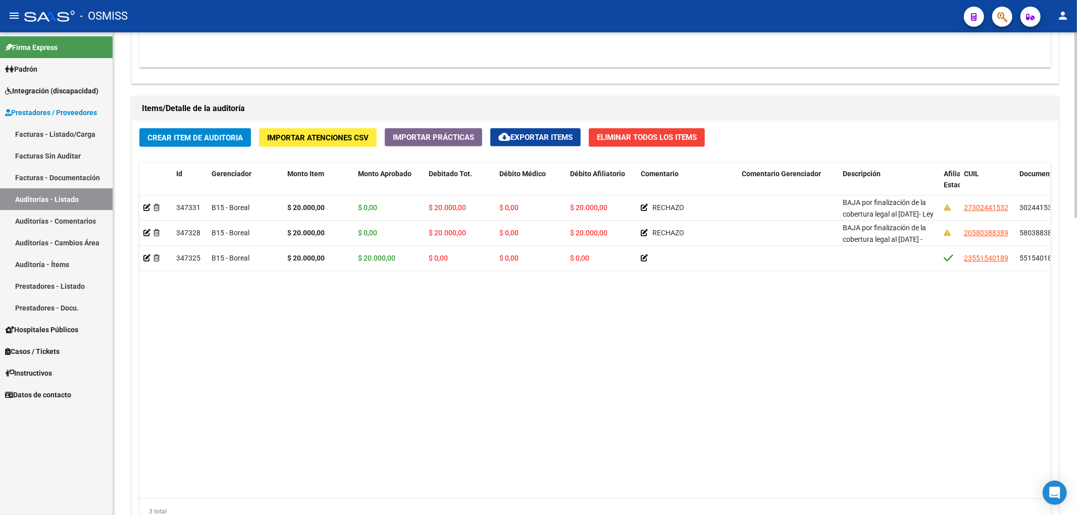
click at [223, 142] on span "Crear Item de Auditoria" at bounding box center [194, 137] width 95 height 9
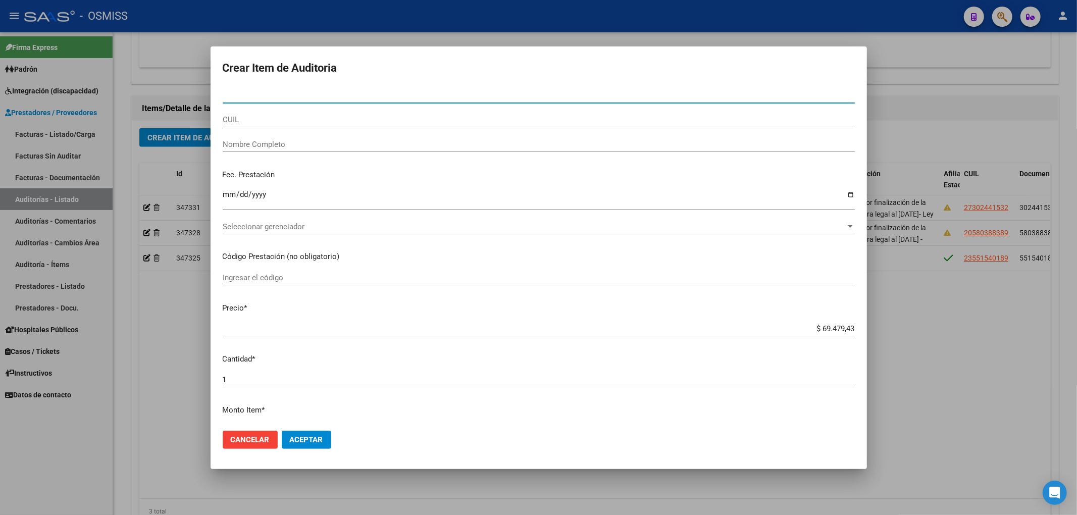
paste input "50369895"
type input "50369895"
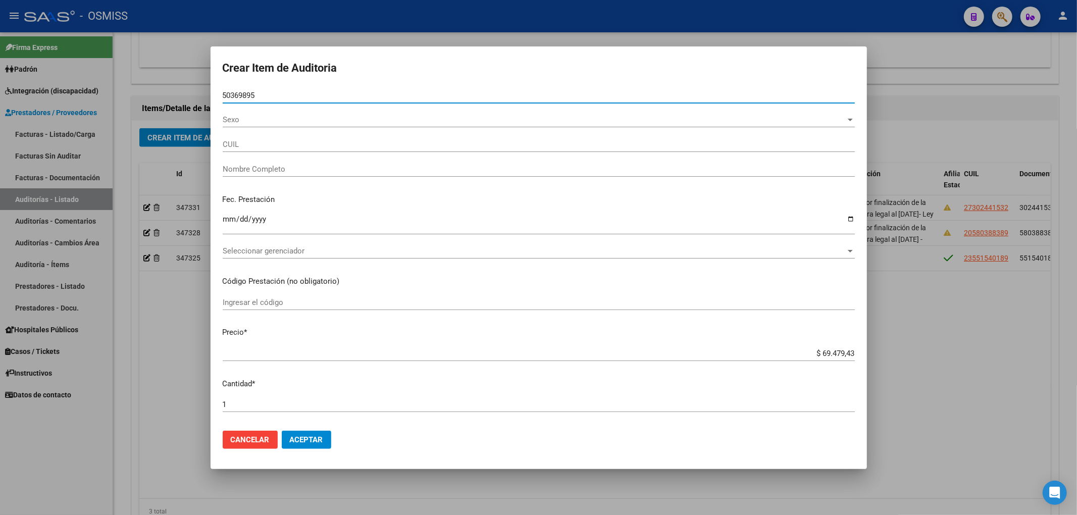
type input "20503698952"
type input "[PERSON_NAME]"
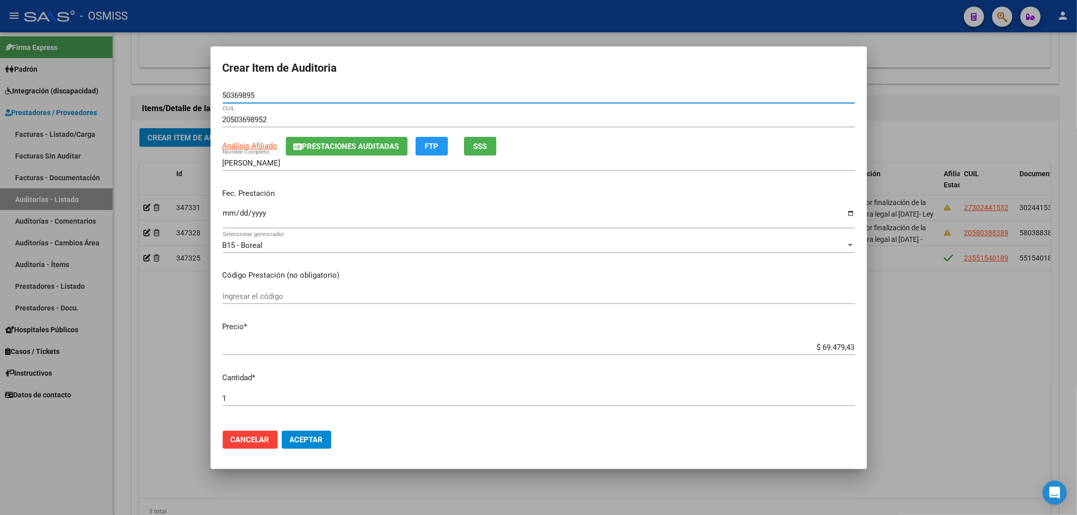
type input "50369895"
click at [226, 217] on input "Ingresar la fecha" at bounding box center [539, 217] width 632 height 16
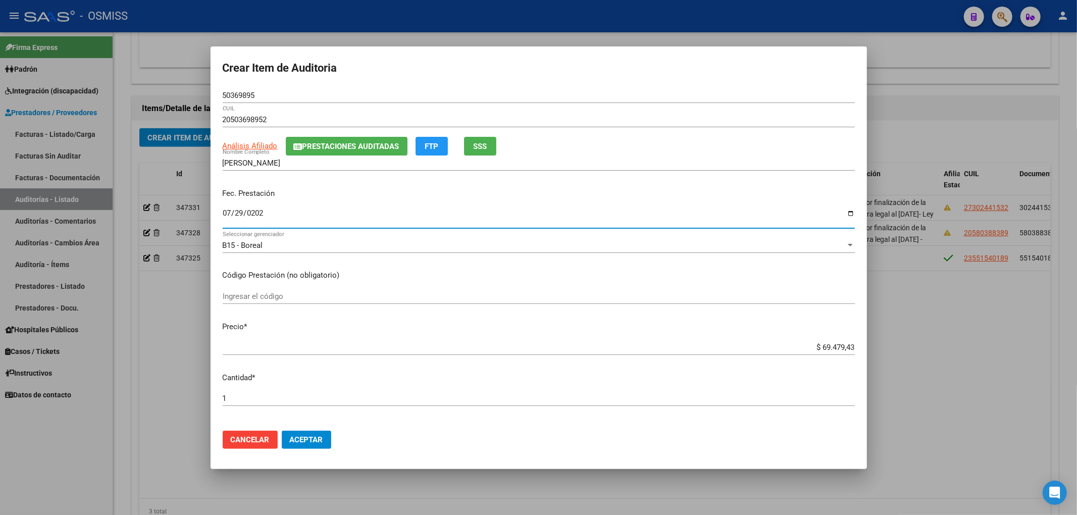
type input "2025-07-29"
drag, startPoint x: 812, startPoint y: 348, endPoint x: 919, endPoint y: 344, distance: 107.6
click at [911, 345] on div "Crear Item de Auditoria 50369895 Nro Documento 20503698952 CUIL Análisis Afilia…" at bounding box center [538, 257] width 1077 height 515
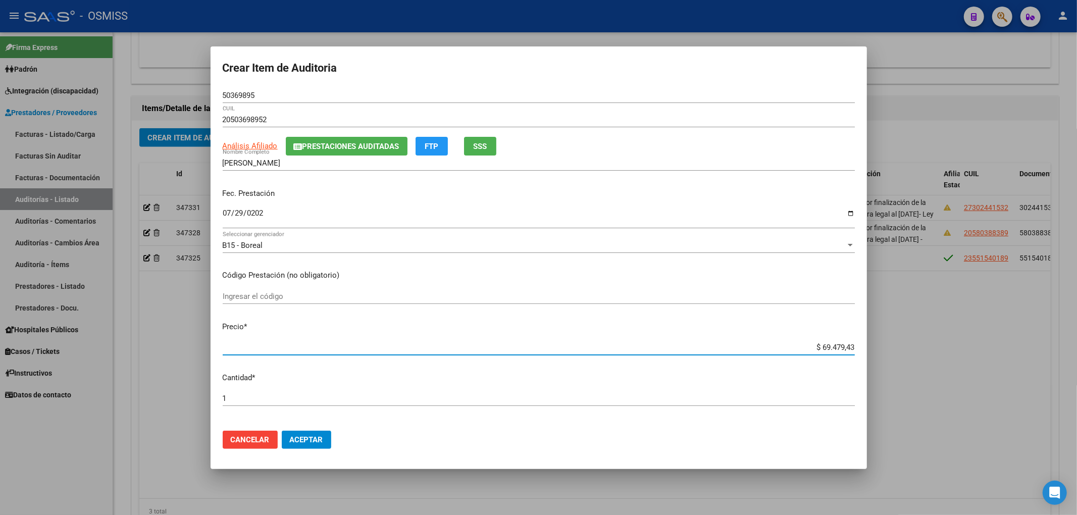
type input "$ 0,02"
type input "$ 0,20"
type input "$ 2,00"
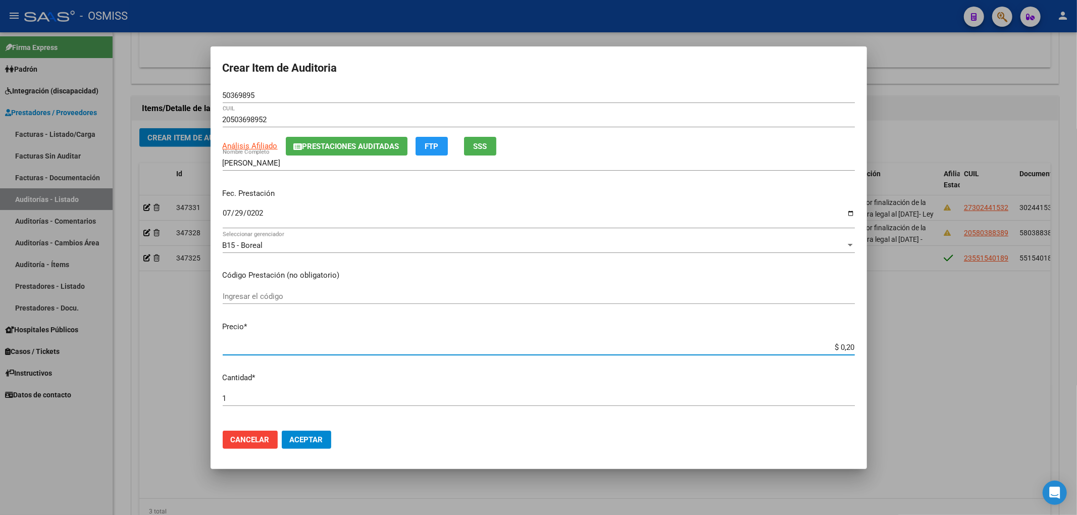
type input "$ 2,00"
type input "$ 20,00"
type input "$ 200,00"
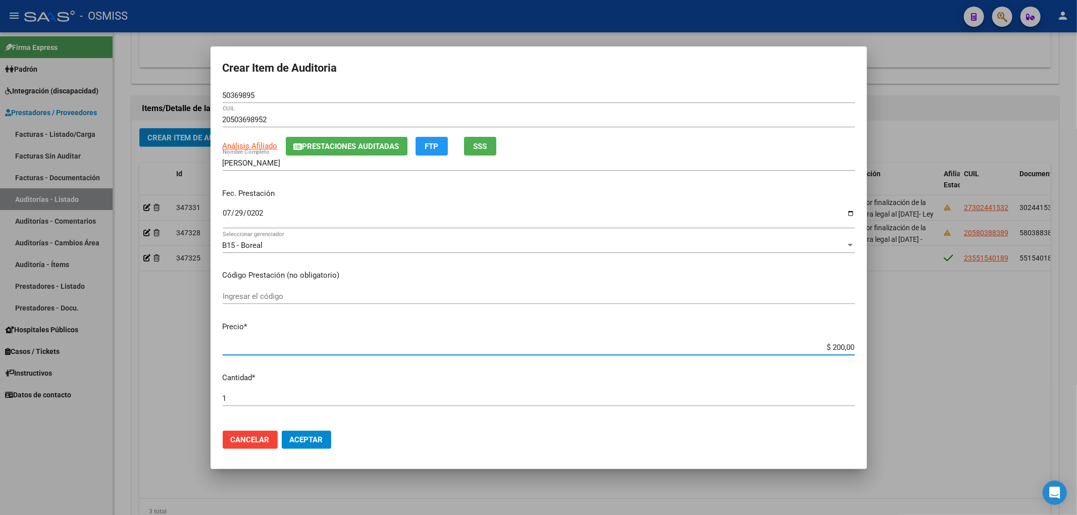
type input "$ 2.000,00"
type input "$ 20.000,00"
drag, startPoint x: 810, startPoint y: 346, endPoint x: 907, endPoint y: 344, distance: 97.5
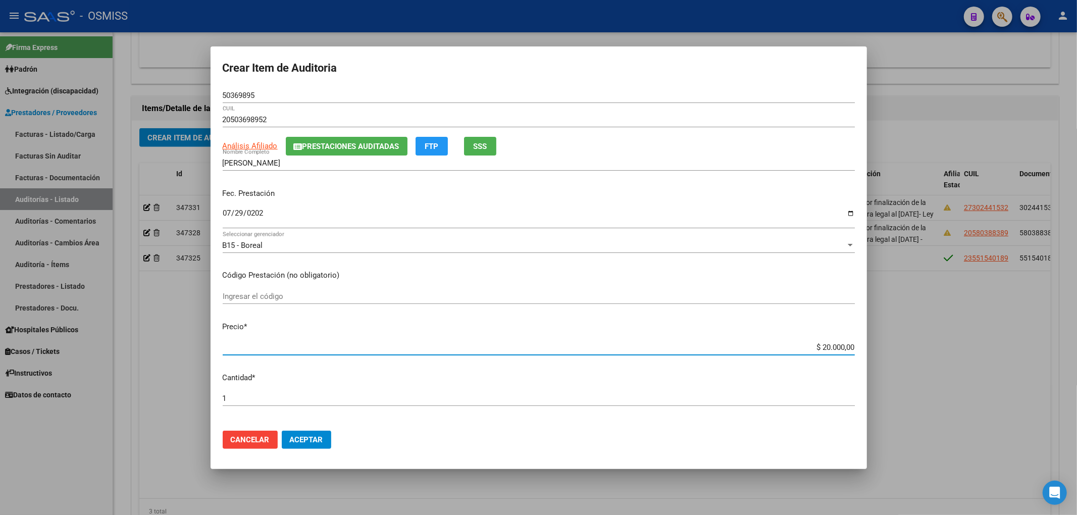
click at [907, 344] on div "Crear Item de Auditoria 50369895 Nro Documento 20503698952 CUIL Análisis Afilia…" at bounding box center [538, 257] width 1077 height 515
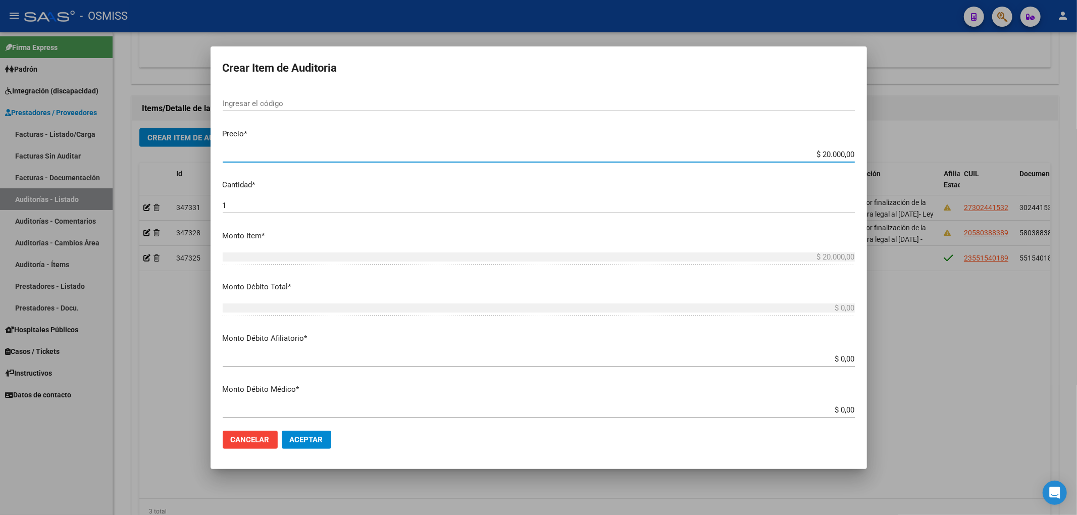
scroll to position [202, 0]
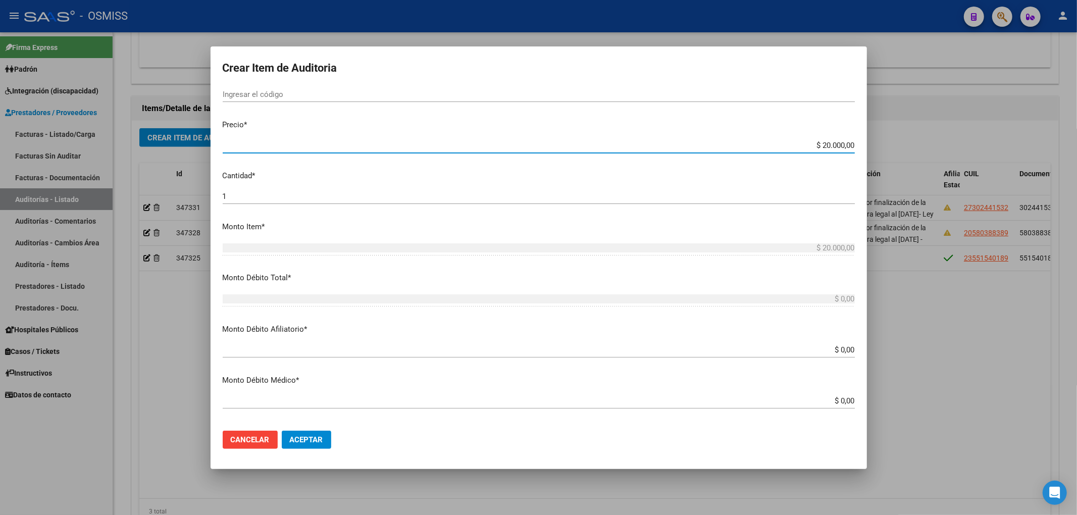
click at [845, 349] on input "$ 0,00" at bounding box center [539, 349] width 632 height 9
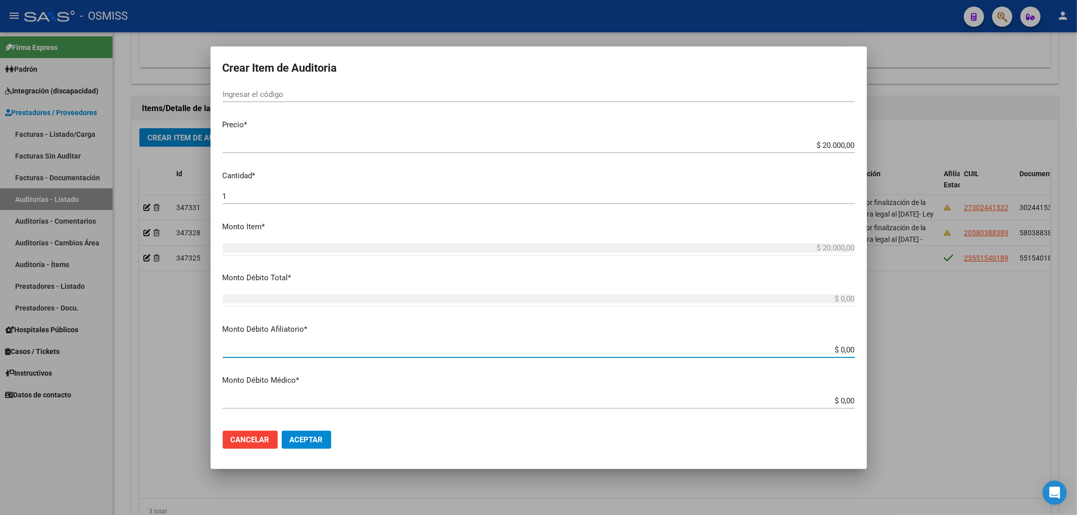
paste input "20.000,00"
type input "$ 0,00 20.000,00"
type input "$ 20.000,00"
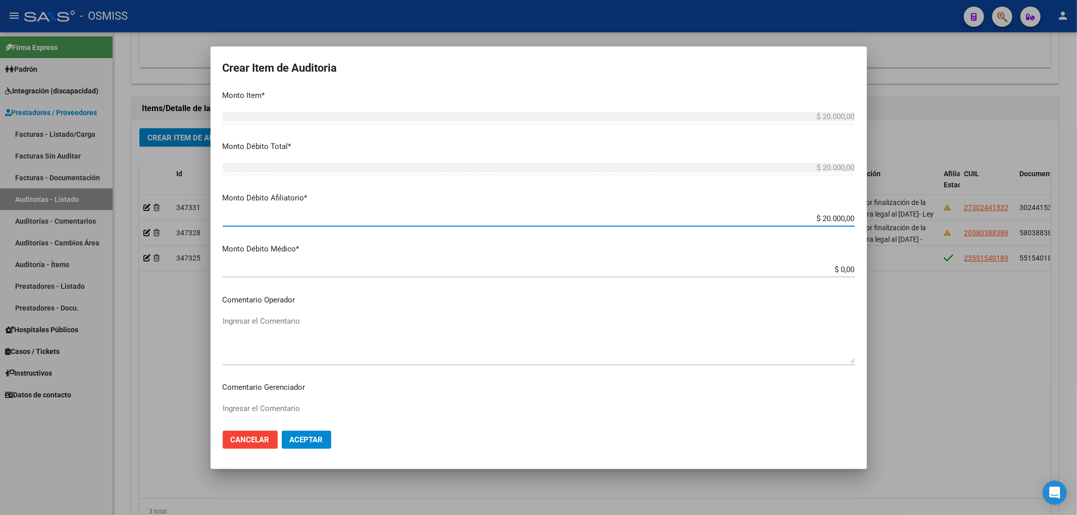
scroll to position [336, 0]
type input "$ 20.000,00"
click at [271, 328] on textarea "Ingresar el Comentario" at bounding box center [539, 336] width 632 height 47
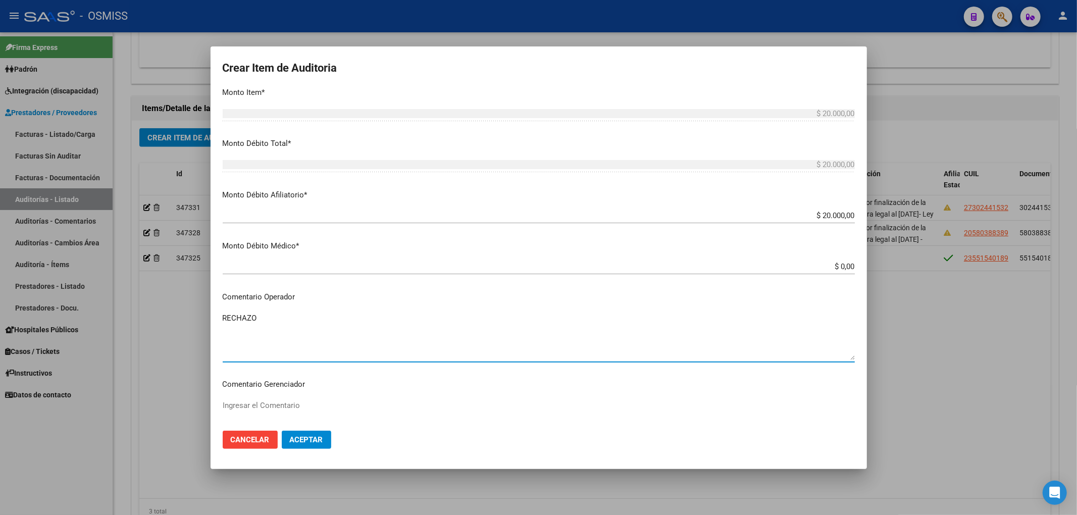
type textarea "RECHAZO"
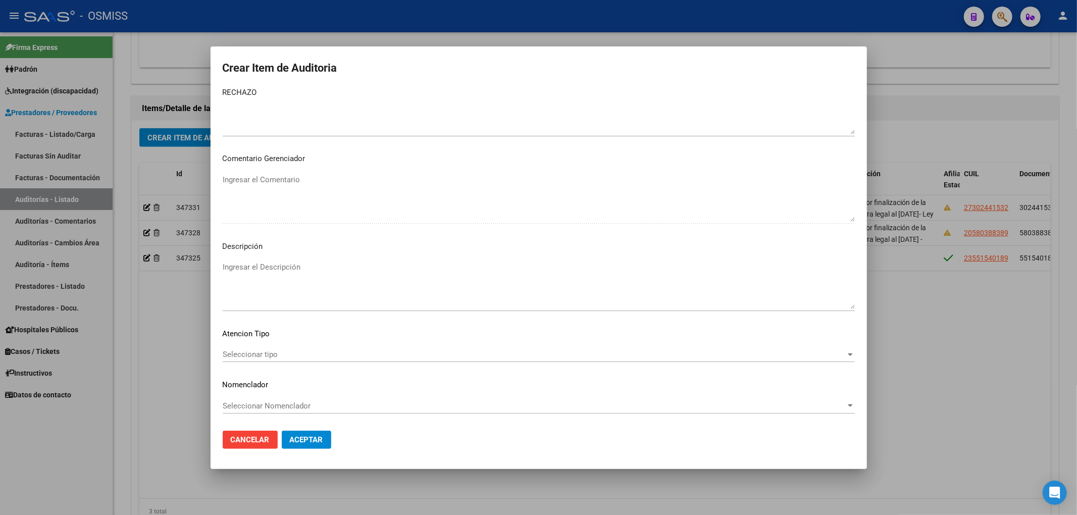
drag, startPoint x: 752, startPoint y: 259, endPoint x: 614, endPoint y: 290, distance: 141.7
click at [752, 260] on div "Ingresar el Descripción" at bounding box center [539, 285] width 632 height 51
paste textarea "BAJA por finalización de la cobertura legal al ……. - Ley 23,660 art. 10 inc. A."
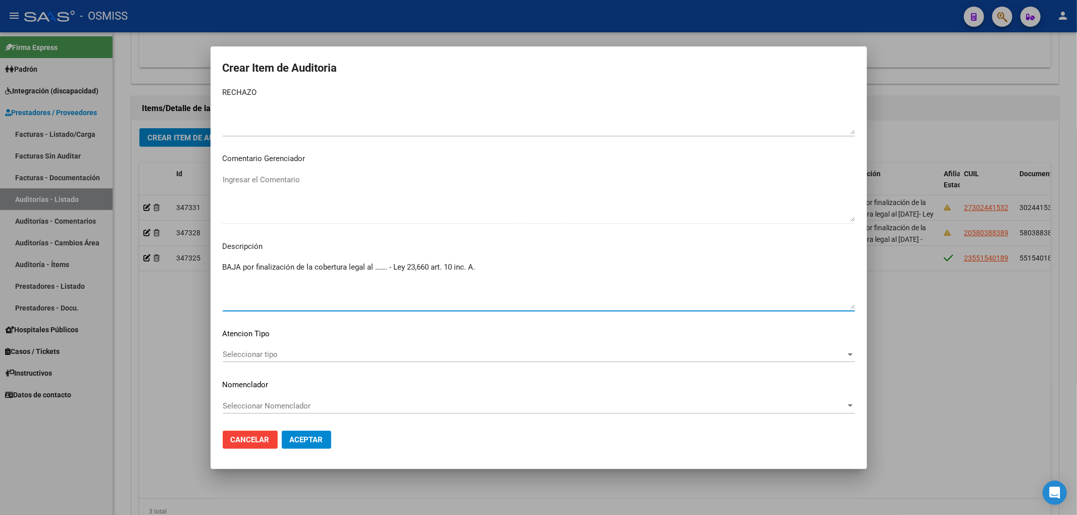
drag, startPoint x: 387, startPoint y: 267, endPoint x: 375, endPoint y: 269, distance: 12.3
click at [375, 269] on textarea "BAJA por finalización de la cobertura legal al ……. - Ley 23,660 art. 10 inc. A." at bounding box center [539, 285] width 632 height 47
type textarea "BAJA por finalización de la cobertura legal al [DATE] - [GEOGRAPHIC_DATA] 23,66…"
click at [320, 441] on span "Aceptar" at bounding box center [306, 439] width 33 height 9
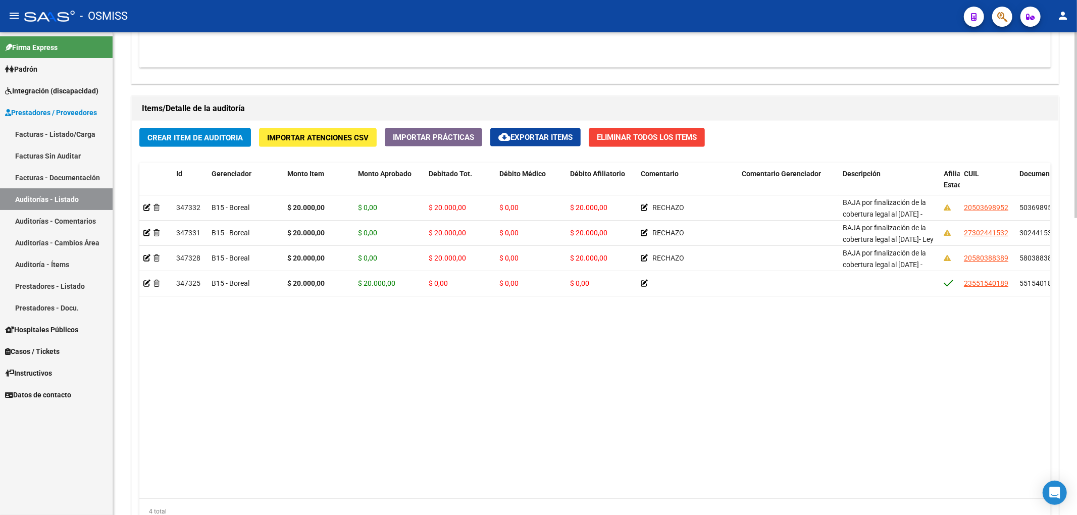
click at [285, 380] on datatable-body "347332 B15 - Boreal $ 20.000,00 $ 0,00 $ 20.000,00 $ 0,00 $ 20.000,00 RECHAZO B…" at bounding box center [594, 346] width 911 height 303
click at [382, 421] on datatable-body "347332 B15 - Boreal $ 20.000,00 $ 0,00 $ 20.000,00 $ 0,00 $ 20.000,00 RECHAZO B…" at bounding box center [594, 346] width 911 height 303
click at [231, 140] on span "Crear Item de Auditoria" at bounding box center [194, 137] width 95 height 9
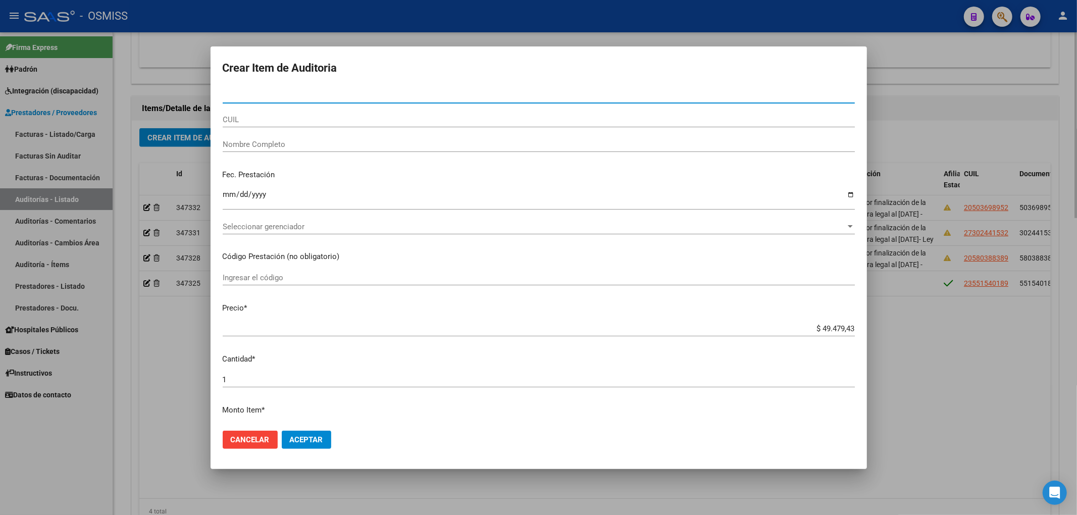
paste input "30244153"
type input "30244153"
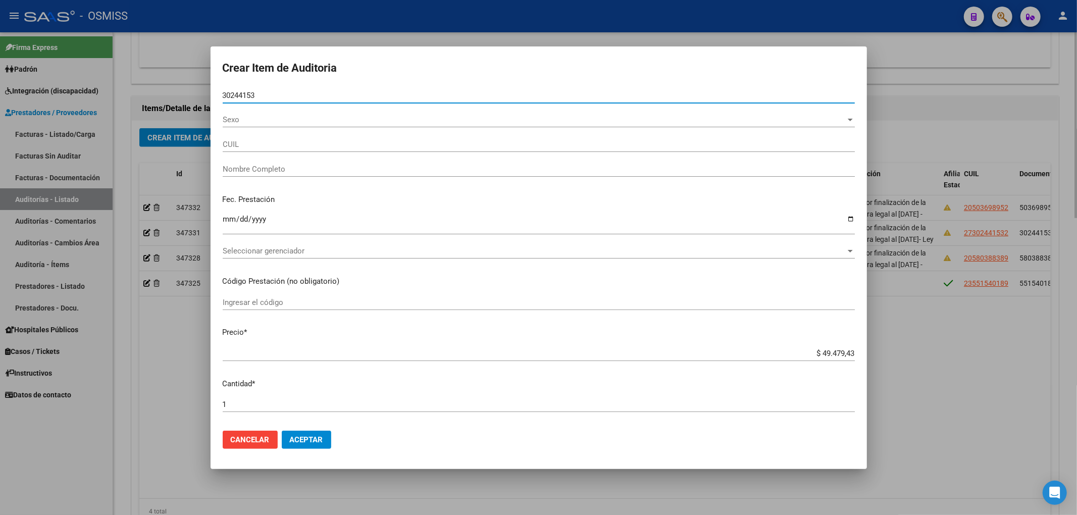
type input "27302441532"
type input "[PERSON_NAME][DEMOGRAPHIC_DATA]"
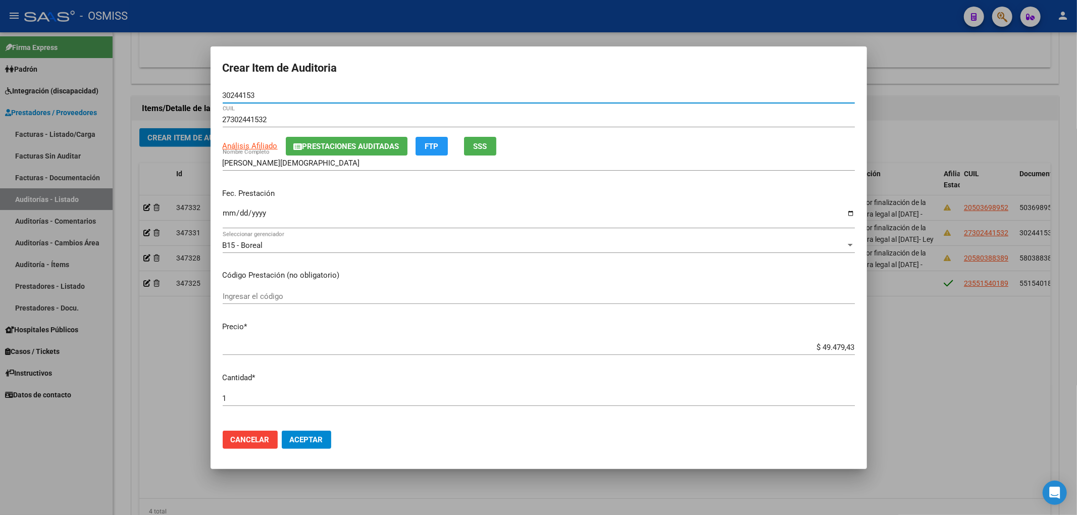
type input "30244153"
click at [816, 347] on input "$ 49.479,43" at bounding box center [539, 347] width 632 height 9
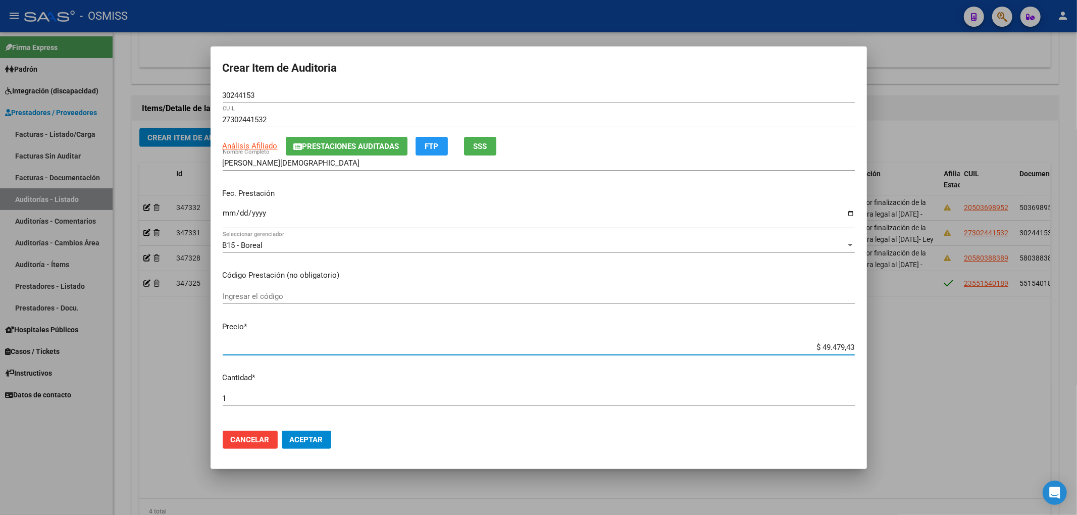
drag, startPoint x: 820, startPoint y: 347, endPoint x: 814, endPoint y: 348, distance: 6.6
click at [814, 348] on input "$ 49.479,43" at bounding box center [539, 347] width 632 height 9
type input "$ 2.479,43"
type input "$ 29.479,43"
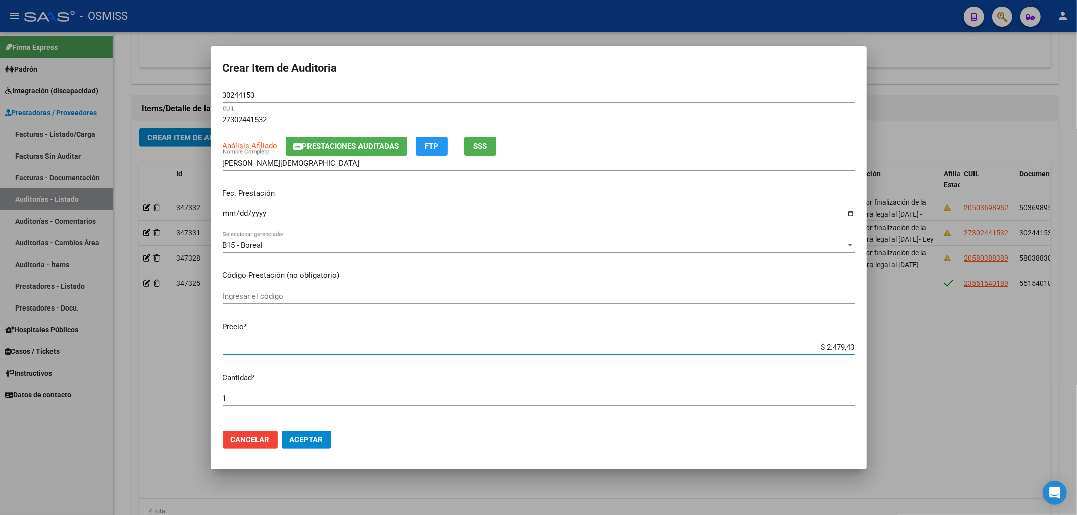
type input "$ 29.479,43"
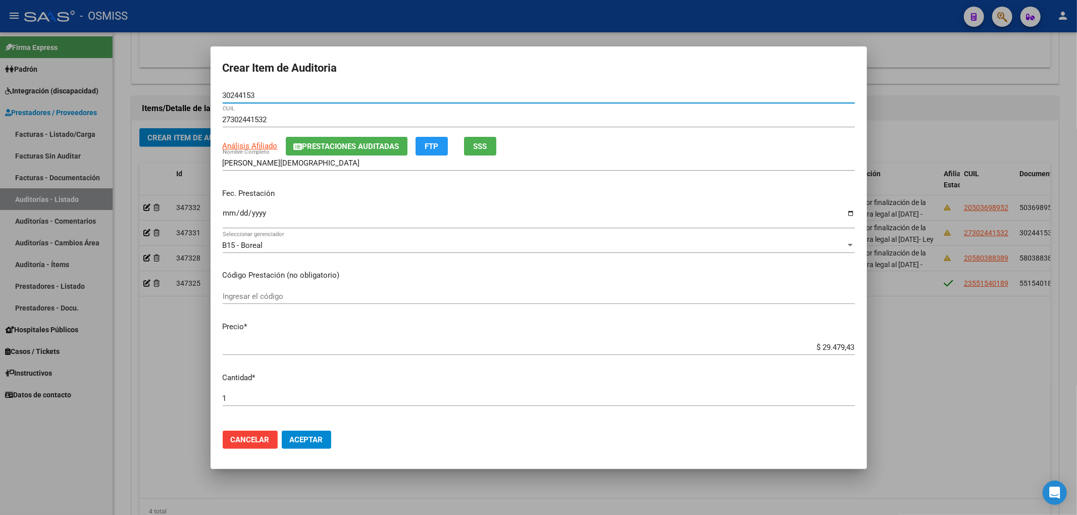
drag, startPoint x: 257, startPoint y: 95, endPoint x: 220, endPoint y: 95, distance: 37.4
click at [220, 95] on mat-dialog-content "30244153 Nro Documento 27302441532 CUIL Análisis Afiliado Prestaciones Auditada…" at bounding box center [539, 255] width 656 height 335
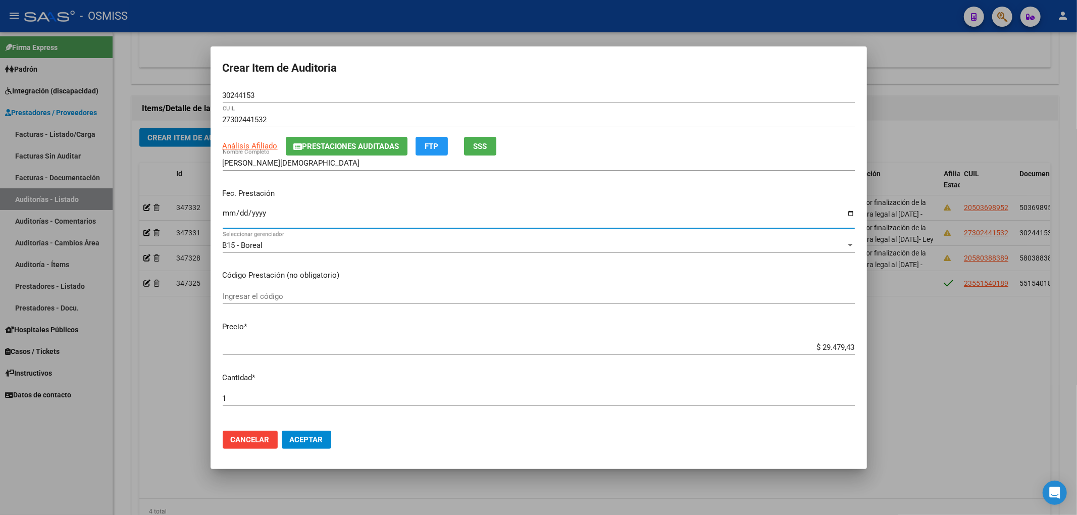
click at [351, 209] on input "Ingresar la fecha" at bounding box center [539, 217] width 632 height 16
click at [162, 370] on div at bounding box center [538, 257] width 1077 height 515
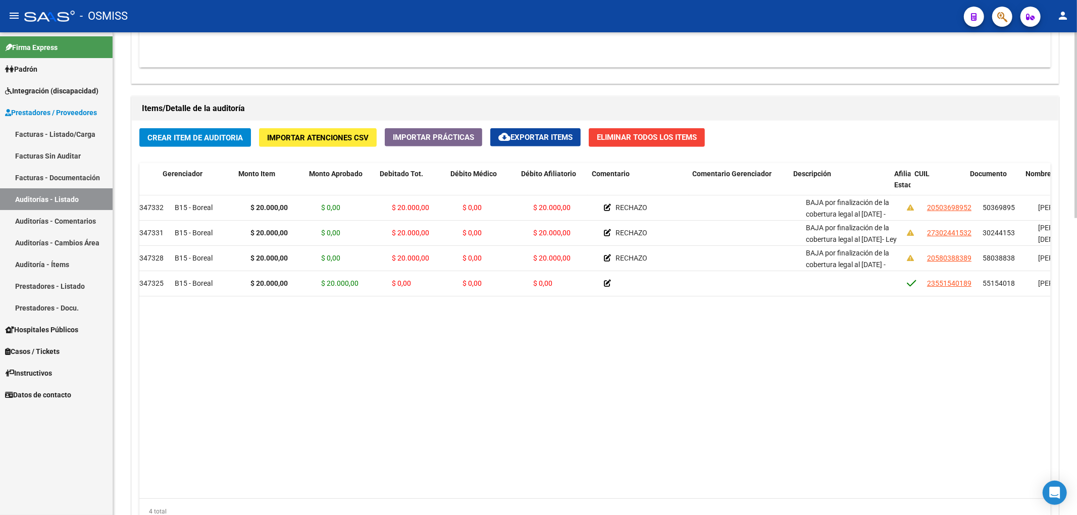
scroll to position [0, 0]
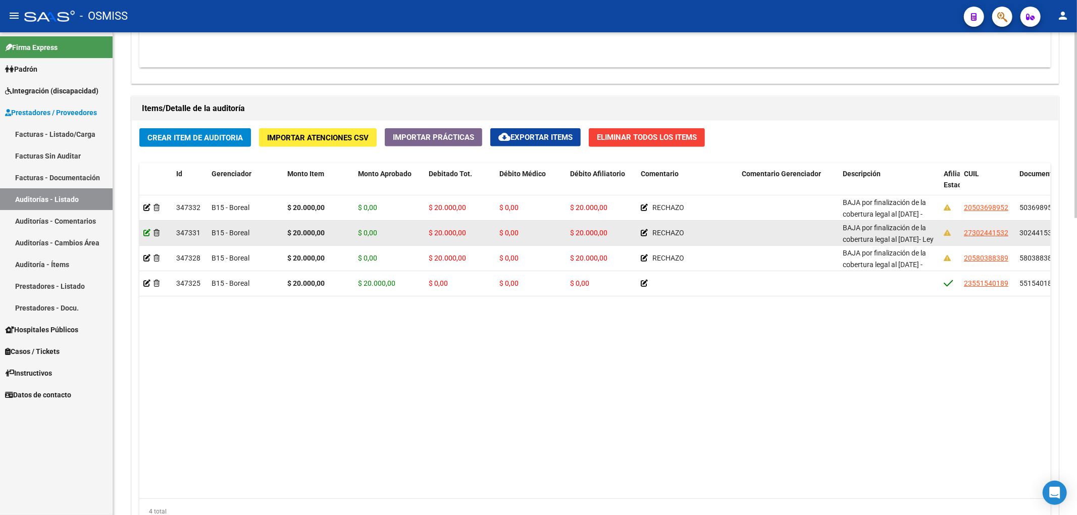
click at [148, 236] on icon at bounding box center [146, 232] width 7 height 7
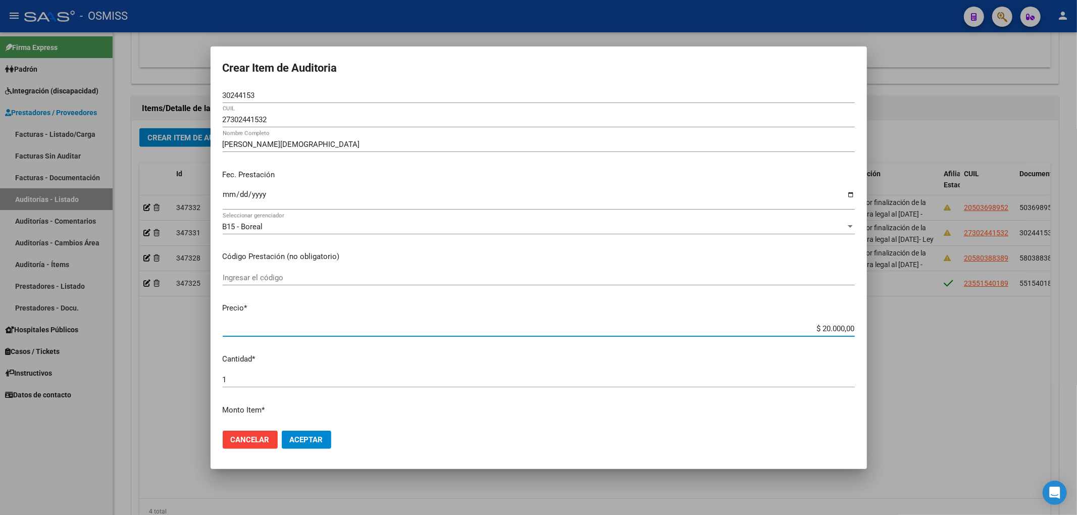
drag, startPoint x: 809, startPoint y: 330, endPoint x: 902, endPoint y: 326, distance: 93.0
click at [900, 326] on div "Crear Item de Auditoria 30244153 Nro Documento 27302441532 CUIL ROSALES YESICA …" at bounding box center [538, 257] width 1077 height 515
type input "$ 0,04"
type input "$ 0,49"
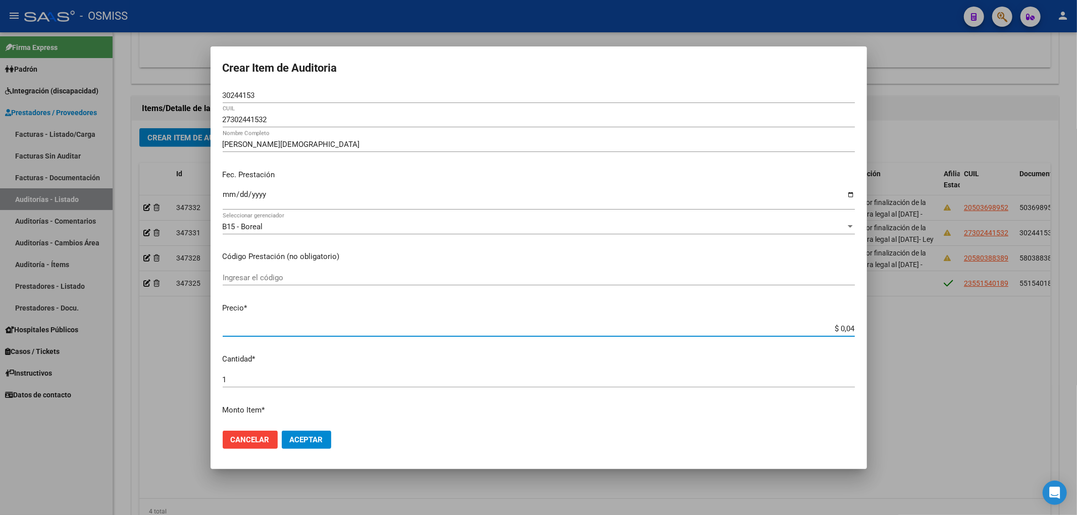
type input "$ 0,49"
type input "$ 4,94"
type input "$ 49,47"
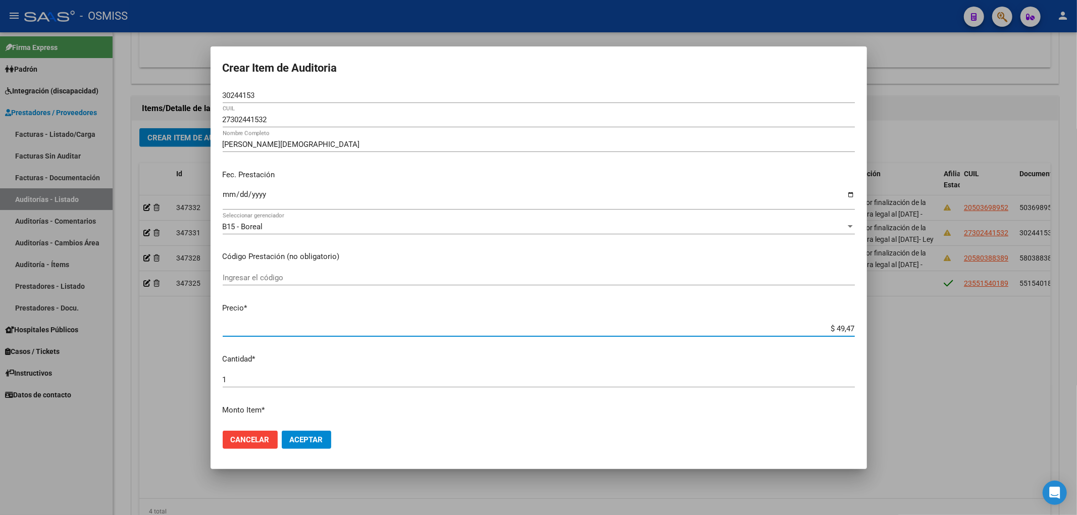
type input "$ 494,79"
type input "$ 4.947,94"
type input "$ 49.479,43"
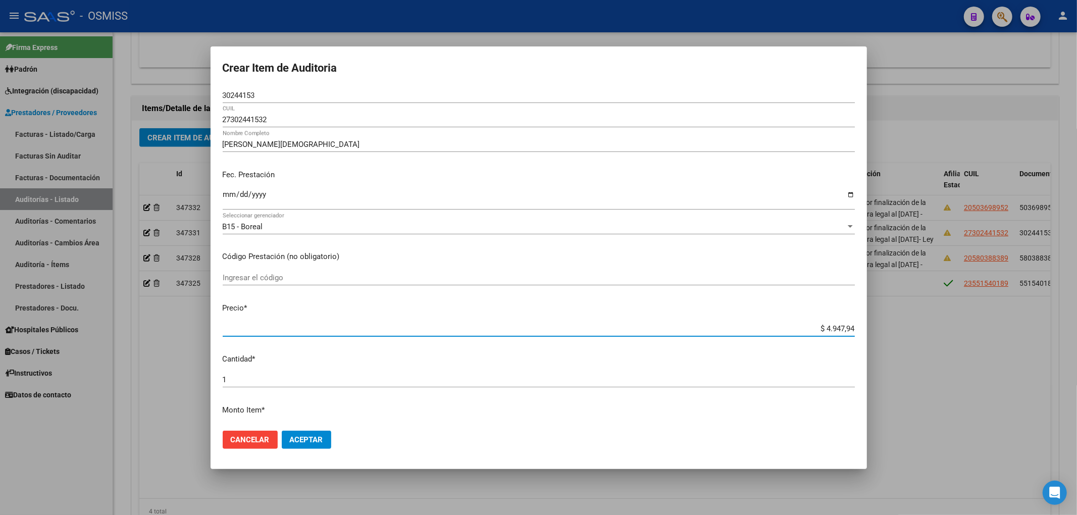
type input "$ 49.479,43"
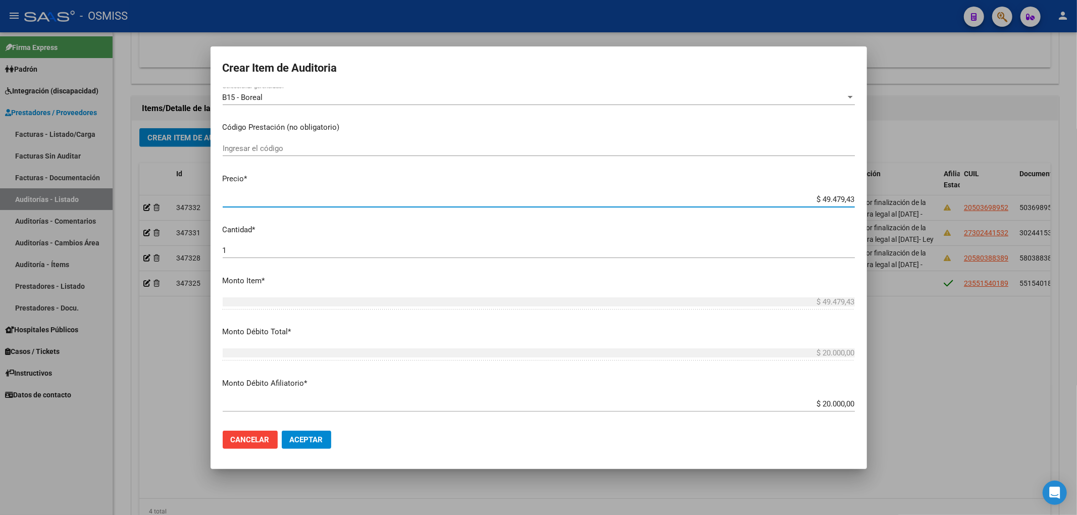
scroll to position [134, 0]
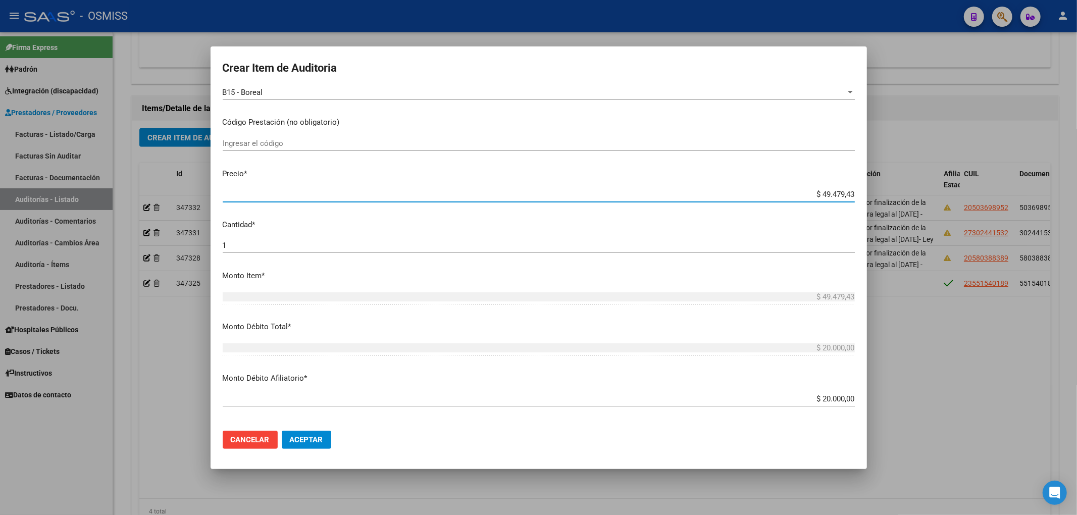
drag, startPoint x: 808, startPoint y: 193, endPoint x: 851, endPoint y: 197, distance: 43.1
click at [851, 197] on app-form-text-field "Precio * $ 49.479,43 Ingresar el precio" at bounding box center [543, 183] width 640 height 31
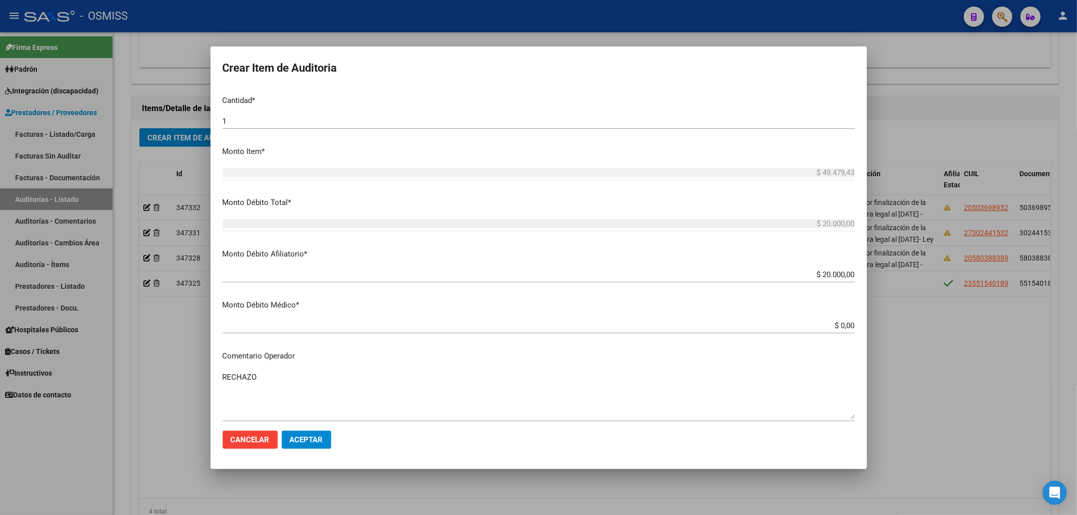
scroll to position [269, 0]
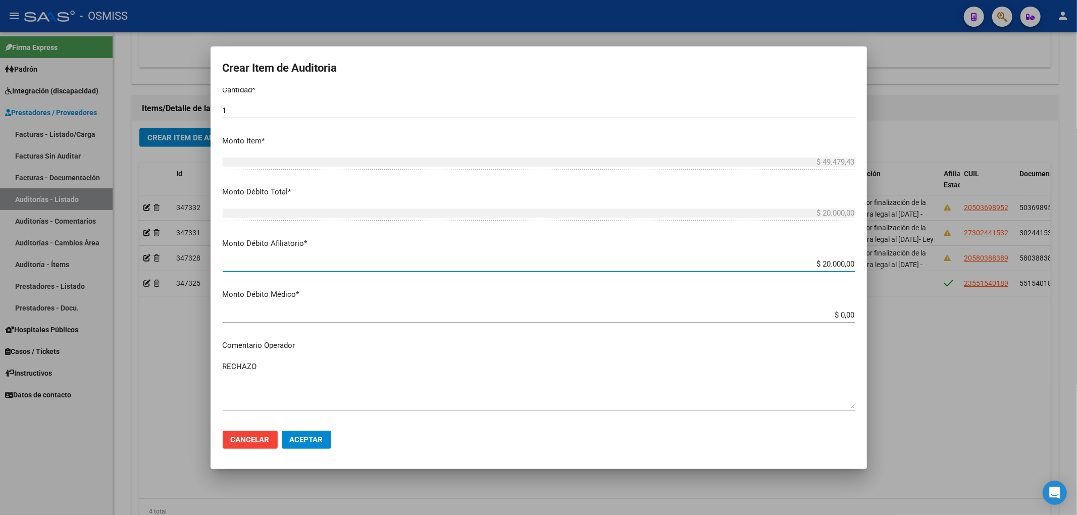
drag, startPoint x: 811, startPoint y: 261, endPoint x: 877, endPoint y: 268, distance: 67.0
click at [875, 268] on div "Crear Item de Auditoria 30244153 Nro Documento 27302441532 CUIL ROSALES YESICA …" at bounding box center [538, 257] width 1077 height 515
paste input "$ 49.479,43"
type input "$$ 49.479,43"
type input "$ 49.479,43"
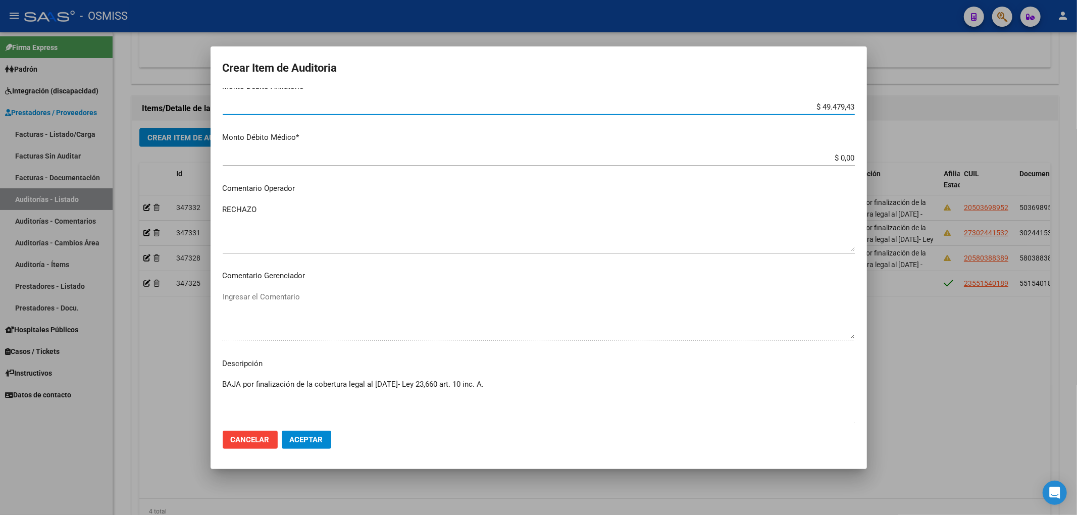
scroll to position [471, 0]
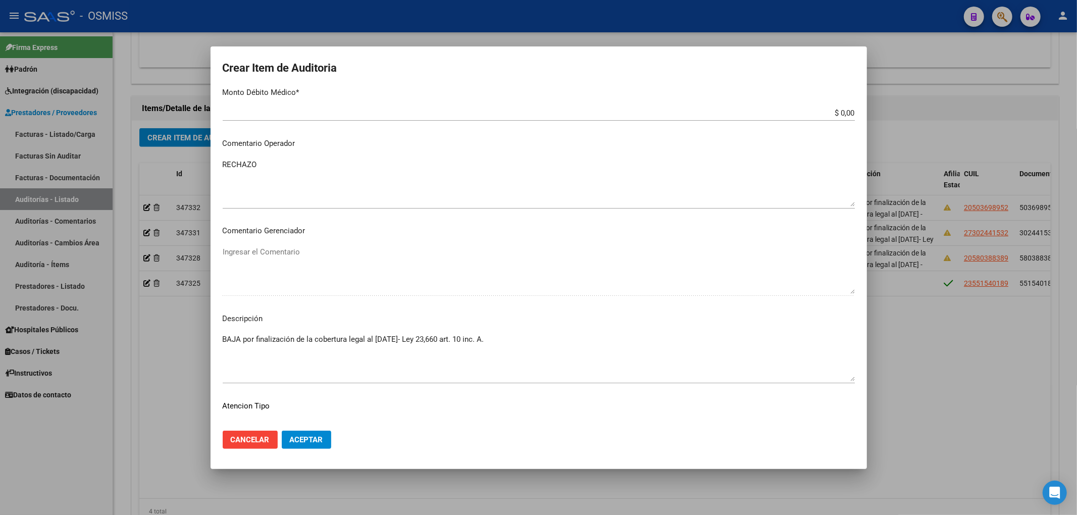
type input "$ 49.479,43"
click at [318, 440] on span "Aceptar" at bounding box center [306, 439] width 33 height 9
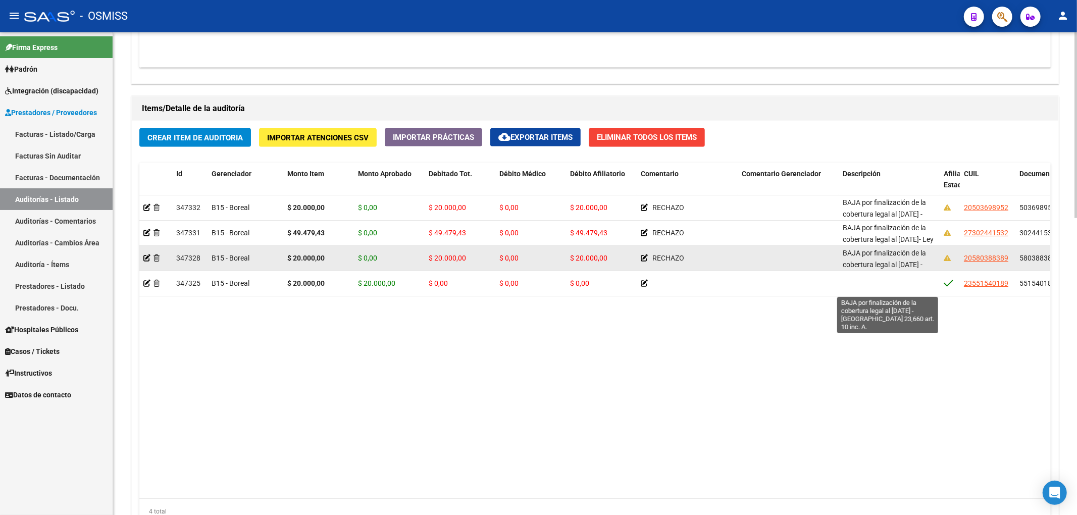
scroll to position [24, 0]
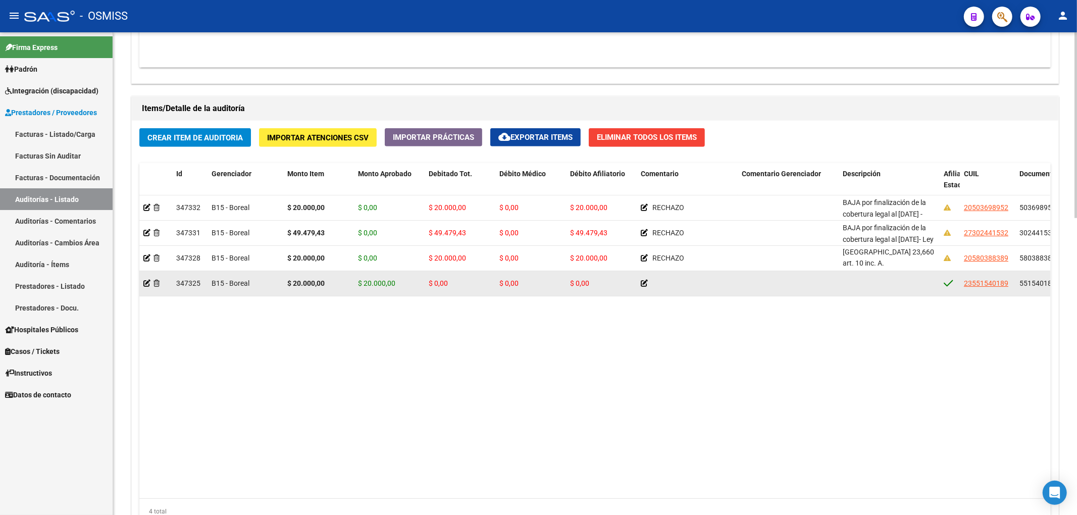
drag, startPoint x: 841, startPoint y: 253, endPoint x: 891, endPoint y: 273, distance: 53.3
click at [891, 273] on datatable-scroller "347332 B15 - Boreal $ 20.000,00 $ 0,00 $ 20.000,00 $ 0,00 $ 20.000,00 RECHAZO B…" at bounding box center [594, 245] width 911 height 101
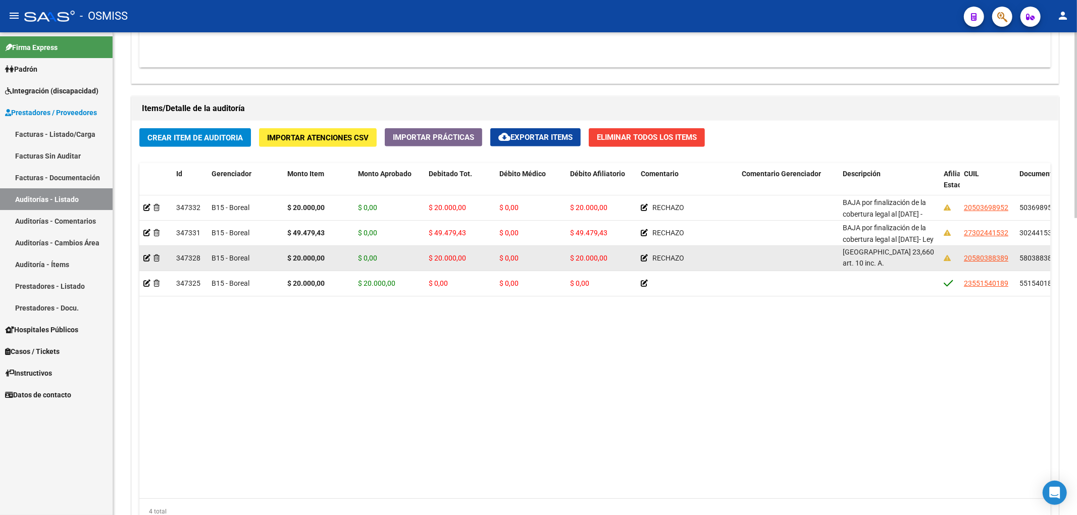
click at [872, 266] on div "BAJA por finalización de la cobertura legal al [DATE] - [GEOGRAPHIC_DATA] 23,66…" at bounding box center [889, 257] width 93 height 21
drag, startPoint x: 845, startPoint y: 262, endPoint x: 834, endPoint y: 246, distance: 18.8
click at [834, 246] on div "347328 B15 - Boreal $ 20.000,00 $ 0,00 $ 20.000,00 $ 0,00 $ 20.000,00 RECHAZO B…" at bounding box center [907, 258] width 1537 height 25
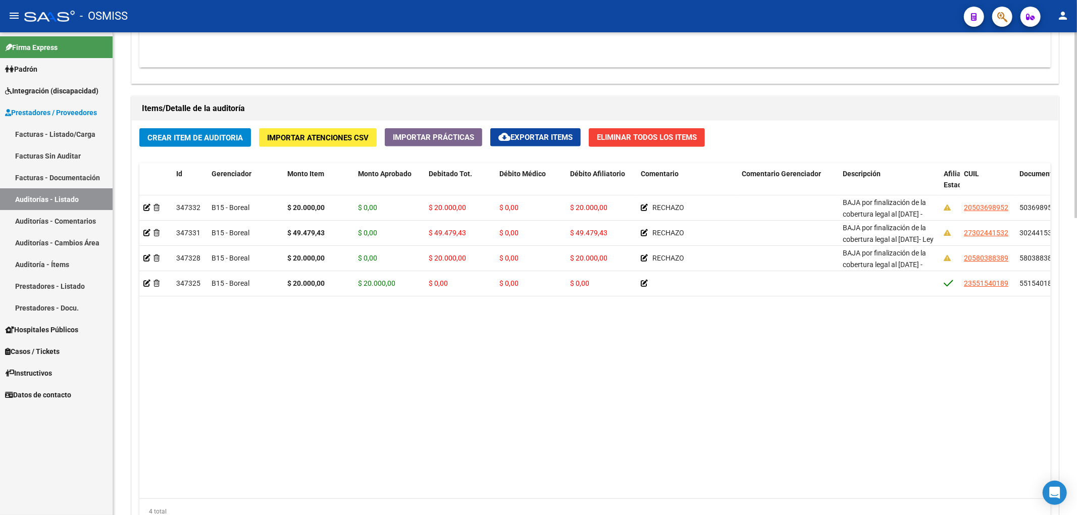
click at [213, 136] on span "Crear Item de Auditoria" at bounding box center [194, 137] width 95 height 9
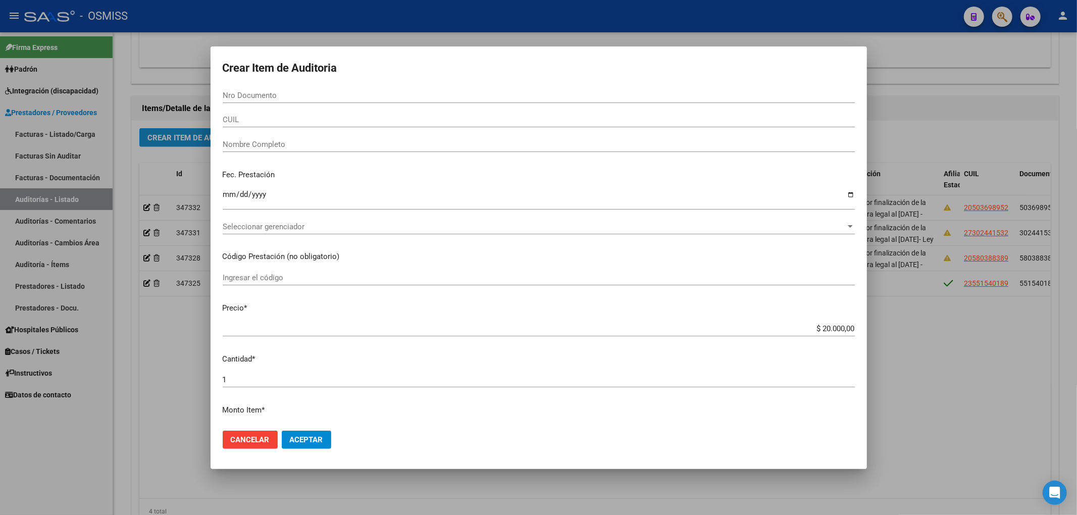
paste input "58038954"
type input "58038954"
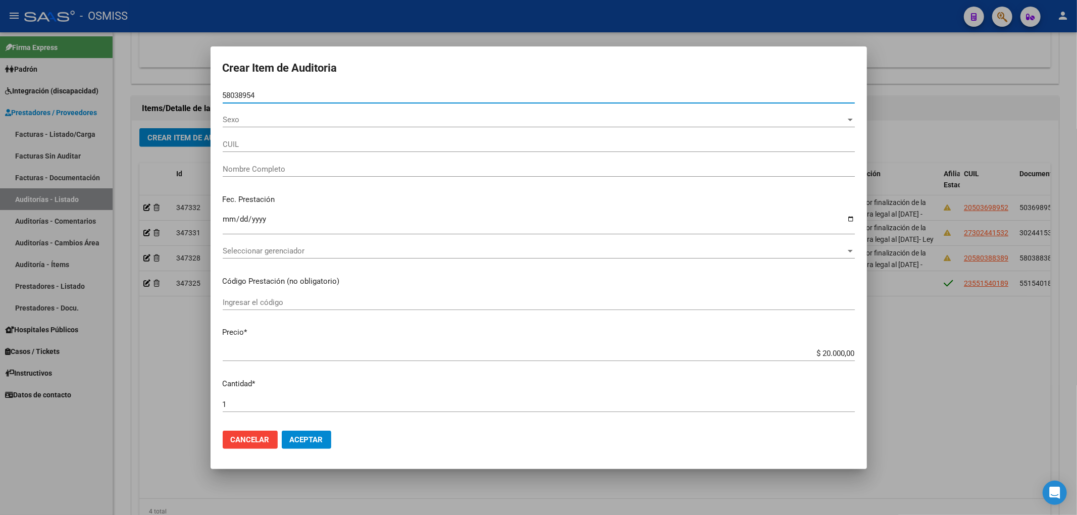
type input "20580389547"
type input "[PERSON_NAME]"
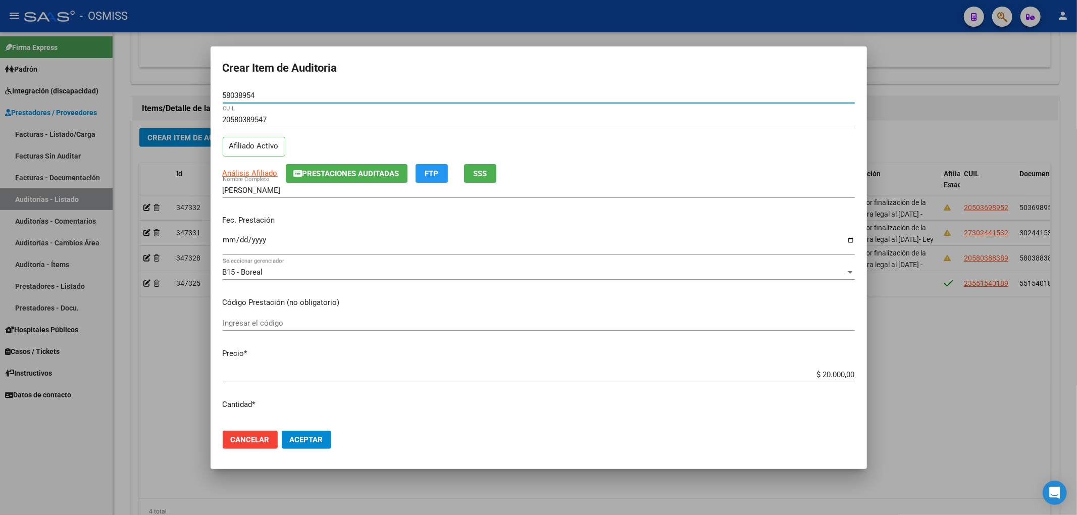
type input "58038954"
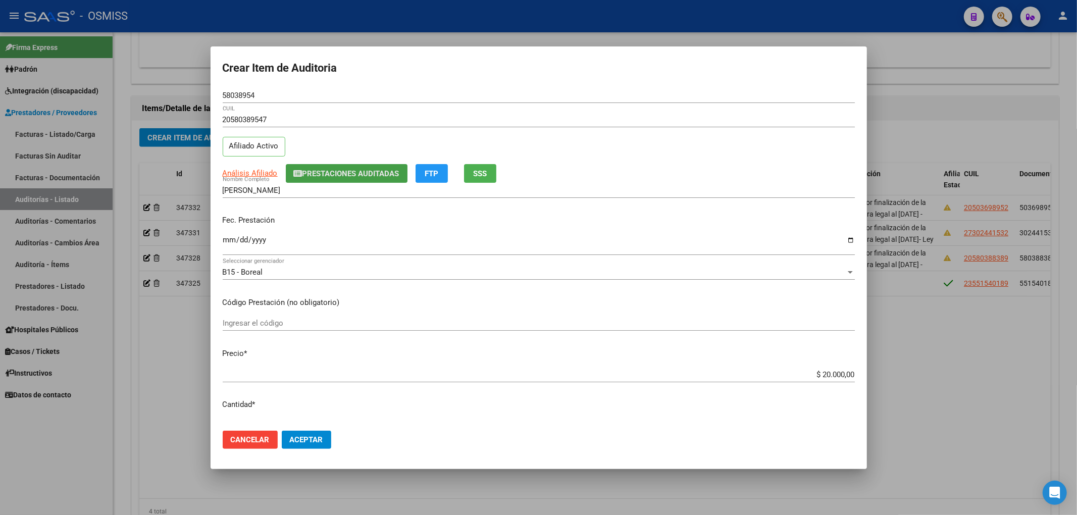
click at [322, 175] on span "Prestaciones Auditadas" at bounding box center [350, 173] width 97 height 9
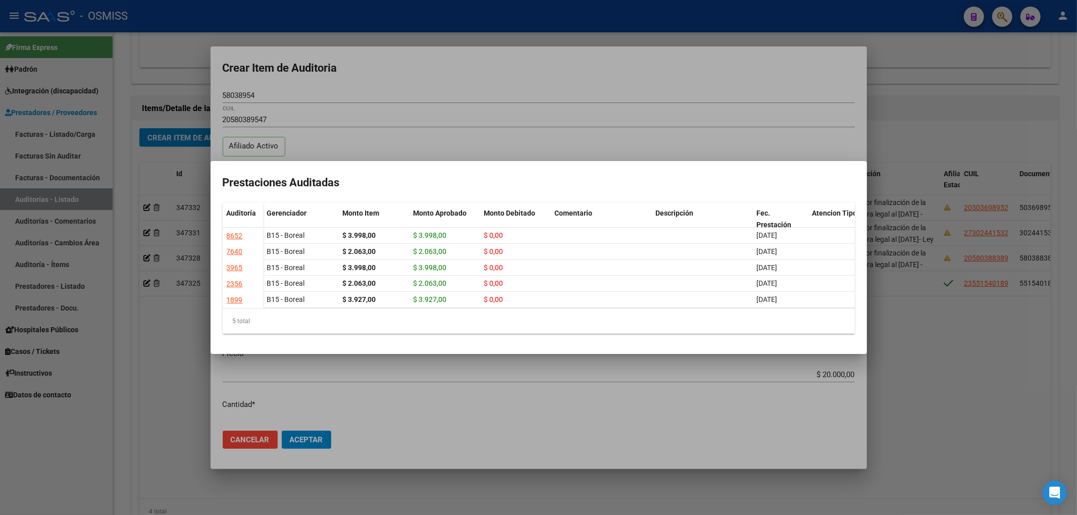
click at [430, 78] on div at bounding box center [538, 257] width 1077 height 515
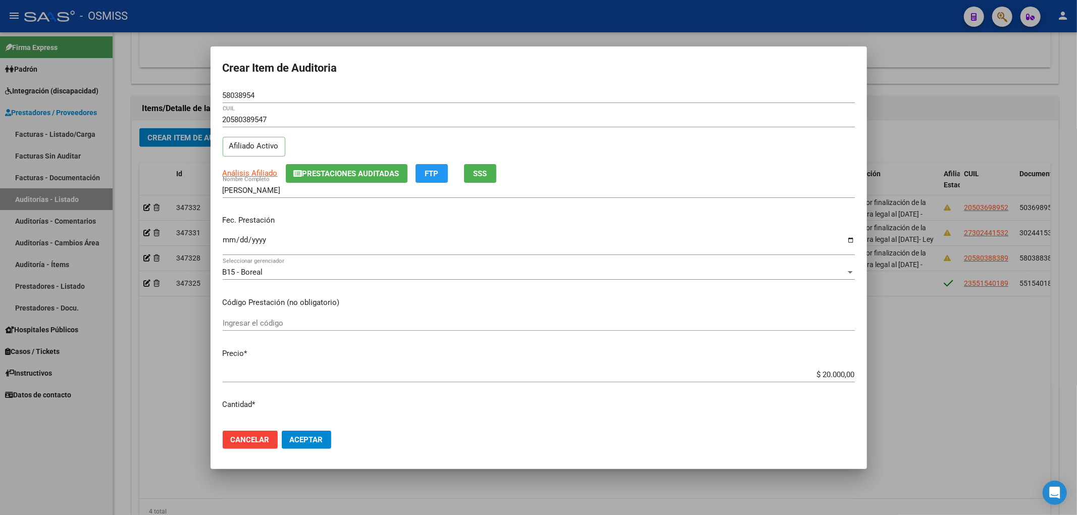
click at [342, 92] on input "58038954" at bounding box center [539, 95] width 632 height 9
click at [225, 246] on input "Ingresar la fecha" at bounding box center [539, 244] width 632 height 16
type input "2025-07-31"
click at [889, 368] on div "Crear Item de Auditoria 58038954 Nro Documento 20580389547 CUIL Afiliado Activo…" at bounding box center [538, 257] width 1077 height 515
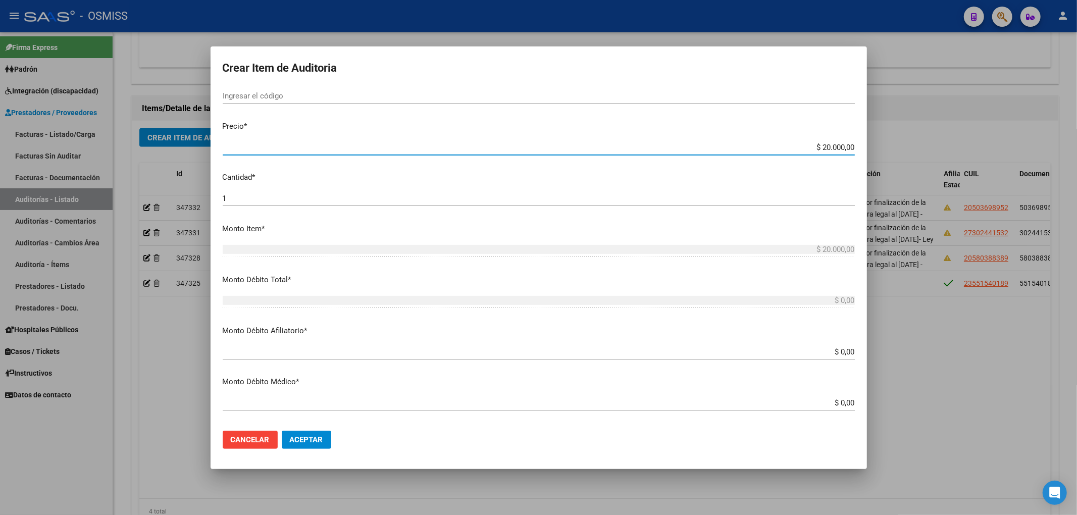
scroll to position [269, 0]
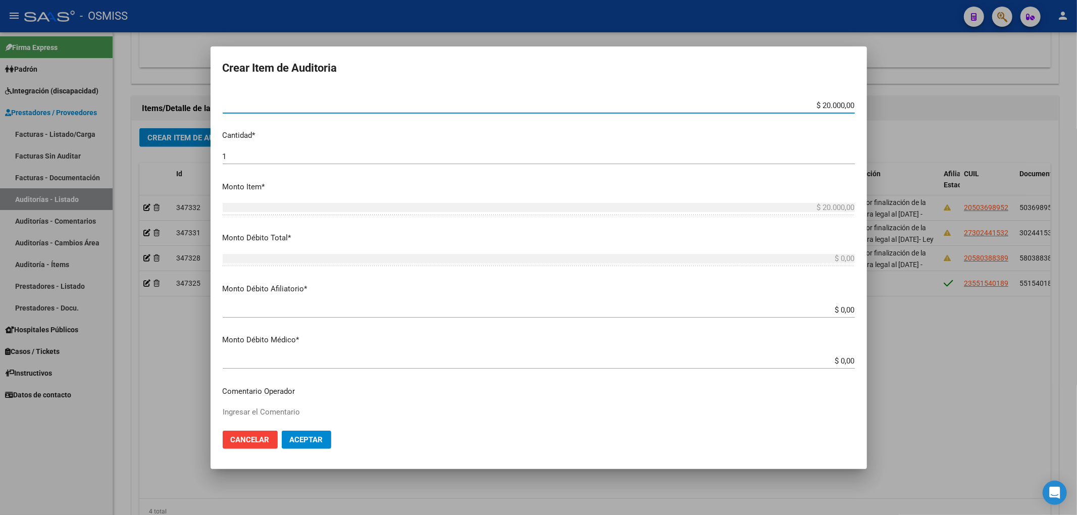
click at [845, 309] on input "$ 0,00" at bounding box center [539, 309] width 632 height 9
paste input "20.000,00"
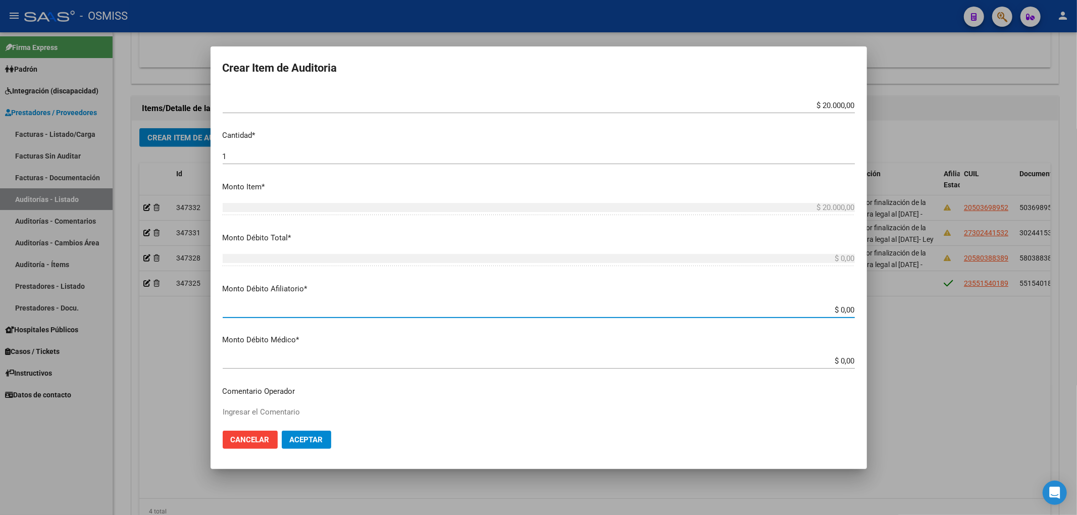
type input "$ 0,00 20.000,00"
type input "$ 20.000,00"
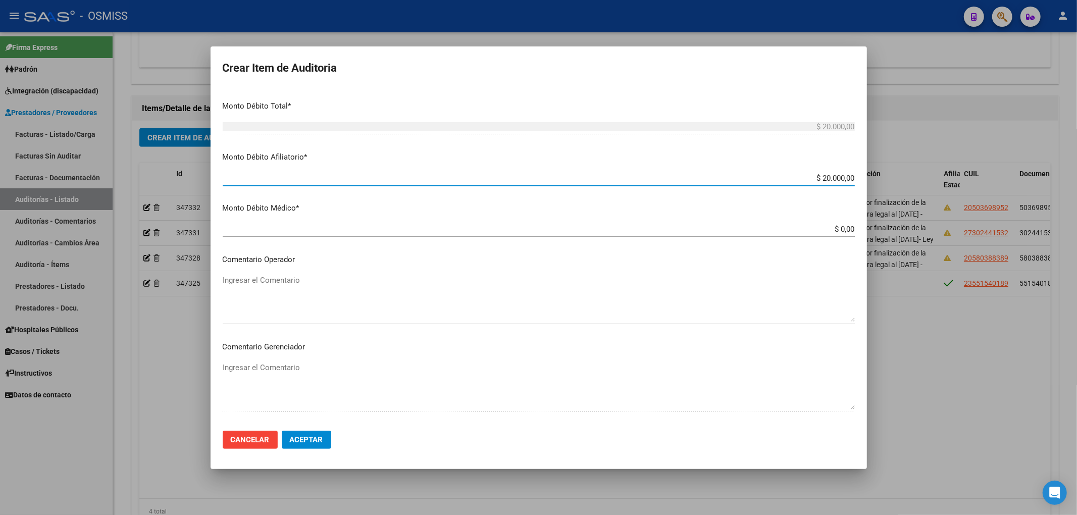
scroll to position [404, 0]
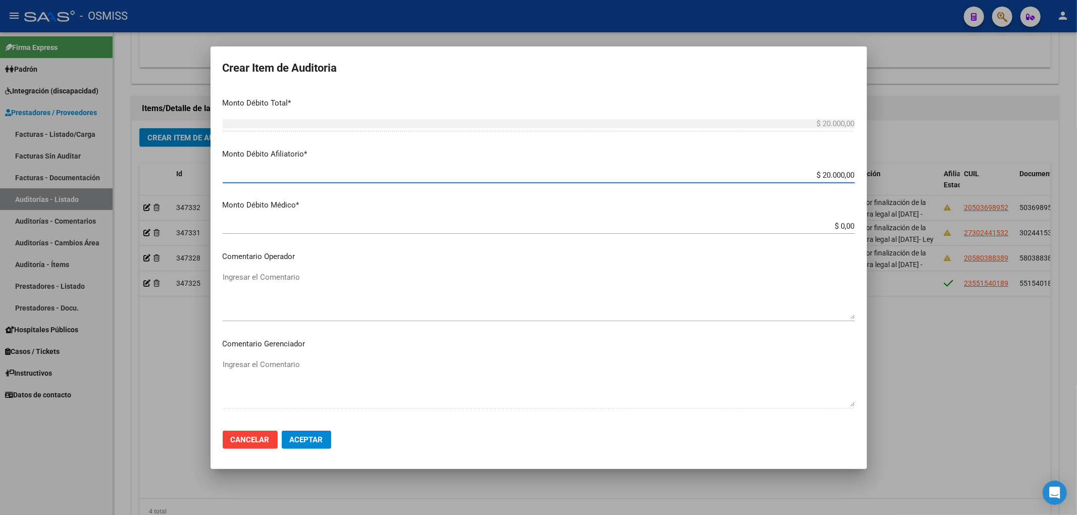
type input "$ 20.000,00"
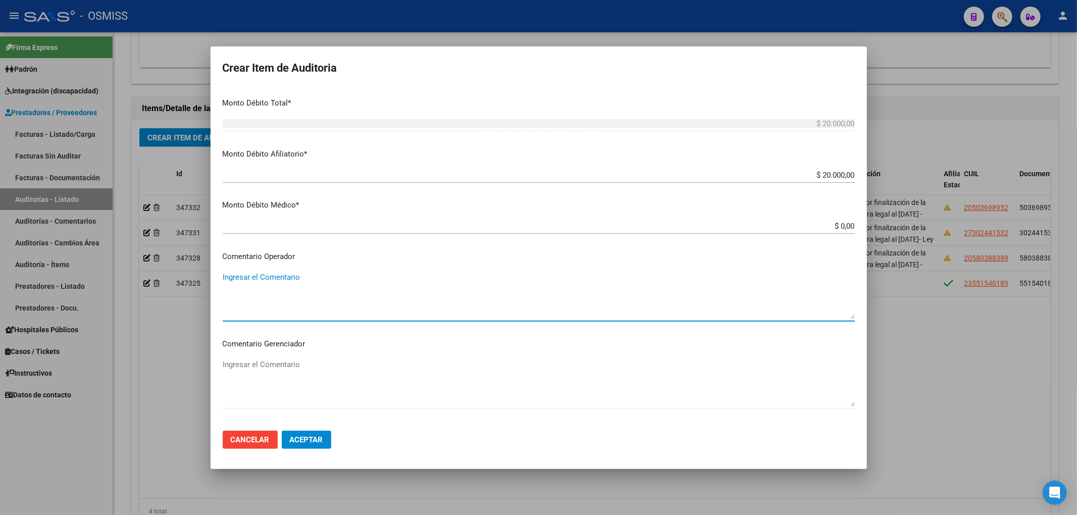
click at [272, 285] on textarea "Ingresar el Comentario" at bounding box center [539, 295] width 632 height 47
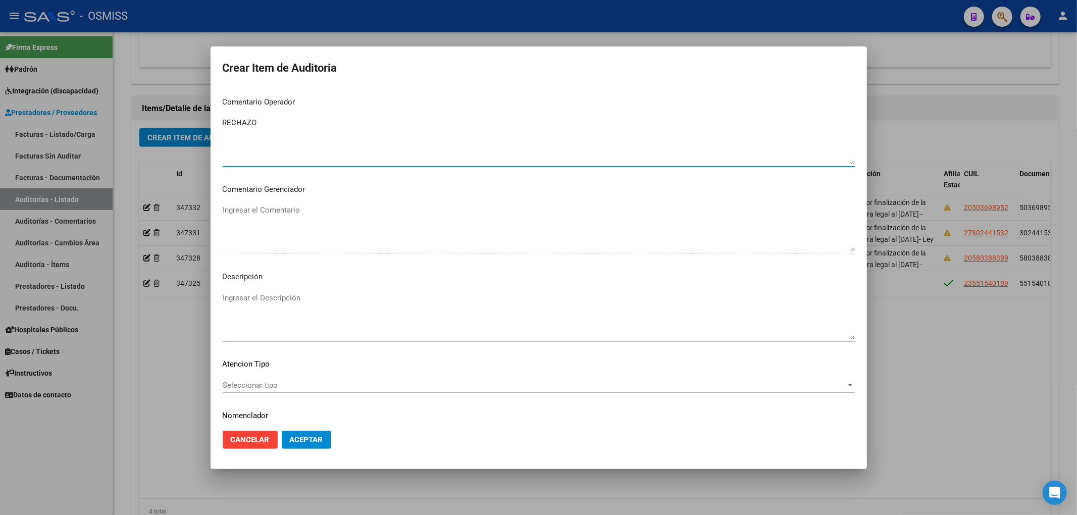
scroll to position [590, 0]
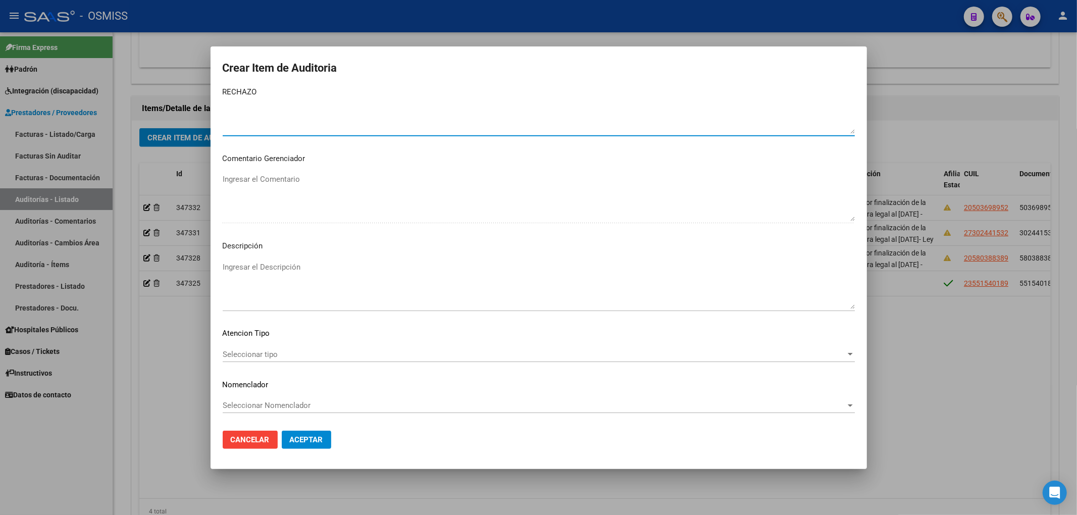
type textarea "RECHAZO"
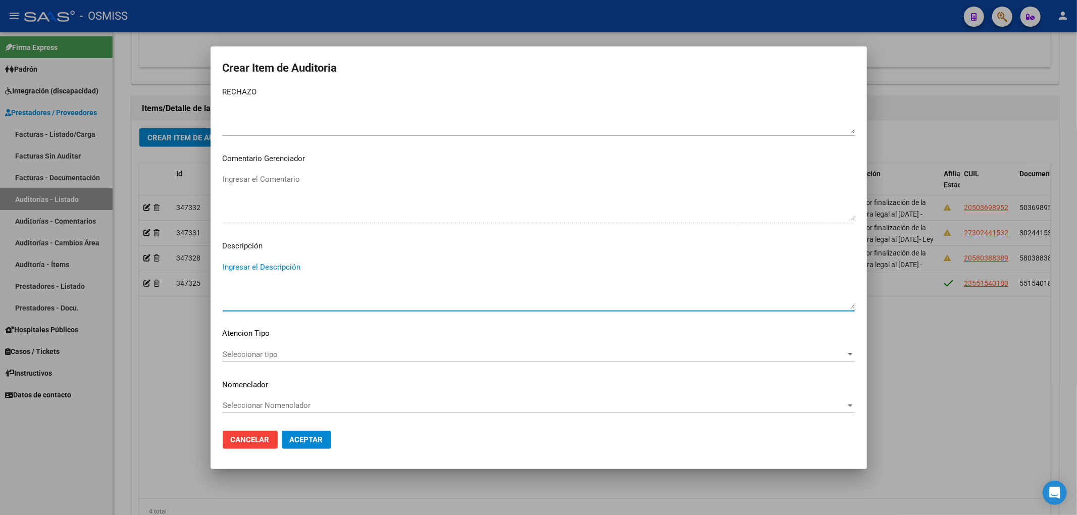
click at [262, 273] on textarea "Ingresar el Descripción" at bounding box center [539, 285] width 632 height 47
drag, startPoint x: 277, startPoint y: 265, endPoint x: 122, endPoint y: 267, distance: 155.0
click at [122, 267] on div "Crear Item de Auditoria 58038954 Nro Documento 20580389547 CUIL Afiliado Activo…" at bounding box center [538, 257] width 1077 height 515
type textarea "BAJA POR OPCIÓNDE CAMBIO AL [DATE]"
click at [299, 447] on button "Aceptar" at bounding box center [306, 440] width 49 height 18
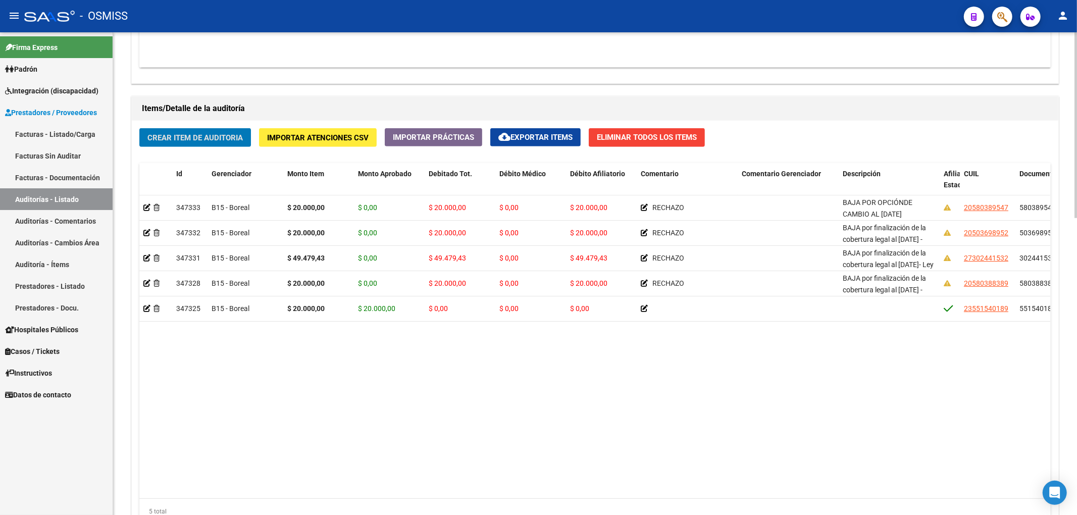
click at [750, 387] on datatable-body "347333 B15 - Boreal $ 20.000,00 $ 0,00 $ 20.000,00 $ 0,00 $ 20.000,00 RECHAZO B…" at bounding box center [594, 346] width 911 height 303
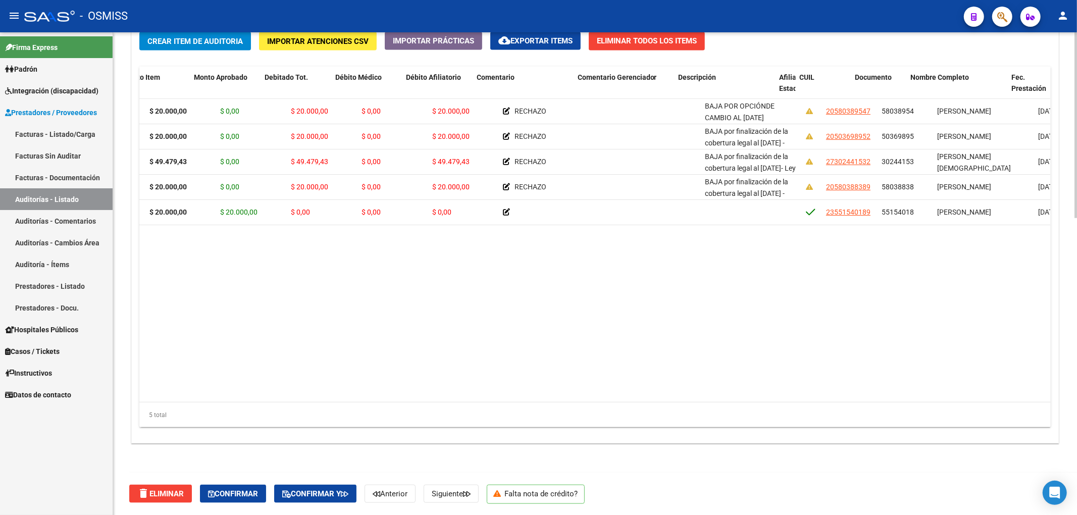
scroll to position [0, 164]
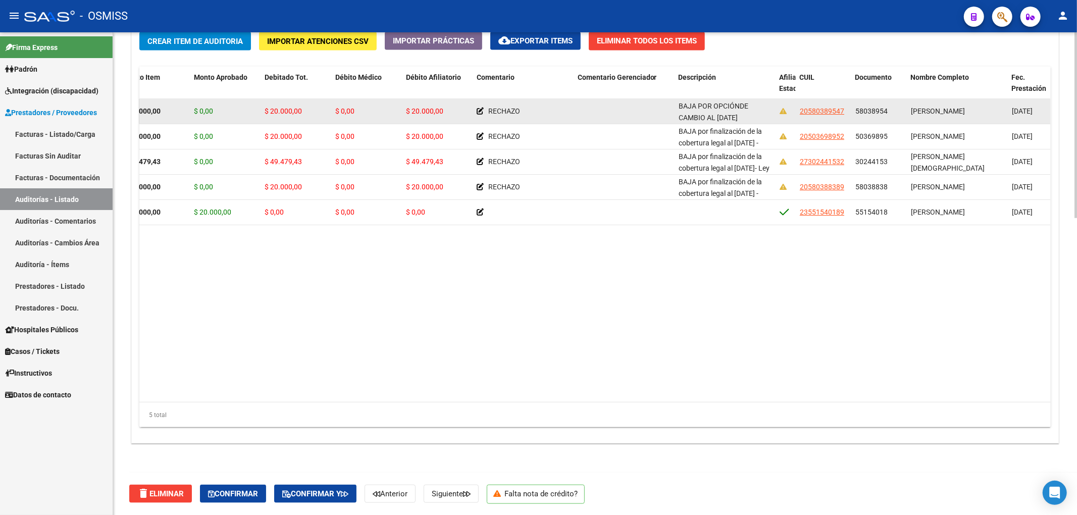
drag, startPoint x: 856, startPoint y: 112, endPoint x: 887, endPoint y: 108, distance: 30.6
click at [887, 108] on span "58038954" at bounding box center [871, 111] width 32 height 8
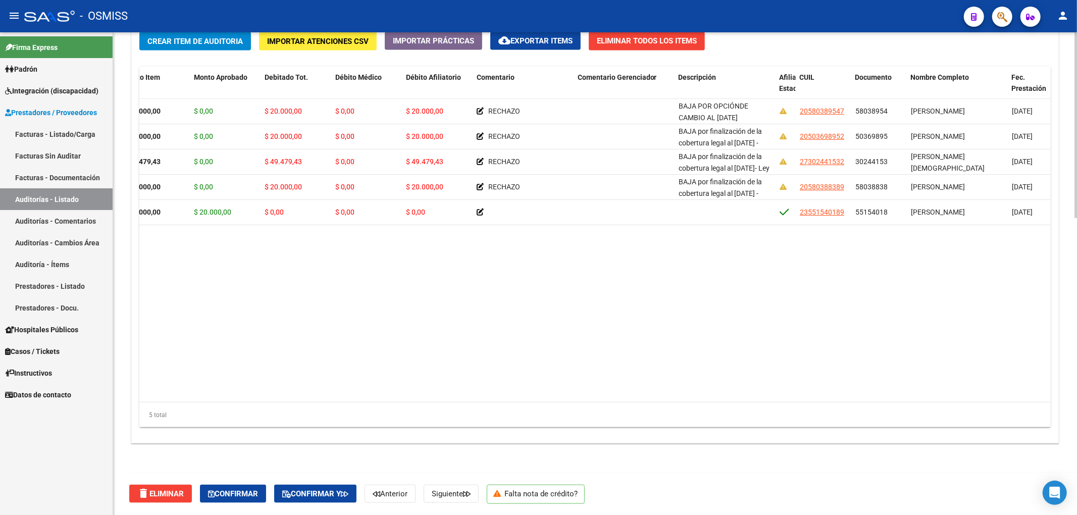
copy span "58038954"
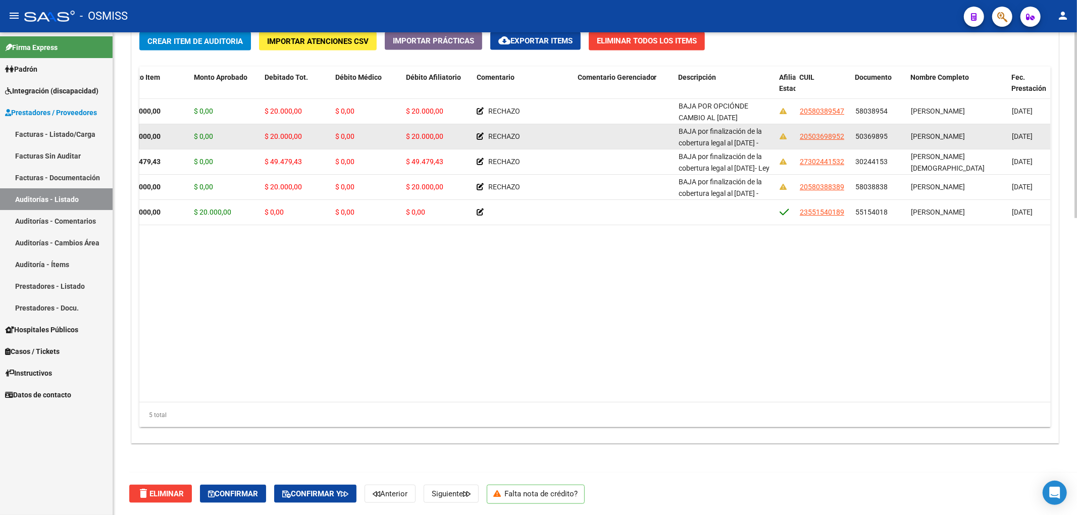
drag, startPoint x: 855, startPoint y: 136, endPoint x: 889, endPoint y: 136, distance: 34.3
click at [889, 136] on div "50369895" at bounding box center [878, 137] width 47 height 12
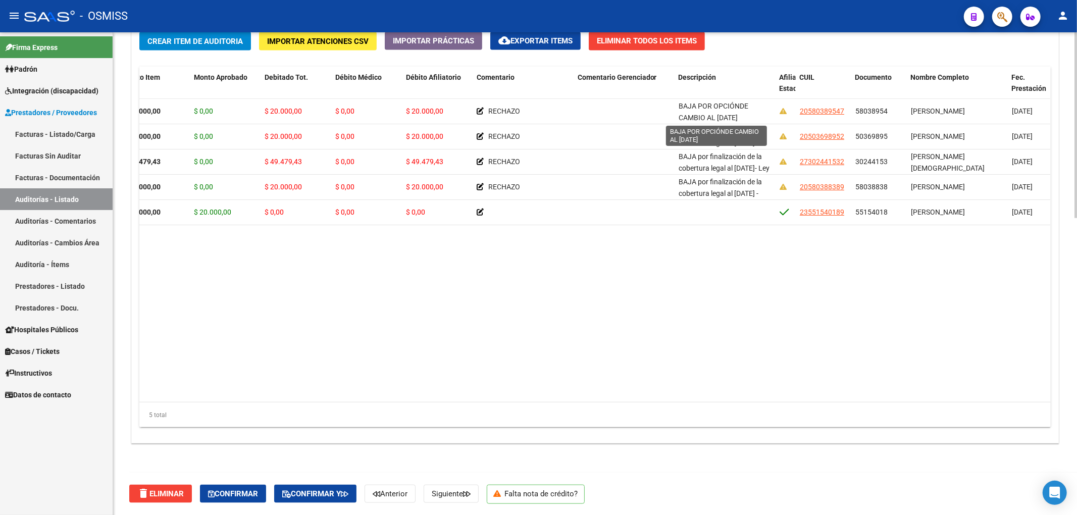
copy span "50369895"
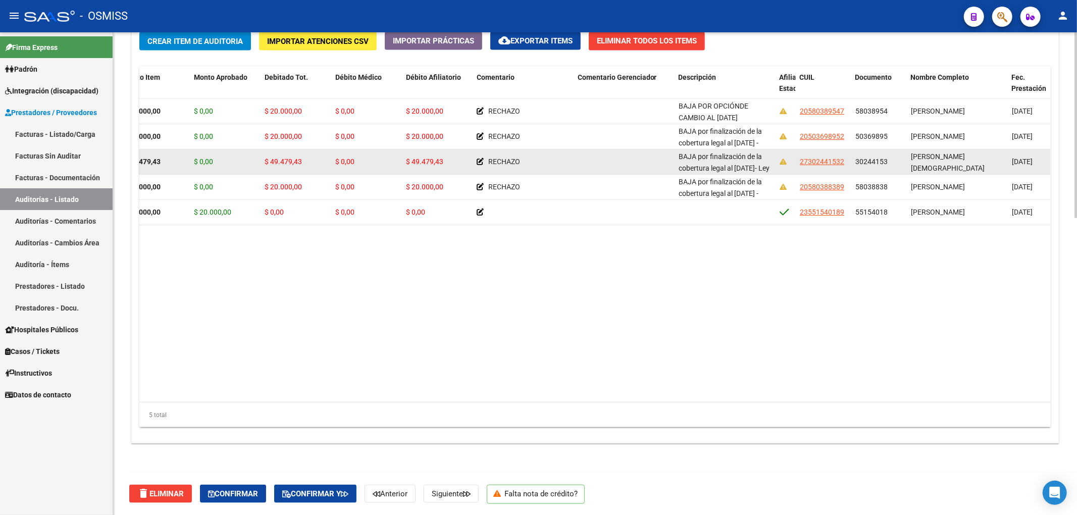
drag, startPoint x: 854, startPoint y: 161, endPoint x: 887, endPoint y: 162, distance: 32.9
click at [887, 162] on datatable-body-cell "30244153" at bounding box center [879, 161] width 56 height 25
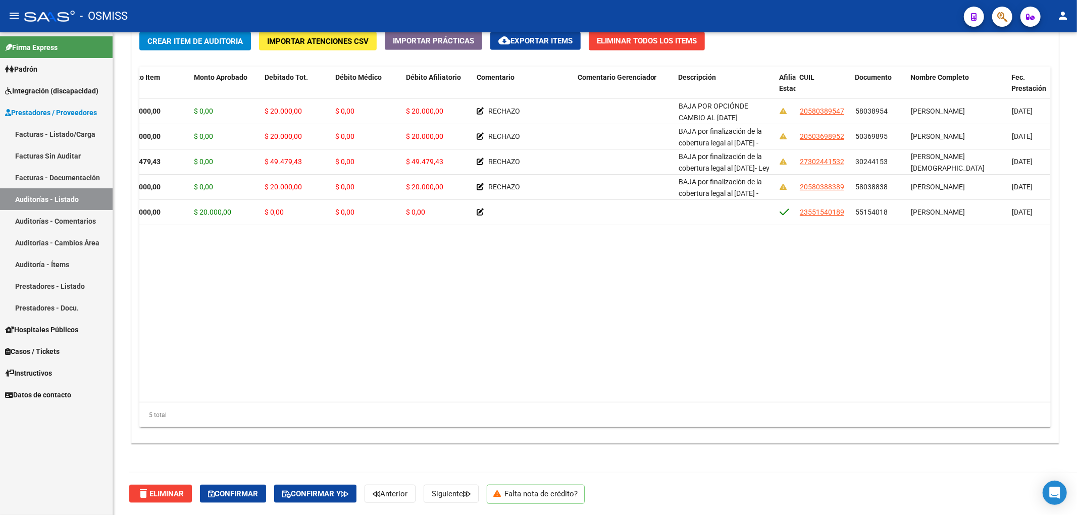
copy span "30244153"
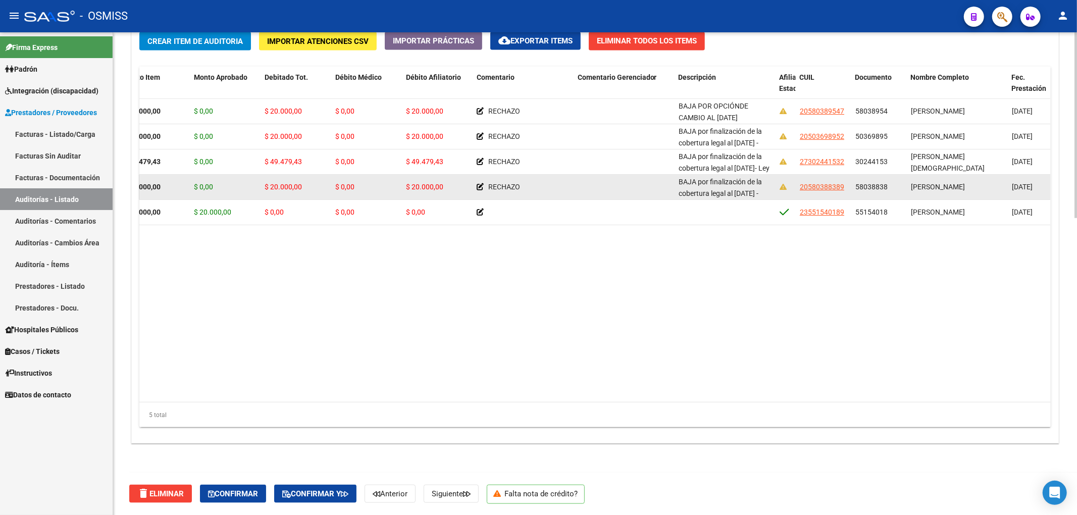
drag, startPoint x: 853, startPoint y: 187, endPoint x: 889, endPoint y: 189, distance: 35.4
click at [889, 189] on datatable-body-cell "58038838" at bounding box center [879, 187] width 56 height 25
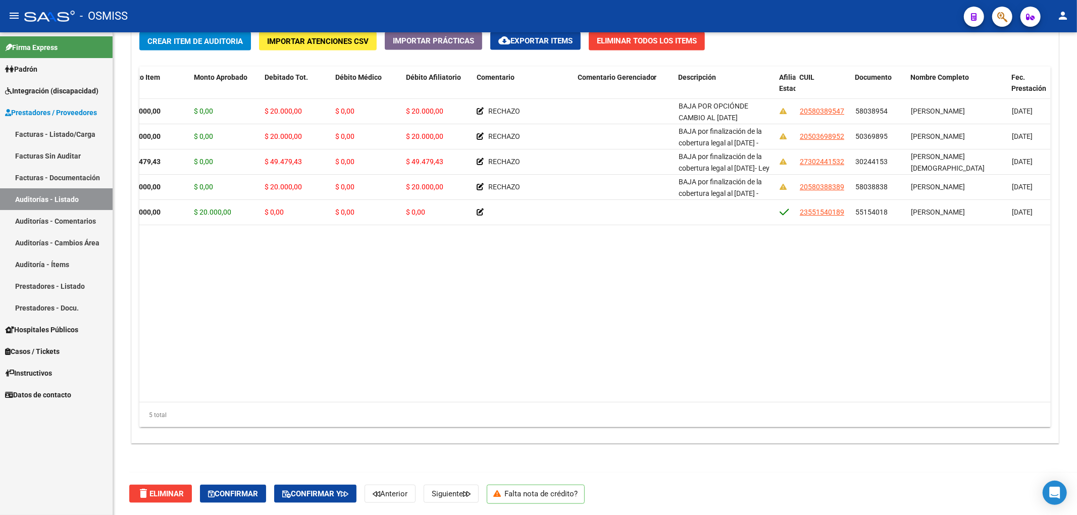
copy span "58038838"
click at [706, 273] on datatable-body "347333 B15 - Boreal $ 20.000,00 $ 0,00 $ 20.000,00 $ 0,00 $ 20.000,00 RECHAZO B…" at bounding box center [594, 250] width 911 height 303
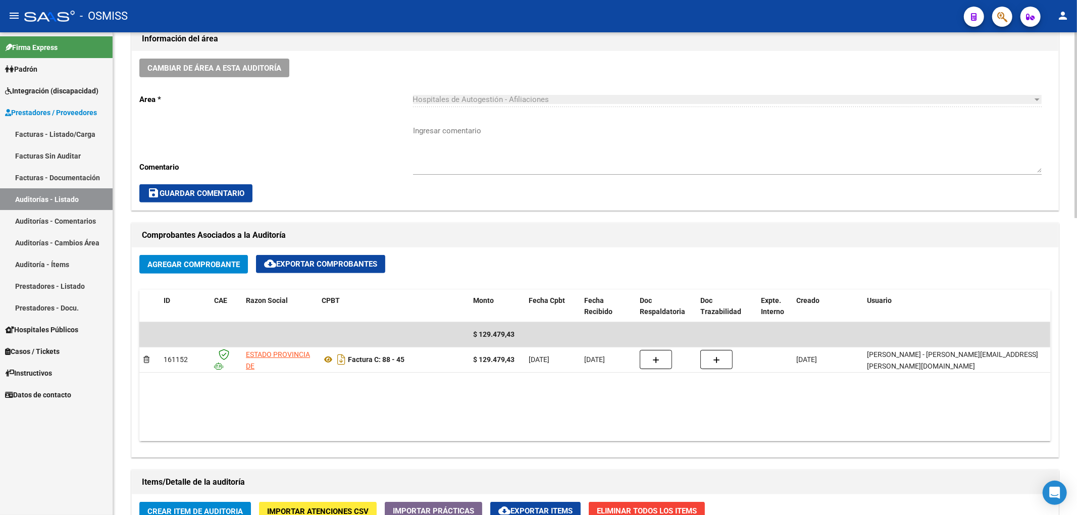
scroll to position [0, 0]
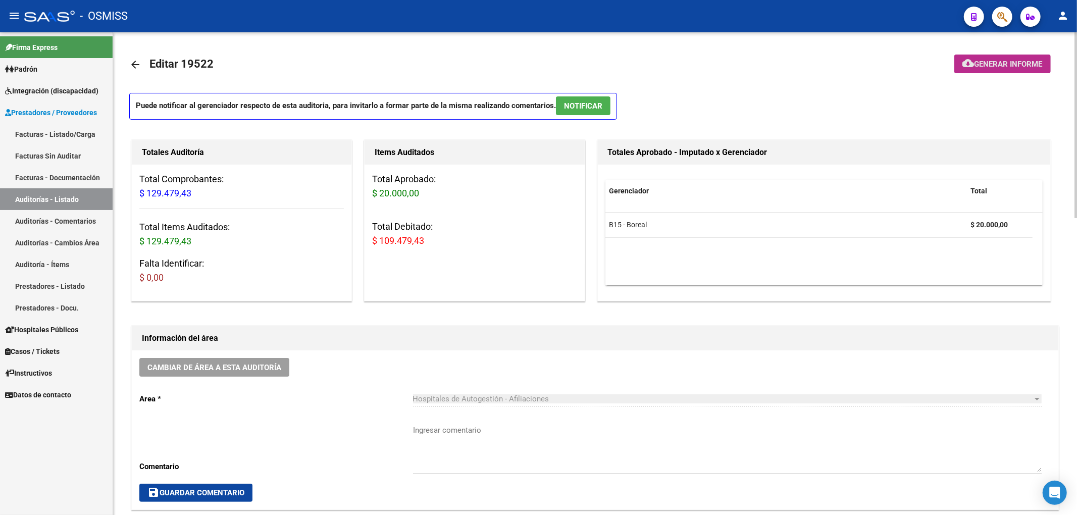
click at [978, 67] on span "Generar informe" at bounding box center [1008, 64] width 68 height 9
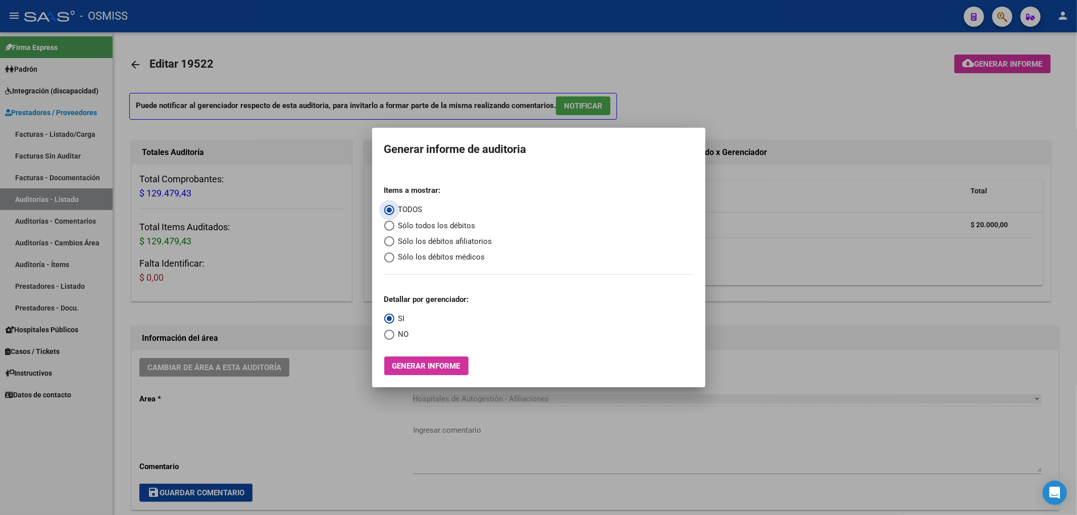
click at [427, 237] on span "Sólo los débitos afiliatorios" at bounding box center [443, 242] width 98 height 12
click at [394, 237] on input "Sólo los débitos afiliatorios" at bounding box center [389, 241] width 10 height 10
radio input "true"
click at [388, 339] on span "Select an option" at bounding box center [389, 335] width 10 height 10
click at [388, 339] on input "NO" at bounding box center [389, 335] width 10 height 10
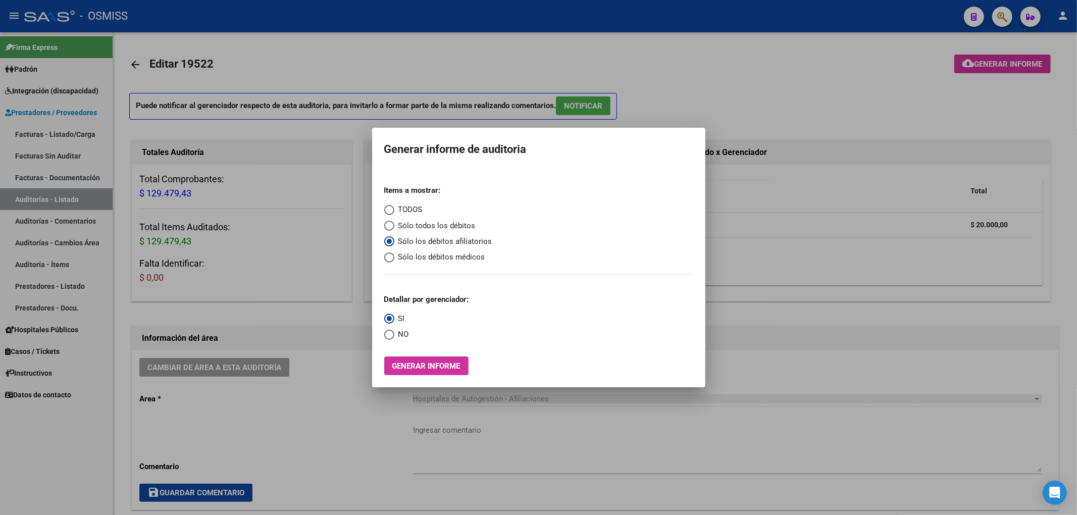
radio input "true"
click at [418, 364] on span "Generar informe" at bounding box center [426, 365] width 68 height 9
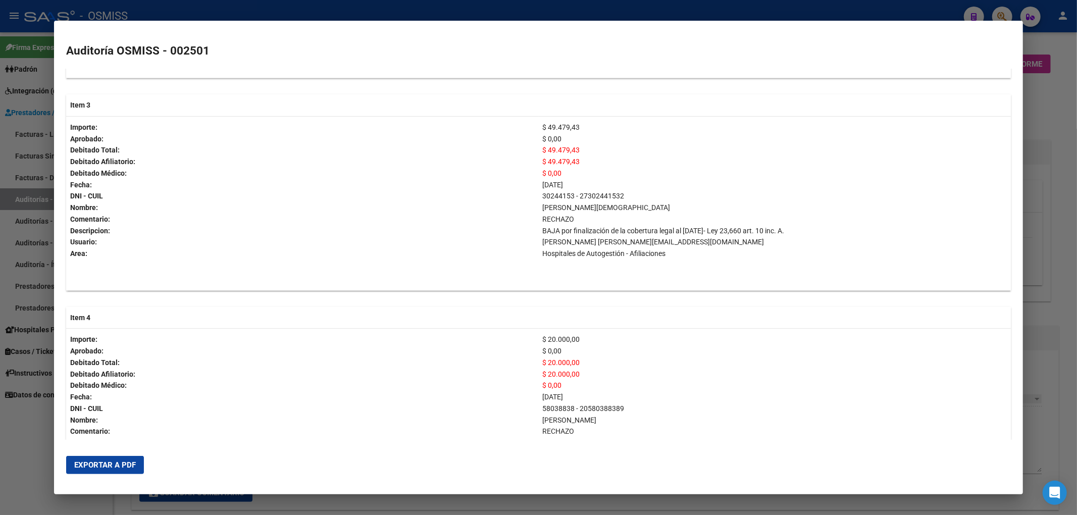
scroll to position [691, 0]
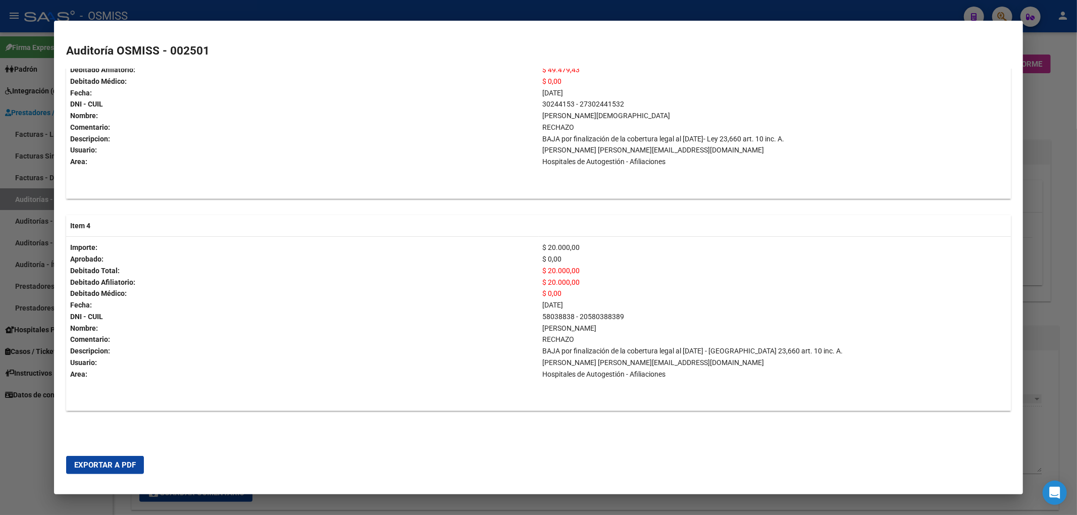
click at [116, 467] on span "Exportar a PDF" at bounding box center [105, 464] width 62 height 9
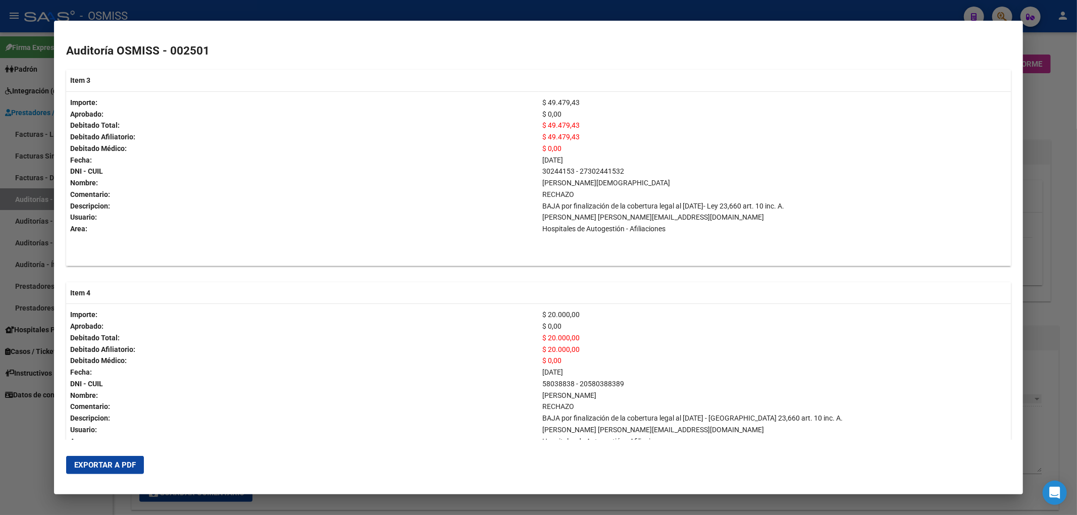
click at [1041, 101] on div at bounding box center [538, 257] width 1077 height 515
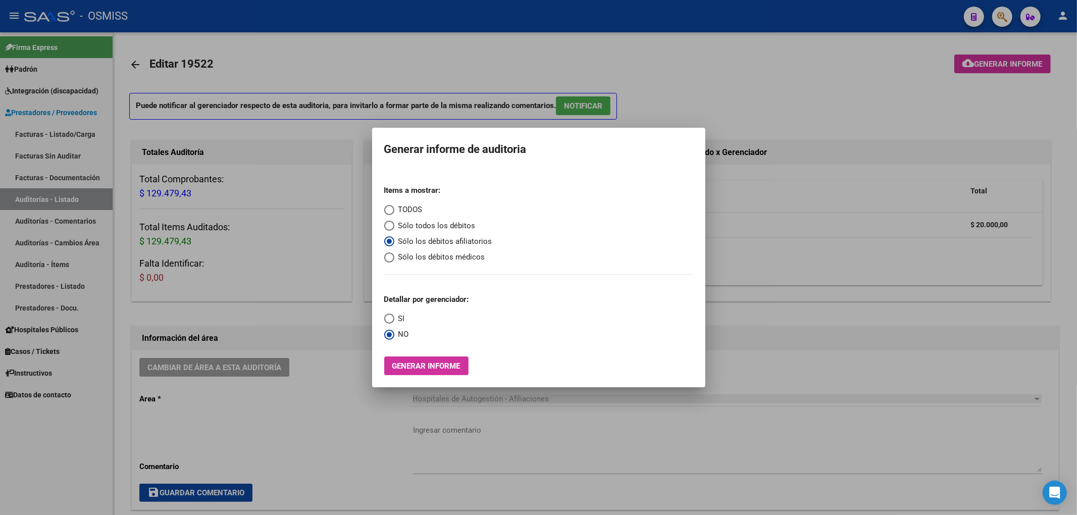
click at [820, 91] on div at bounding box center [538, 257] width 1077 height 515
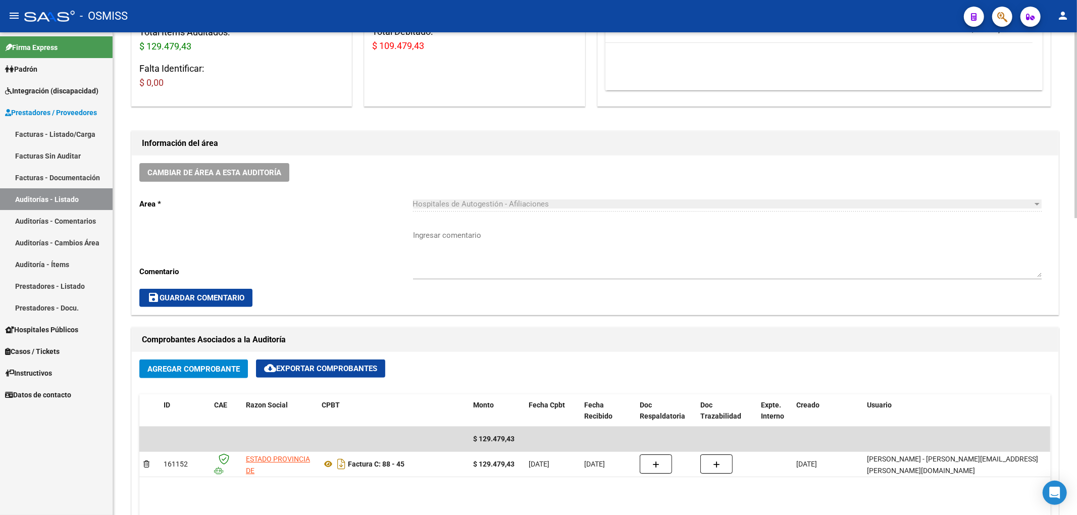
scroll to position [202, 0]
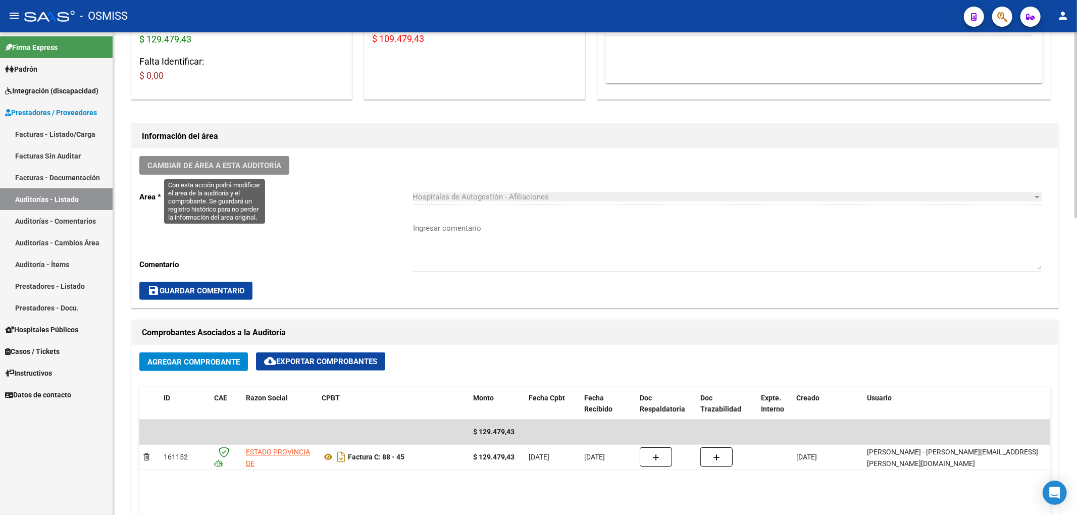
click at [243, 165] on span "Cambiar de área a esta auditoría" at bounding box center [214, 165] width 134 height 9
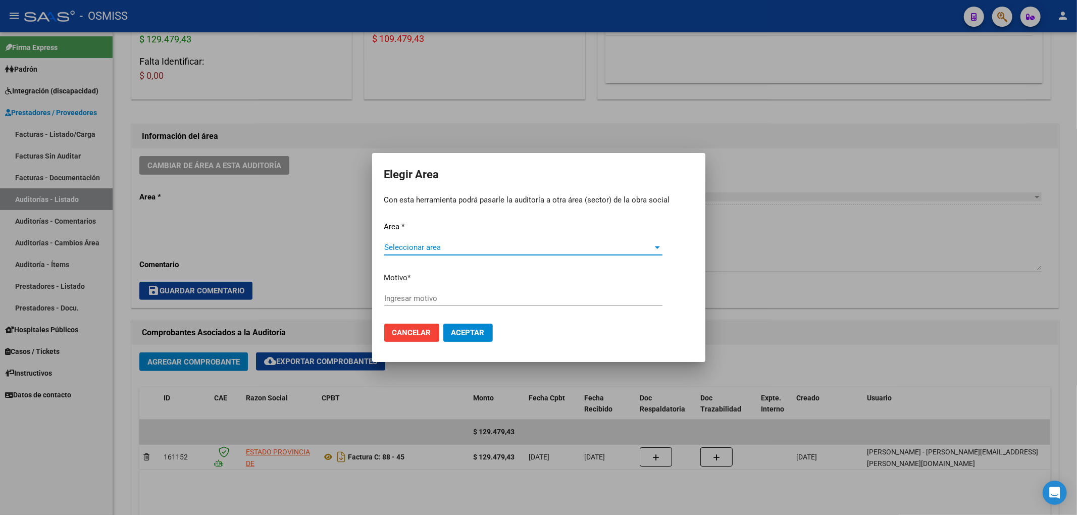
click at [449, 257] on div "Seleccionar area Seleccionar area" at bounding box center [523, 252] width 278 height 25
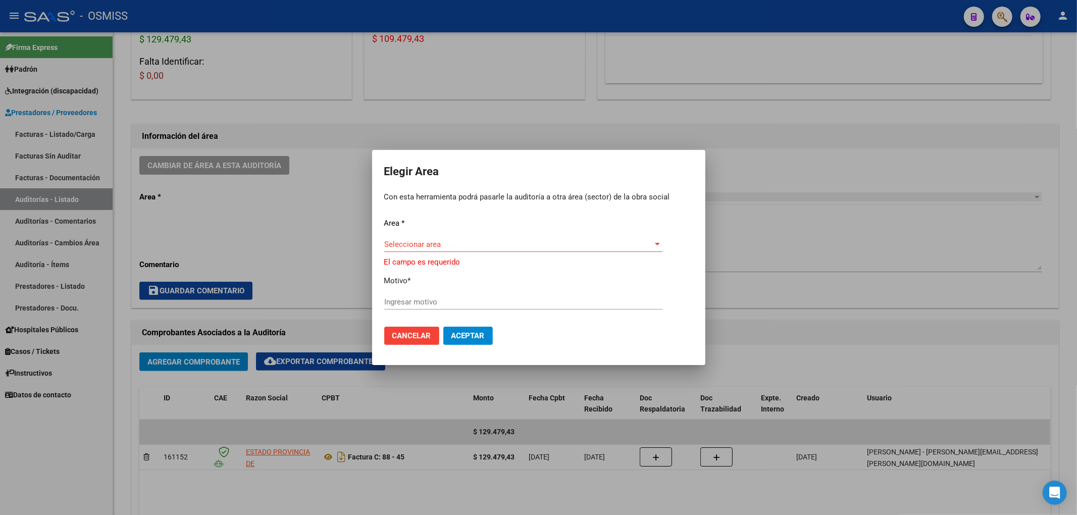
click at [435, 246] on span "Seleccionar area" at bounding box center [518, 244] width 269 height 9
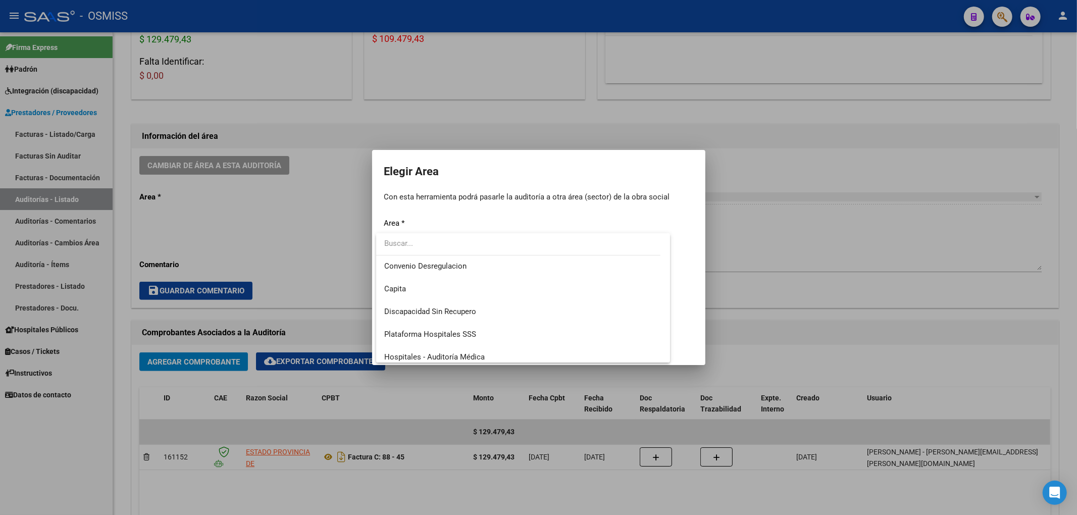
scroll to position [134, 0]
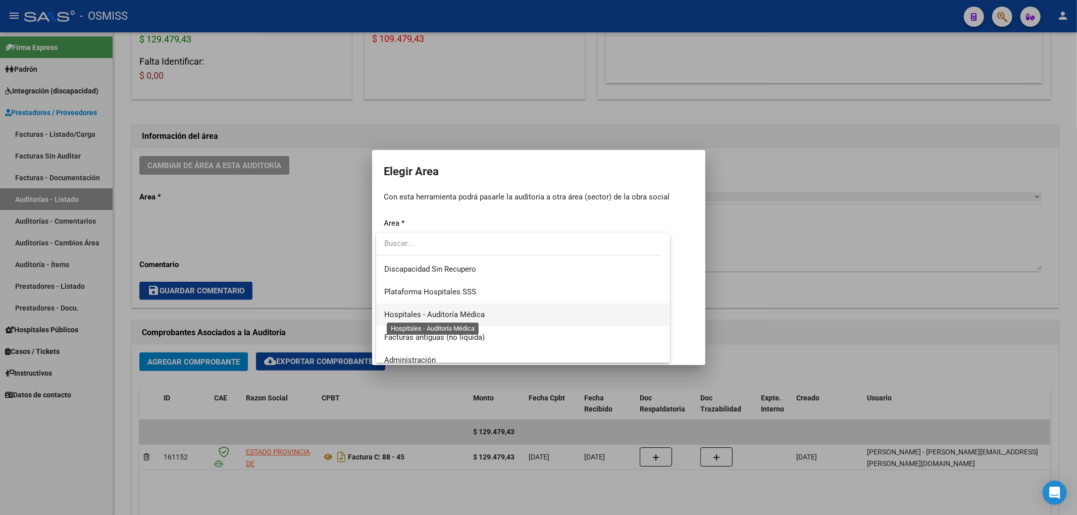
click at [458, 314] on span "Hospitales - Auditoría Médica" at bounding box center [434, 314] width 100 height 9
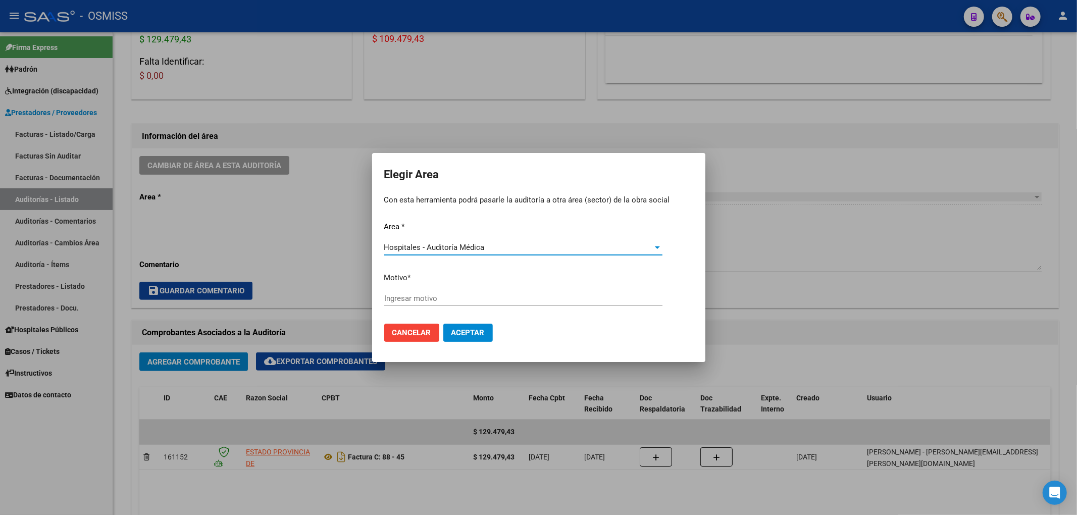
click at [410, 296] on input "Ingresar motivo" at bounding box center [523, 298] width 278 height 9
type input "AUDITADO"
click at [467, 332] on span "Aceptar" at bounding box center [467, 332] width 33 height 9
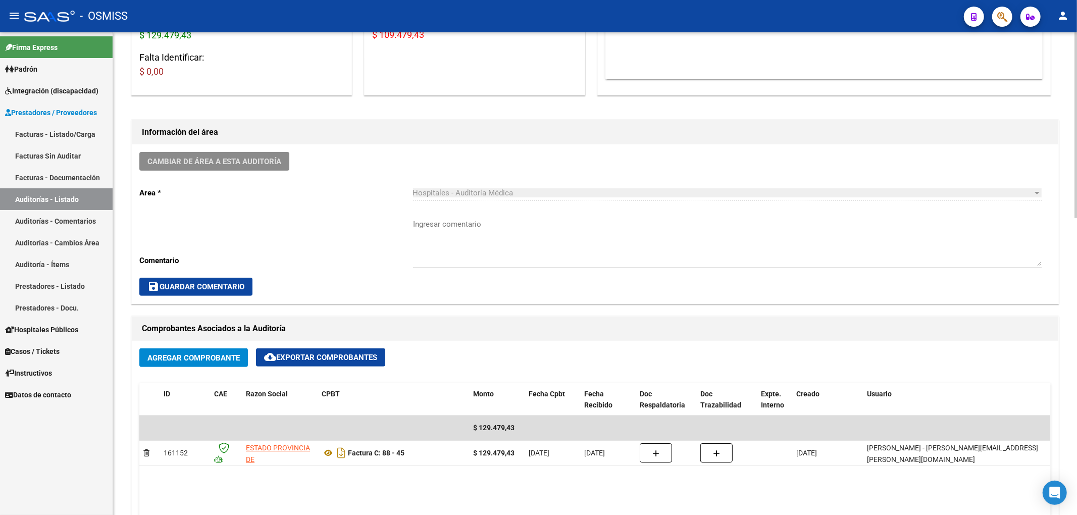
scroll to position [0, 0]
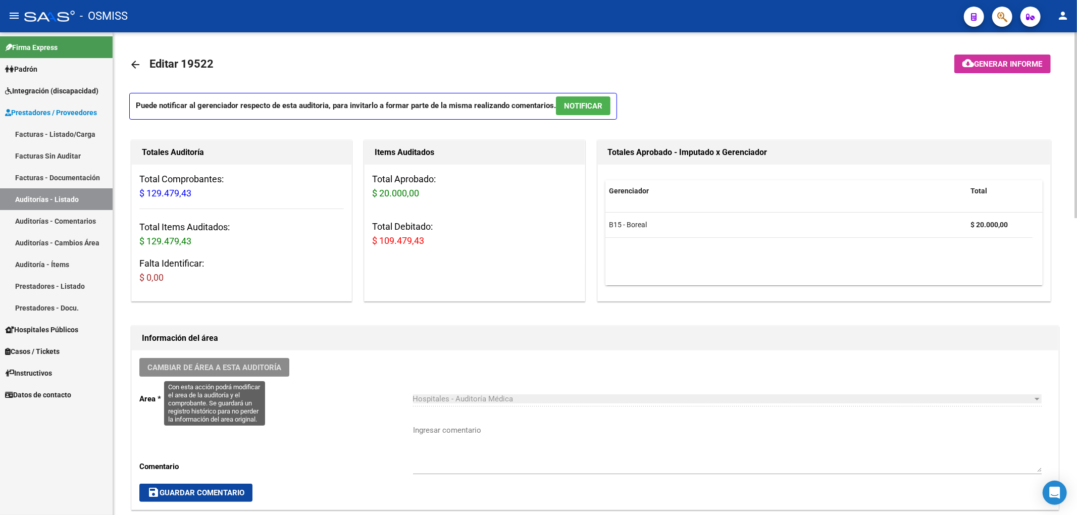
click at [261, 365] on span "Cambiar de área a esta auditoría" at bounding box center [214, 367] width 134 height 9
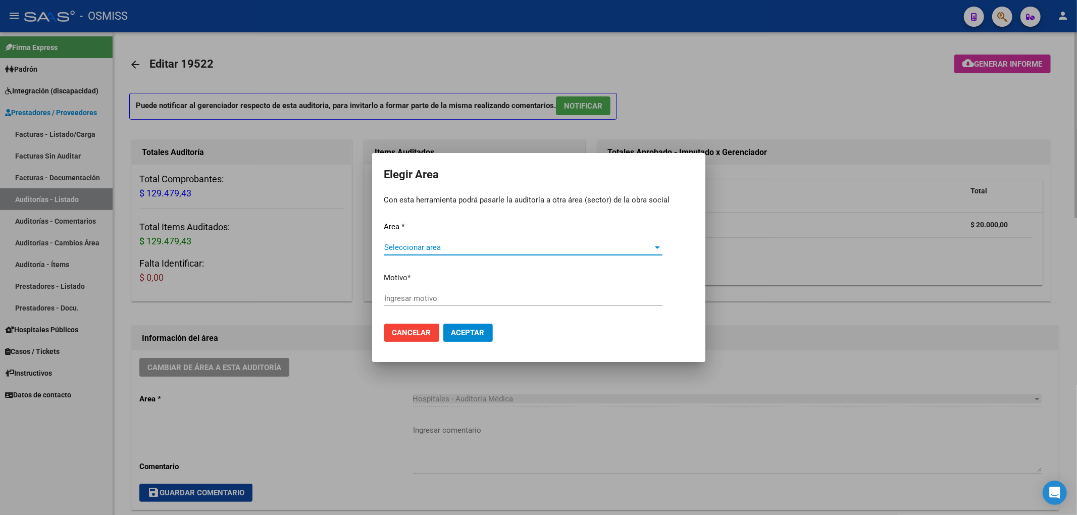
drag, startPoint x: 326, startPoint y: 384, endPoint x: 309, endPoint y: 370, distance: 22.2
click at [326, 384] on div at bounding box center [538, 257] width 1077 height 515
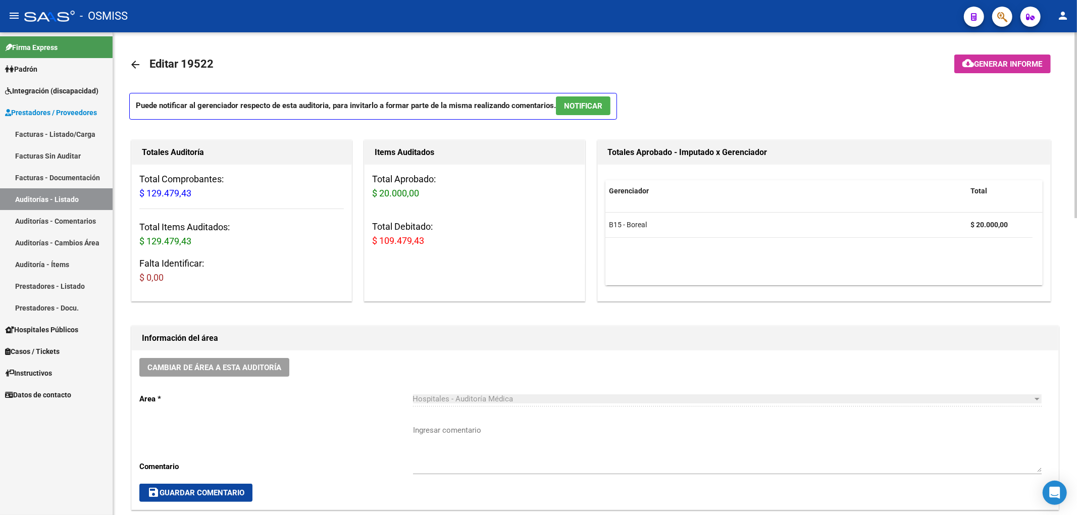
click at [140, 62] on mat-icon "arrow_back" at bounding box center [135, 65] width 12 height 12
click at [134, 66] on mat-icon "arrow_back" at bounding box center [135, 65] width 12 height 12
click at [134, 63] on mat-icon "arrow_back" at bounding box center [135, 65] width 12 height 12
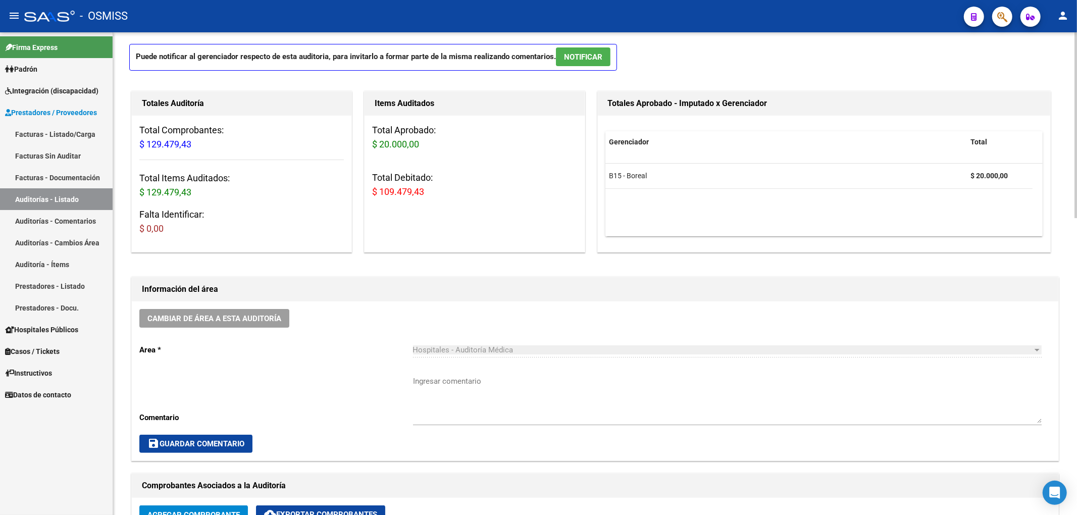
scroll to position [67, 0]
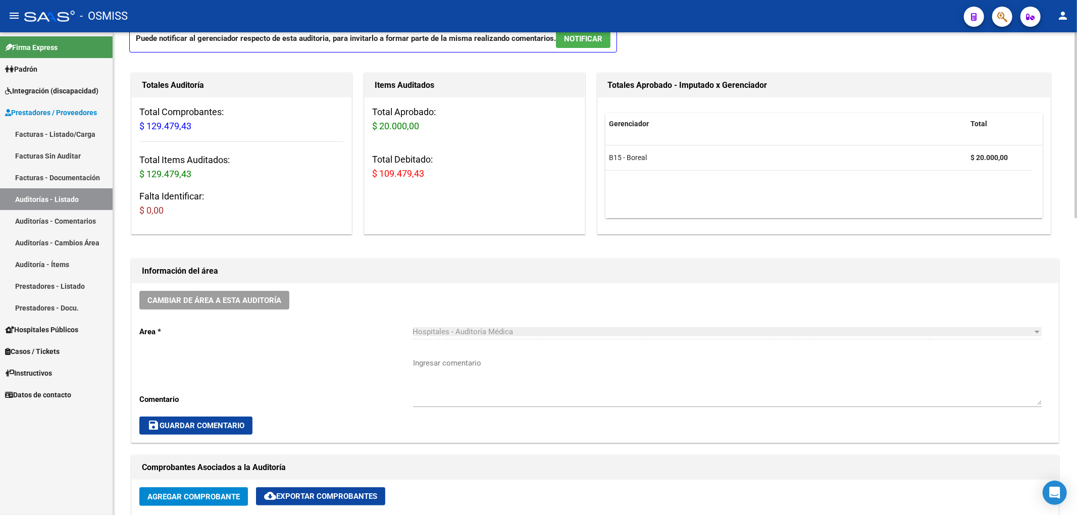
drag, startPoint x: 346, startPoint y: 334, endPoint x: 340, endPoint y: 288, distance: 46.8
click at [340, 288] on div "Cambiar de área a esta auditoría Area * Hospitales - Auditoría Médica Seleccion…" at bounding box center [595, 362] width 926 height 159
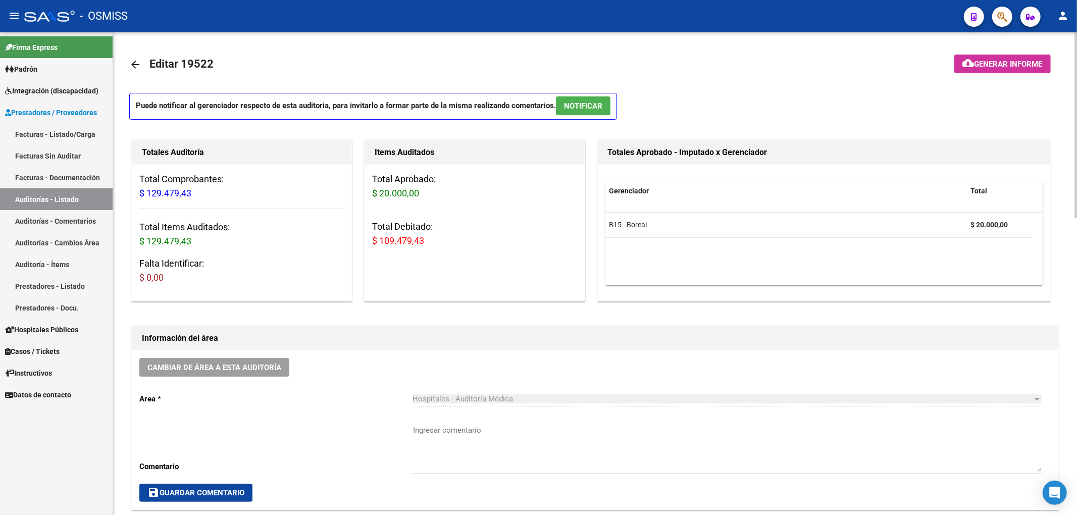
click at [132, 62] on mat-icon "arrow_back" at bounding box center [135, 65] width 12 height 12
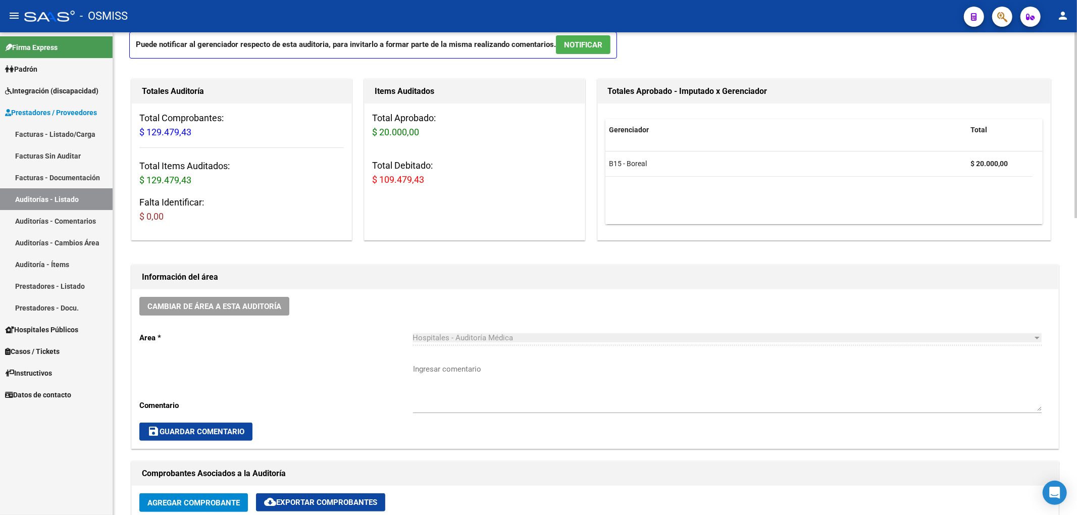
scroll to position [269, 0]
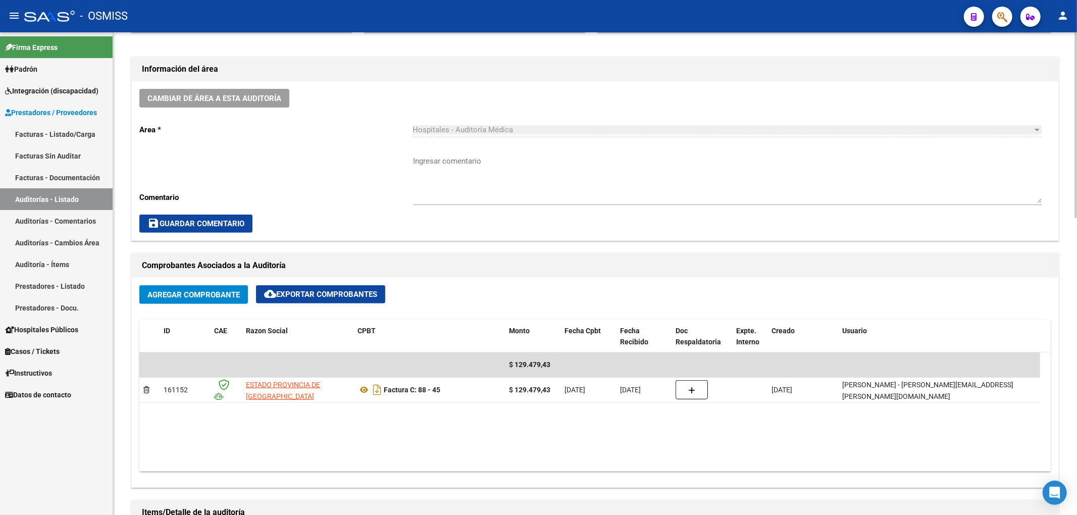
click at [468, 293] on div "Agregar Comprobante cloud_download Exportar Comprobantes" at bounding box center [594, 298] width 911 height 27
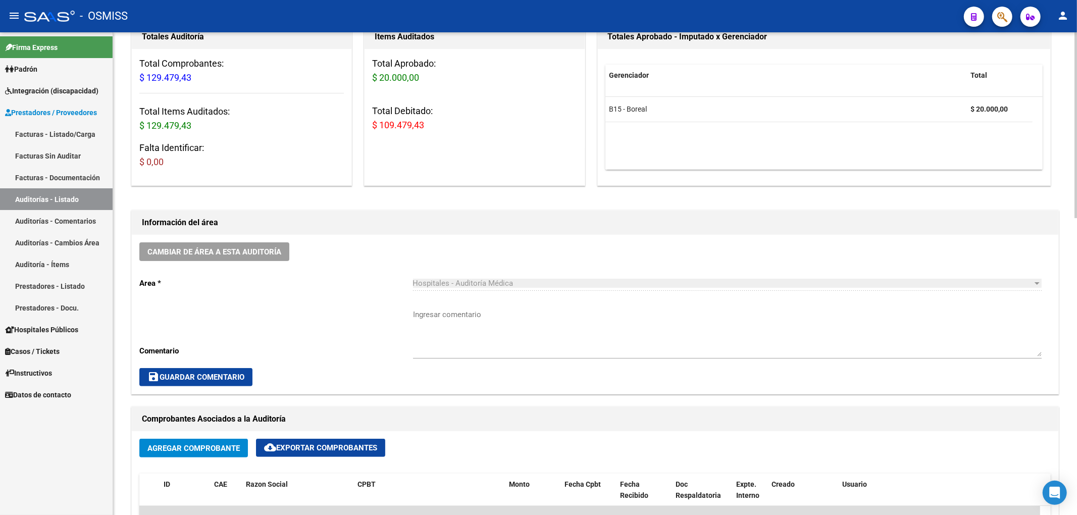
scroll to position [0, 0]
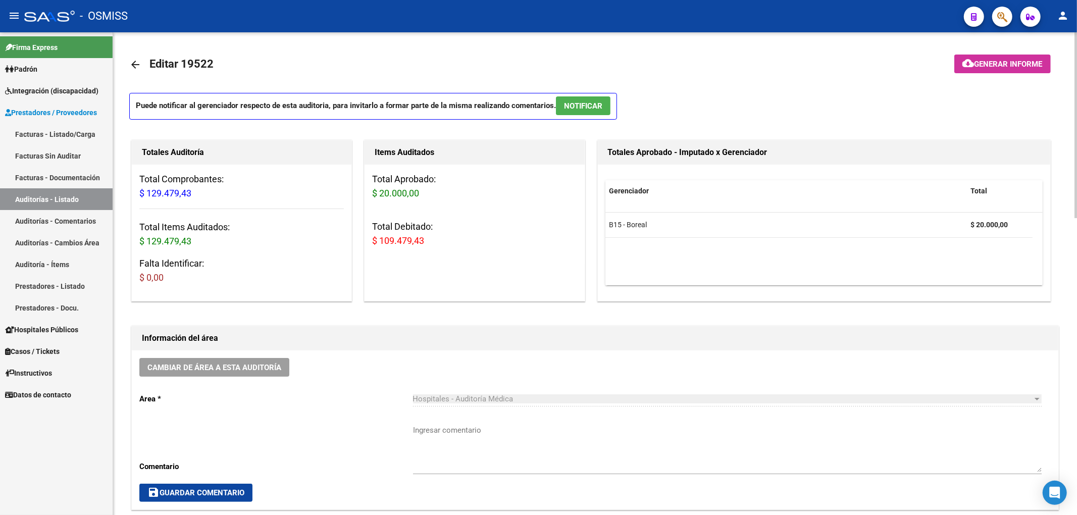
click at [136, 61] on mat-icon "arrow_back" at bounding box center [135, 65] width 12 height 12
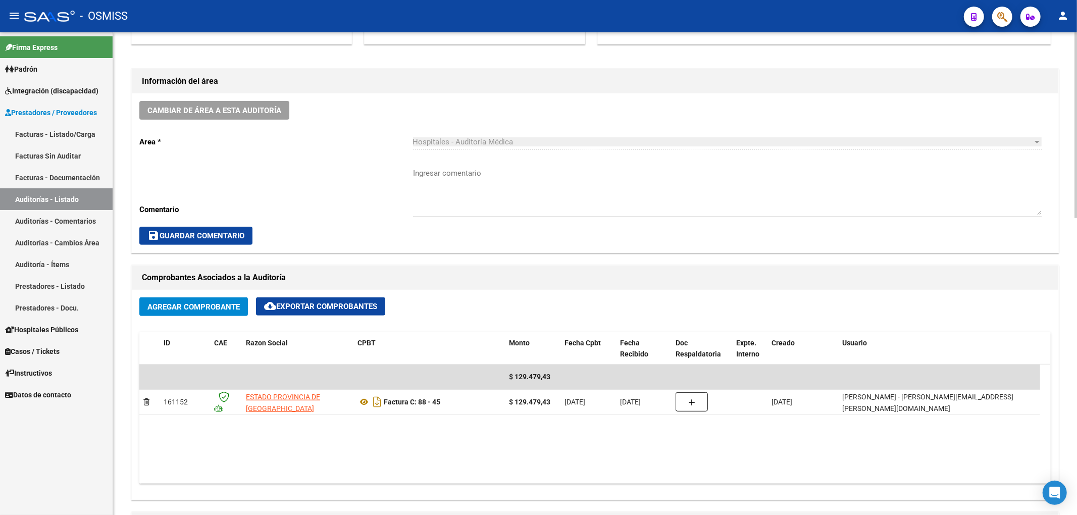
scroll to position [269, 0]
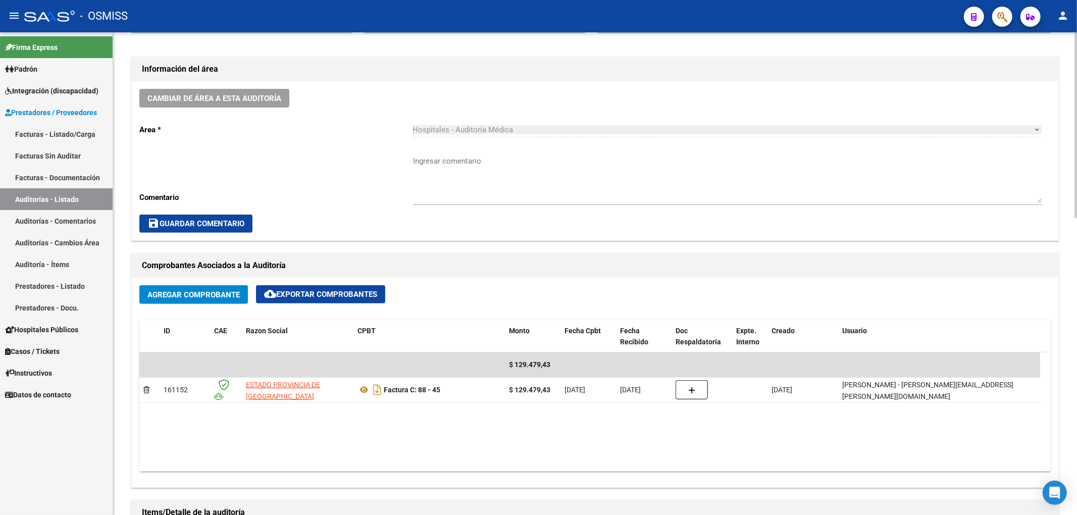
click at [445, 194] on textarea "Ingresar comentario" at bounding box center [727, 179] width 629 height 47
click at [445, 192] on textarea "Ingresar comentario" at bounding box center [727, 179] width 629 height 47
click at [356, 134] on p "Area *" at bounding box center [276, 129] width 274 height 11
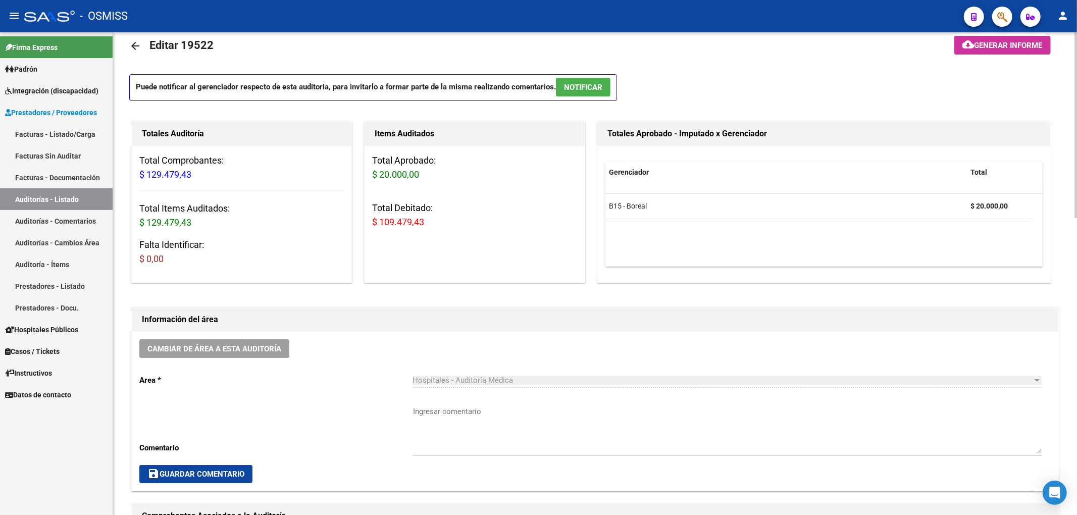
scroll to position [0, 0]
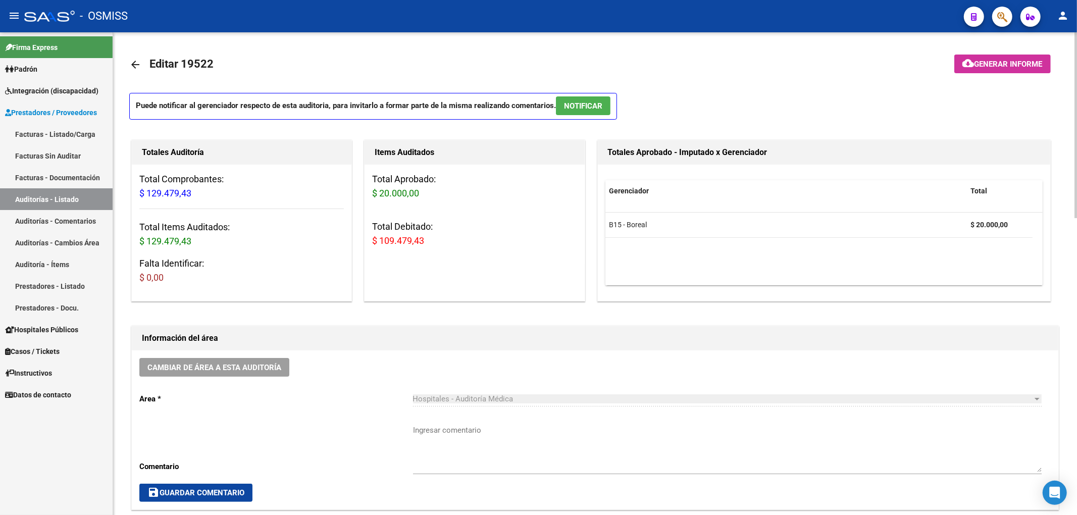
click at [133, 57] on link "arrow_back" at bounding box center [139, 65] width 20 height 24
click at [132, 67] on mat-icon "arrow_back" at bounding box center [135, 65] width 12 height 12
click at [59, 219] on link "Auditorías - Comentarios" at bounding box center [56, 221] width 113 height 22
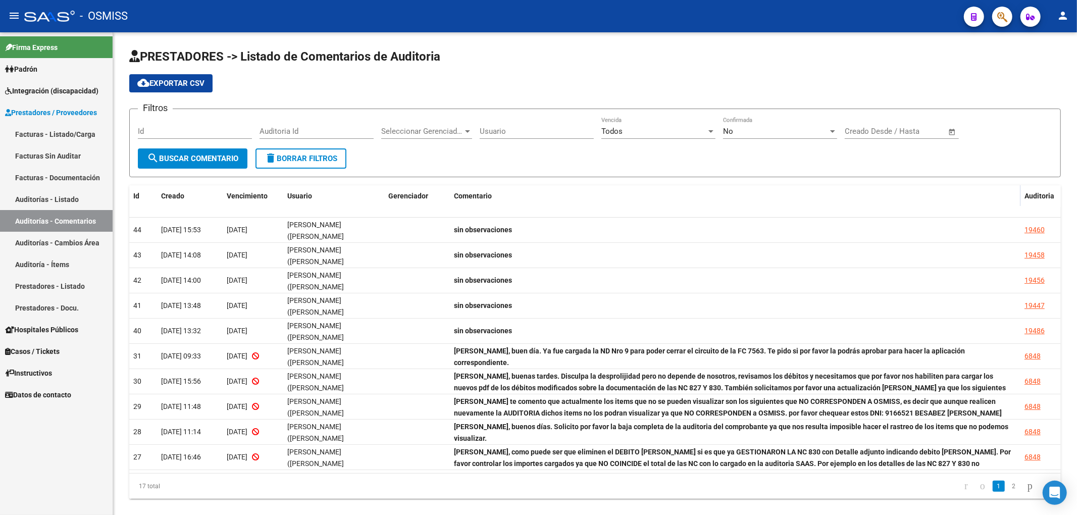
click at [61, 202] on link "Auditorías - Listado" at bounding box center [56, 199] width 113 height 22
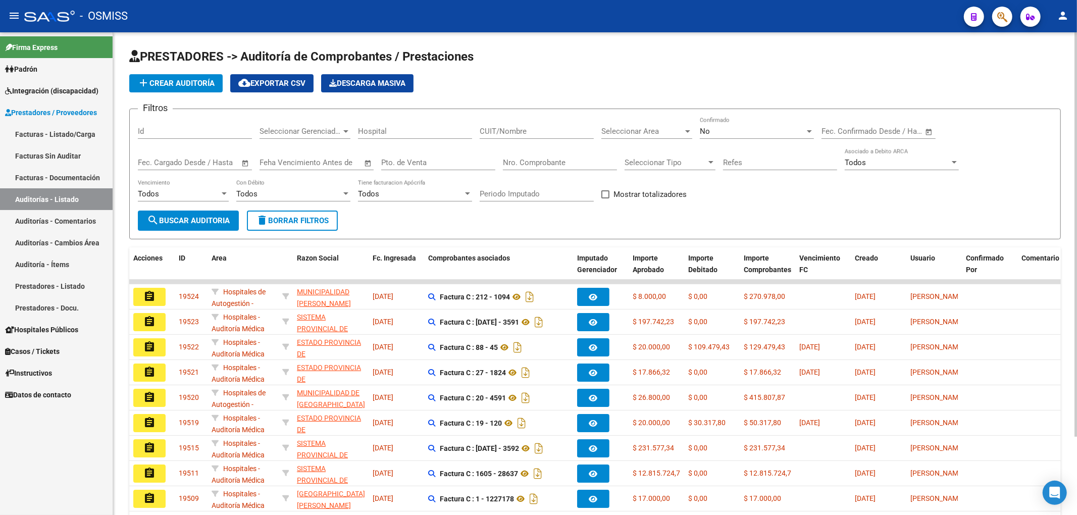
click at [632, 133] on span "Seleccionar Area" at bounding box center [642, 131] width 82 height 9
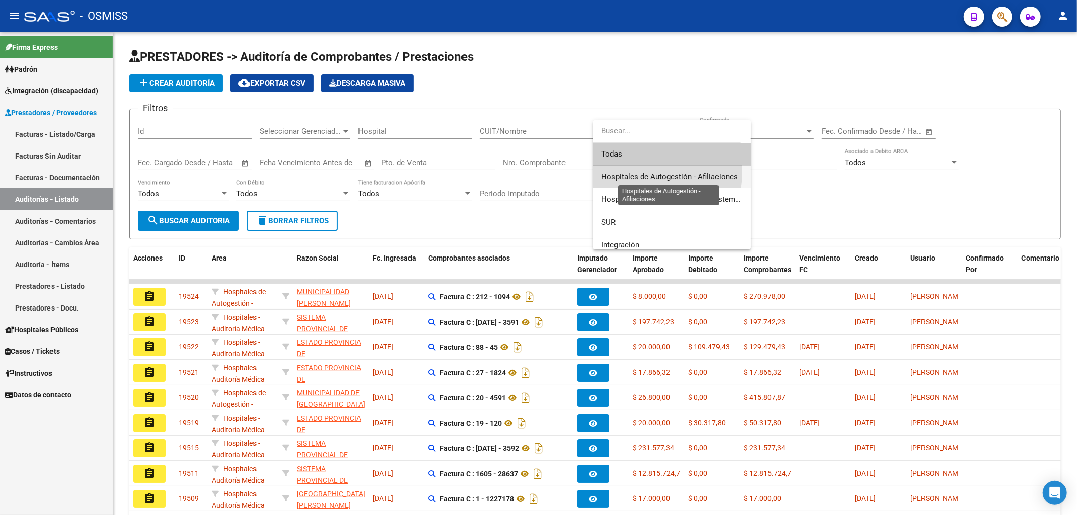
click at [643, 172] on span "Hospitales de Autogestión - Afiliaciones" at bounding box center [669, 176] width 136 height 9
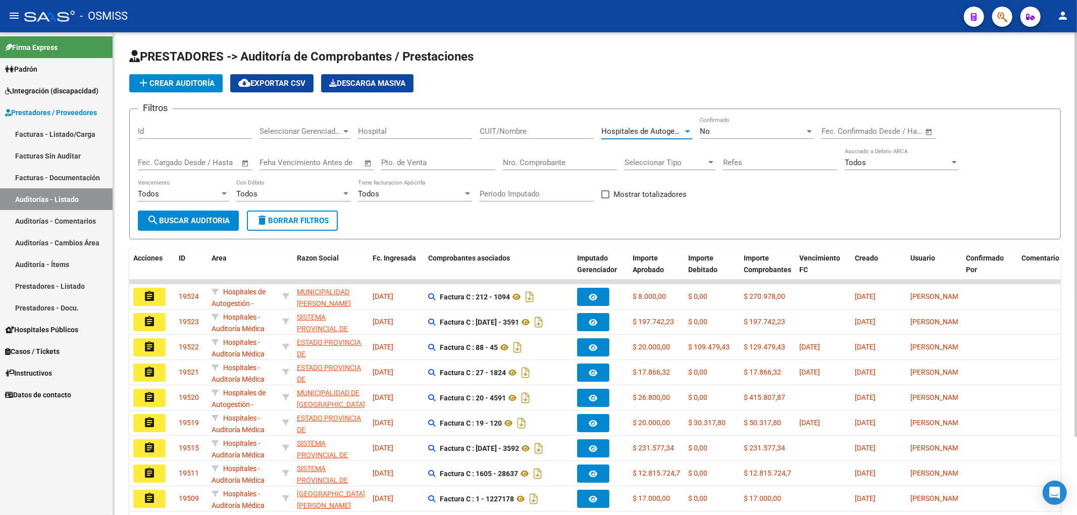
click at [188, 229] on button "search Buscar Auditoria" at bounding box center [188, 221] width 101 height 20
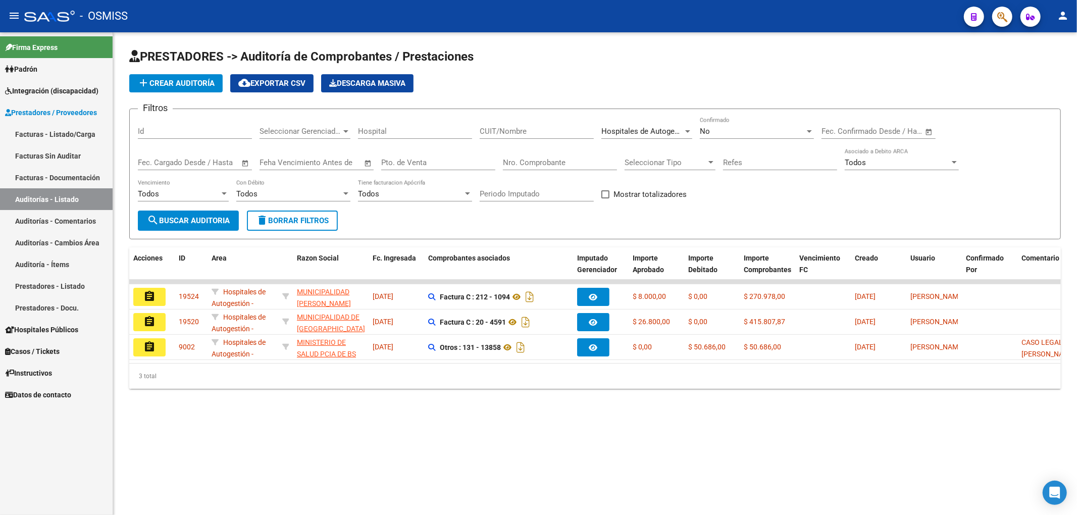
click at [196, 79] on span "add Crear Auditoría" at bounding box center [175, 83] width 77 height 9
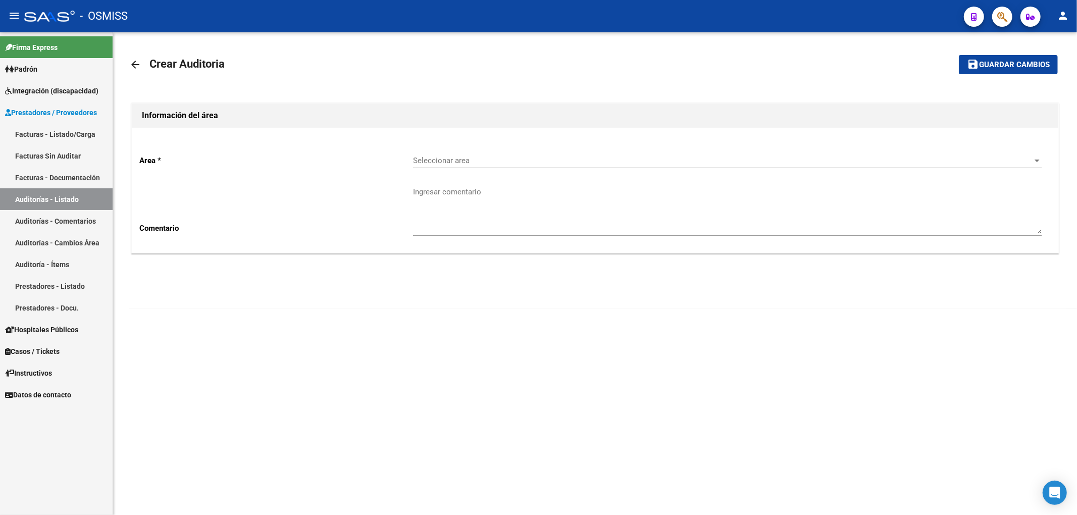
click at [541, 154] on div "Seleccionar area Seleccionar area" at bounding box center [727, 157] width 629 height 22
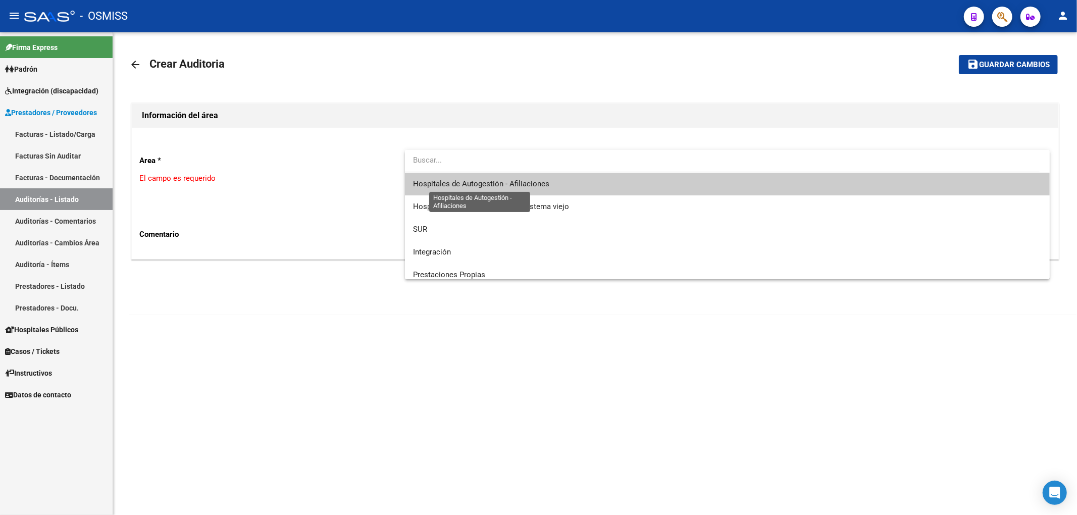
click at [488, 184] on span "Hospitales de Autogestión - Afiliaciones" at bounding box center [481, 183] width 136 height 9
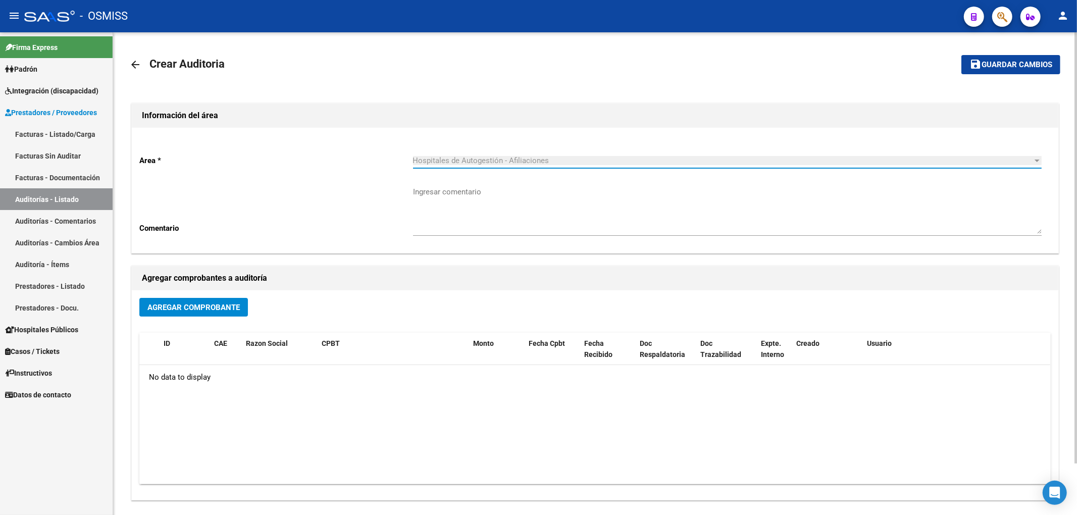
click at [198, 309] on span "Agregar Comprobante" at bounding box center [193, 307] width 92 height 9
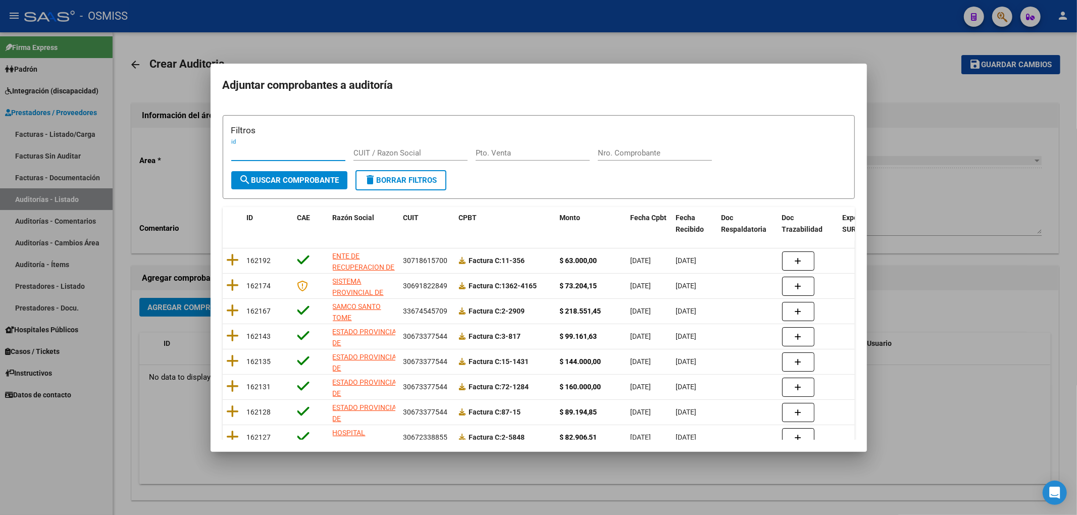
click at [635, 158] on div "Nro. Comprobante" at bounding box center [655, 152] width 114 height 15
click at [635, 151] on input "Nro. Comprobante" at bounding box center [655, 152] width 114 height 9
click at [669, 157] on input "Nro. Comprobante" at bounding box center [655, 152] width 114 height 9
type input "83818"
click at [273, 173] on button "search Buscar Comprobante" at bounding box center [289, 180] width 116 height 18
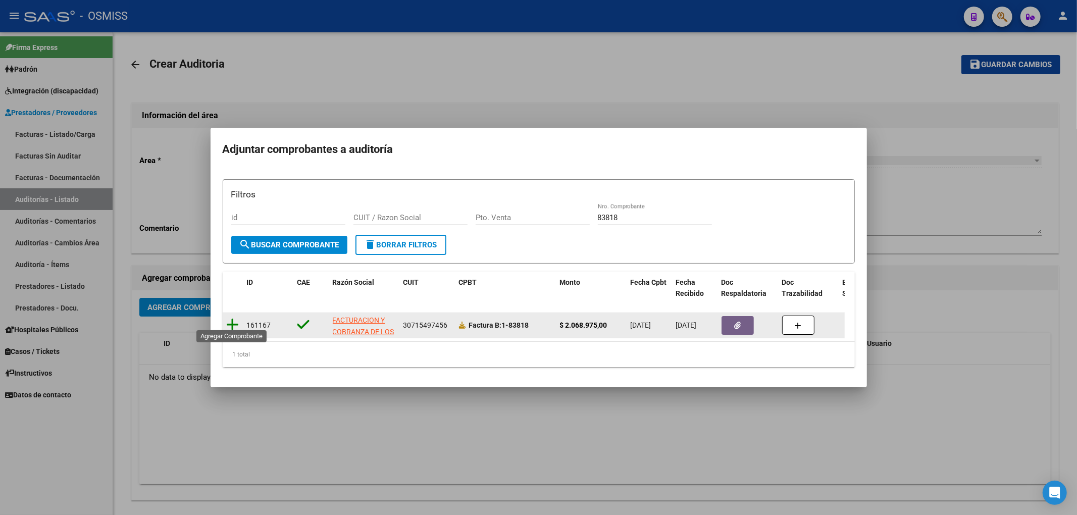
click at [229, 322] on icon at bounding box center [233, 325] width 13 height 14
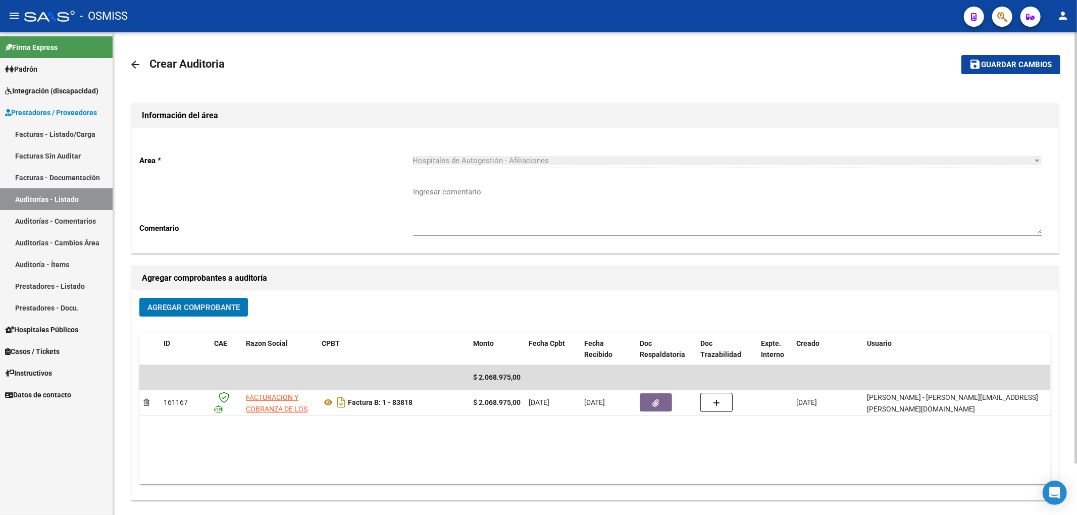
click at [1010, 69] on span "Guardar cambios" at bounding box center [1016, 65] width 71 height 9
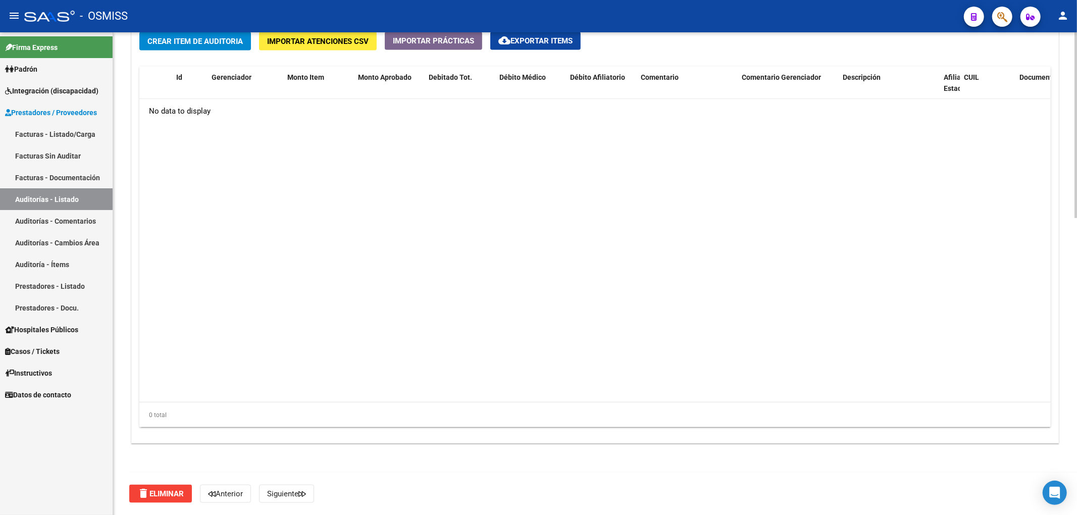
scroll to position [703, 0]
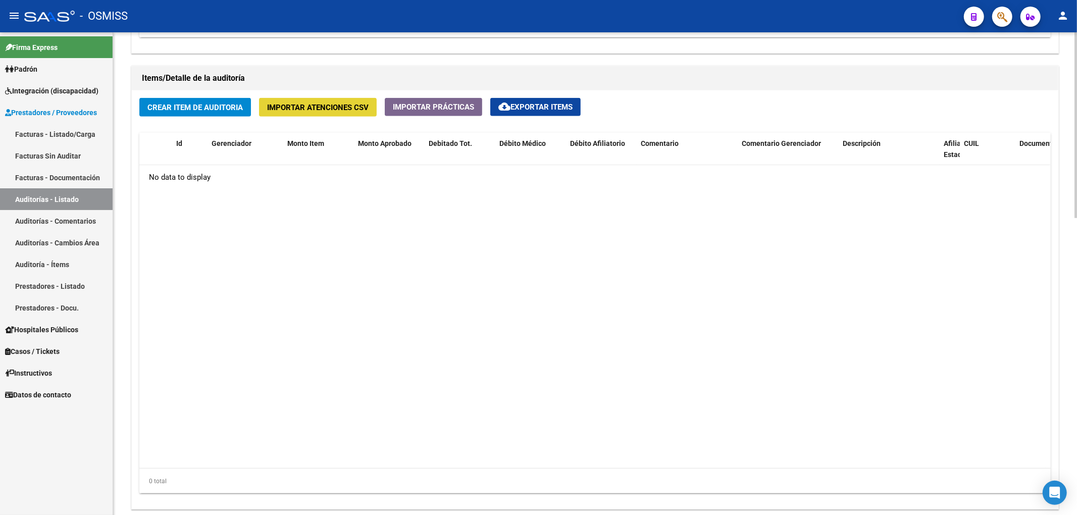
click at [295, 110] on span "Importar Atenciones CSV" at bounding box center [317, 107] width 101 height 9
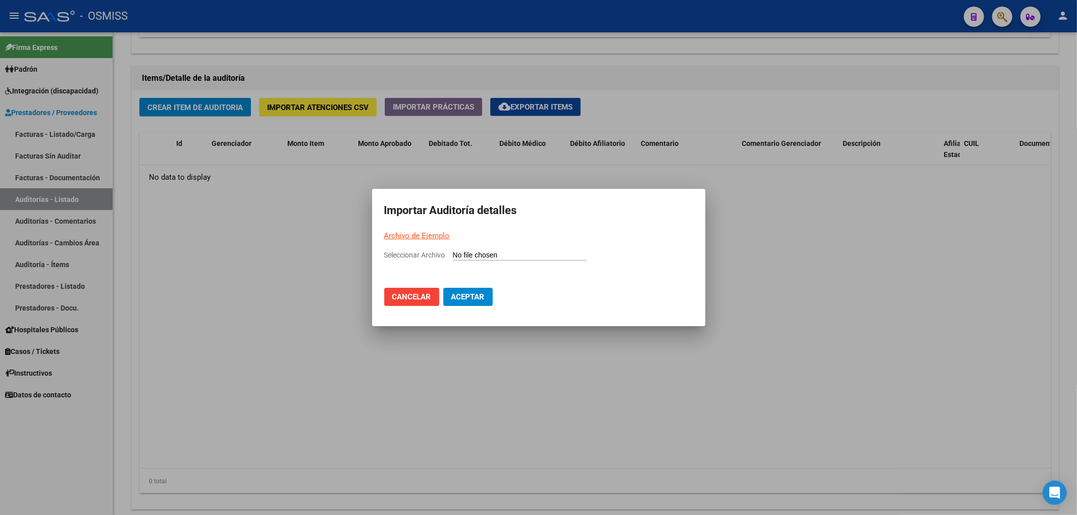
click at [414, 237] on link "Archivo de Ejemplo" at bounding box center [417, 235] width 66 height 9
click at [386, 371] on div at bounding box center [538, 257] width 1077 height 515
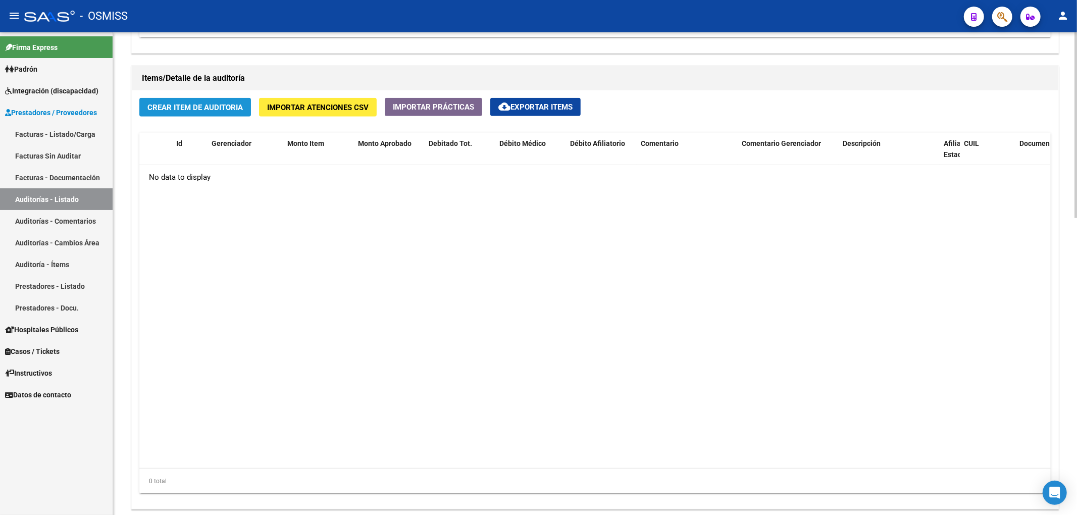
click at [223, 109] on span "Crear Item de Auditoria" at bounding box center [194, 107] width 95 height 9
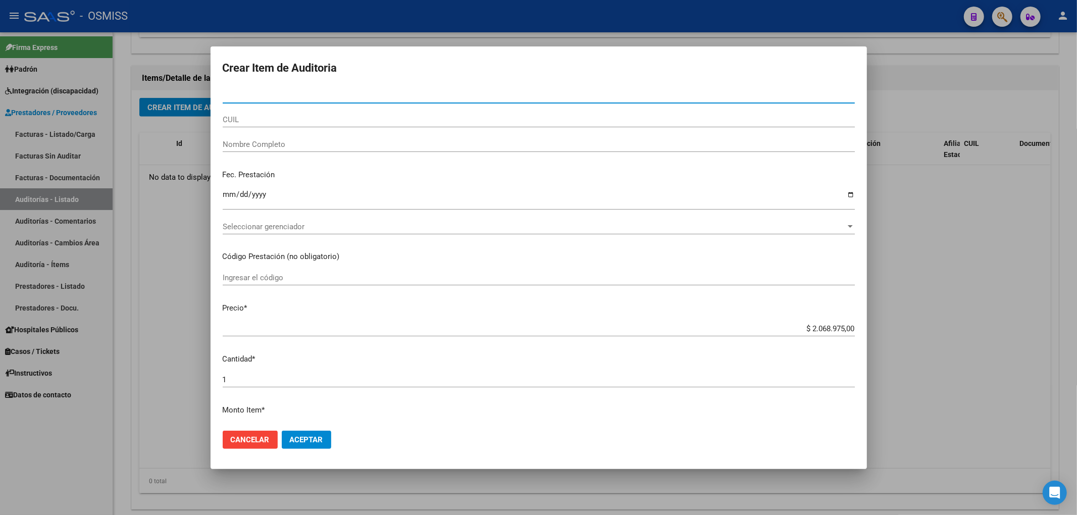
paste input "10464098"
type input "10464098"
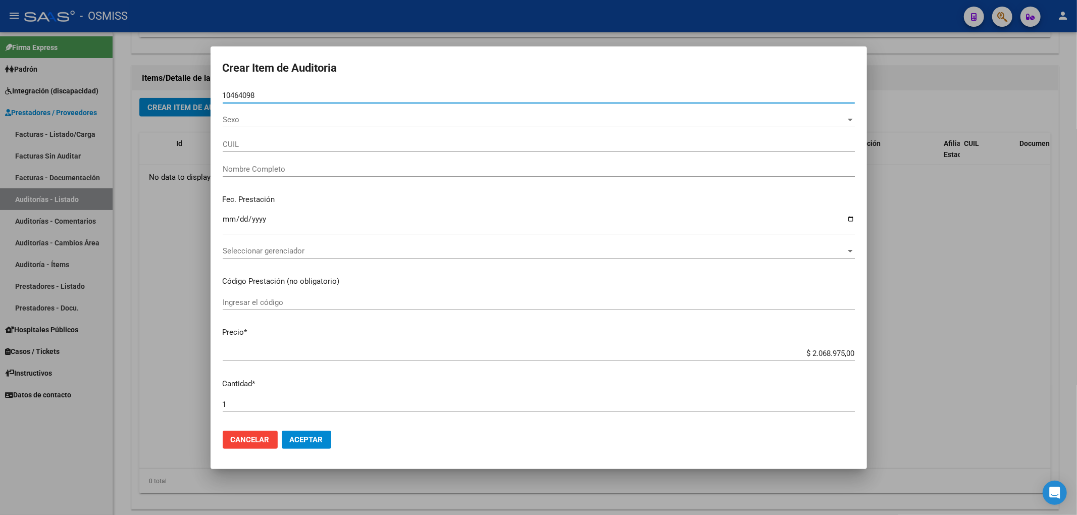
type input "20104640983"
type input "[PERSON_NAME] [PERSON_NAME]"
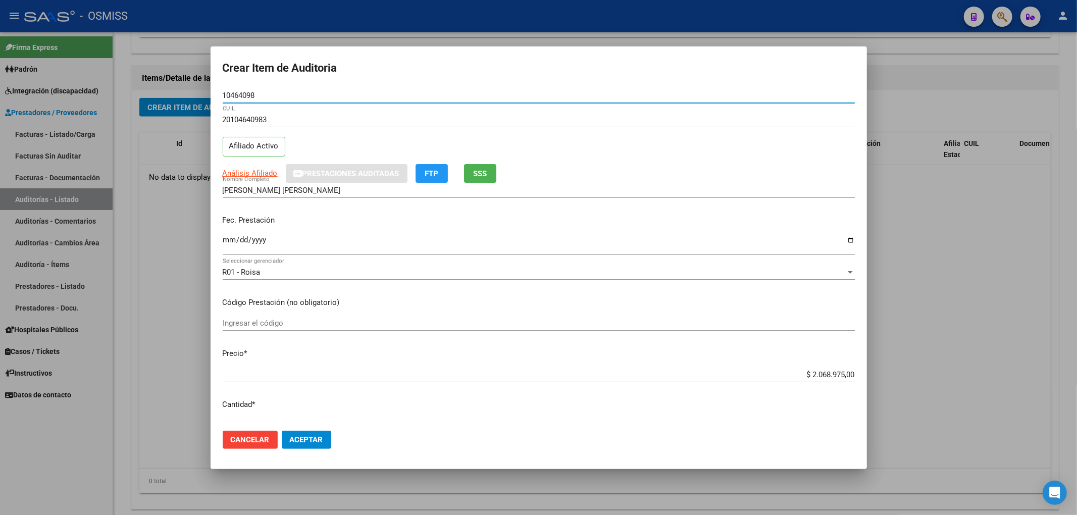
type input "10464098"
click at [725, 309] on mat-dialog-content "10464098 Nro Documento 20104640983 CUIL Afiliado Activo Análisis Afiliado Prest…" at bounding box center [539, 255] width 656 height 335
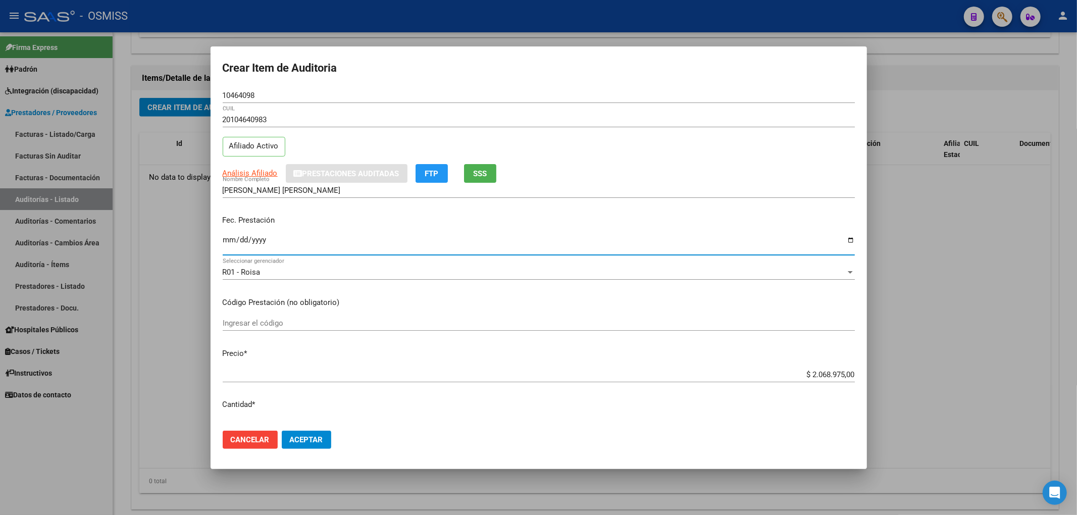
click at [223, 241] on input "Ingresar la fecha" at bounding box center [539, 244] width 632 height 16
type input "[DATE]"
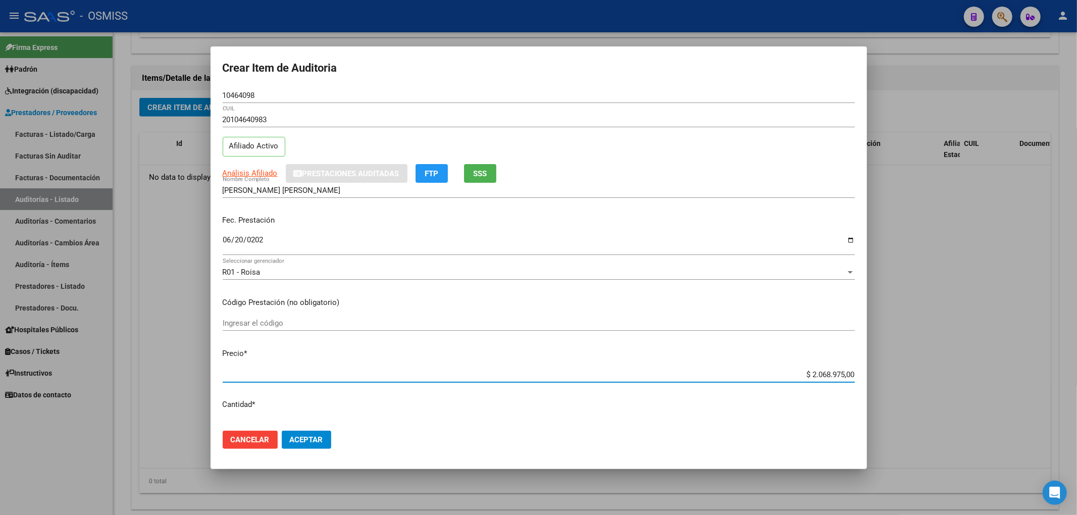
drag, startPoint x: 803, startPoint y: 372, endPoint x: 892, endPoint y: 367, distance: 89.0
click at [892, 367] on div "Crear Item de Auditoria 10464098 Nro Documento 20104640983 CUIL Afiliado Activo…" at bounding box center [538, 257] width 1077 height 515
paste input "43993"
type input "$ 439,93"
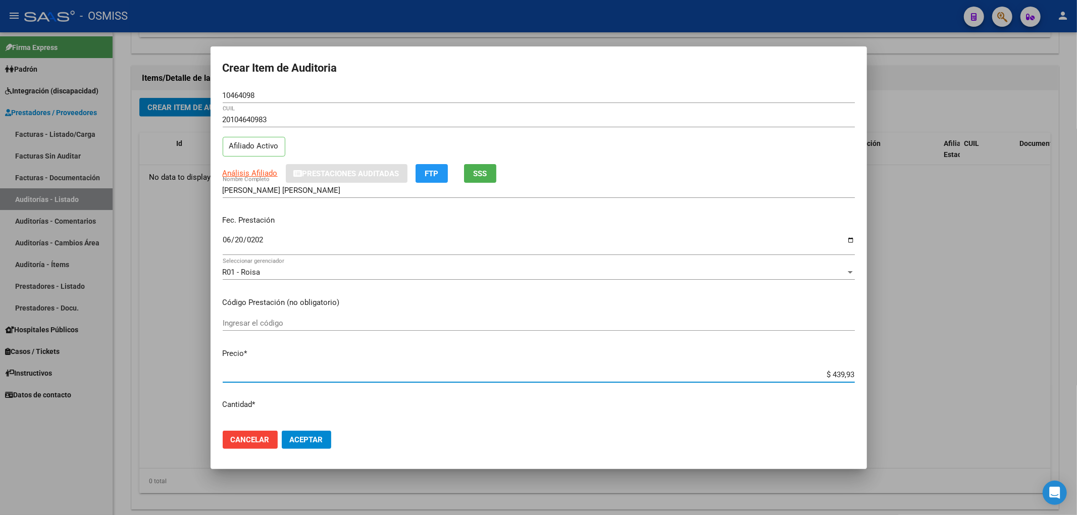
type input "$ 4.399,30"
type input "$ 43.993,00"
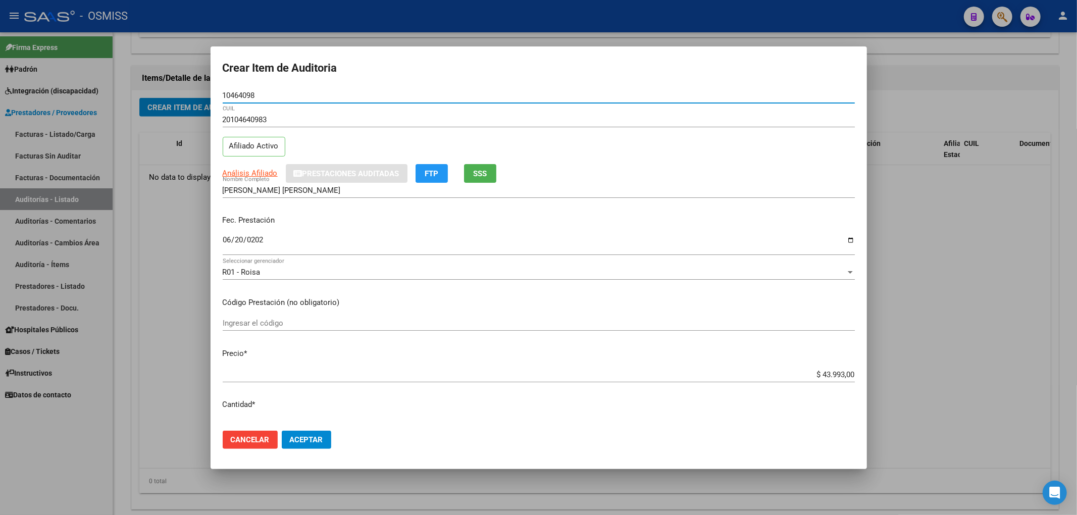
drag, startPoint x: 221, startPoint y: 92, endPoint x: 182, endPoint y: 92, distance: 39.4
click at [194, 91] on div "Crear Item de Auditoria 10464098 Nro Documento 20104640983 CUIL Afiliado Activo…" at bounding box center [538, 257] width 1077 height 515
click at [344, 200] on div "[PERSON_NAME] [PERSON_NAME] Nombre Completo" at bounding box center [539, 195] width 632 height 25
click at [275, 439] on button "Cancelar" at bounding box center [250, 440] width 55 height 18
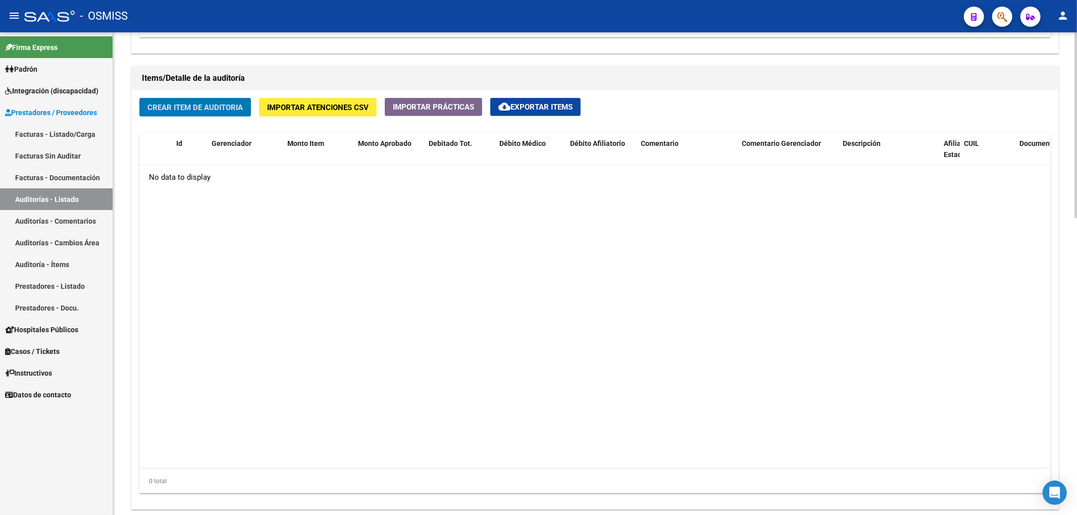
click at [346, 399] on datatable-body "No data to display" at bounding box center [594, 316] width 911 height 303
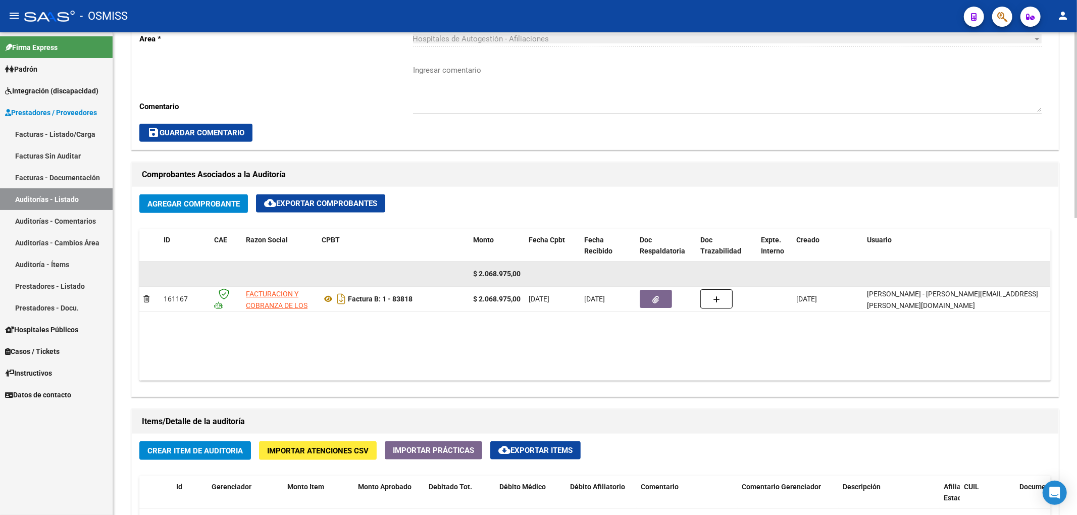
scroll to position [231, 0]
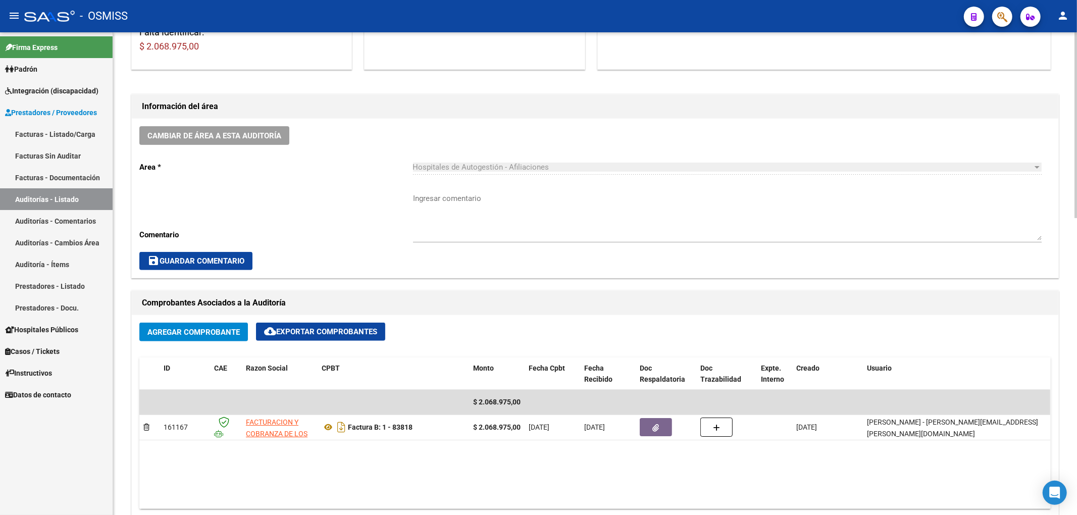
click at [730, 201] on textarea "Ingresar comentario" at bounding box center [727, 216] width 629 height 47
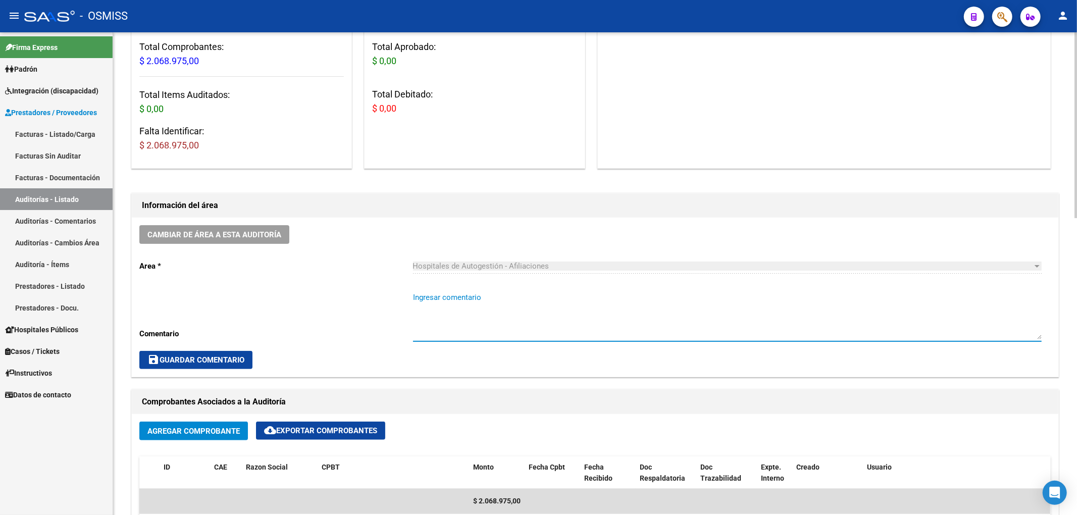
scroll to position [0, 0]
